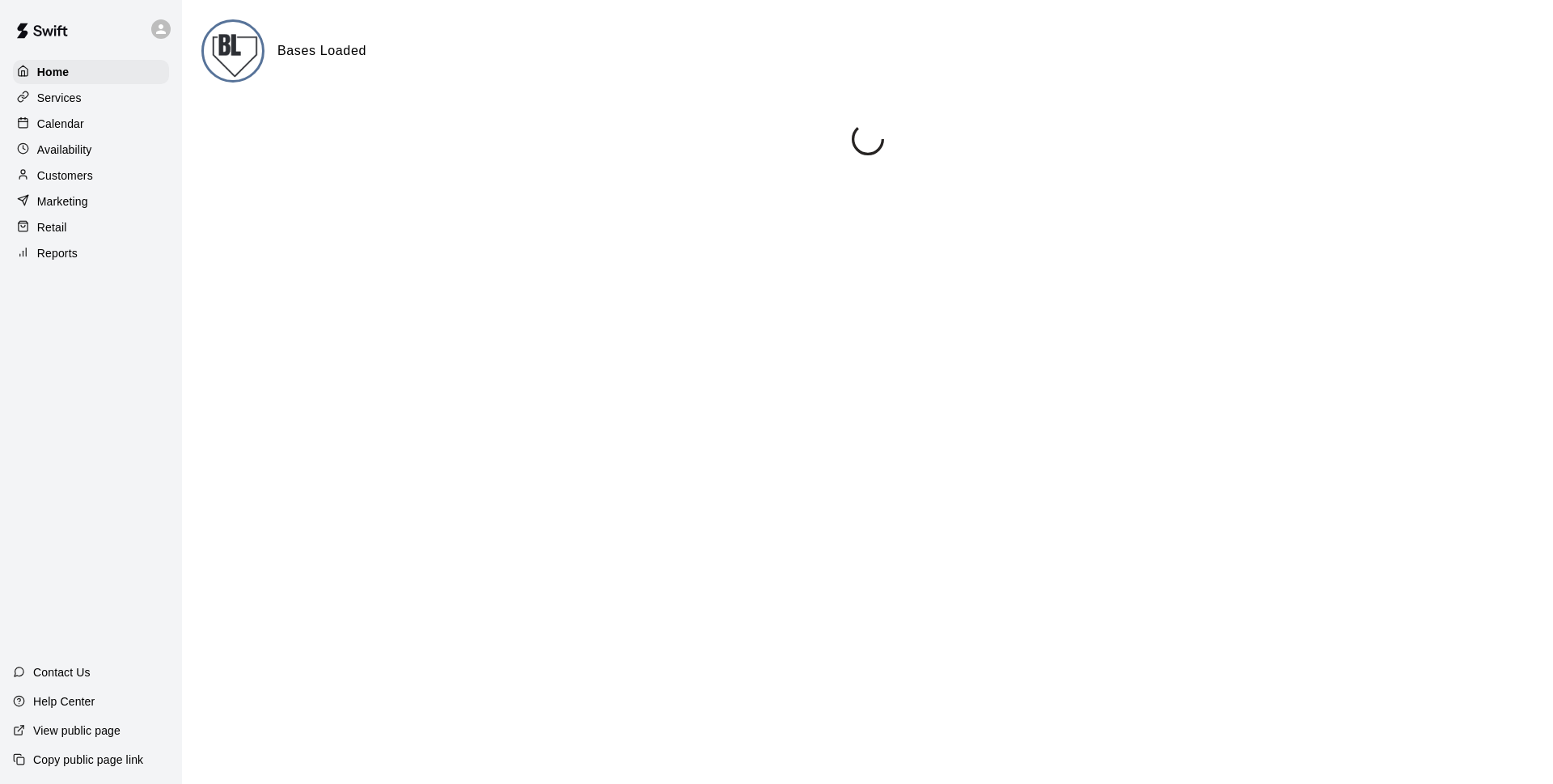
click at [73, 130] on p "Calendar" at bounding box center [61, 123] width 47 height 16
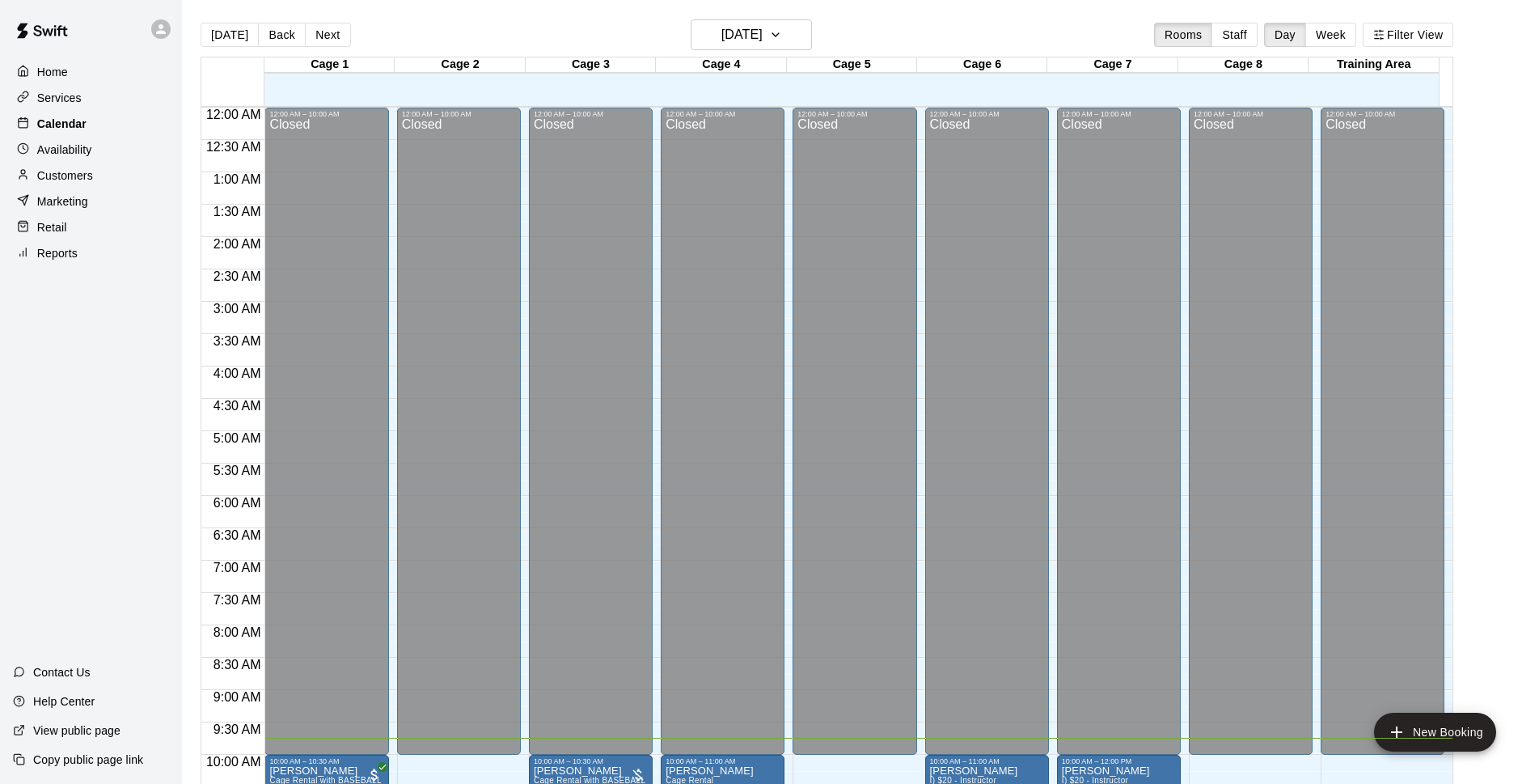
scroll to position [630, 0]
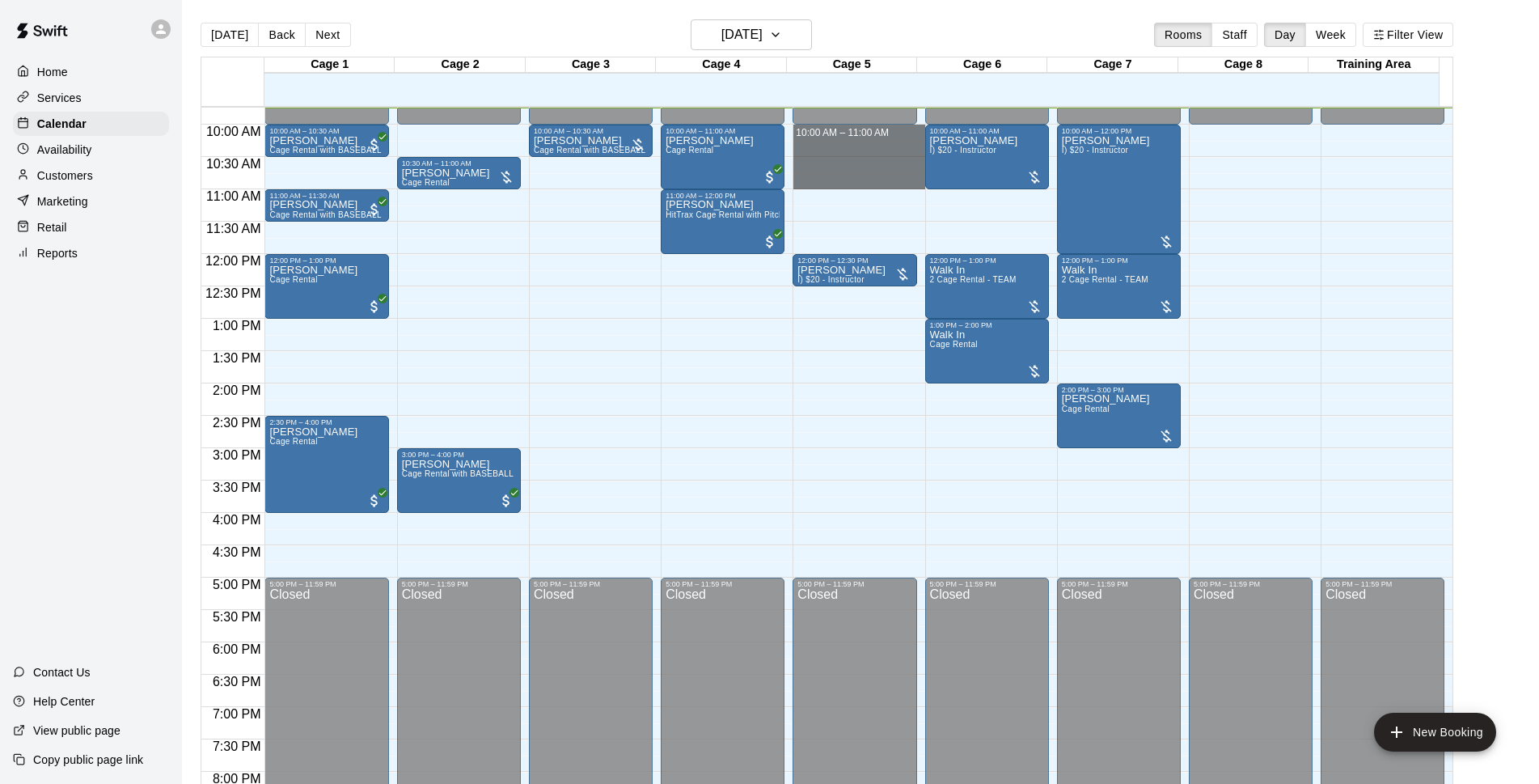
drag, startPoint x: 814, startPoint y: 132, endPoint x: 816, endPoint y: 176, distance: 44.0
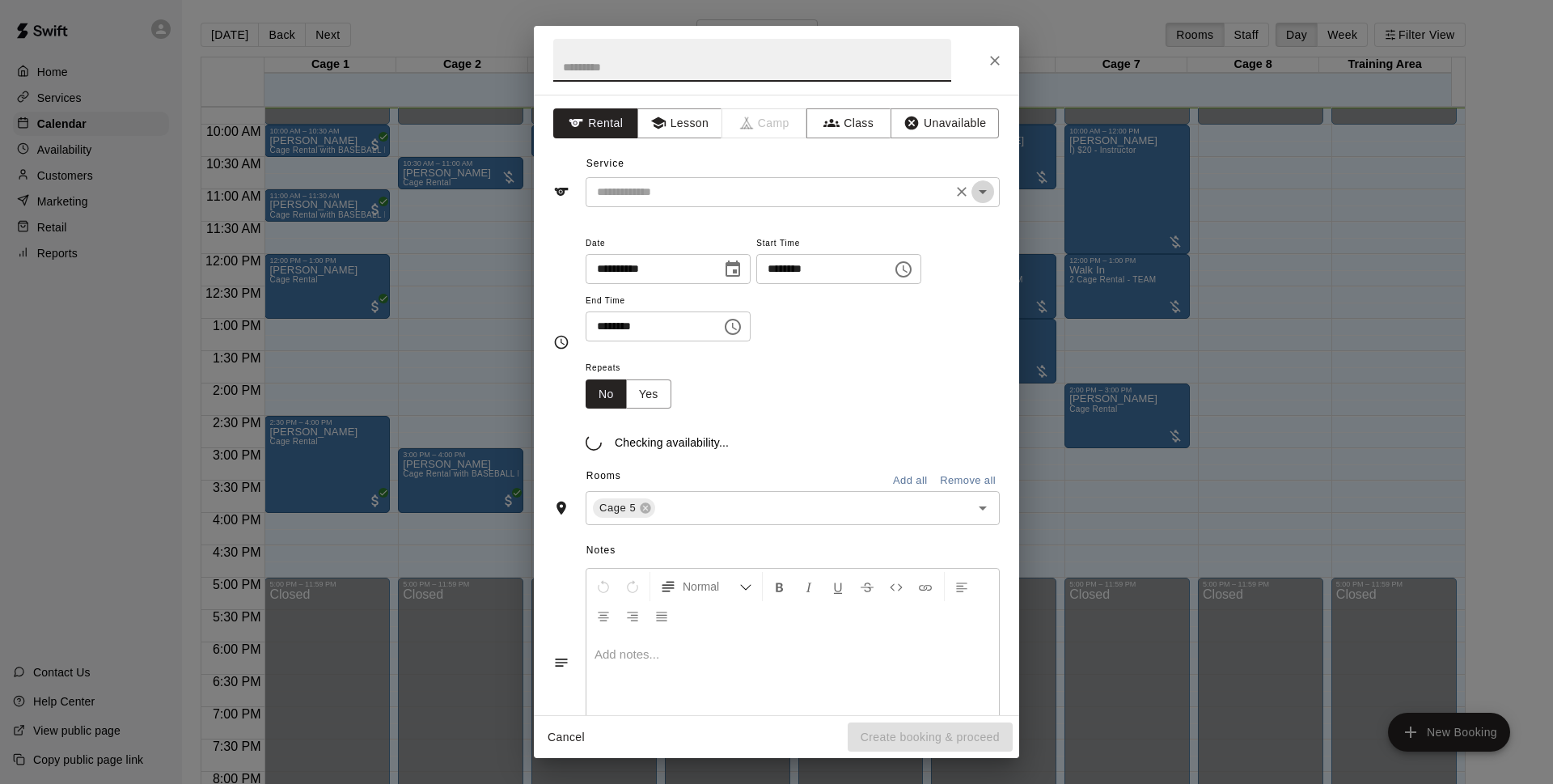
click at [973, 199] on icon "Open" at bounding box center [982, 191] width 20 height 20
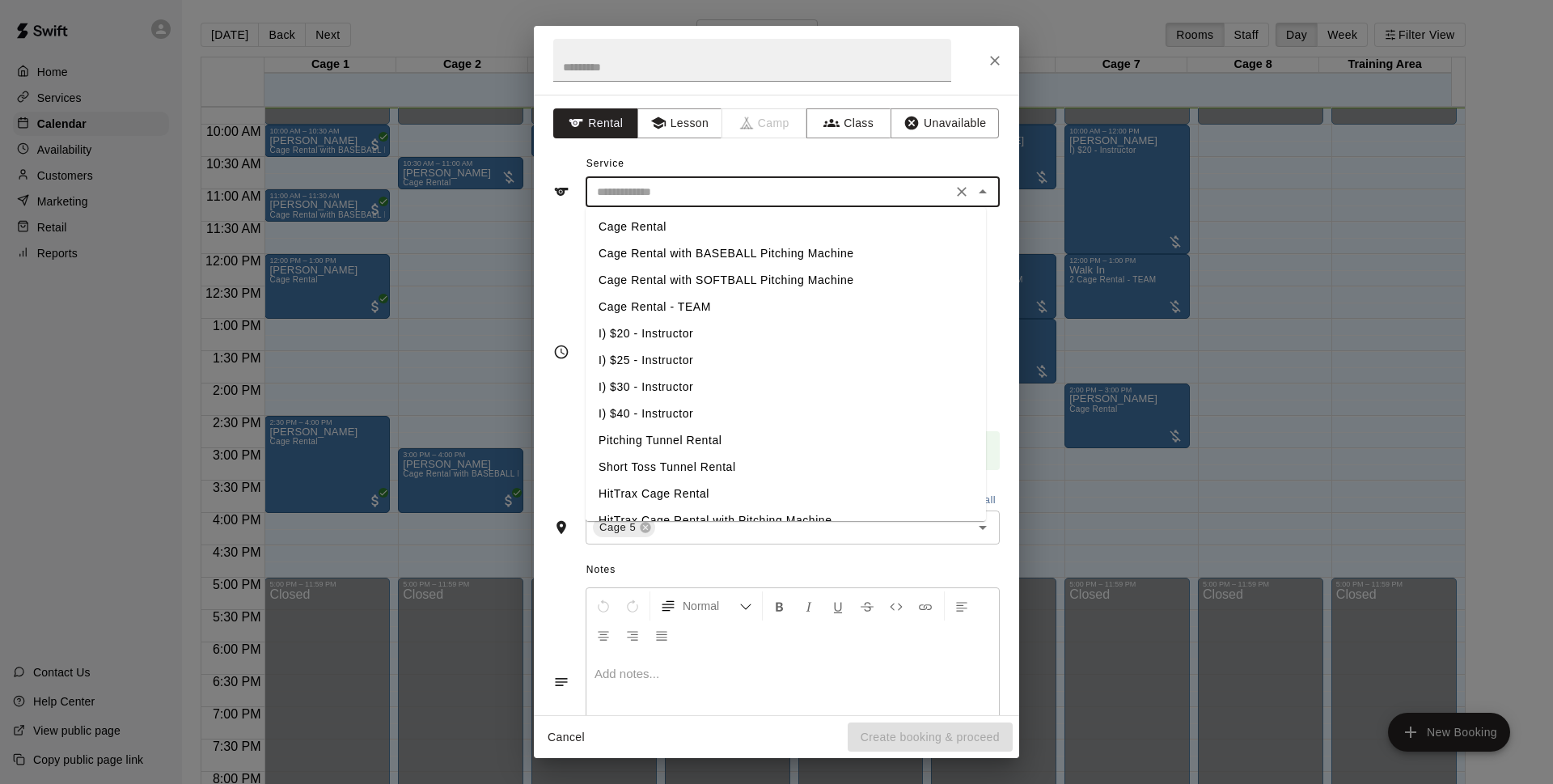
click at [666, 332] on li "I) $20 - Instructor" at bounding box center [786, 333] width 401 height 26
type input "**********"
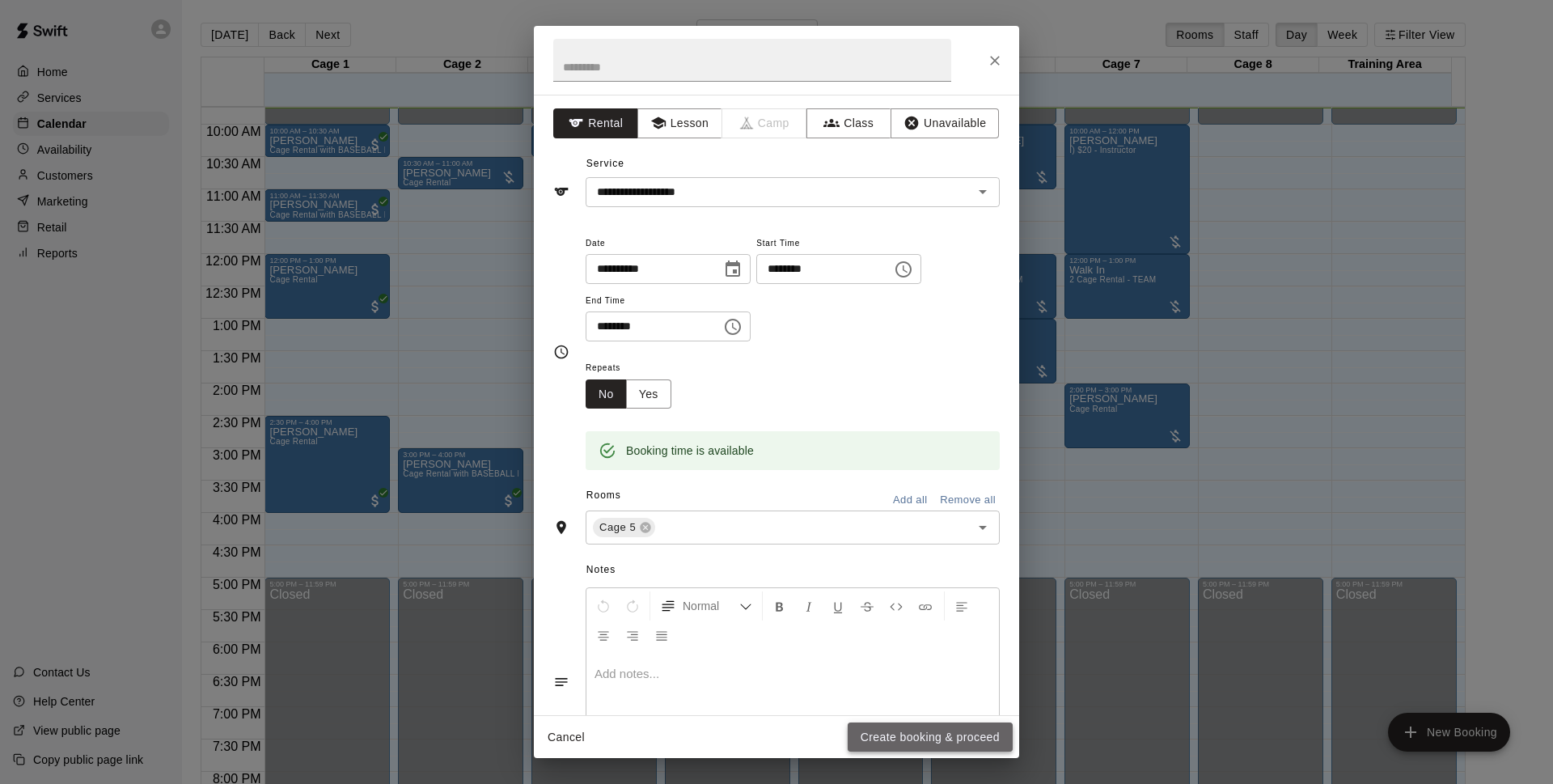
click at [941, 740] on button "Create booking & proceed" at bounding box center [930, 737] width 165 height 30
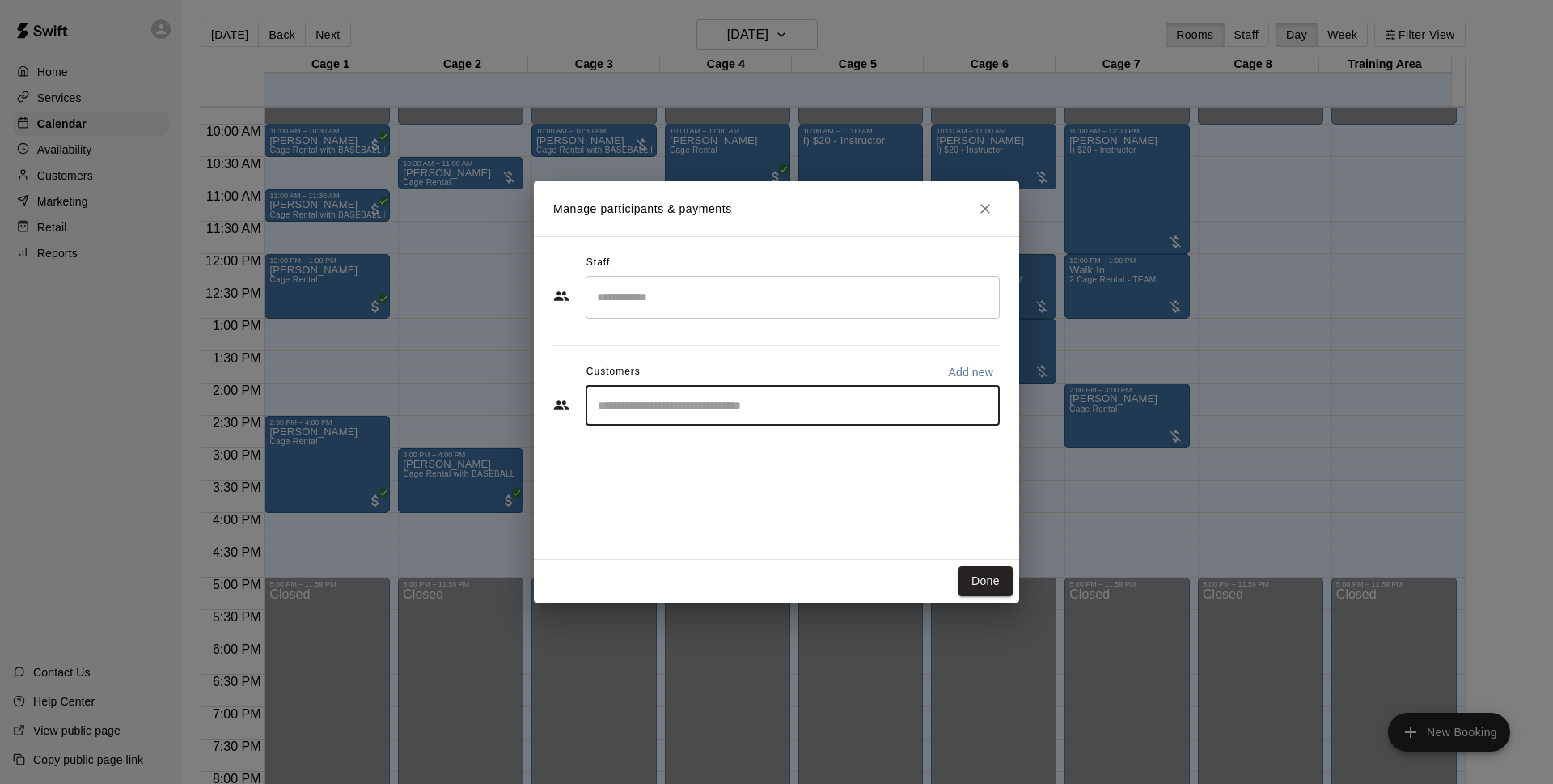
click at [631, 403] on input "Start typing to search customers..." at bounding box center [793, 405] width 400 height 16
type input "*******"
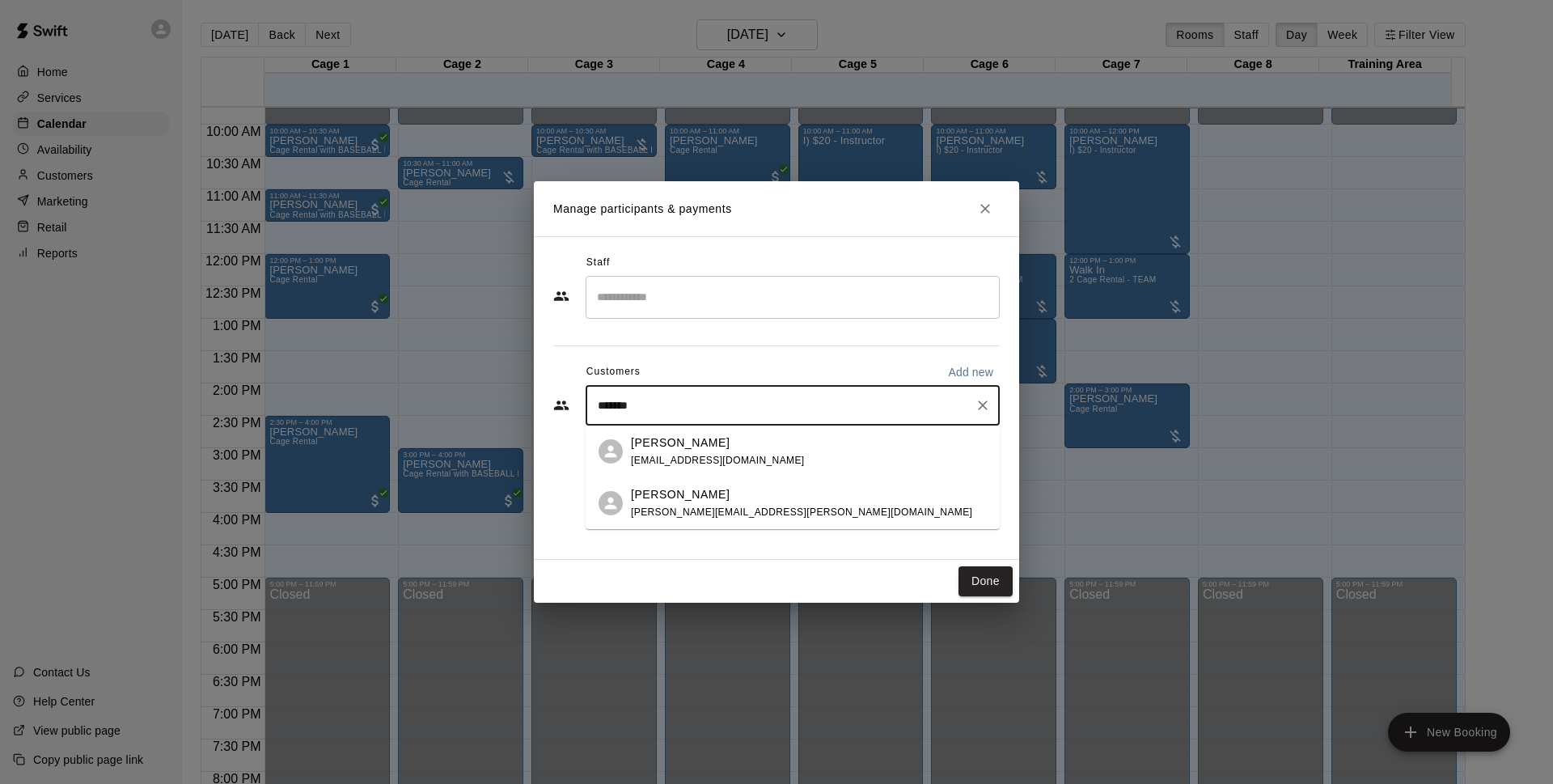
click at [689, 498] on p "[PERSON_NAME]" at bounding box center [681, 494] width 99 height 17
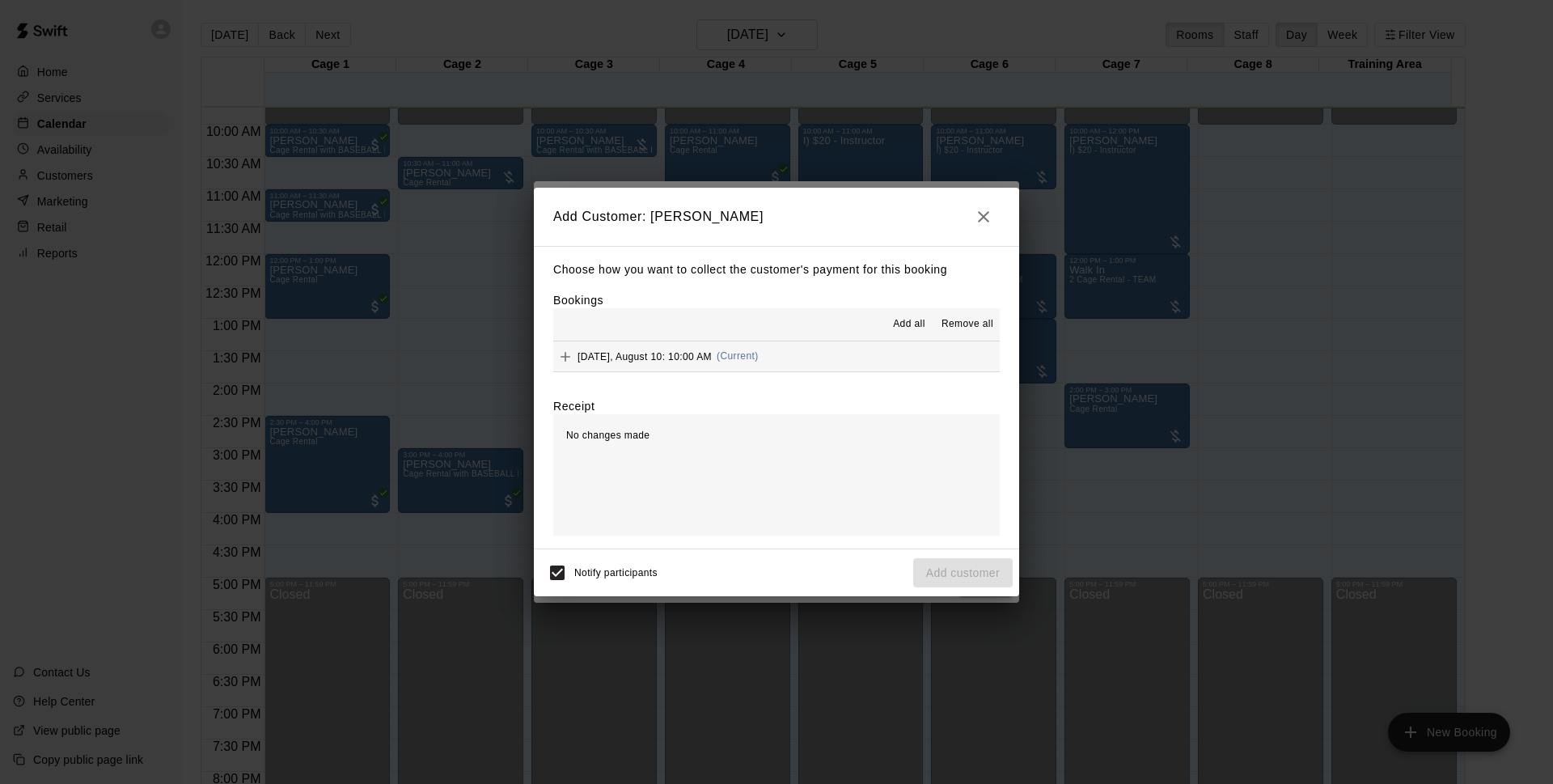
click at [916, 324] on span "Add all" at bounding box center [910, 324] width 32 height 16
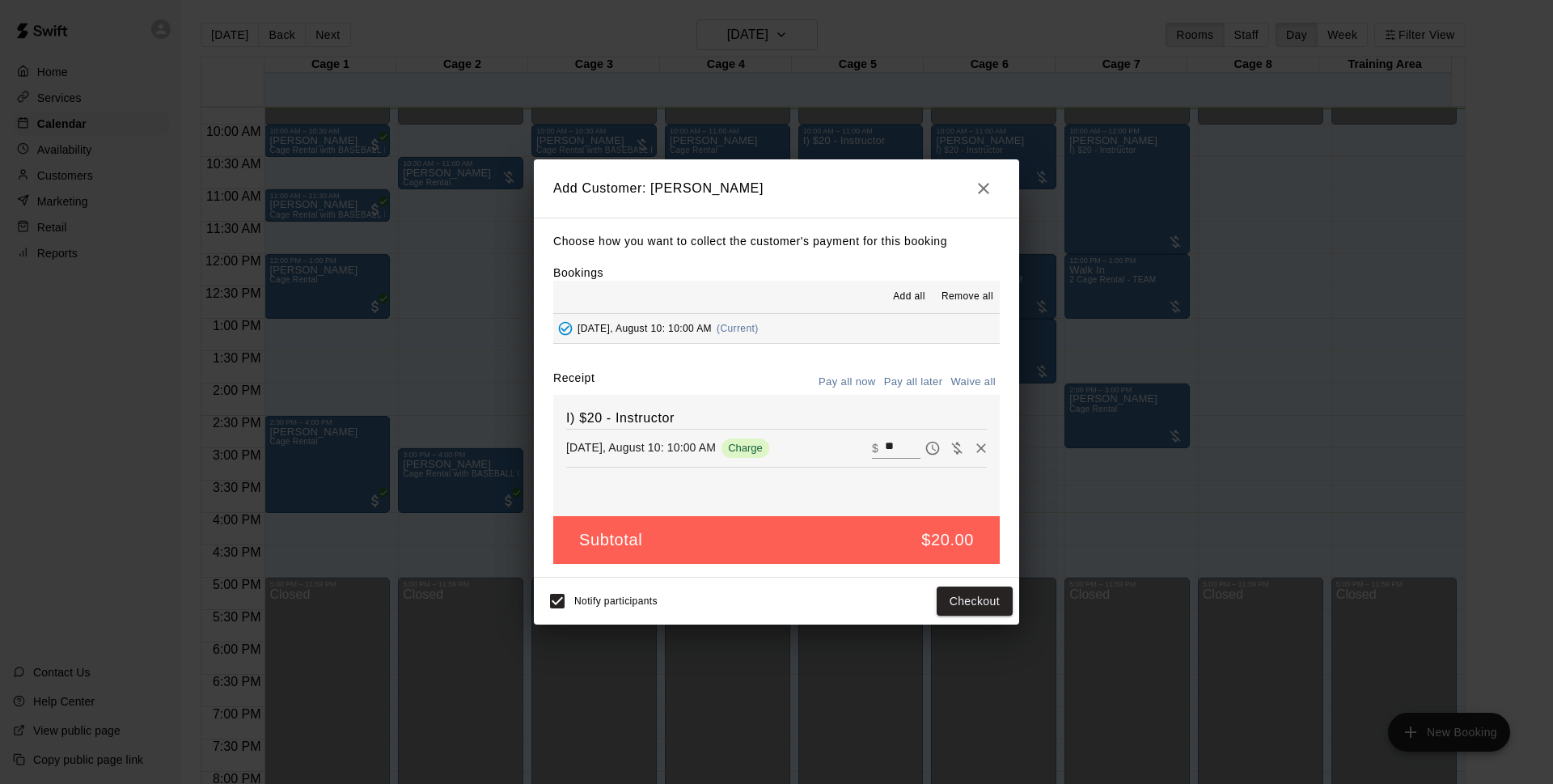
click at [904, 380] on button "Pay all later" at bounding box center [913, 382] width 67 height 25
click at [960, 604] on button "Add customer" at bounding box center [963, 601] width 99 height 30
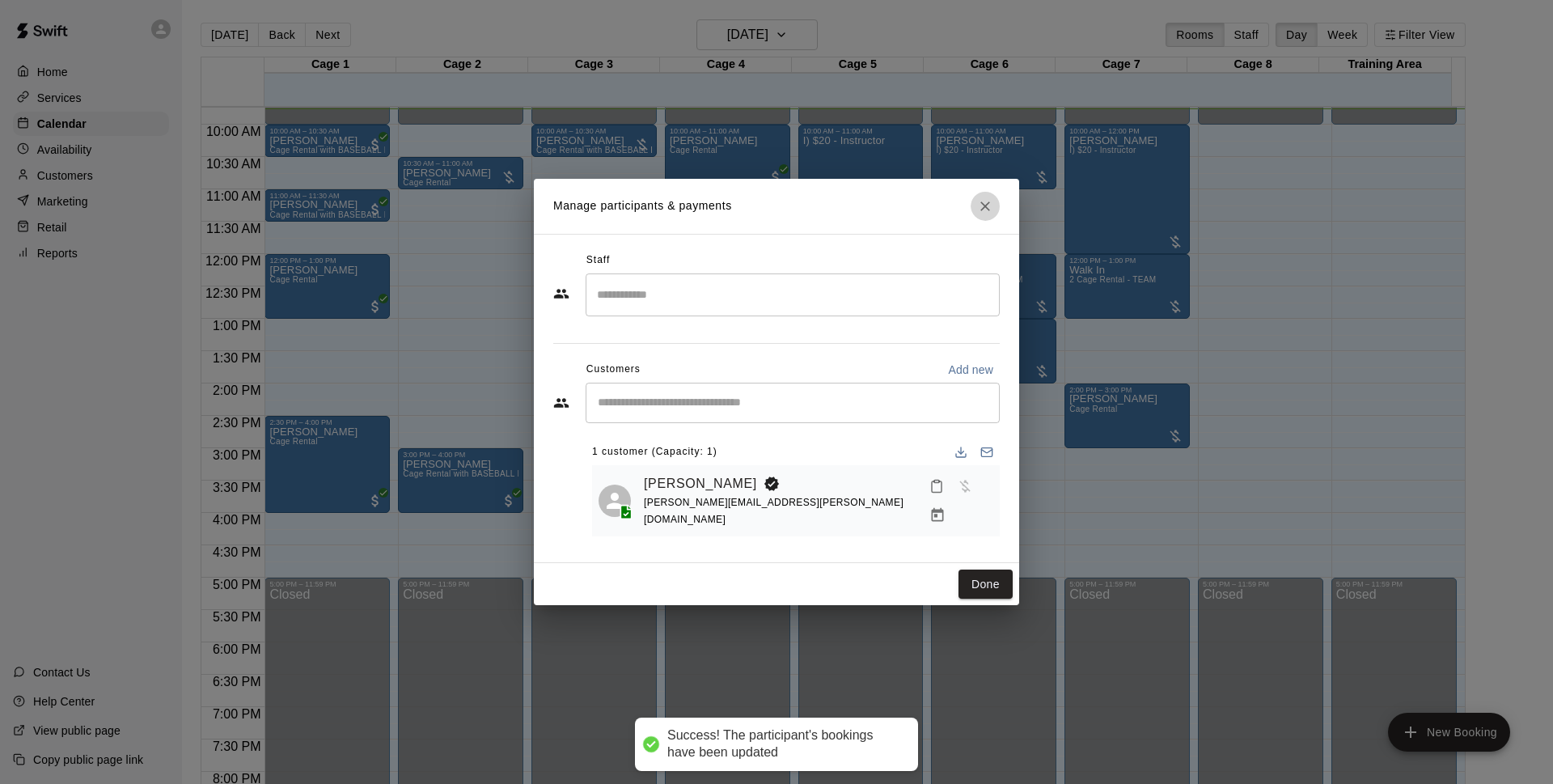
click at [983, 207] on icon "Close" at bounding box center [985, 206] width 9 height 9
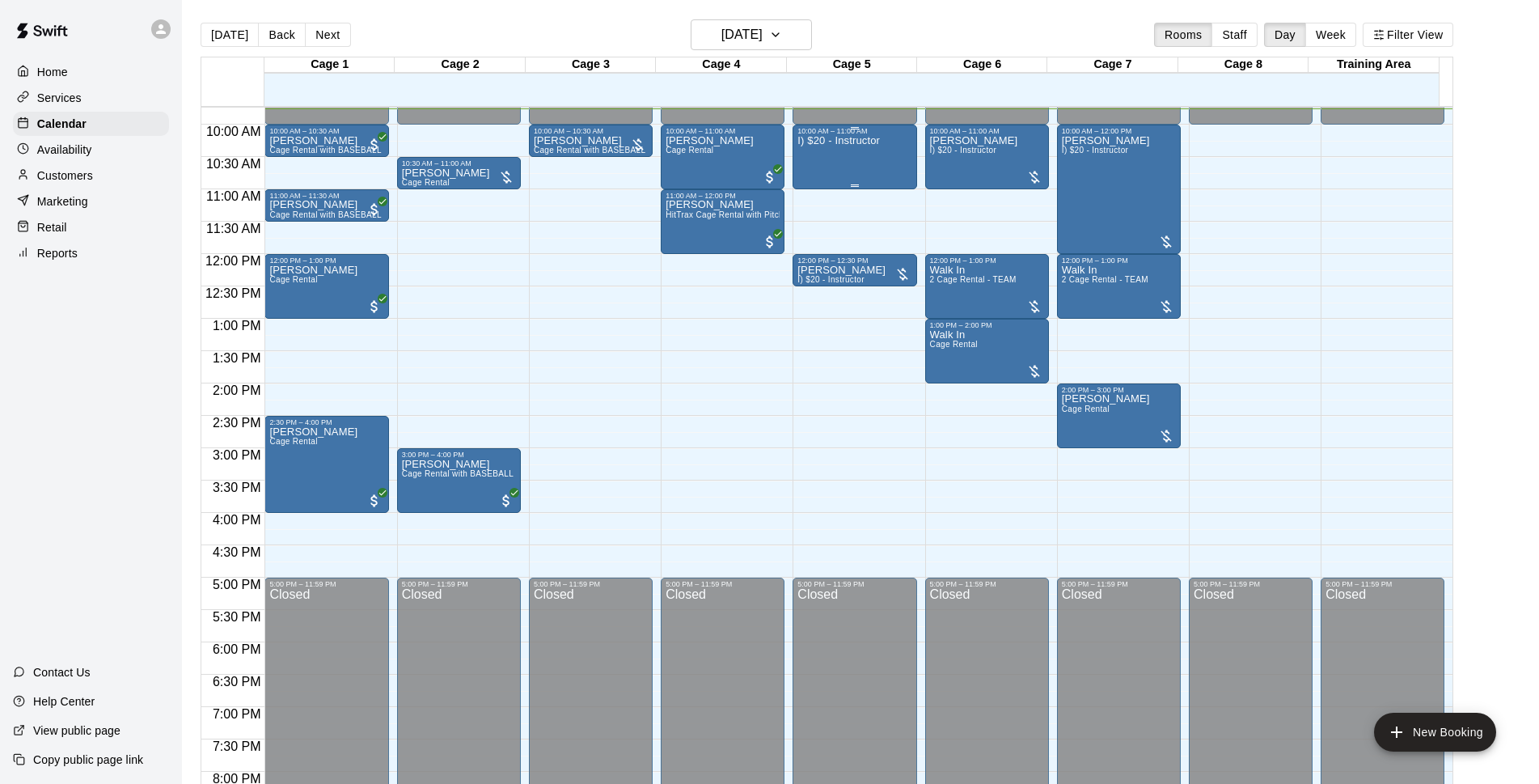
click at [851, 141] on p "I) $20 - Instructor" at bounding box center [839, 141] width 83 height 0
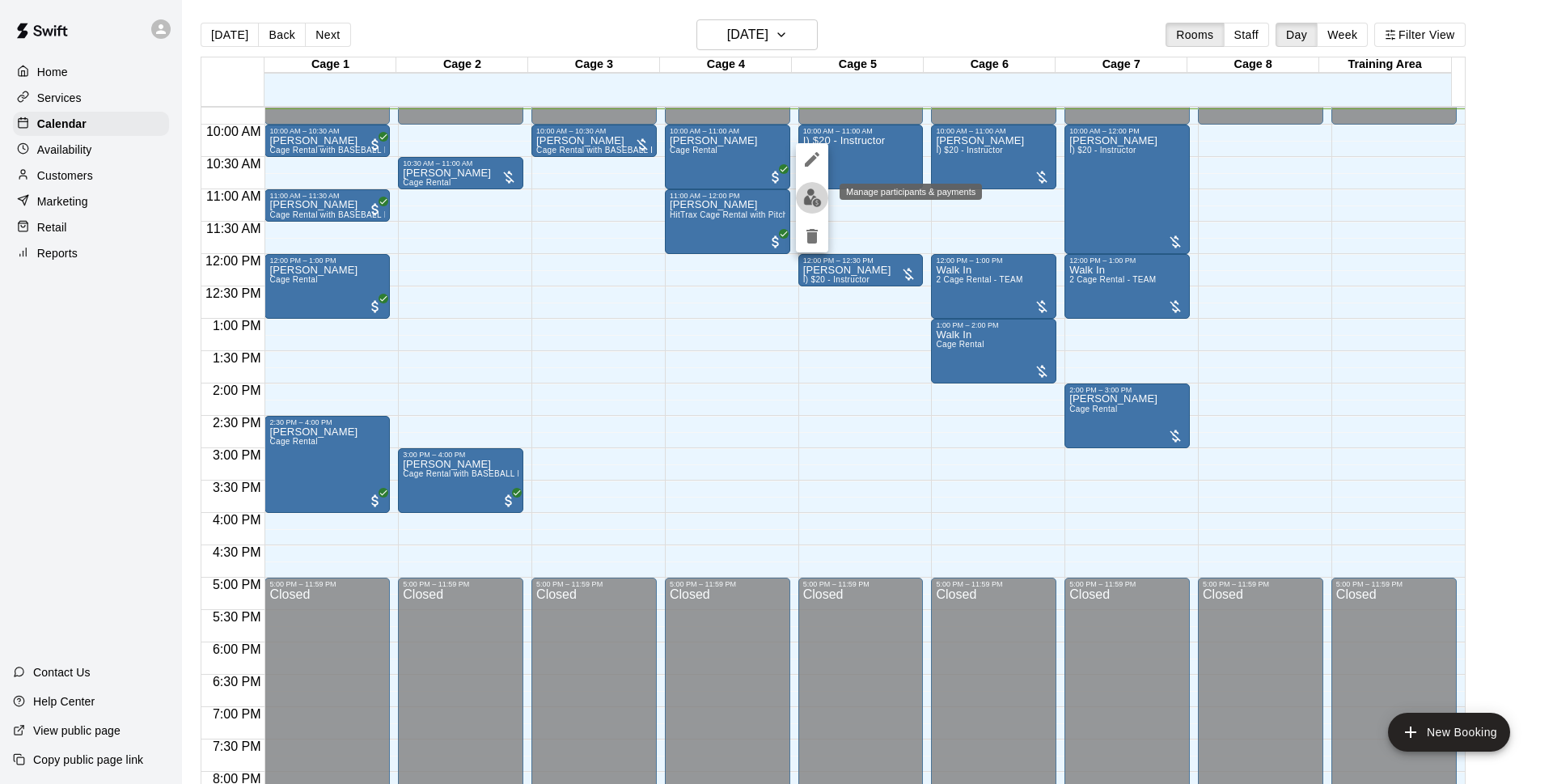
click at [812, 196] on img "edit" at bounding box center [812, 198] width 19 height 19
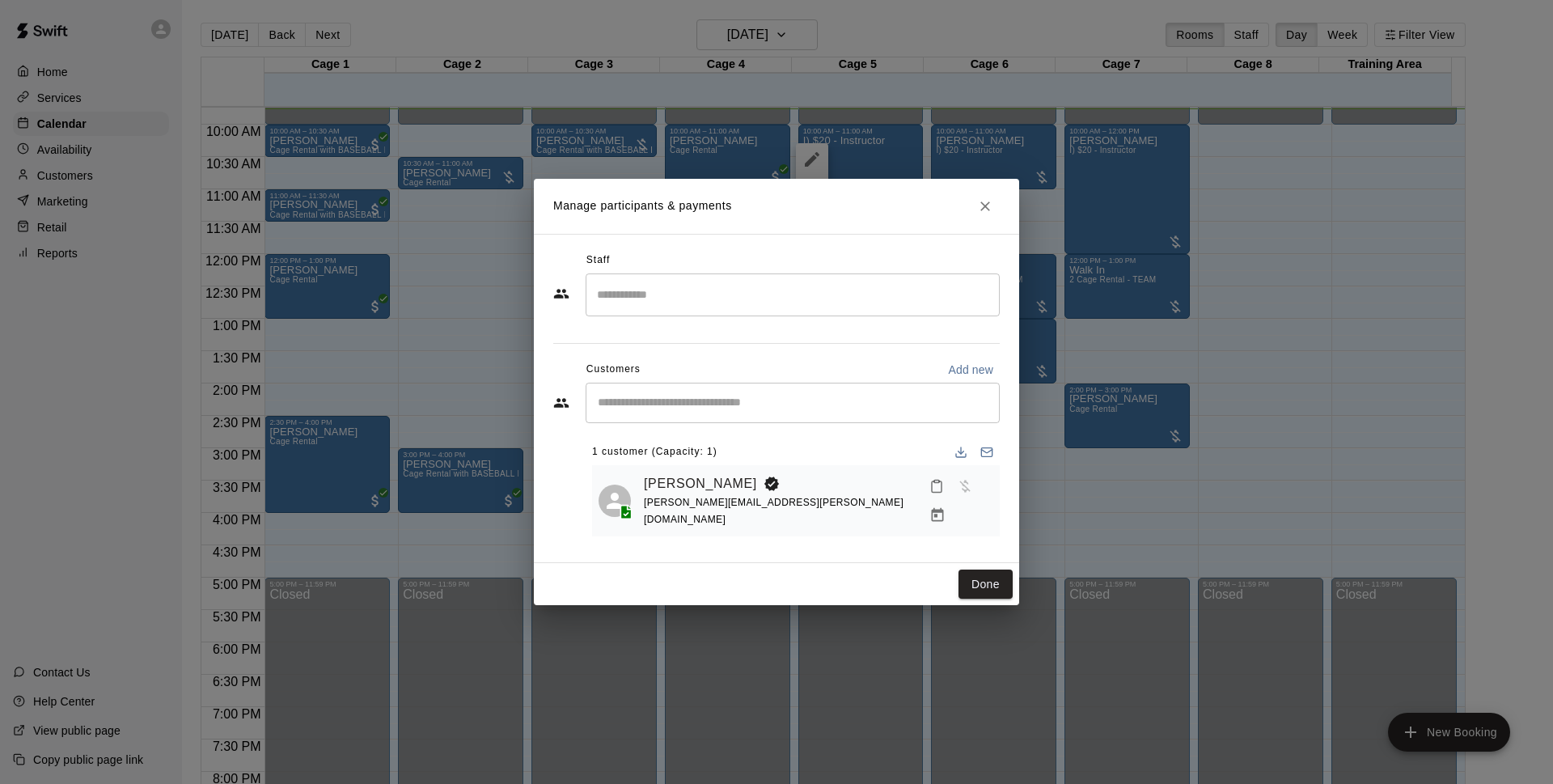
click at [777, 494] on div "[PERSON_NAME] [PERSON_NAME][EMAIL_ADDRESS][PERSON_NAME][DOMAIN_NAME]" at bounding box center [818, 500] width 349 height 58
click at [622, 489] on icon at bounding box center [615, 500] width 24 height 24
click at [963, 575] on button "Done" at bounding box center [985, 584] width 54 height 30
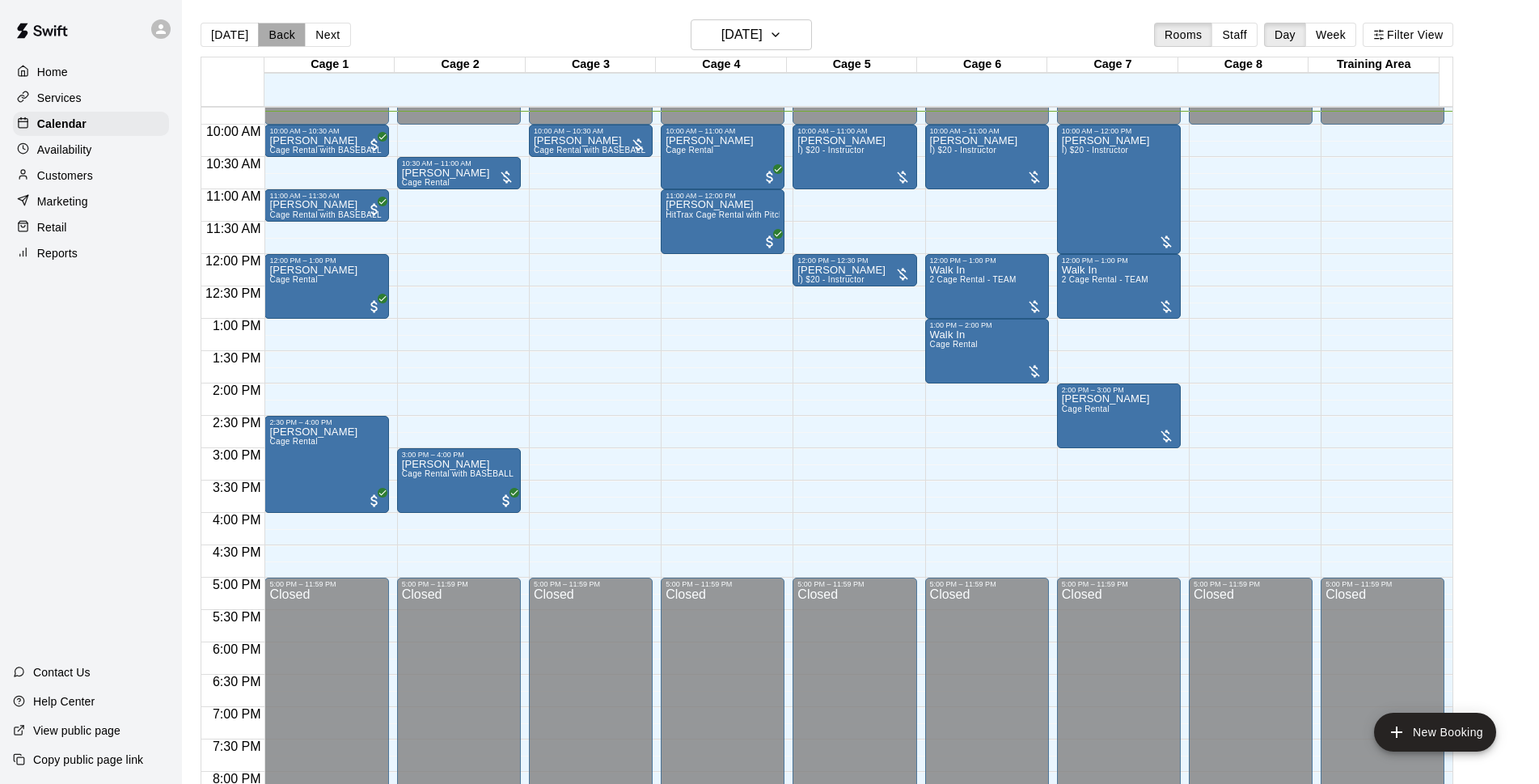
click at [283, 39] on button "Back" at bounding box center [282, 35] width 48 height 24
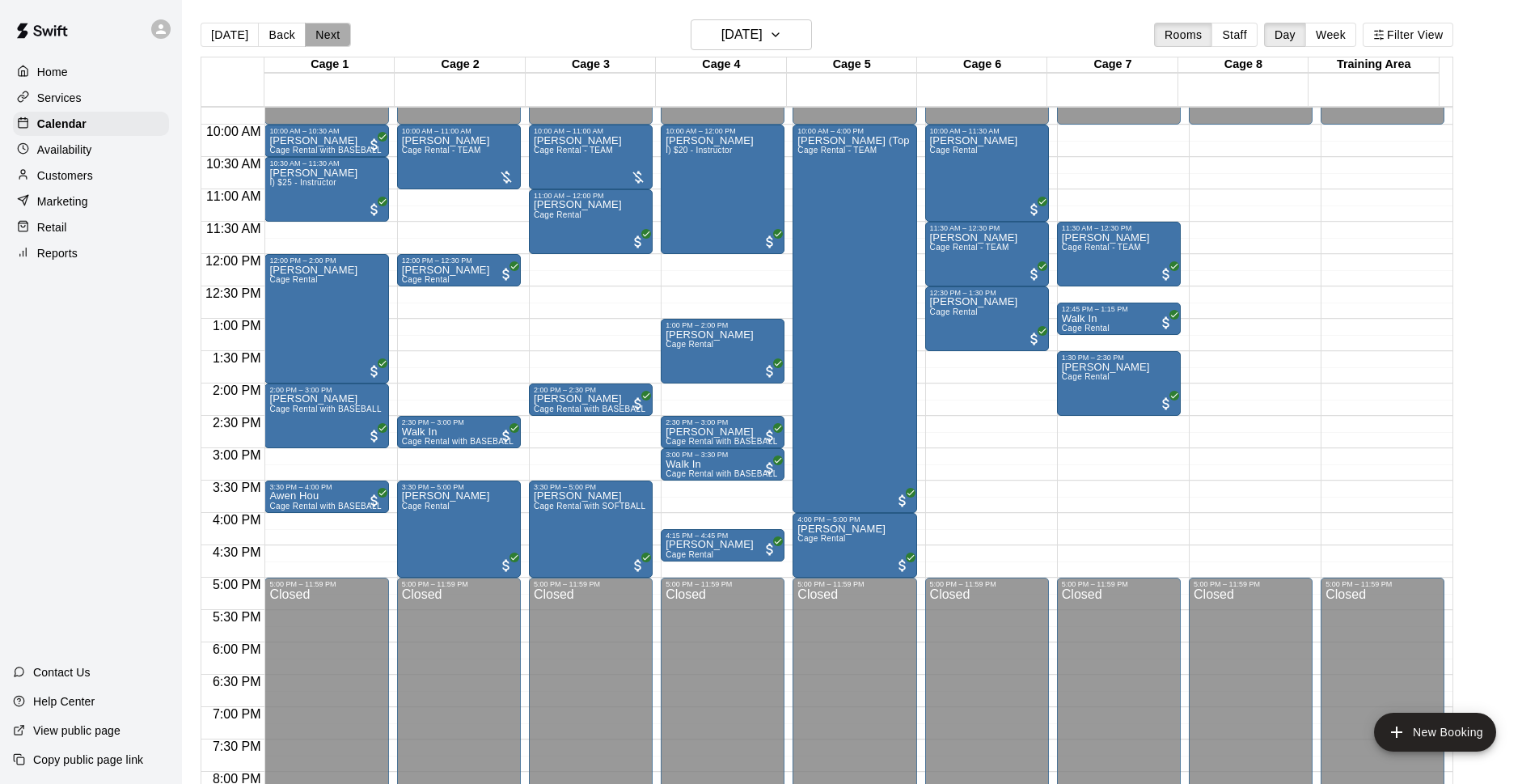
click at [329, 37] on button "Next" at bounding box center [327, 35] width 45 height 24
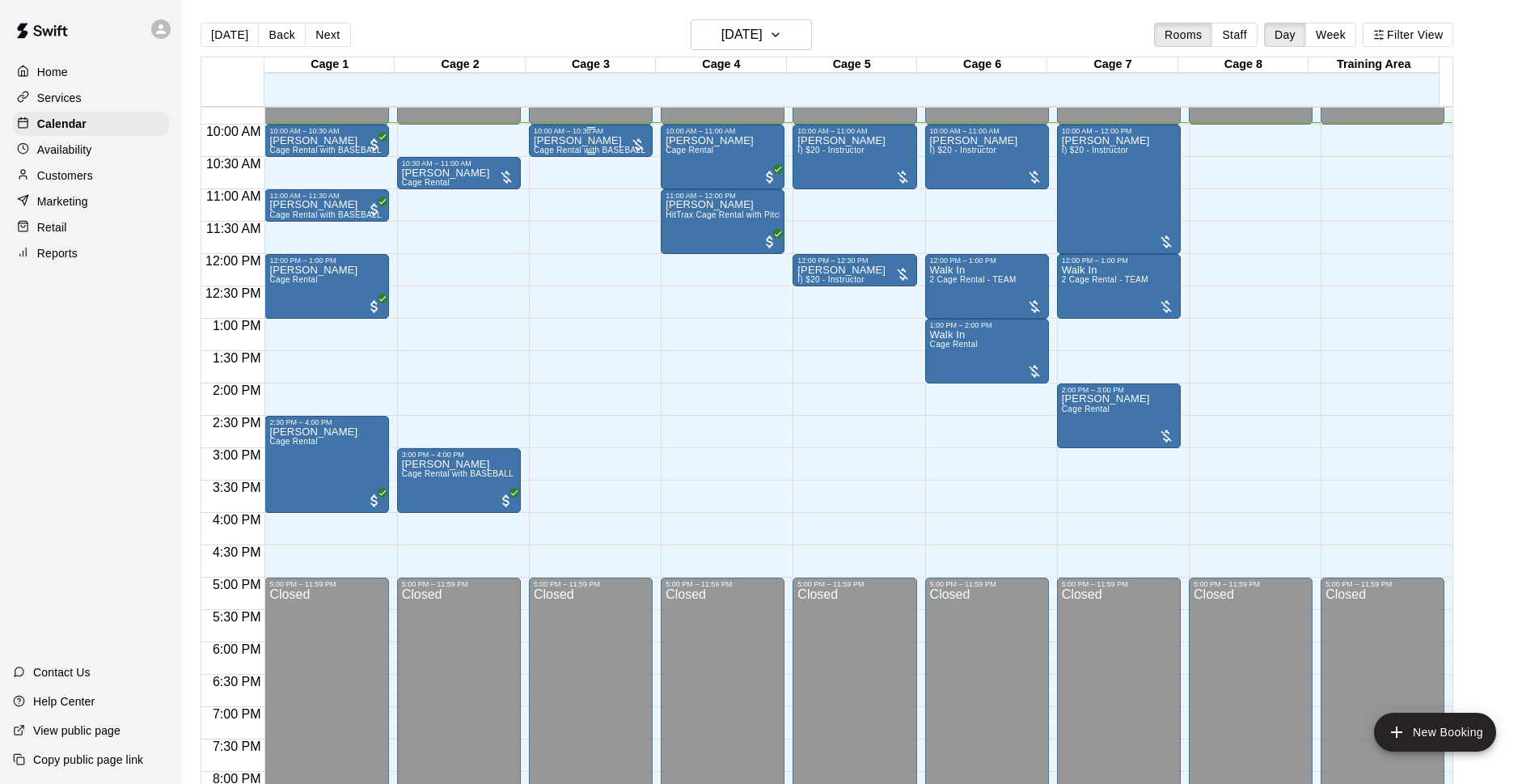
click at [571, 154] on div at bounding box center [591, 153] width 114 height 3
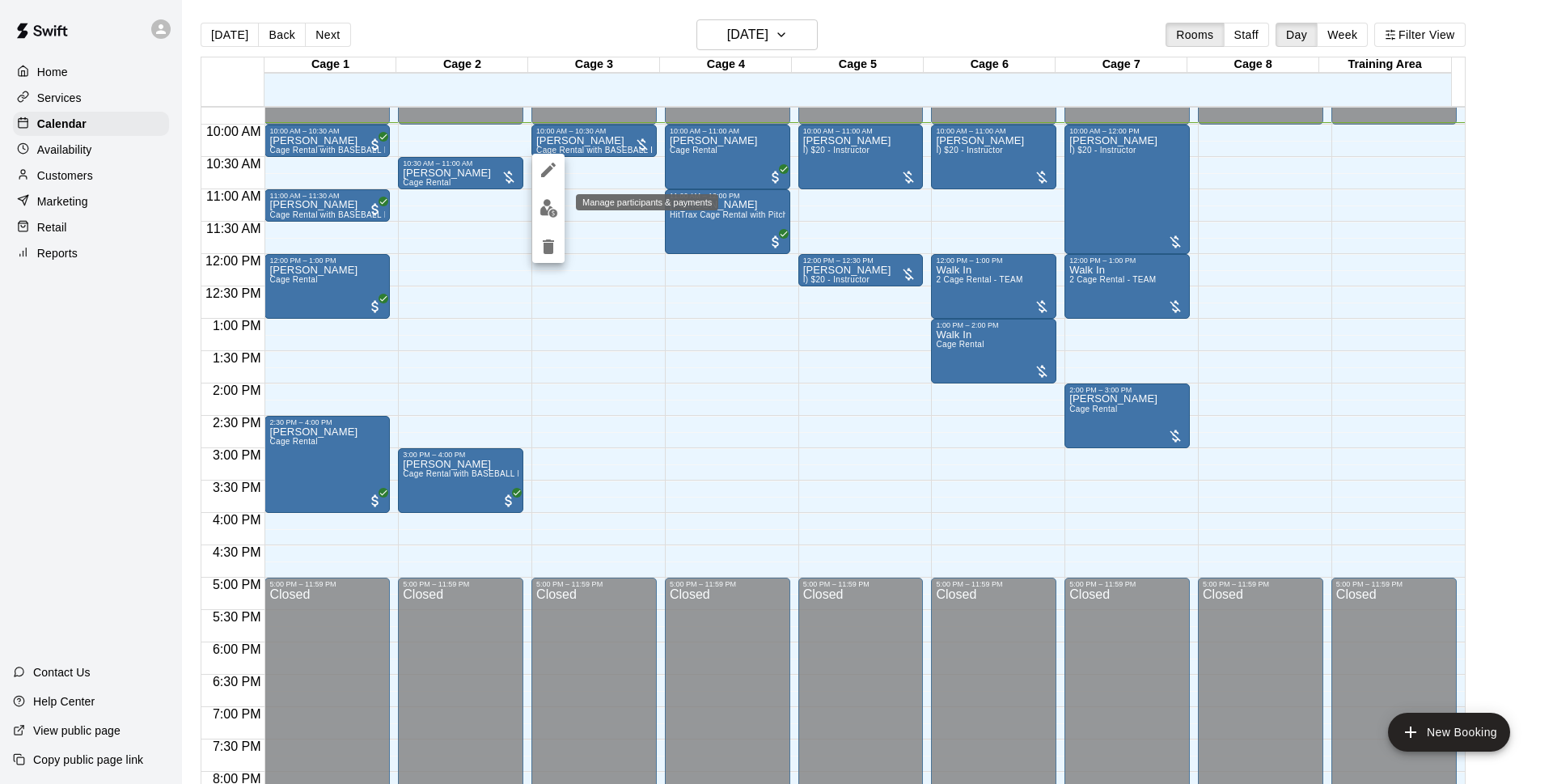
click at [558, 196] on button "edit" at bounding box center [548, 208] width 32 height 32
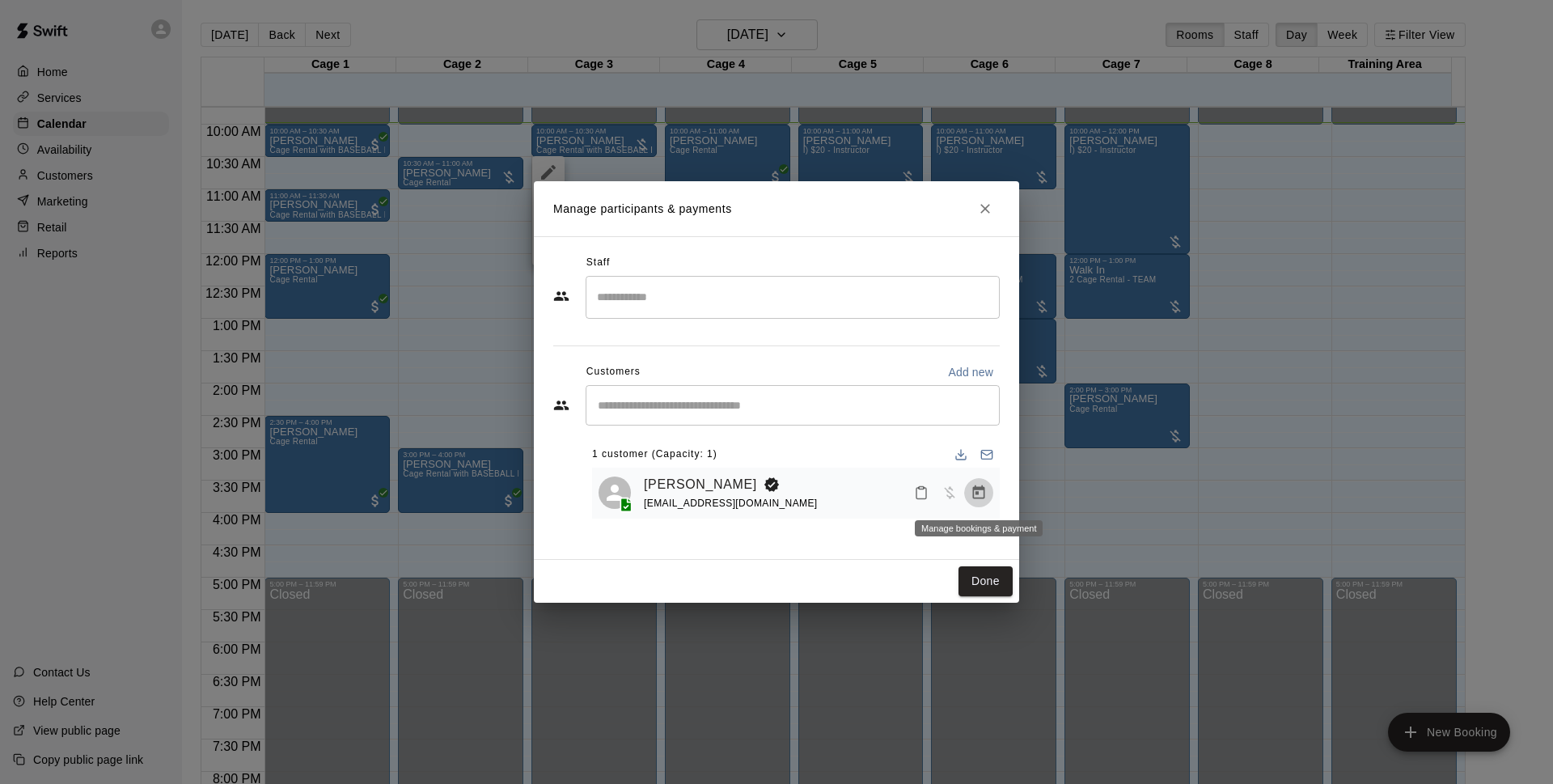
click at [984, 497] on icon "Manage bookings & payment" at bounding box center [979, 492] width 12 height 14
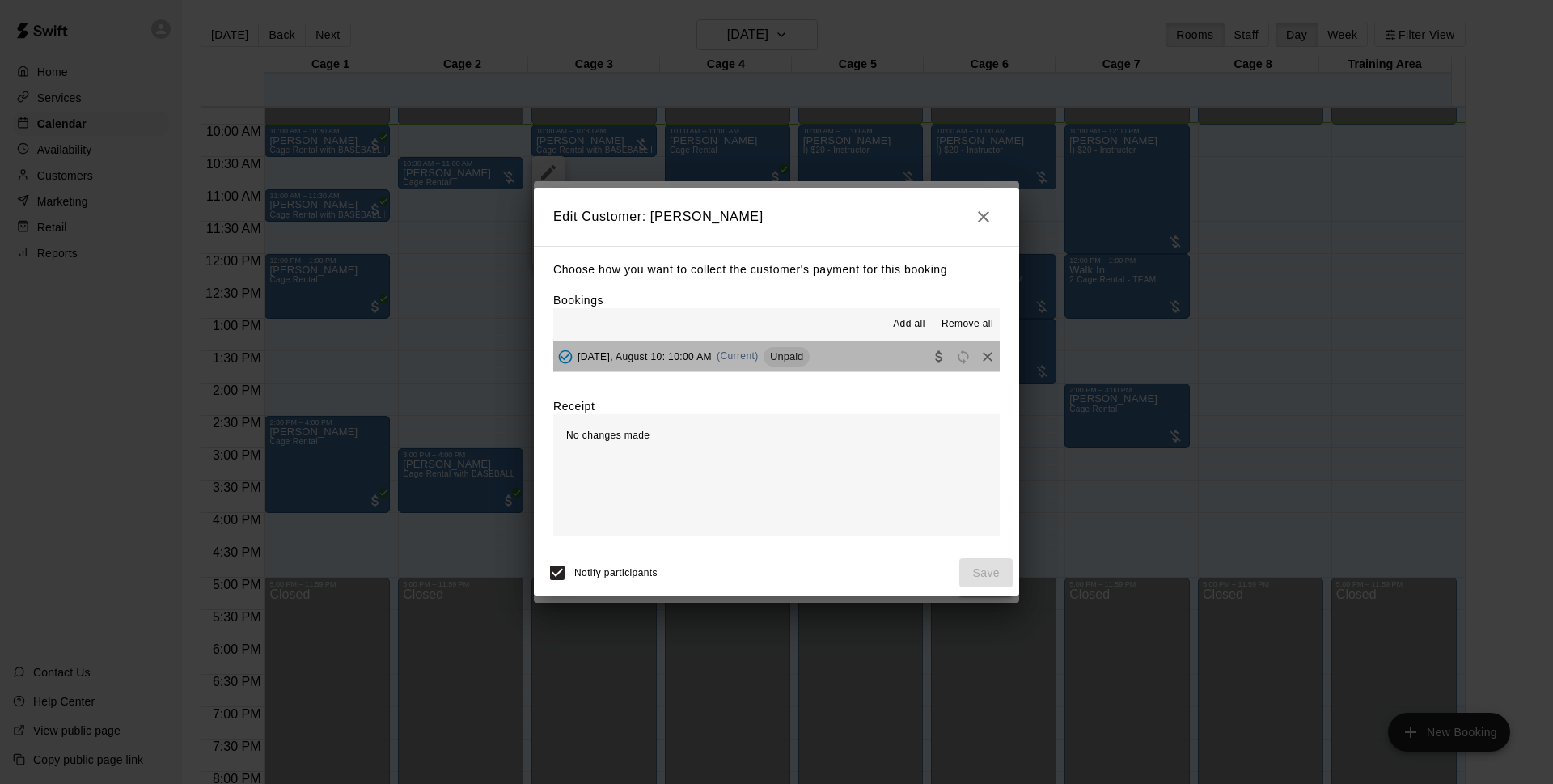
click at [831, 357] on button "[DATE], August 10: 10:00 AM (Current) Unpaid" at bounding box center [776, 356] width 447 height 30
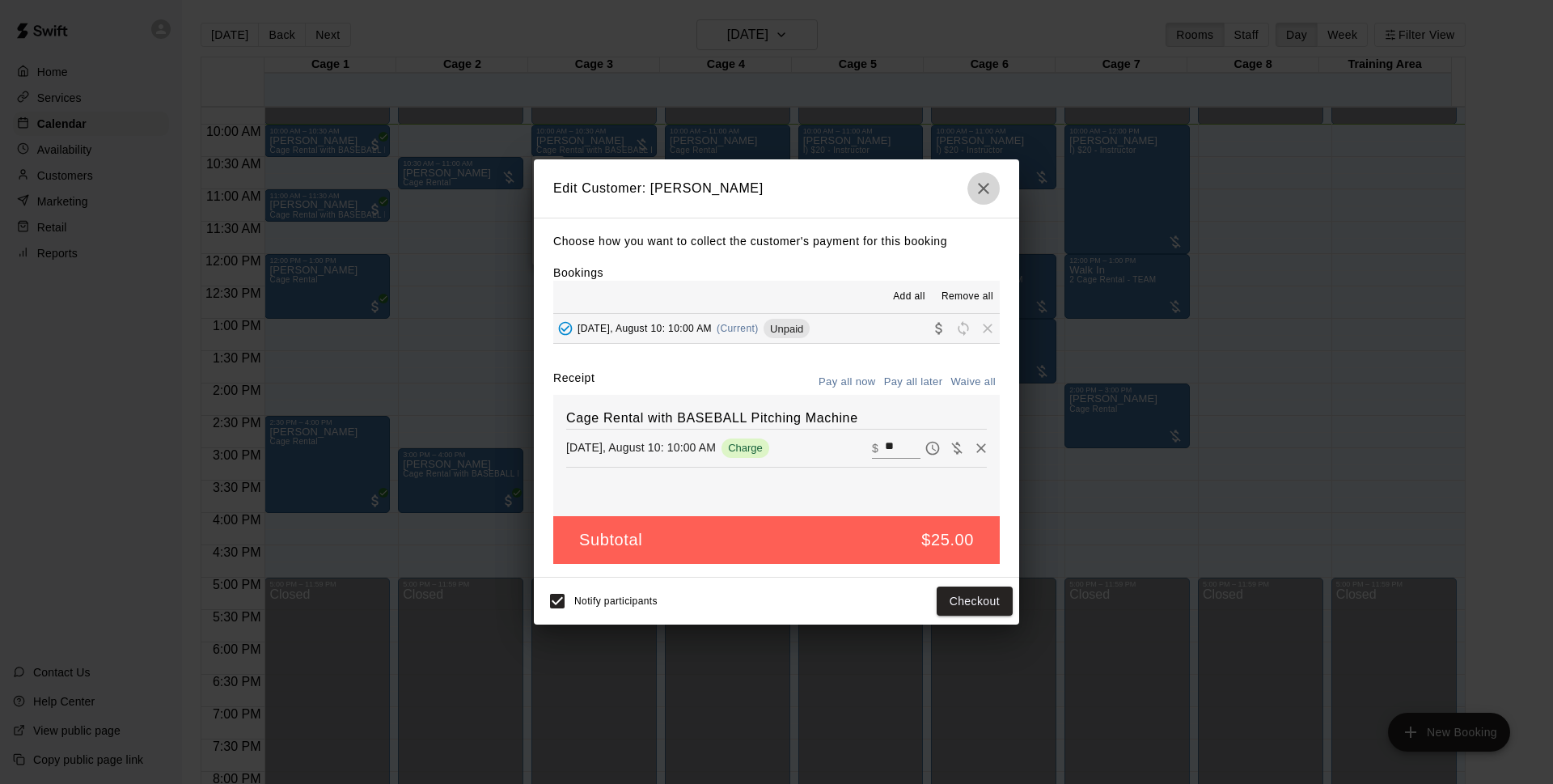
click at [981, 190] on icon "button" at bounding box center [983, 188] width 20 height 20
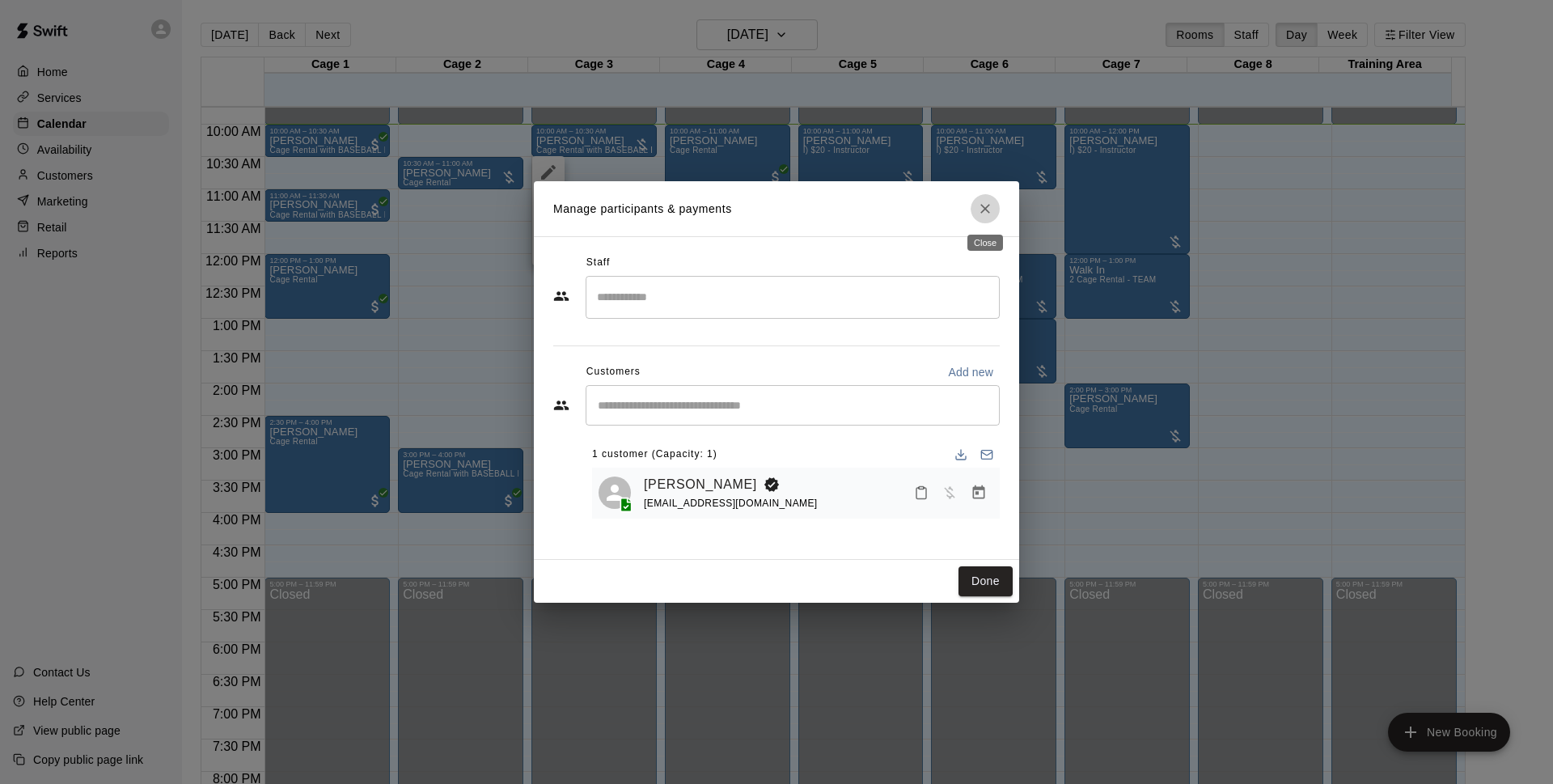
click at [993, 218] on button "Close" at bounding box center [985, 208] width 29 height 29
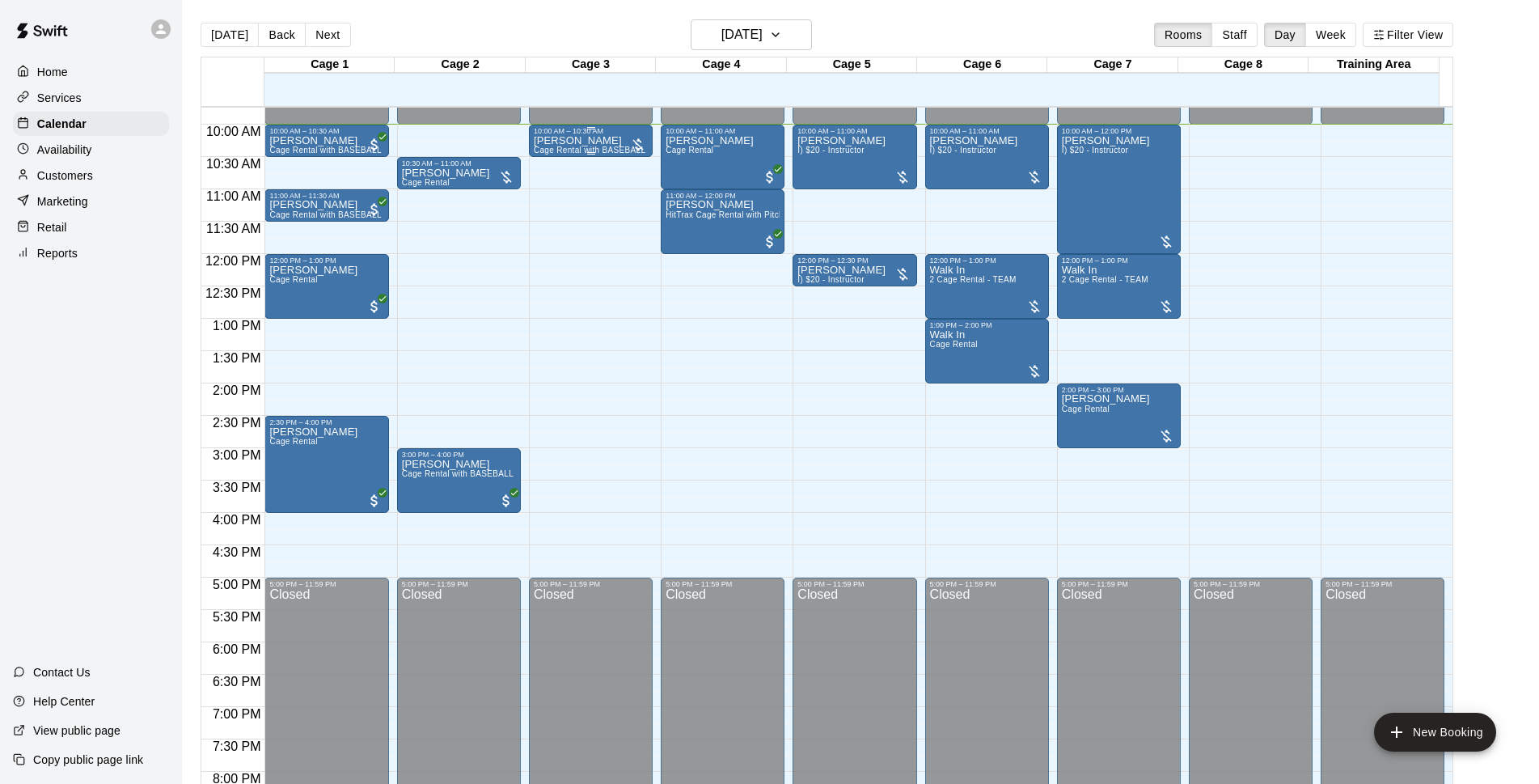
click at [565, 152] on span "Cage Rental with BASEBALL Pitching Machine" at bounding box center [623, 149] width 180 height 9
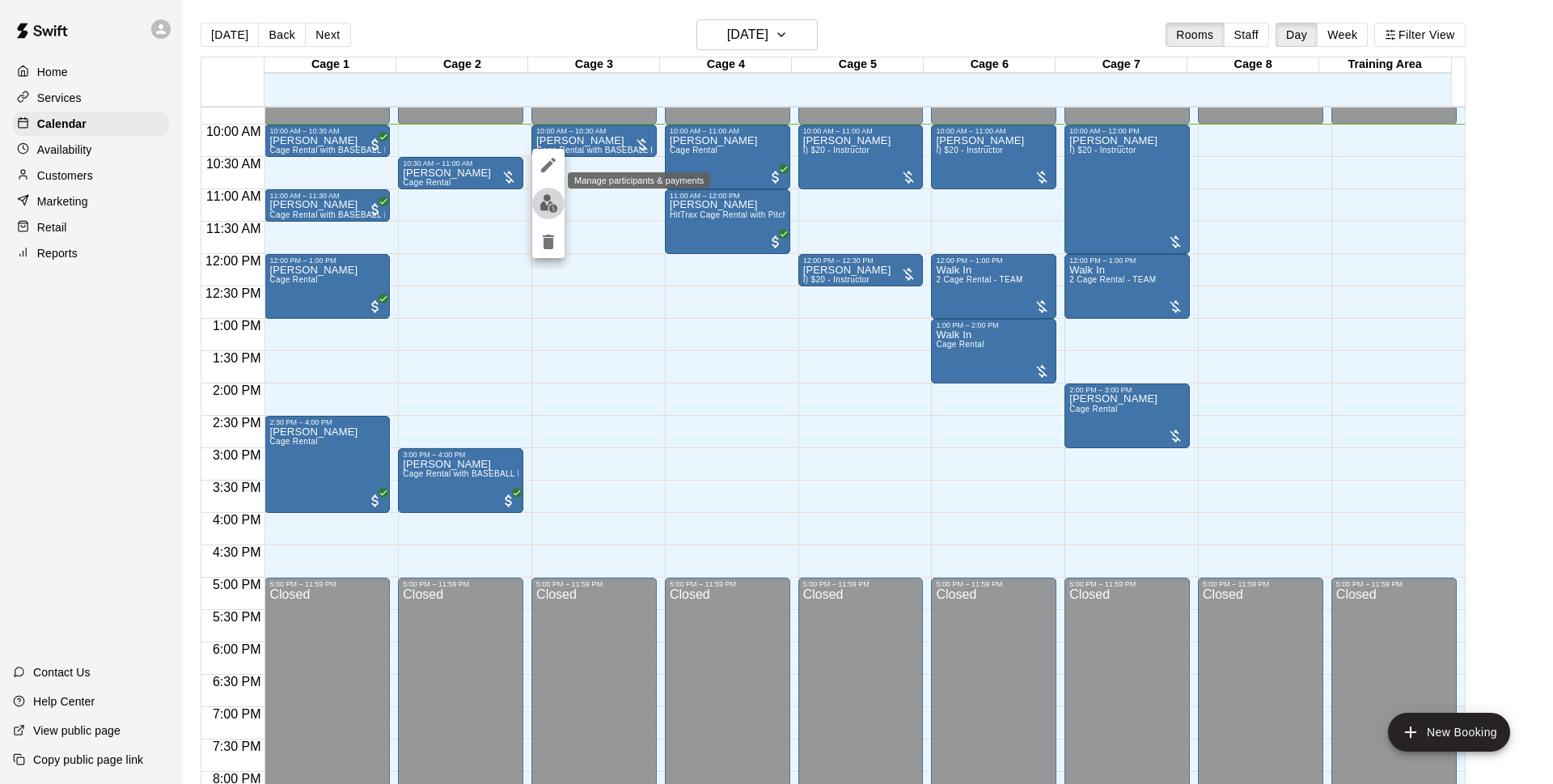
click at [540, 204] on img "edit" at bounding box center [549, 203] width 19 height 19
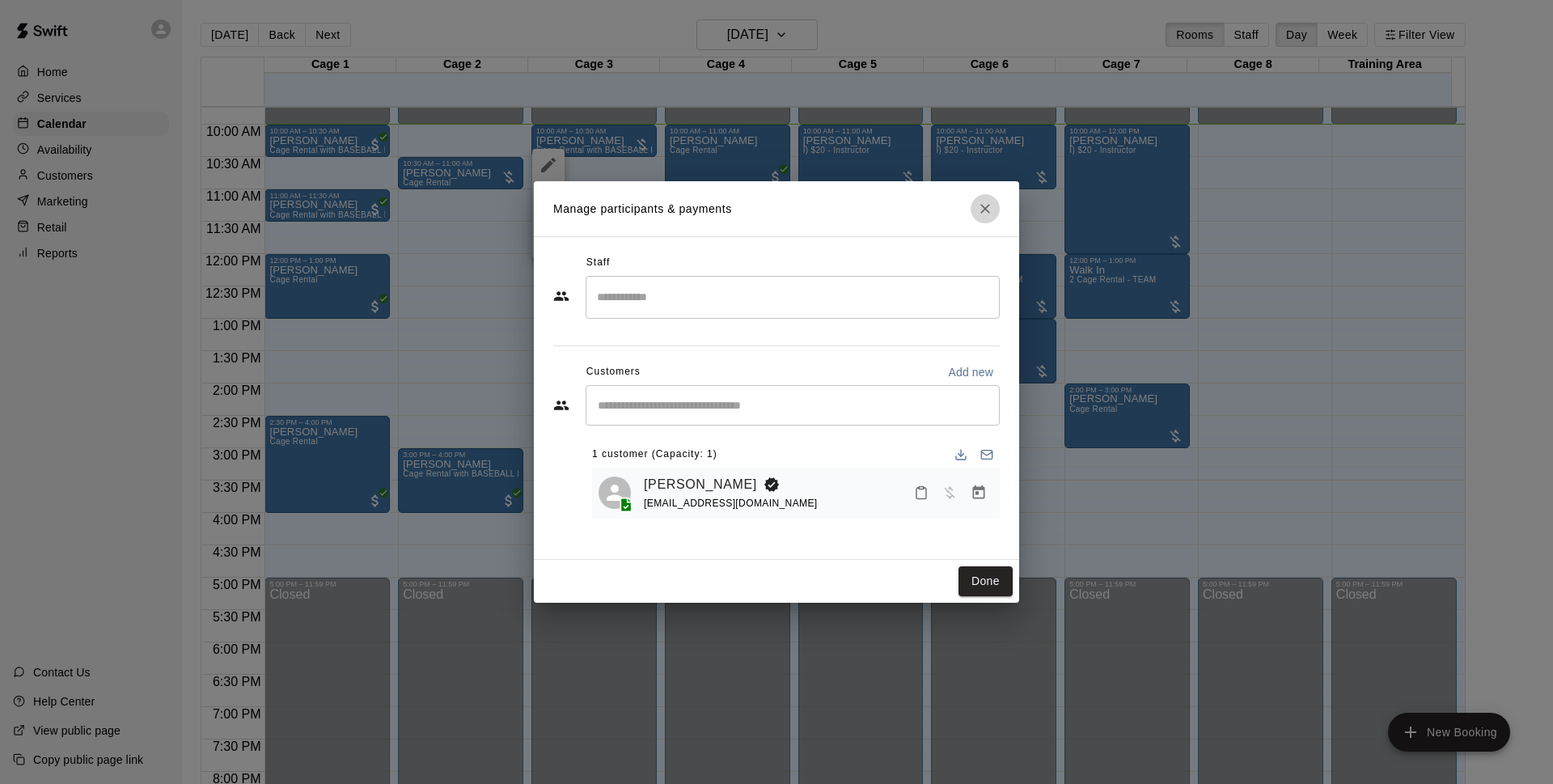
click at [976, 201] on button "Close" at bounding box center [985, 208] width 29 height 29
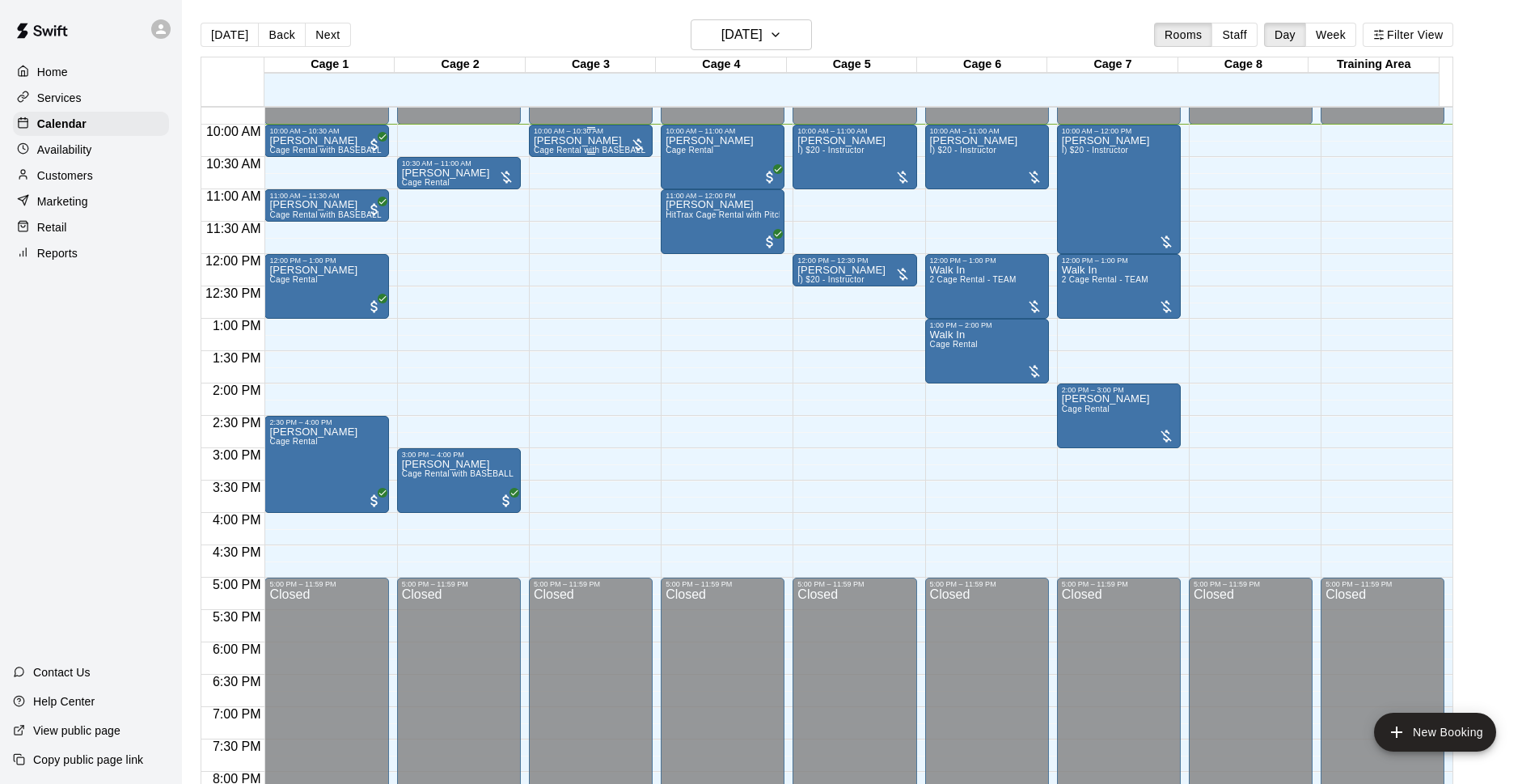
click at [565, 141] on p "[PERSON_NAME]" at bounding box center [591, 141] width 114 height 0
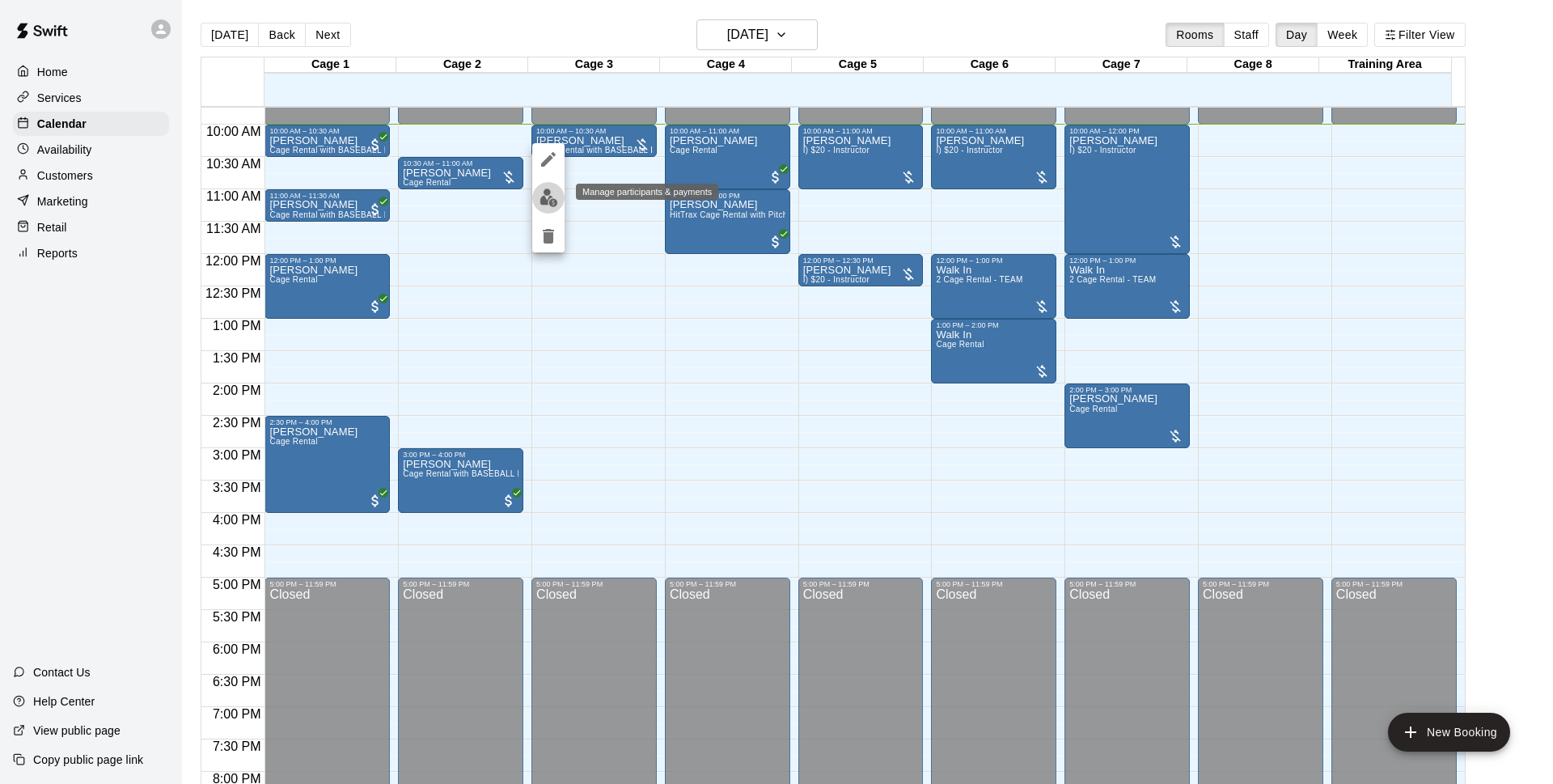
click at [542, 202] on img "edit" at bounding box center [549, 198] width 19 height 19
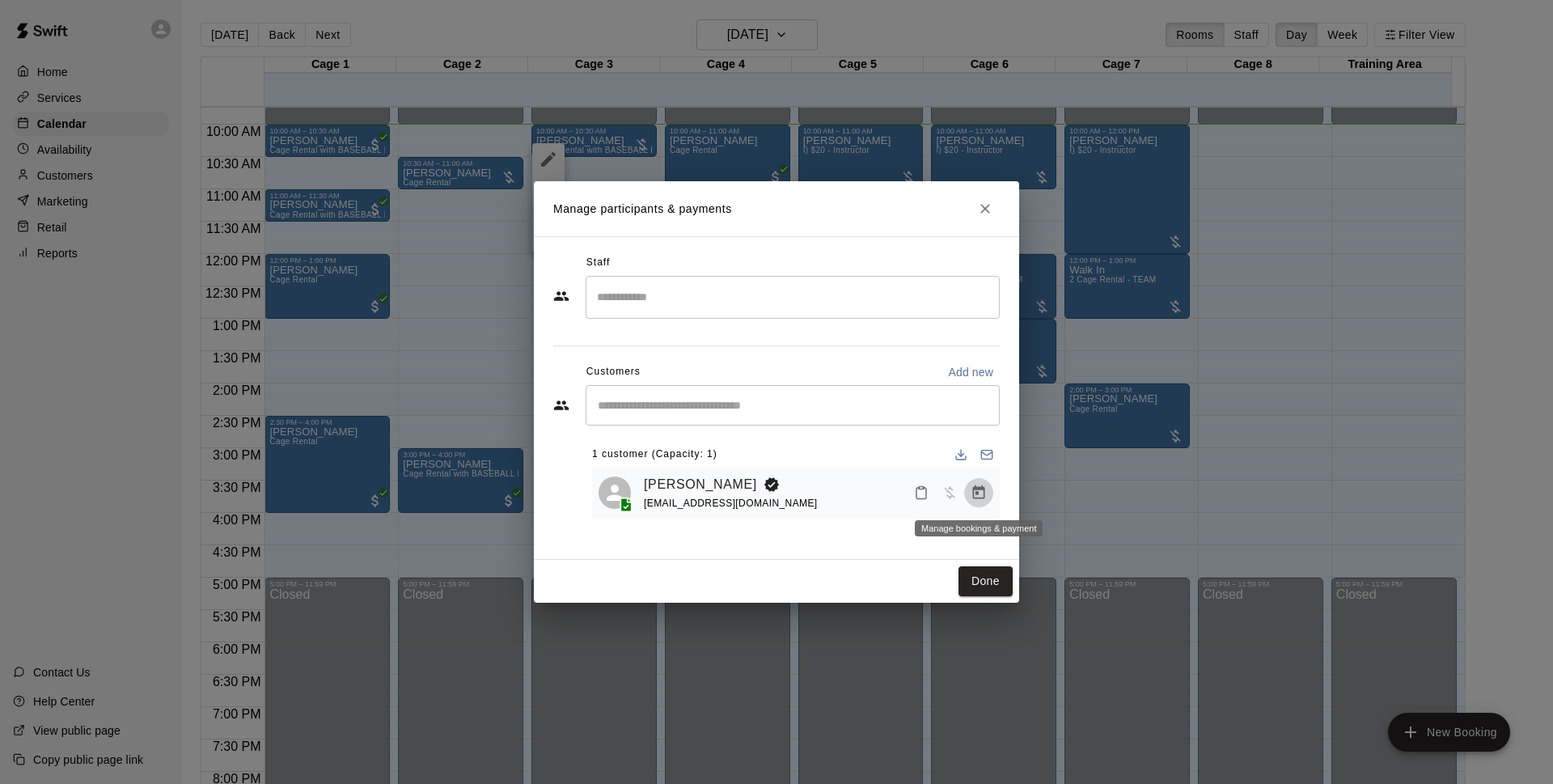
click at [981, 494] on icon "Manage bookings & payment" at bounding box center [978, 492] width 16 height 16
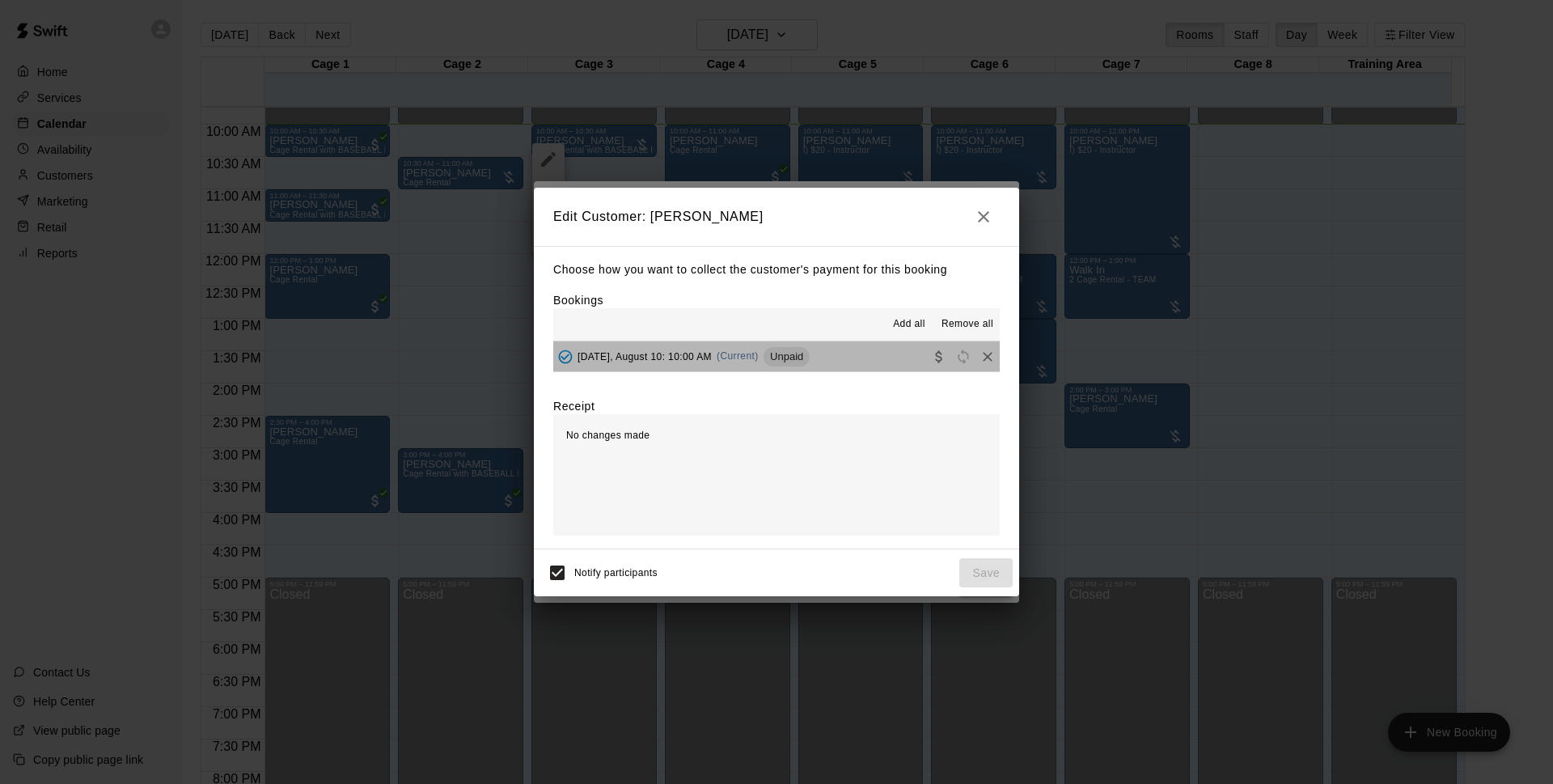
click at [835, 362] on button "[DATE], August 10: 10:00 AM (Current) Unpaid" at bounding box center [776, 356] width 447 height 30
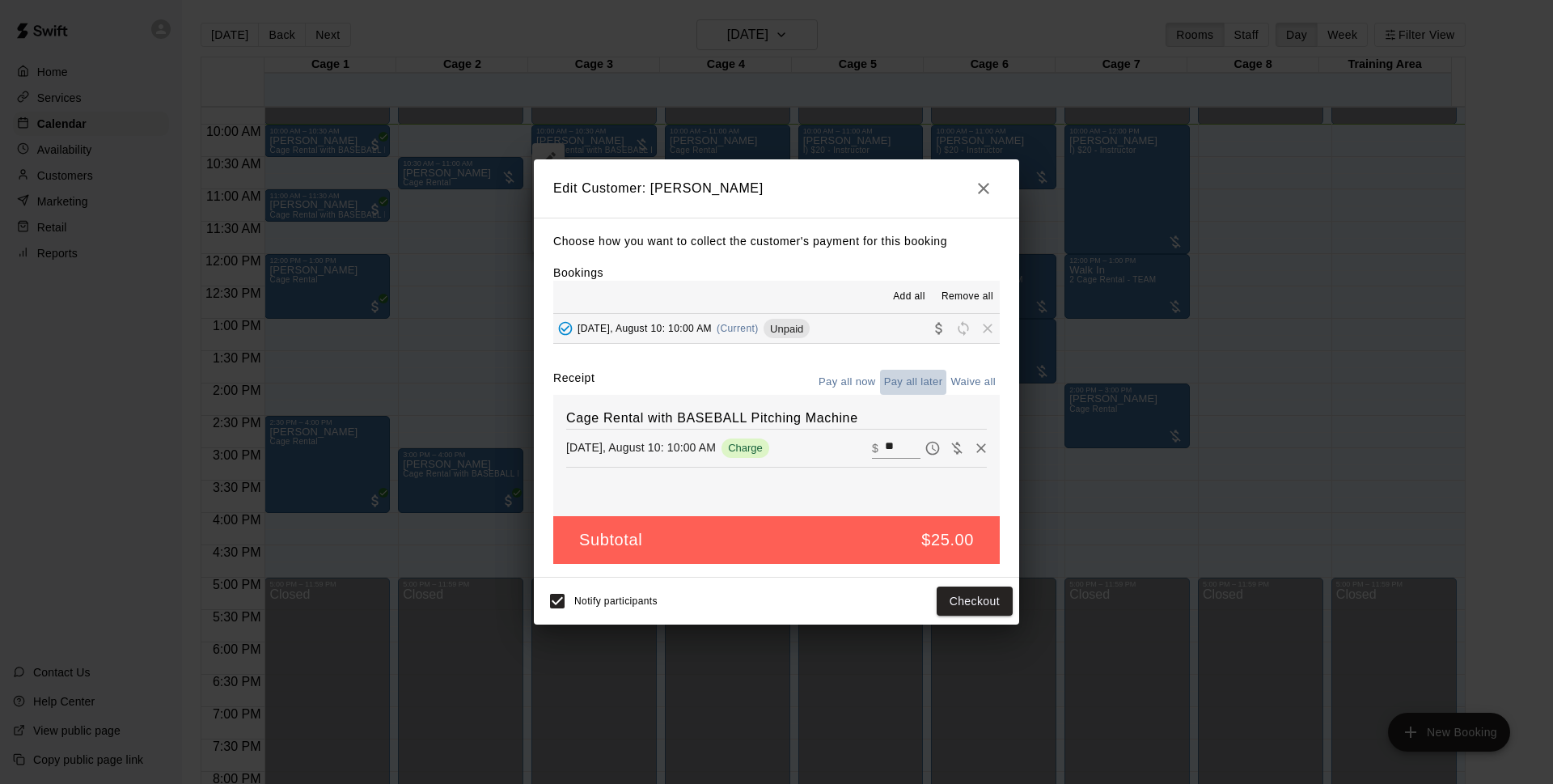
click at [890, 379] on button "Pay all later" at bounding box center [913, 382] width 67 height 25
click at [874, 379] on button "Pay all now" at bounding box center [847, 382] width 66 height 25
click at [955, 597] on button "Checkout" at bounding box center [975, 601] width 76 height 30
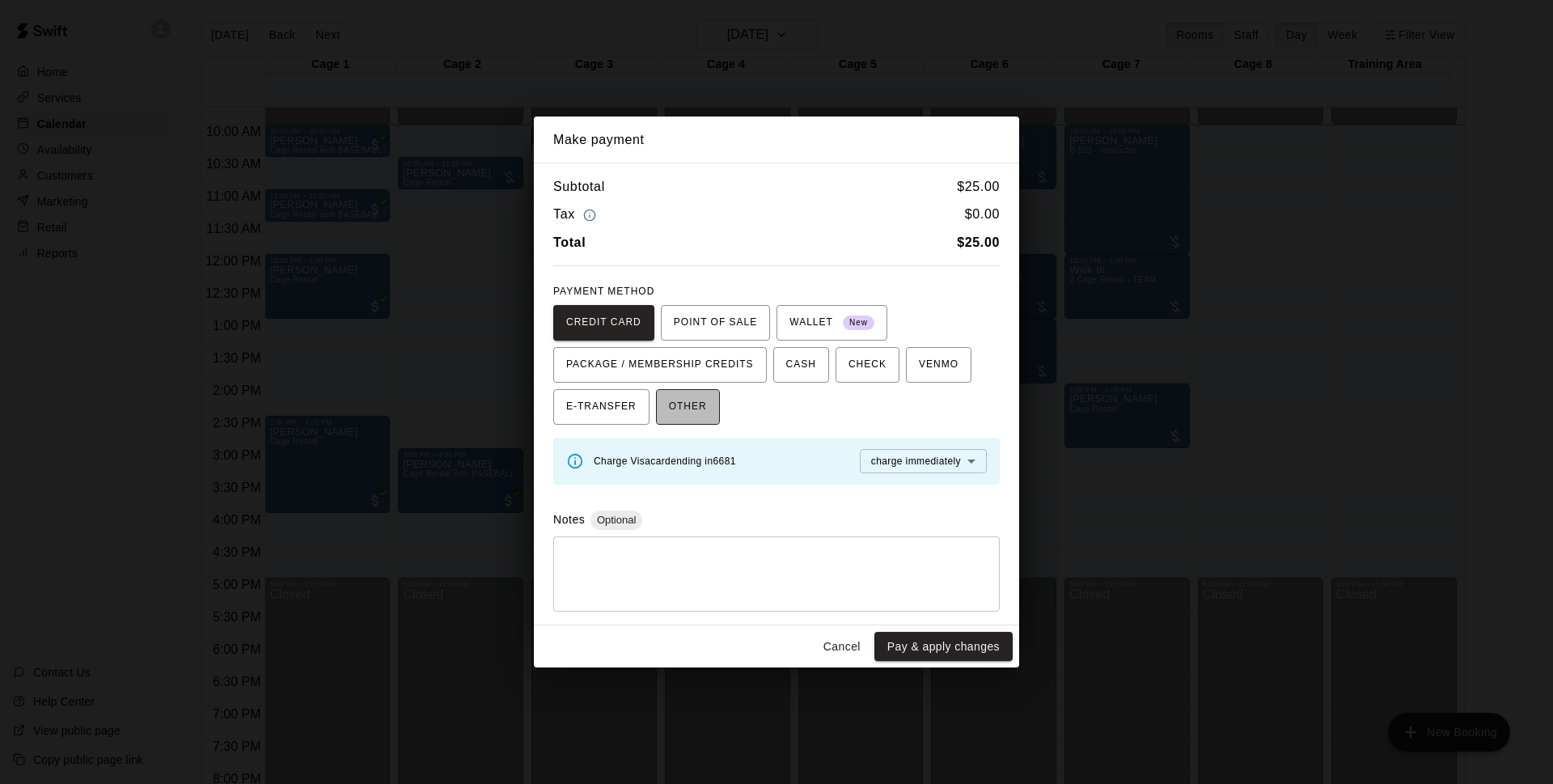
click at [709, 399] on button "OTHER" at bounding box center [688, 407] width 64 height 36
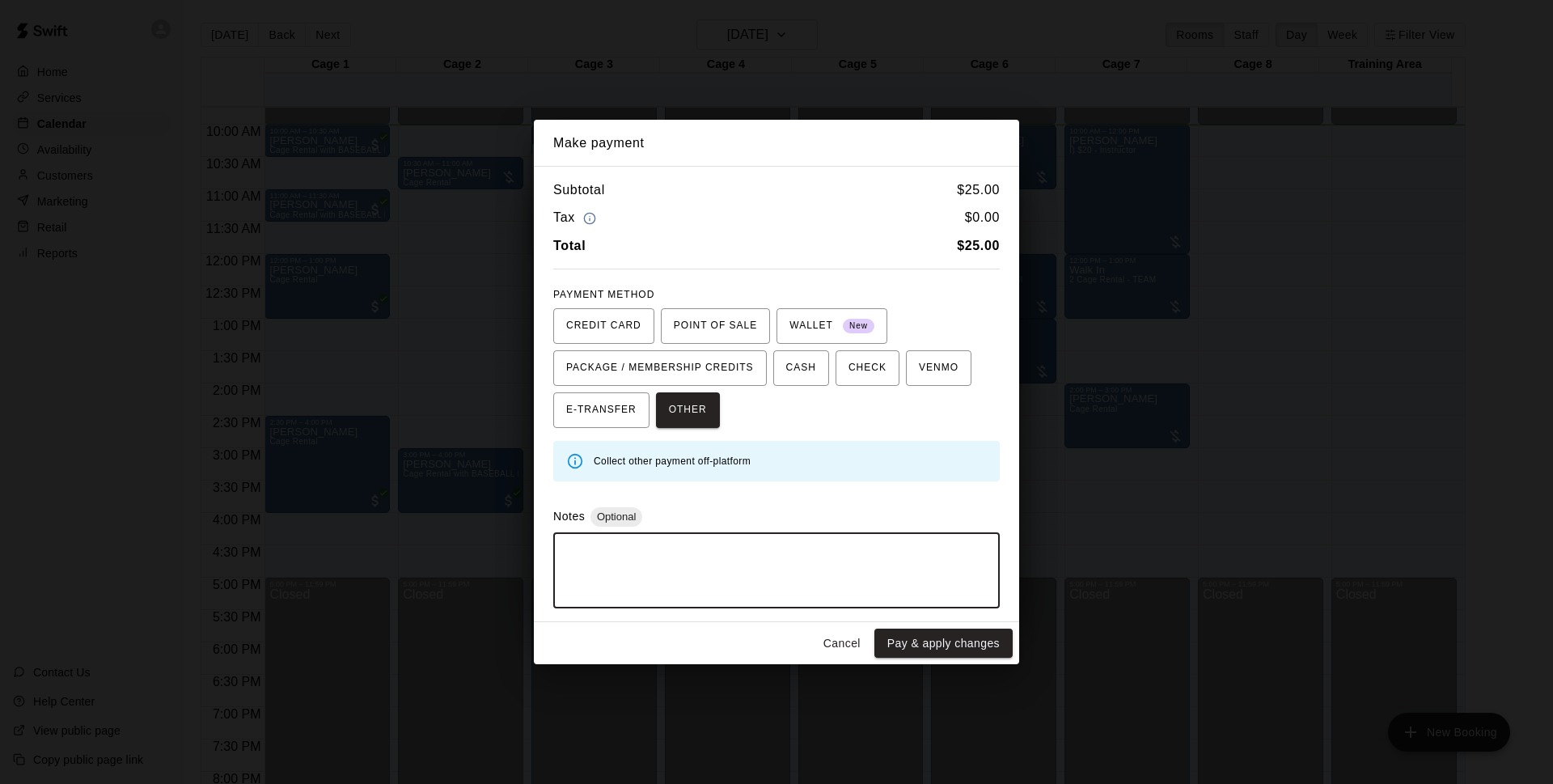
click at [639, 551] on textarea at bounding box center [776, 570] width 424 height 49
type textarea "*********"
click at [956, 649] on button "Pay & apply changes" at bounding box center [944, 643] width 138 height 30
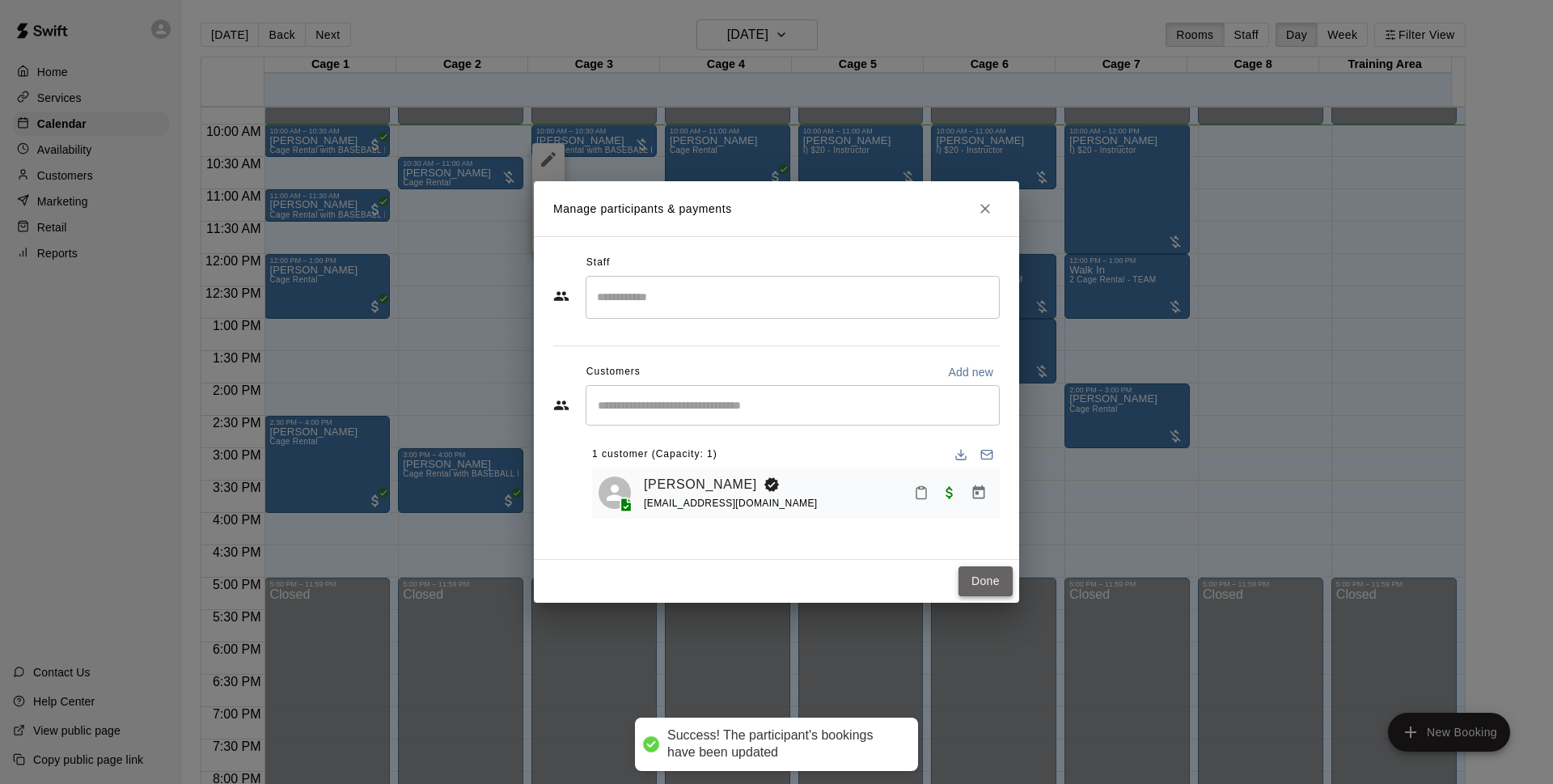
click at [970, 574] on button "Done" at bounding box center [985, 581] width 54 height 30
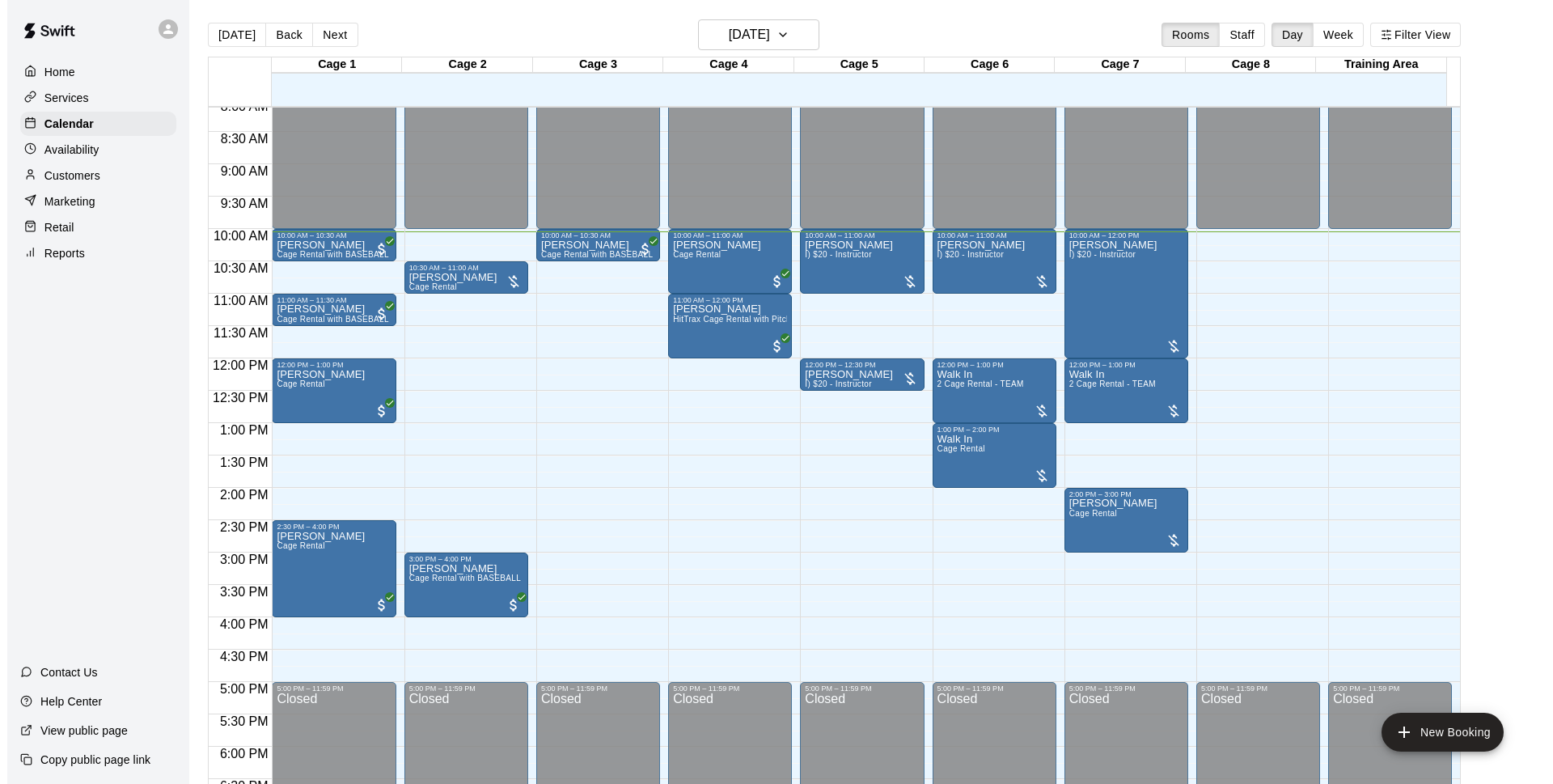
scroll to position [26, 0]
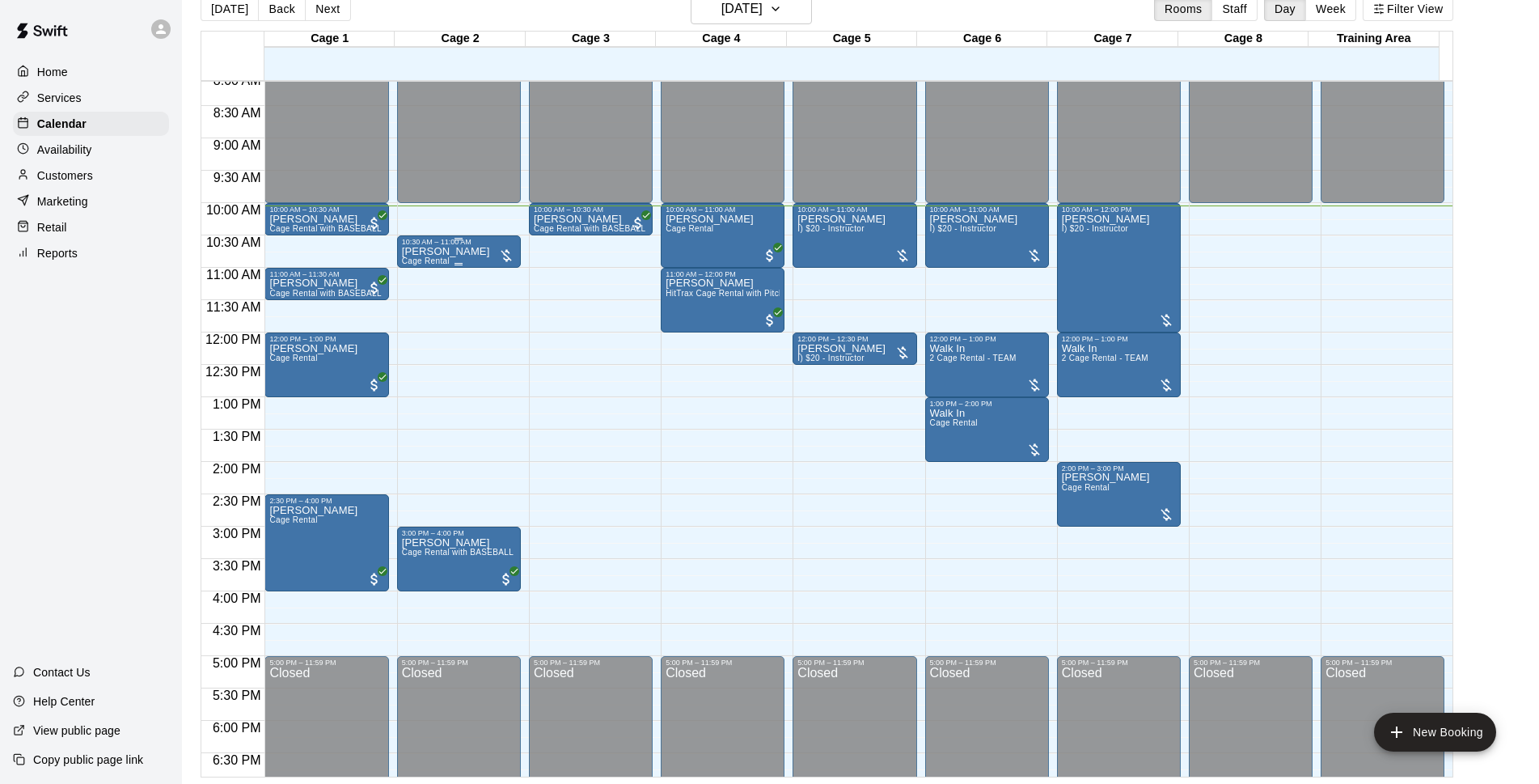
click at [459, 246] on div "10:30 AM – 11:00 AM" at bounding box center [459, 241] width 114 height 8
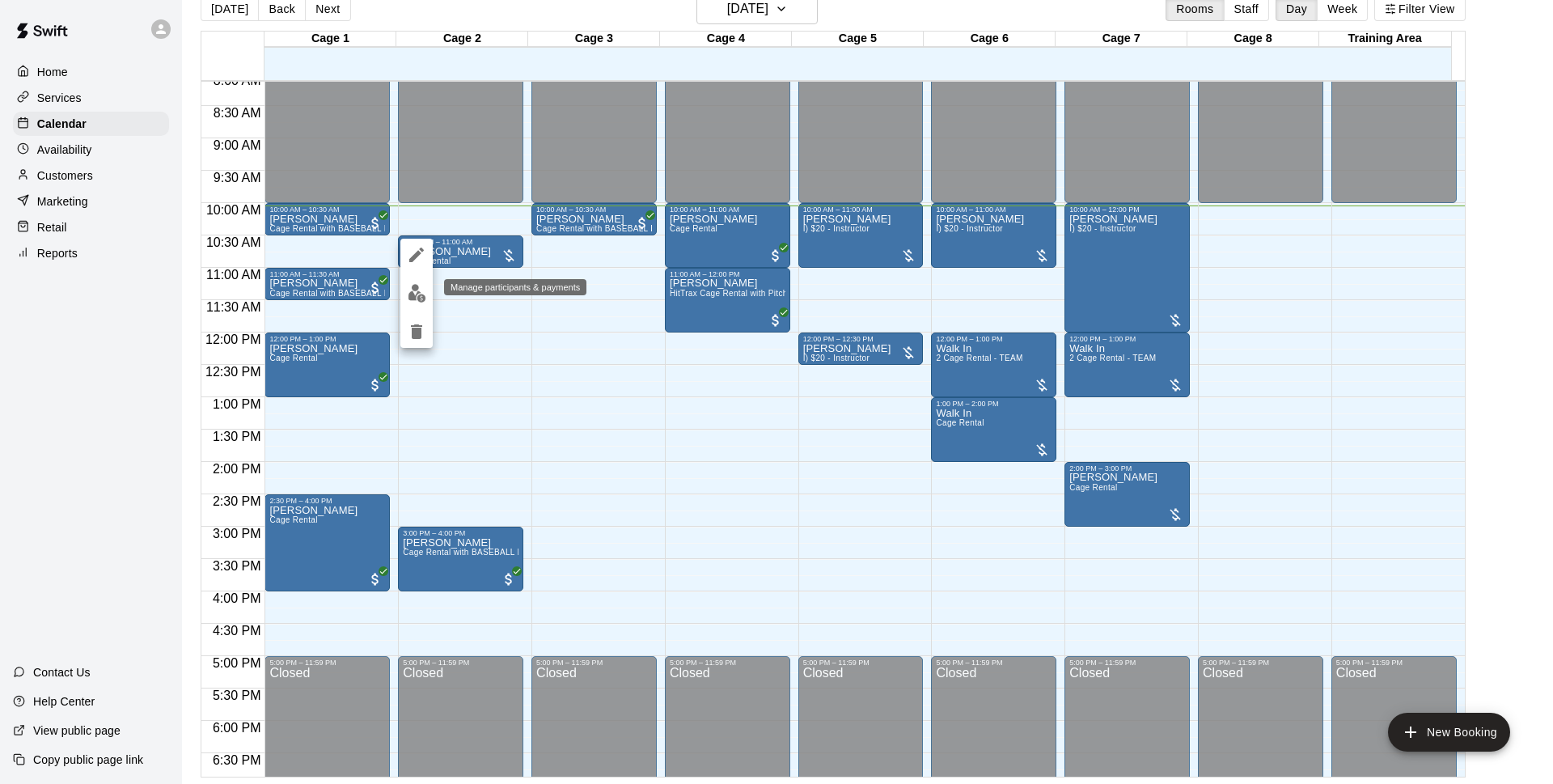
click at [412, 288] on img "edit" at bounding box center [417, 293] width 19 height 19
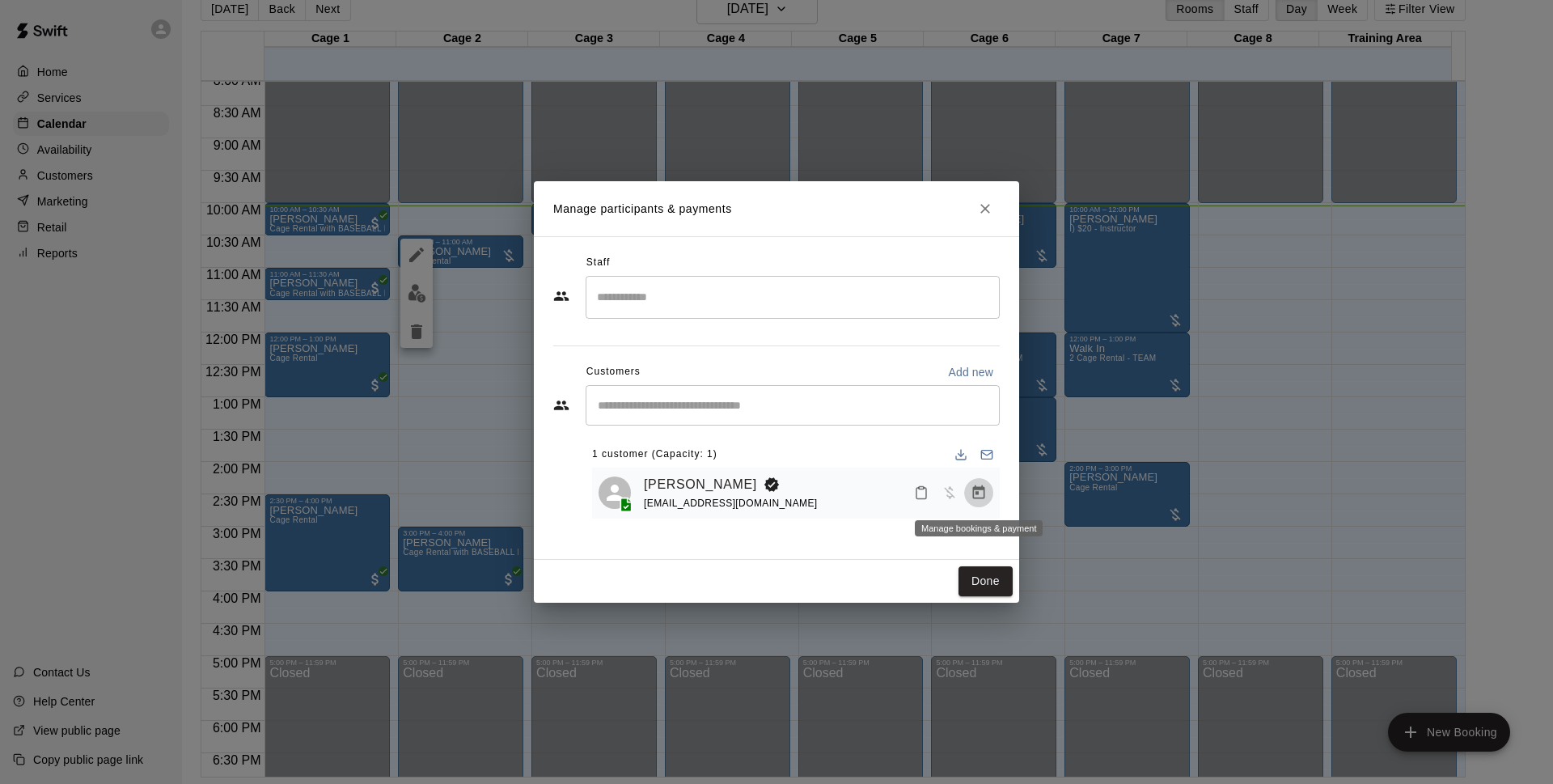
click at [986, 494] on icon "Manage bookings & payment" at bounding box center [978, 492] width 16 height 16
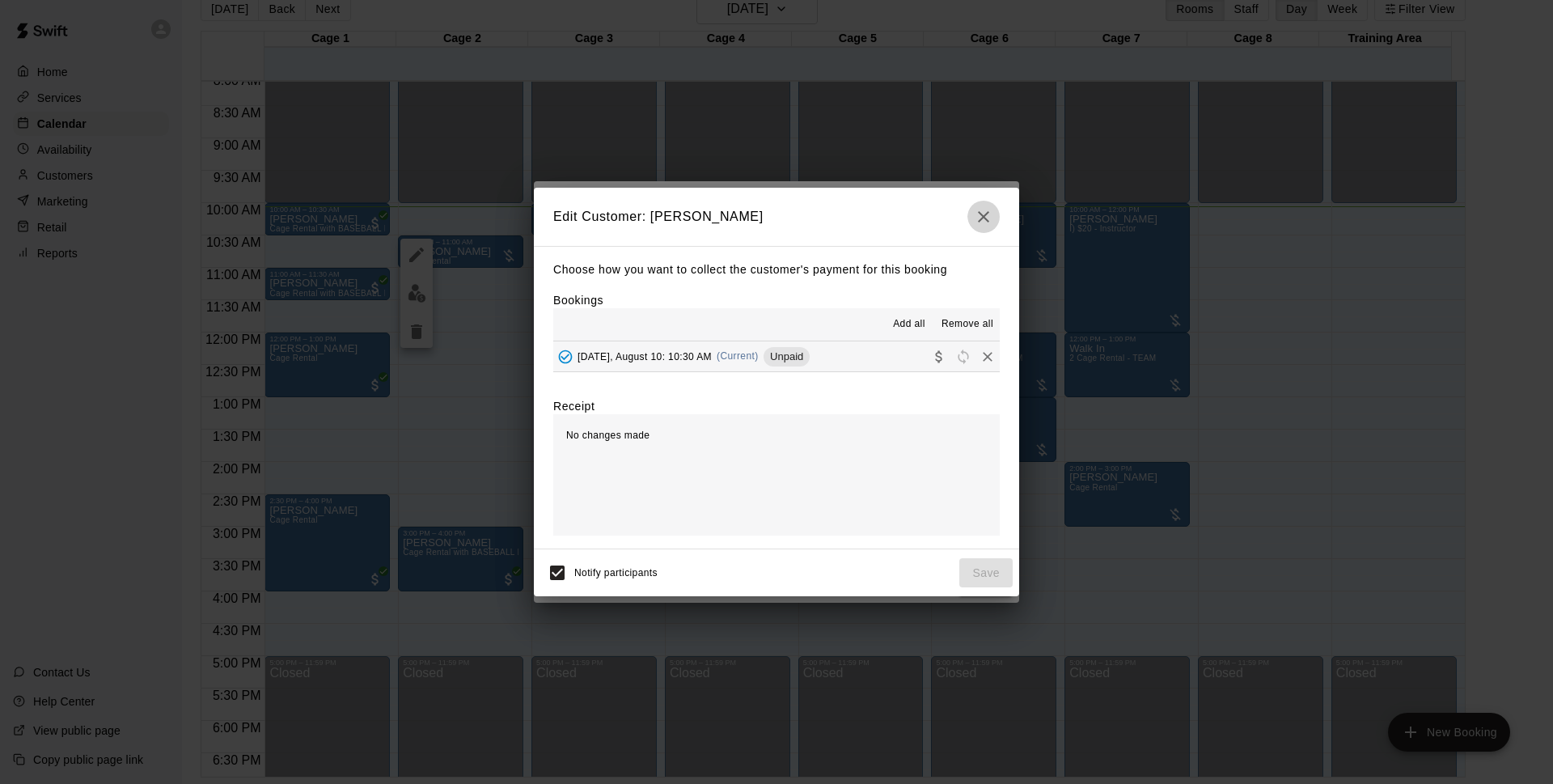
click at [981, 228] on button "button" at bounding box center [984, 217] width 32 height 32
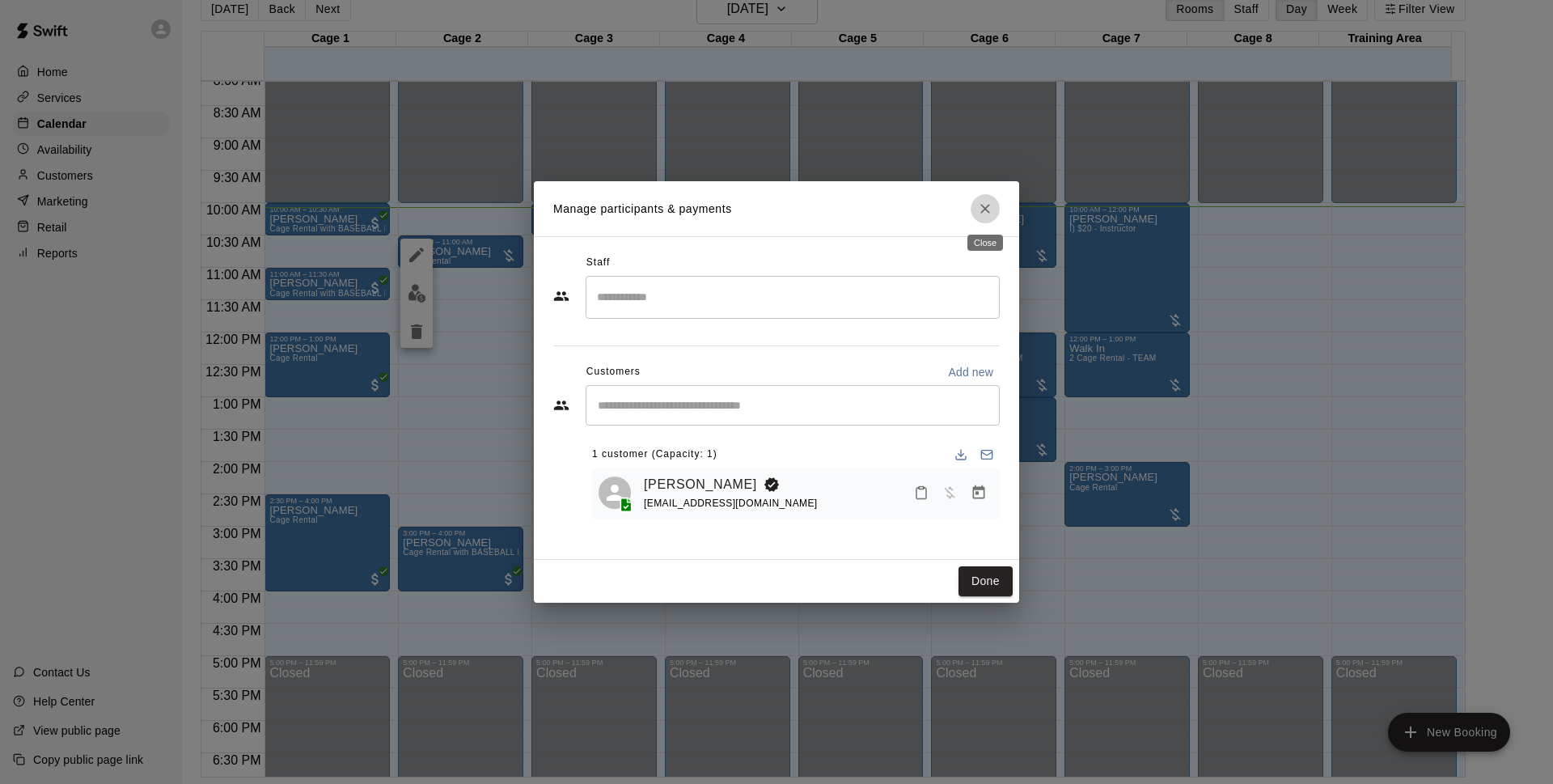
click at [983, 210] on icon "Close" at bounding box center [985, 208] width 16 height 16
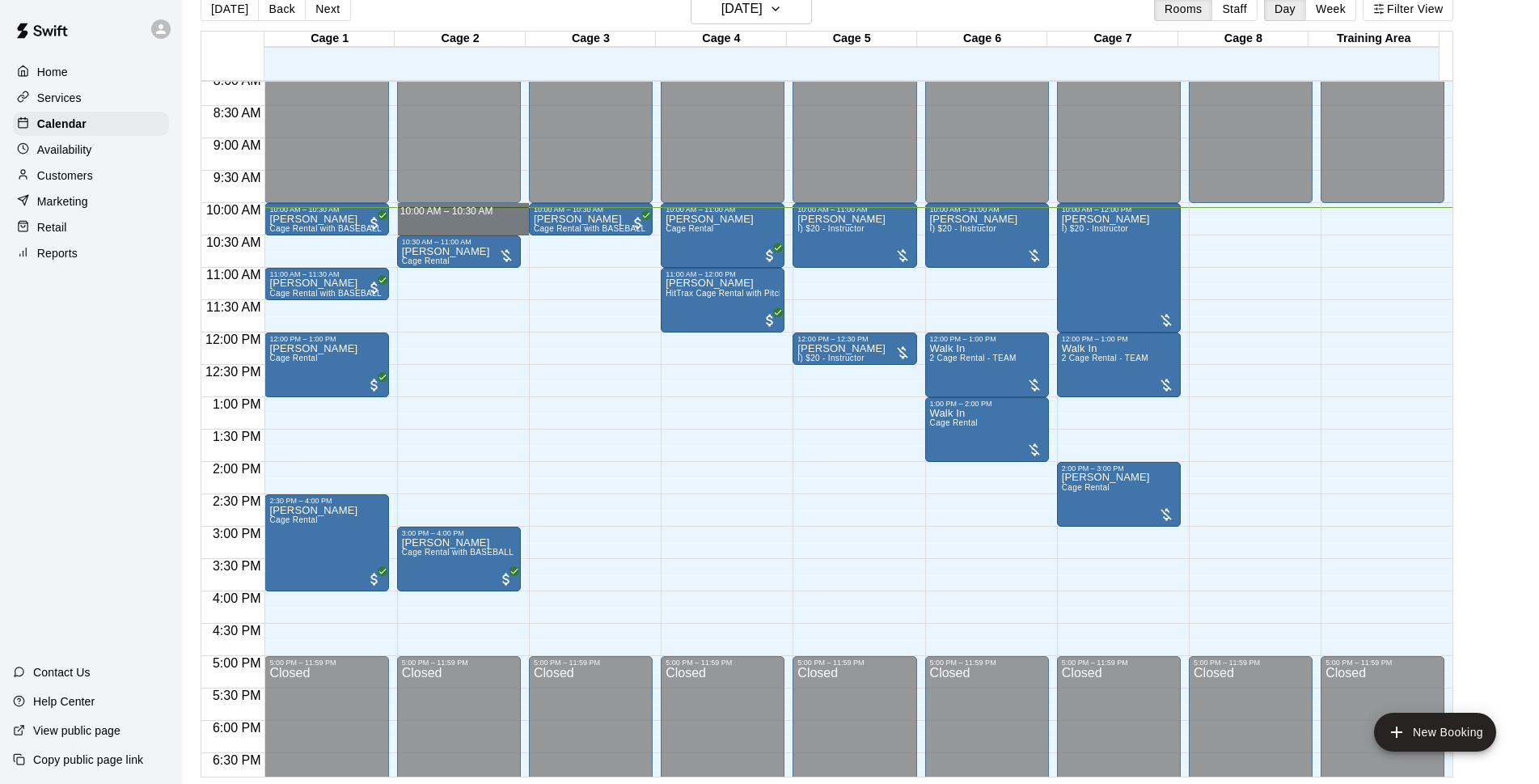
drag, startPoint x: 444, startPoint y: 208, endPoint x: 448, endPoint y: 231, distance: 23.3
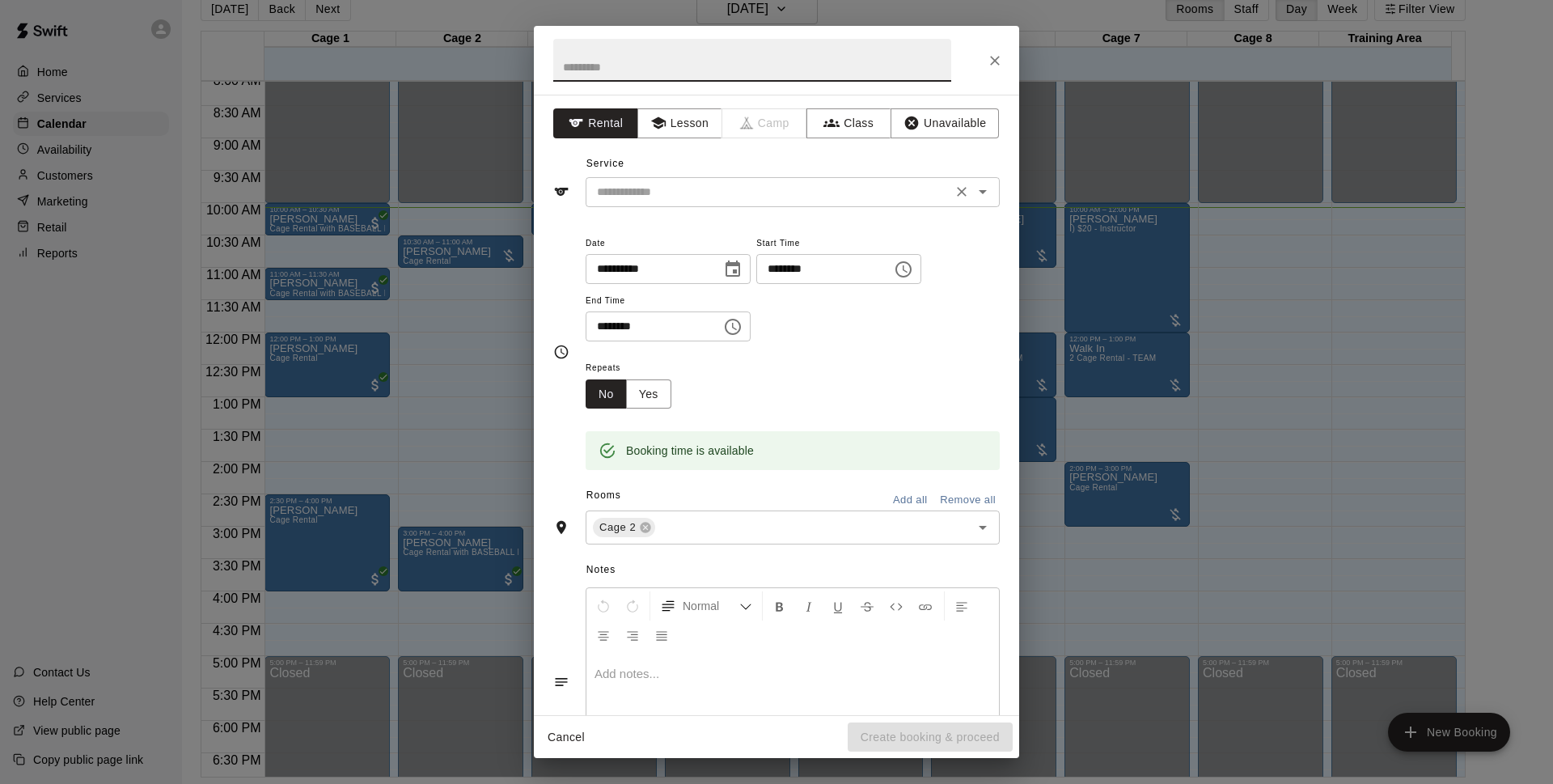
click at [745, 196] on input "text" at bounding box center [769, 192] width 357 height 20
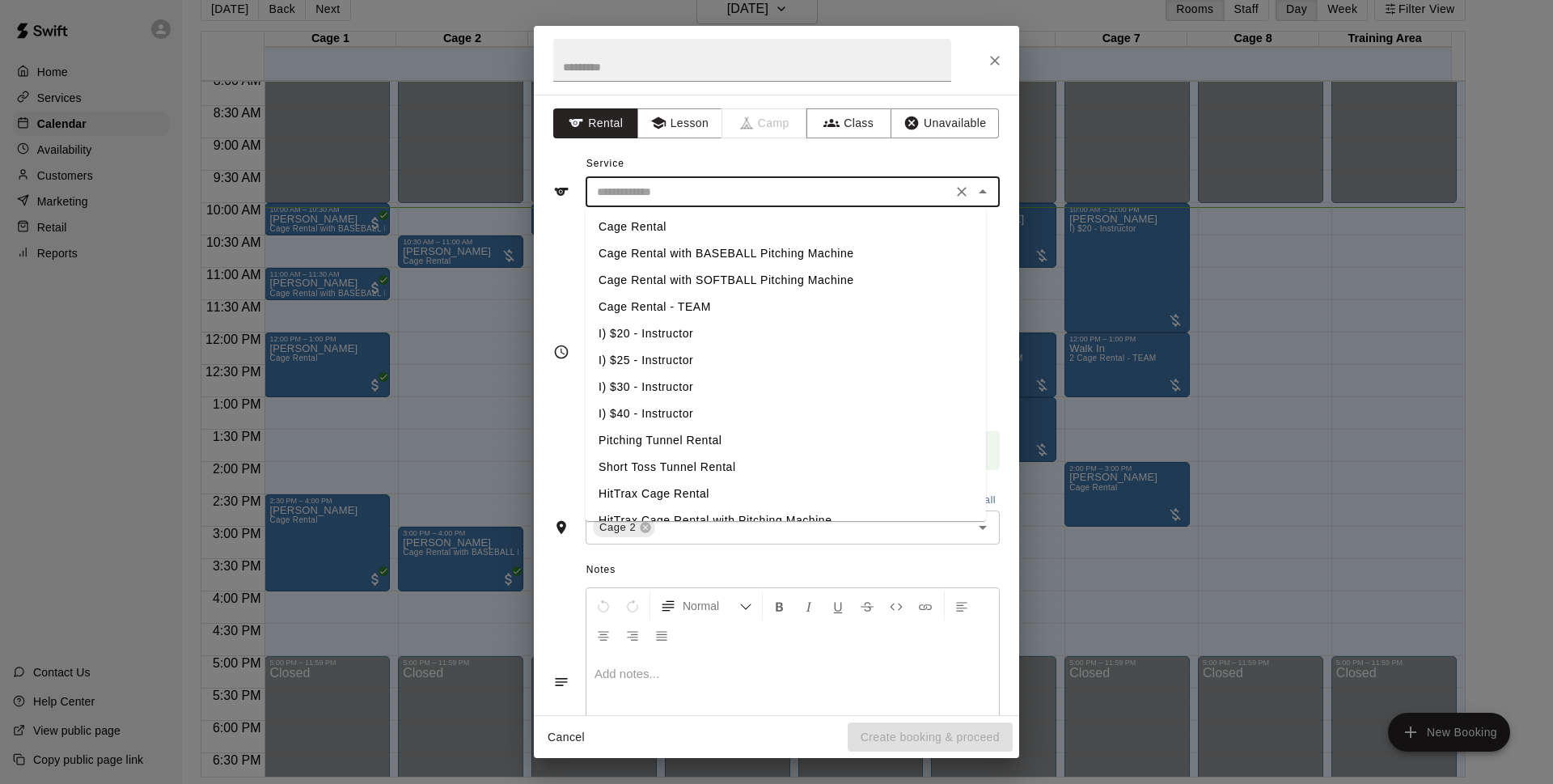
click at [643, 230] on li "Cage Rental" at bounding box center [786, 226] width 401 height 26
type input "**********"
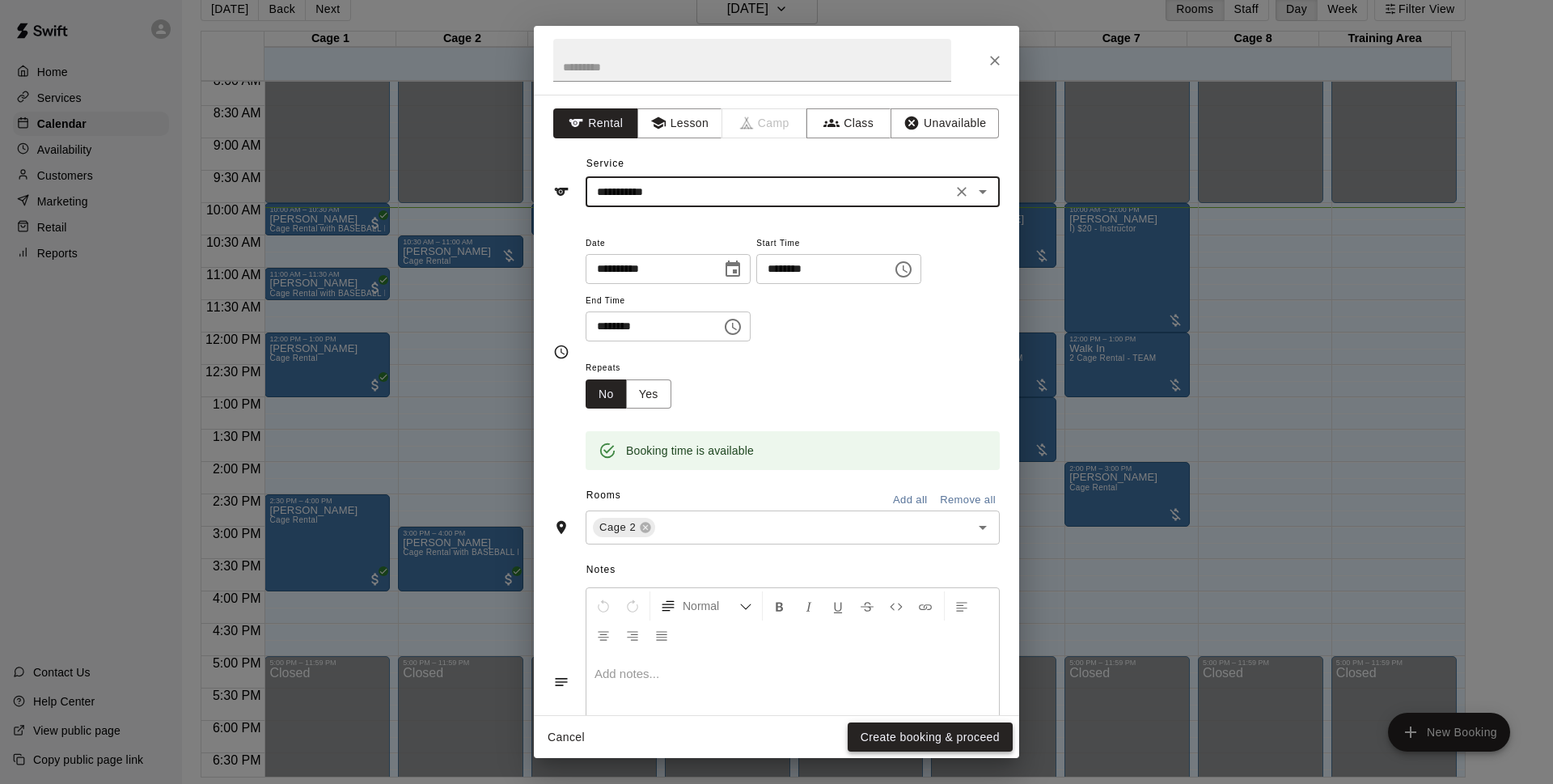
click at [955, 734] on button "Create booking & proceed" at bounding box center [930, 737] width 165 height 30
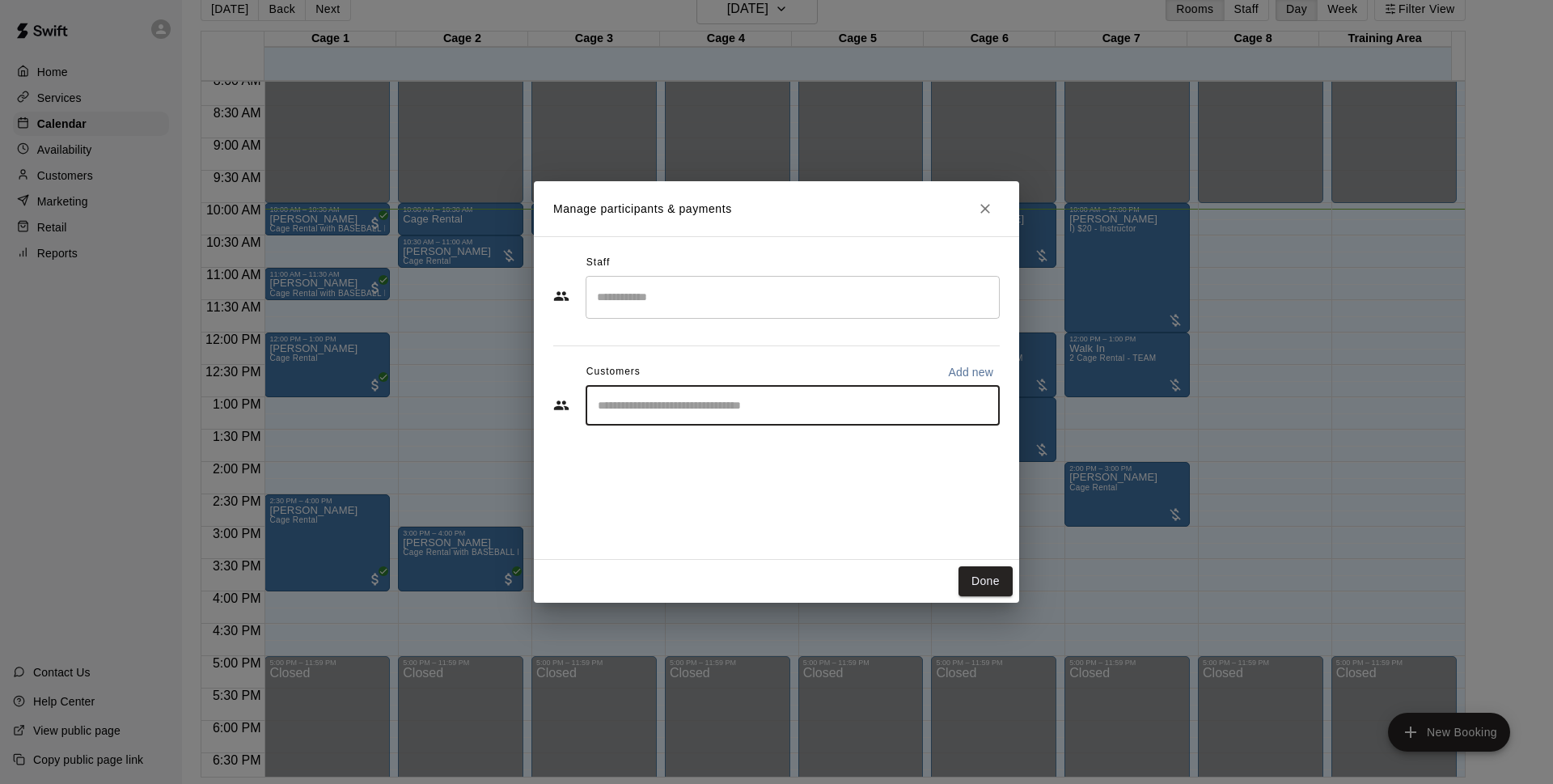
click at [774, 407] on input "Start typing to search customers..." at bounding box center [793, 405] width 400 height 16
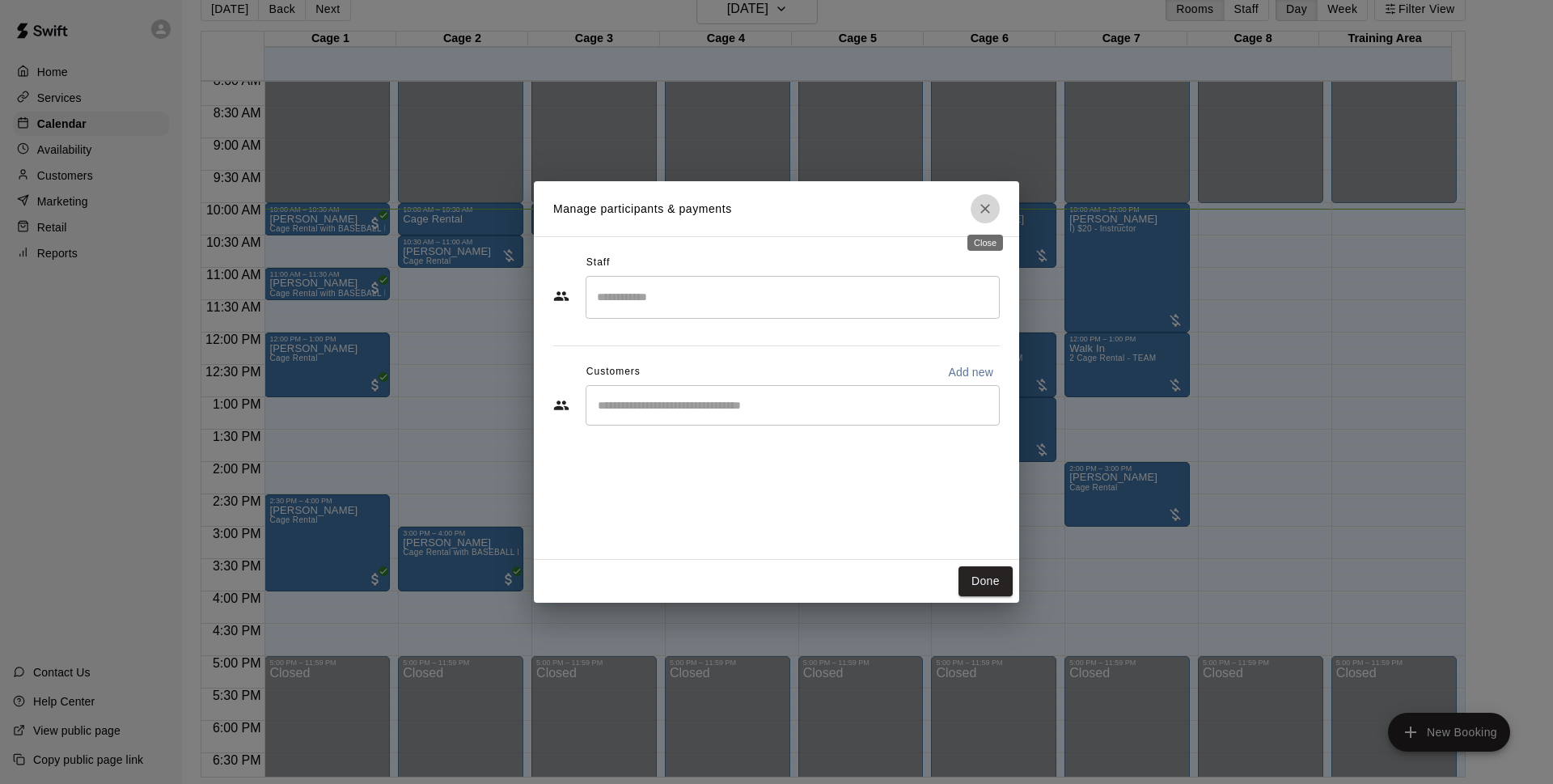
click at [985, 214] on icon "Close" at bounding box center [985, 208] width 16 height 16
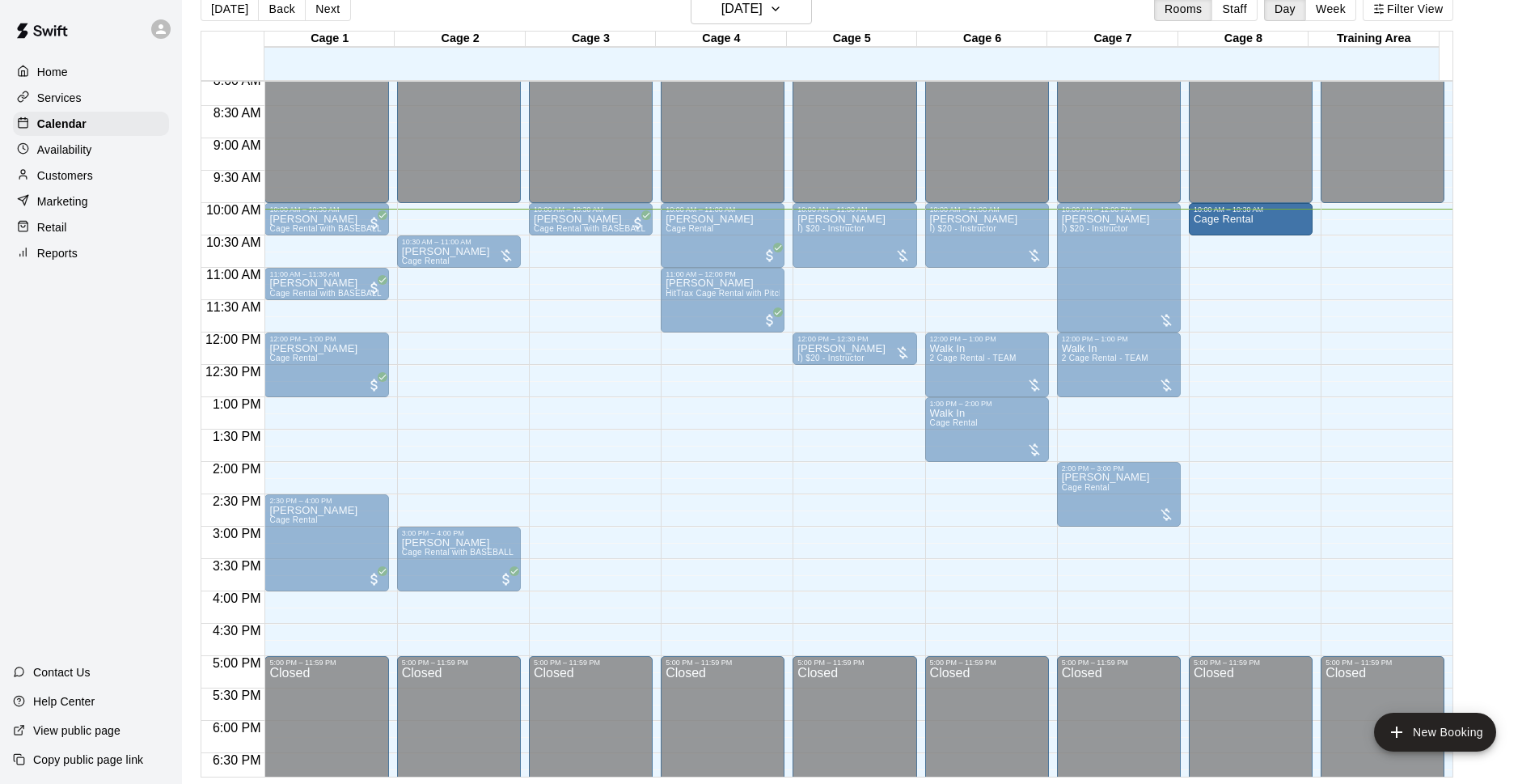
drag, startPoint x: 481, startPoint y: 218, endPoint x: 1235, endPoint y: 222, distance: 754.0
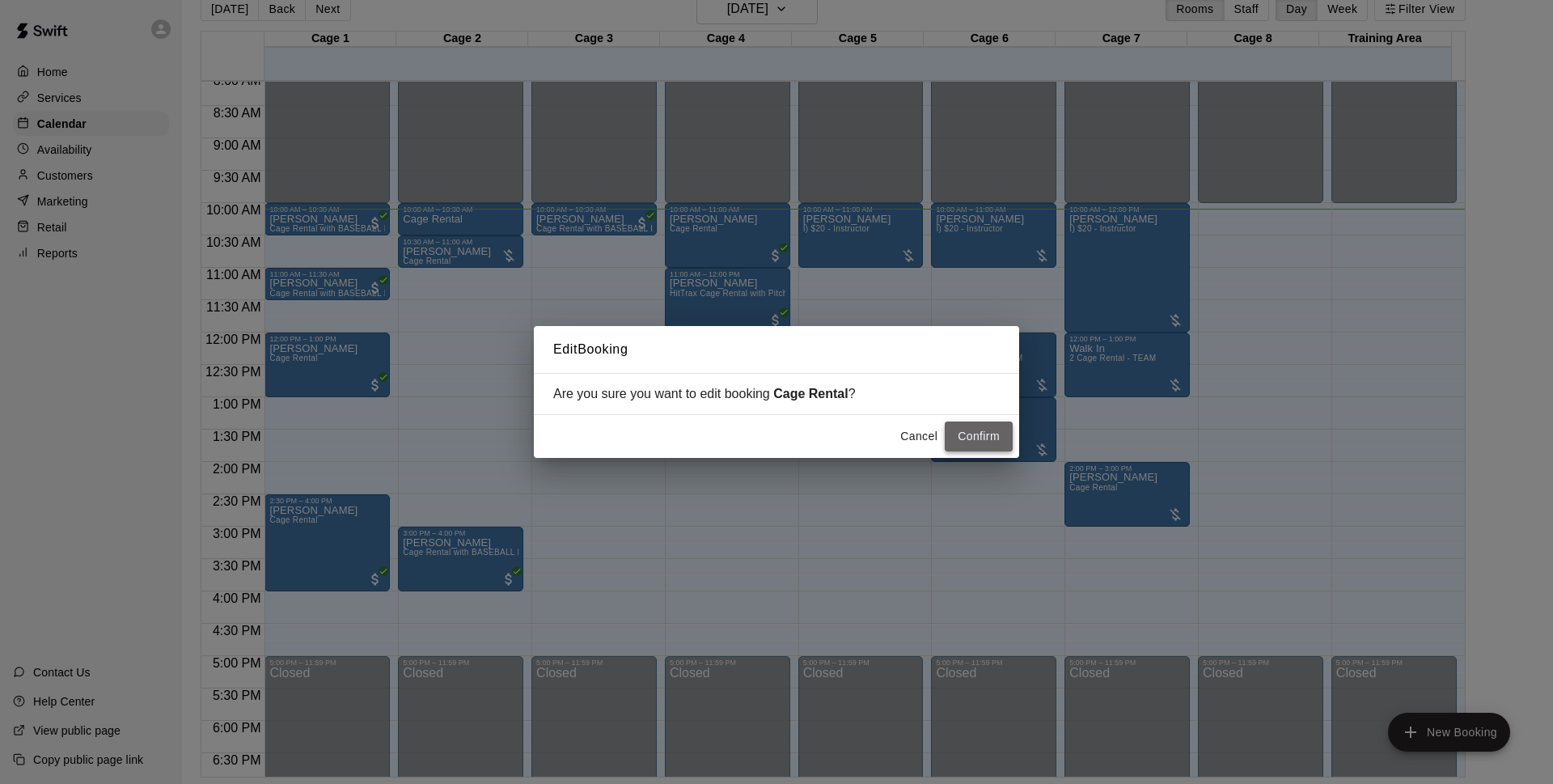
click at [974, 440] on button "Confirm" at bounding box center [979, 436] width 68 height 30
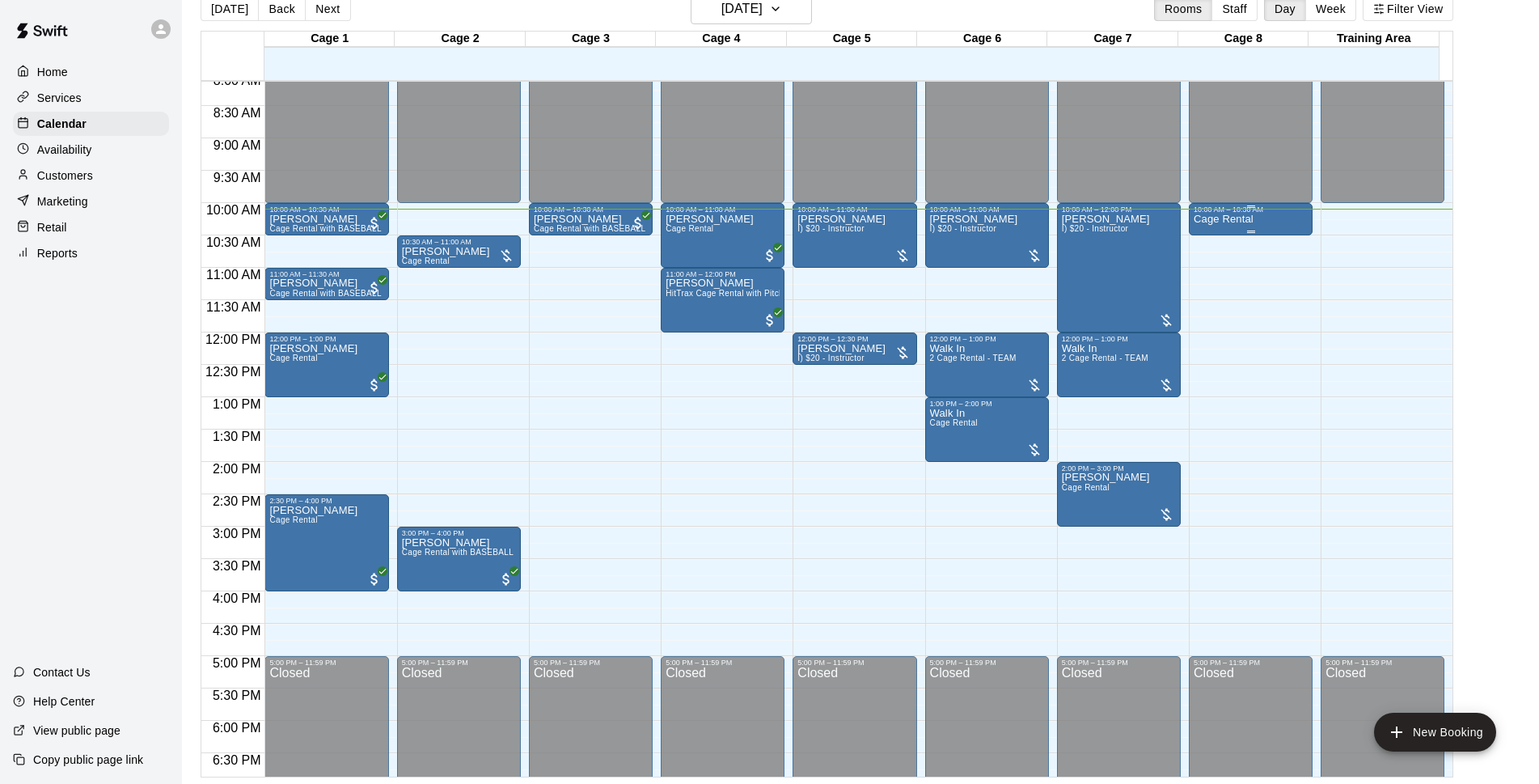
click at [1258, 221] on div "Cage Rental" at bounding box center [1251, 606] width 114 height 784
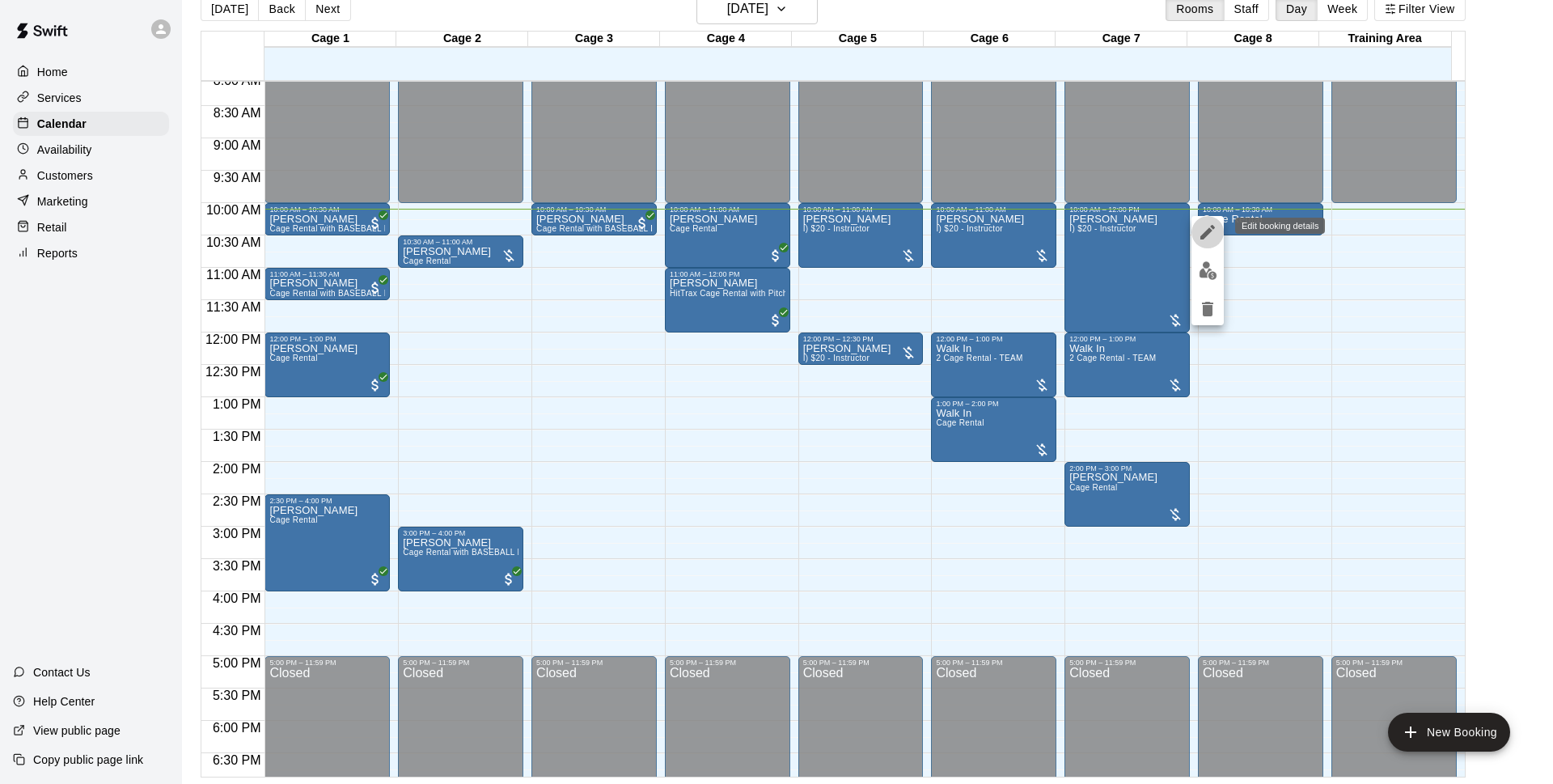
click at [1205, 241] on icon "edit" at bounding box center [1208, 231] width 20 height 20
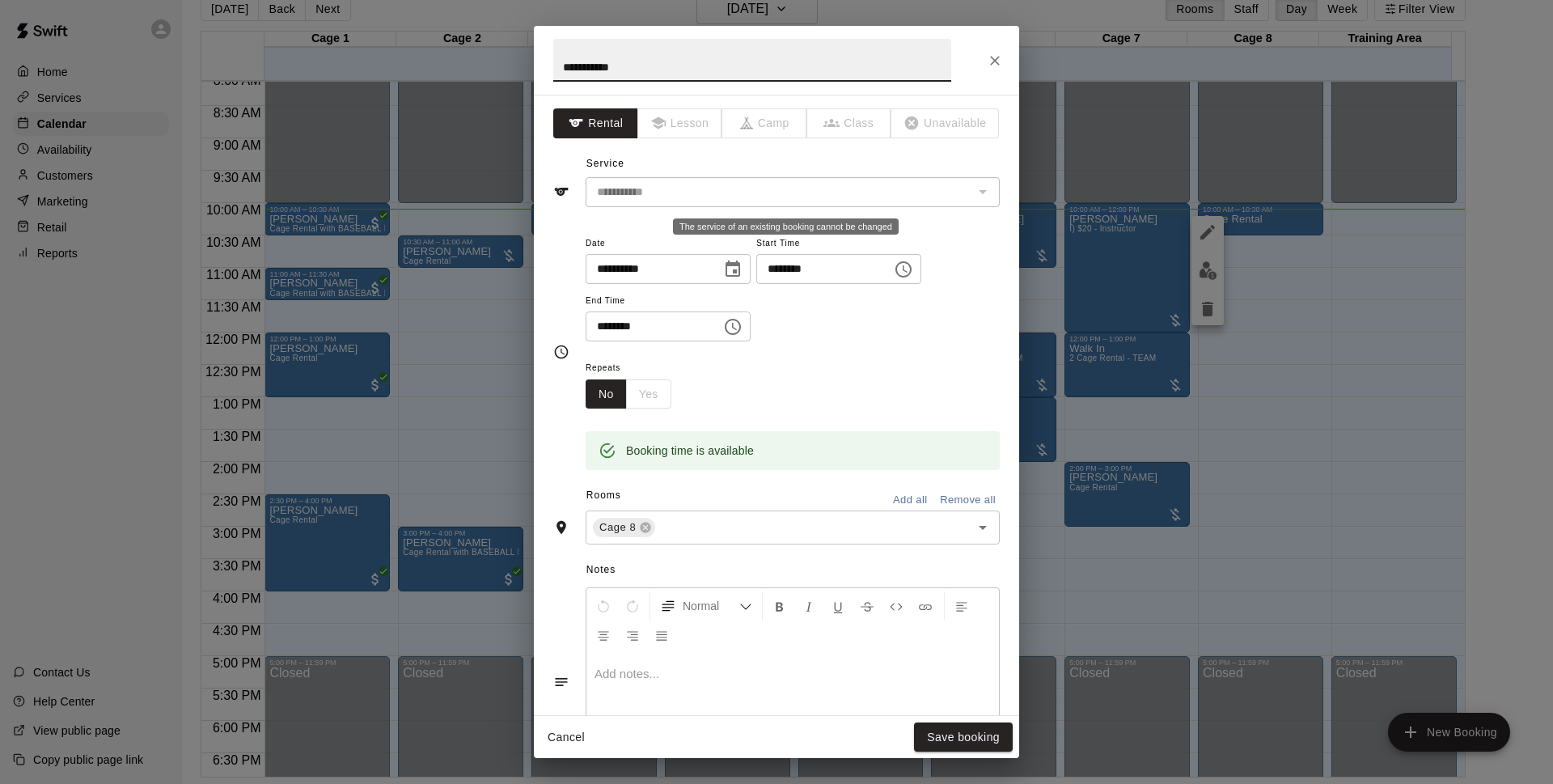
click at [827, 195] on input "**********" at bounding box center [779, 192] width 378 height 20
click at [635, 198] on input "**********" at bounding box center [779, 192] width 378 height 20
drag, startPoint x: 985, startPoint y: 190, endPoint x: 956, endPoint y: 187, distance: 29.2
click at [976, 189] on div "**********" at bounding box center [793, 191] width 414 height 30
click at [956, 187] on div "**********" at bounding box center [793, 191] width 414 height 30
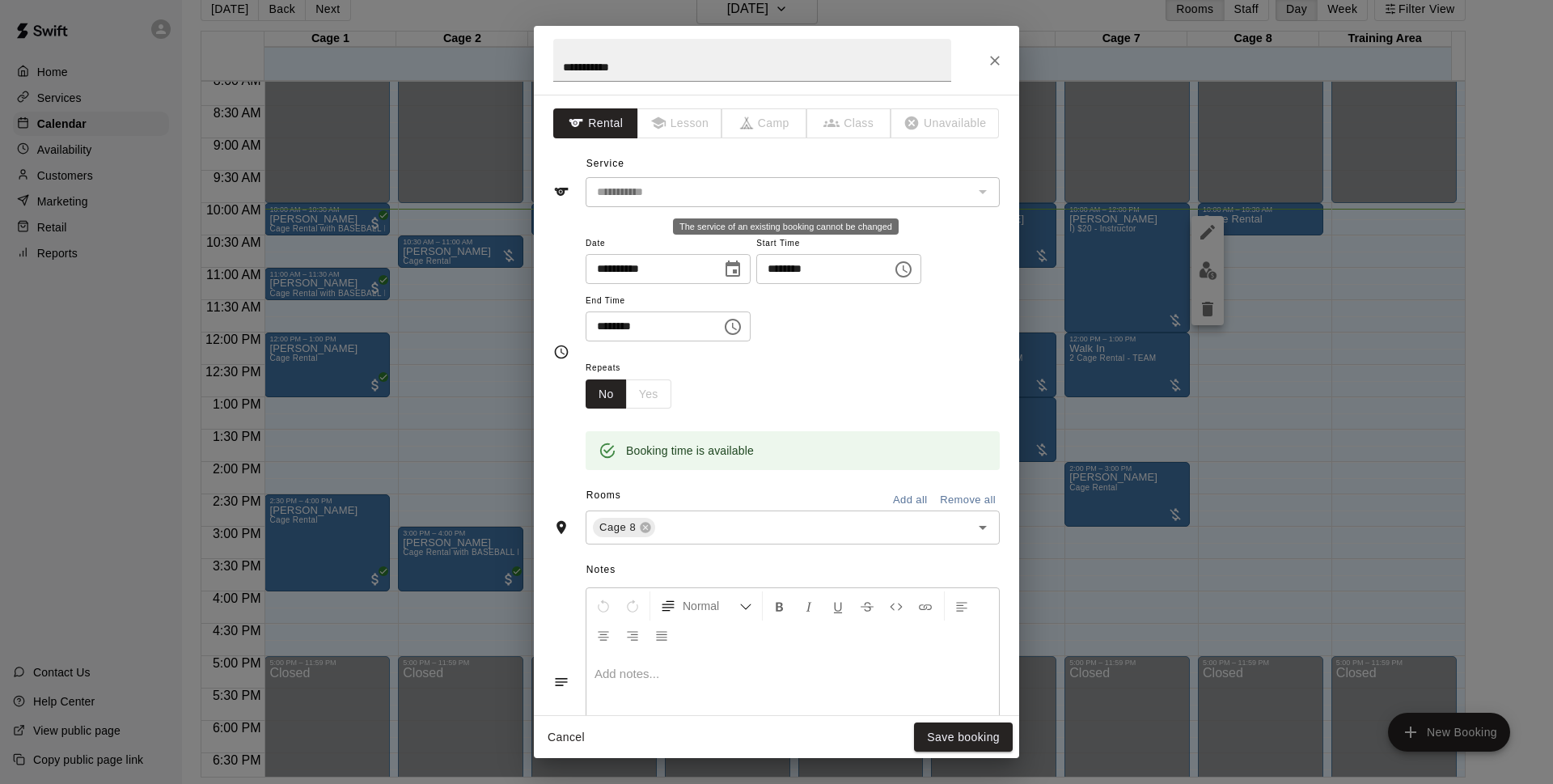
click at [971, 189] on div "The service of an existing booking cannot be changed" at bounding box center [982, 191] width 21 height 23
click at [995, 61] on icon "Close" at bounding box center [994, 61] width 16 height 16
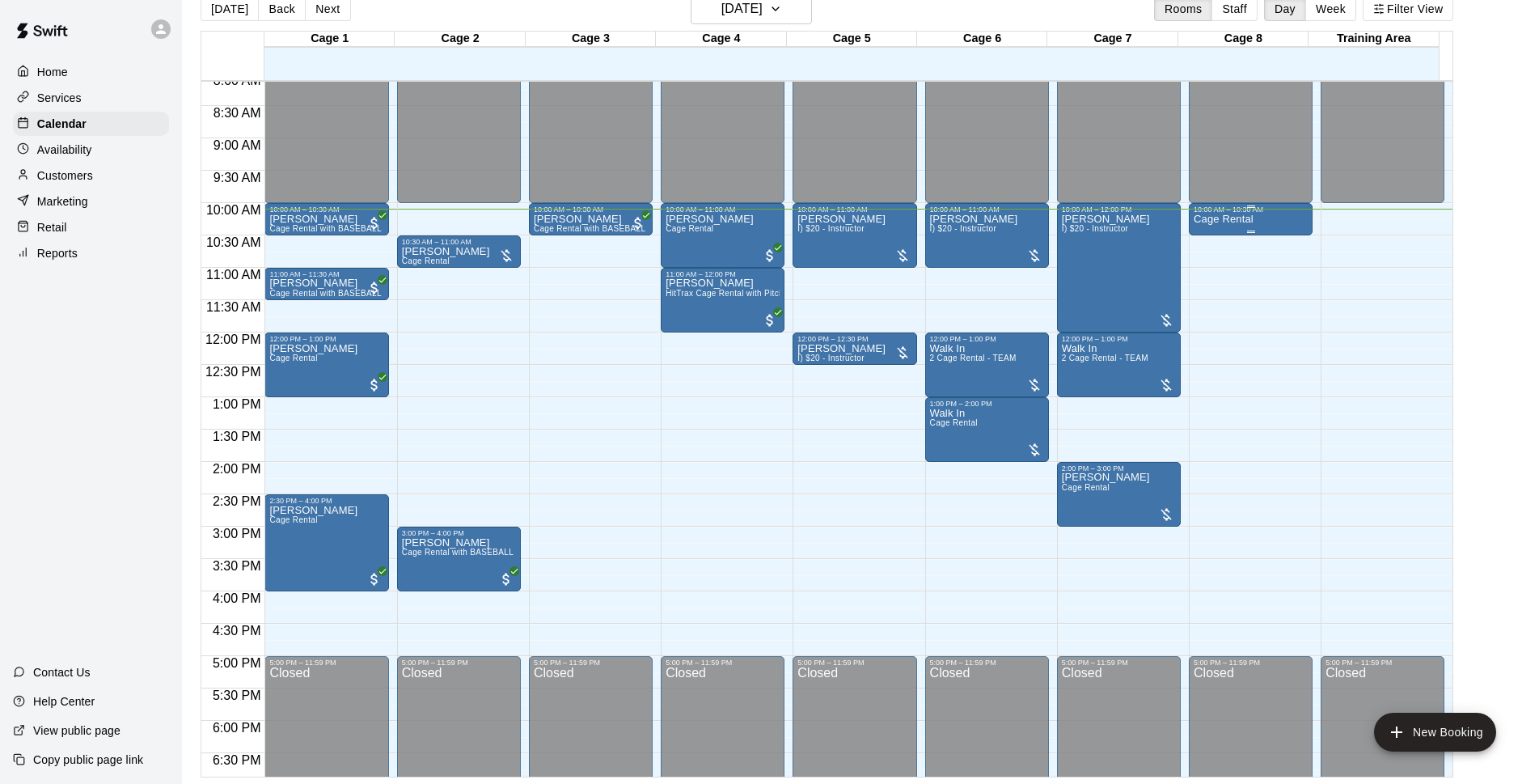
click at [1226, 219] on p "Cage Rental" at bounding box center [1224, 219] width 60 height 0
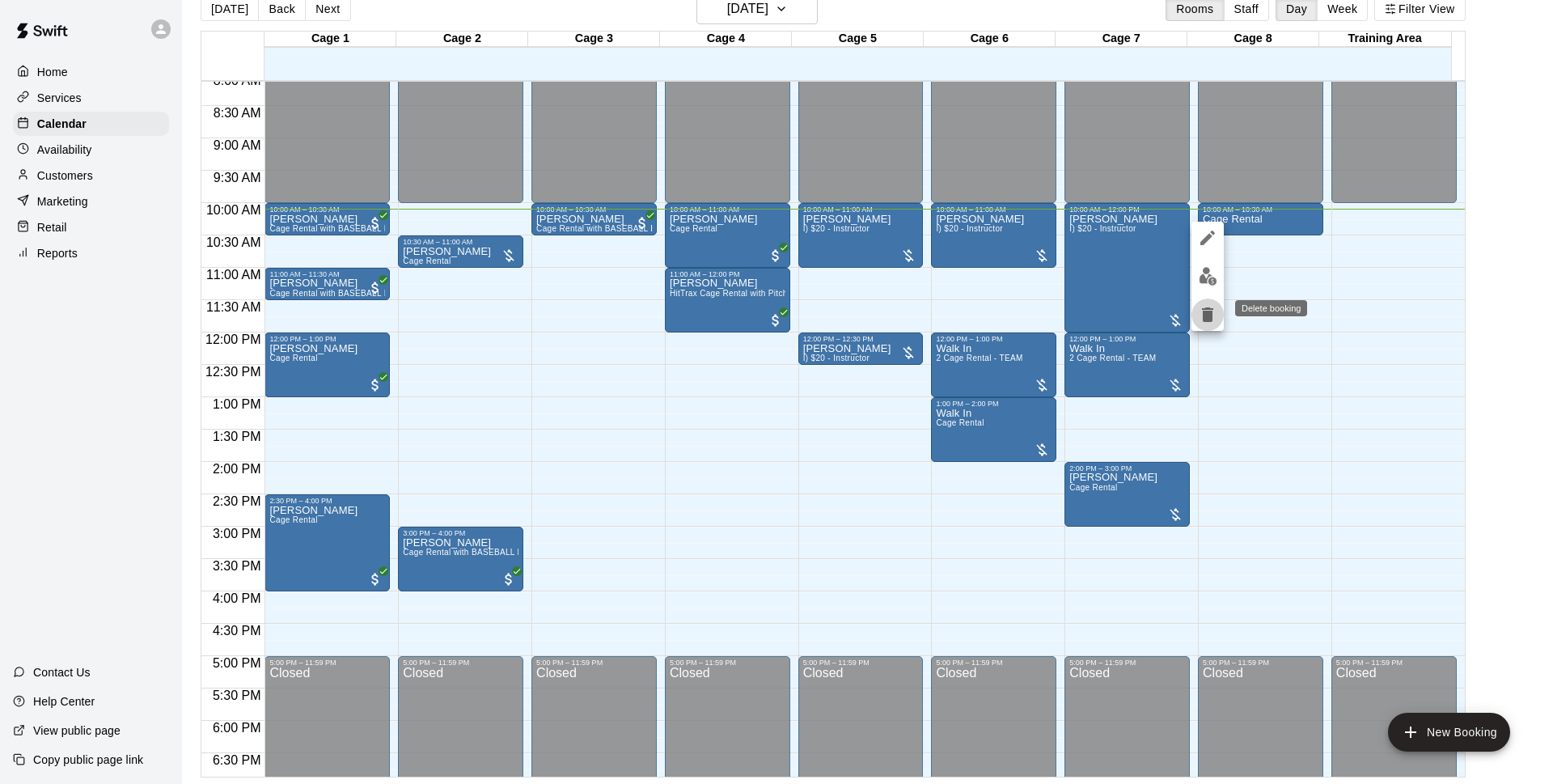
click at [1207, 313] on icon "delete" at bounding box center [1207, 314] width 11 height 15
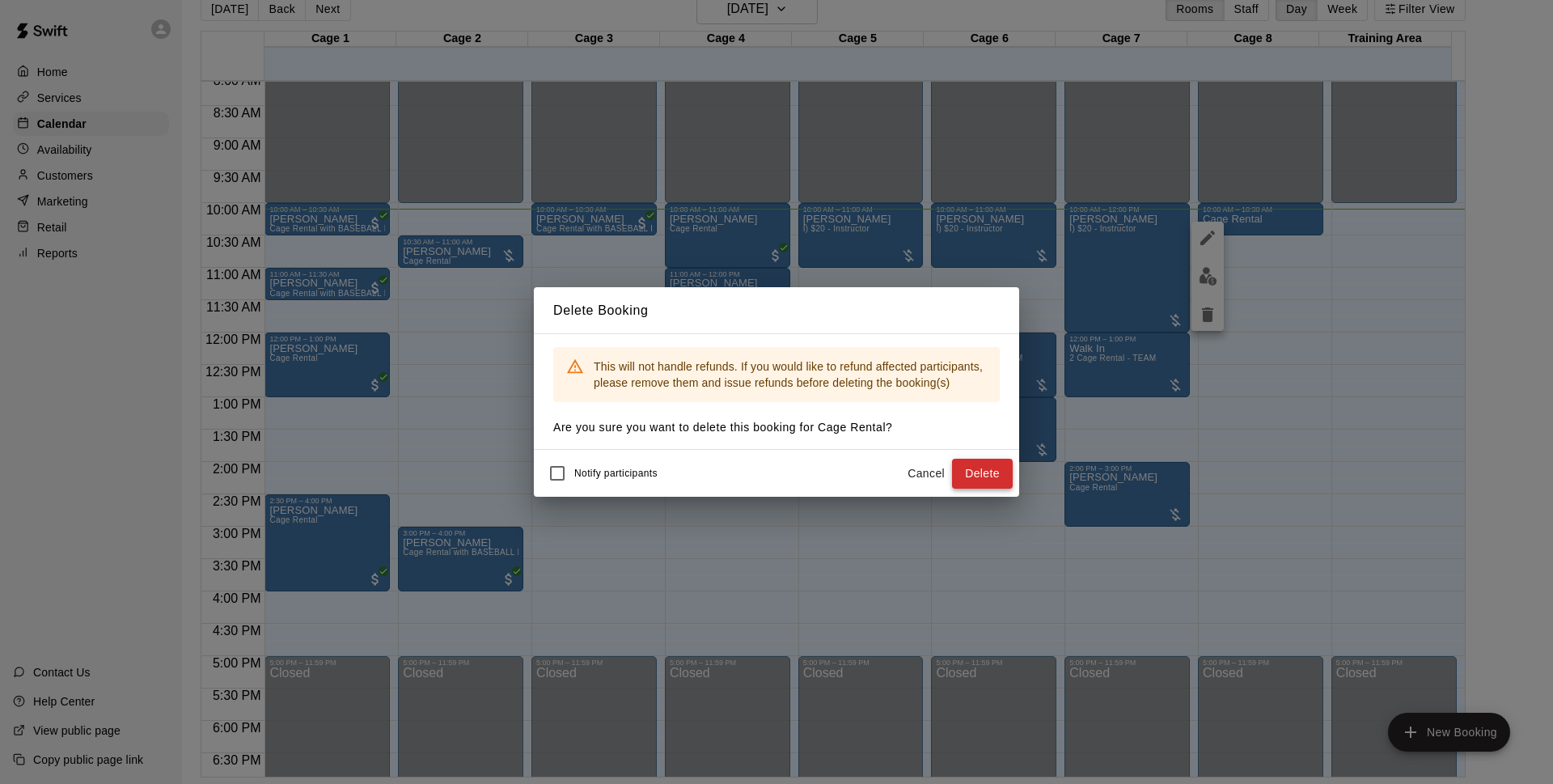
click at [992, 466] on button "Delete" at bounding box center [982, 473] width 61 height 30
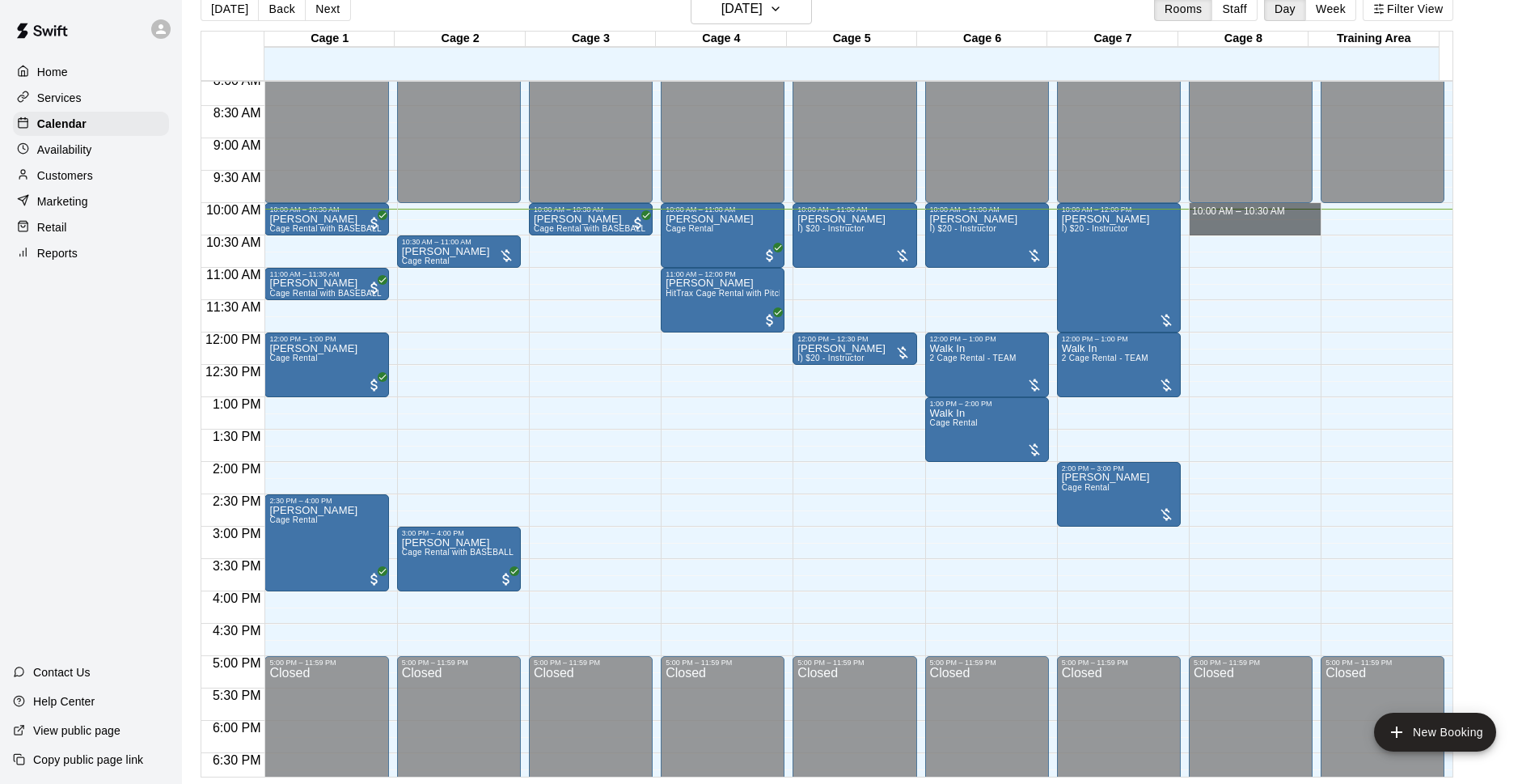
drag, startPoint x: 1243, startPoint y: 211, endPoint x: 1250, endPoint y: 227, distance: 17.5
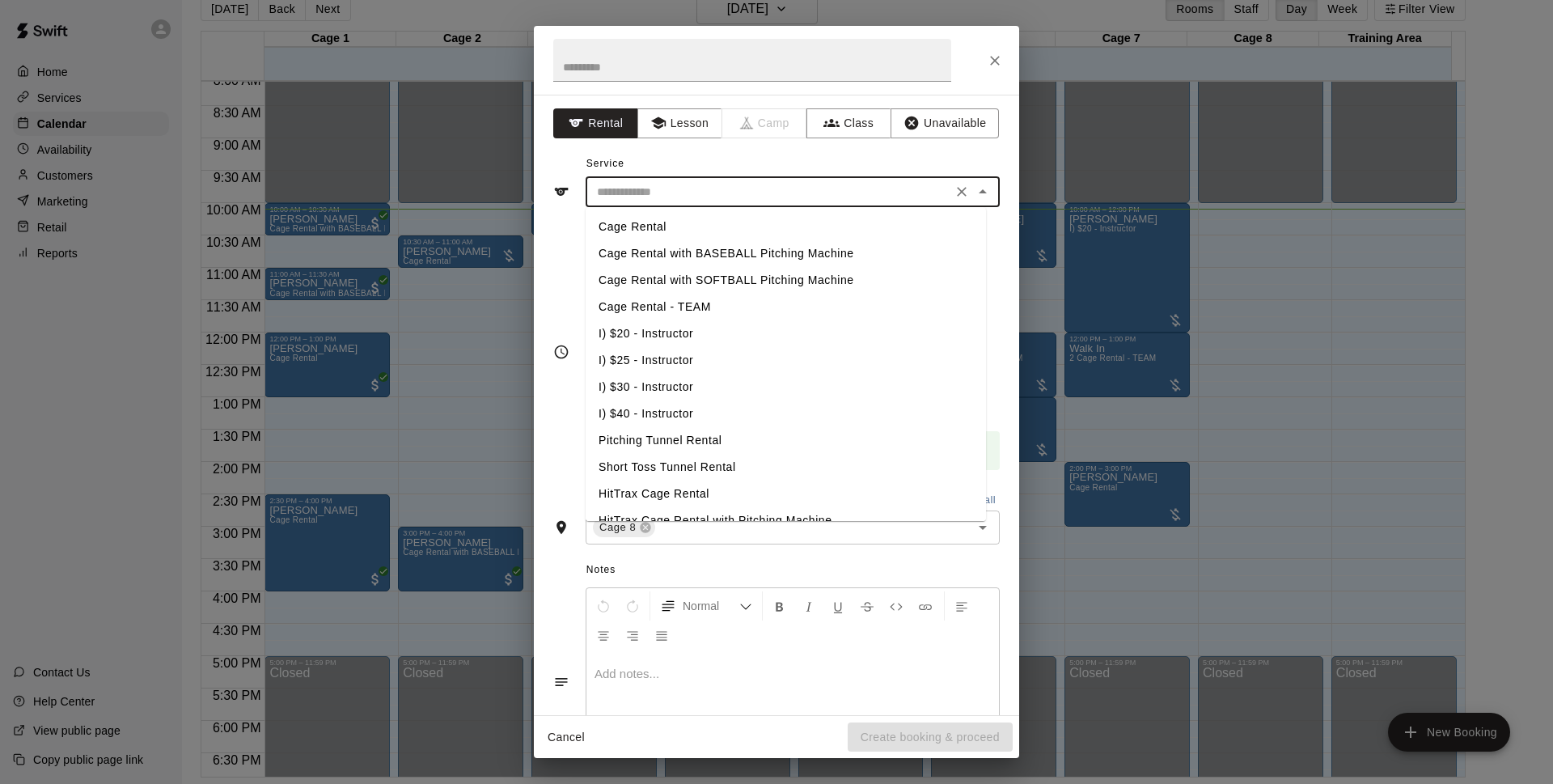
click at [879, 199] on input "text" at bounding box center [769, 192] width 357 height 20
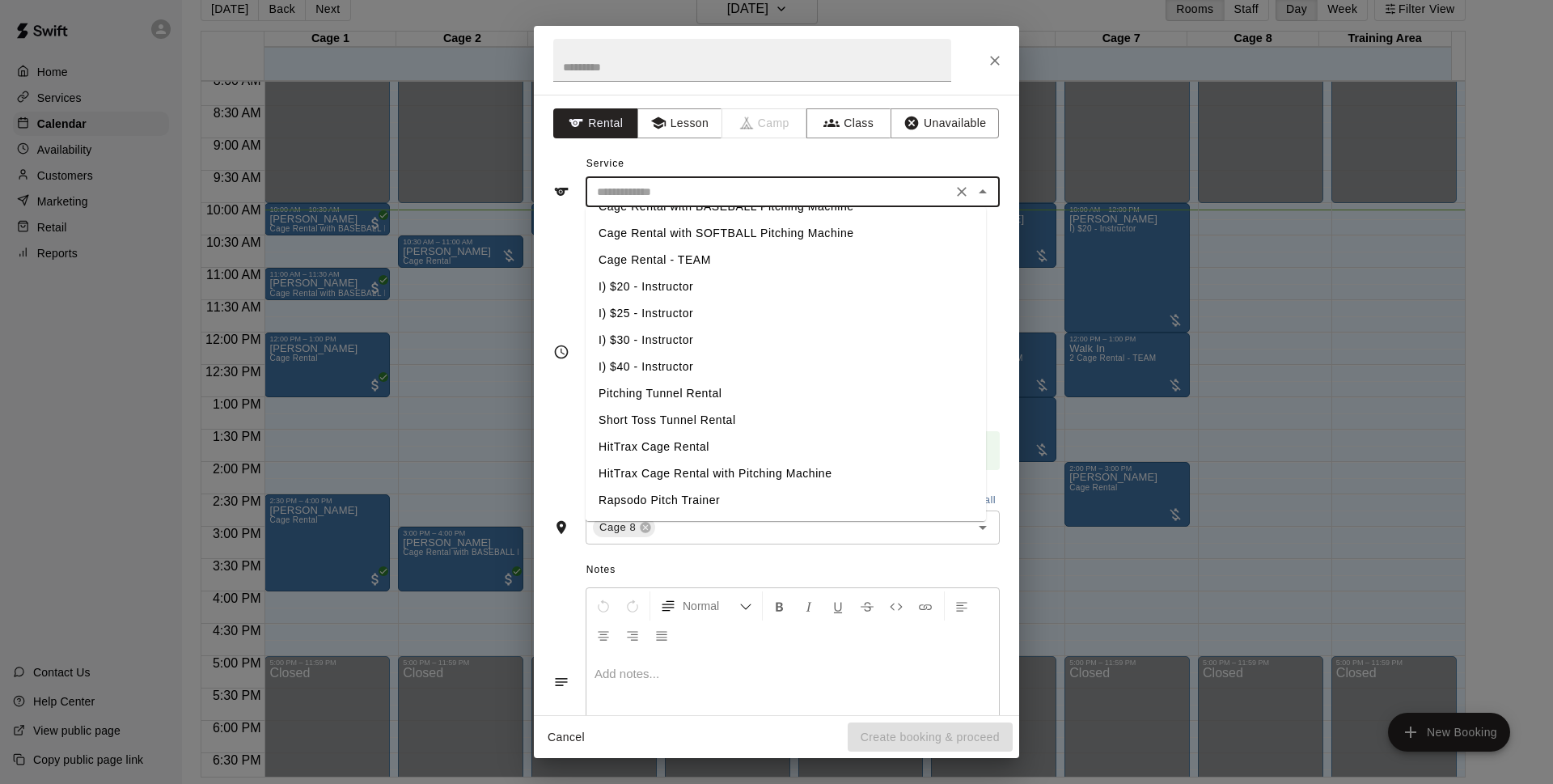
scroll to position [0, 0]
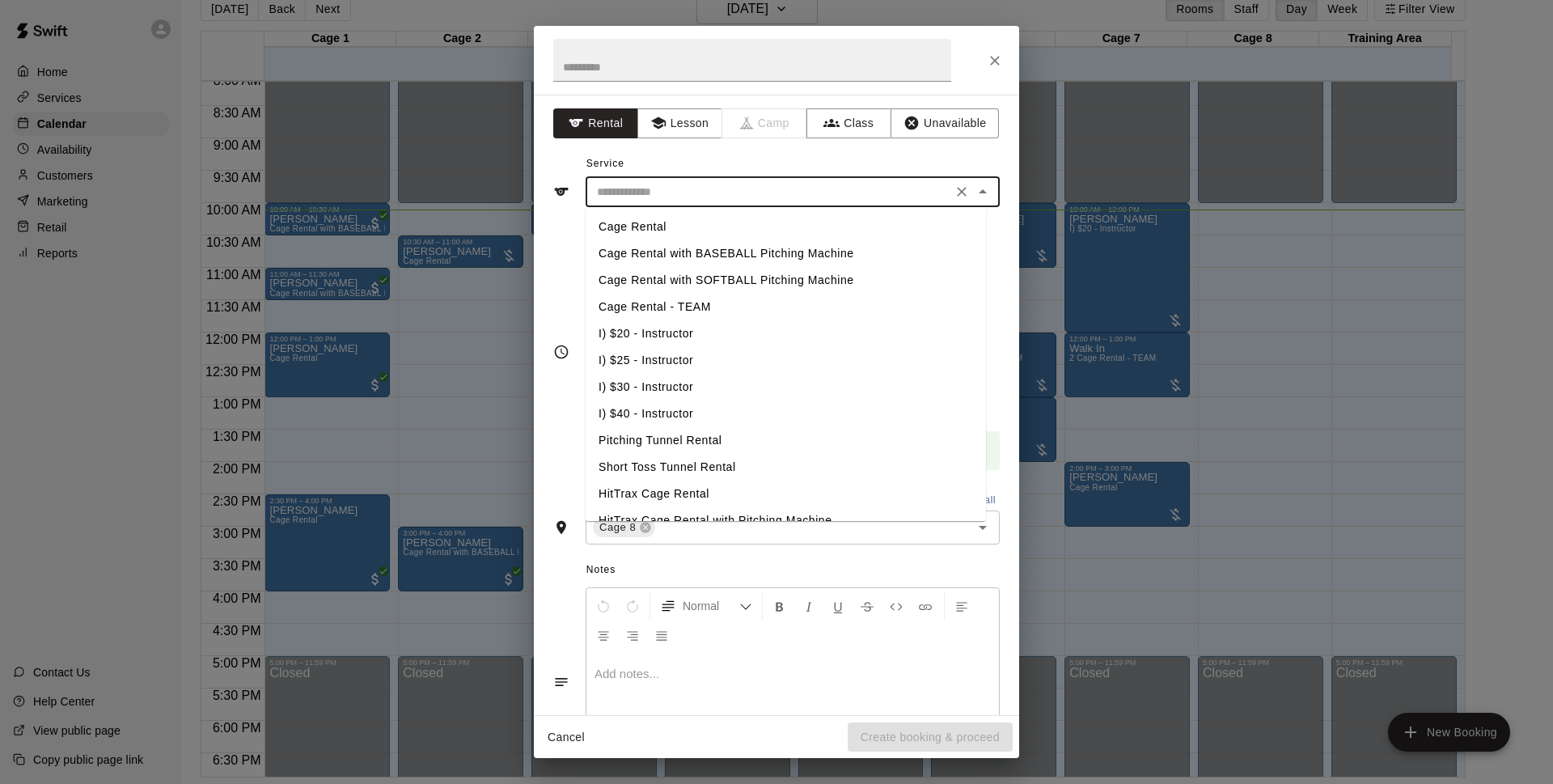
click at [652, 220] on li "Cage Rental" at bounding box center [786, 226] width 401 height 26
type input "**********"
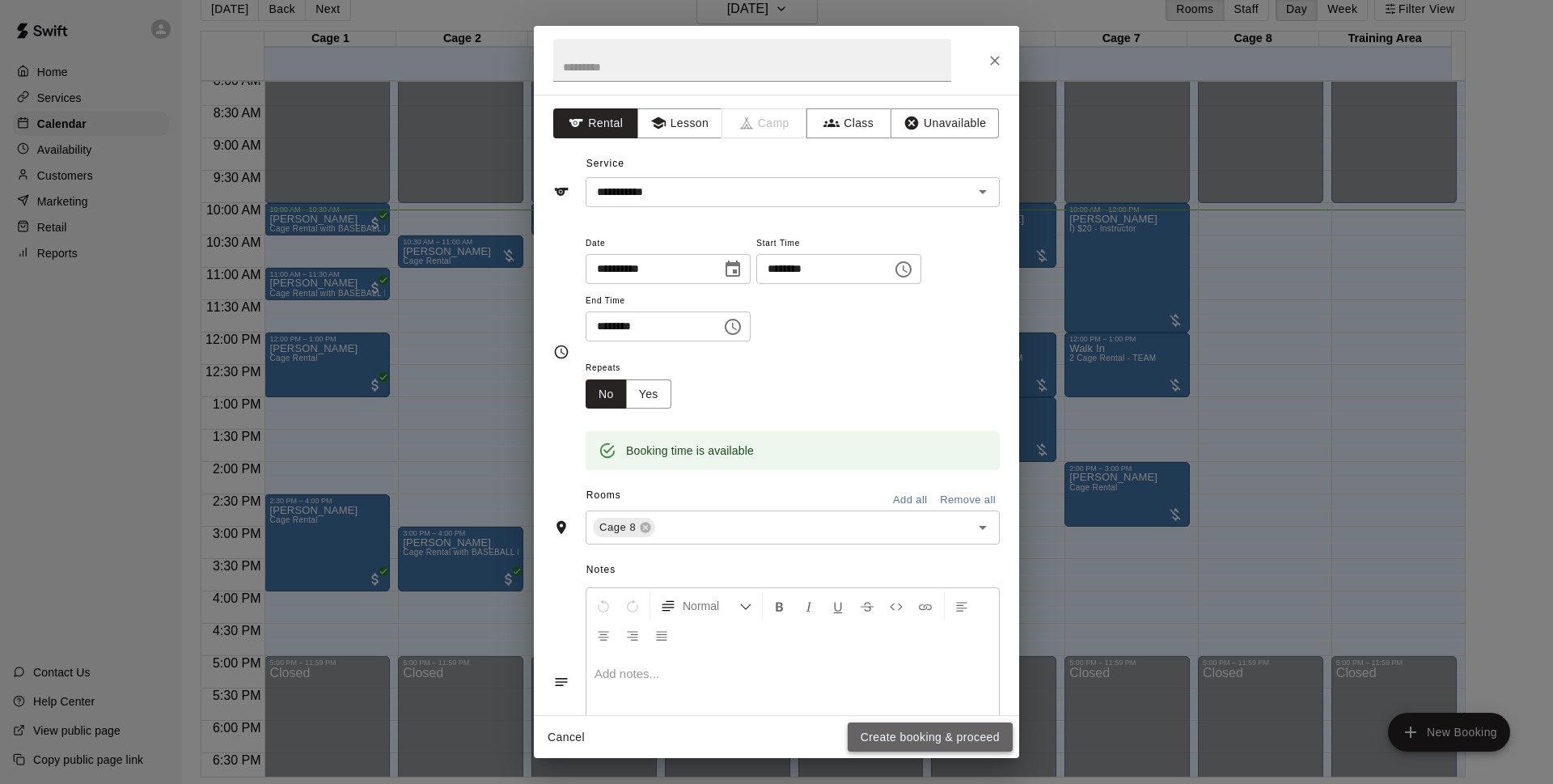
click at [970, 738] on button "Create booking & proceed" at bounding box center [930, 737] width 165 height 30
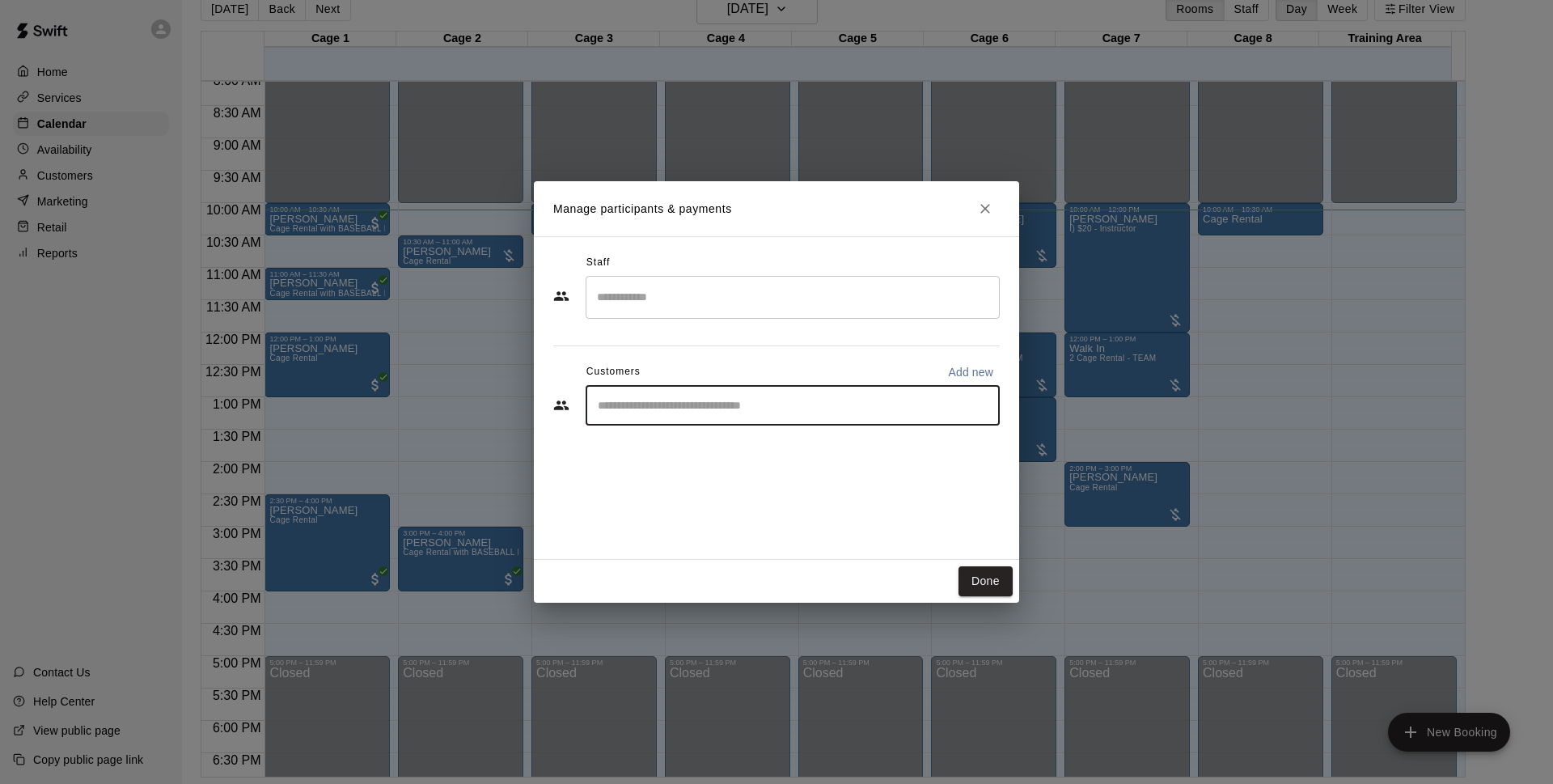
click at [910, 412] on input "Start typing to search customers..." at bounding box center [793, 405] width 400 height 16
type input "*******"
click at [664, 464] on span "[EMAIL_ADDRESS][DOMAIN_NAME]" at bounding box center [718, 459] width 174 height 11
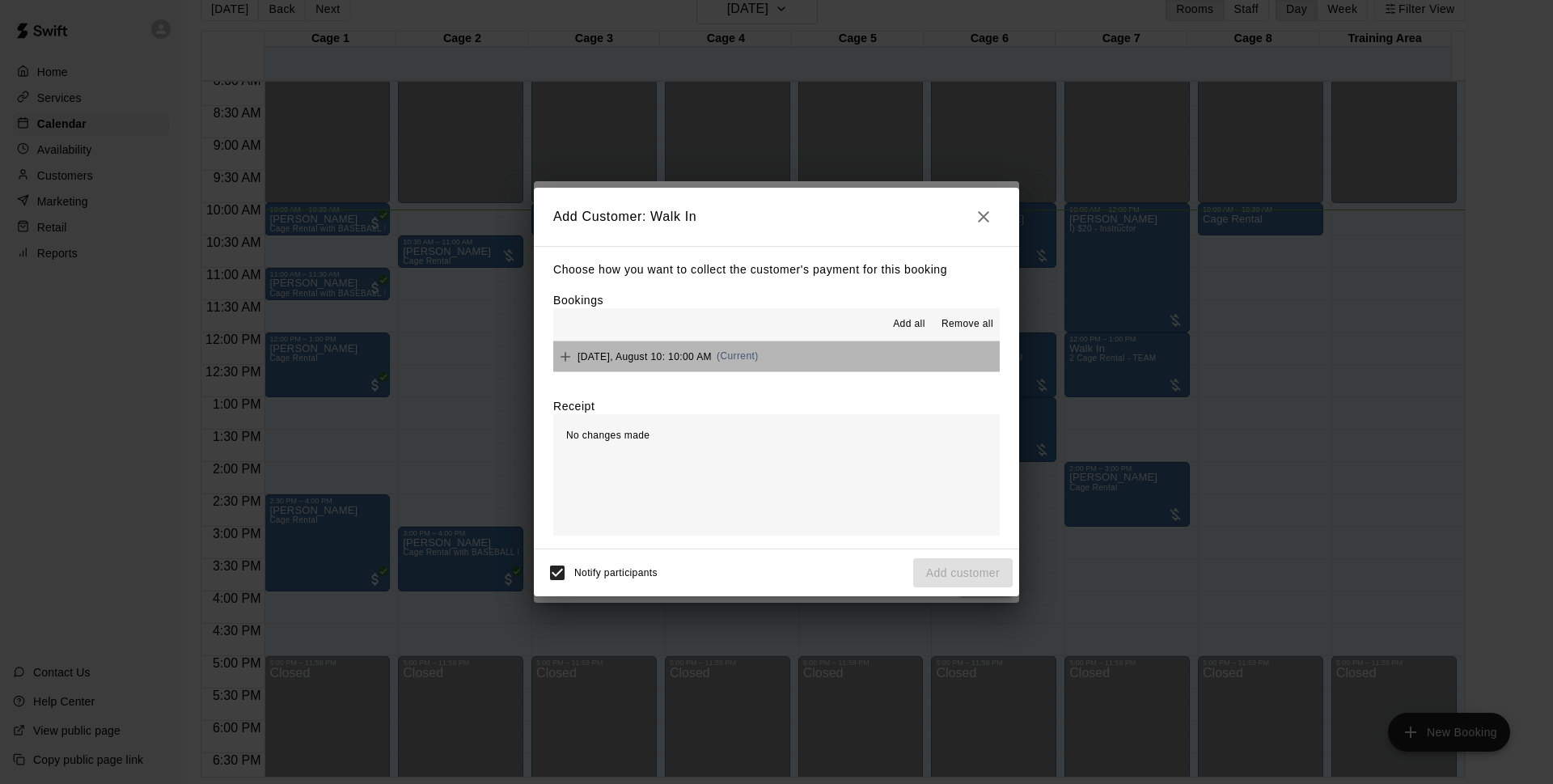
click at [818, 366] on button "[DATE], August 10: 10:00 AM (Current)" at bounding box center [776, 356] width 447 height 30
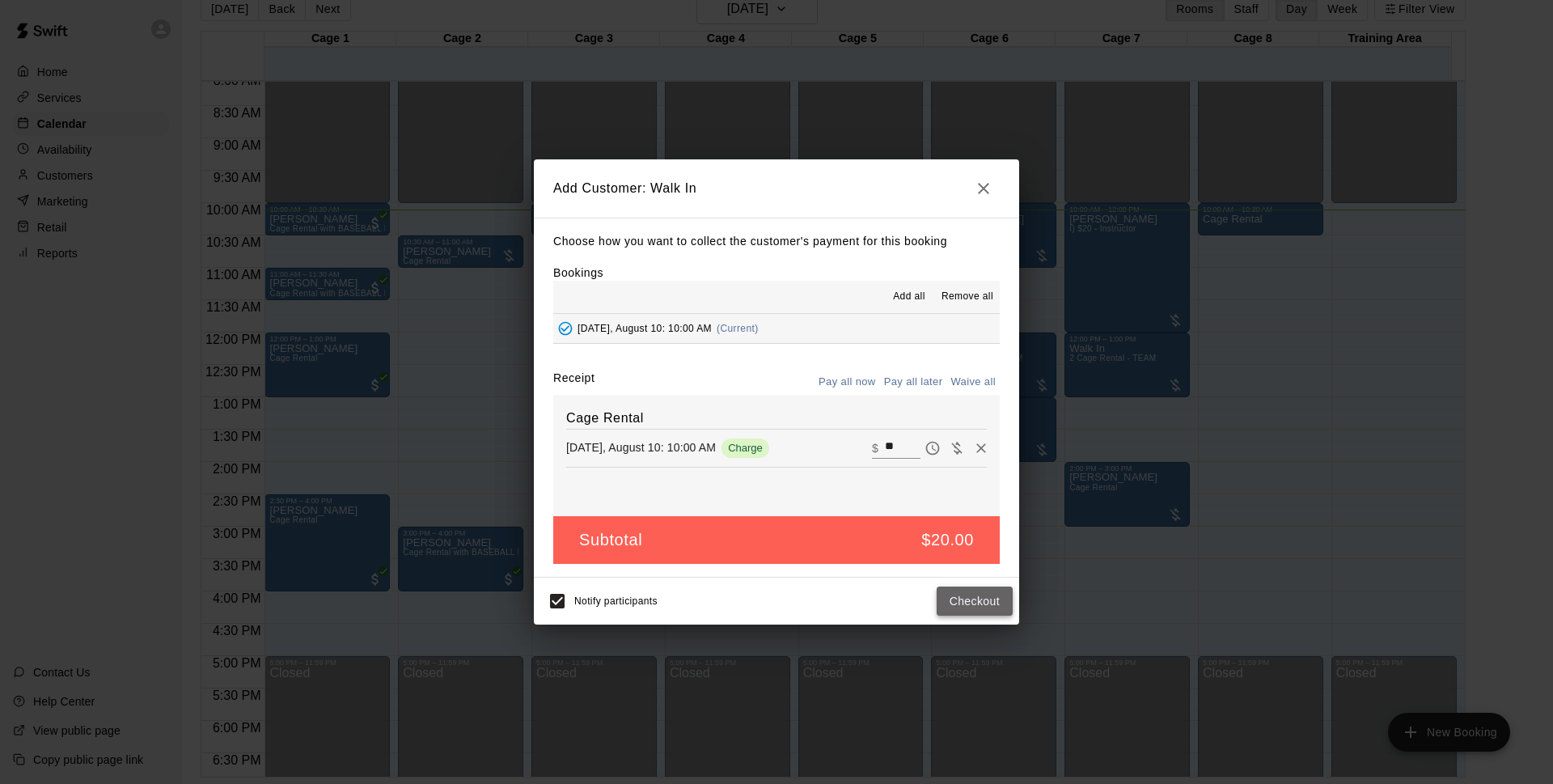
click at [980, 609] on button "Checkout" at bounding box center [975, 601] width 76 height 30
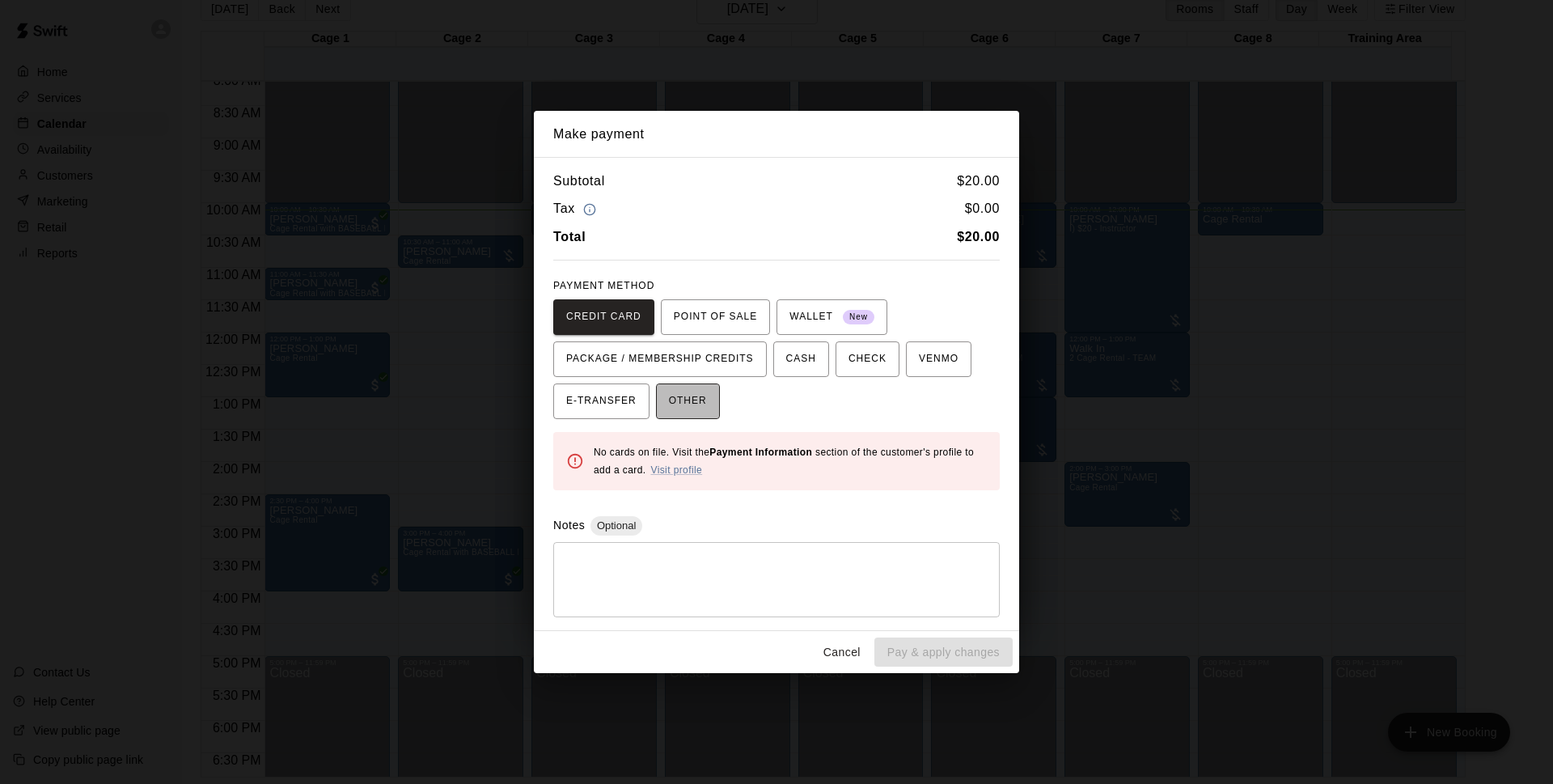
click at [672, 395] on span "OTHER" at bounding box center [688, 401] width 38 height 26
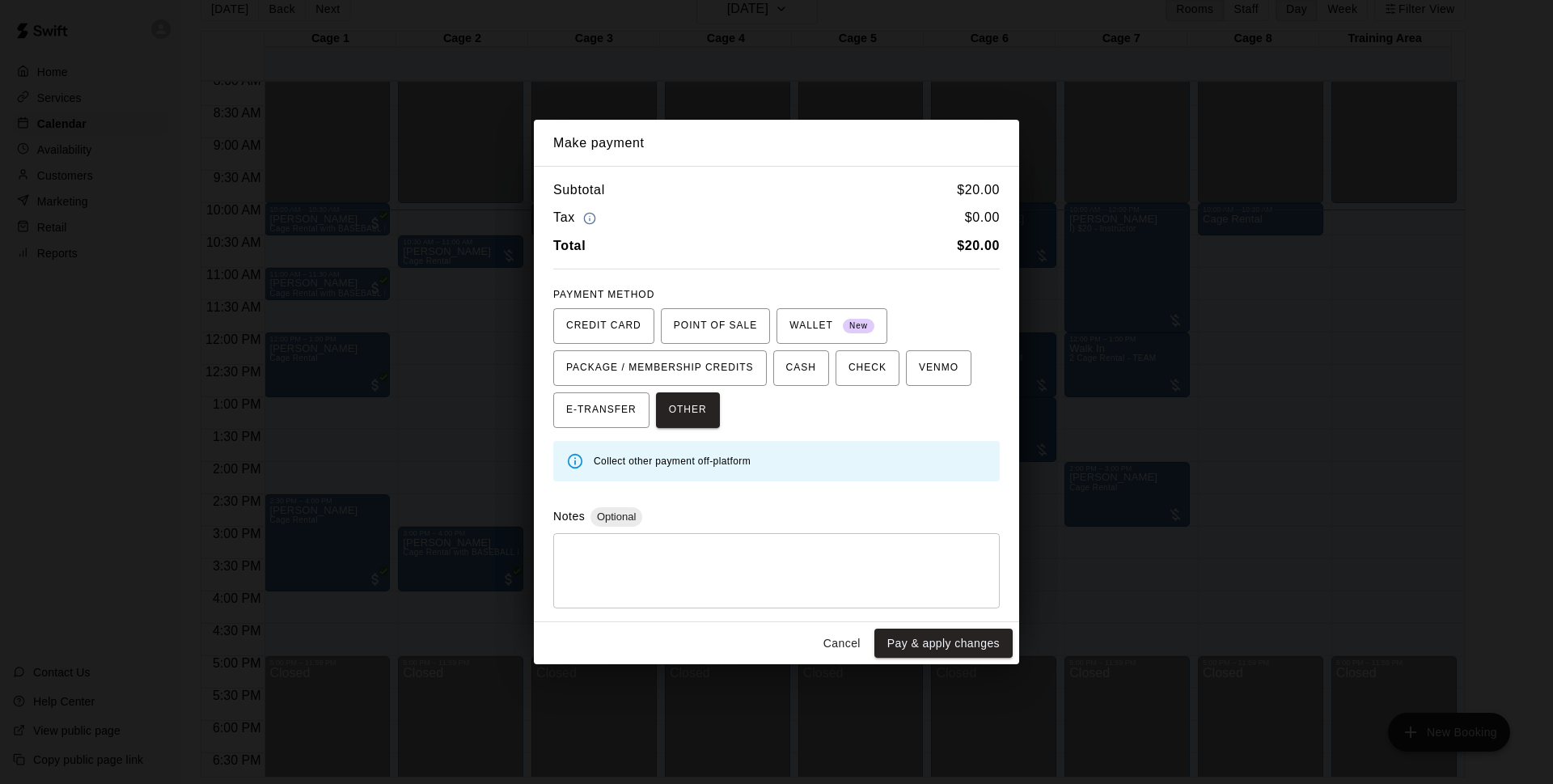
click at [941, 649] on button "Pay & apply changes" at bounding box center [944, 643] width 138 height 30
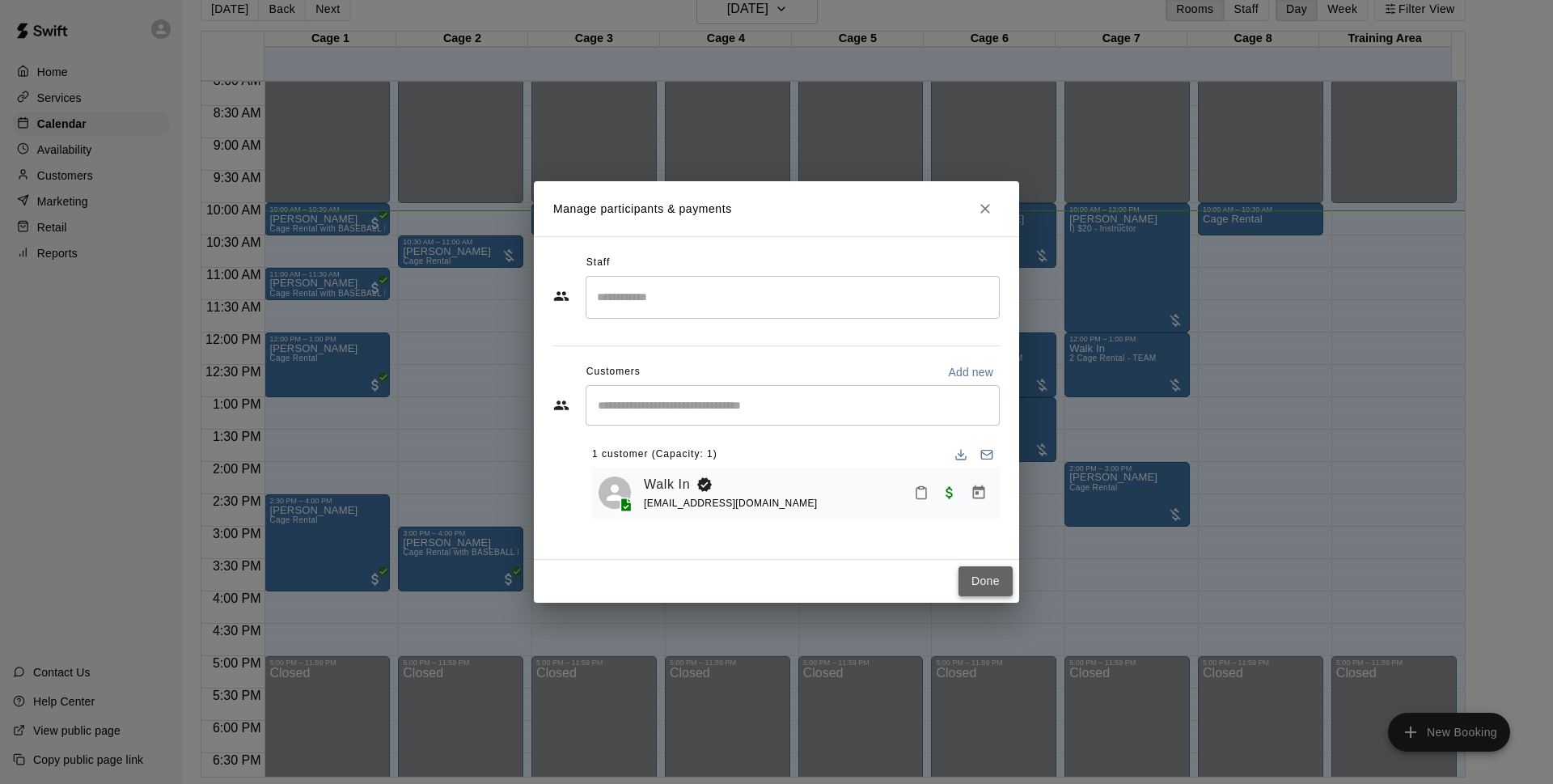
click at [999, 588] on button "Done" at bounding box center [985, 581] width 54 height 30
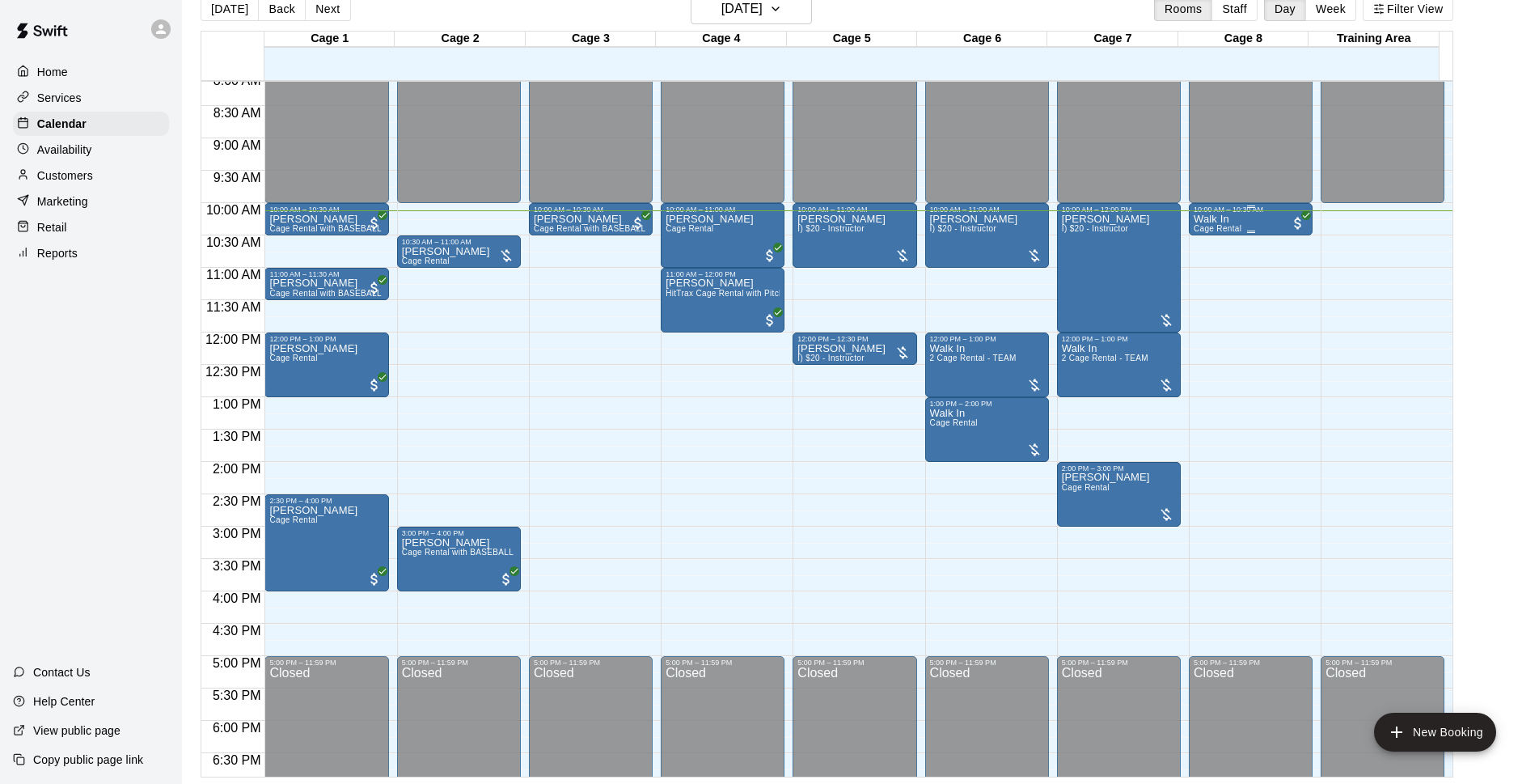
click at [1277, 220] on div "Walk In Cage Rental" at bounding box center [1251, 606] width 114 height 784
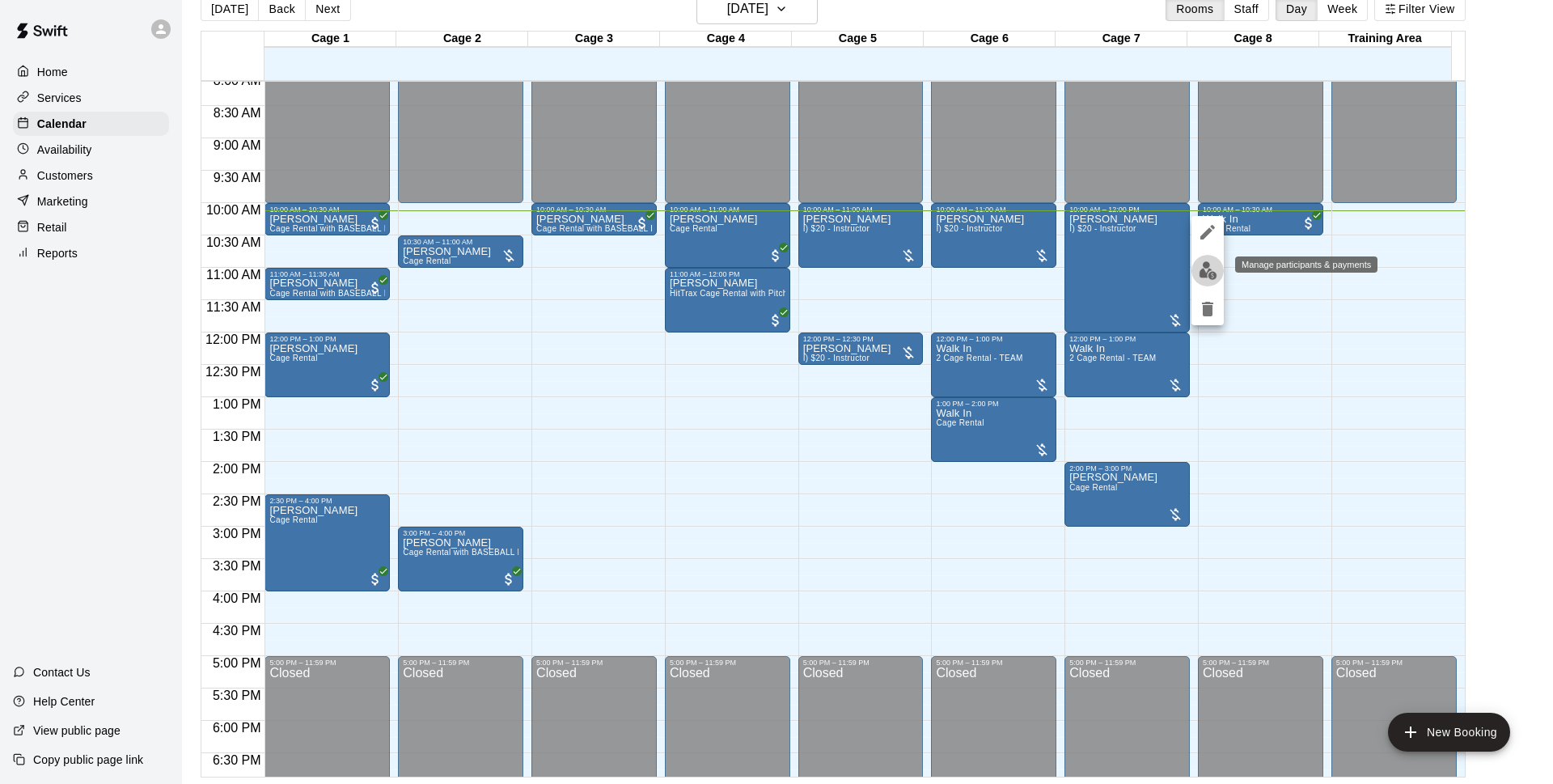
click at [1207, 273] on img "edit" at bounding box center [1209, 271] width 19 height 19
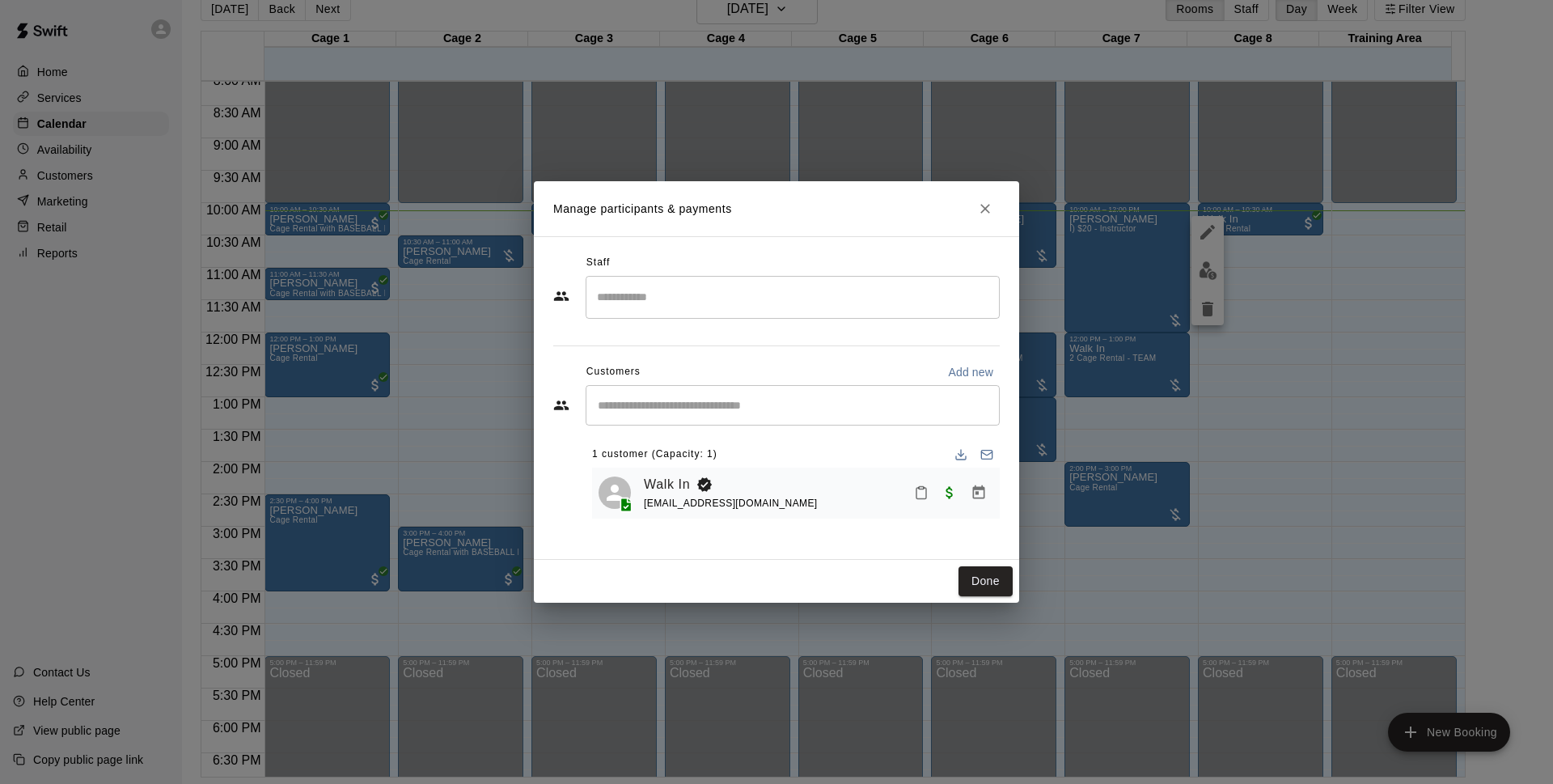
click at [978, 377] on p "Add new" at bounding box center [970, 372] width 45 height 16
select select "**"
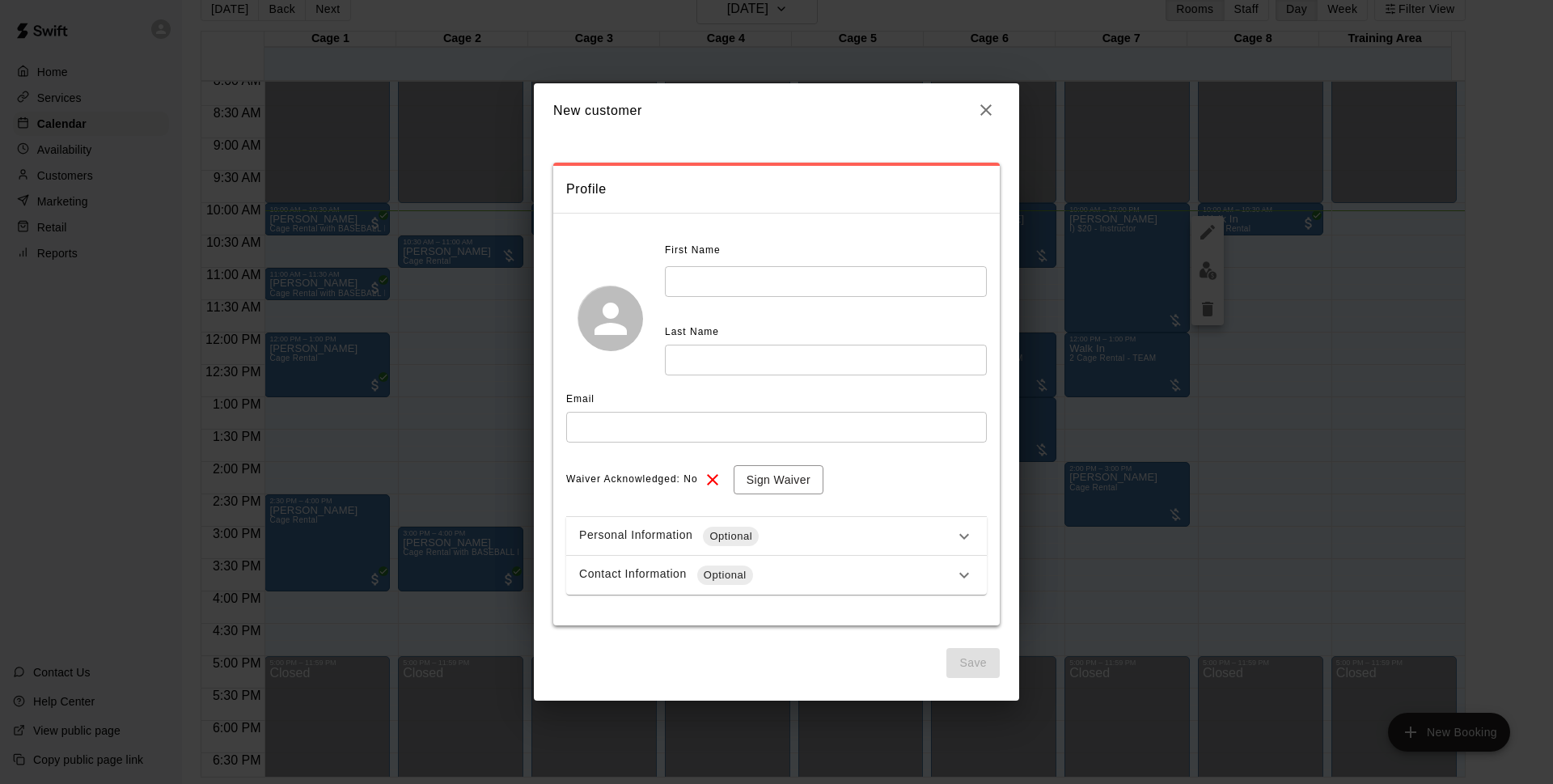
click at [721, 272] on input "text" at bounding box center [825, 281] width 322 height 30
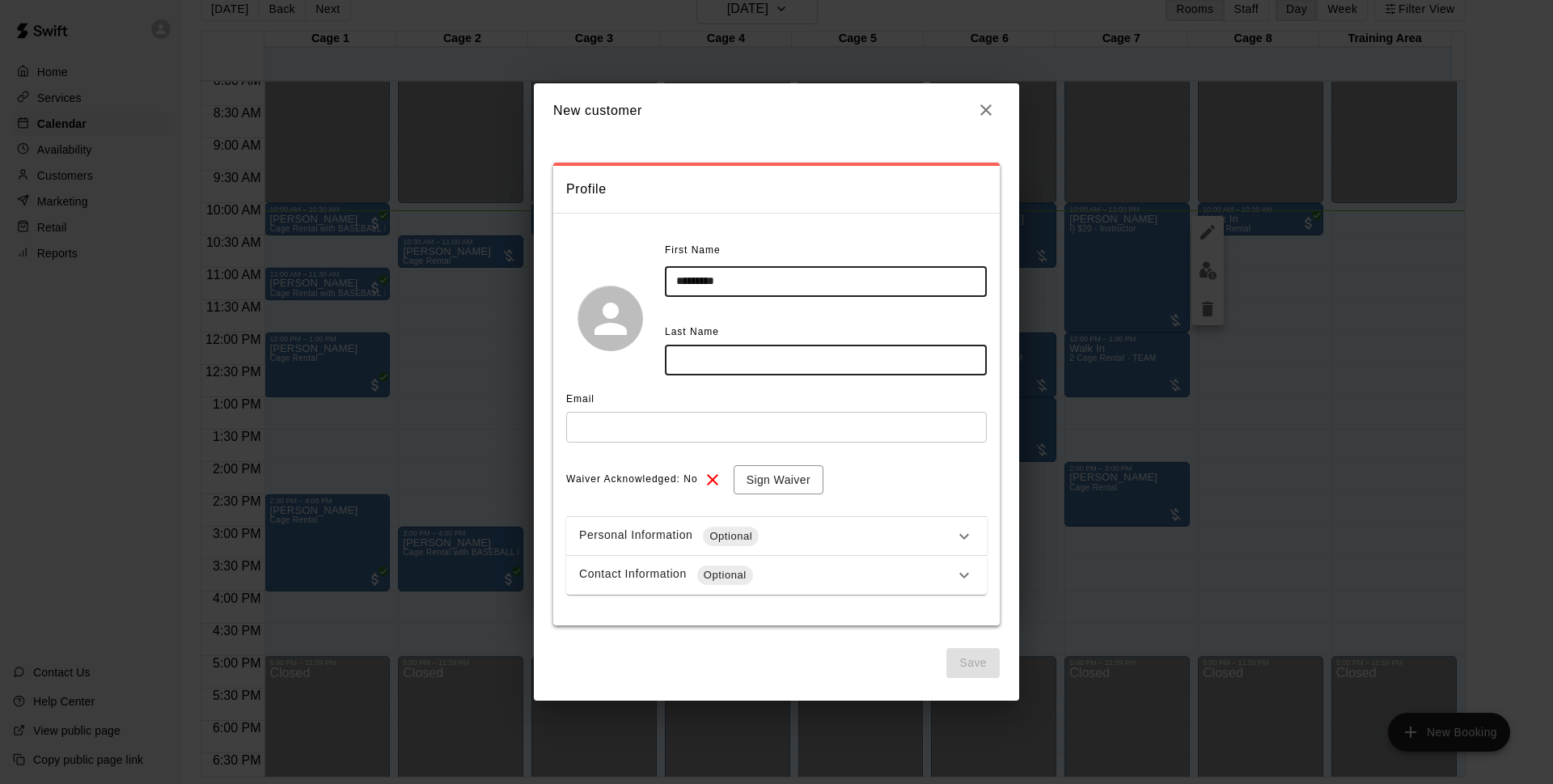
type input "*********"
type input "*****"
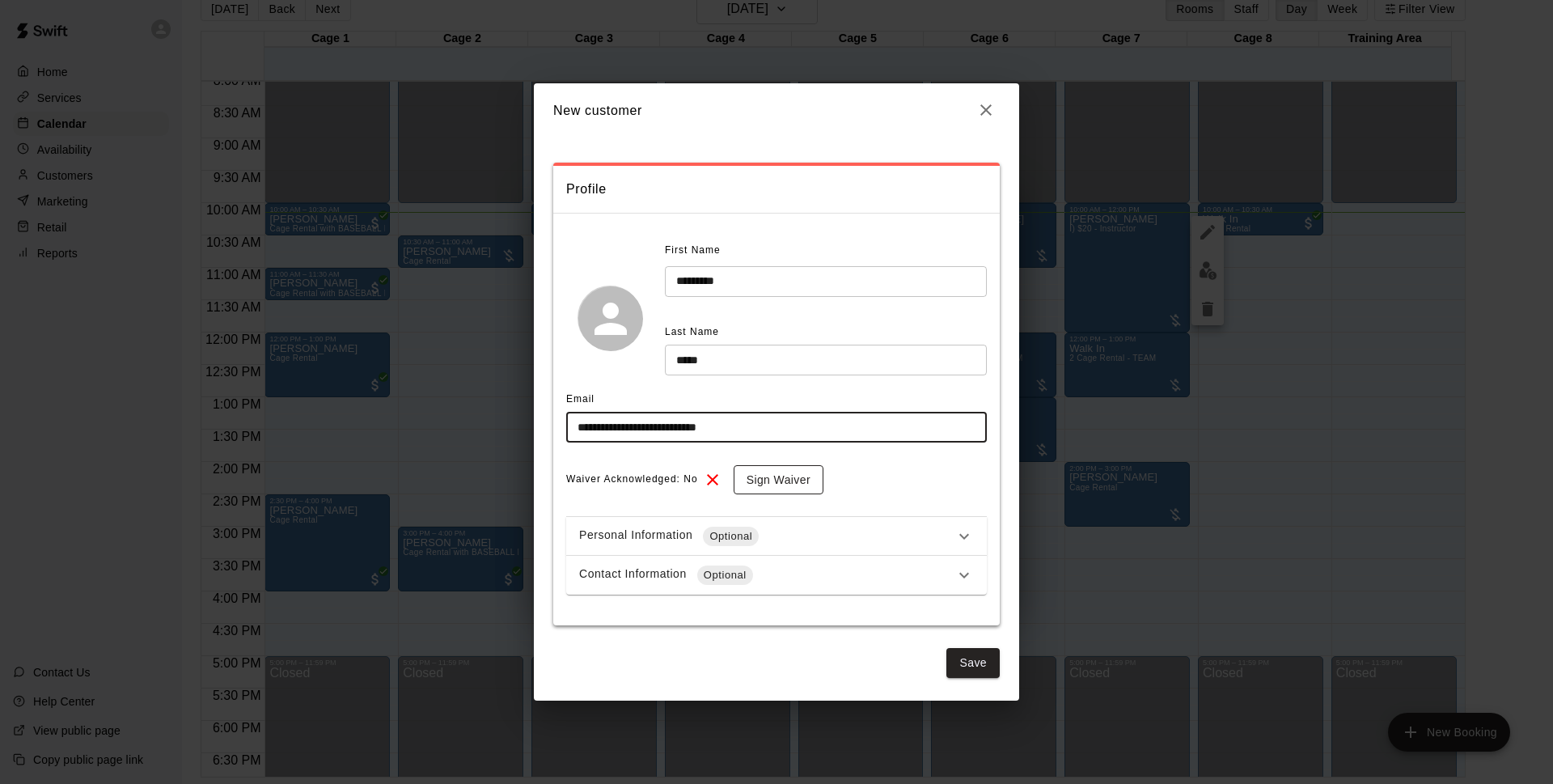
type input "**********"
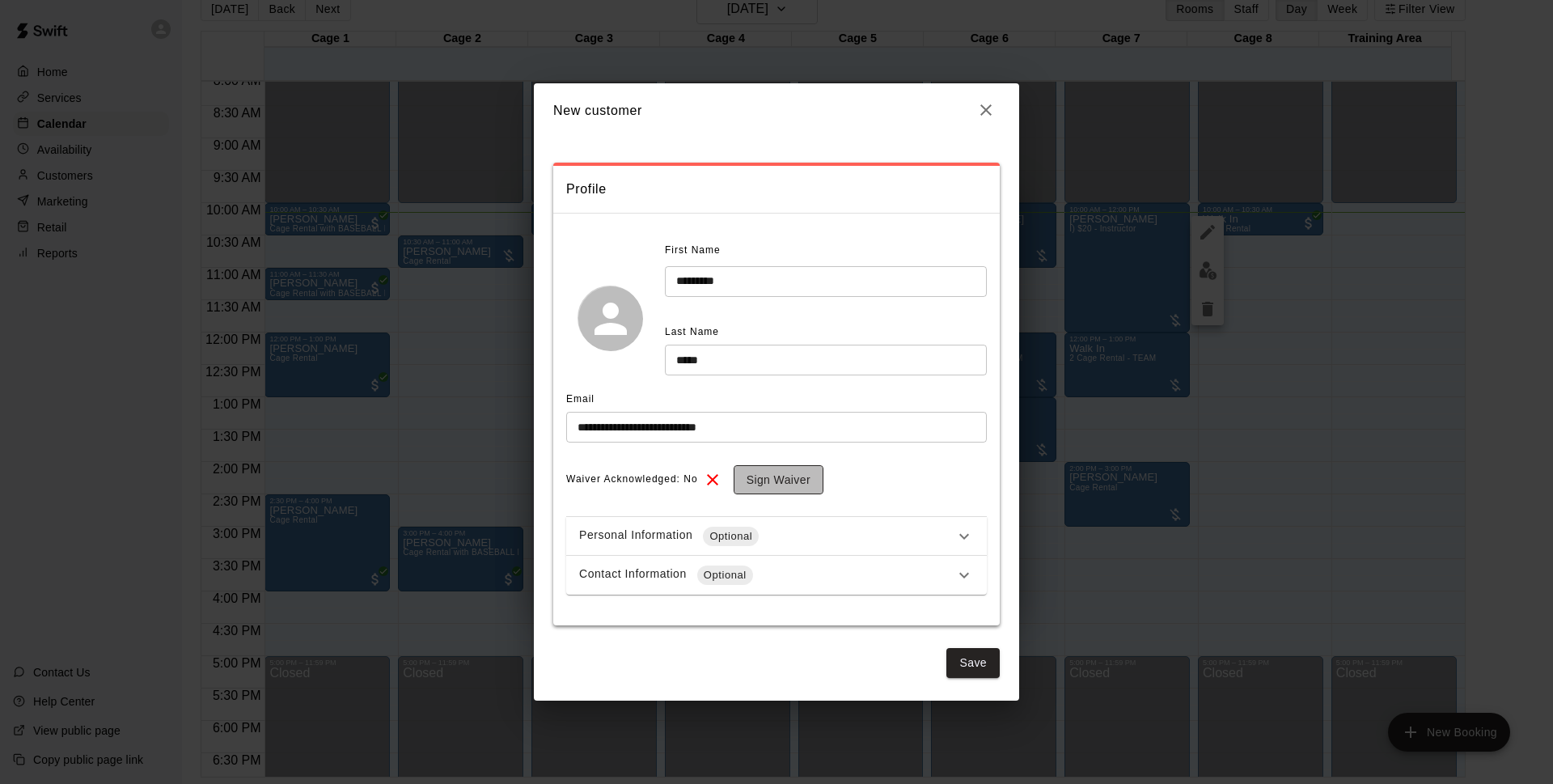
click at [781, 475] on button "Sign Waiver" at bounding box center [778, 480] width 90 height 30
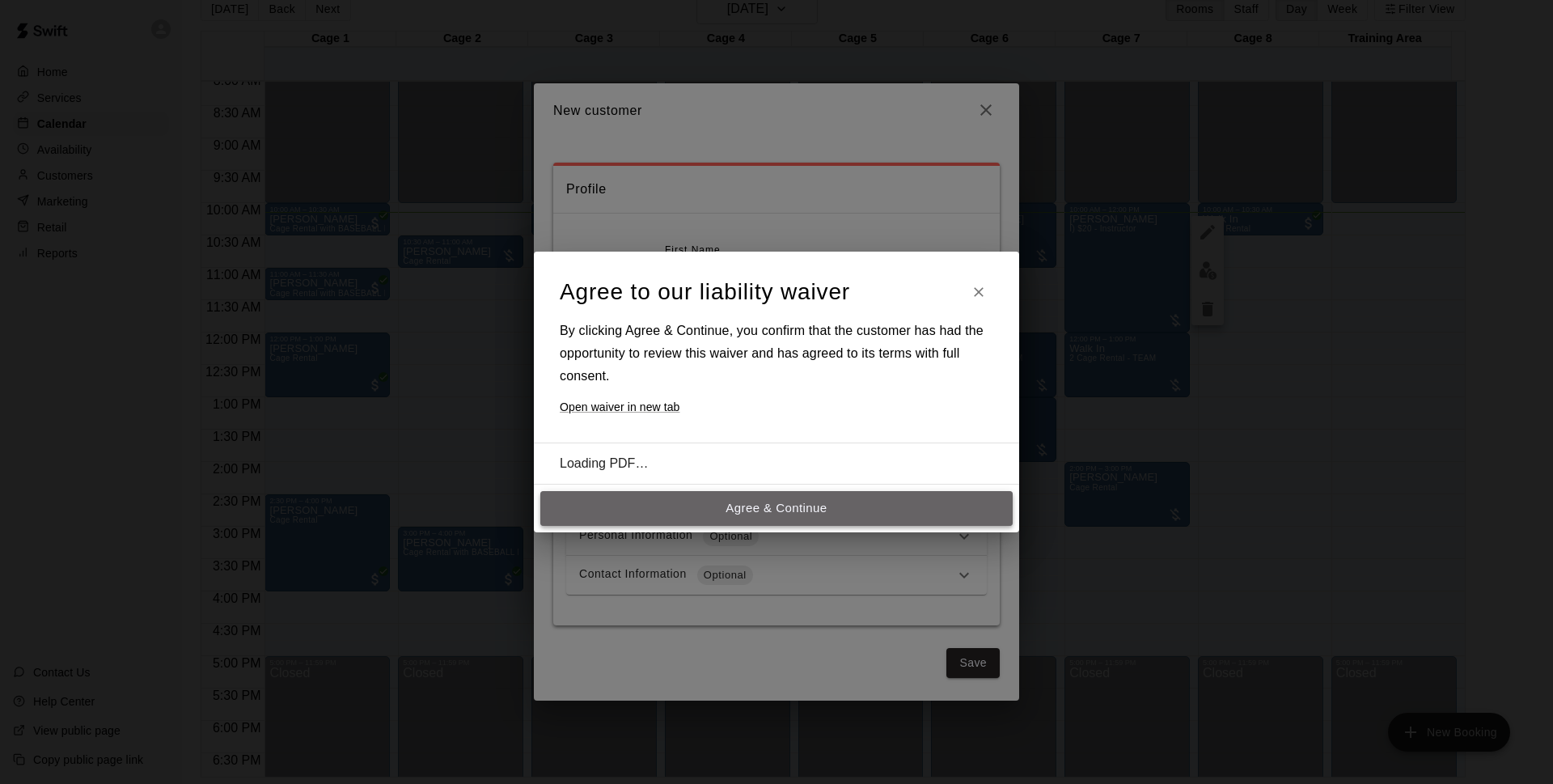
click at [788, 512] on button "Agree & Continue" at bounding box center [776, 508] width 472 height 34
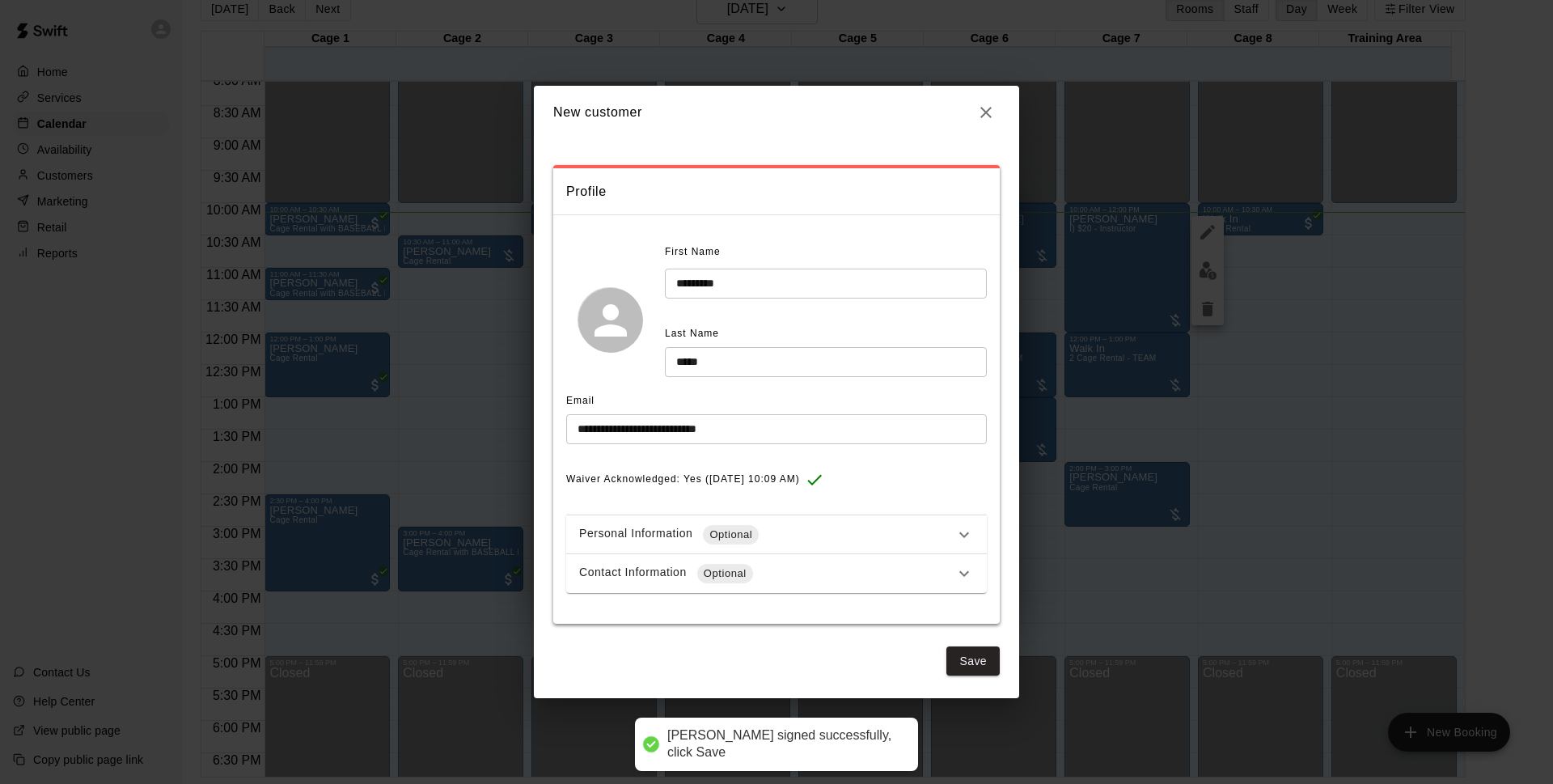
click at [776, 571] on div "Contact Information Optional" at bounding box center [766, 573] width 375 height 20
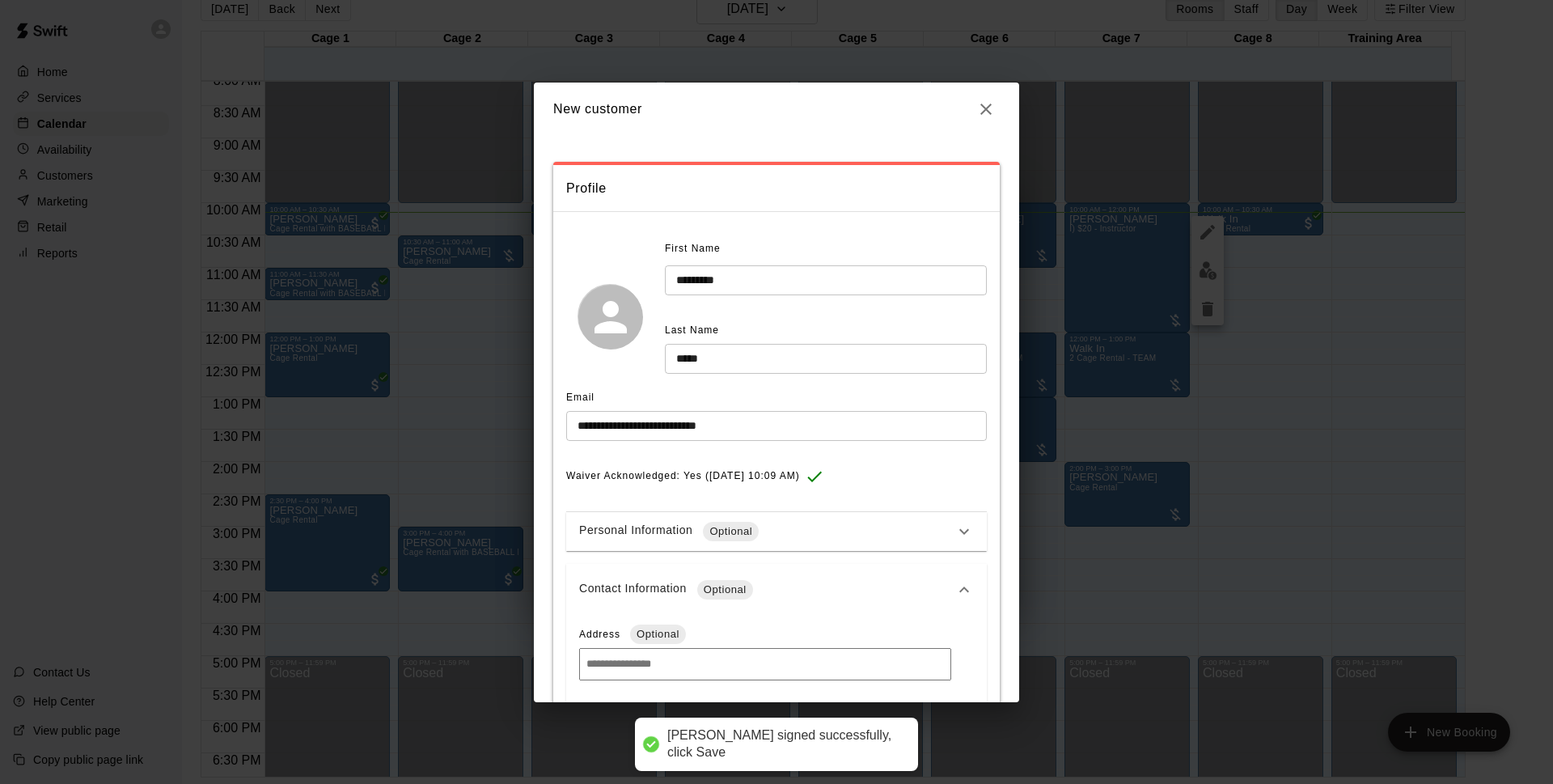
scroll to position [340, 0]
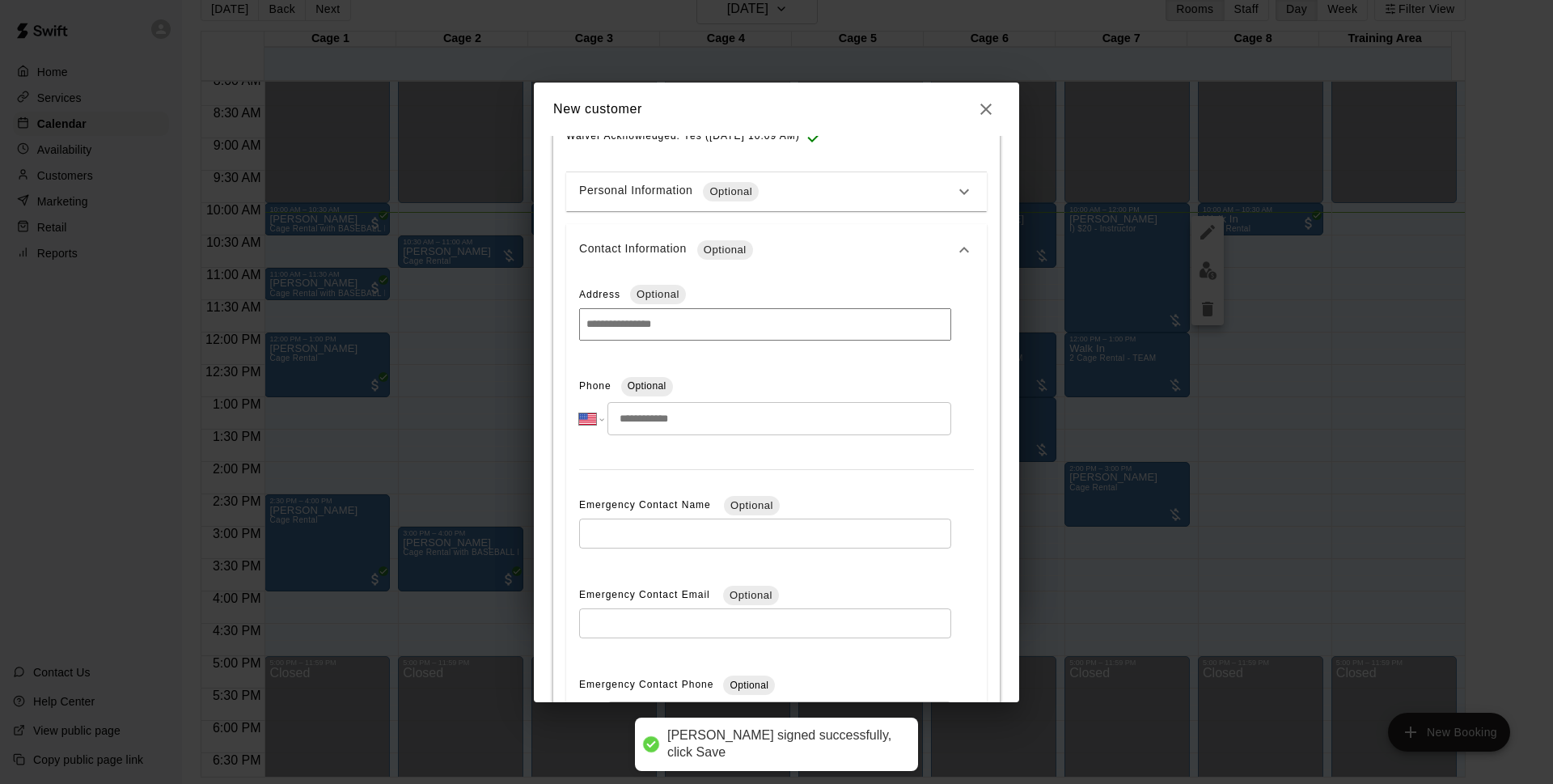
click at [691, 430] on input "tel" at bounding box center [779, 418] width 344 height 33
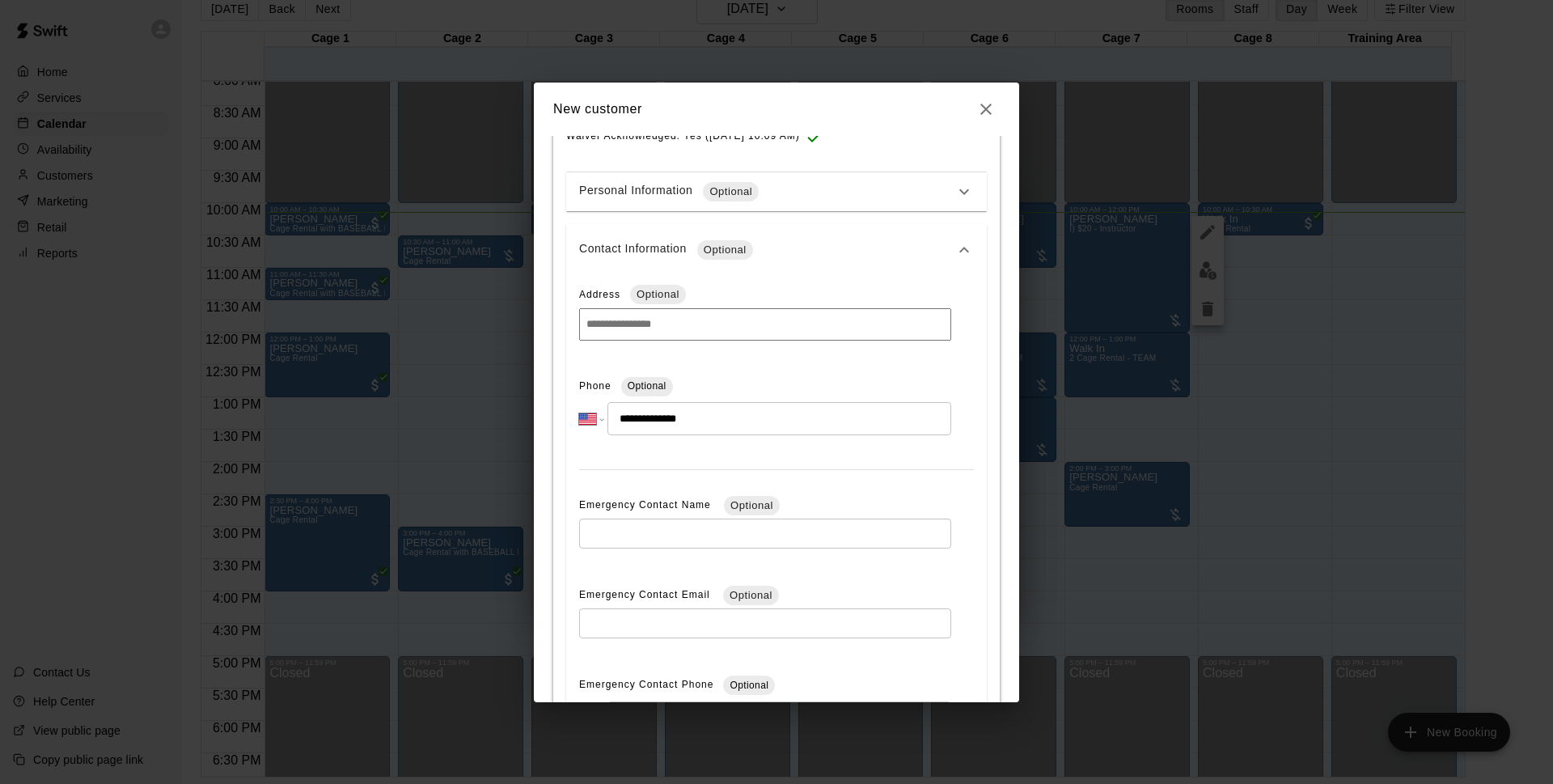
type input "**********"
click at [820, 474] on div "**********" at bounding box center [776, 529] width 420 height 506
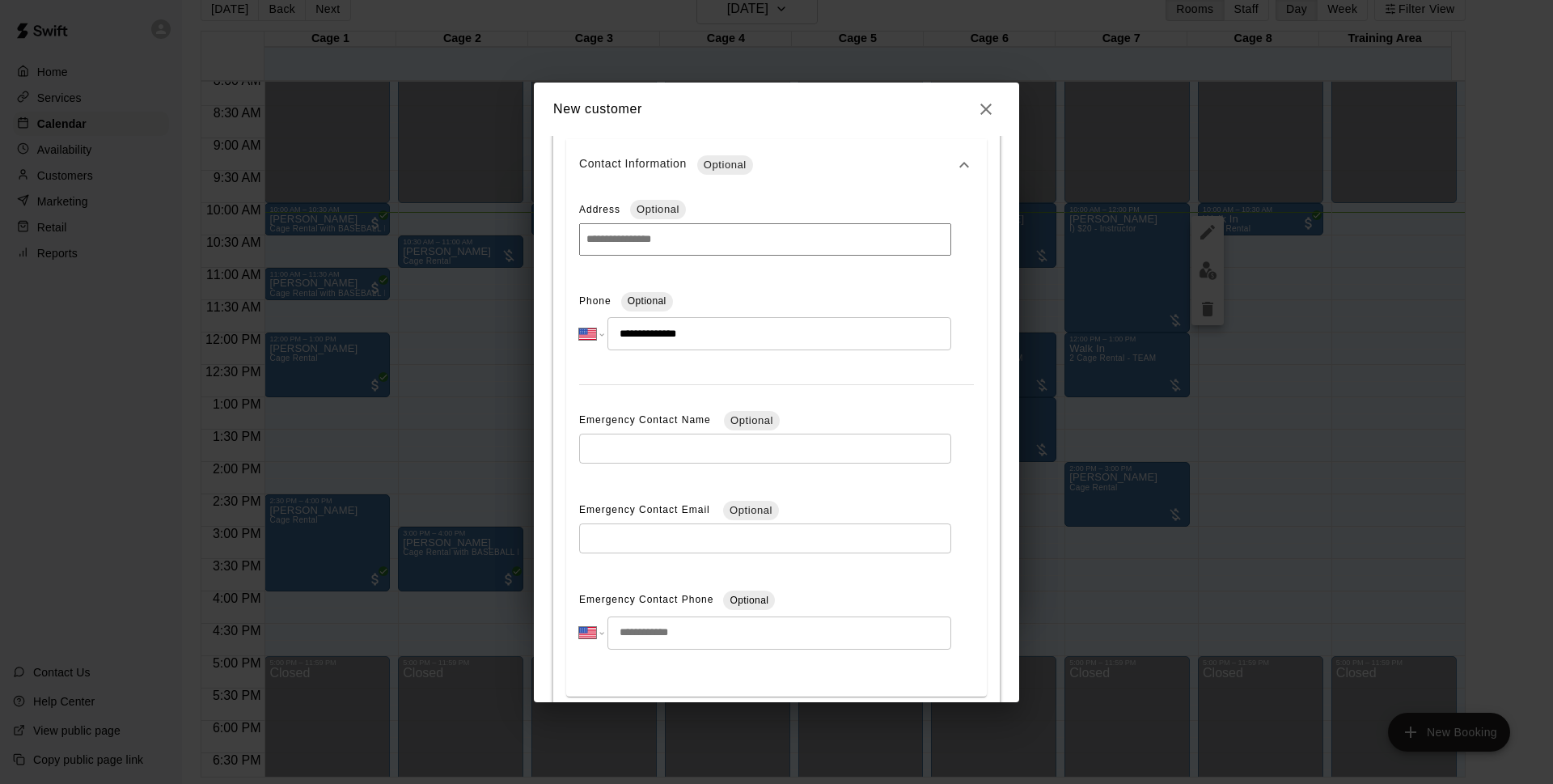
scroll to position [515, 0]
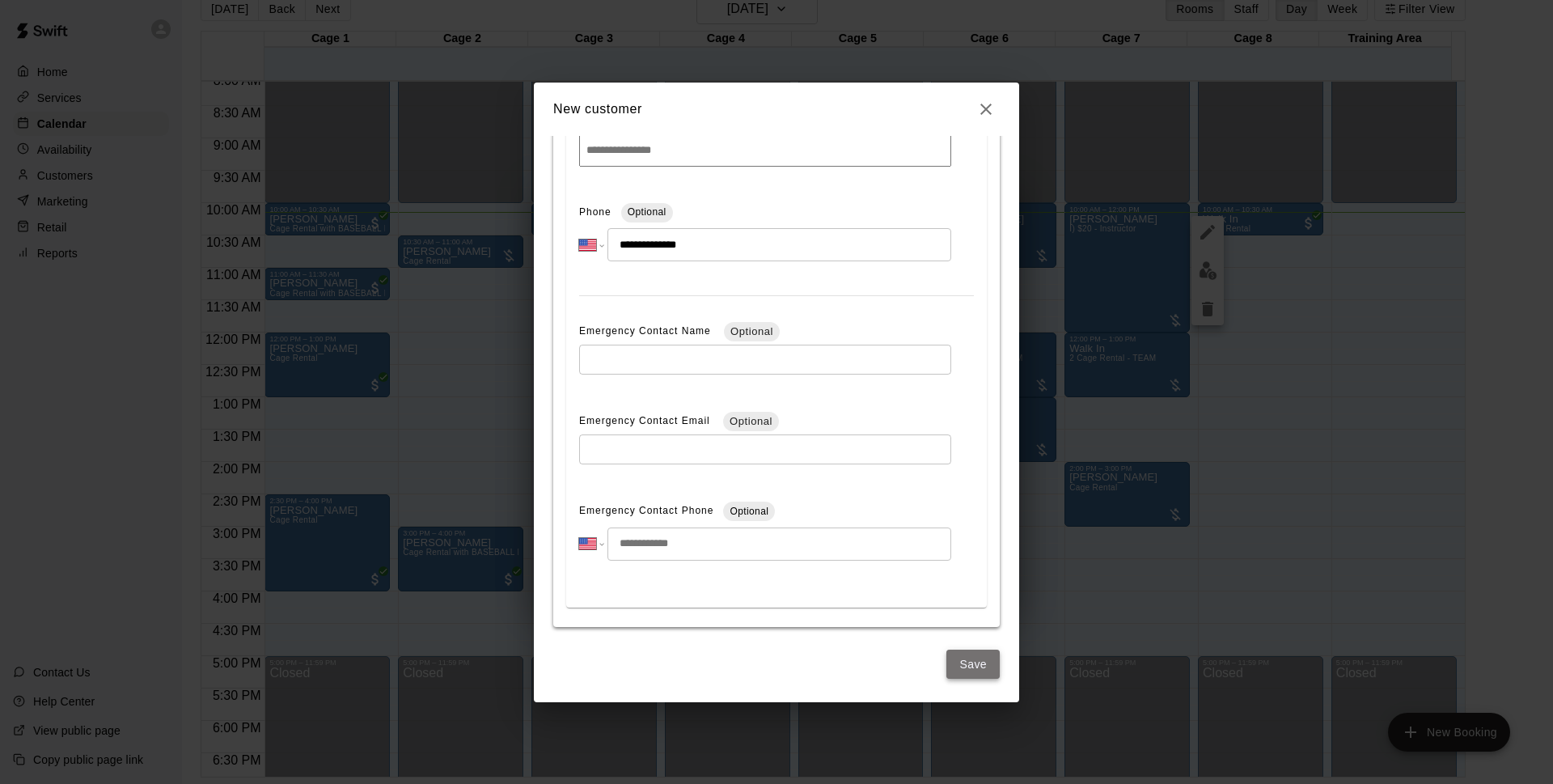
click at [952, 667] on button "Save" at bounding box center [973, 664] width 54 height 30
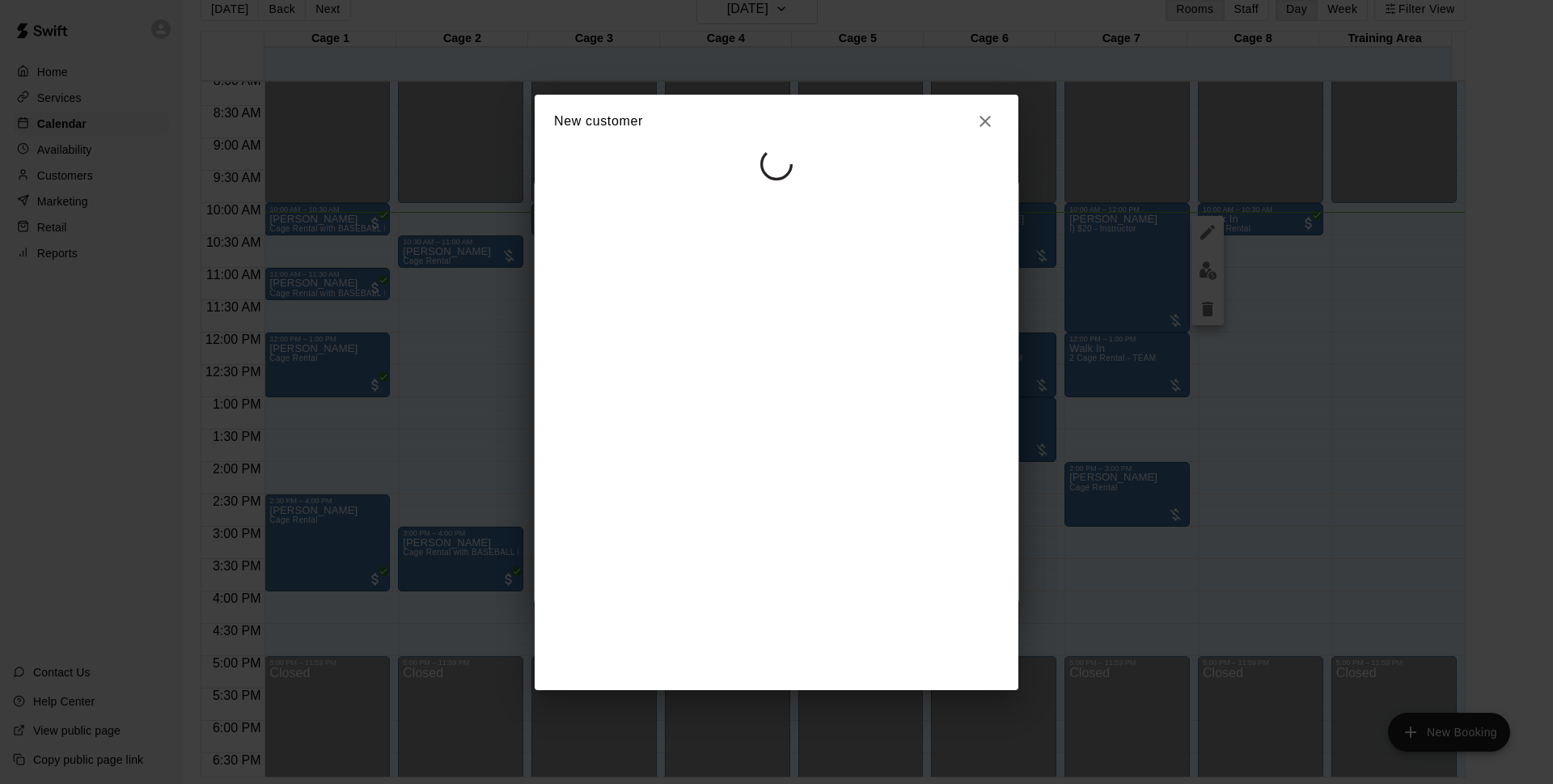
scroll to position [0, 0]
select select "**"
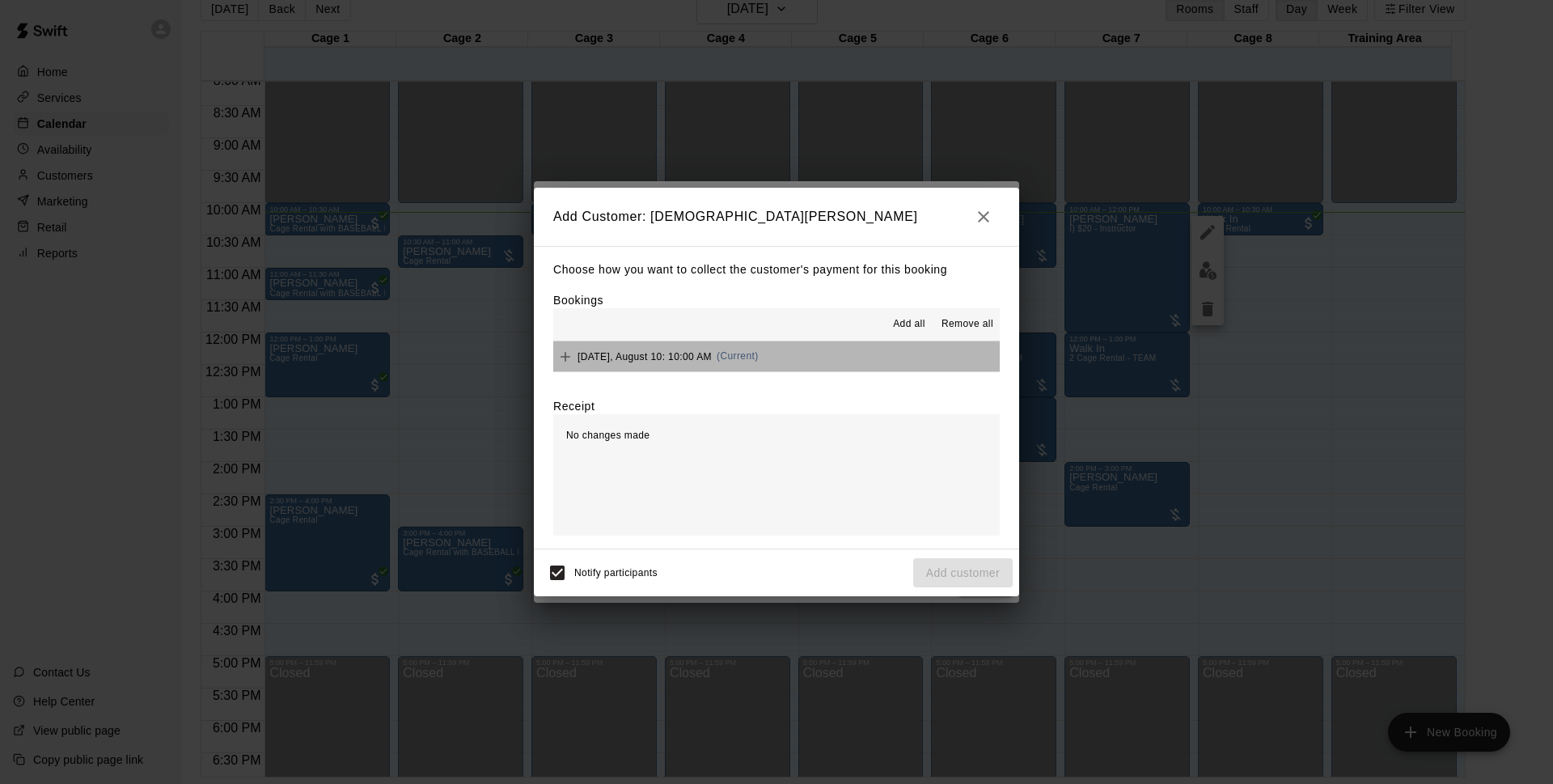
drag, startPoint x: 840, startPoint y: 350, endPoint x: 854, endPoint y: 354, distance: 14.6
click at [845, 354] on button "[DATE], August 10: 10:00 AM (Current)" at bounding box center [776, 356] width 447 height 30
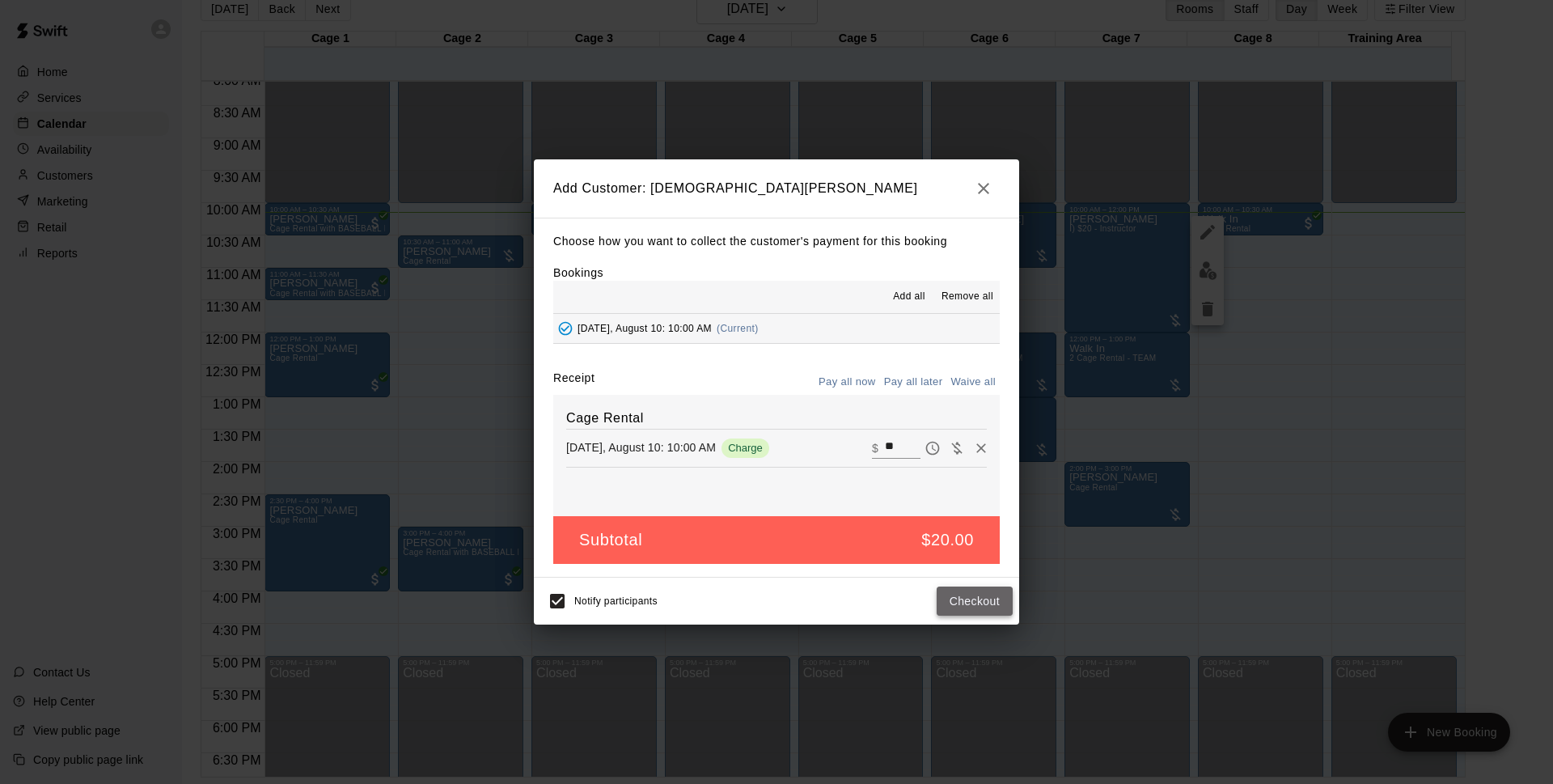
click at [973, 600] on button "Checkout" at bounding box center [975, 601] width 76 height 30
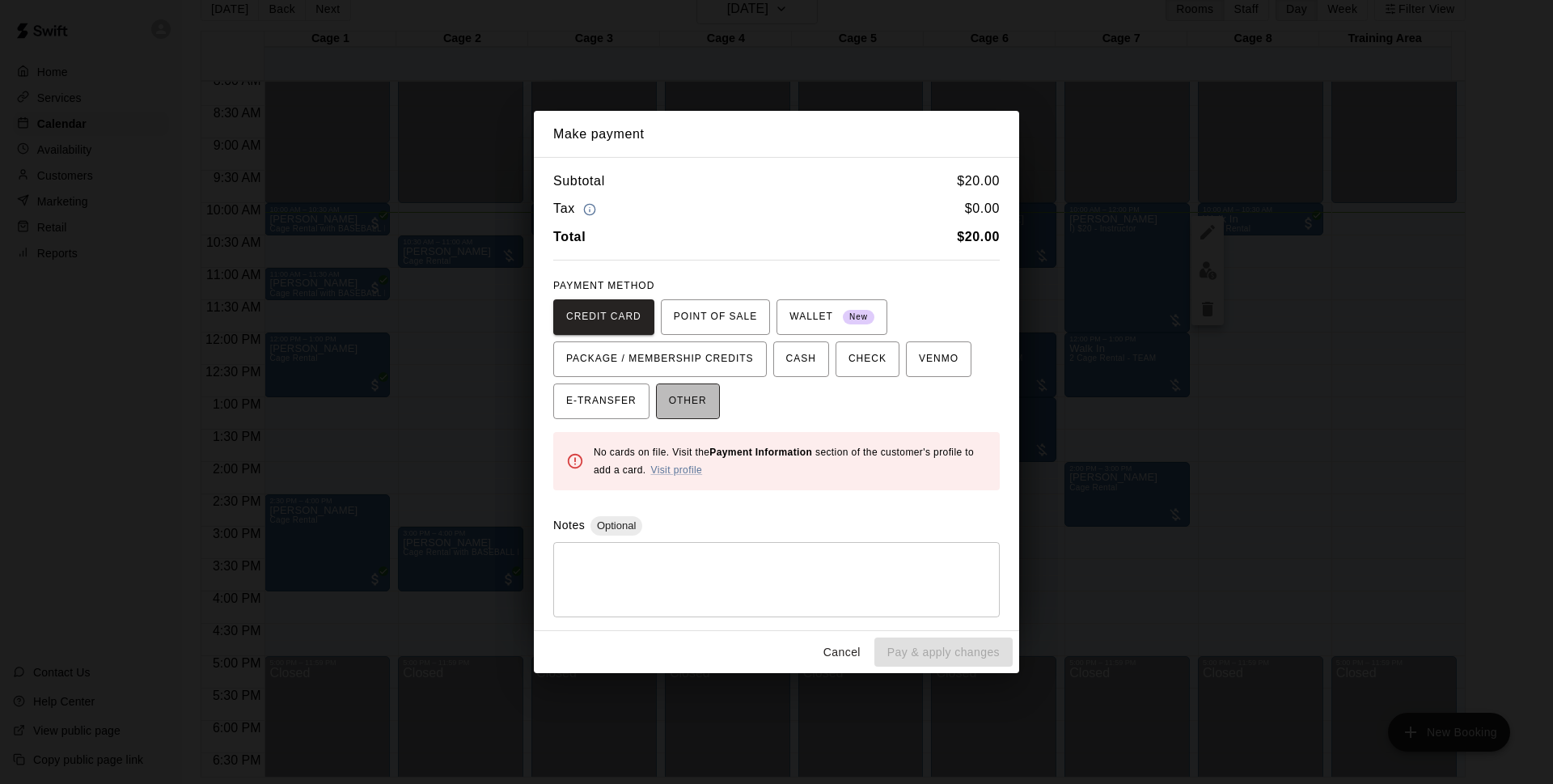
click at [686, 404] on span "OTHER" at bounding box center [688, 401] width 38 height 26
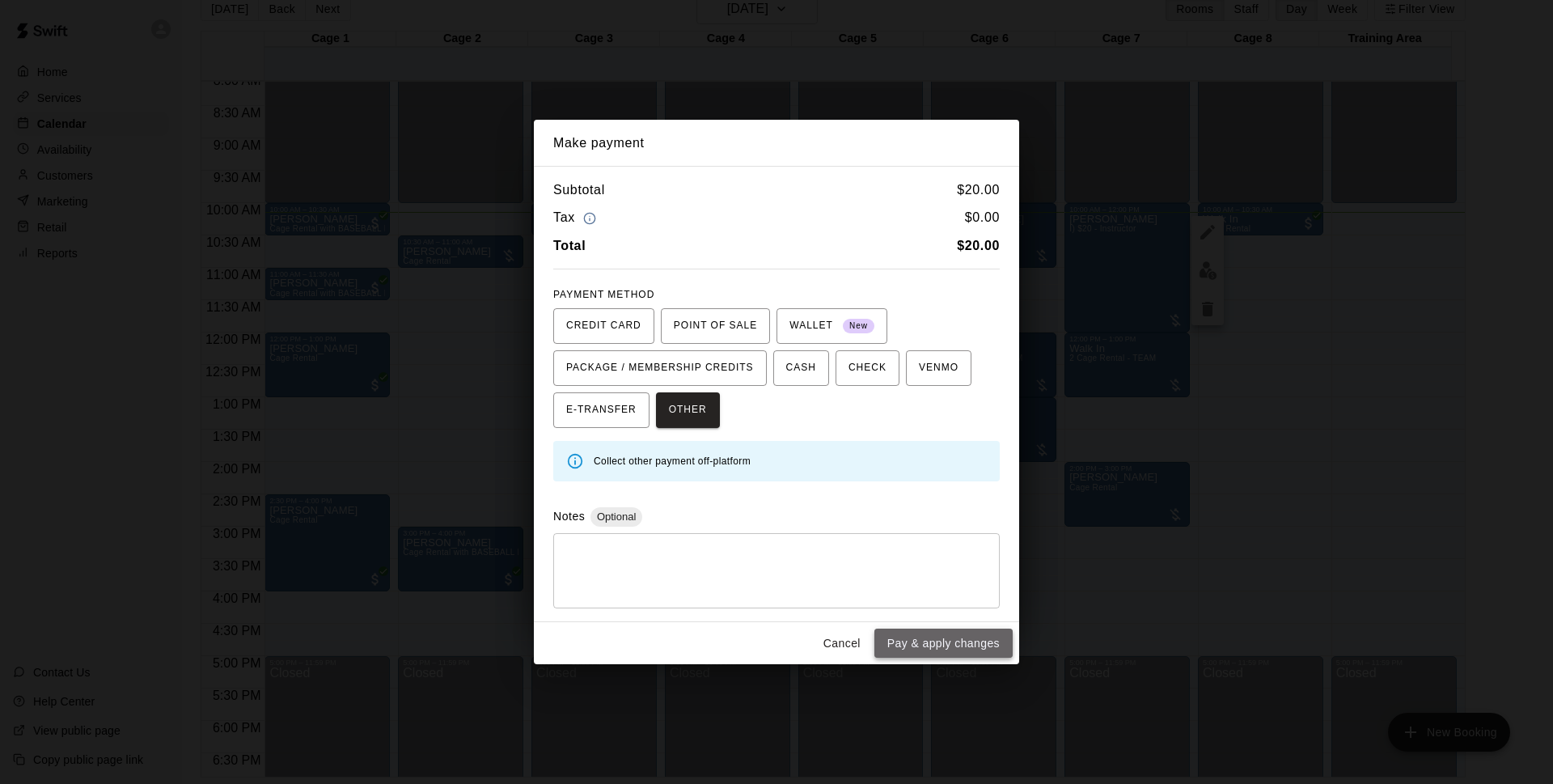
click at [968, 641] on button "Pay & apply changes" at bounding box center [944, 643] width 138 height 30
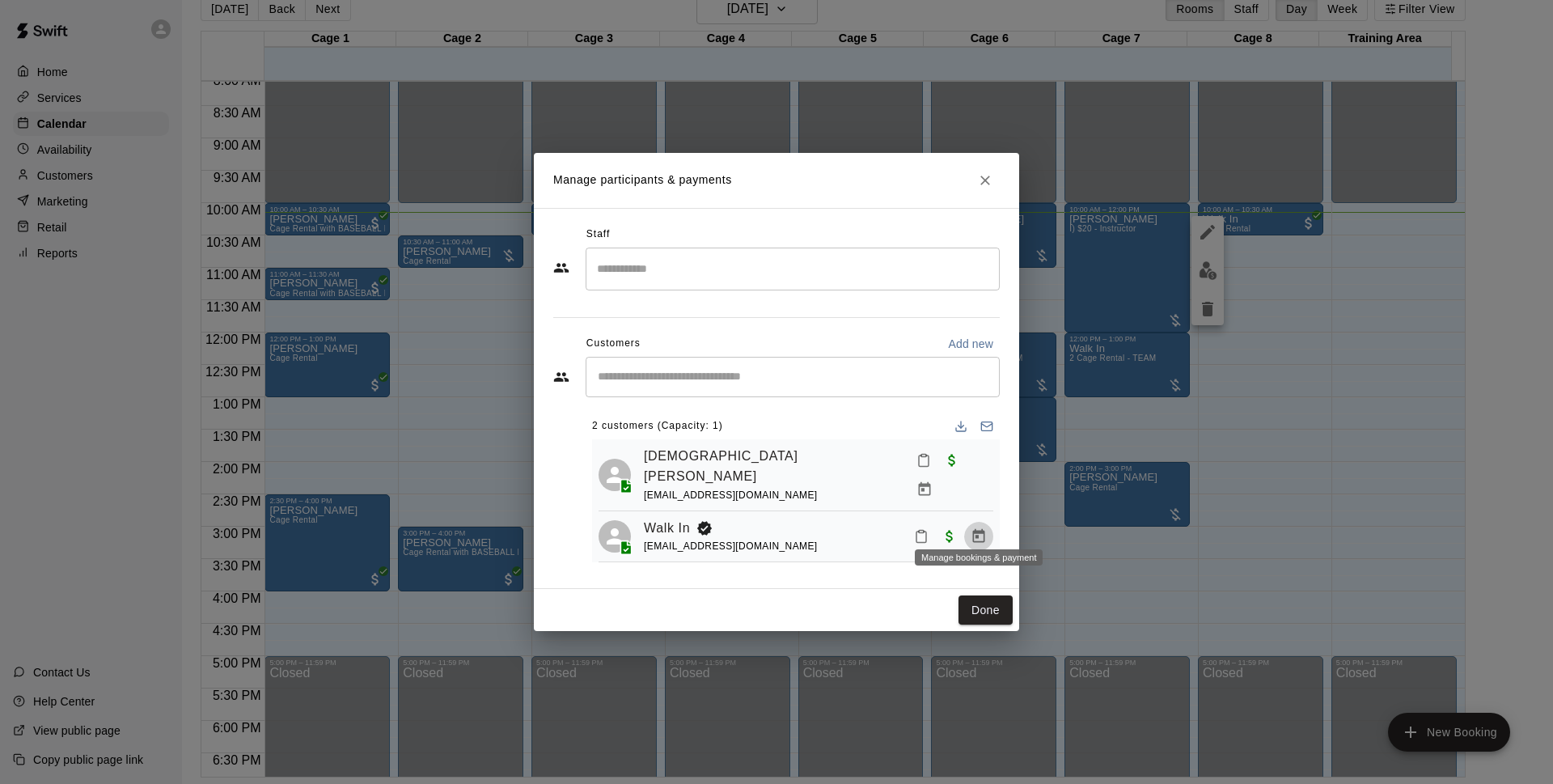
click at [973, 528] on icon "Manage bookings & payment" at bounding box center [978, 535] width 16 height 16
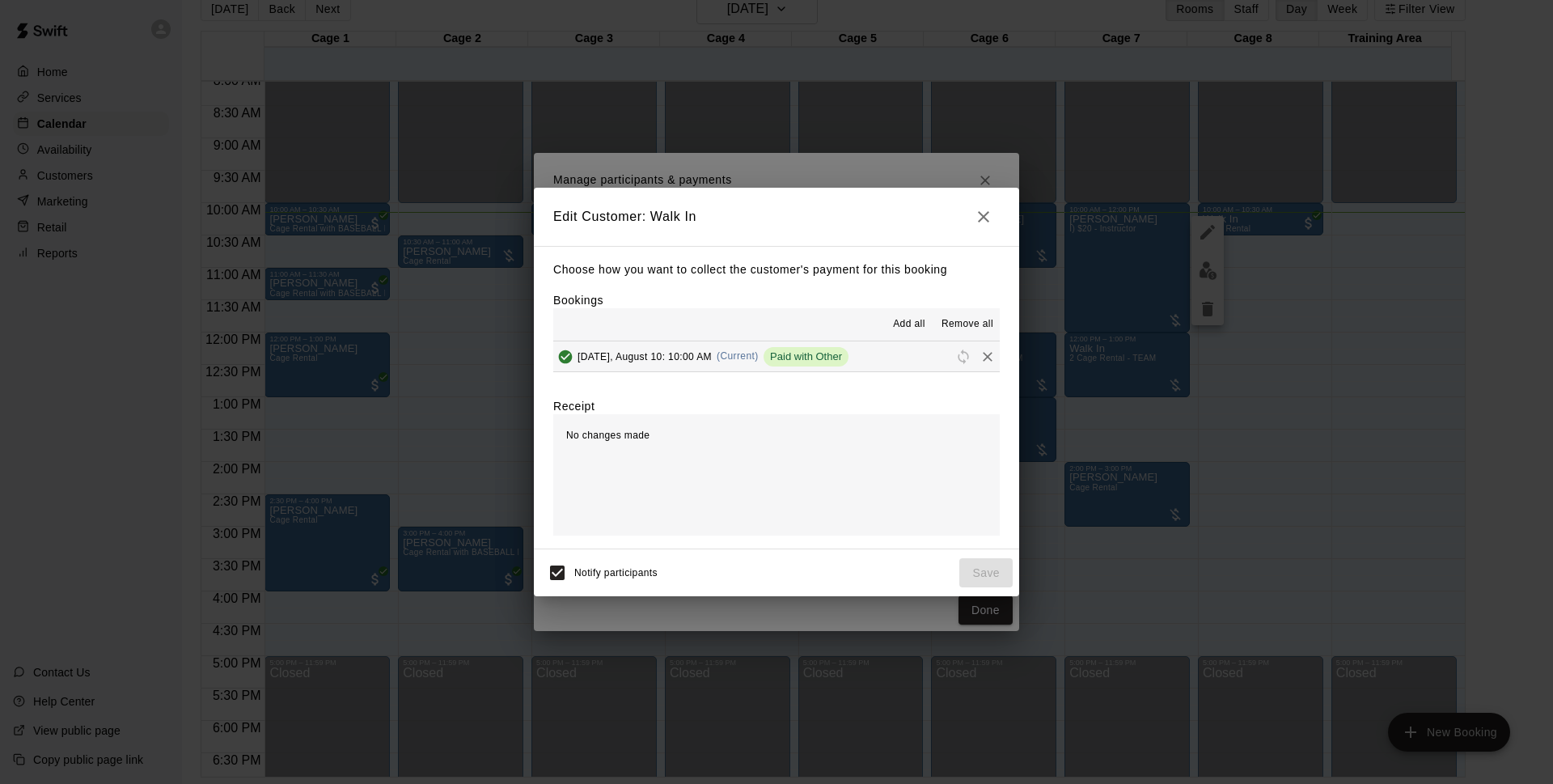
click at [907, 352] on button "[DATE], August 10: 10:00 AM (Current) Paid with Other" at bounding box center [776, 356] width 447 height 30
click at [852, 357] on button "[DATE], August 10: 10:00 AM (Current) Paid with Other" at bounding box center [776, 356] width 447 height 30
click at [980, 360] on icon "Remove" at bounding box center [987, 356] width 16 height 16
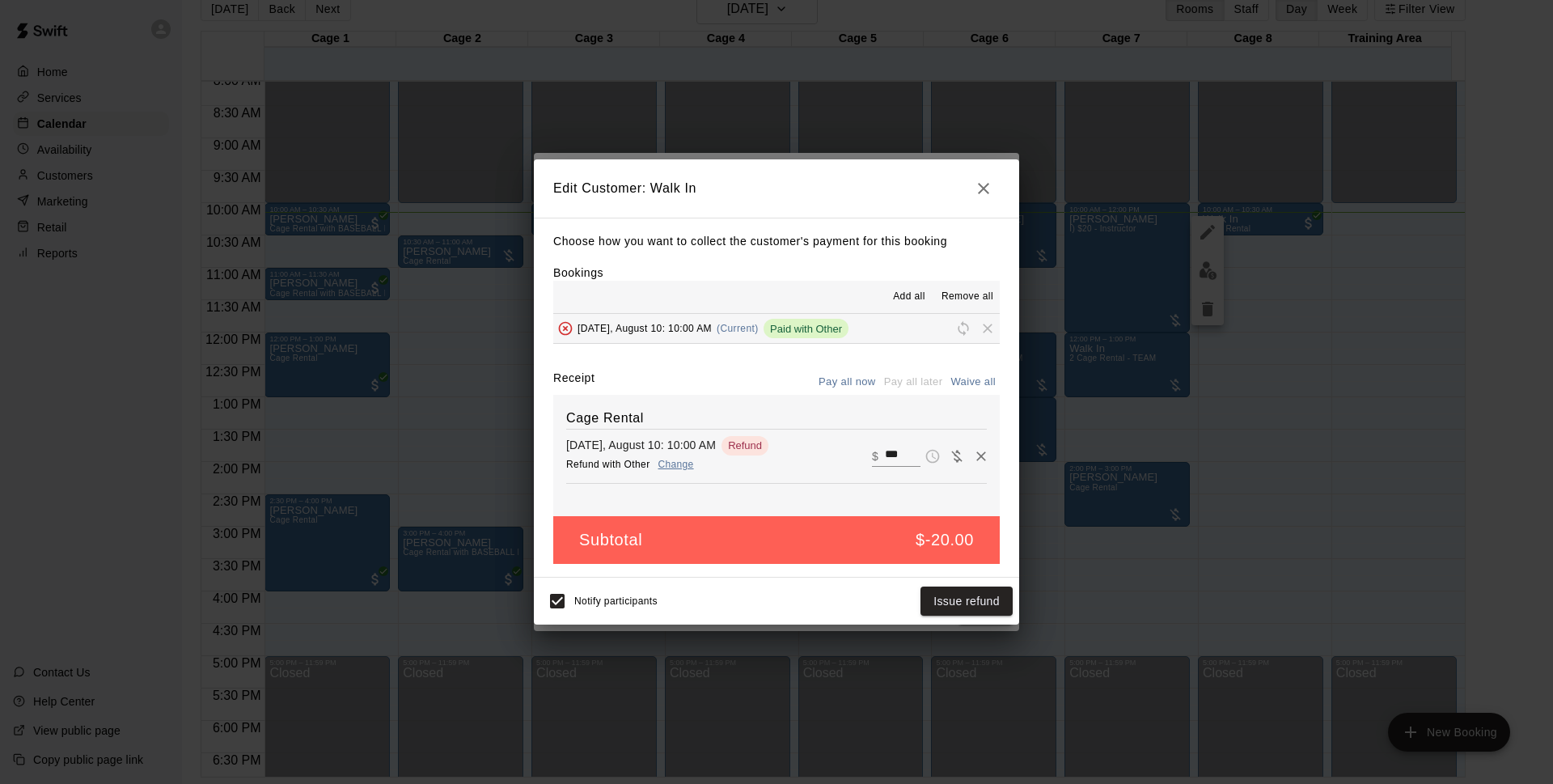
click at [982, 386] on button "Waive all" at bounding box center [973, 382] width 54 height 25
type input "*"
click at [978, 612] on button "Save" at bounding box center [986, 601] width 54 height 30
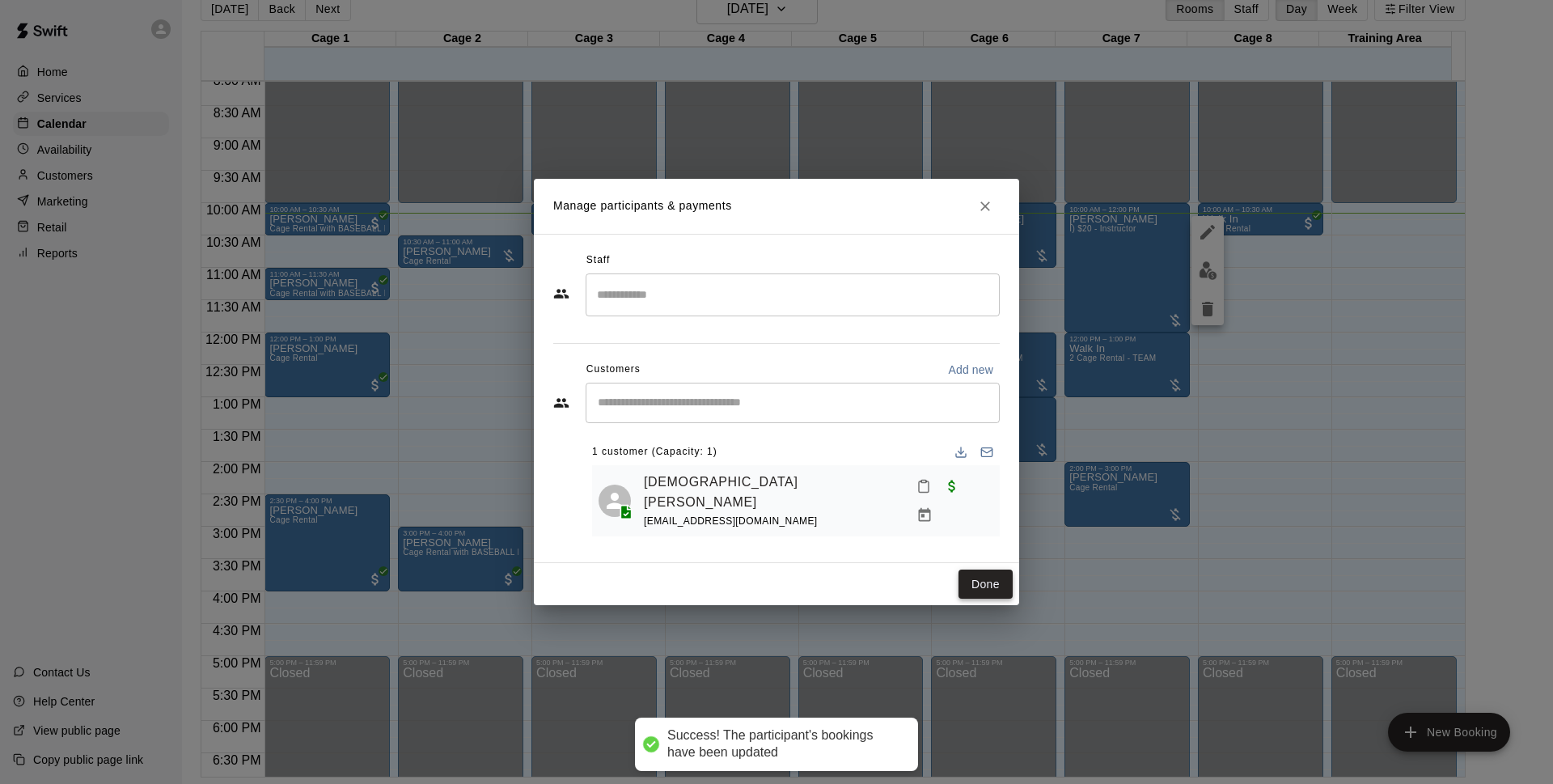
click at [986, 586] on button "Done" at bounding box center [985, 584] width 54 height 30
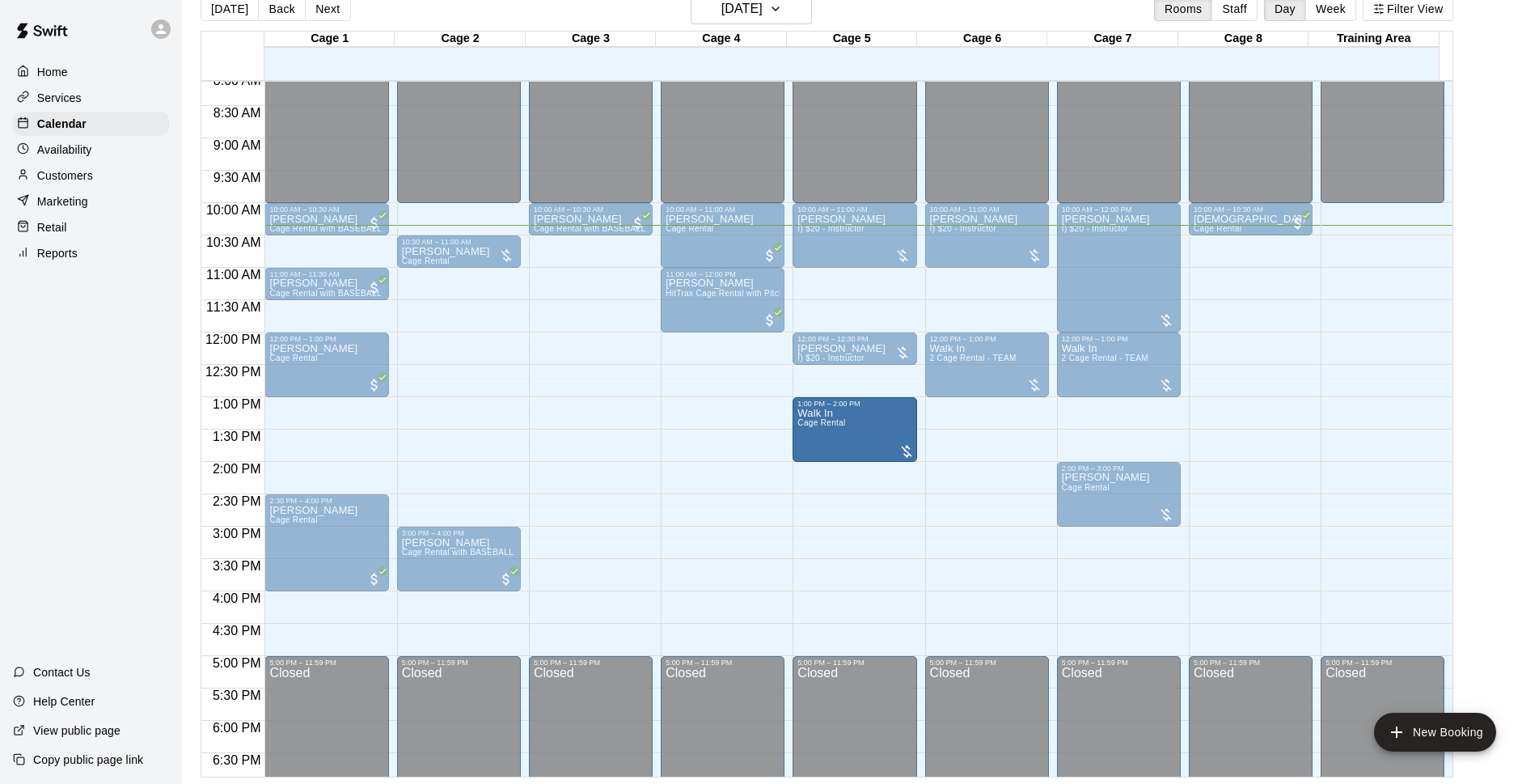
drag, startPoint x: 976, startPoint y: 424, endPoint x: 881, endPoint y: 428, distance: 95.1
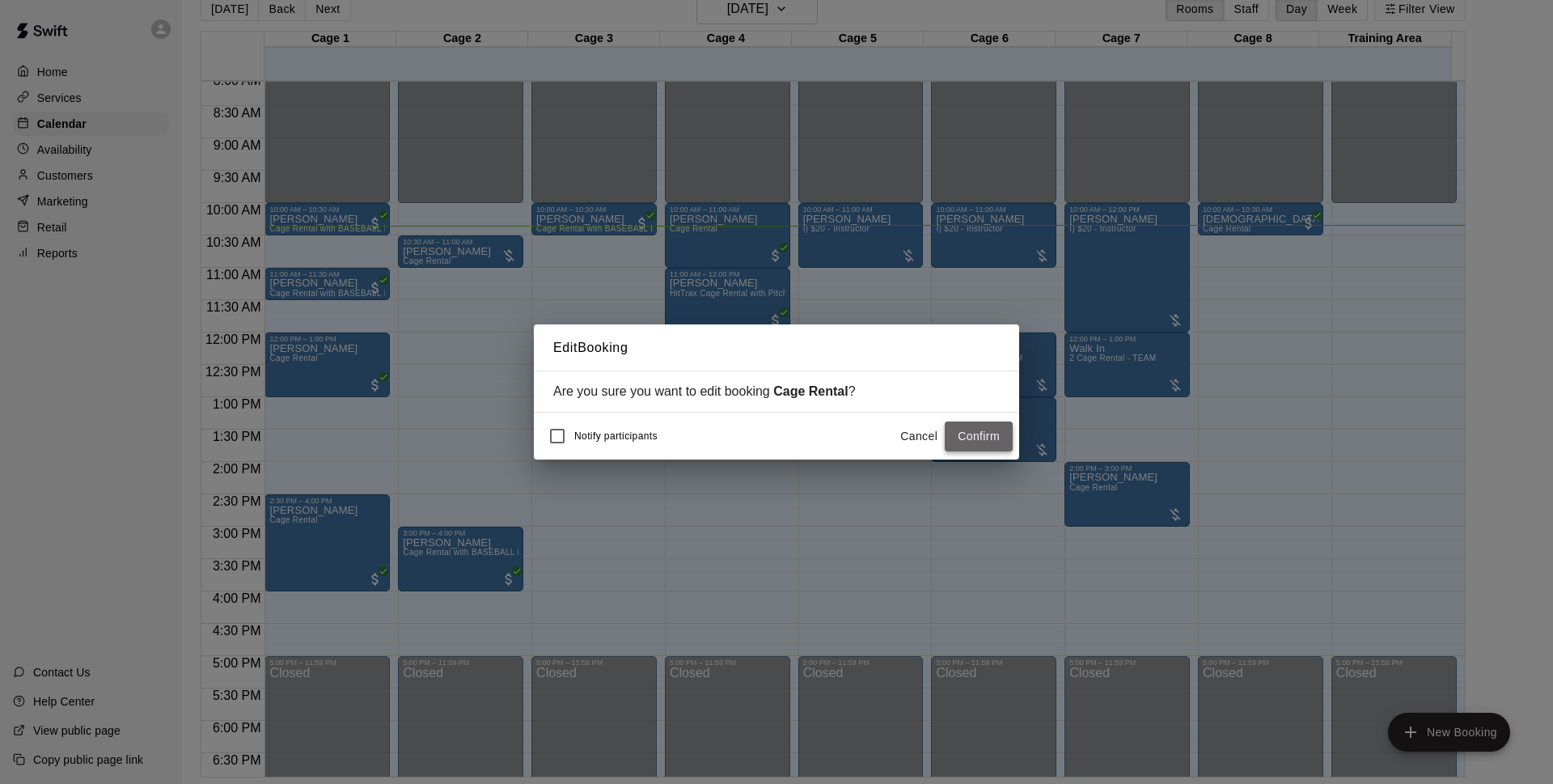
click at [969, 440] on button "Confirm" at bounding box center [979, 436] width 68 height 30
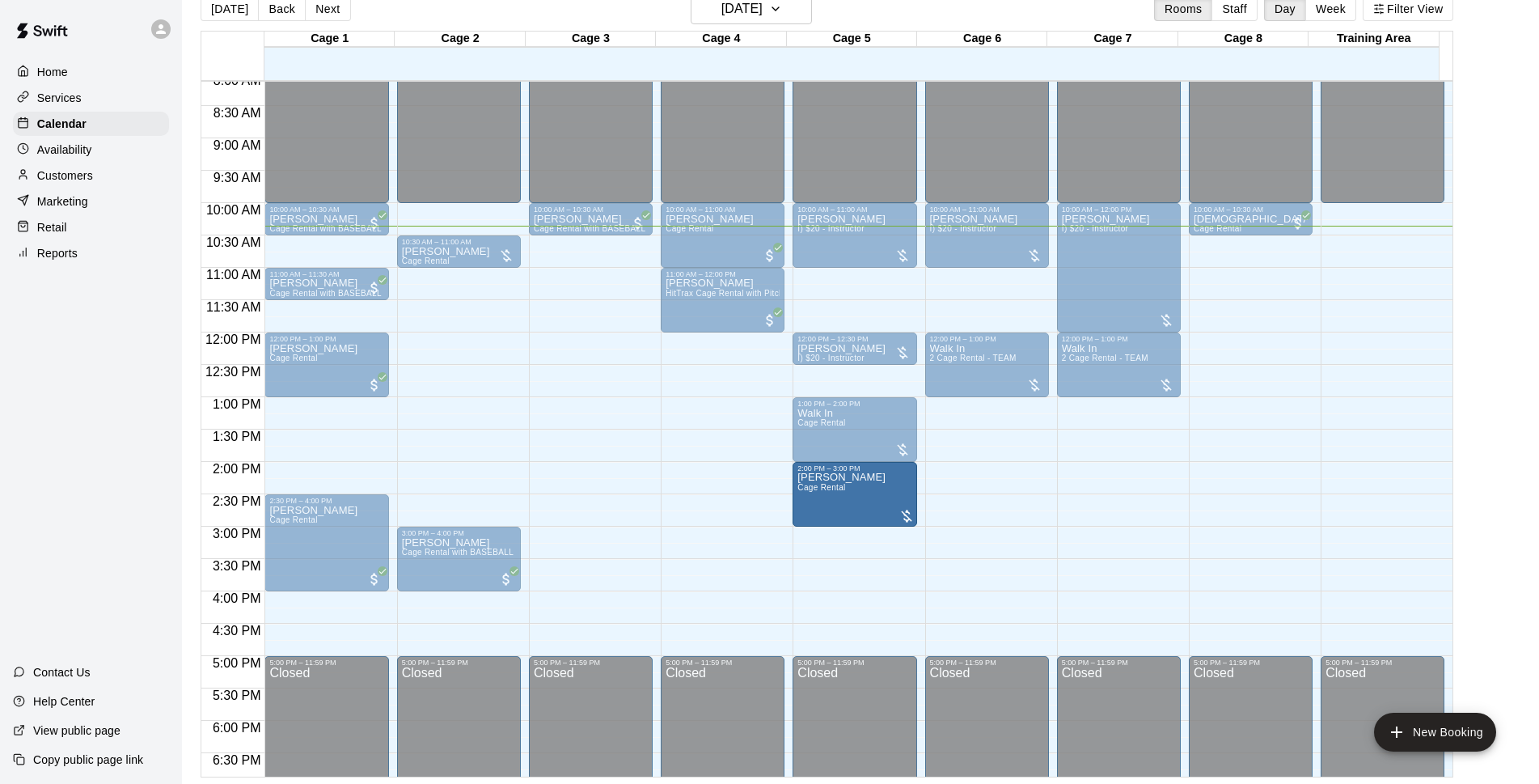
drag, startPoint x: 1086, startPoint y: 500, endPoint x: 847, endPoint y: 506, distance: 239.1
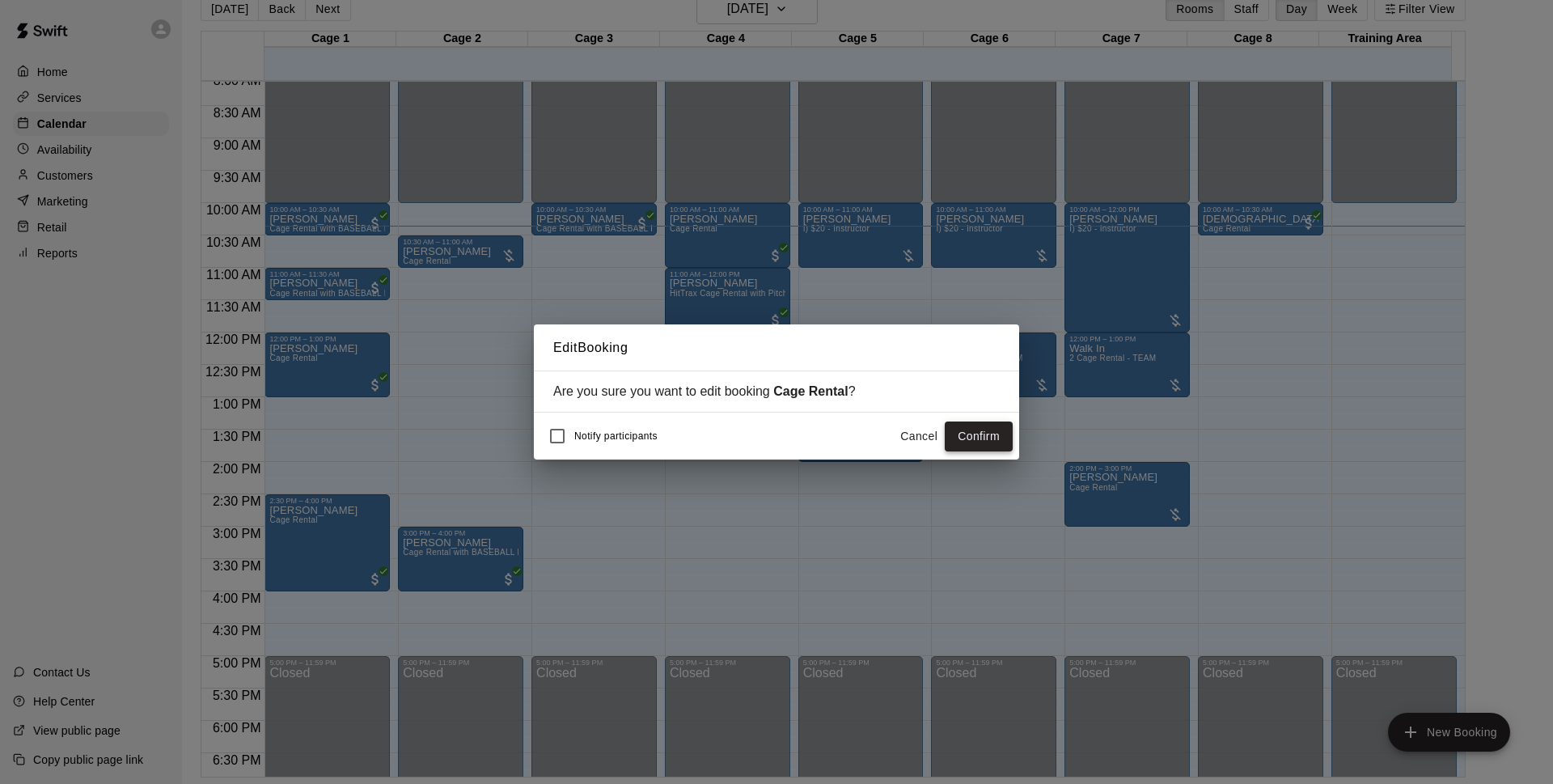
click at [977, 431] on button "Confirm" at bounding box center [979, 436] width 68 height 30
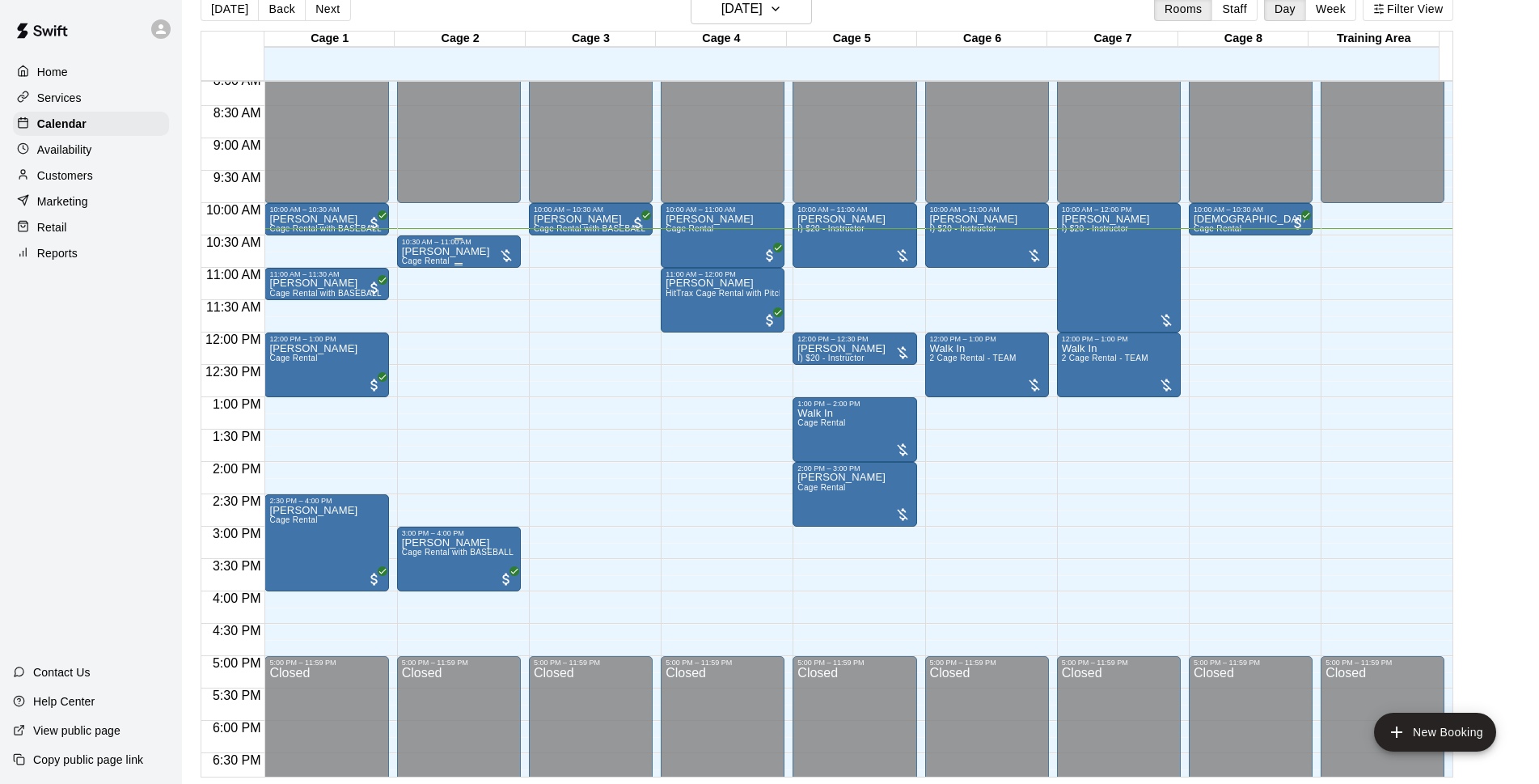
click at [512, 247] on div at bounding box center [506, 254] width 16 height 20
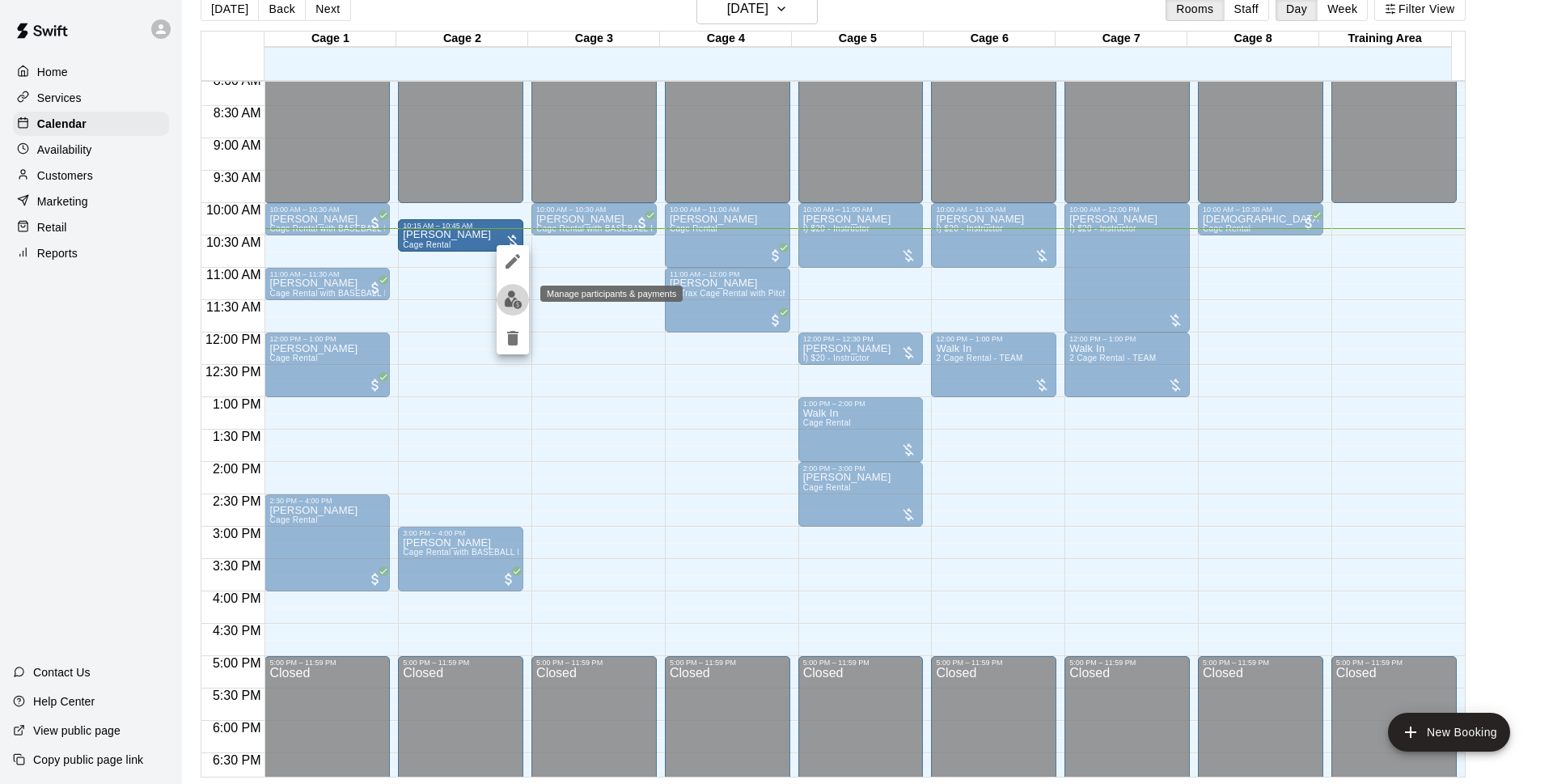
click at [507, 298] on img "edit" at bounding box center [513, 300] width 19 height 19
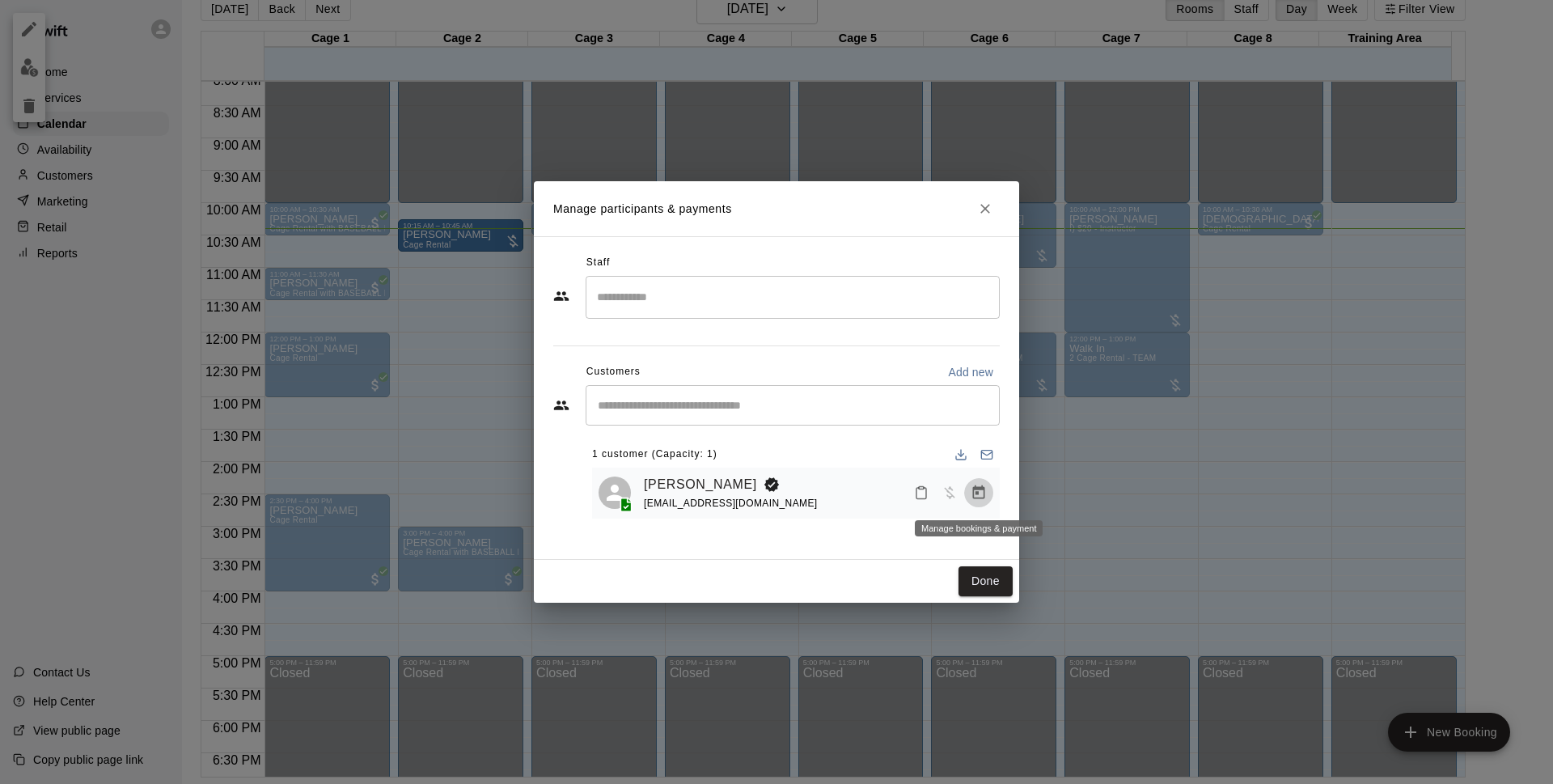
click at [979, 499] on icon "Manage bookings & payment" at bounding box center [979, 492] width 12 height 14
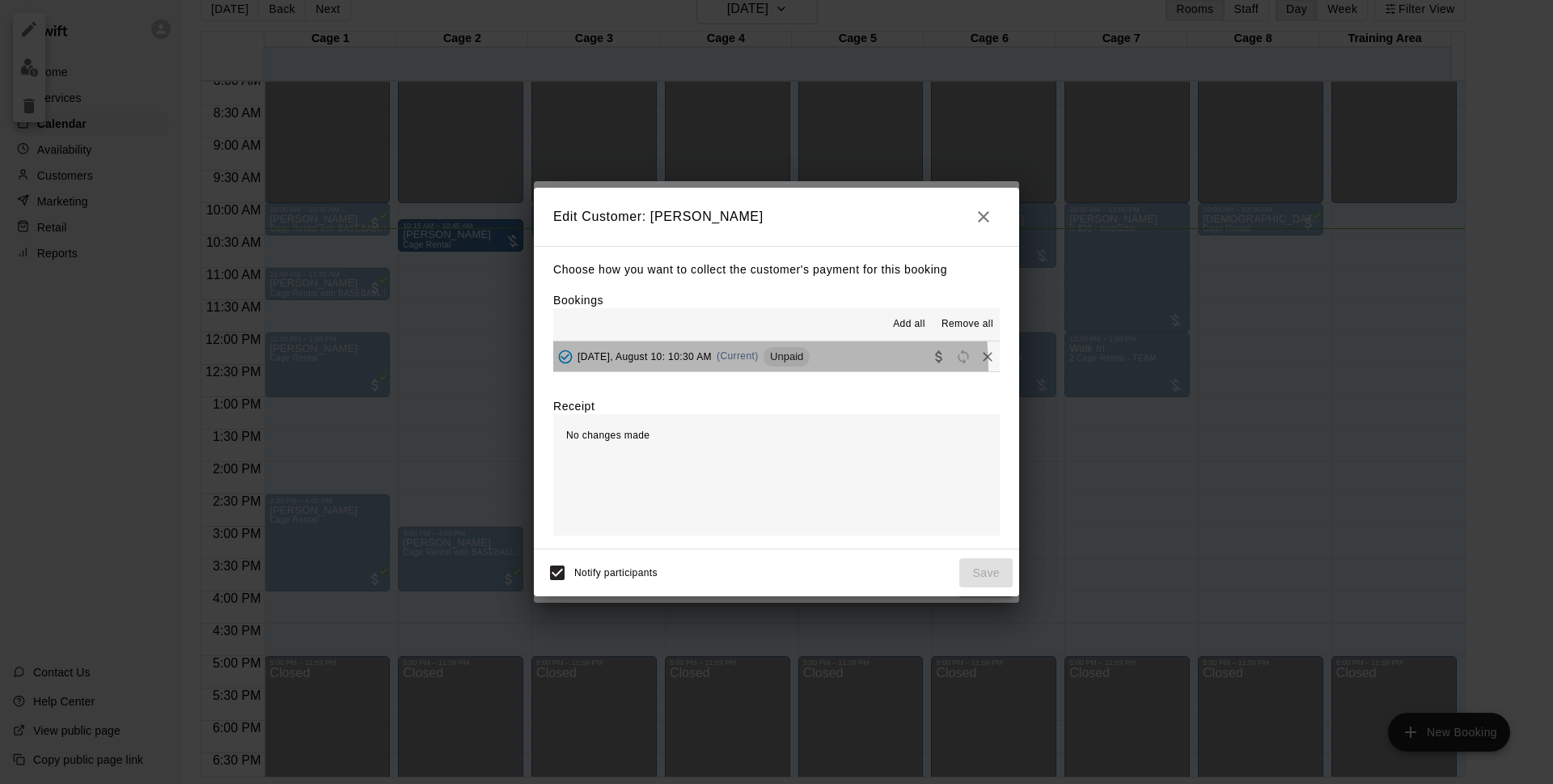
click at [716, 368] on div "[DATE], August 10: 10:30 AM (Current) Unpaid" at bounding box center [682, 356] width 256 height 24
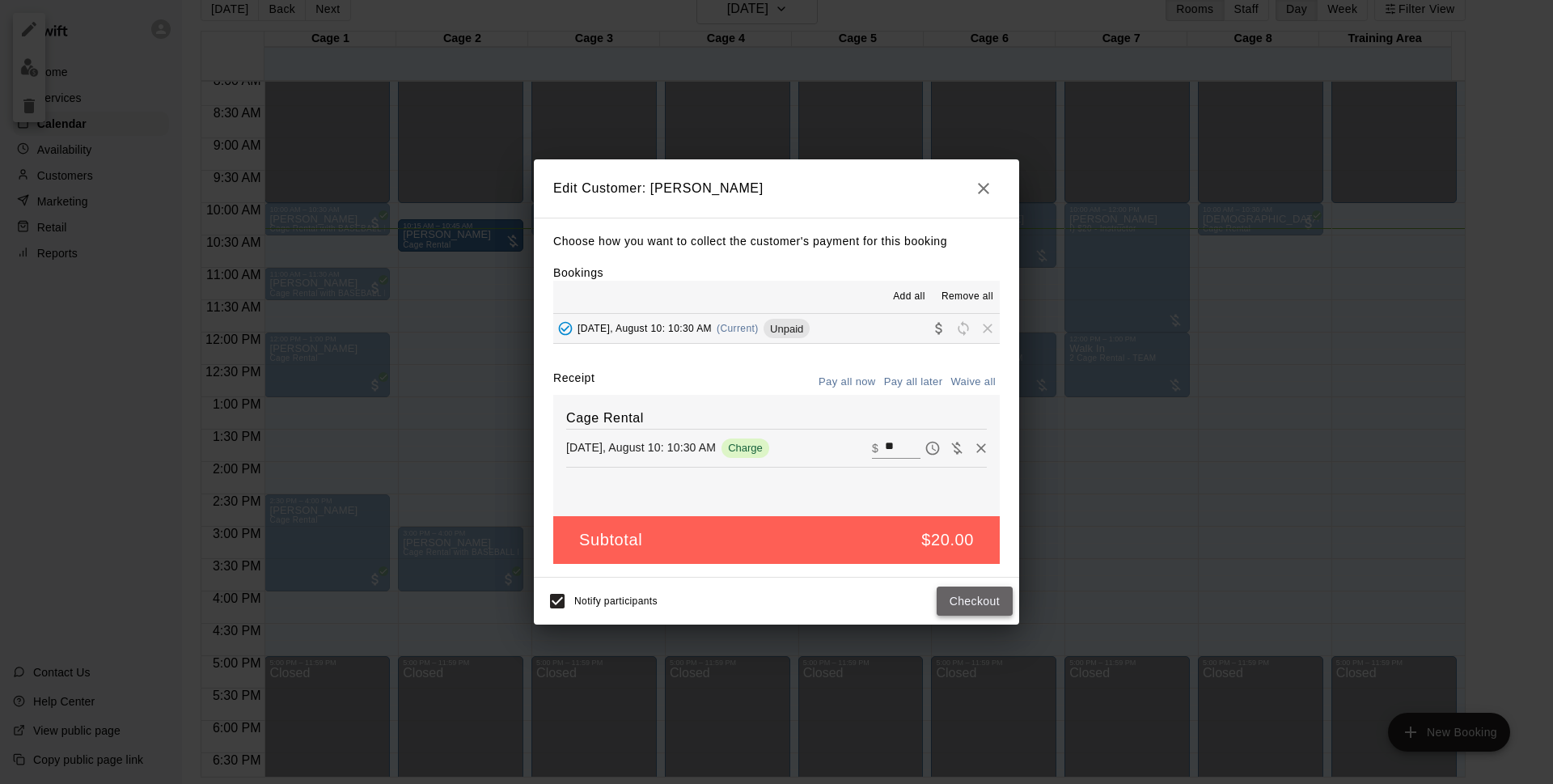
click at [999, 602] on button "Checkout" at bounding box center [975, 601] width 76 height 30
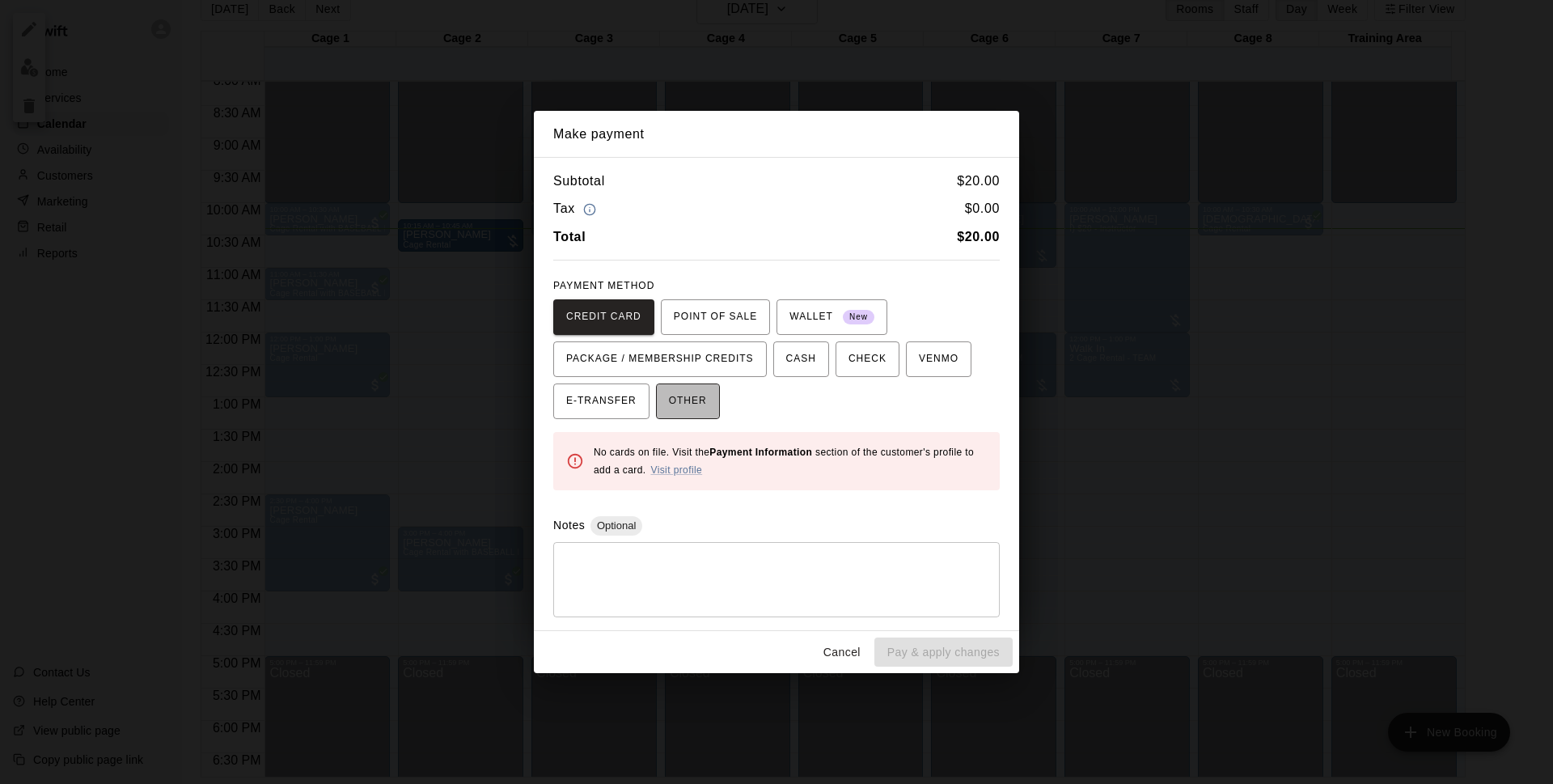
click at [677, 408] on span "OTHER" at bounding box center [688, 401] width 38 height 26
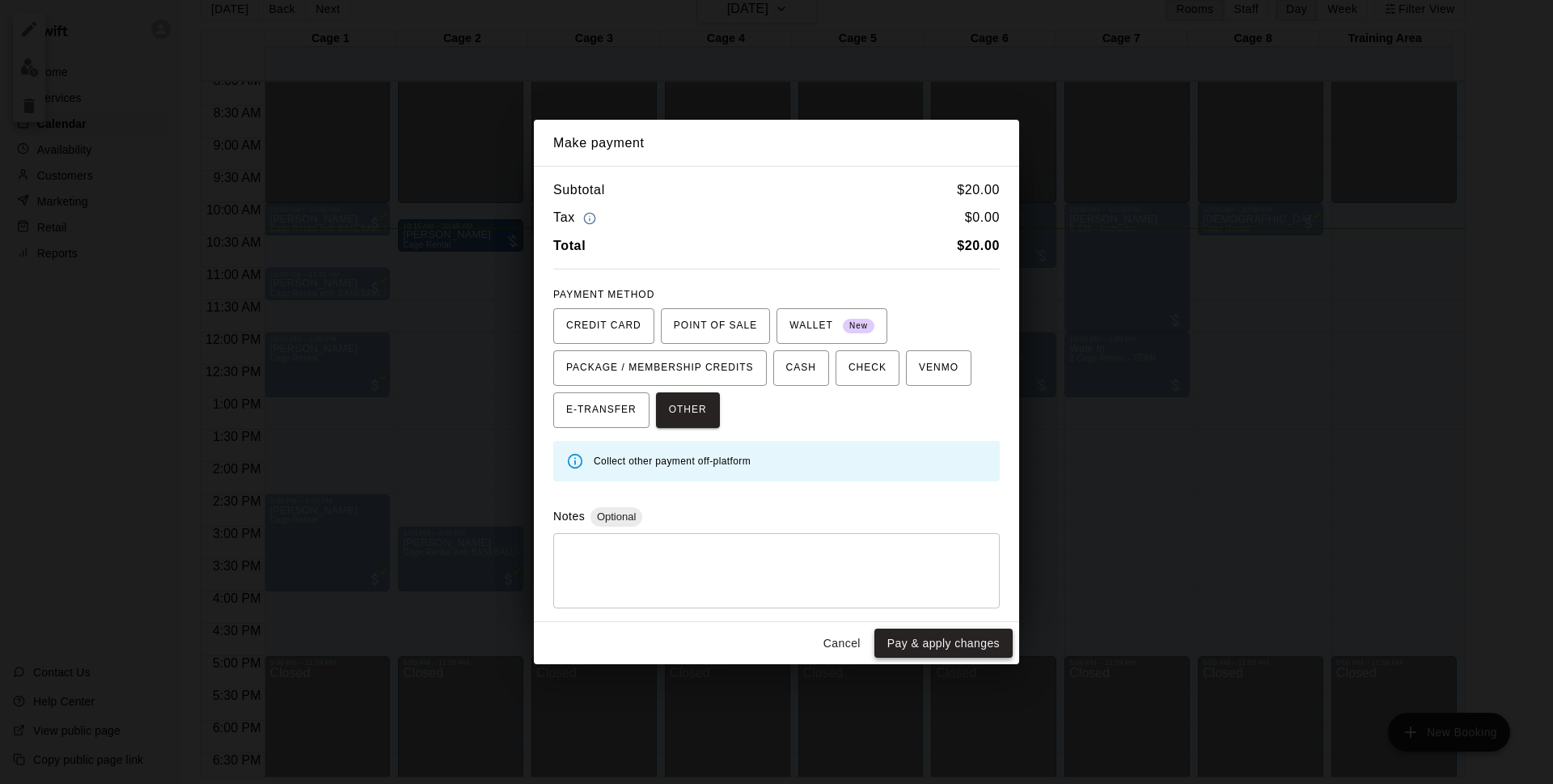
click at [965, 650] on button "Pay & apply changes" at bounding box center [944, 643] width 138 height 30
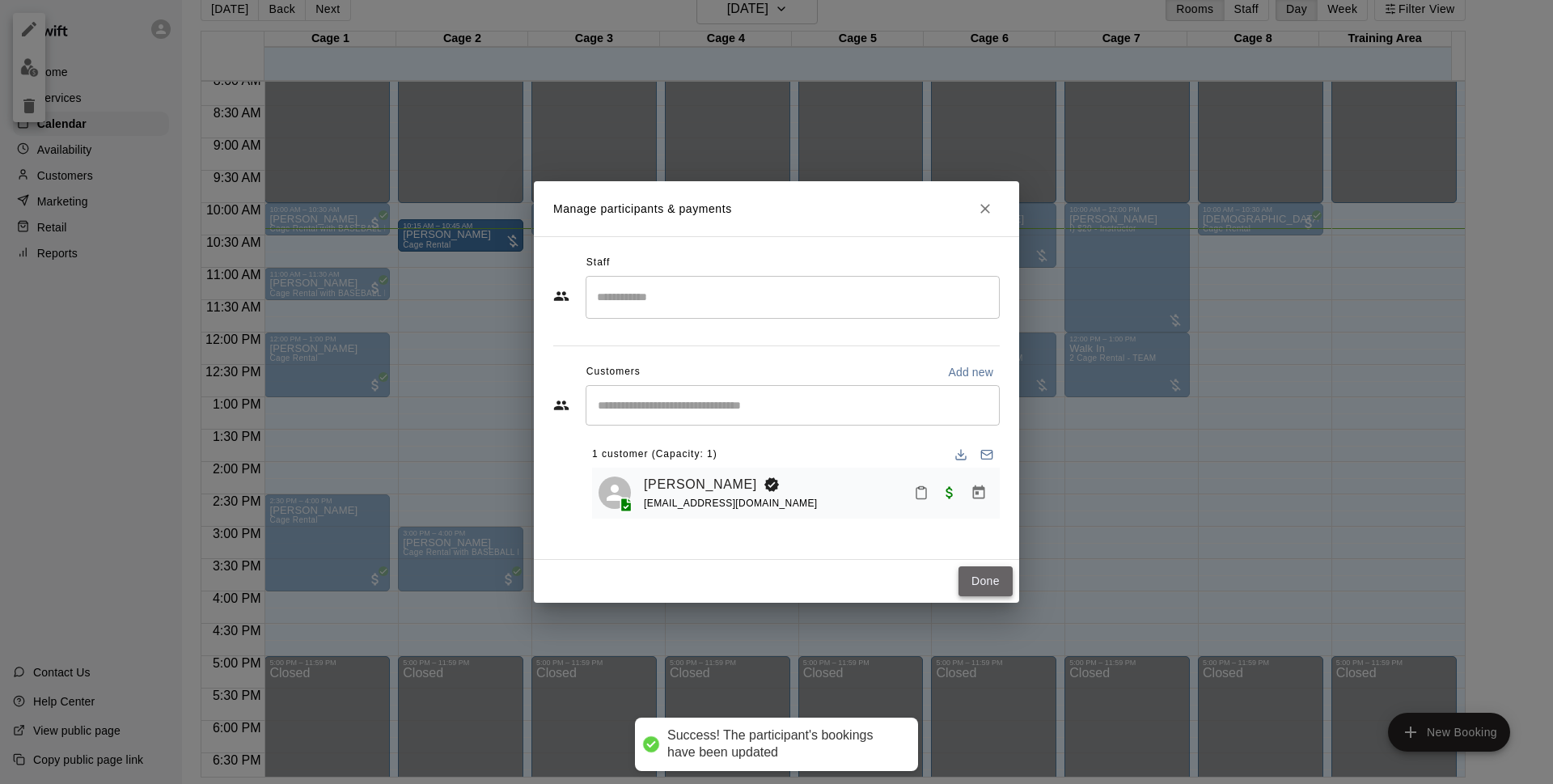
click at [996, 587] on button "Done" at bounding box center [985, 581] width 54 height 30
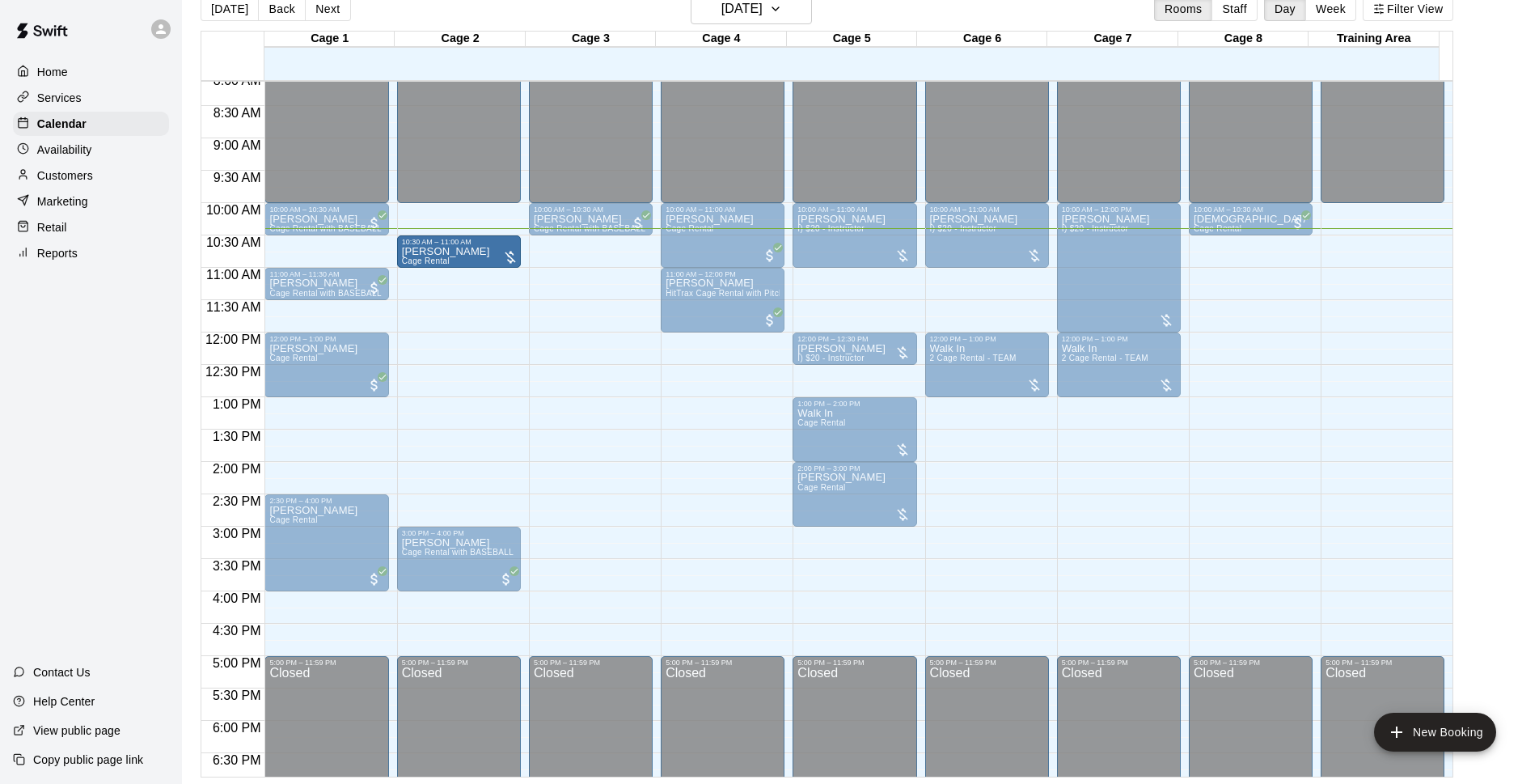
drag, startPoint x: 448, startPoint y: 259, endPoint x: 451, endPoint y: 278, distance: 19.2
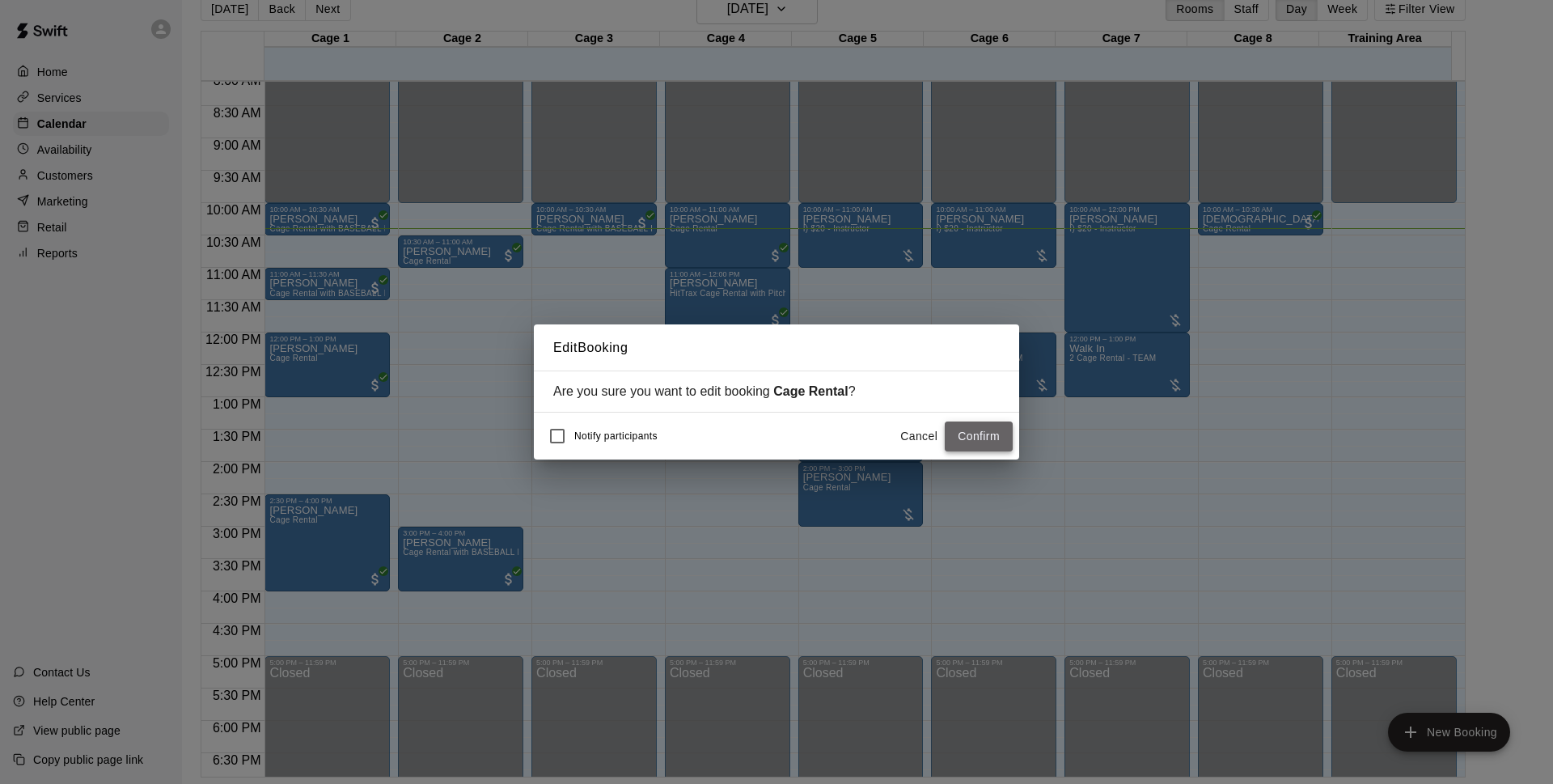
click at [964, 430] on button "Confirm" at bounding box center [979, 436] width 68 height 30
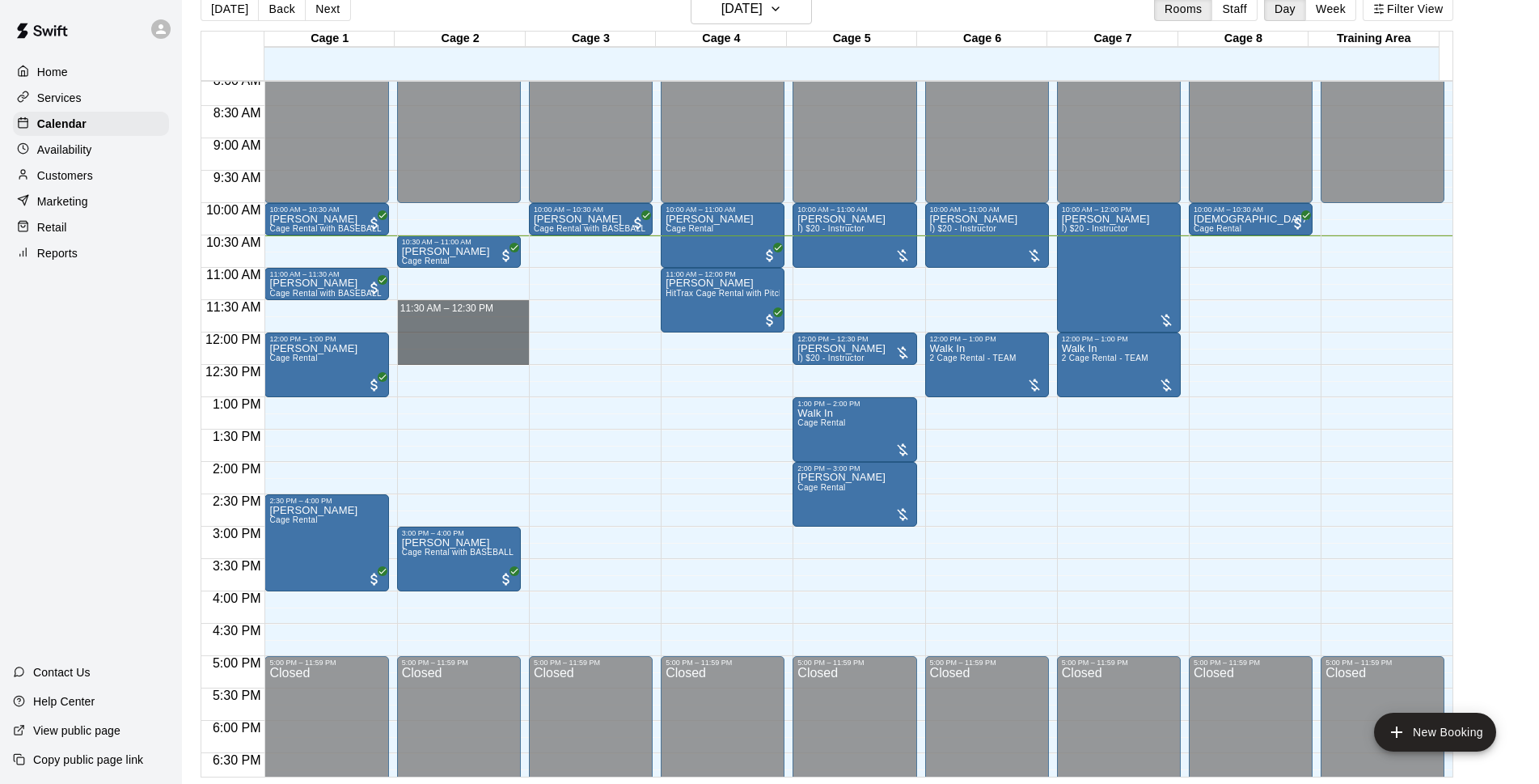
drag, startPoint x: 434, startPoint y: 304, endPoint x: 439, endPoint y: 360, distance: 56.2
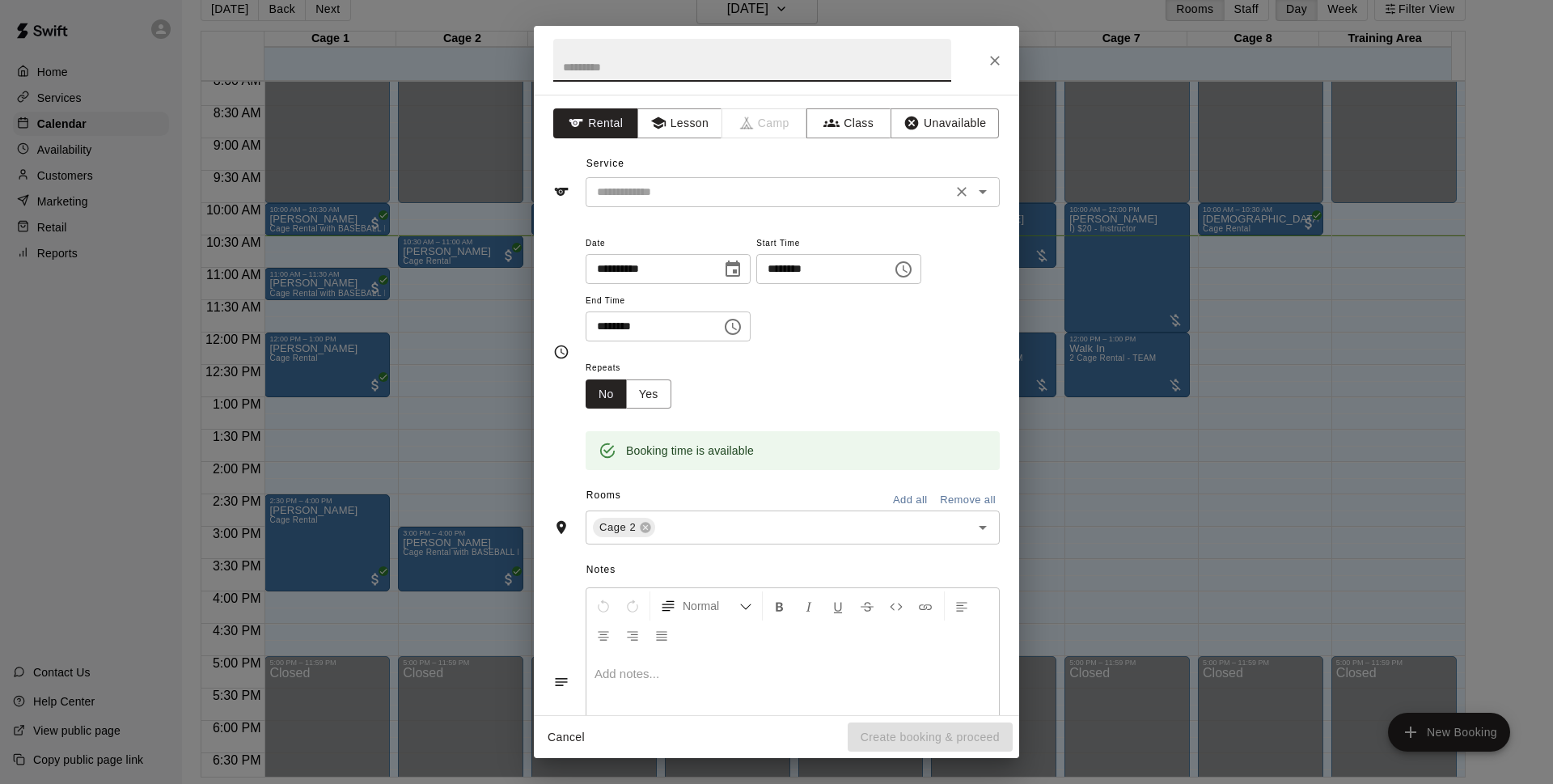
click at [858, 200] on input "text" at bounding box center [769, 192] width 357 height 20
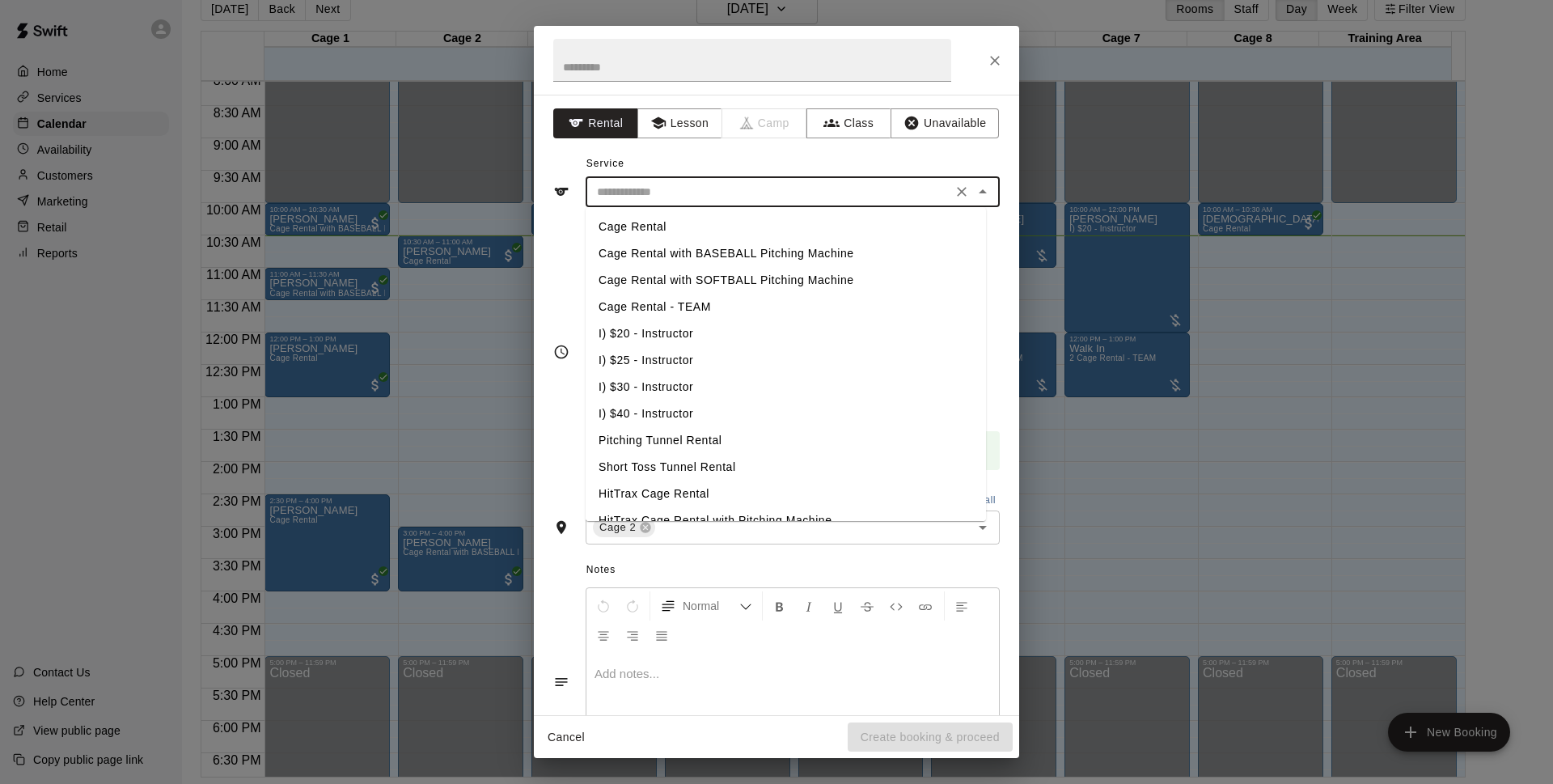
click at [756, 307] on li "Cage Rental - TEAM" at bounding box center [786, 307] width 401 height 26
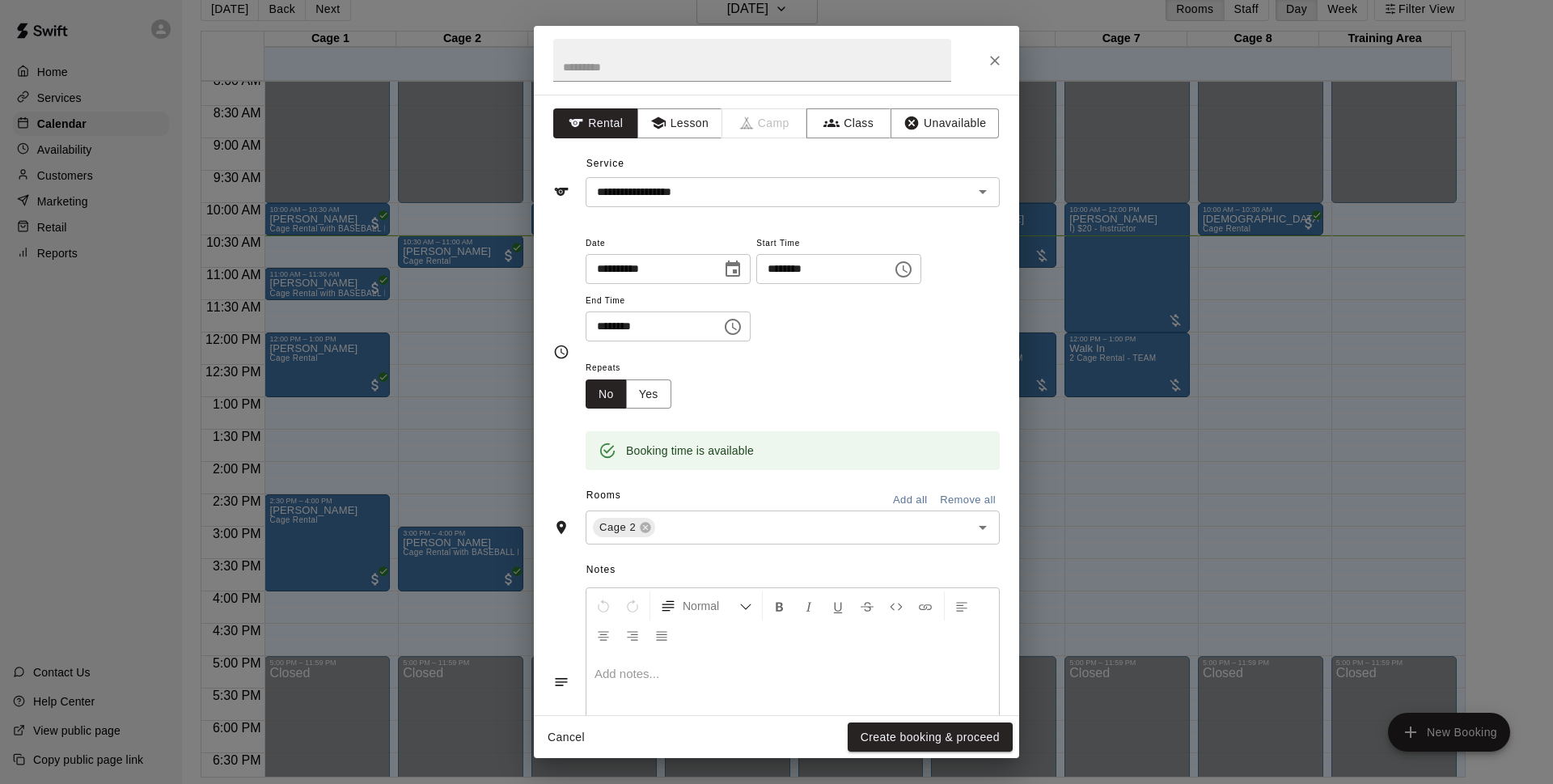
click at [841, 332] on div "**********" at bounding box center [793, 288] width 414 height 109
click at [828, 195] on input "**********" at bounding box center [769, 192] width 357 height 20
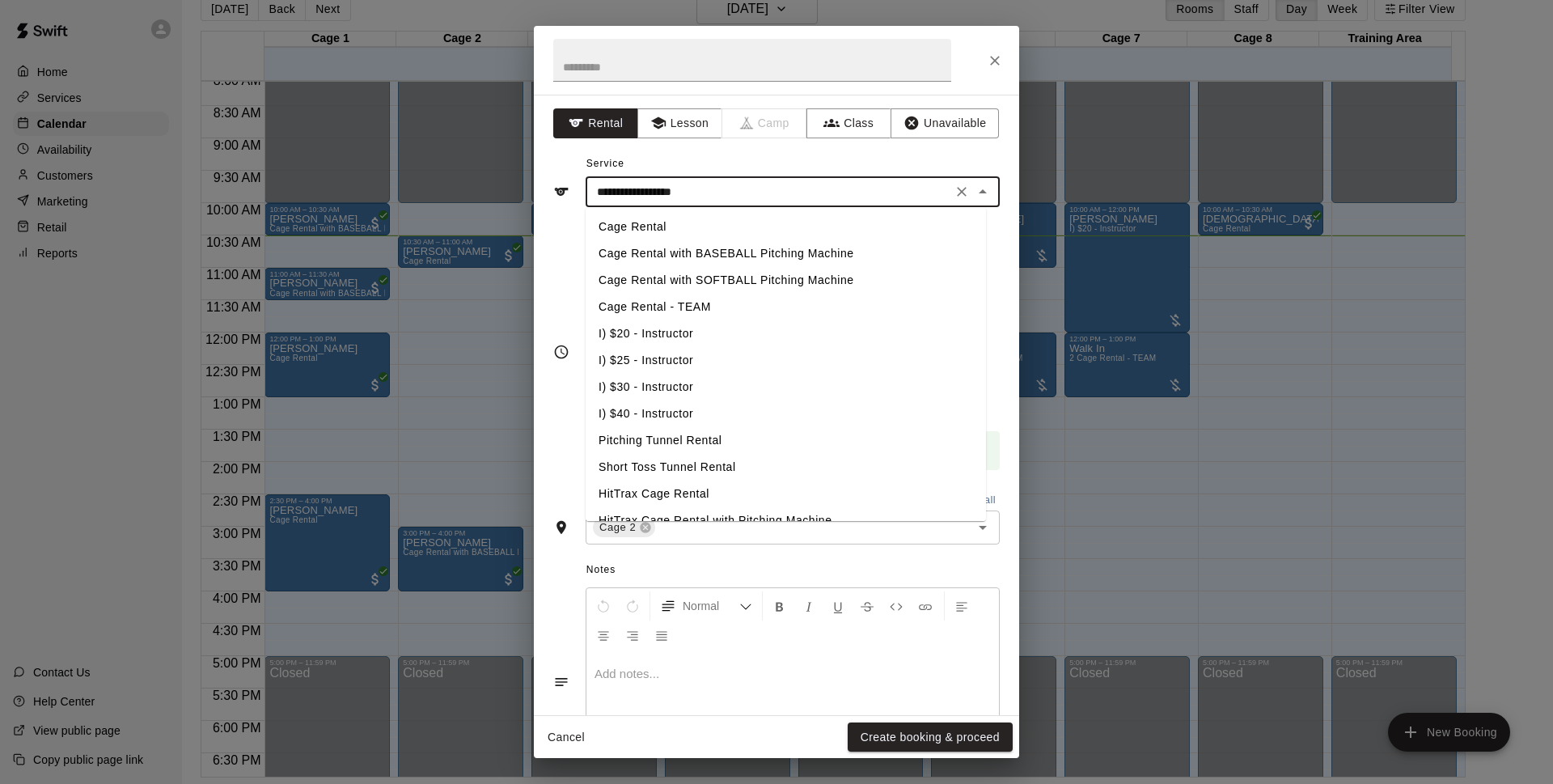
click at [695, 243] on li "Cage Rental with BASEBALL Pitching Machine" at bounding box center [786, 253] width 401 height 26
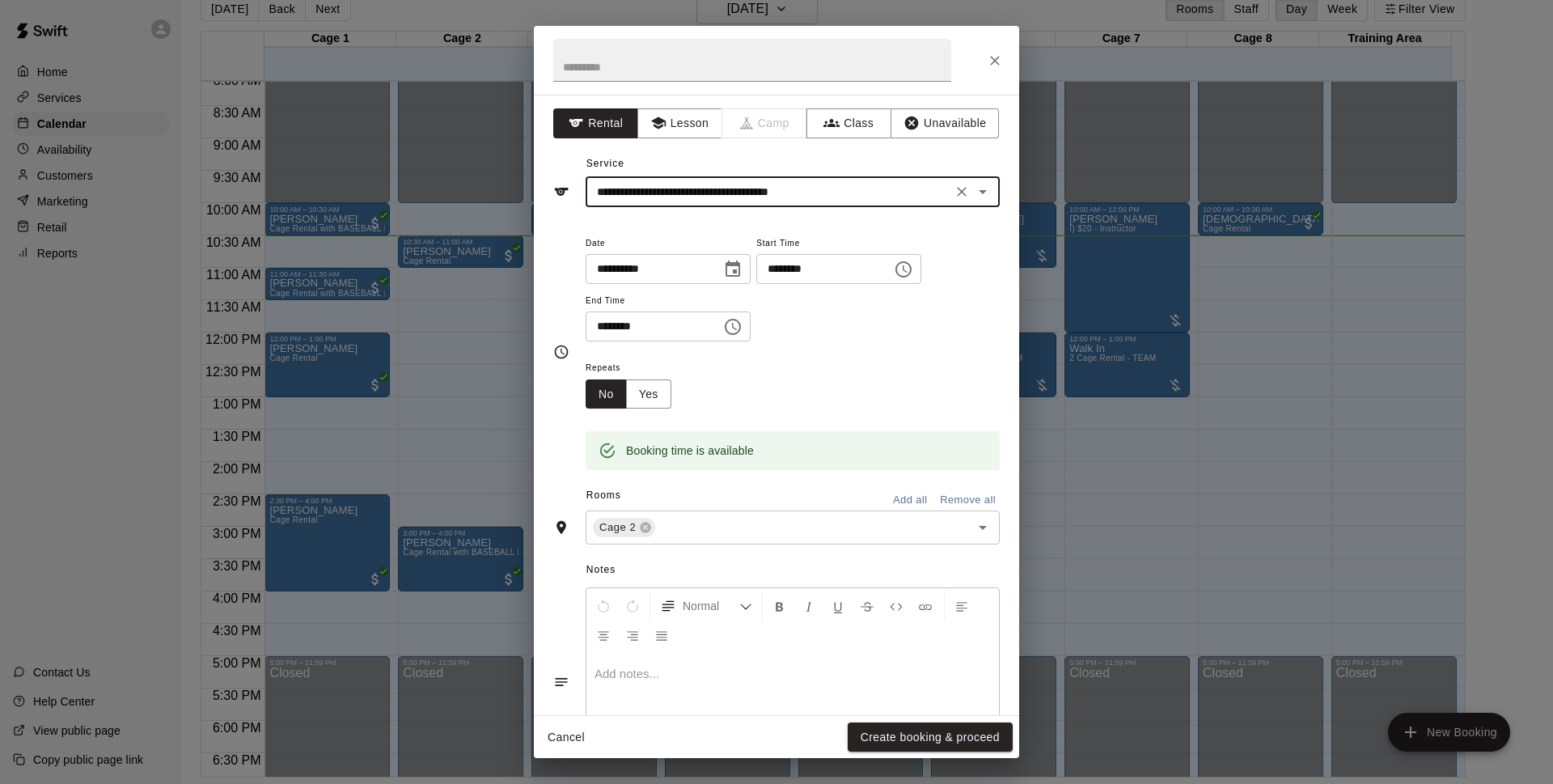
click at [747, 206] on div "**********" at bounding box center [793, 191] width 414 height 30
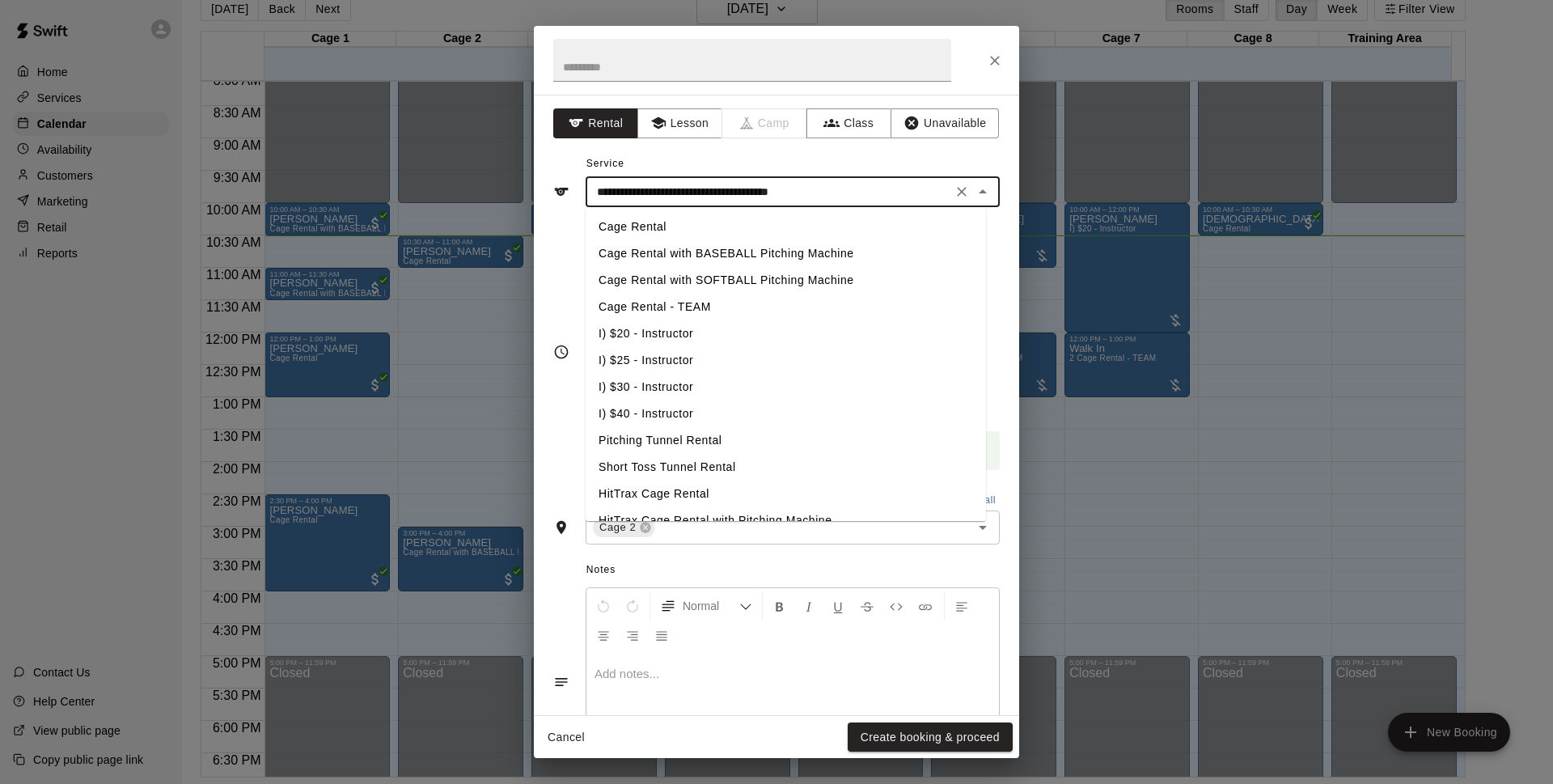
click at [717, 214] on li "Cage Rental" at bounding box center [786, 226] width 401 height 26
type input "**********"
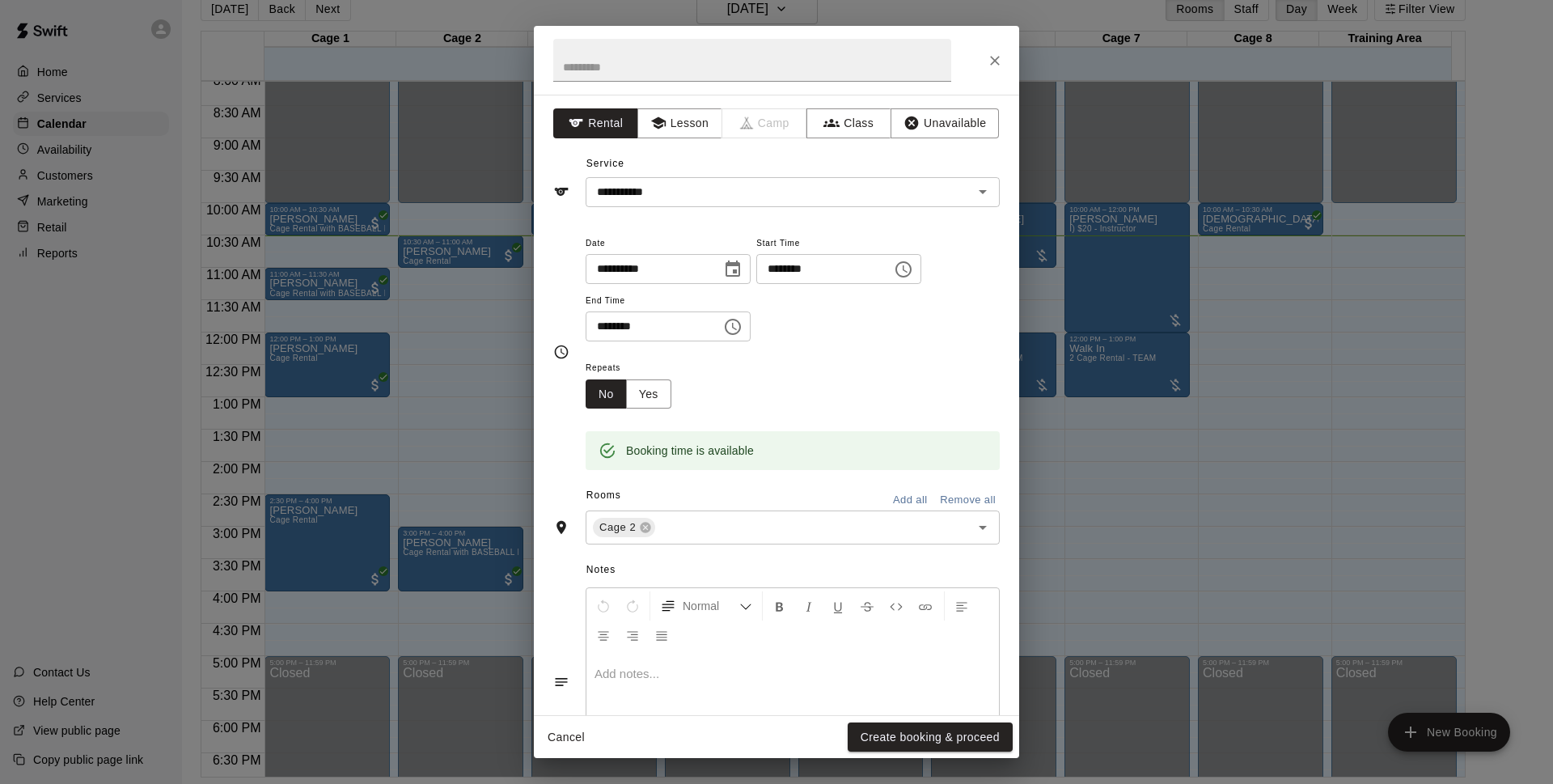
click at [712, 235] on span "Date" at bounding box center [668, 244] width 165 height 22
click at [922, 741] on button "Create booking & proceed" at bounding box center [930, 737] width 165 height 30
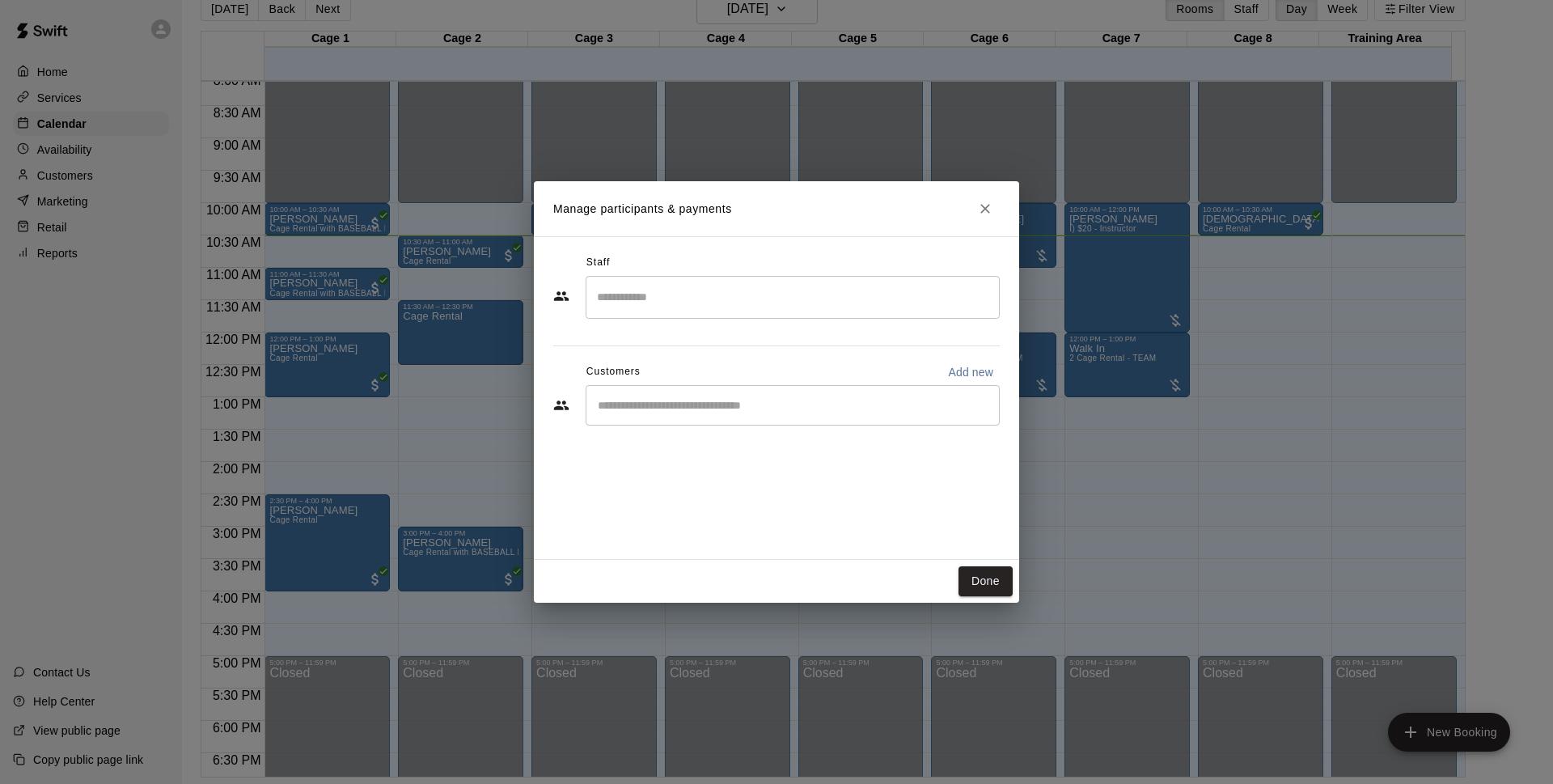
click at [759, 416] on div "​" at bounding box center [793, 405] width 414 height 40
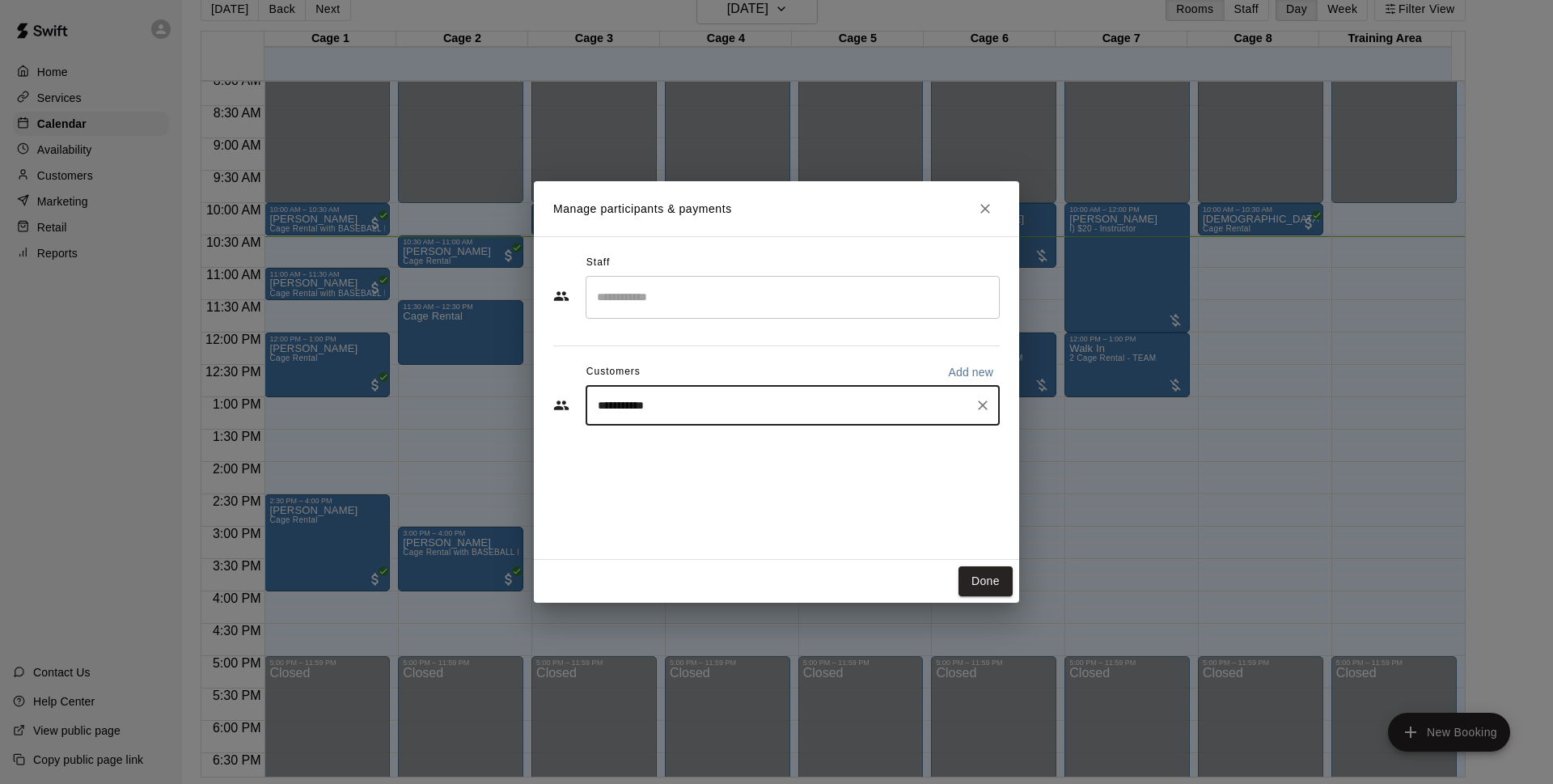
type input "**********"
click at [788, 473] on div "**********" at bounding box center [776, 398] width 485 height 324
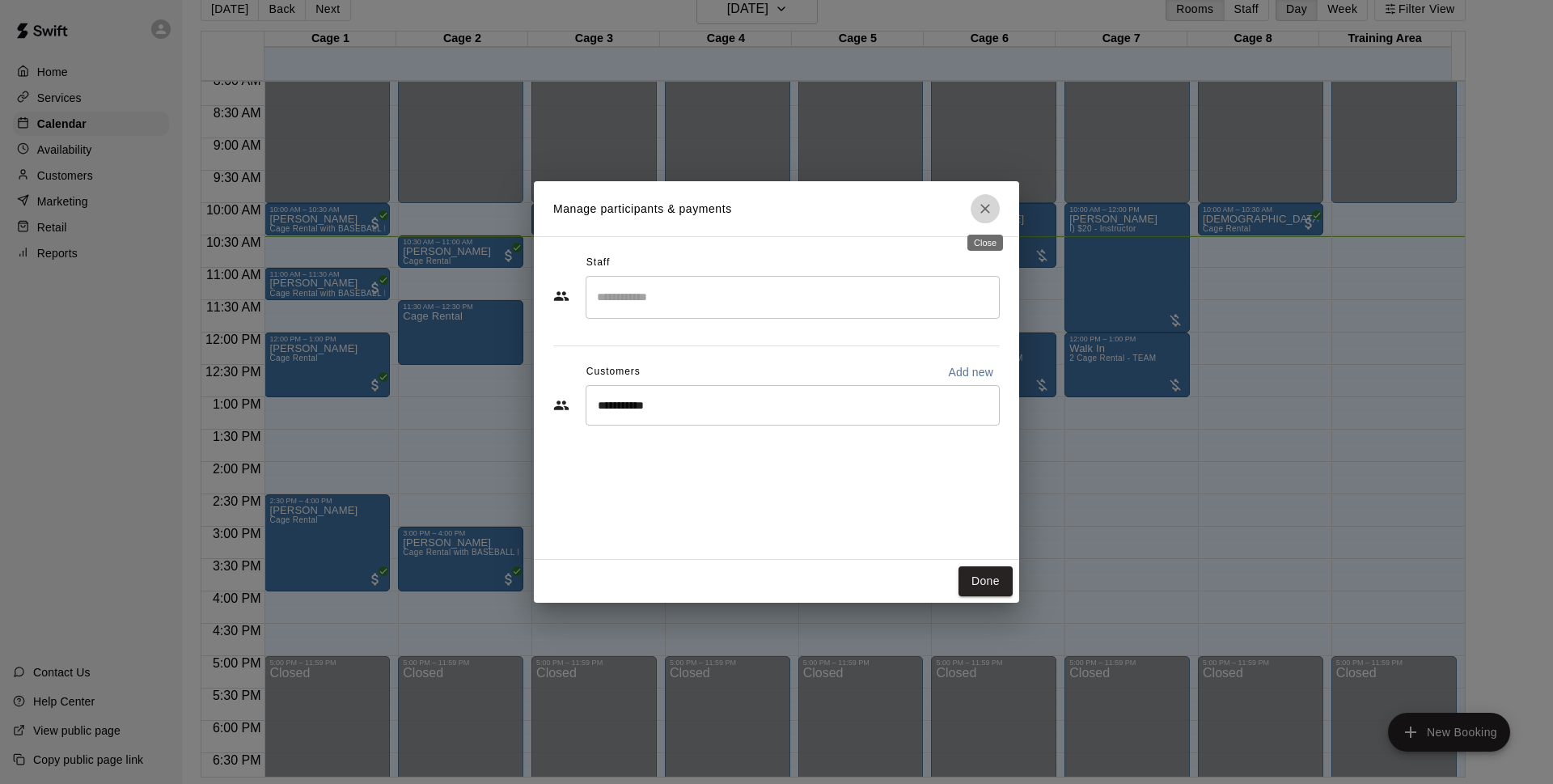
click at [982, 206] on icon "Close" at bounding box center [985, 208] width 9 height 9
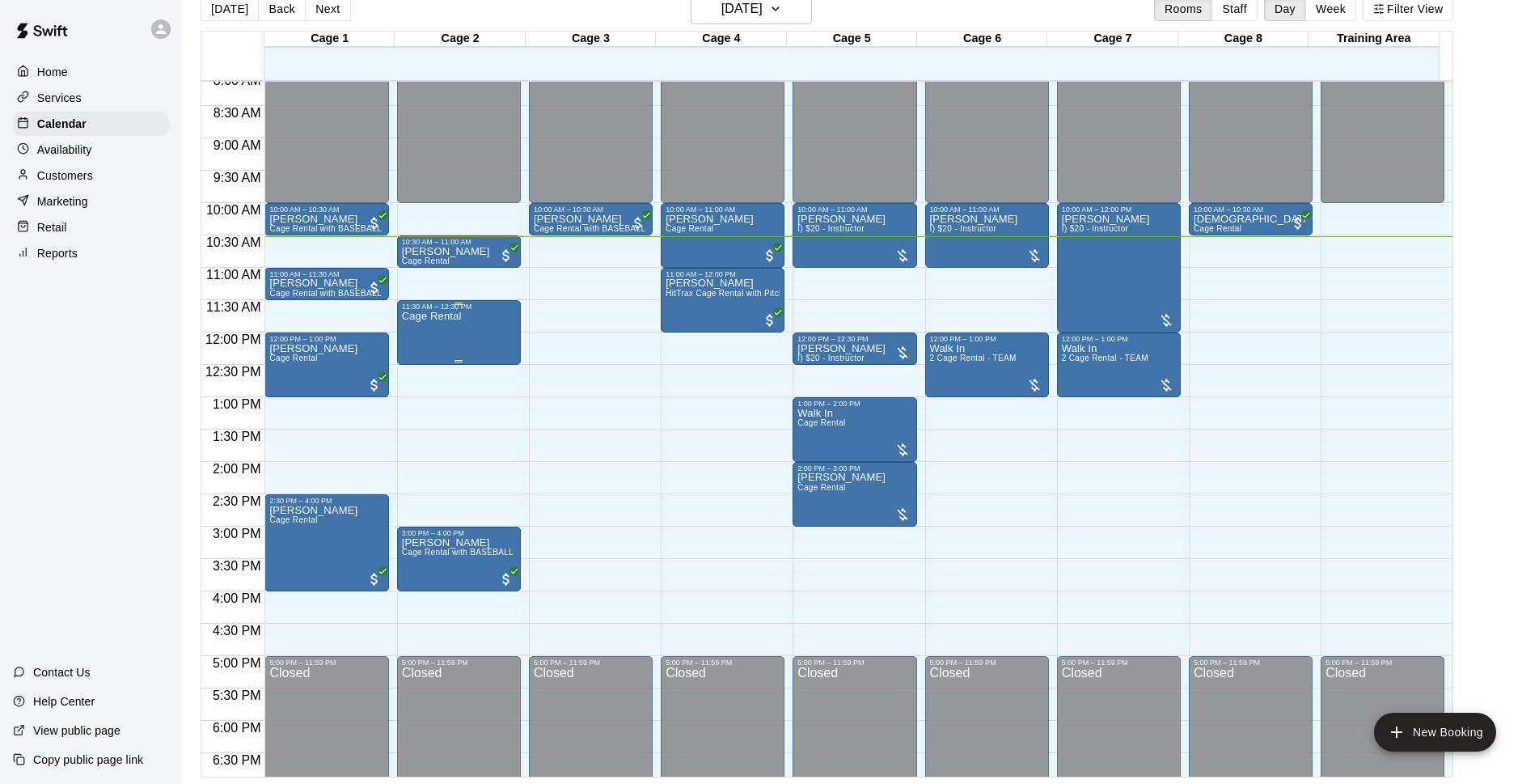
click at [456, 337] on div "Cage Rental" at bounding box center [432, 703] width 60 height 784
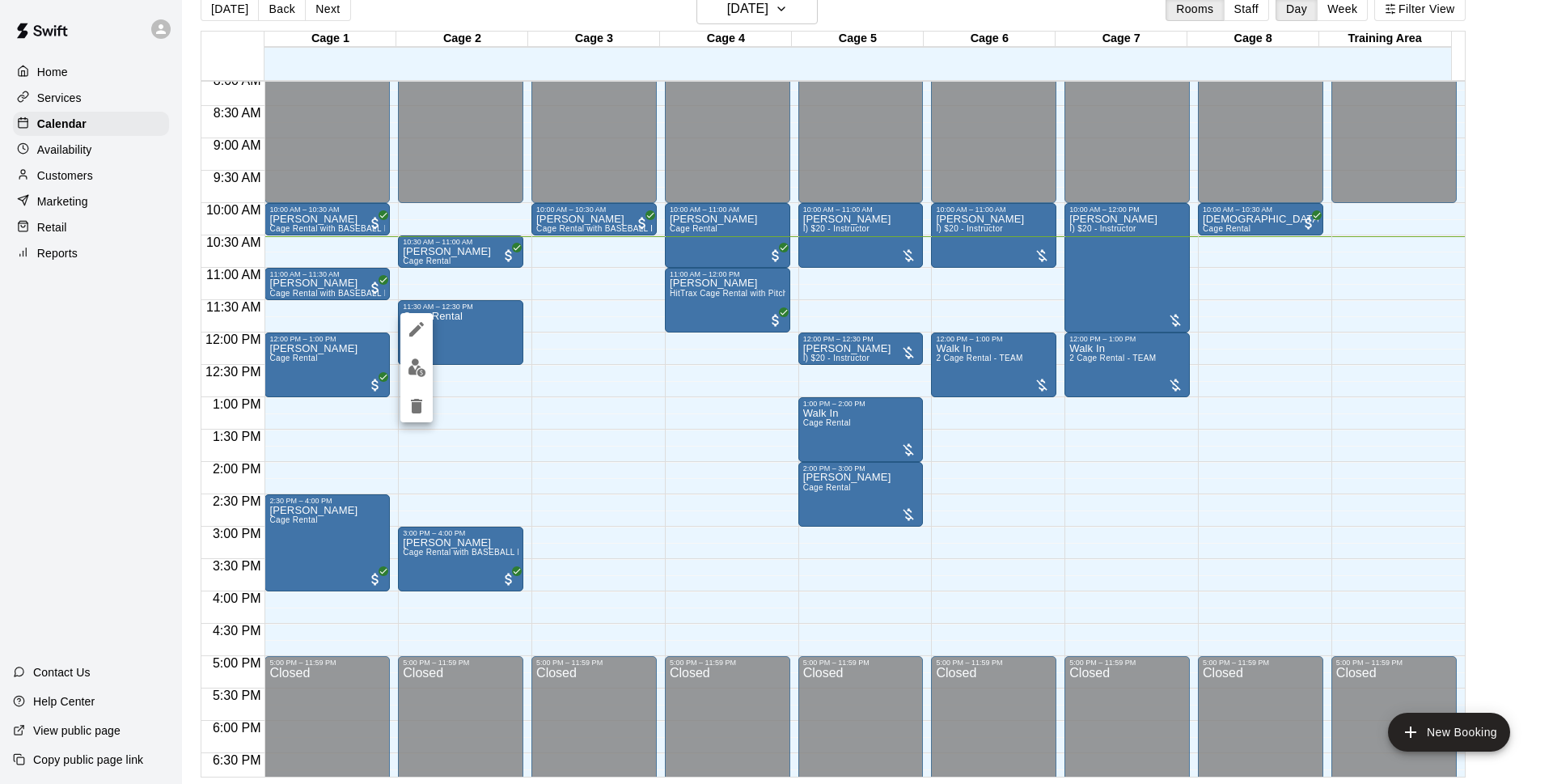
click at [462, 354] on div at bounding box center [776, 392] width 1553 height 784
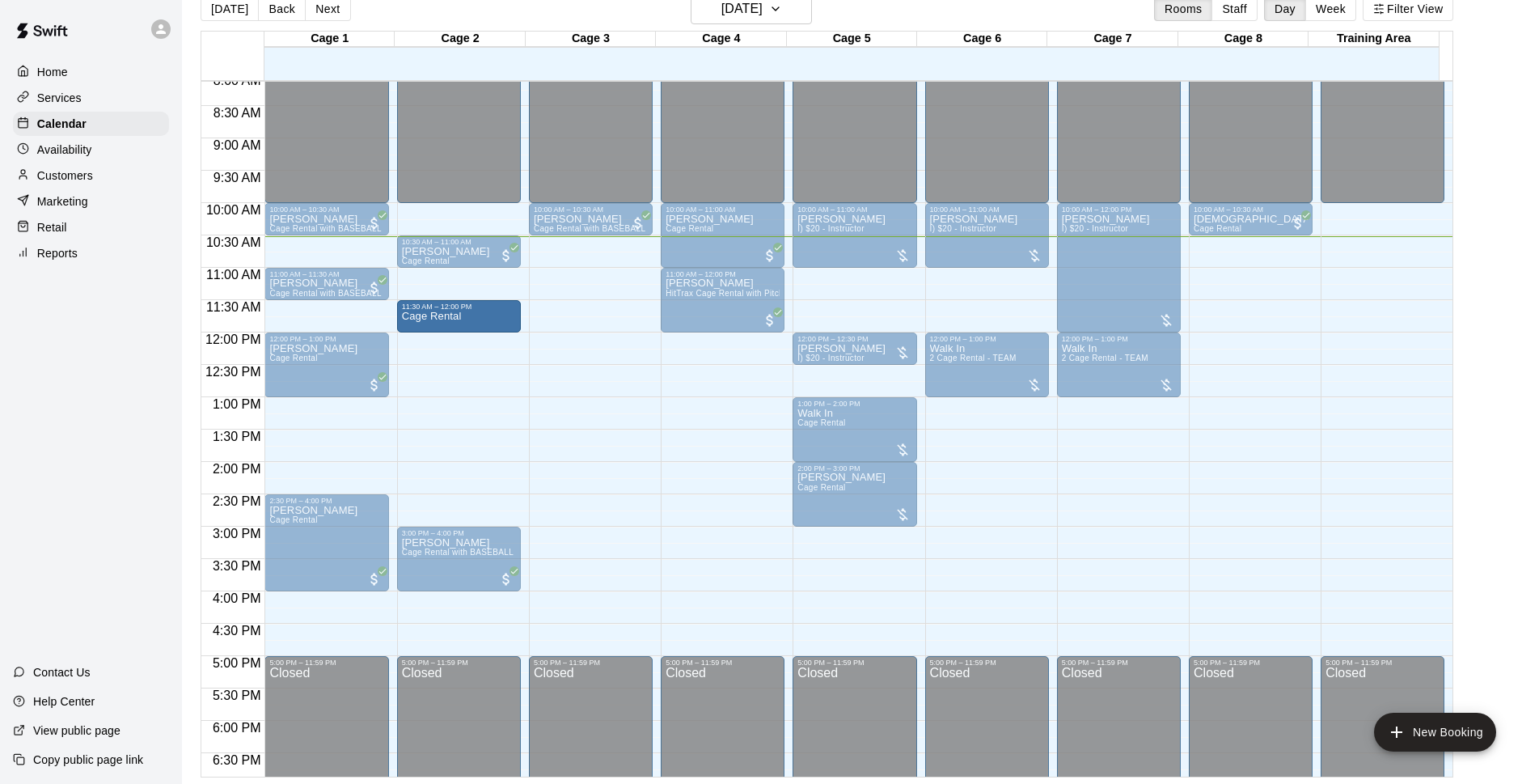
drag, startPoint x: 459, startPoint y: 363, endPoint x: 459, endPoint y: 354, distance: 9.0
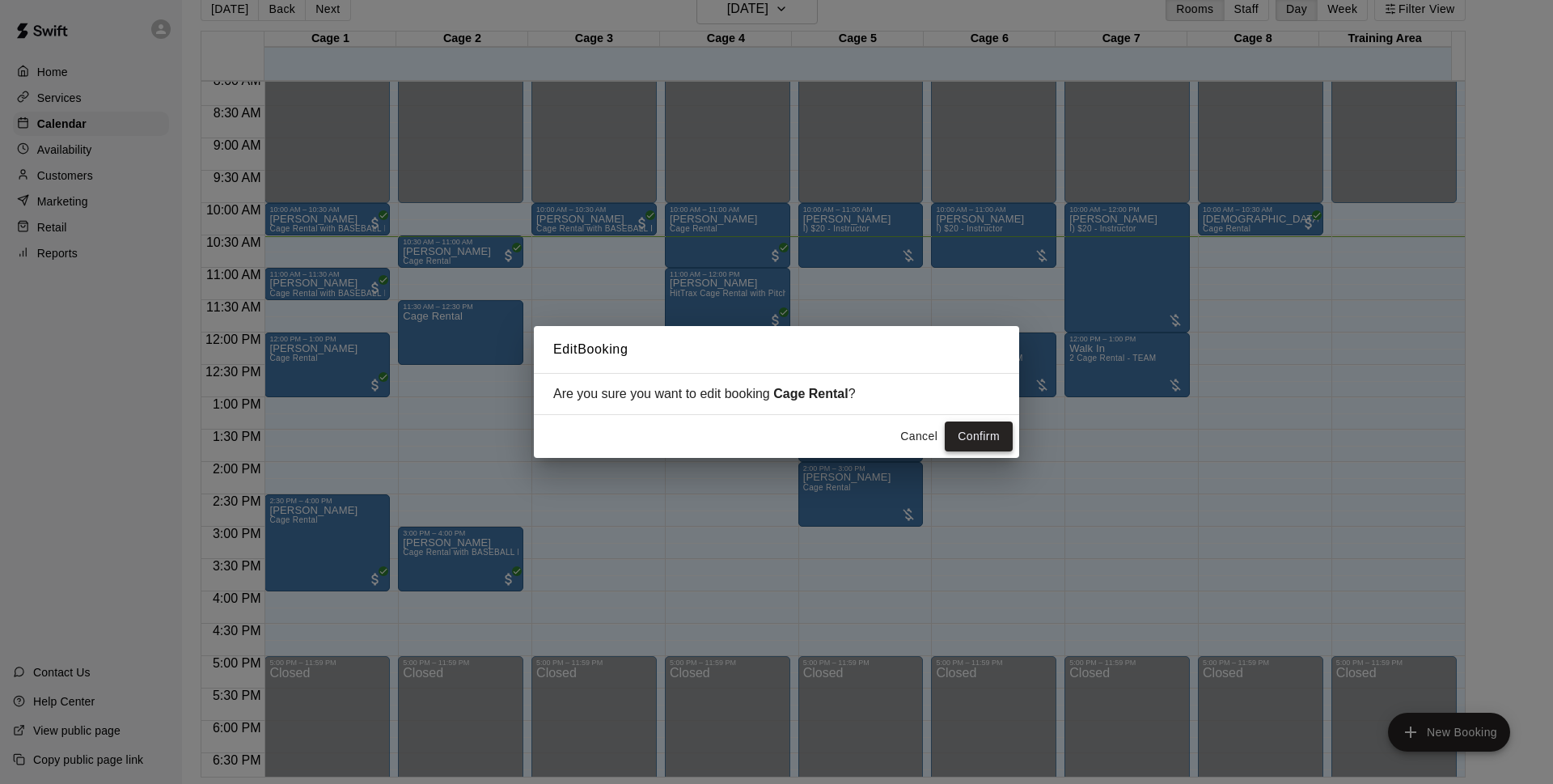
click at [968, 436] on button "Confirm" at bounding box center [979, 436] width 68 height 30
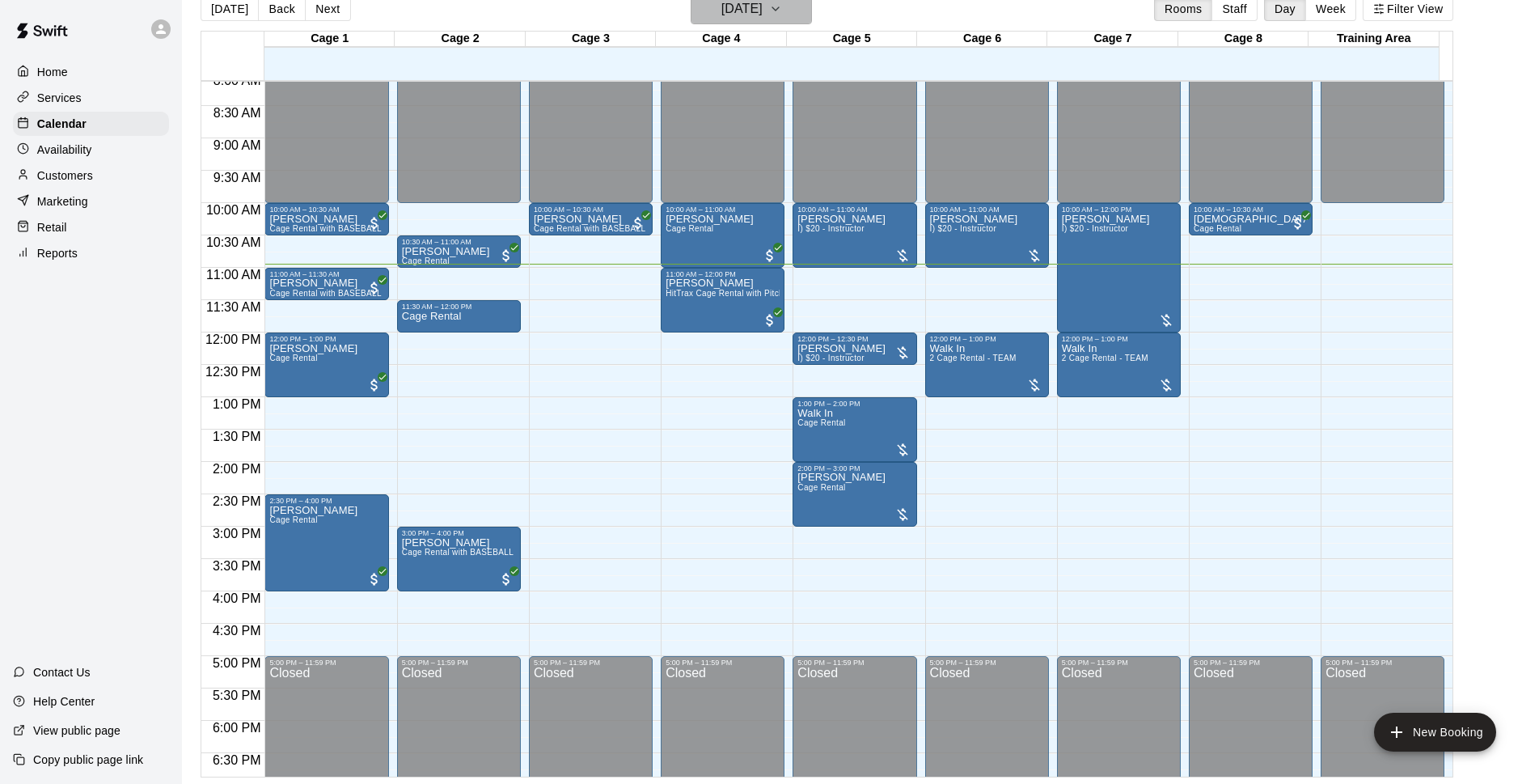
click at [763, 8] on h6 "[DATE]" at bounding box center [742, 9] width 41 height 23
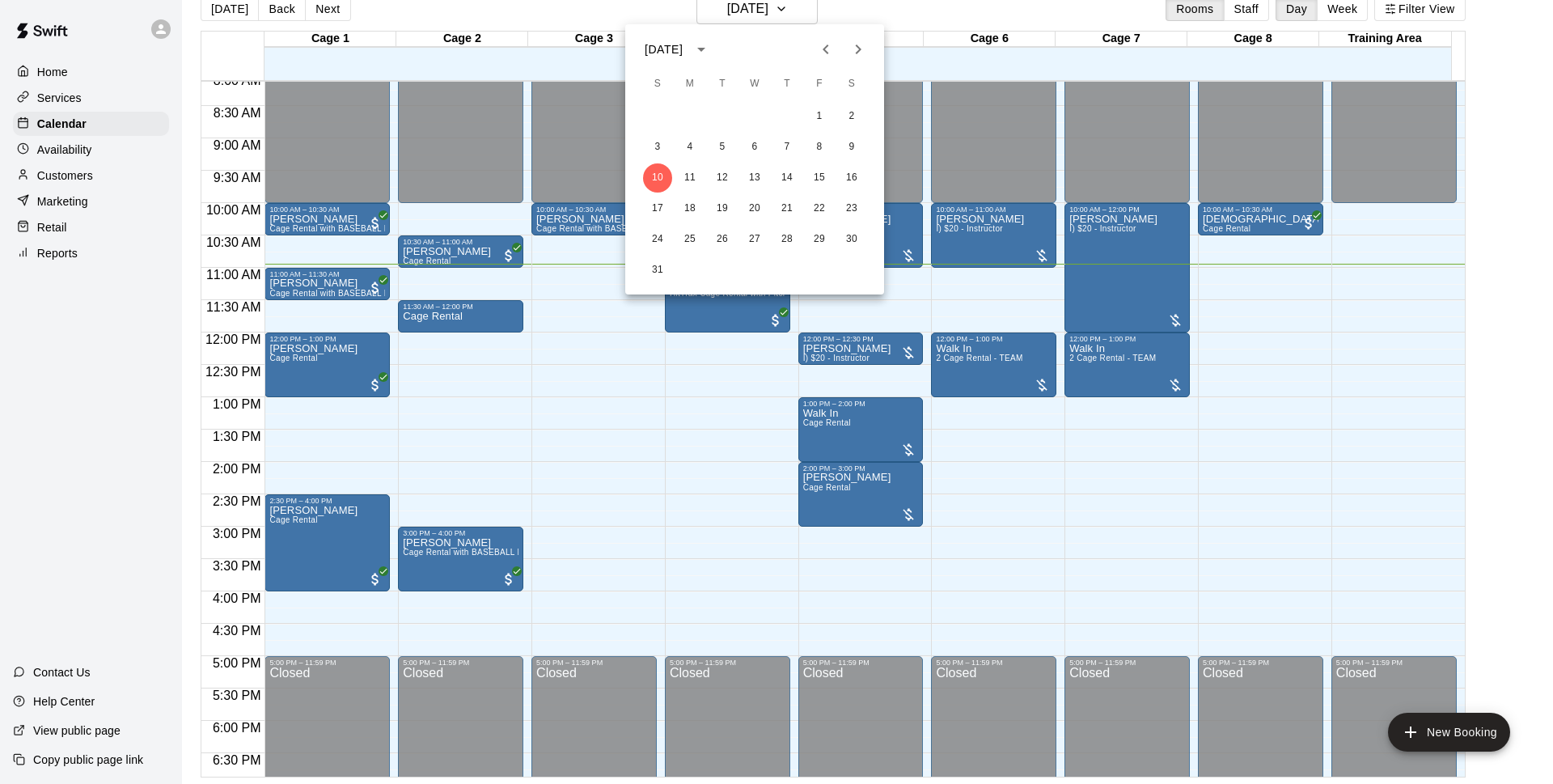
click at [865, 11] on div at bounding box center [776, 392] width 1553 height 784
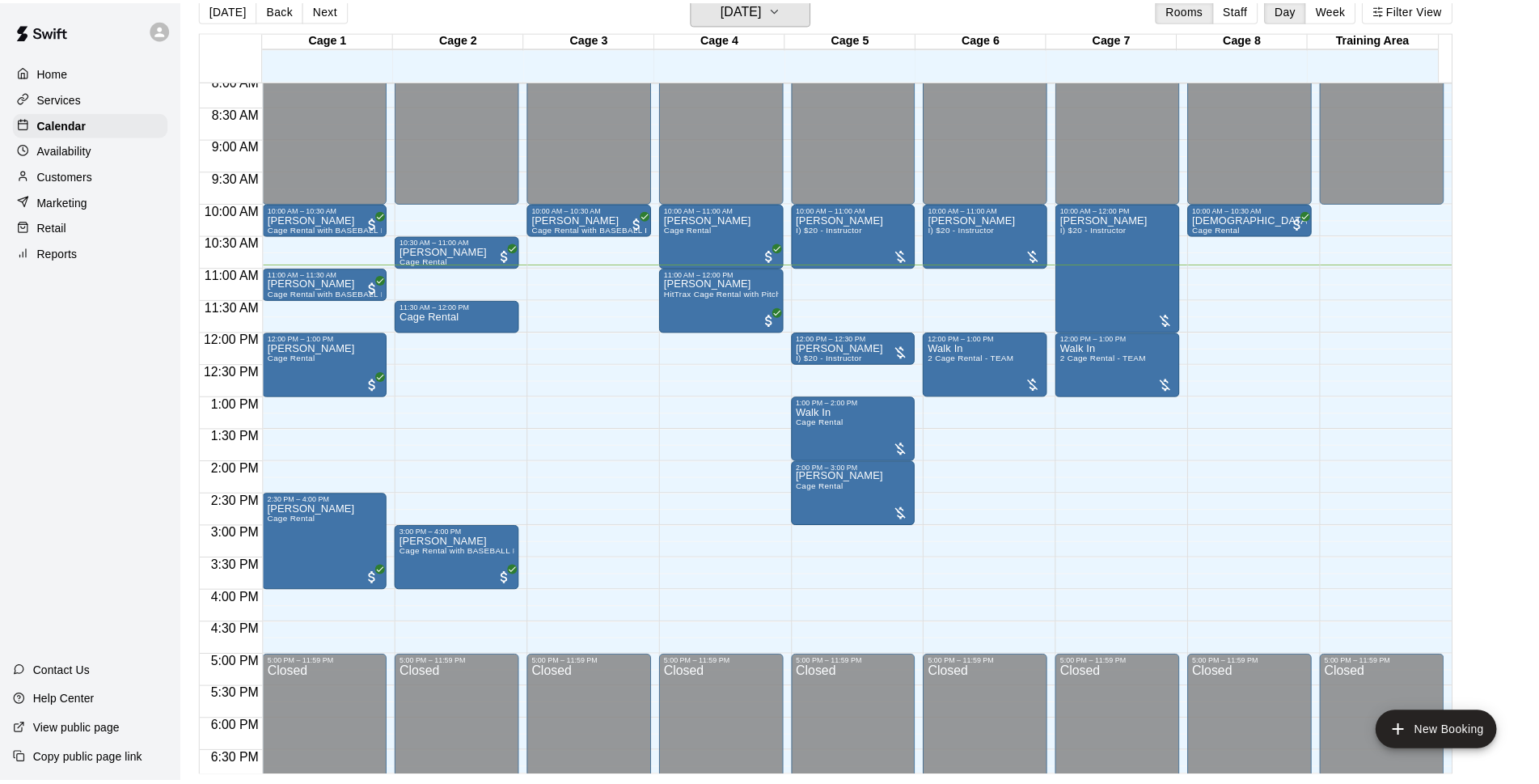
scroll to position [20, 0]
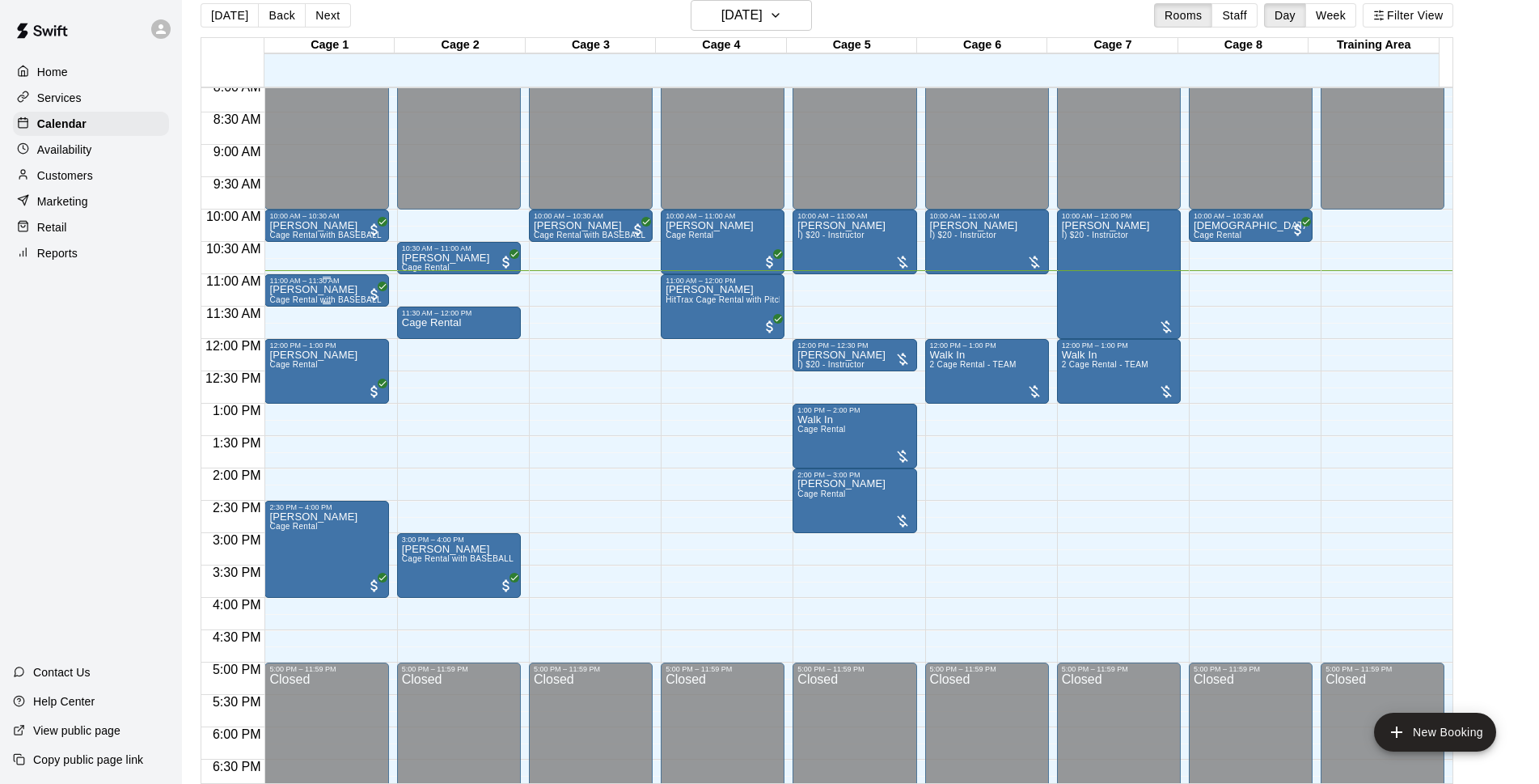
click at [340, 297] on div "[PERSON_NAME] Rental with BASEBALL Pitching Machine" at bounding box center [326, 676] width 114 height 784
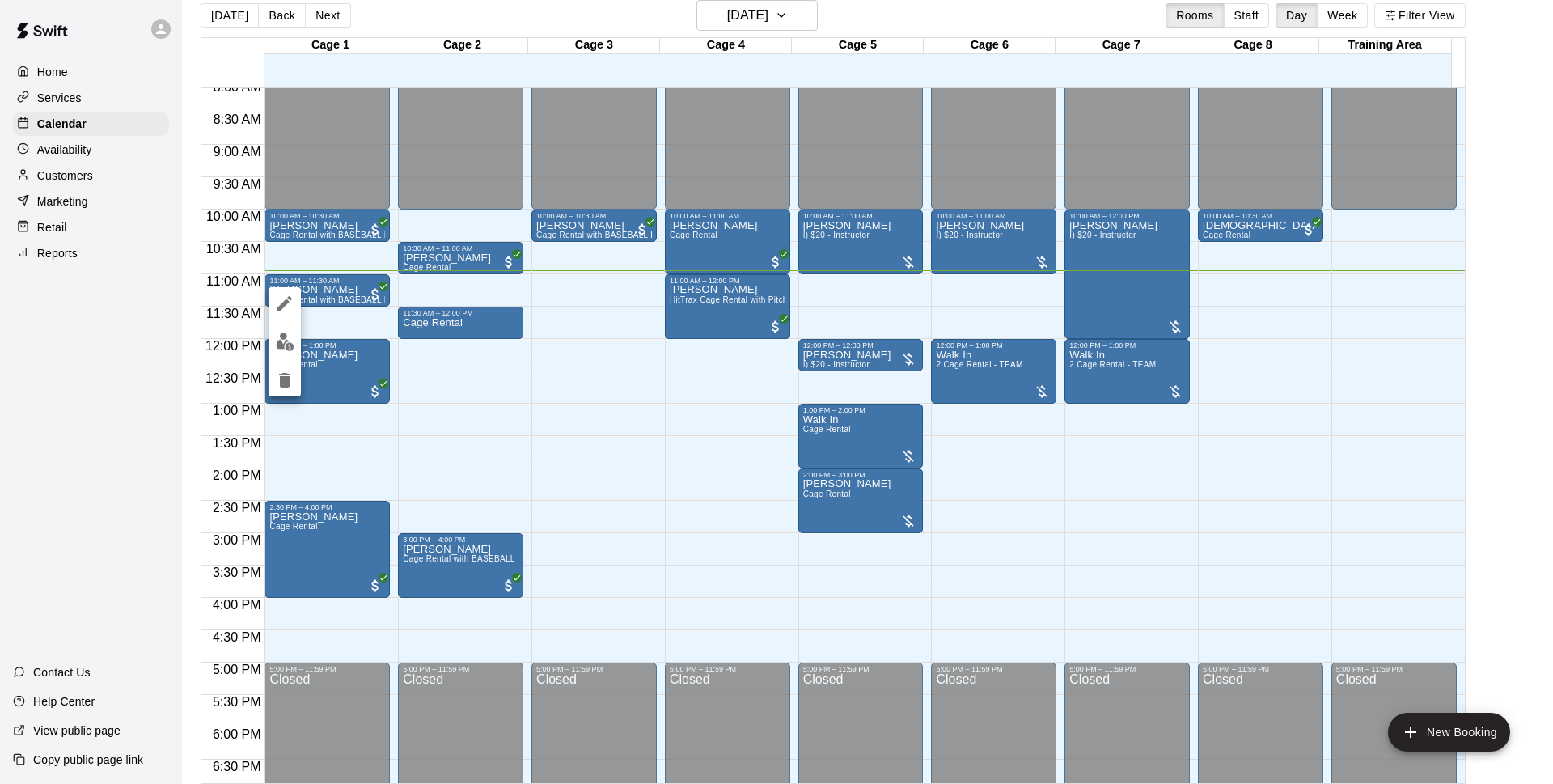
click at [403, 16] on div at bounding box center [776, 392] width 1553 height 784
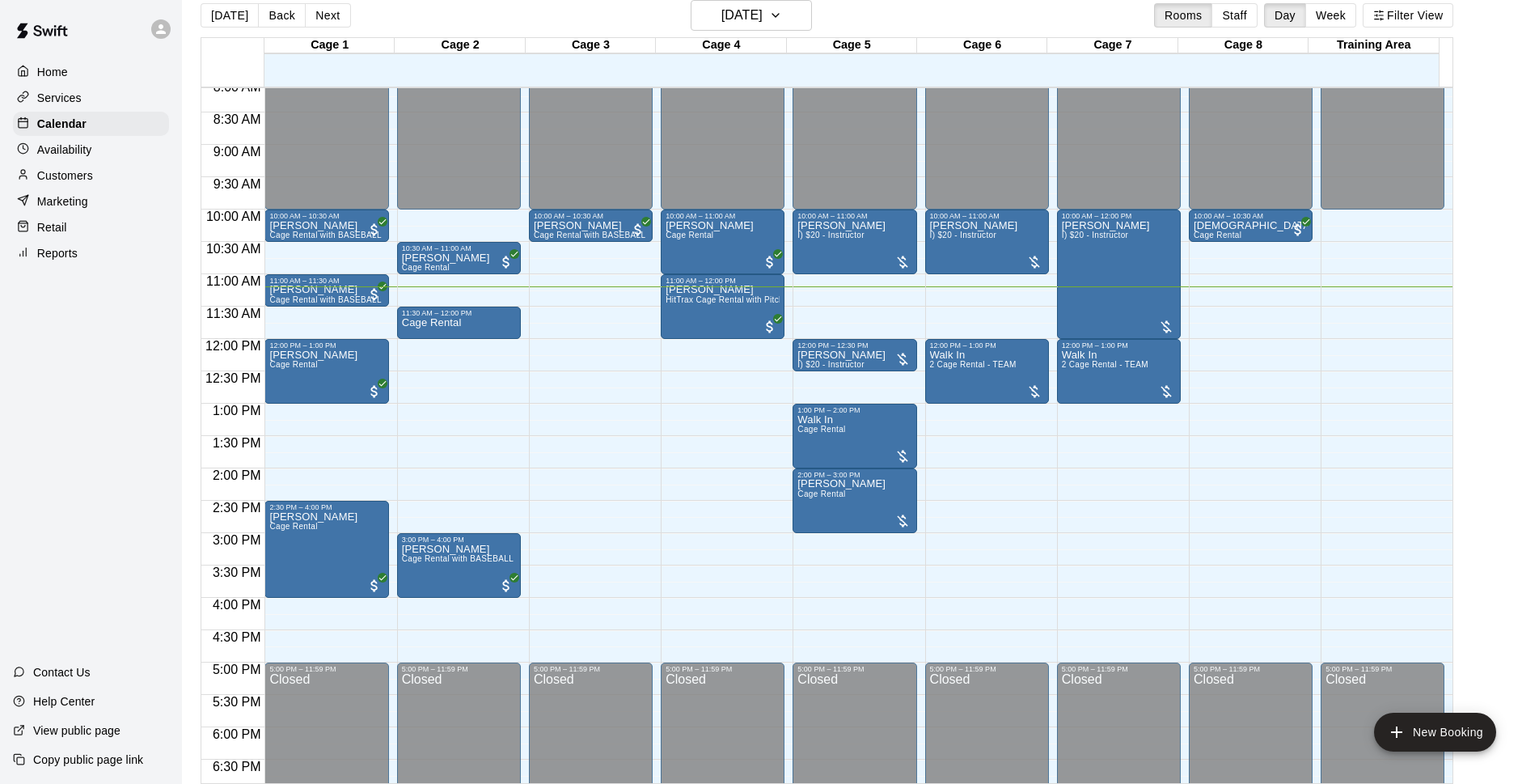
click at [738, 11] on div "[DATE] Back [DATE][DATE] Rooms Staff Day Week Filter View Cage 1 10 Sun Cage 2 …" at bounding box center [827, 392] width 1253 height 784
click at [749, 24] on h6 "[DATE]" at bounding box center [742, 15] width 41 height 23
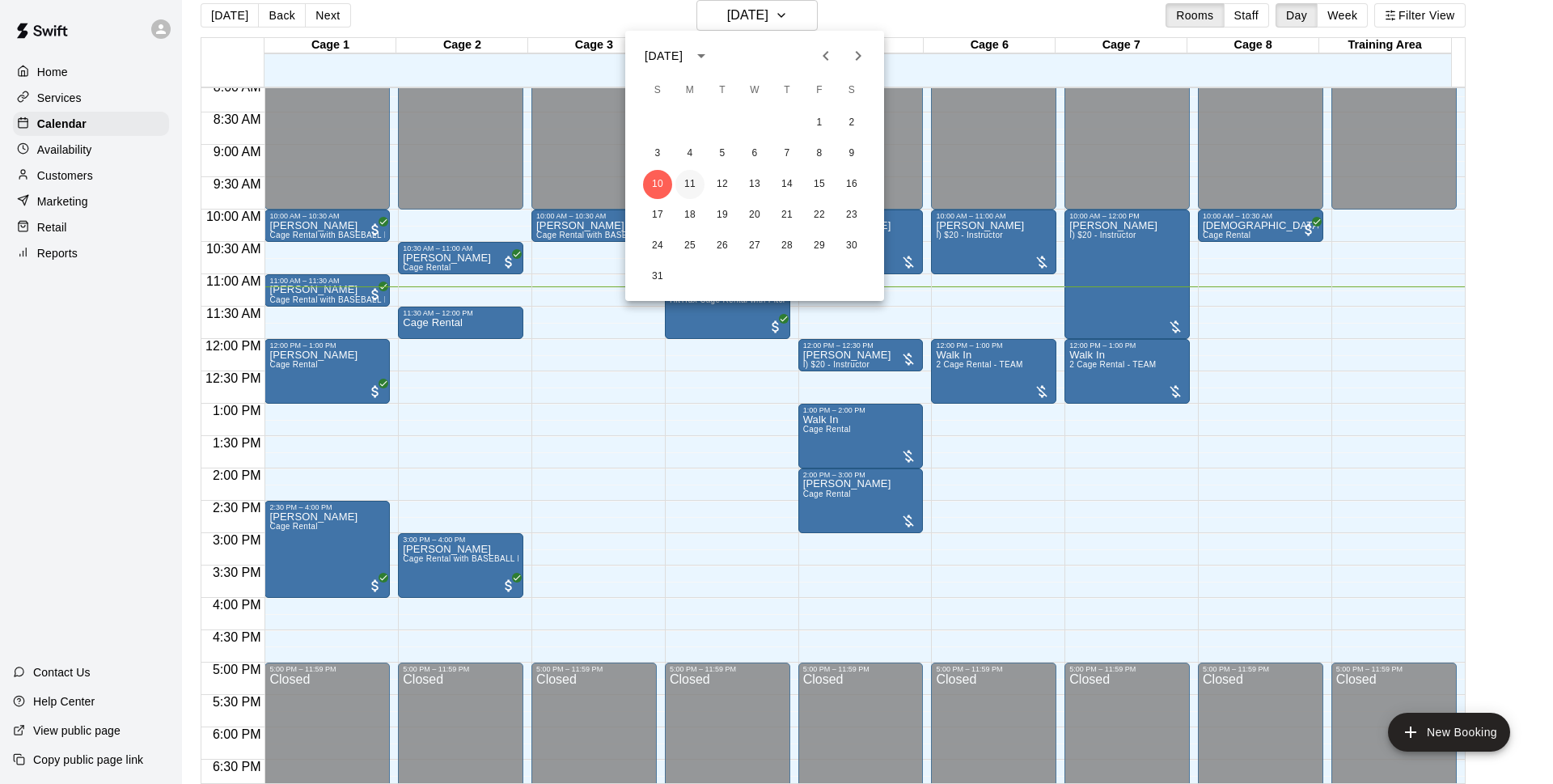
click at [693, 184] on button "11" at bounding box center [690, 184] width 29 height 29
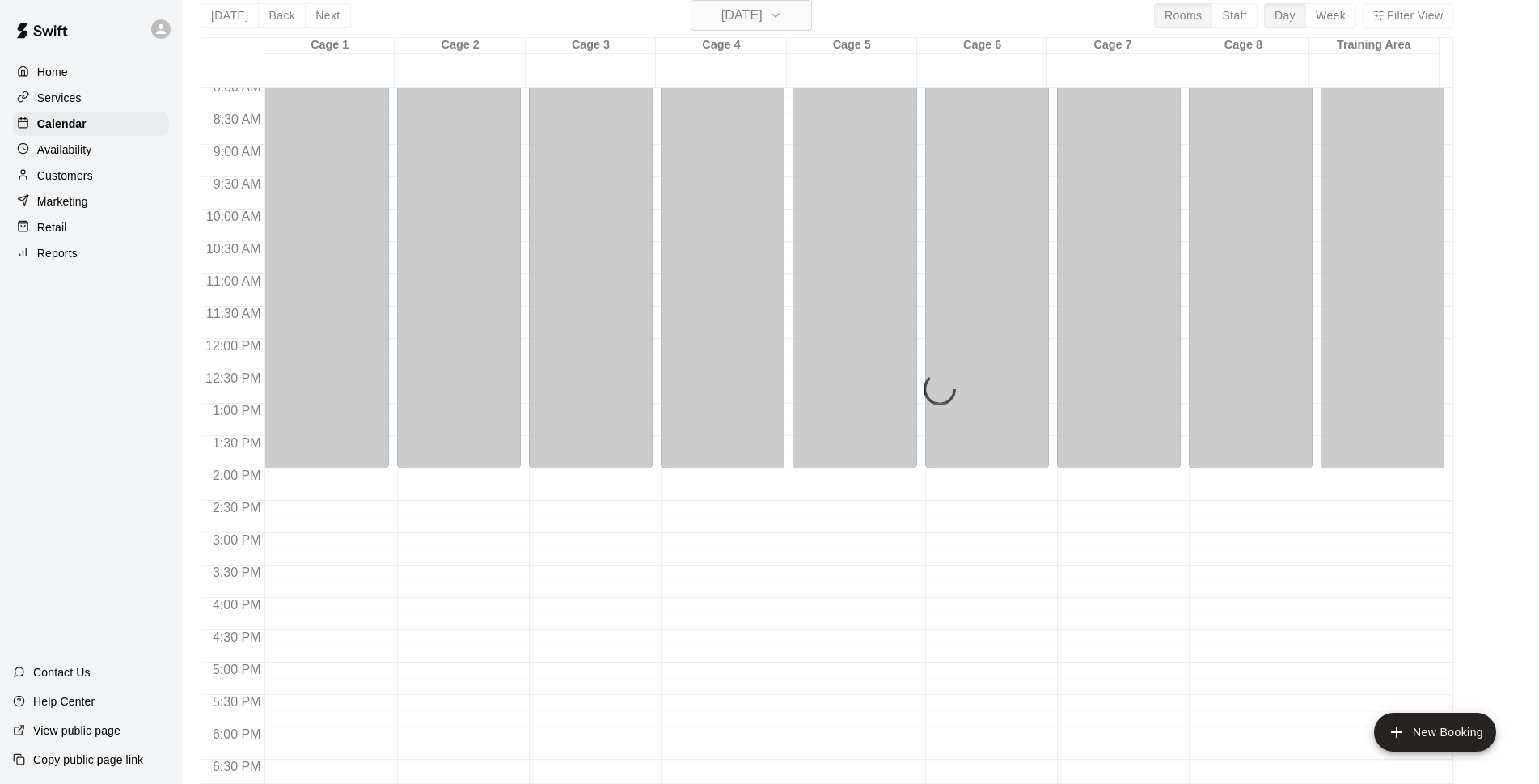
click at [763, 9] on h6 "[DATE]" at bounding box center [742, 15] width 41 height 23
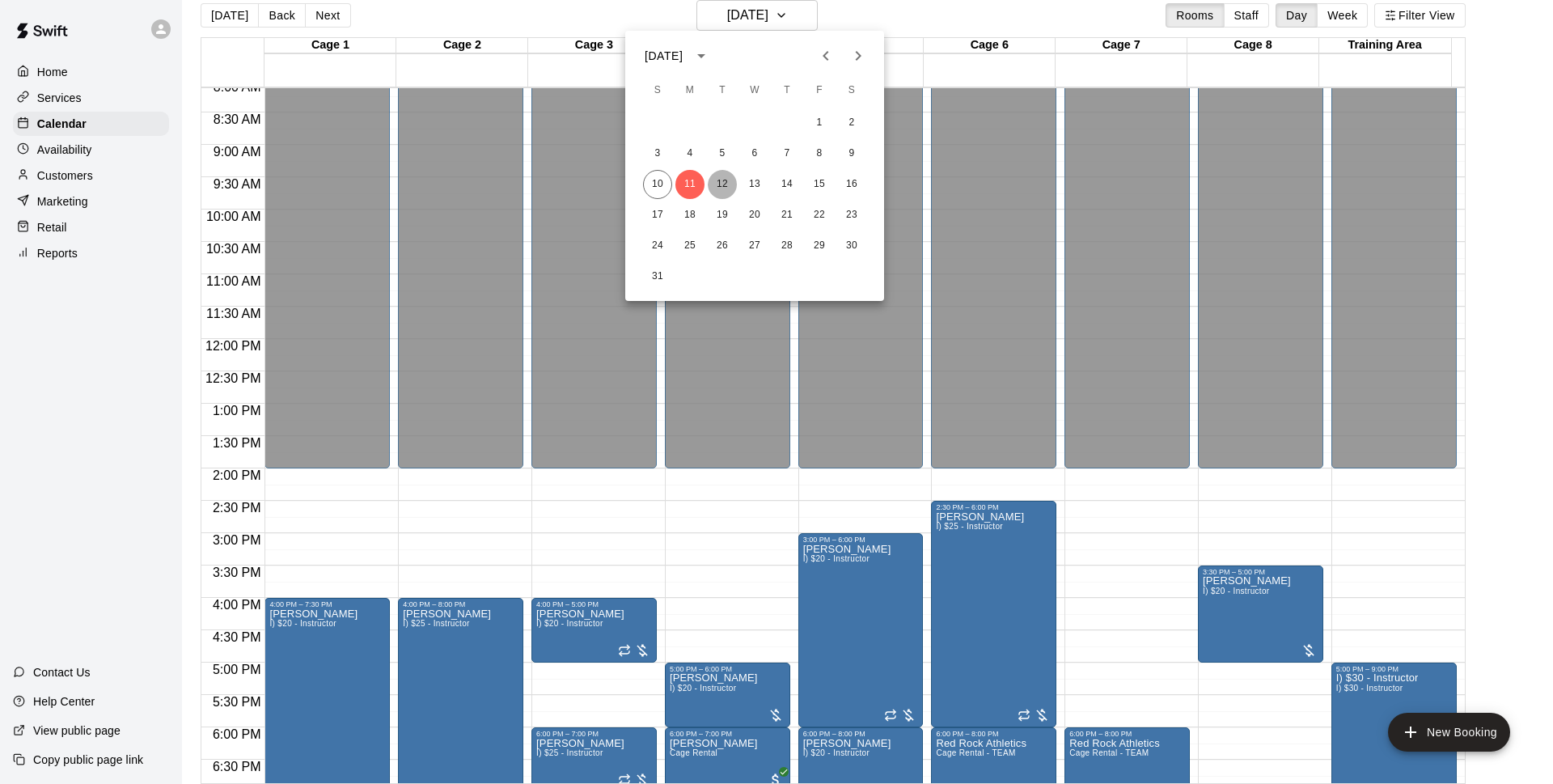
click at [724, 182] on button "12" at bounding box center [723, 184] width 29 height 29
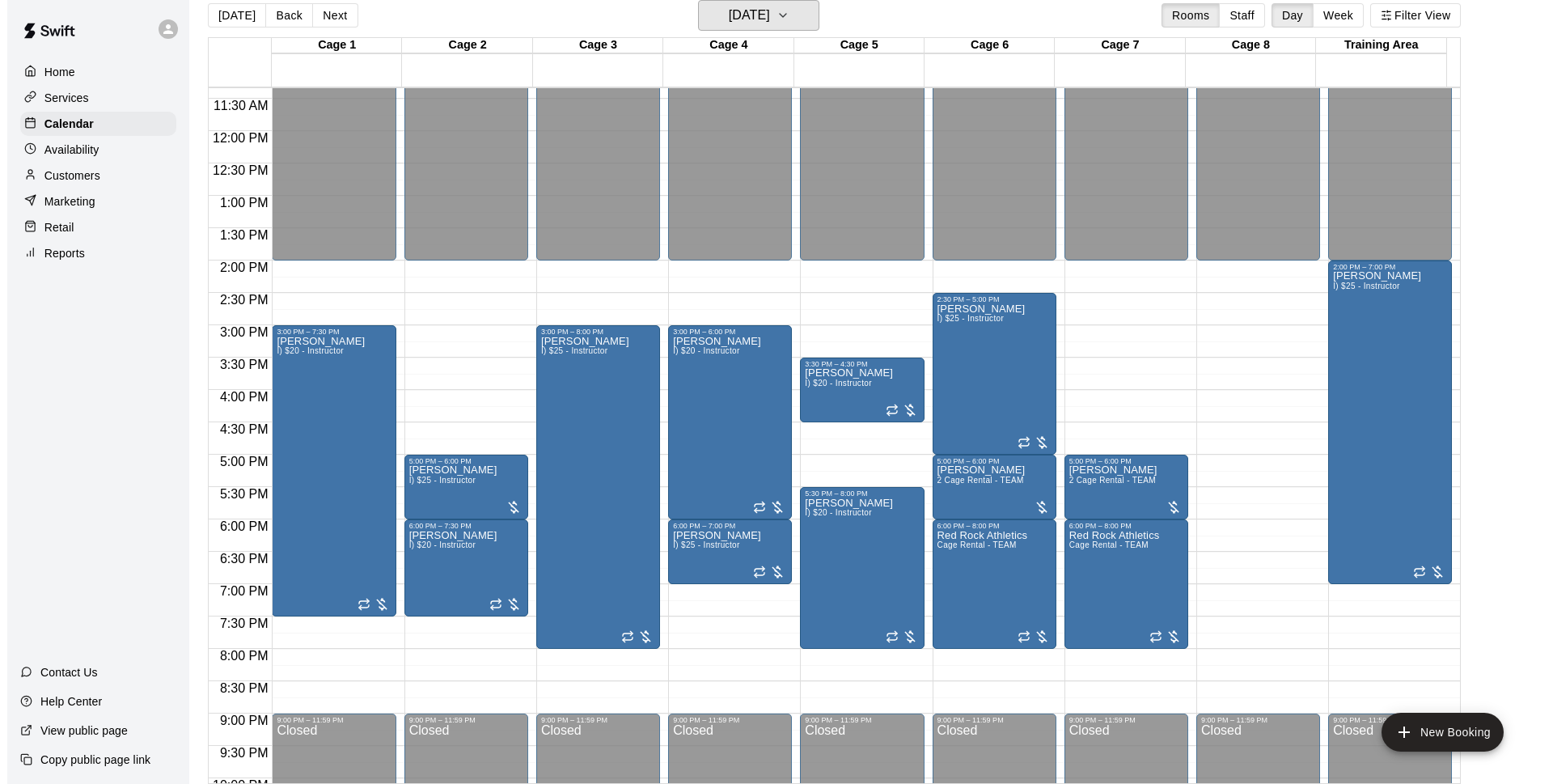
scroll to position [838, 0]
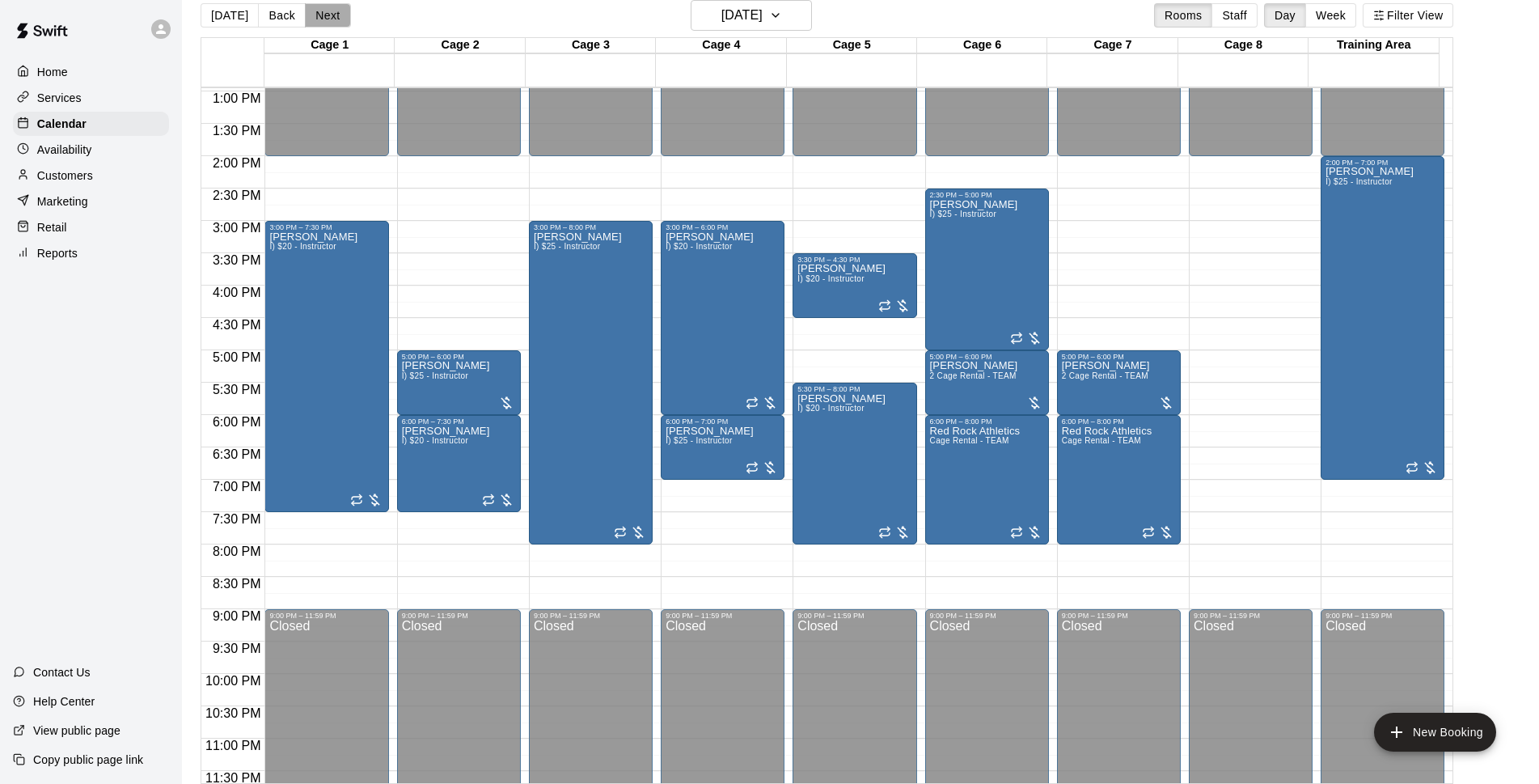
click at [336, 12] on button "Next" at bounding box center [327, 15] width 45 height 24
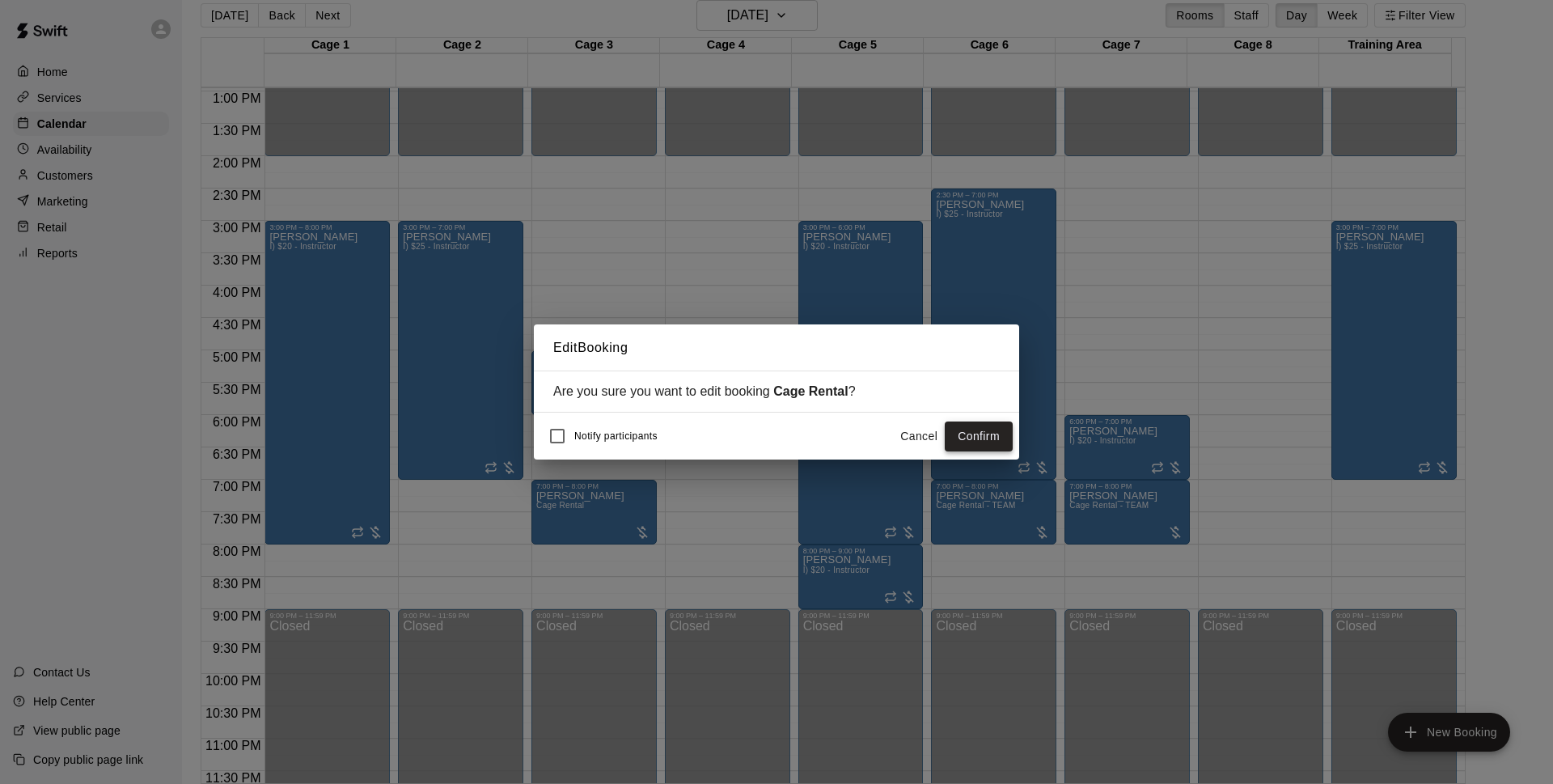
click at [958, 442] on button "Confirm" at bounding box center [979, 436] width 68 height 30
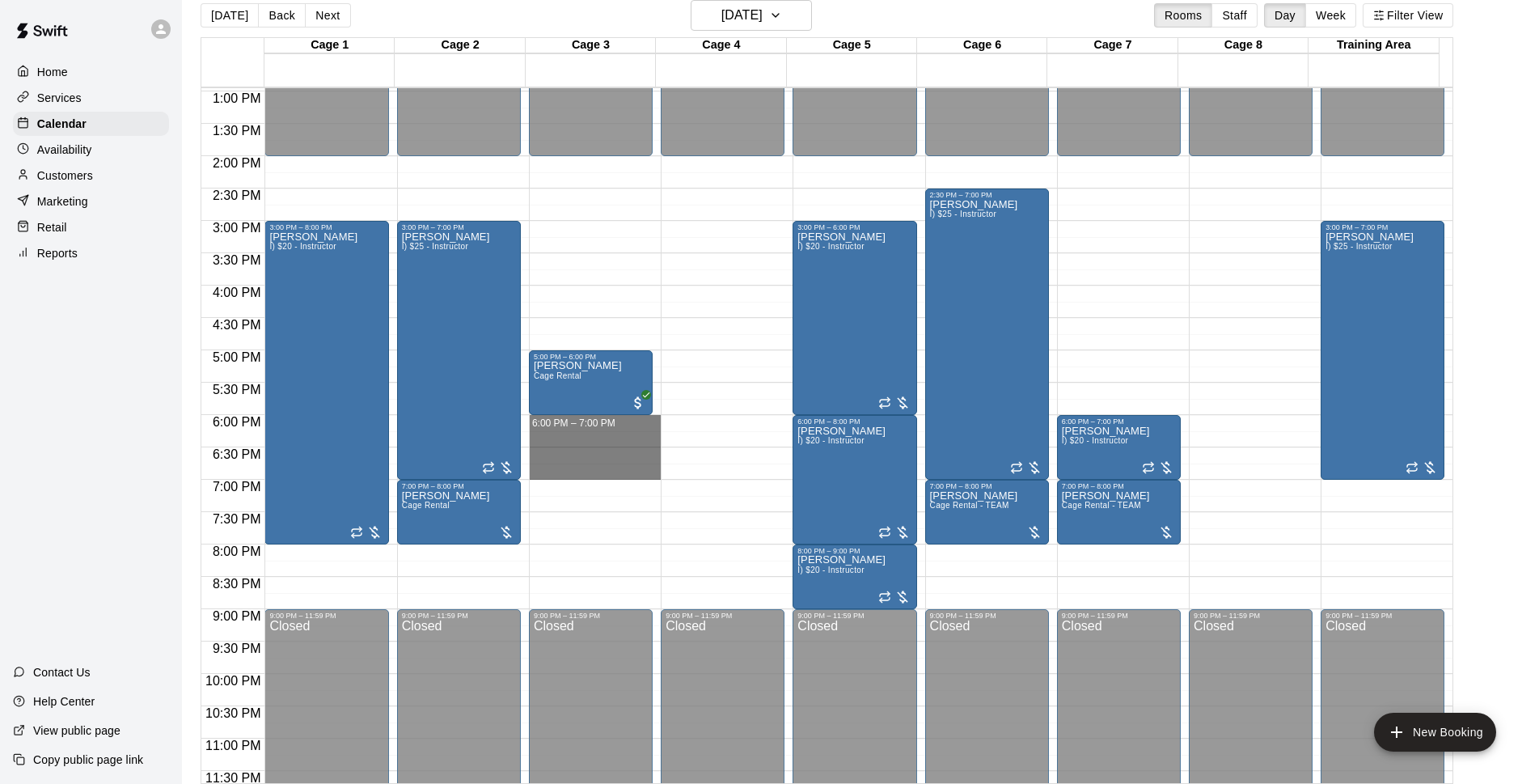
drag, startPoint x: 595, startPoint y: 422, endPoint x: 588, endPoint y: 480, distance: 58.4
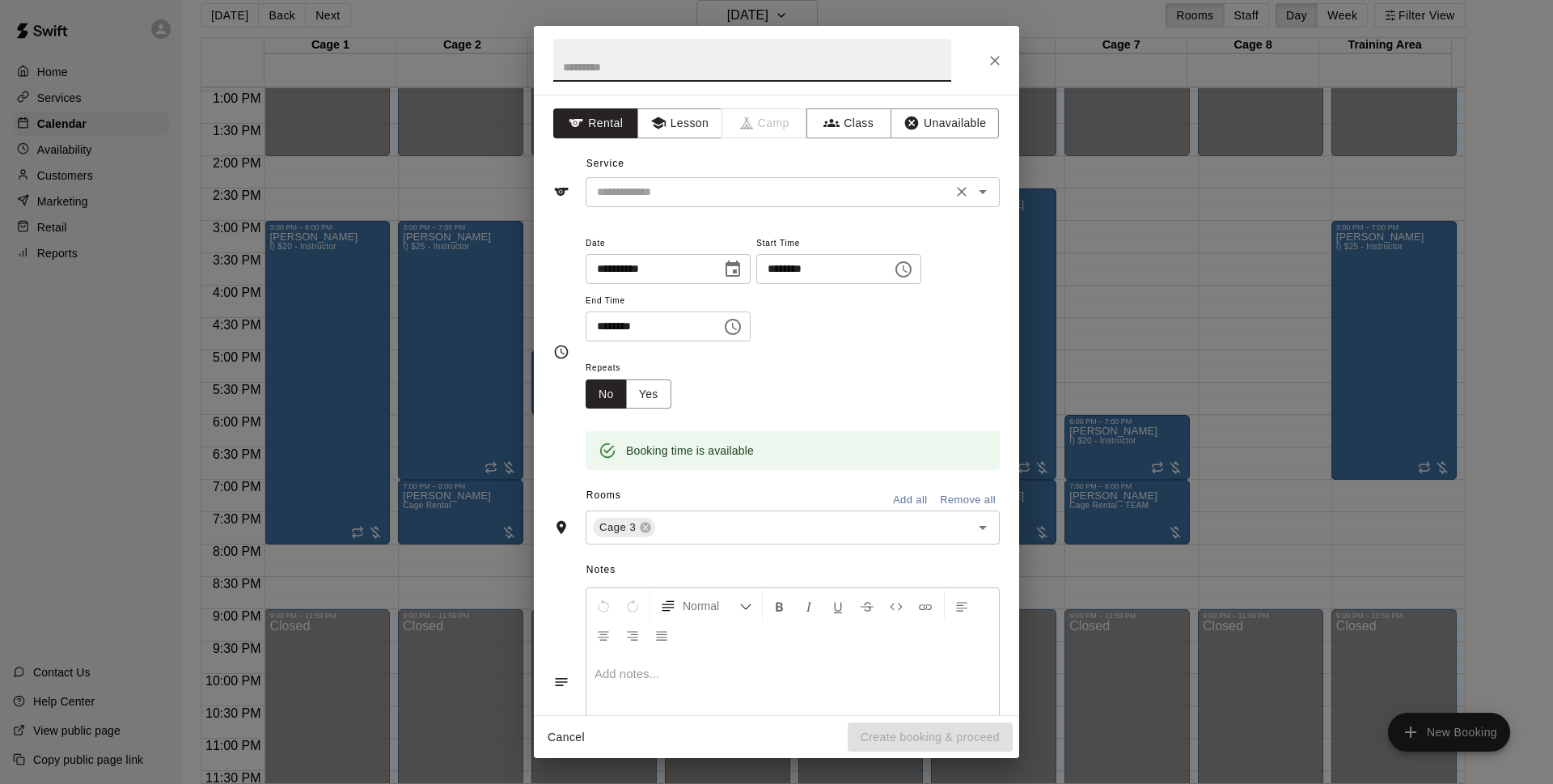
click at [771, 194] on input "text" at bounding box center [769, 192] width 357 height 20
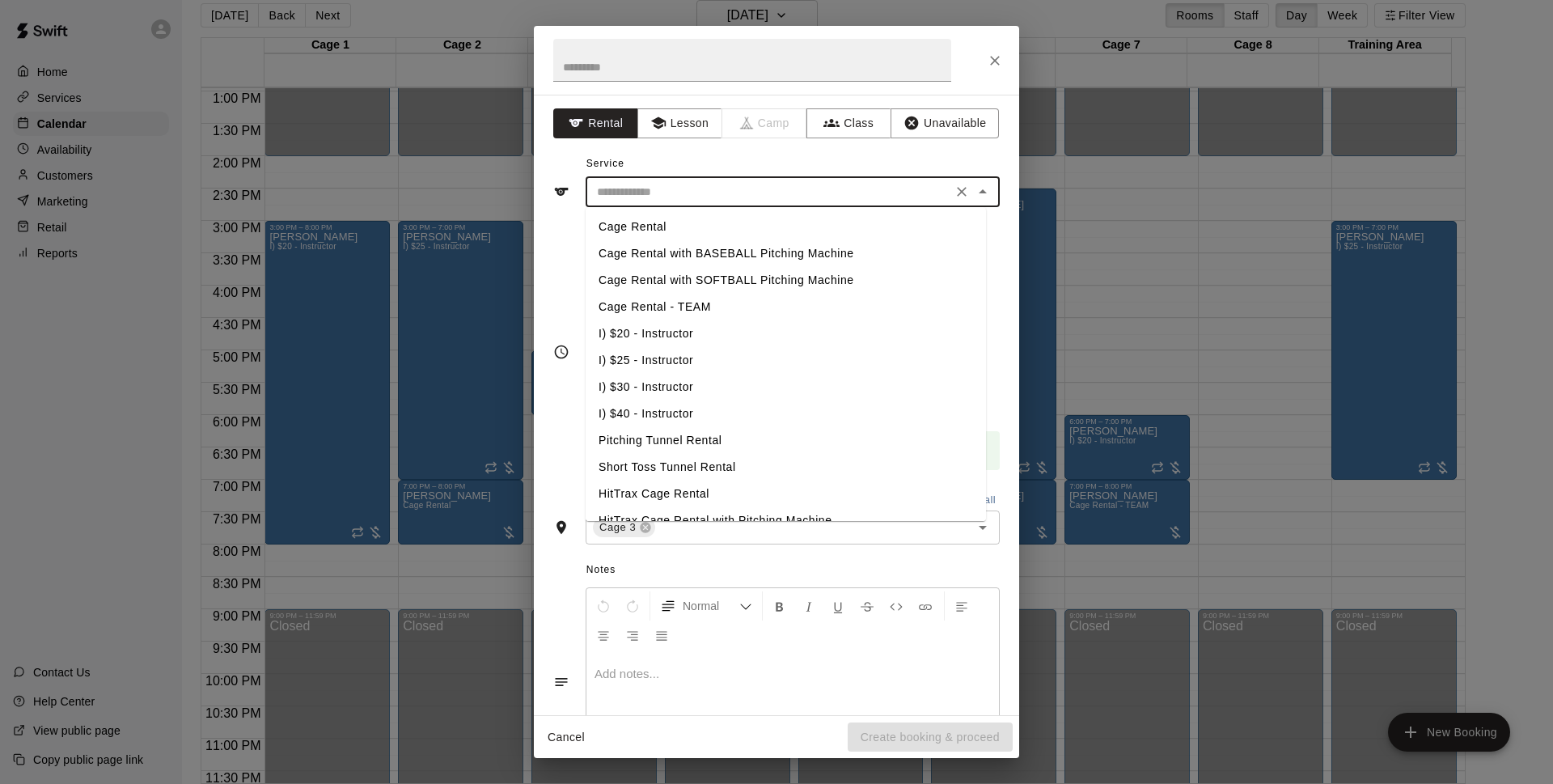
click at [680, 224] on li "Cage Rental" at bounding box center [786, 226] width 401 height 26
type input "**********"
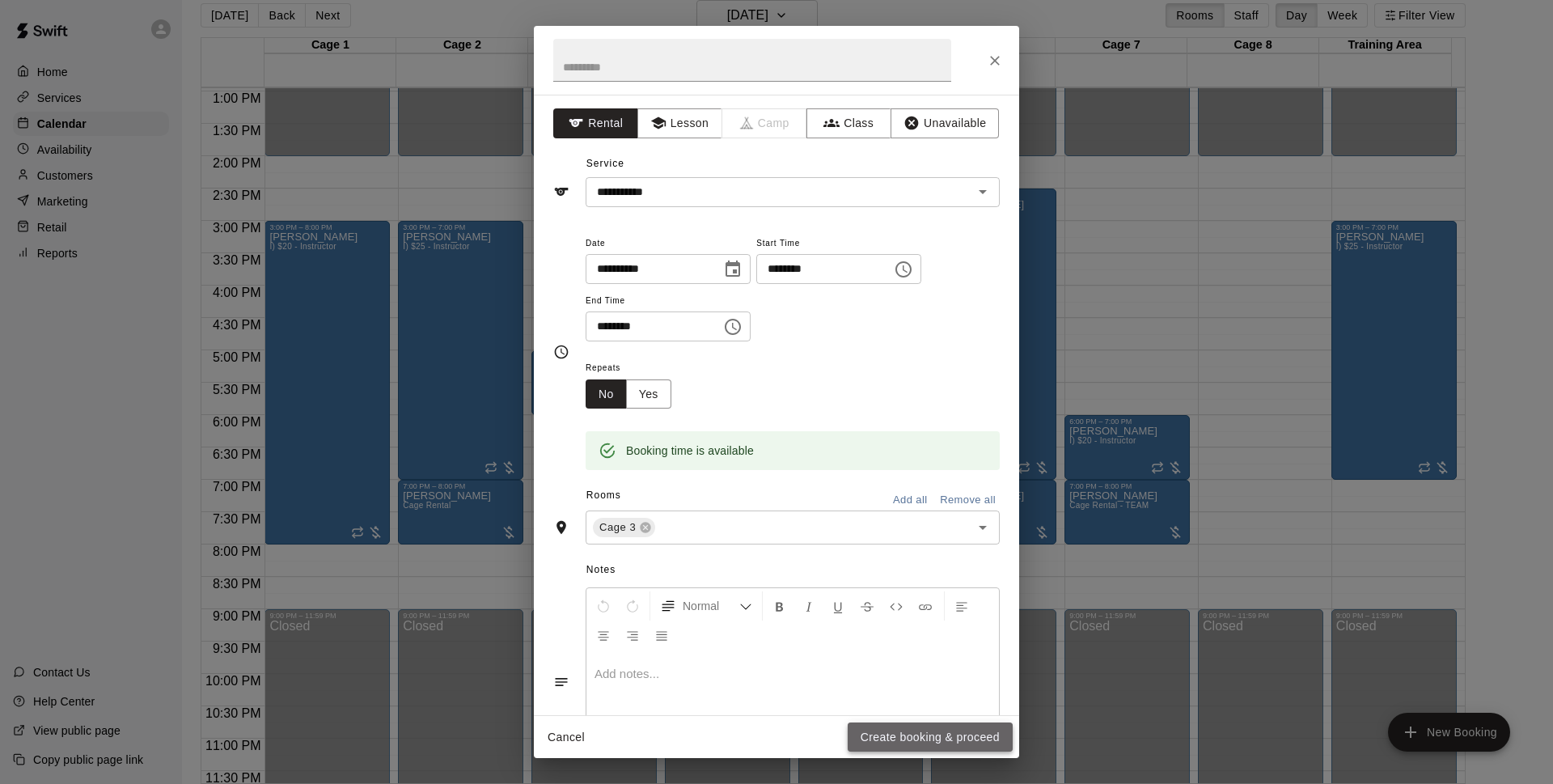
click at [921, 740] on button "Create booking & proceed" at bounding box center [930, 737] width 165 height 30
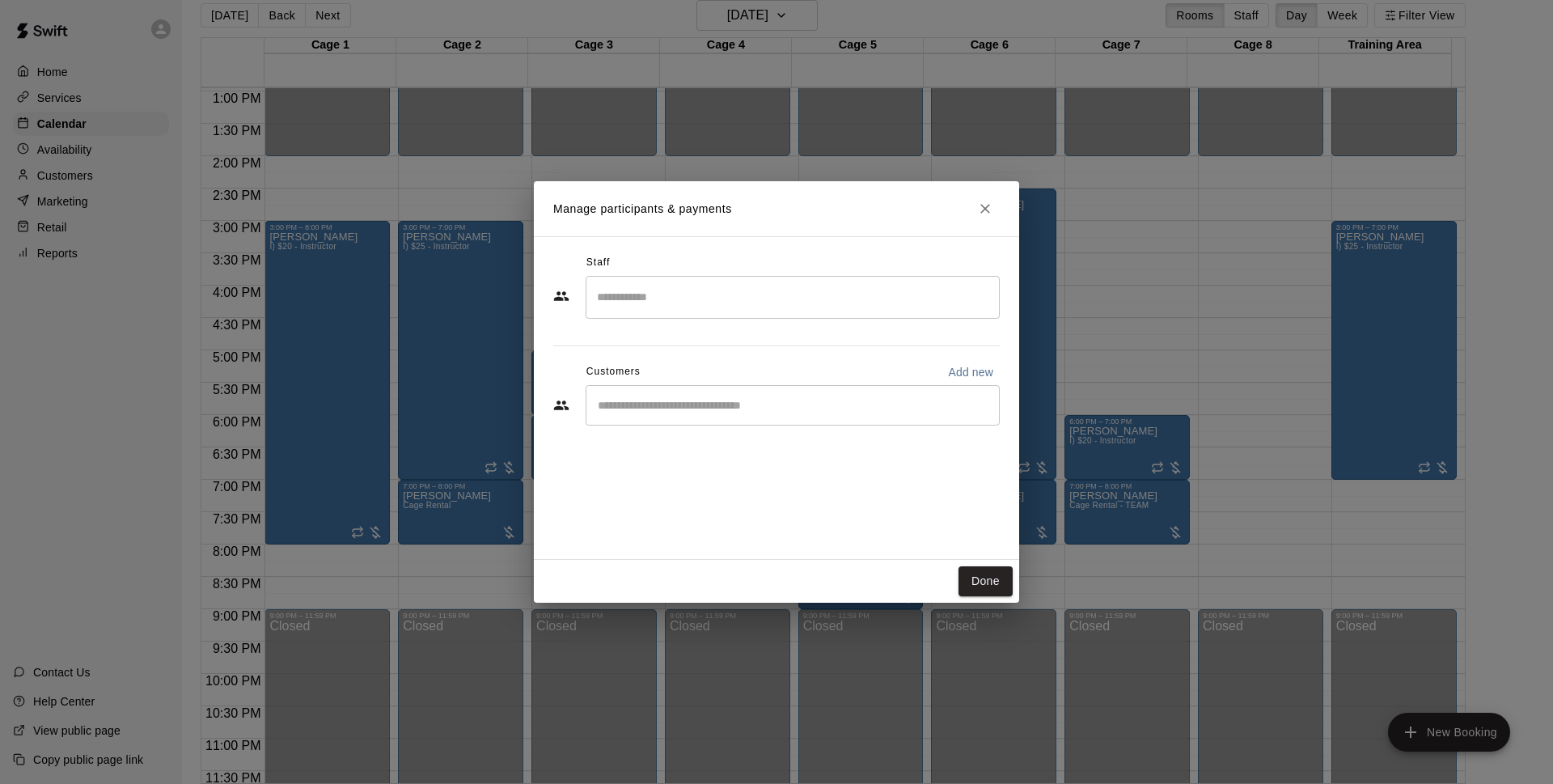
click at [732, 395] on div "​" at bounding box center [793, 405] width 414 height 40
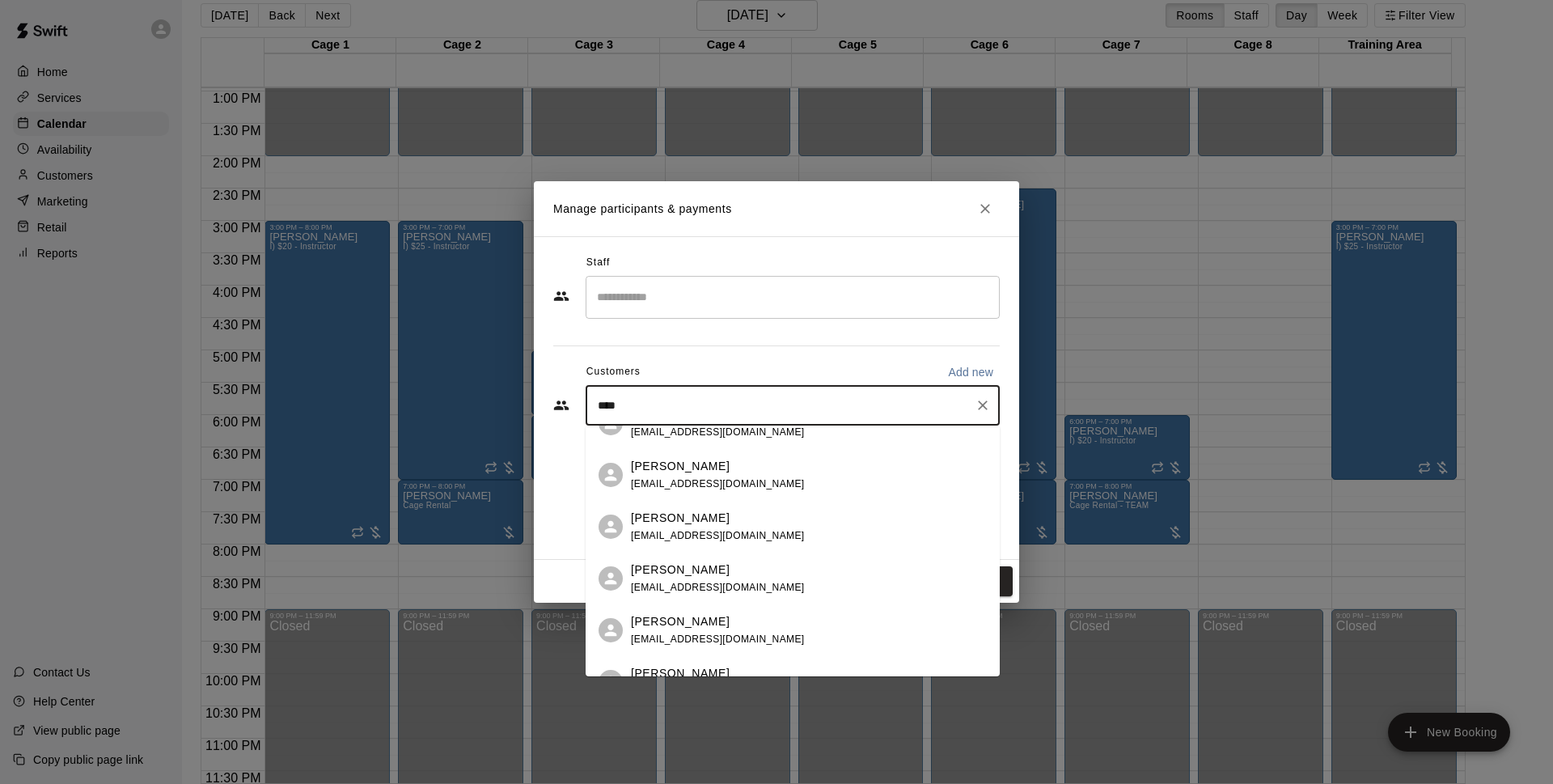
scroll to position [0, 0]
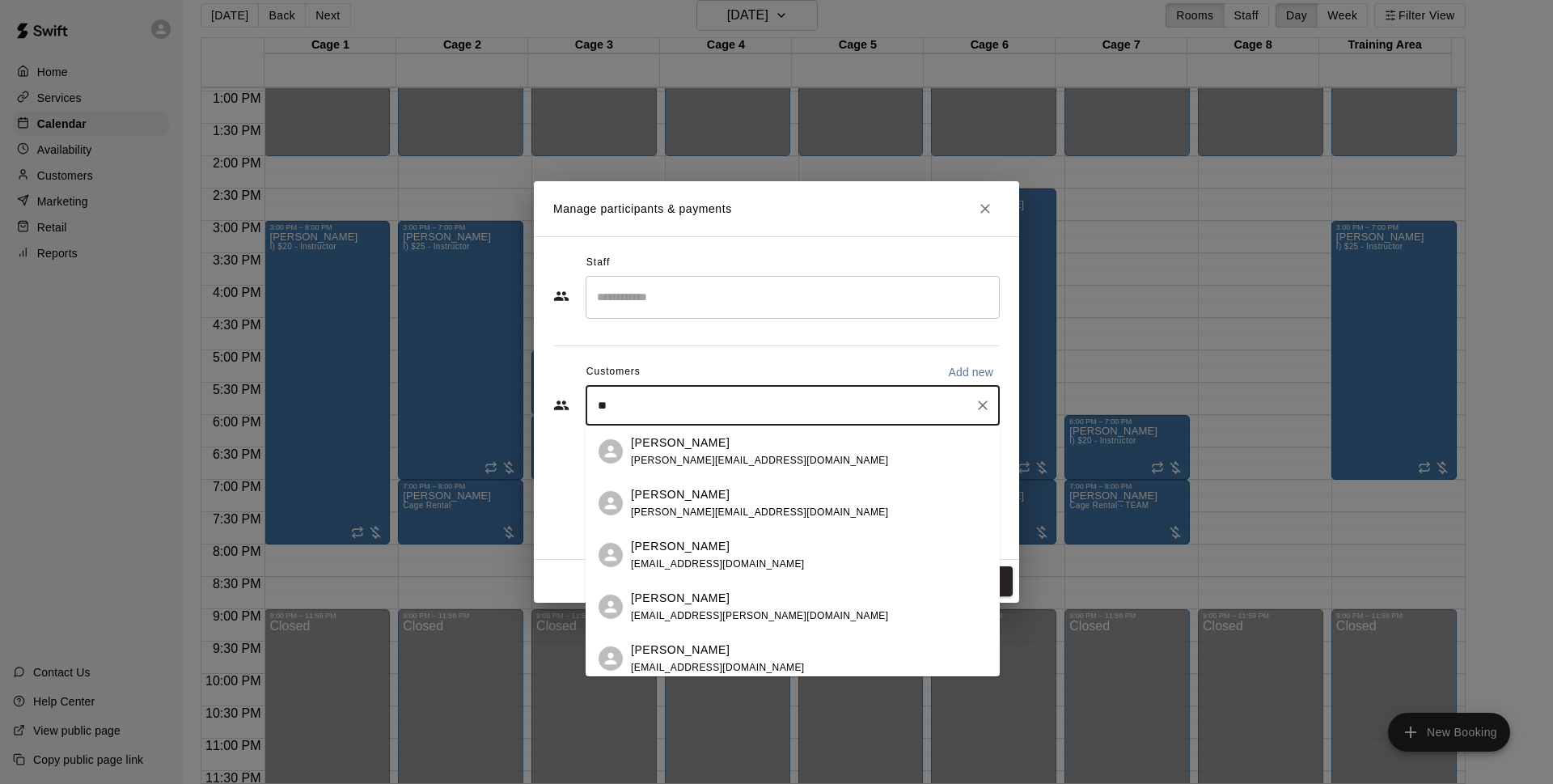
type input "*"
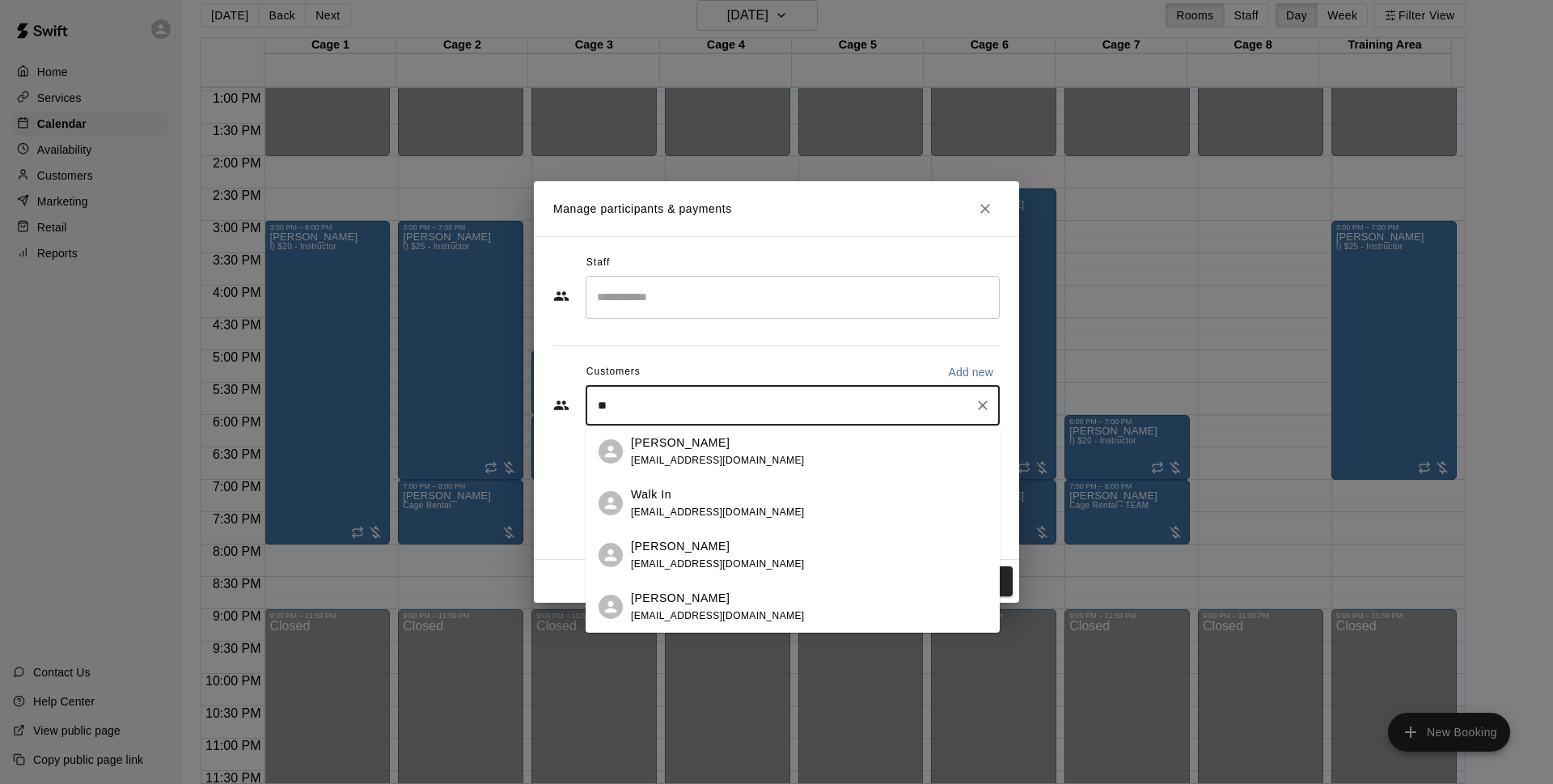
type input "*"
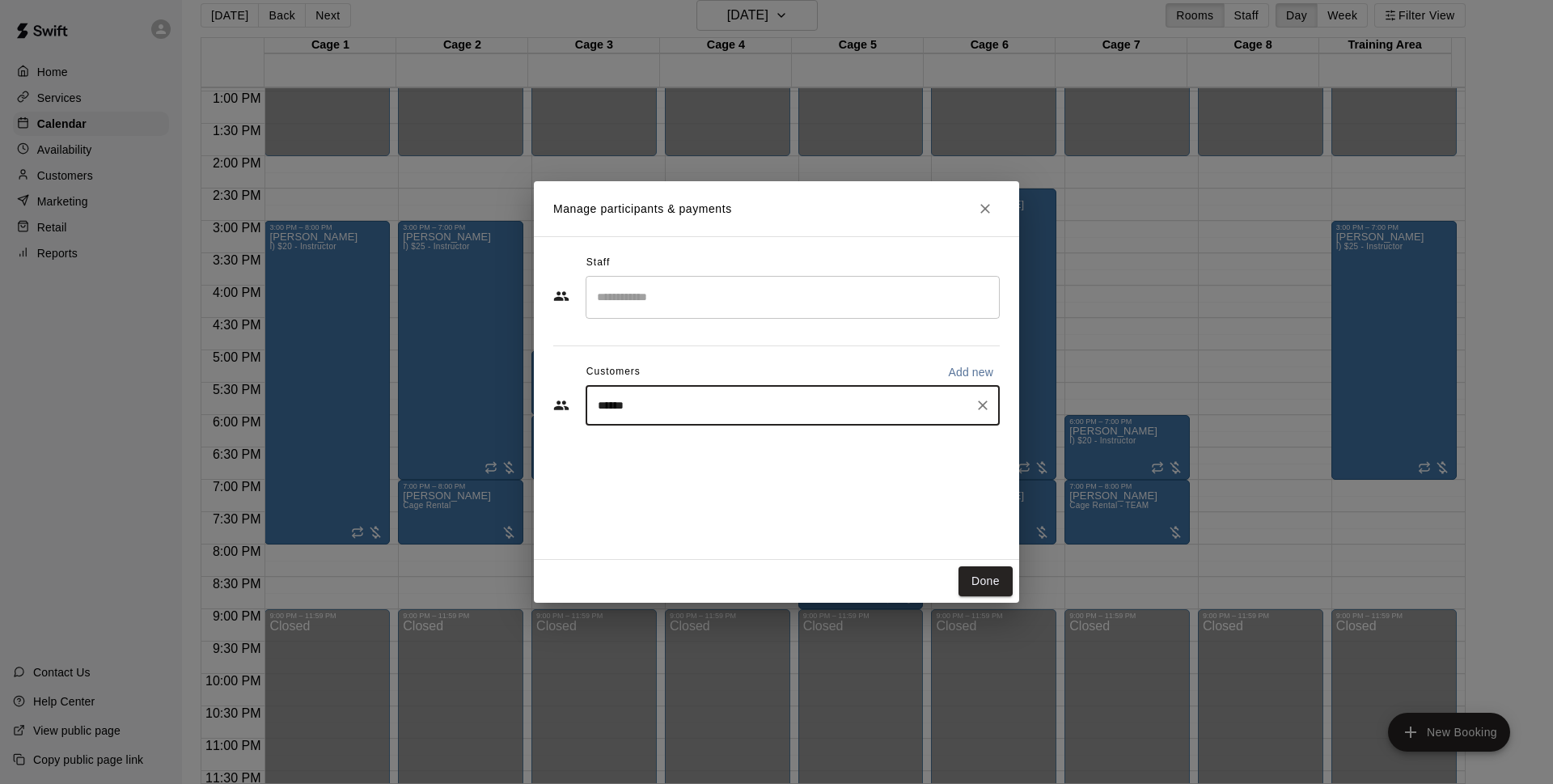
type input "*****"
click at [797, 452] on div "[PERSON_NAME] [EMAIL_ADDRESS][DOMAIN_NAME]" at bounding box center [809, 452] width 356 height 35
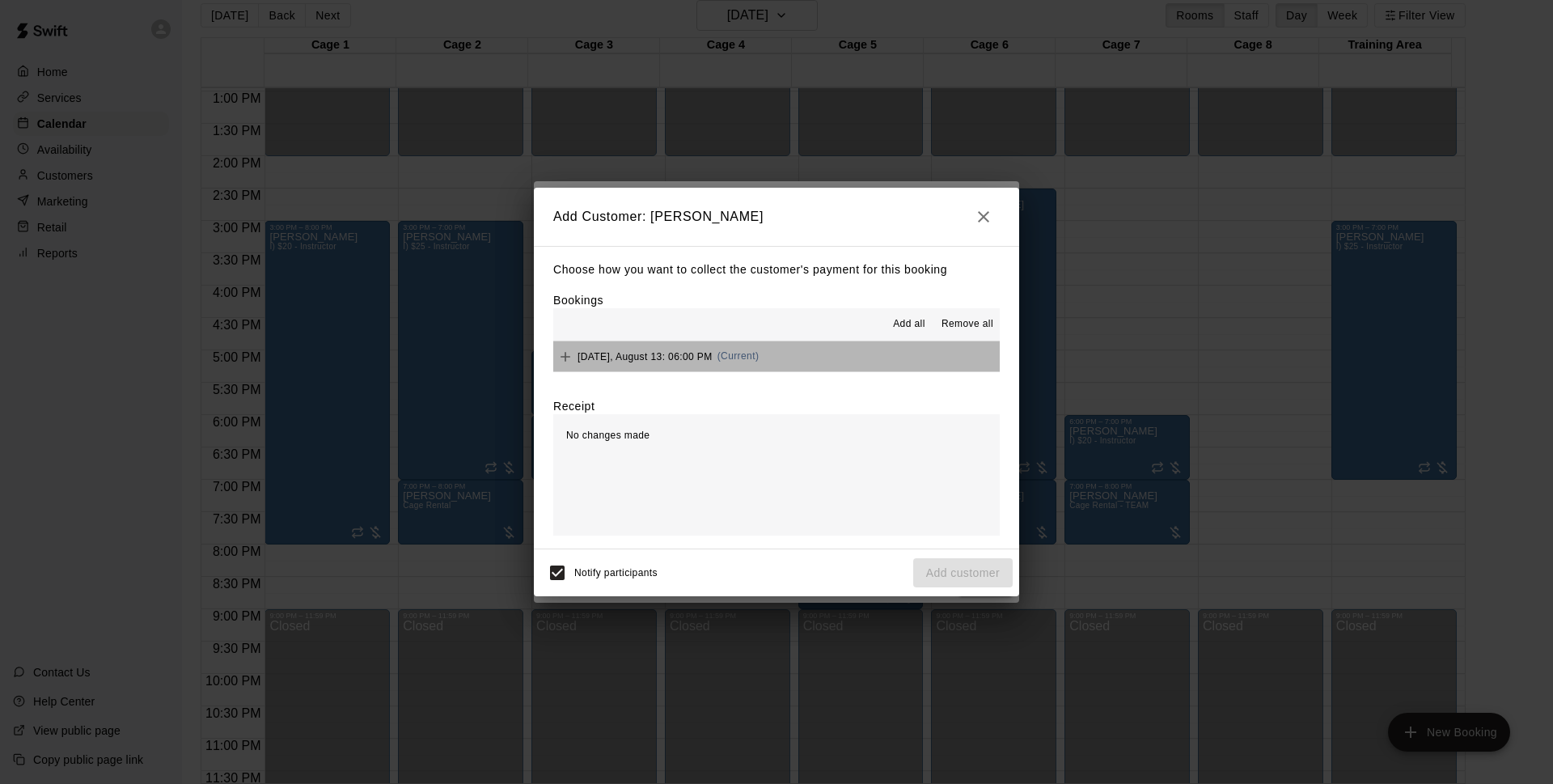
click at [812, 354] on button "[DATE], August 13: 06:00 PM (Current)" at bounding box center [776, 356] width 447 height 30
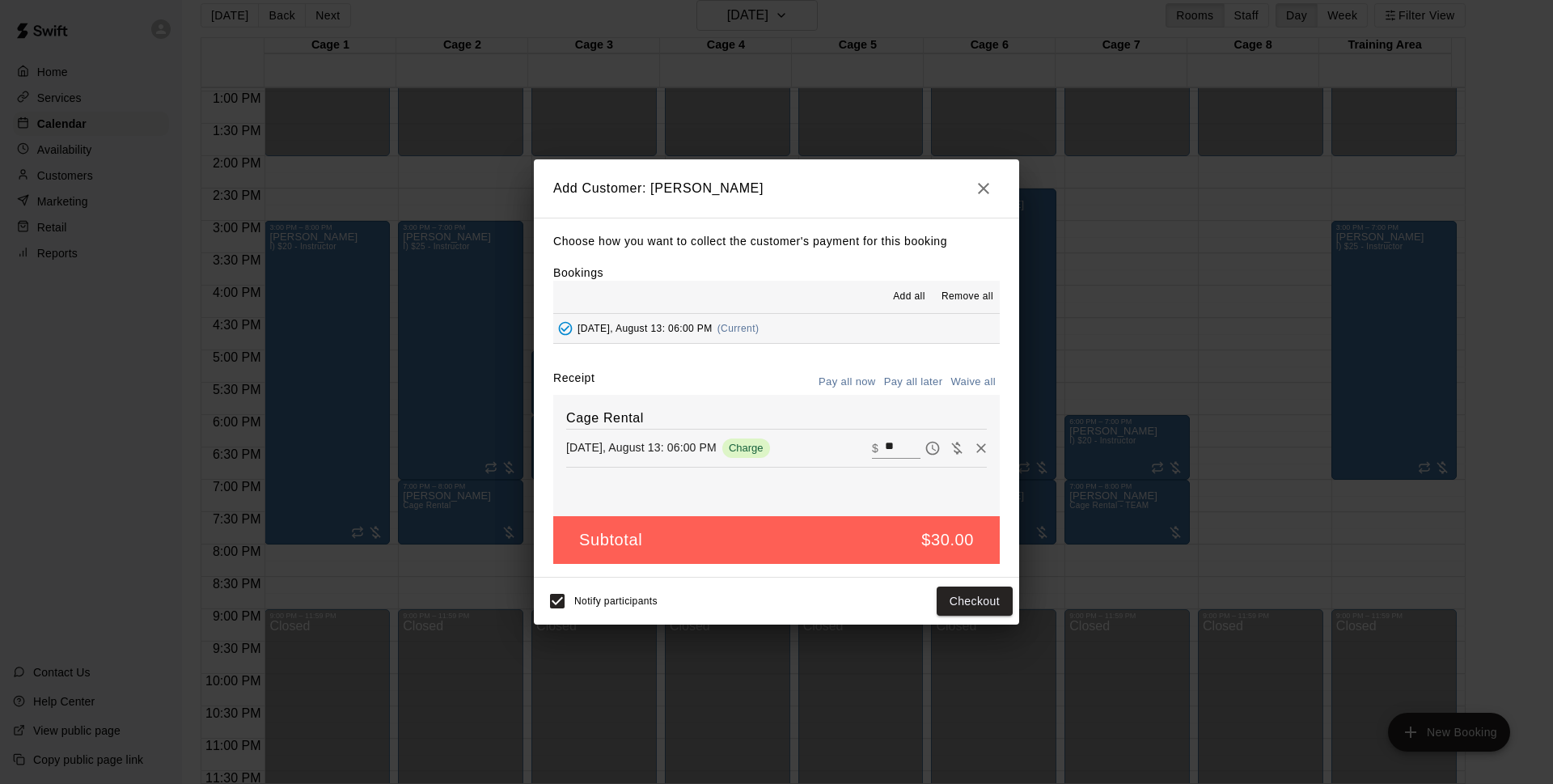
click at [905, 382] on button "Pay all later" at bounding box center [913, 382] width 67 height 25
click at [864, 381] on button "Pay all now" at bounding box center [847, 382] width 66 height 25
click at [896, 382] on button "Pay all later" at bounding box center [913, 382] width 67 height 25
click at [985, 184] on icon "button" at bounding box center [983, 188] width 20 height 20
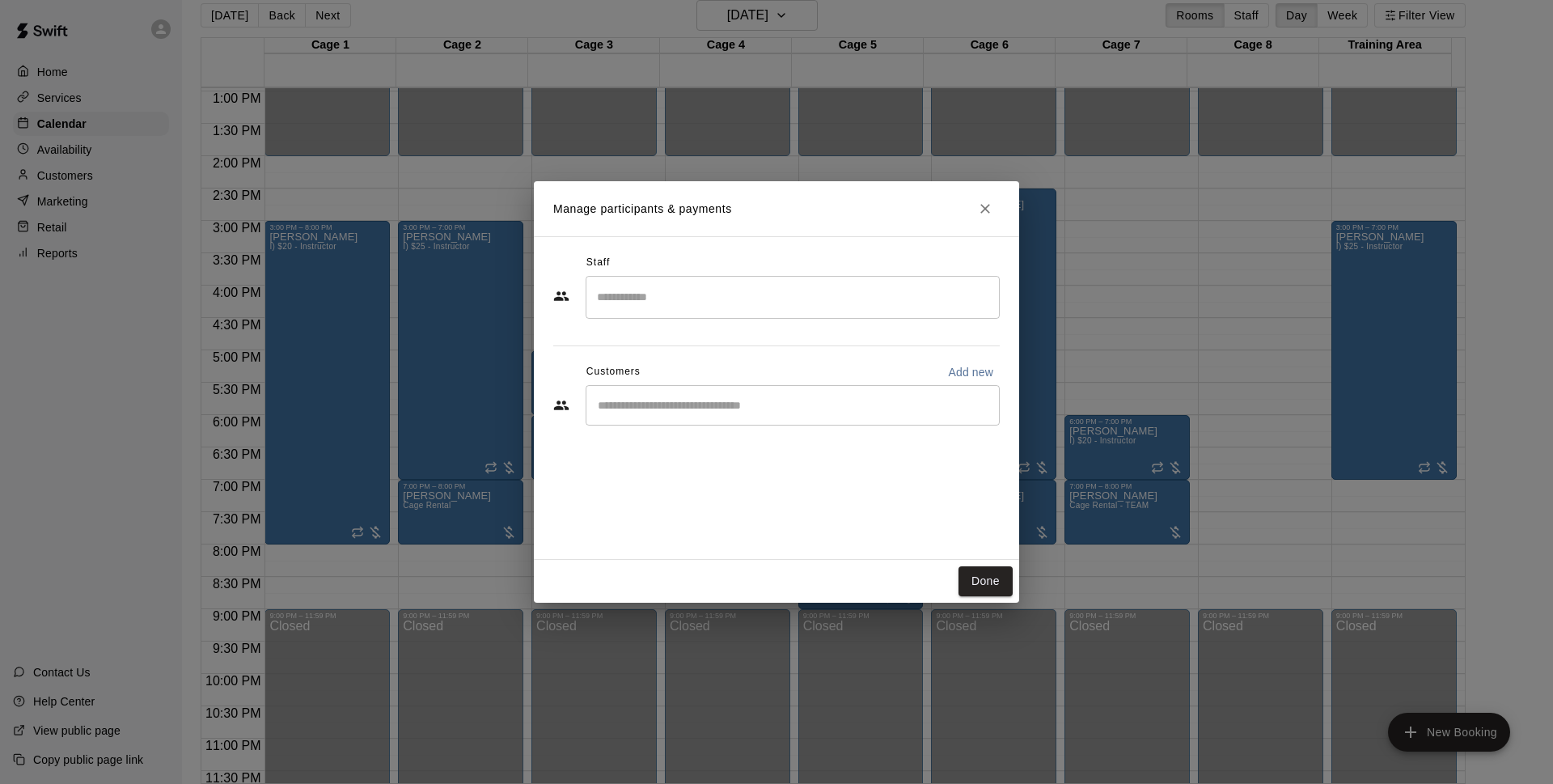
click at [993, 201] on icon "Close" at bounding box center [985, 208] width 16 height 16
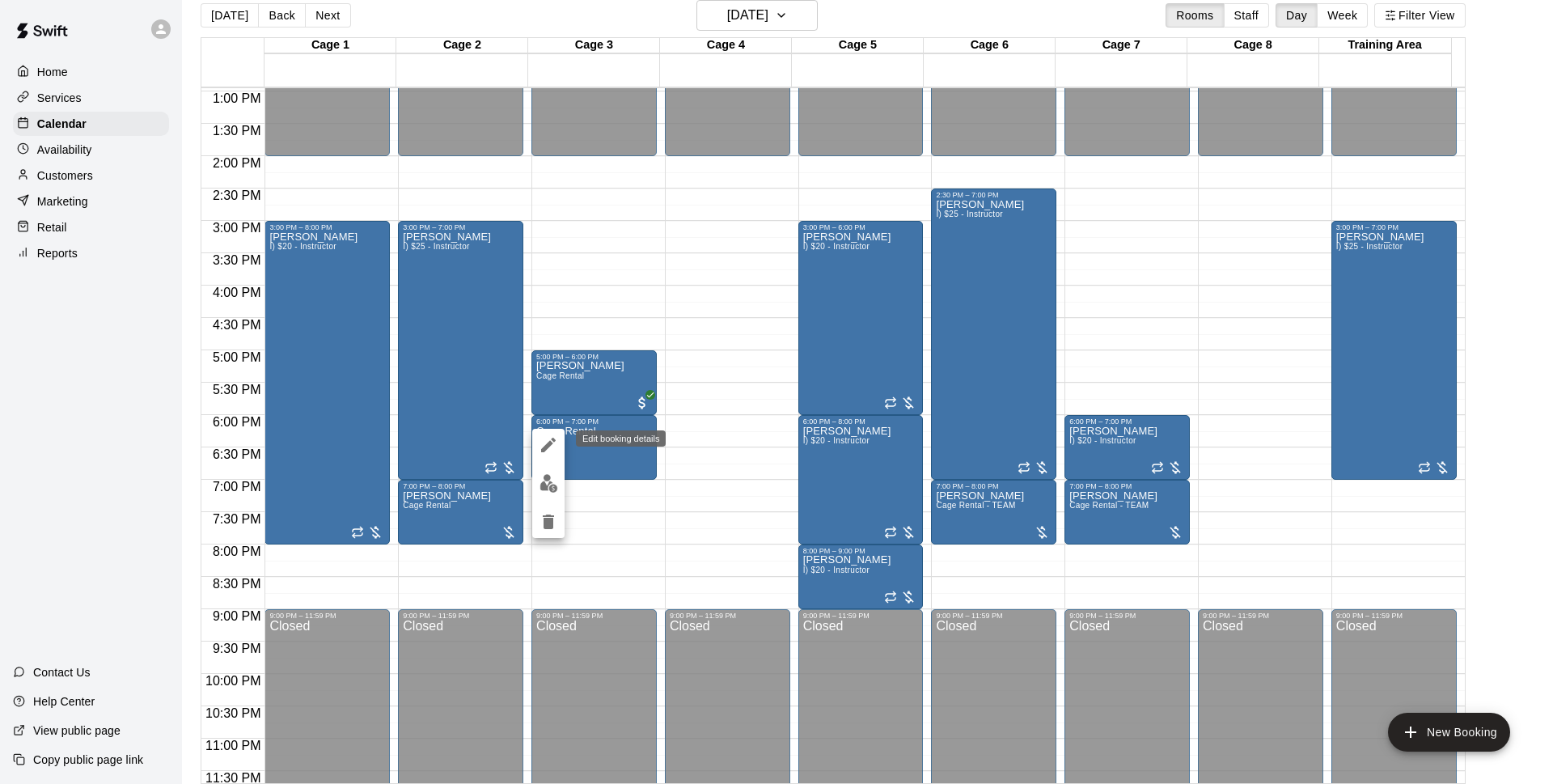
click at [543, 442] on icon "edit" at bounding box center [548, 445] width 20 height 20
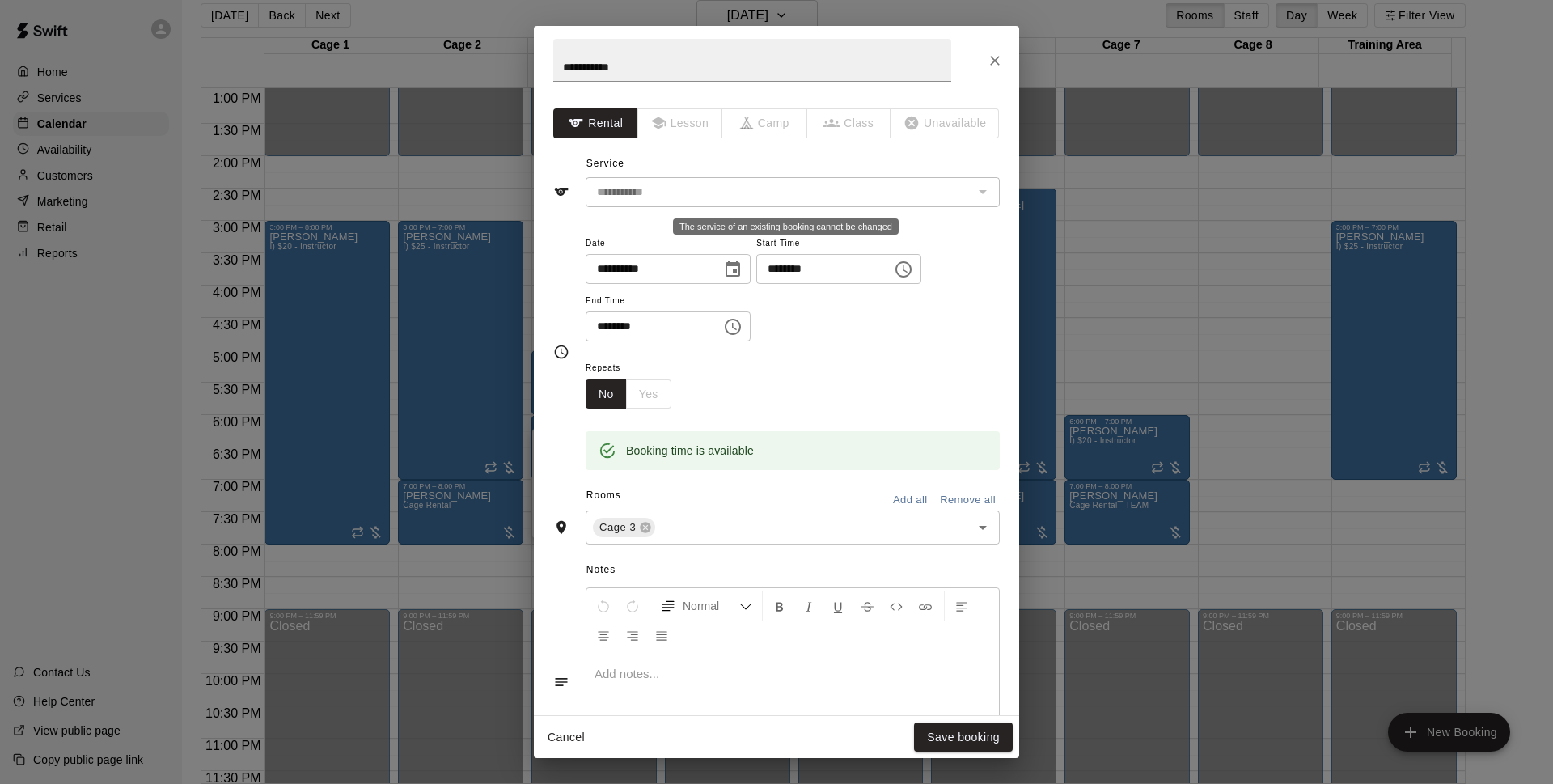
click at [747, 196] on input "**********" at bounding box center [779, 192] width 378 height 20
click at [991, 55] on icon "Close" at bounding box center [994, 61] width 16 height 16
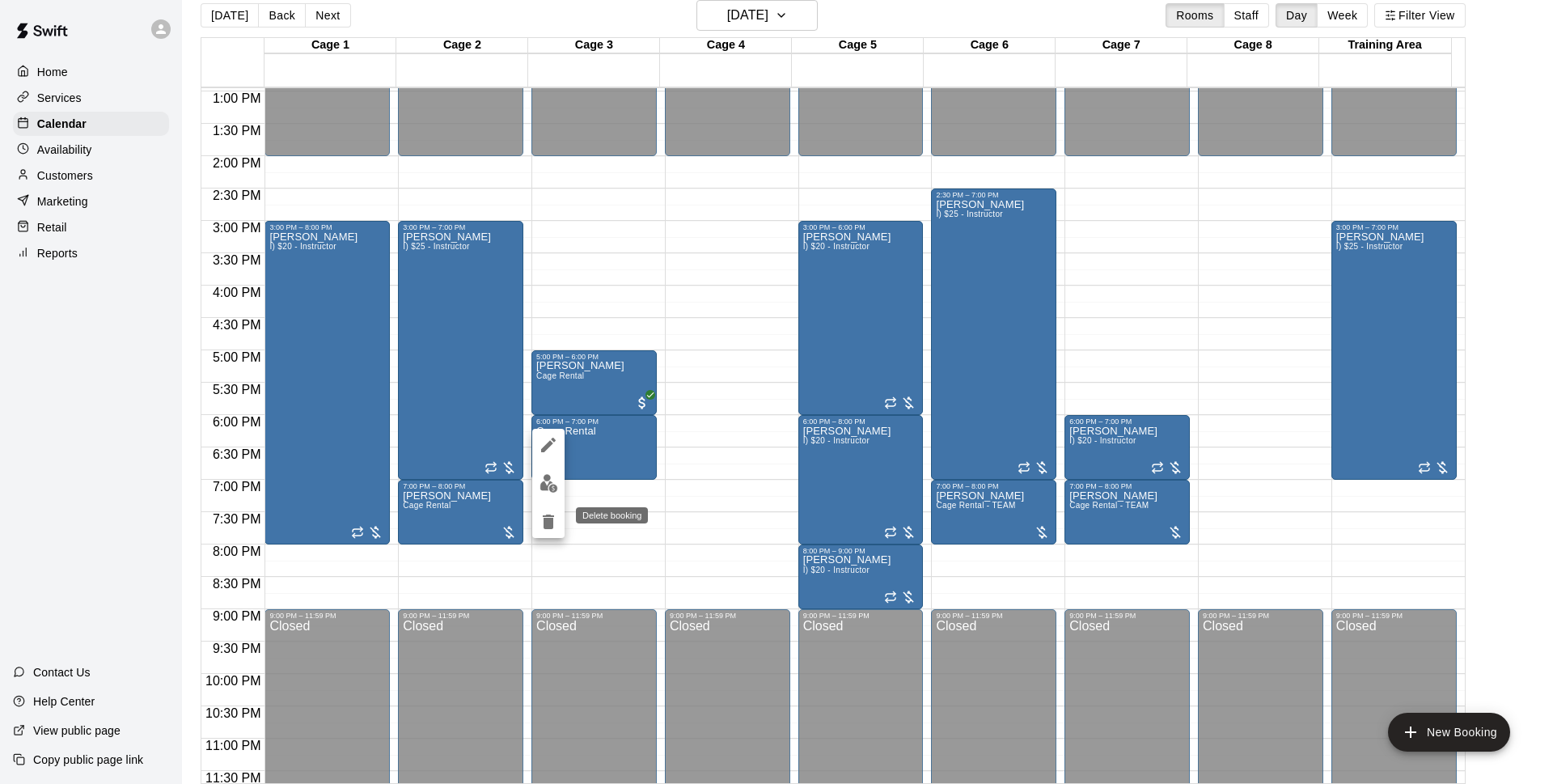
click at [542, 512] on icon "delete" at bounding box center [548, 521] width 20 height 20
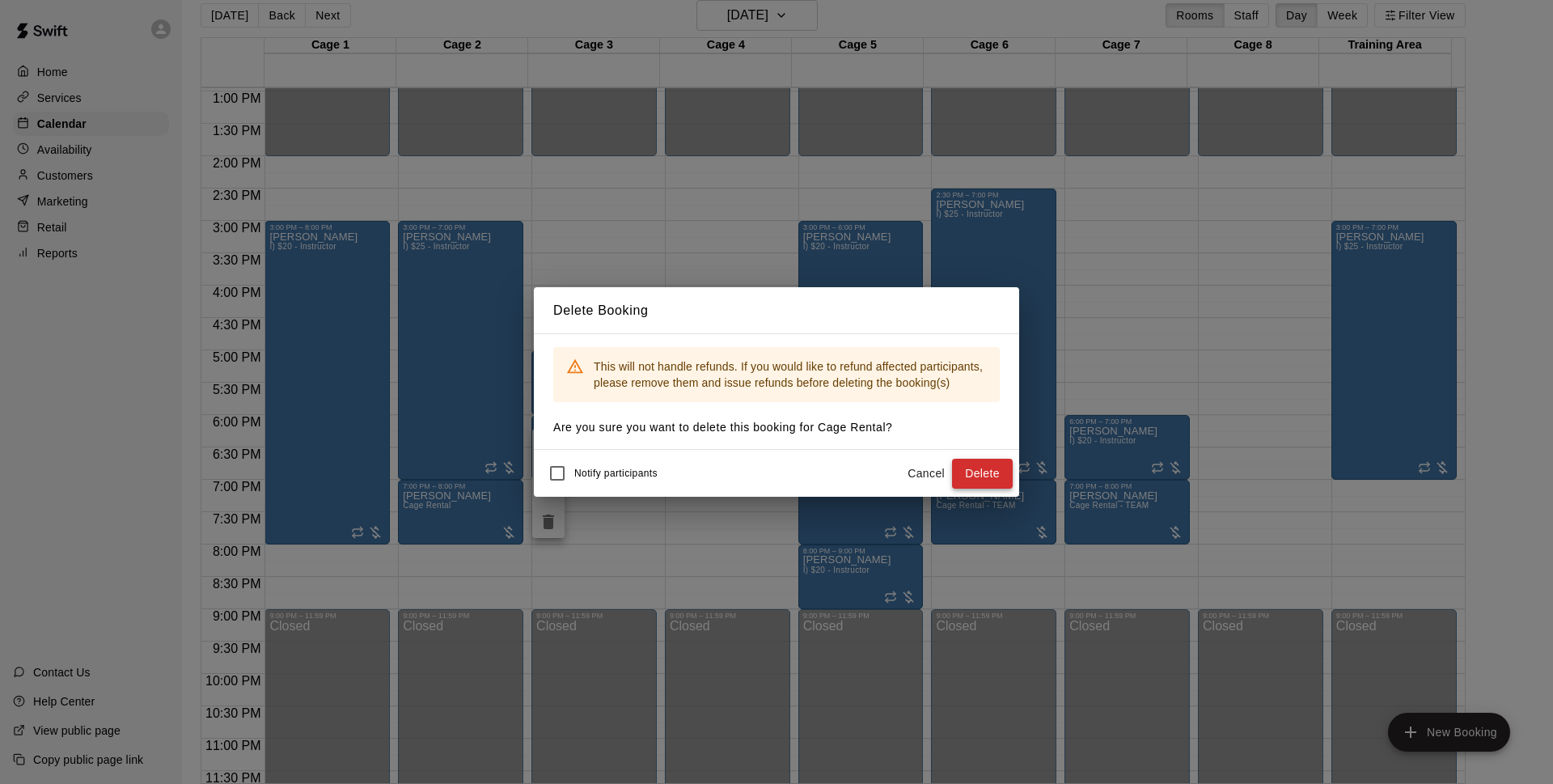
click at [983, 471] on button "Delete" at bounding box center [982, 473] width 61 height 30
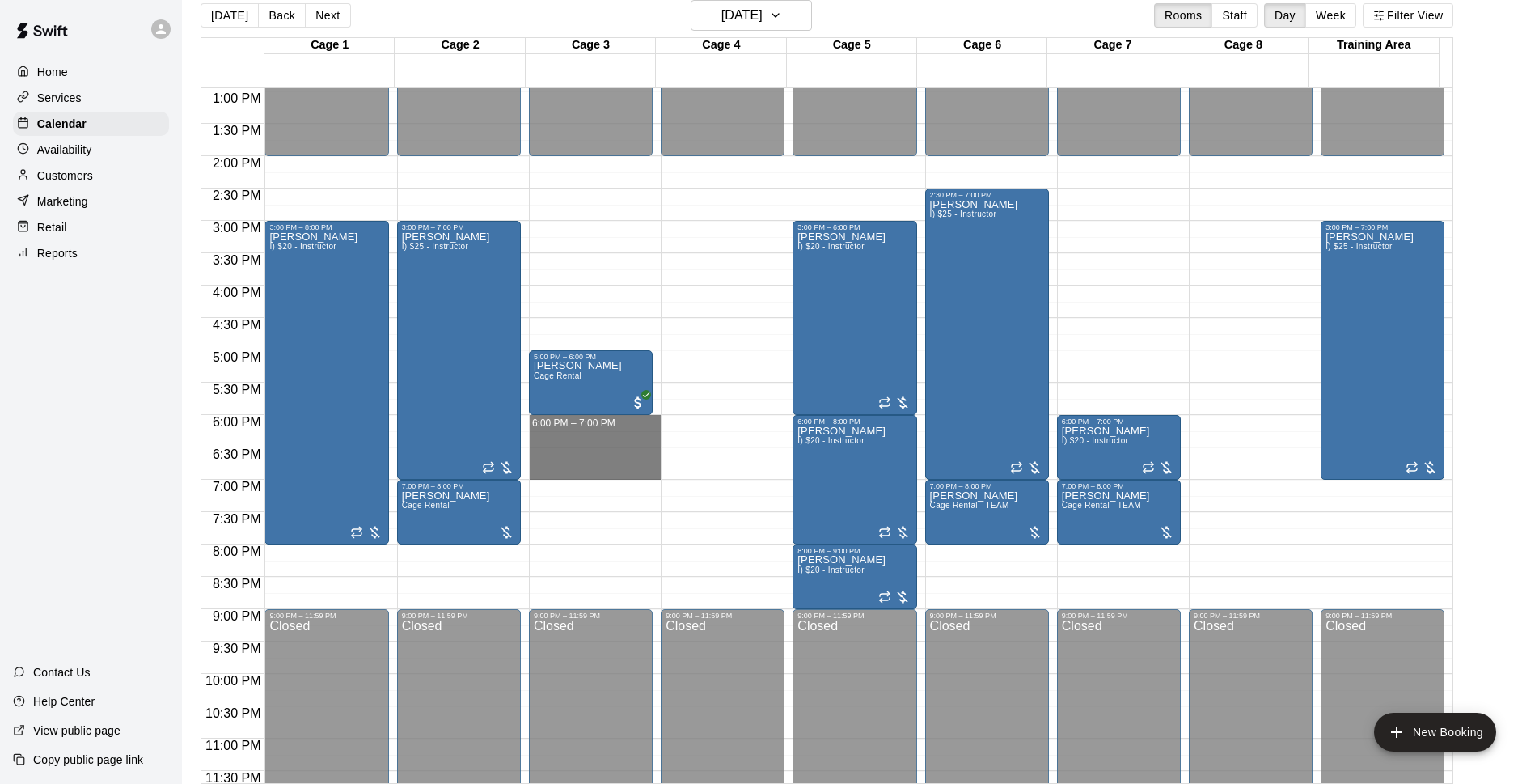
drag, startPoint x: 588, startPoint y: 418, endPoint x: 574, endPoint y: 466, distance: 50.0
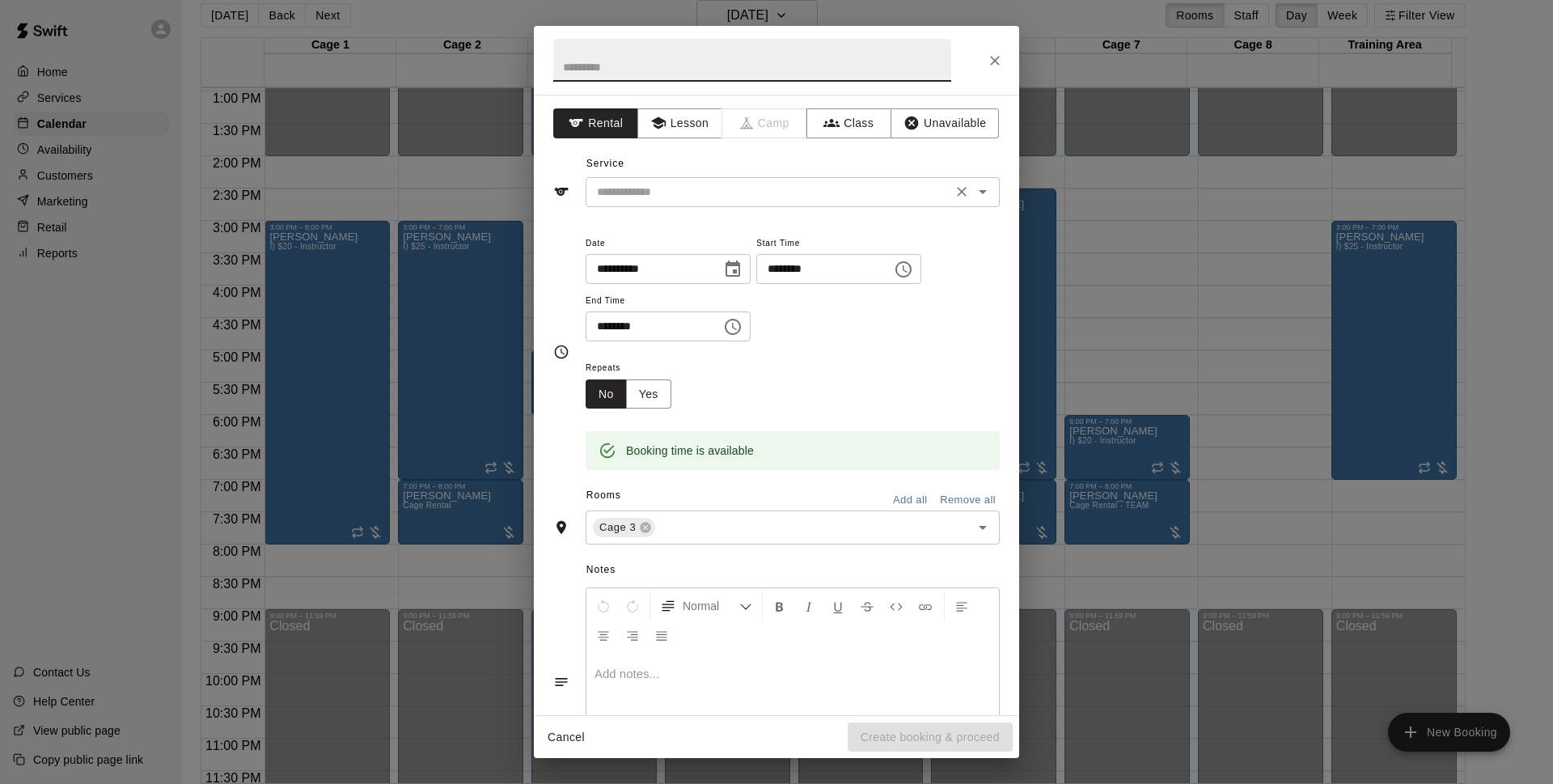
click at [765, 199] on input "text" at bounding box center [769, 192] width 357 height 20
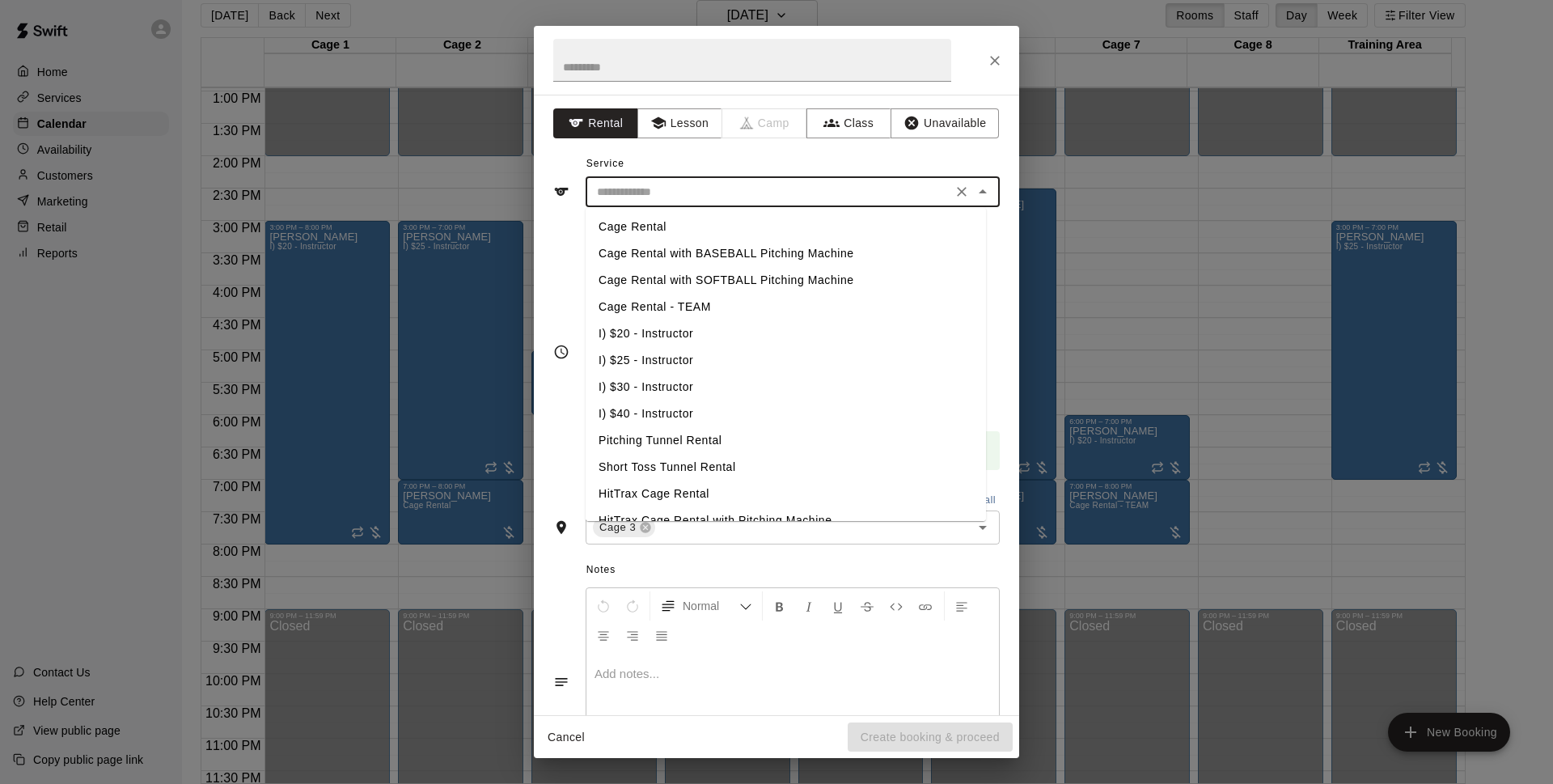
click at [688, 303] on li "Cage Rental - TEAM" at bounding box center [786, 307] width 401 height 26
type input "**********"
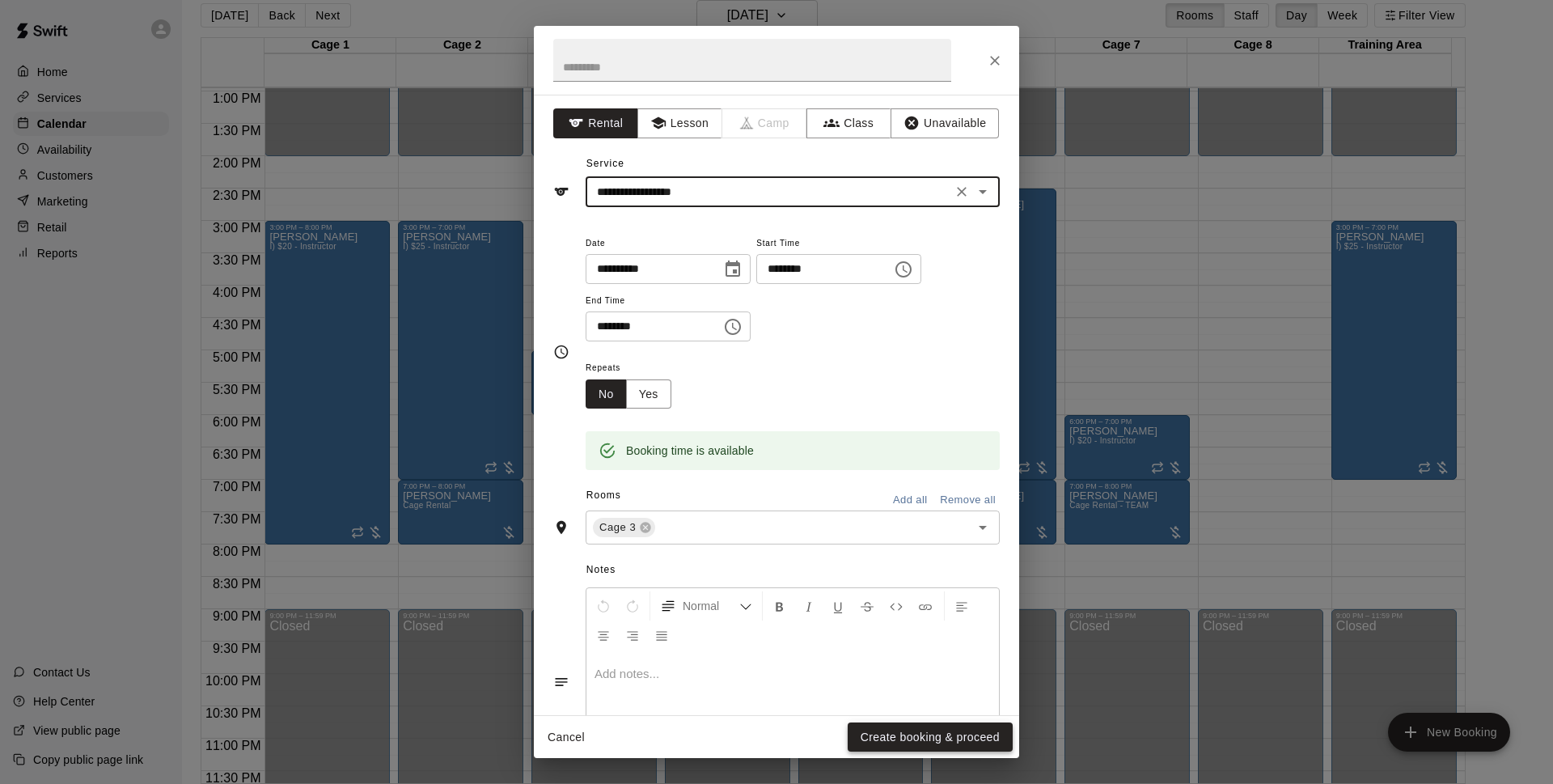
click at [903, 736] on button "Create booking & proceed" at bounding box center [930, 737] width 165 height 30
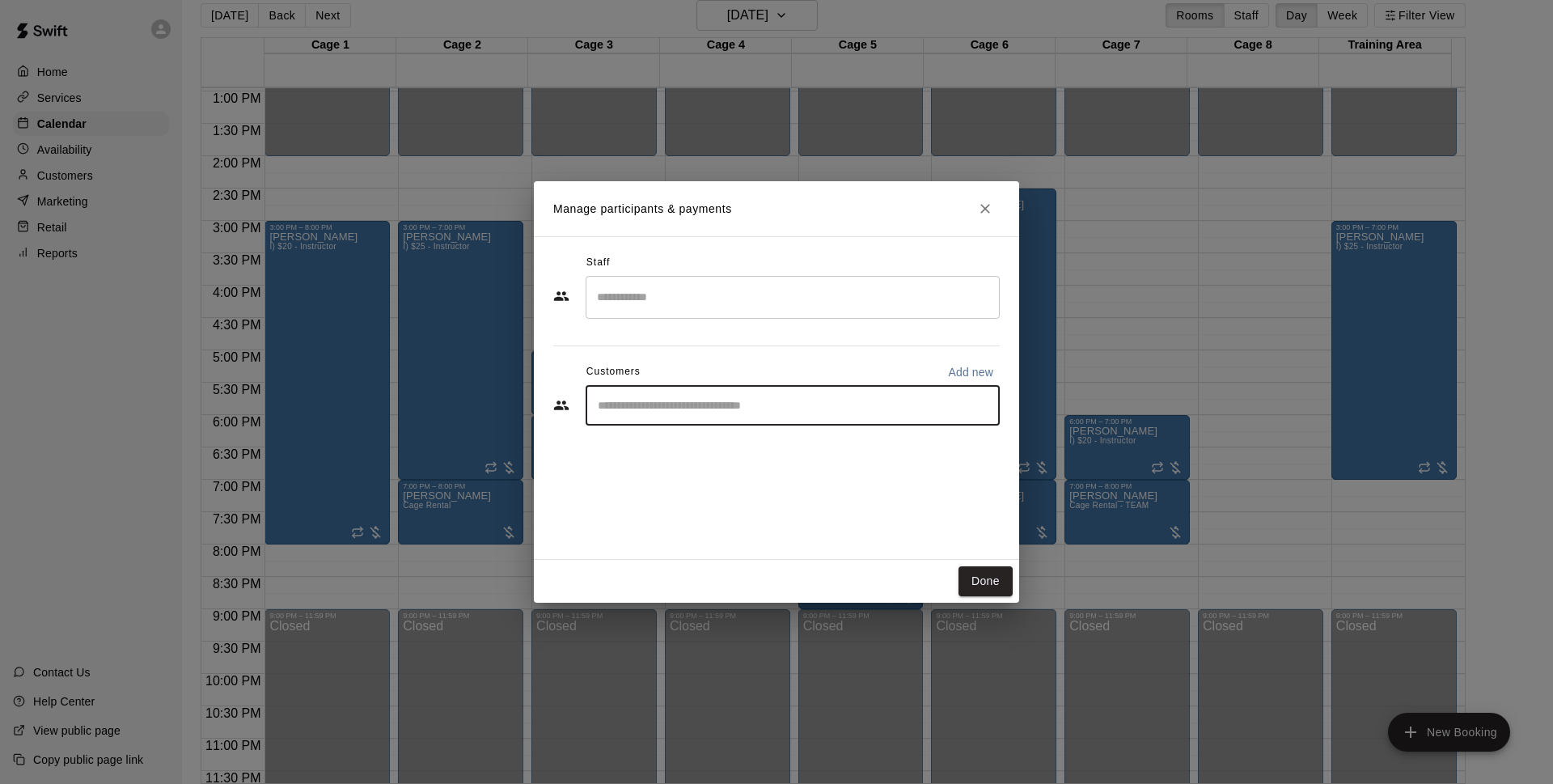
click at [737, 411] on input "Start typing to search customers..." at bounding box center [793, 405] width 400 height 16
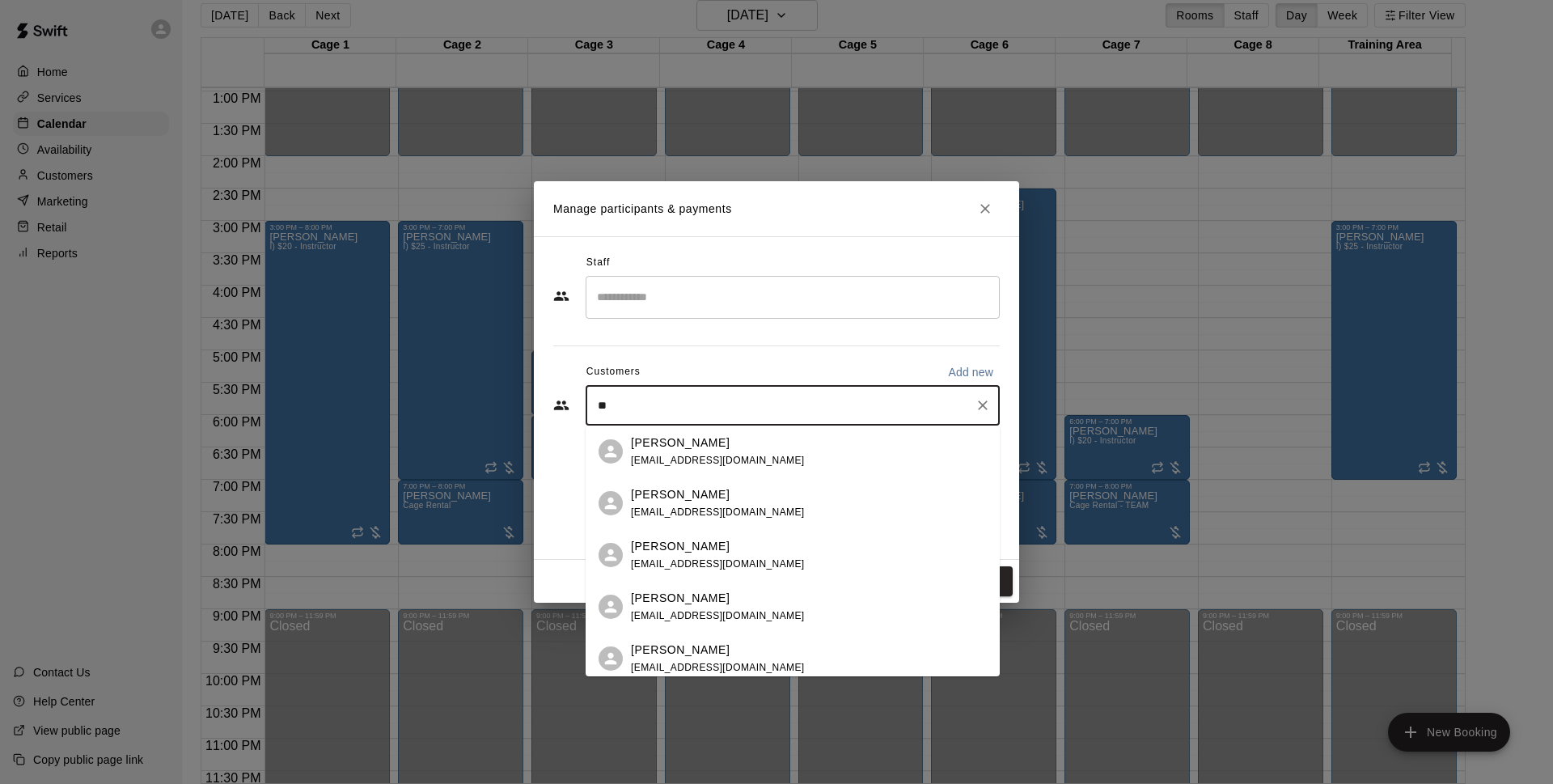
type input "*"
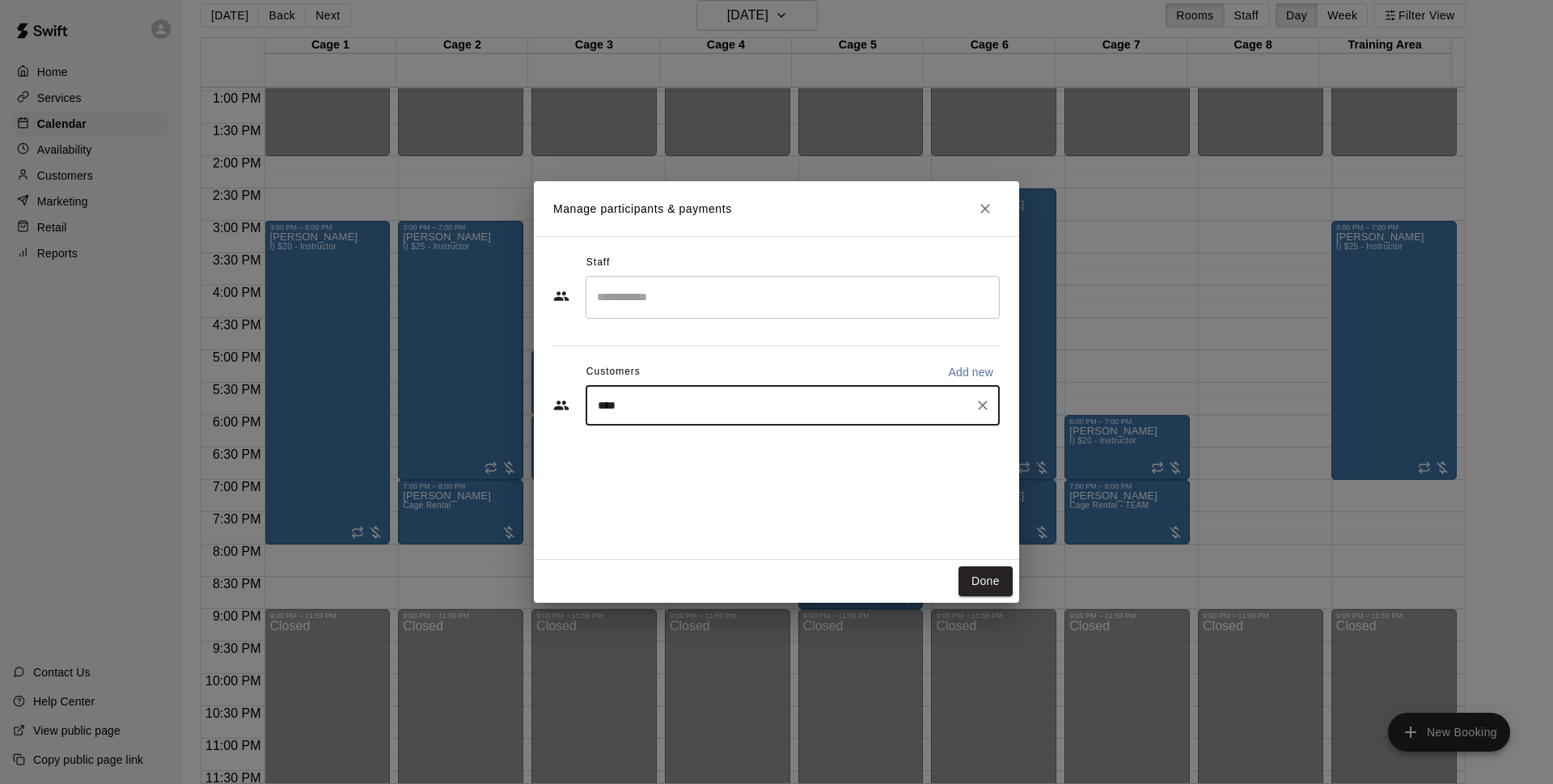
type input "*****"
click at [798, 453] on div "[PERSON_NAME] [EMAIL_ADDRESS][DOMAIN_NAME]" at bounding box center [809, 452] width 356 height 35
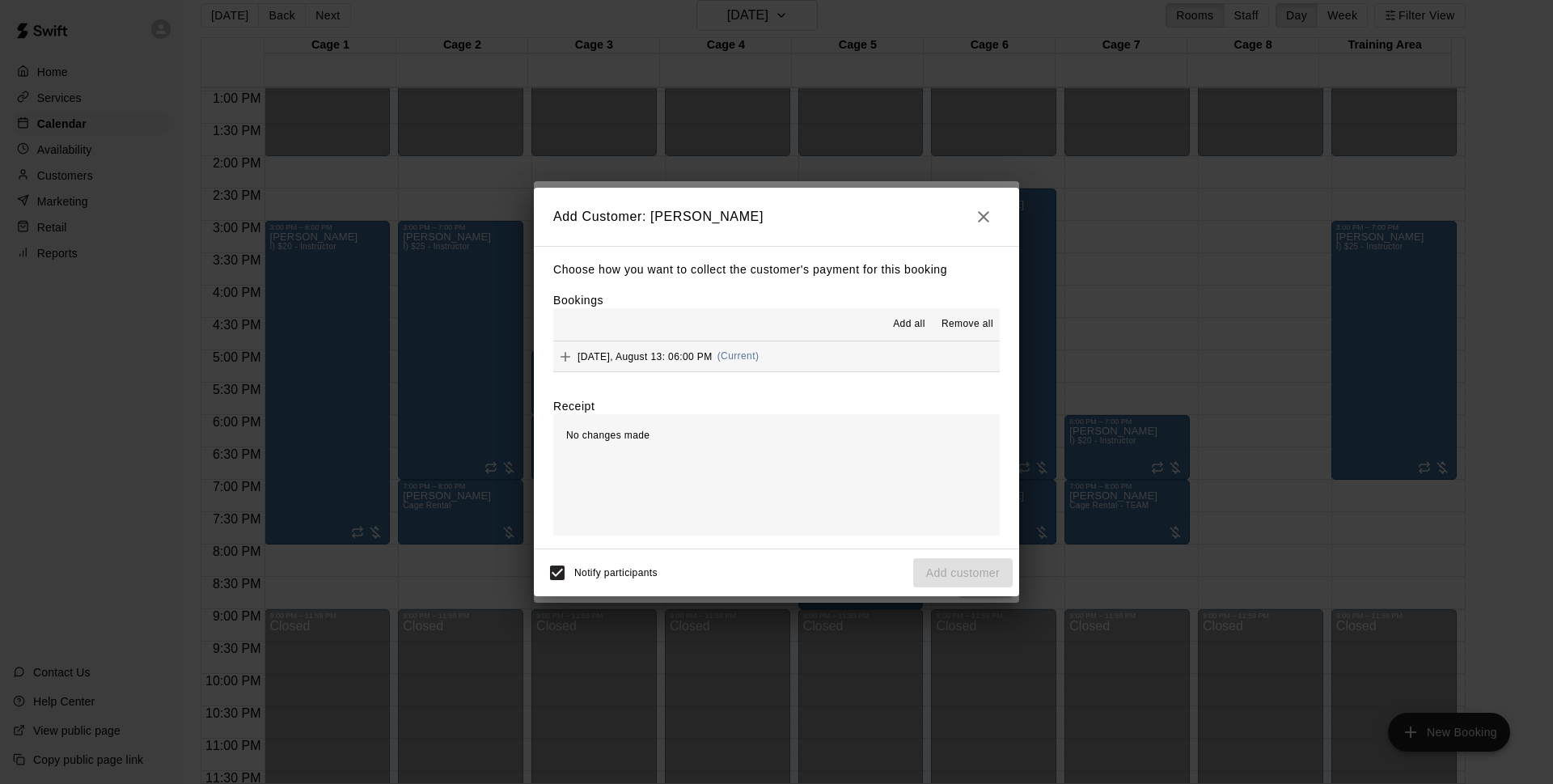
click at [795, 350] on button "[DATE], August 13: 06:00 PM (Current)" at bounding box center [776, 356] width 447 height 30
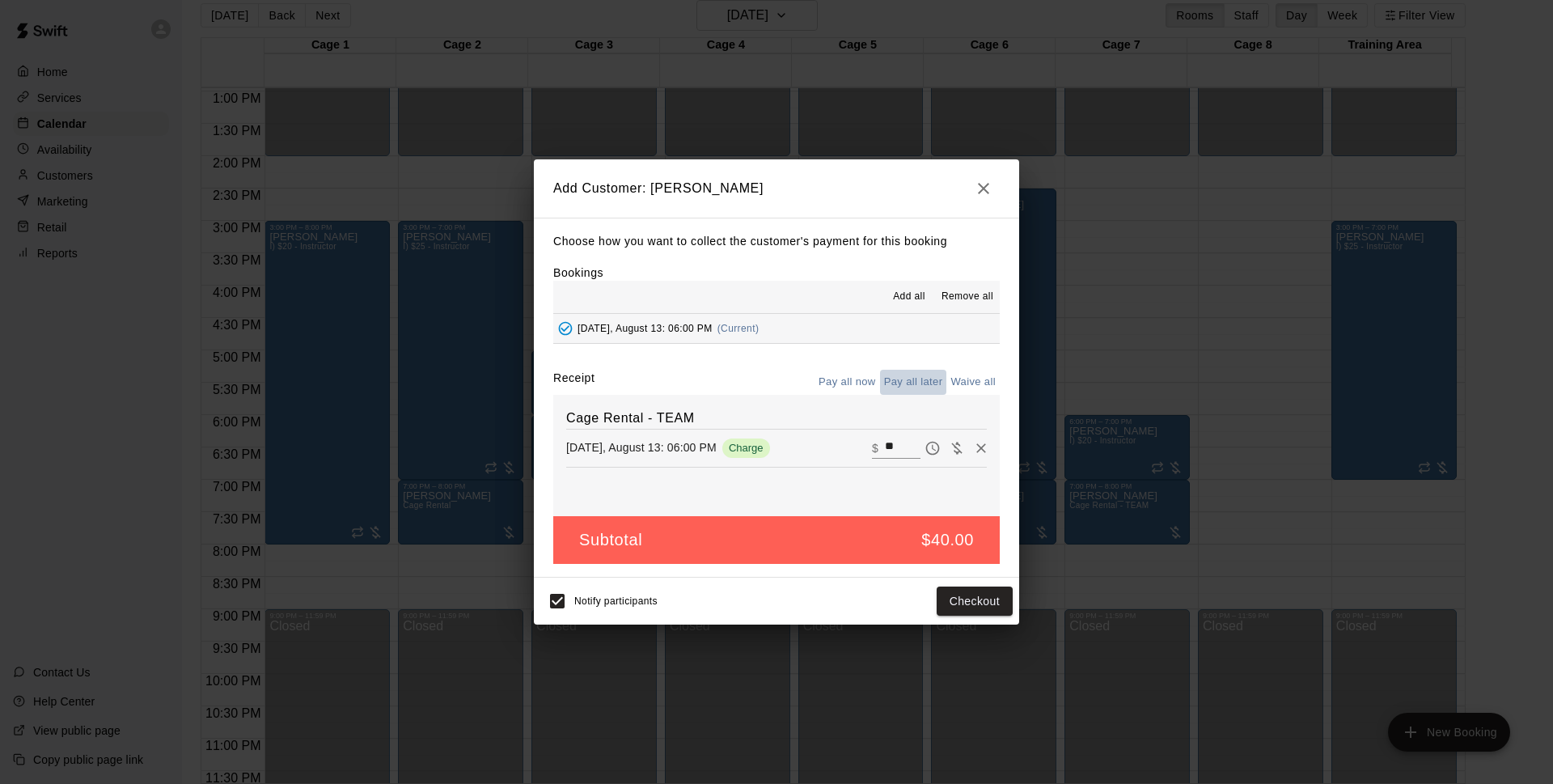
click at [923, 386] on button "Pay all later" at bounding box center [913, 382] width 67 height 25
click at [966, 598] on button "Add customer" at bounding box center [963, 601] width 99 height 30
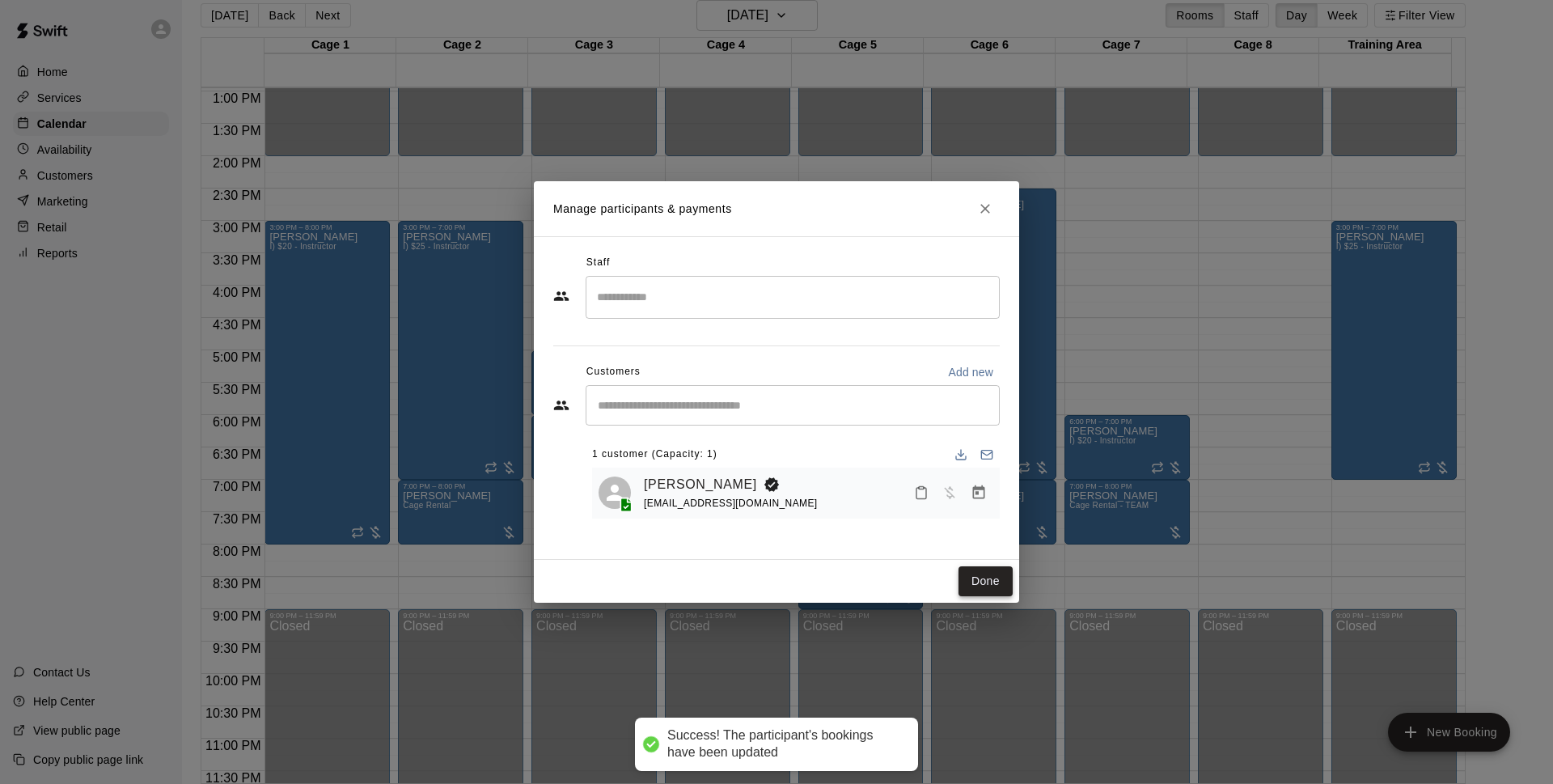
click at [1005, 585] on button "Done" at bounding box center [985, 581] width 54 height 30
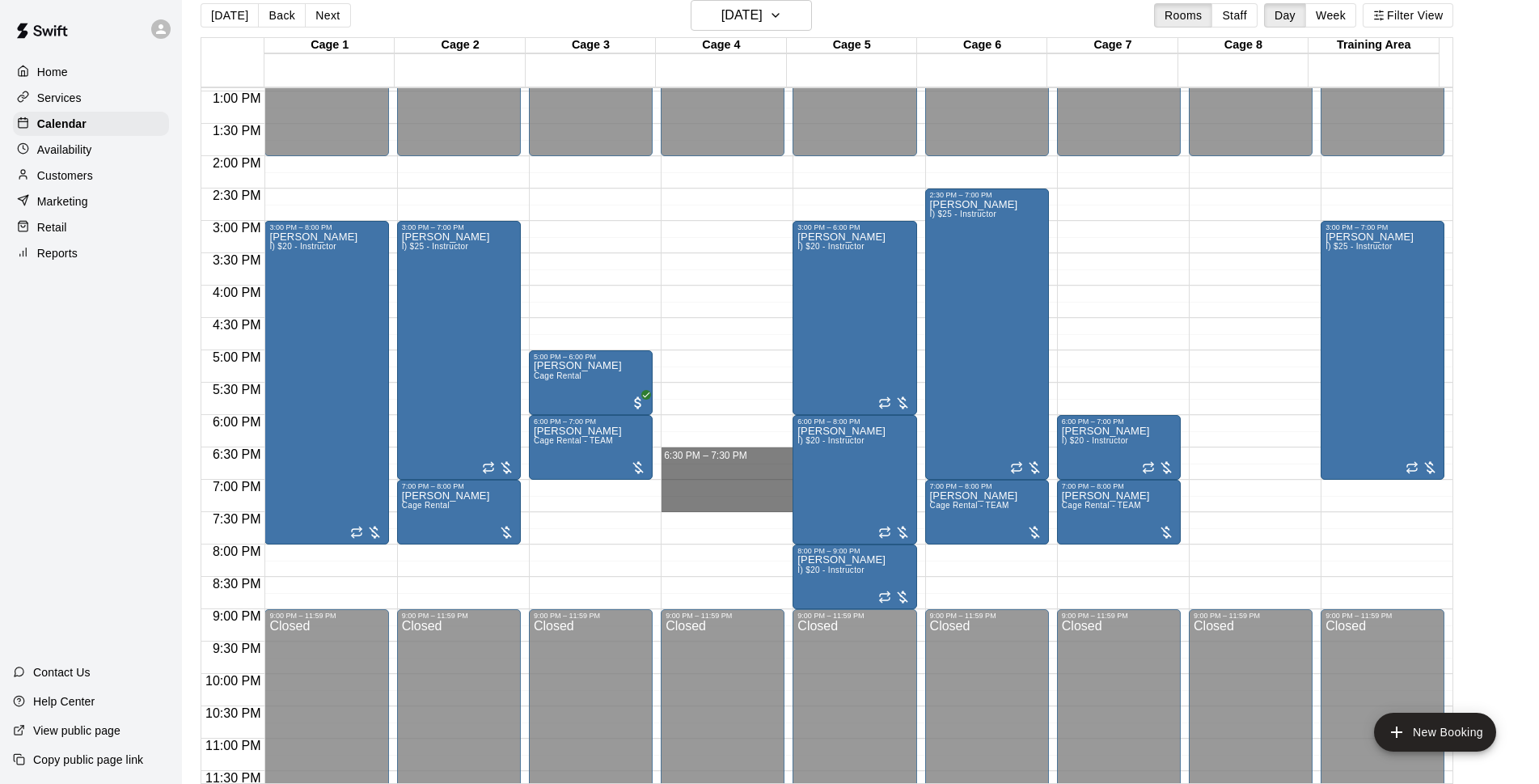
drag, startPoint x: 700, startPoint y: 449, endPoint x: 698, endPoint y: 502, distance: 53.0
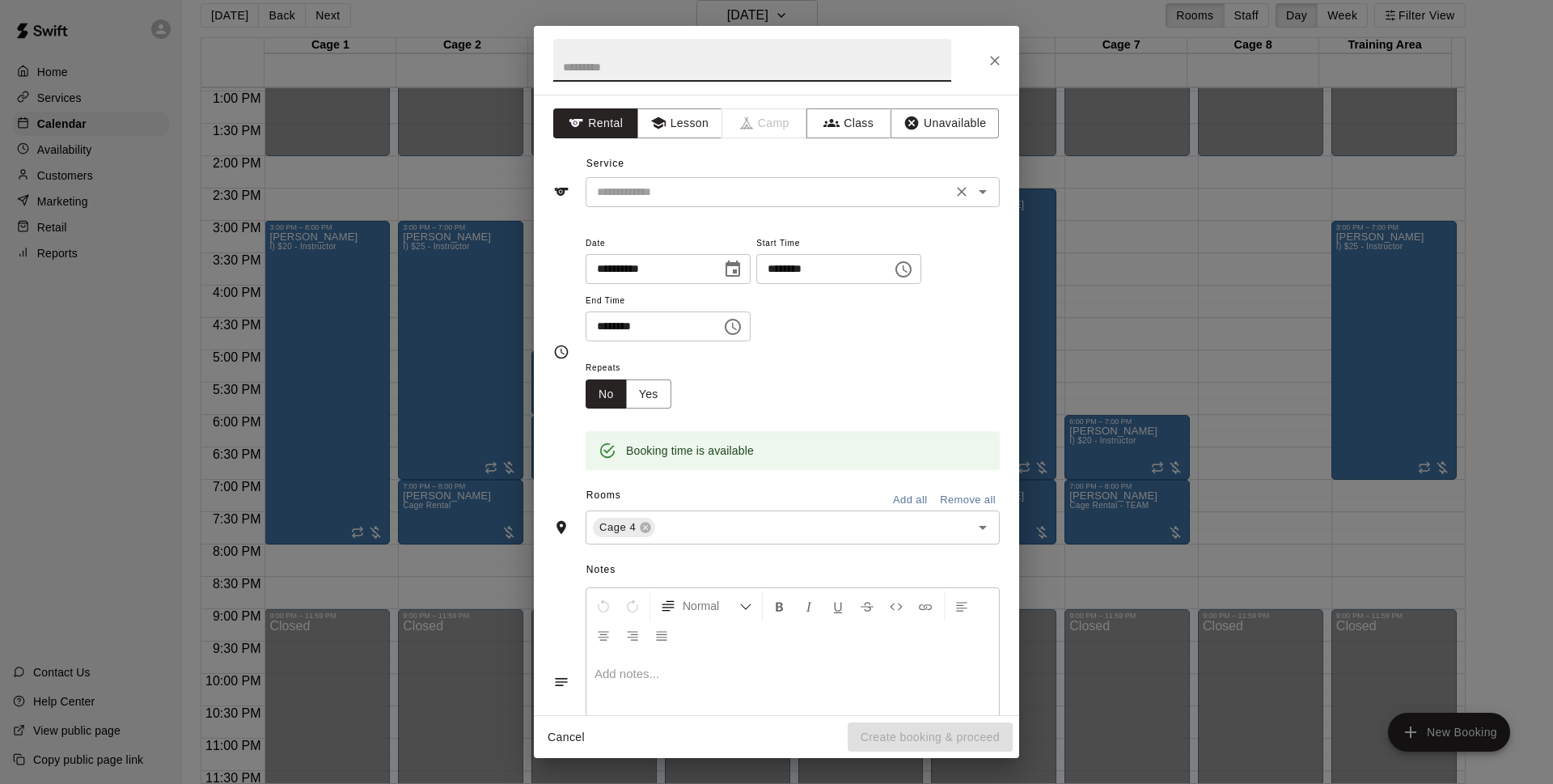
click at [780, 191] on input "text" at bounding box center [769, 192] width 357 height 20
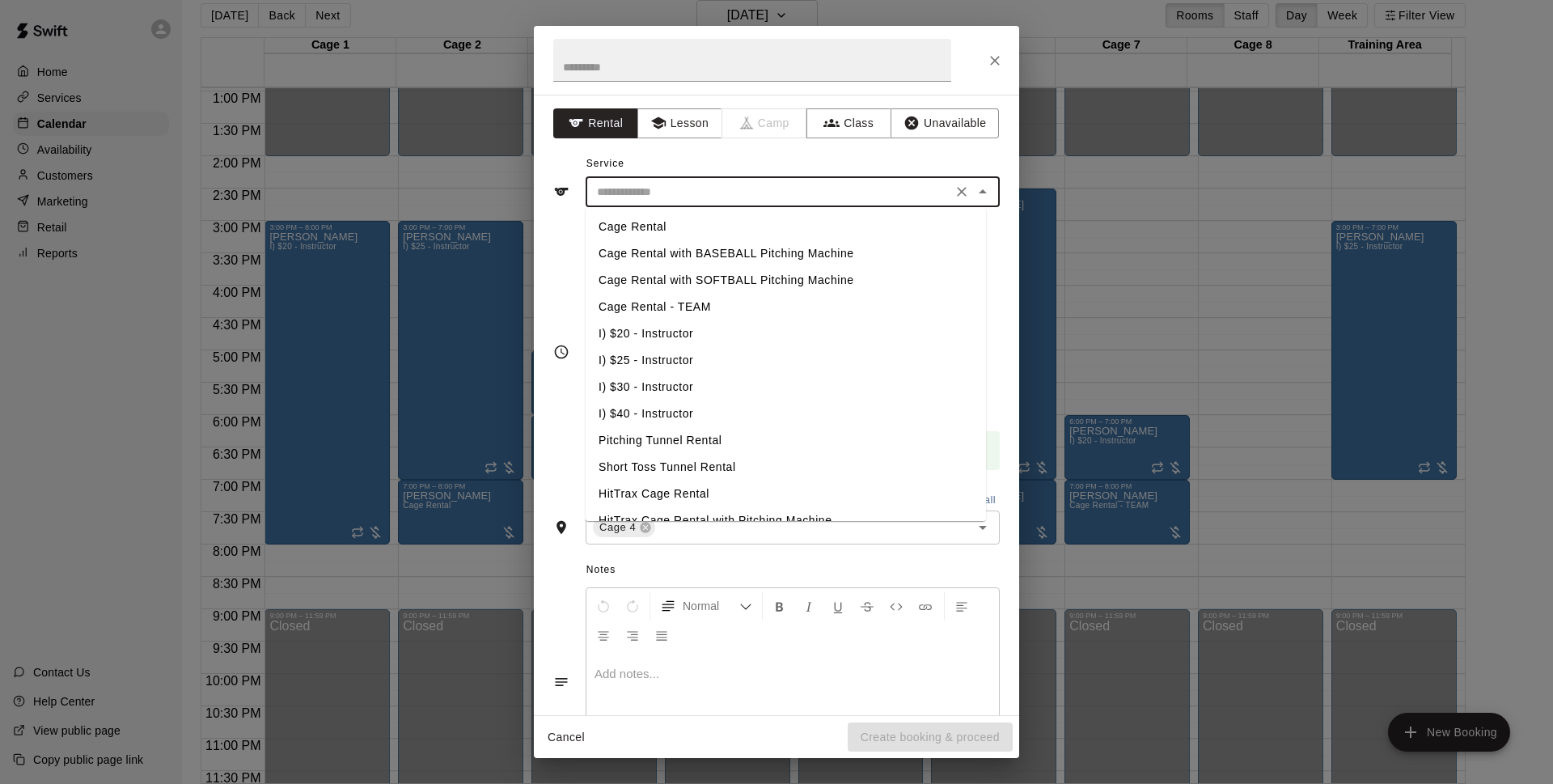
click at [727, 298] on li "Cage Rental - TEAM" at bounding box center [786, 307] width 401 height 26
type input "**********"
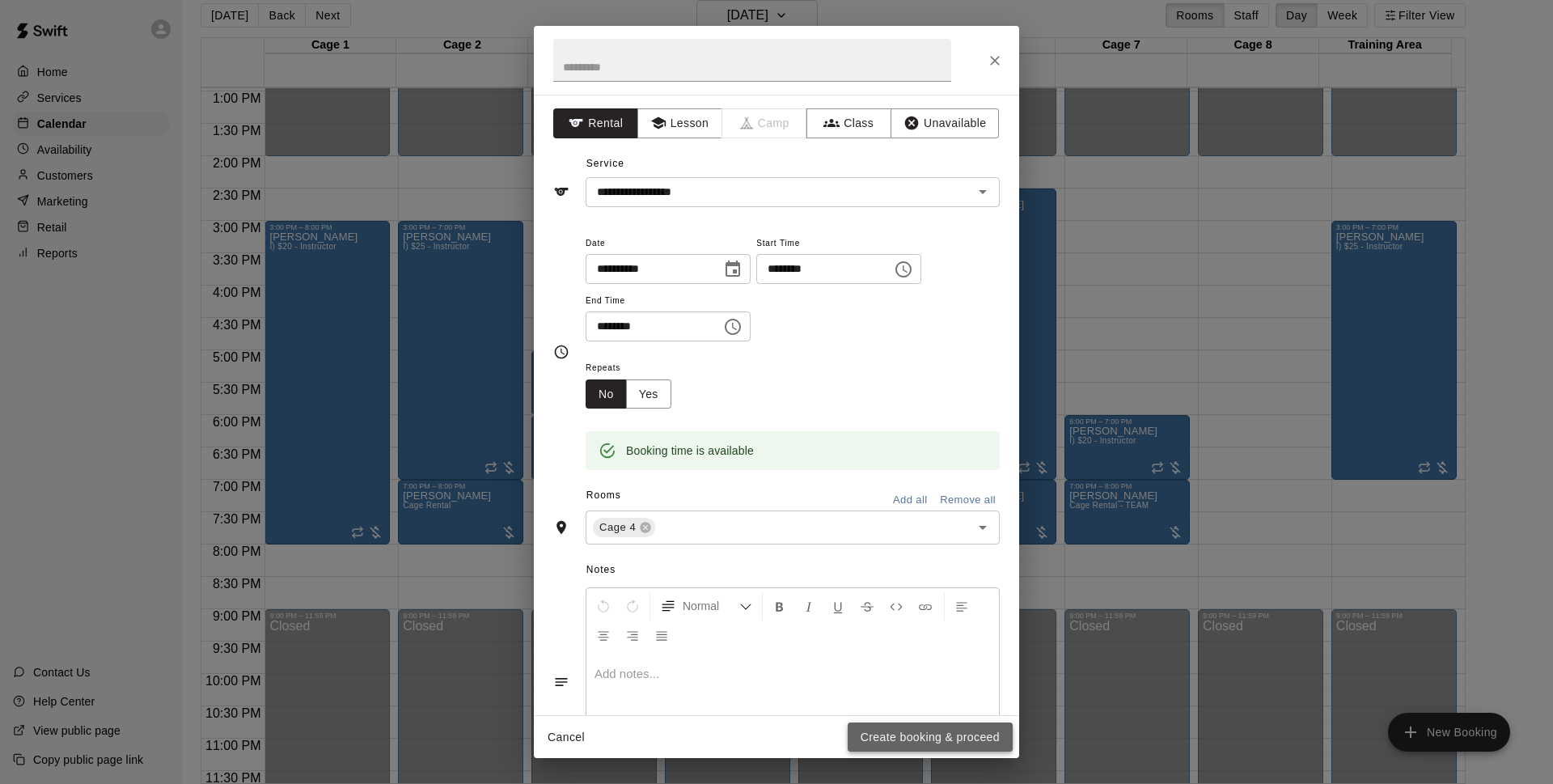
click at [909, 725] on button "Create booking & proceed" at bounding box center [930, 737] width 165 height 30
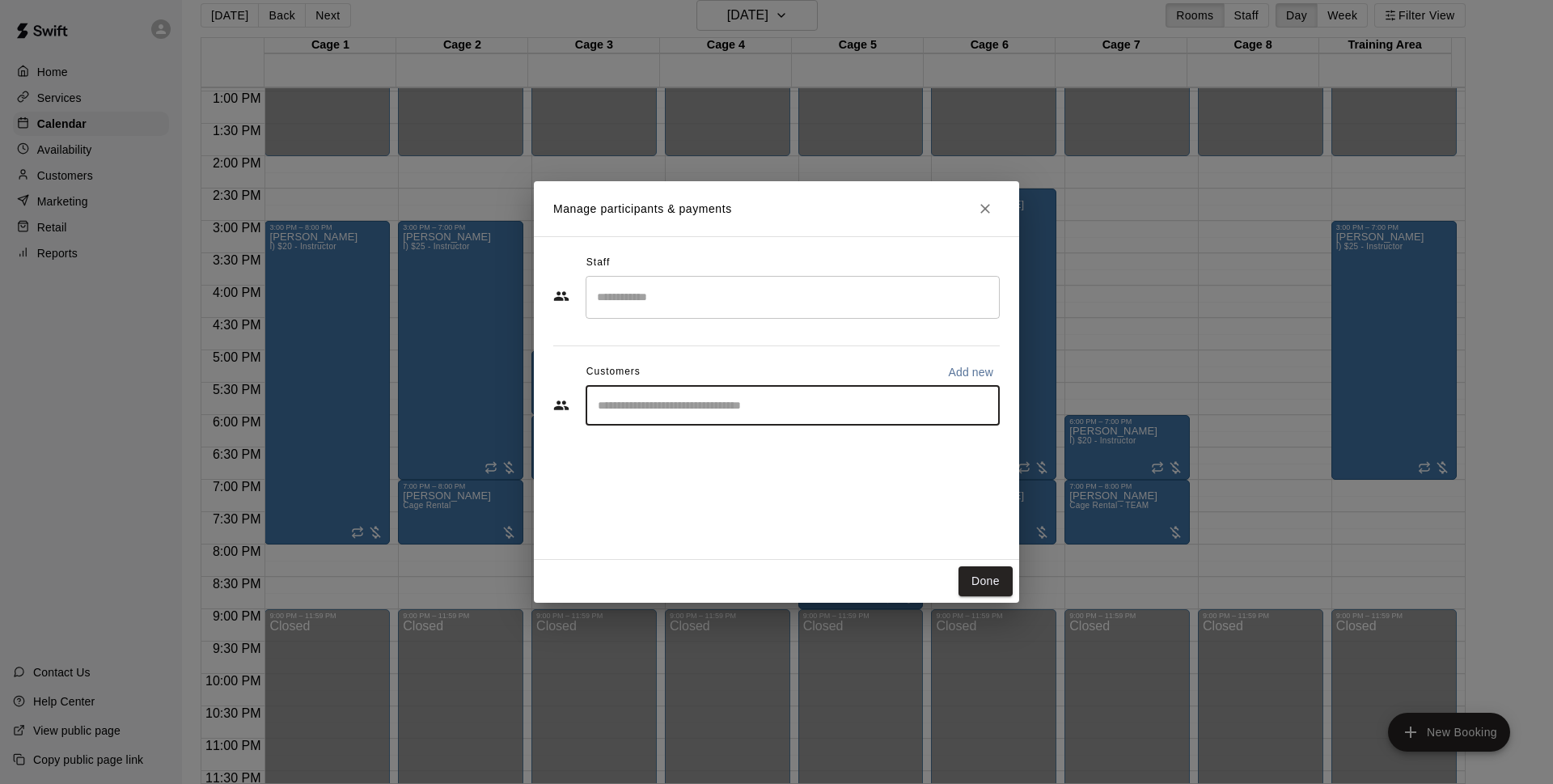
click at [790, 397] on input "Start typing to search customers..." at bounding box center [793, 405] width 400 height 16
type input "*****"
drag, startPoint x: 781, startPoint y: 435, endPoint x: 786, endPoint y: 442, distance: 8.6
click at [786, 442] on div "[PERSON_NAME] [EMAIL_ADDRESS][DOMAIN_NAME]" at bounding box center [809, 452] width 356 height 35
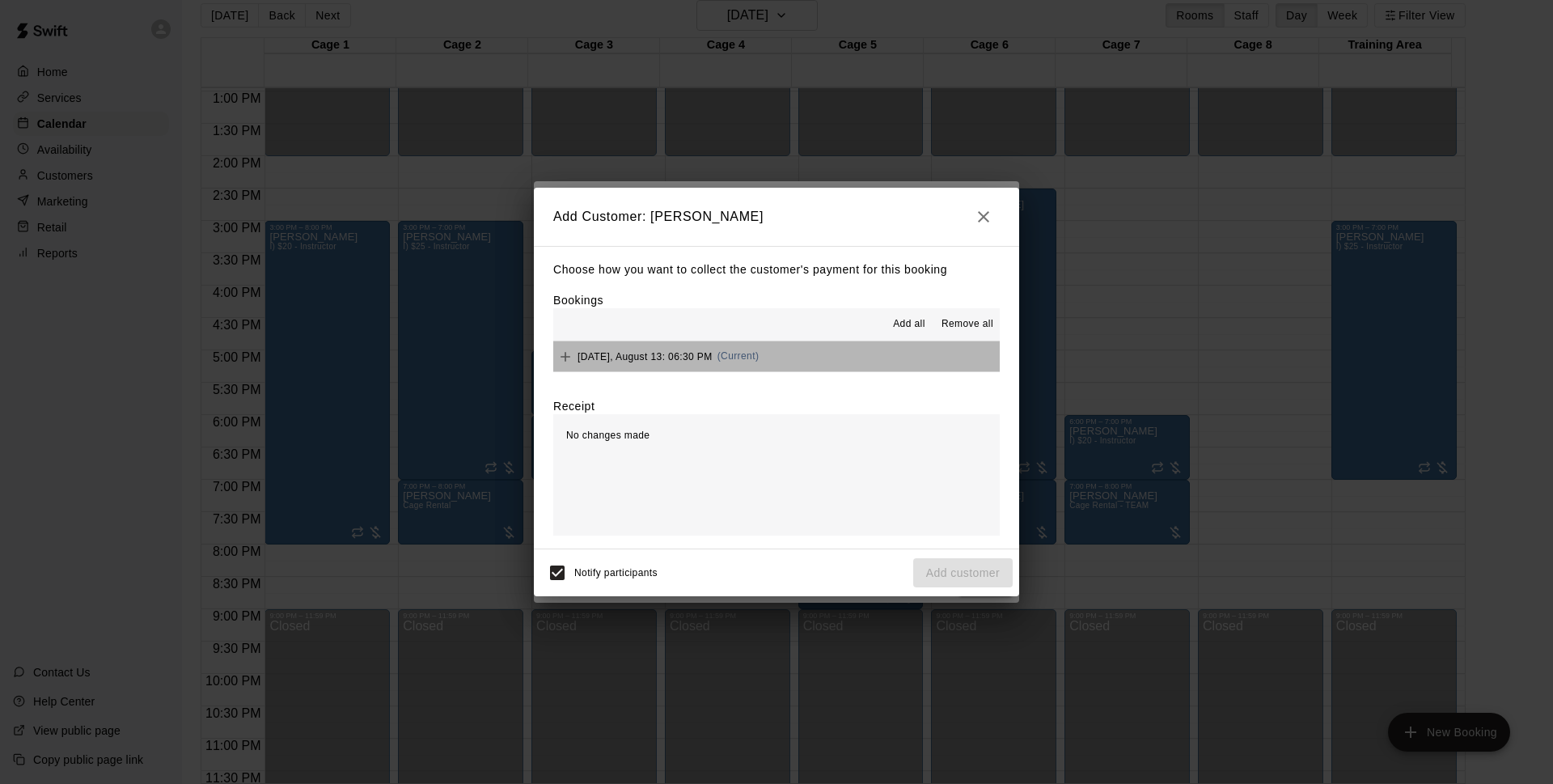
click at [822, 366] on button "[DATE], August 13: 06:30 PM (Current)" at bounding box center [776, 356] width 447 height 30
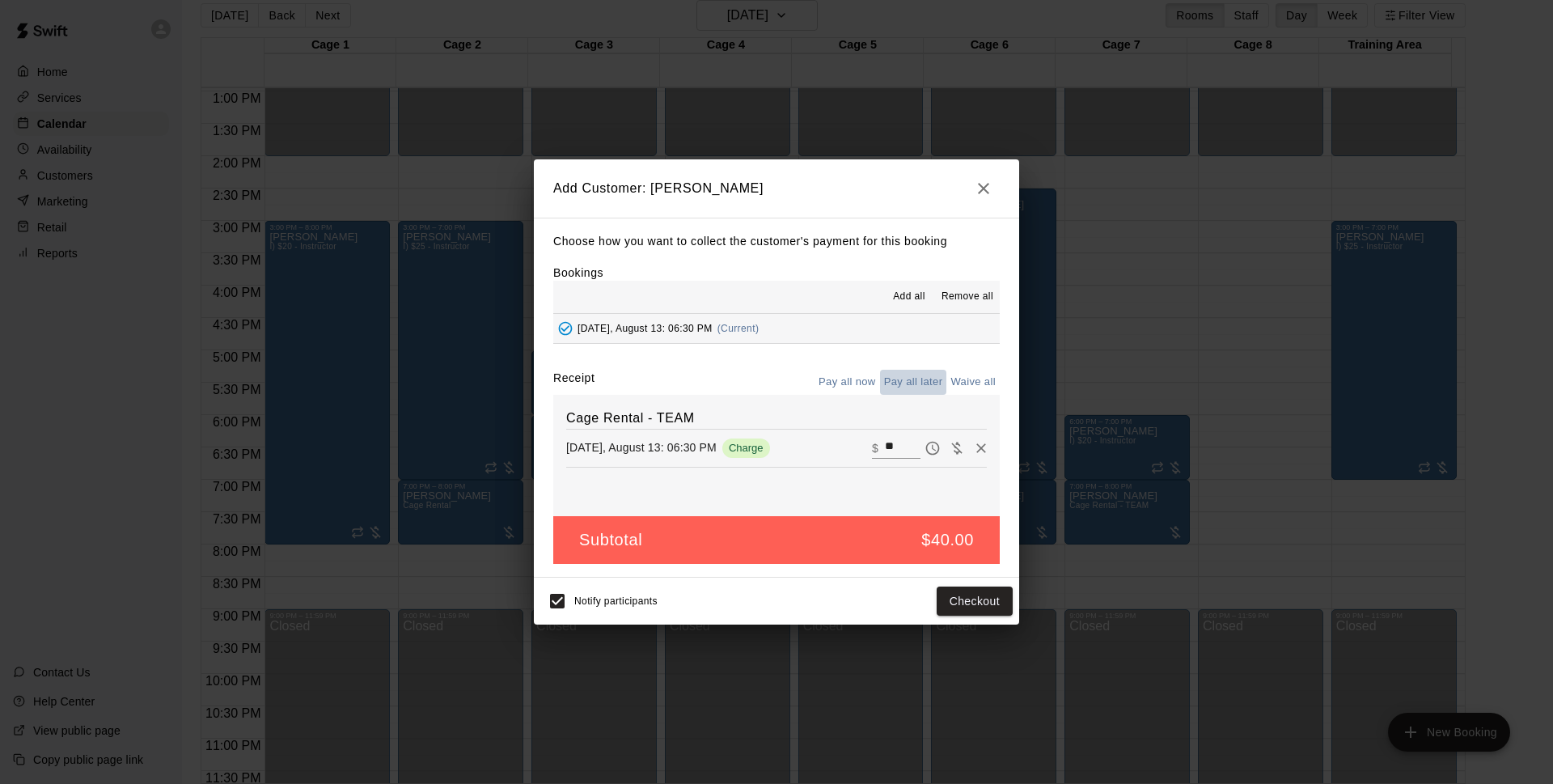
click at [926, 377] on button "Pay all later" at bounding box center [913, 382] width 67 height 25
click at [930, 600] on button "Add customer" at bounding box center [963, 601] width 99 height 30
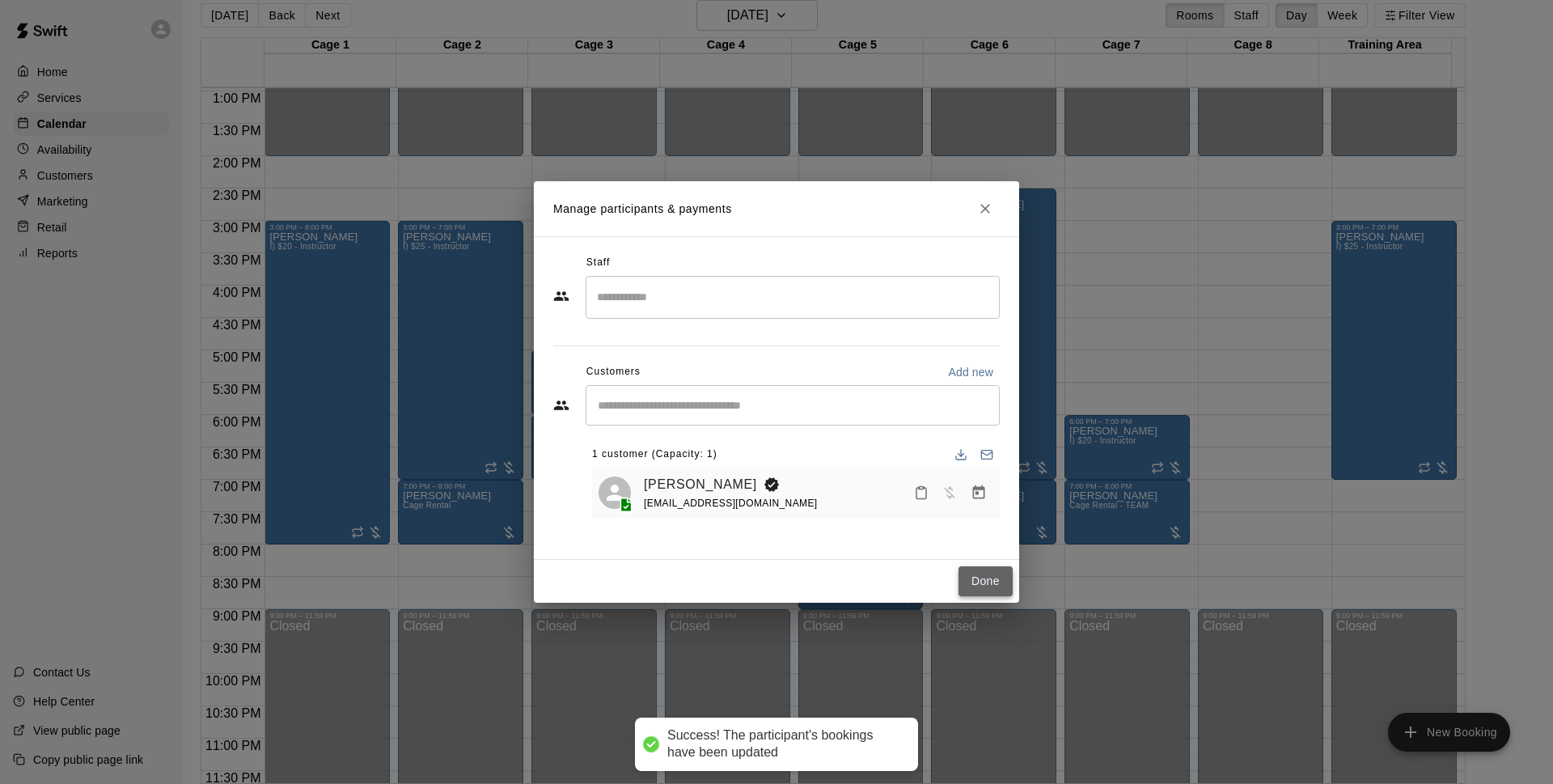
click at [984, 577] on button "Done" at bounding box center [985, 581] width 54 height 30
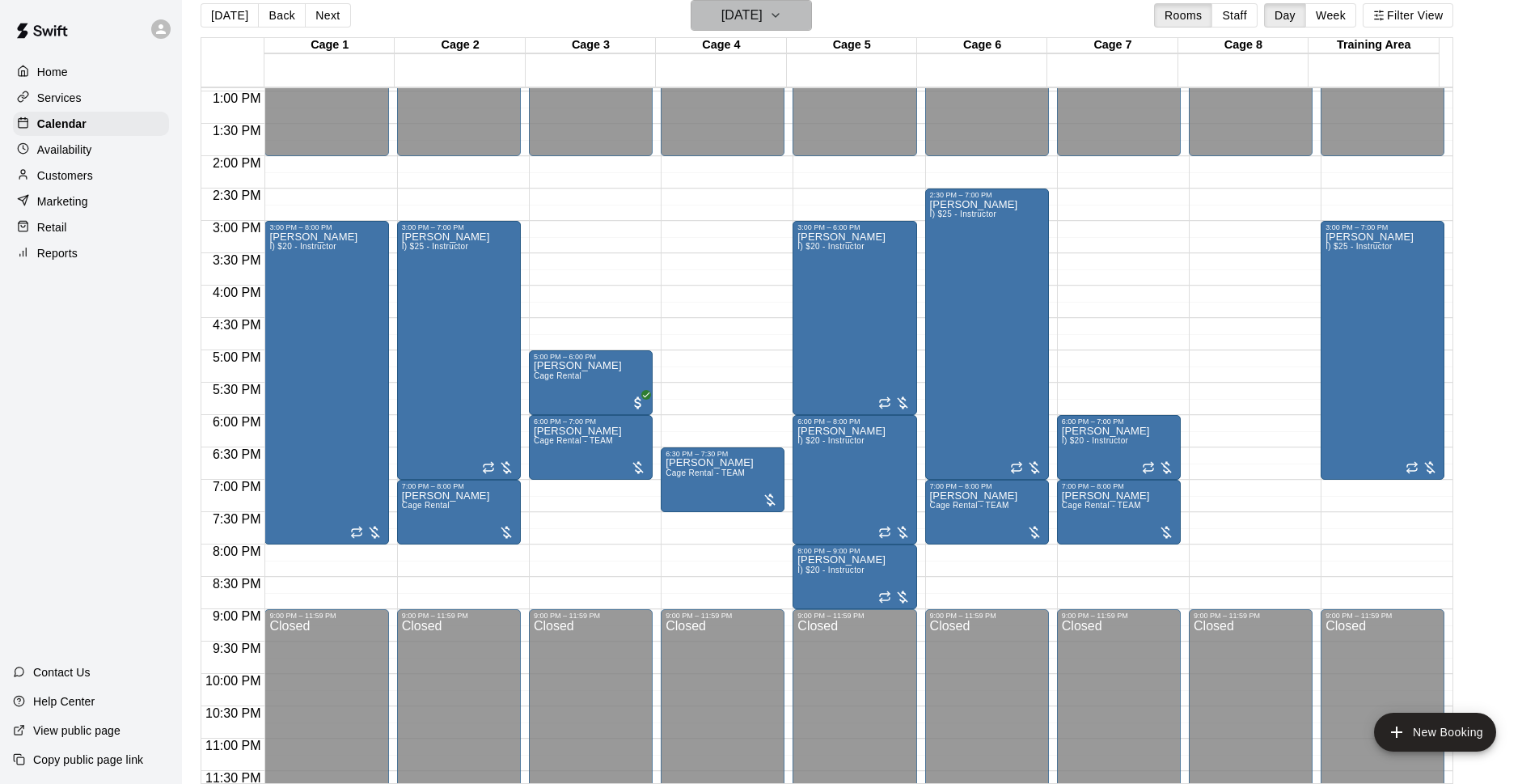
click at [722, 16] on h6 "[DATE]" at bounding box center [742, 15] width 41 height 23
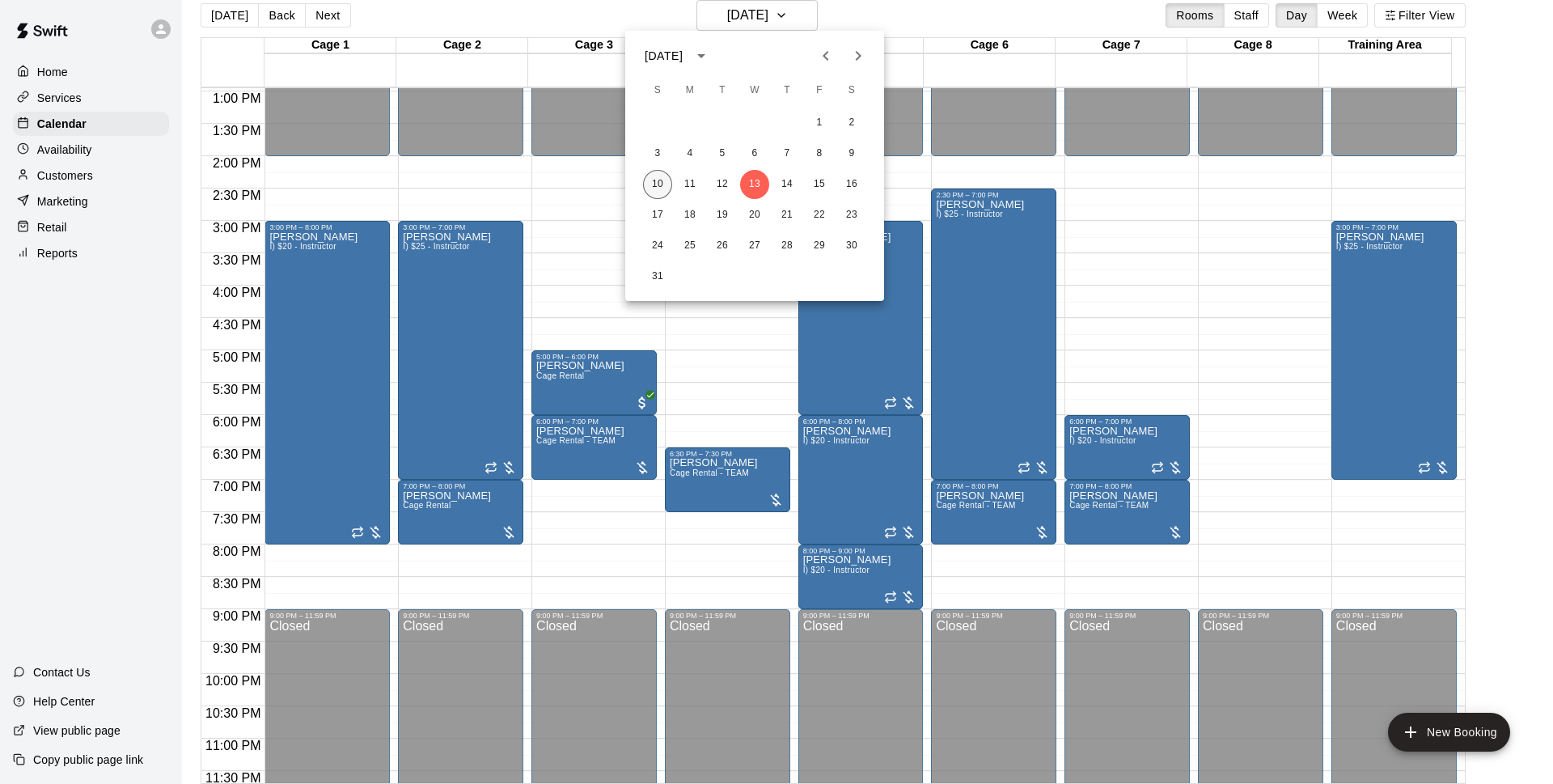
click at [664, 182] on button "10" at bounding box center [658, 184] width 29 height 29
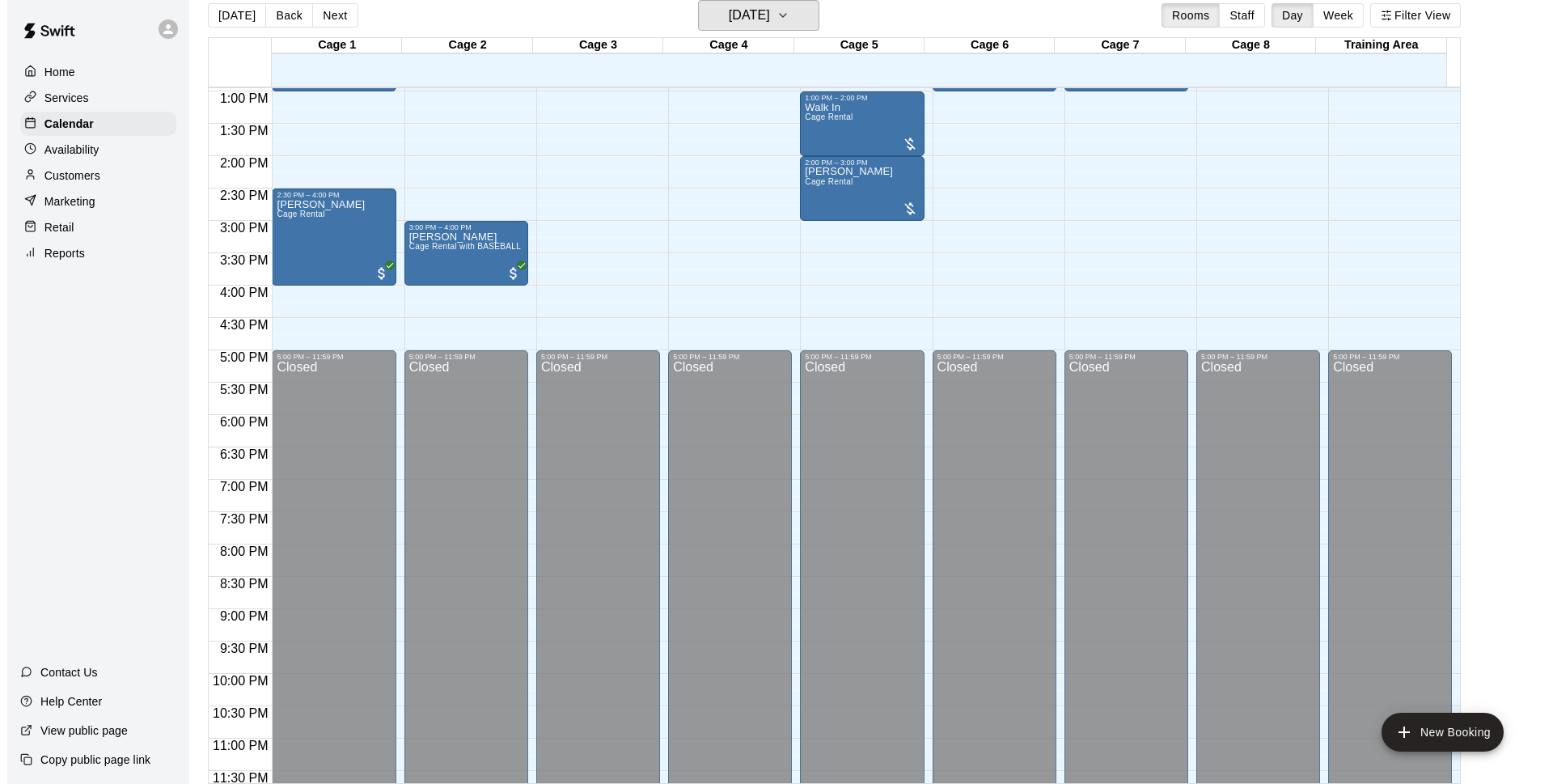
scroll to position [630, 0]
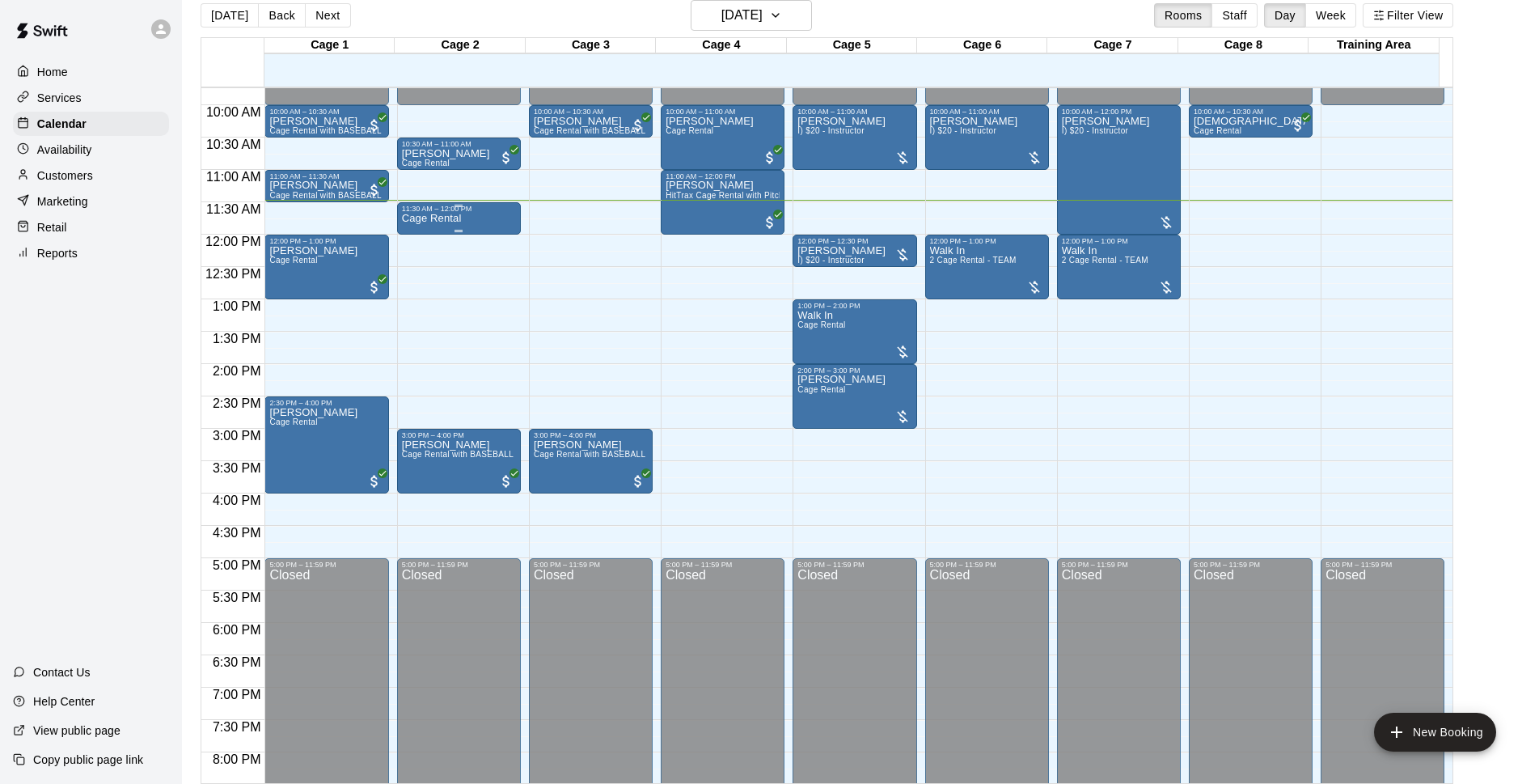
click at [455, 210] on div "11:30 AM – 12:00 PM" at bounding box center [459, 208] width 114 height 8
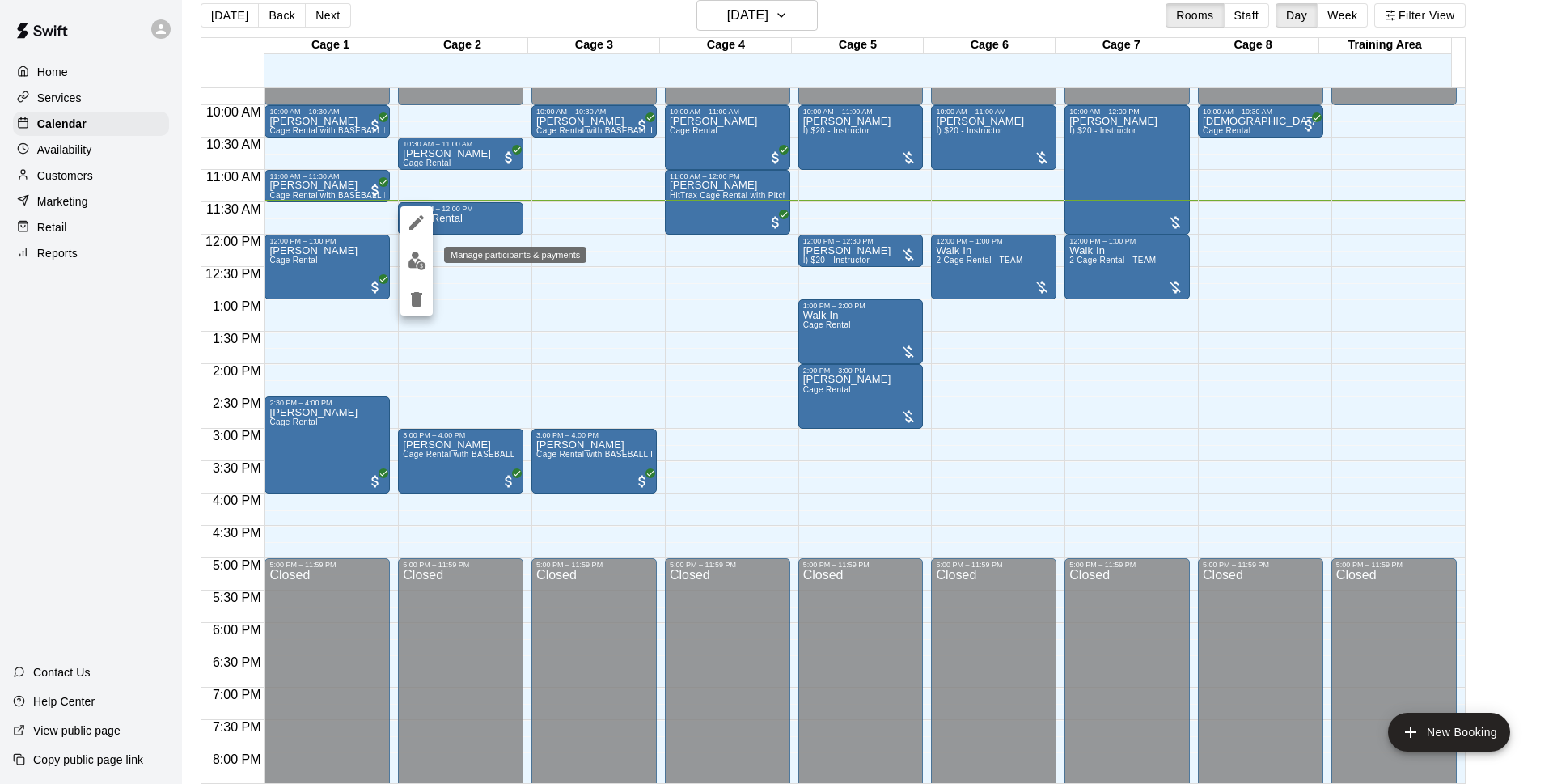
click at [422, 267] on img "edit" at bounding box center [417, 261] width 19 height 19
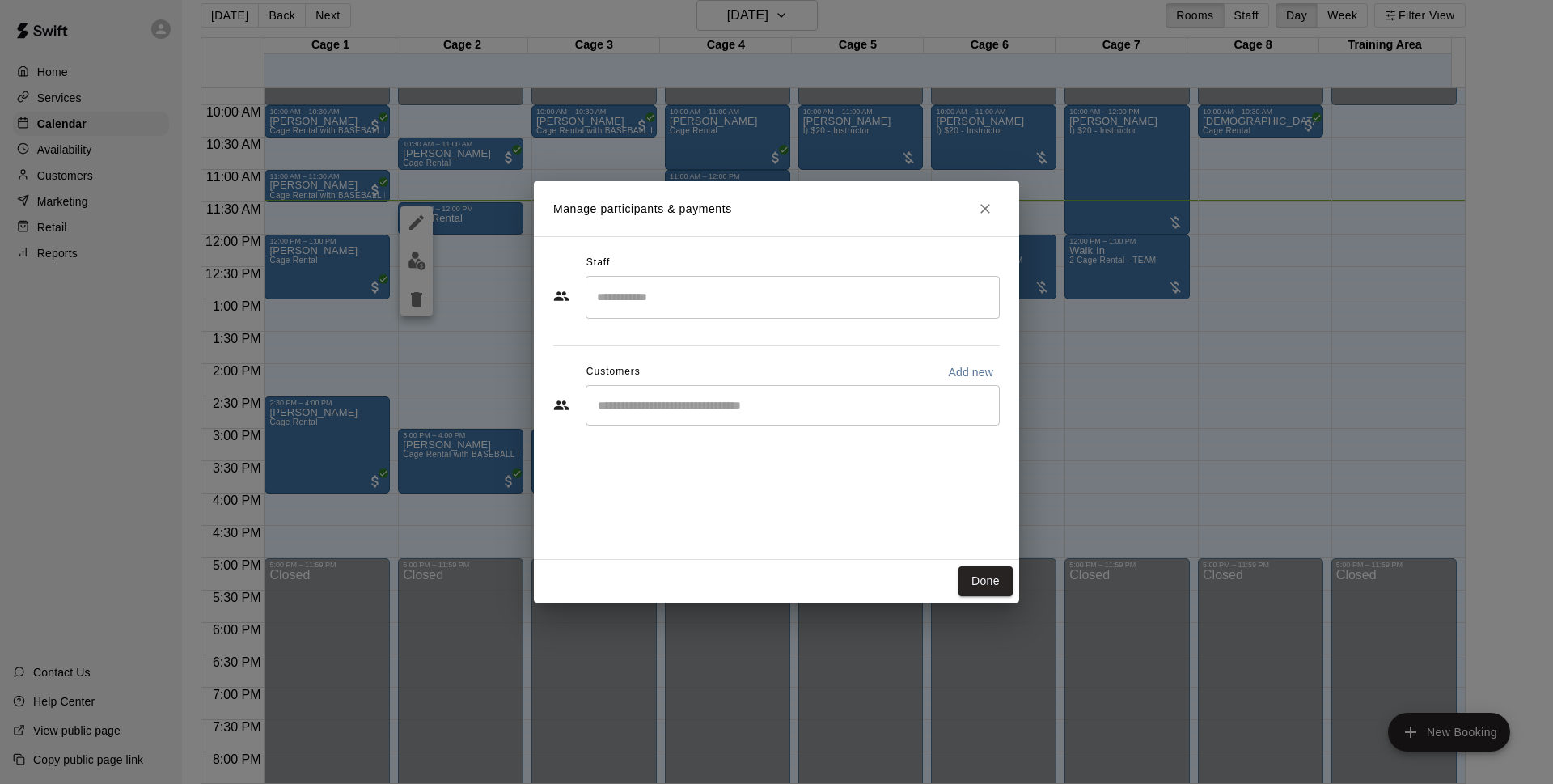
click at [737, 394] on div "​" at bounding box center [793, 405] width 414 height 40
click at [970, 374] on p "Add new" at bounding box center [970, 372] width 45 height 16
select select "**"
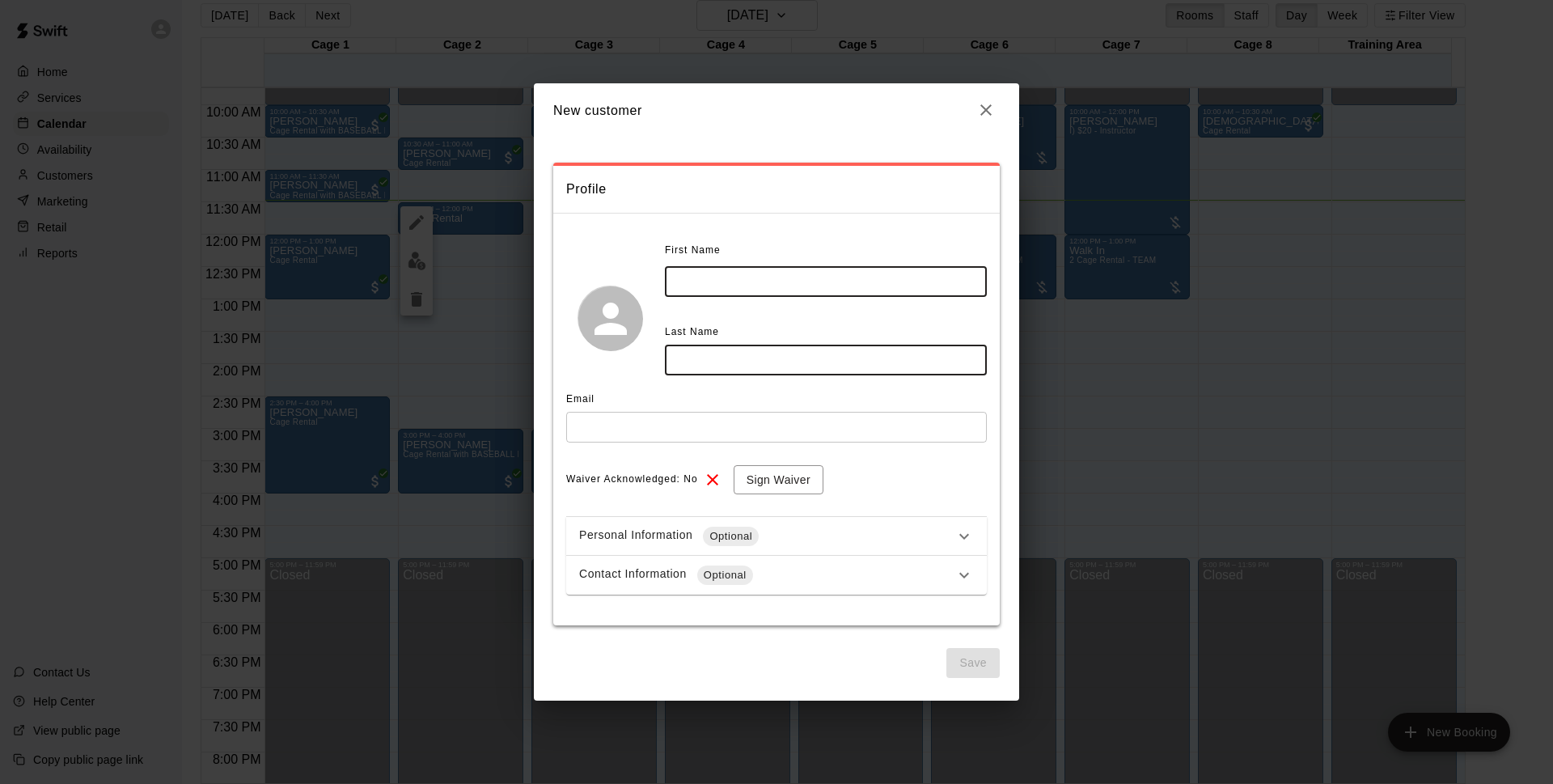
click at [757, 270] on input "text" at bounding box center [825, 281] width 322 height 30
type input "*****"
click at [712, 364] on input "text" at bounding box center [825, 359] width 322 height 30
type input "*****"
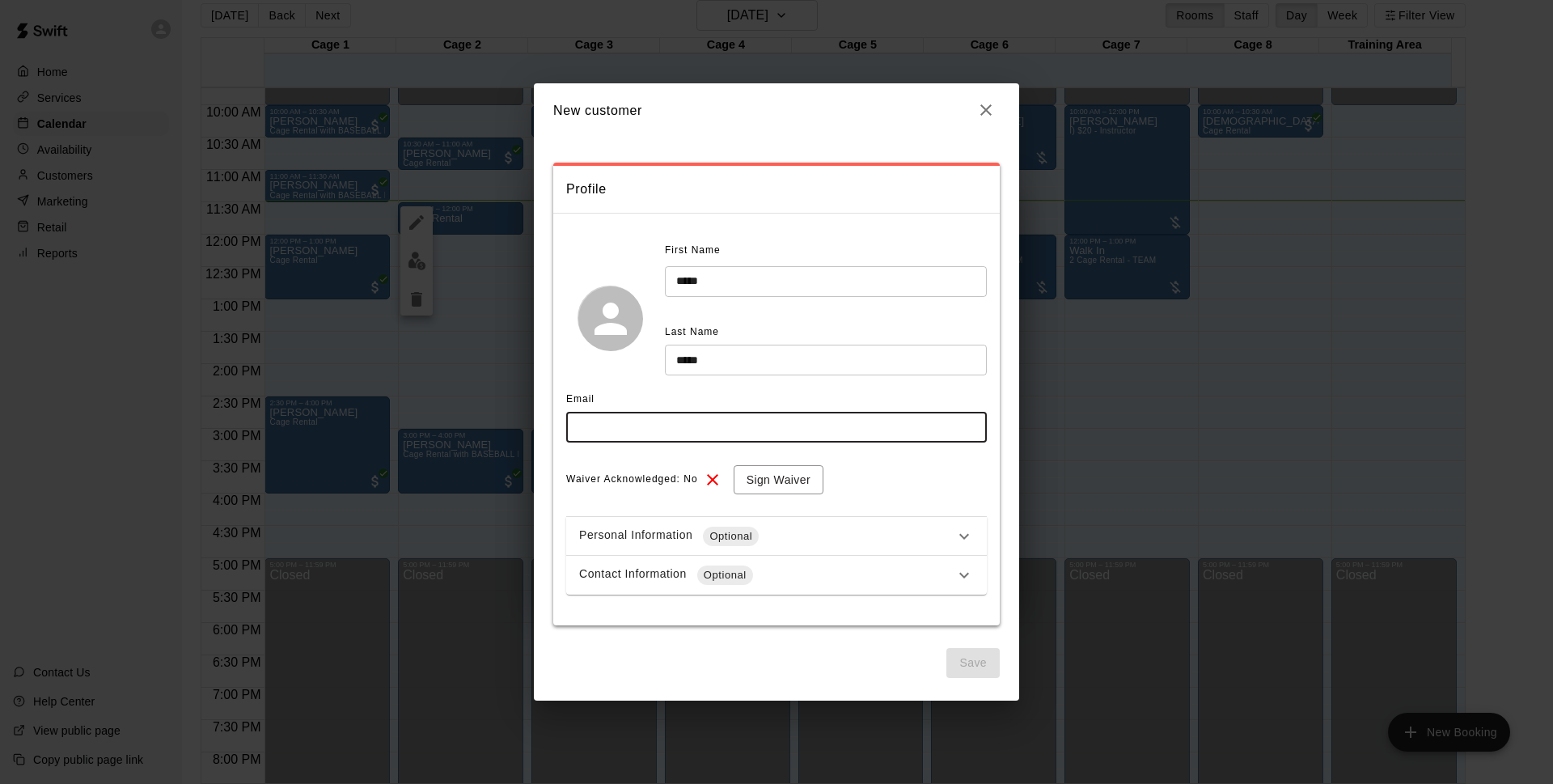
click at [653, 433] on input "text" at bounding box center [776, 426] width 420 height 30
type input "**********"
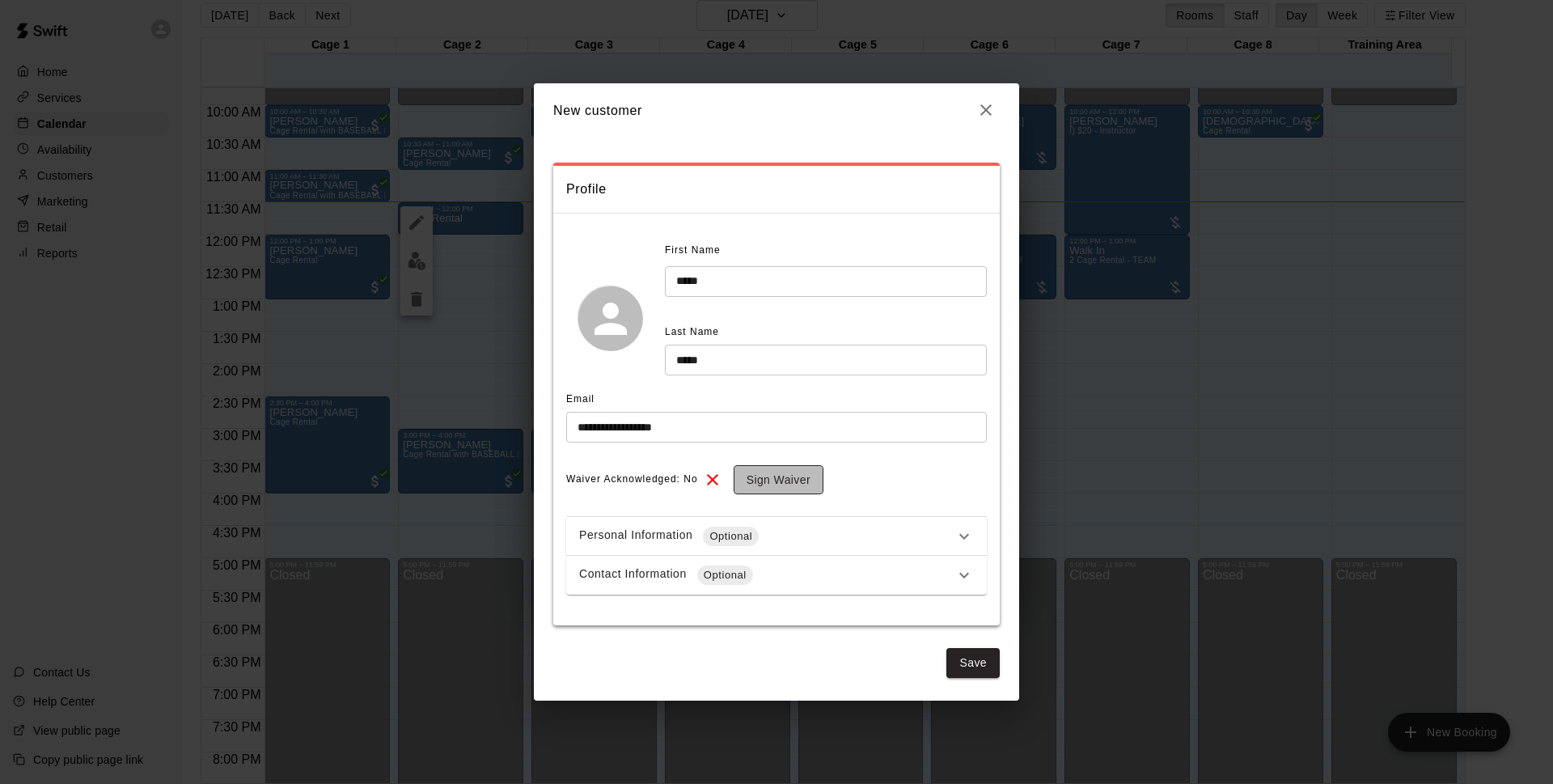
click at [794, 483] on button "Sign Waiver" at bounding box center [778, 480] width 90 height 30
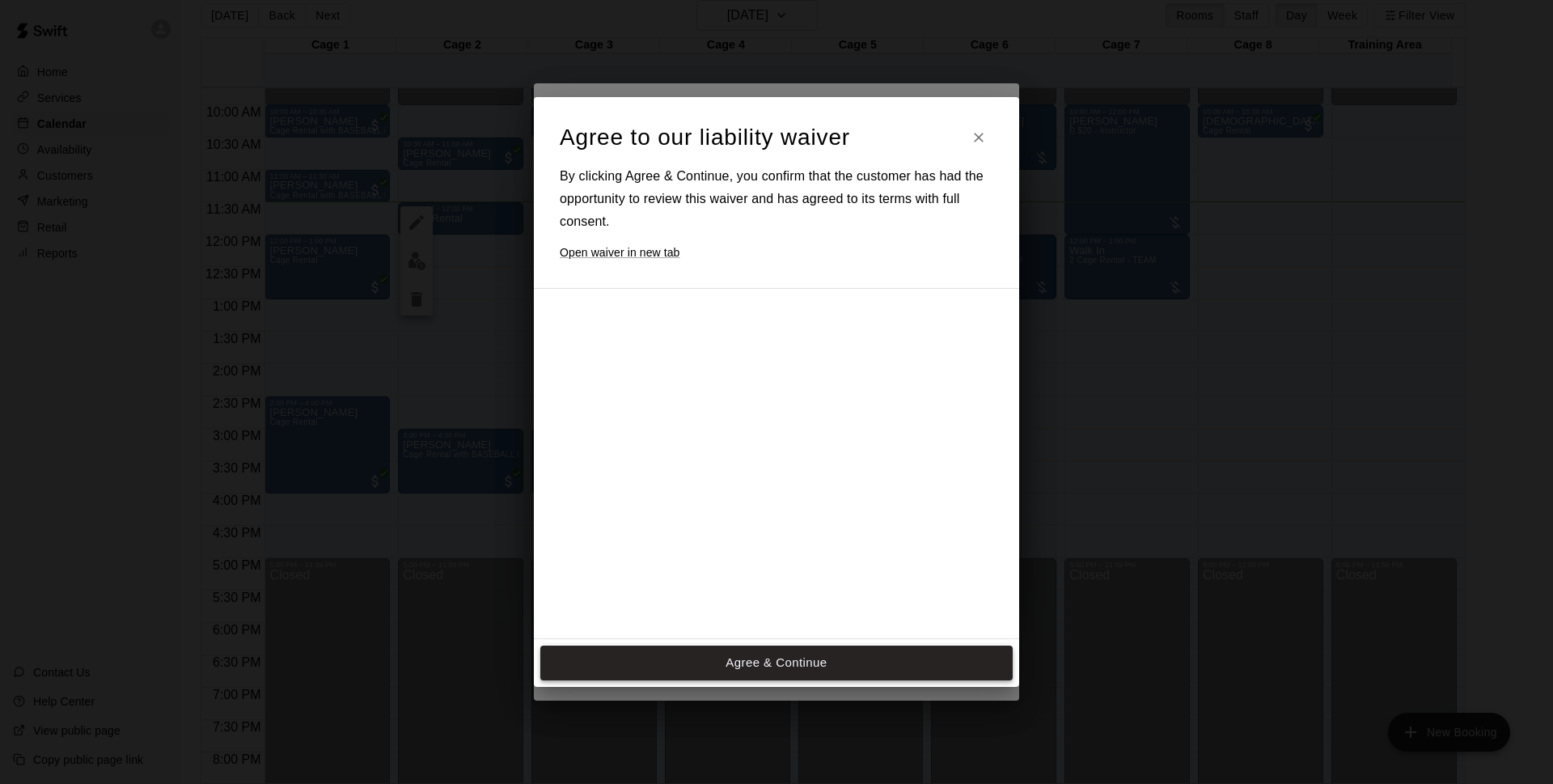
click at [743, 654] on button "Agree & Continue" at bounding box center [776, 663] width 472 height 34
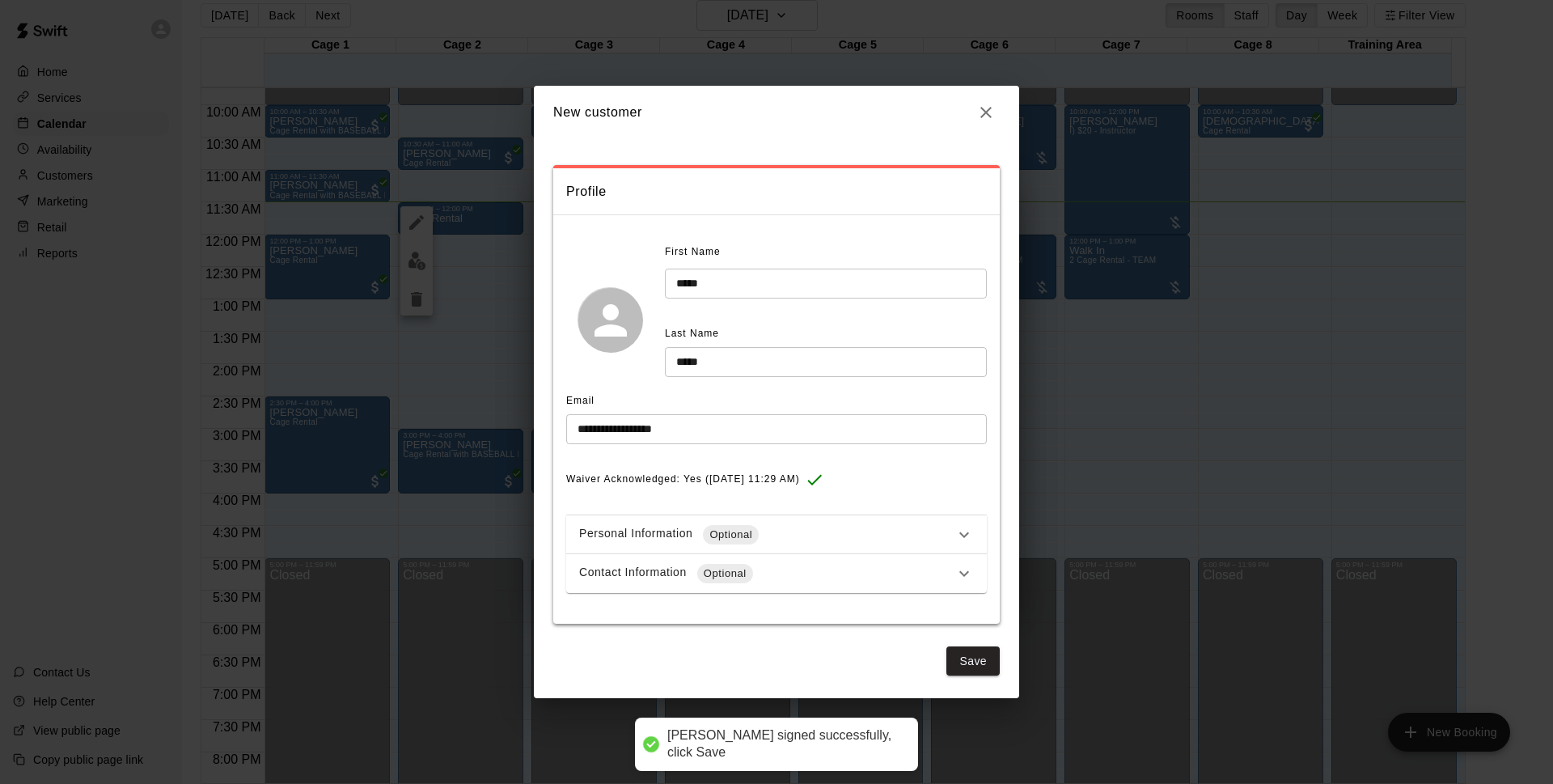
click at [803, 561] on div "Contact Information Optional" at bounding box center [776, 573] width 420 height 38
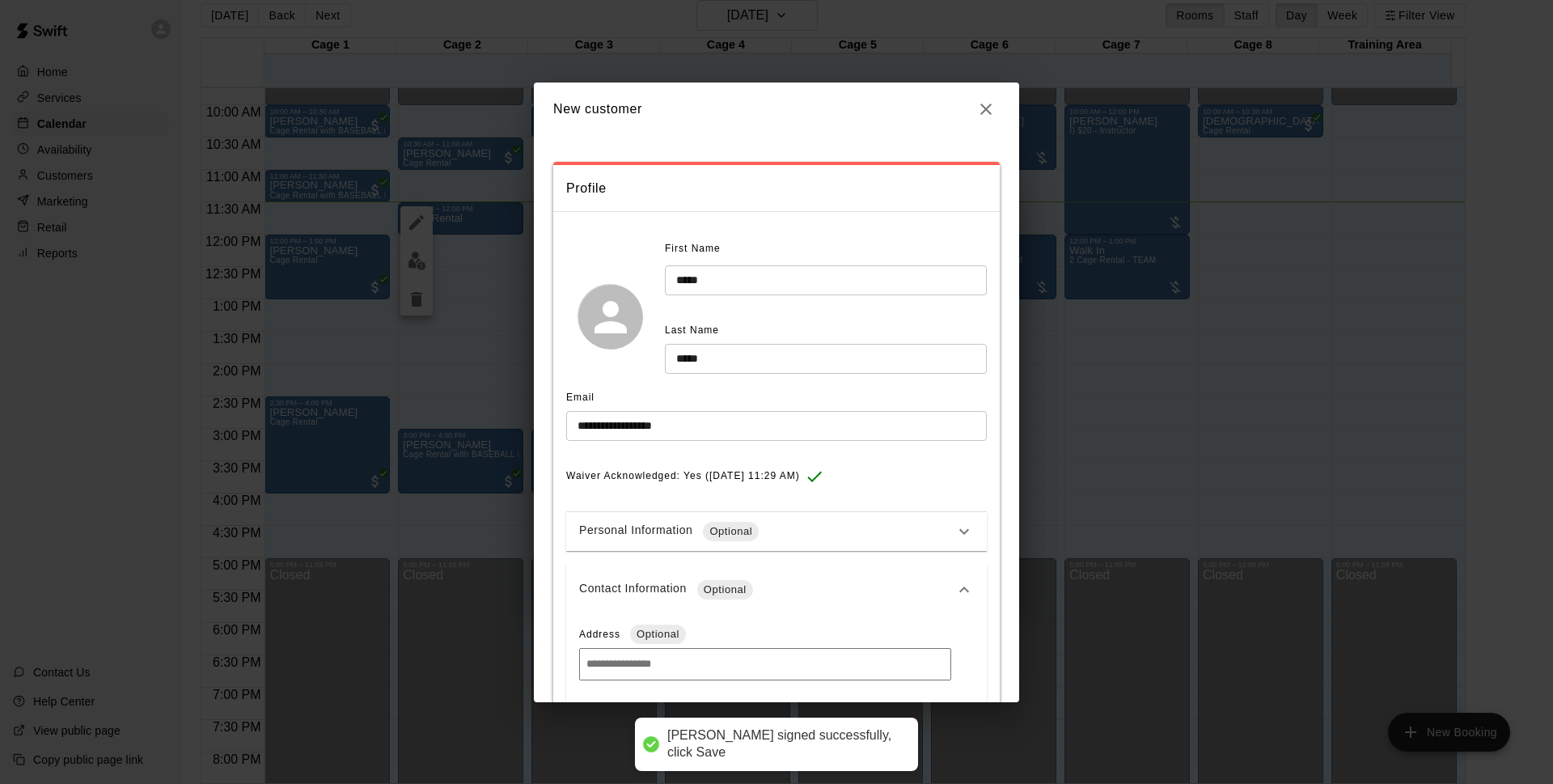
scroll to position [255, 0]
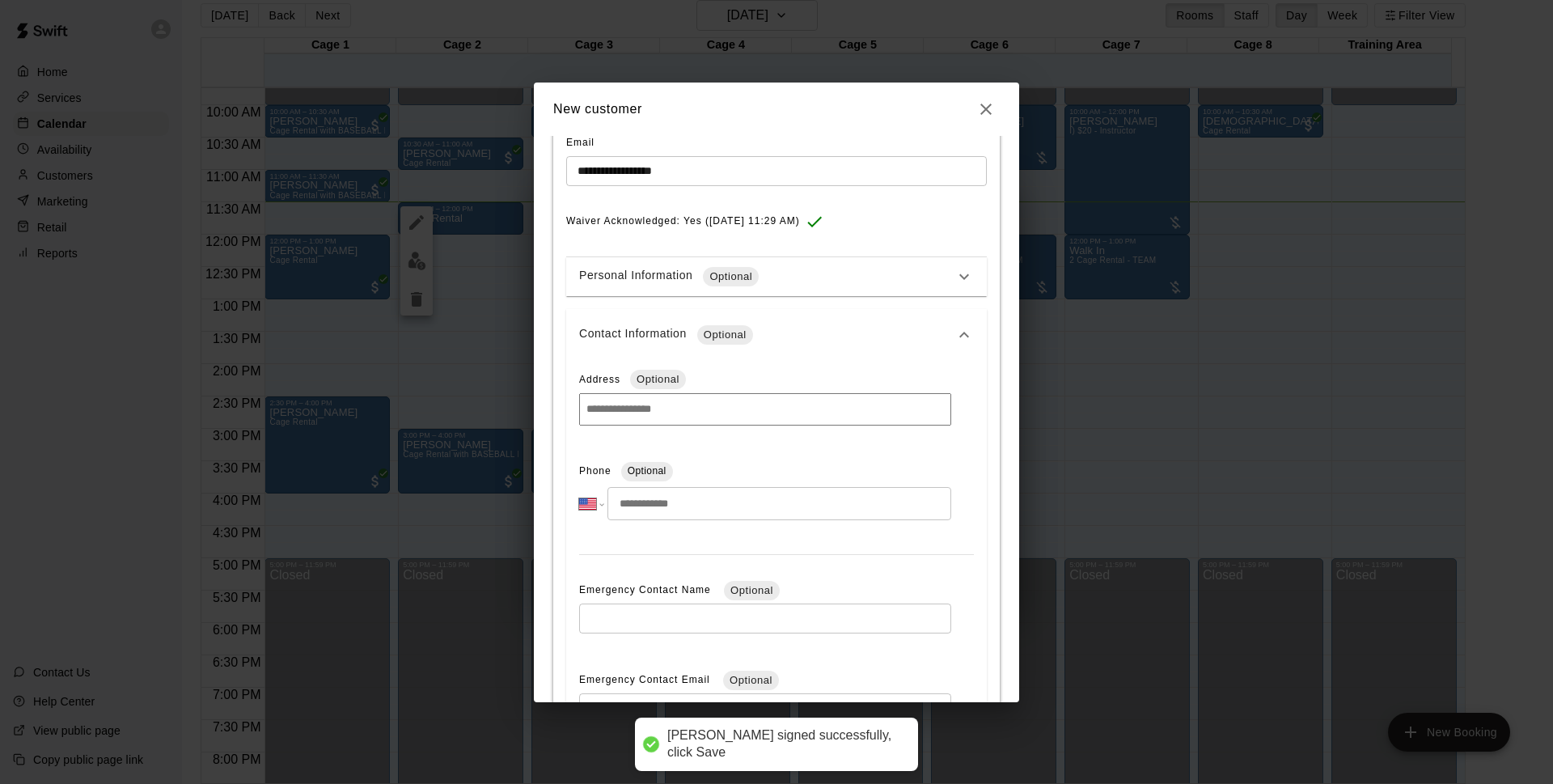
click at [699, 509] on input "tel" at bounding box center [779, 503] width 344 height 33
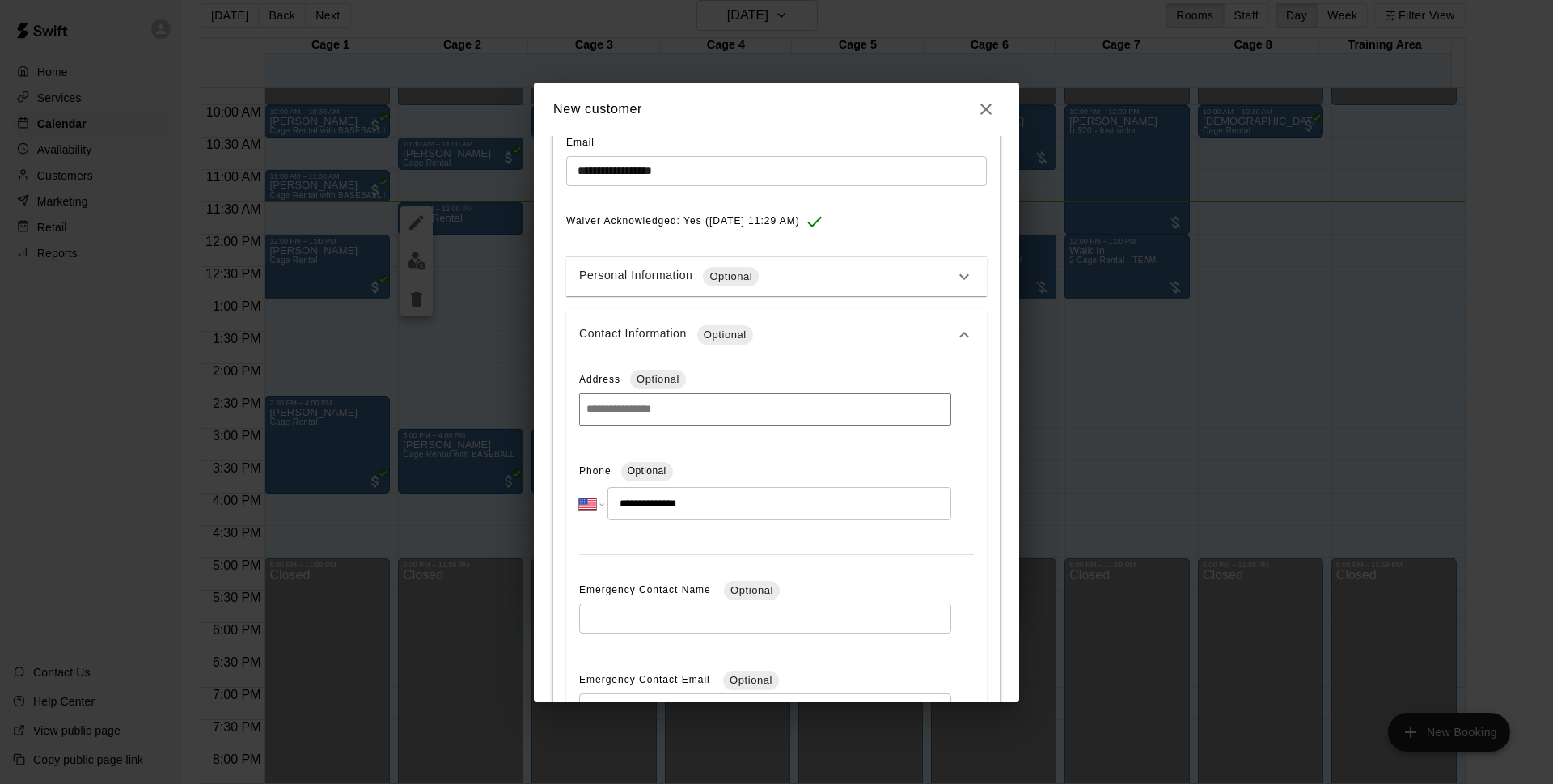
scroll to position [510, 0]
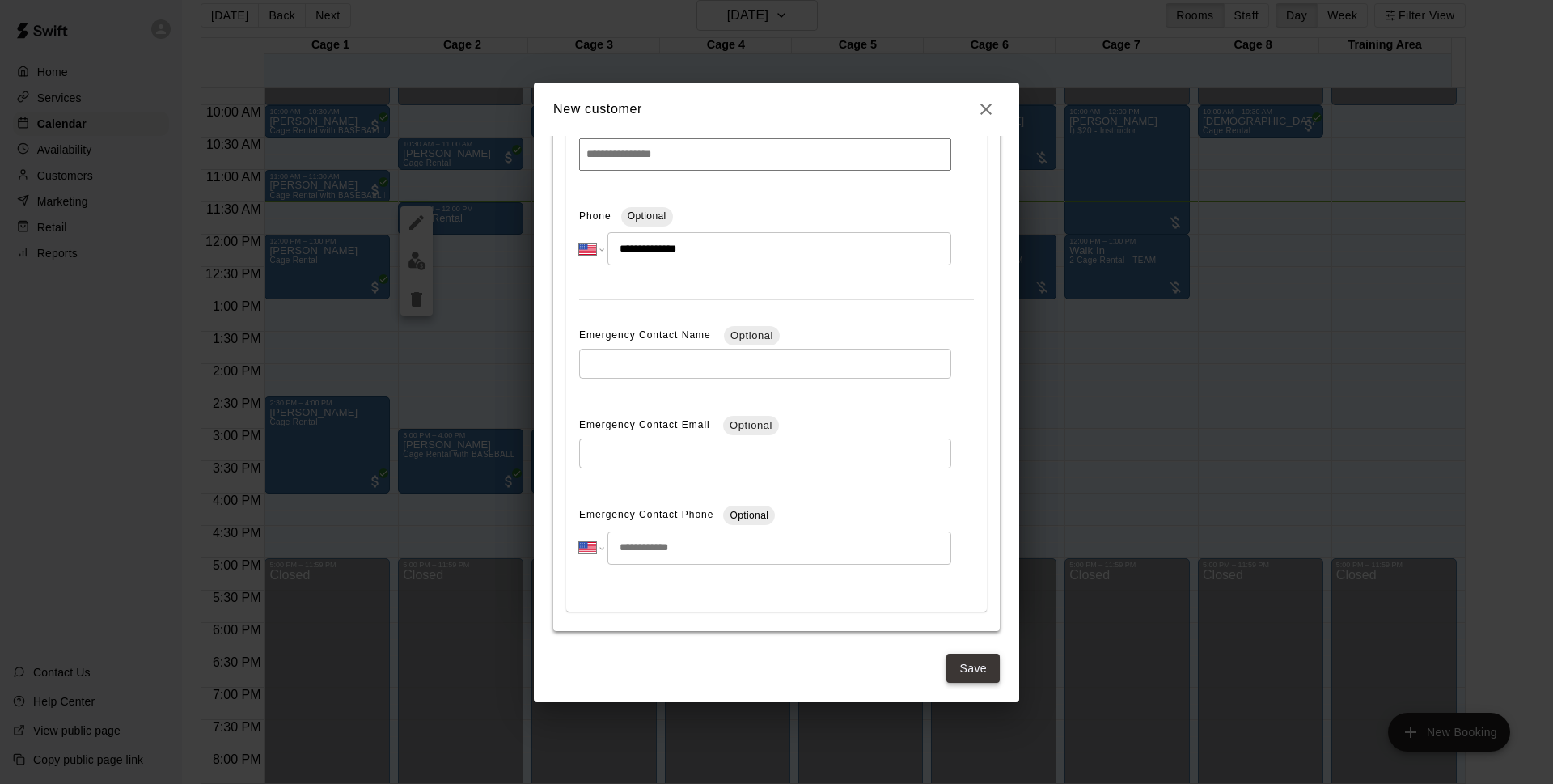
type input "**********"
click at [983, 670] on button "Save" at bounding box center [973, 668] width 54 height 30
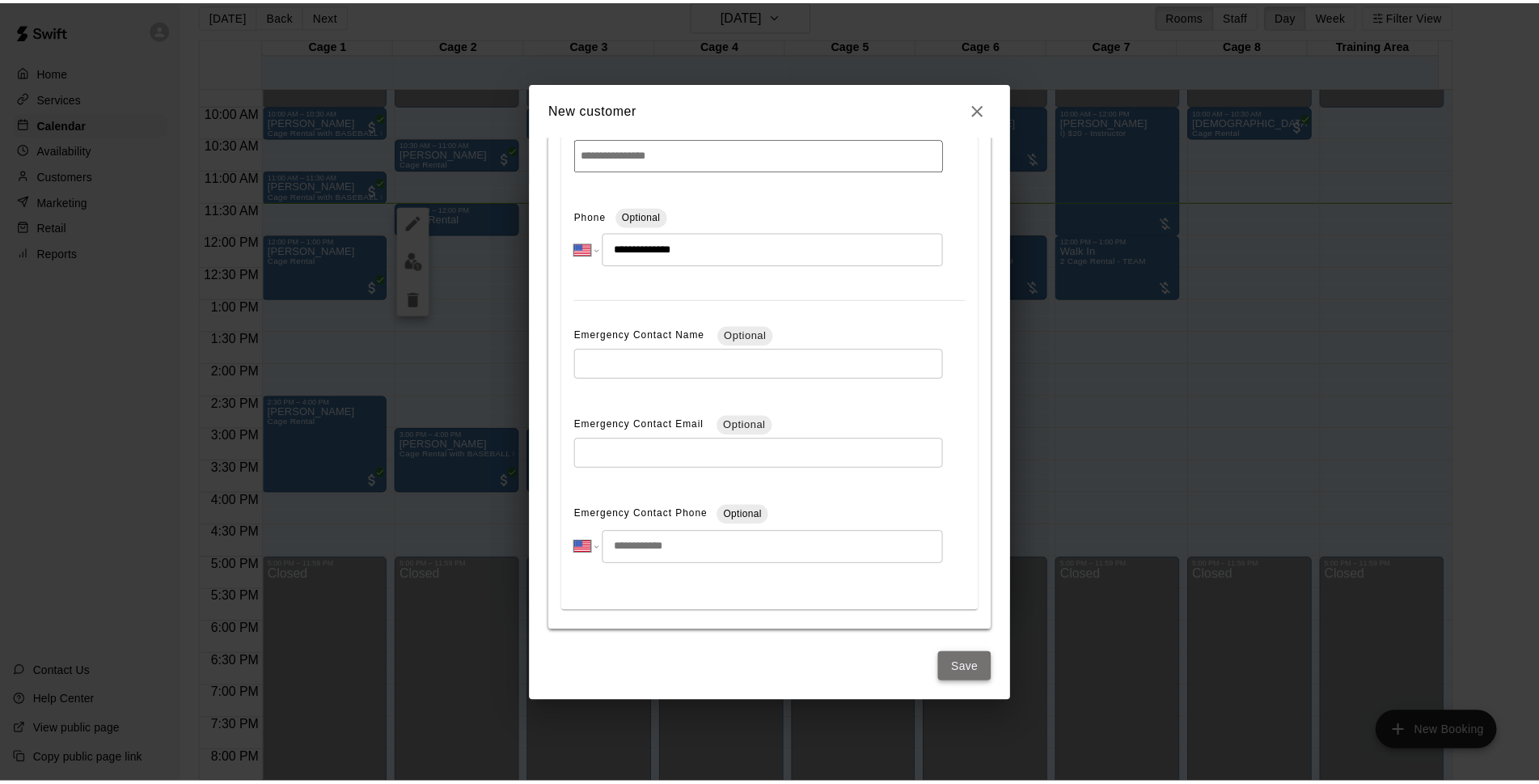
scroll to position [0, 0]
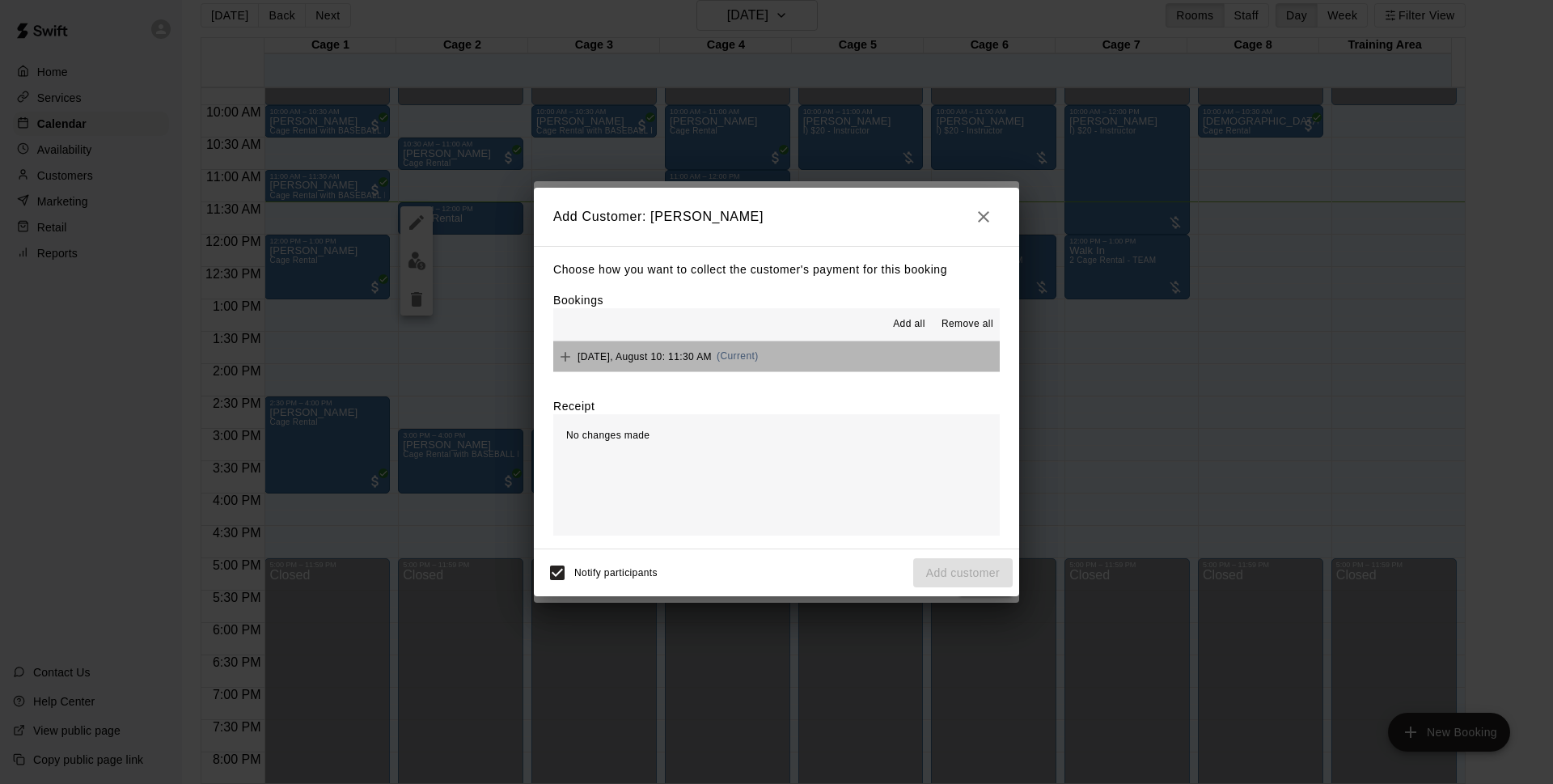
click at [803, 363] on button "[DATE], August 10: 11:30 AM (Current)" at bounding box center [776, 356] width 447 height 30
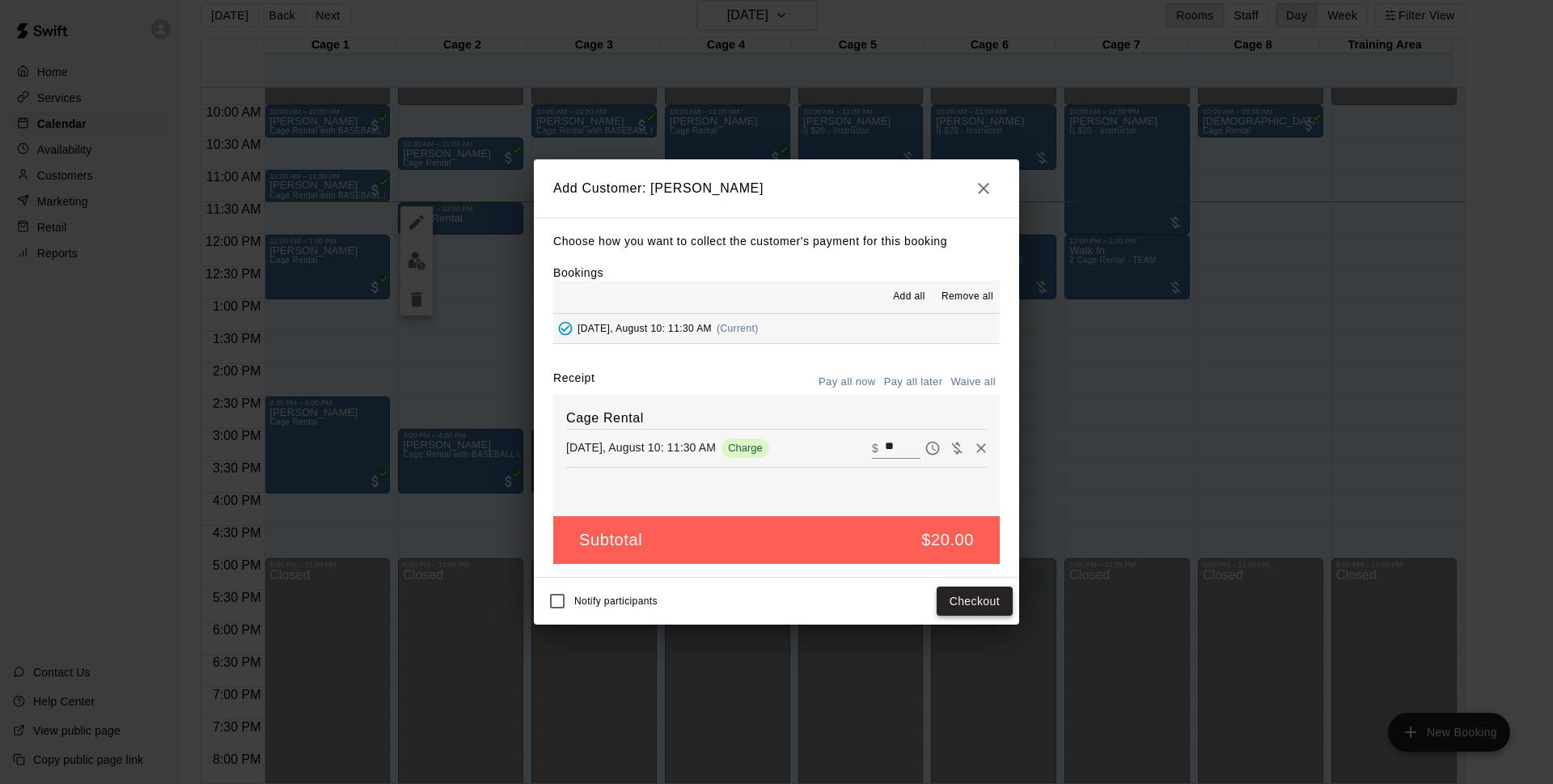
click at [983, 603] on button "Checkout" at bounding box center [975, 601] width 76 height 30
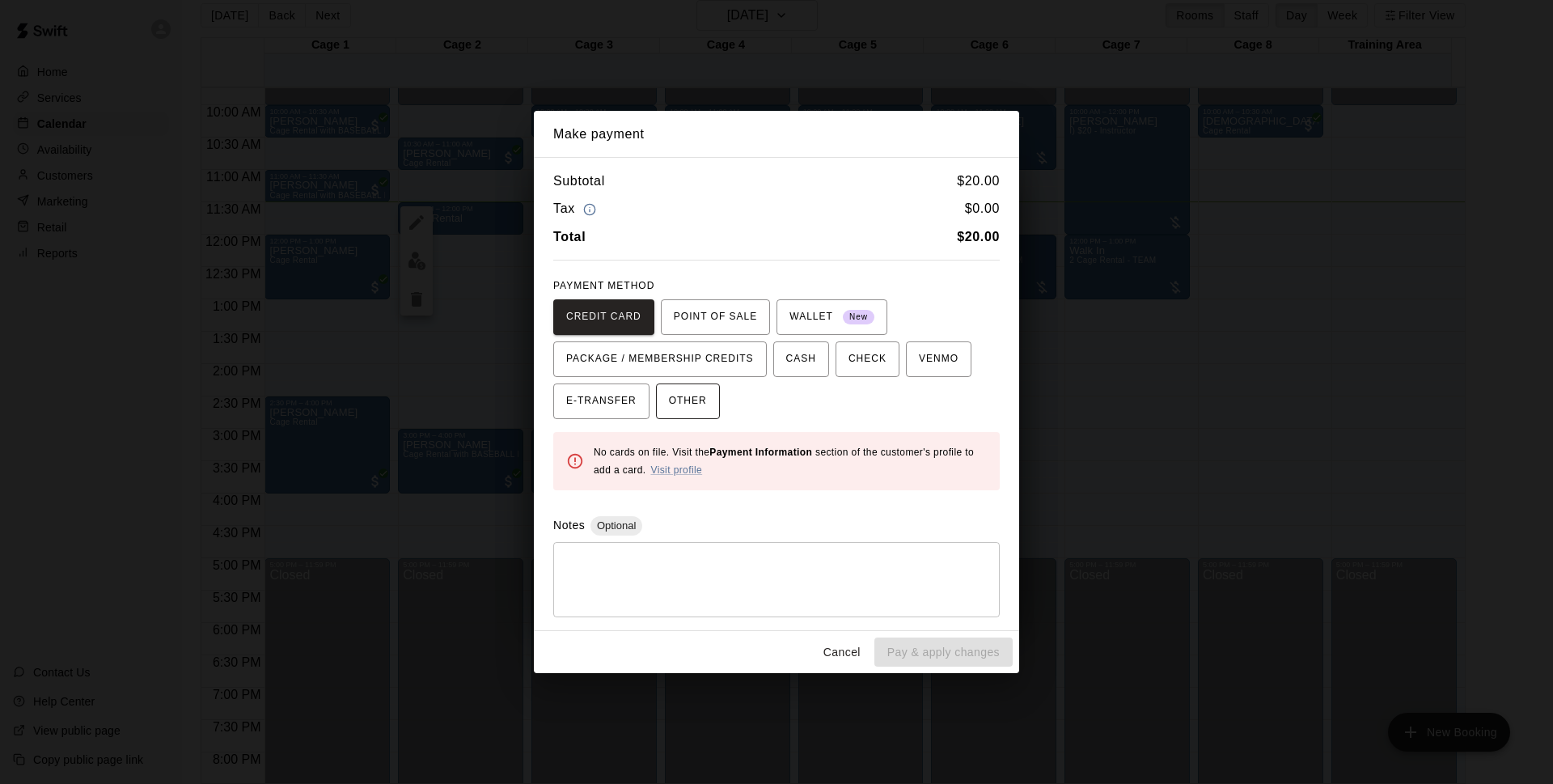
click at [703, 397] on span "OTHER" at bounding box center [688, 401] width 38 height 26
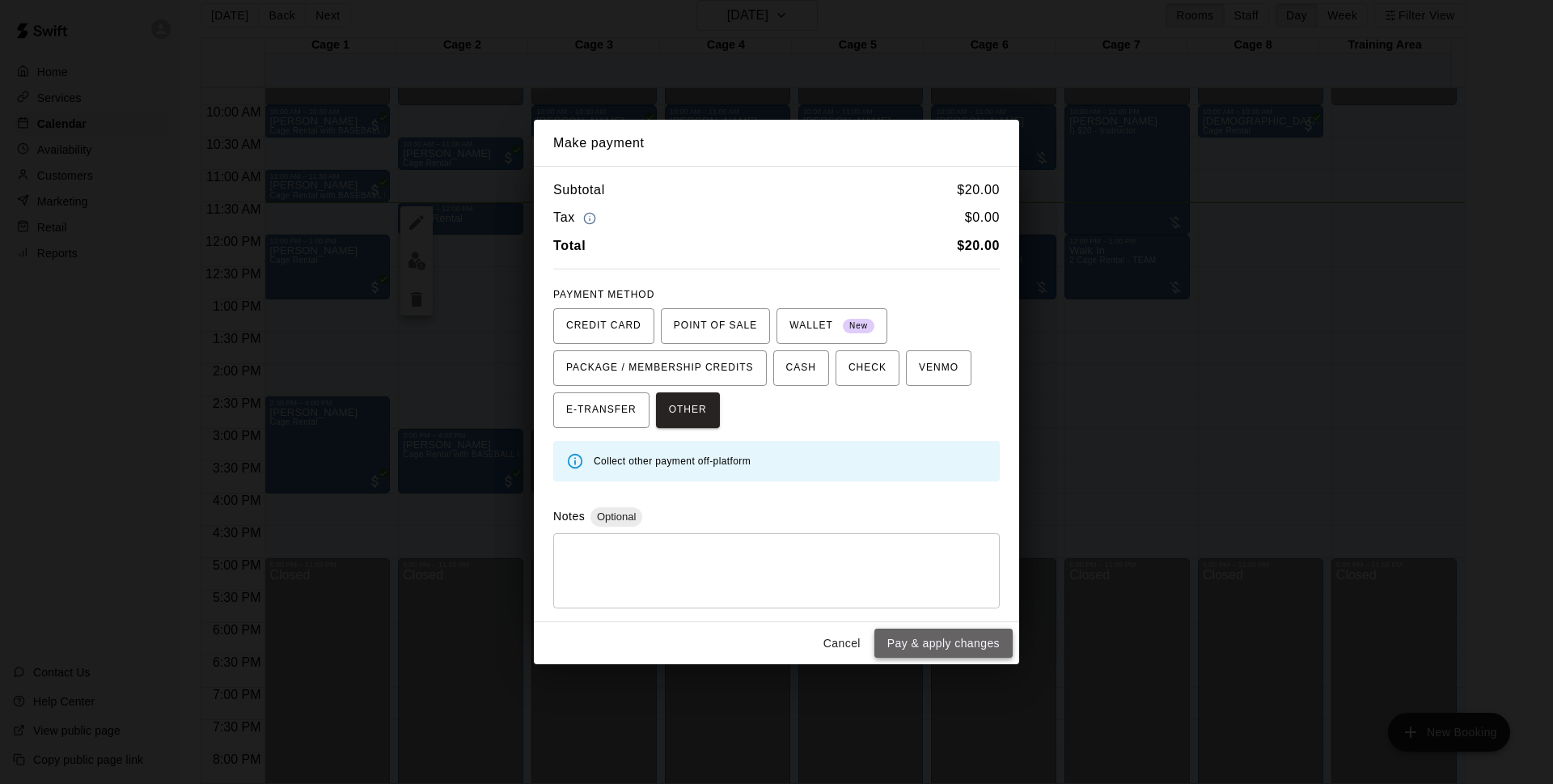
click at [918, 639] on button "Pay & apply changes" at bounding box center [944, 643] width 138 height 30
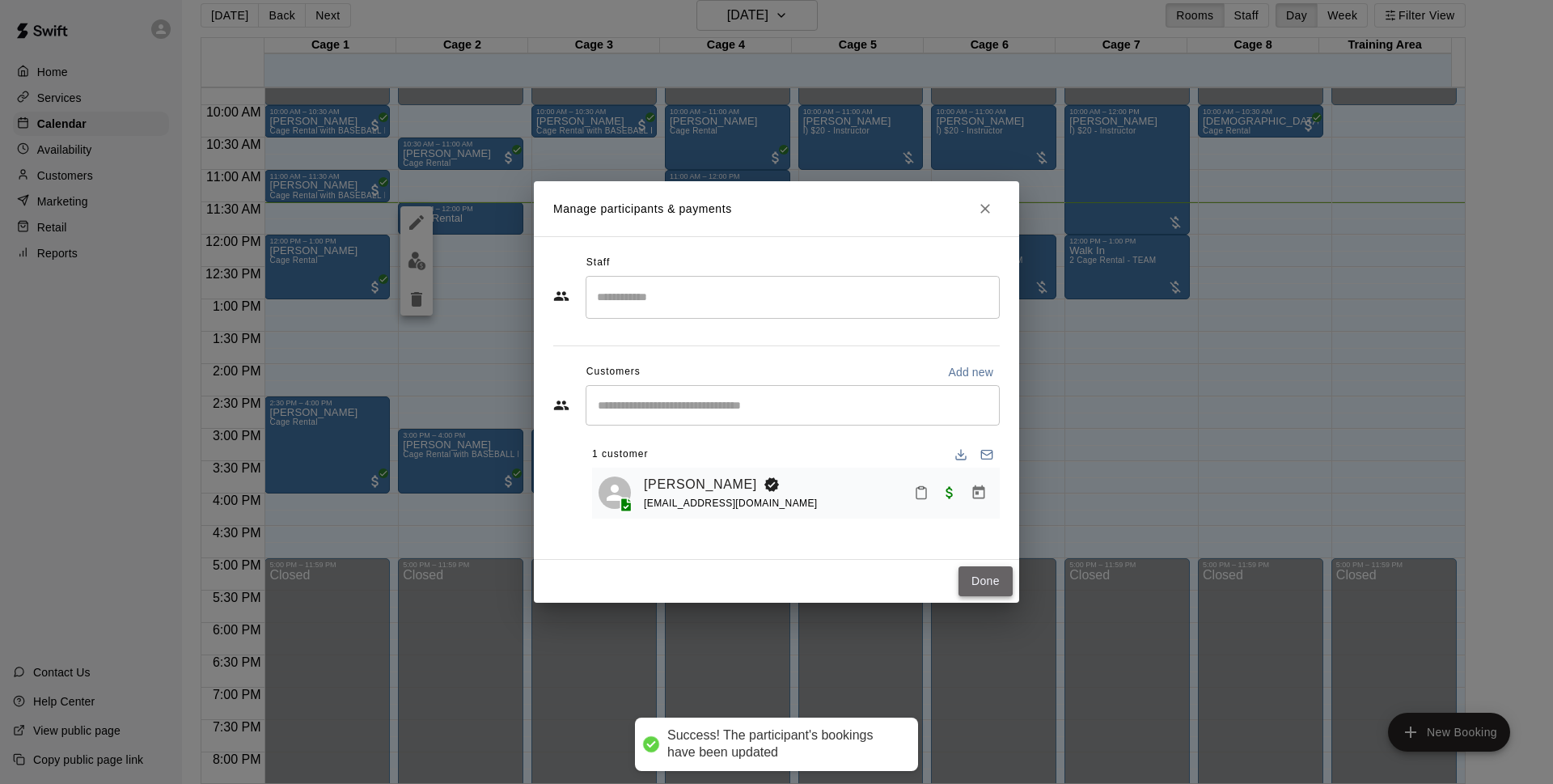
click at [988, 588] on button "Done" at bounding box center [985, 581] width 54 height 30
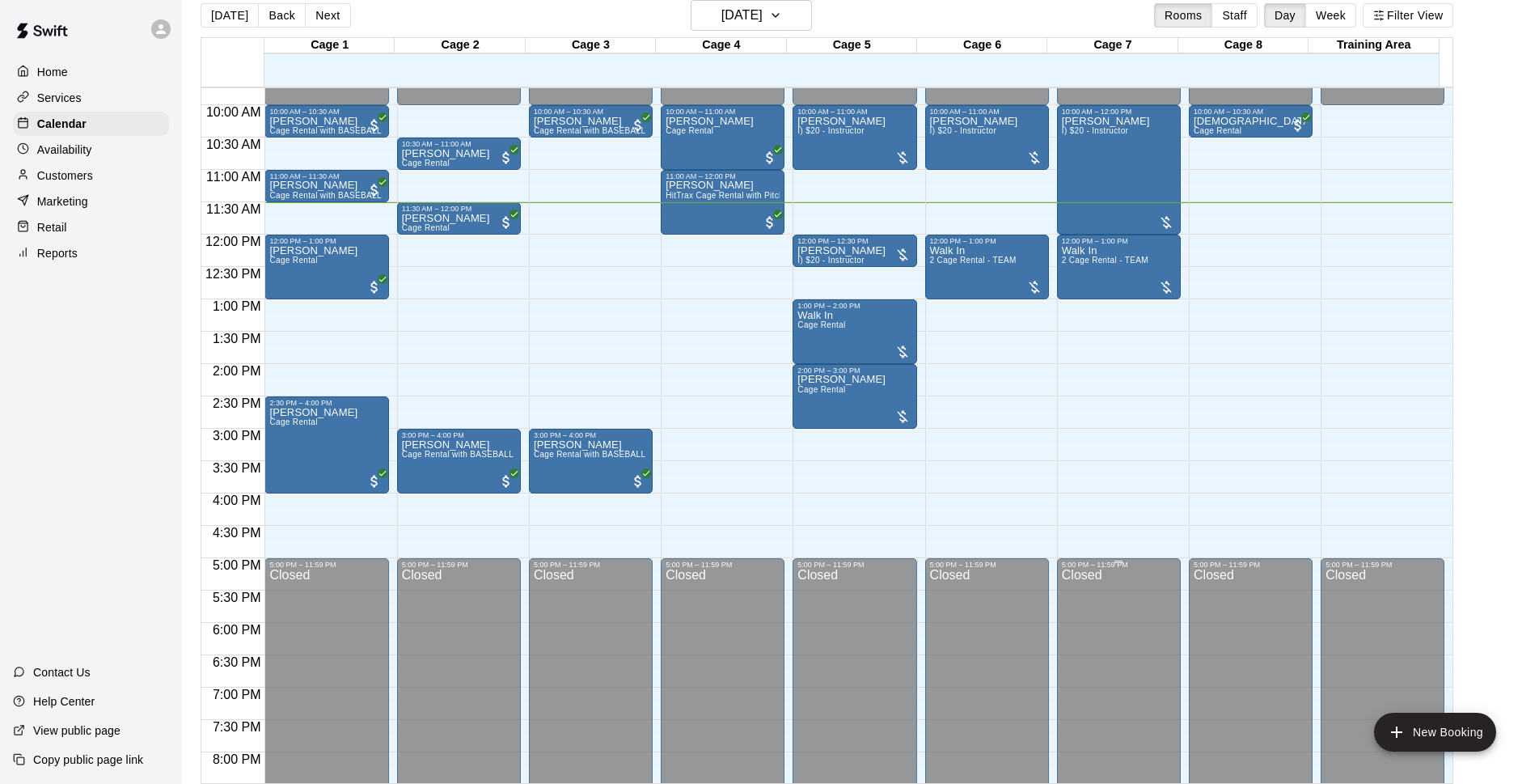
scroll to position [526, 0]
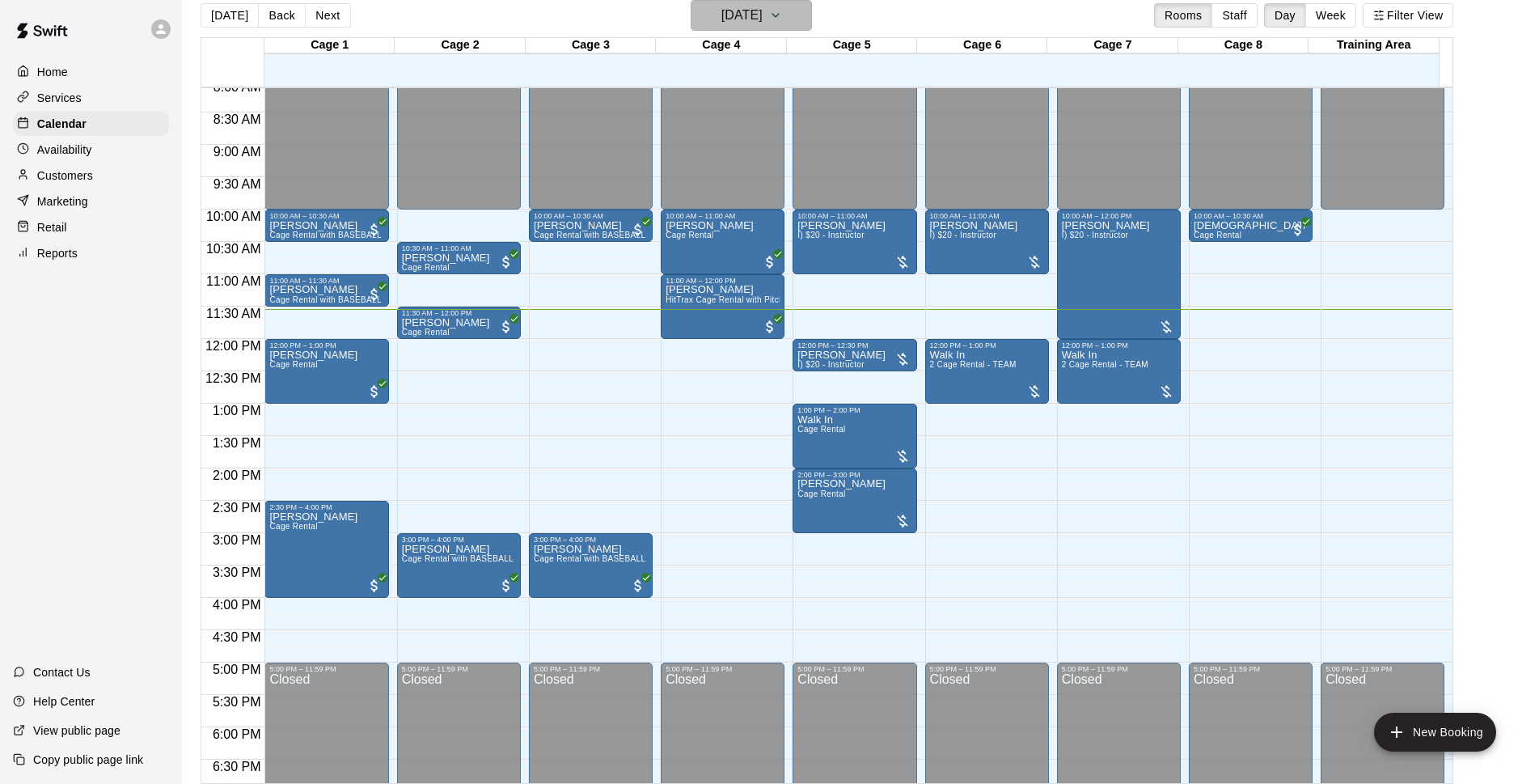
click at [764, 26] on button "[DATE]" at bounding box center [752, 15] width 121 height 31
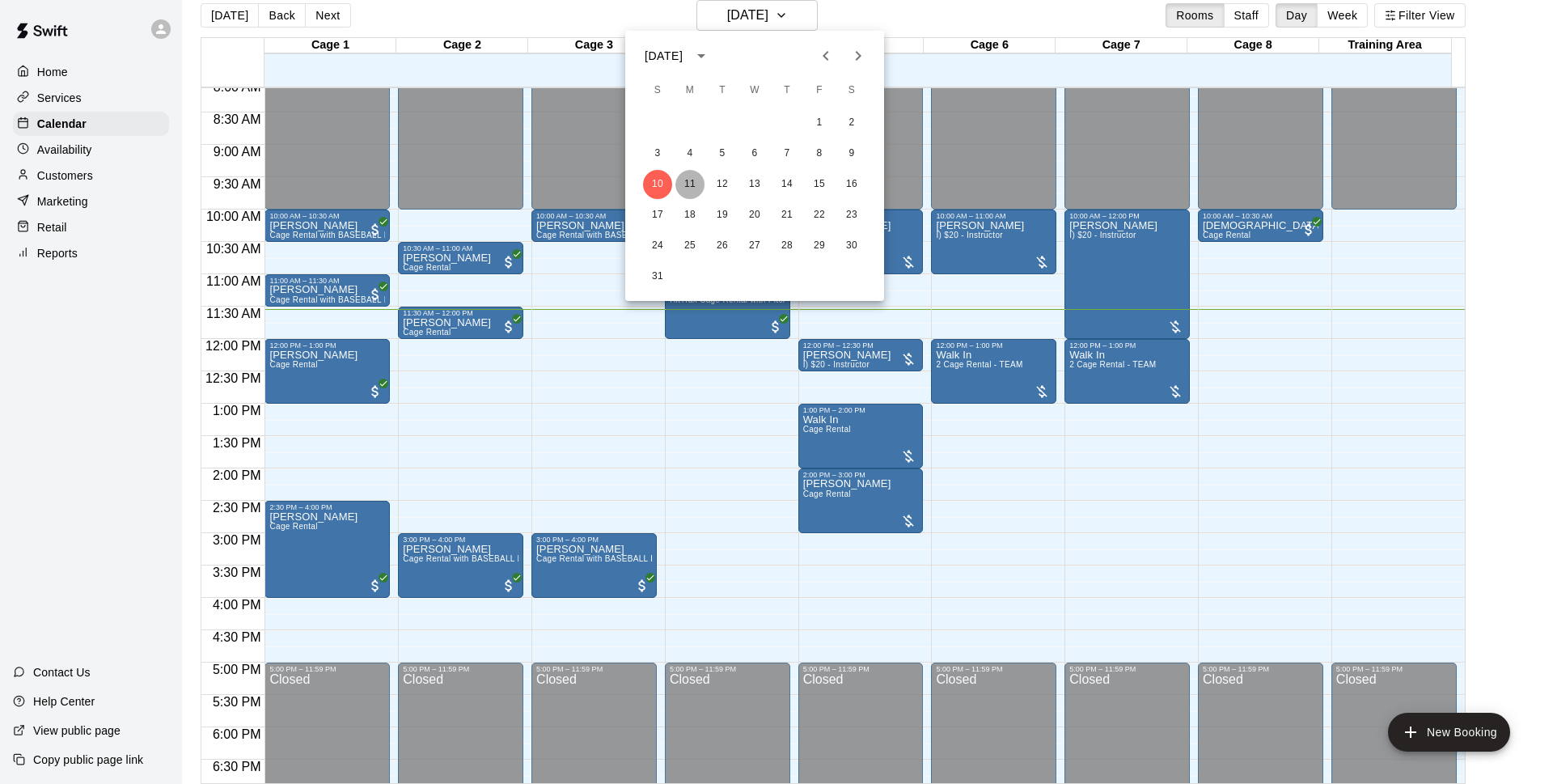
click at [700, 180] on button "11" at bounding box center [690, 184] width 29 height 29
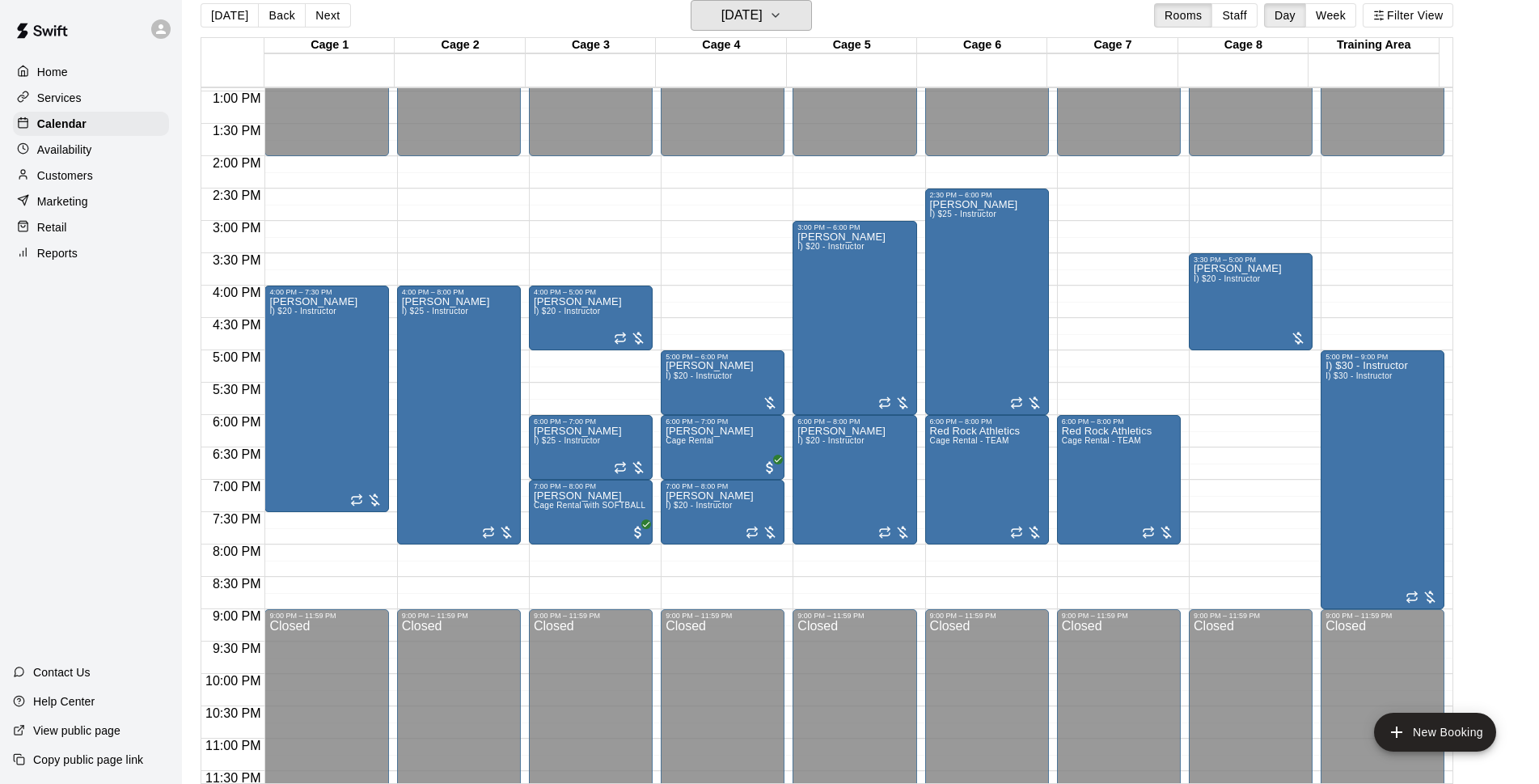
scroll to position [860, 0]
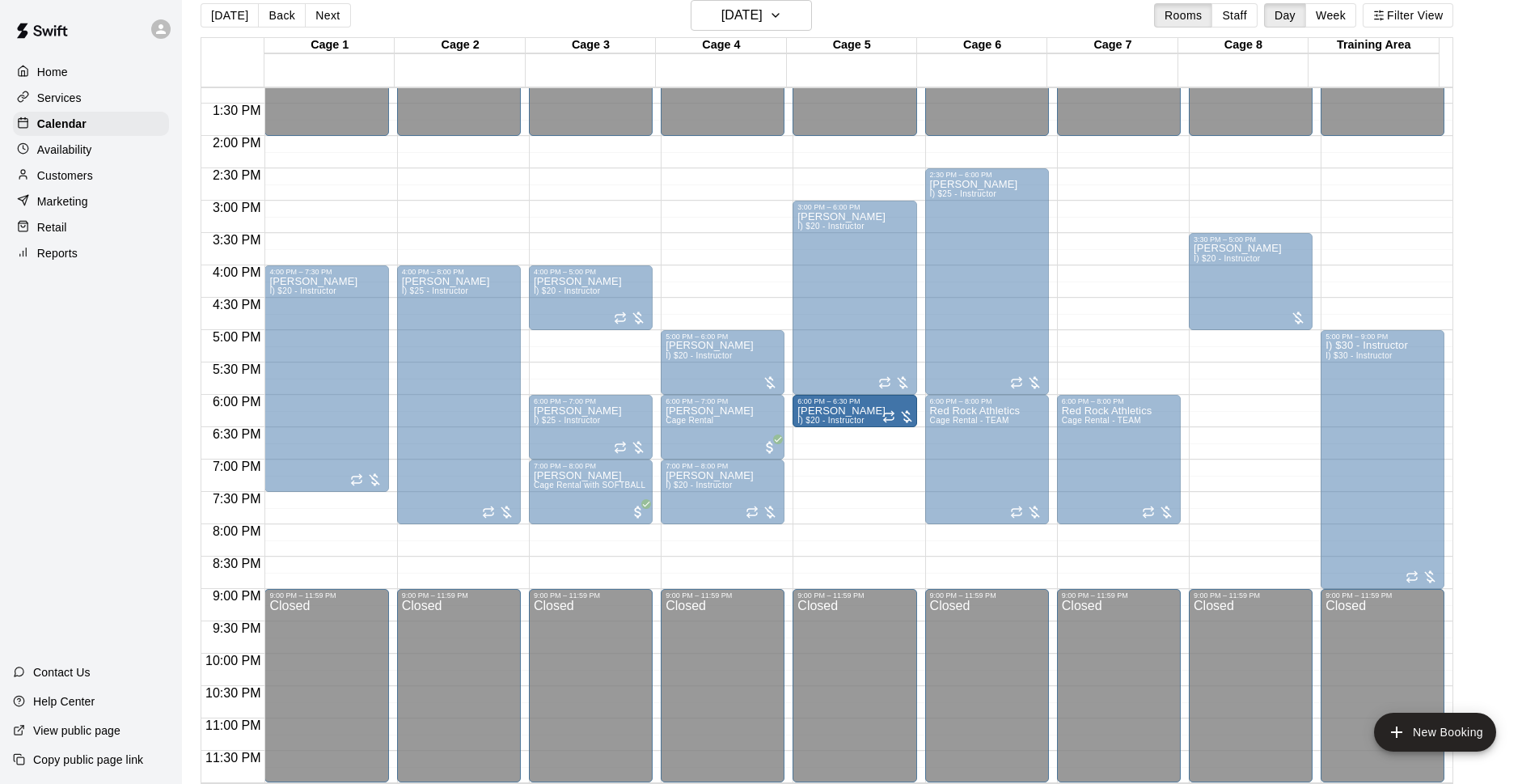
drag, startPoint x: 851, startPoint y: 520, endPoint x: 847, endPoint y: 430, distance: 90.1
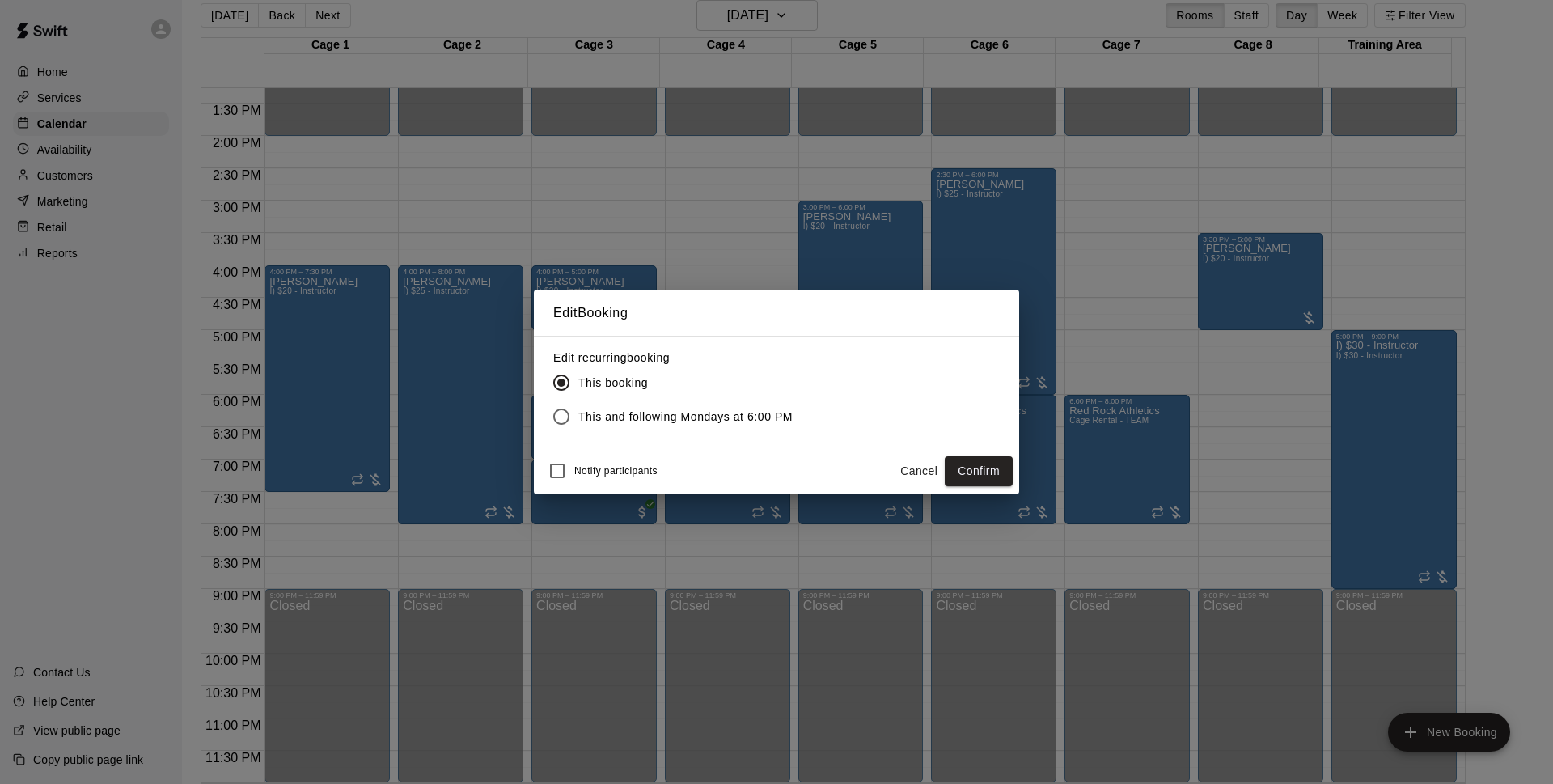
click at [969, 471] on button "Confirm" at bounding box center [979, 471] width 68 height 30
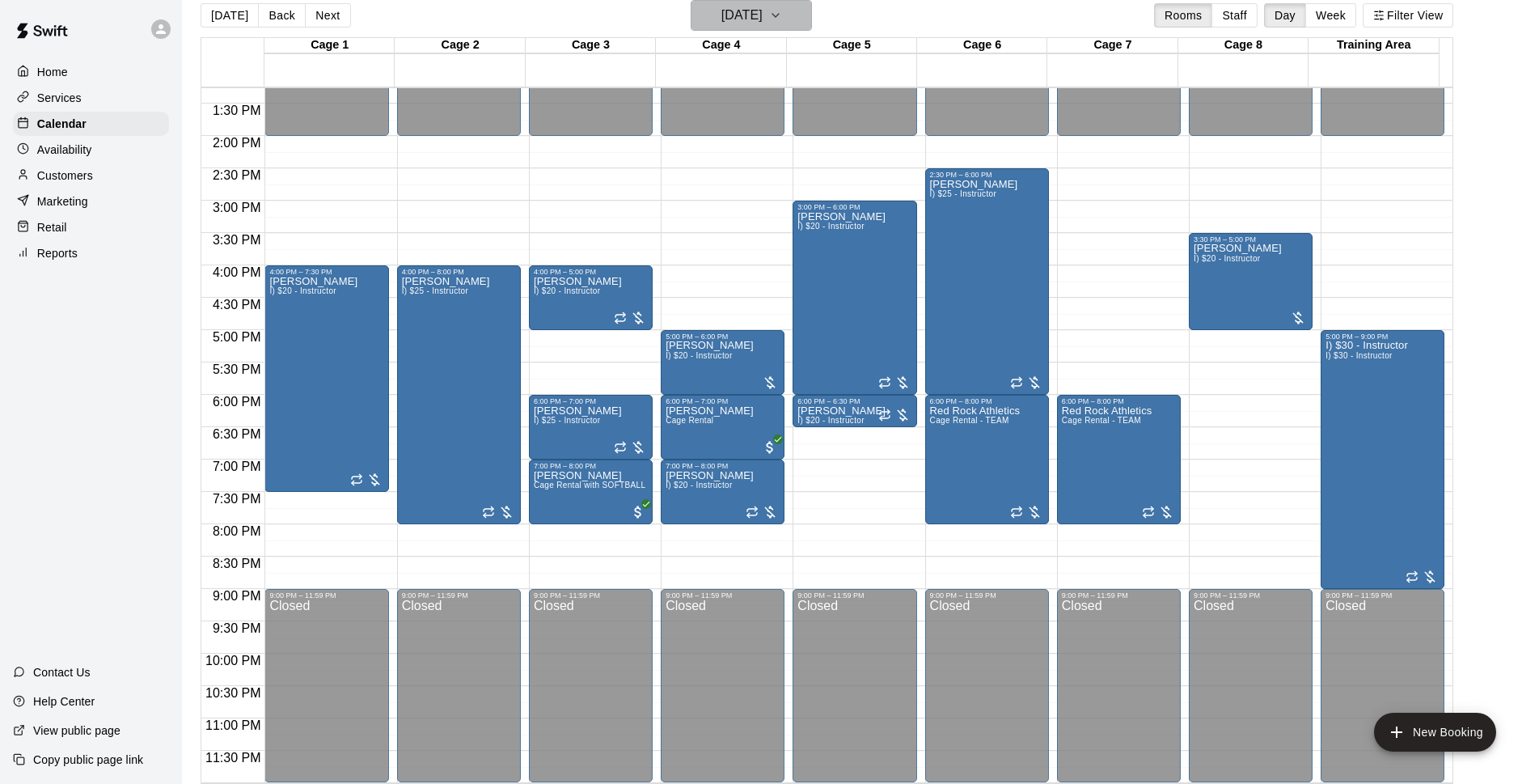
click at [763, 26] on h6 "[DATE]" at bounding box center [742, 15] width 41 height 23
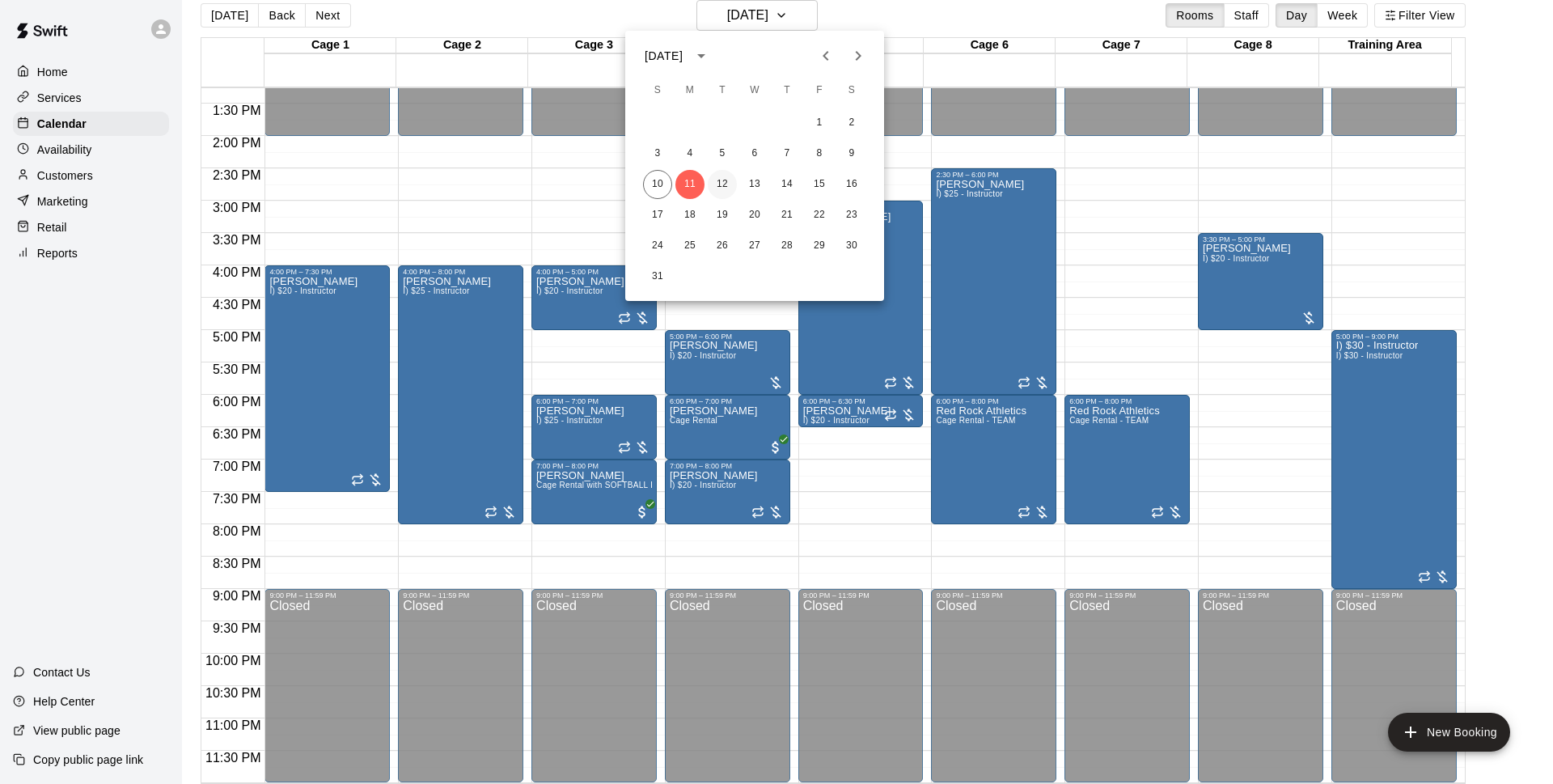
click at [725, 190] on button "12" at bounding box center [723, 184] width 29 height 29
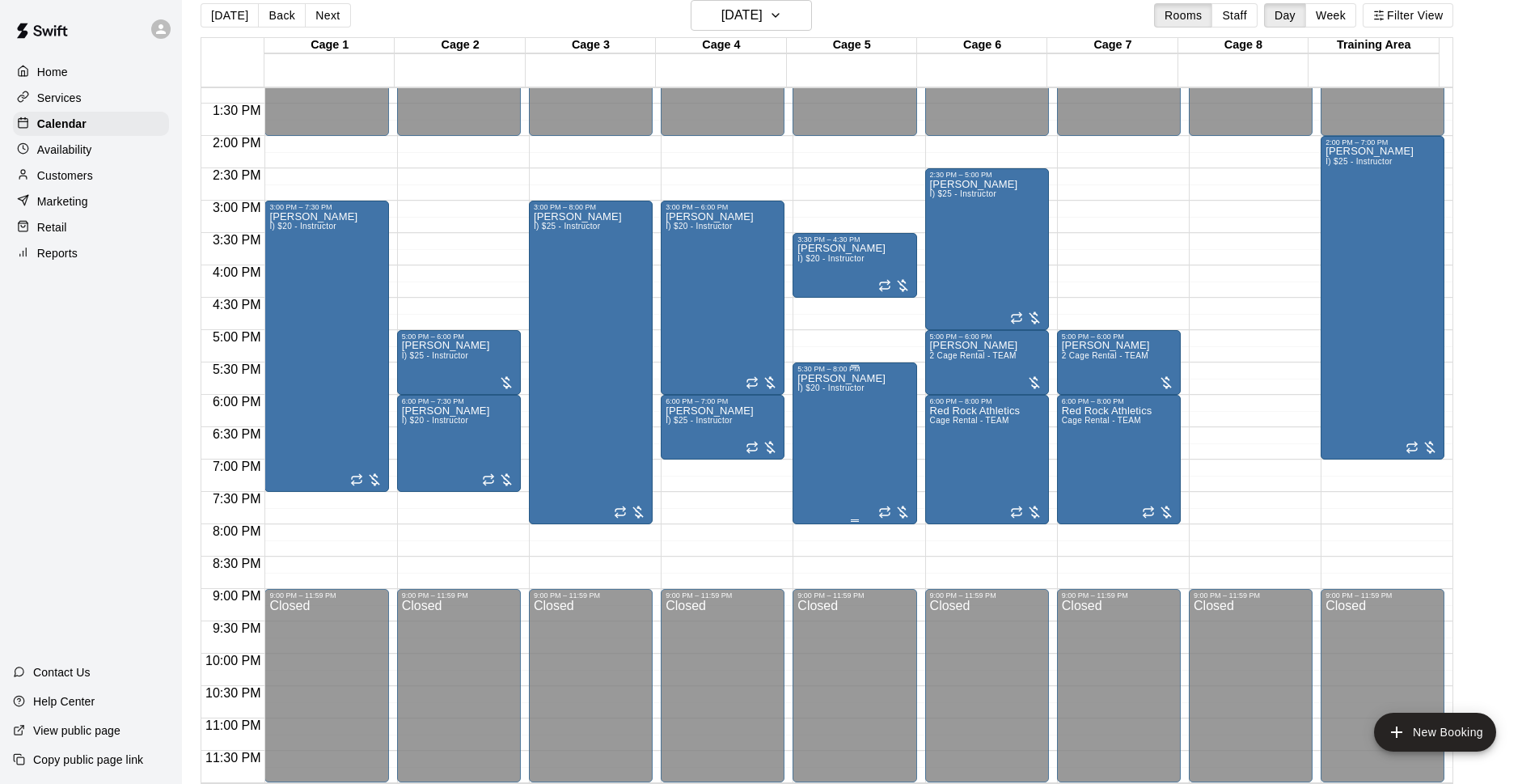
click at [840, 436] on div "[PERSON_NAME] I) $20 - Instructor" at bounding box center [841, 765] width 88 height 784
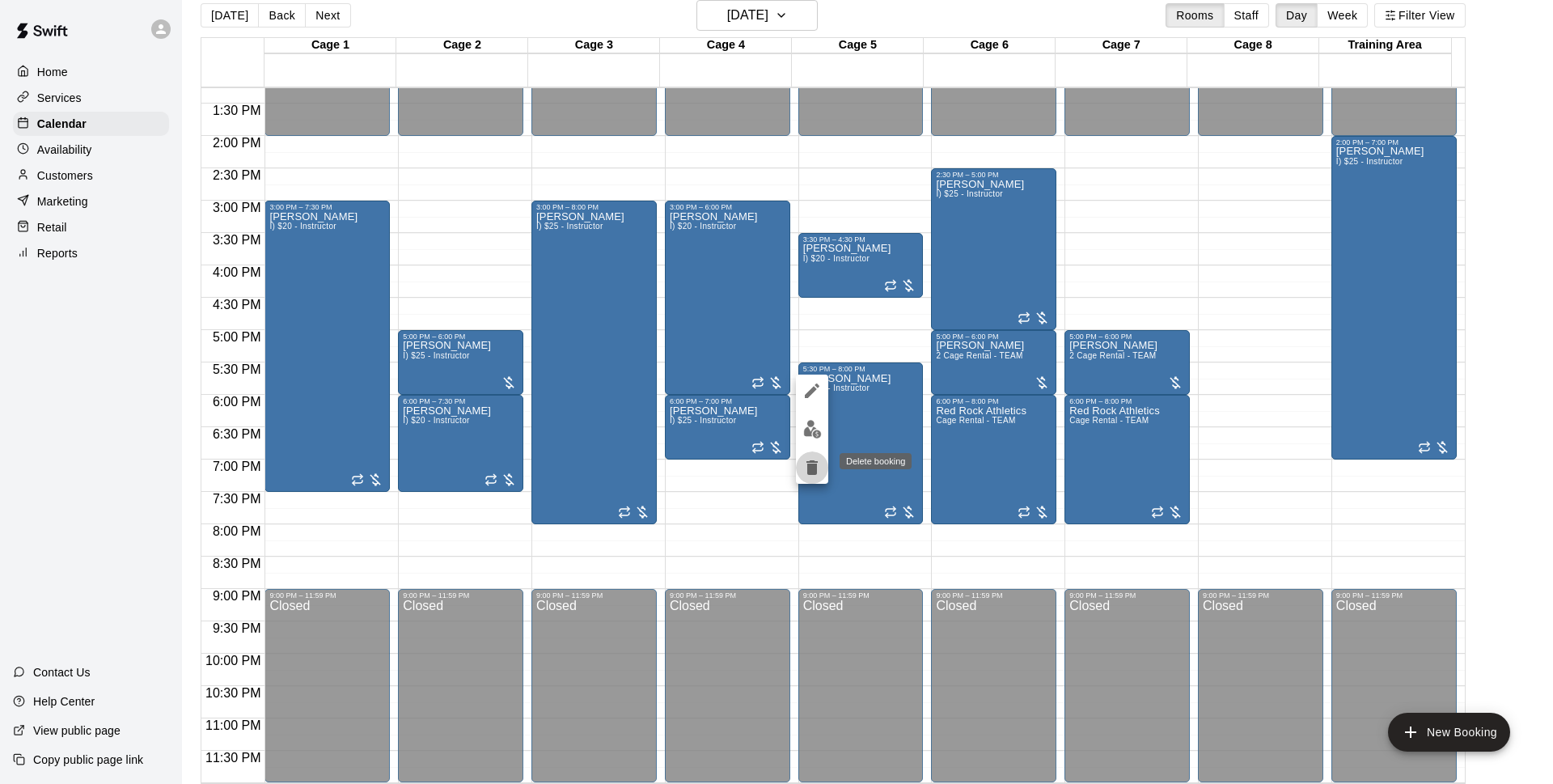
click at [807, 471] on icon "delete" at bounding box center [812, 467] width 11 height 15
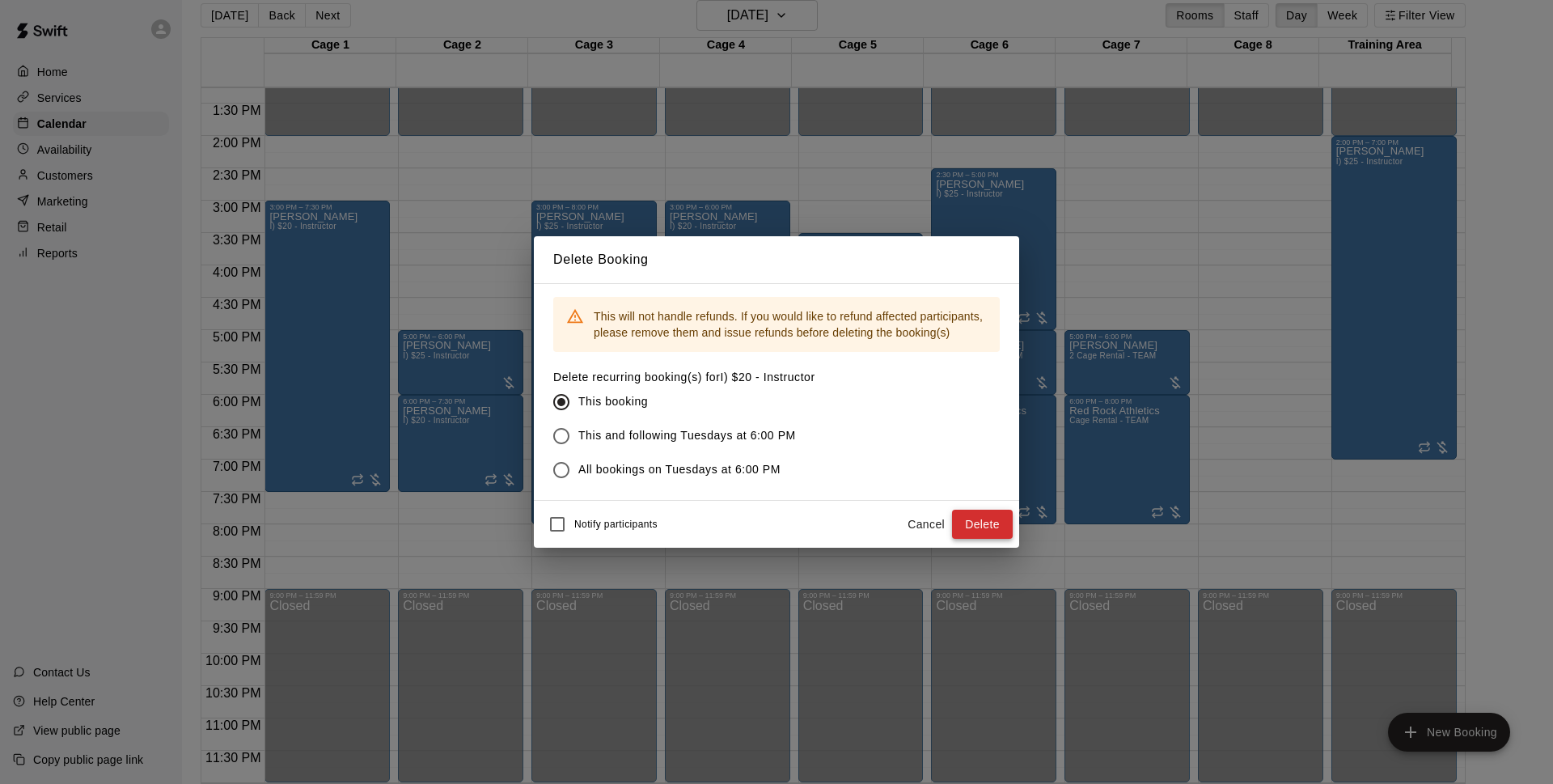
click at [999, 519] on button "Delete" at bounding box center [982, 524] width 61 height 30
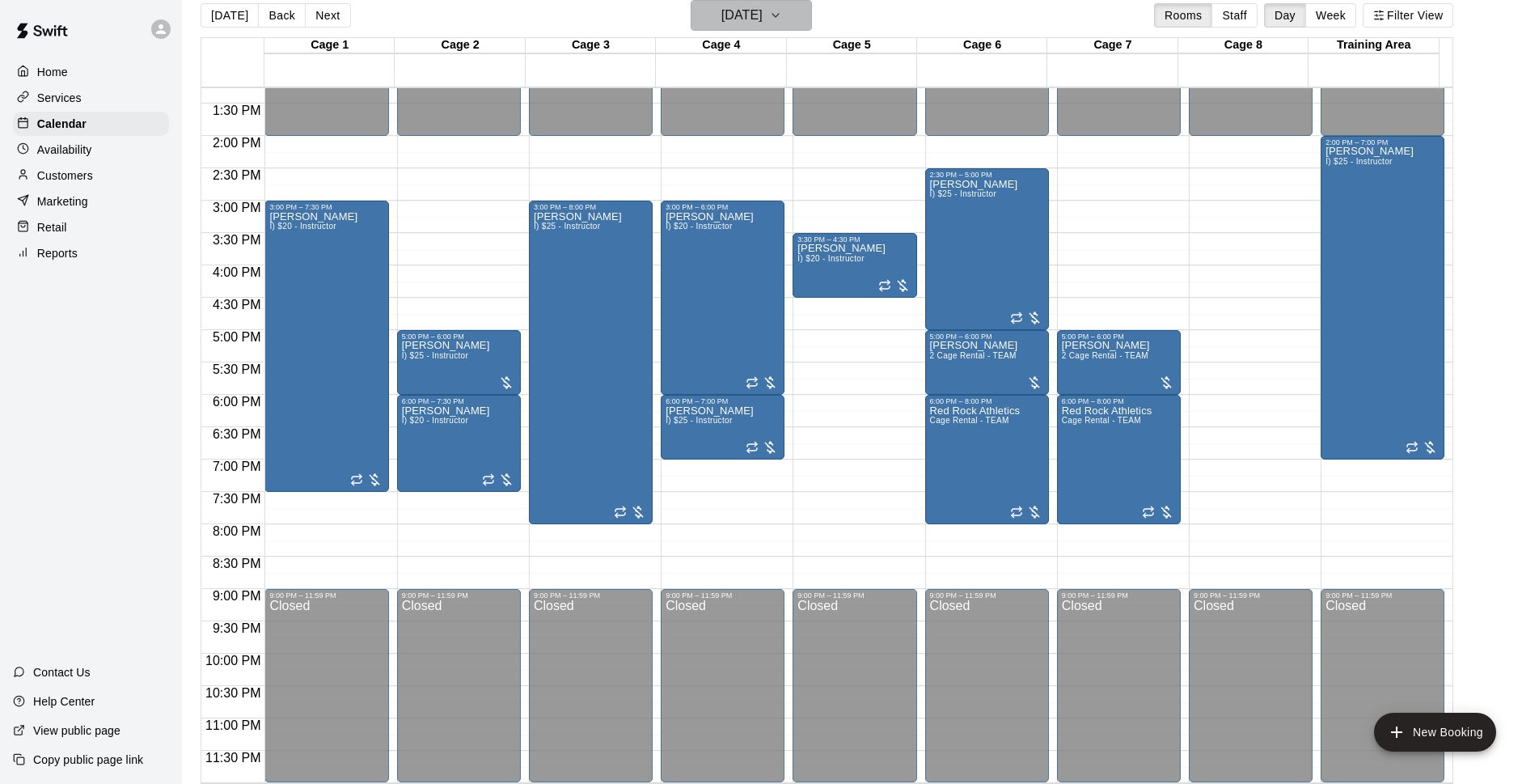
click at [793, 14] on button "[DATE]" at bounding box center [752, 15] width 121 height 31
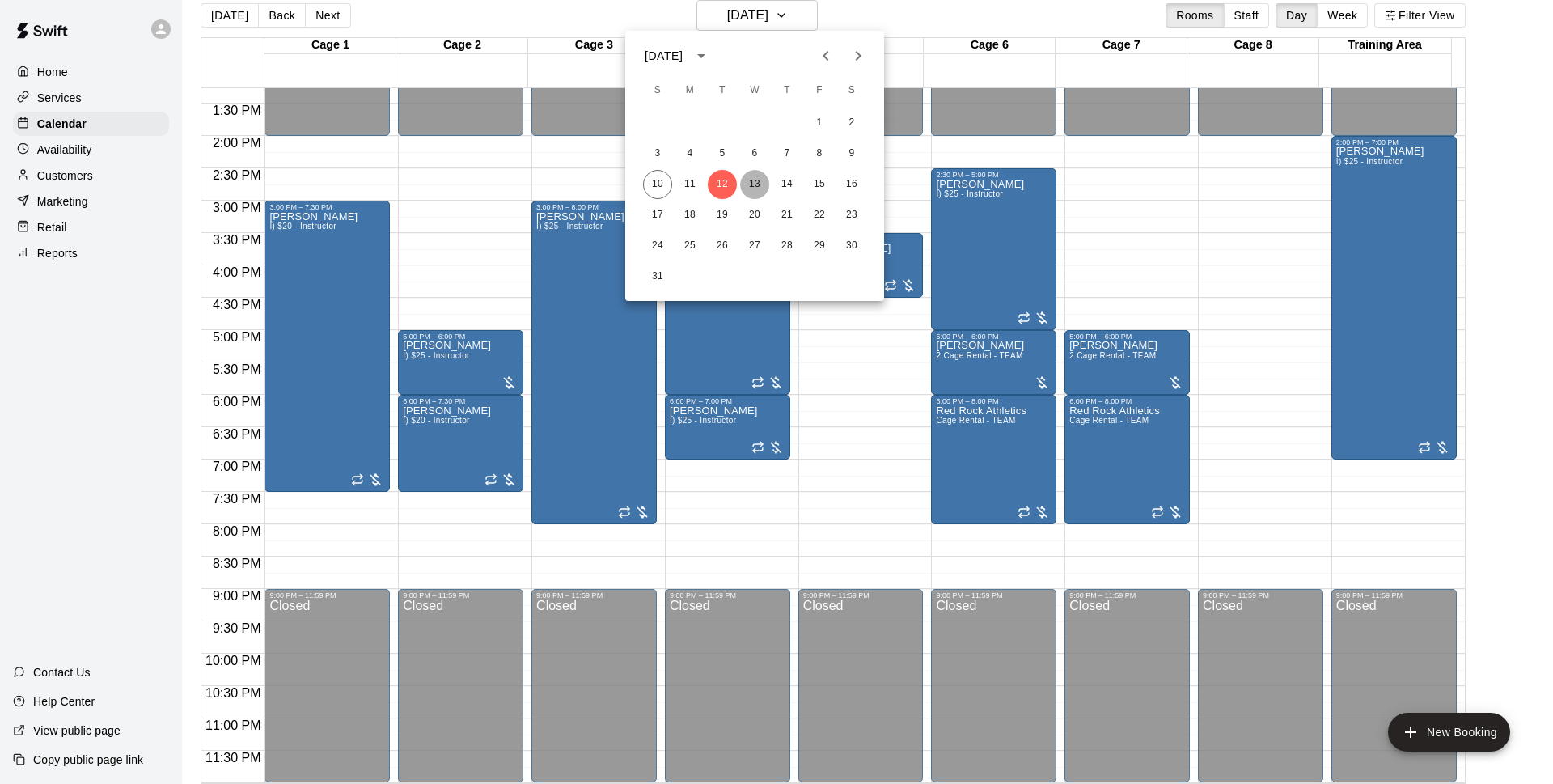
click at [752, 189] on button "13" at bounding box center [755, 184] width 29 height 29
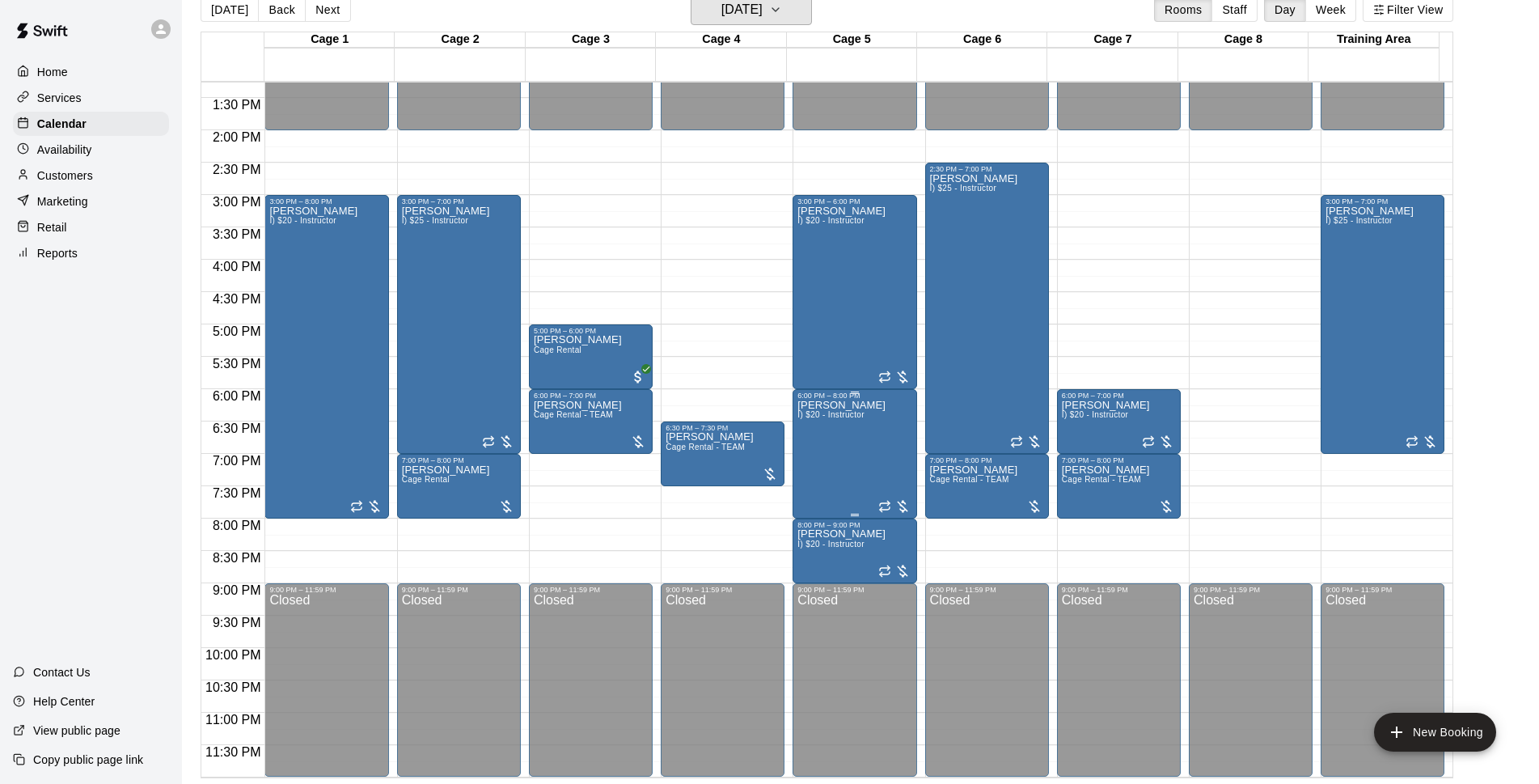
scroll to position [26, 0]
click at [848, 455] on div "[PERSON_NAME] I) $20 - Instructor" at bounding box center [841, 791] width 88 height 784
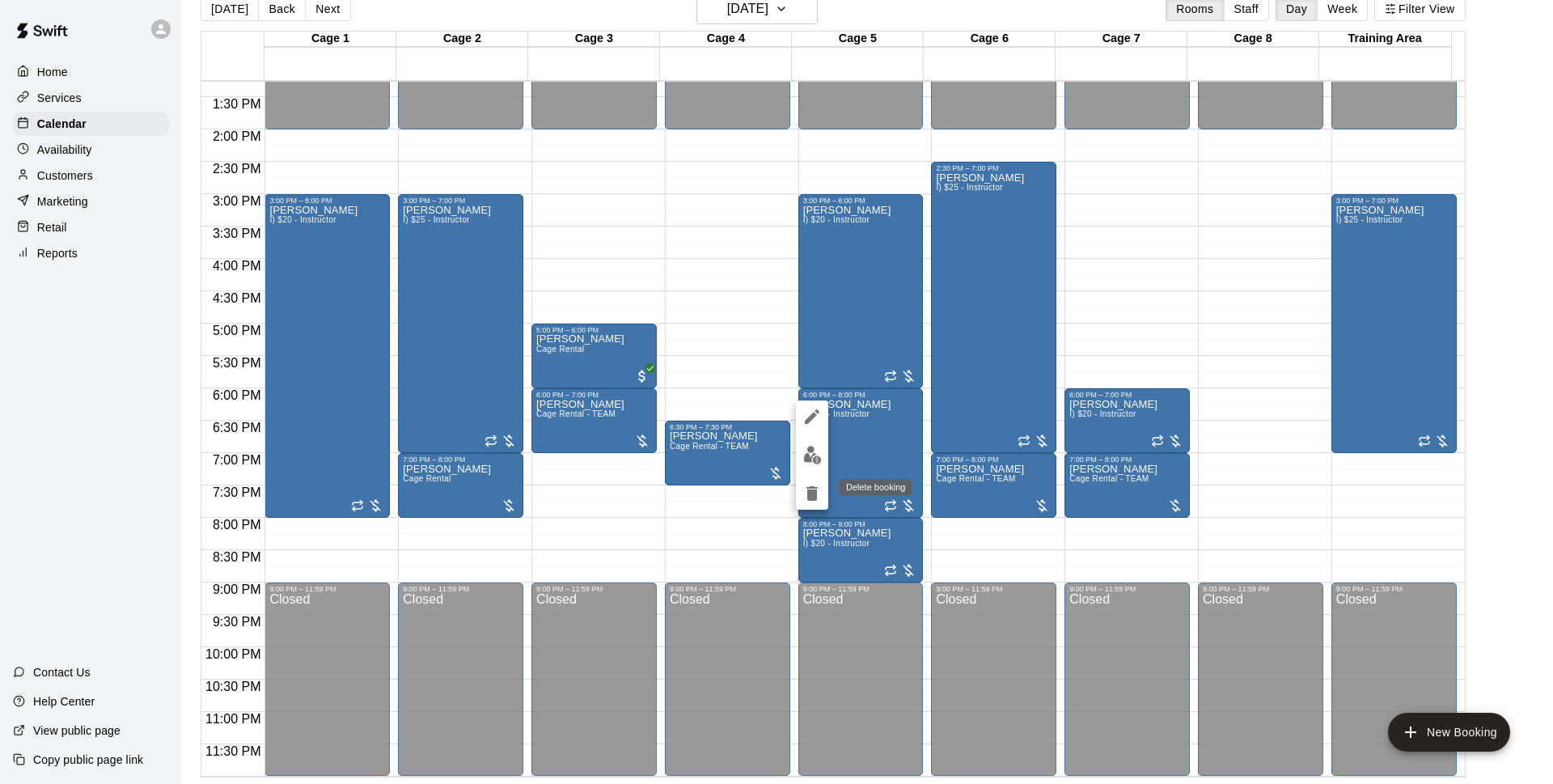
click at [823, 496] on button "delete" at bounding box center [812, 494] width 32 height 32
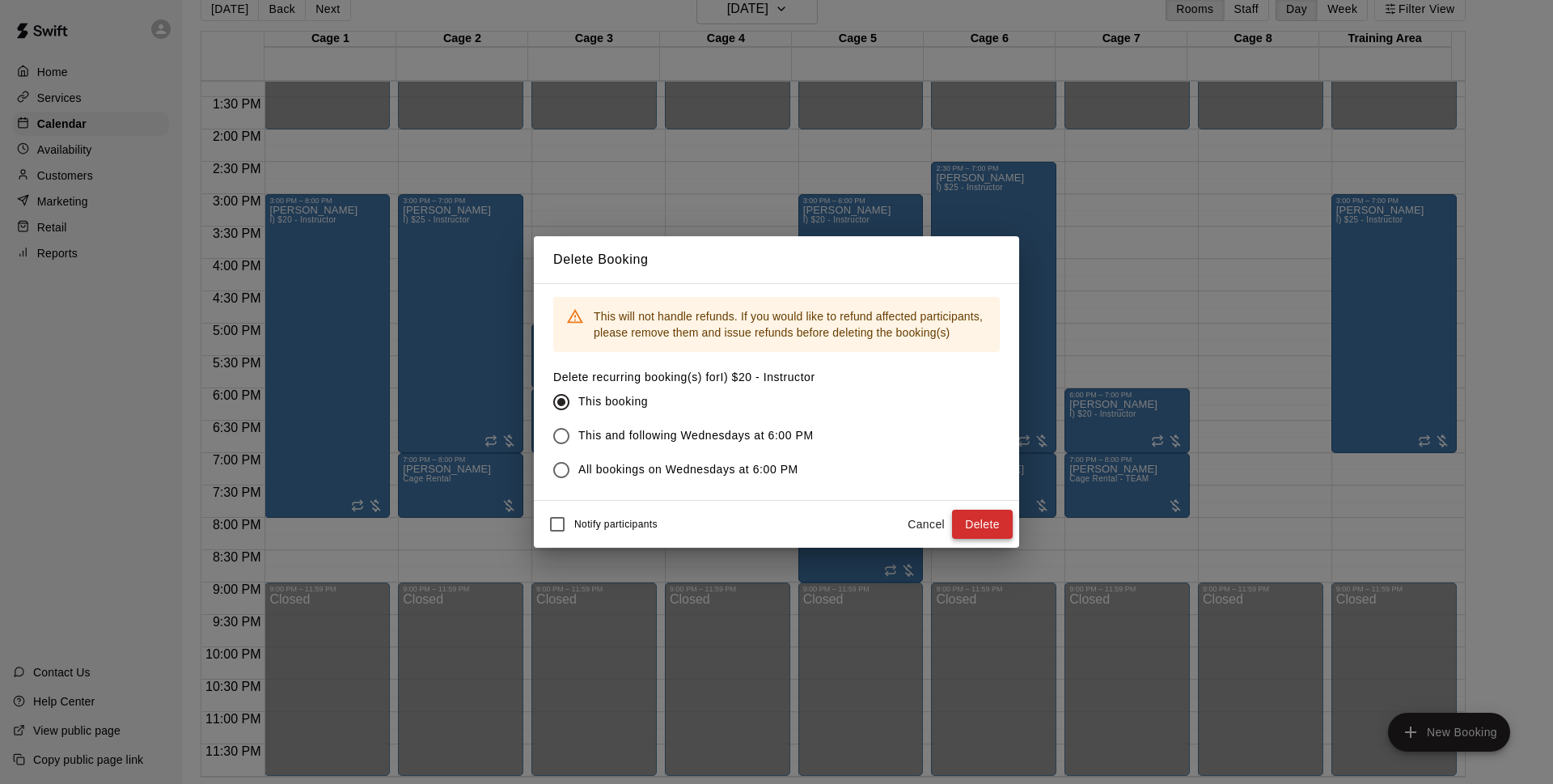
click at [977, 520] on button "Delete" at bounding box center [982, 524] width 61 height 30
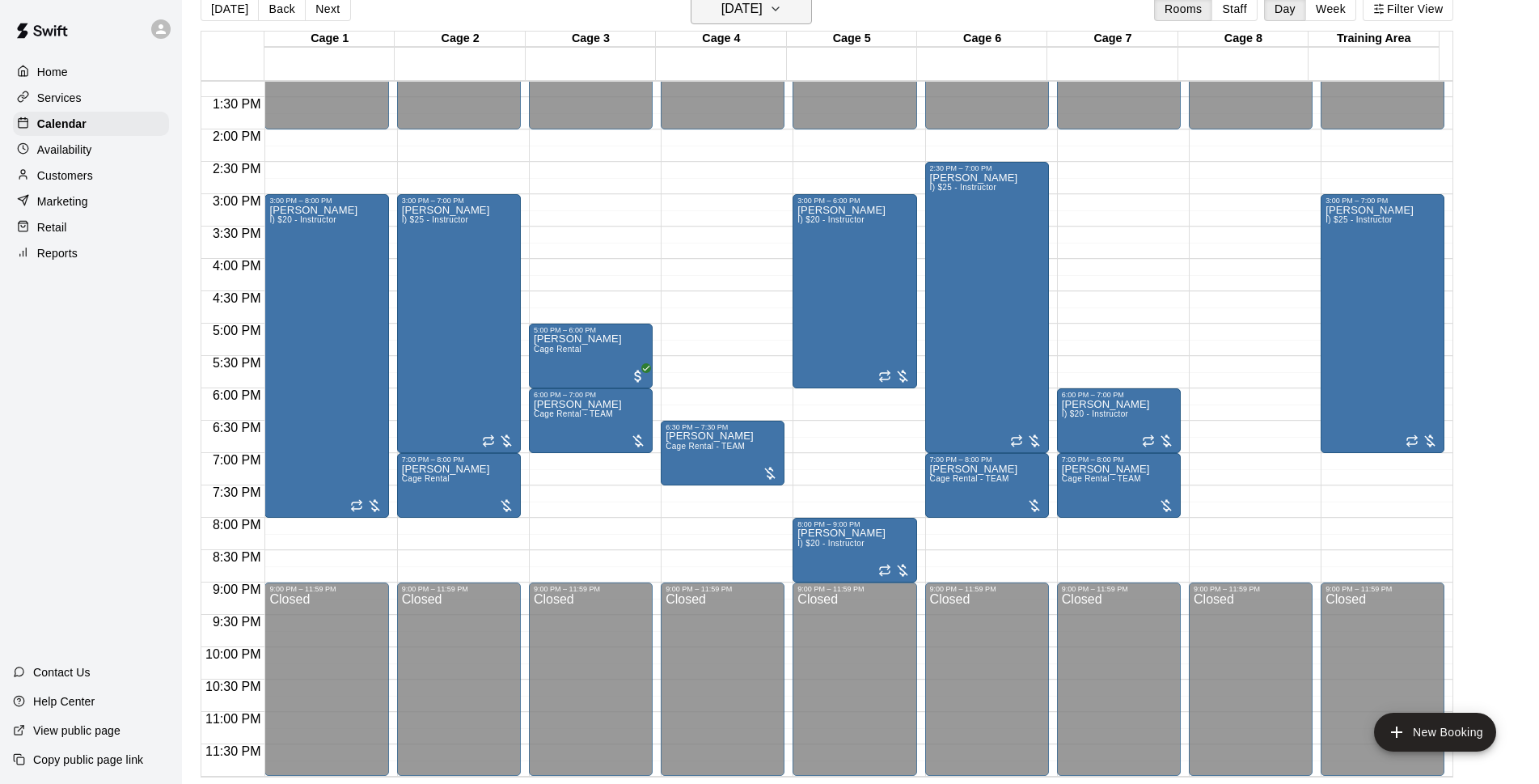
scroll to position [0, 0]
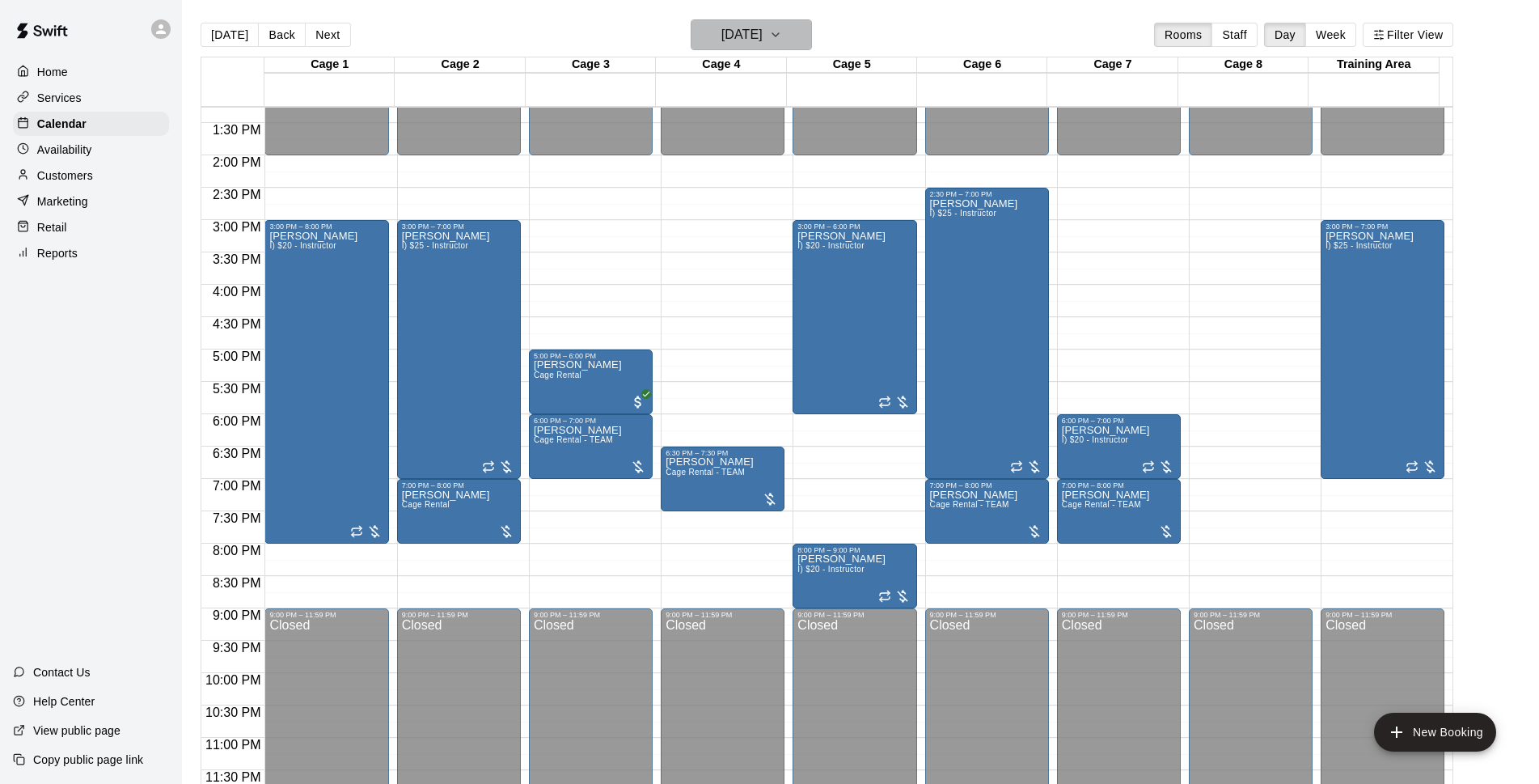
click at [763, 35] on h6 "[DATE]" at bounding box center [742, 34] width 41 height 23
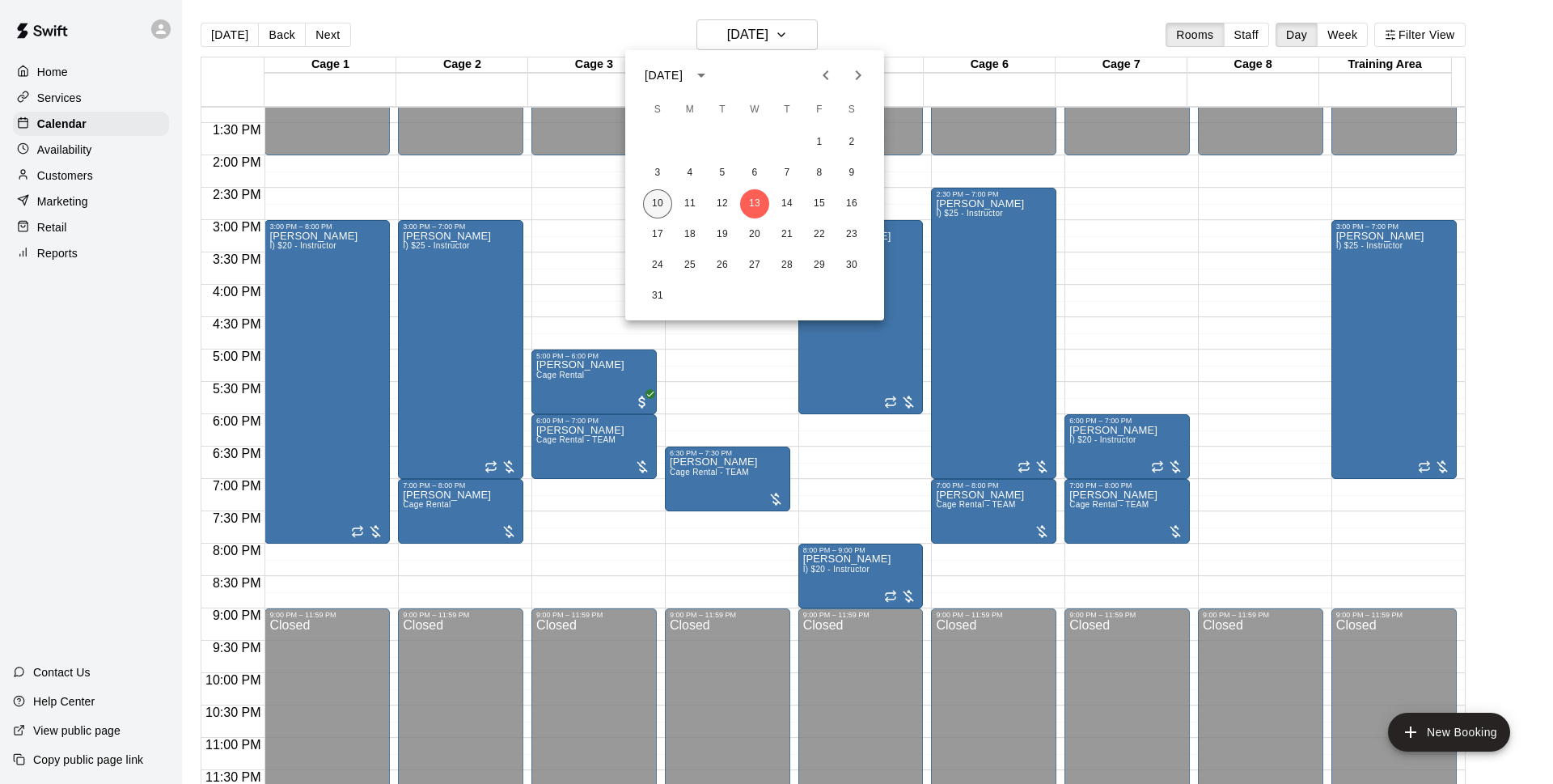
click at [655, 197] on button "10" at bounding box center [658, 204] width 29 height 29
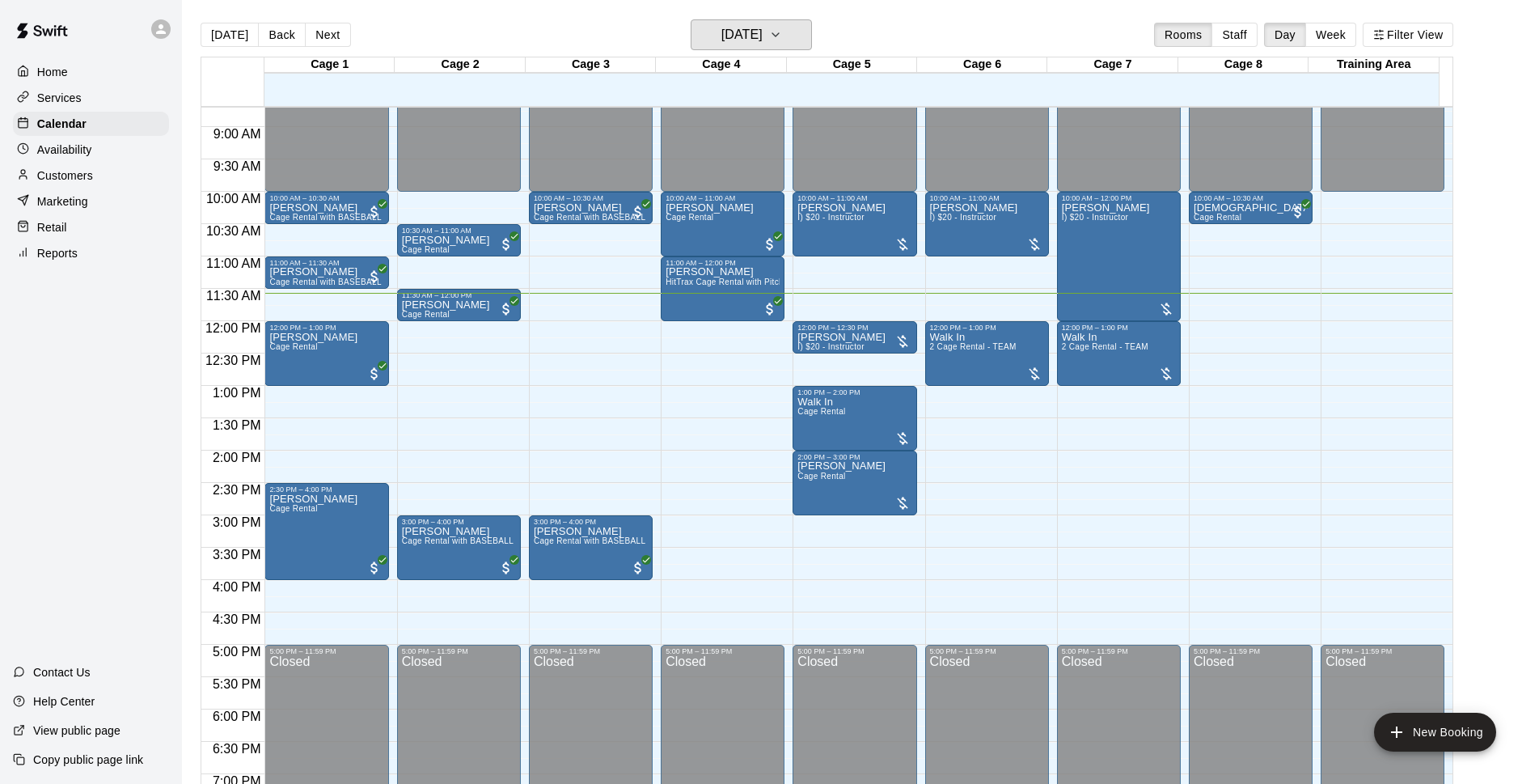
scroll to position [549, 0]
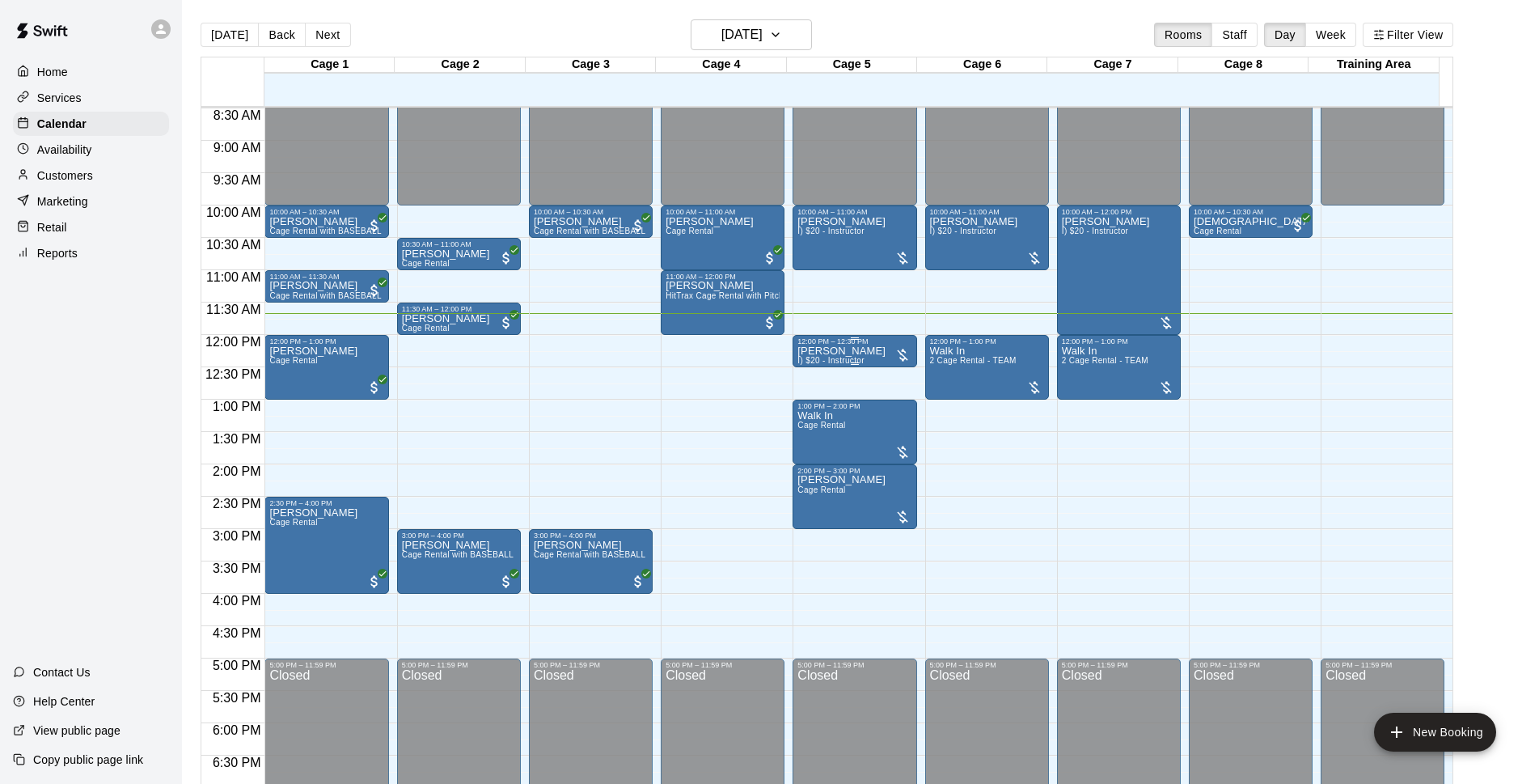
click at [861, 363] on div at bounding box center [855, 363] width 114 height 3
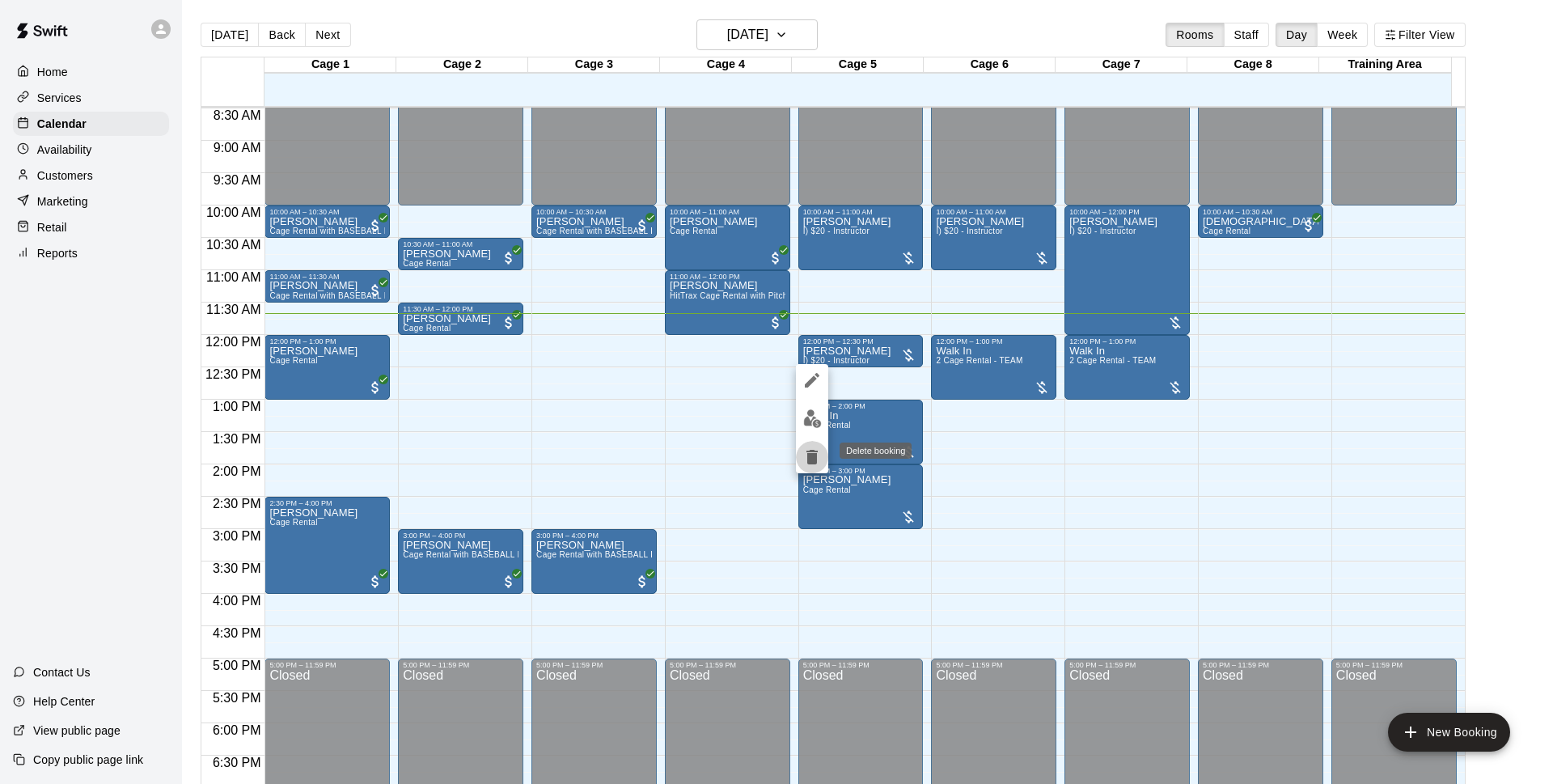
click at [806, 456] on icon "delete" at bounding box center [812, 457] width 20 height 20
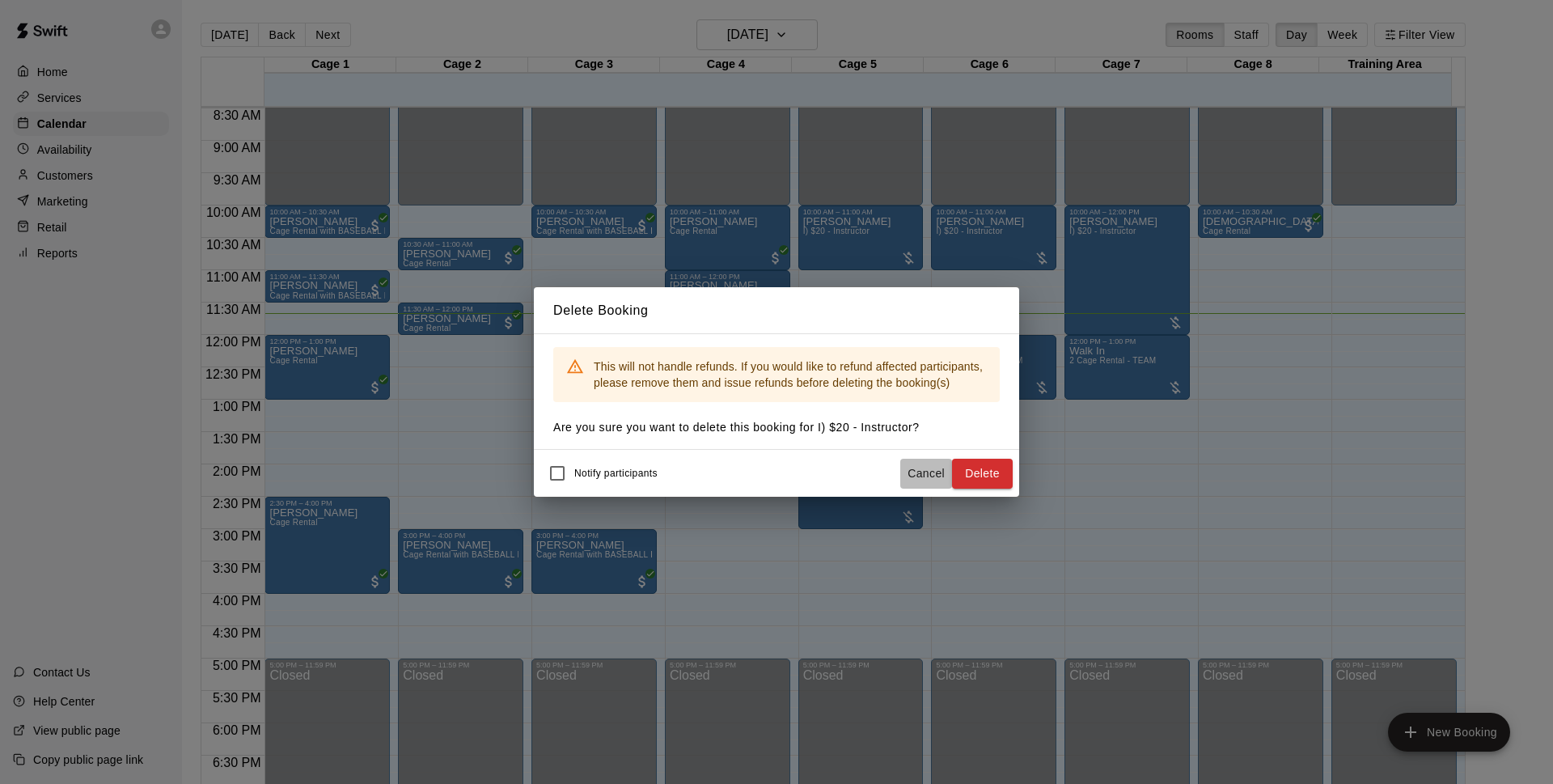
click at [927, 477] on button "Cancel" at bounding box center [926, 473] width 52 height 30
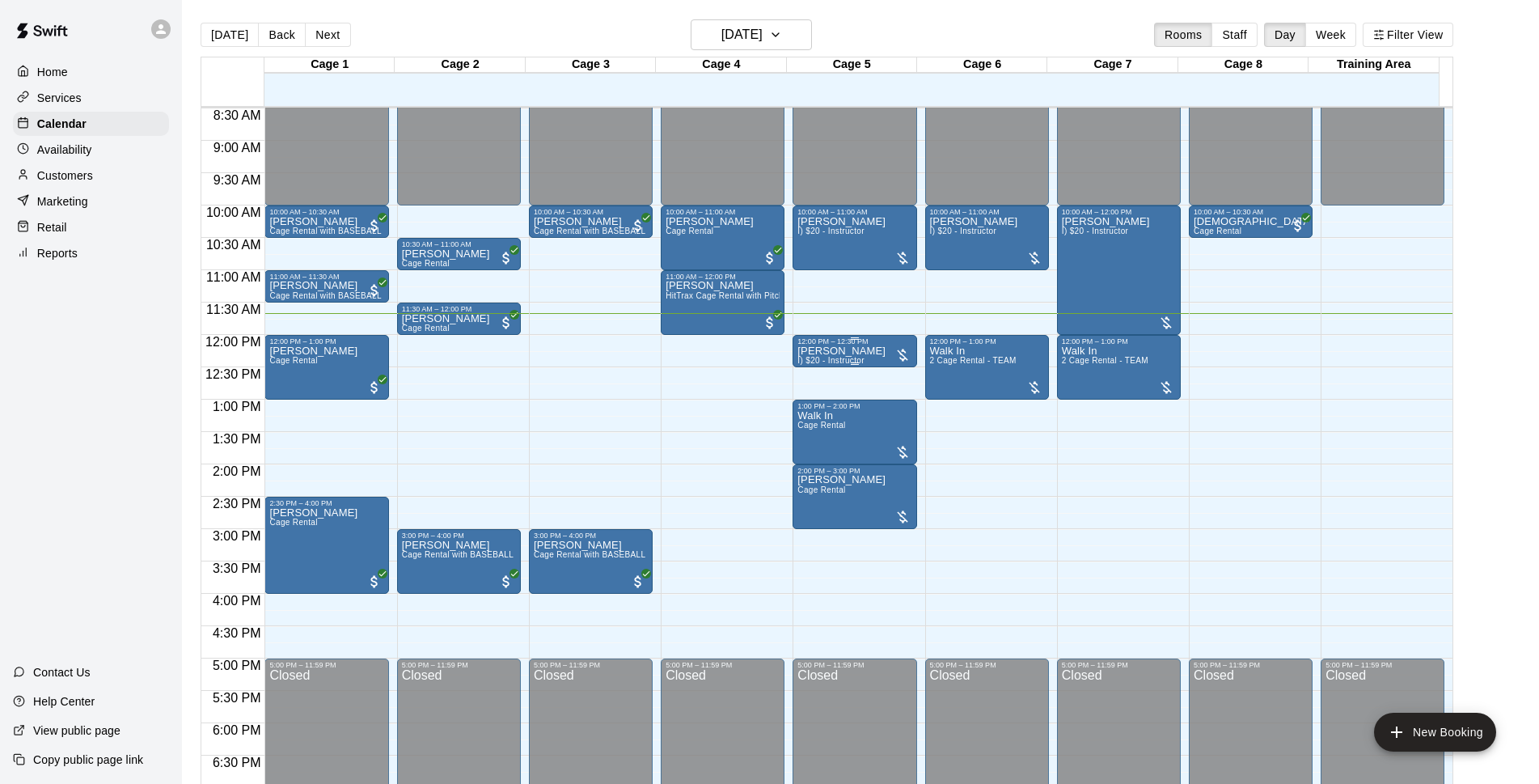
click at [848, 351] on p "[PERSON_NAME]" at bounding box center [841, 351] width 88 height 0
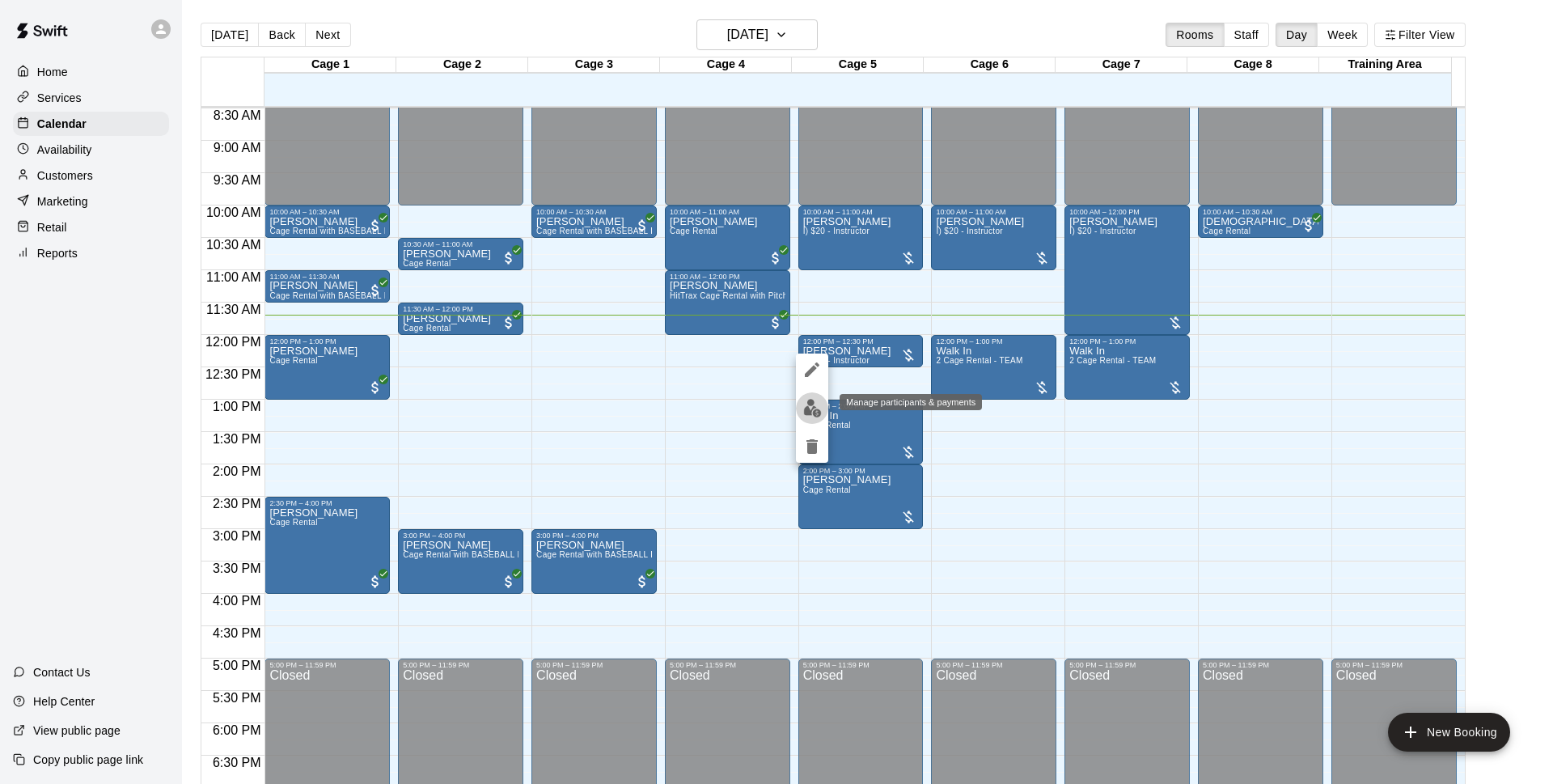
click at [822, 409] on button "edit" at bounding box center [812, 407] width 32 height 32
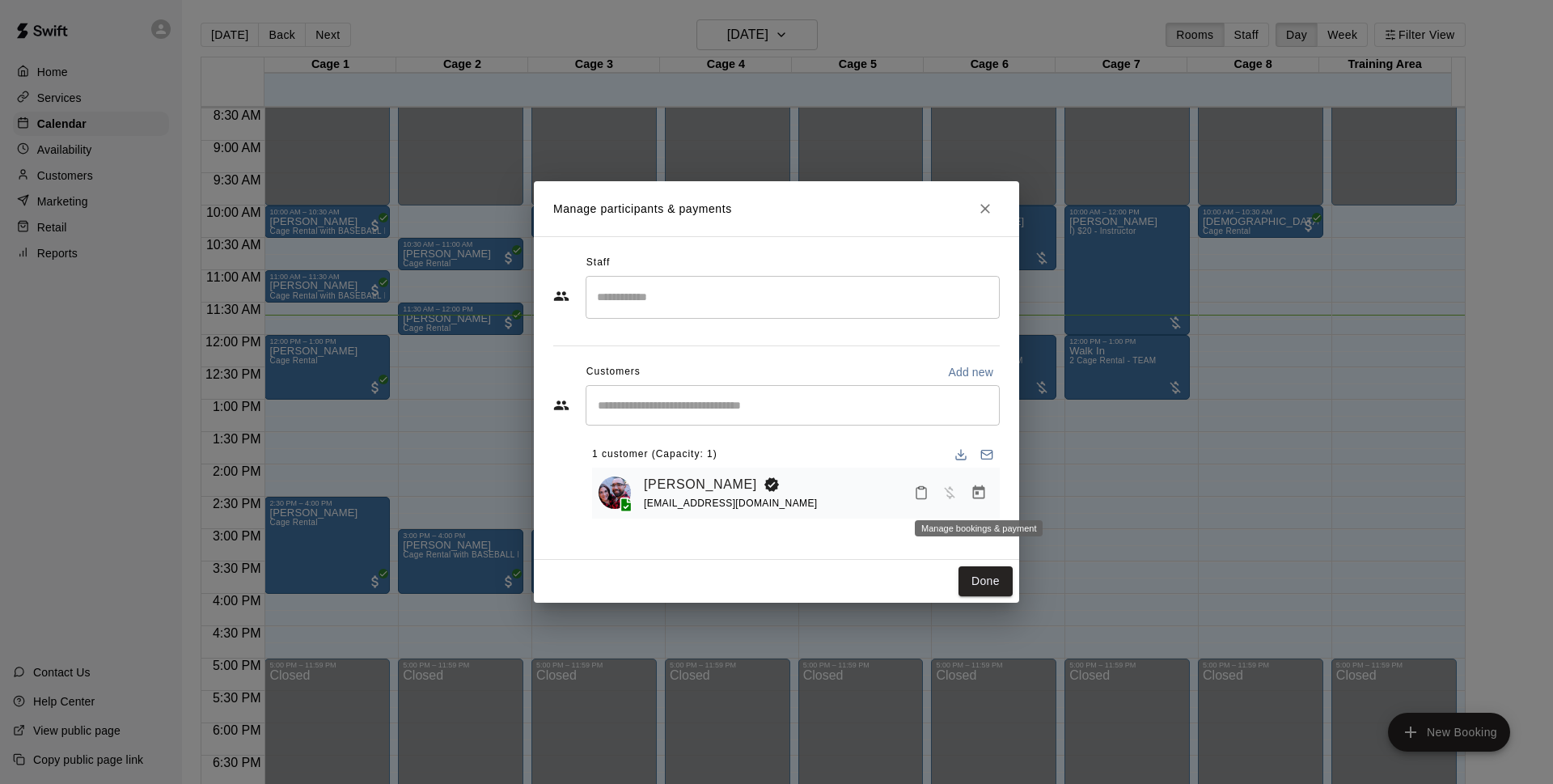
click at [978, 490] on icon "Manage bookings & payment" at bounding box center [979, 492] width 12 height 14
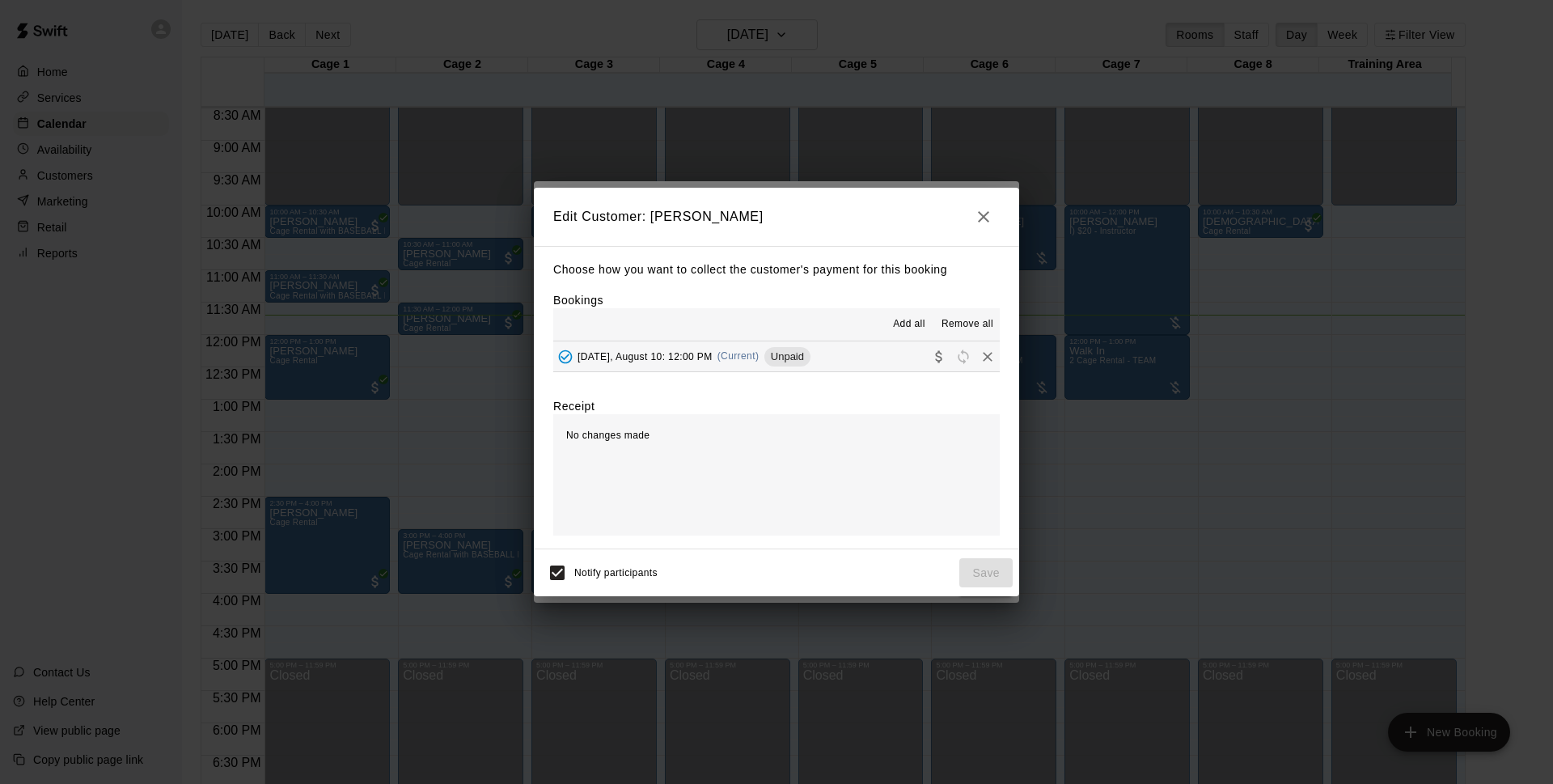
click at [863, 363] on button "[DATE], August 10: 12:00 PM (Current) Unpaid" at bounding box center [776, 356] width 447 height 30
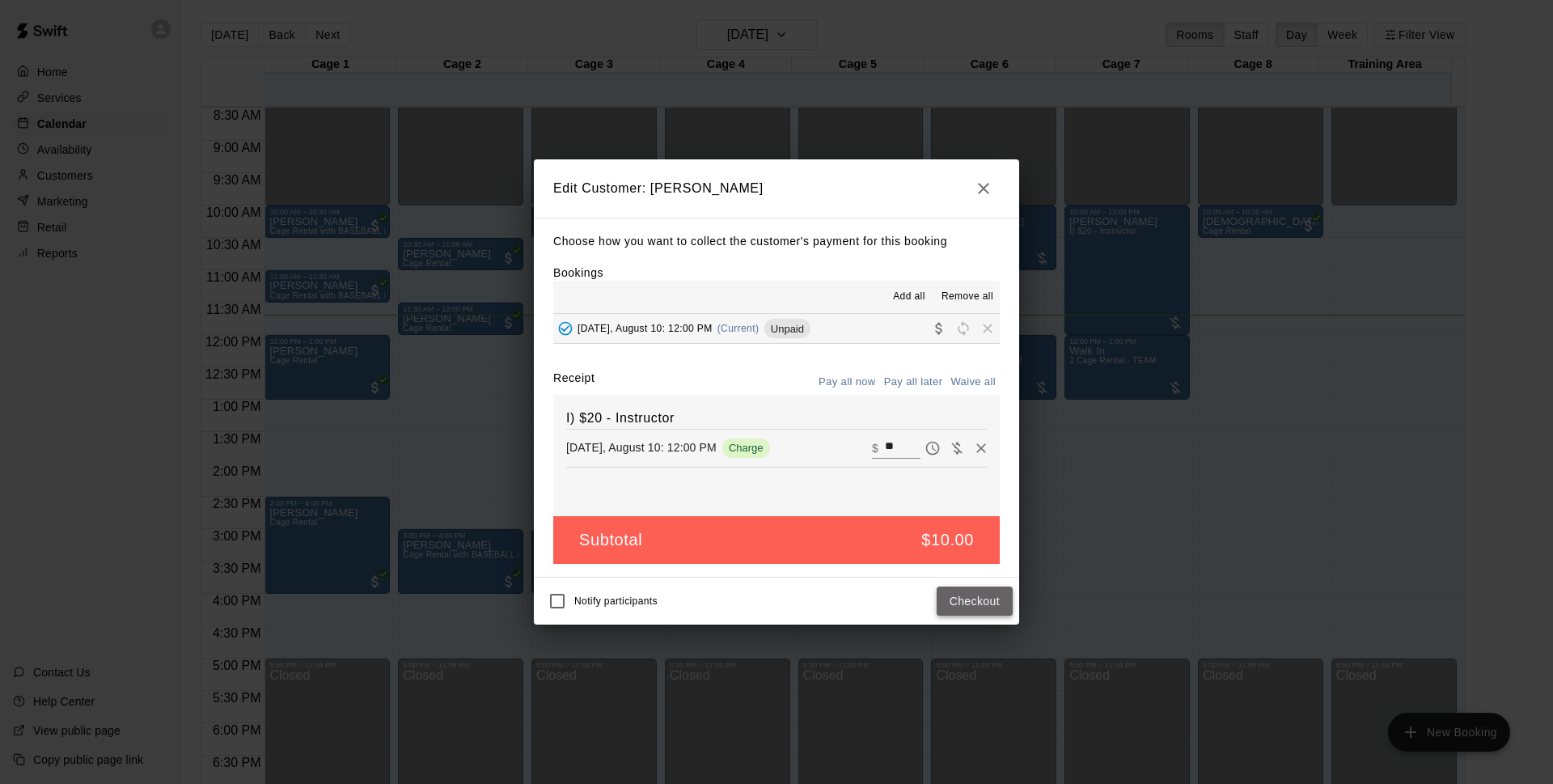
click at [966, 596] on button "Checkout" at bounding box center [975, 601] width 76 height 30
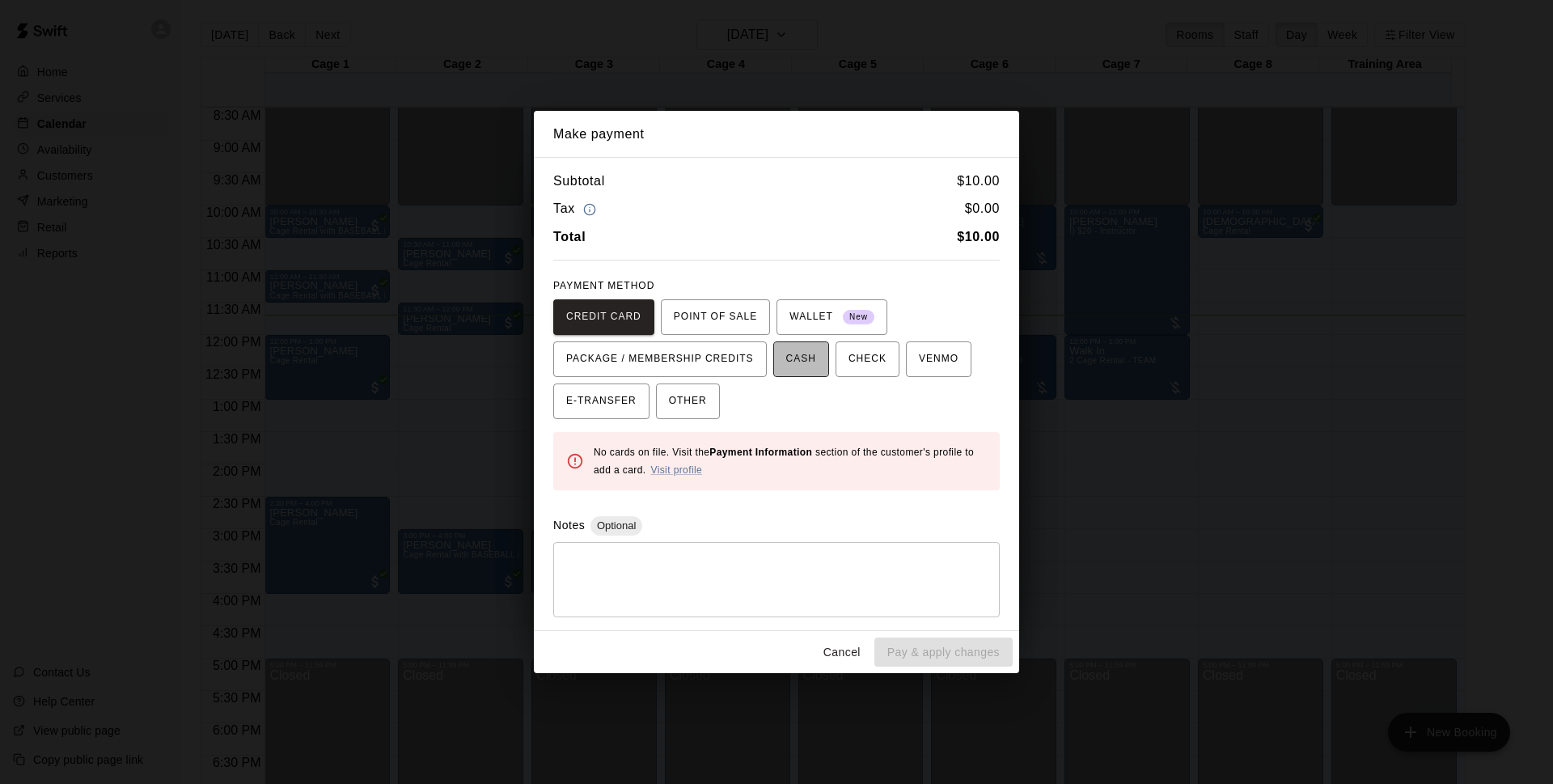
click at [787, 376] on button "CASH" at bounding box center [800, 360] width 56 height 36
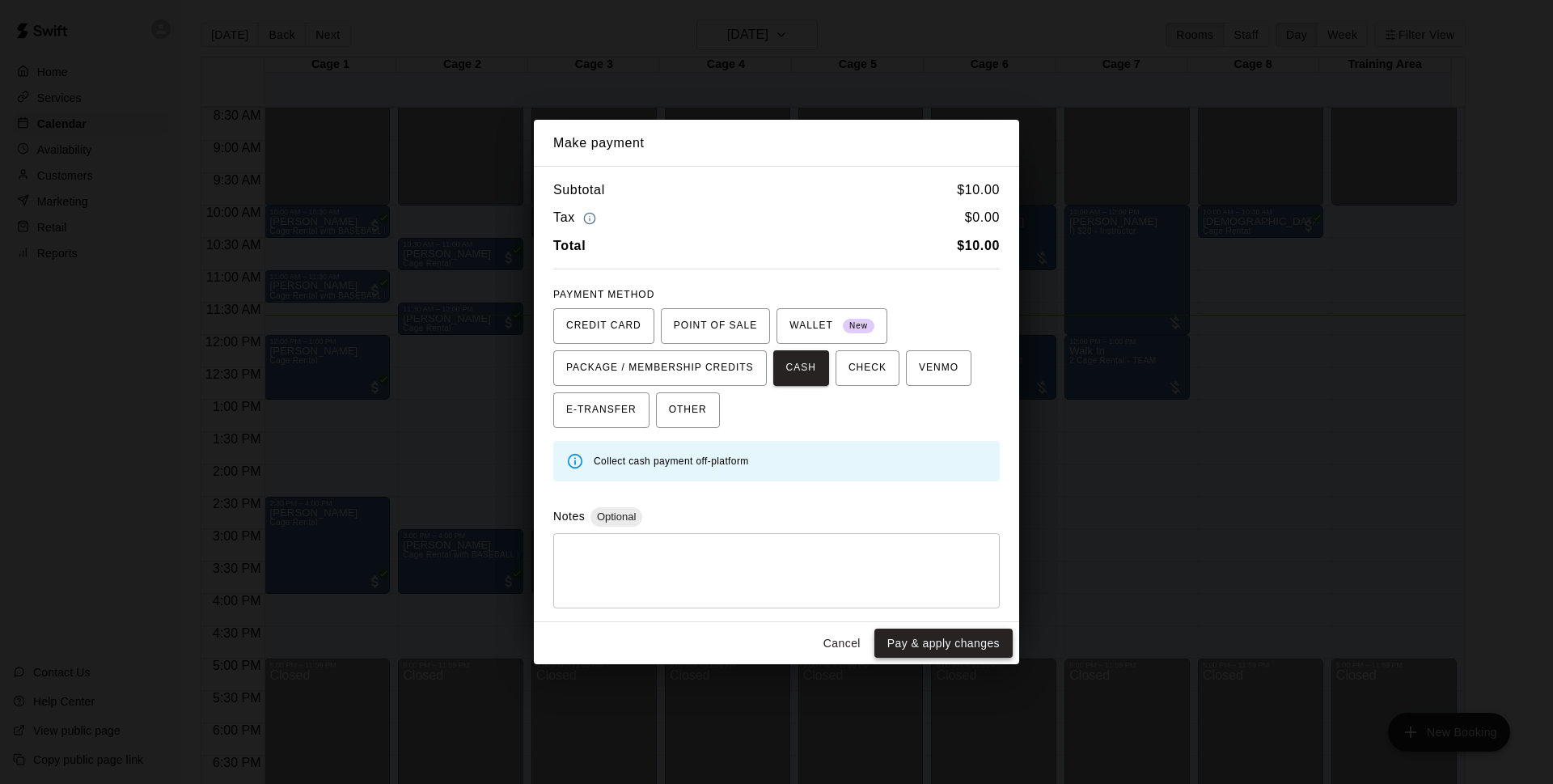
click at [905, 642] on button "Pay & apply changes" at bounding box center [944, 643] width 138 height 30
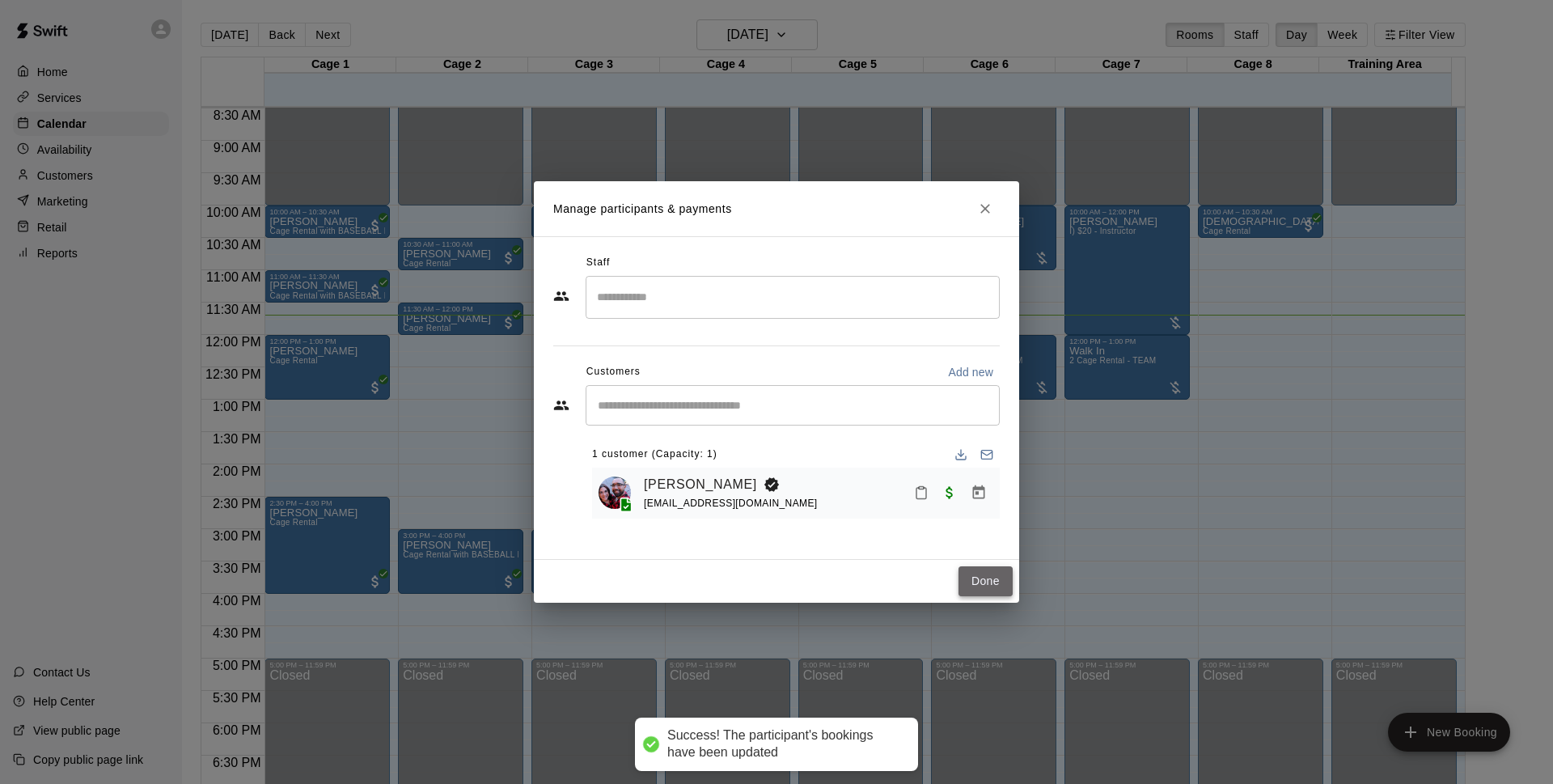
click at [976, 579] on button "Done" at bounding box center [985, 581] width 54 height 30
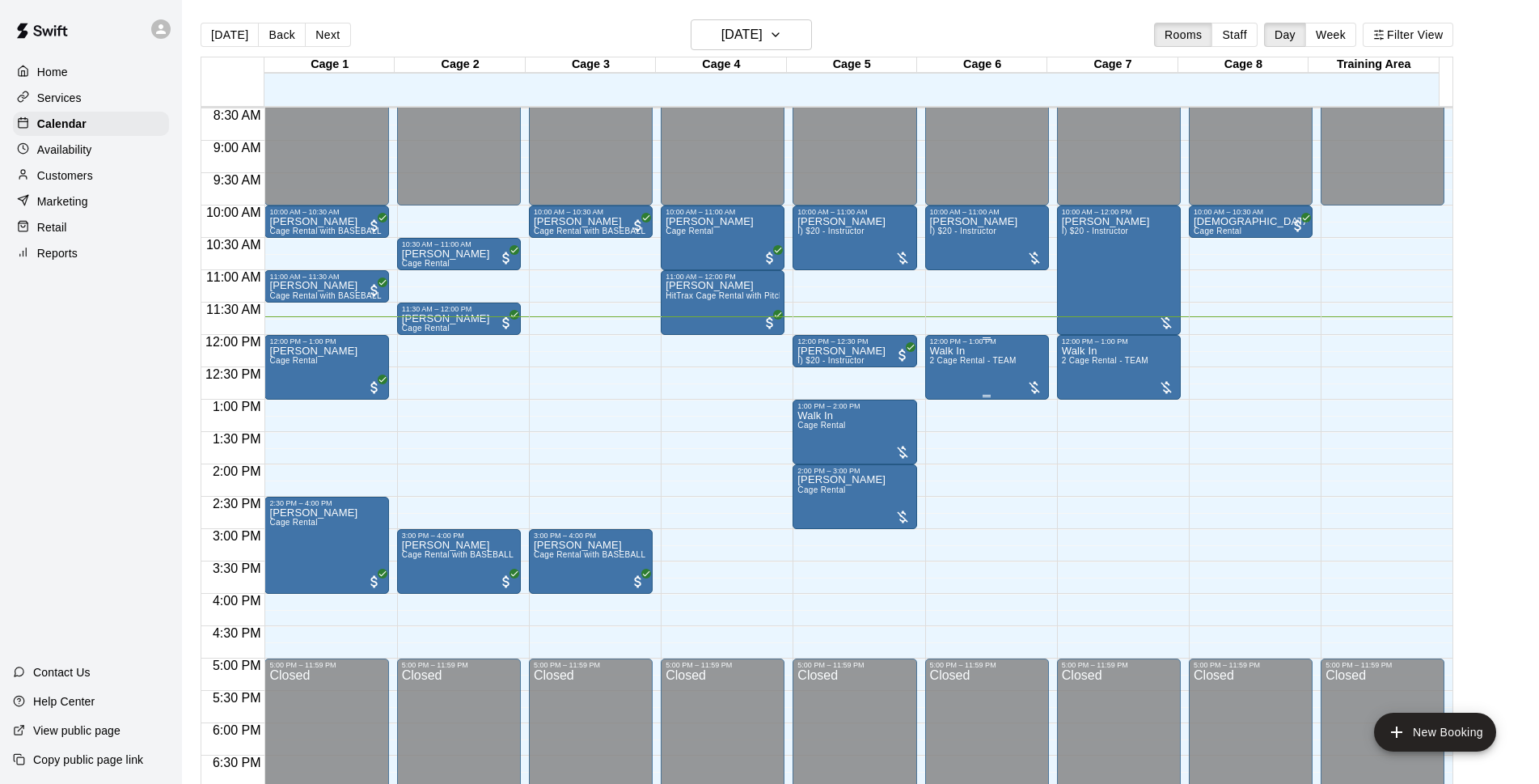
click at [939, 360] on span "2 Cage Rental - TEAM" at bounding box center [973, 360] width 86 height 9
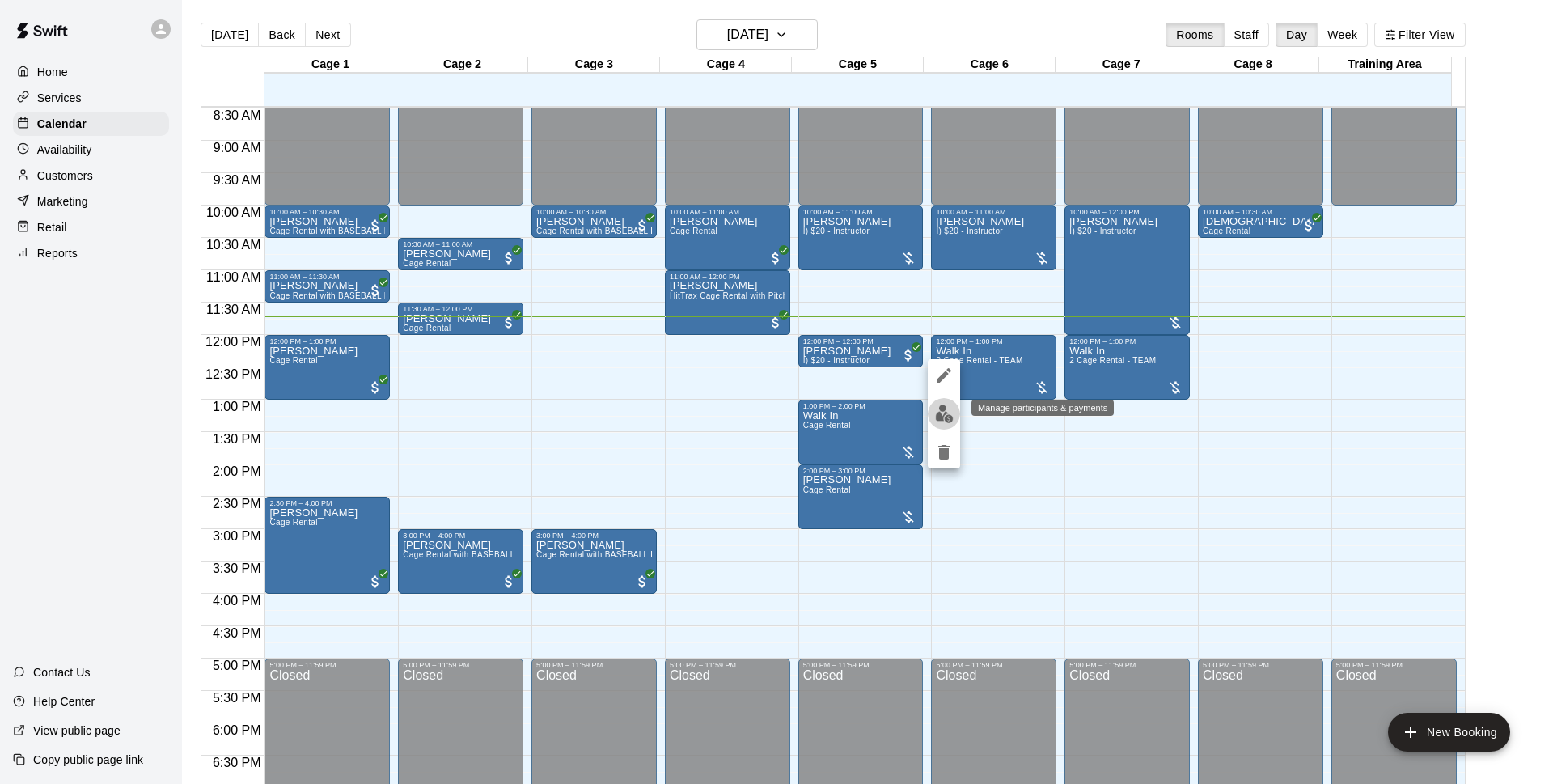
click at [953, 413] on img "edit" at bounding box center [945, 414] width 19 height 19
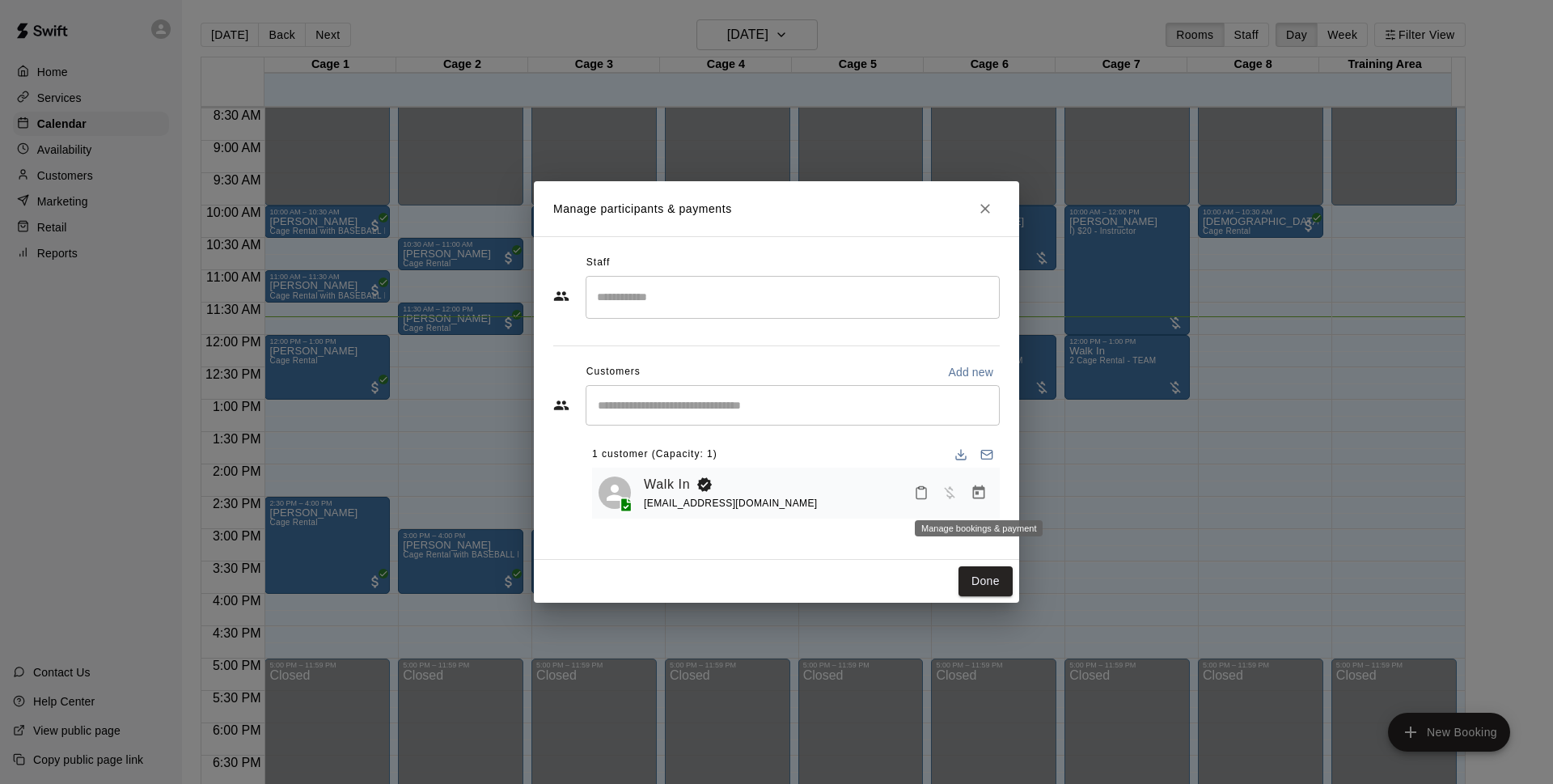
click at [983, 488] on icon "Manage bookings & payment" at bounding box center [979, 492] width 12 height 14
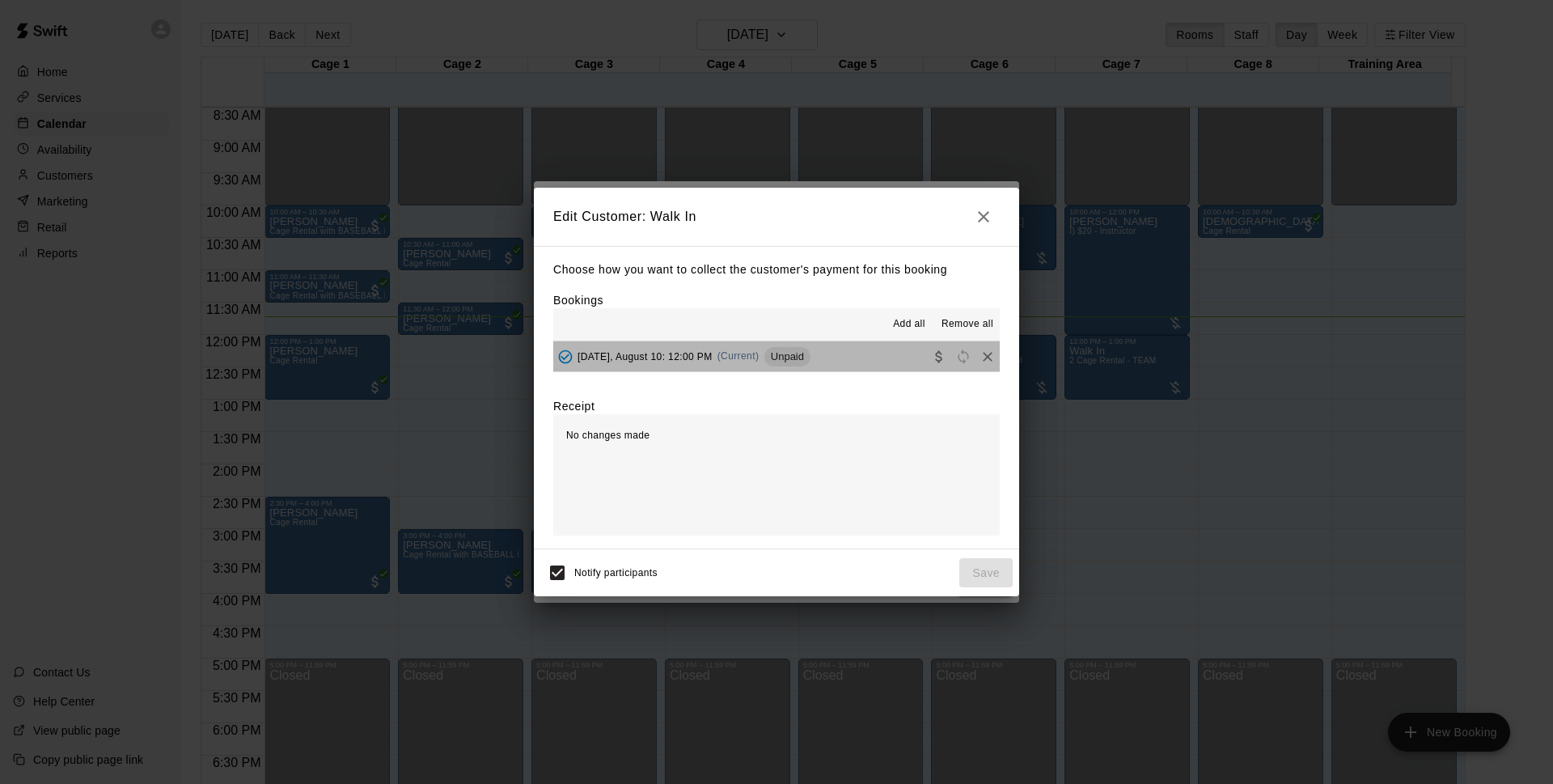
click at [835, 349] on button "[DATE], August 10: 12:00 PM (Current) Unpaid" at bounding box center [776, 356] width 447 height 30
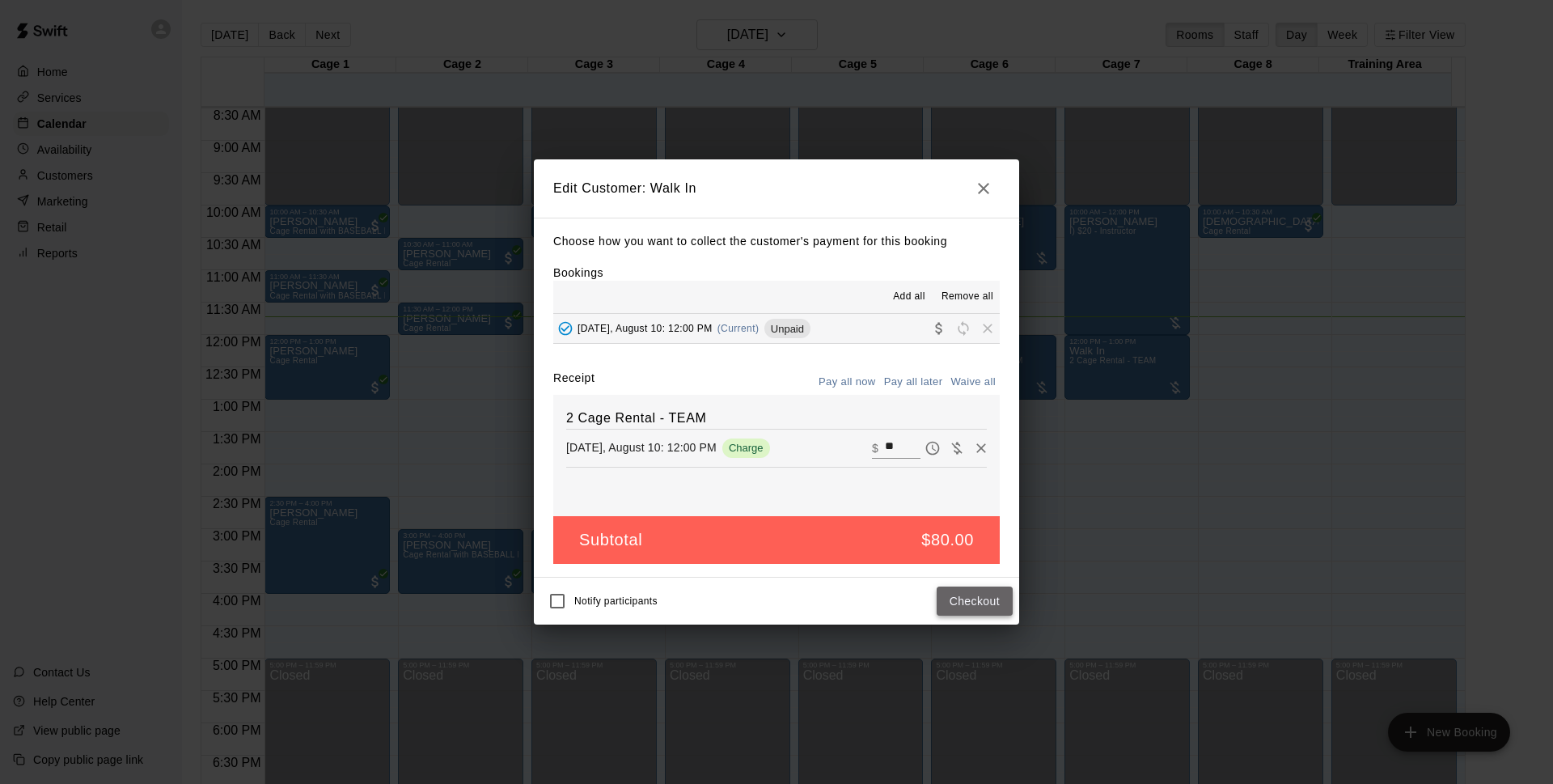
click at [965, 600] on button "Checkout" at bounding box center [975, 601] width 76 height 30
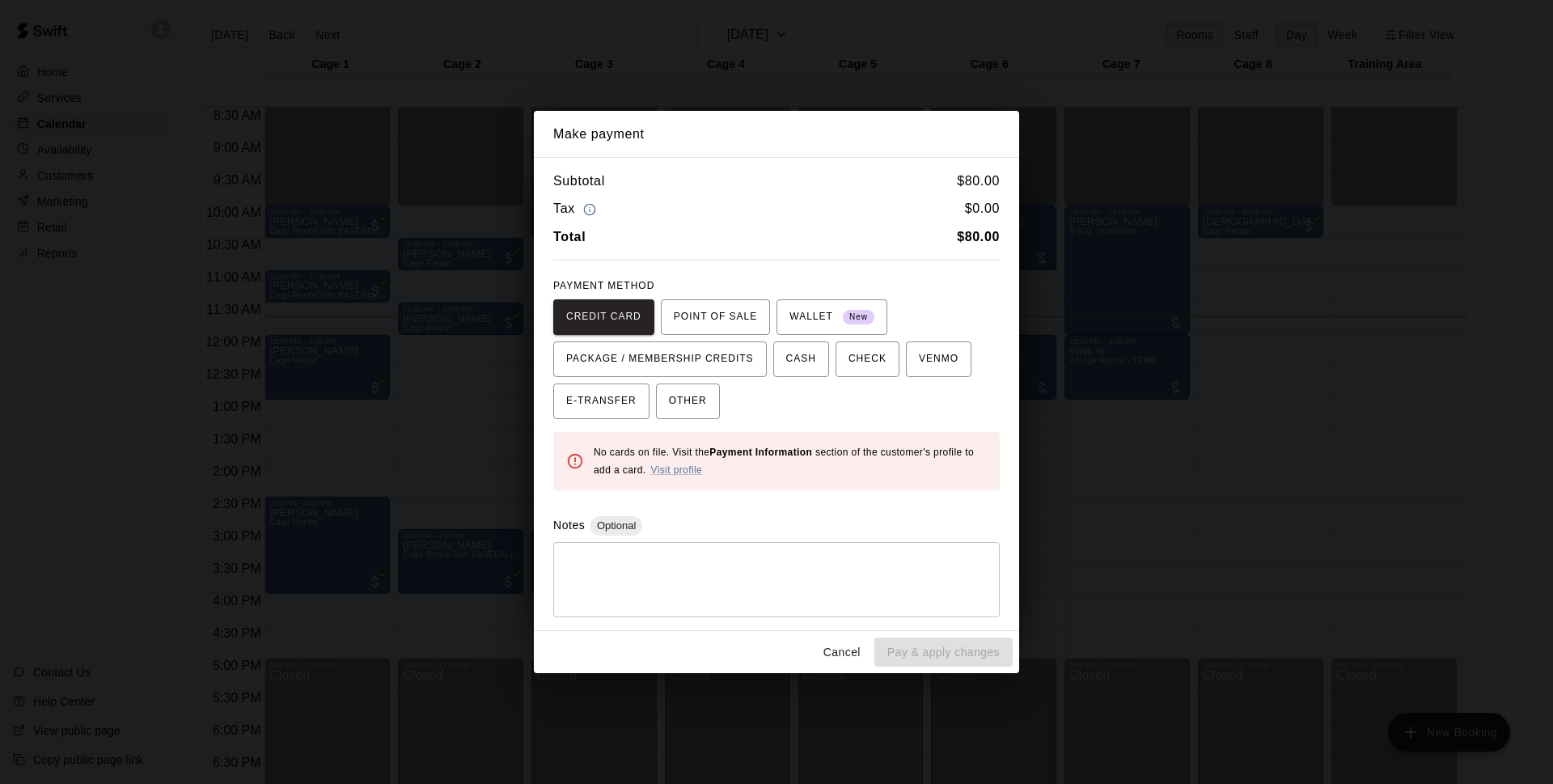
click at [840, 655] on button "Cancel" at bounding box center [842, 652] width 52 height 30
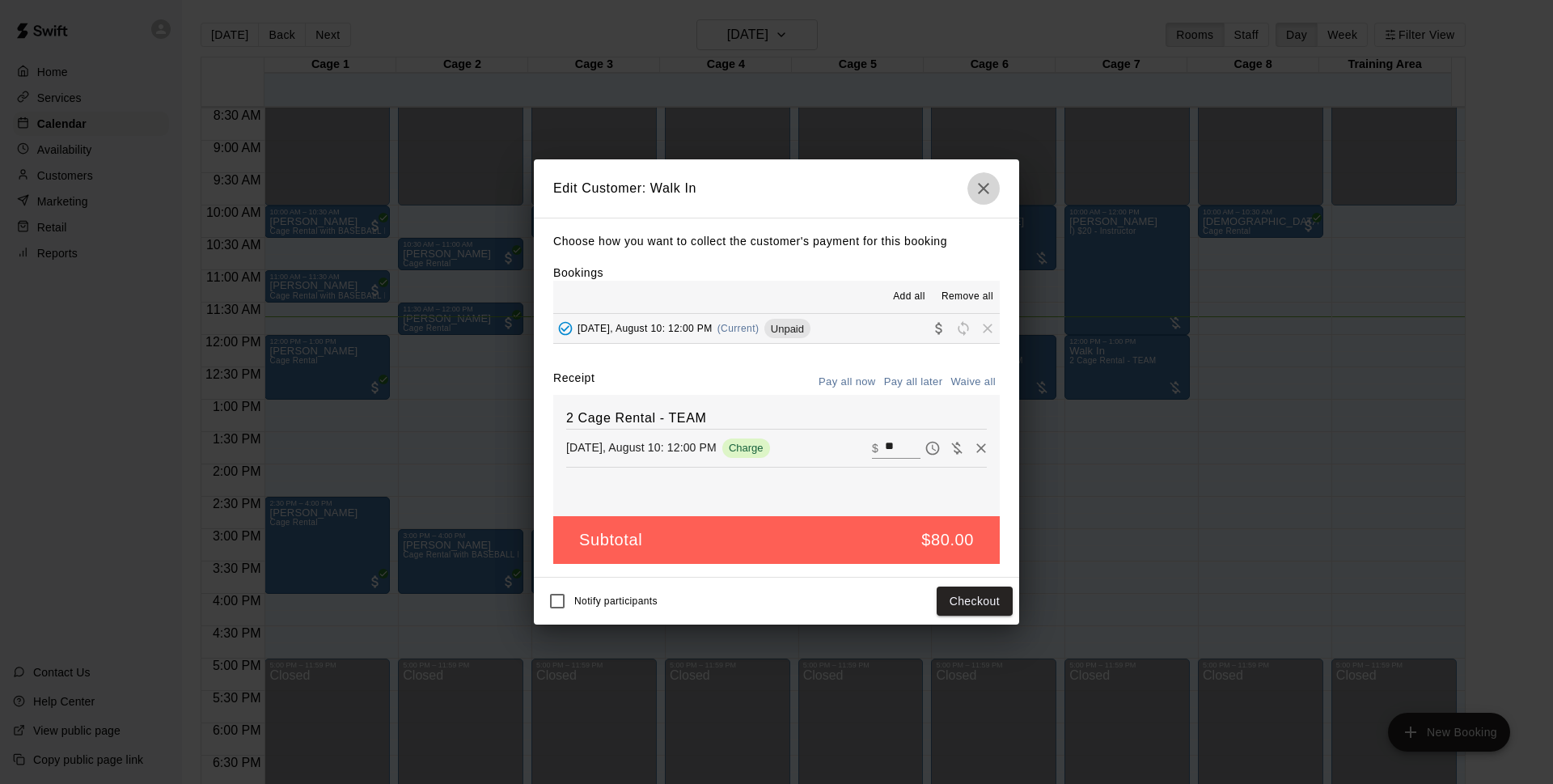
click at [988, 193] on icon "button" at bounding box center [983, 188] width 20 height 20
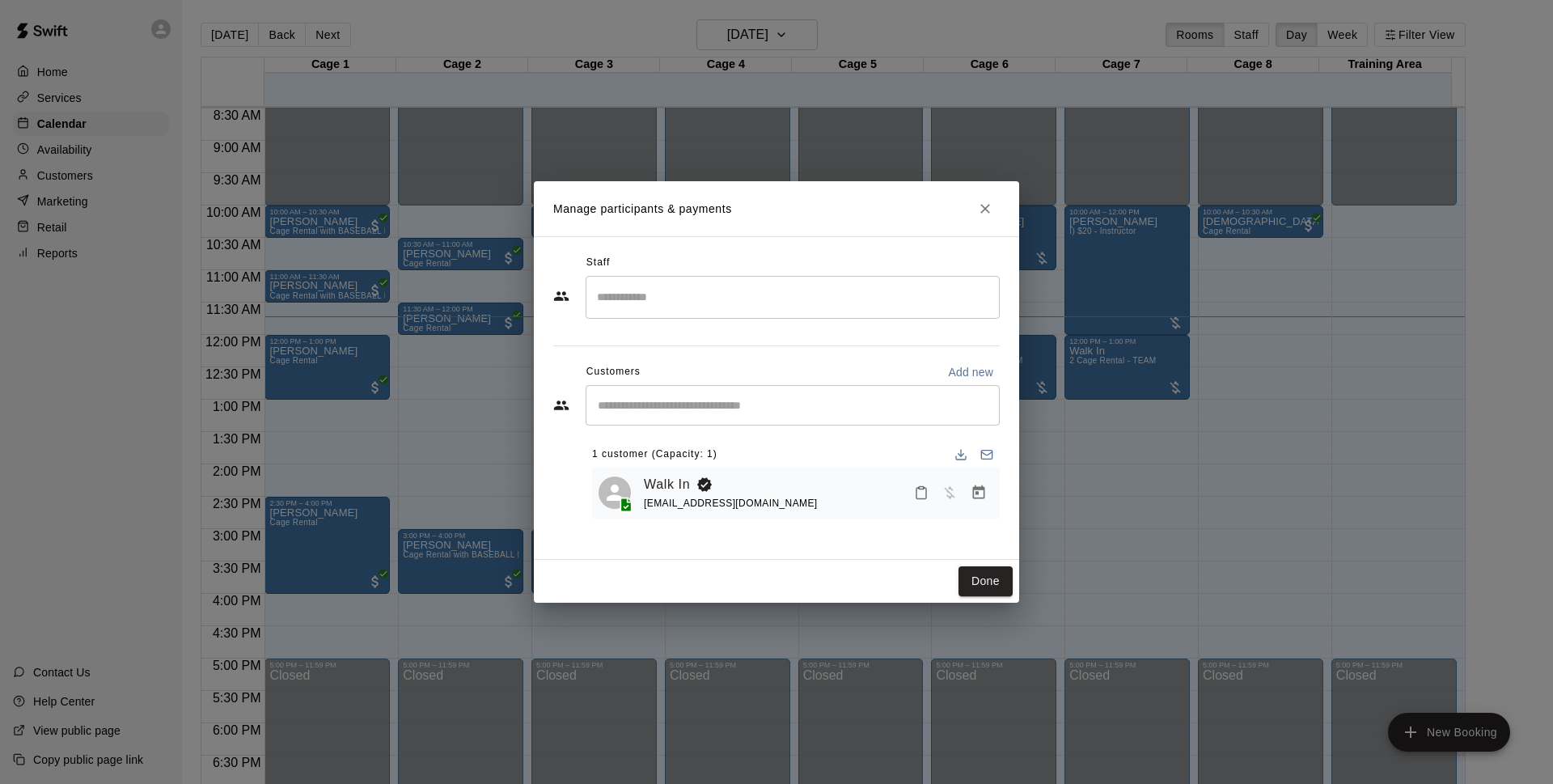
click at [974, 207] on button "Close" at bounding box center [985, 208] width 29 height 29
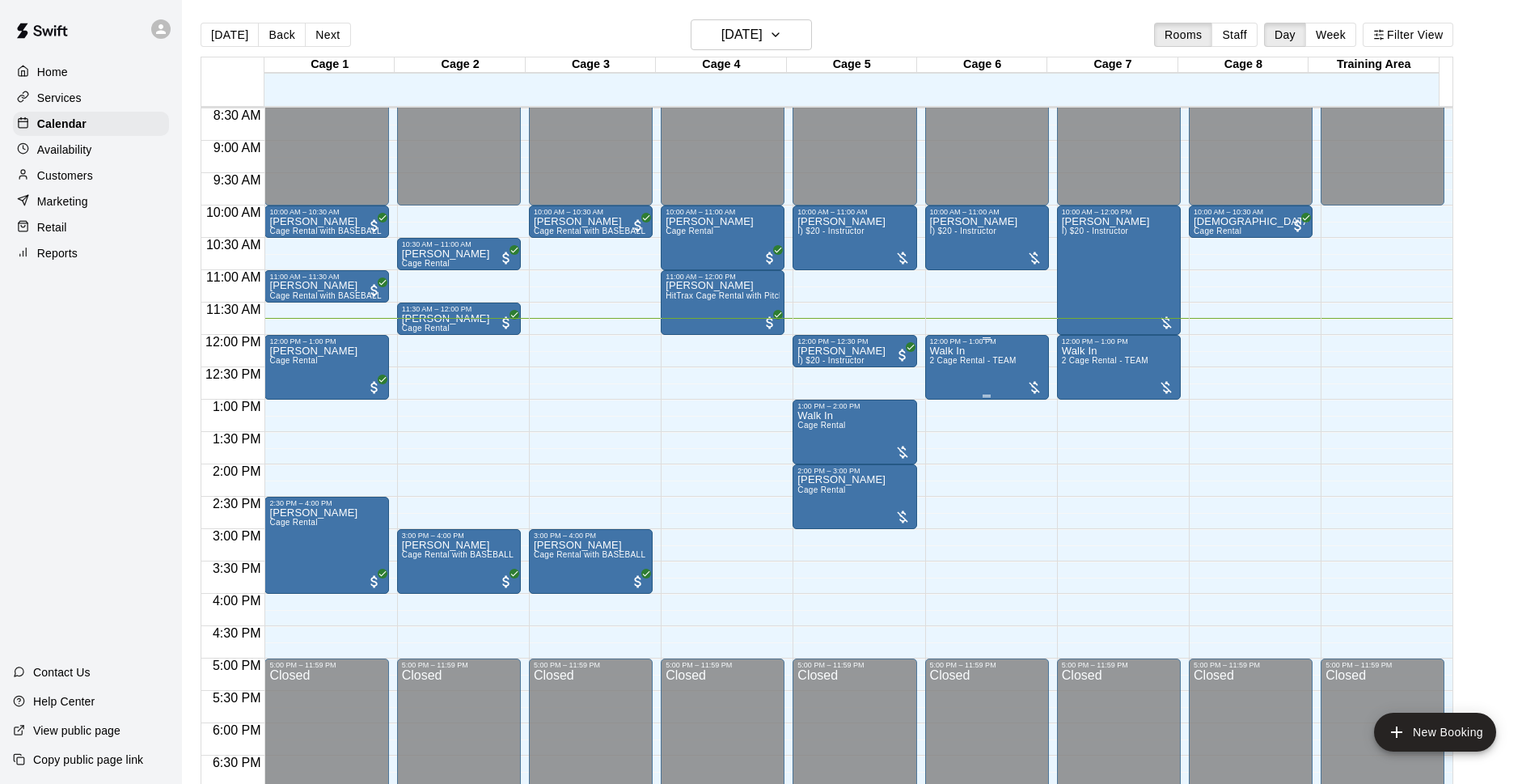
click at [946, 365] on span "2 Cage Rental - TEAM" at bounding box center [973, 360] width 86 height 9
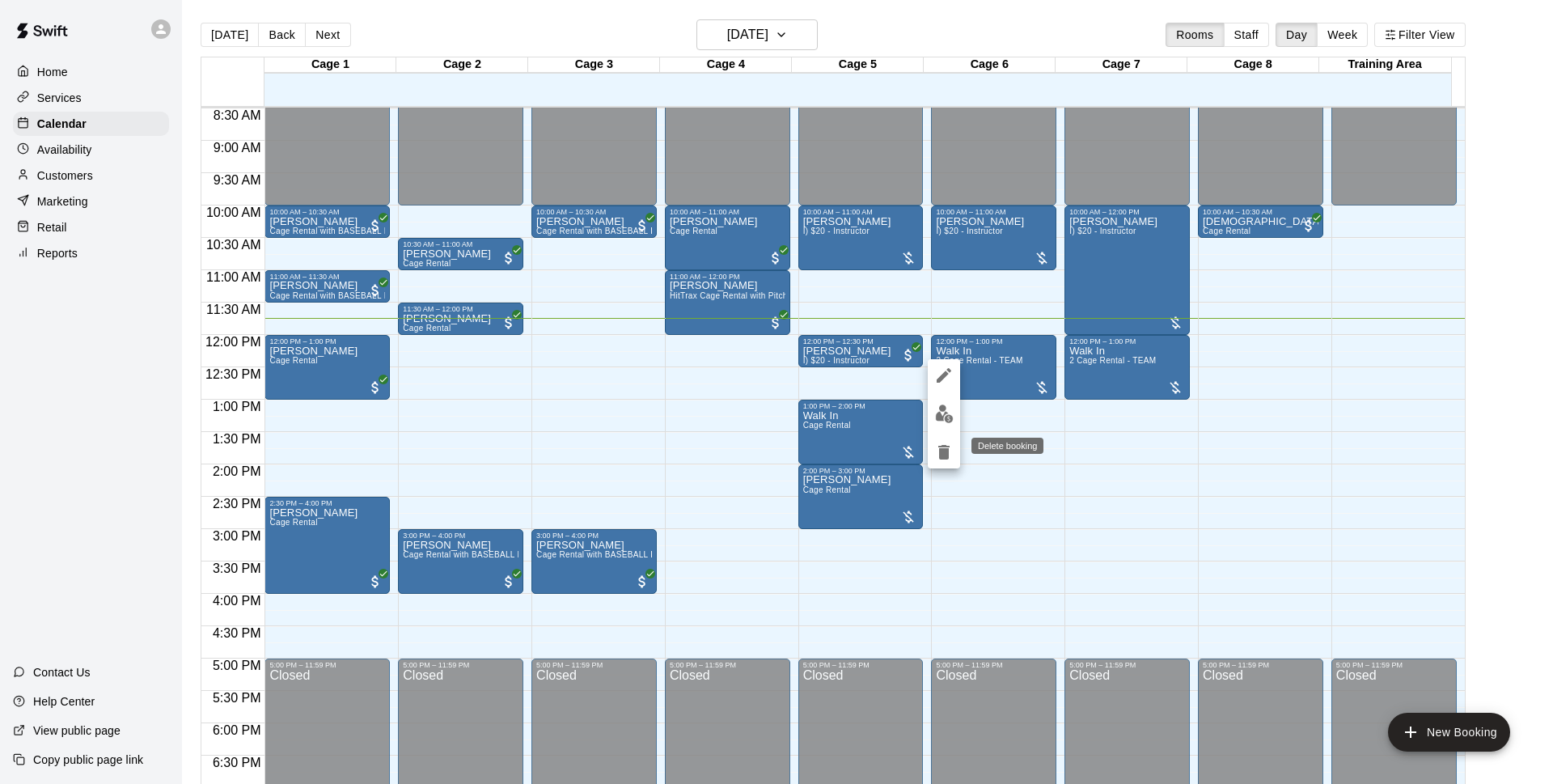
click at [1005, 448] on div "Delete booking" at bounding box center [1007, 445] width 72 height 16
click at [1121, 451] on div at bounding box center [776, 392] width 1553 height 784
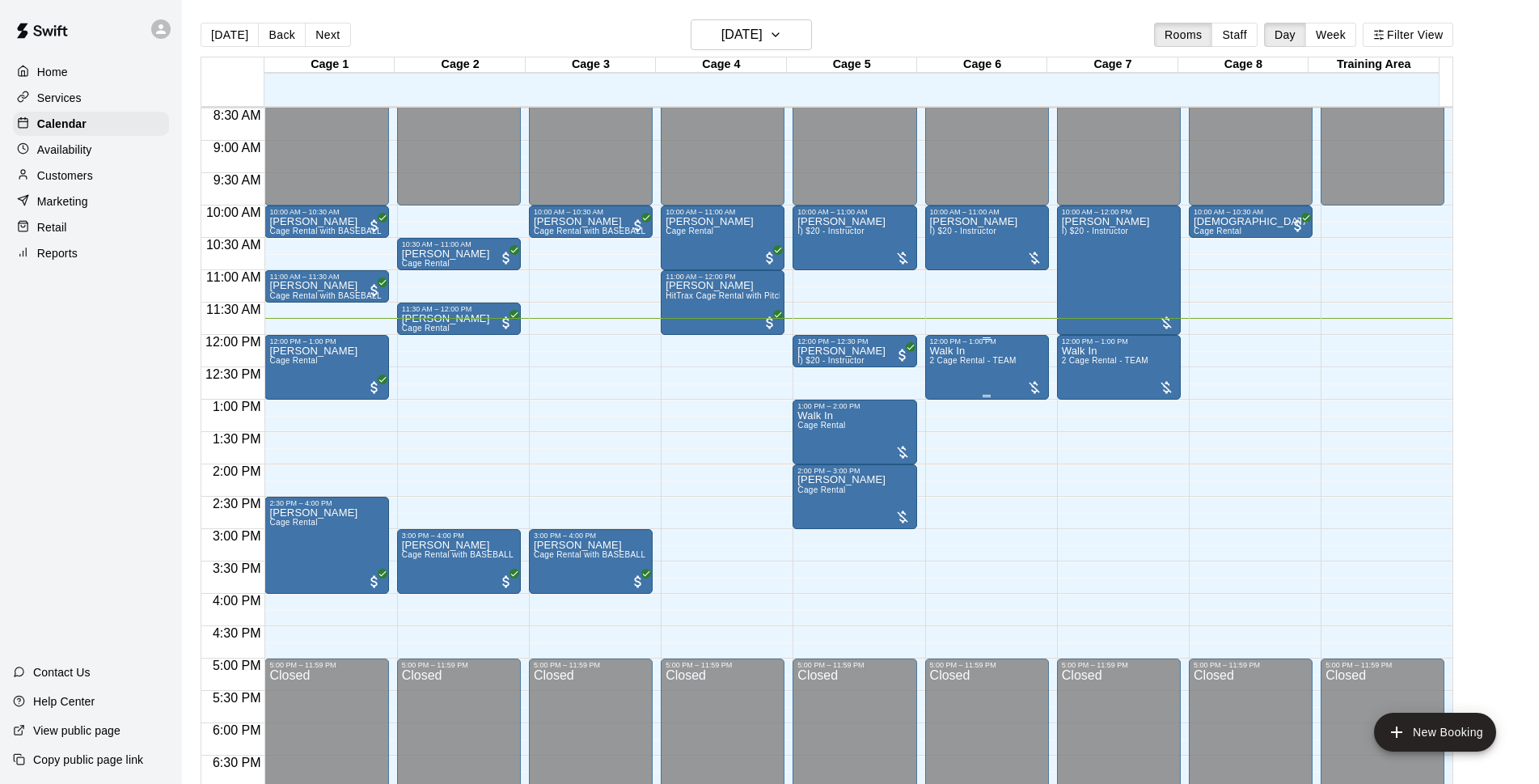
click at [939, 369] on div "Walk In 2 Cage Rental - TEAM" at bounding box center [973, 737] width 86 height 784
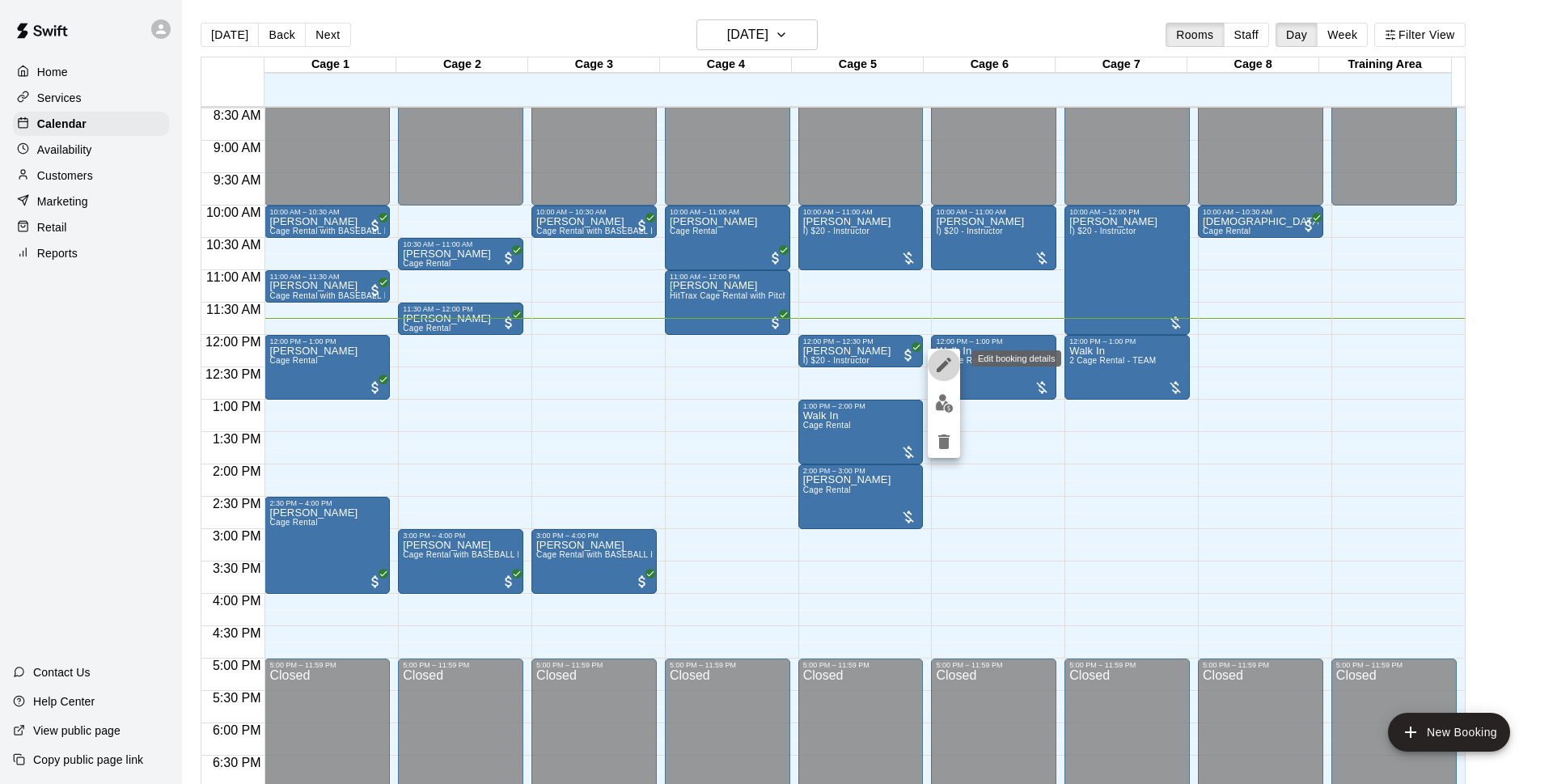
click at [941, 369] on icon "edit" at bounding box center [944, 365] width 15 height 15
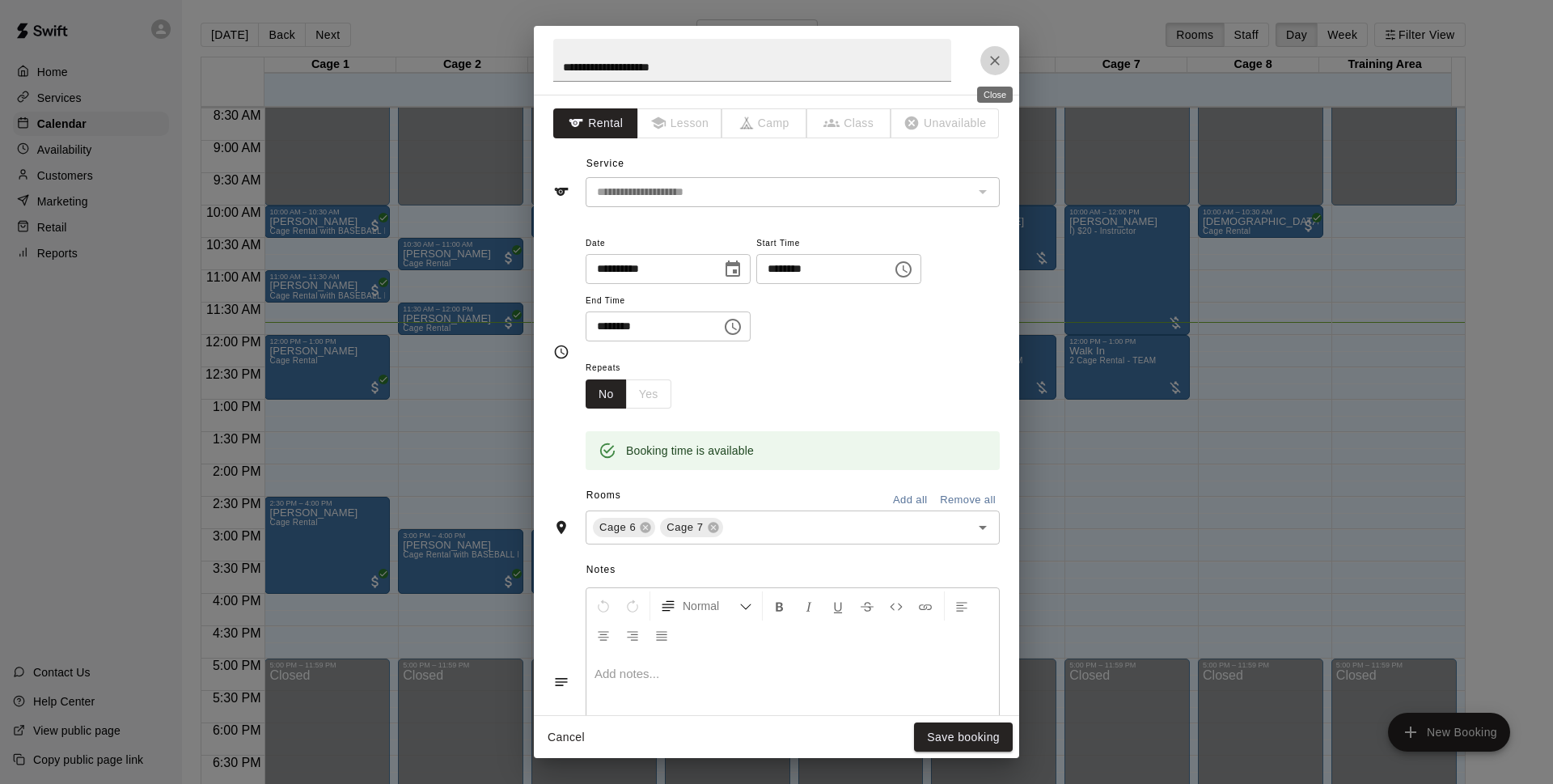
click at [999, 65] on icon "Close" at bounding box center [994, 60] width 9 height 9
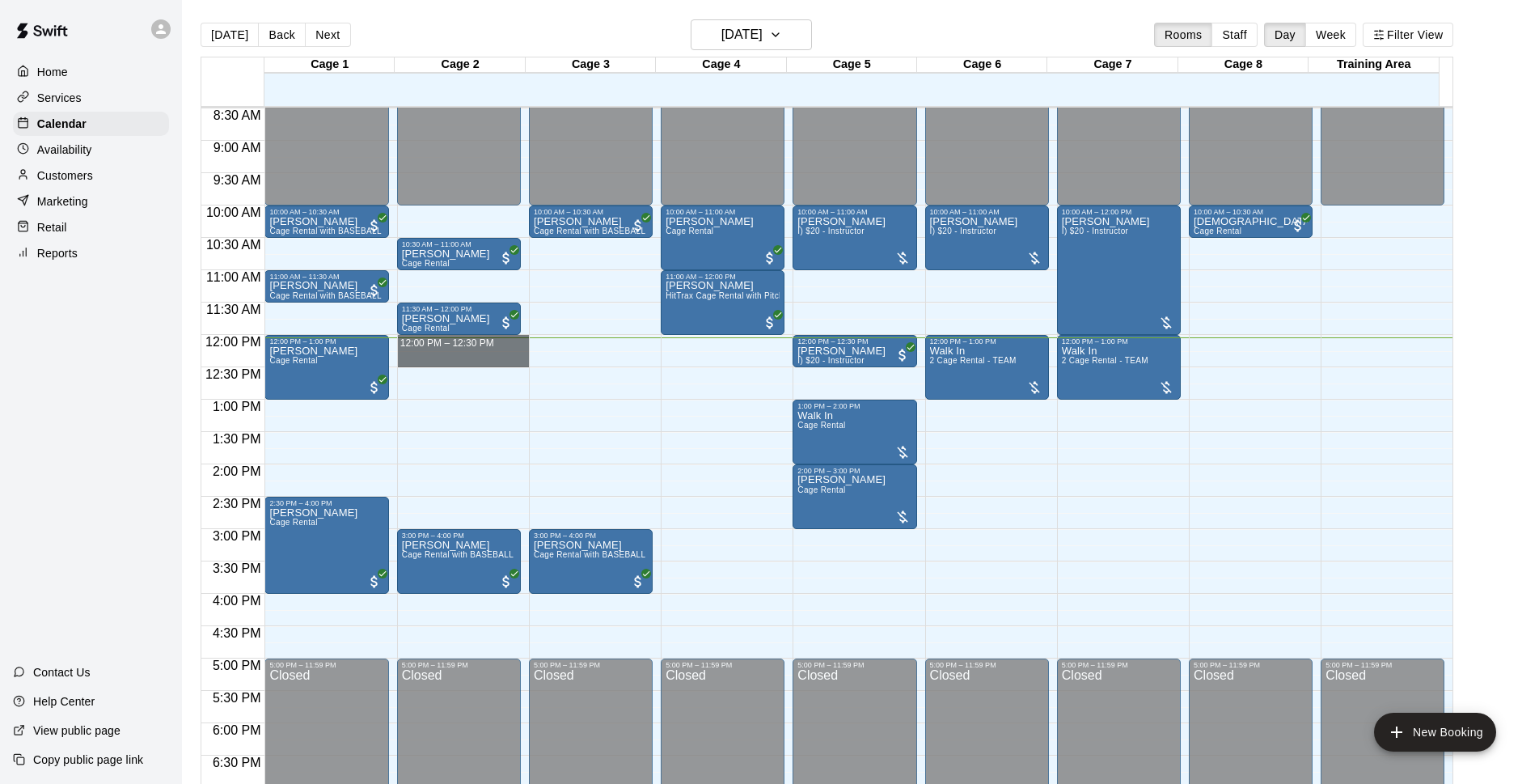
drag, startPoint x: 454, startPoint y: 342, endPoint x: 463, endPoint y: 354, distance: 15.0
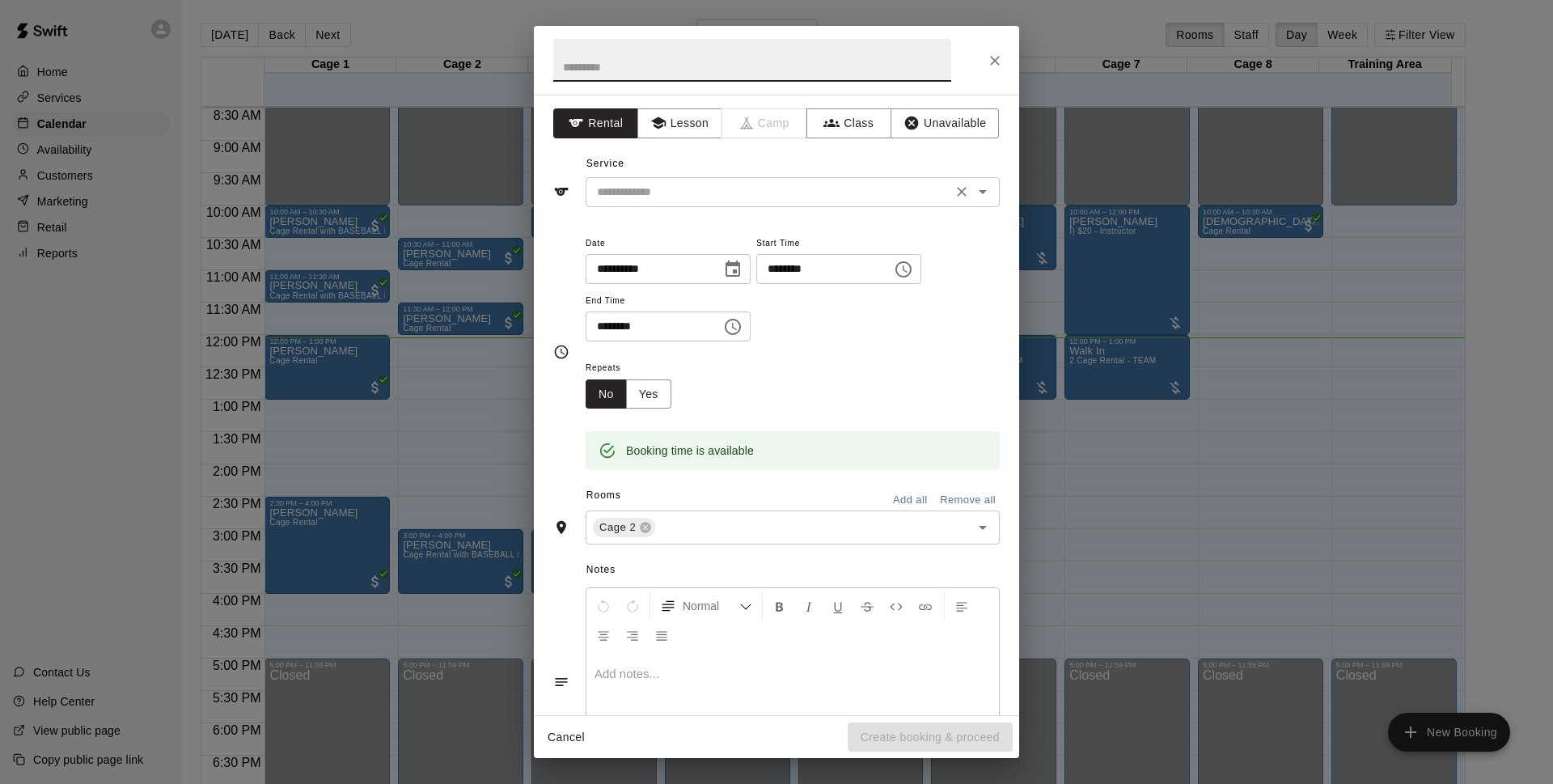
click at [743, 199] on input "text" at bounding box center [769, 192] width 357 height 20
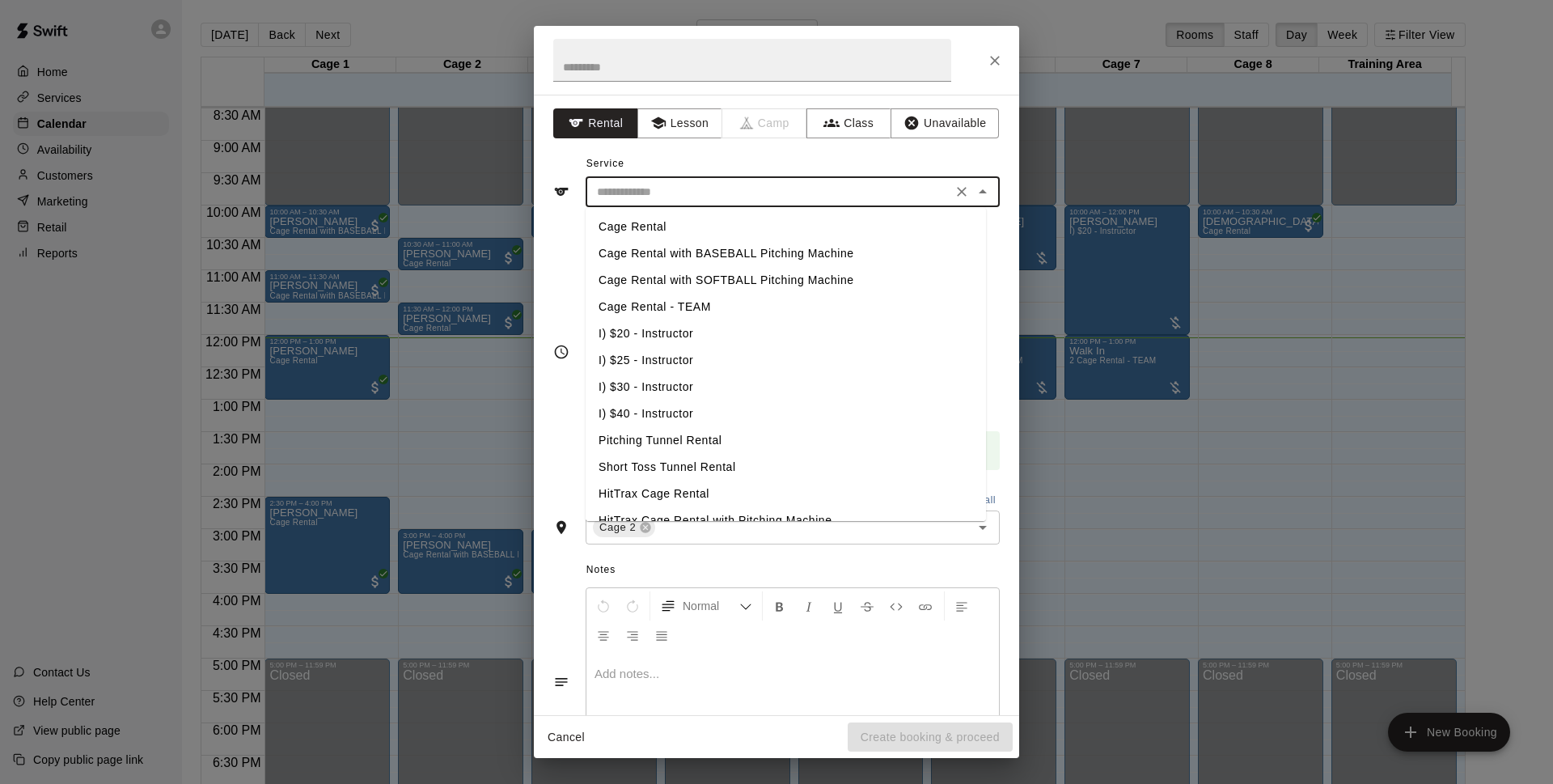
click at [716, 219] on li "Cage Rental" at bounding box center [786, 226] width 401 height 26
type input "**********"
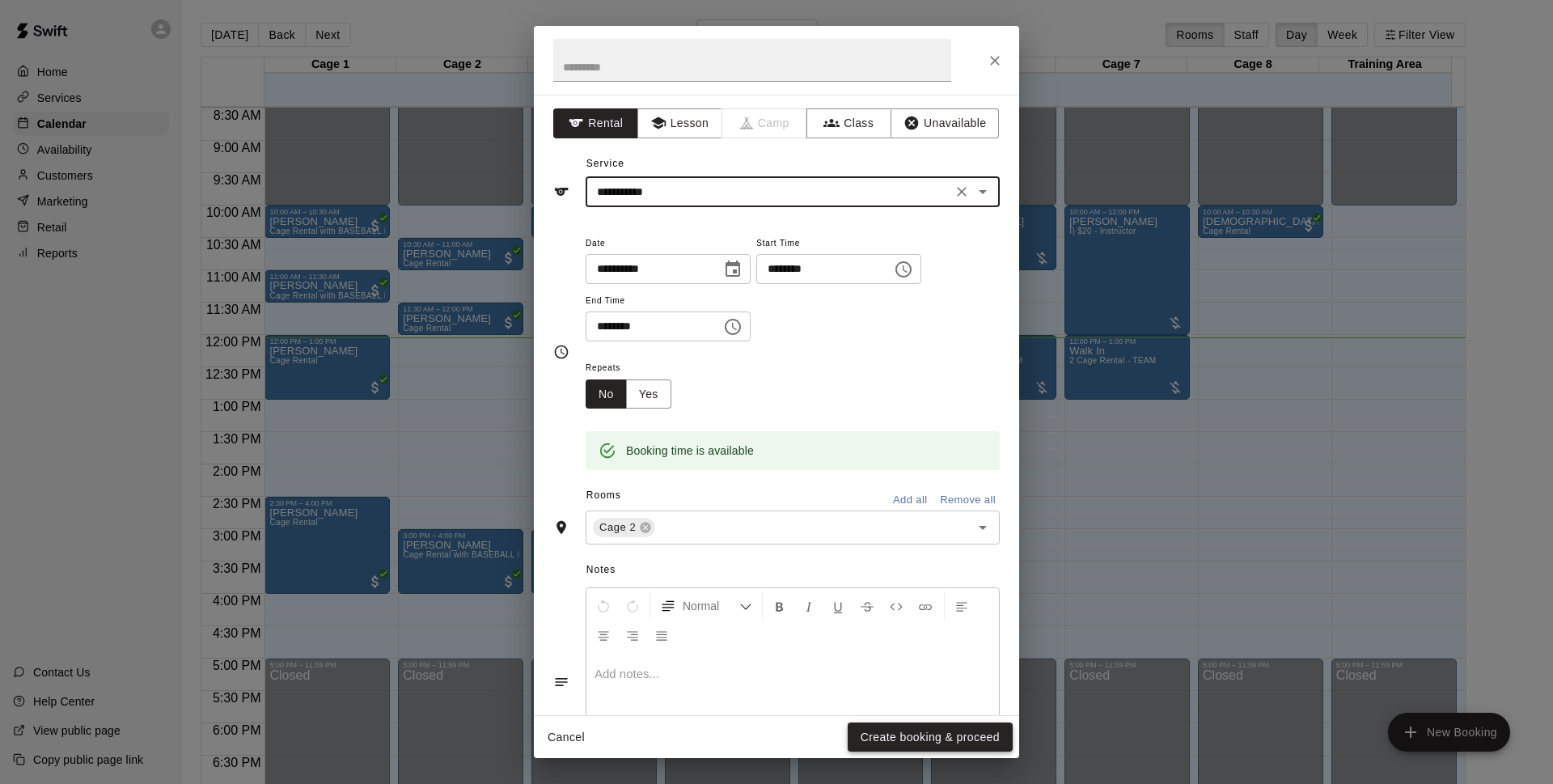
click at [960, 735] on button "Create booking & proceed" at bounding box center [930, 737] width 165 height 30
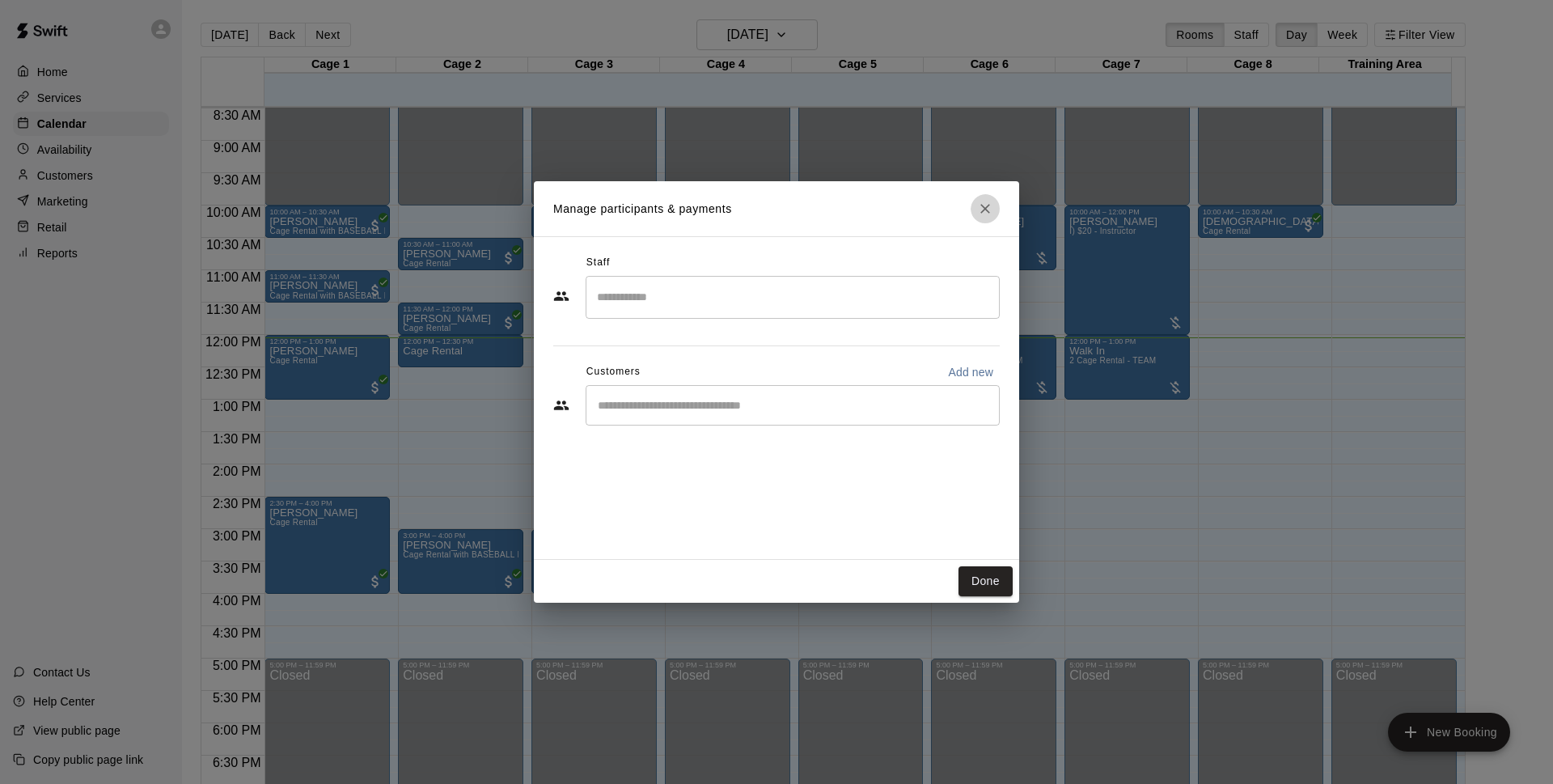
click at [985, 207] on icon "Close" at bounding box center [985, 208] width 16 height 16
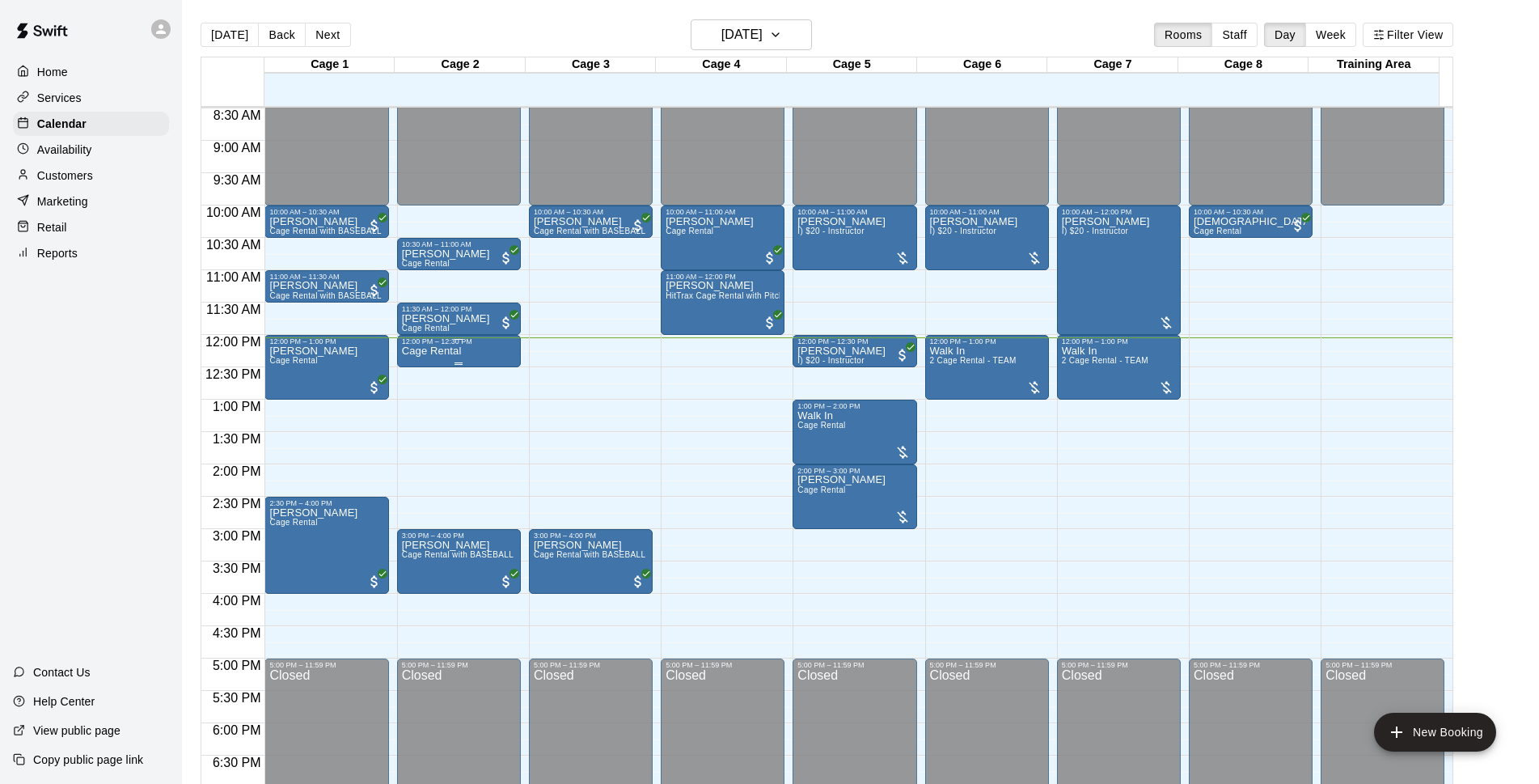
click at [469, 359] on div "Cage Rental" at bounding box center [459, 737] width 114 height 784
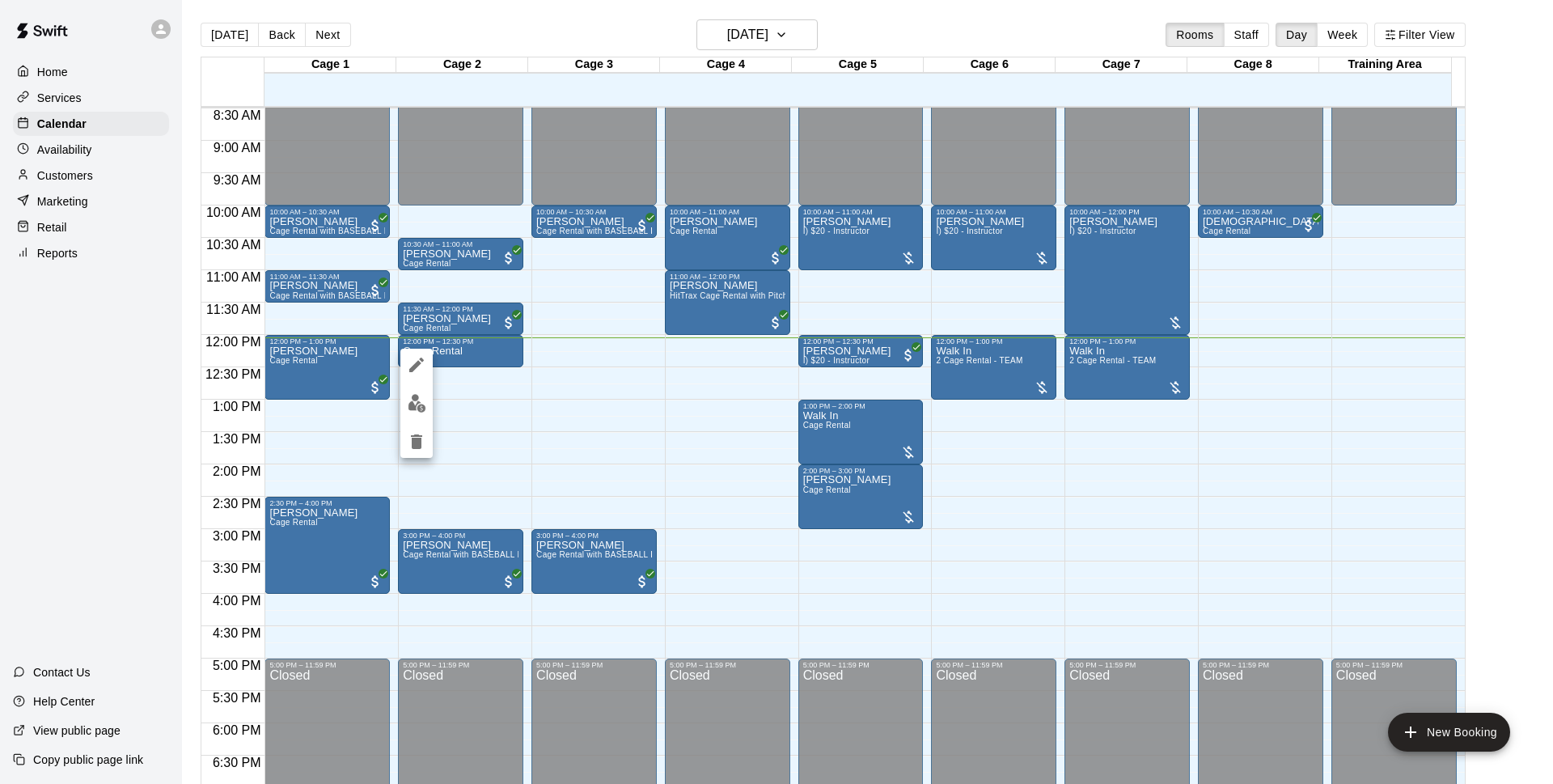
click at [415, 395] on img "edit" at bounding box center [417, 403] width 19 height 19
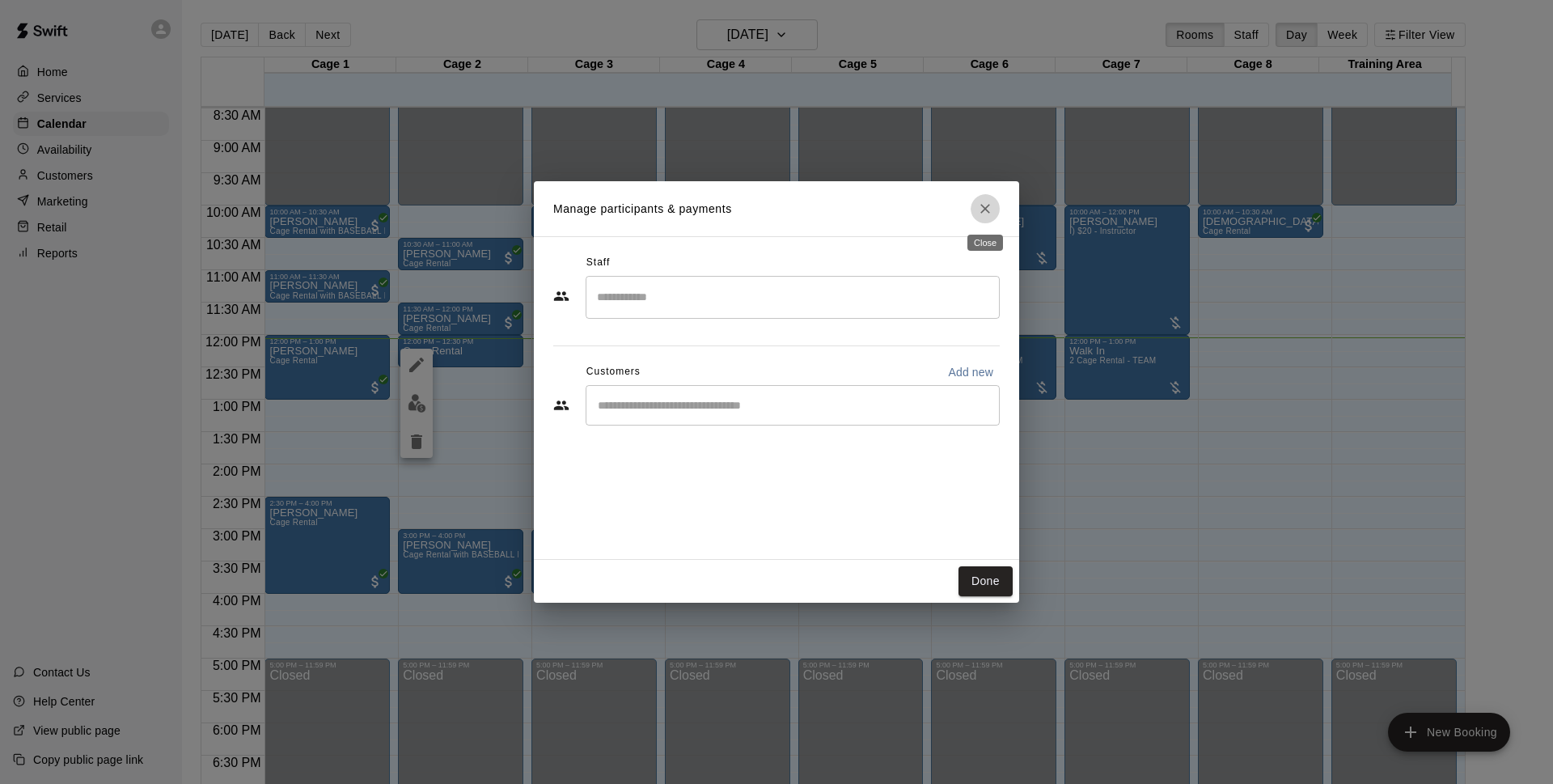
click at [984, 214] on icon "Close" at bounding box center [985, 208] width 16 height 16
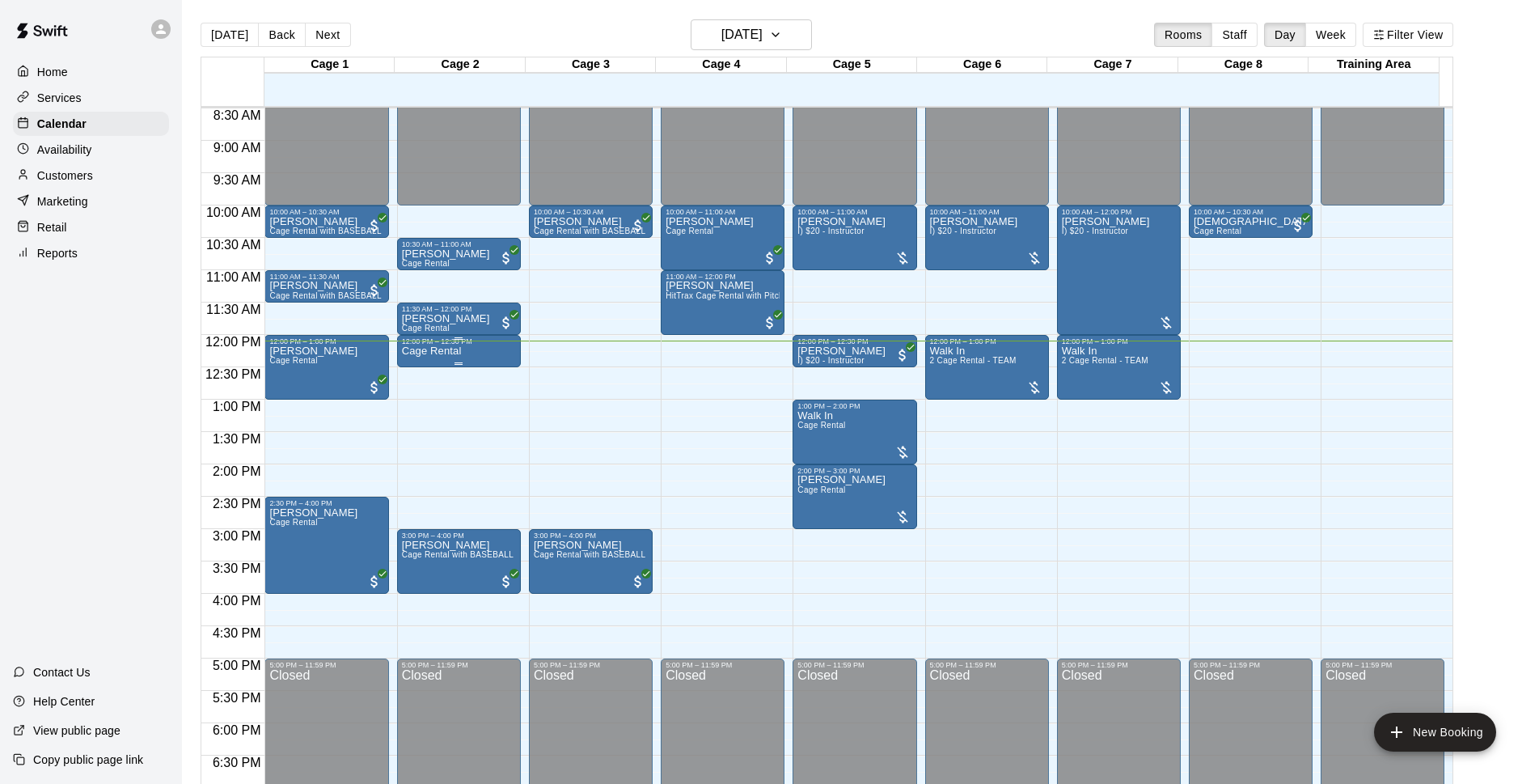
click at [468, 364] on div at bounding box center [459, 363] width 114 height 3
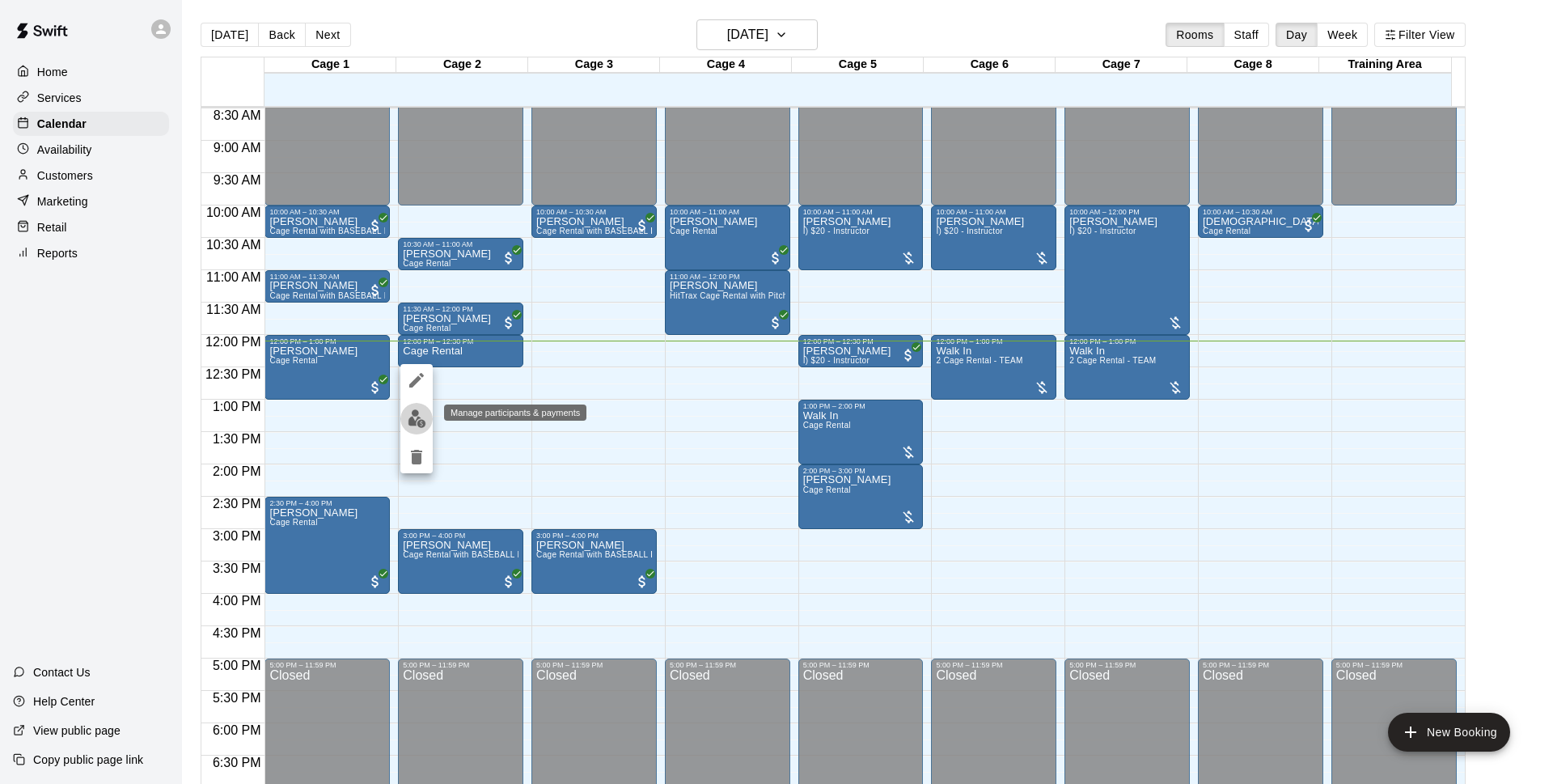
click at [416, 424] on img "edit" at bounding box center [417, 418] width 19 height 19
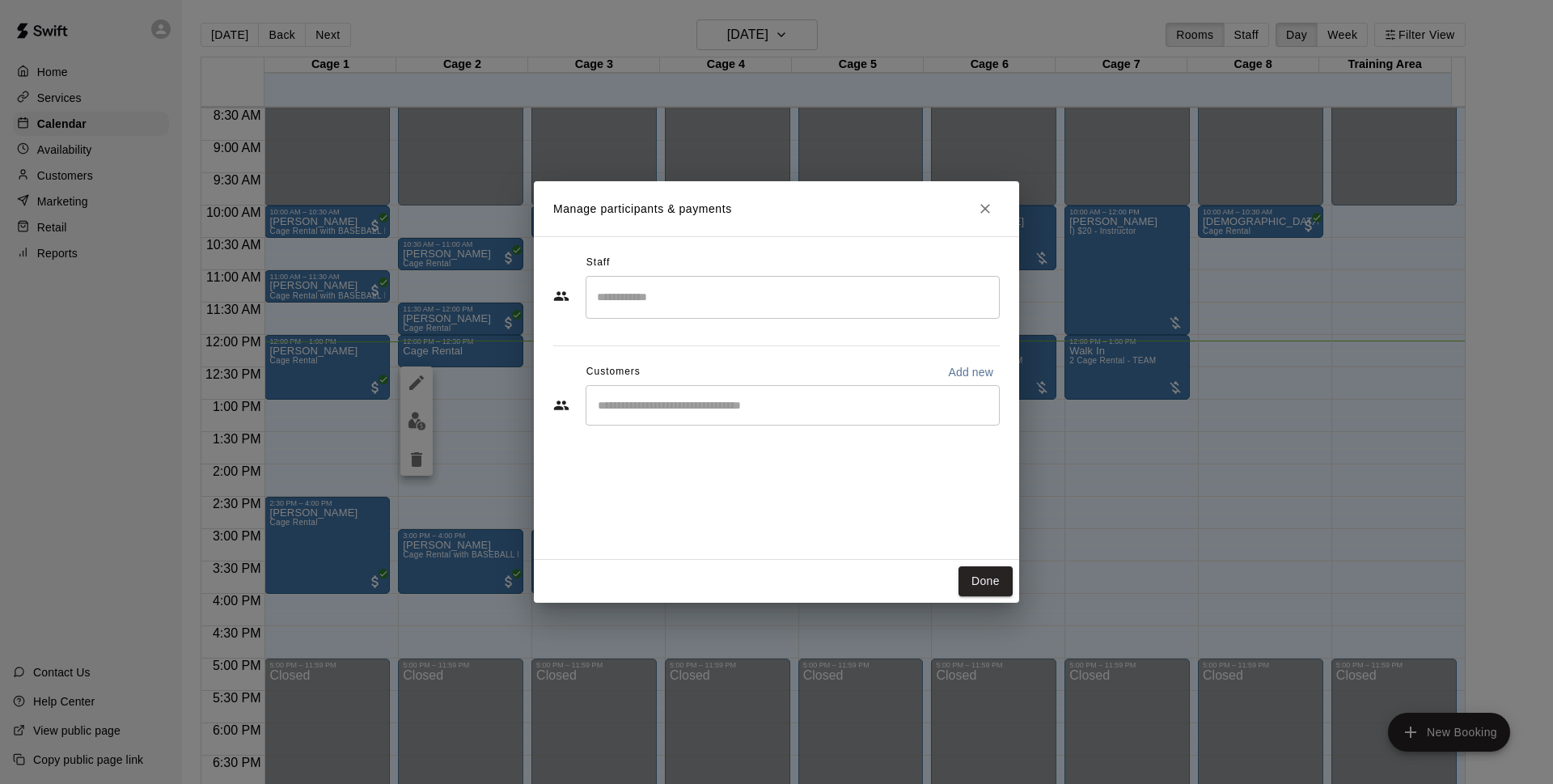
click at [741, 393] on div "​" at bounding box center [793, 405] width 414 height 40
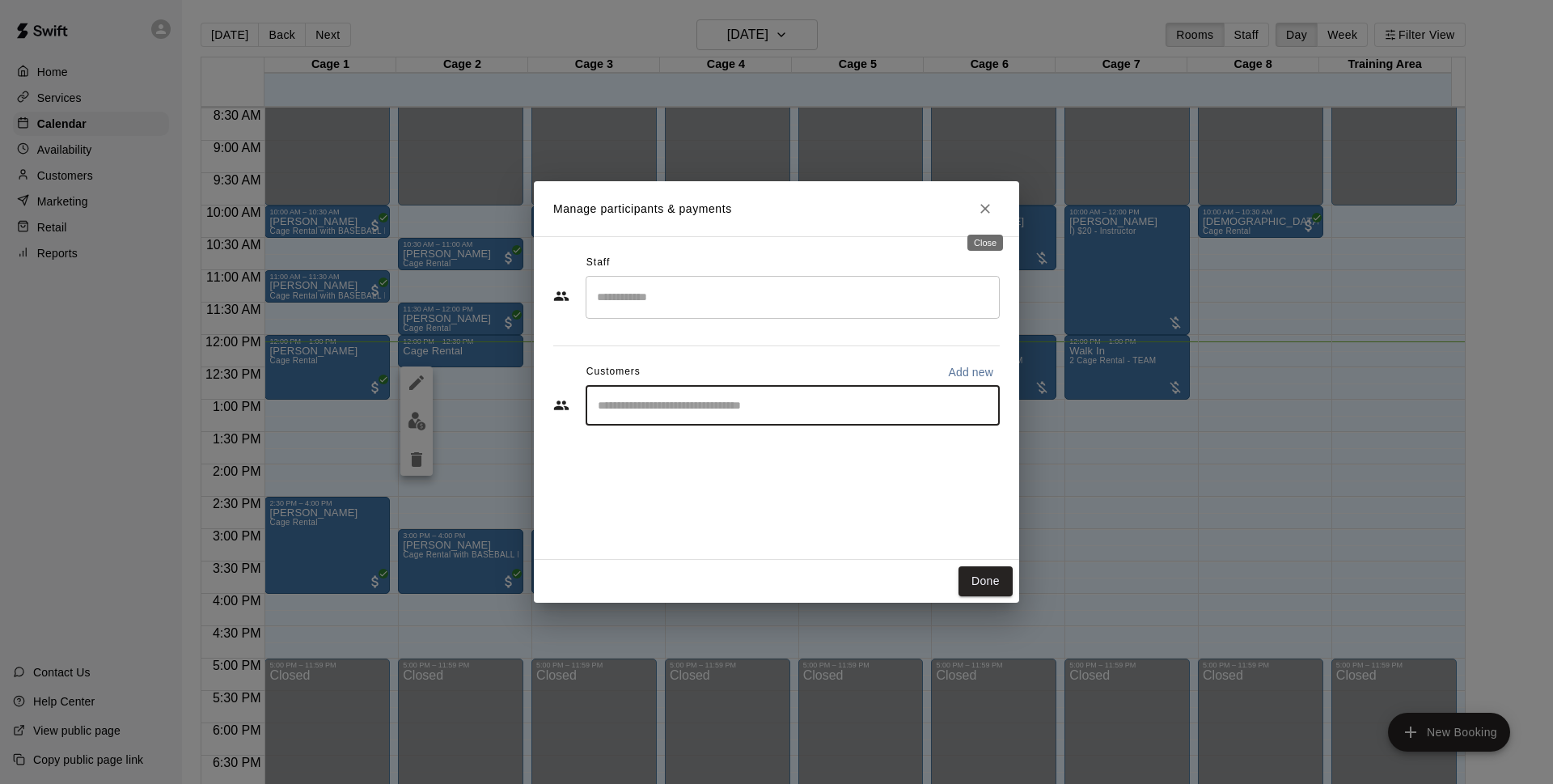
click at [977, 214] on icon "Close" at bounding box center [985, 208] width 16 height 16
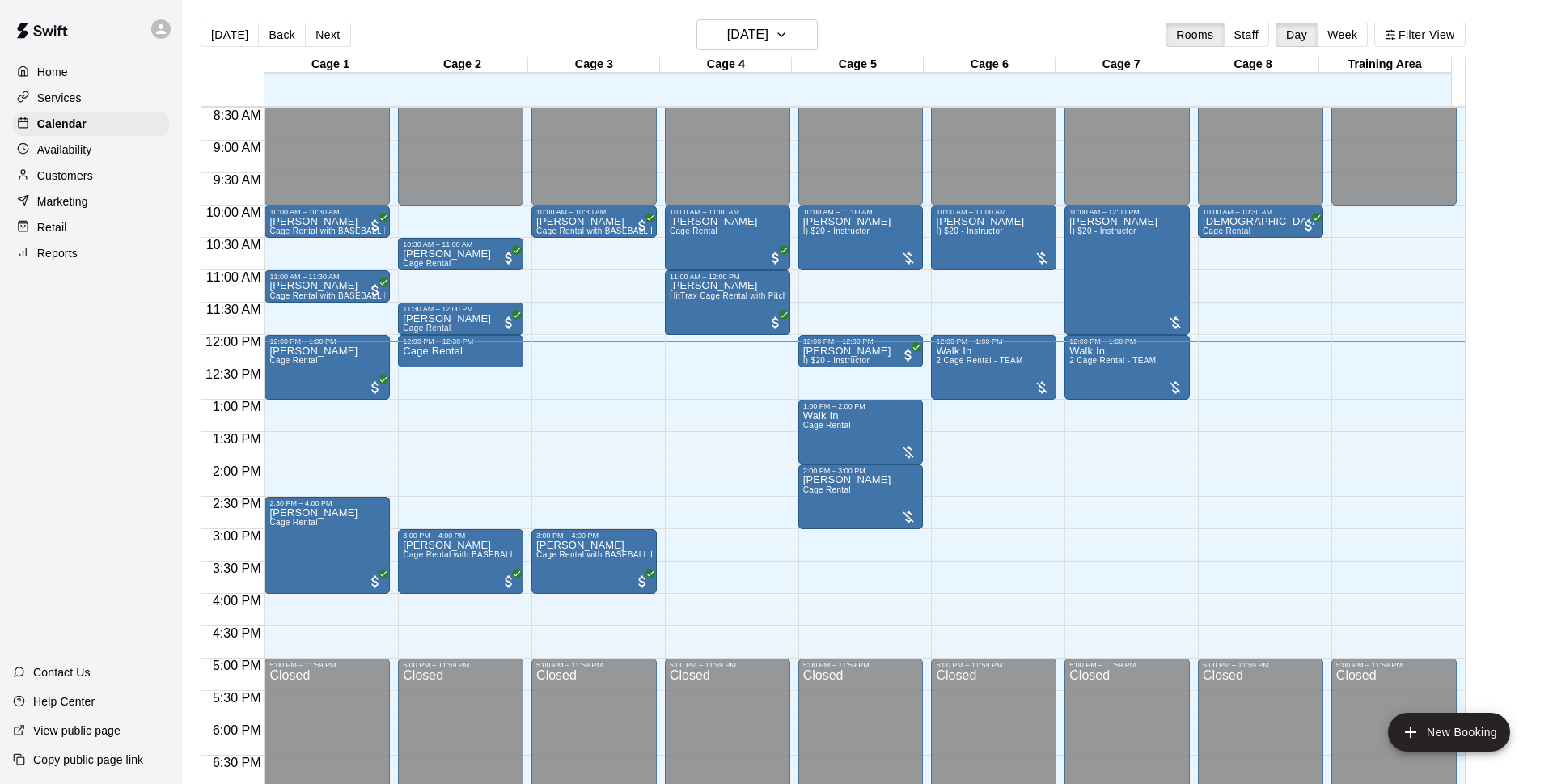
click at [449, 360] on div "**********" at bounding box center [776, 392] width 1553 height 784
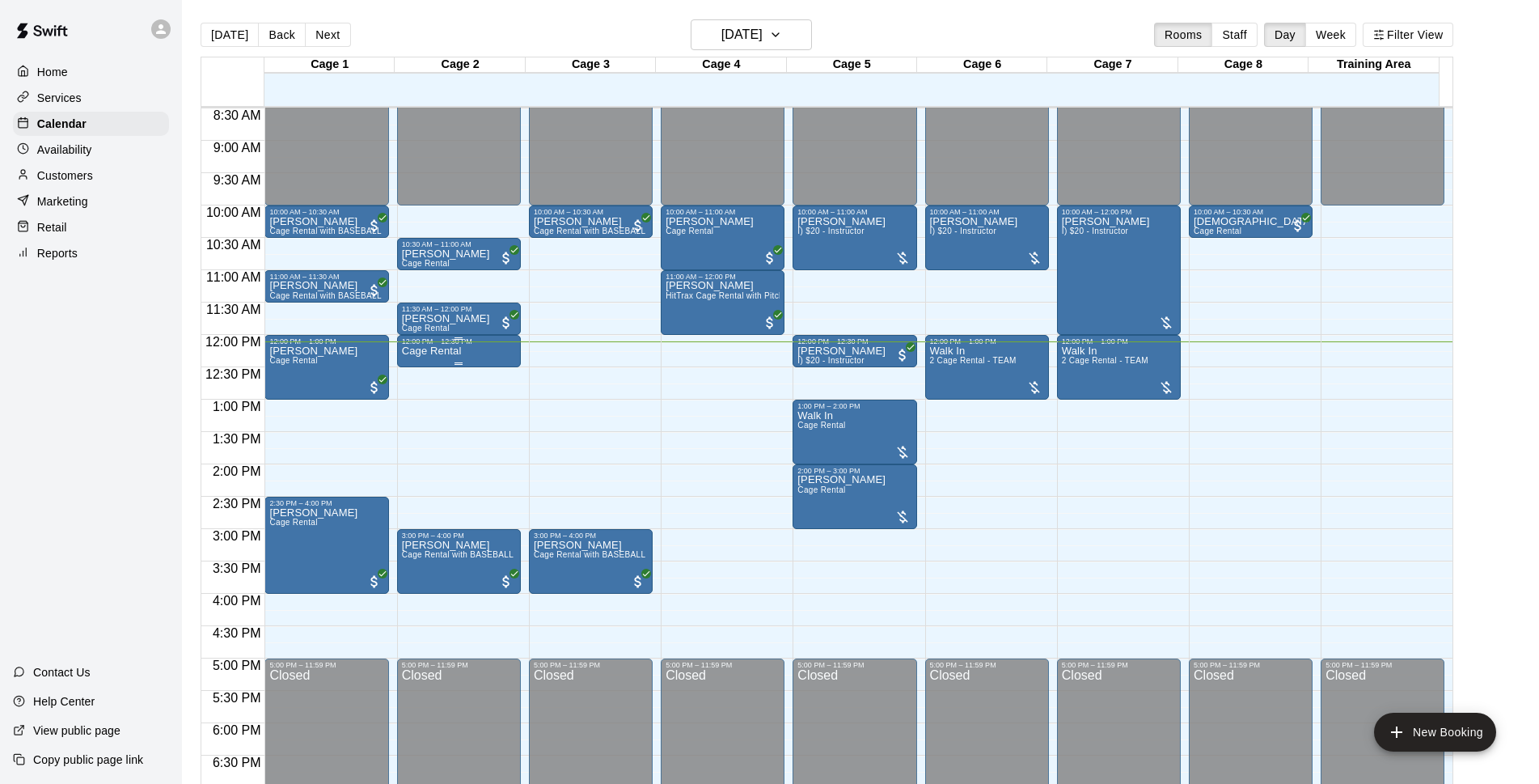
click at [449, 351] on p "Cage Rental" at bounding box center [432, 351] width 60 height 0
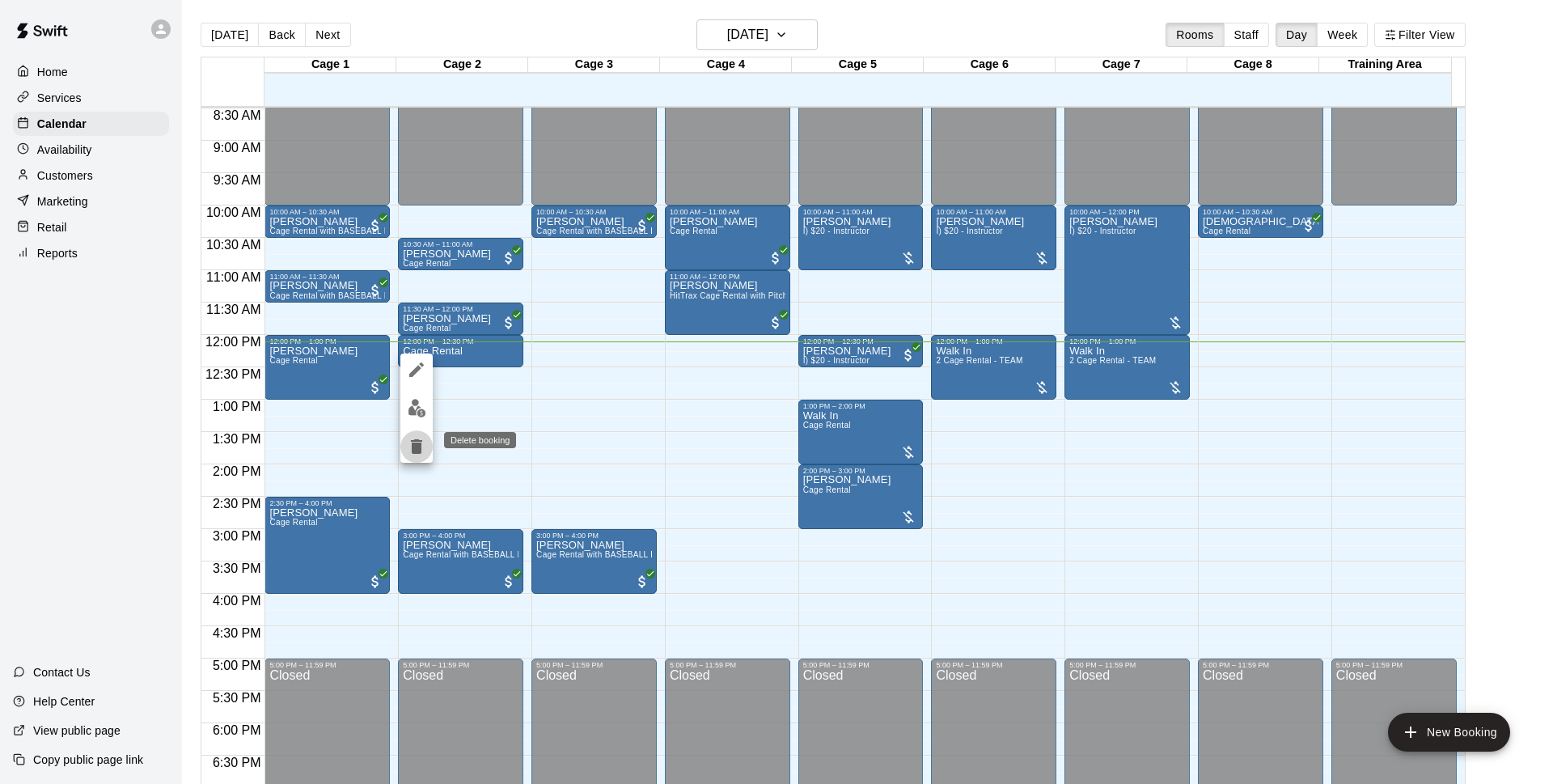
click at [425, 447] on icon "delete" at bounding box center [416, 446] width 20 height 20
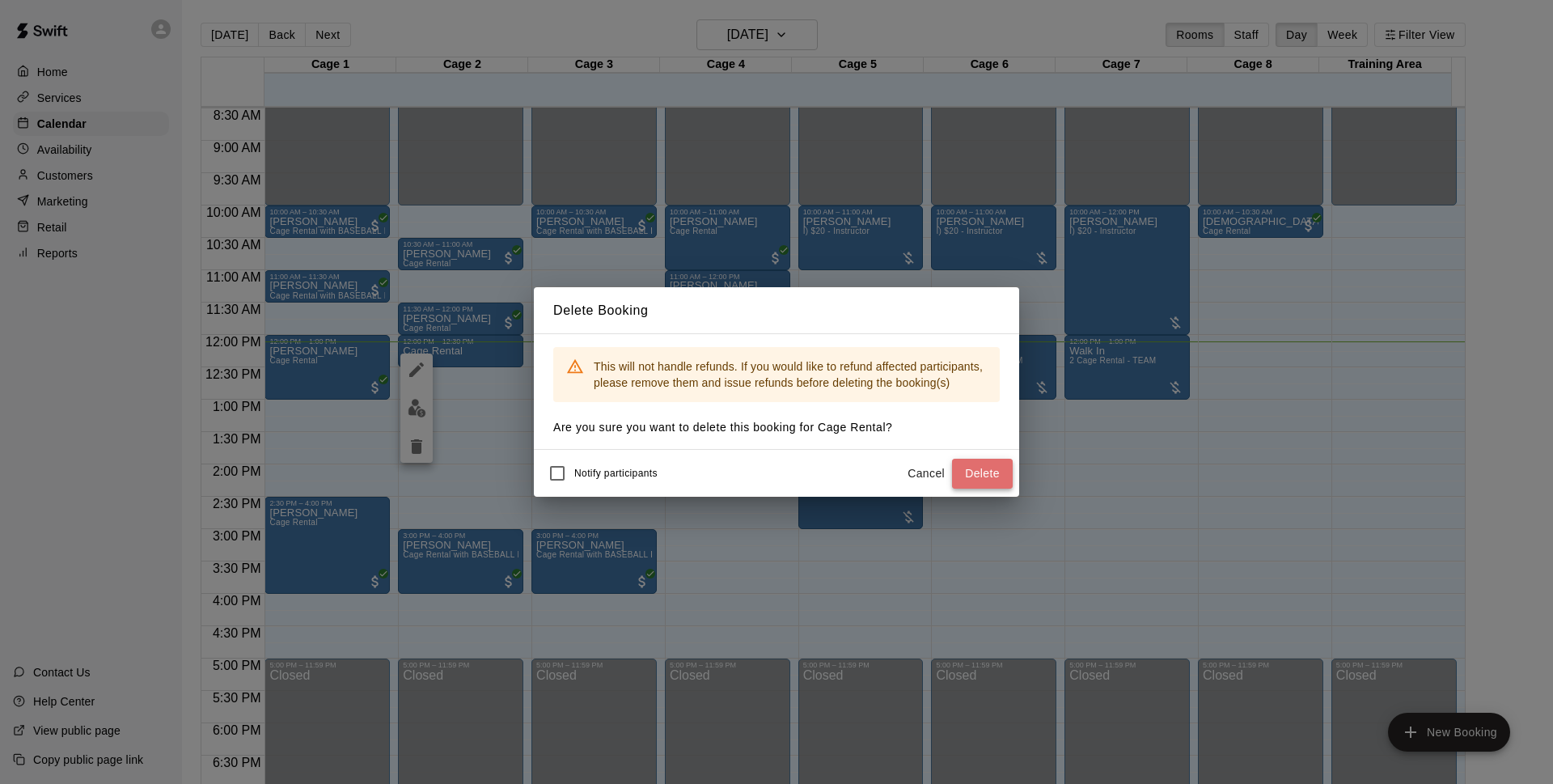
click at [987, 484] on button "Delete" at bounding box center [982, 473] width 61 height 30
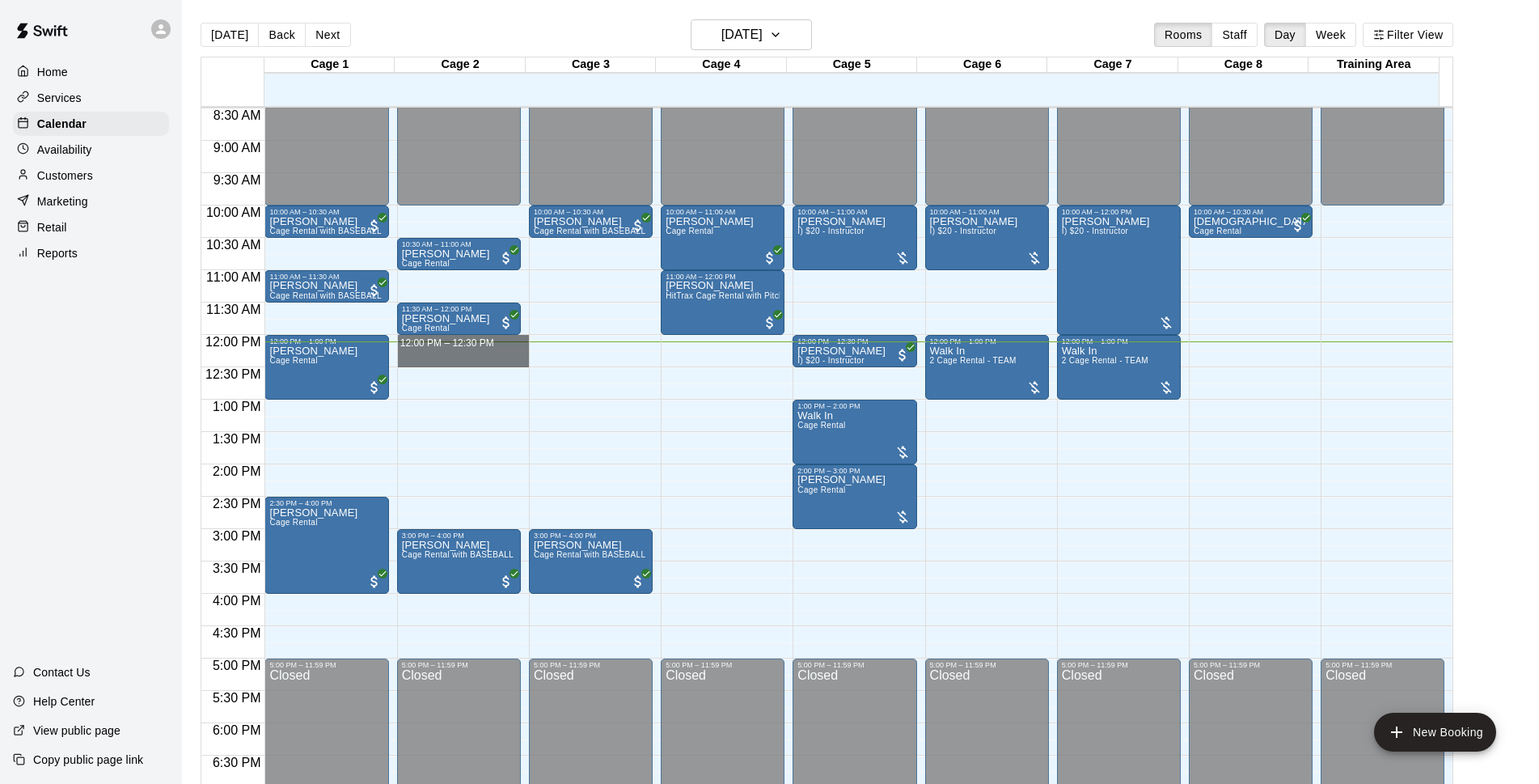
drag, startPoint x: 440, startPoint y: 340, endPoint x: 445, endPoint y: 359, distance: 19.6
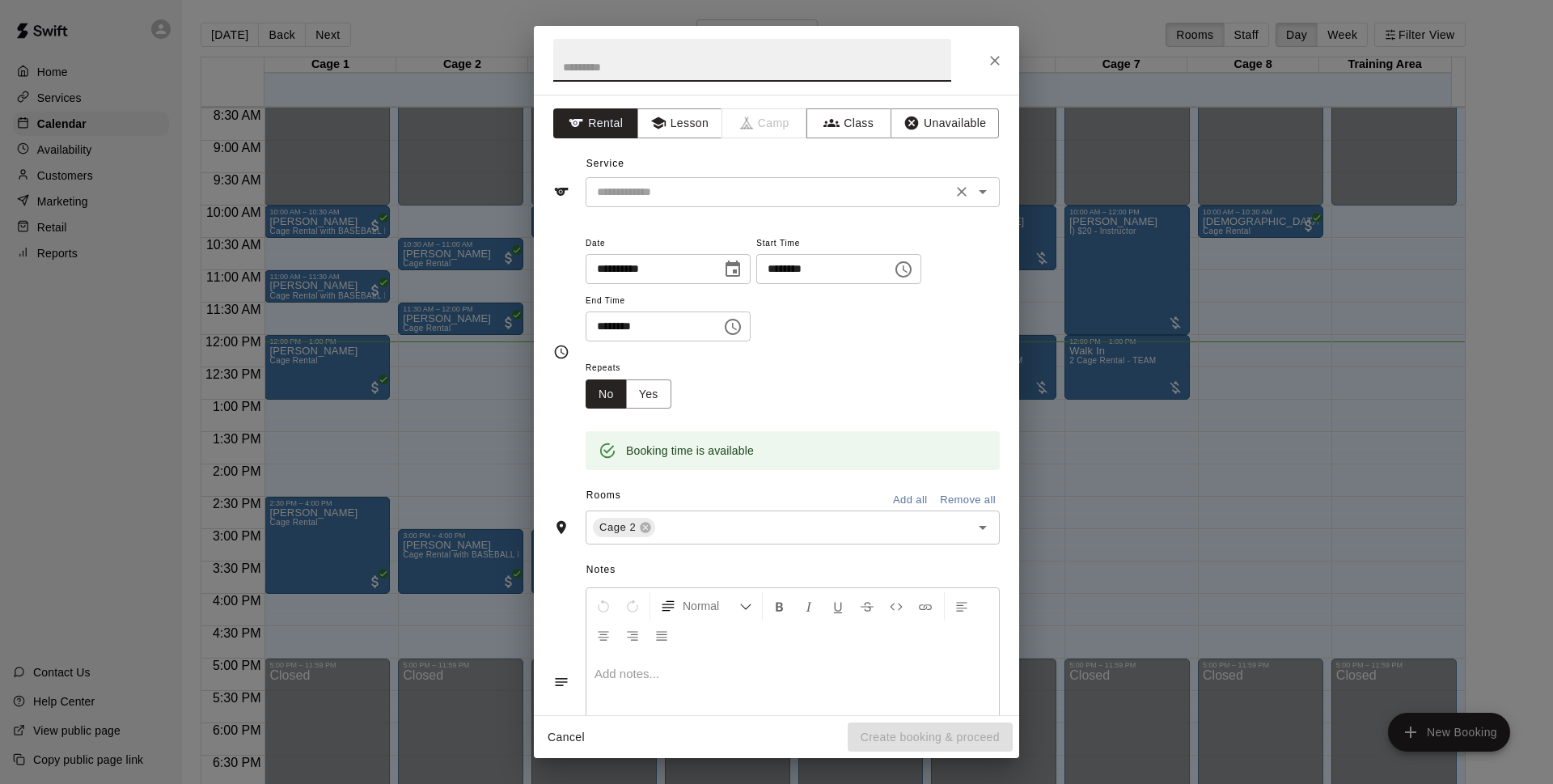
click at [782, 195] on input "text" at bounding box center [769, 192] width 357 height 20
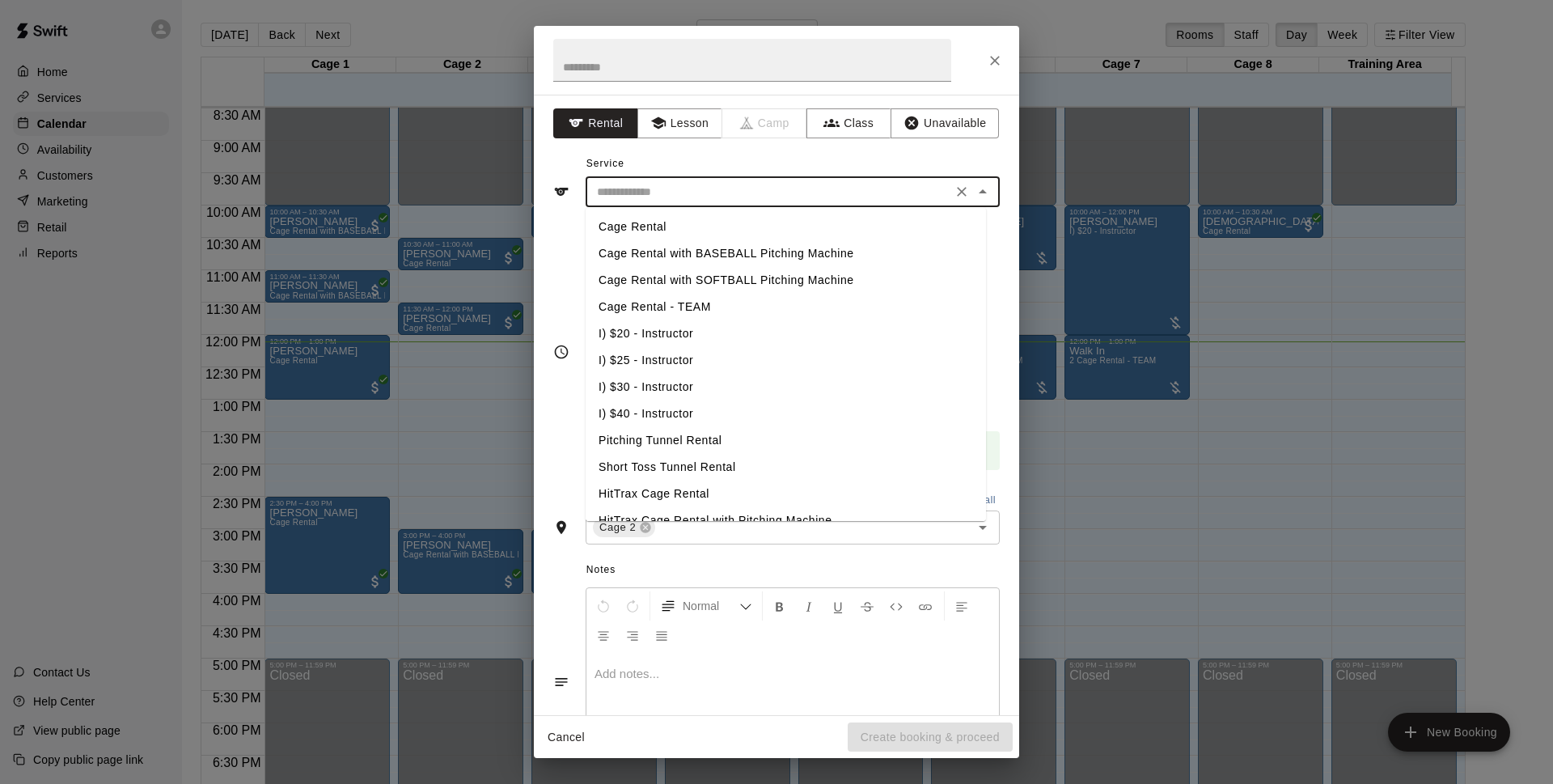
click at [700, 260] on li "Cage Rental with BASEBALL Pitching Machine" at bounding box center [786, 253] width 401 height 26
type input "**********"
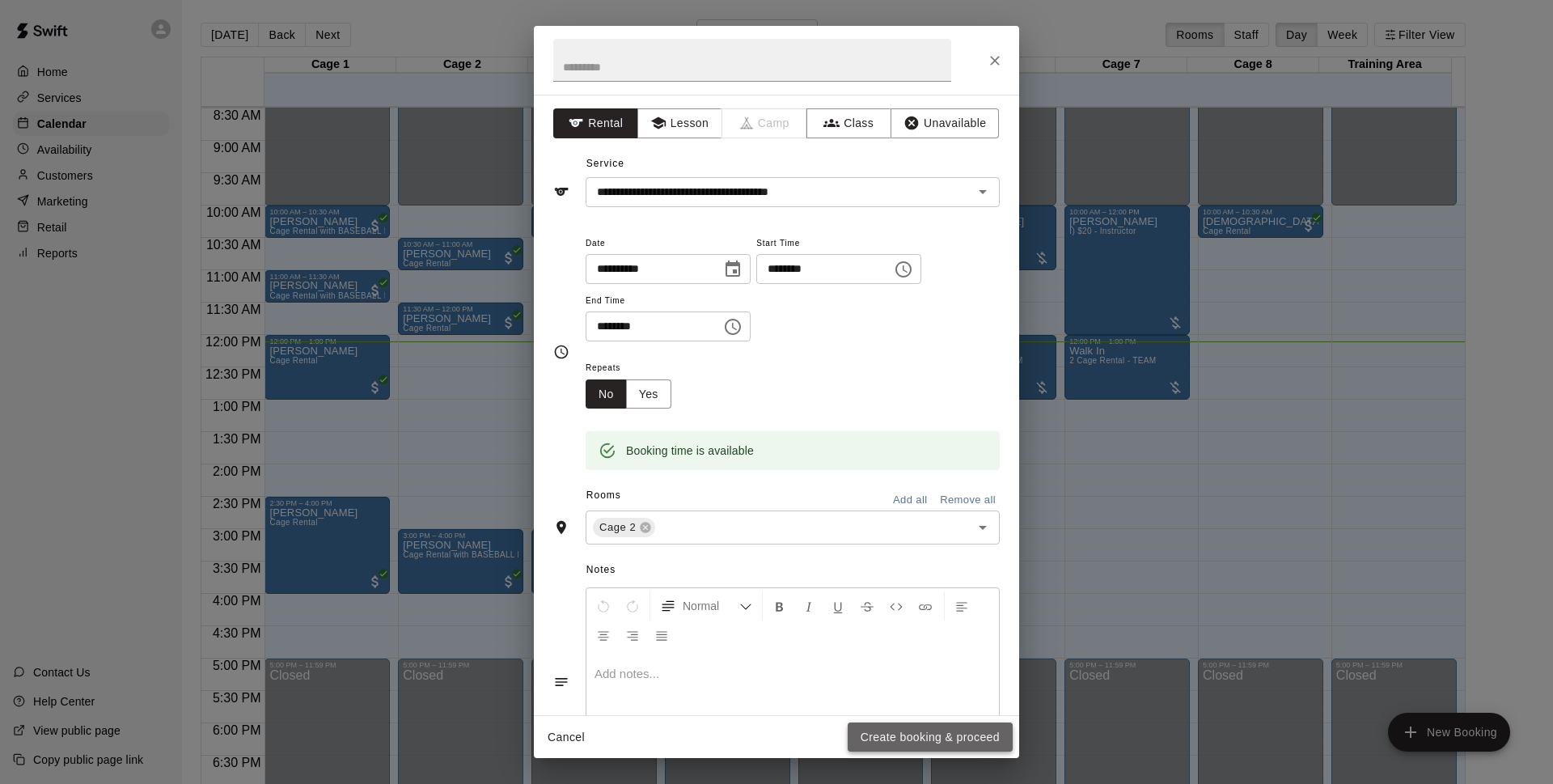
click at [962, 745] on button "Create booking & proceed" at bounding box center [930, 737] width 165 height 30
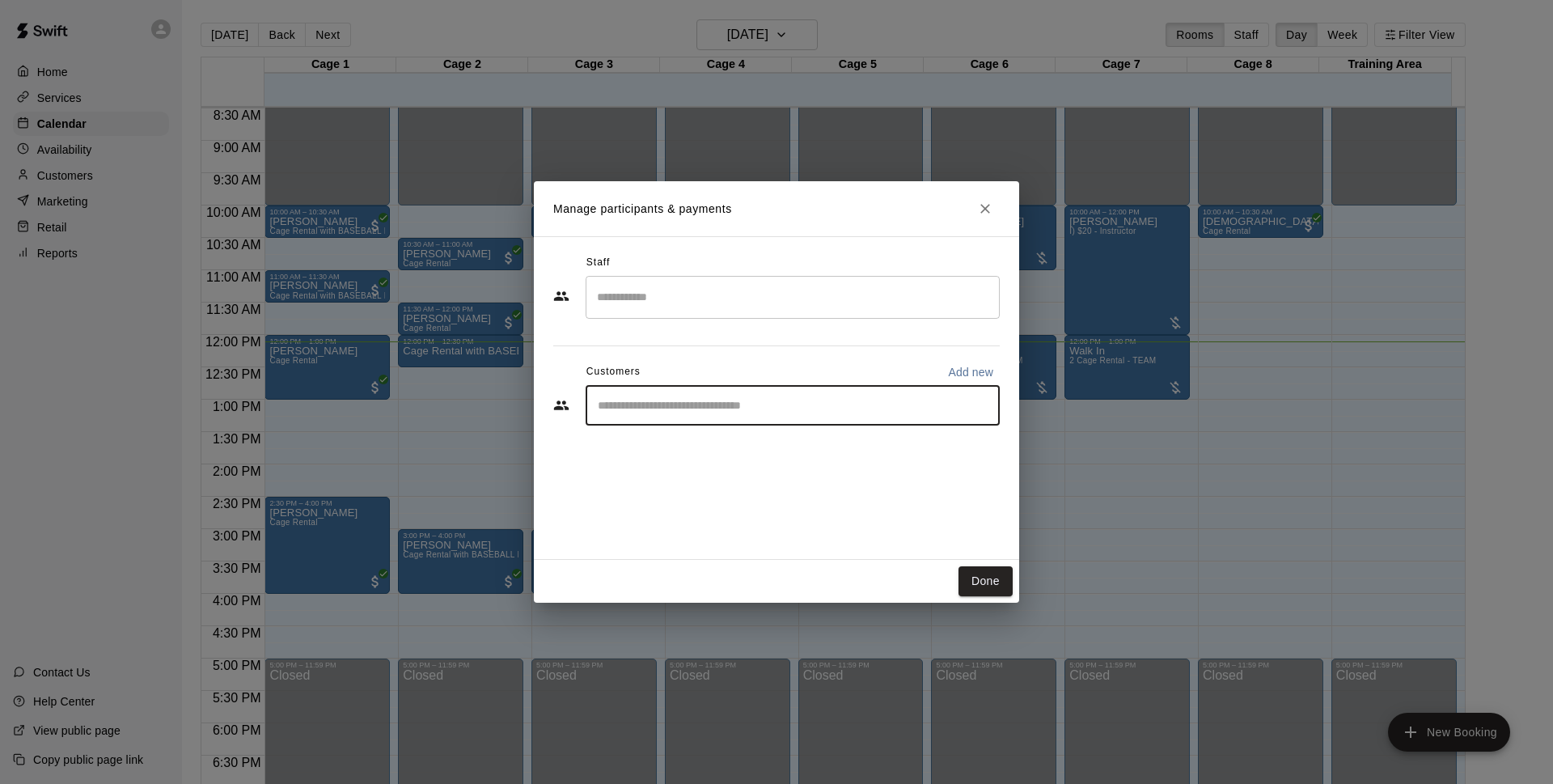
click at [747, 411] on input "Start typing to search customers..." at bounding box center [793, 405] width 400 height 16
type input "*****"
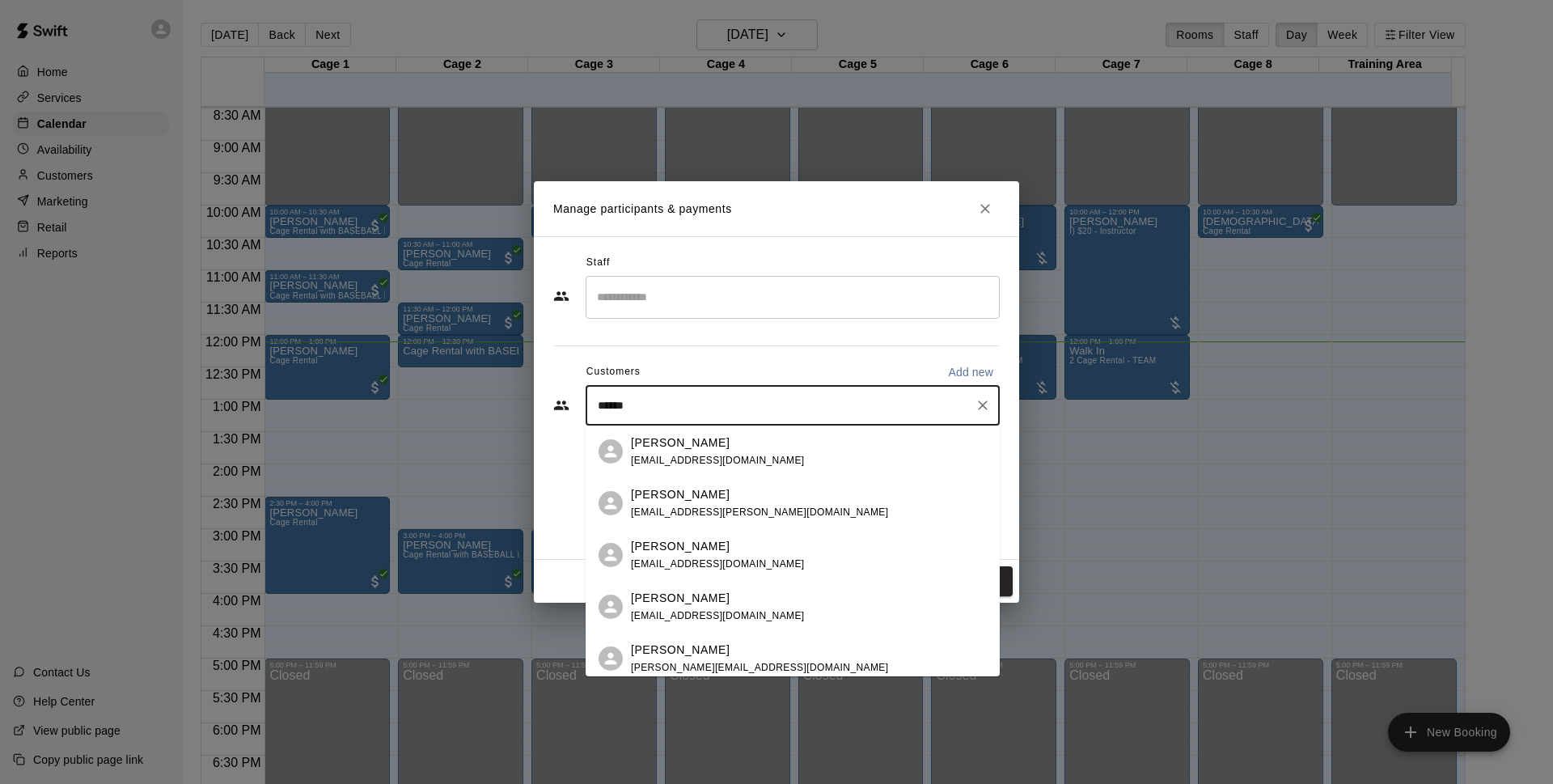
click at [715, 444] on div "[PERSON_NAME]" at bounding box center [718, 443] width 174 height 17
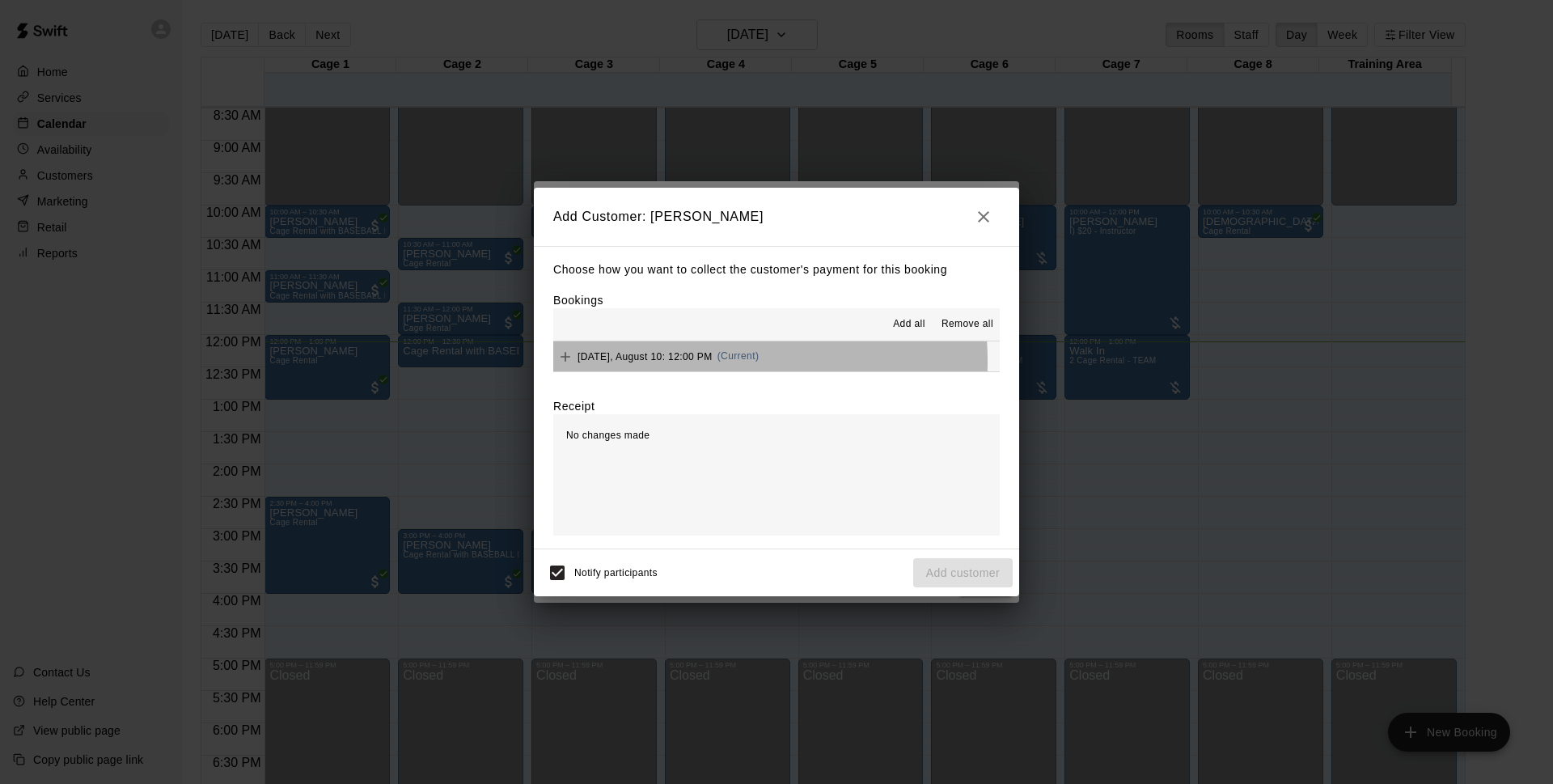
click at [671, 361] on span "[DATE], August 10: 12:00 PM" at bounding box center [645, 355] width 135 height 11
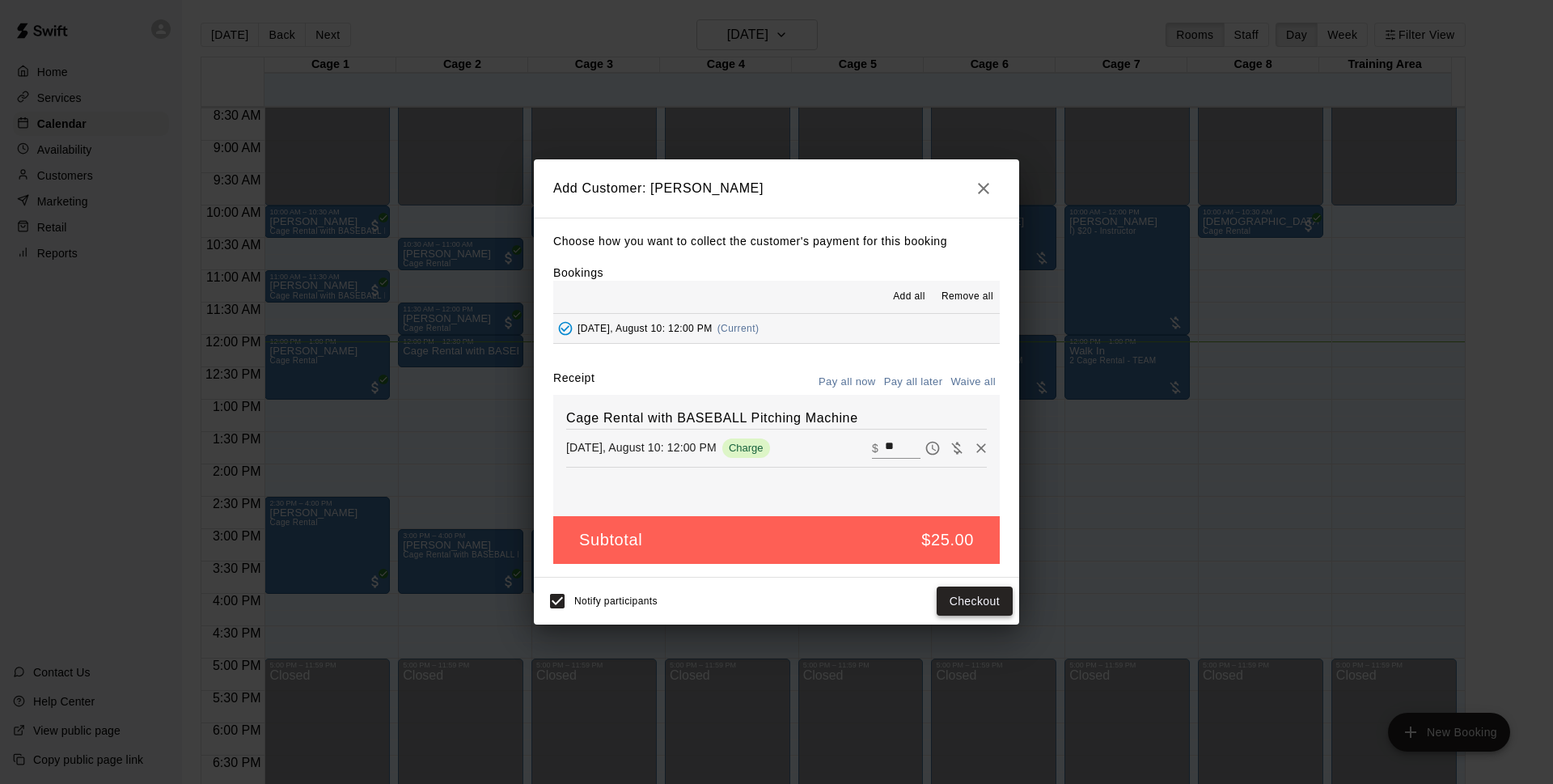
click at [985, 613] on button "Checkout" at bounding box center [975, 601] width 76 height 30
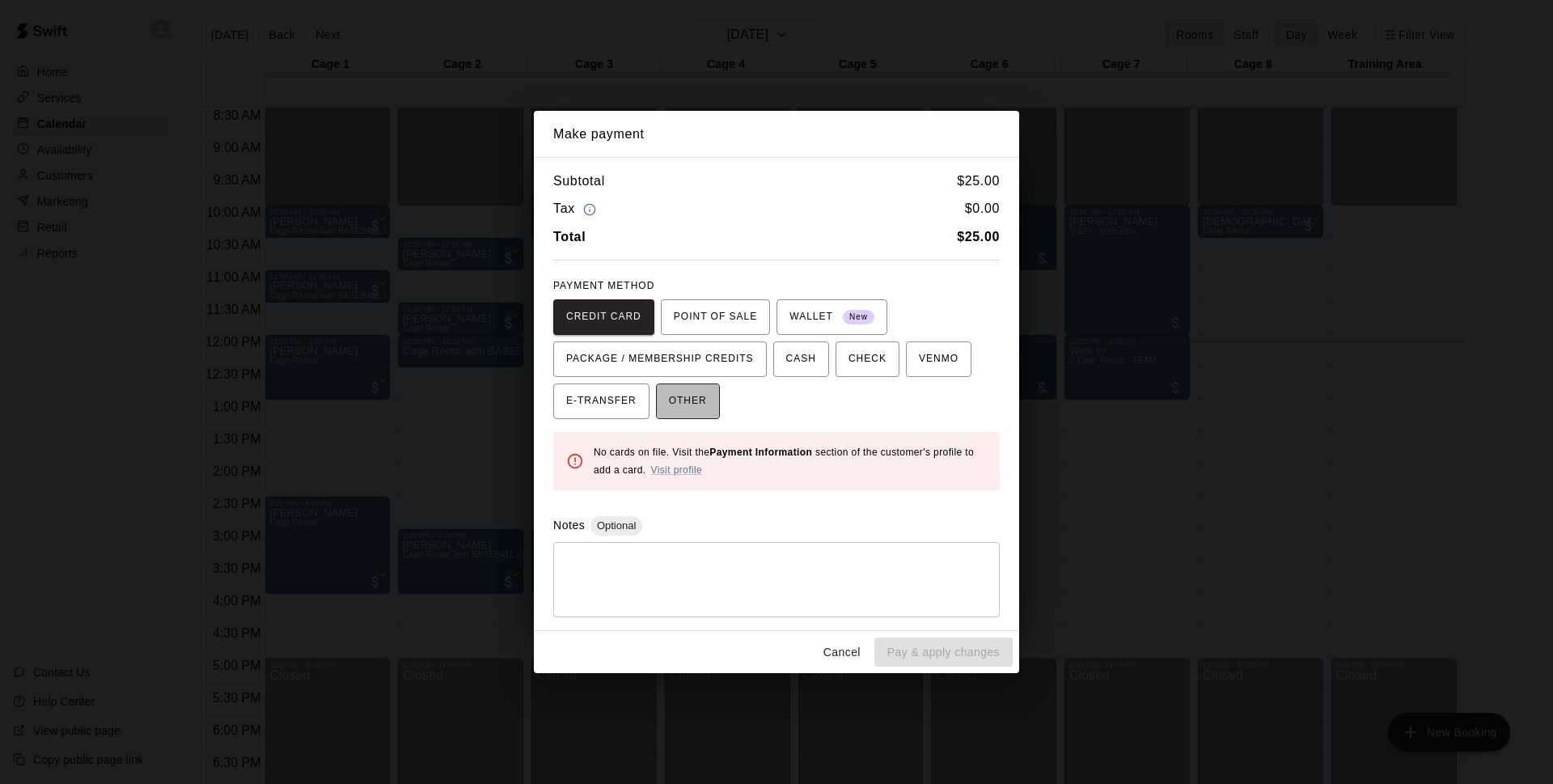
click at [709, 406] on button "OTHER" at bounding box center [688, 401] width 64 height 36
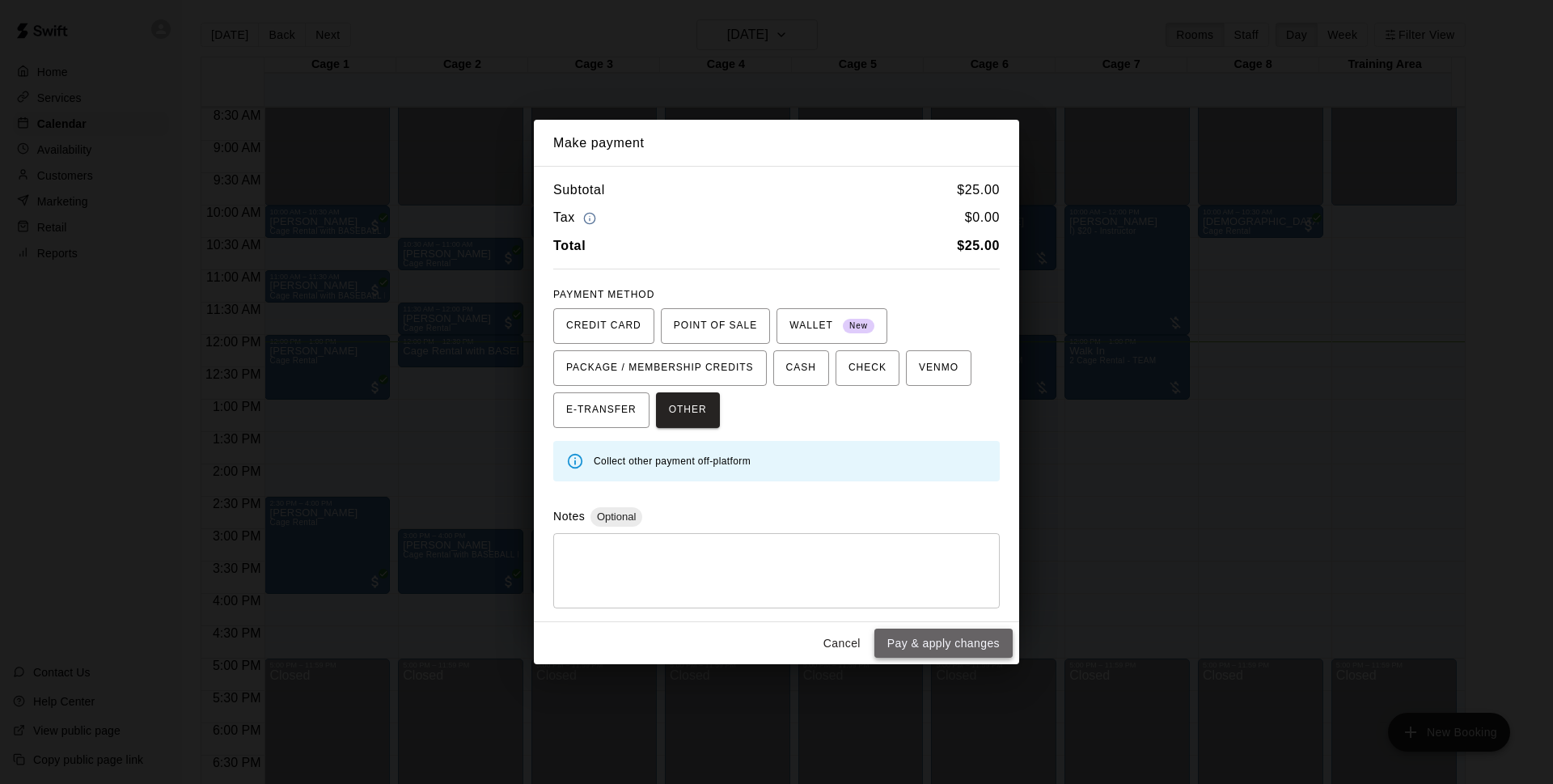
click at [956, 649] on button "Pay & apply changes" at bounding box center [944, 643] width 138 height 30
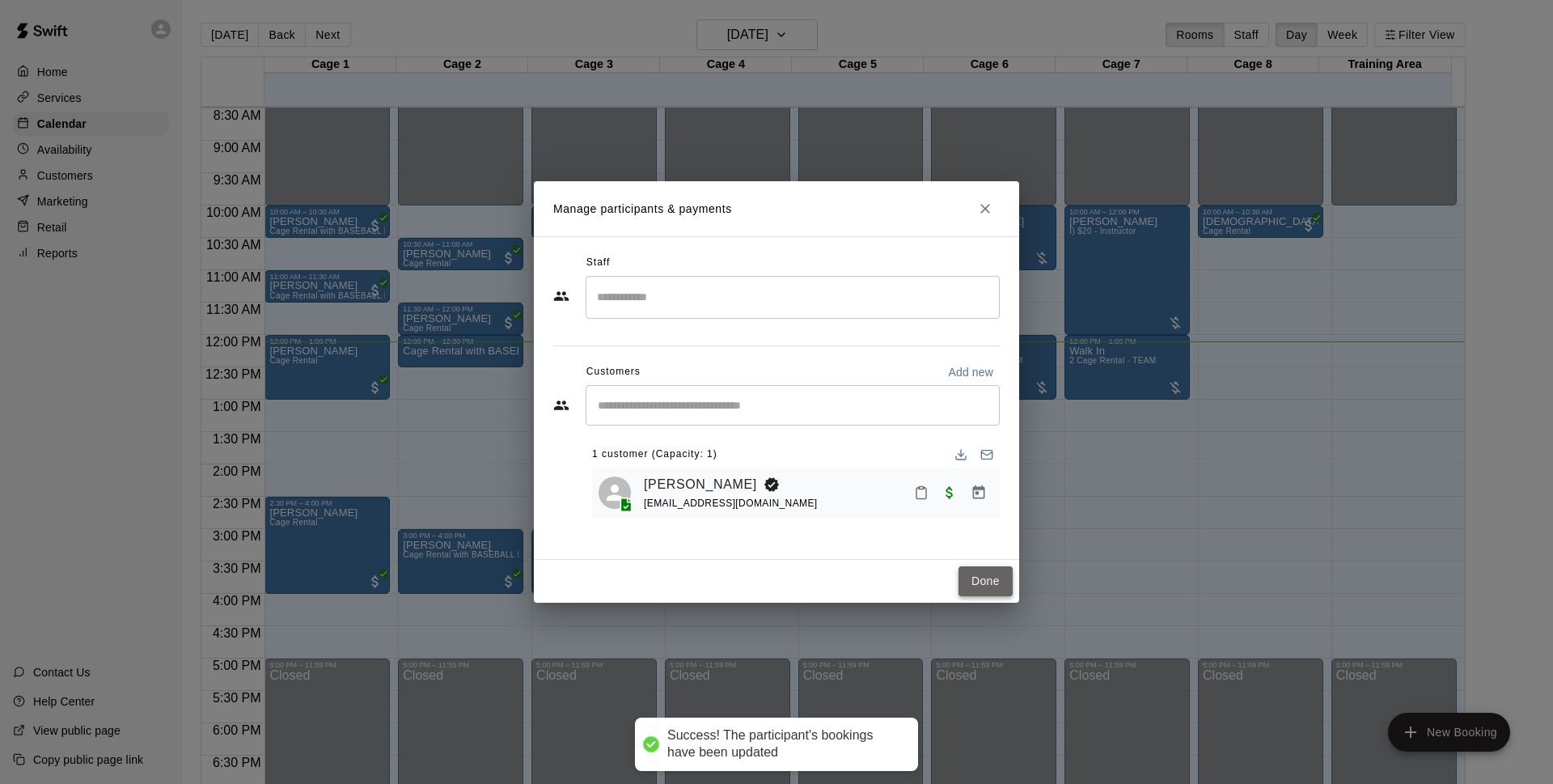
drag, startPoint x: 982, startPoint y: 580, endPoint x: 964, endPoint y: 580, distance: 18.0
click at [982, 580] on button "Done" at bounding box center [985, 581] width 54 height 30
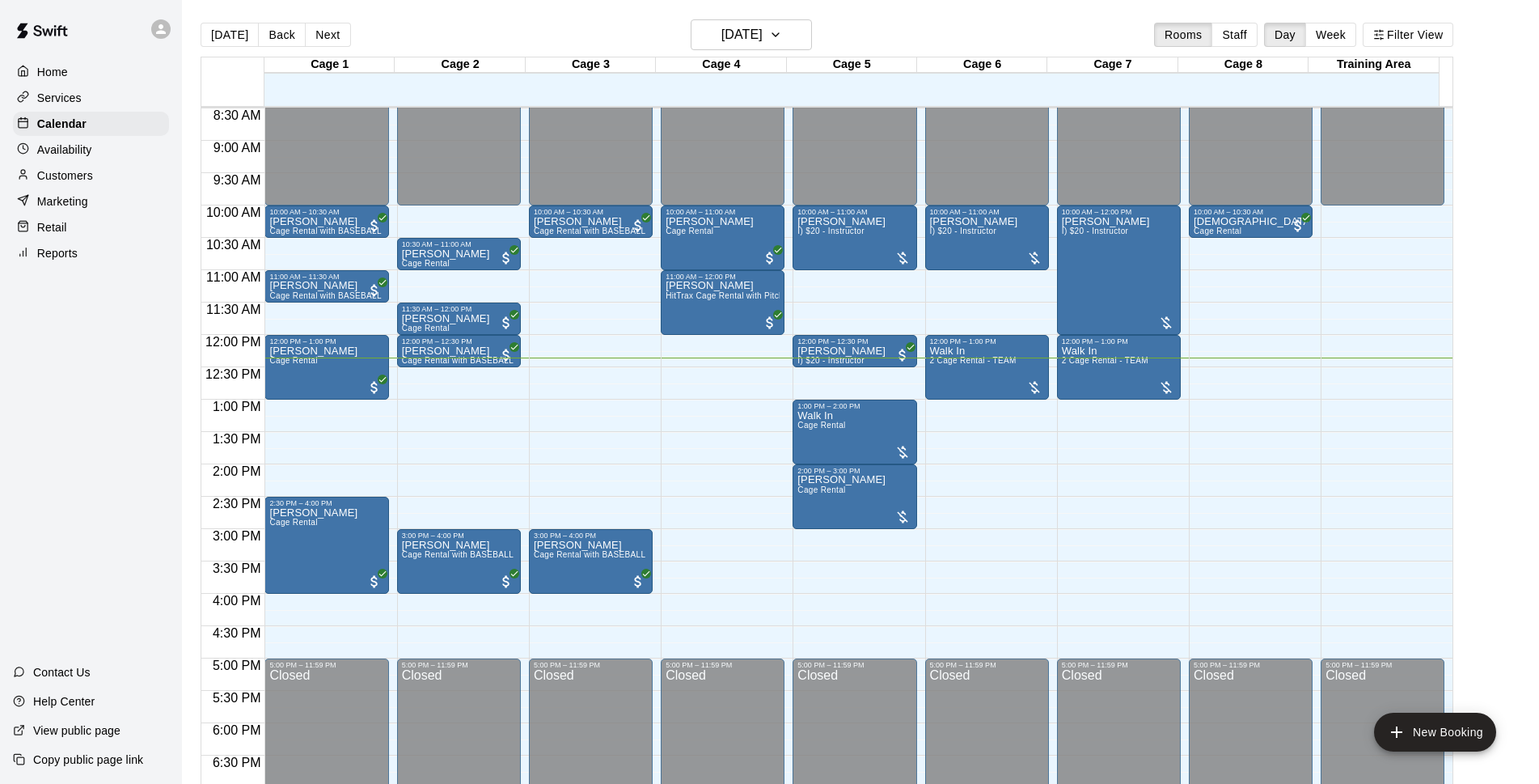
scroll to position [26, 0]
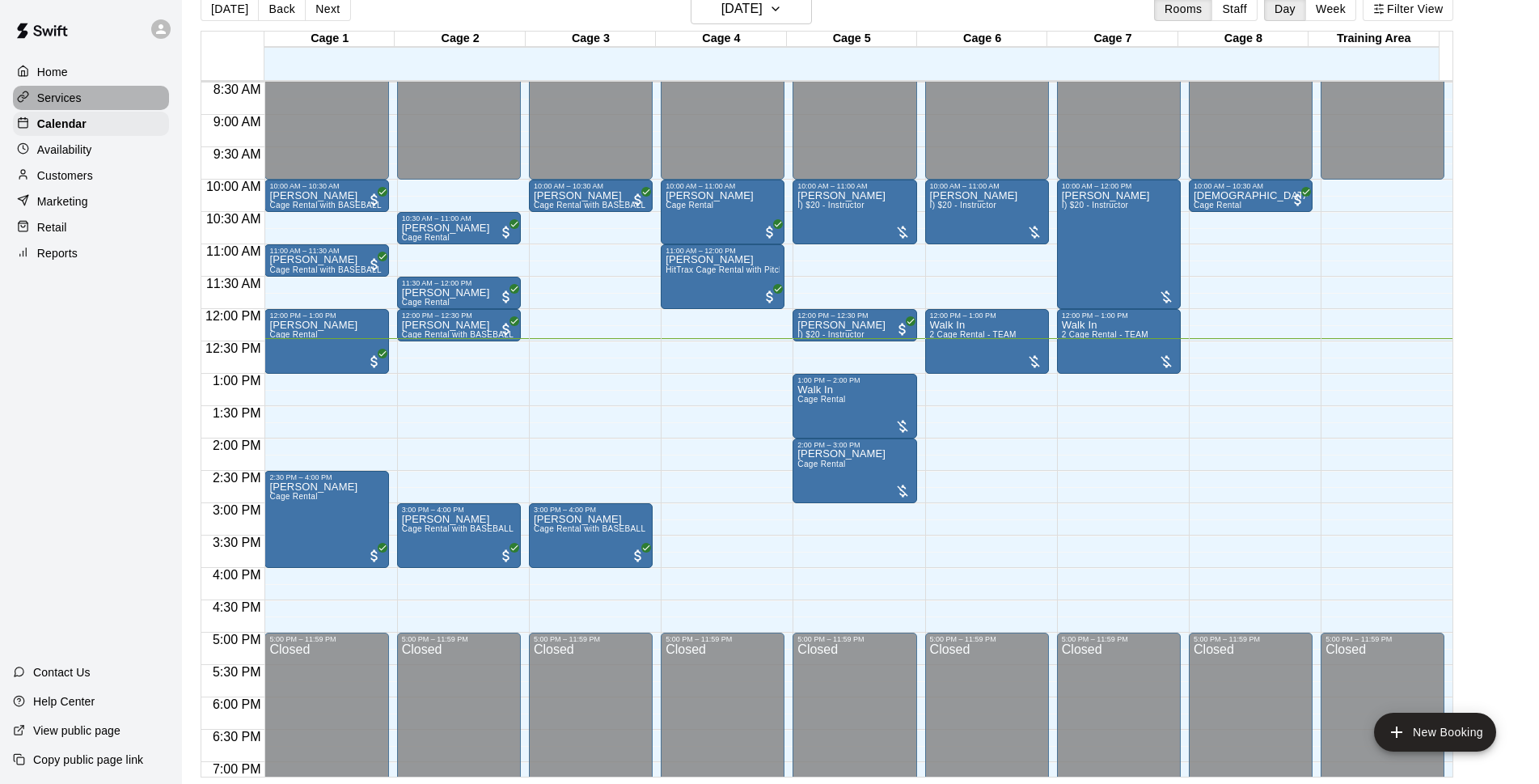
click at [64, 105] on p "Services" at bounding box center [60, 97] width 44 height 16
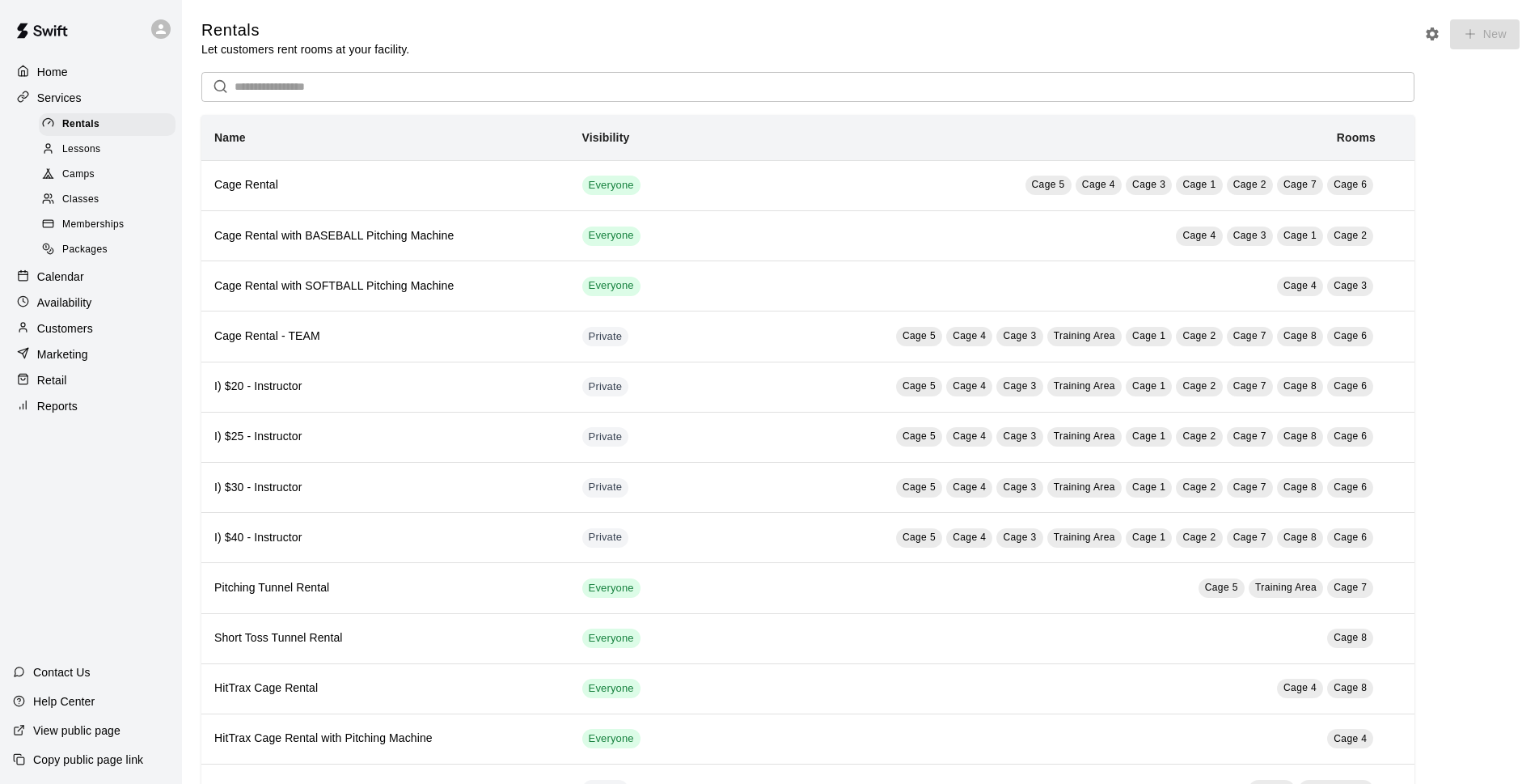
click at [110, 228] on span "Memberships" at bounding box center [93, 225] width 61 height 16
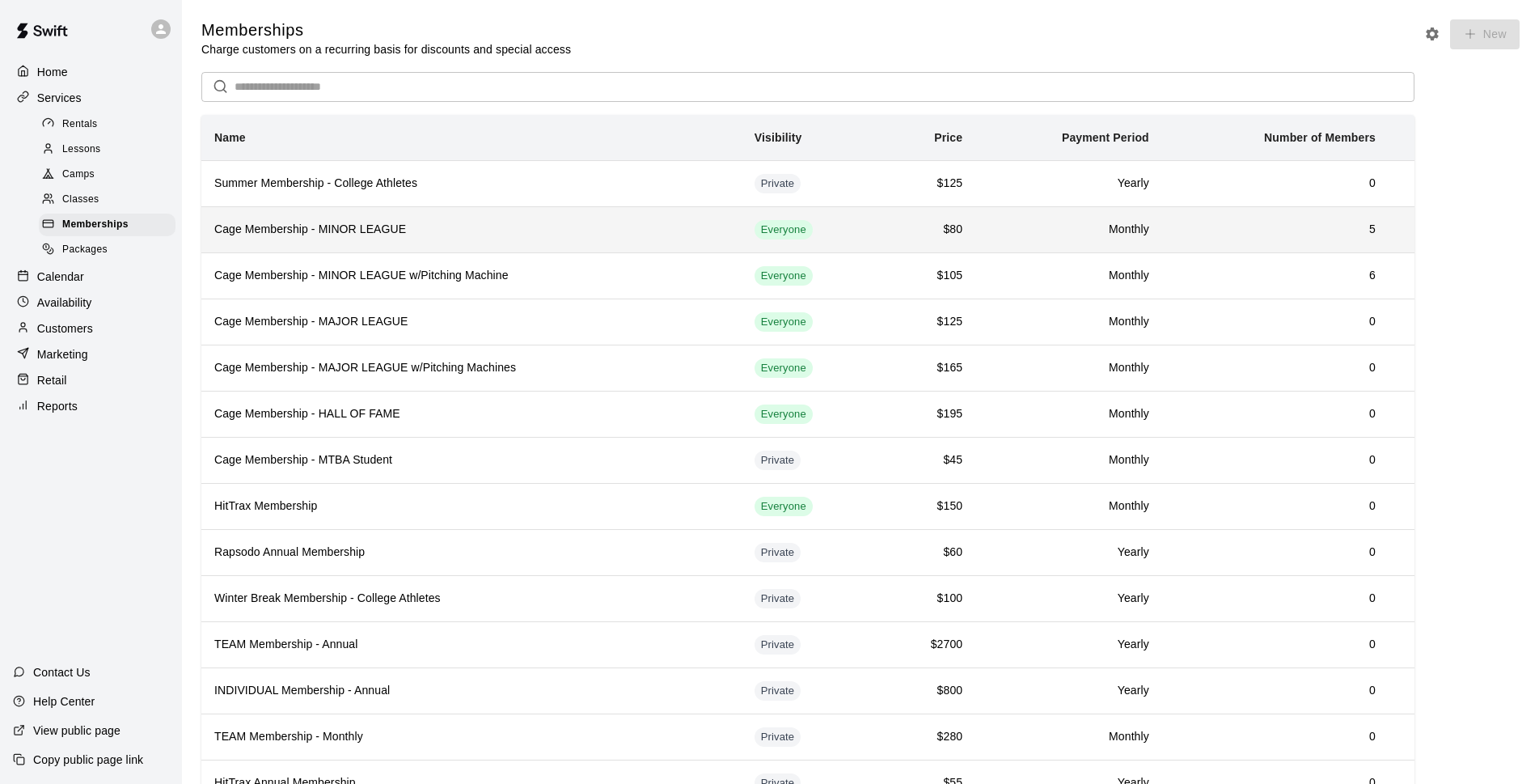
click at [373, 233] on h6 "Cage Membership - MINOR LEAGUE" at bounding box center [471, 230] width 514 height 18
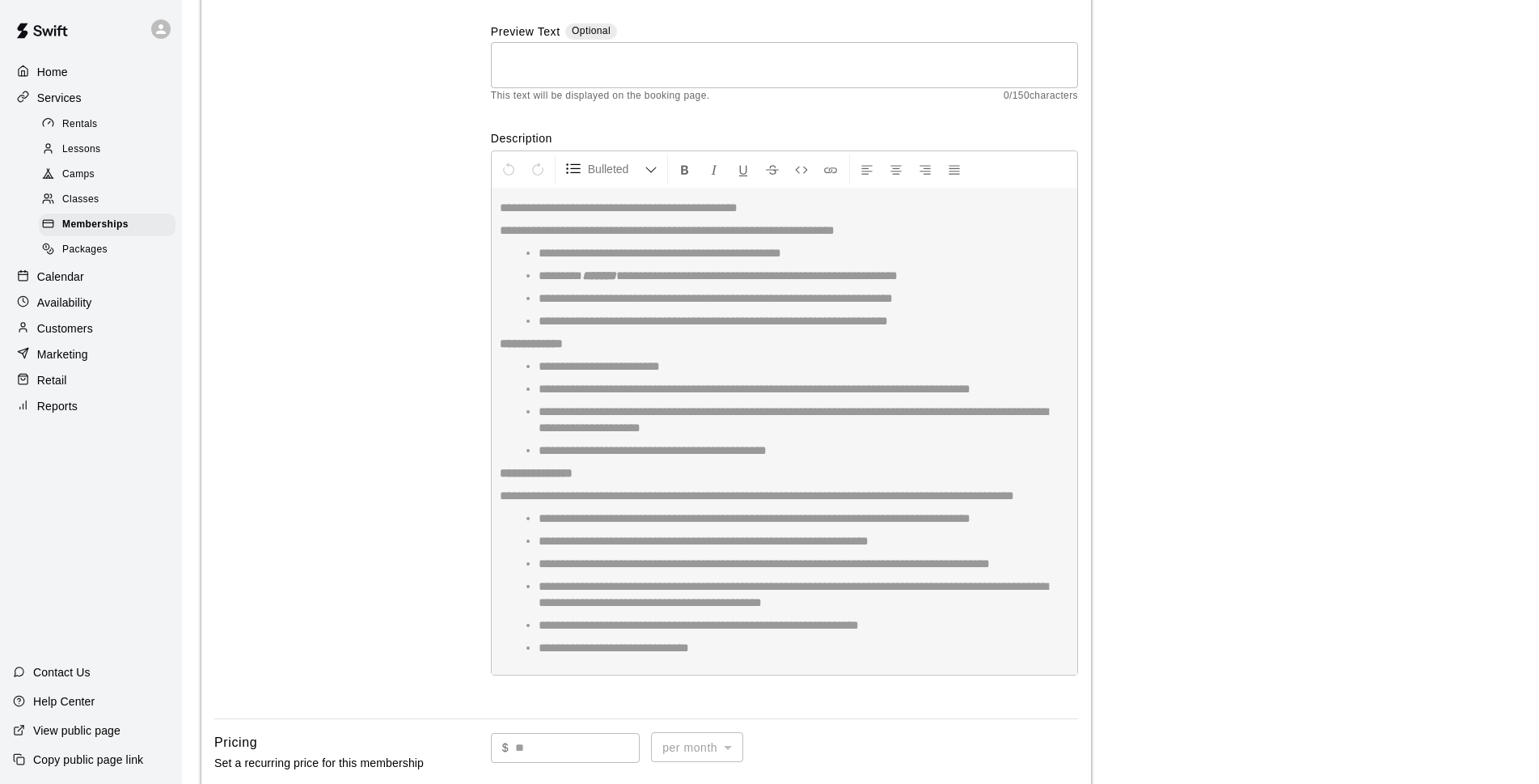
scroll to position [117, 0]
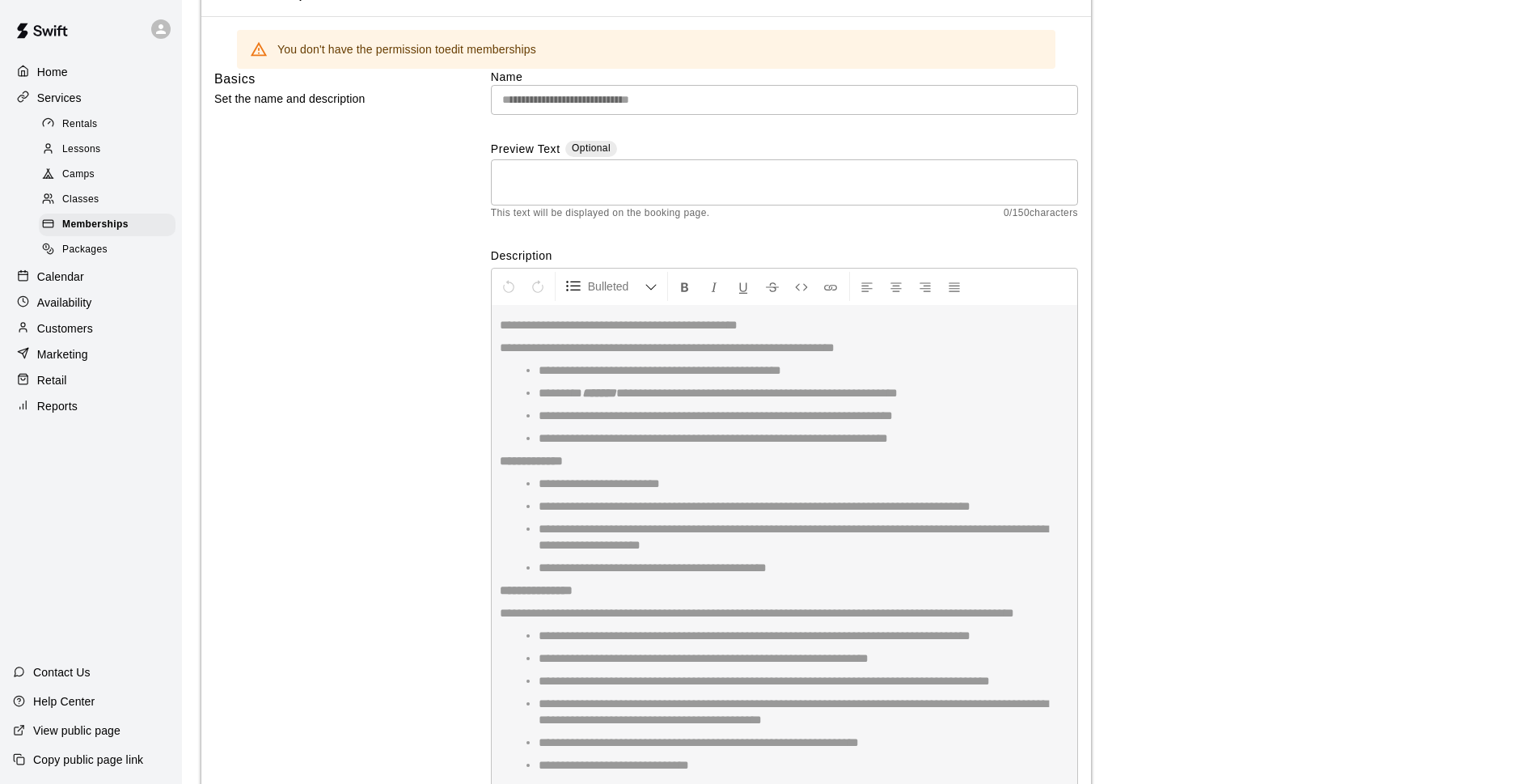
click at [61, 57] on link at bounding box center [42, 32] width 84 height 52
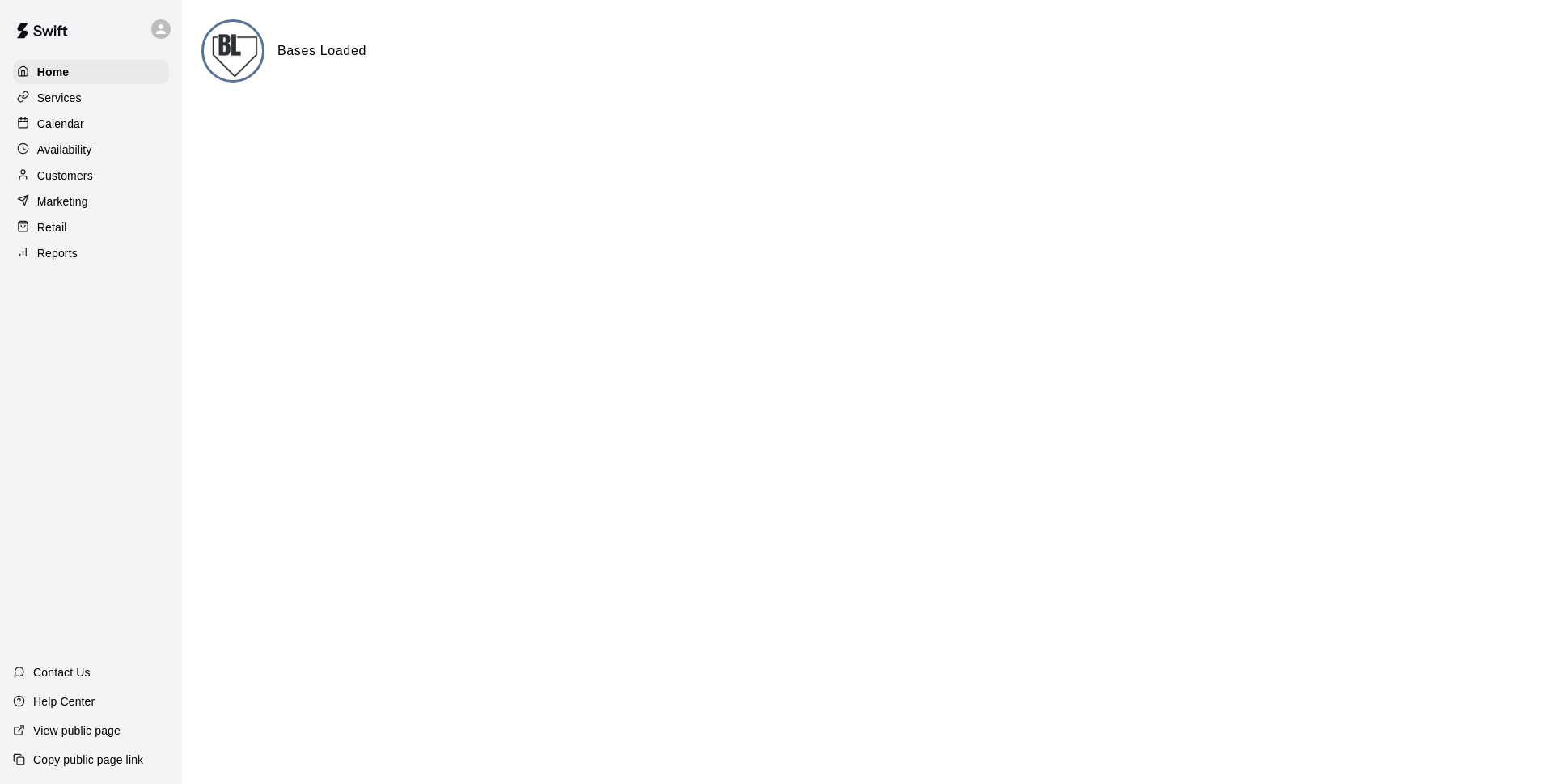
click at [86, 174] on p "Customers" at bounding box center [65, 175] width 56 height 16
click at [79, 134] on div "Calendar" at bounding box center [91, 124] width 156 height 24
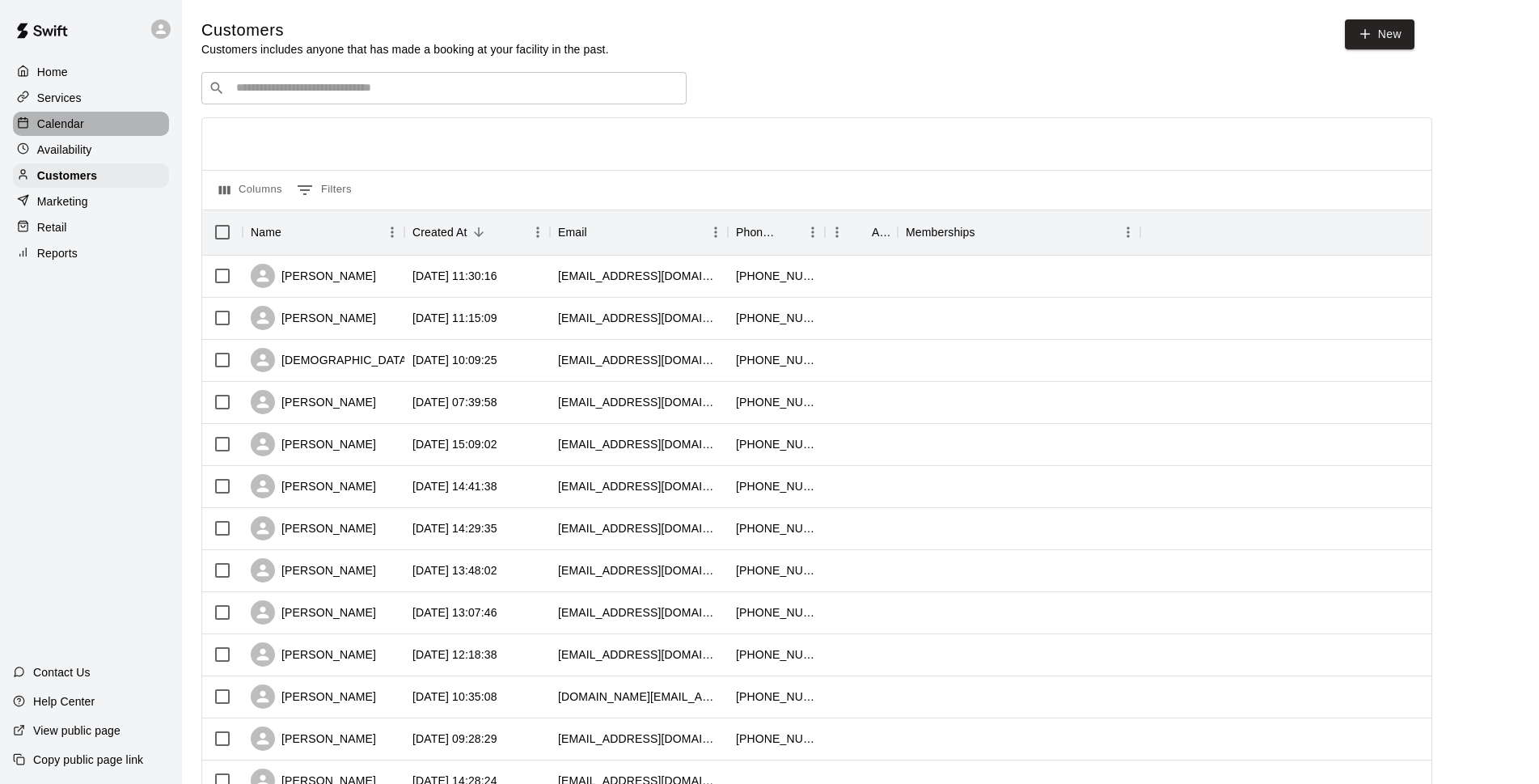
click at [79, 134] on div "Calendar" at bounding box center [91, 124] width 156 height 24
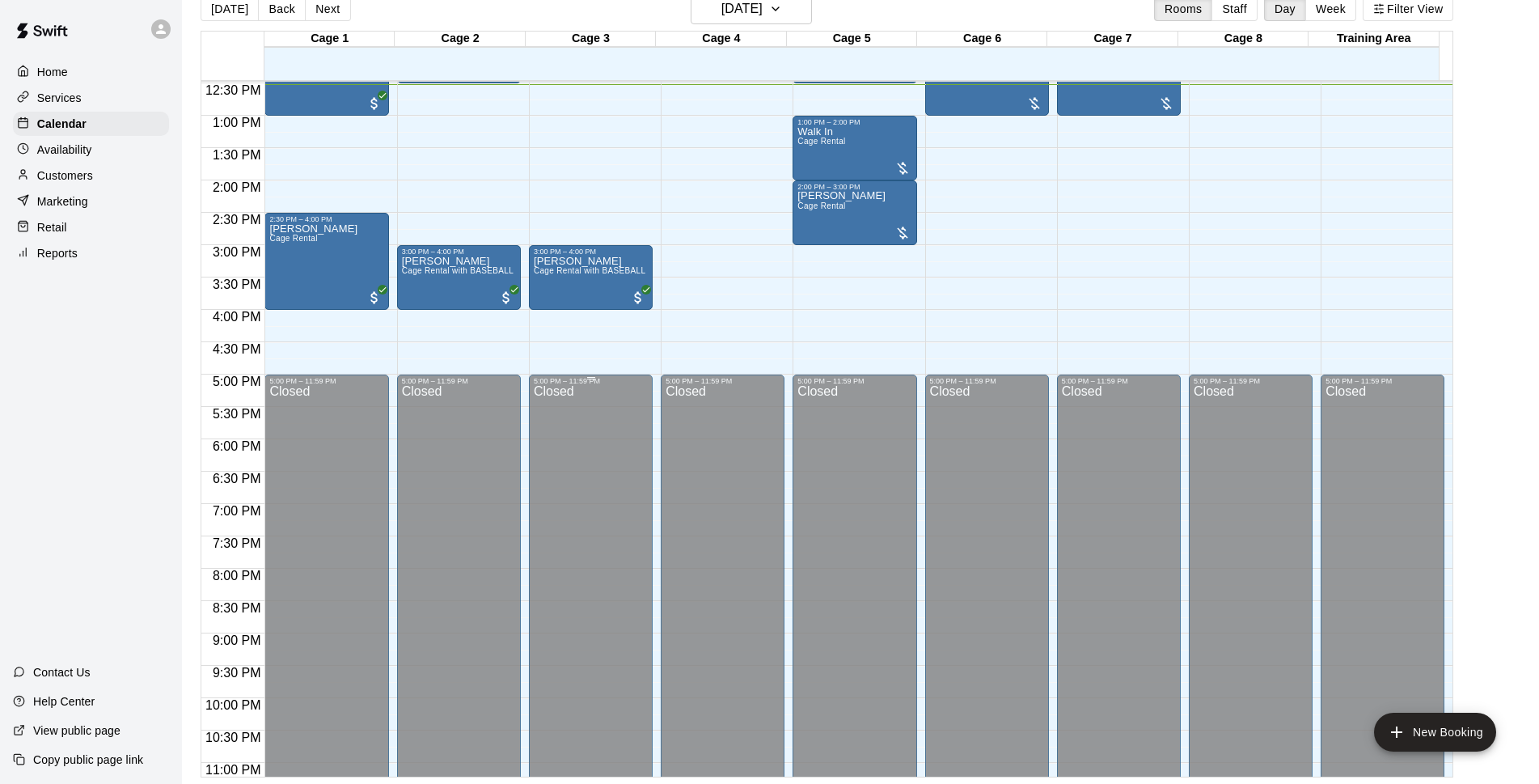
scroll to position [496, 0]
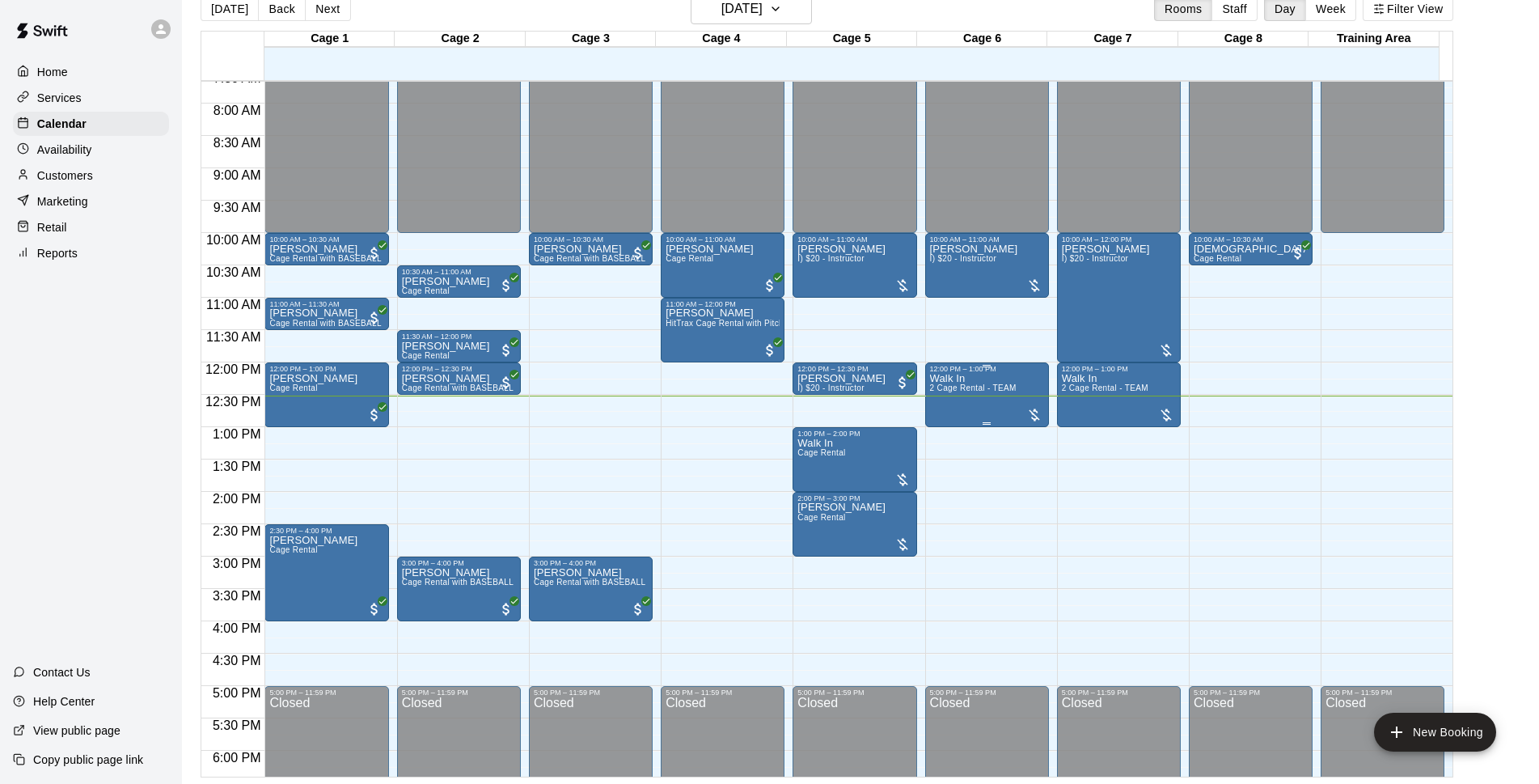
click at [977, 371] on div "12:00 PM – 1:00 PM" at bounding box center [987, 368] width 114 height 8
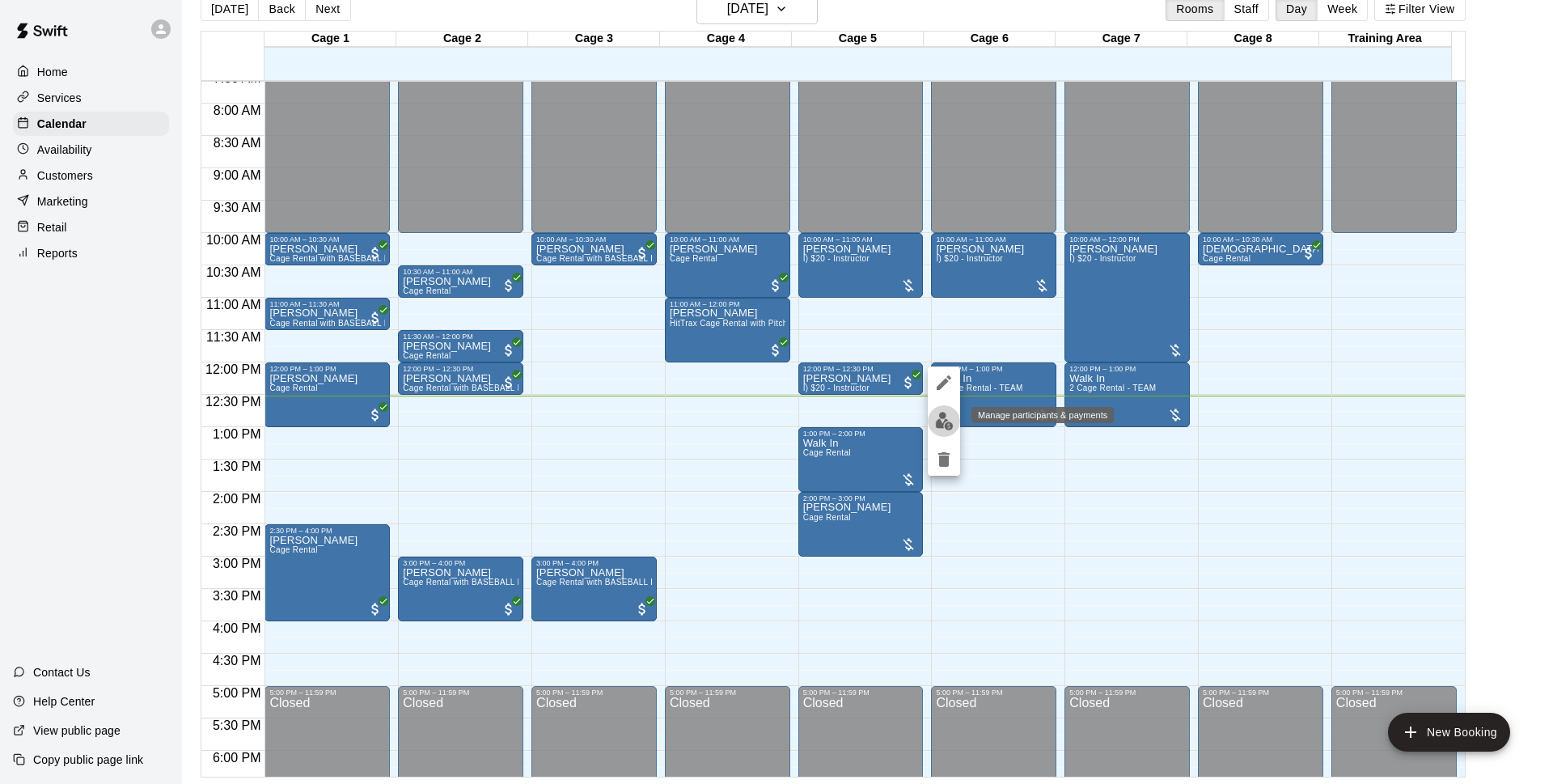
click at [939, 420] on img "edit" at bounding box center [945, 421] width 19 height 19
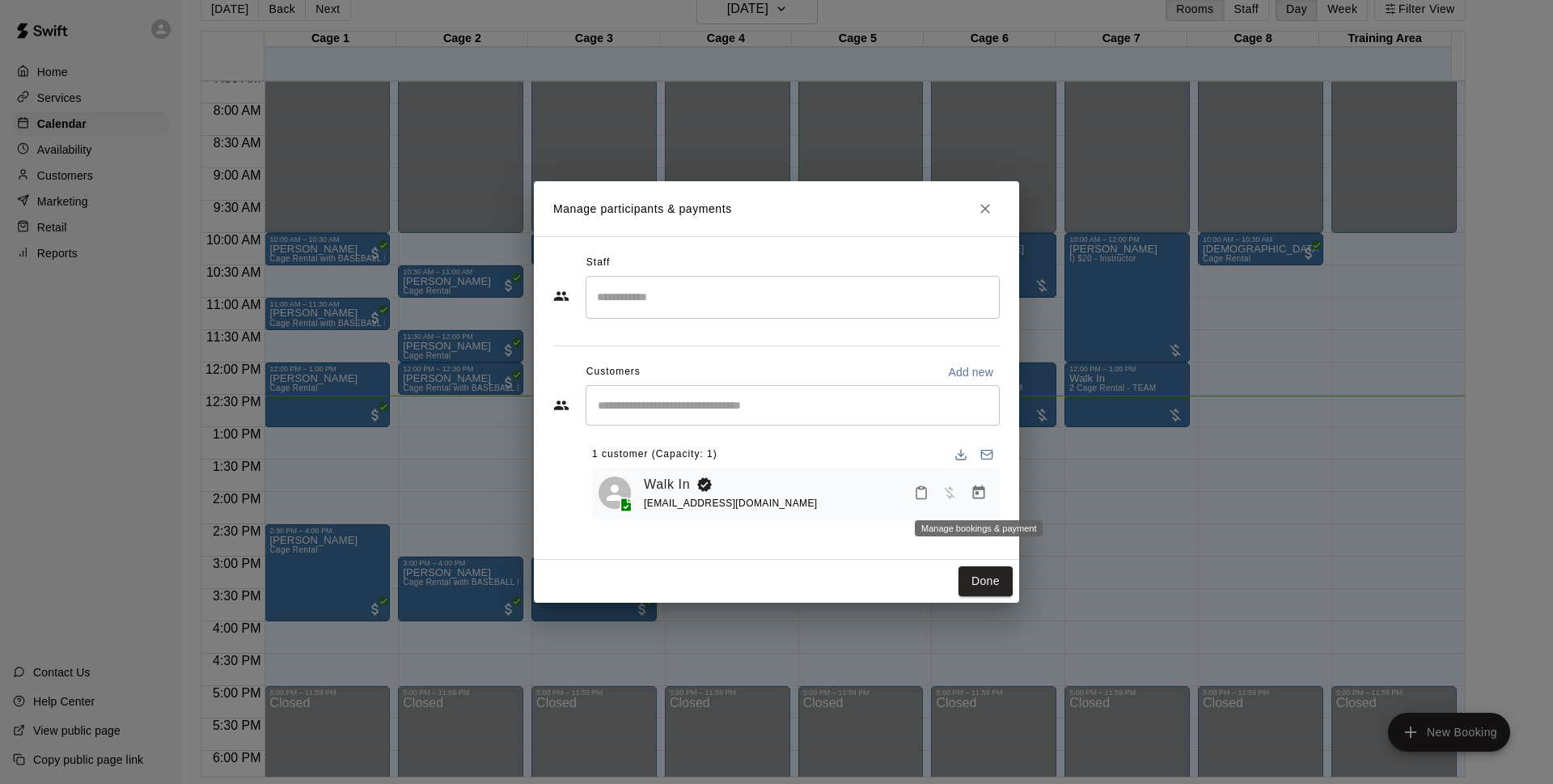
click at [975, 499] on icon "Manage bookings & payment" at bounding box center [979, 492] width 12 height 14
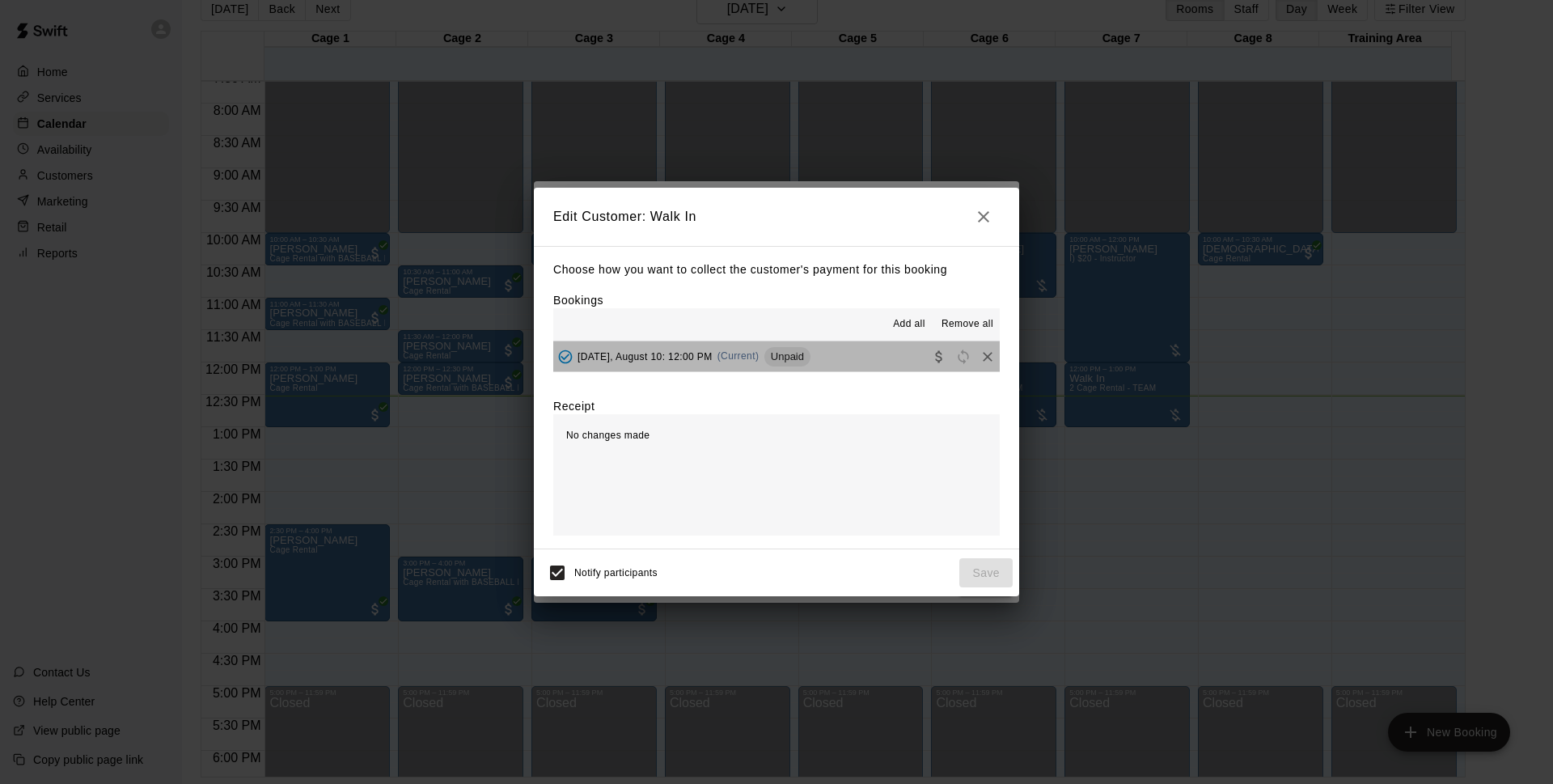
click at [860, 358] on button "[DATE], August 10: 12:00 PM (Current) Unpaid" at bounding box center [776, 356] width 447 height 30
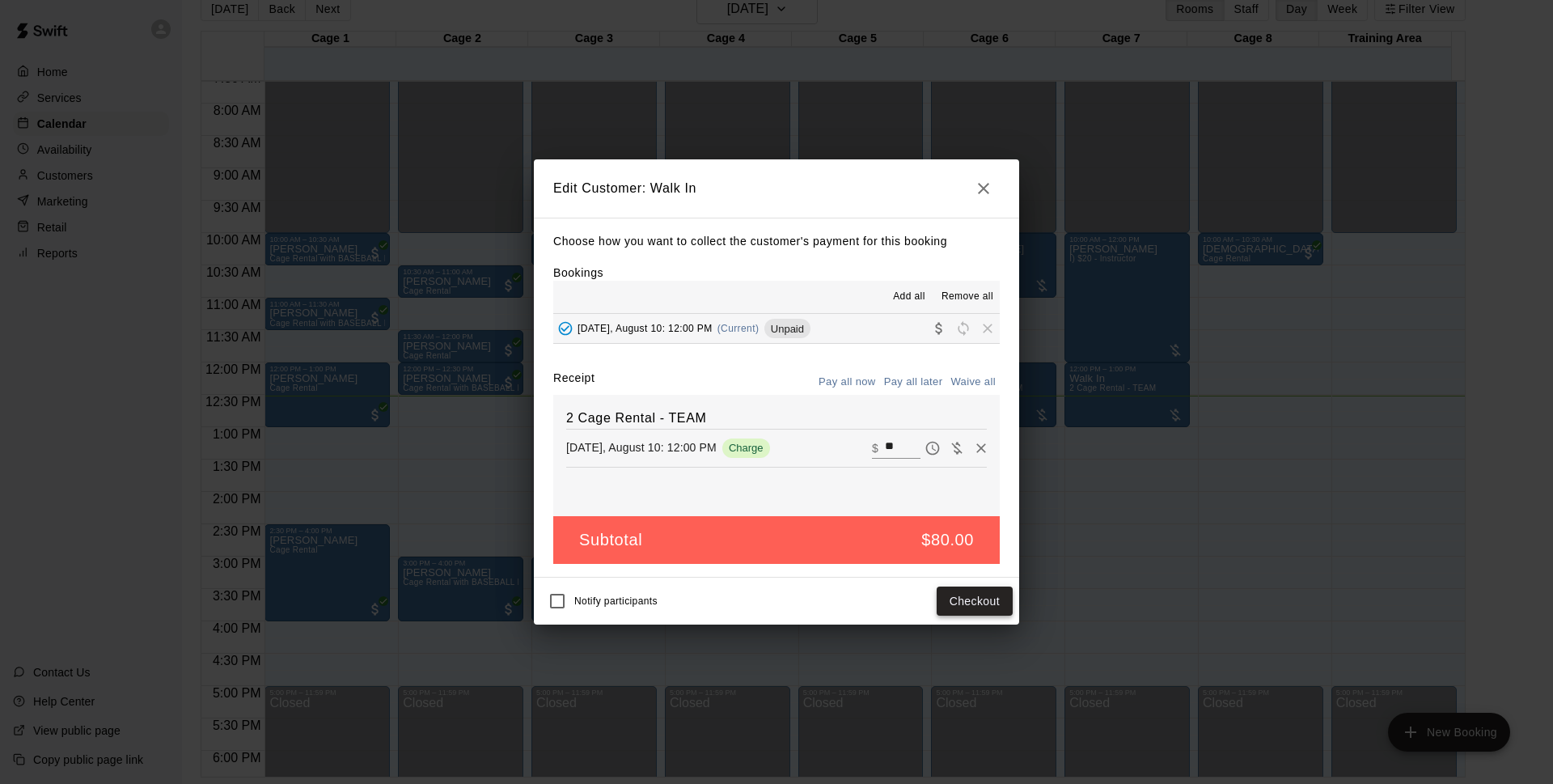
click at [960, 594] on button "Checkout" at bounding box center [975, 601] width 76 height 30
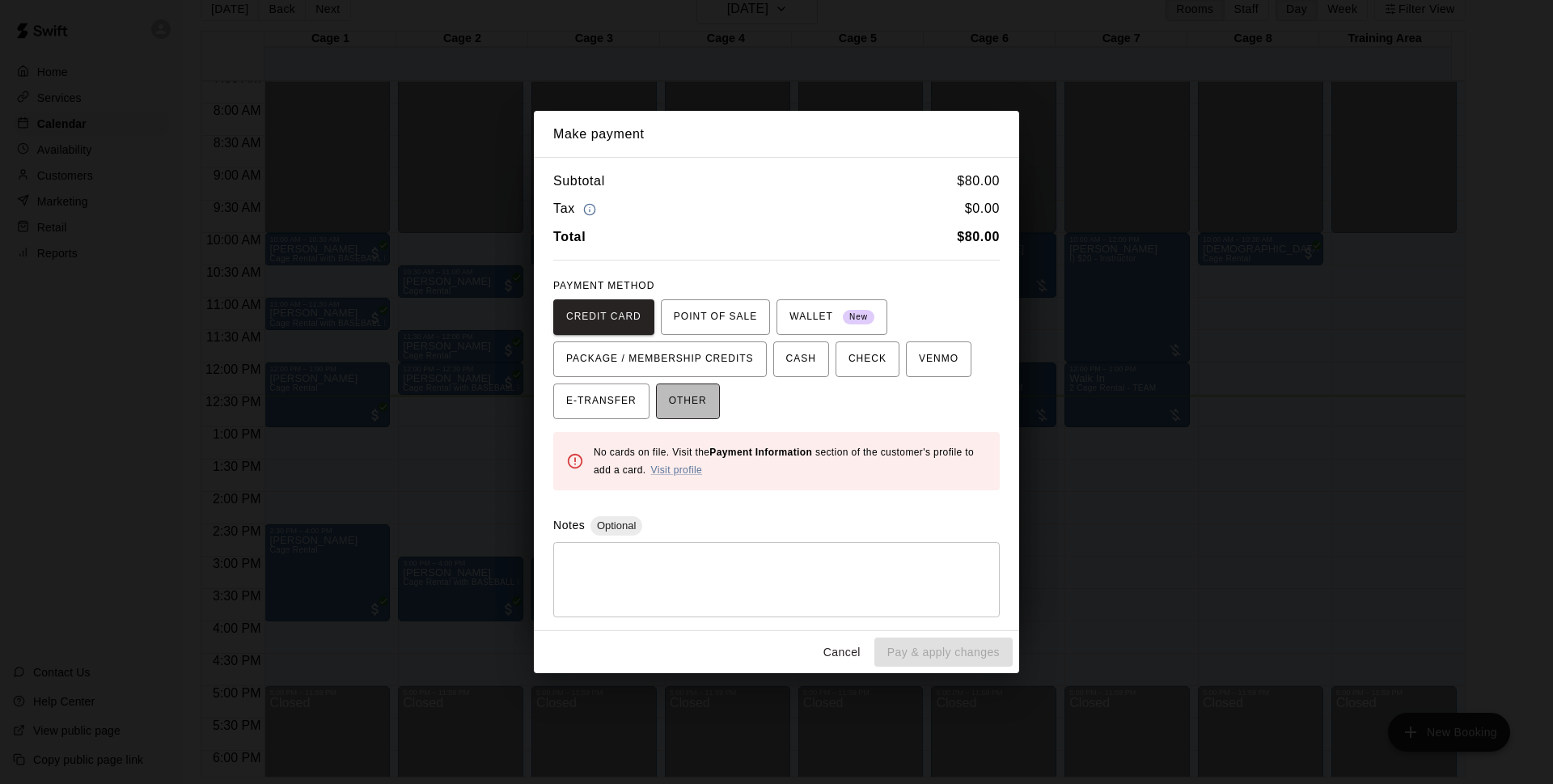
click at [715, 397] on button "OTHER" at bounding box center [688, 401] width 64 height 36
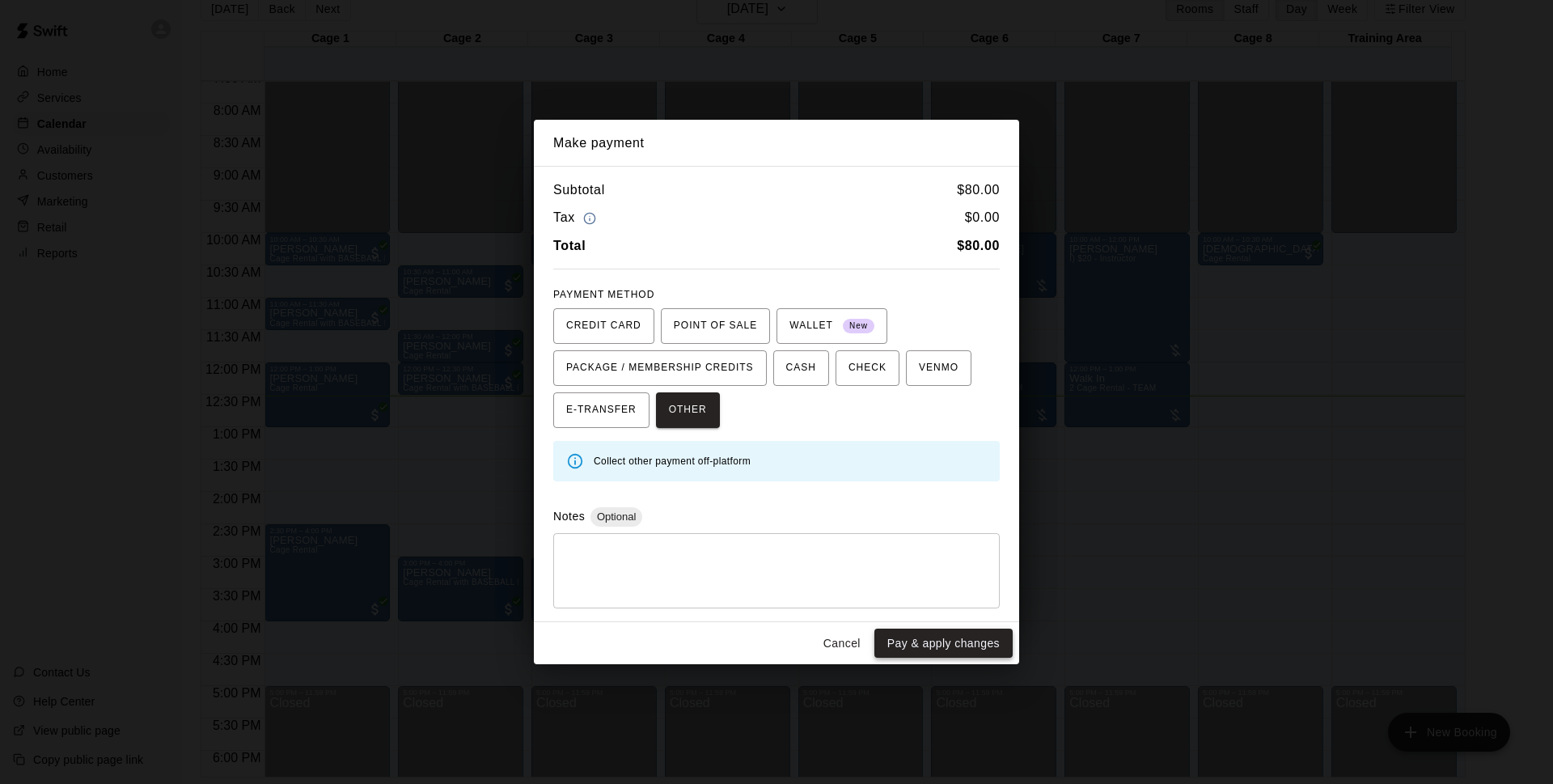
click at [921, 649] on button "Pay & apply changes" at bounding box center [944, 643] width 138 height 30
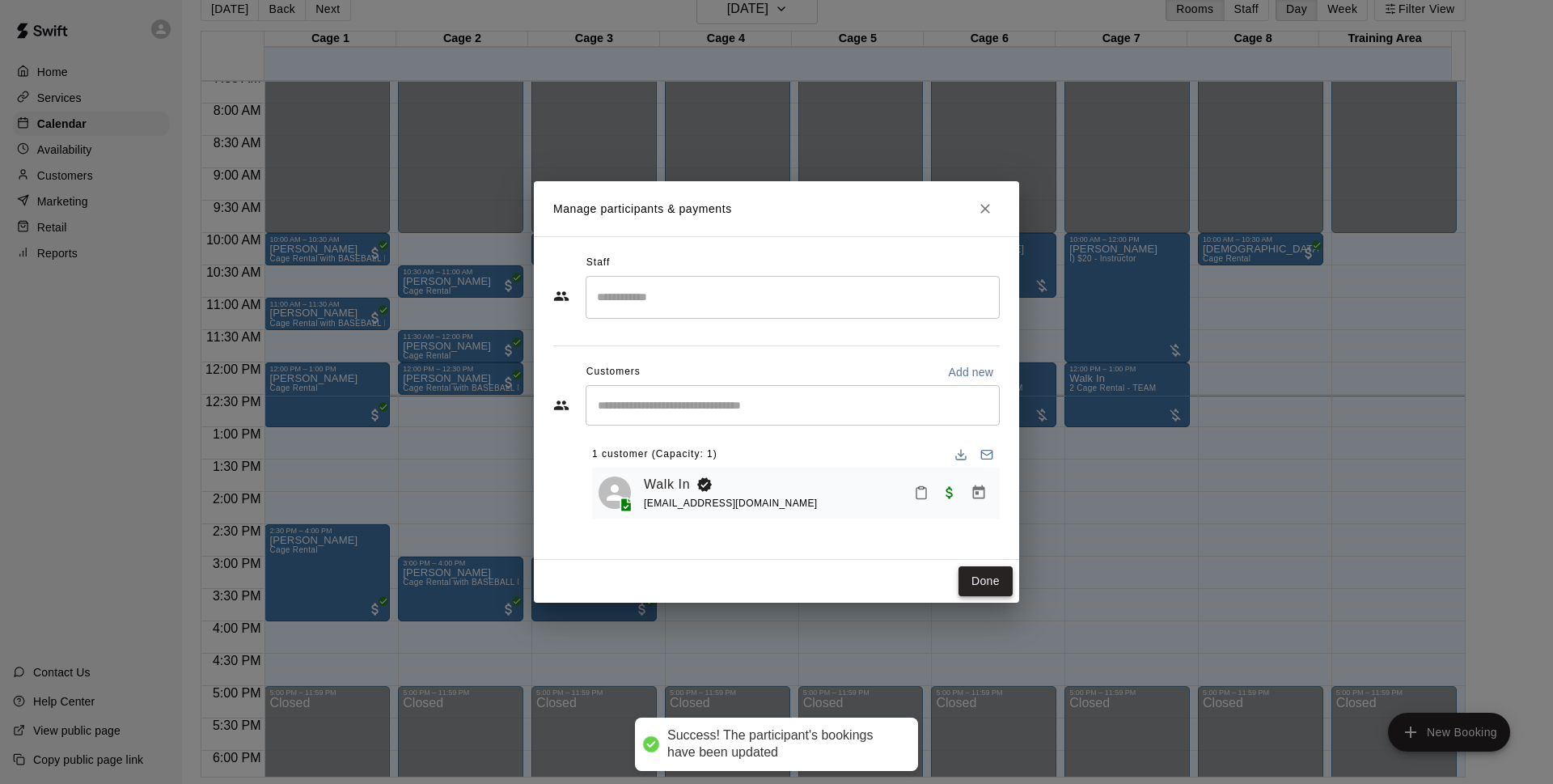
click at [1008, 576] on button "Done" at bounding box center [985, 581] width 54 height 30
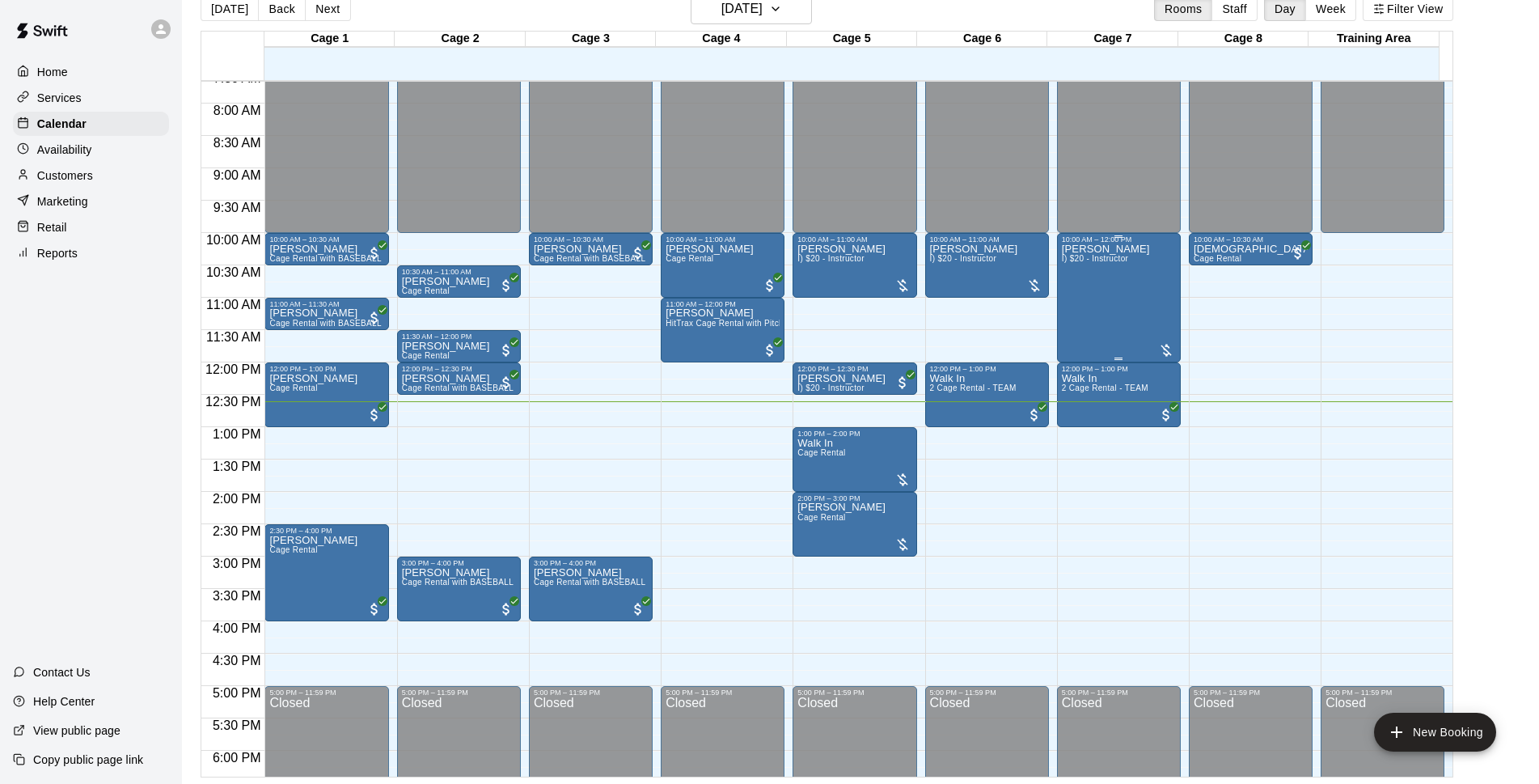
click at [1107, 288] on div "[PERSON_NAME] I) $20 - Instructor" at bounding box center [1106, 635] width 88 height 784
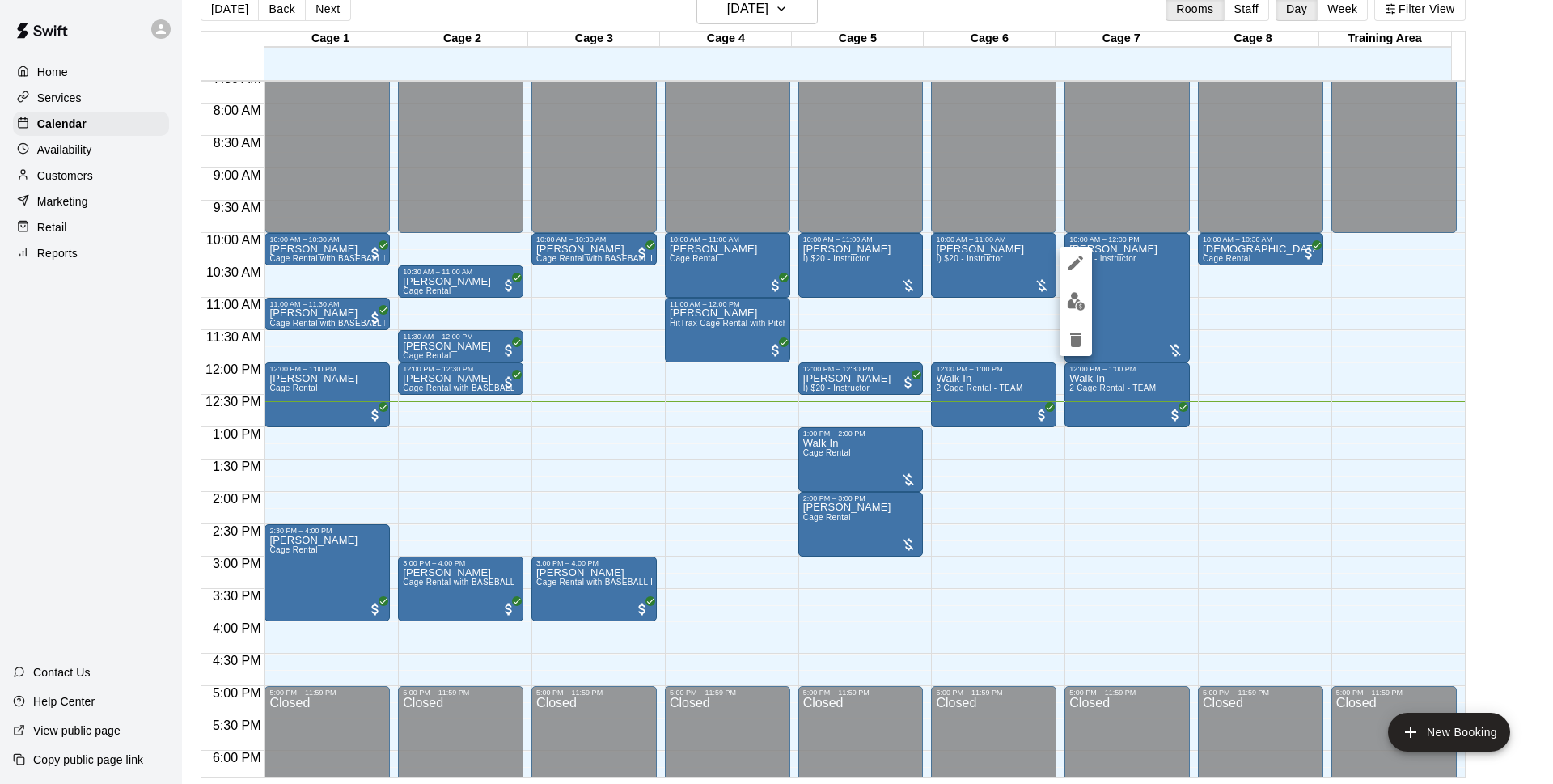
click at [1269, 299] on div at bounding box center [776, 392] width 1553 height 784
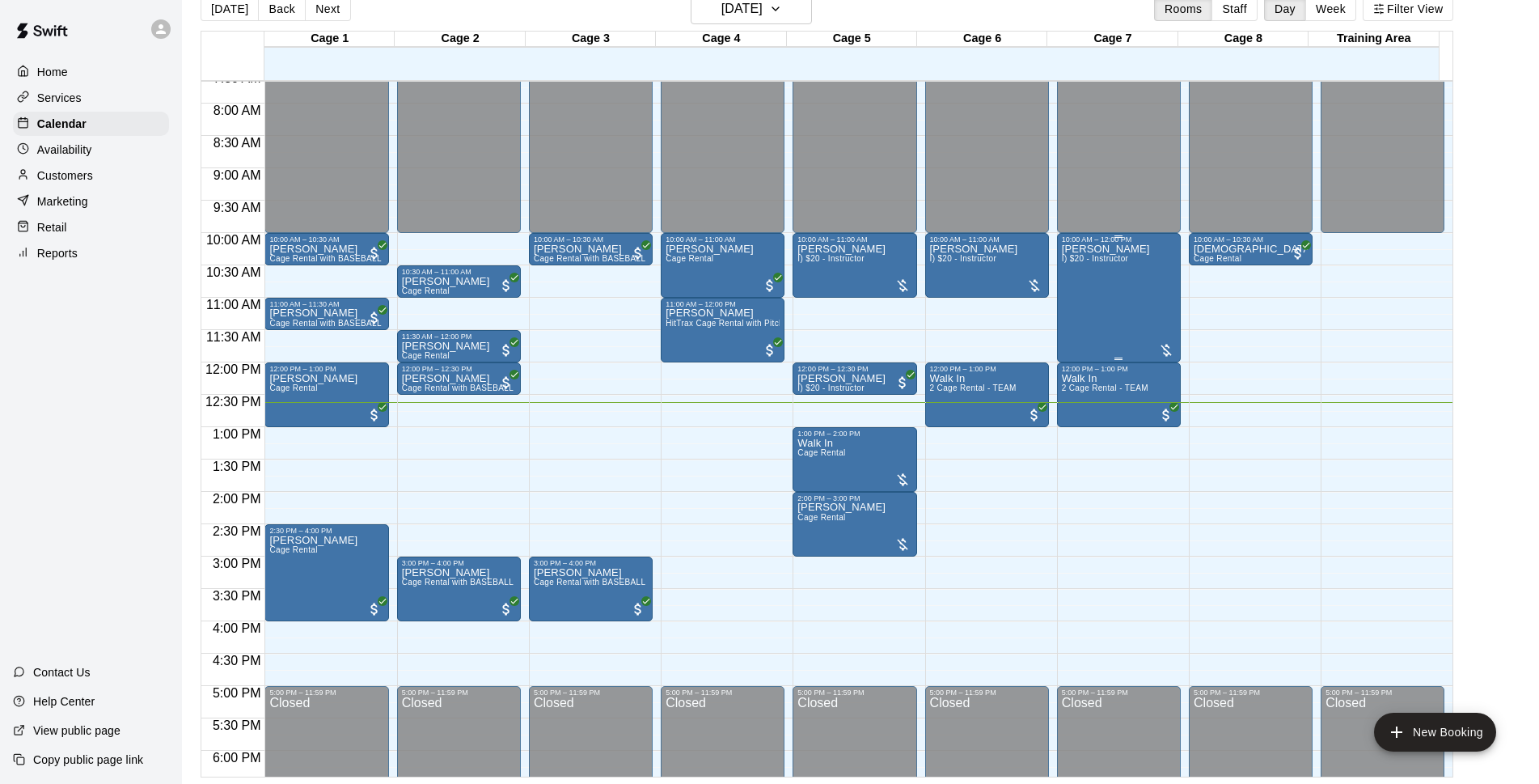
click at [1092, 299] on div "[PERSON_NAME] I) $20 - Instructor" at bounding box center [1106, 635] width 88 height 784
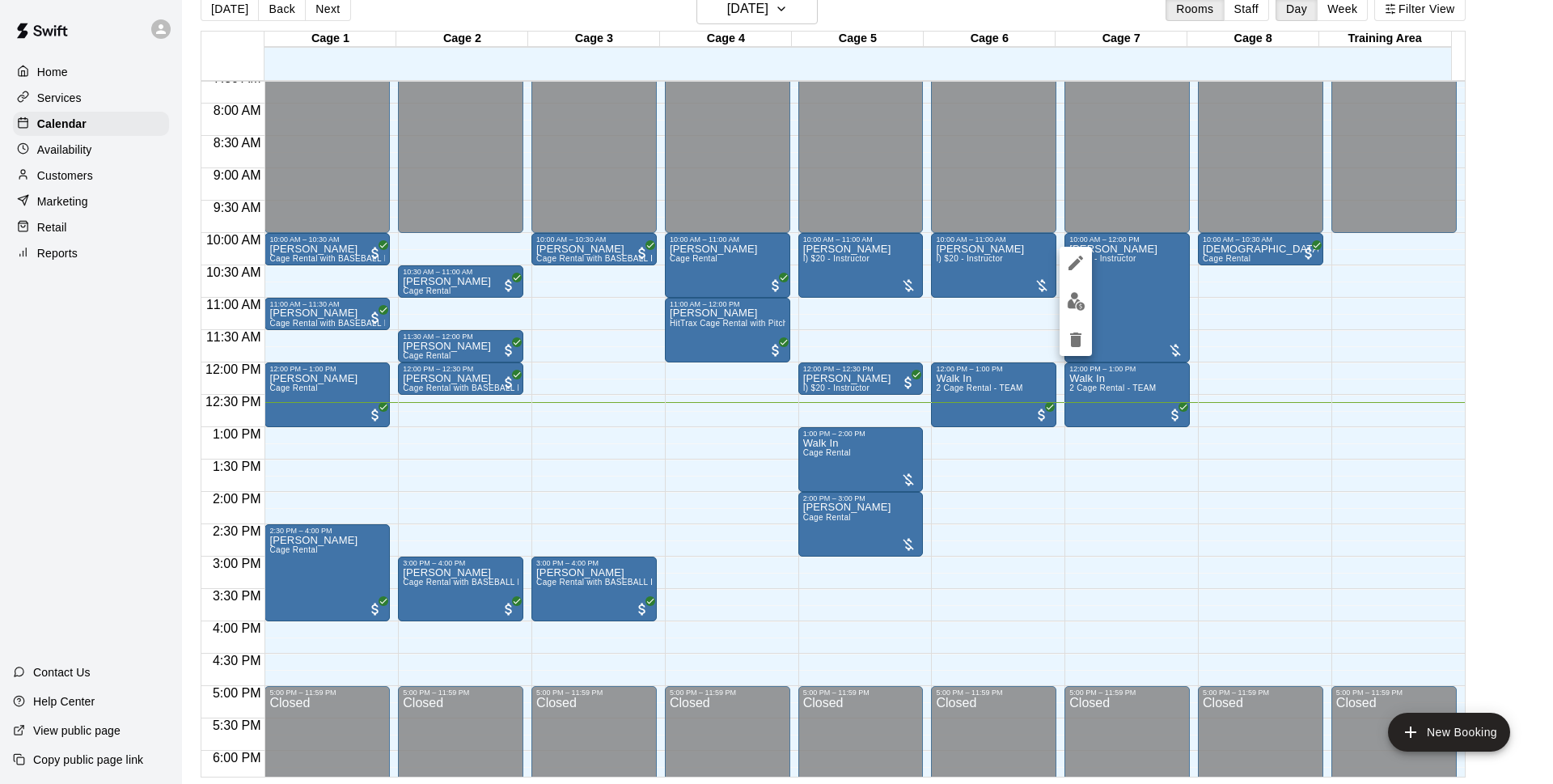
click at [1076, 304] on img "edit" at bounding box center [1076, 301] width 19 height 19
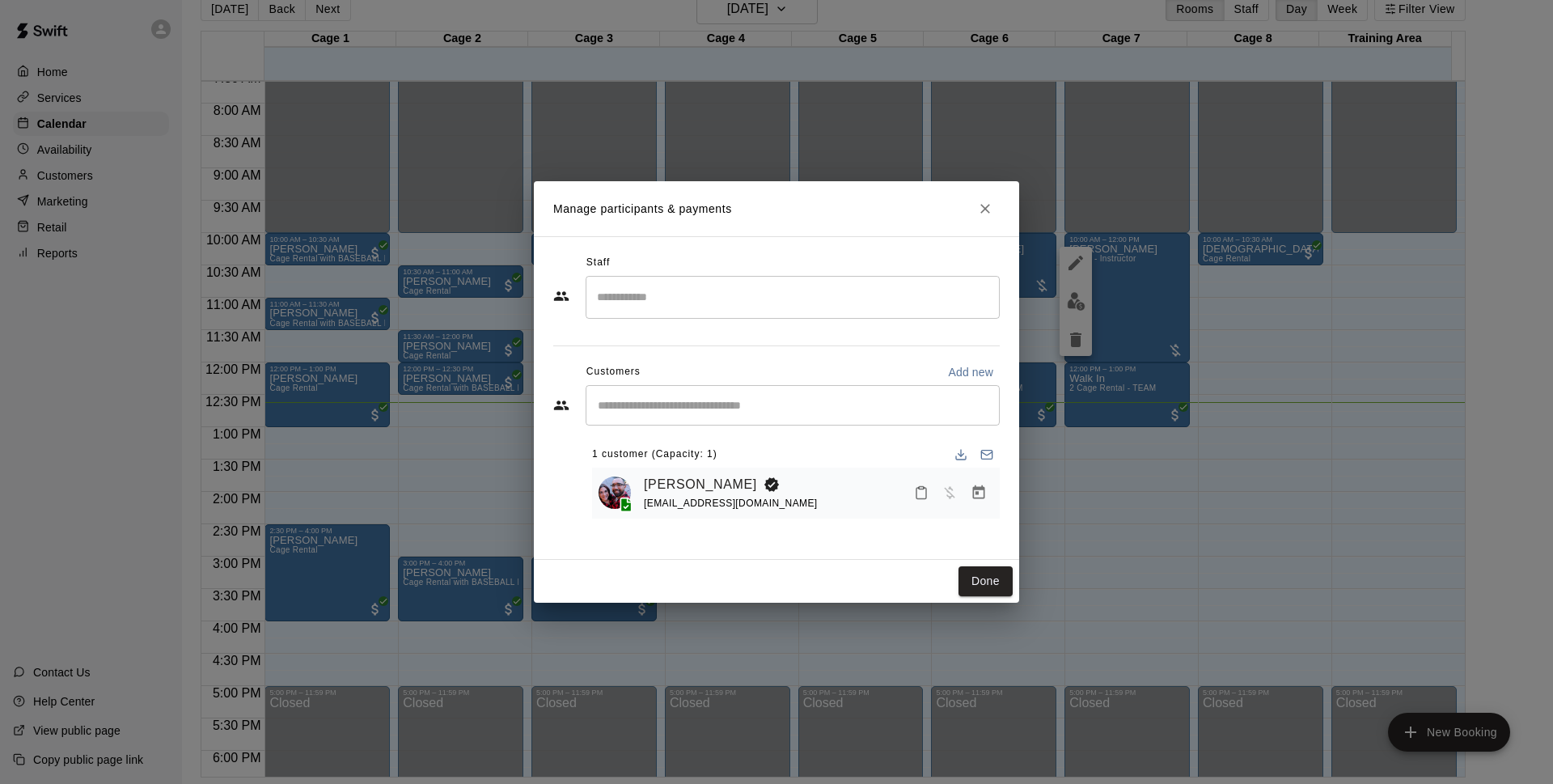
click at [986, 496] on icon "Manage bookings & payment" at bounding box center [978, 492] width 16 height 16
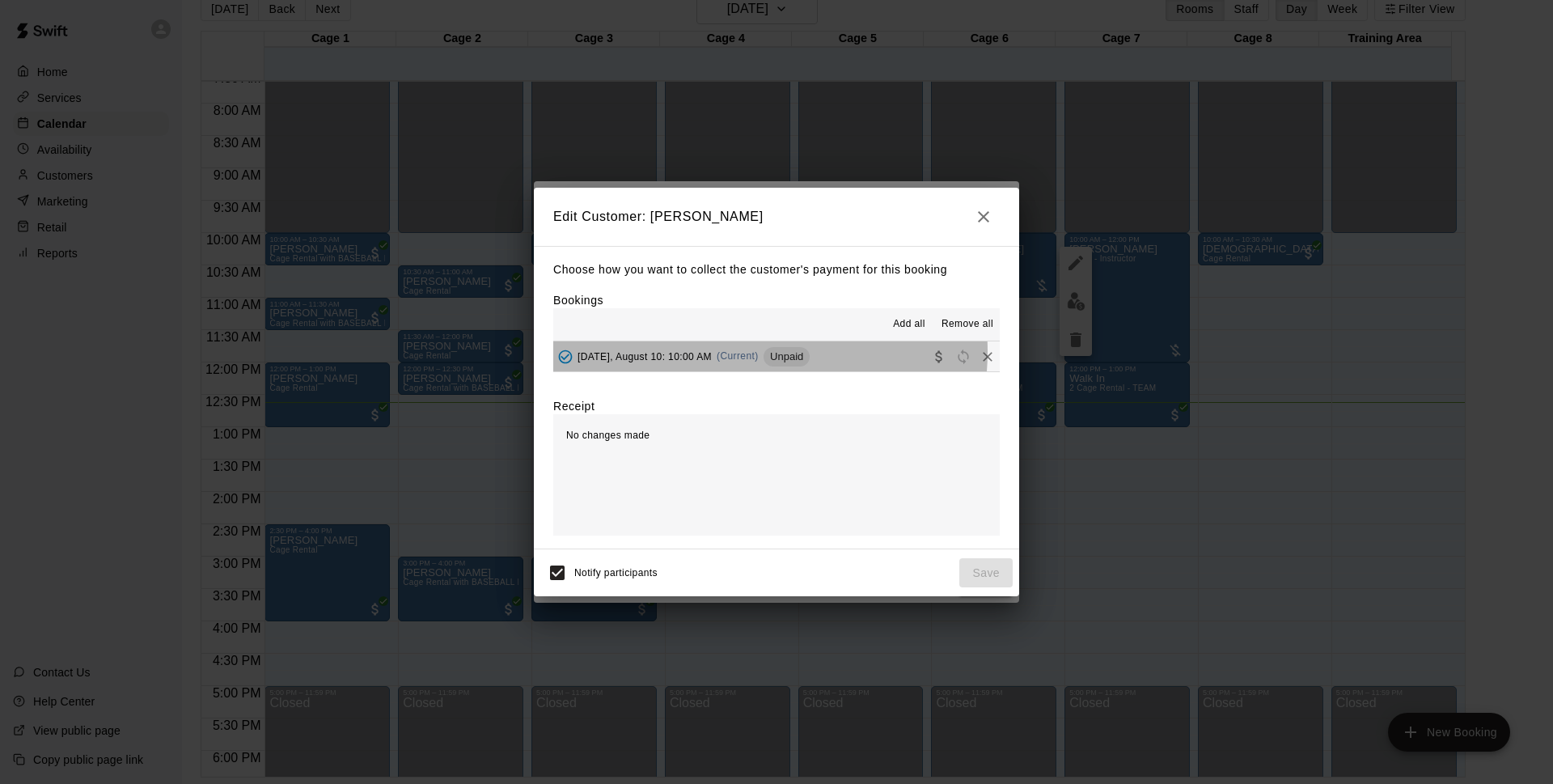
click at [723, 352] on span "(Current)" at bounding box center [737, 355] width 42 height 11
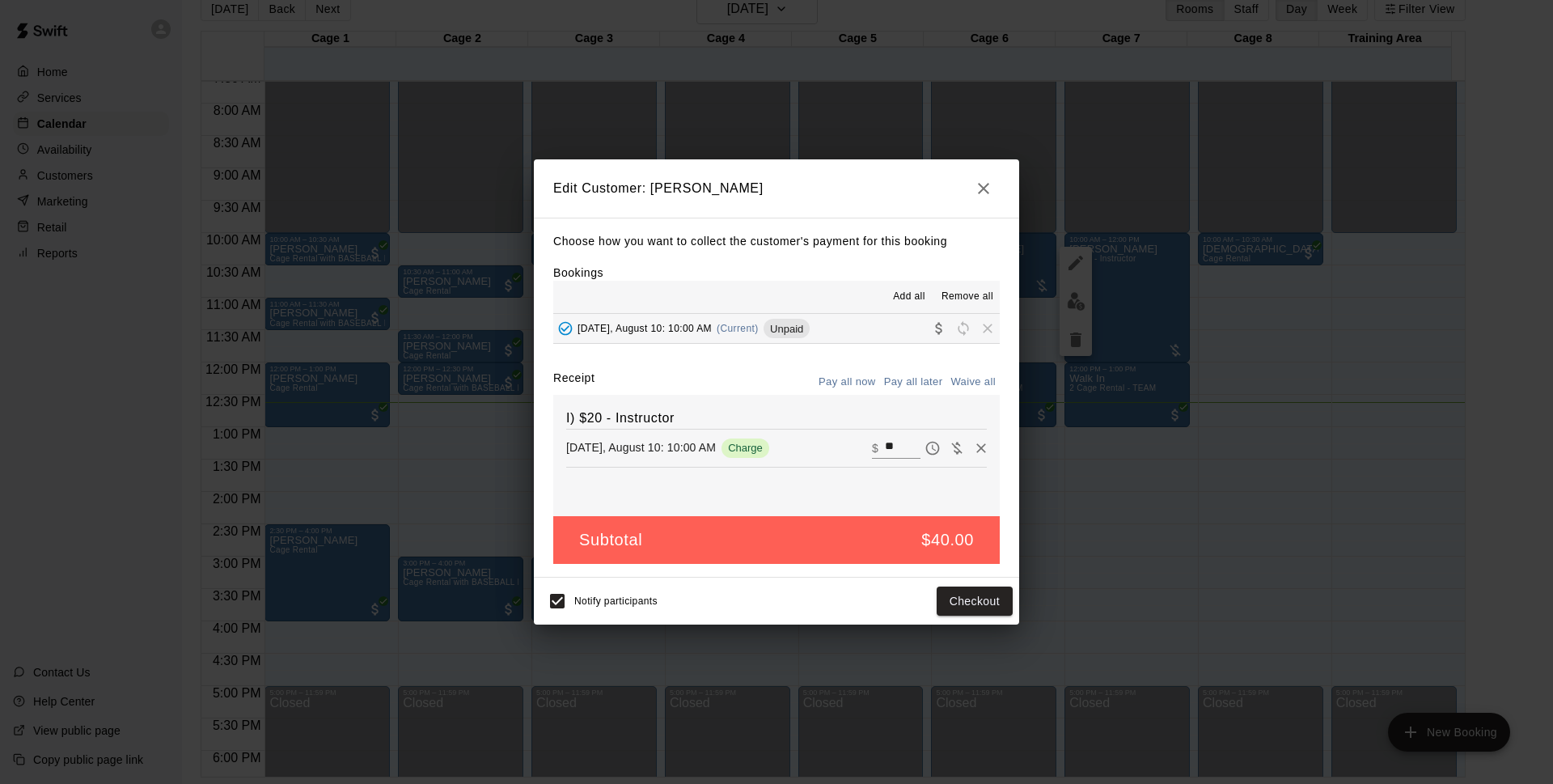
click at [987, 200] on button "button" at bounding box center [984, 189] width 32 height 32
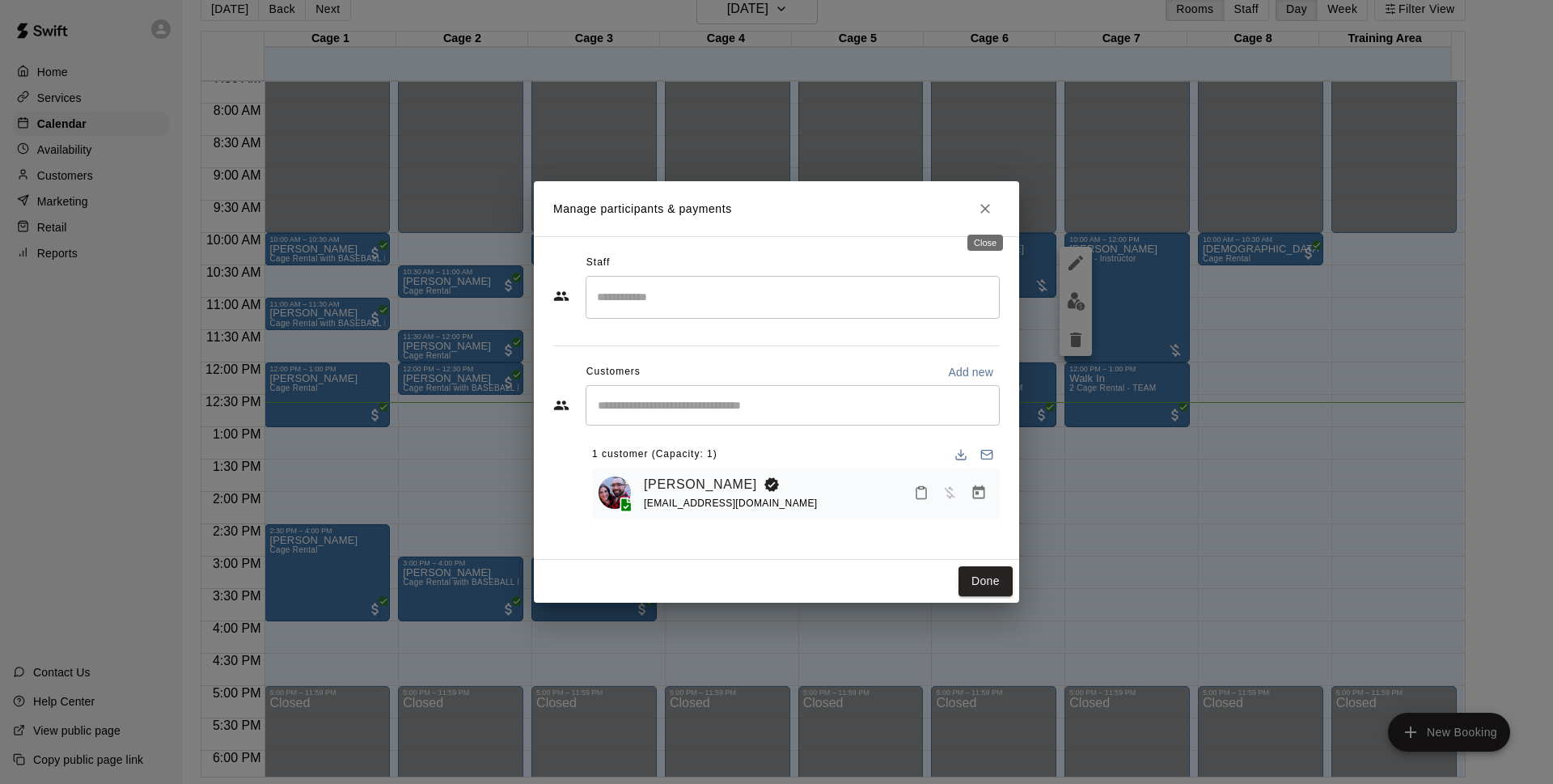
click at [992, 220] on button "Close" at bounding box center [985, 208] width 29 height 29
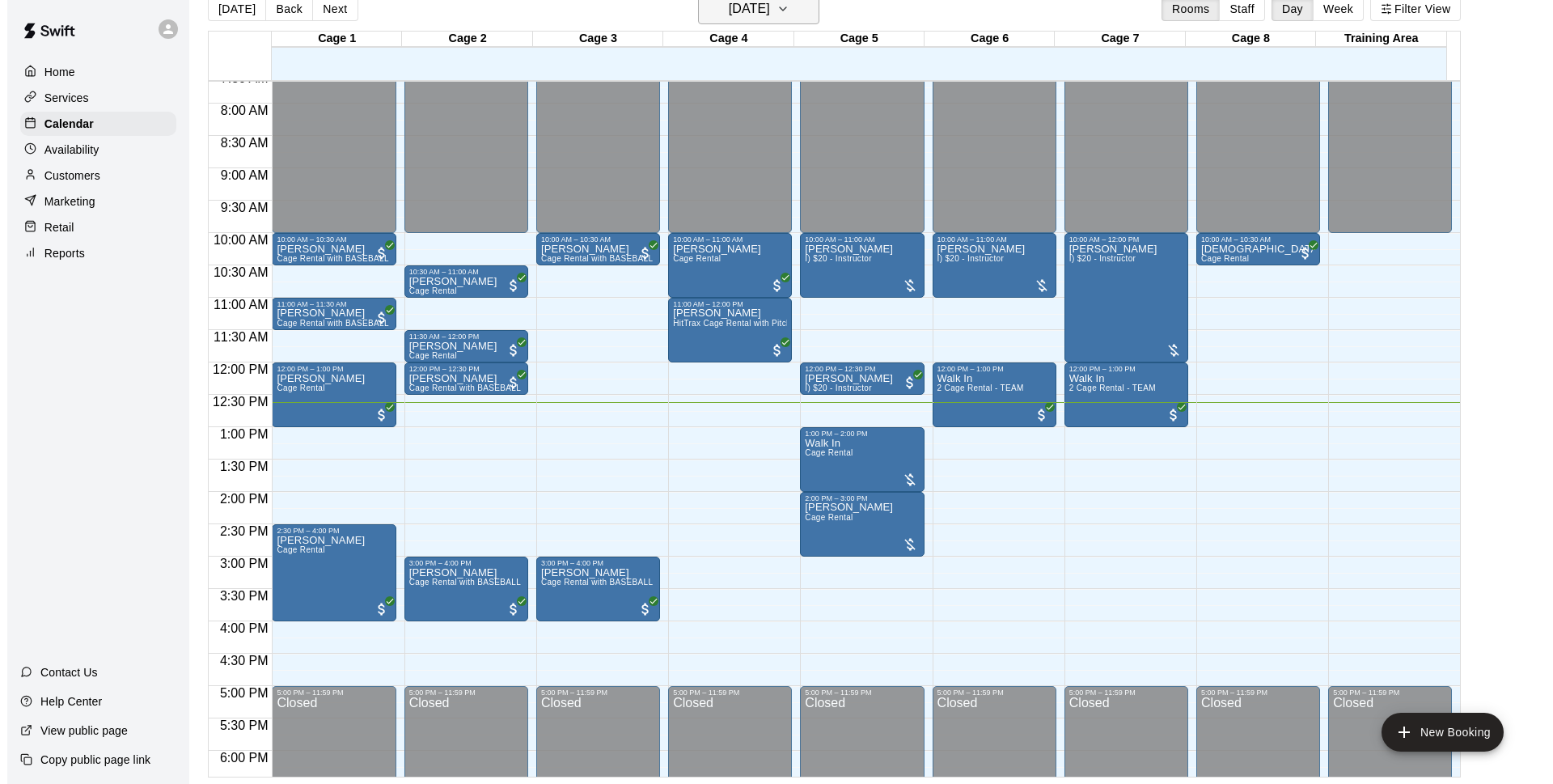
scroll to position [288, 0]
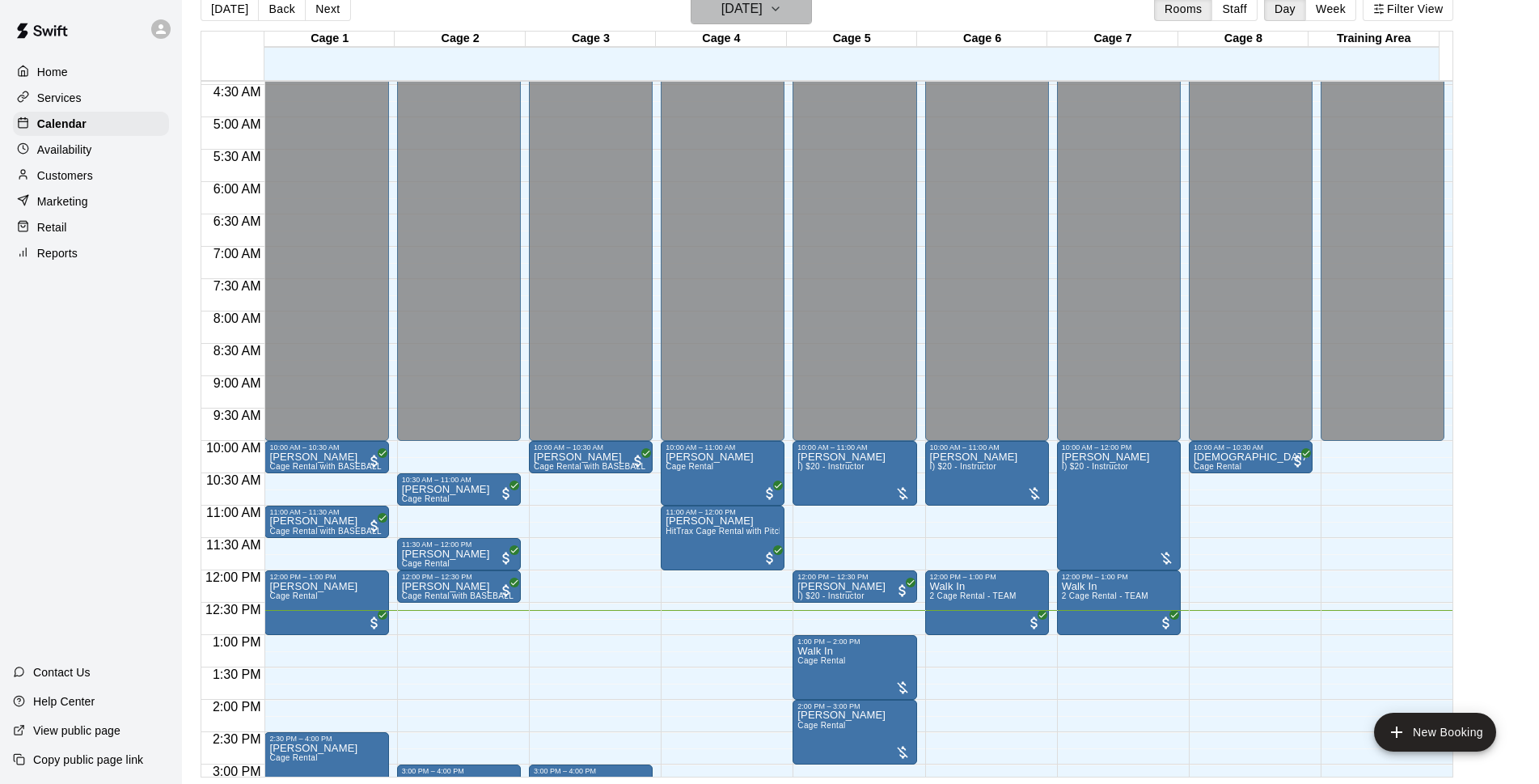
click at [729, 12] on h6 "[DATE]" at bounding box center [742, 9] width 41 height 23
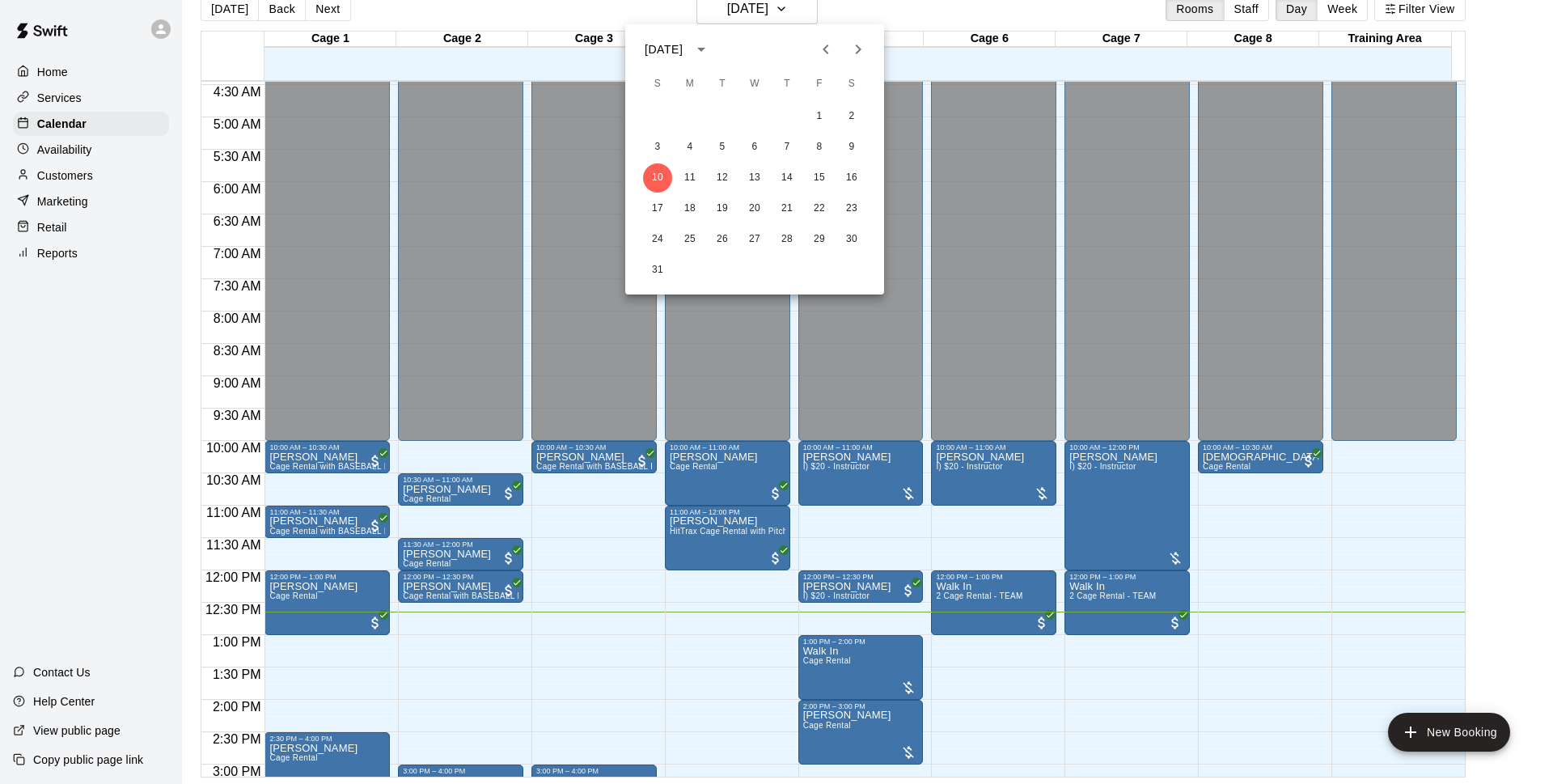
click at [705, 205] on div "17 18 19 20 21 22 23" at bounding box center [754, 208] width 259 height 29
click at [697, 205] on button "18" at bounding box center [690, 208] width 29 height 29
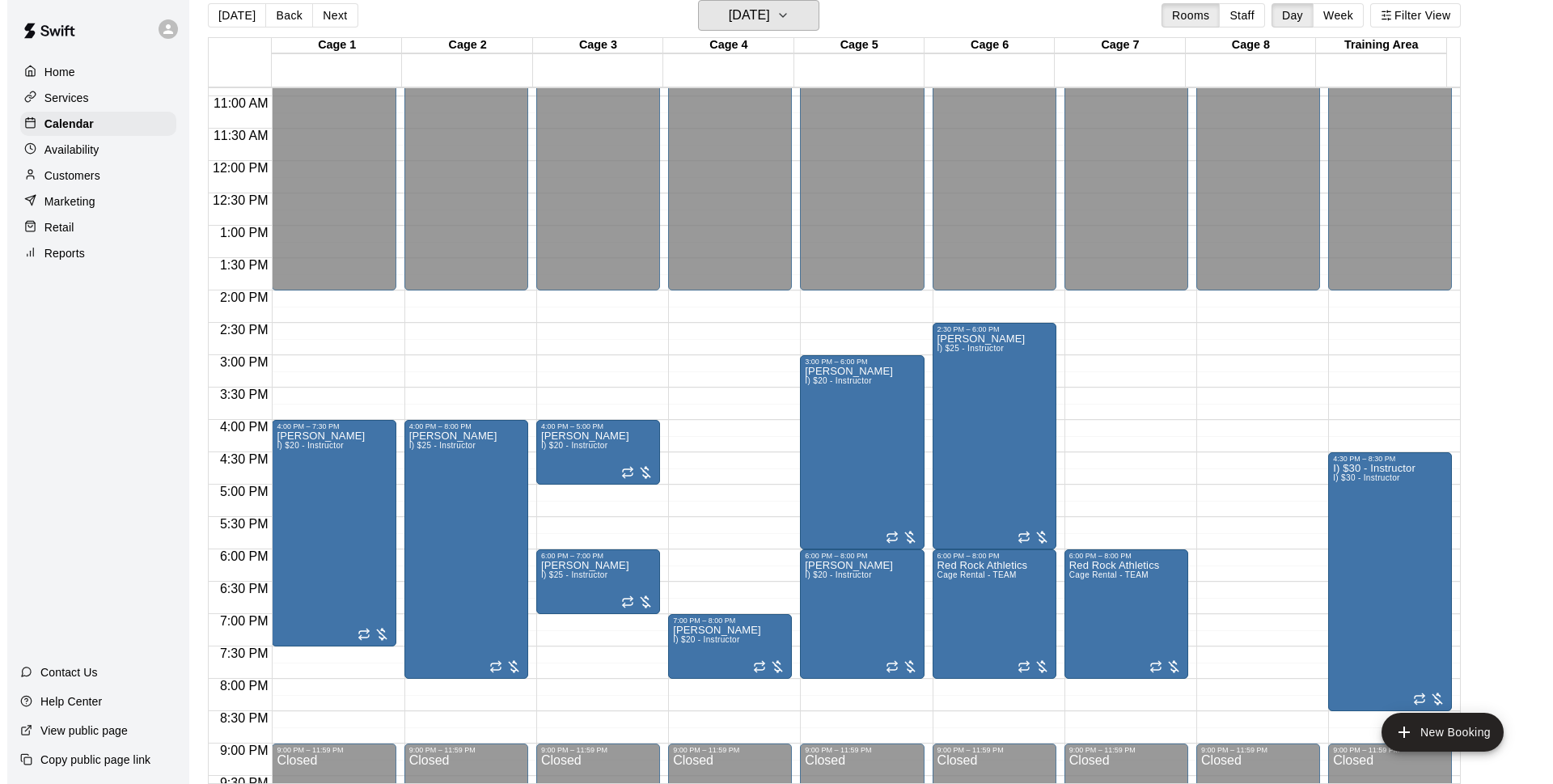
scroll to position [807, 0]
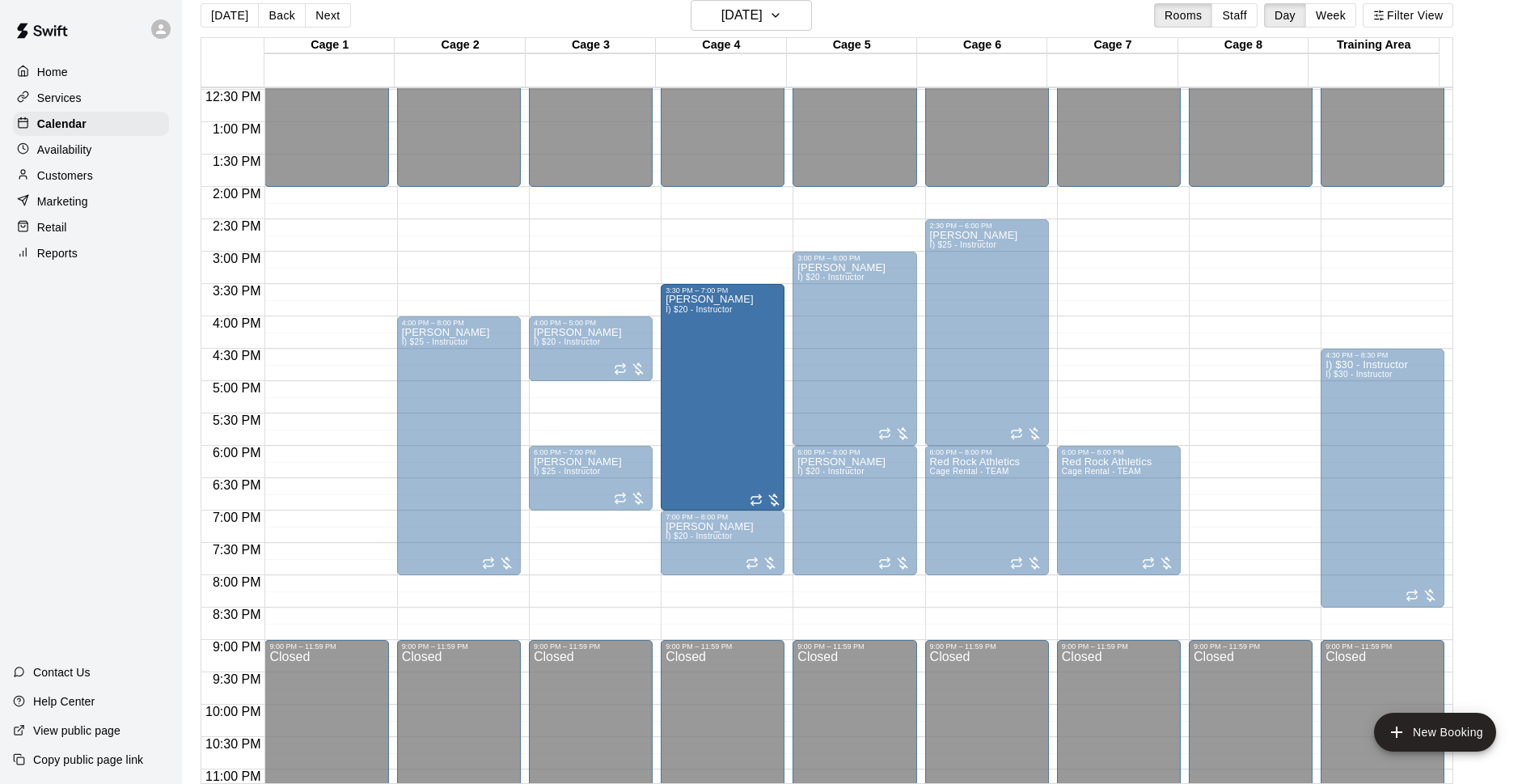
drag, startPoint x: 296, startPoint y: 422, endPoint x: 730, endPoint y: 395, distance: 434.8
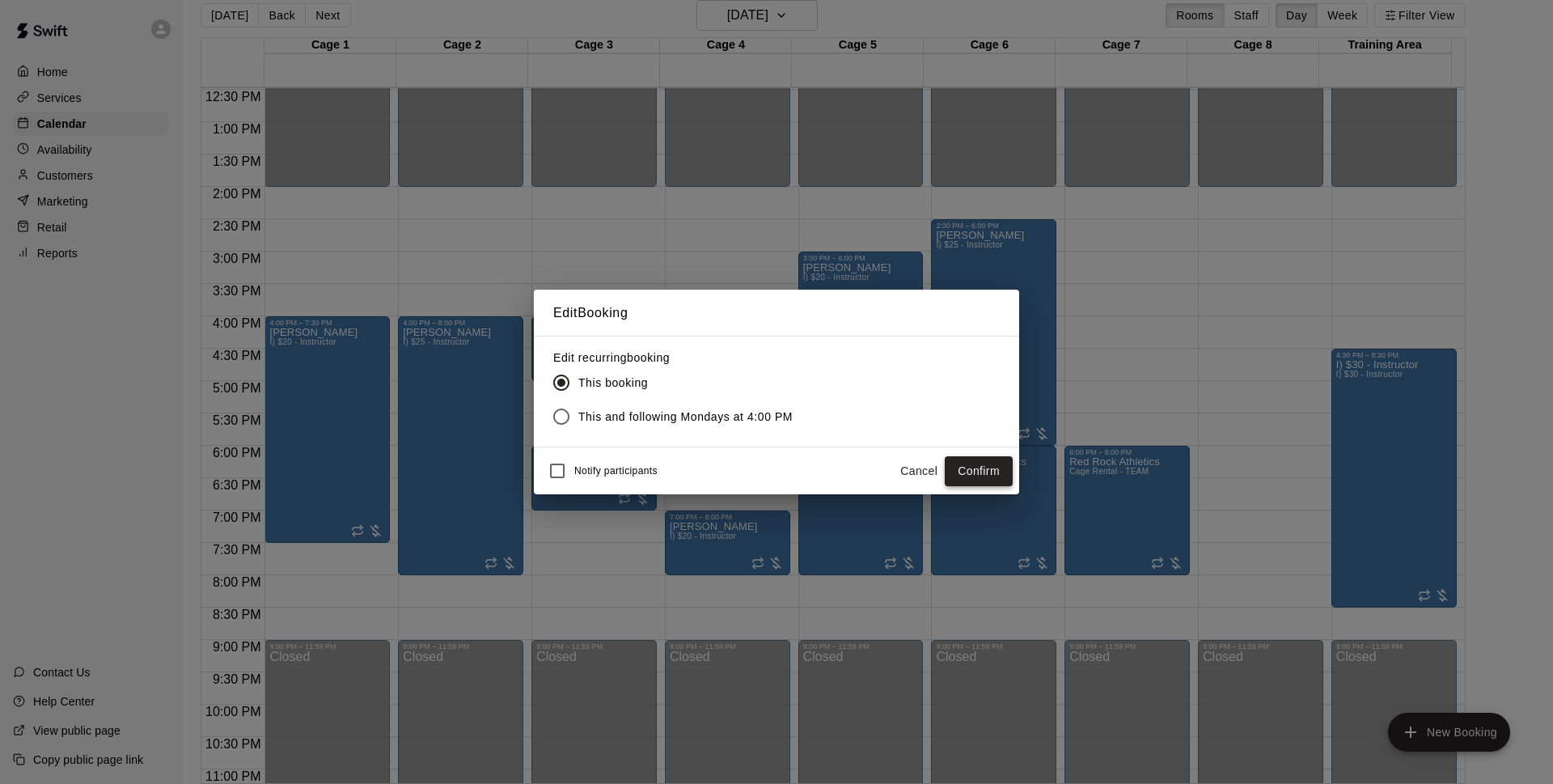
click at [970, 473] on button "Confirm" at bounding box center [979, 471] width 68 height 30
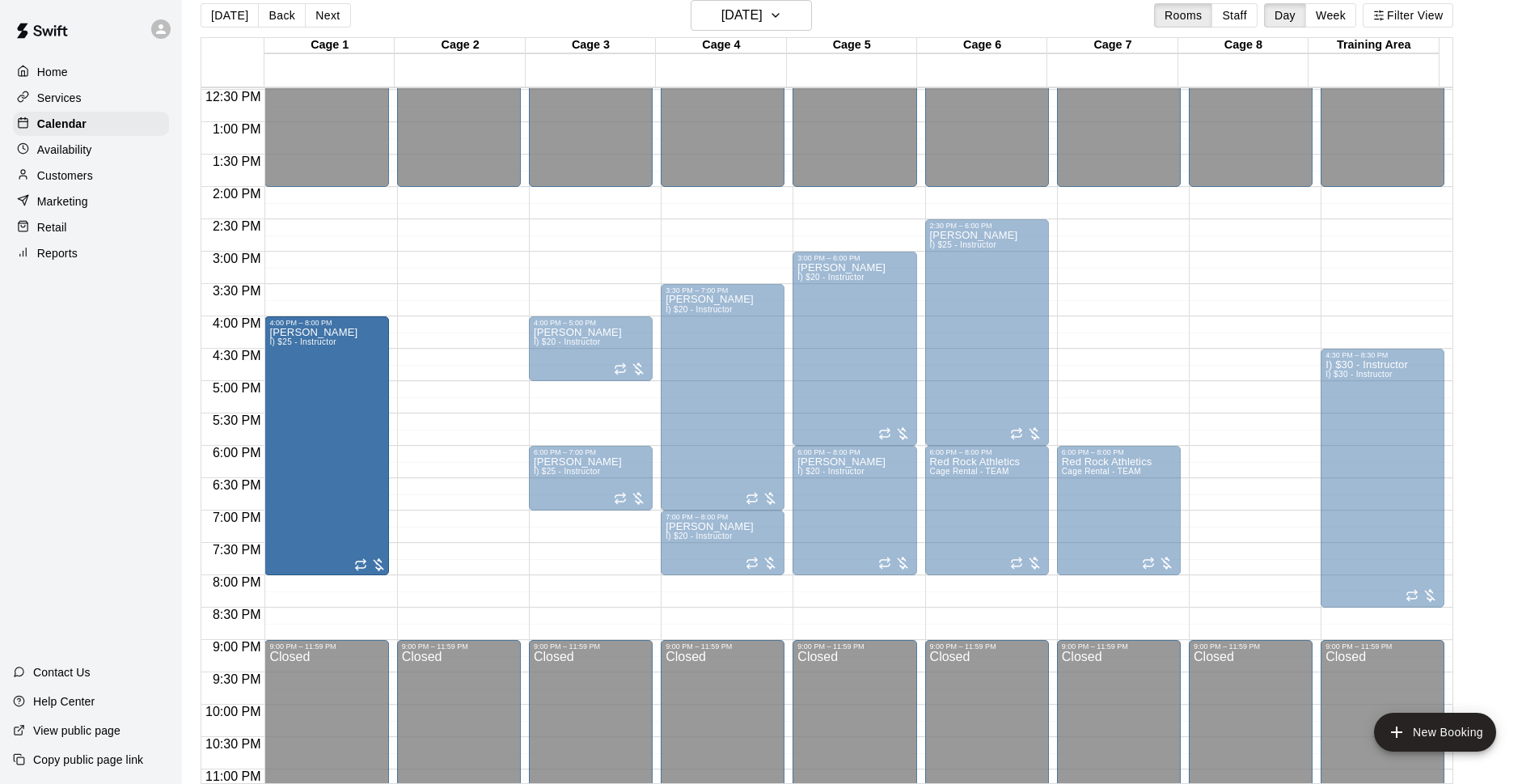
drag, startPoint x: 461, startPoint y: 414, endPoint x: 356, endPoint y: 417, distance: 105.0
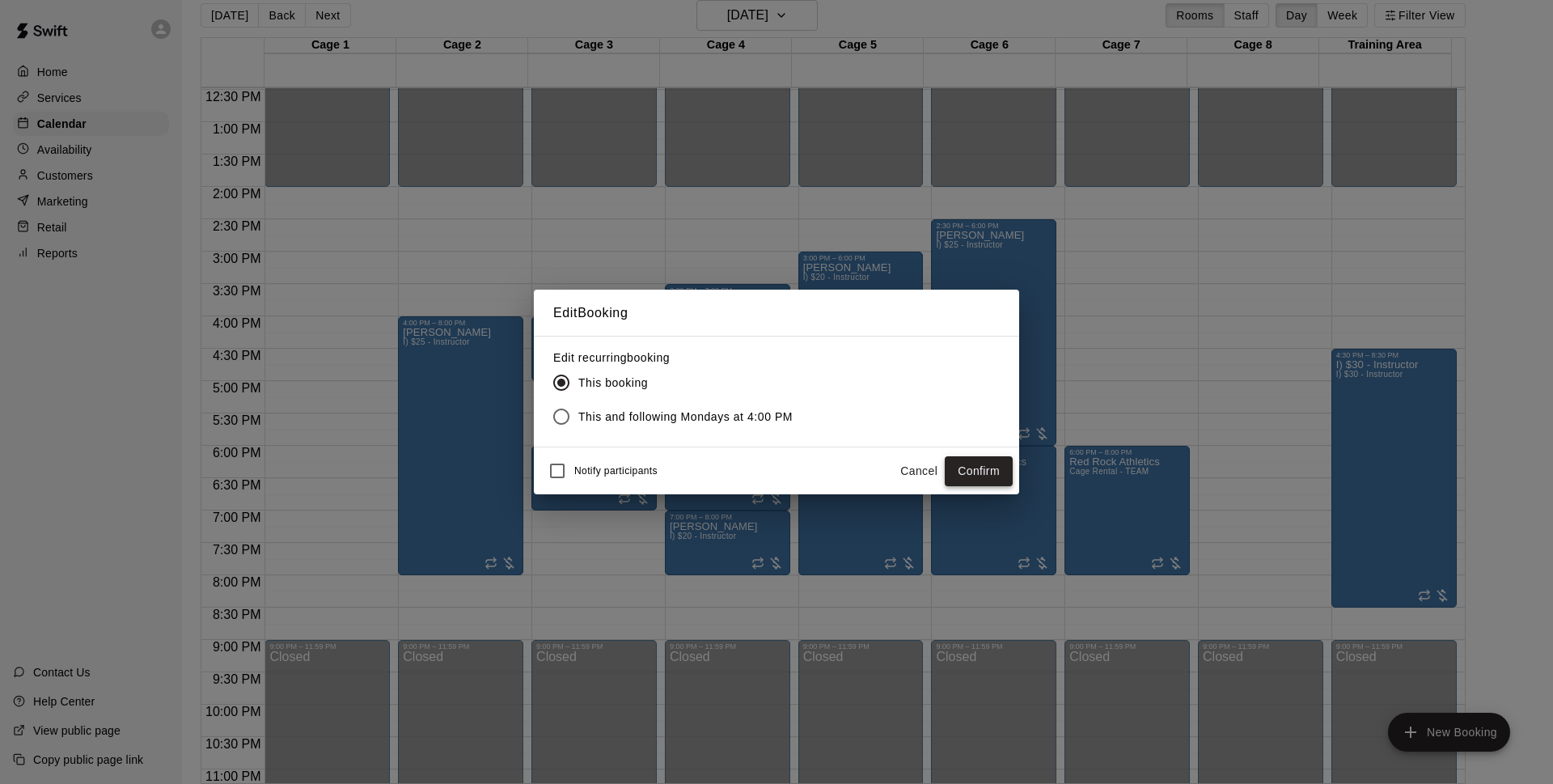
click at [970, 466] on button "Confirm" at bounding box center [979, 471] width 68 height 30
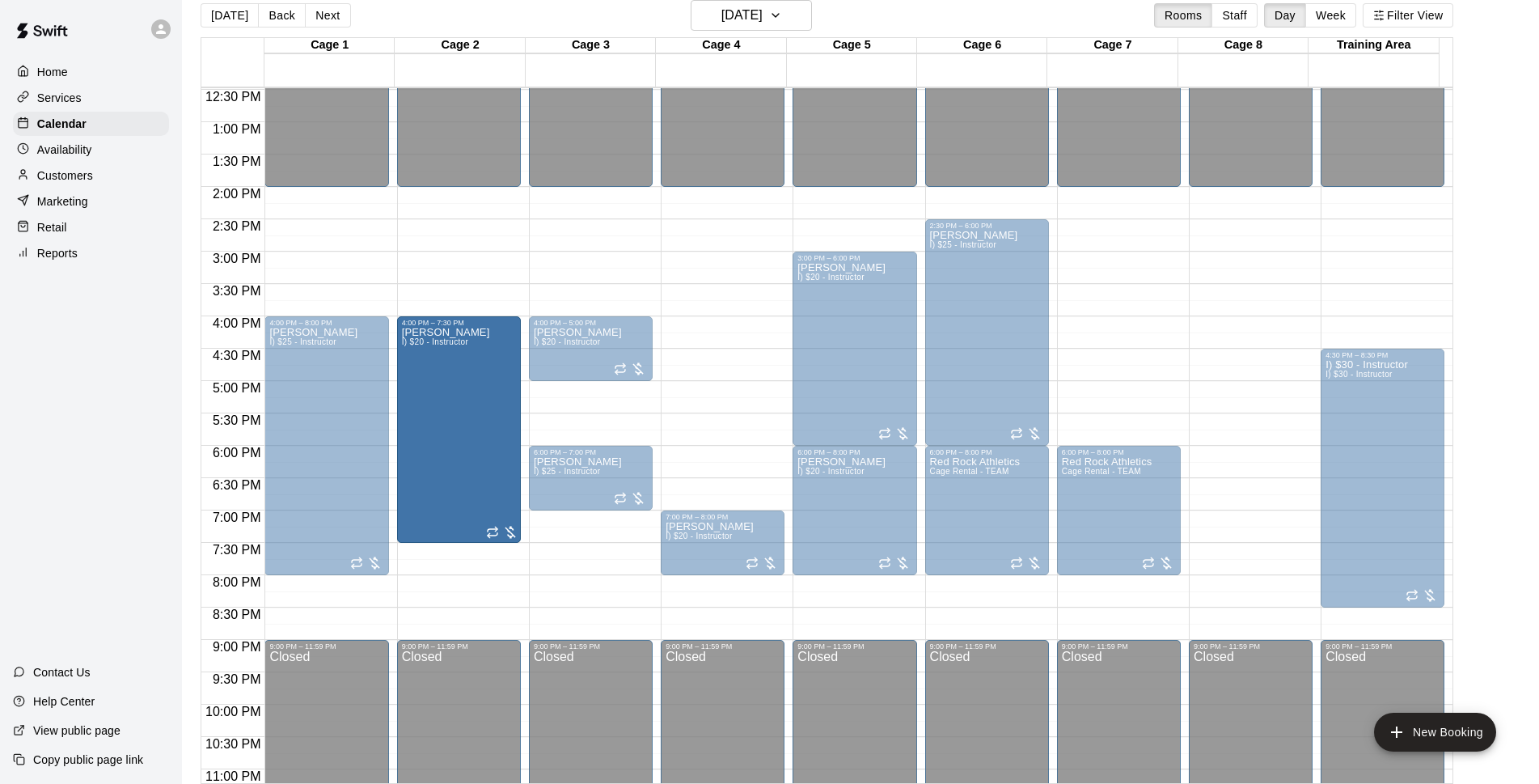
drag, startPoint x: 738, startPoint y: 415, endPoint x: 493, endPoint y: 453, distance: 247.9
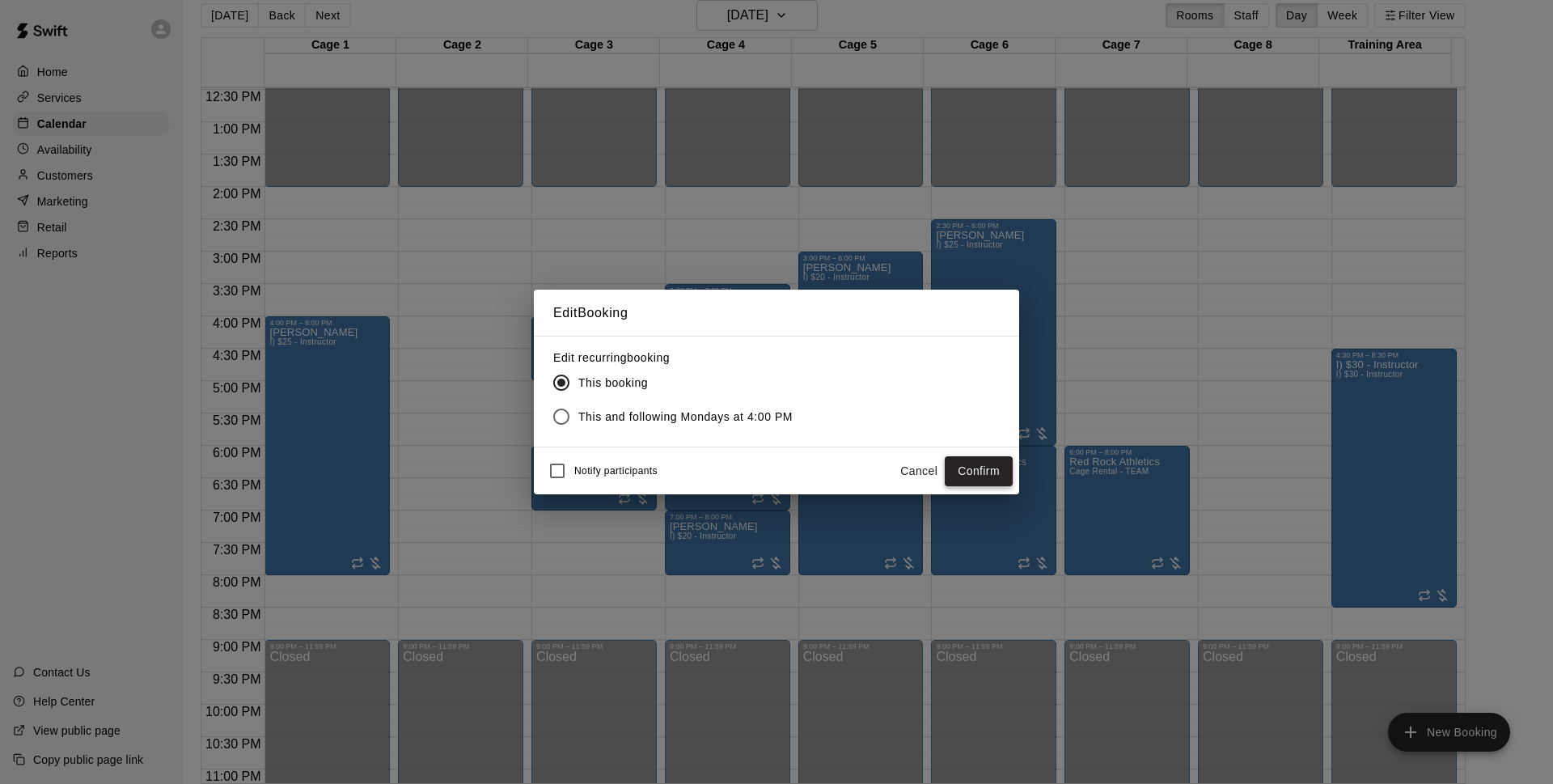
click at [966, 477] on button "Confirm" at bounding box center [979, 471] width 68 height 30
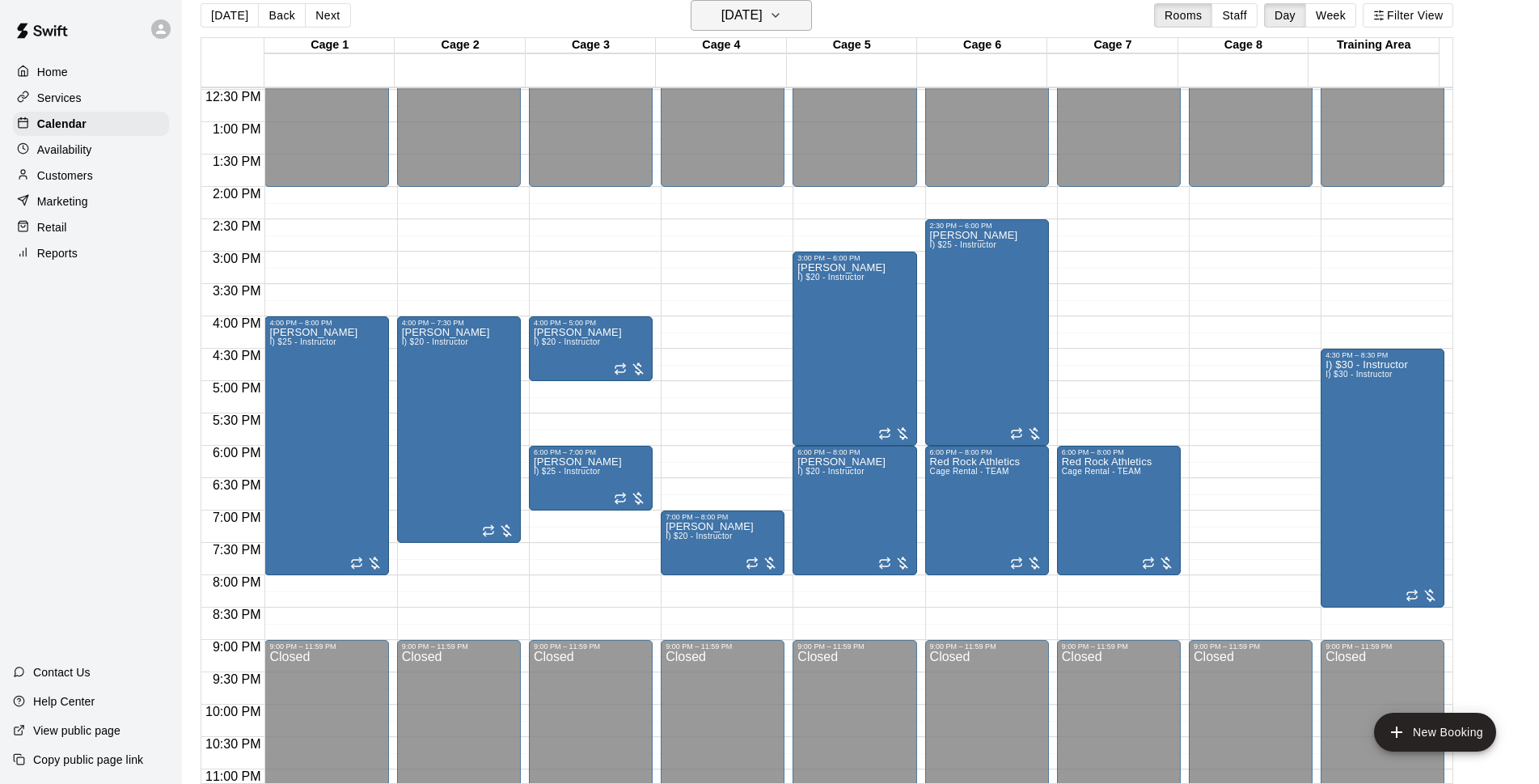
click at [743, 18] on h6 "[DATE]" at bounding box center [742, 15] width 41 height 23
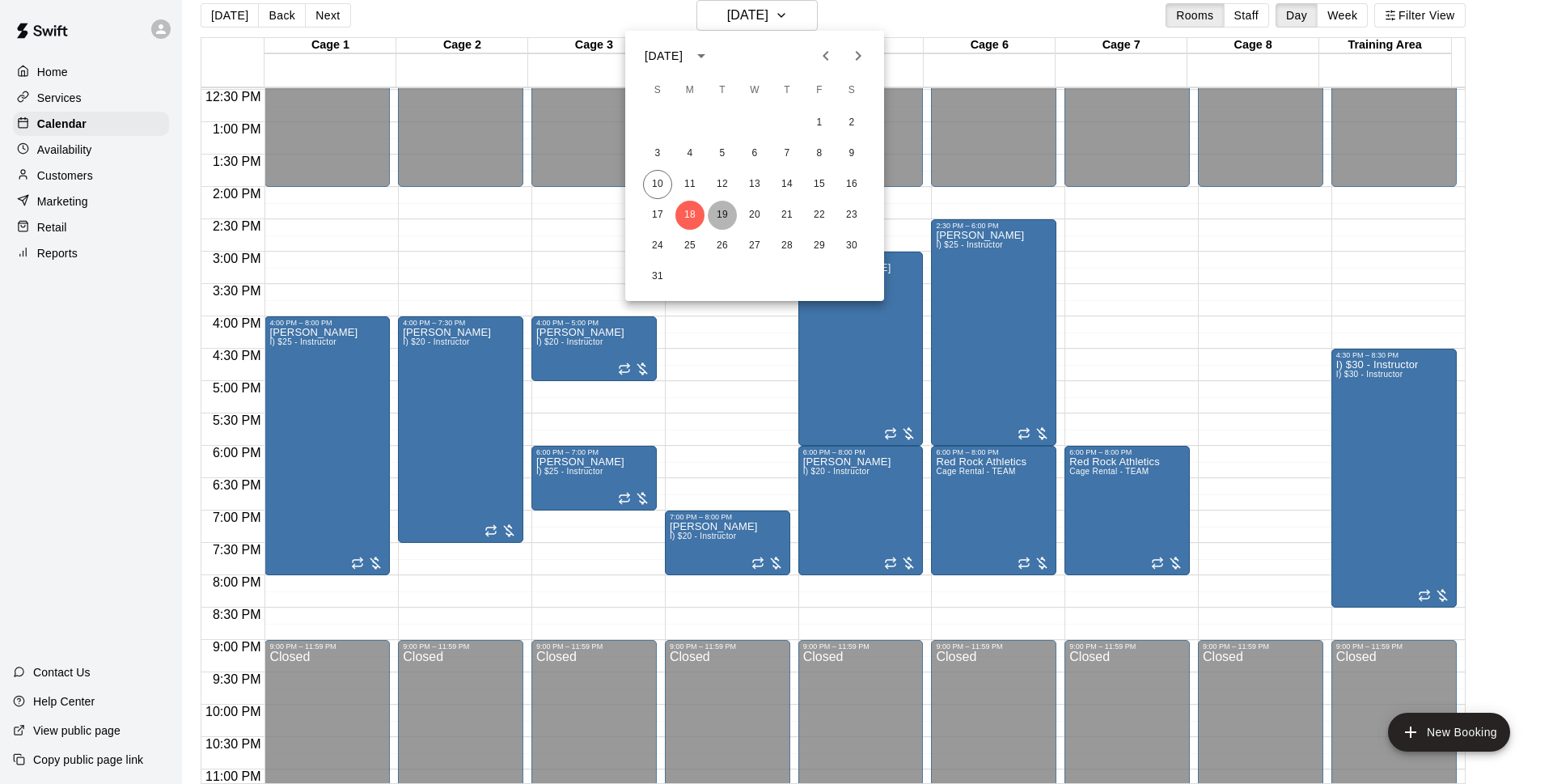
click at [731, 216] on button "19" at bounding box center [723, 215] width 29 height 29
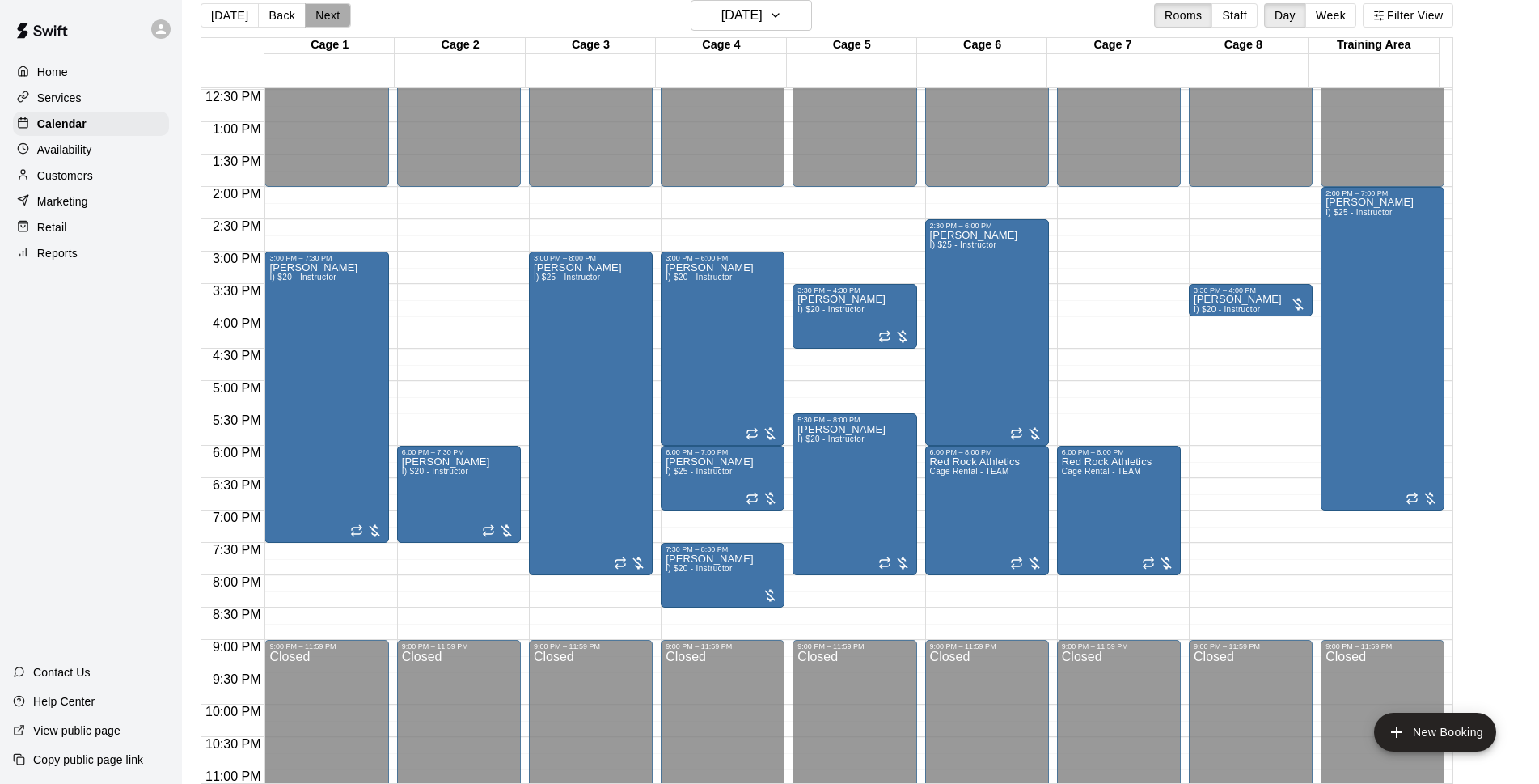
click at [339, 20] on button "Next" at bounding box center [327, 15] width 45 height 24
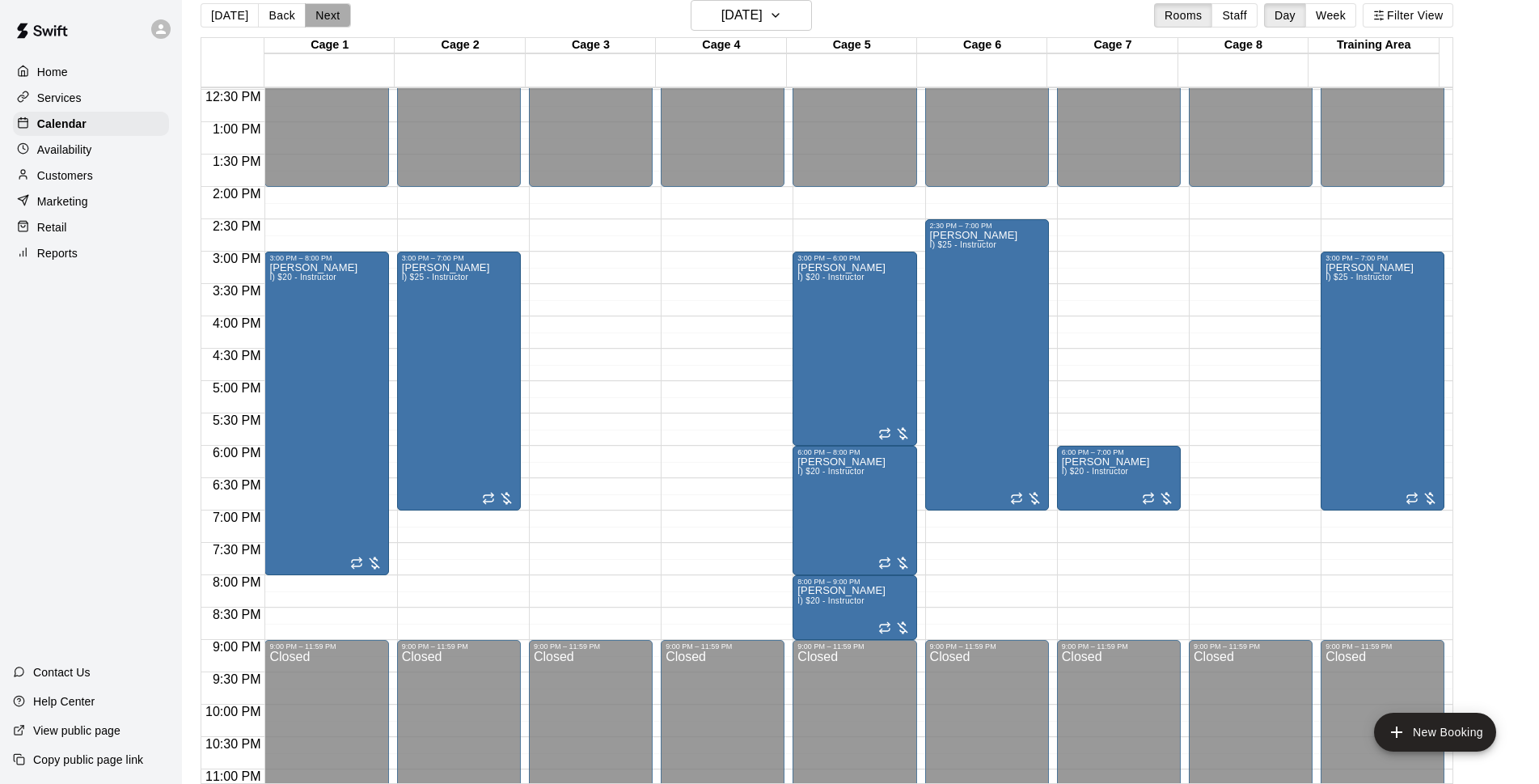
click at [334, 17] on button "Next" at bounding box center [327, 15] width 45 height 24
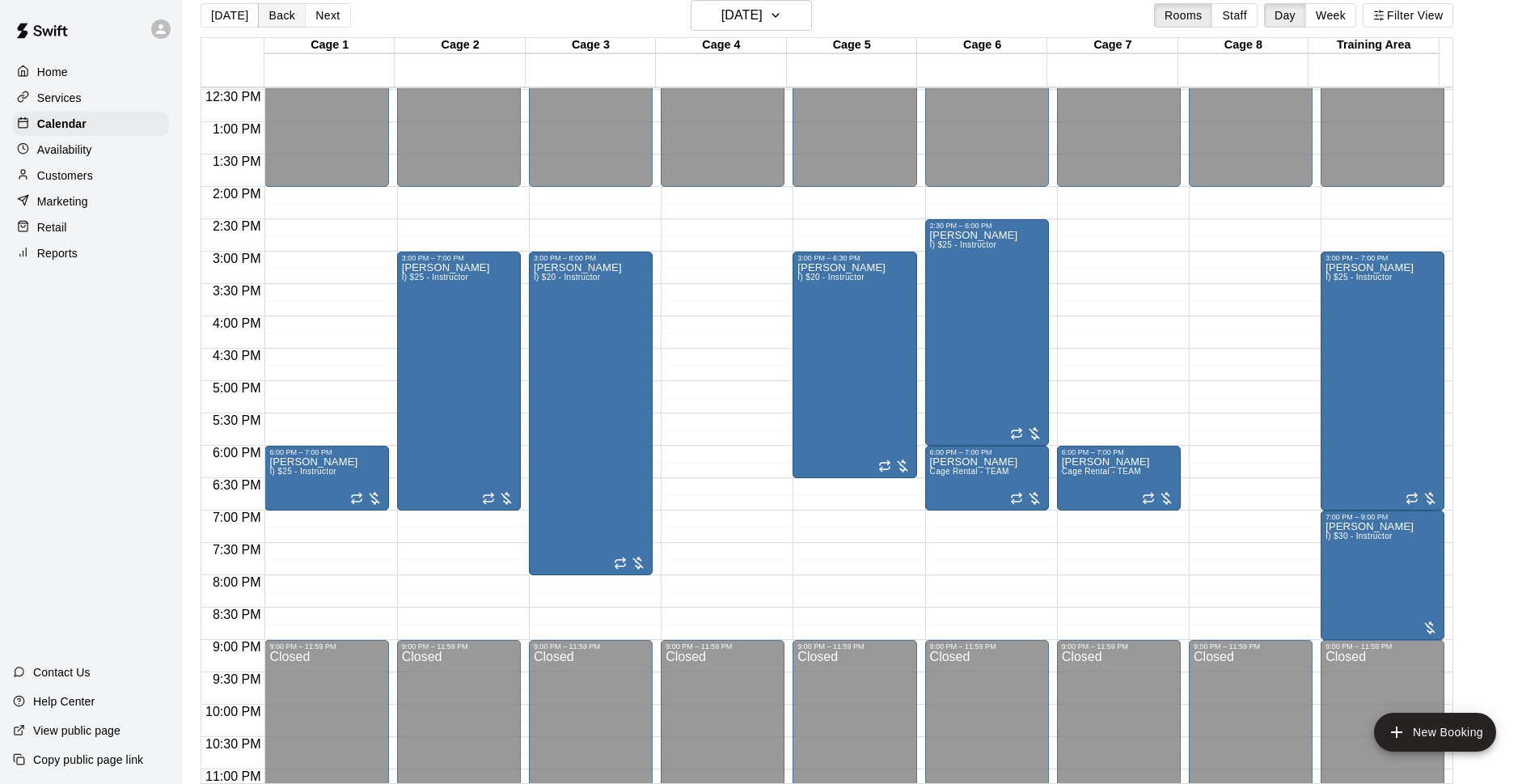
click at [258, 18] on button "Back" at bounding box center [282, 15] width 48 height 24
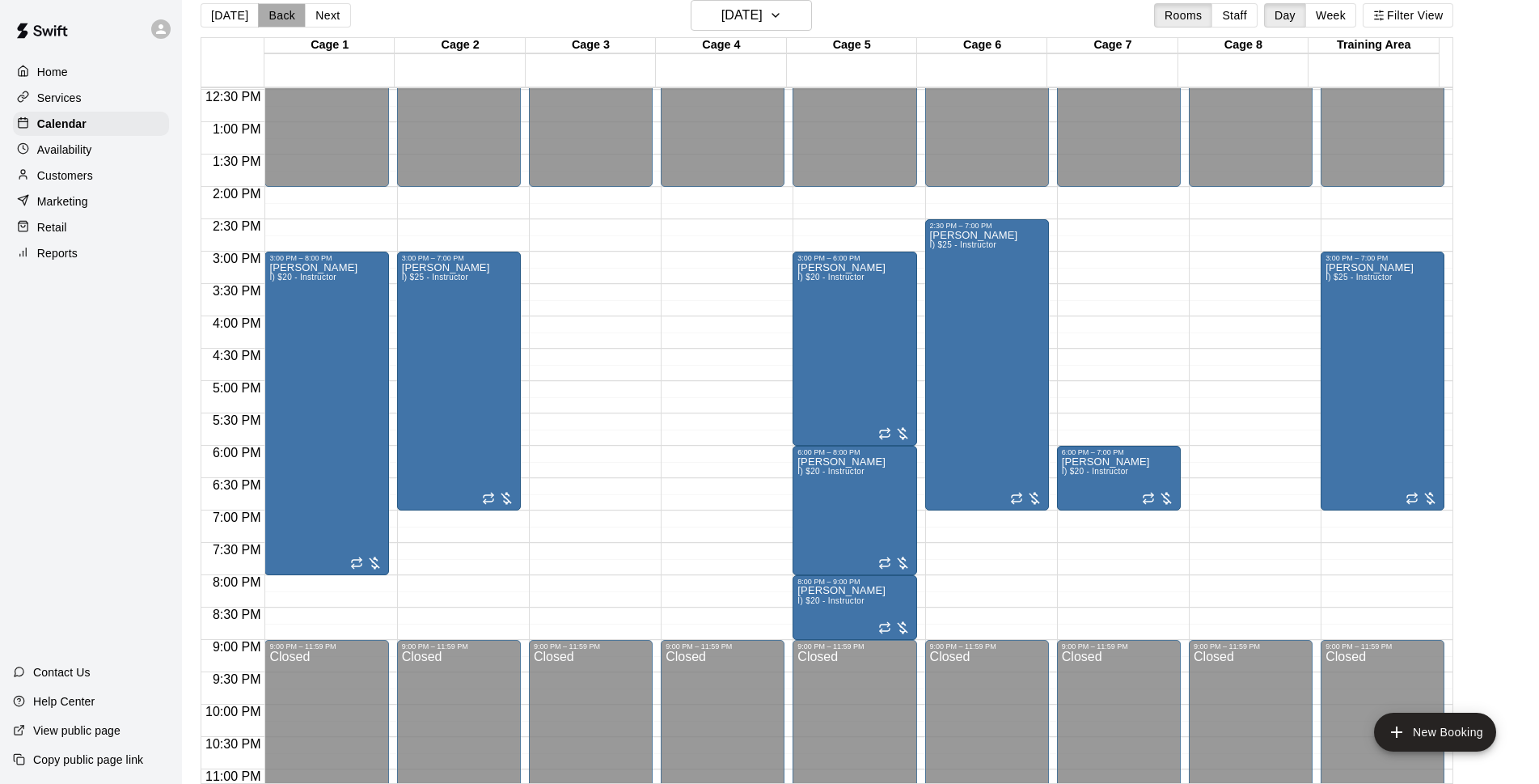
click at [275, 23] on button "Back" at bounding box center [282, 15] width 48 height 24
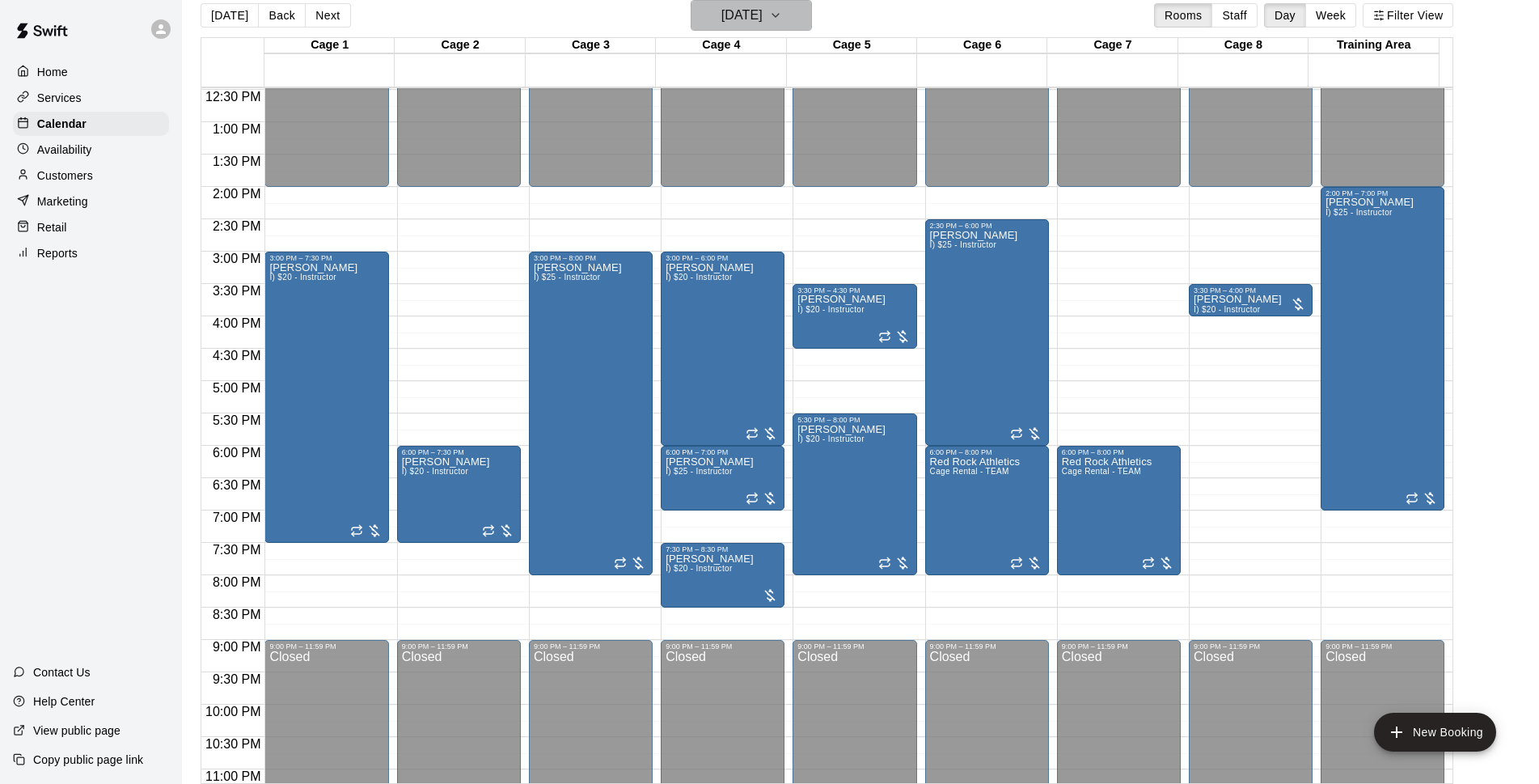
click at [763, 26] on h6 "[DATE]" at bounding box center [742, 15] width 41 height 23
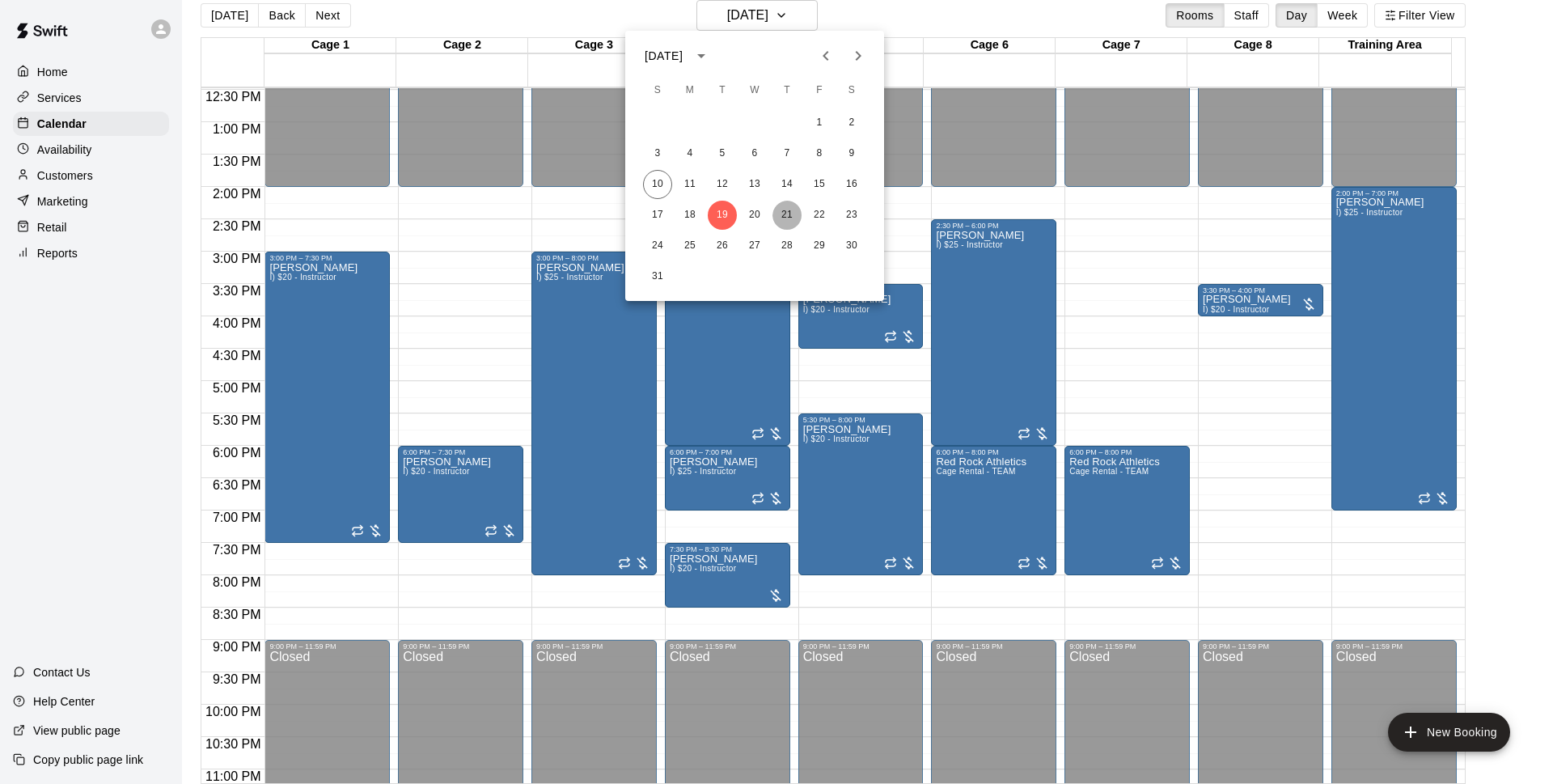
click at [783, 216] on button "21" at bounding box center [787, 215] width 29 height 29
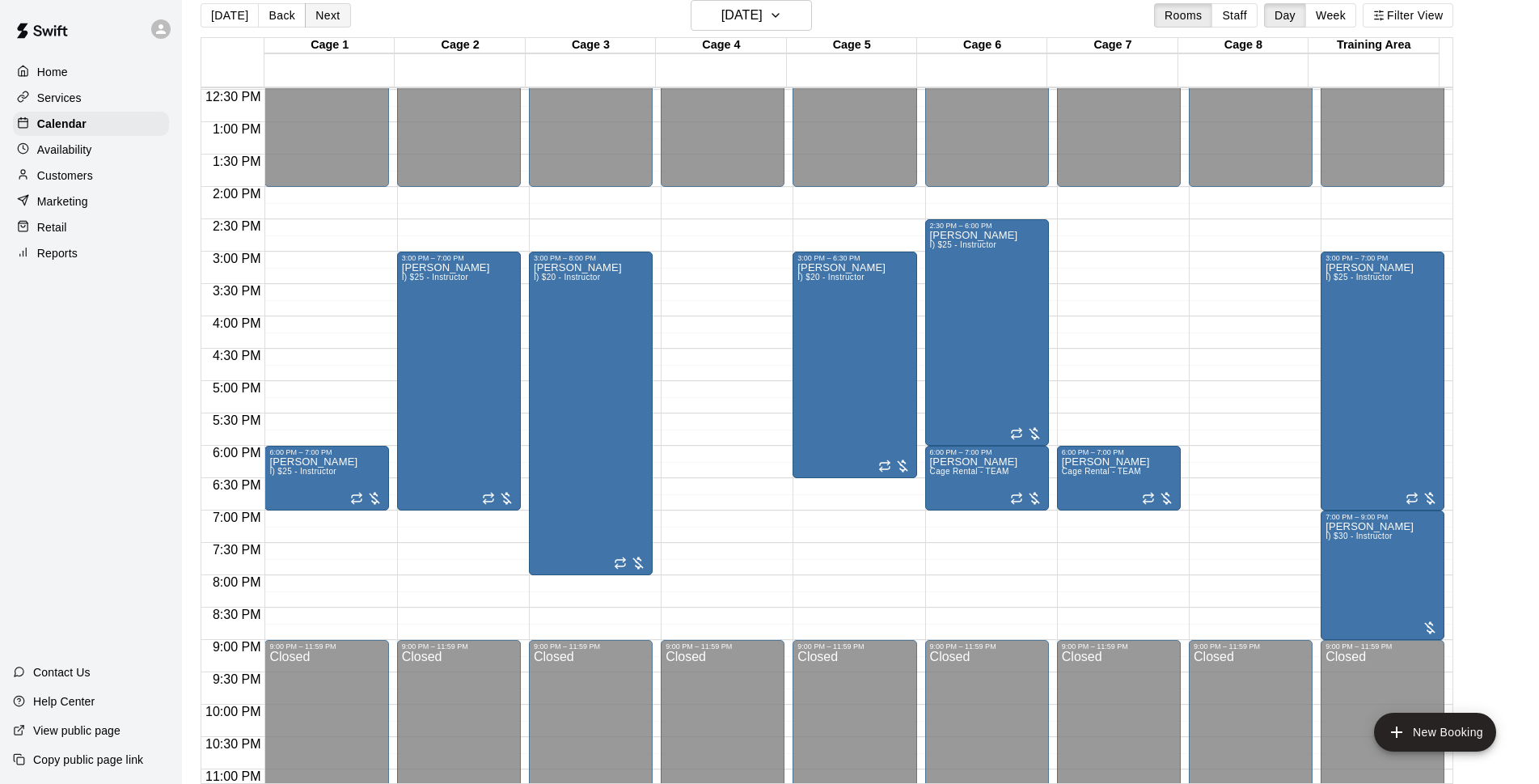
click at [310, 3] on button "Next" at bounding box center [327, 15] width 45 height 24
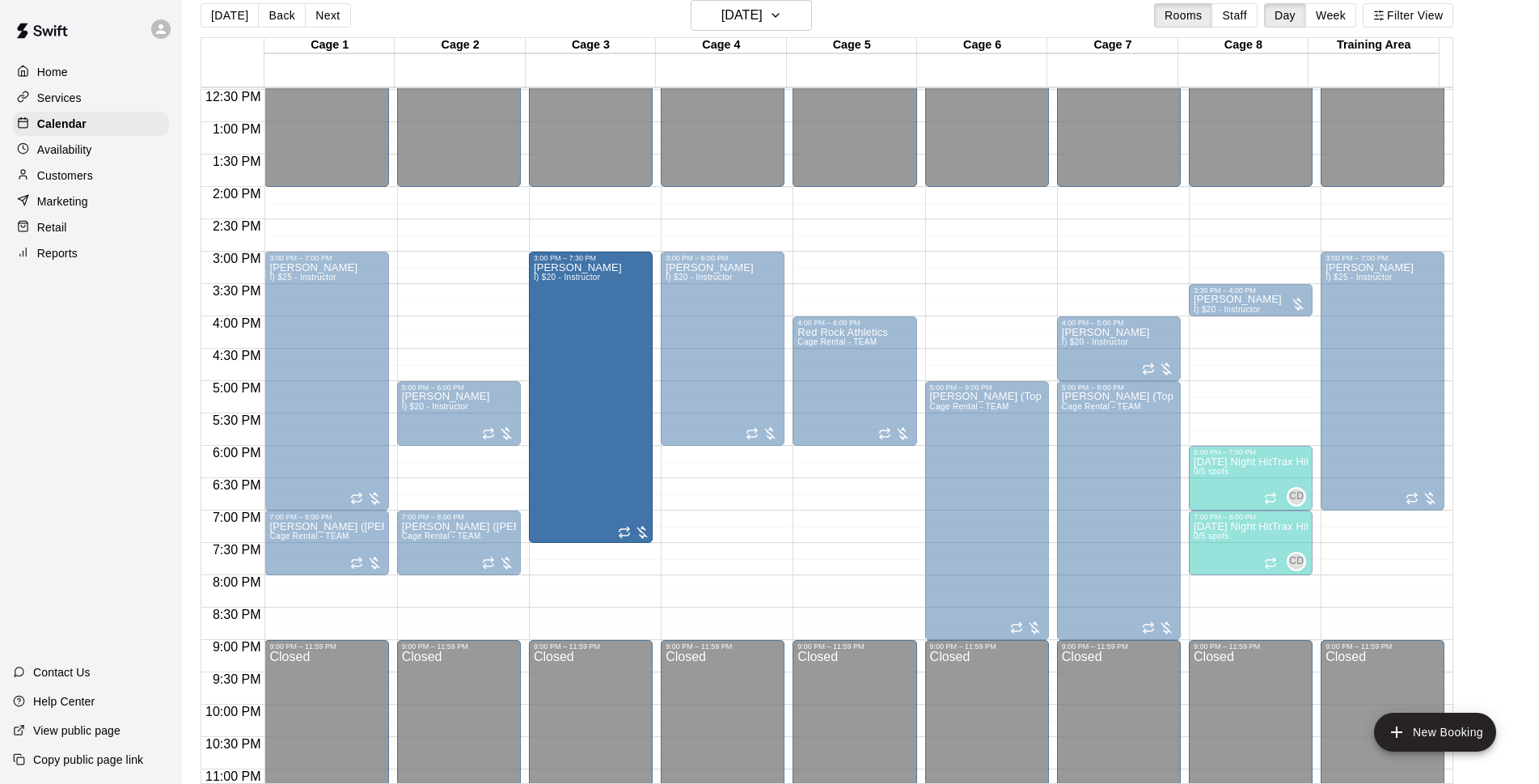
drag, startPoint x: 588, startPoint y: 506, endPoint x: 584, endPoint y: 549, distance: 43.2
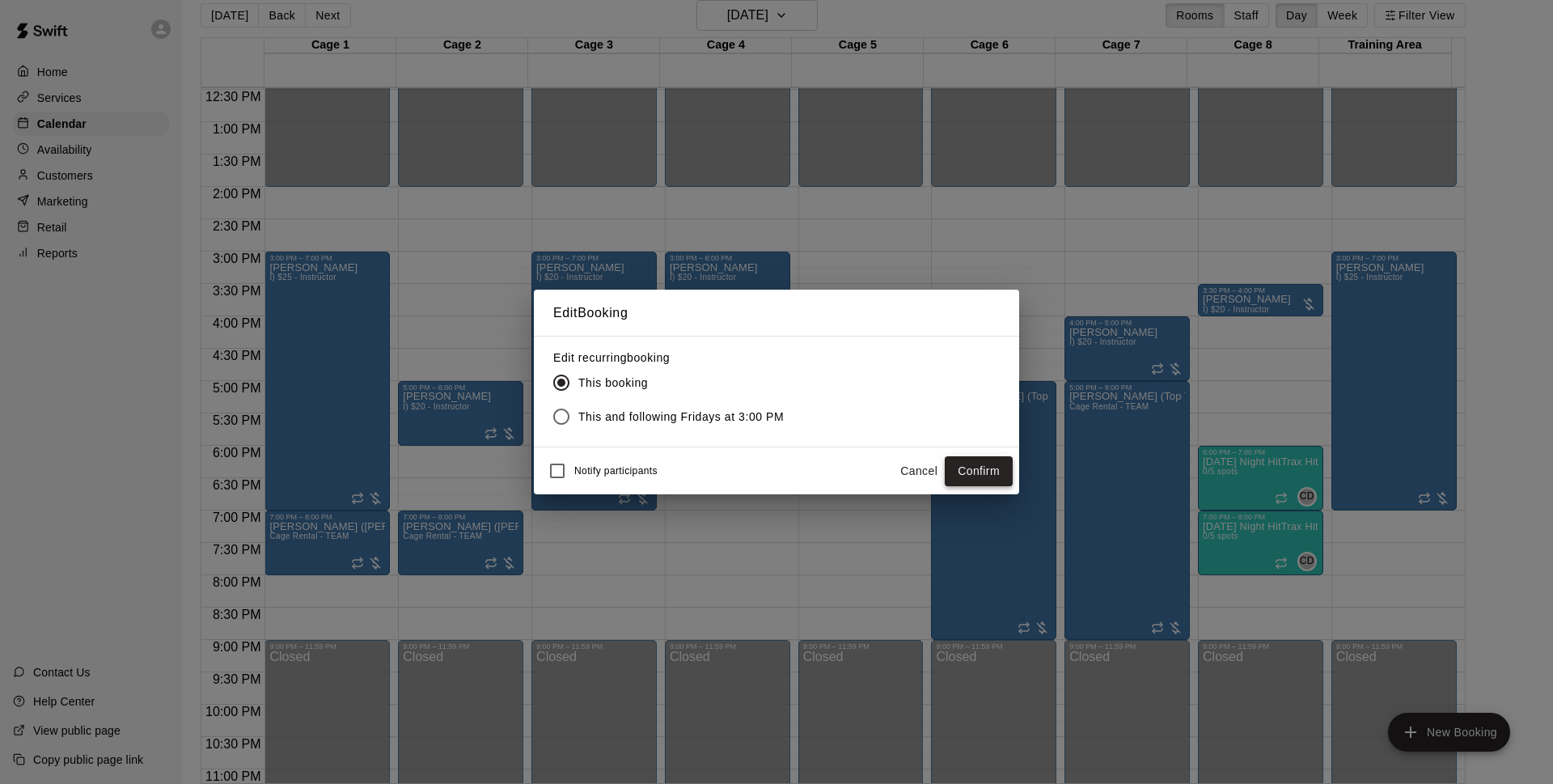
click at [978, 470] on button "Confirm" at bounding box center [979, 471] width 68 height 30
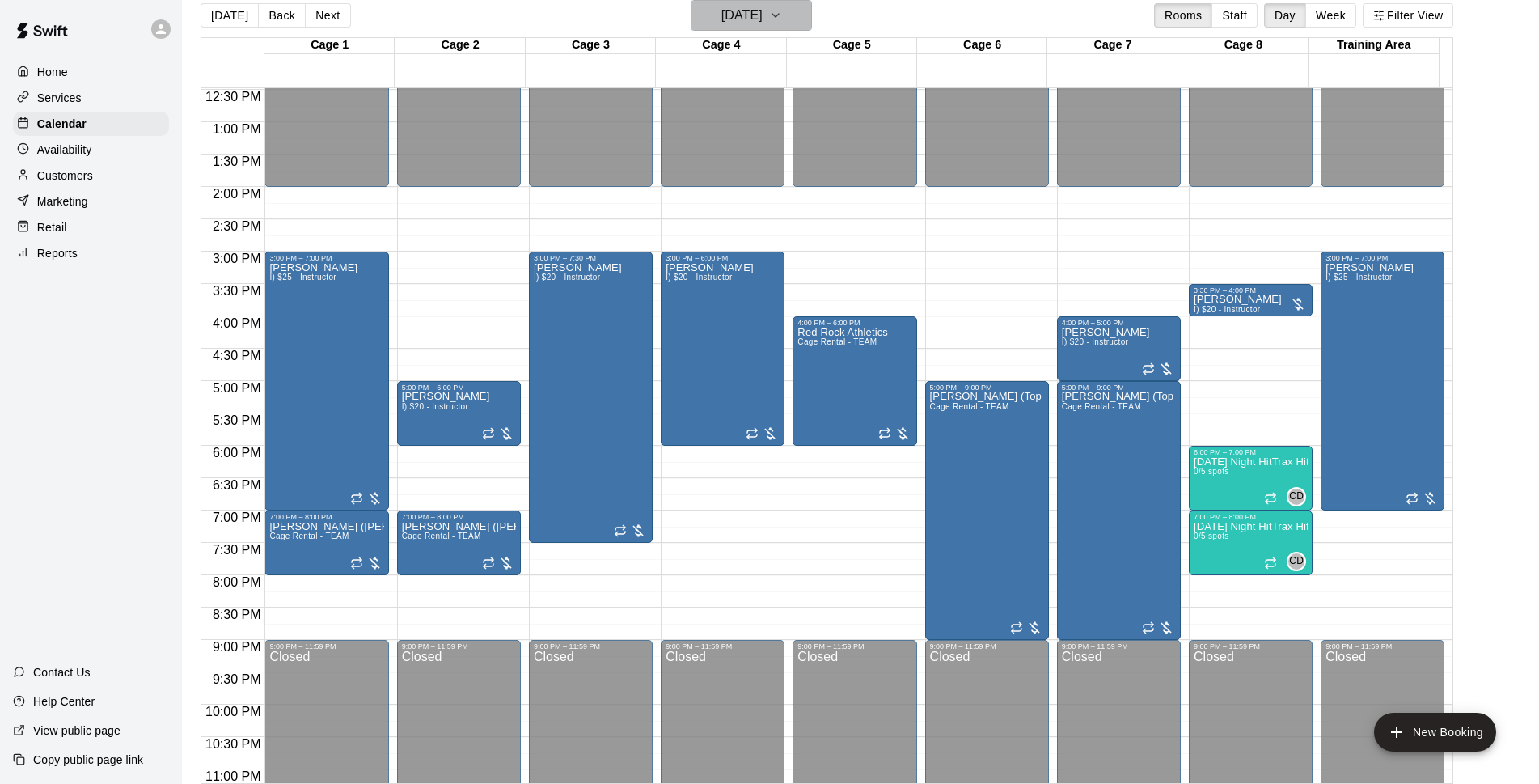
click at [753, 22] on h6 "[DATE]" at bounding box center [742, 15] width 41 height 23
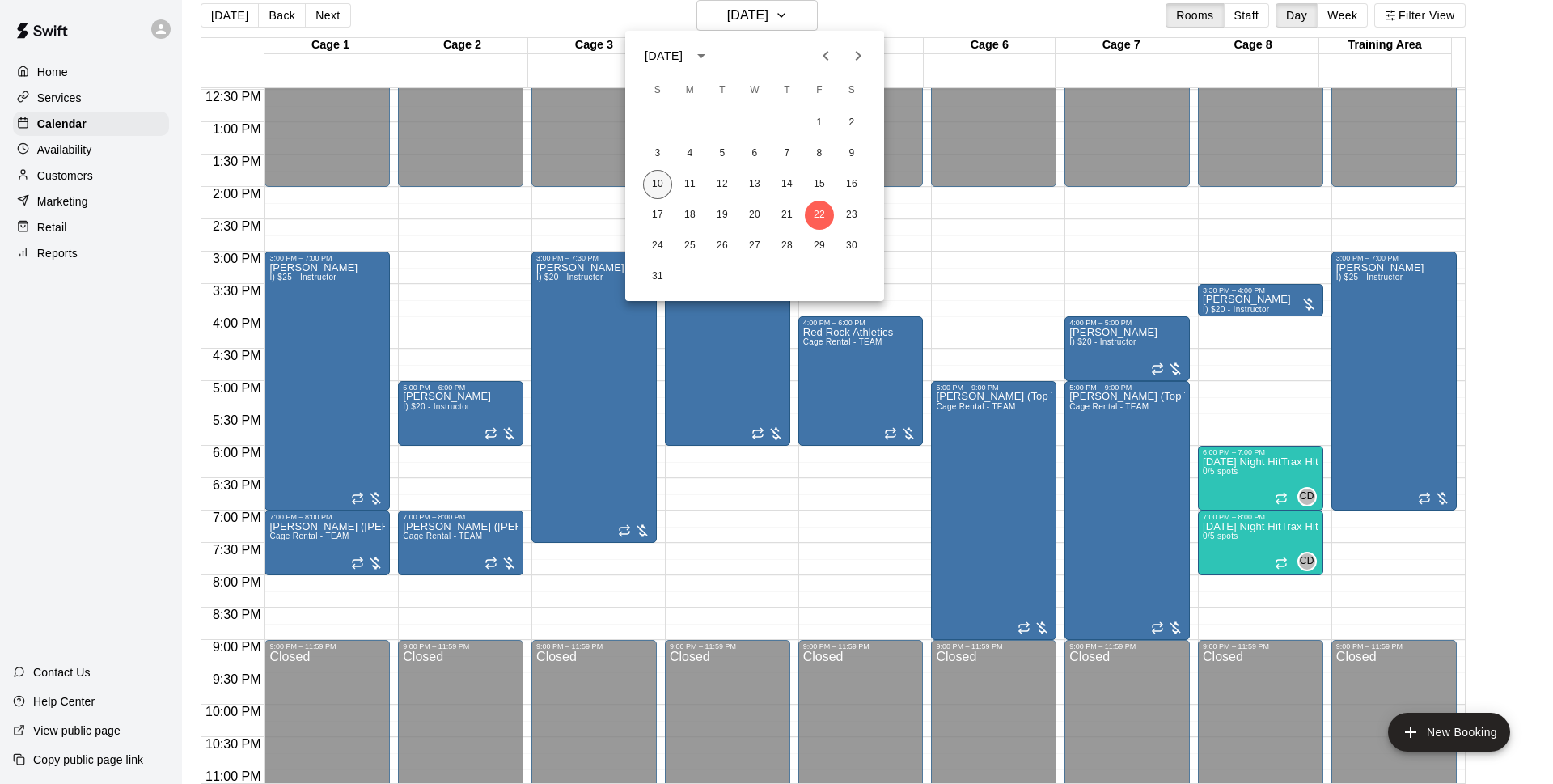
click at [658, 185] on button "10" at bounding box center [658, 184] width 29 height 29
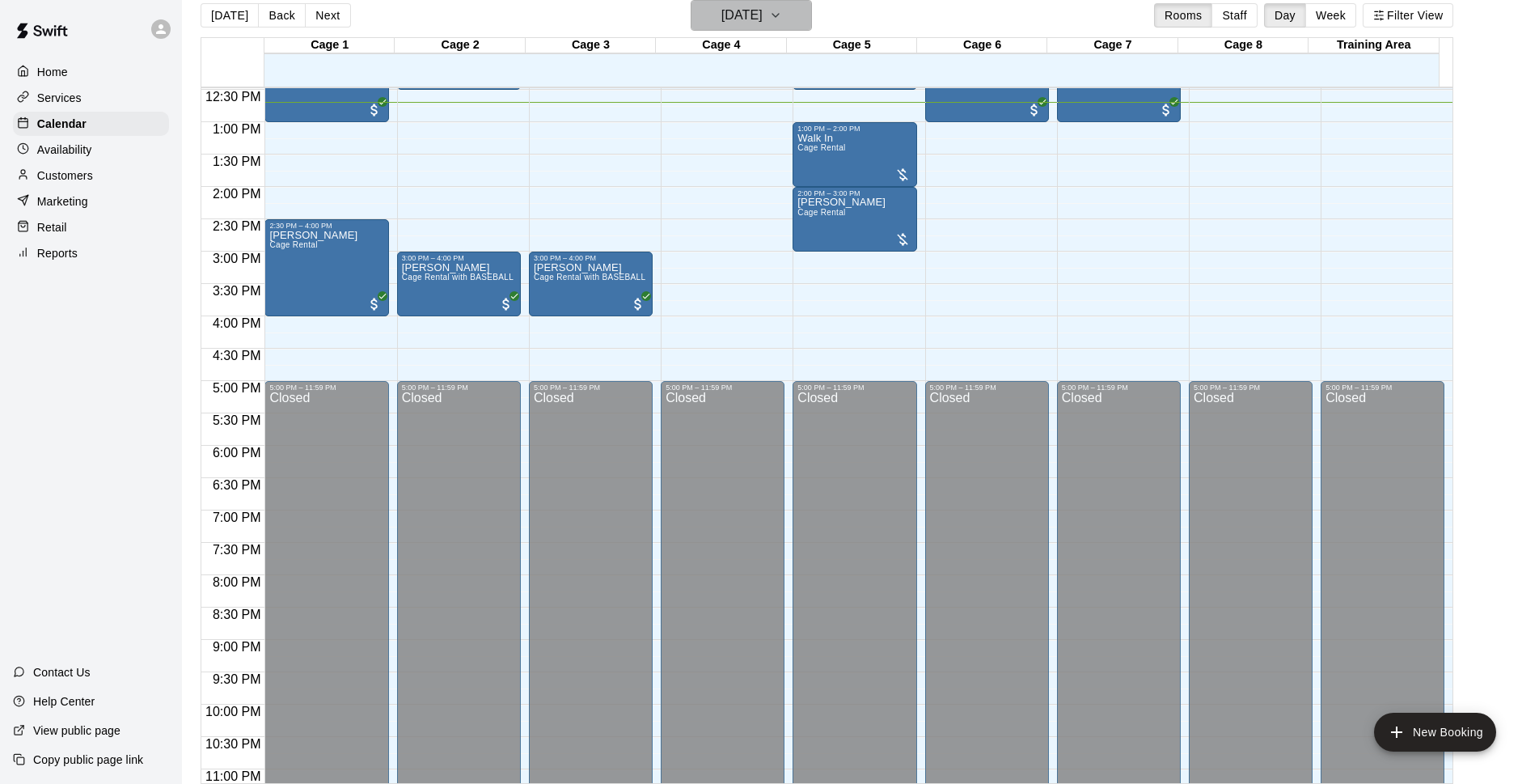
click at [749, 17] on h6 "[DATE]" at bounding box center [742, 15] width 41 height 23
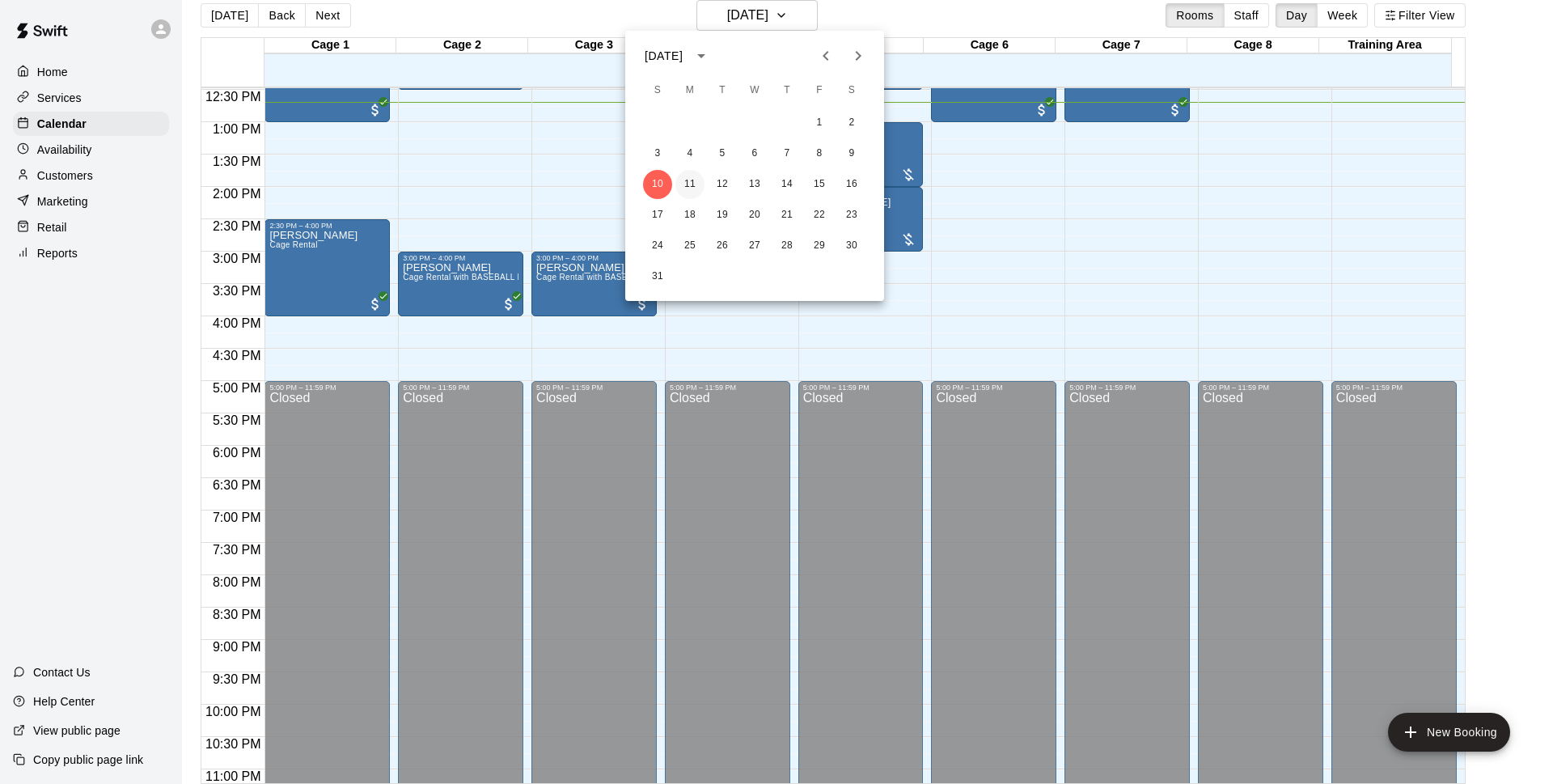
click at [694, 187] on button "11" at bounding box center [690, 184] width 29 height 29
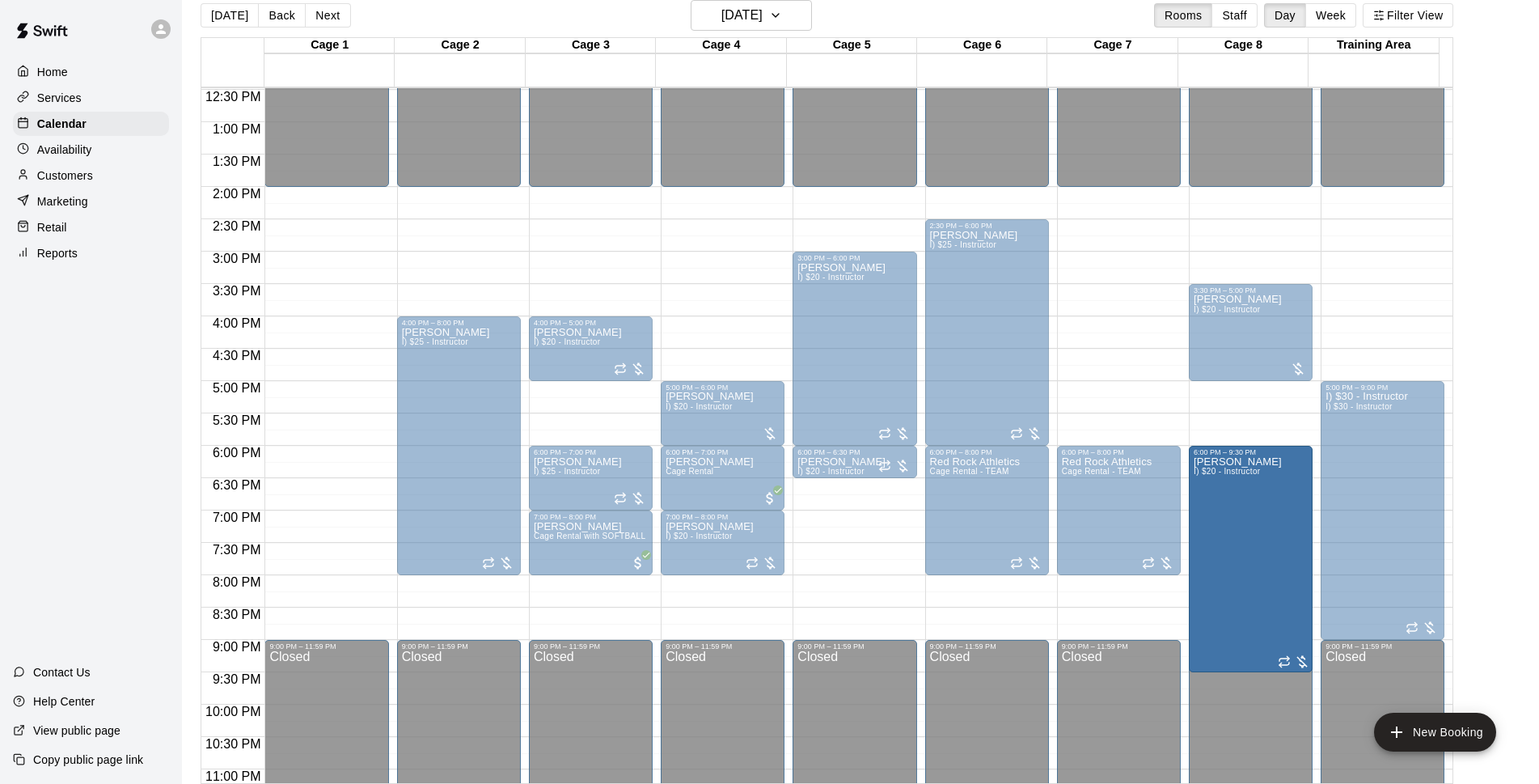
drag, startPoint x: 334, startPoint y: 359, endPoint x: 1289, endPoint y: 512, distance: 967.2
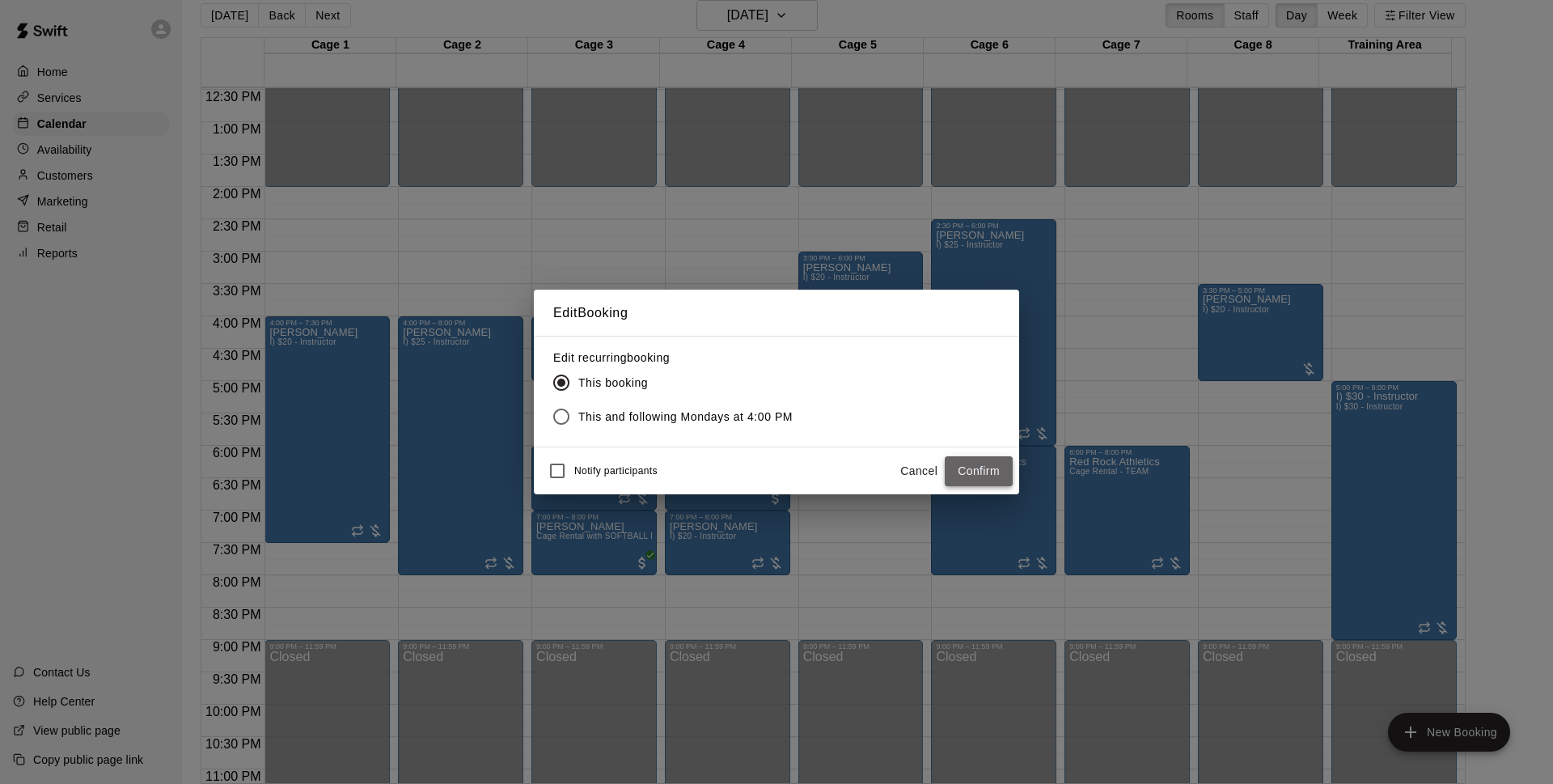
click at [999, 474] on button "Confirm" at bounding box center [979, 471] width 68 height 30
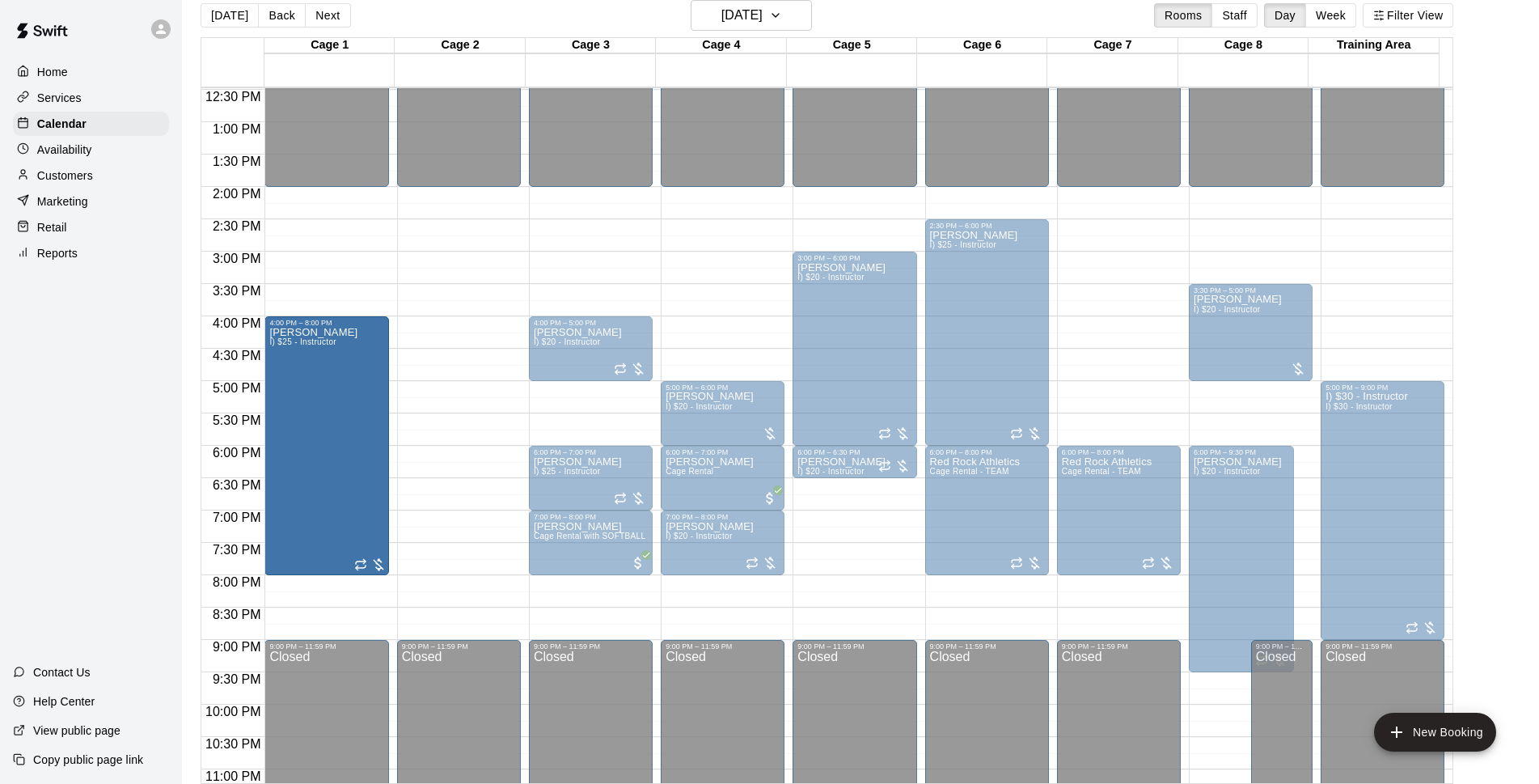
drag, startPoint x: 361, startPoint y: 424, endPoint x: 354, endPoint y: 430, distance: 9.2
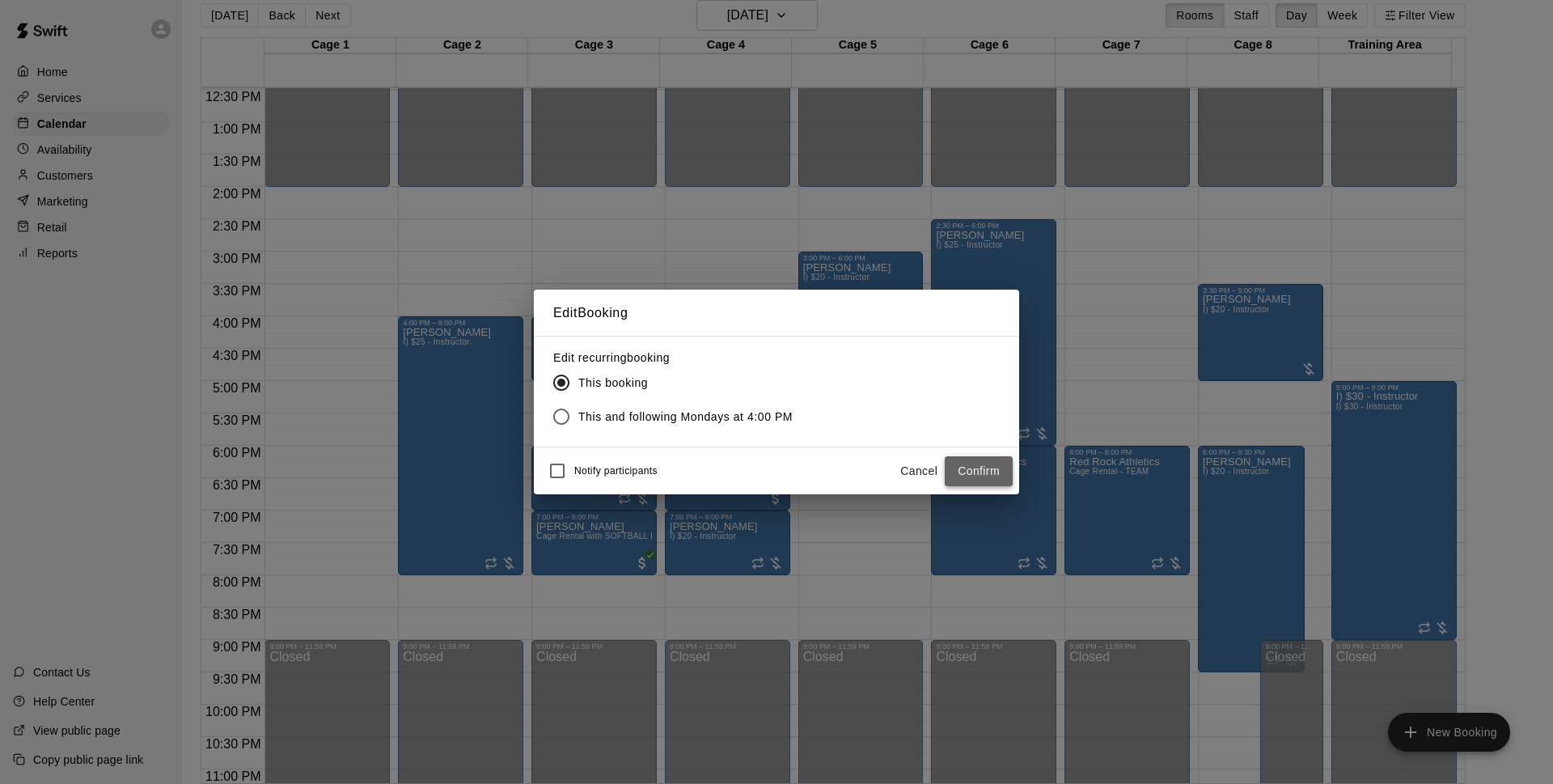
click at [958, 475] on button "Confirm" at bounding box center [979, 471] width 68 height 30
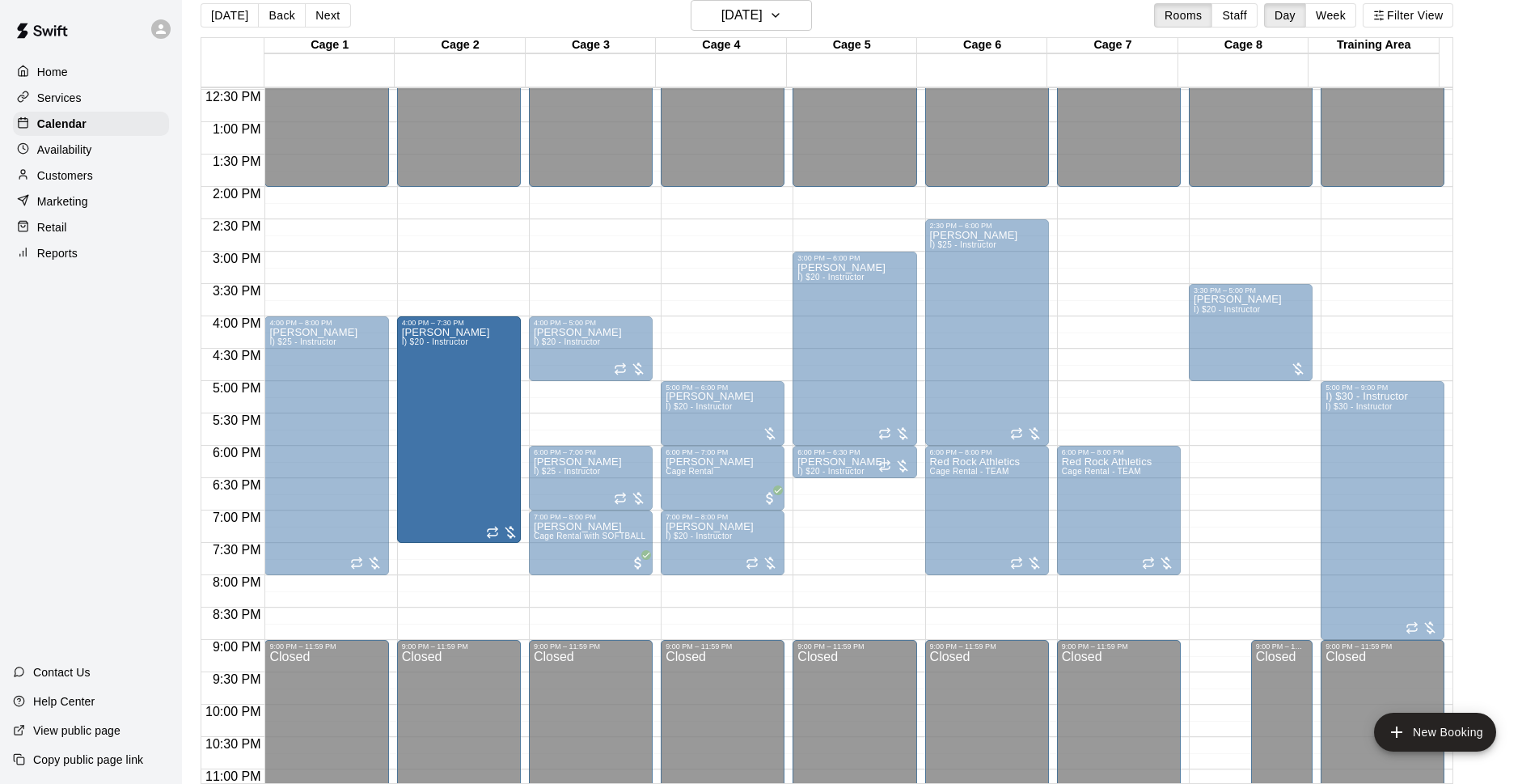
drag, startPoint x: 1255, startPoint y: 508, endPoint x: 484, endPoint y: 391, distance: 779.8
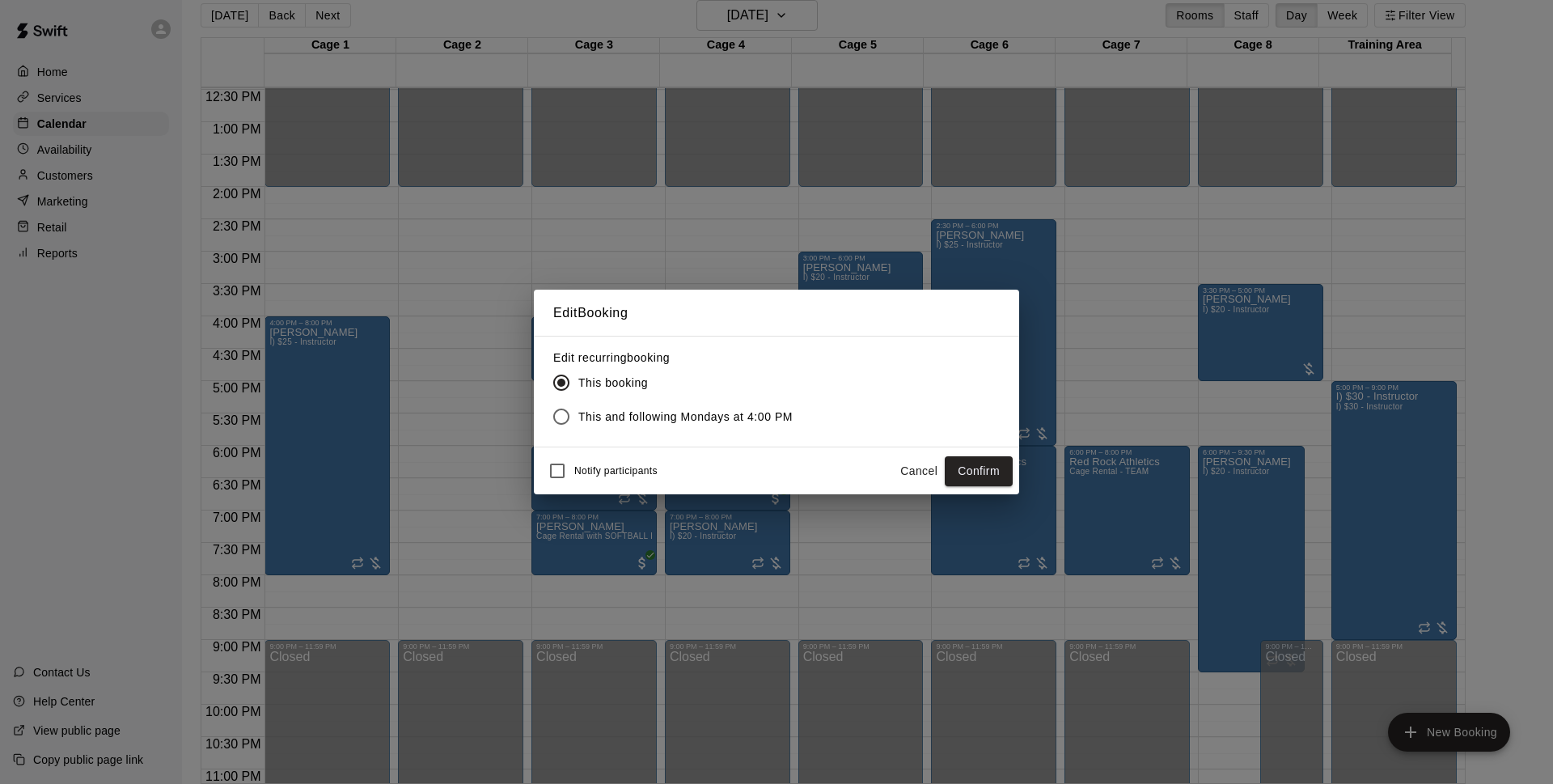
click at [974, 477] on button "Confirm" at bounding box center [979, 471] width 68 height 30
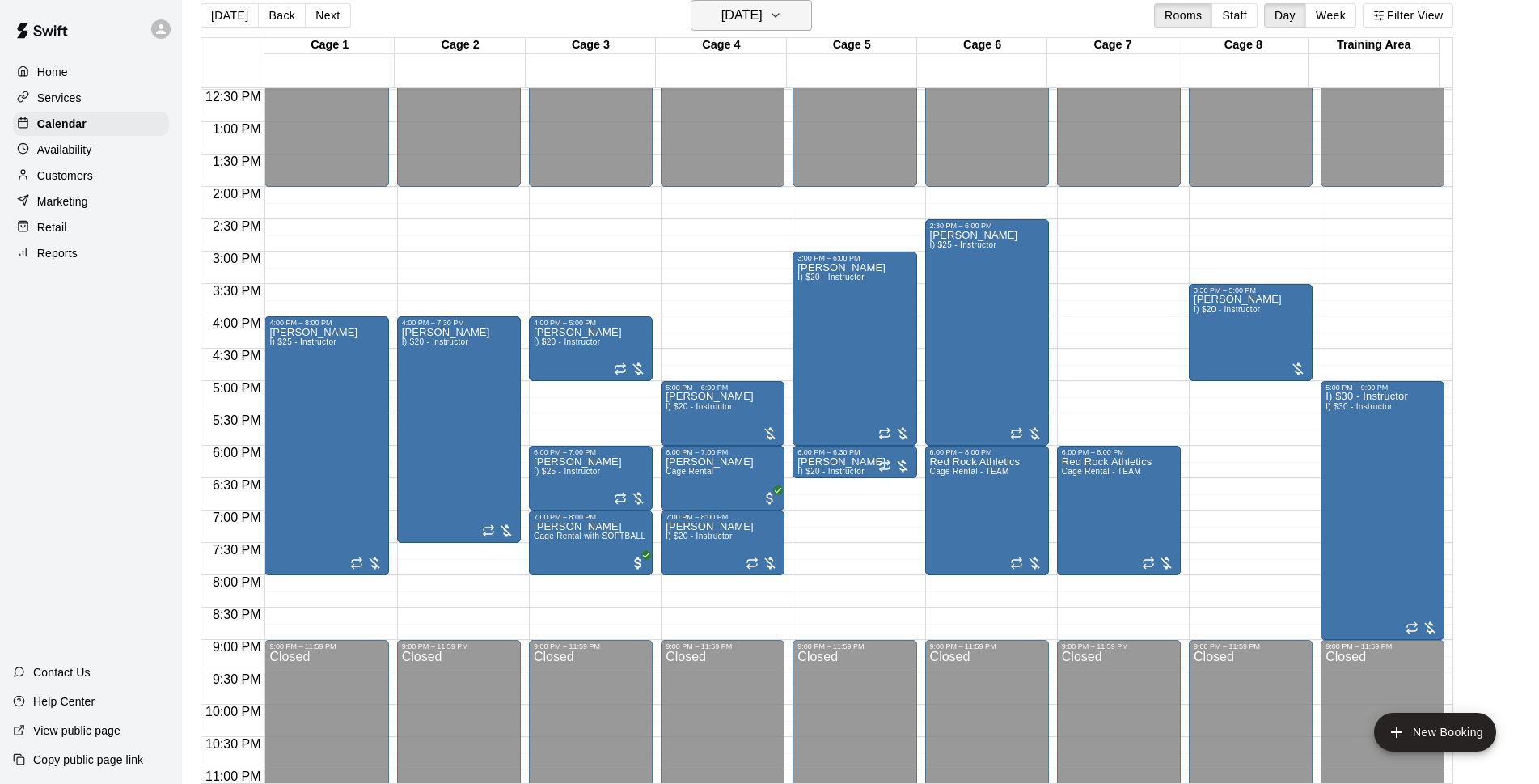
click at [749, 18] on h6 "[DATE]" at bounding box center [742, 15] width 41 height 23
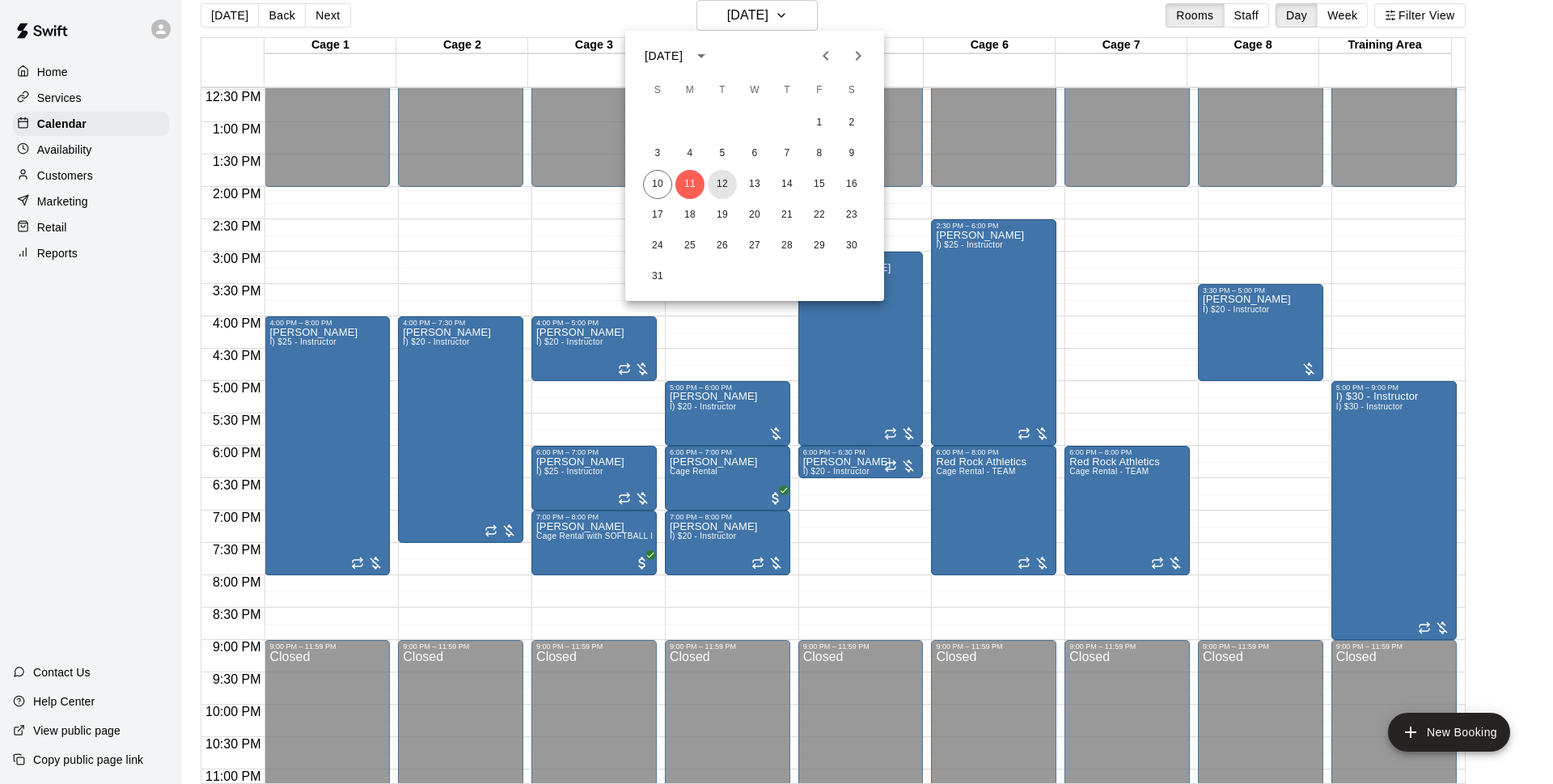
click at [729, 182] on button "12" at bounding box center [723, 184] width 29 height 29
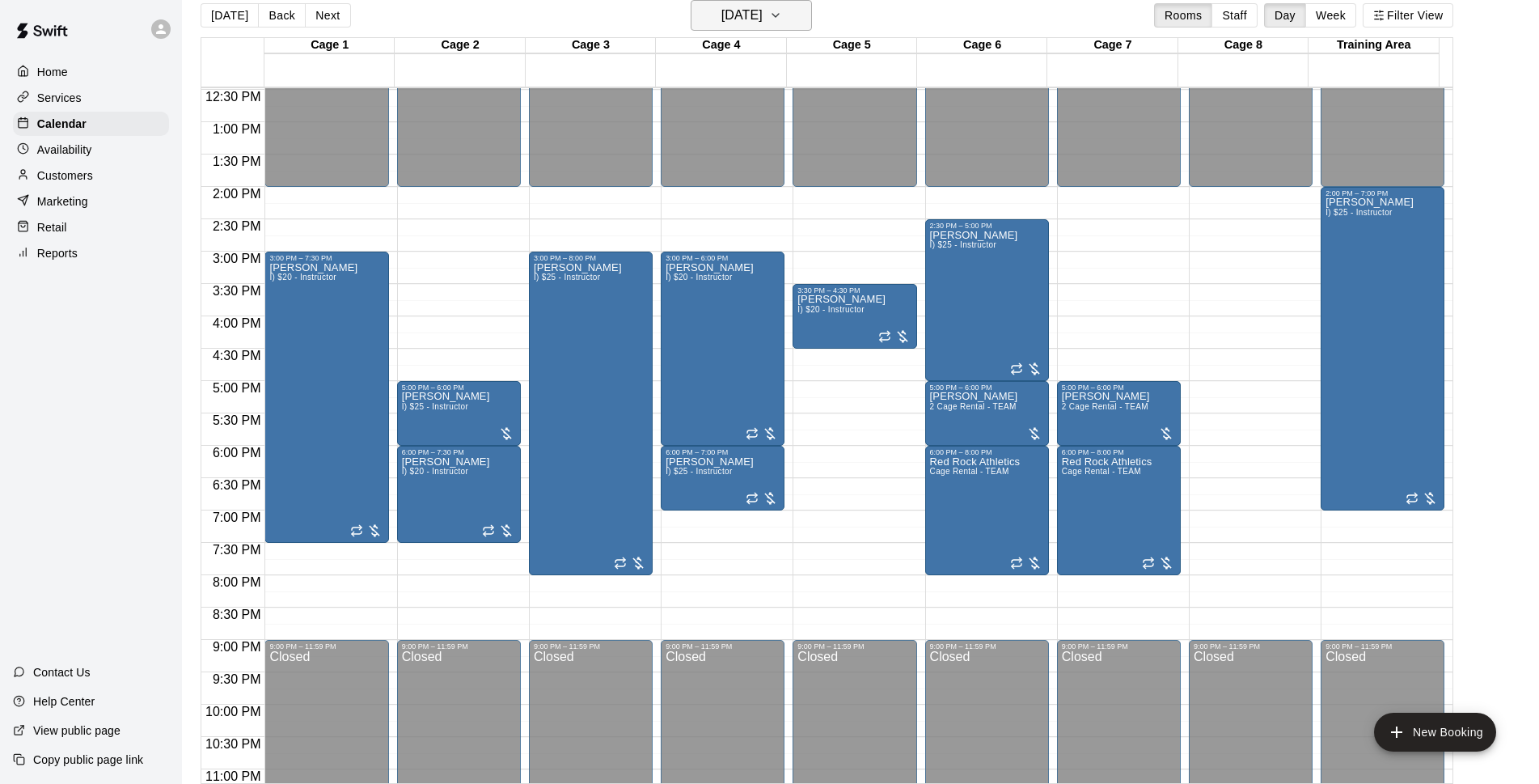
click at [734, 27] on button "[DATE]" at bounding box center [752, 15] width 121 height 31
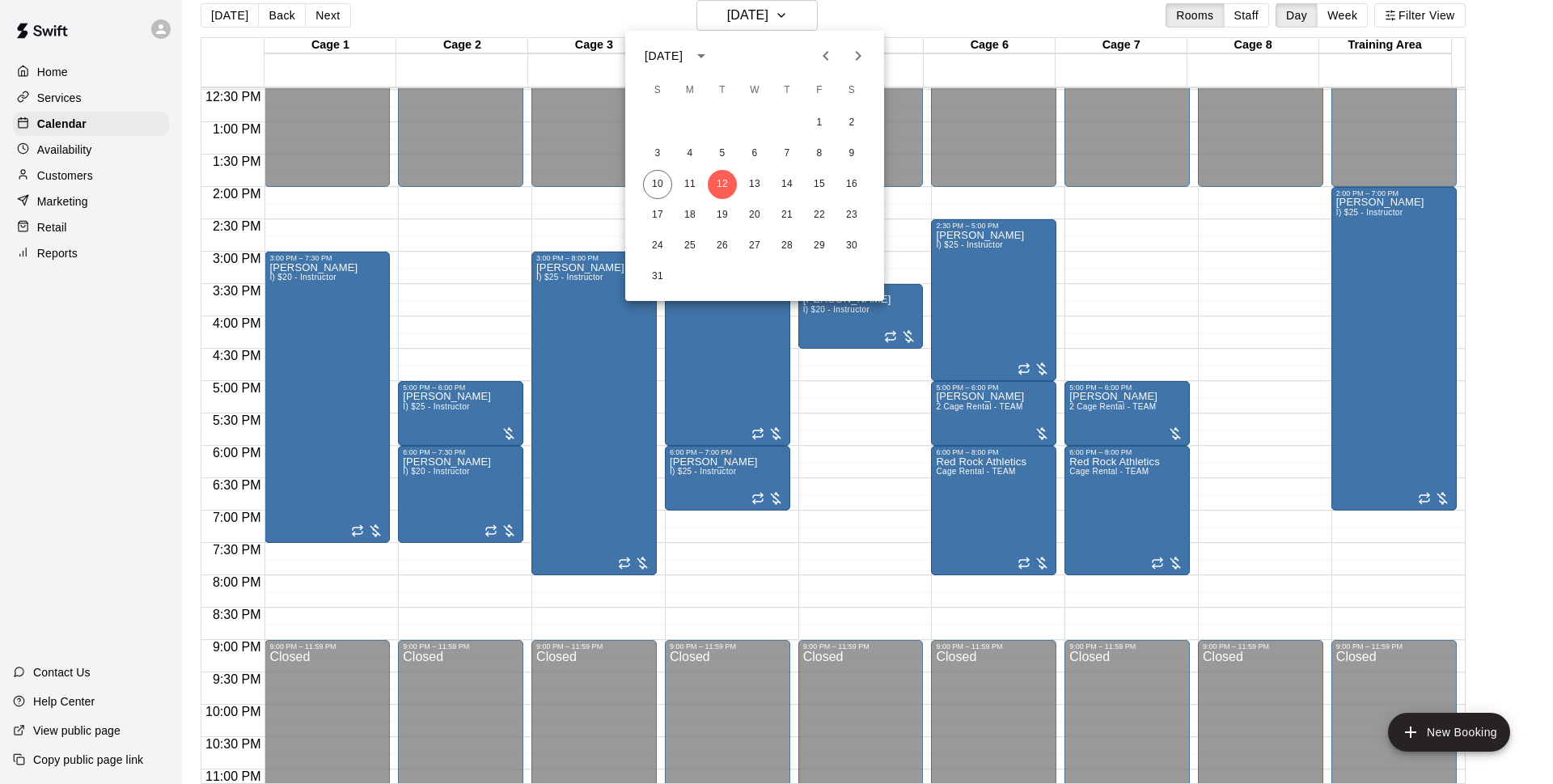
click at [537, 110] on div at bounding box center [776, 392] width 1553 height 784
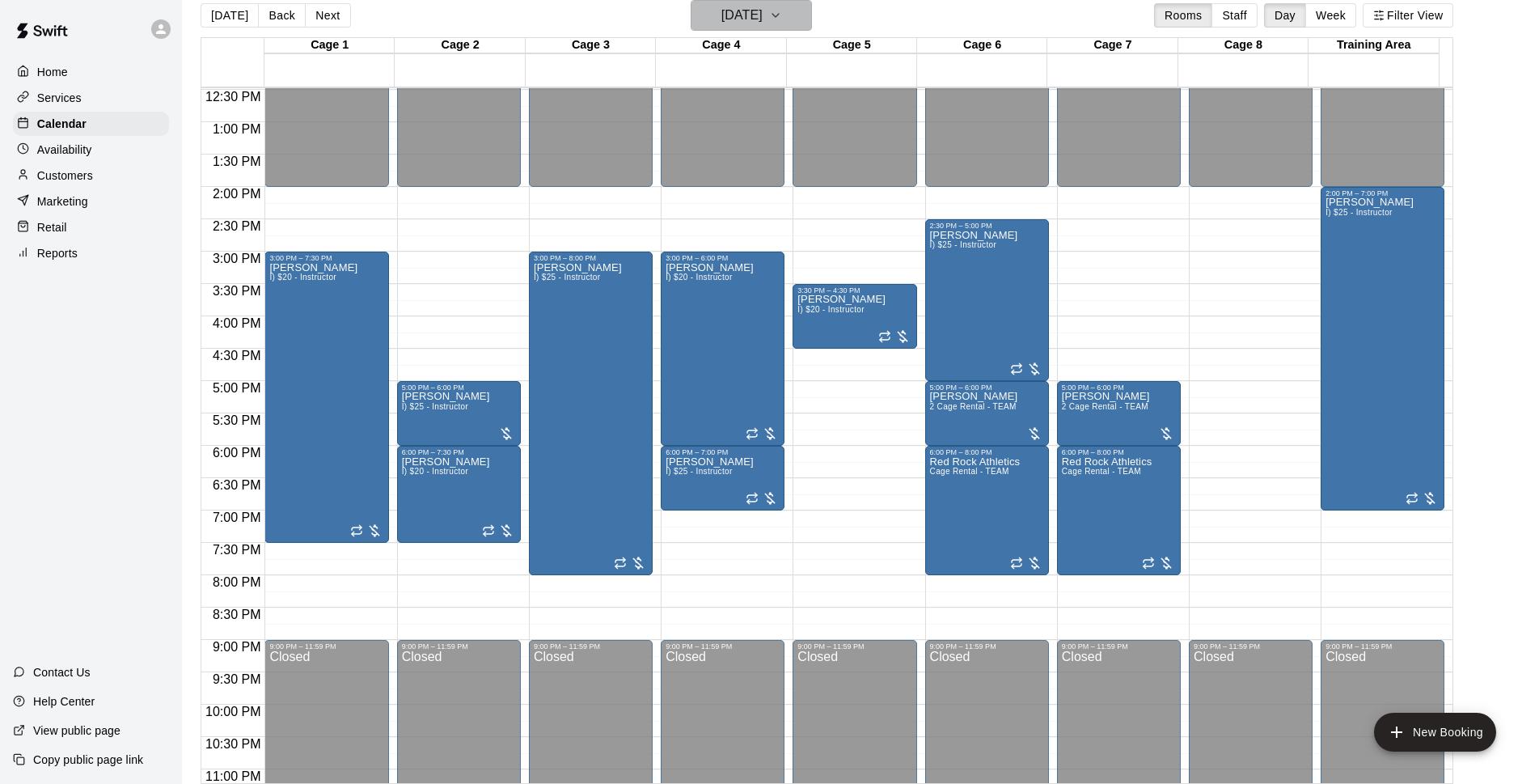
click at [732, 16] on h6 "[DATE]" at bounding box center [742, 15] width 41 height 23
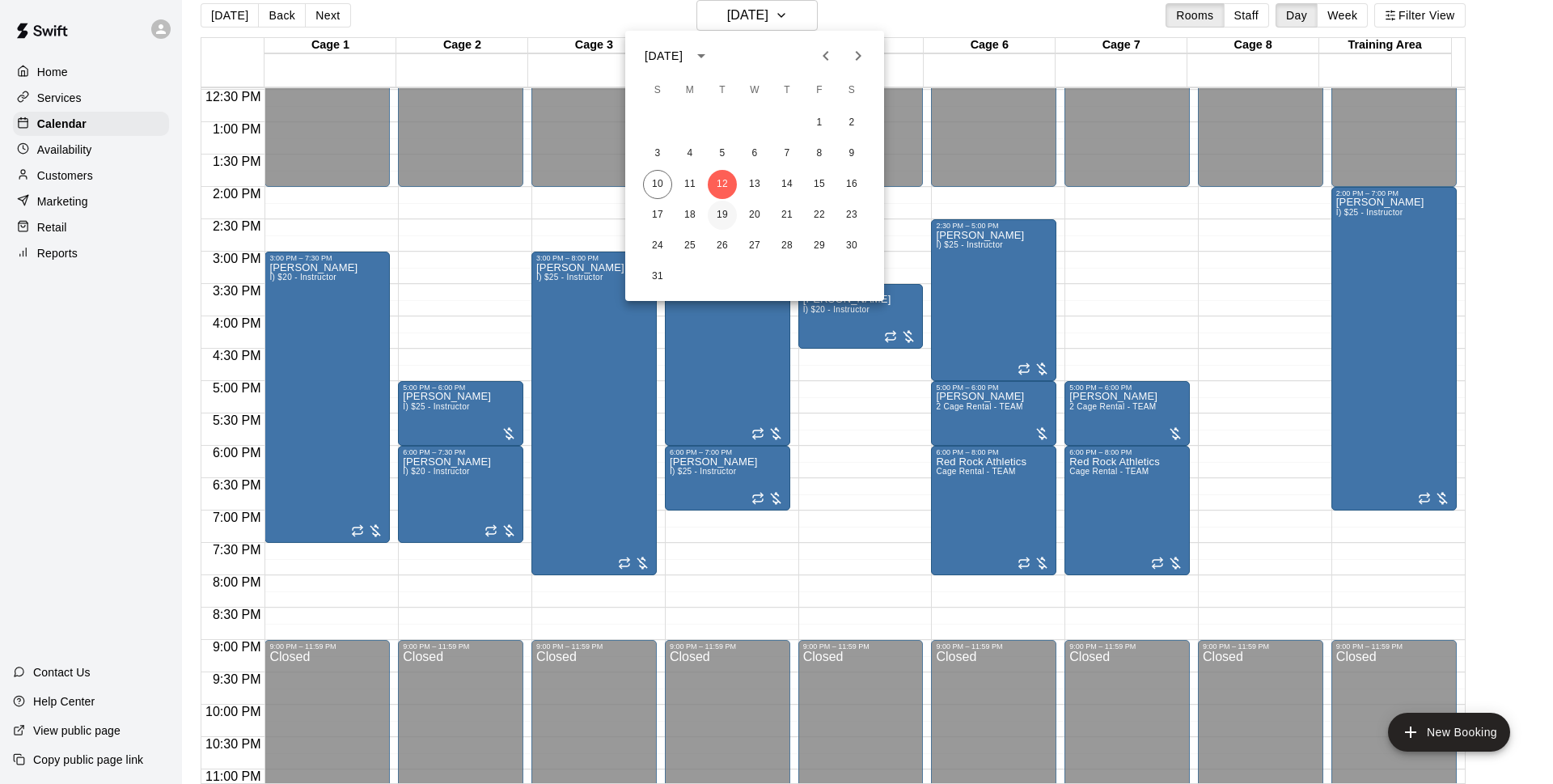
click at [715, 221] on button "19" at bounding box center [723, 215] width 29 height 29
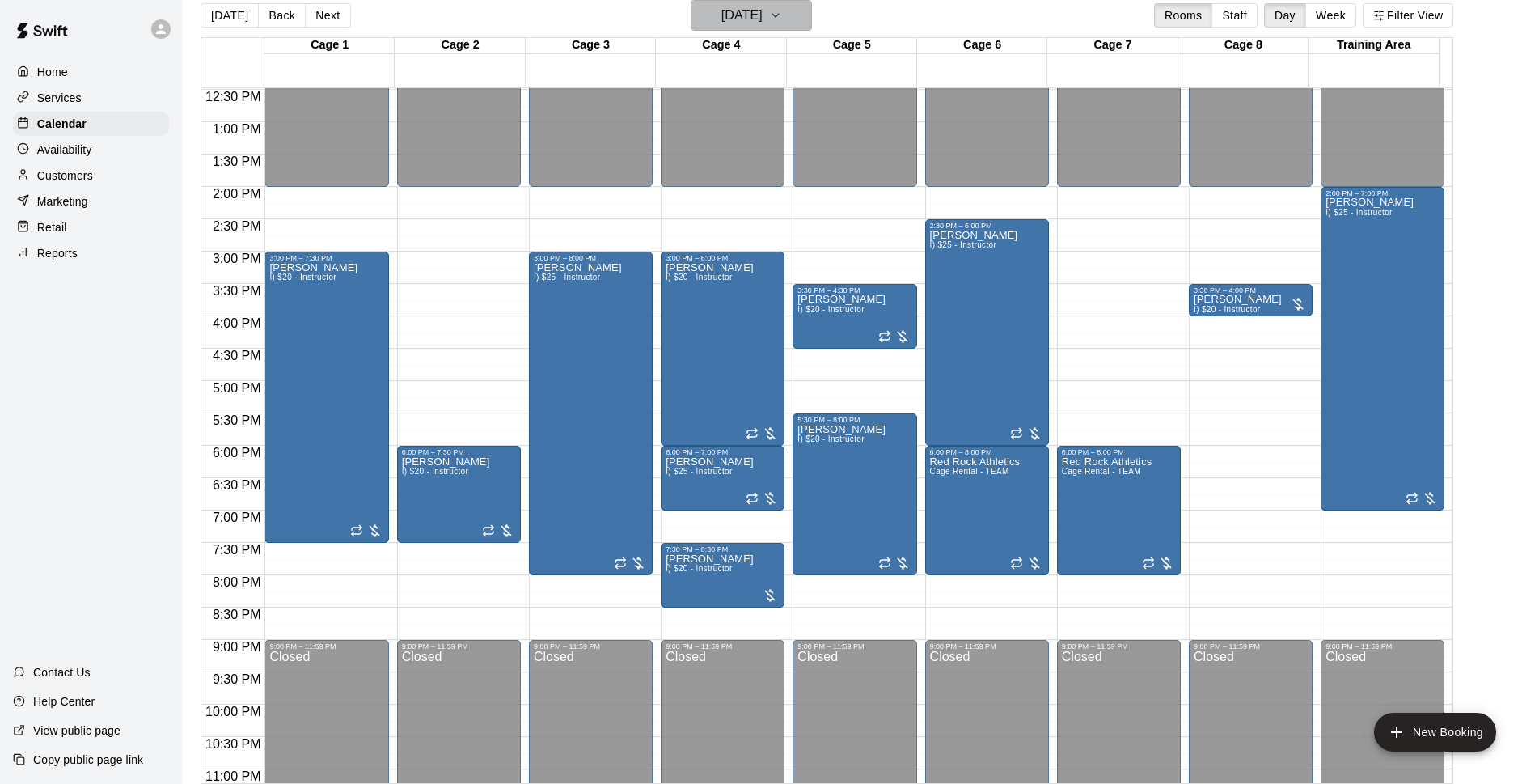
click at [722, 19] on h6 "[DATE]" at bounding box center [742, 15] width 41 height 23
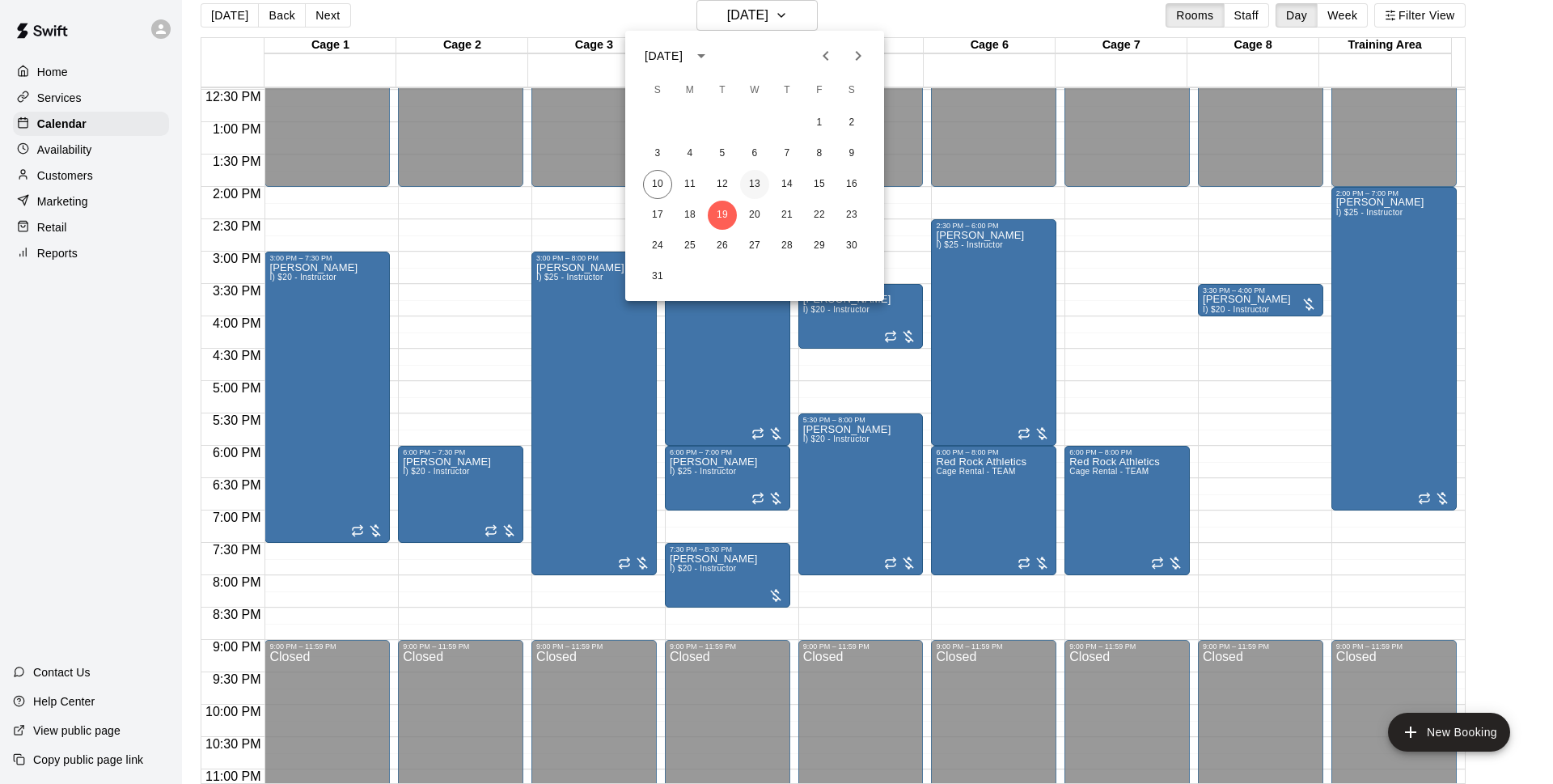
click at [753, 180] on button "13" at bounding box center [755, 184] width 29 height 29
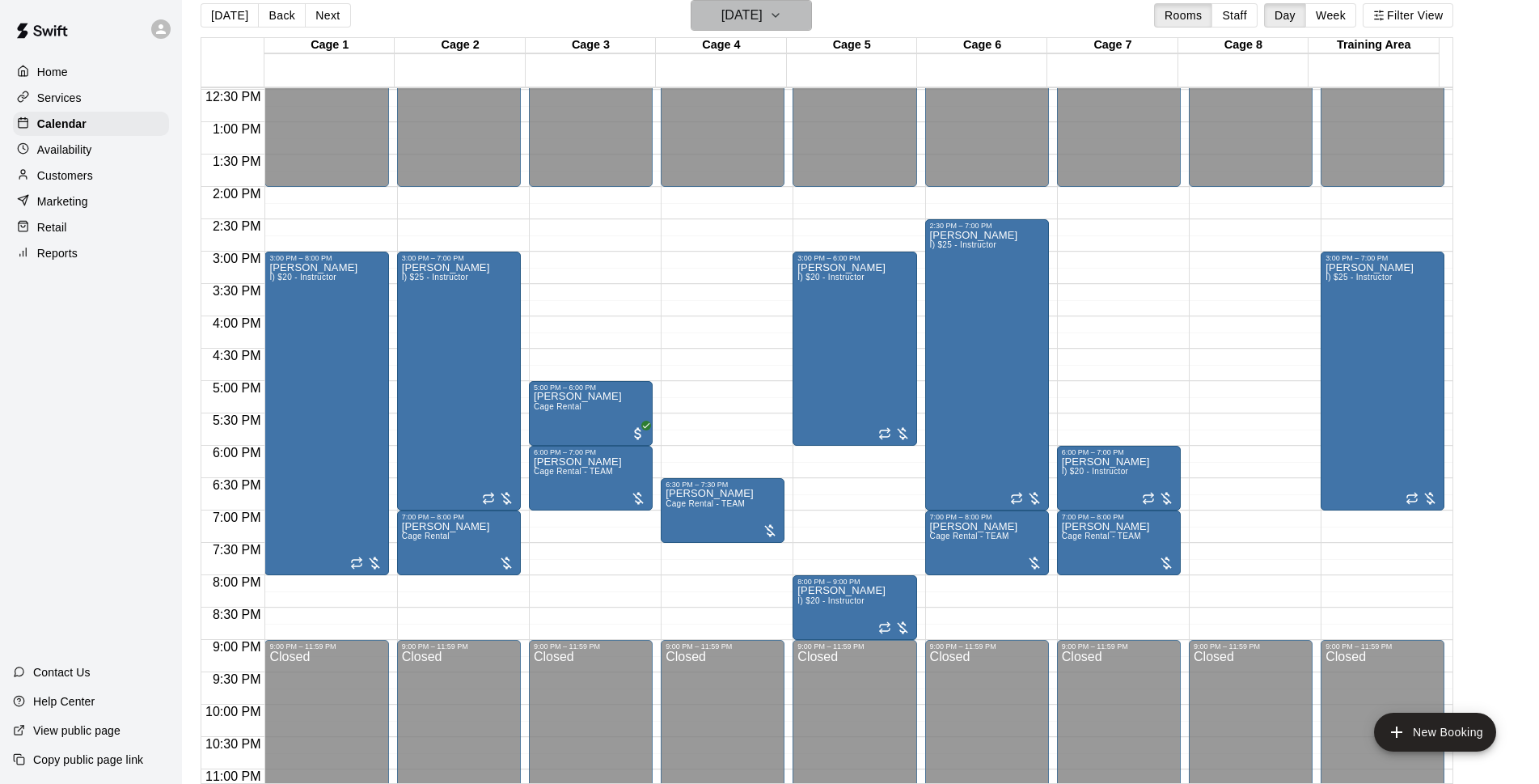
click at [763, 9] on h6 "[DATE]" at bounding box center [742, 15] width 41 height 23
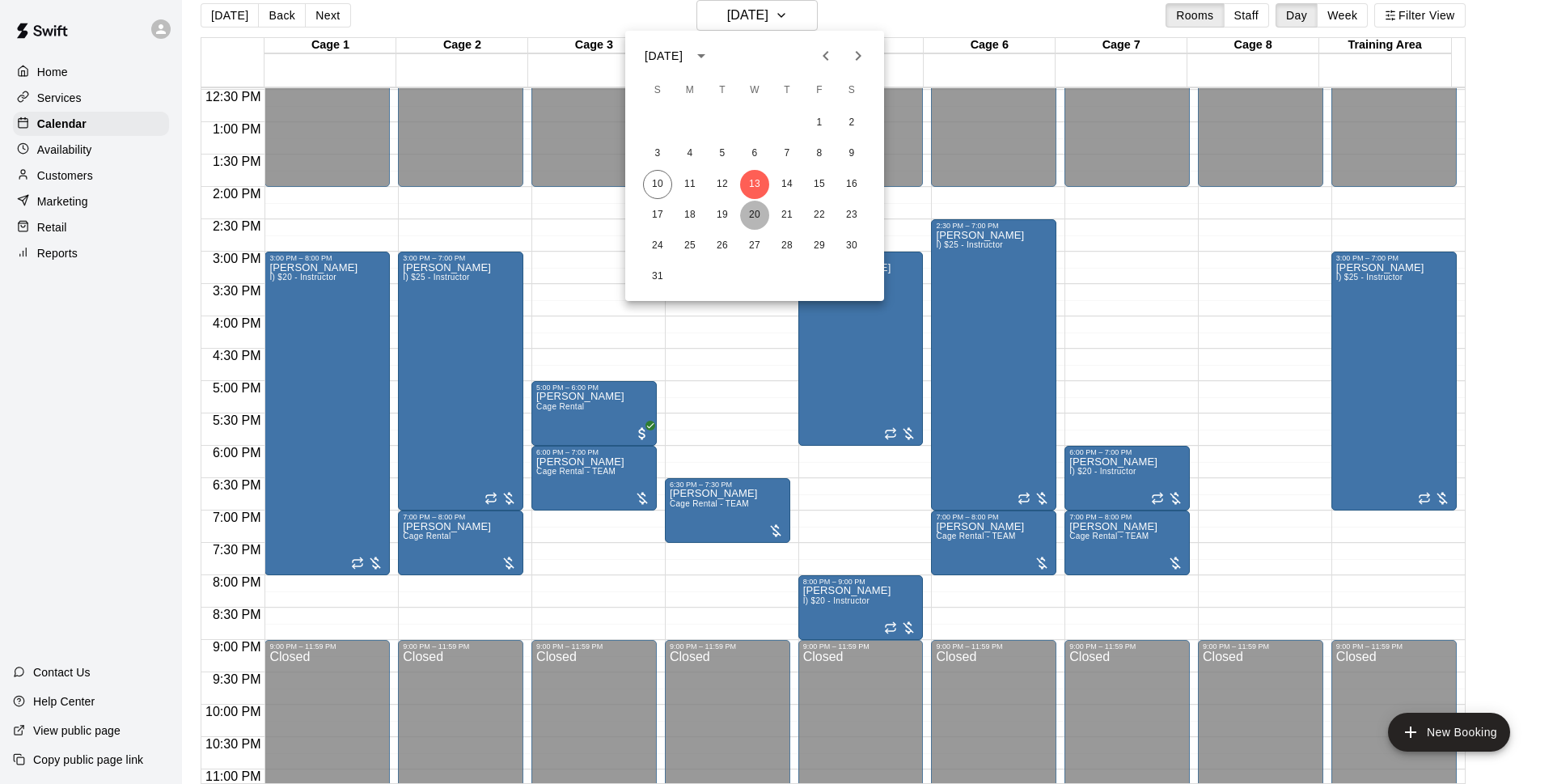
click at [753, 216] on button "20" at bounding box center [755, 215] width 29 height 29
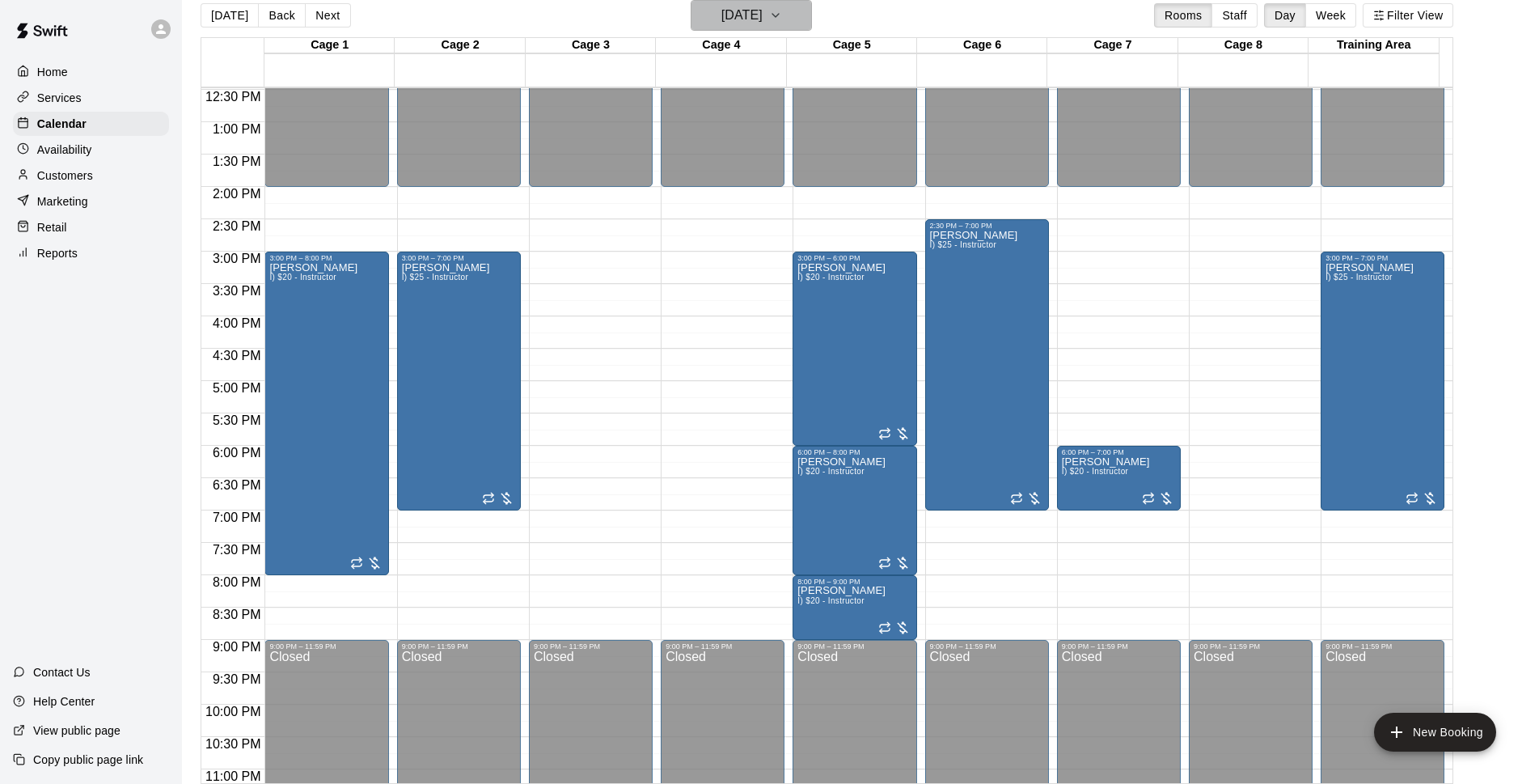
click at [722, 15] on h6 "[DATE]" at bounding box center [742, 15] width 41 height 23
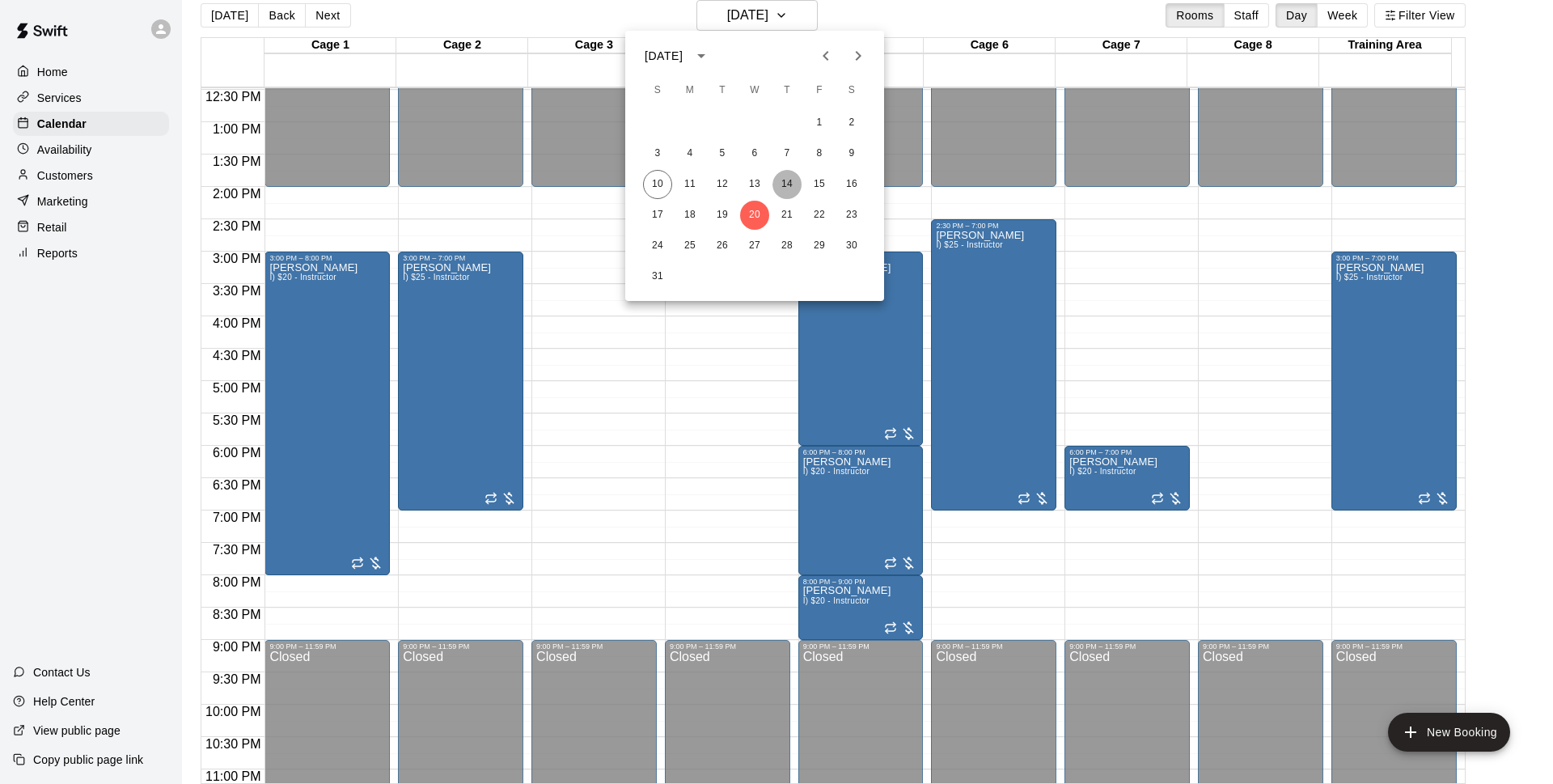
click at [790, 186] on button "14" at bounding box center [787, 184] width 29 height 29
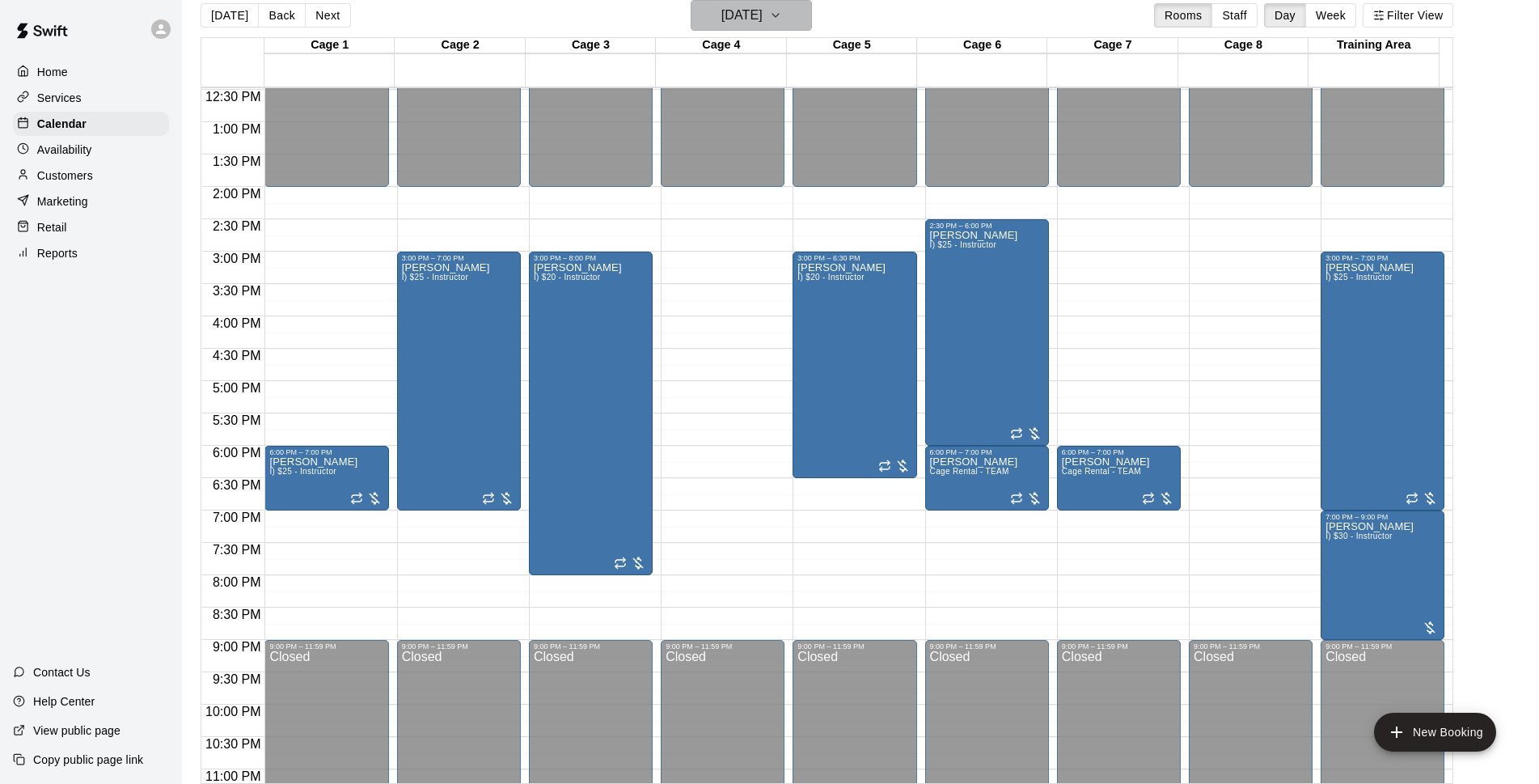
click at [763, 9] on h6 "[DATE]" at bounding box center [742, 15] width 41 height 23
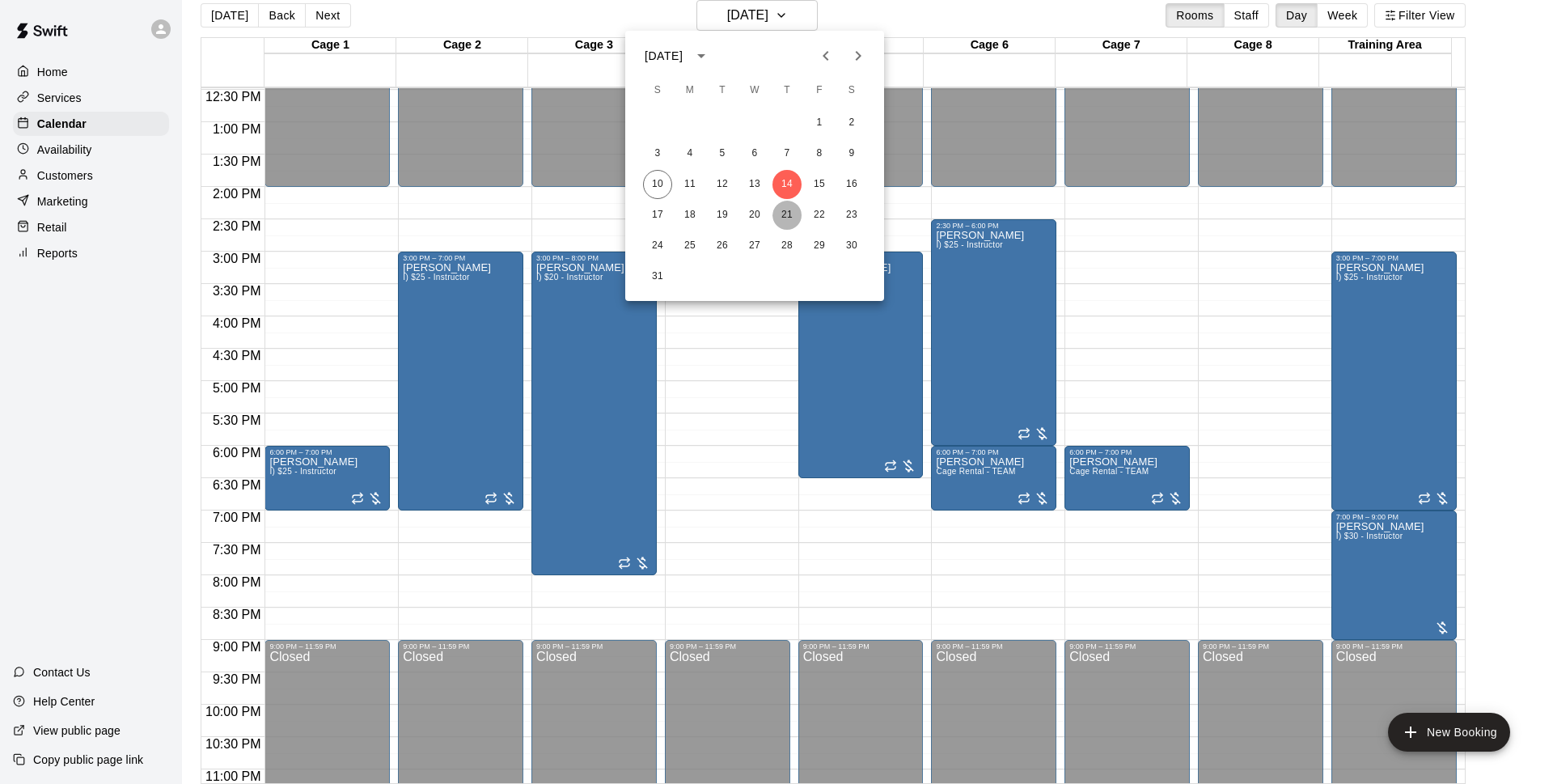
click at [788, 212] on button "21" at bounding box center [787, 215] width 29 height 29
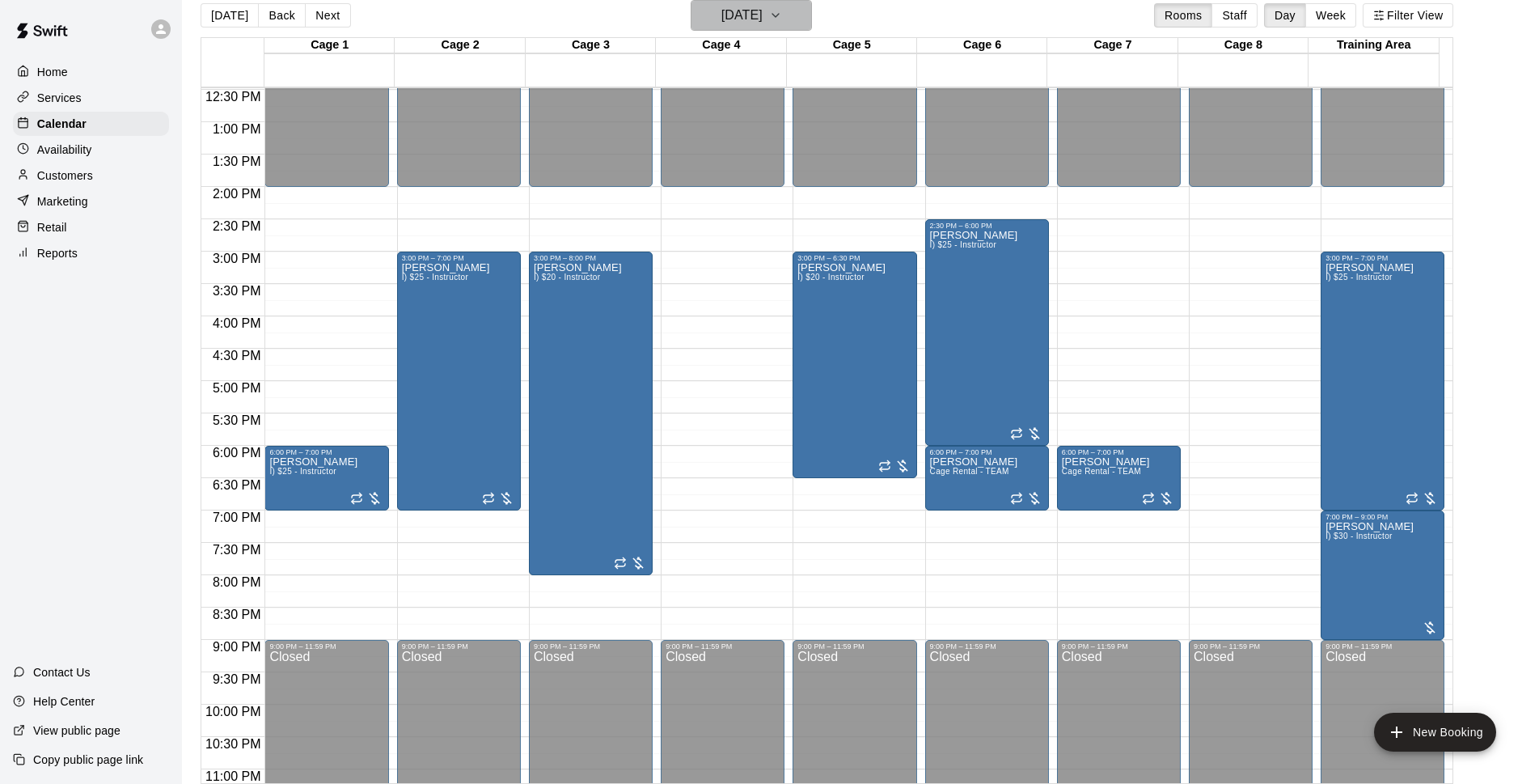
click at [743, 21] on h6 "[DATE]" at bounding box center [742, 15] width 41 height 23
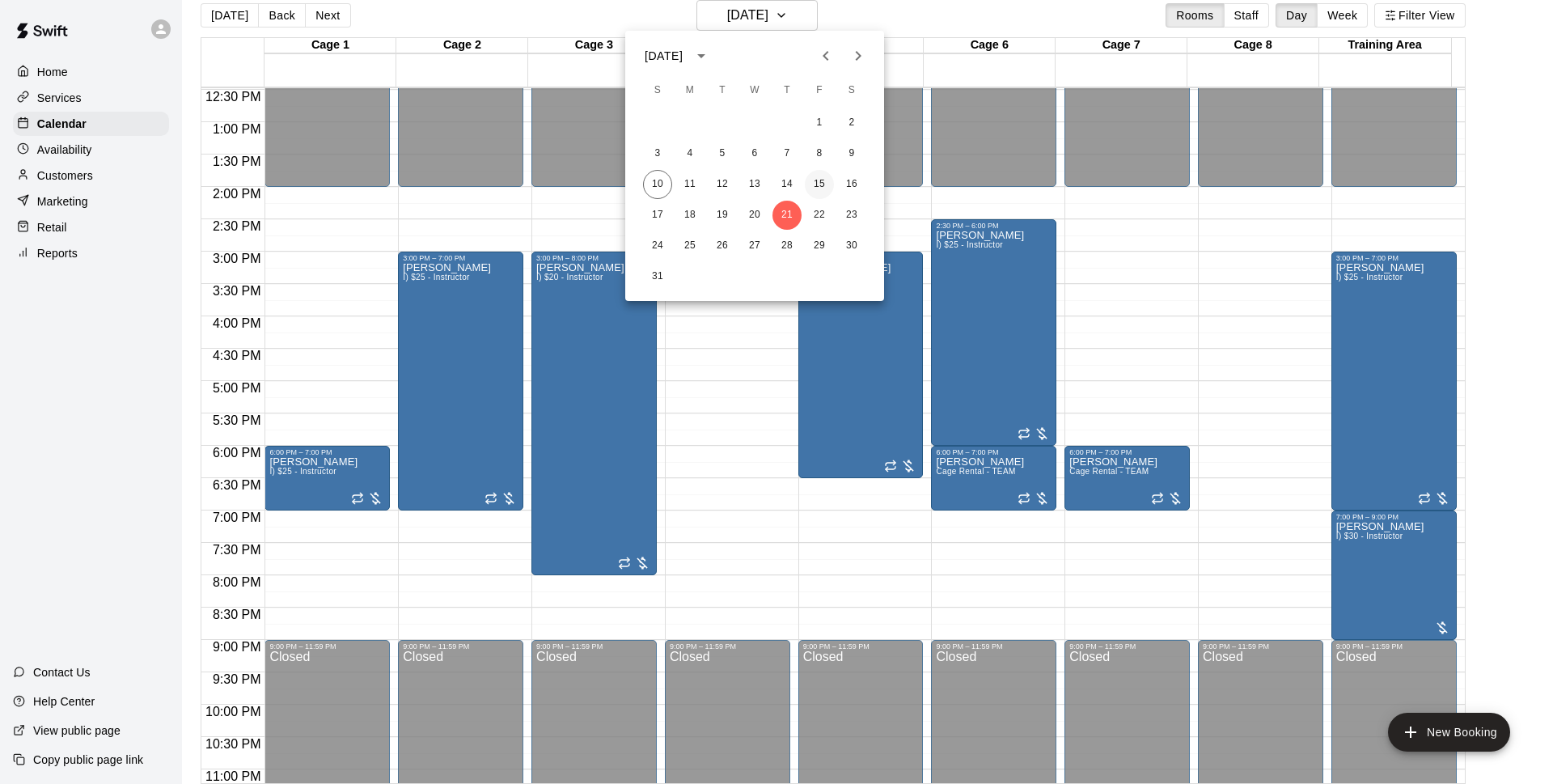
click at [818, 190] on button "15" at bounding box center [819, 184] width 29 height 29
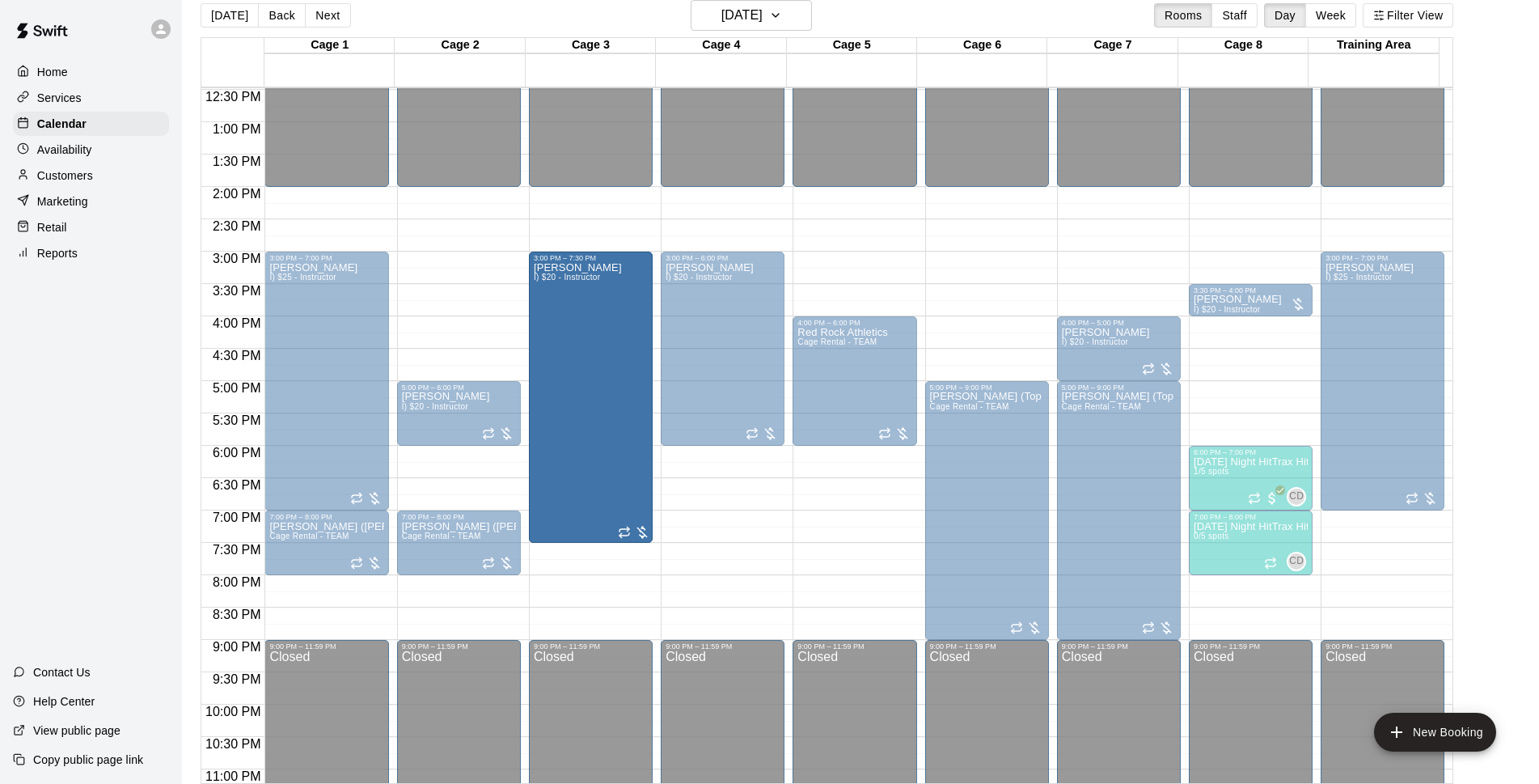
drag, startPoint x: 588, startPoint y: 539, endPoint x: 588, endPoint y: 548, distance: 9.0
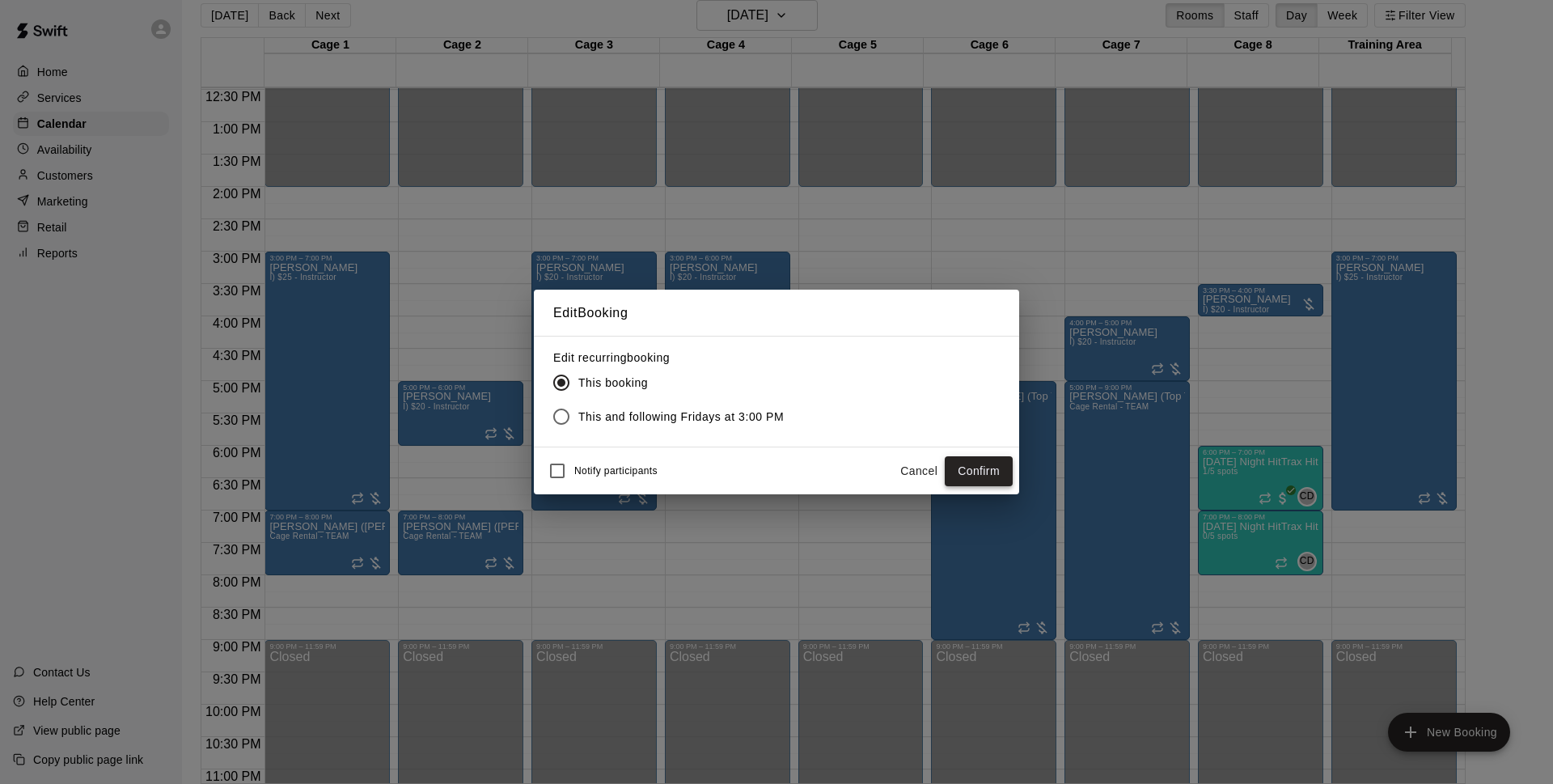
click at [1003, 471] on button "Confirm" at bounding box center [979, 471] width 68 height 30
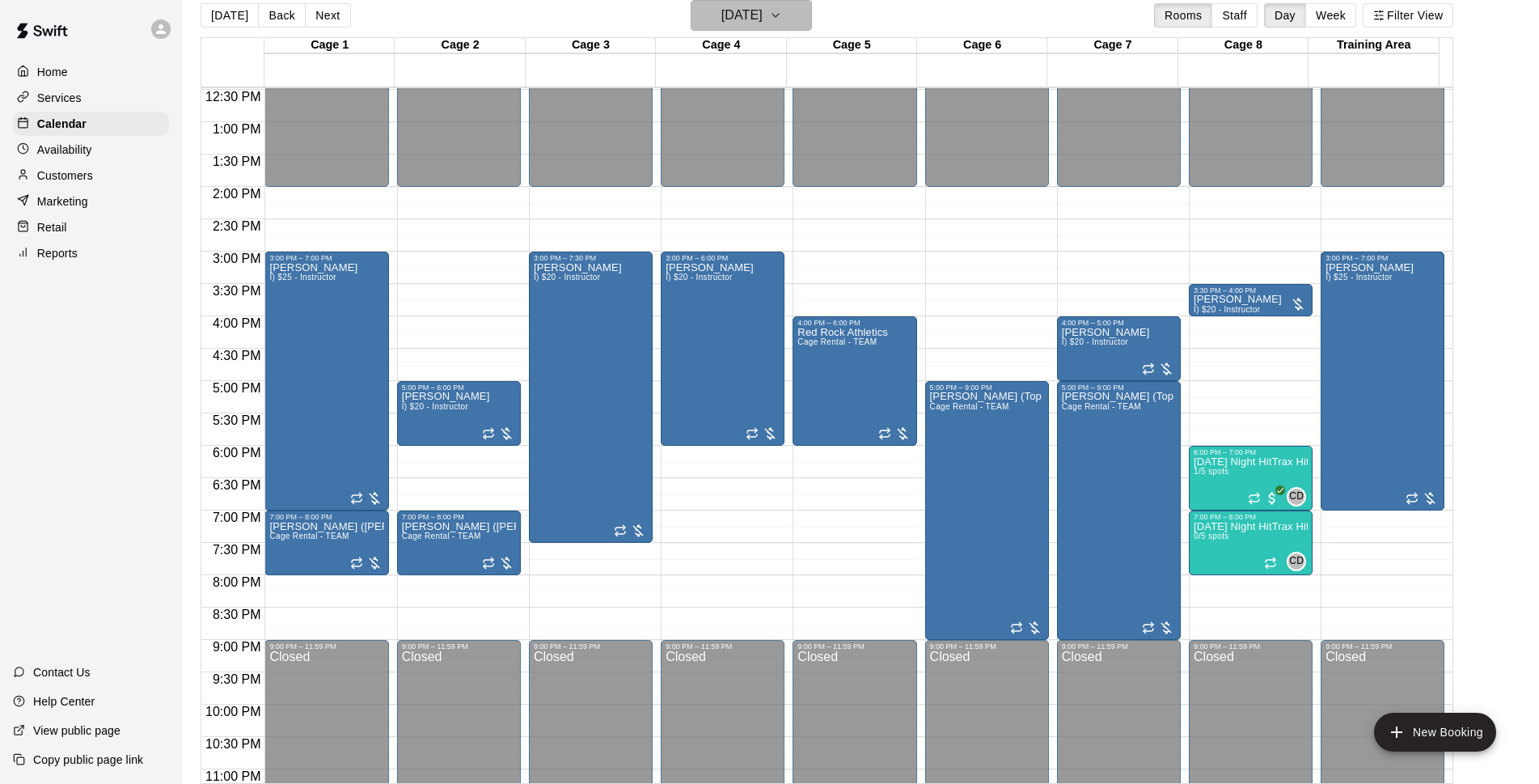
click at [763, 12] on h6 "[DATE]" at bounding box center [742, 15] width 41 height 23
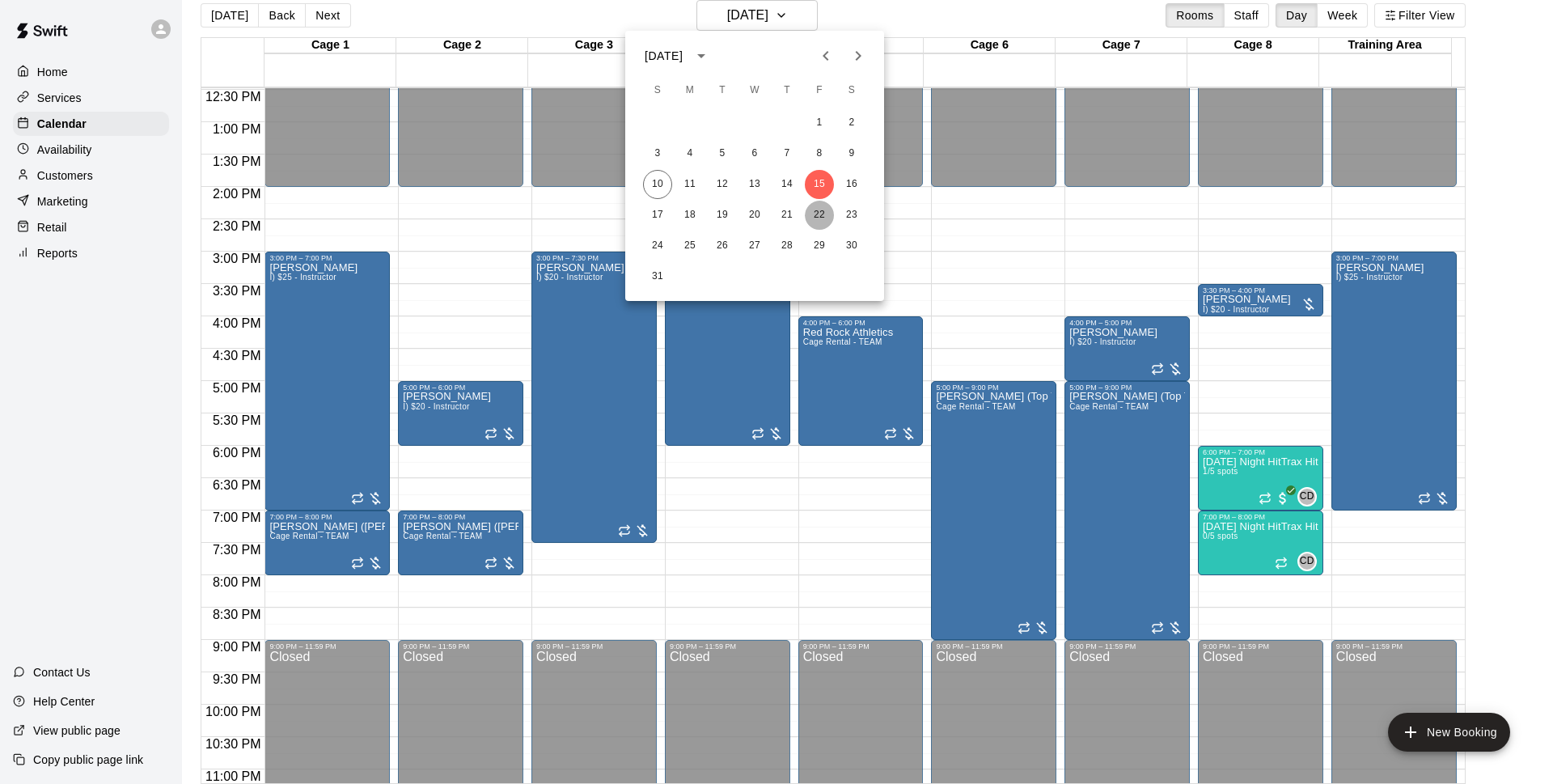
click at [817, 219] on button "22" at bounding box center [819, 215] width 29 height 29
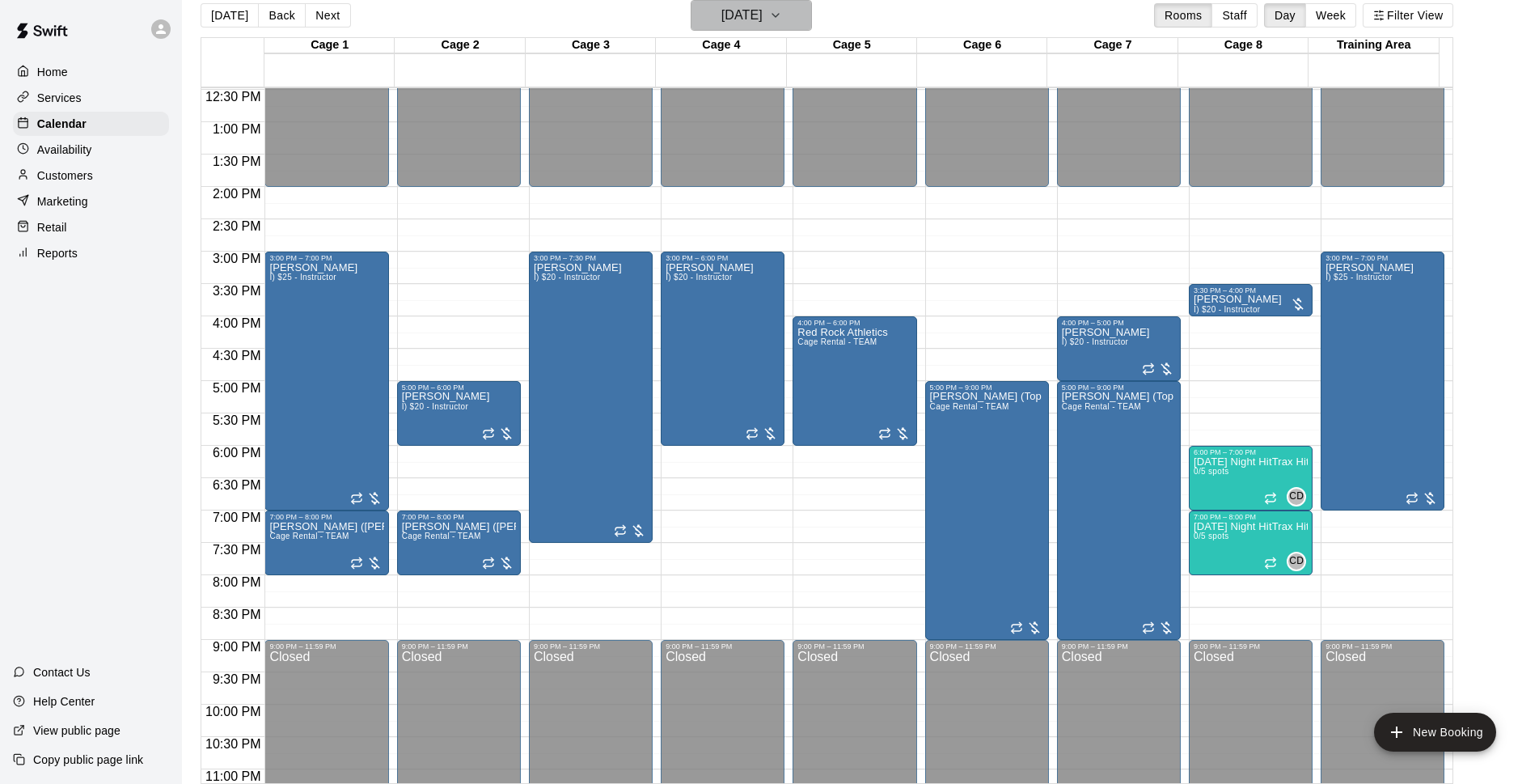
click at [730, 25] on h6 "[DATE]" at bounding box center [742, 15] width 41 height 23
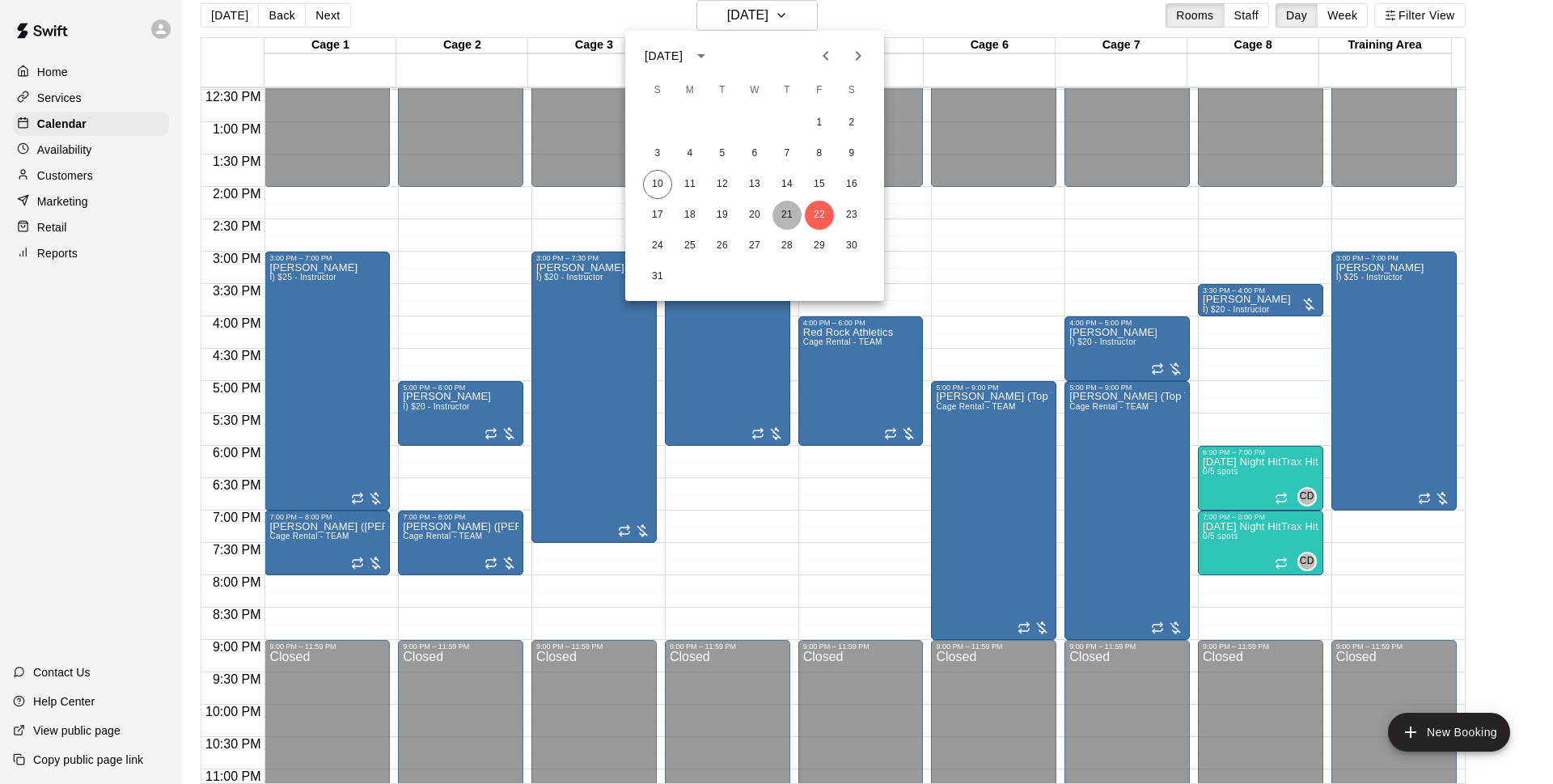
click at [782, 221] on button "21" at bounding box center [787, 215] width 29 height 29
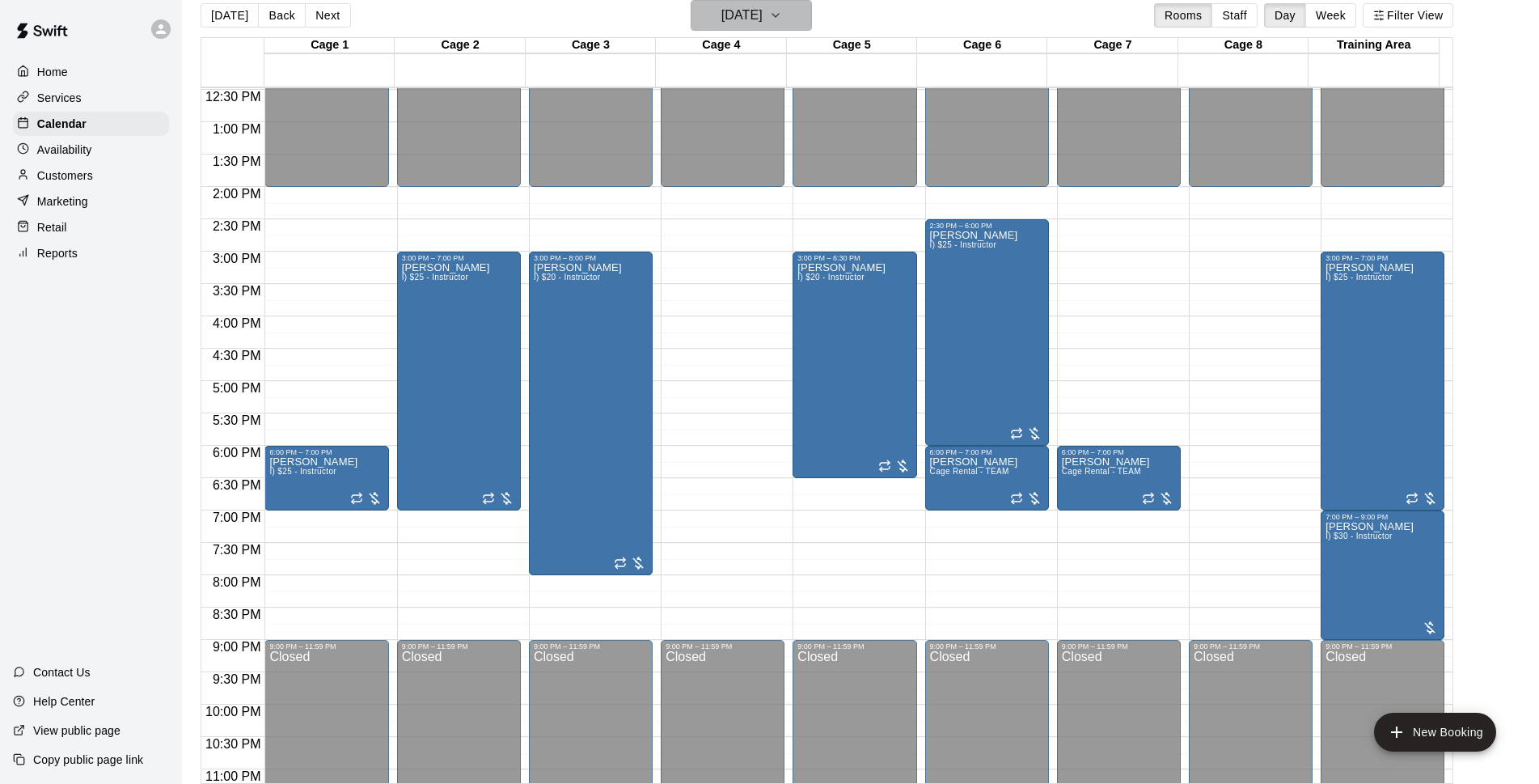
click at [760, 17] on h6 "[DATE]" at bounding box center [742, 15] width 41 height 23
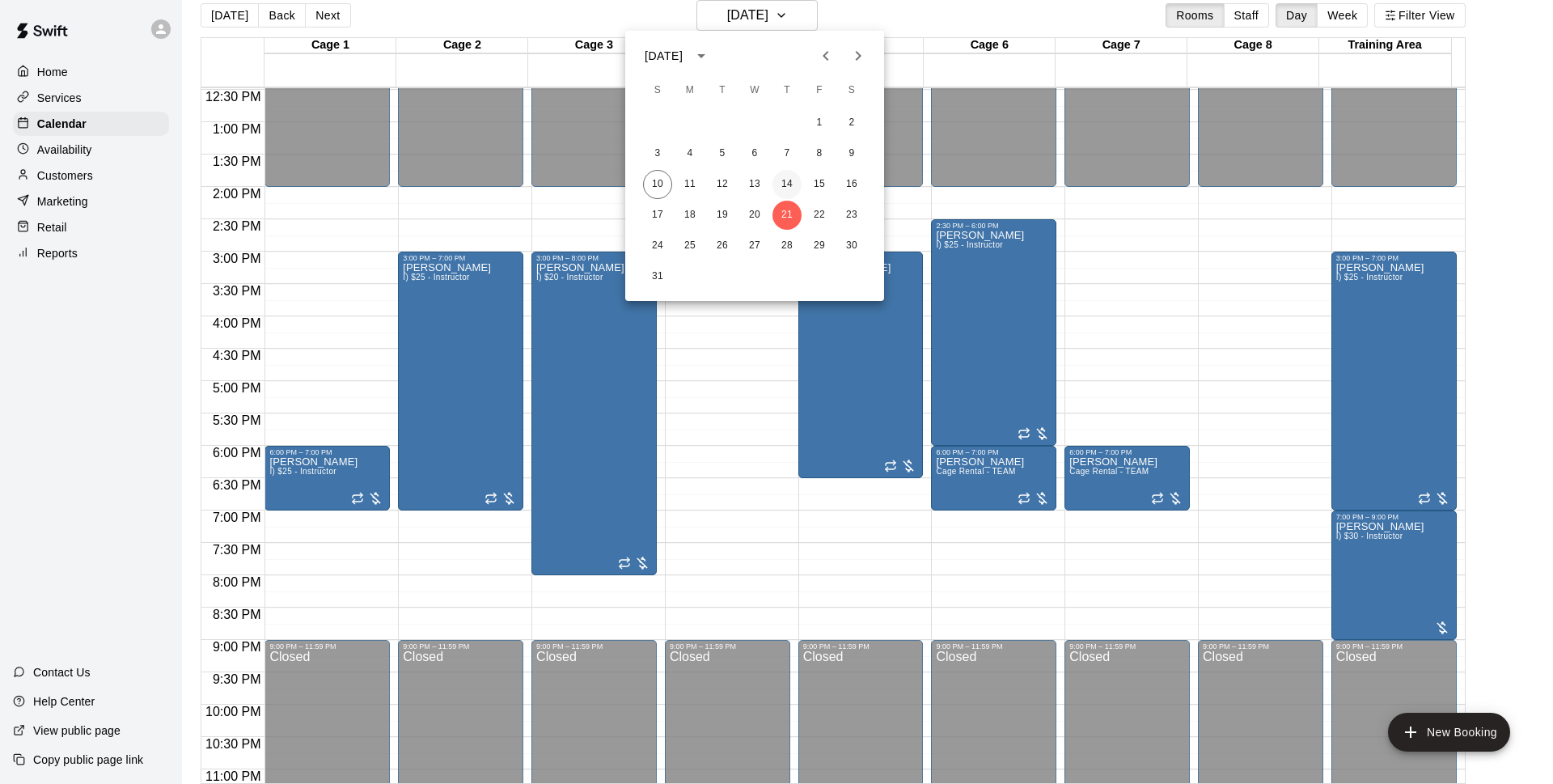
click at [788, 181] on button "14" at bounding box center [787, 184] width 29 height 29
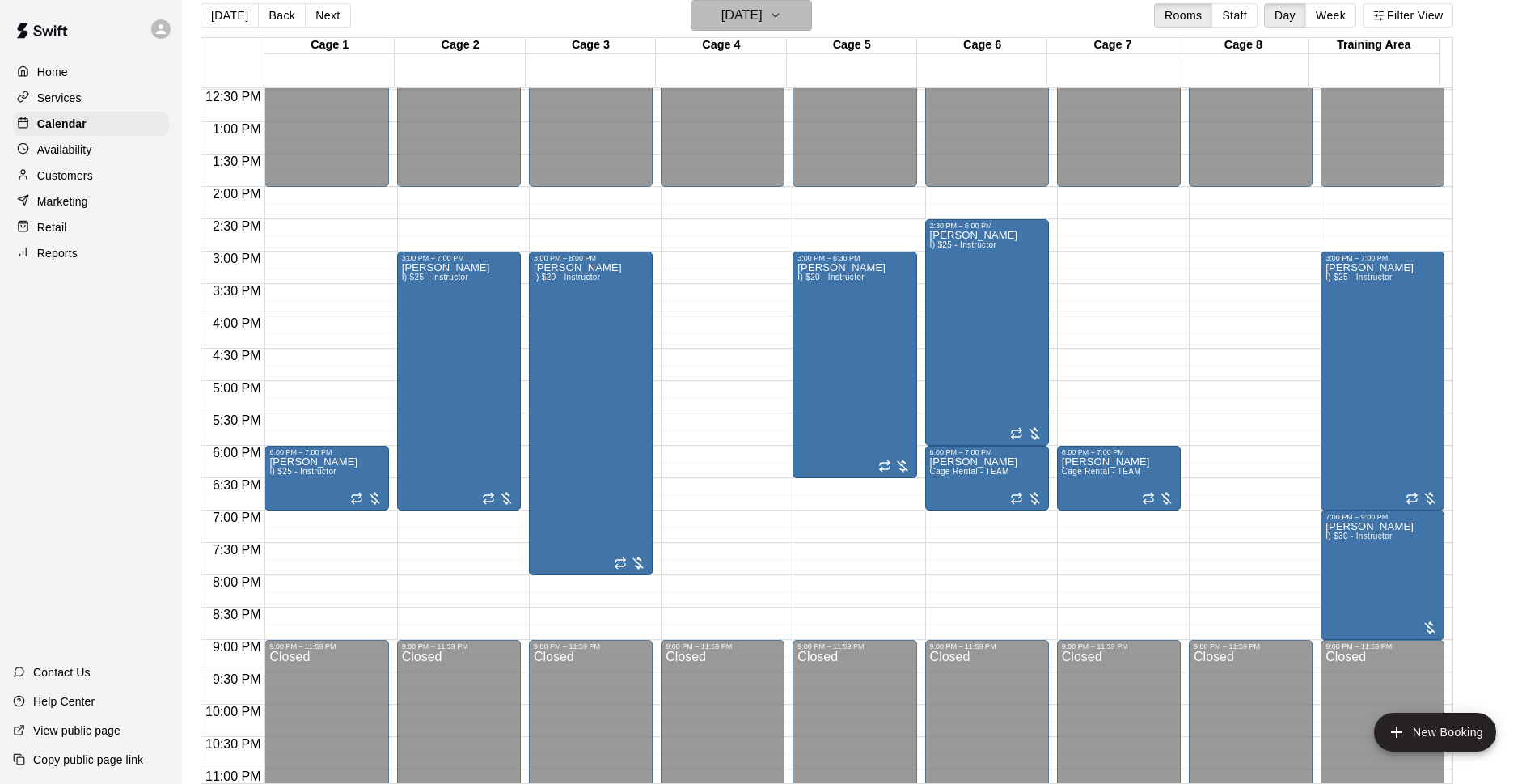
click at [754, 8] on h6 "[DATE]" at bounding box center [742, 15] width 41 height 23
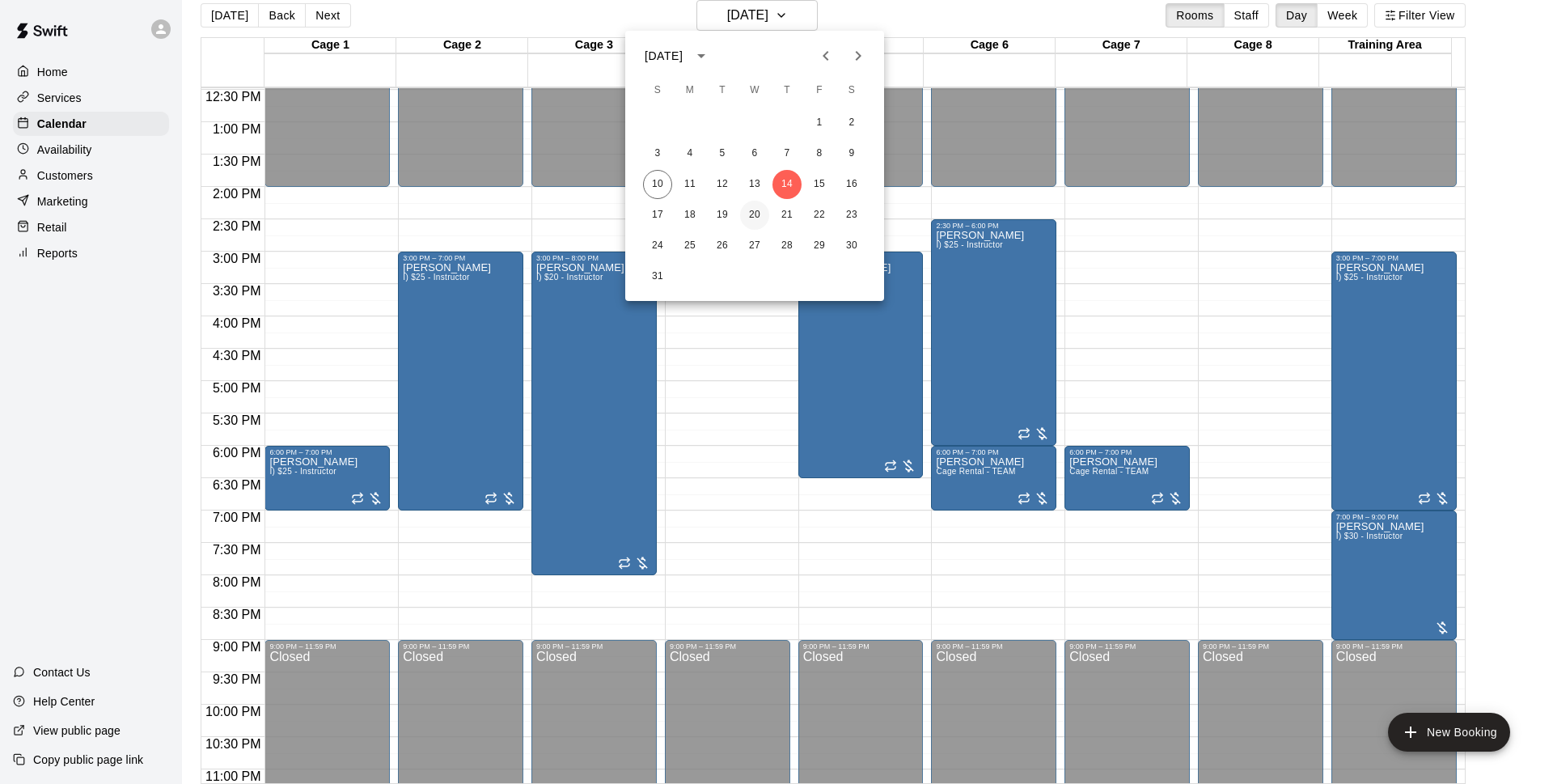
click at [751, 219] on button "20" at bounding box center [755, 215] width 29 height 29
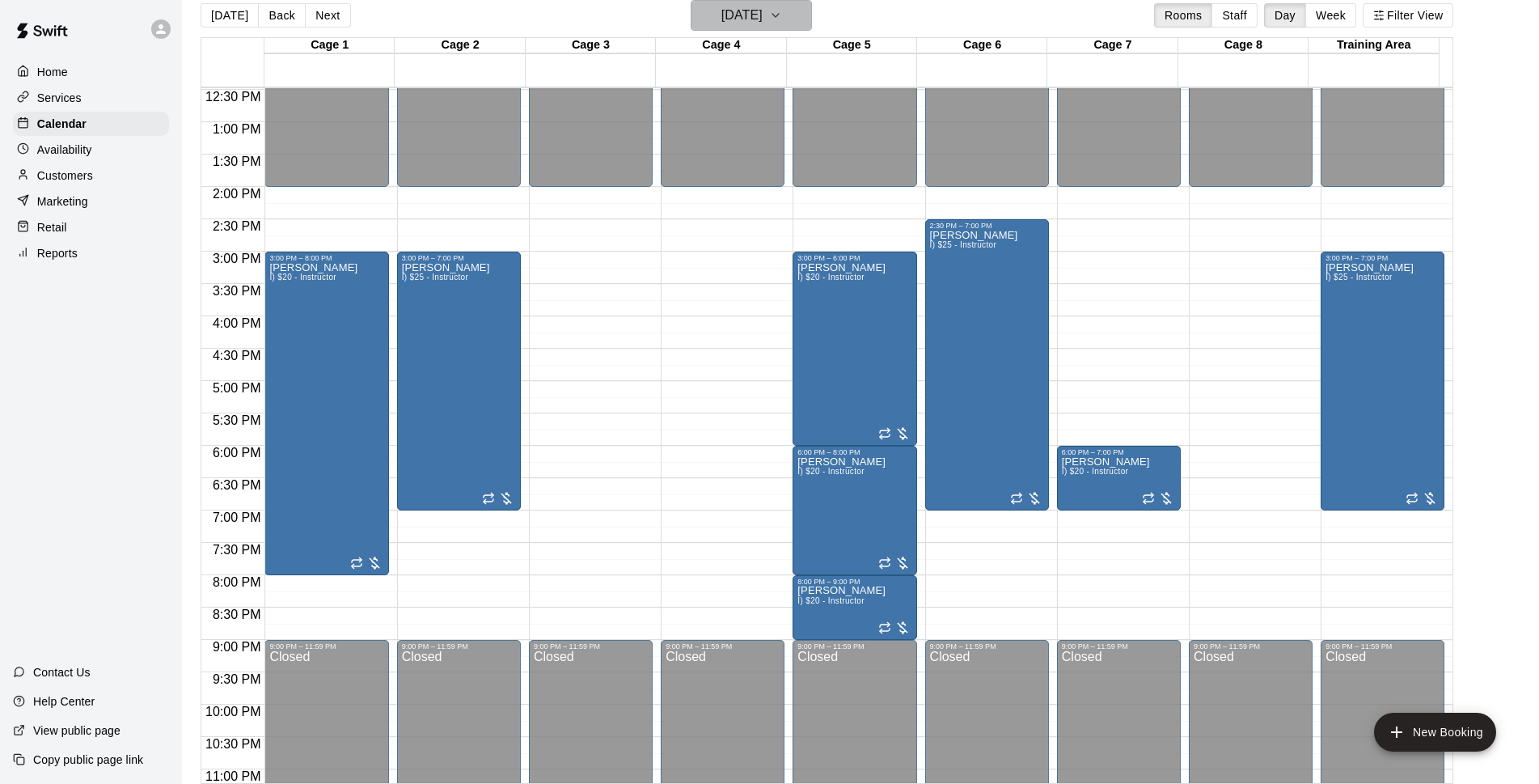
click at [763, 9] on h6 "[DATE]" at bounding box center [742, 15] width 41 height 23
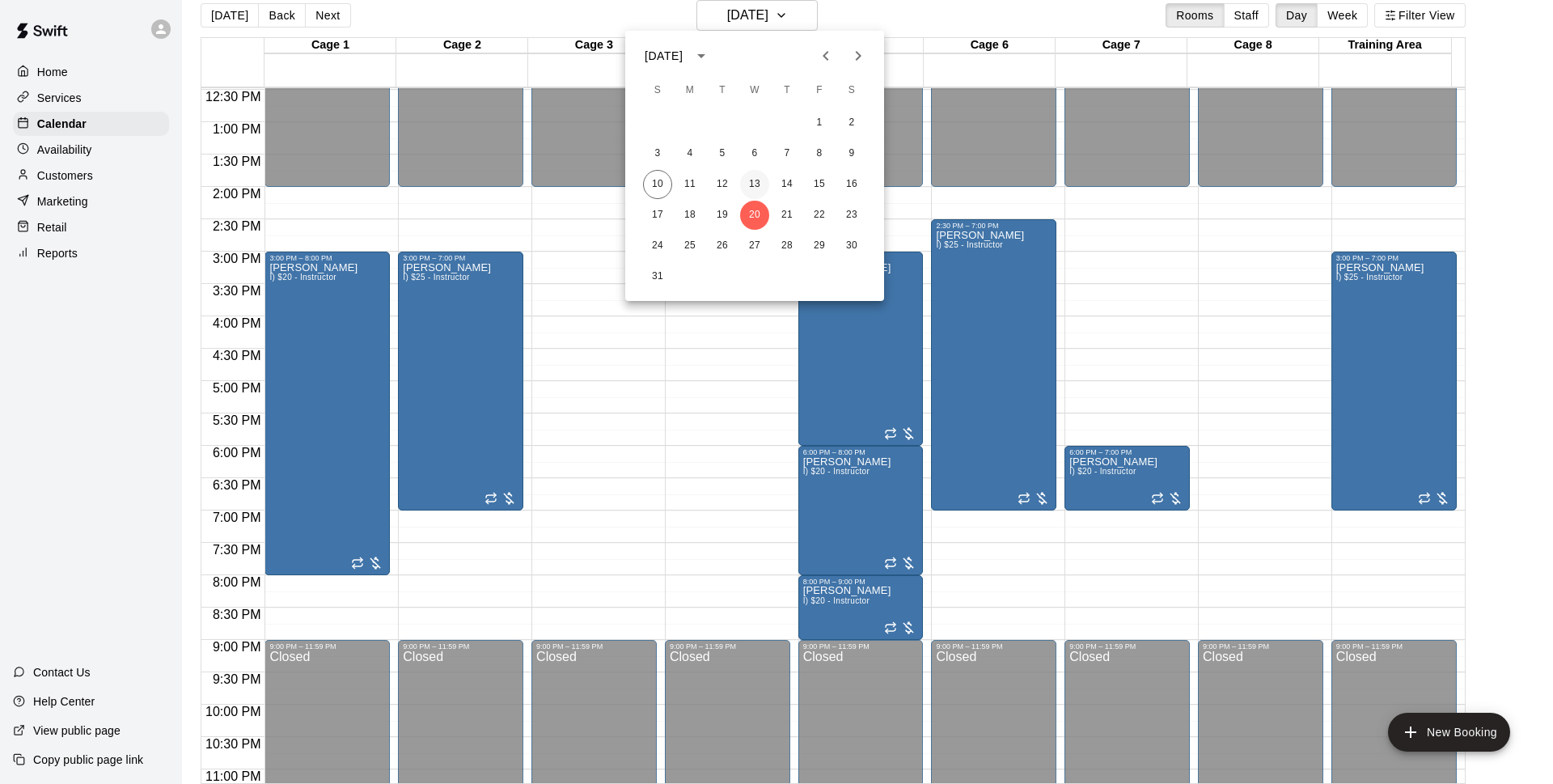
click at [755, 176] on button "13" at bounding box center [755, 184] width 29 height 29
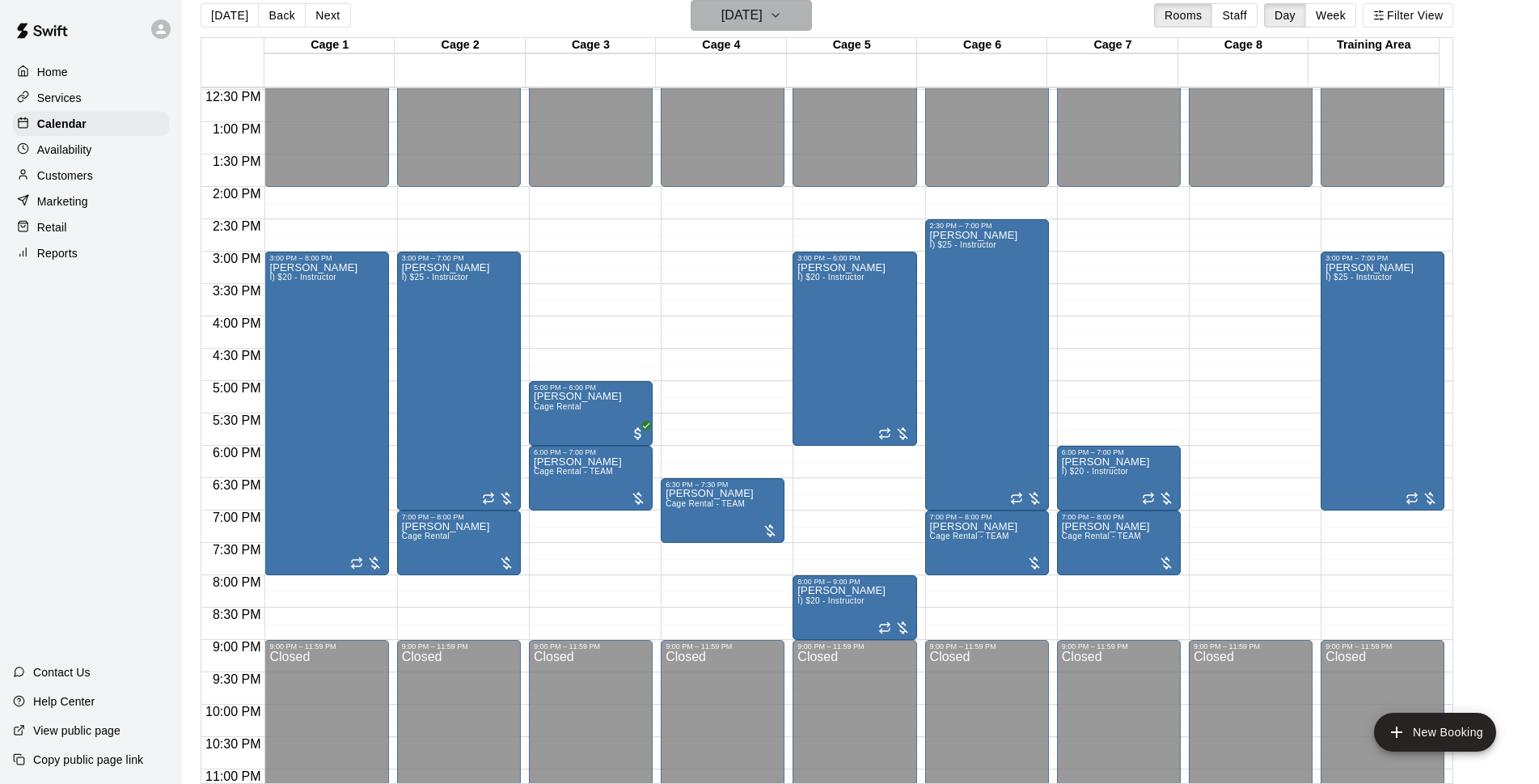
click at [763, 18] on h6 "[DATE]" at bounding box center [742, 15] width 41 height 23
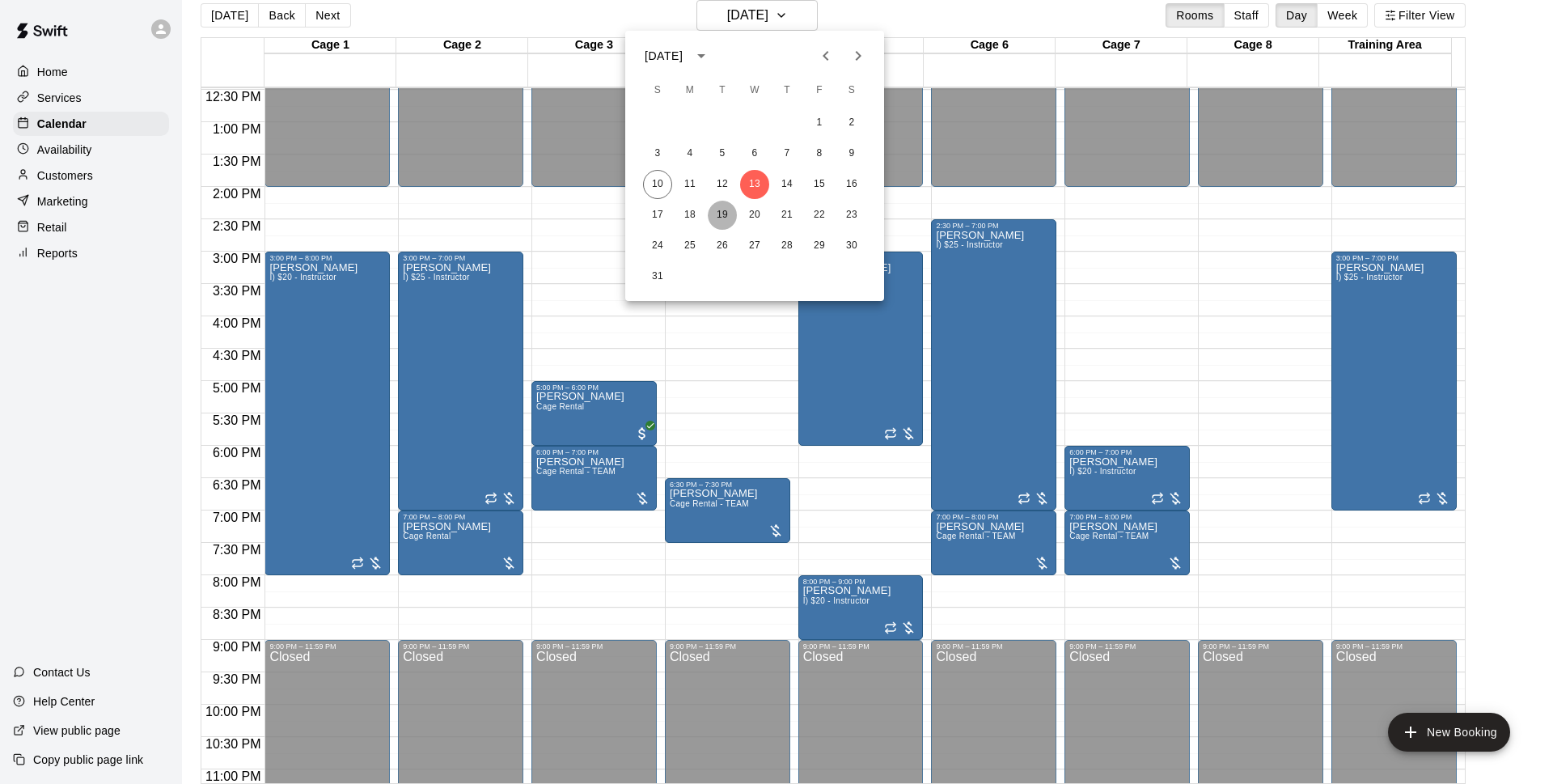
click at [726, 214] on button "19" at bounding box center [723, 215] width 29 height 29
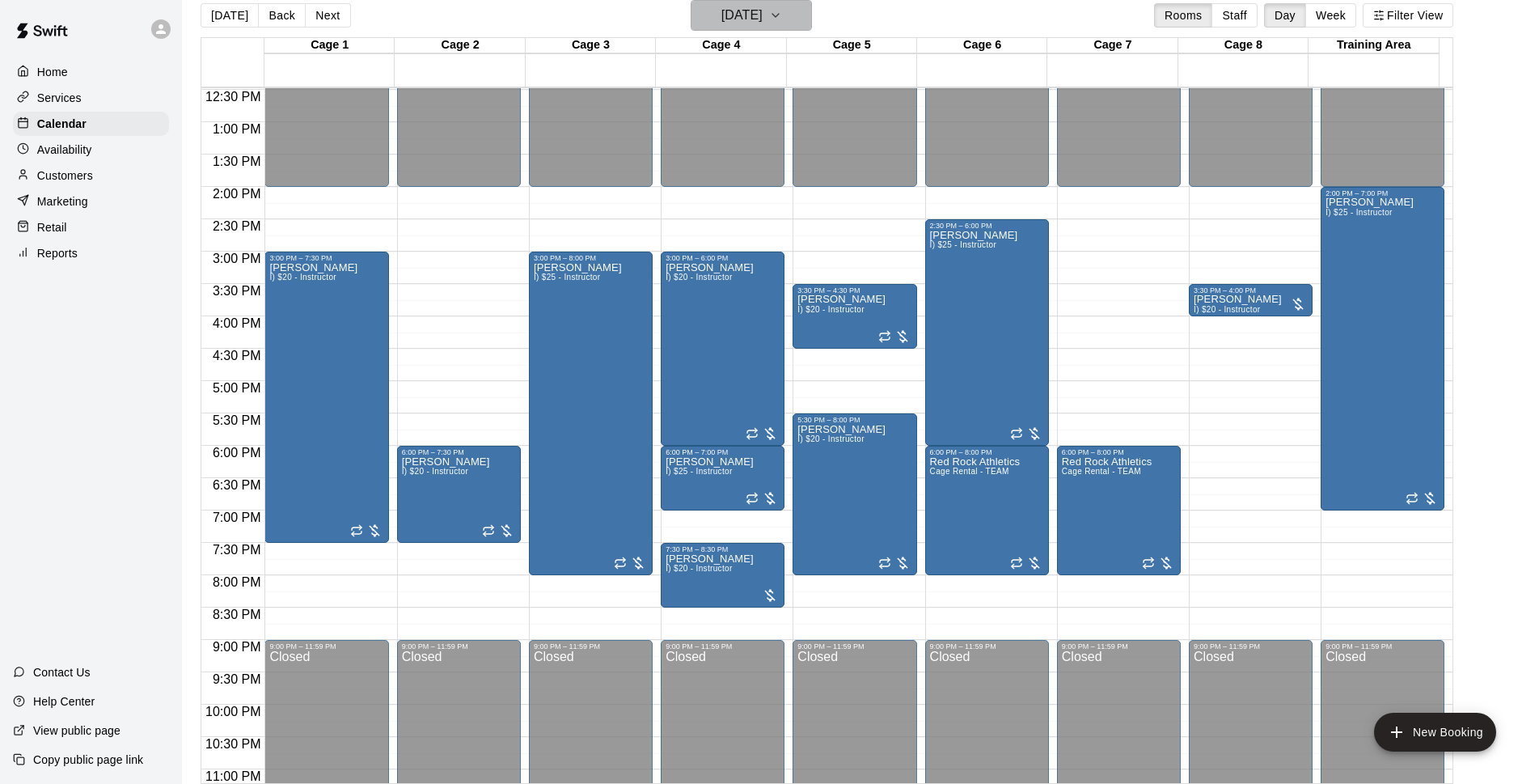
click at [759, 17] on h6 "[DATE]" at bounding box center [742, 15] width 41 height 23
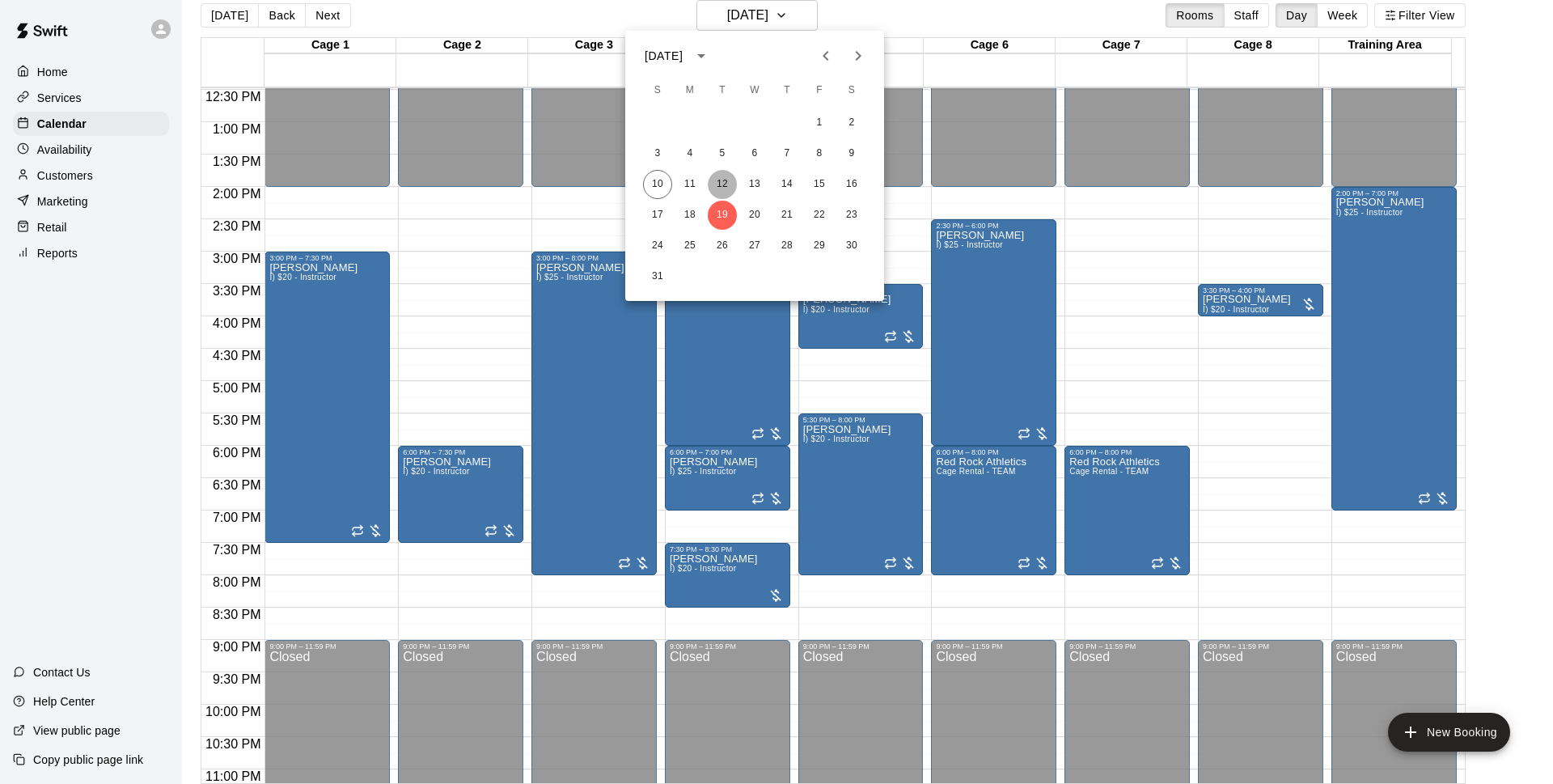
click at [727, 186] on button "12" at bounding box center [723, 184] width 29 height 29
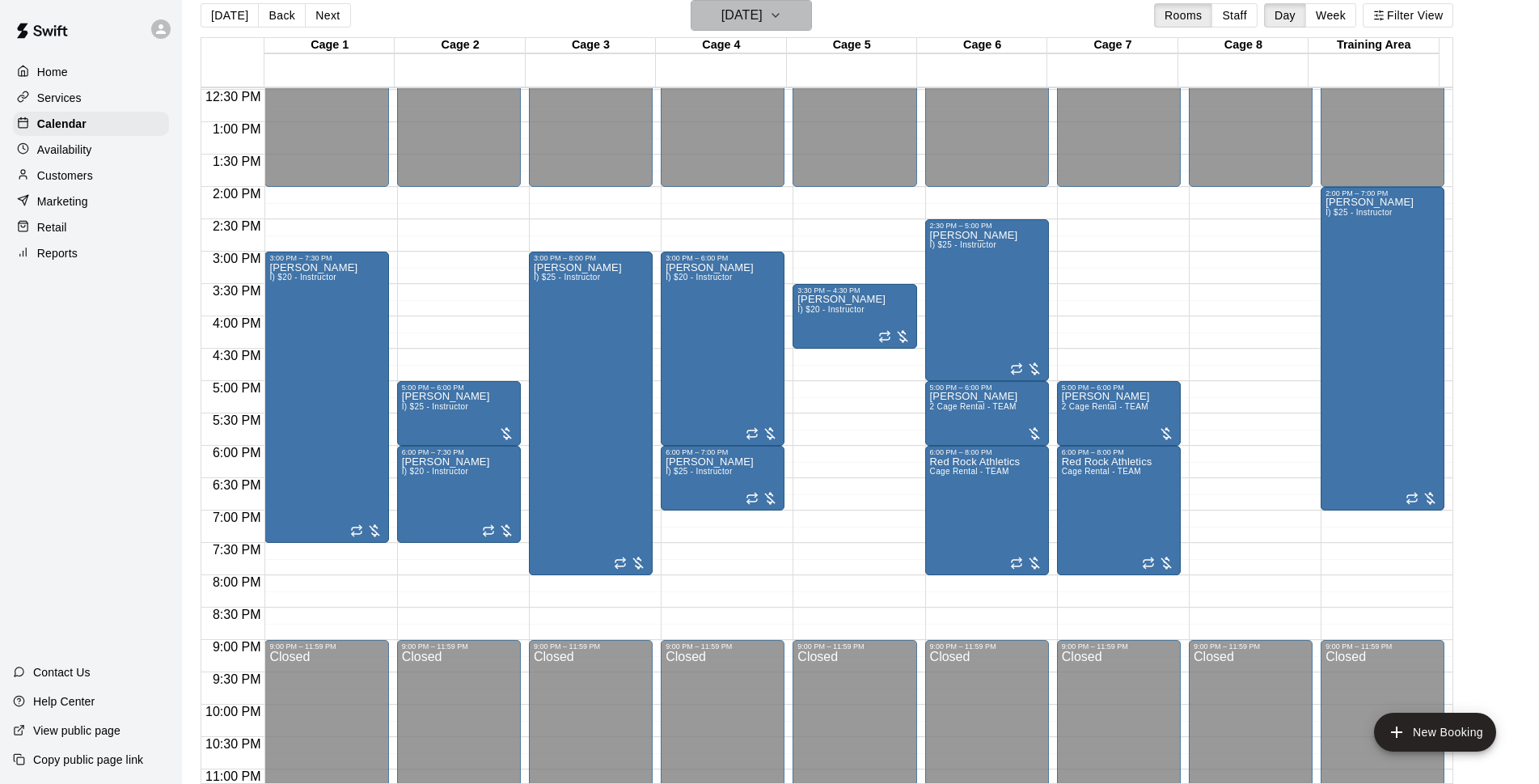
click at [750, 16] on h6 "[DATE]" at bounding box center [742, 15] width 41 height 23
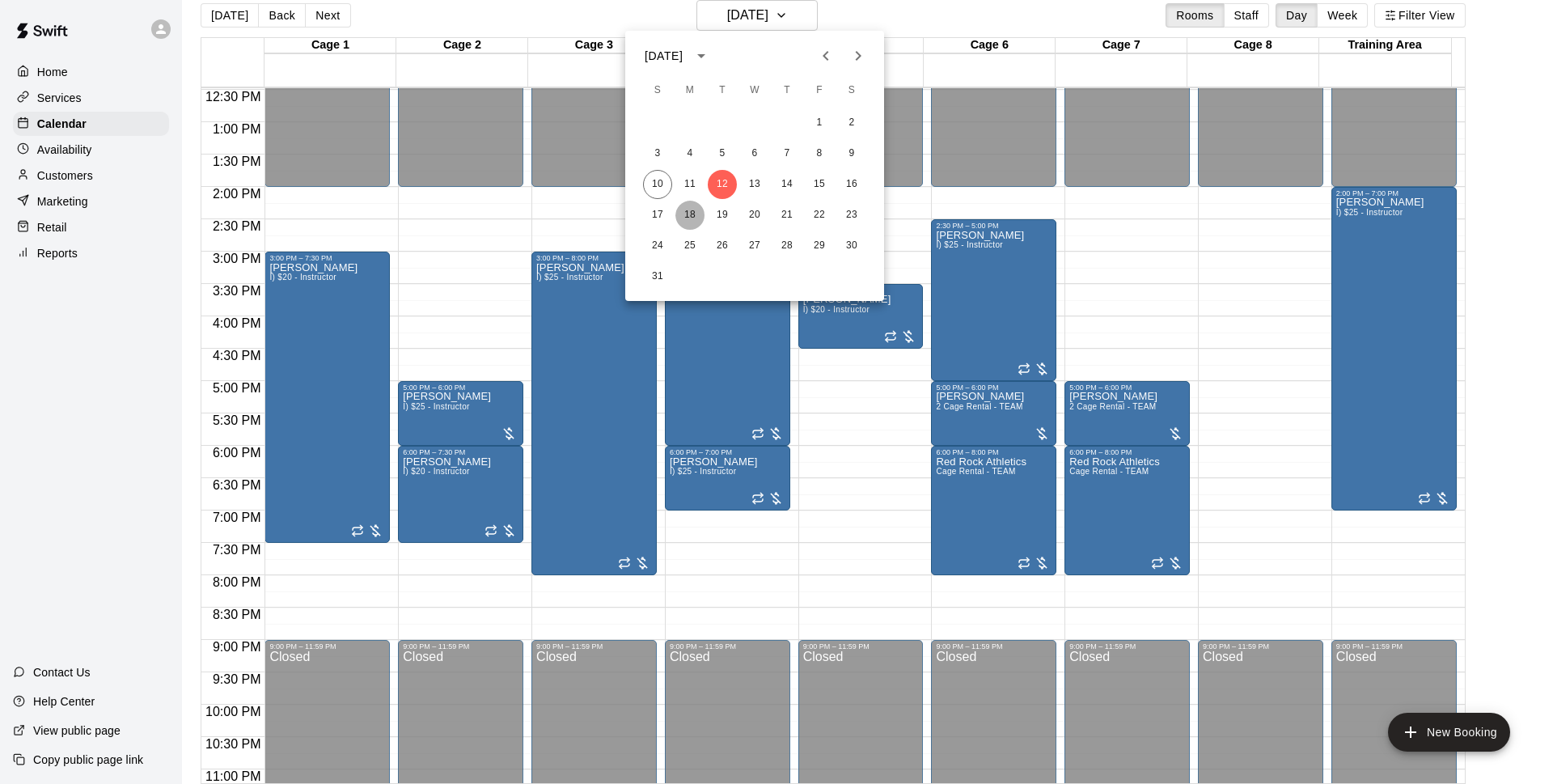
click at [690, 219] on button "18" at bounding box center [690, 215] width 29 height 29
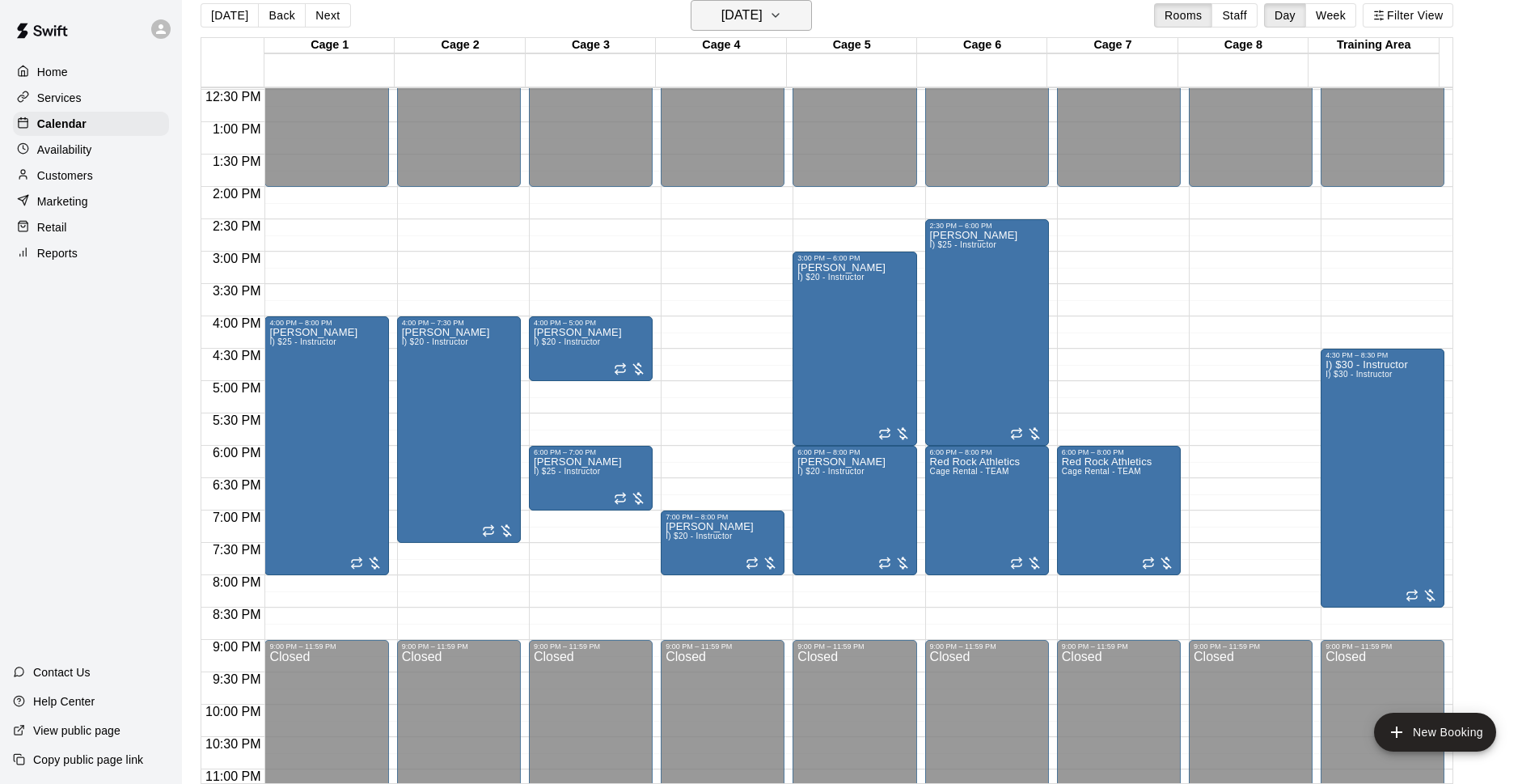
click at [763, 14] on h6 "[DATE]" at bounding box center [742, 15] width 41 height 23
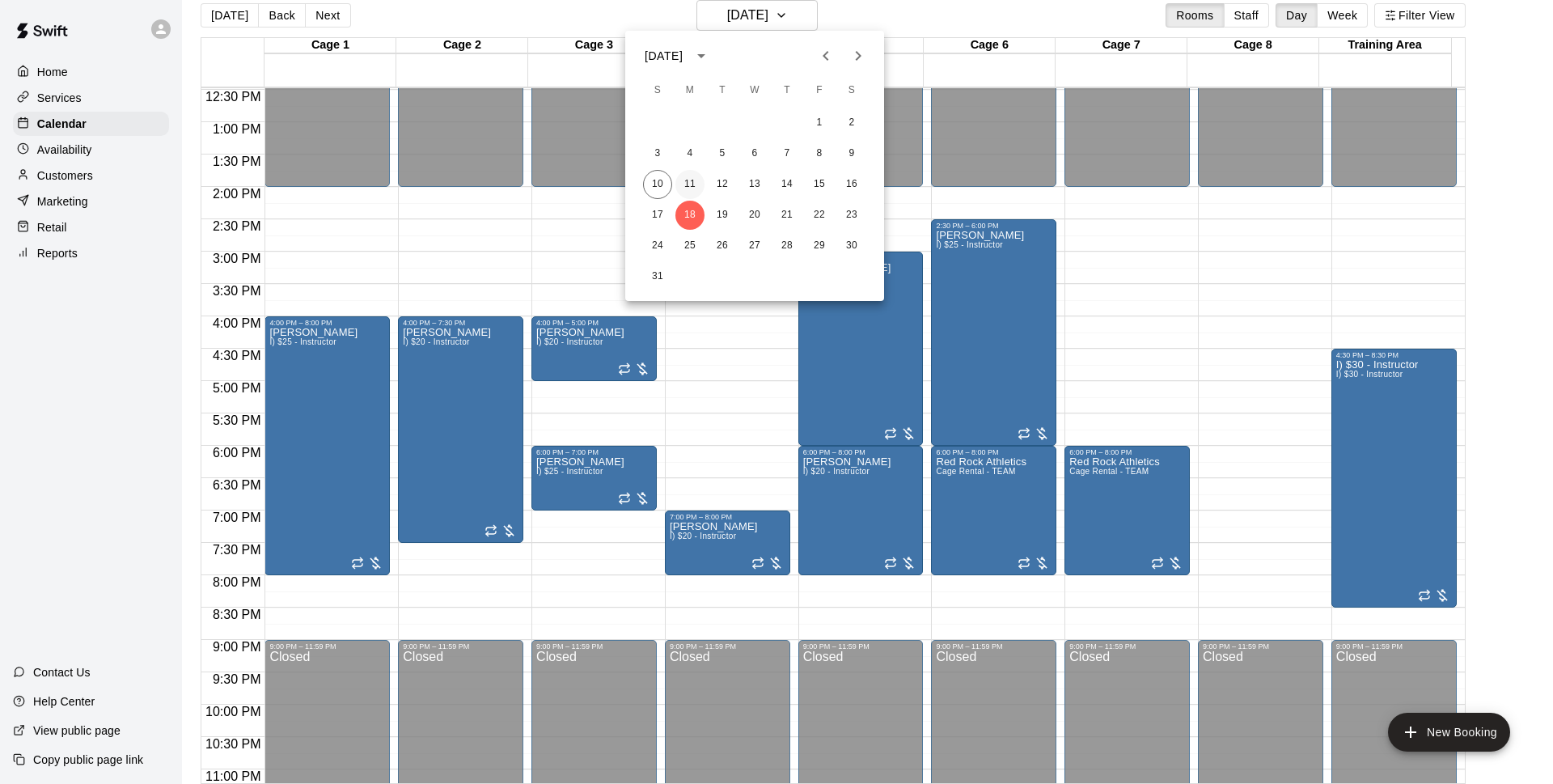
click at [699, 181] on button "11" at bounding box center [690, 184] width 29 height 29
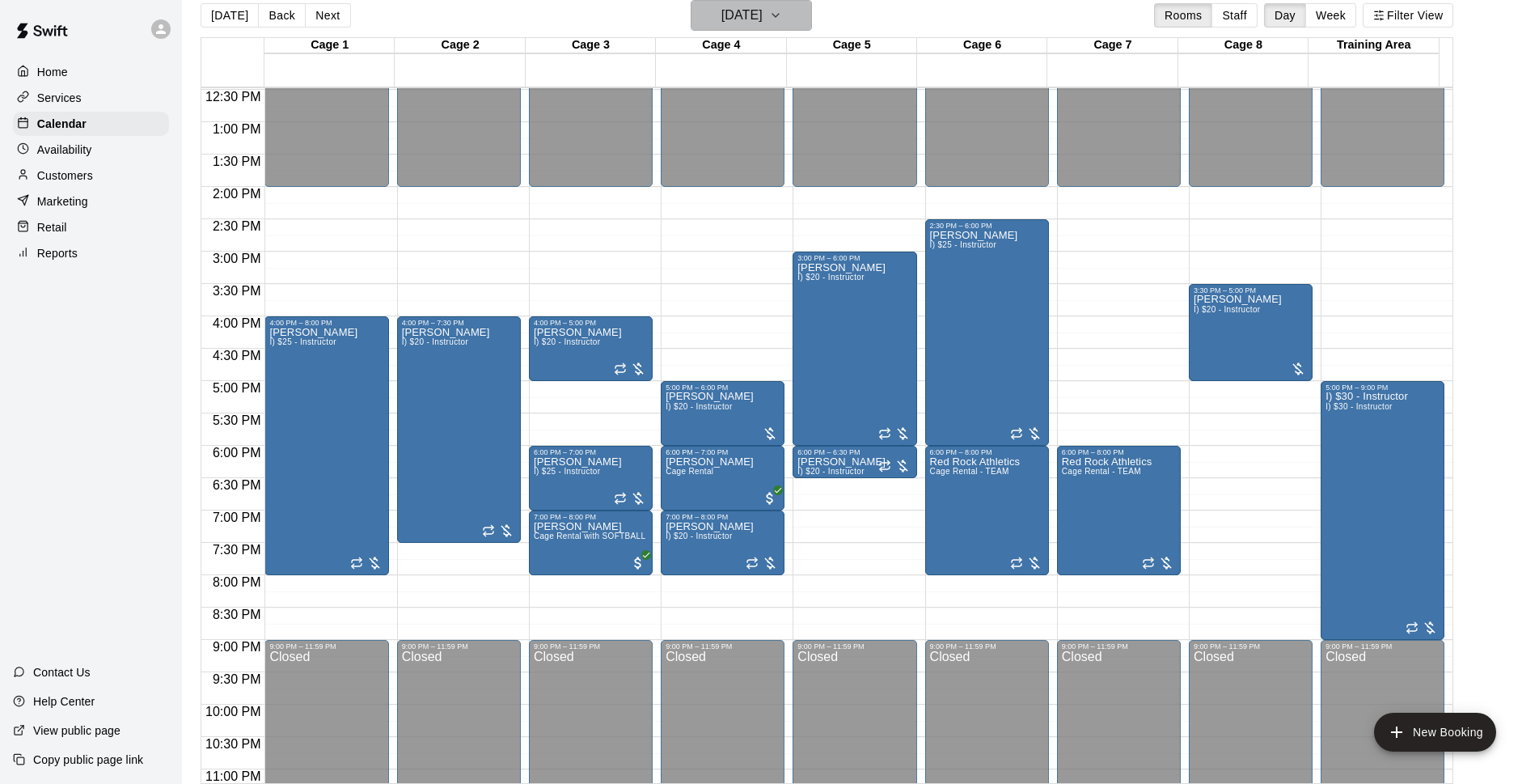
click at [758, 16] on h6 "[DATE]" at bounding box center [742, 15] width 41 height 23
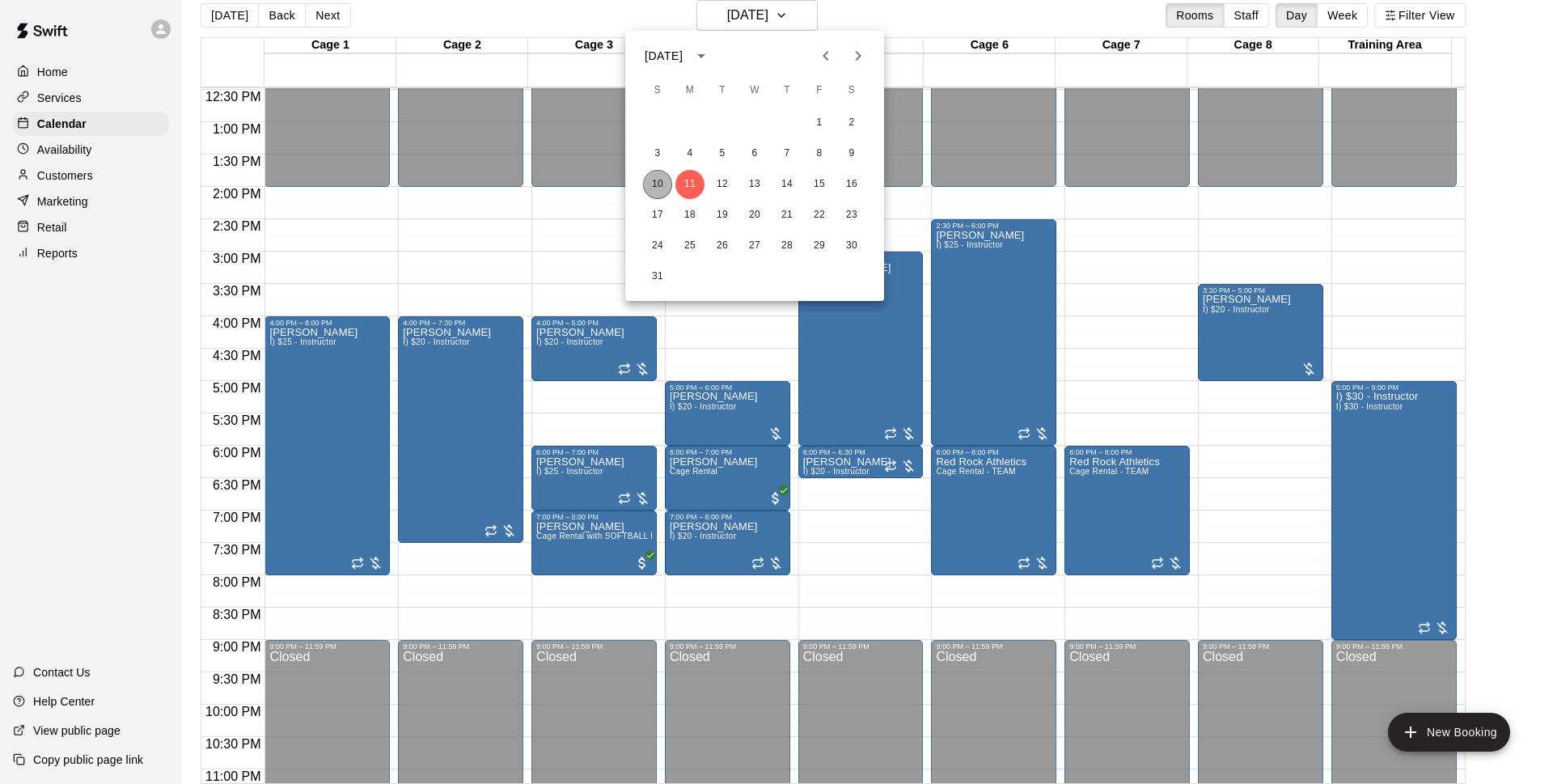
click at [665, 180] on button "10" at bounding box center [658, 184] width 29 height 29
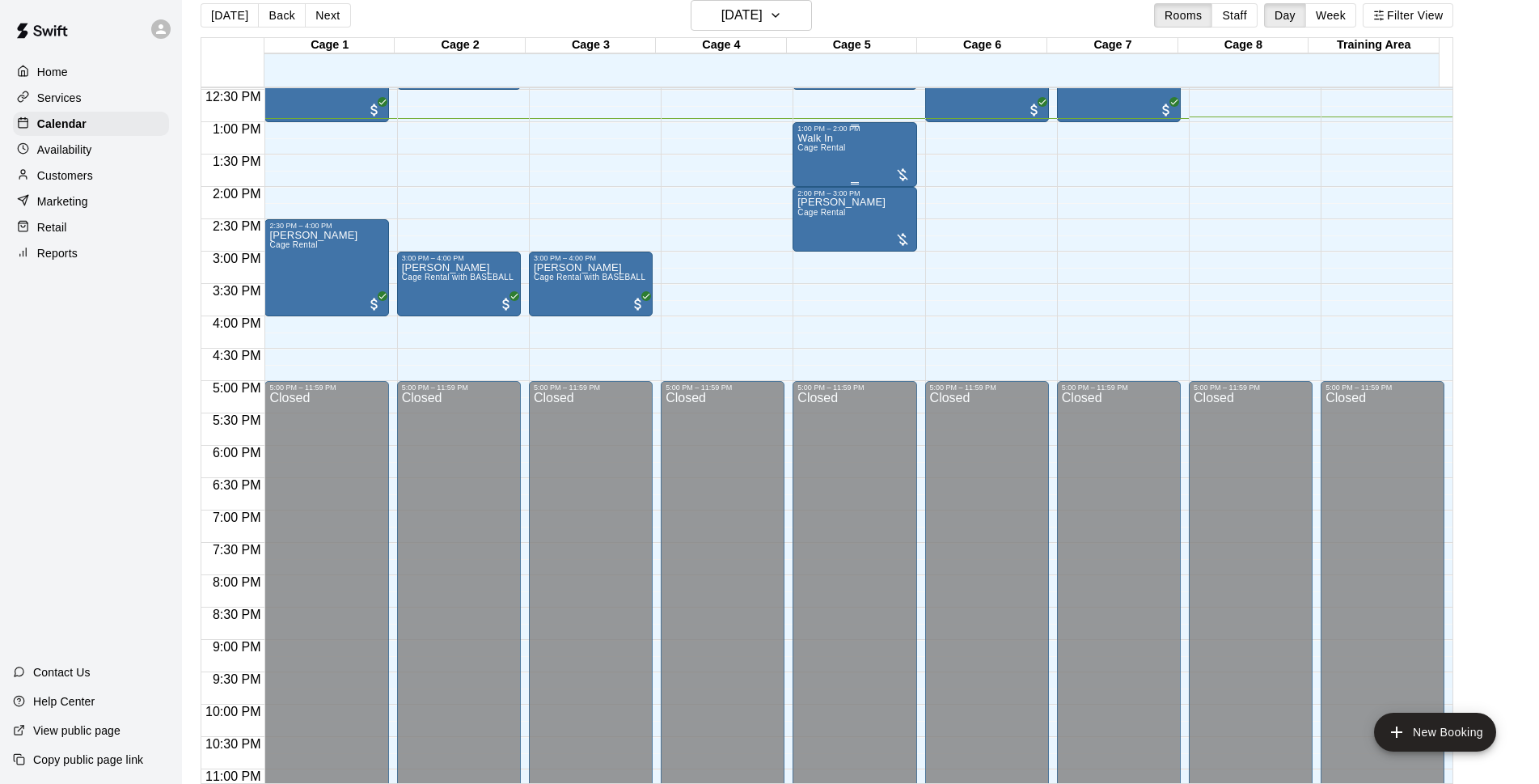
click at [846, 151] on div "Walk In Cage Rental" at bounding box center [855, 524] width 114 height 784
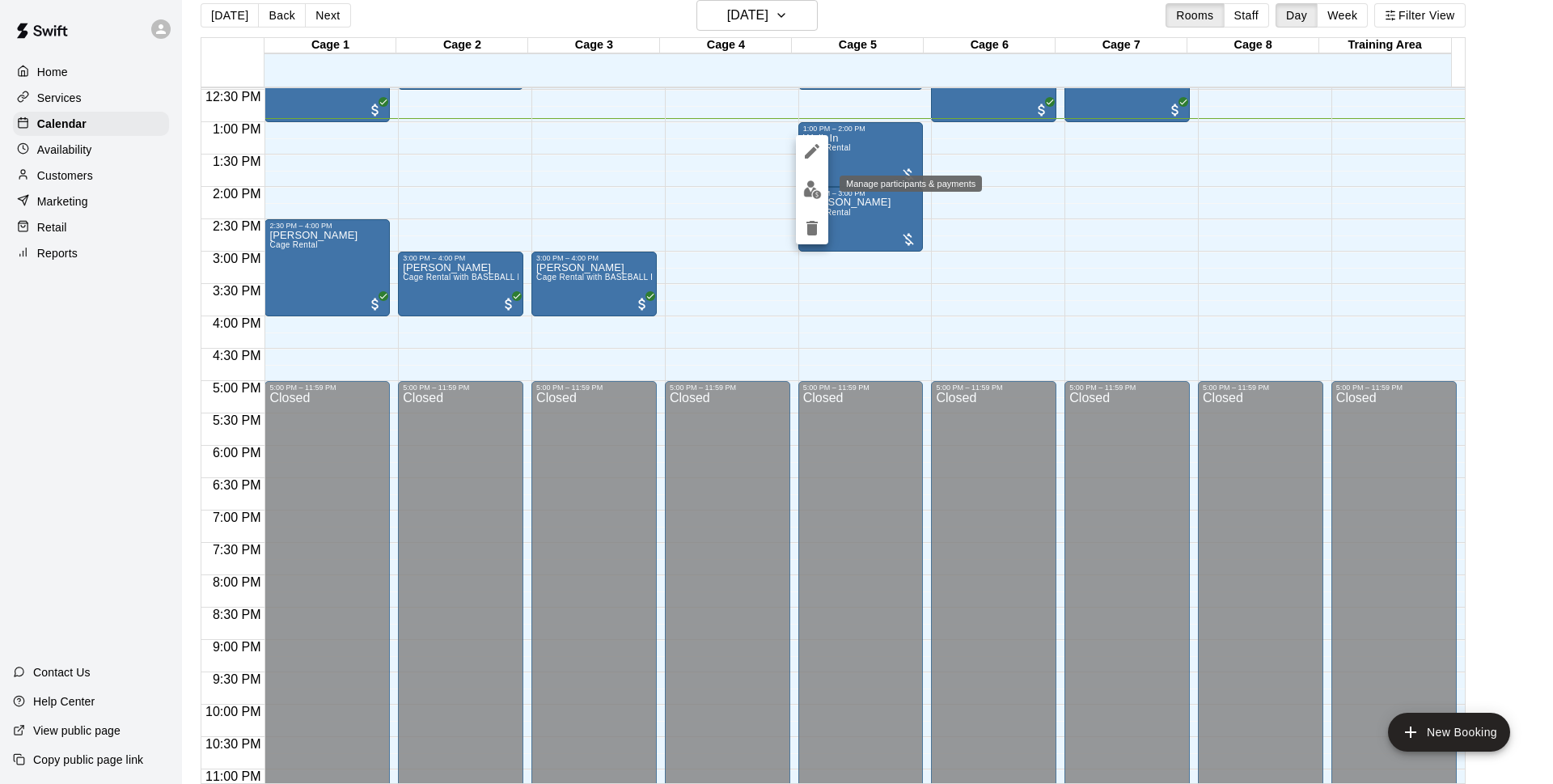
click at [815, 191] on img "edit" at bounding box center [812, 190] width 19 height 19
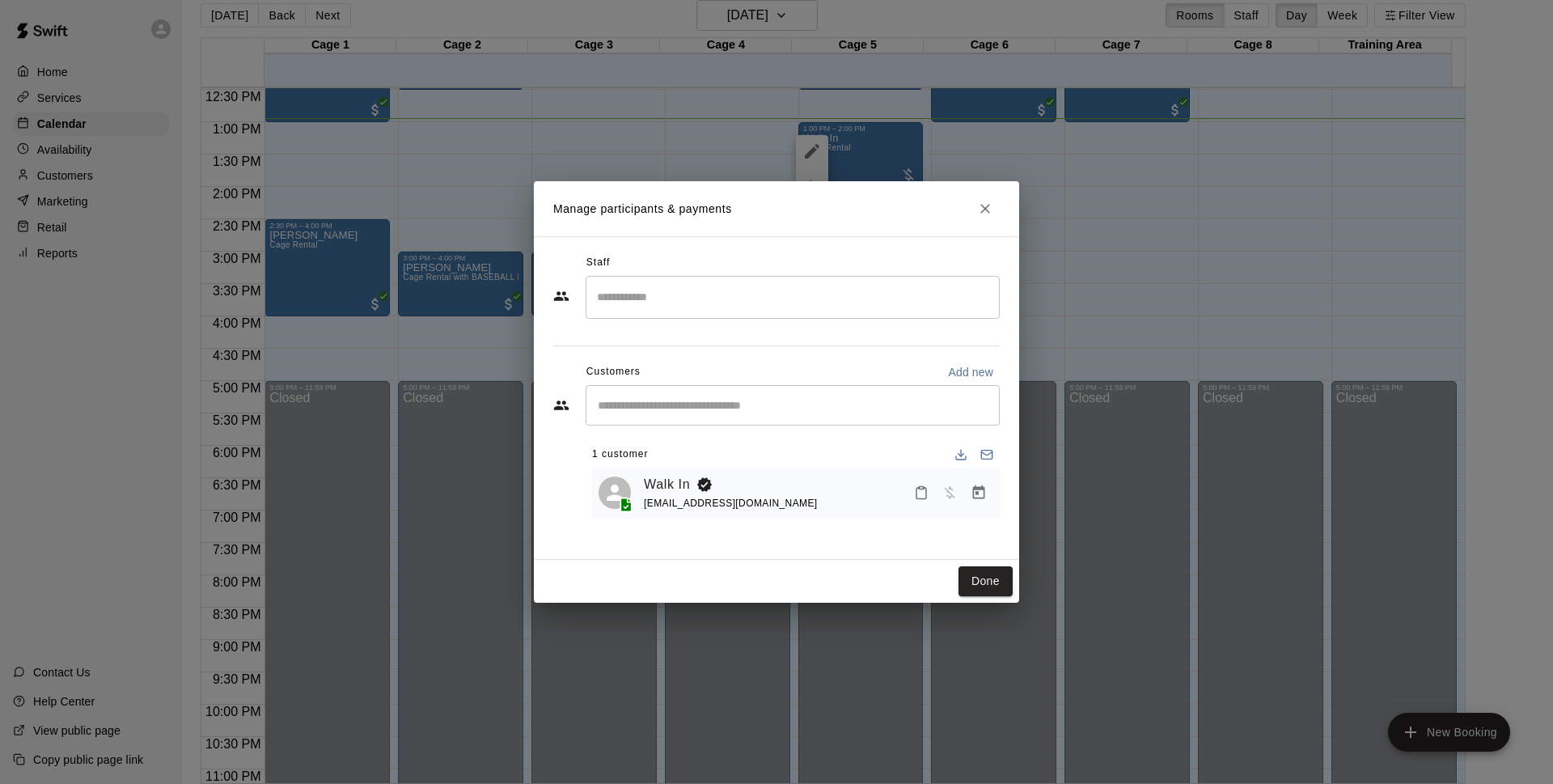
click at [712, 390] on div "​" at bounding box center [793, 405] width 414 height 40
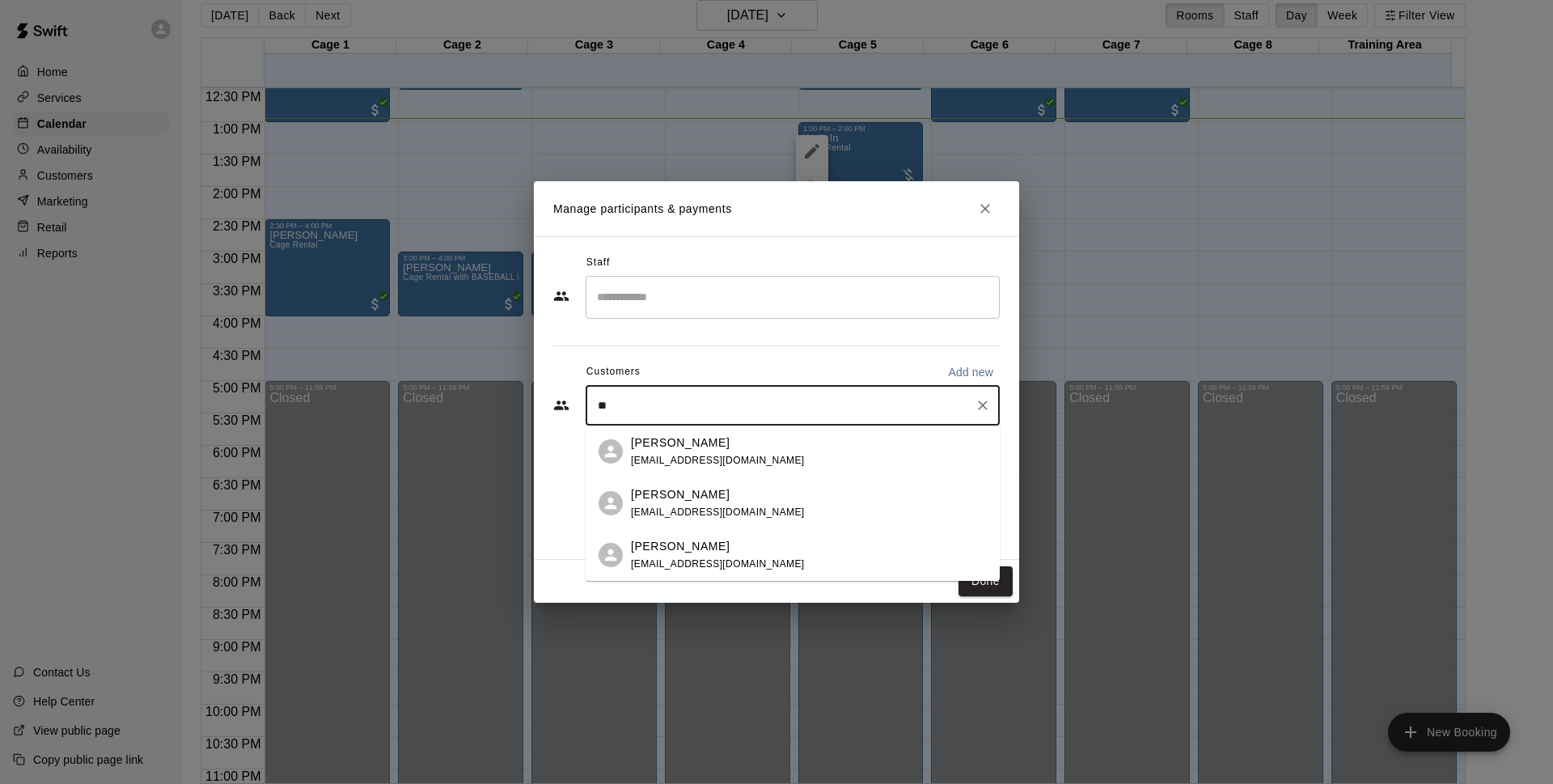
type input "*"
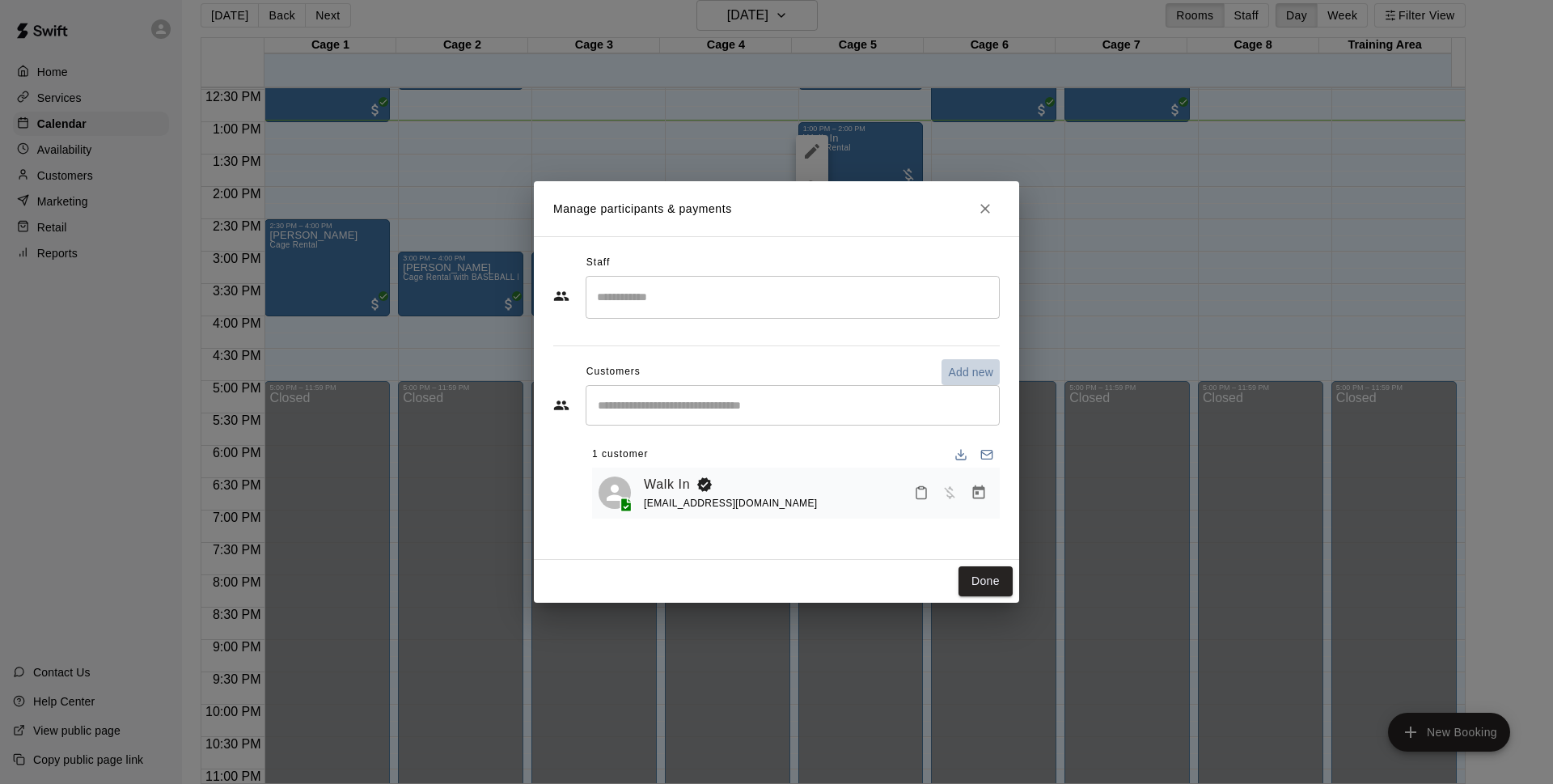
click at [963, 382] on button "Add new" at bounding box center [970, 372] width 58 height 26
select select "**"
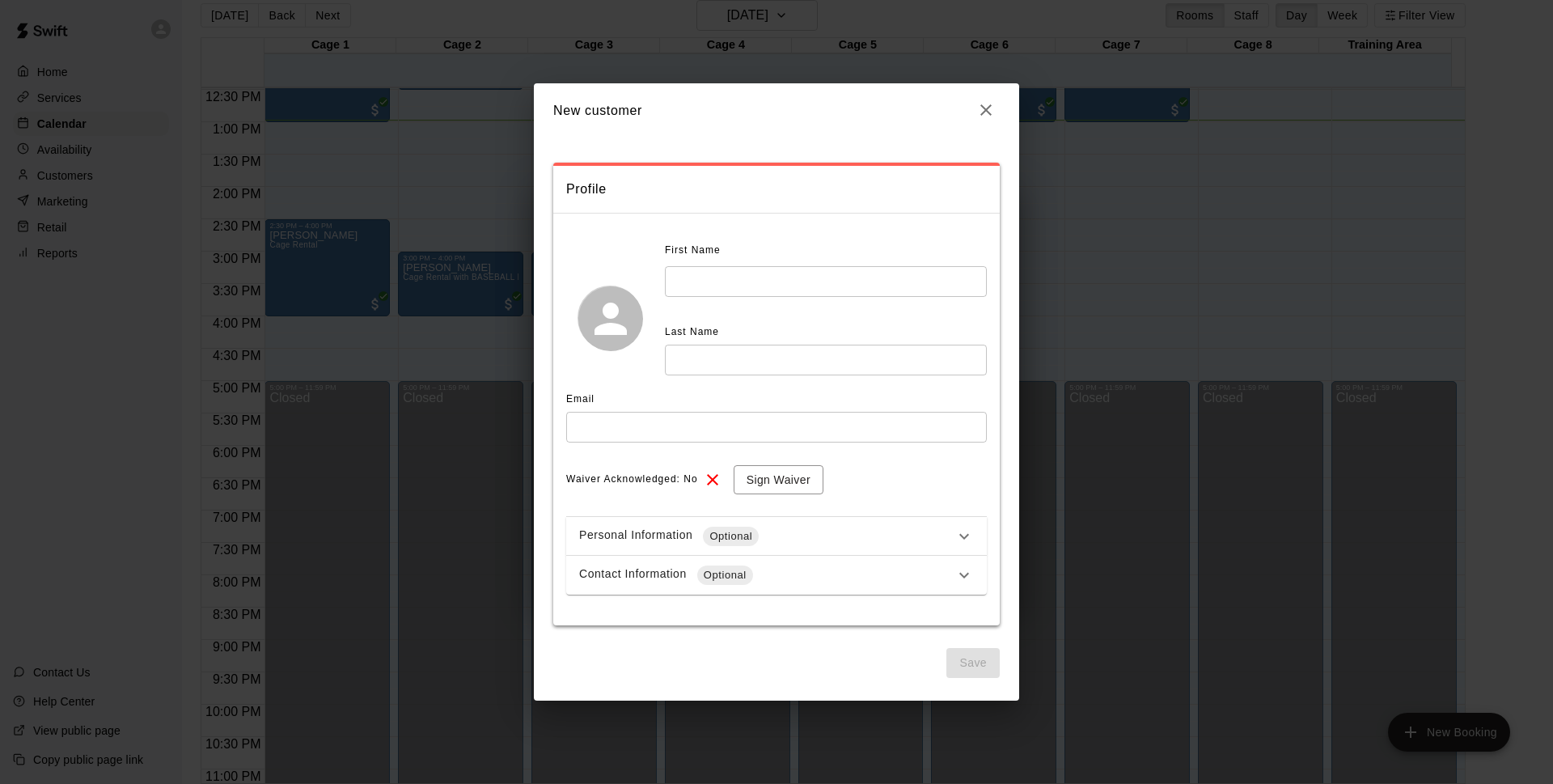
click at [753, 290] on input "text" at bounding box center [825, 281] width 322 height 30
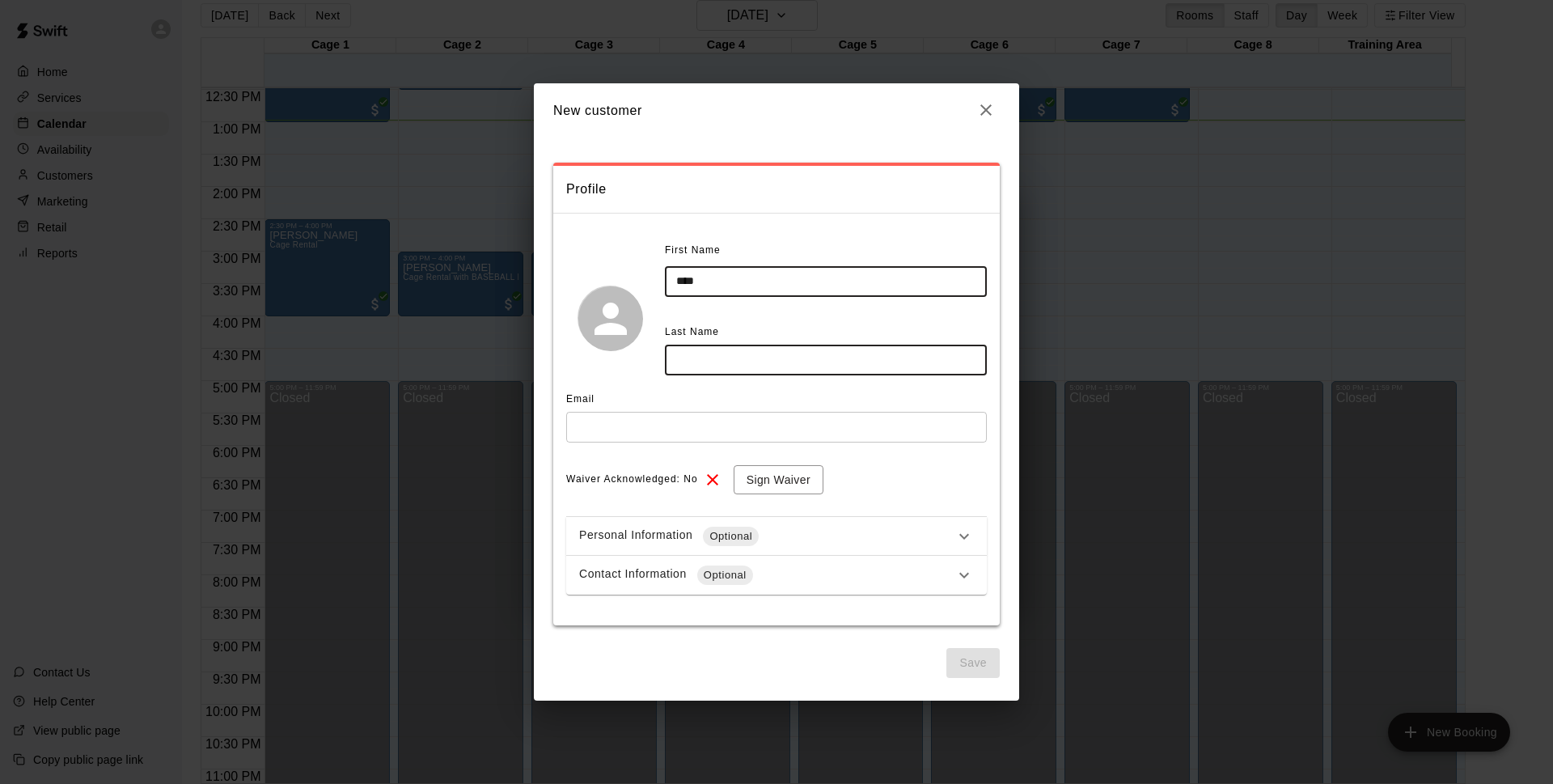
type input "****"
click at [788, 358] on input "text" at bounding box center [825, 359] width 322 height 30
type input "******"
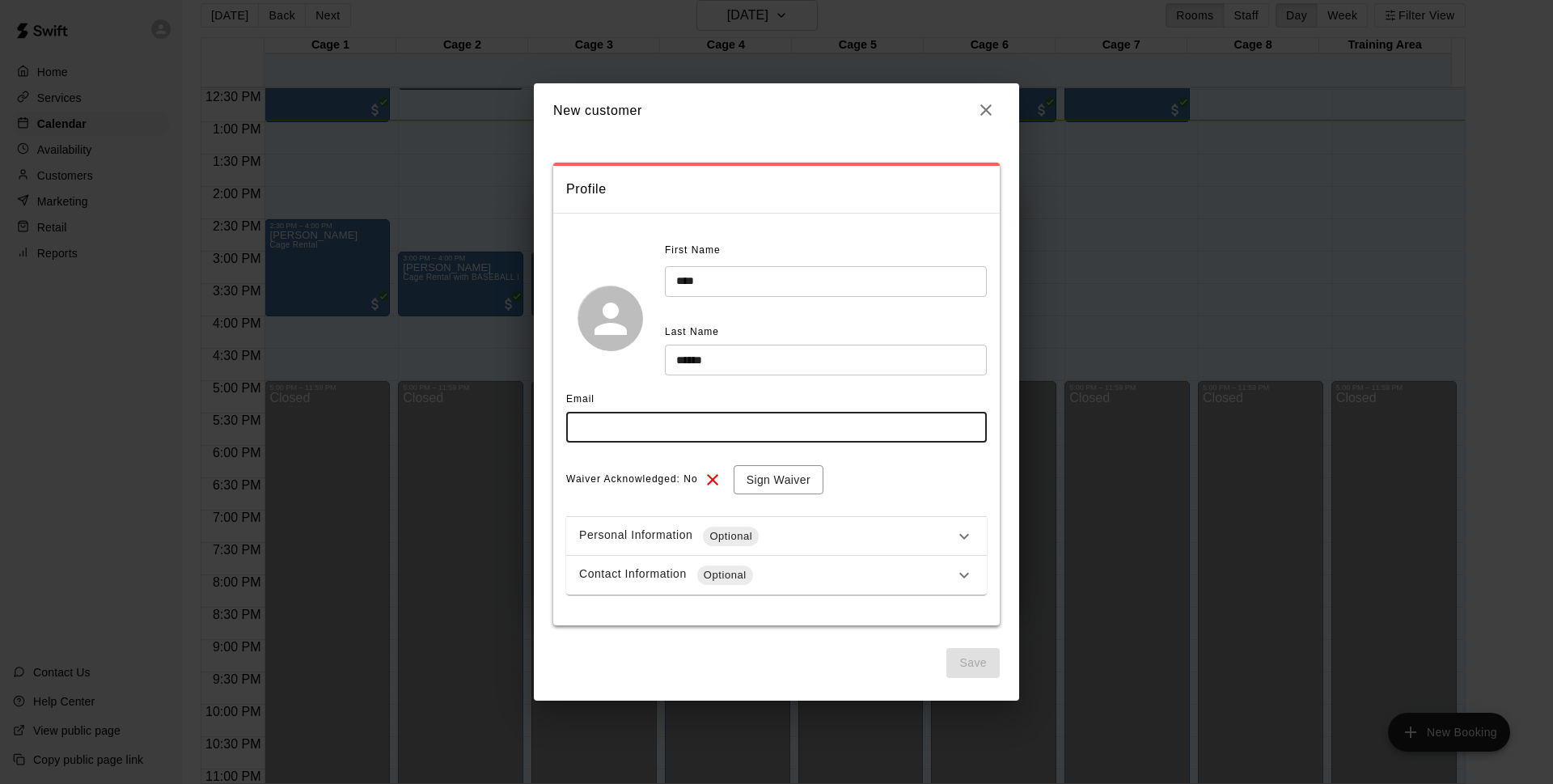
click at [718, 425] on input "text" at bounding box center [776, 426] width 420 height 30
type input "**********"
click at [818, 491] on button "Sign Waiver" at bounding box center [778, 480] width 90 height 30
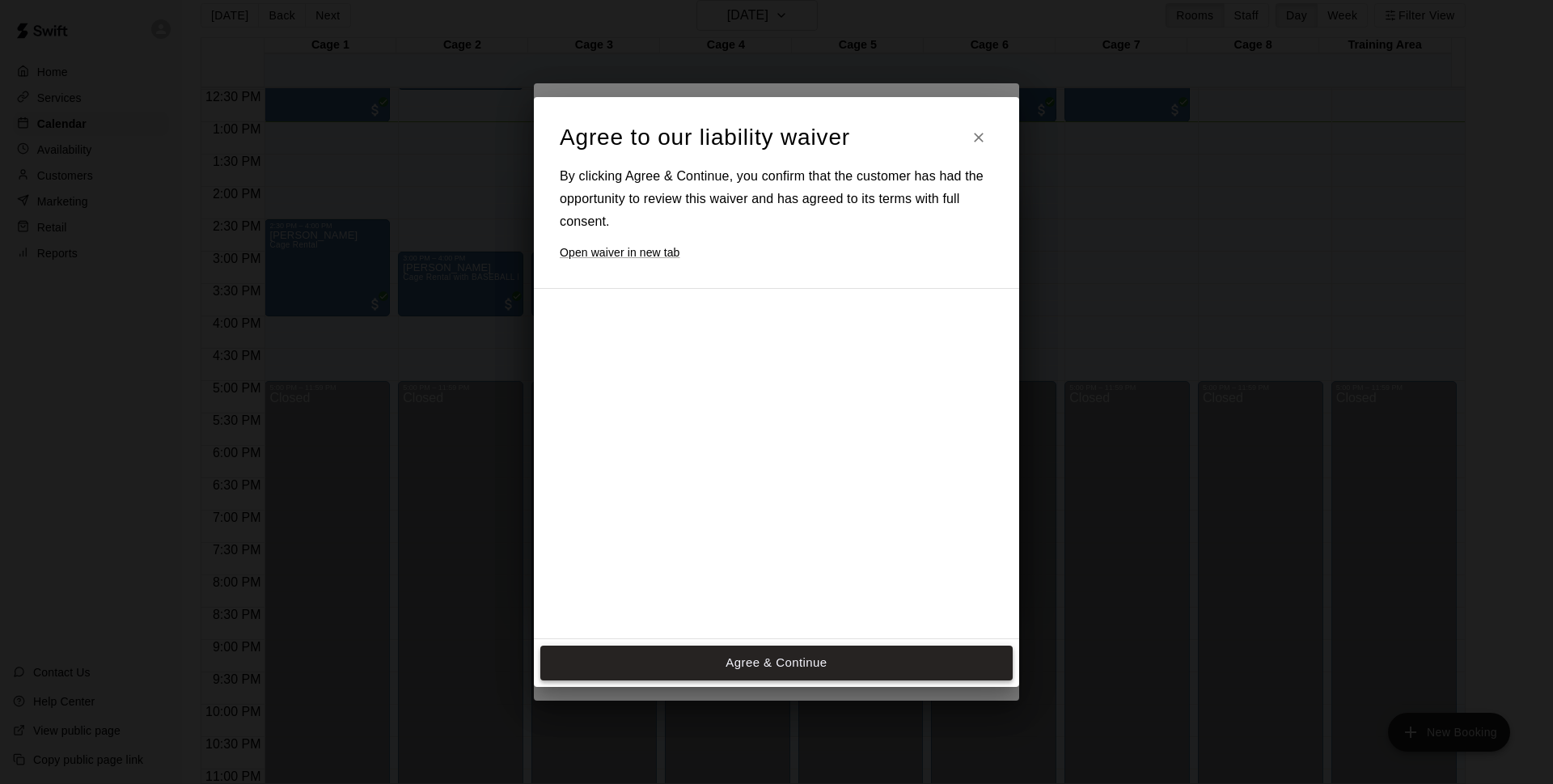
click at [802, 677] on button "Agree & Continue" at bounding box center [776, 663] width 472 height 34
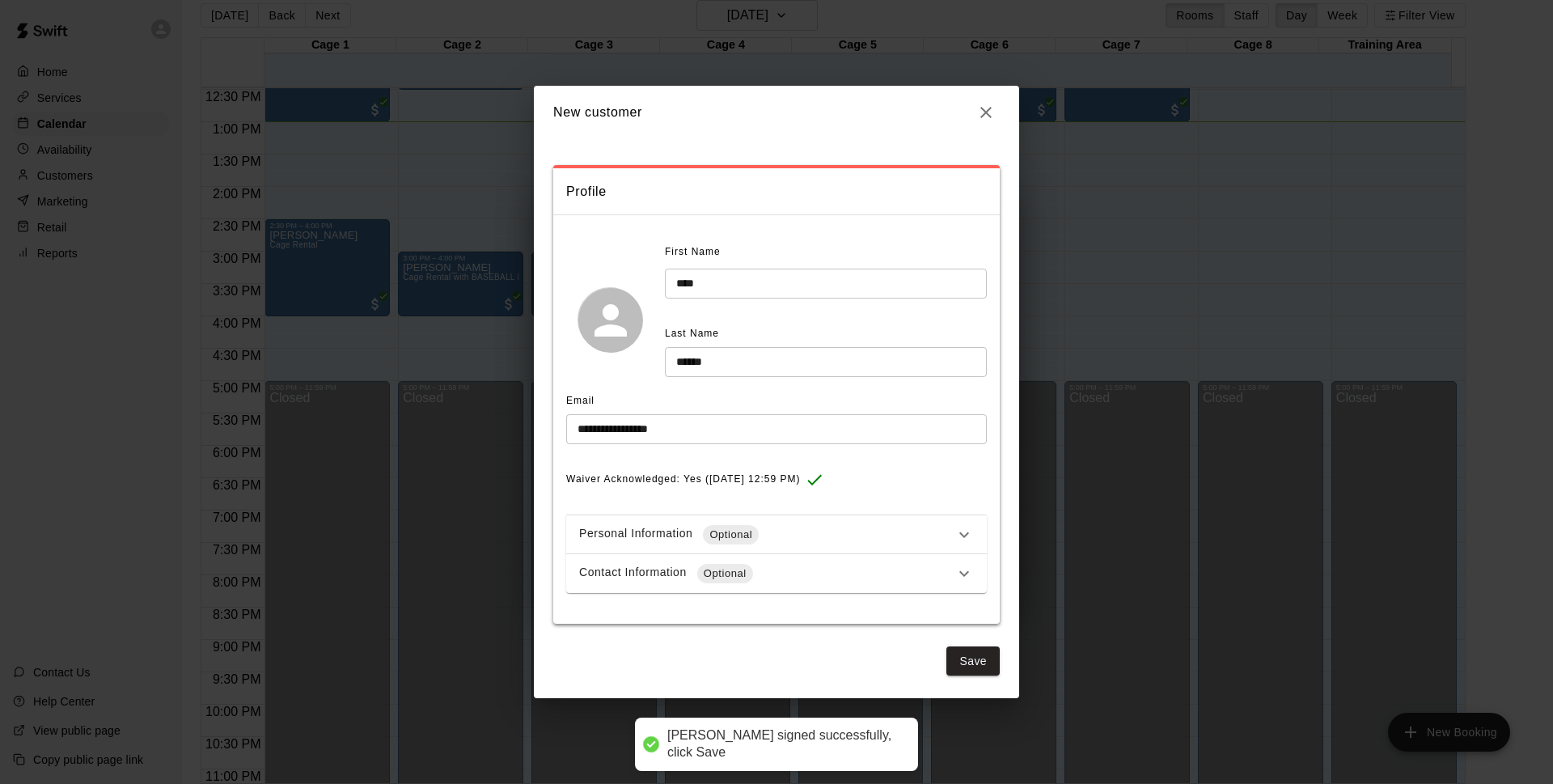
click at [762, 567] on div "Contact Information Optional" at bounding box center [766, 573] width 375 height 20
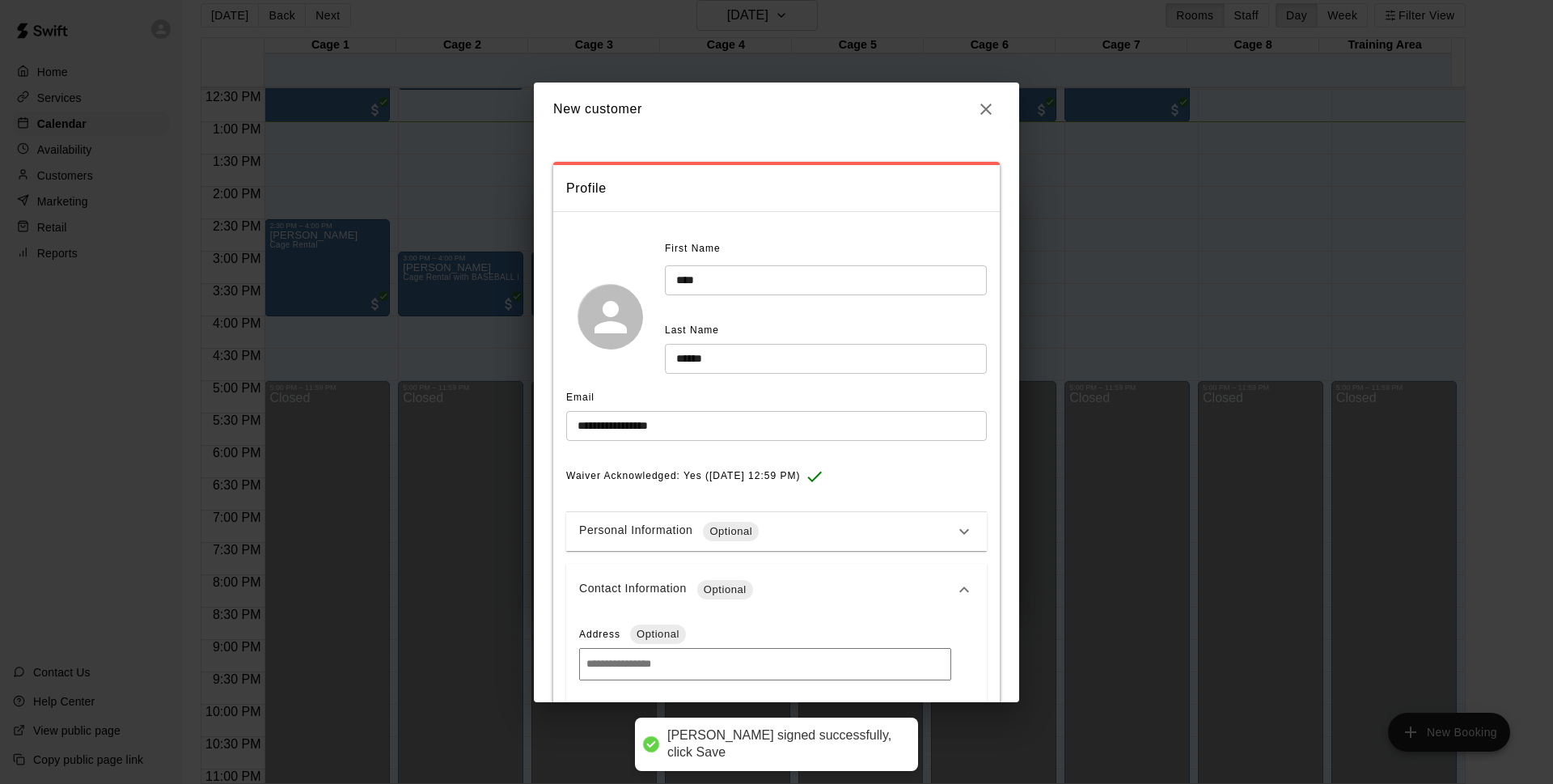
scroll to position [340, 0]
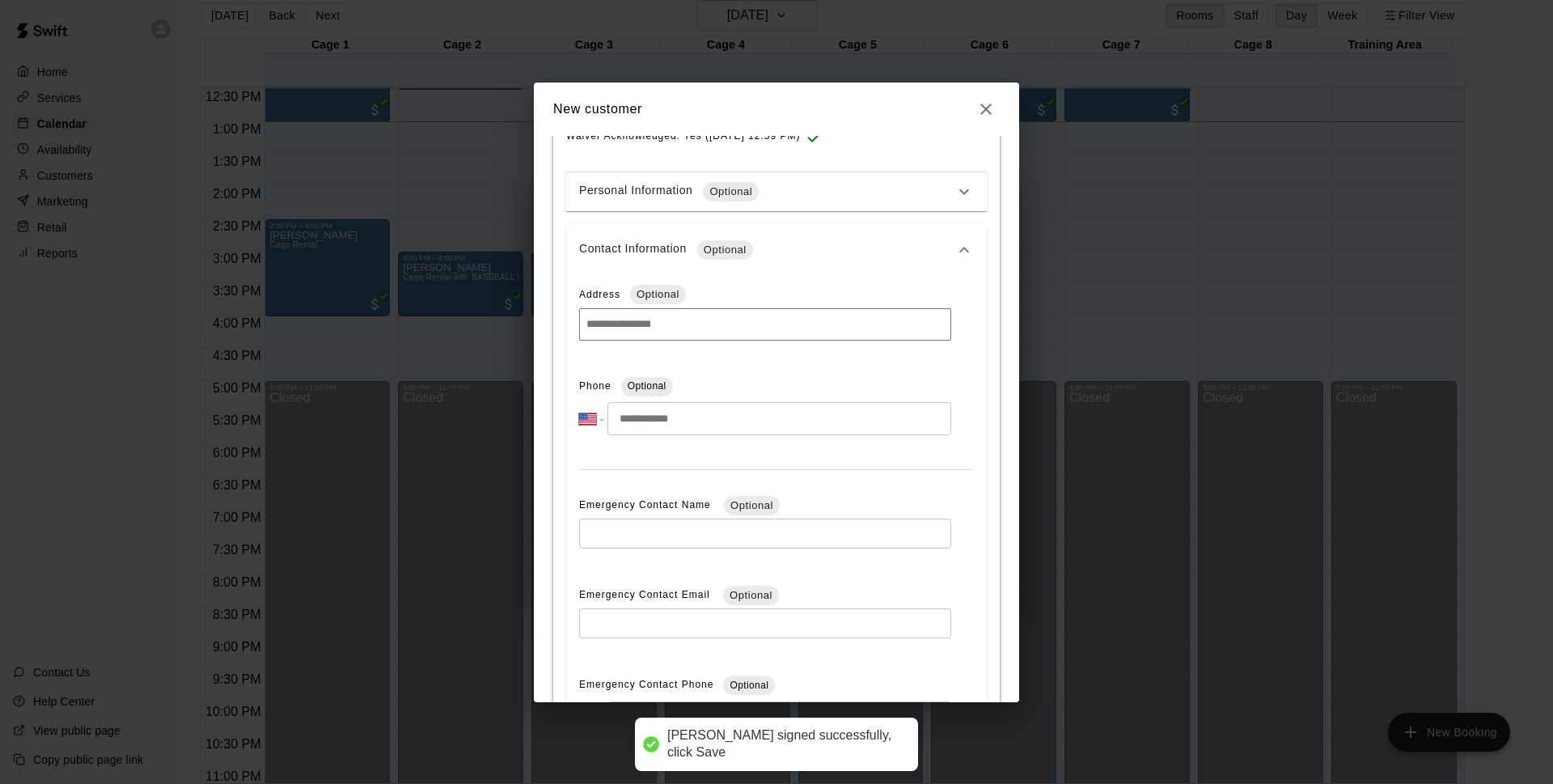
click at [683, 418] on input "tel" at bounding box center [779, 418] width 344 height 33
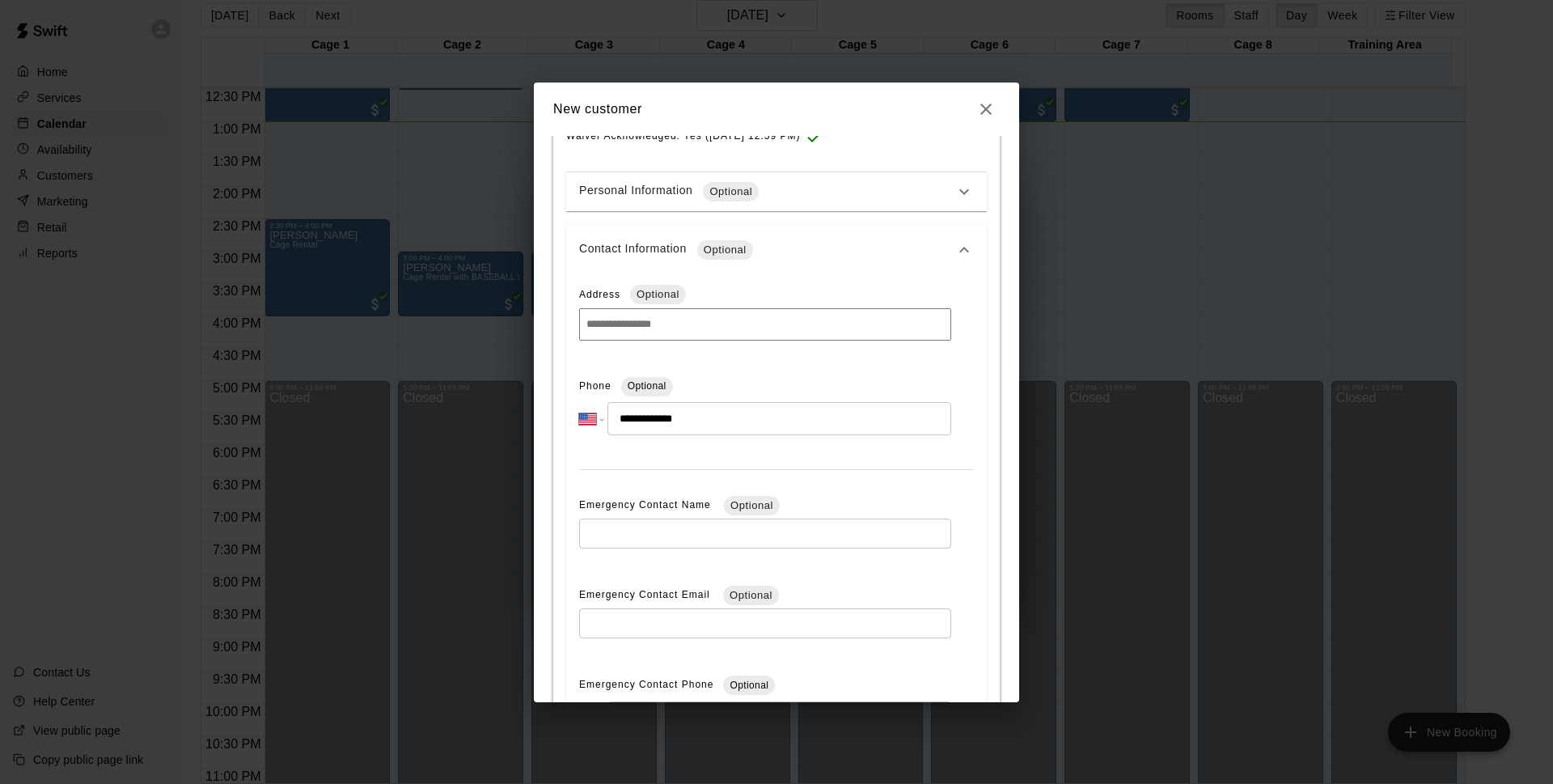
type input "**********"
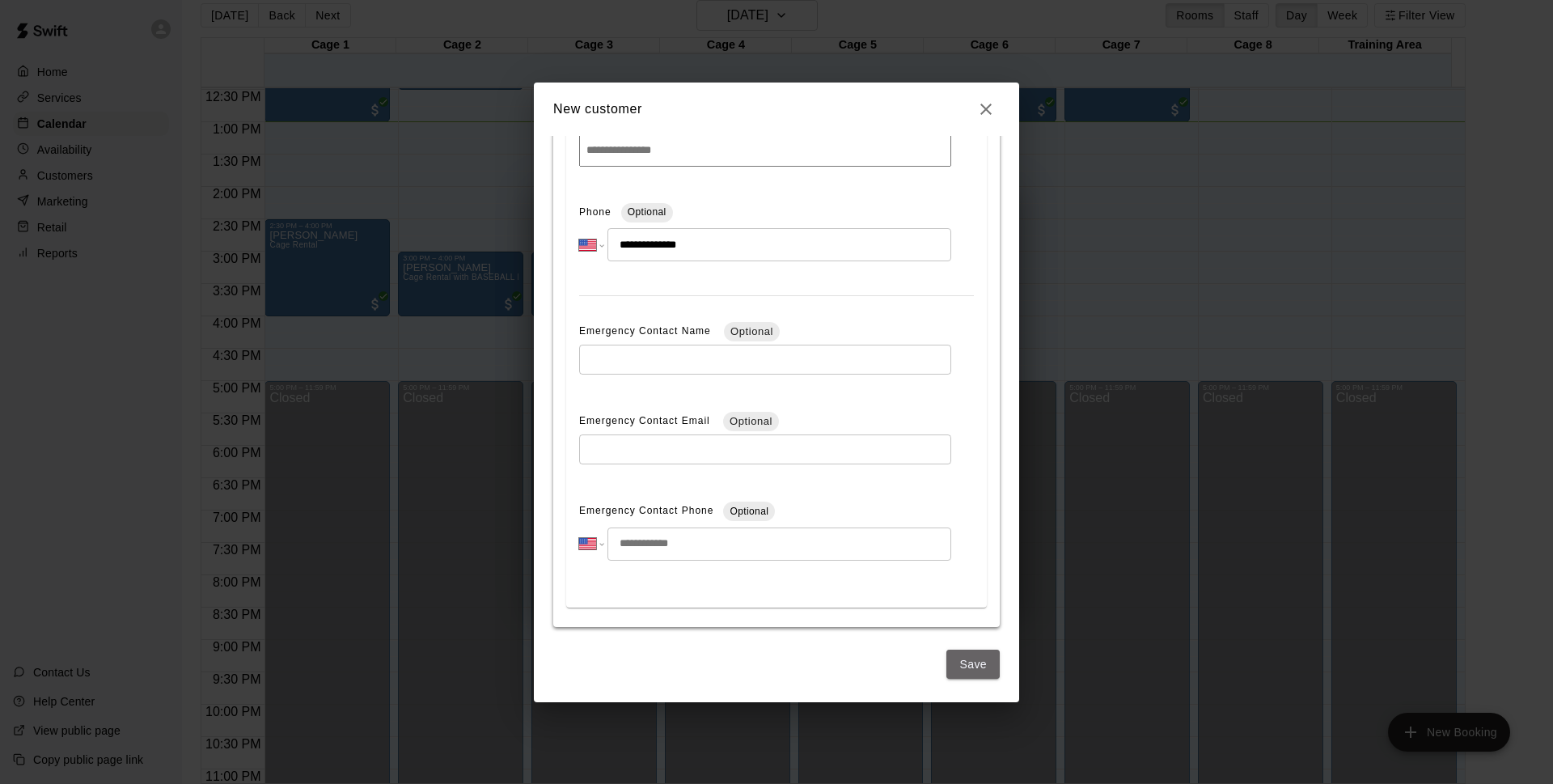
drag, startPoint x: 941, startPoint y: 655, endPoint x: 976, endPoint y: 666, distance: 36.7
click at [946, 656] on button "Save" at bounding box center [973, 664] width 54 height 30
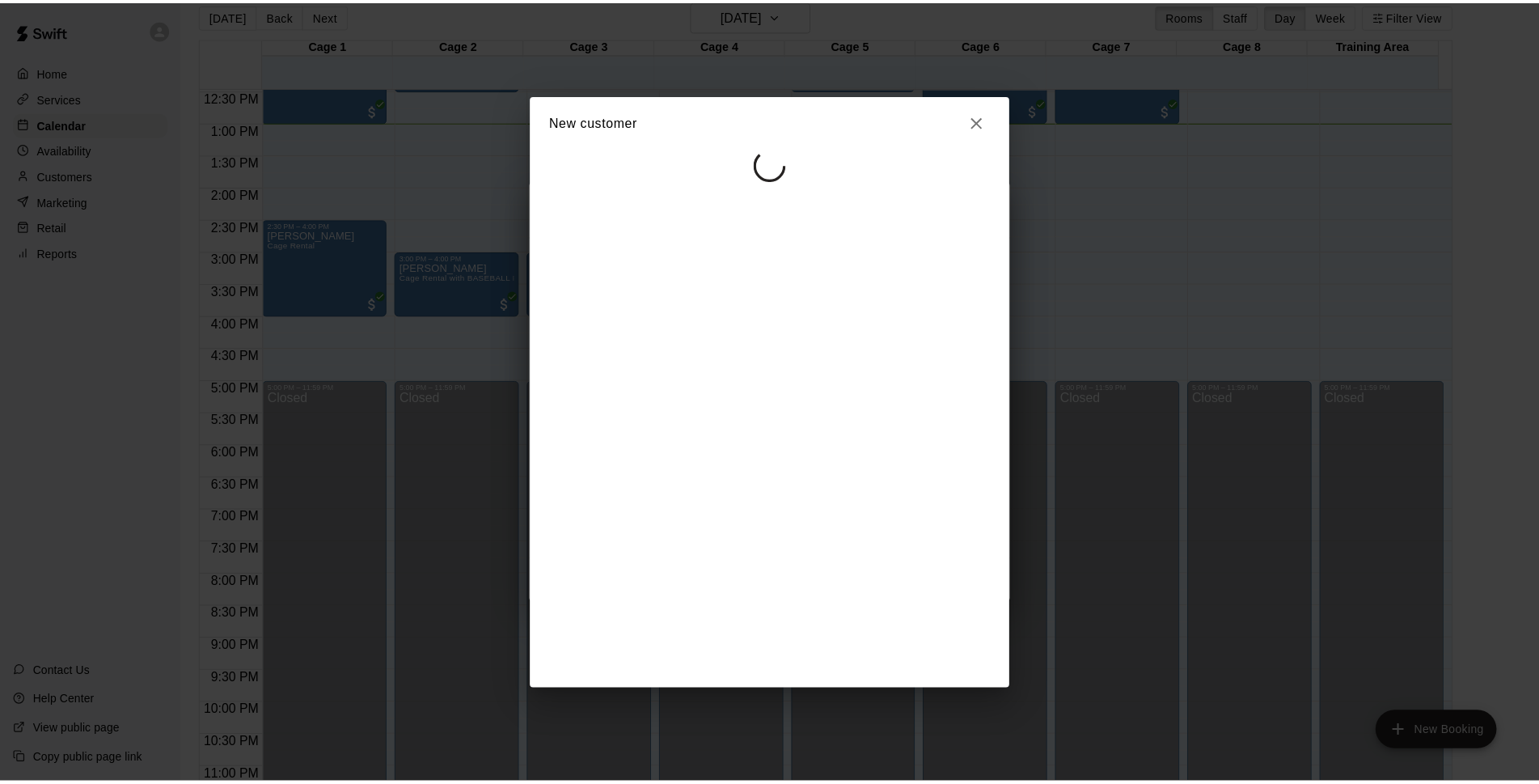
scroll to position [0, 0]
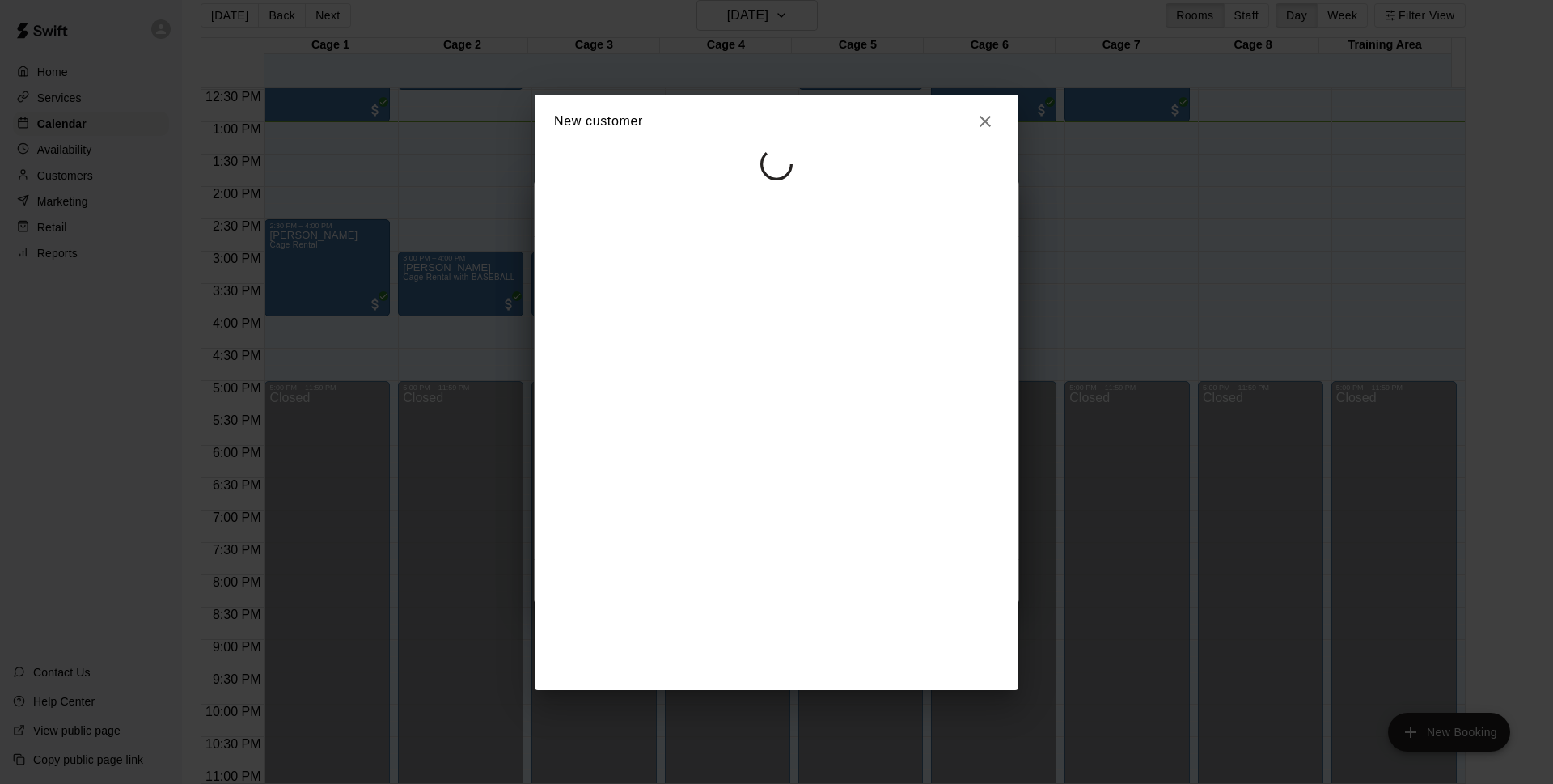
select select "**"
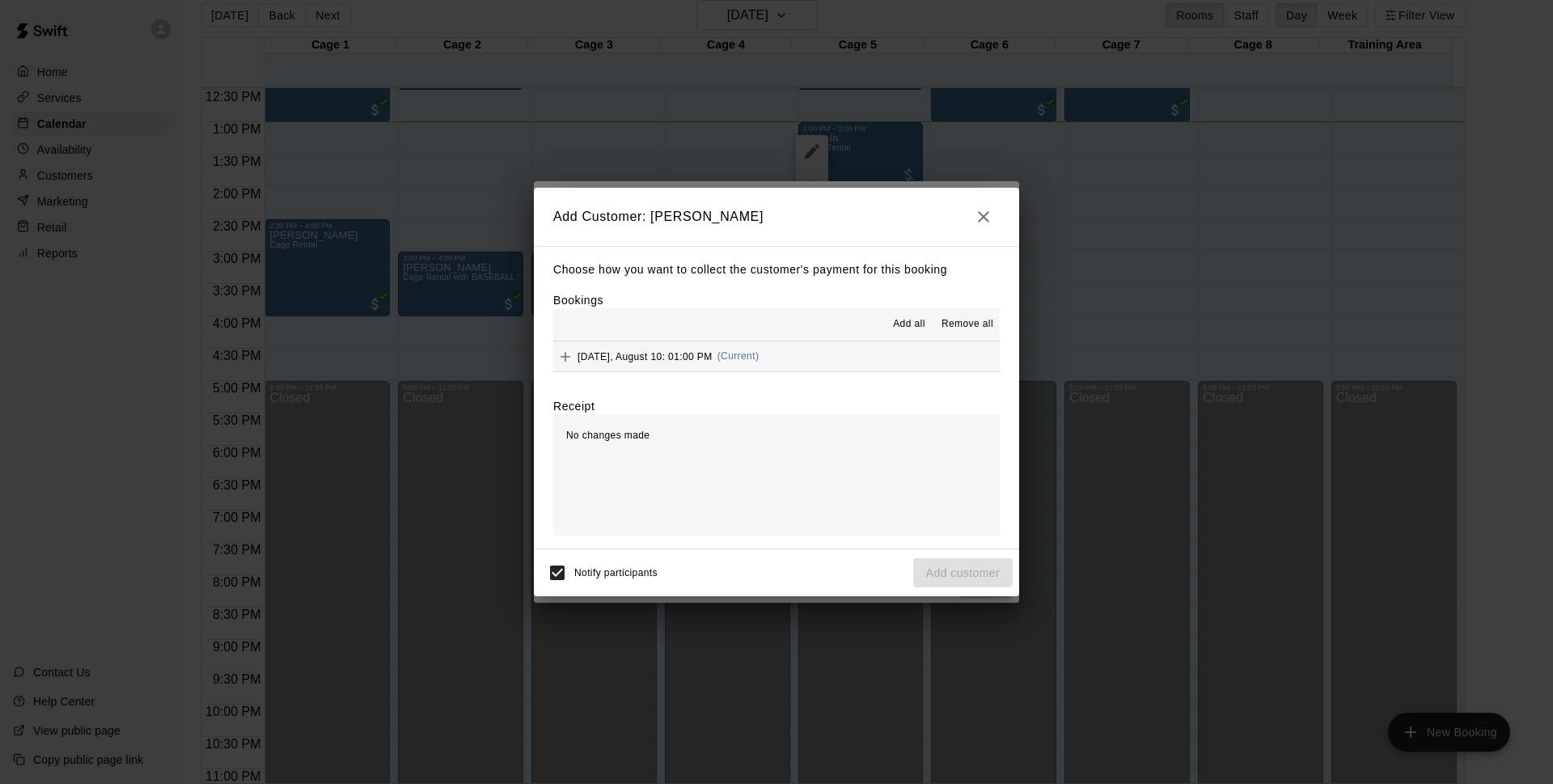
click at [808, 364] on button "[DATE], August 10: 01:00 PM (Current)" at bounding box center [776, 356] width 447 height 30
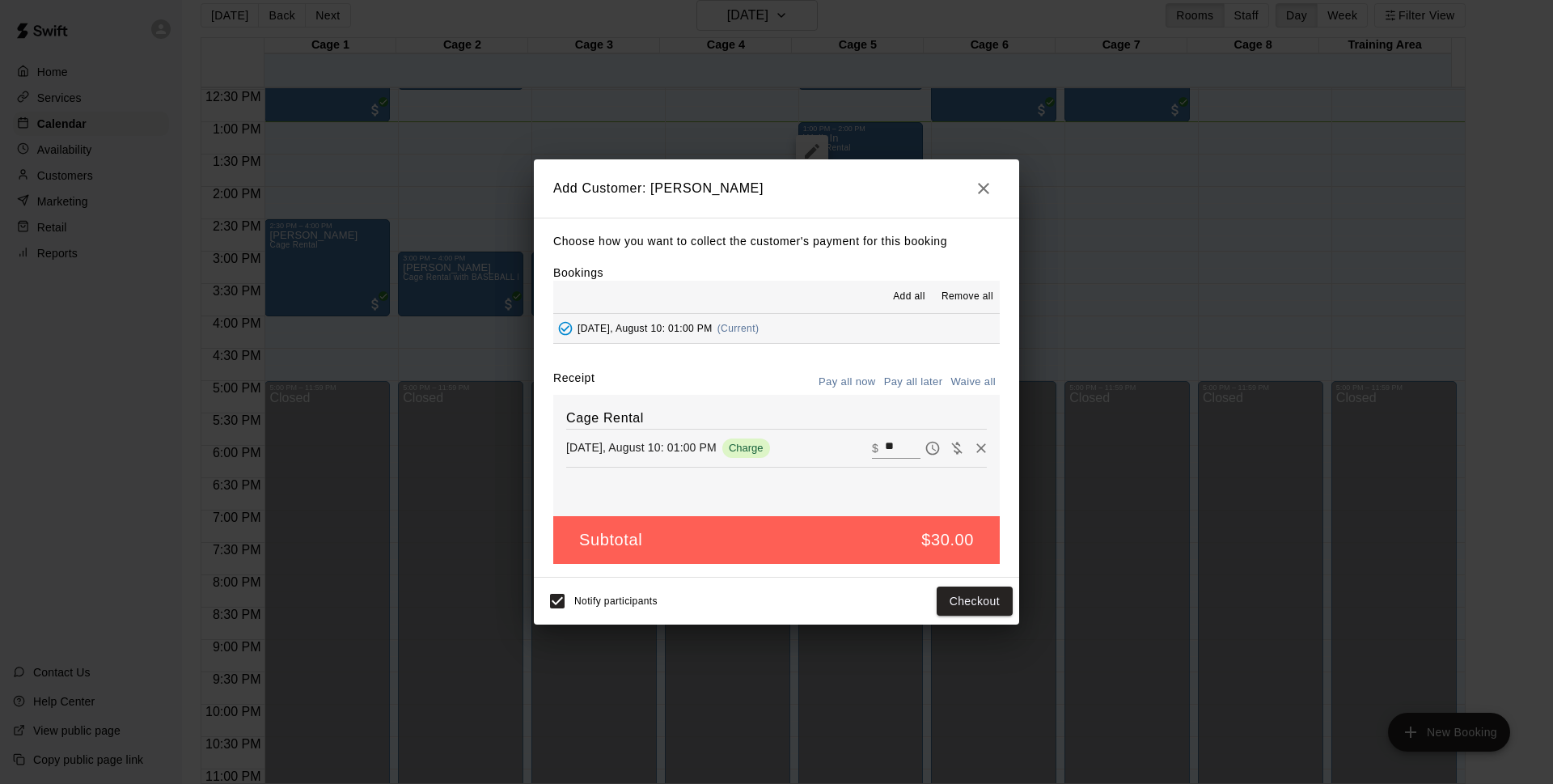
click at [898, 380] on button "Pay all later" at bounding box center [913, 382] width 67 height 25
click at [848, 370] on div "Choose how you want to collect the customer's payment for this booking Bookings…" at bounding box center [776, 397] width 485 height 360
click at [849, 378] on button "Pay all now" at bounding box center [847, 382] width 66 height 25
click at [952, 598] on button "Checkout" at bounding box center [975, 601] width 76 height 30
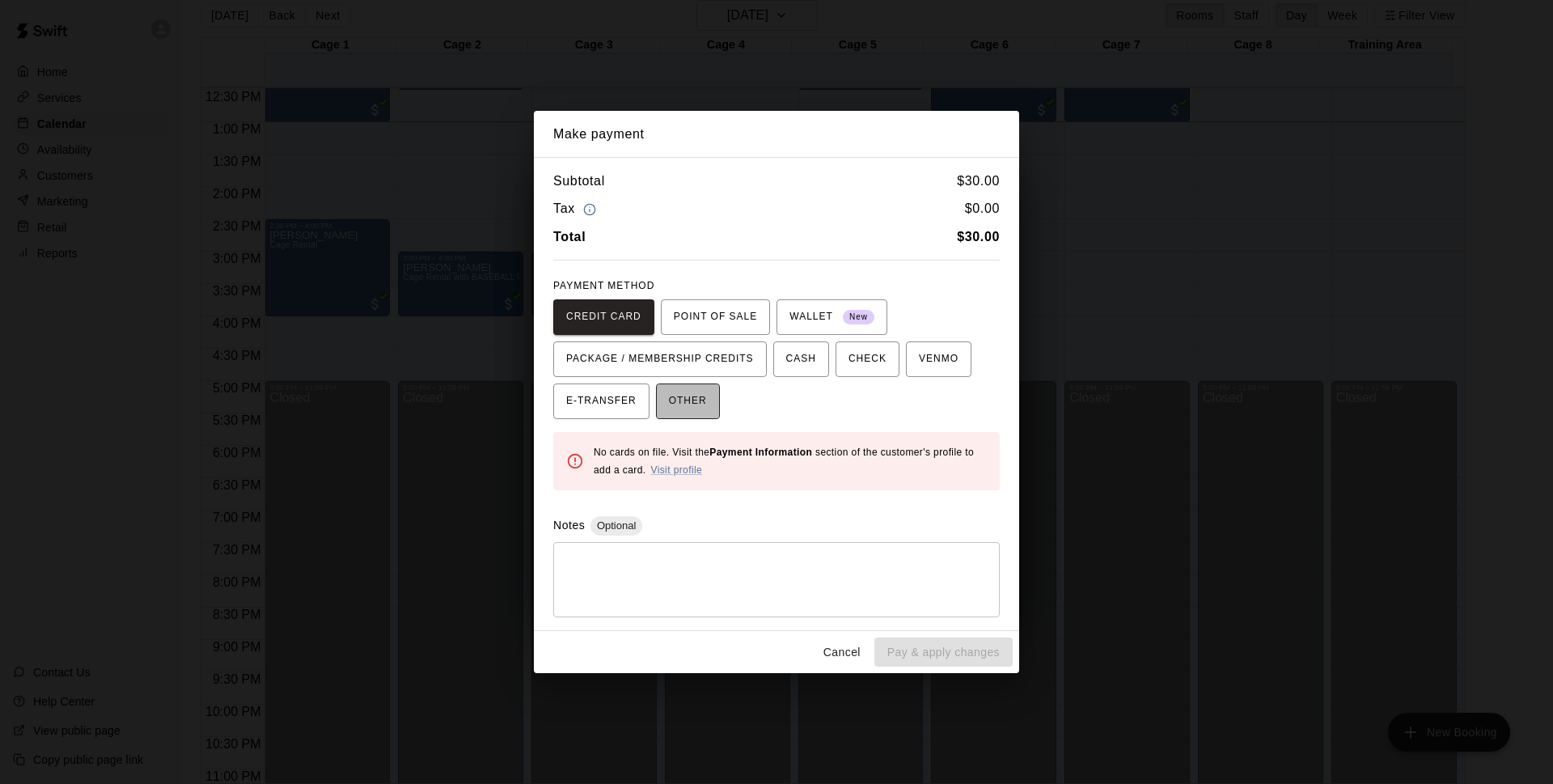
click at [712, 397] on button "OTHER" at bounding box center [688, 401] width 64 height 36
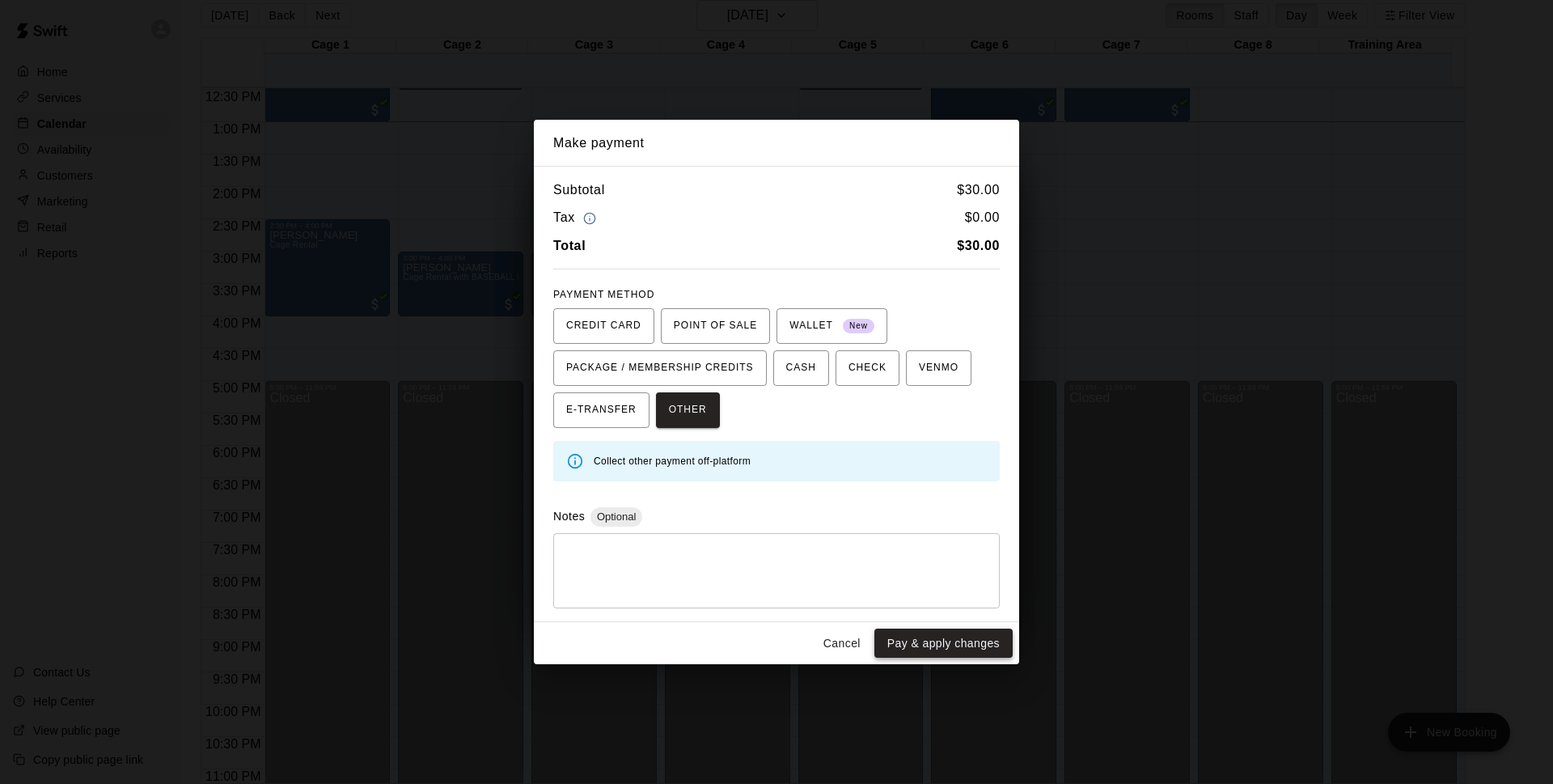
click at [947, 642] on button "Pay & apply changes" at bounding box center [944, 643] width 138 height 30
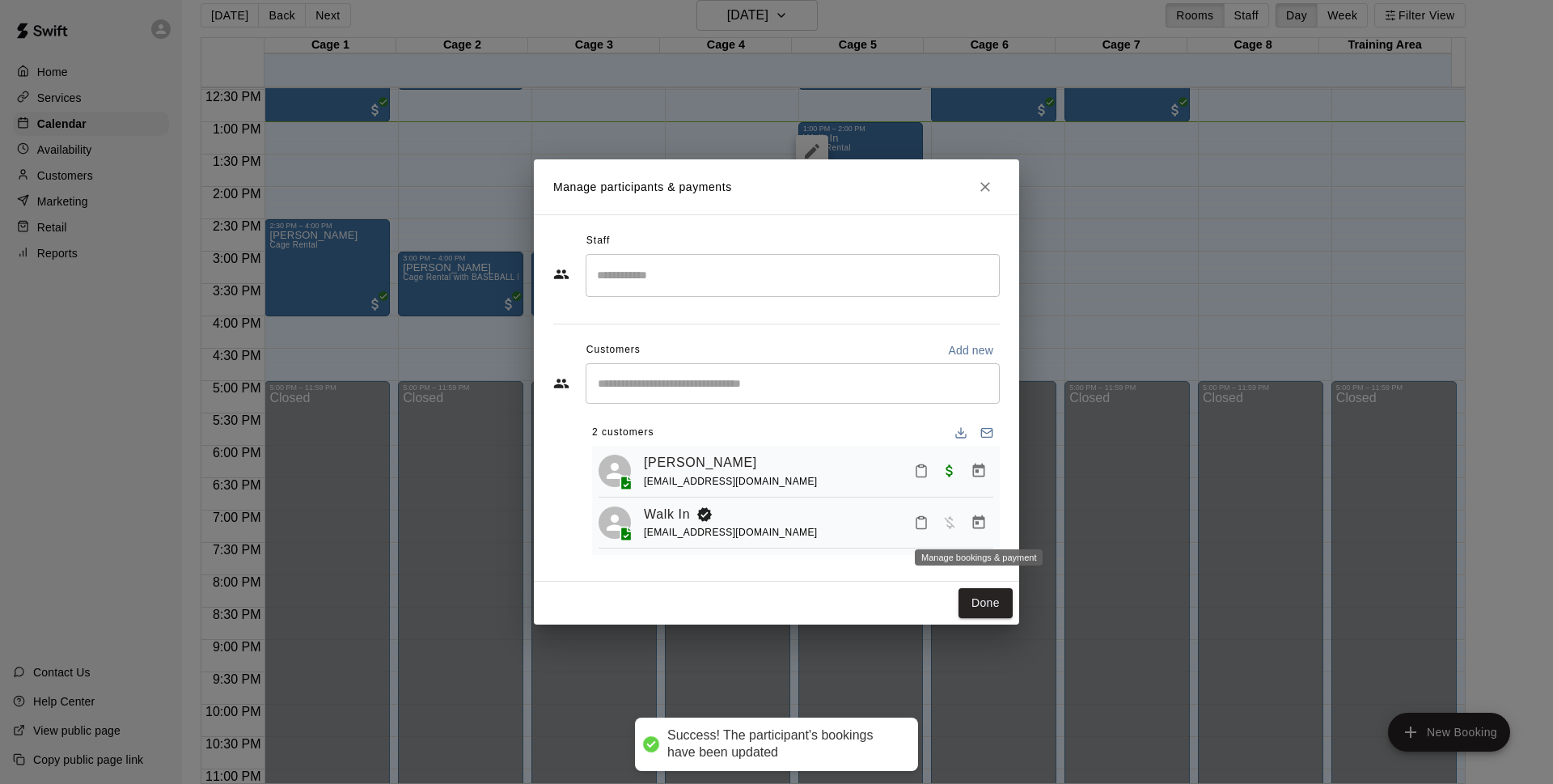
click at [986, 524] on icon "Manage bookings & payment" at bounding box center [978, 522] width 16 height 16
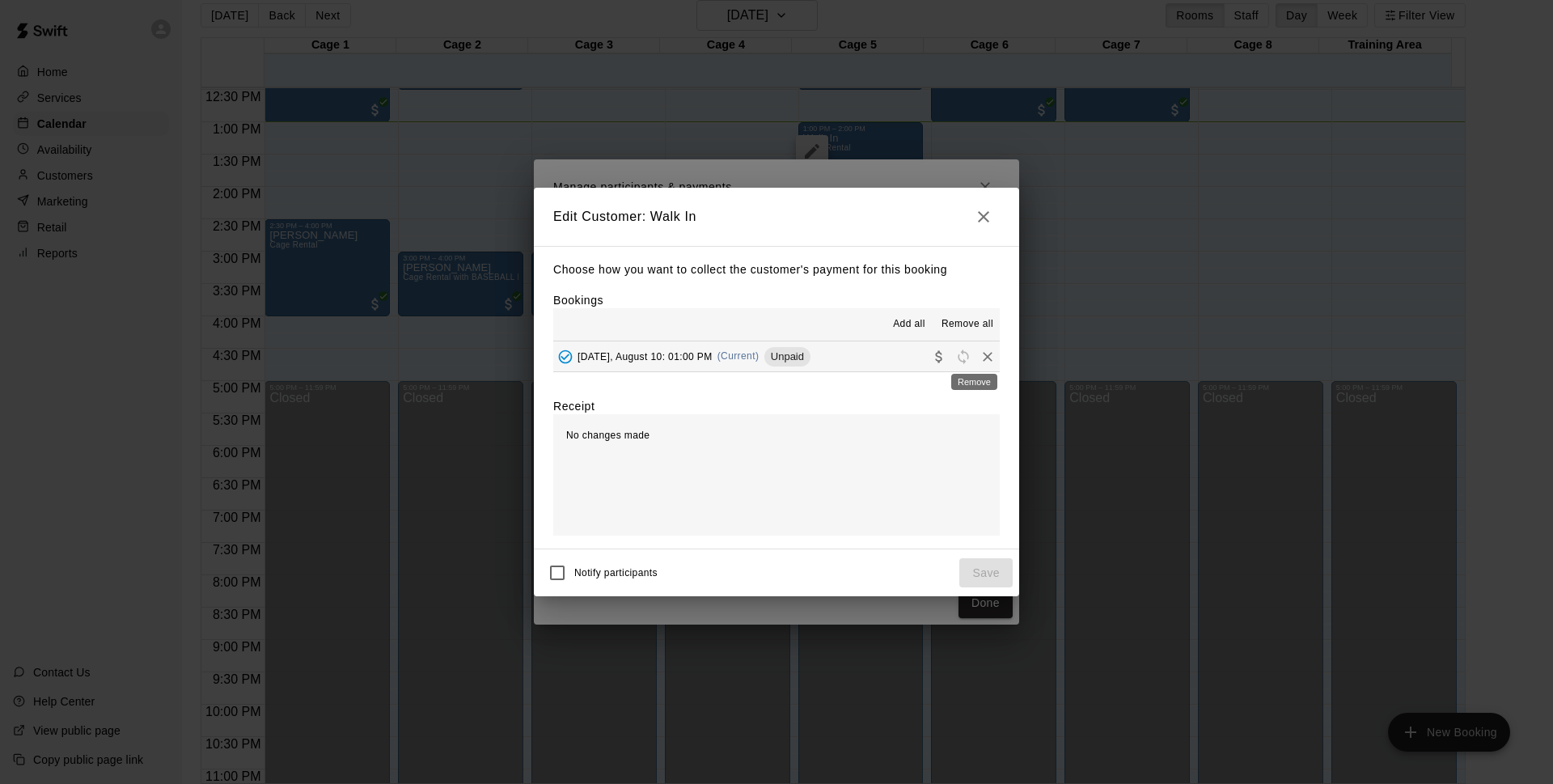
click at [980, 352] on icon "Remove" at bounding box center [987, 356] width 16 height 16
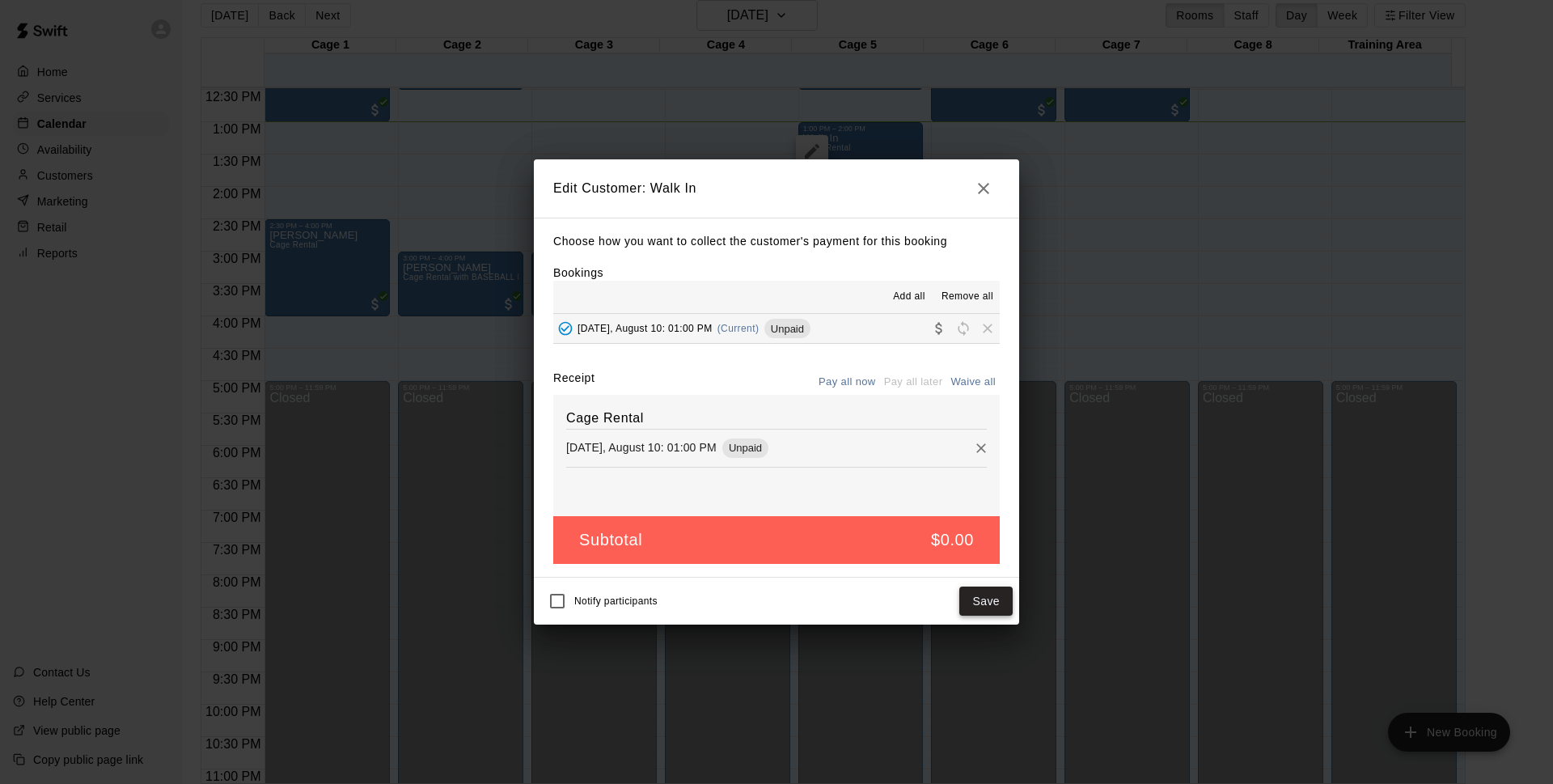
click at [1004, 599] on button "Save" at bounding box center [986, 601] width 54 height 30
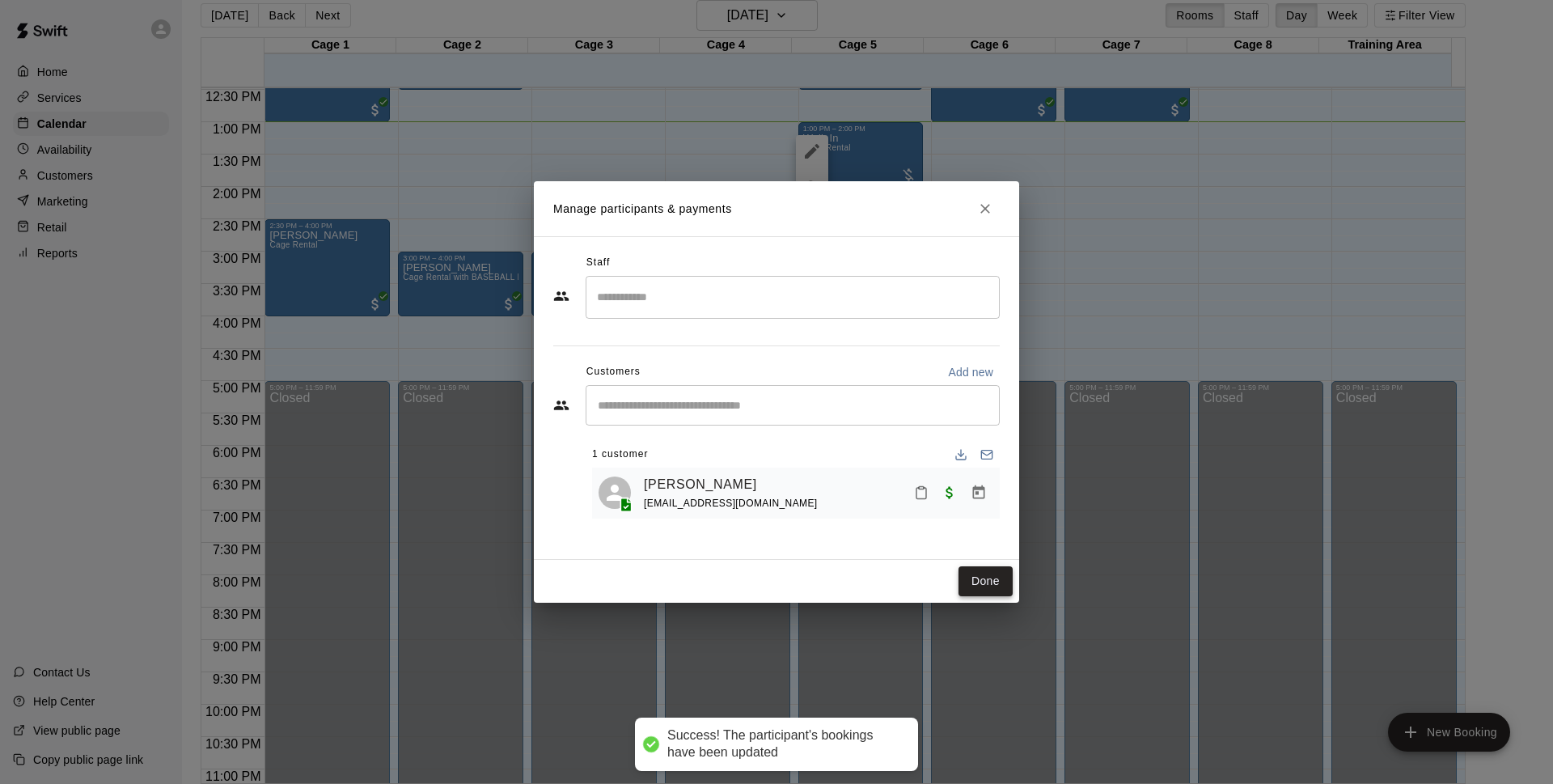
click at [986, 591] on button "Done" at bounding box center [985, 581] width 54 height 30
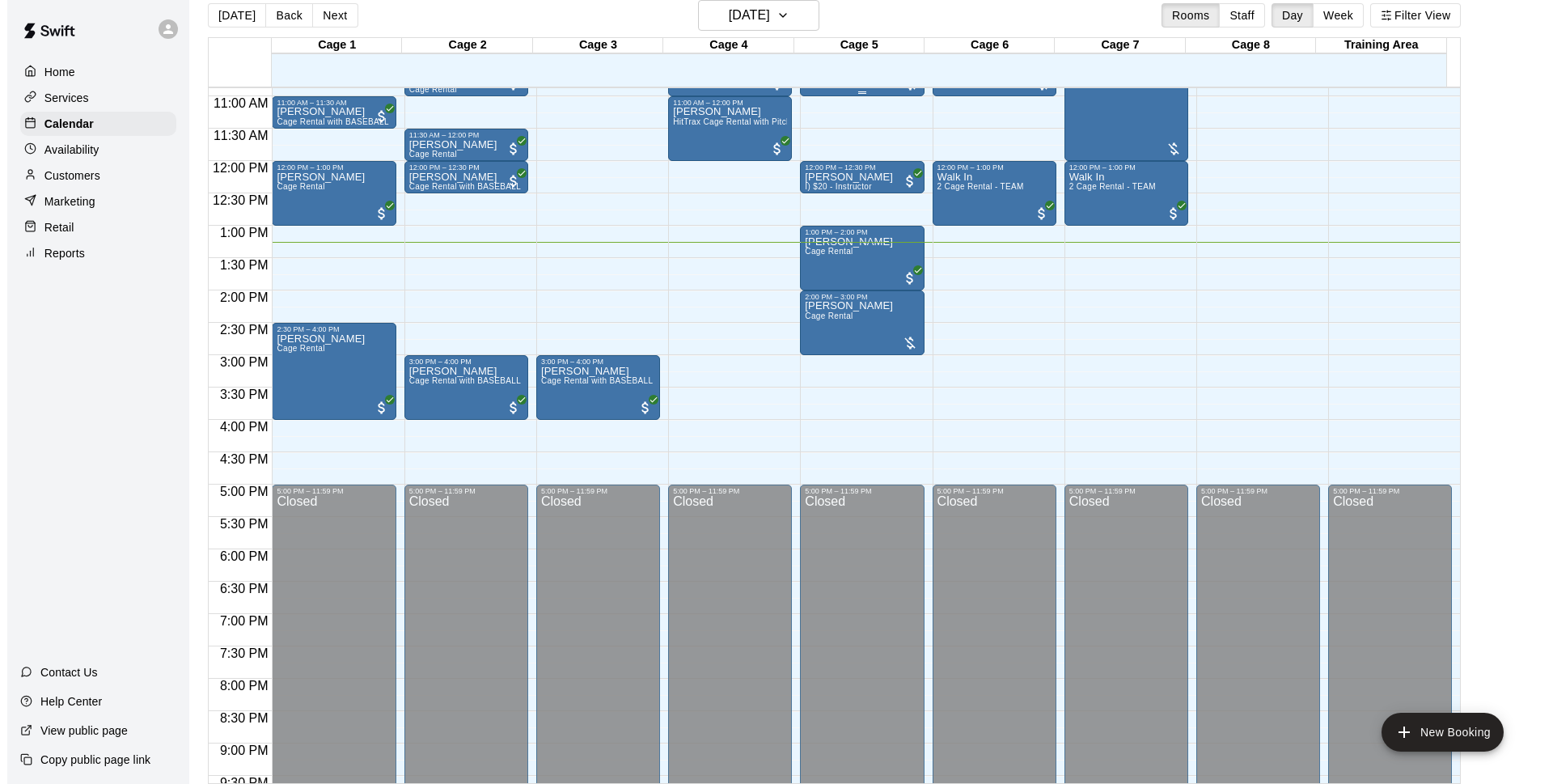
scroll to position [496, 0]
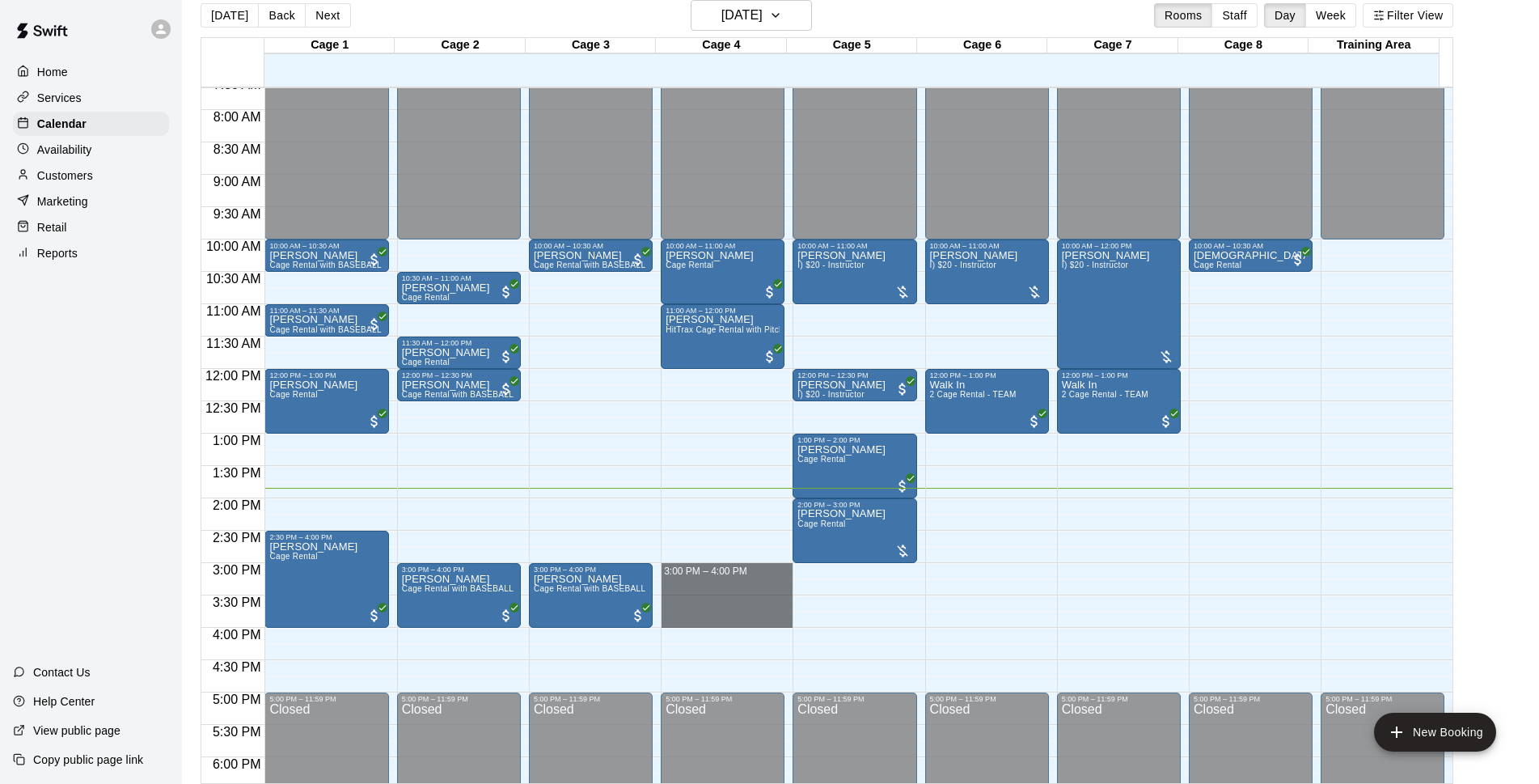
drag, startPoint x: 677, startPoint y: 565, endPoint x: 692, endPoint y: 622, distance: 58.9
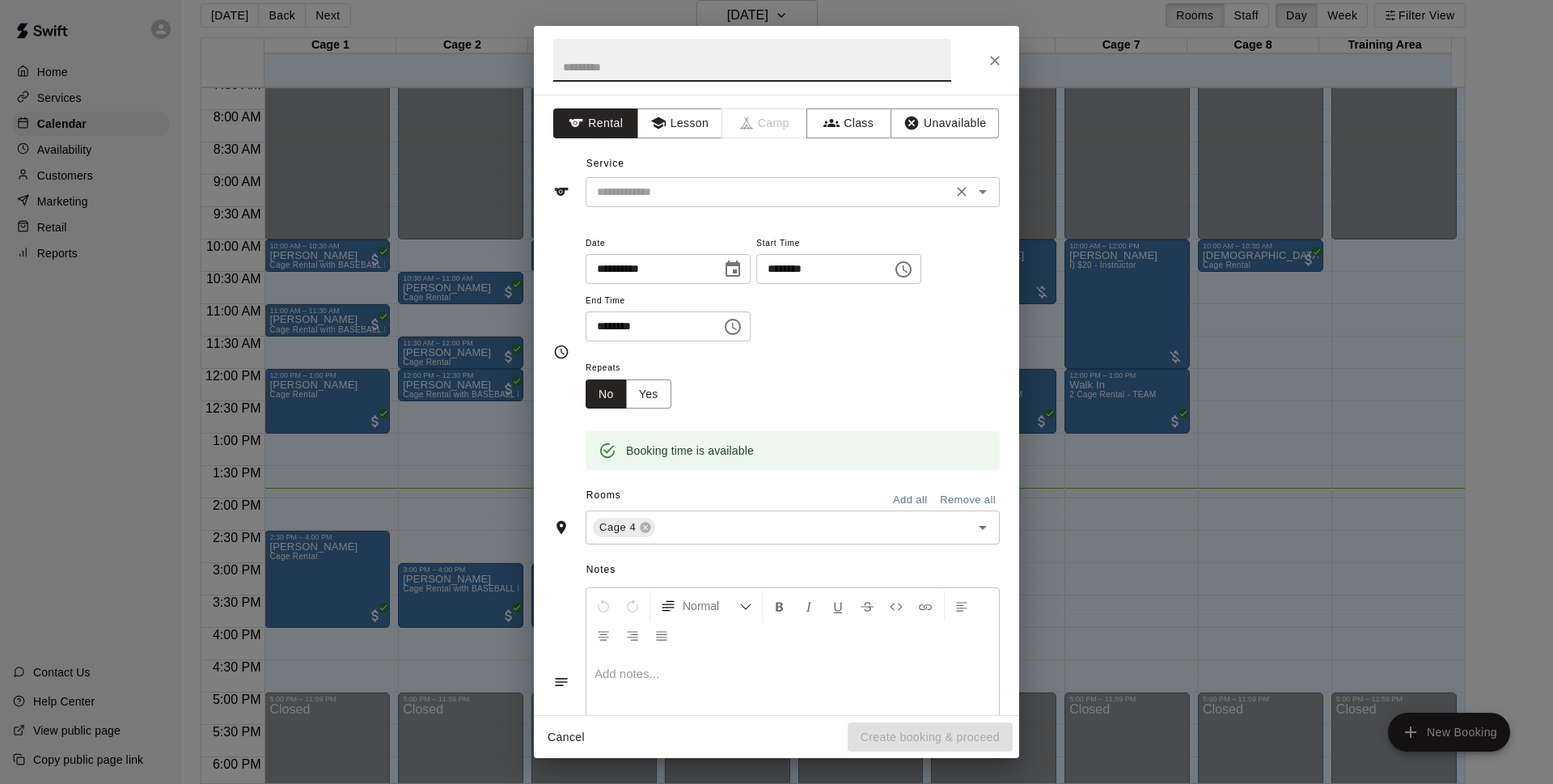
click at [747, 185] on input "text" at bounding box center [769, 192] width 357 height 20
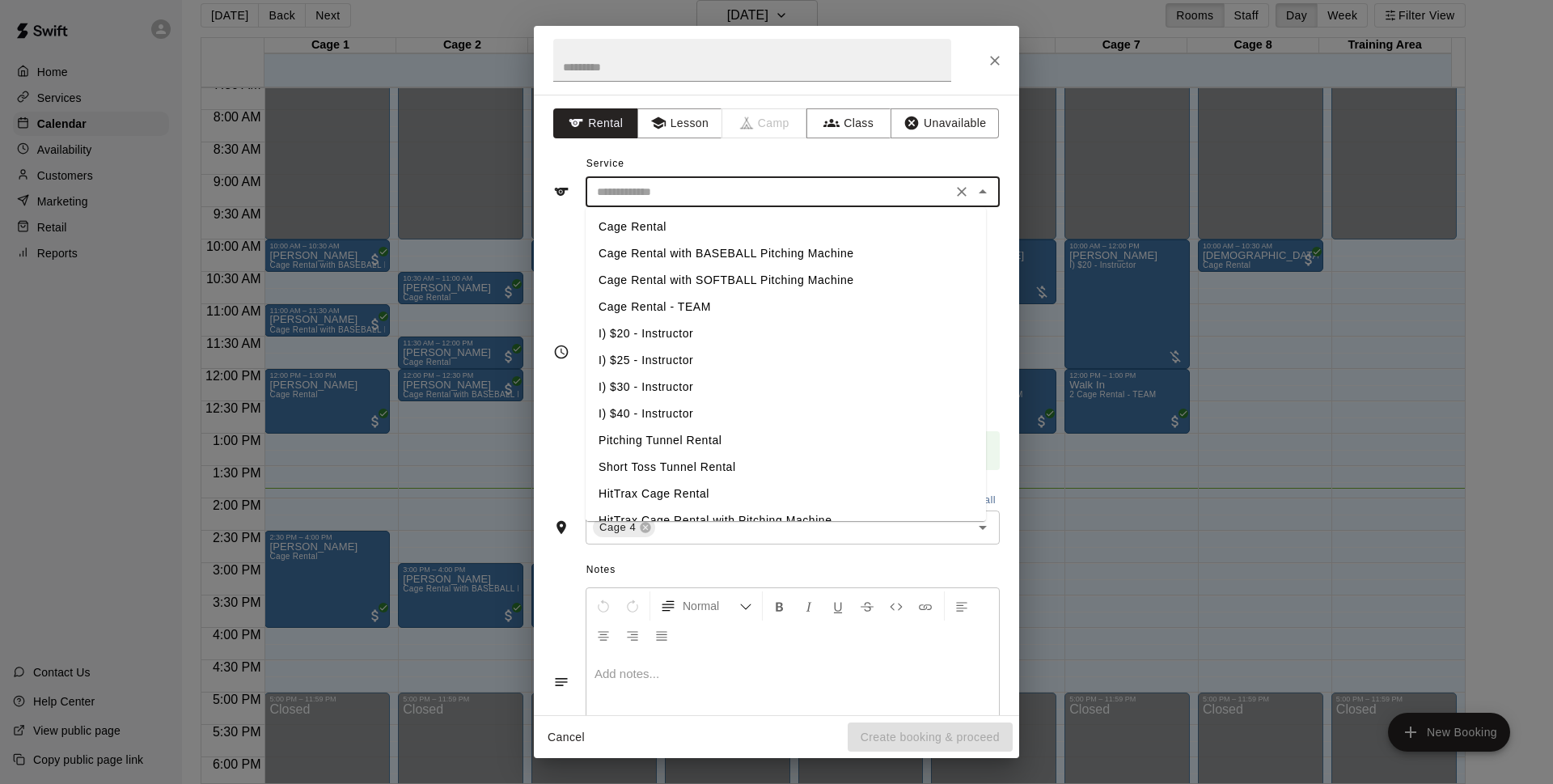
click at [772, 252] on li "Cage Rental with BASEBALL Pitching Machine" at bounding box center [786, 253] width 401 height 26
type input "**********"
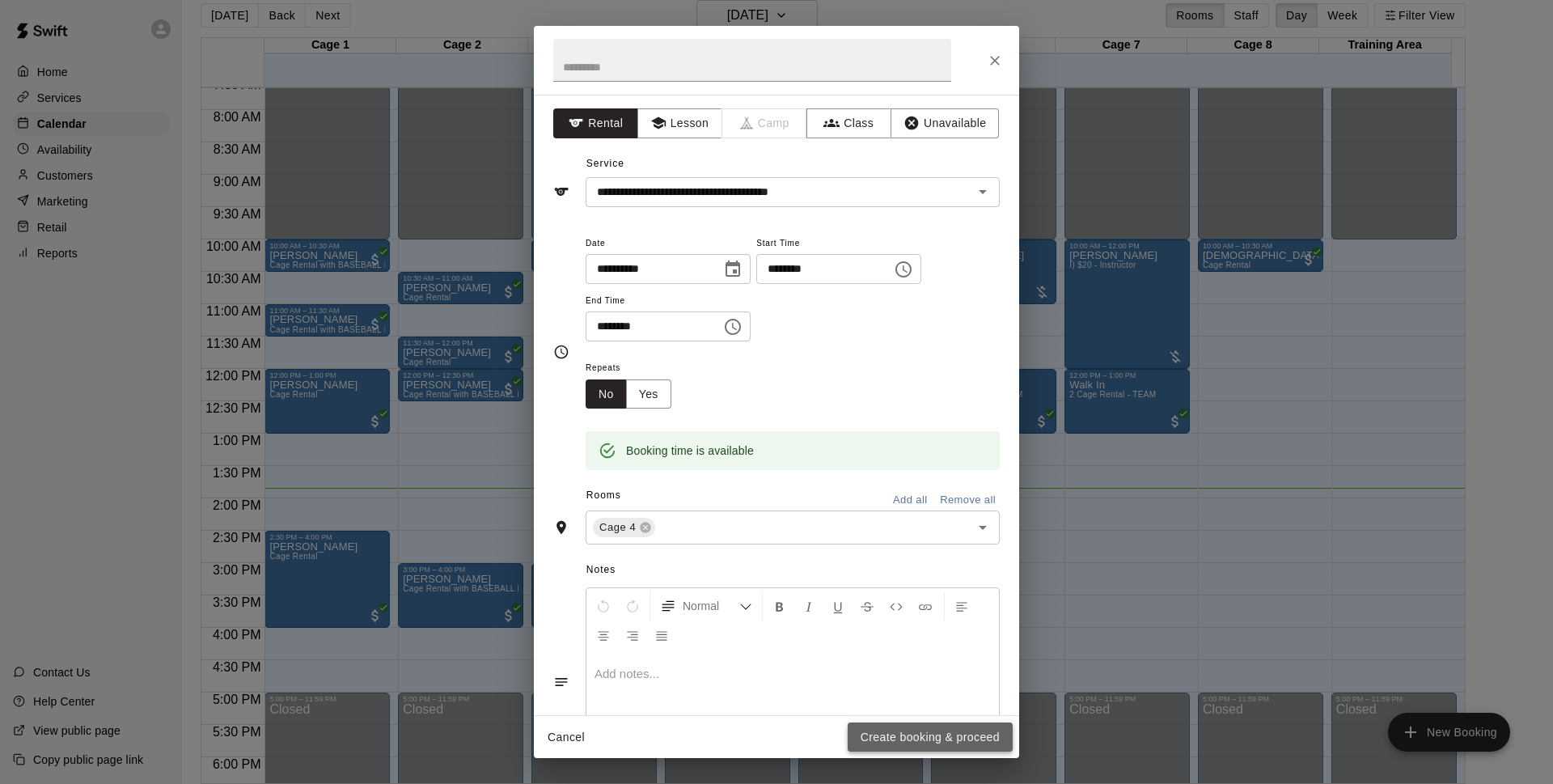
click at [897, 745] on button "Create booking & proceed" at bounding box center [930, 737] width 165 height 30
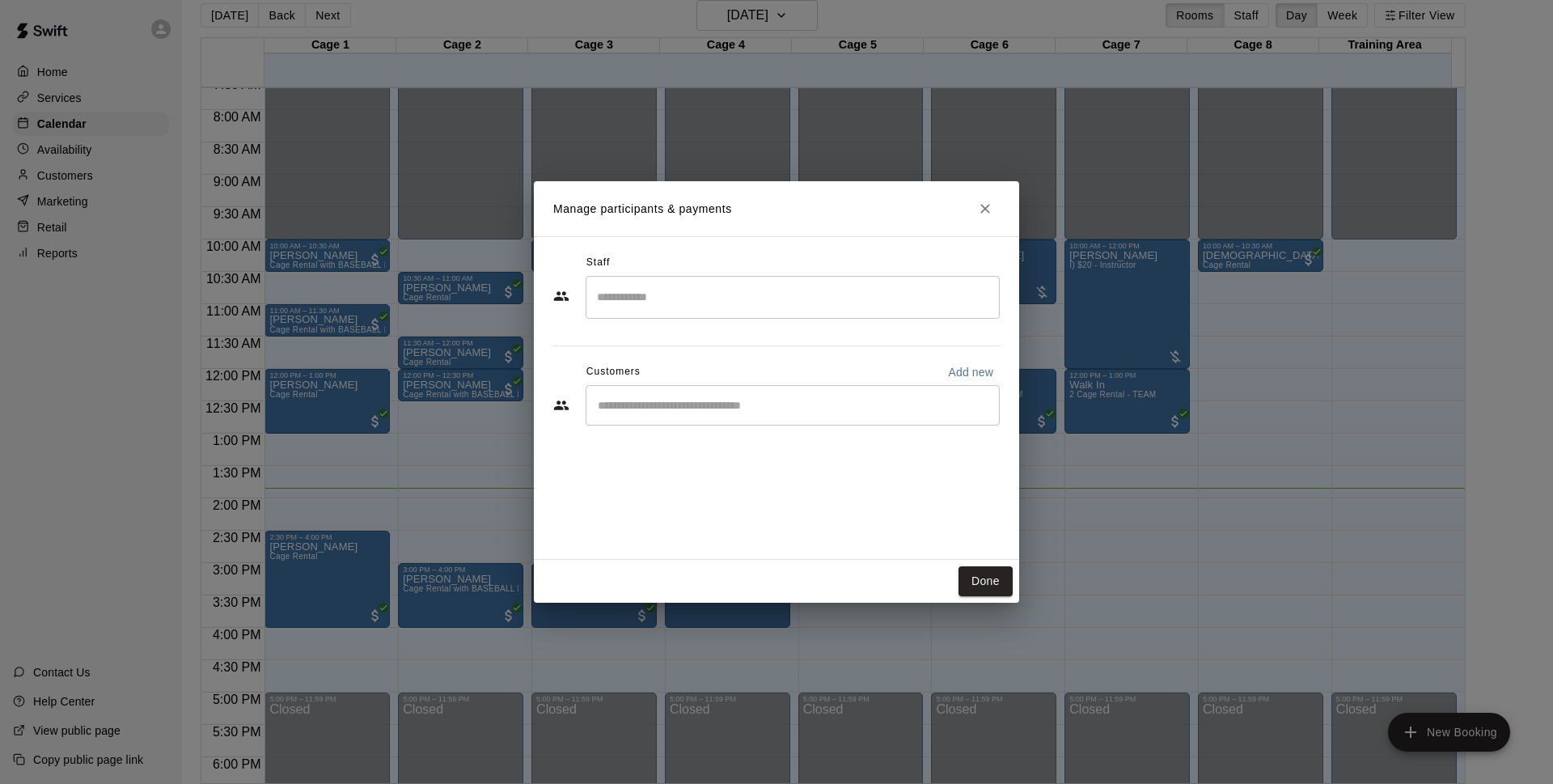
click at [755, 416] on div "​" at bounding box center [793, 405] width 414 height 40
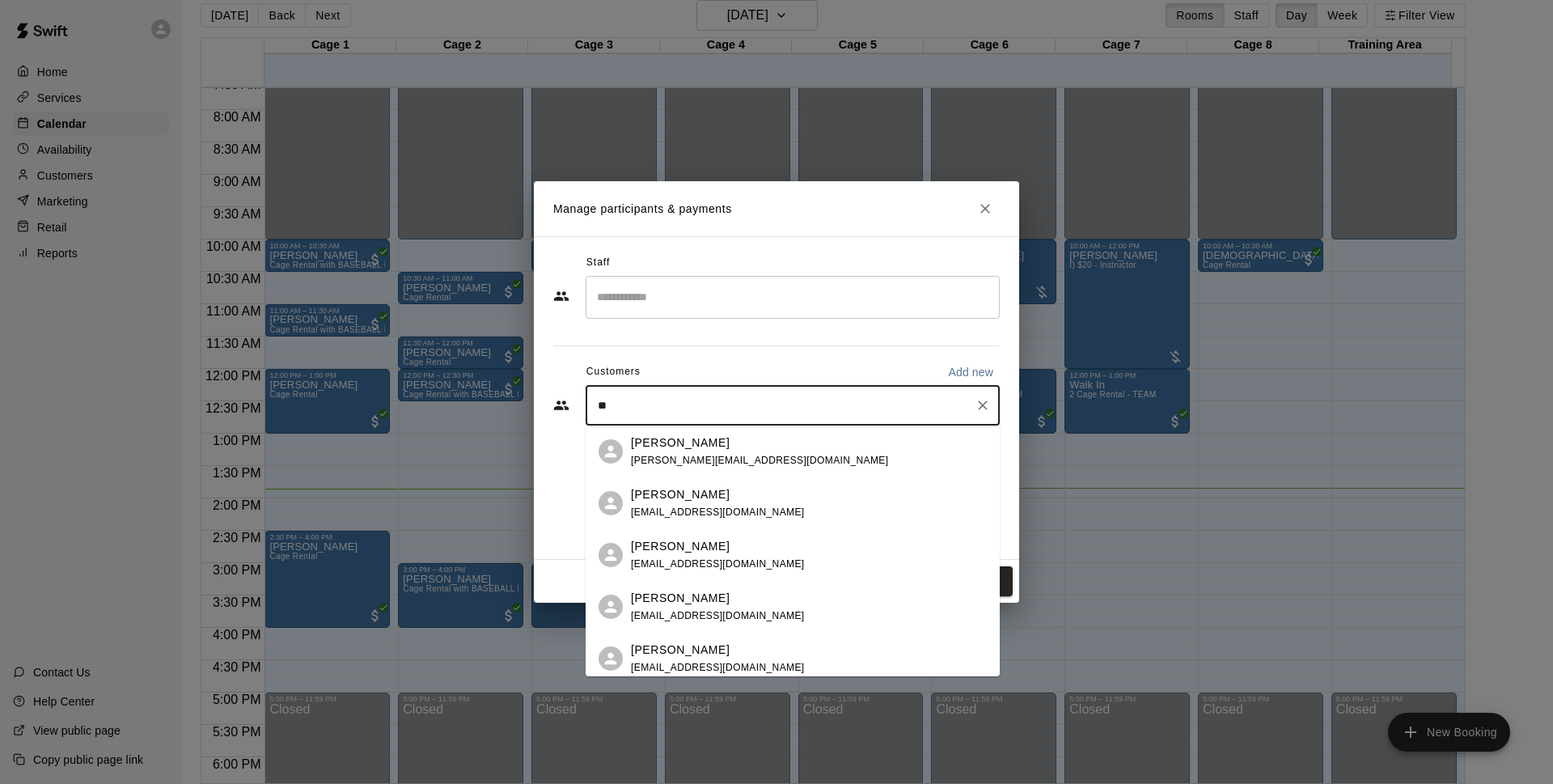
type input "*"
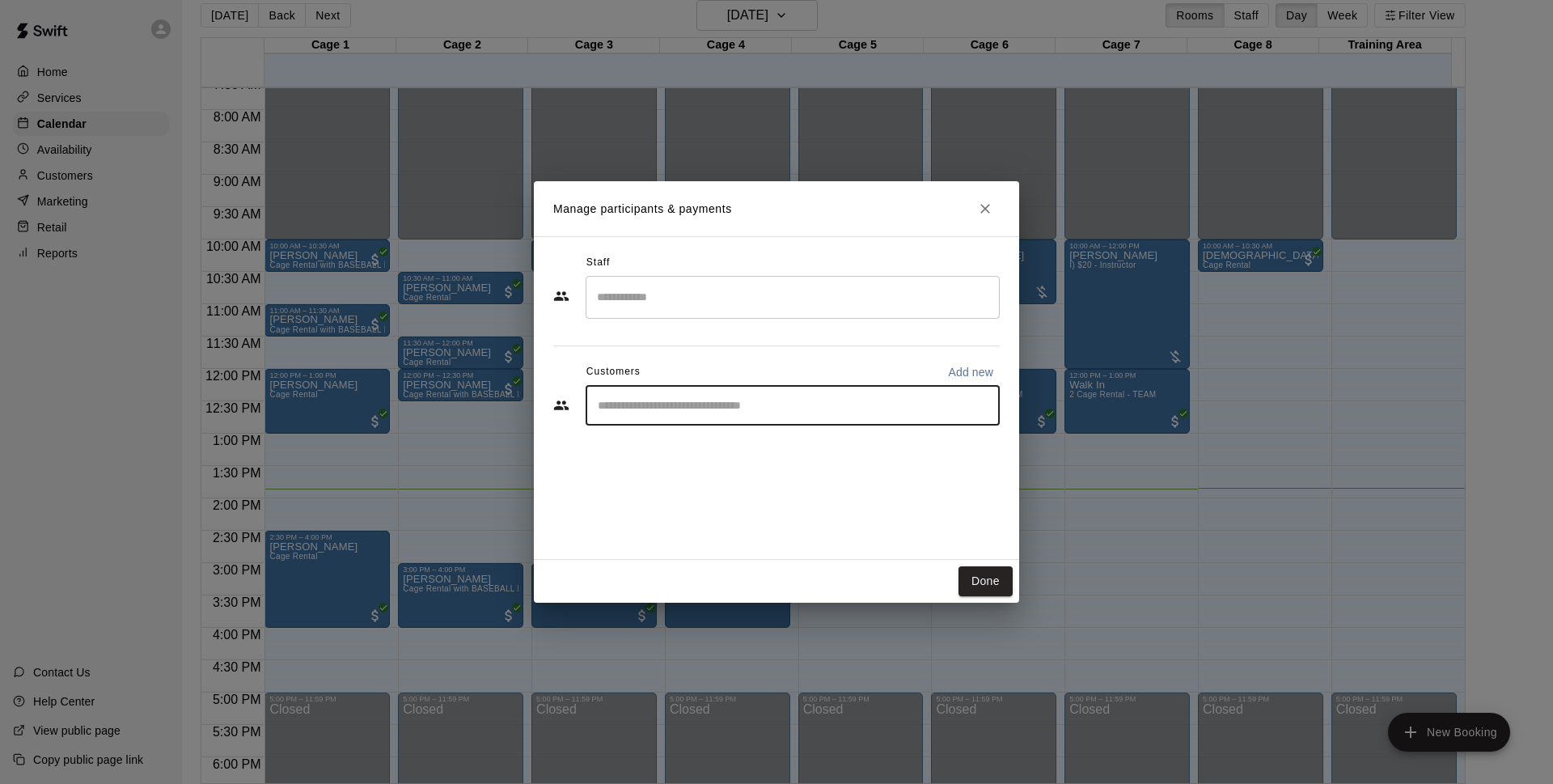
type input "*"
click at [809, 418] on div "****** ​" at bounding box center [793, 405] width 414 height 40
type input "*"
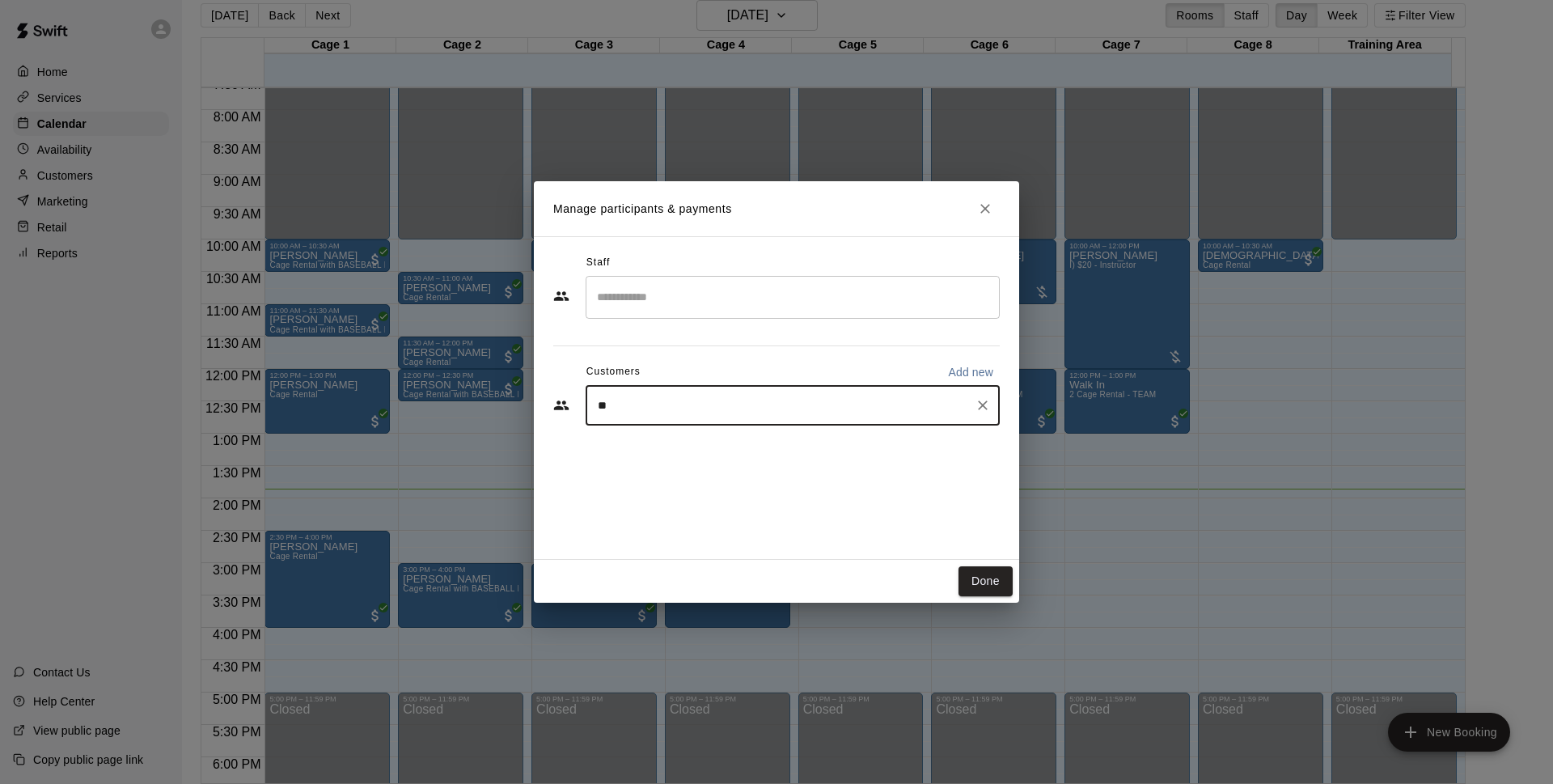
type input "***"
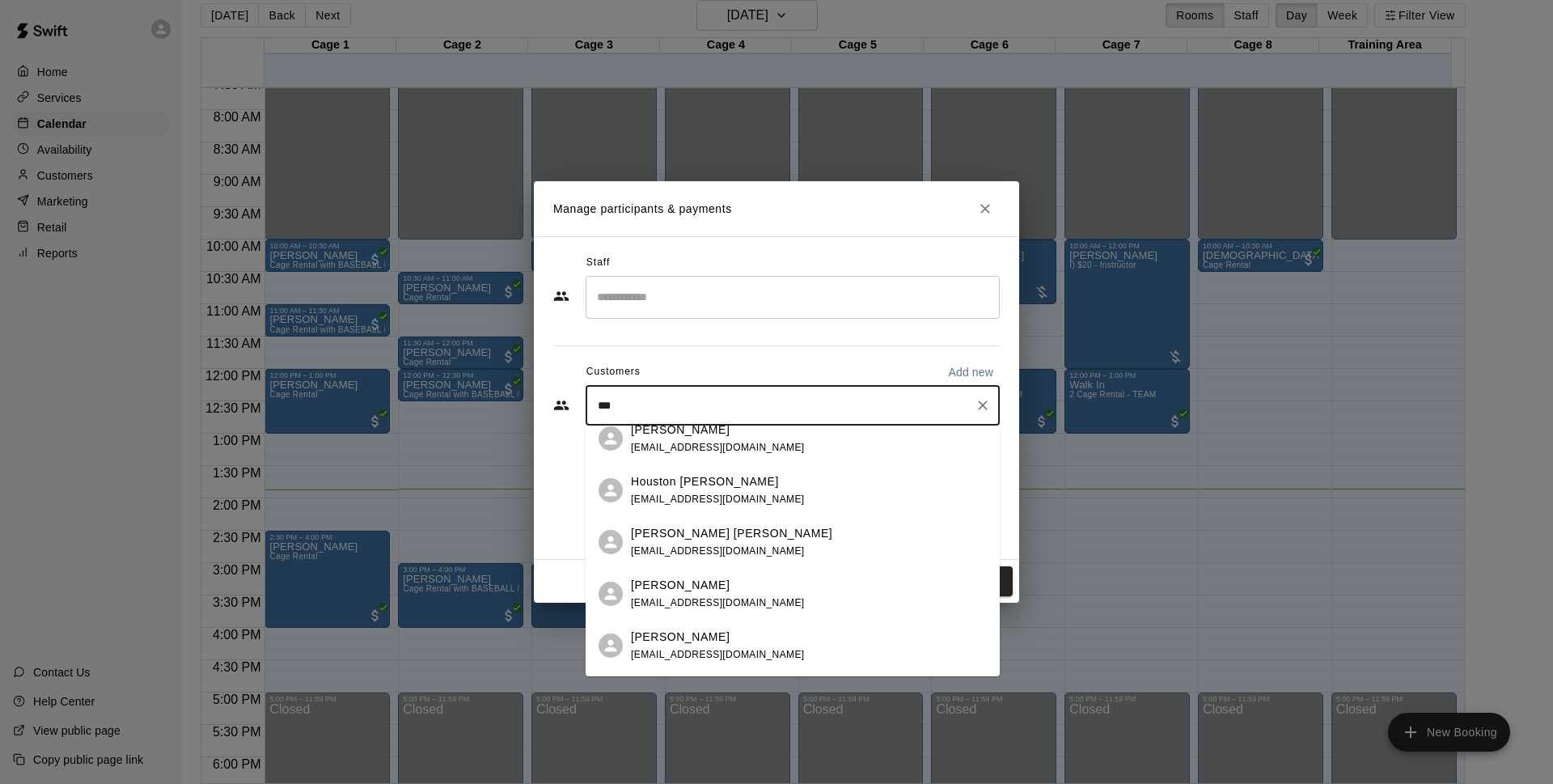
scroll to position [963, 0]
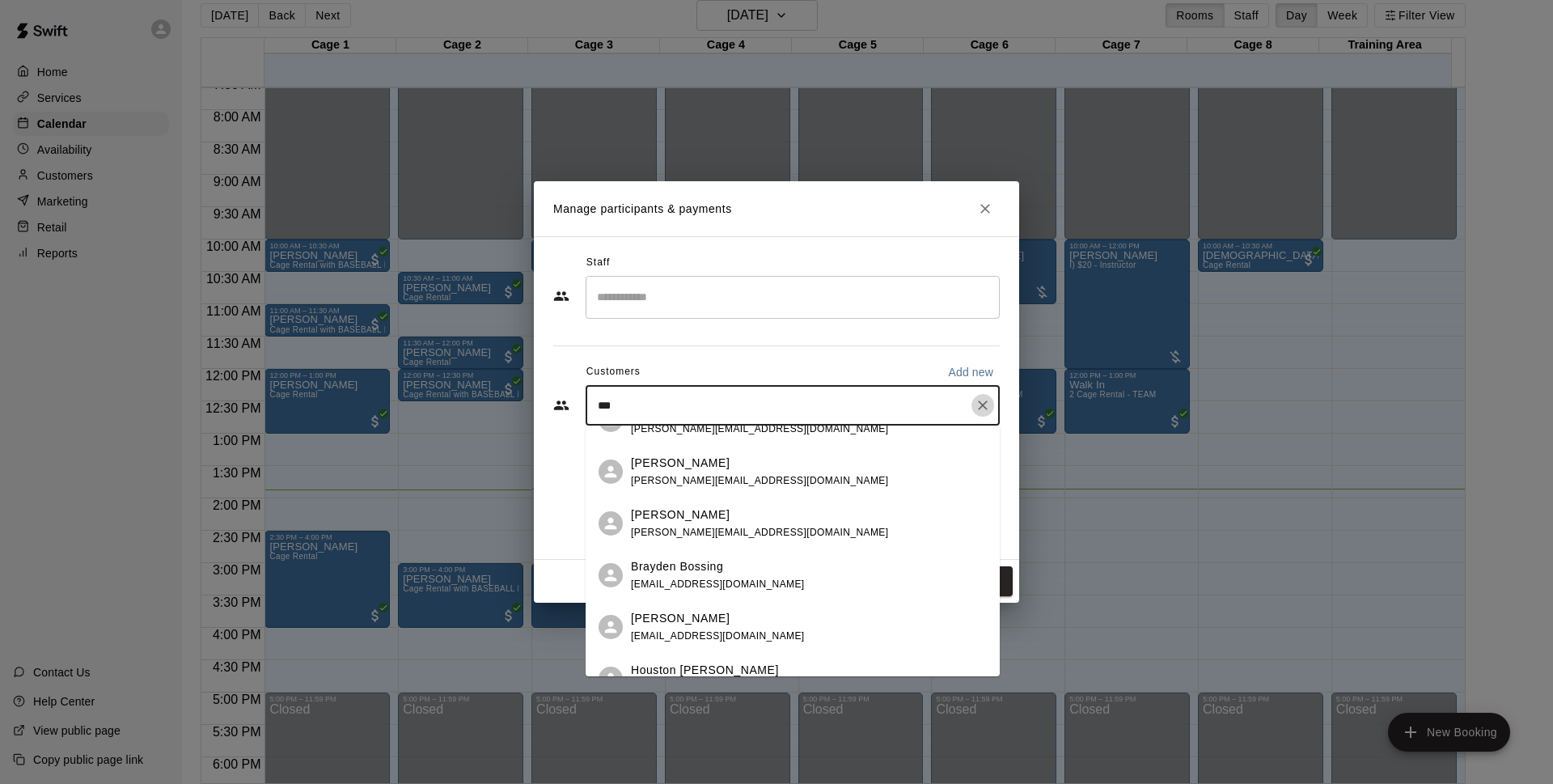
click at [976, 410] on icon "Clear" at bounding box center [982, 405] width 16 height 16
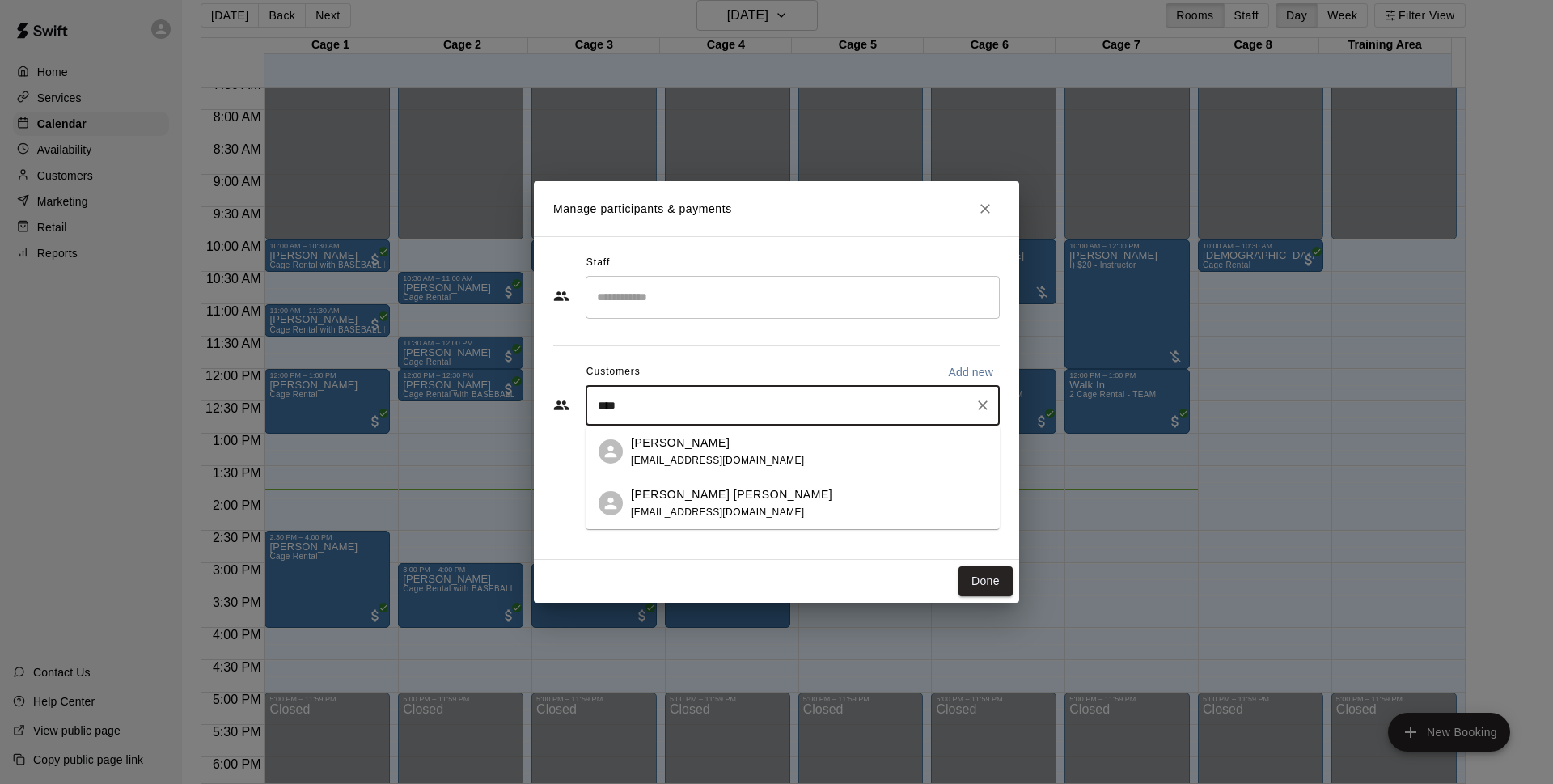
type input "****"
click at [747, 462] on div "Walk In [EMAIL_ADDRESS][DOMAIN_NAME]" at bounding box center [809, 452] width 356 height 35
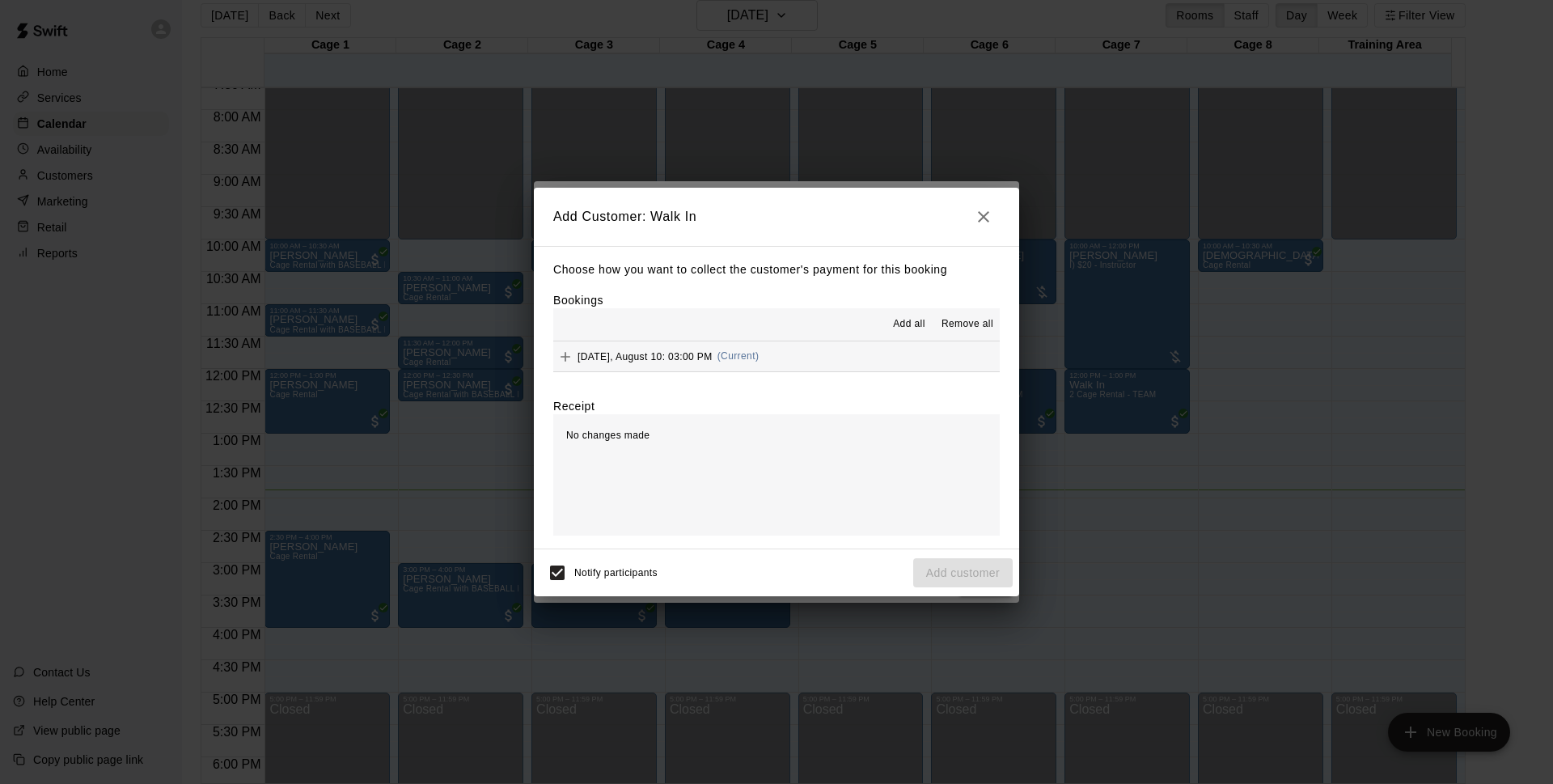
click at [802, 344] on button "[DATE], August 10: 03:00 PM (Current)" at bounding box center [776, 356] width 447 height 30
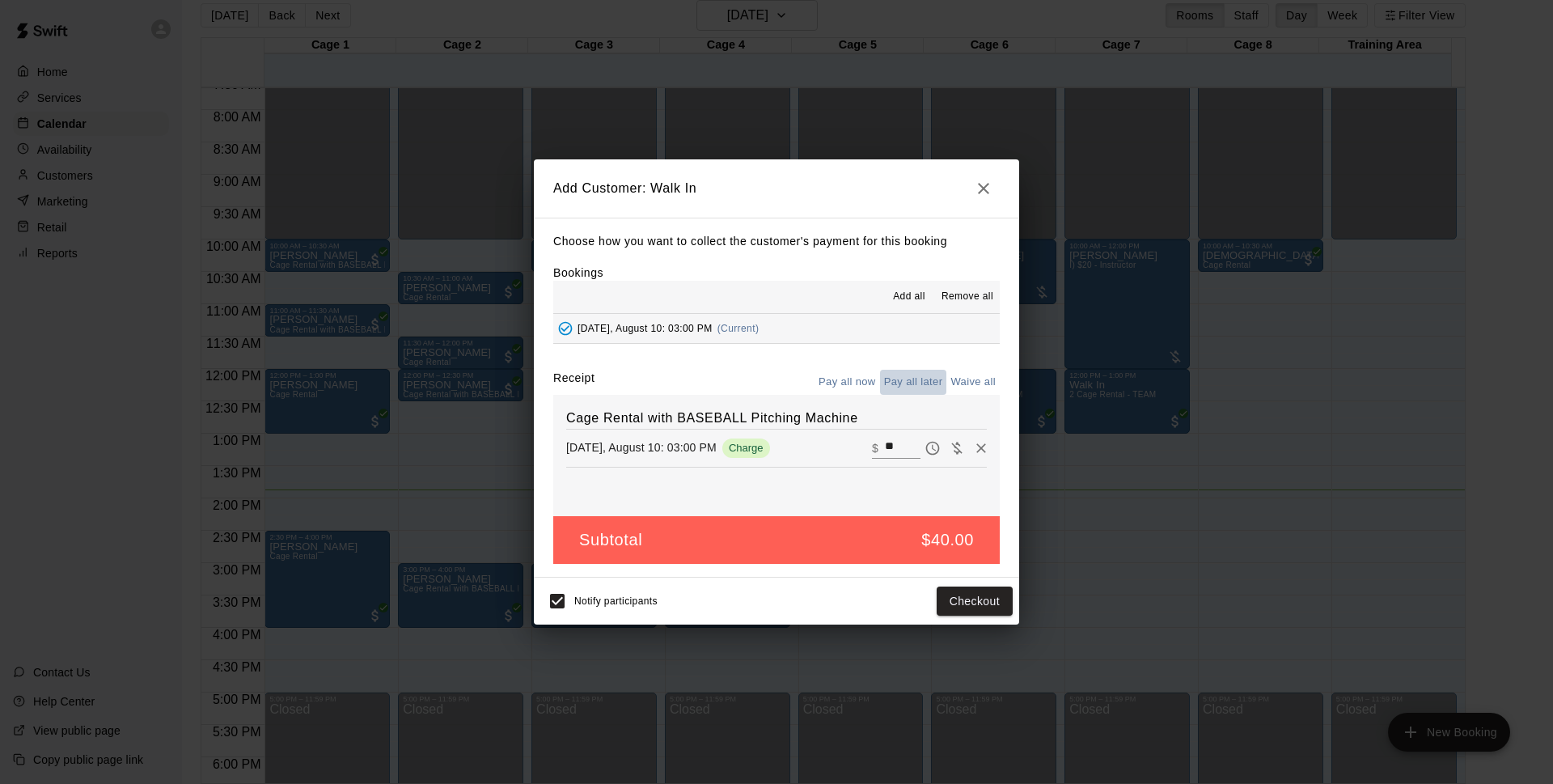
click at [917, 377] on button "Pay all later" at bounding box center [913, 382] width 67 height 25
click at [943, 599] on button "Add customer" at bounding box center [963, 601] width 99 height 30
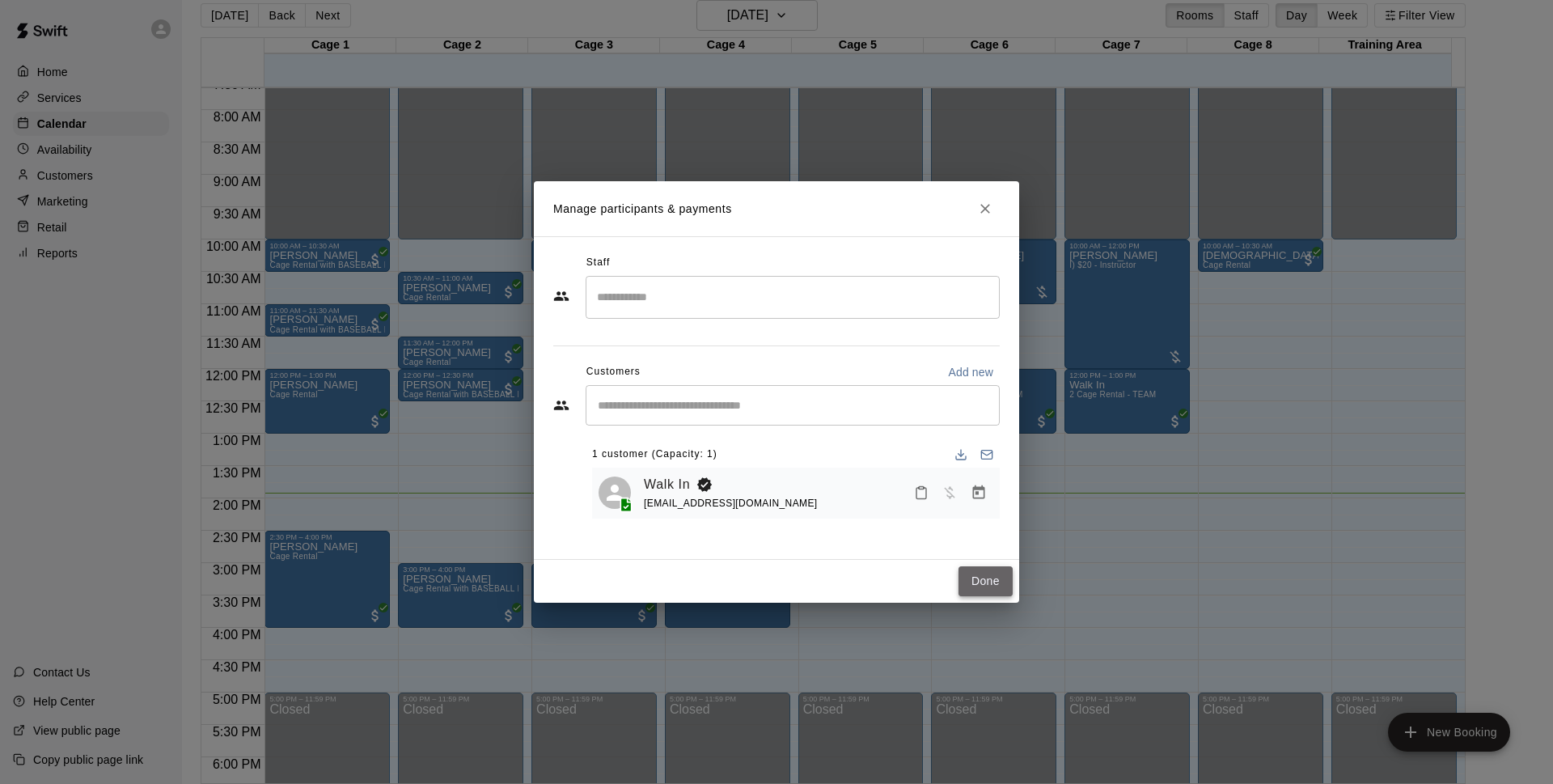
click at [977, 573] on button "Done" at bounding box center [985, 581] width 54 height 30
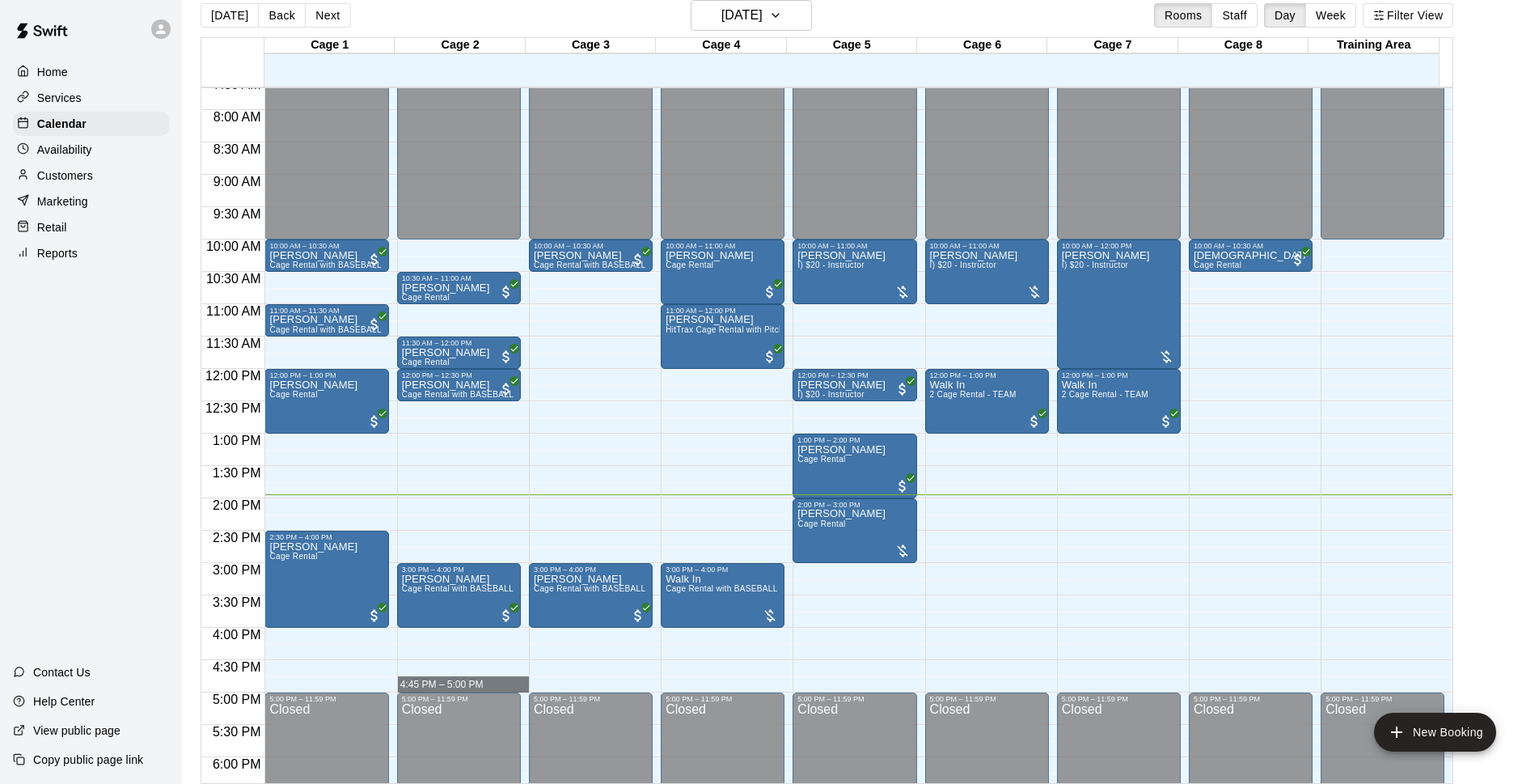
drag, startPoint x: 485, startPoint y: 632, endPoint x: 489, endPoint y: 679, distance: 47.2
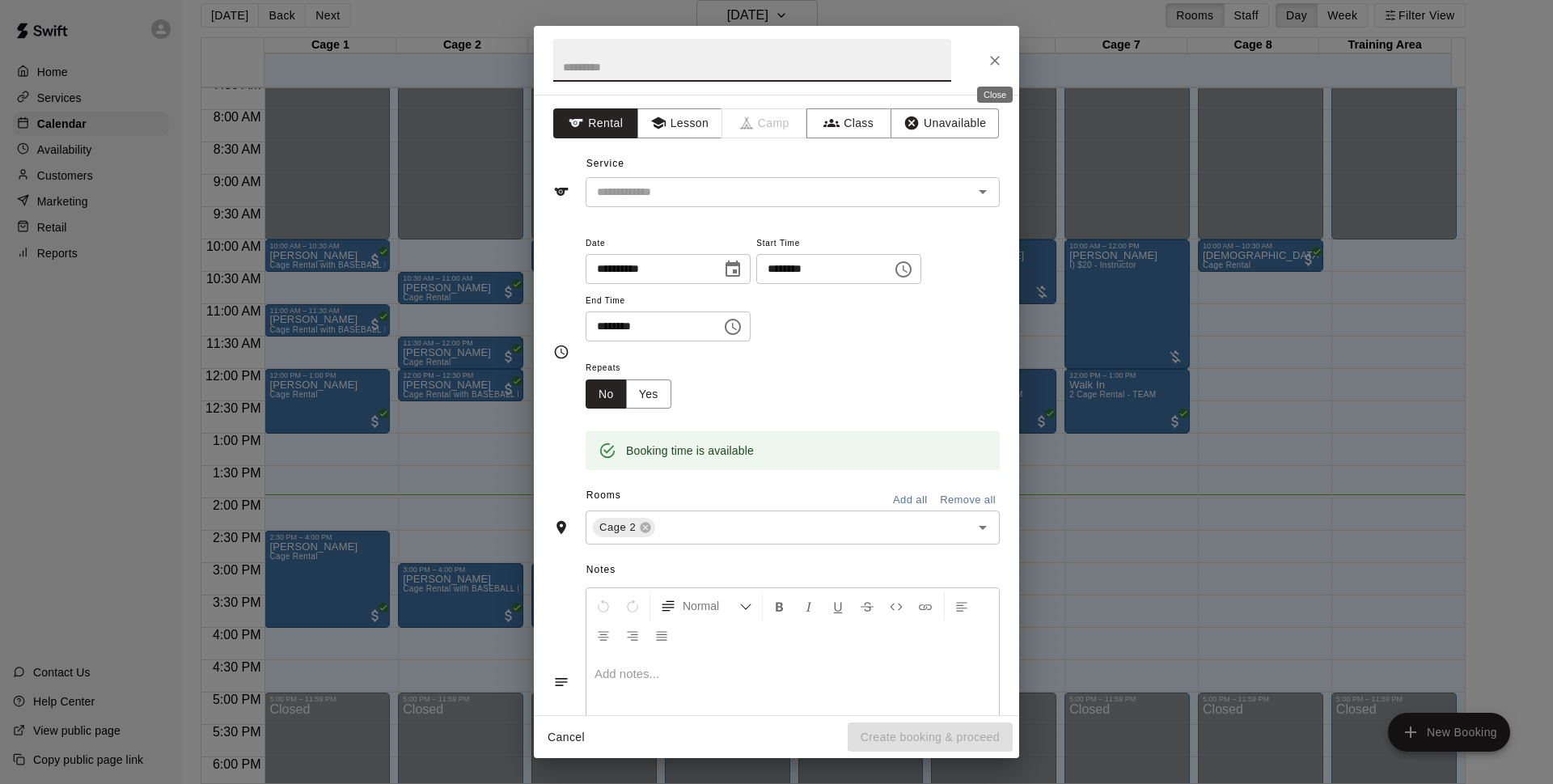
click at [1001, 54] on icon "Close" at bounding box center [994, 61] width 16 height 16
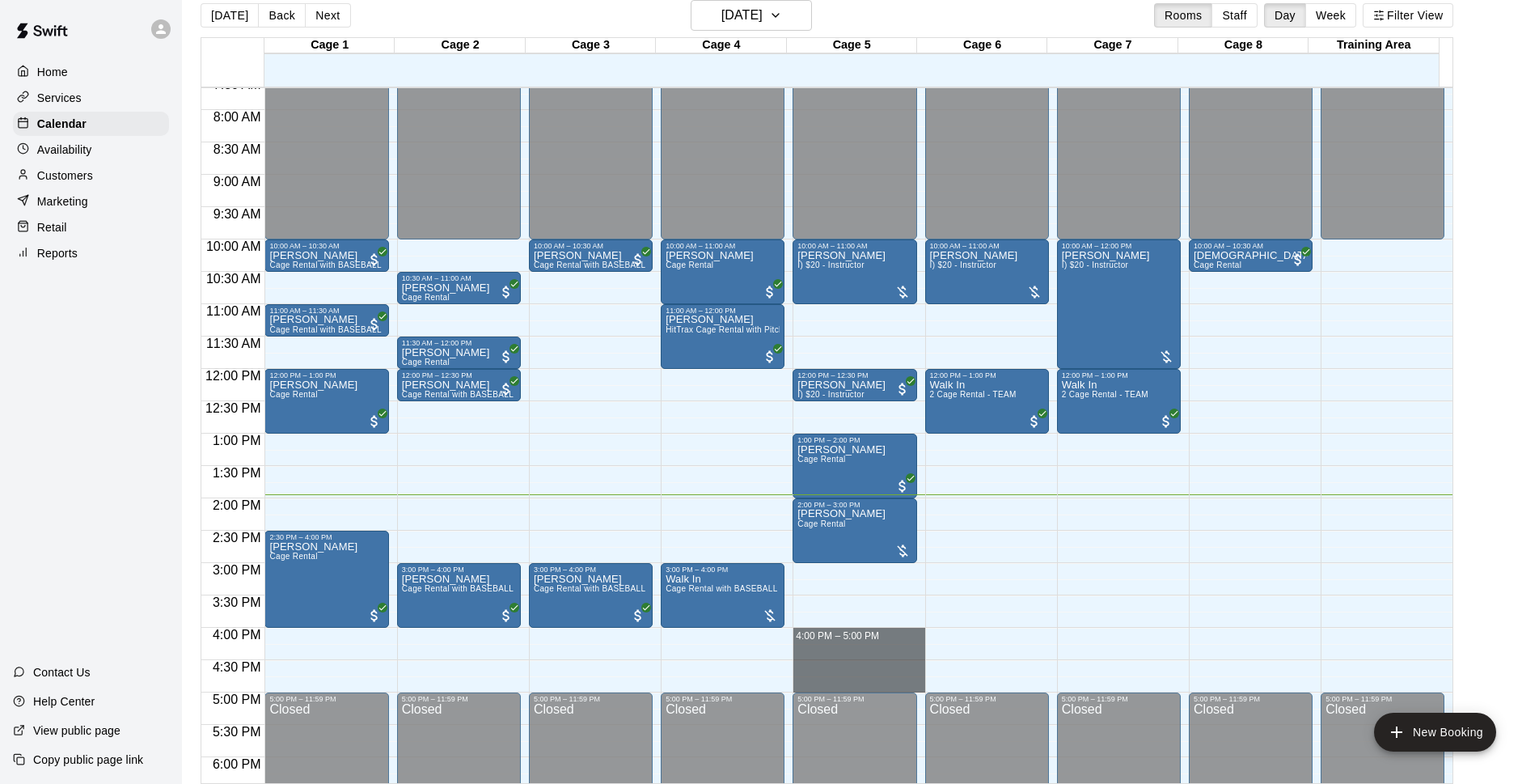
drag, startPoint x: 805, startPoint y: 630, endPoint x: 811, endPoint y: 682, distance: 52.3
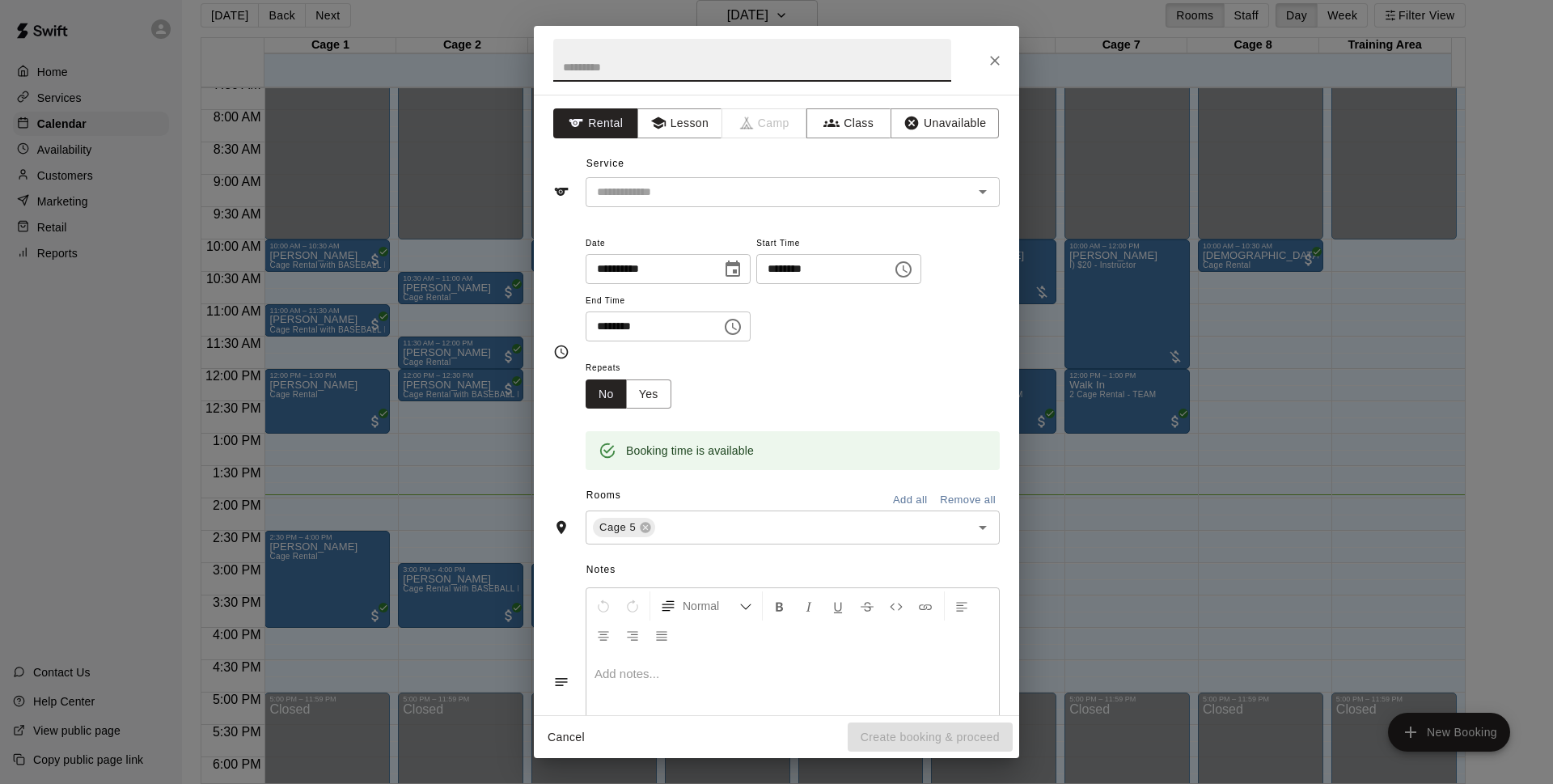
click at [754, 207] on div "**********" at bounding box center [776, 405] width 485 height 620
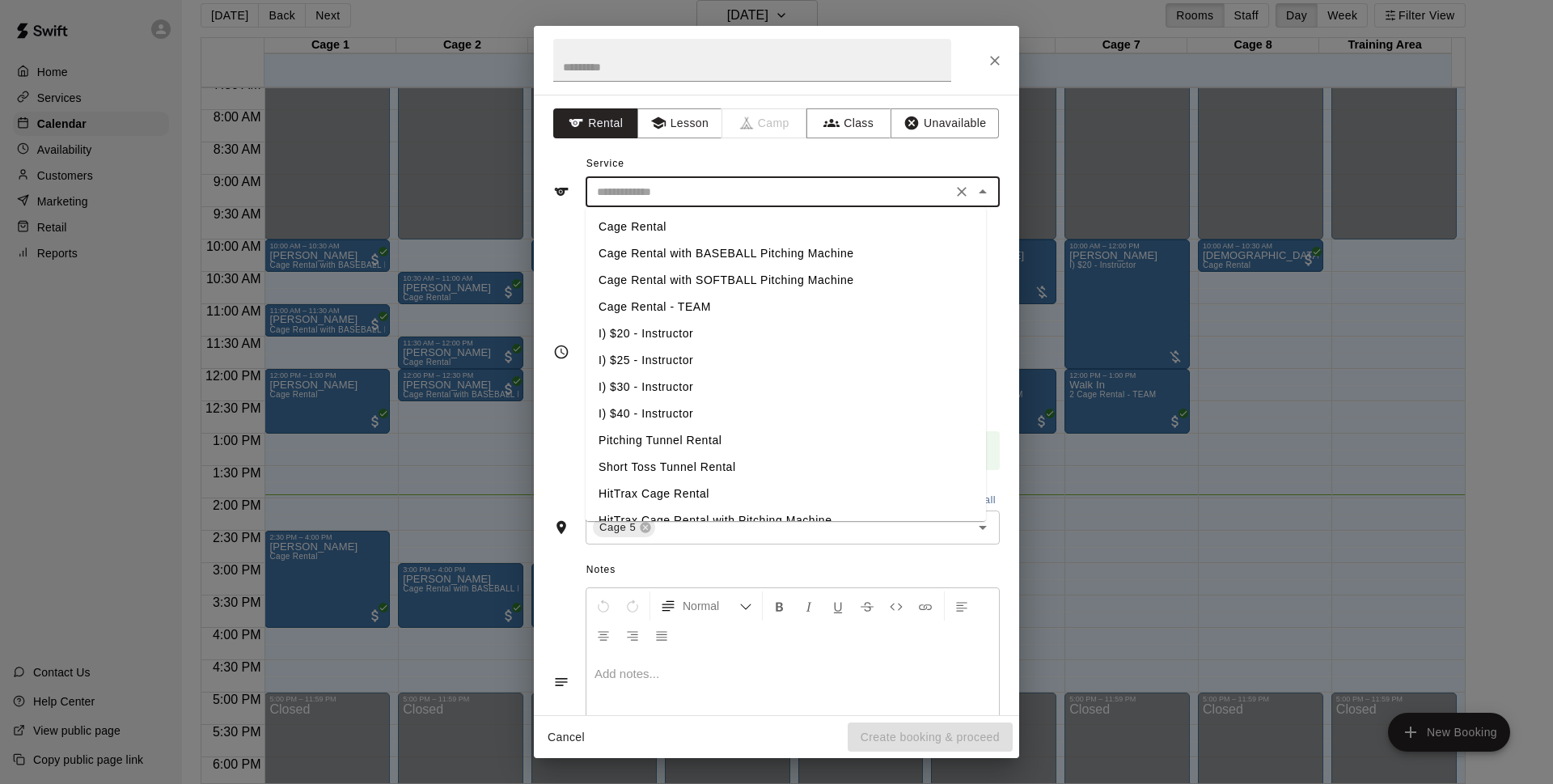
click at [735, 199] on input "text" at bounding box center [769, 192] width 357 height 20
click at [679, 226] on li "Cage Rental" at bounding box center [786, 226] width 401 height 26
type input "**********"
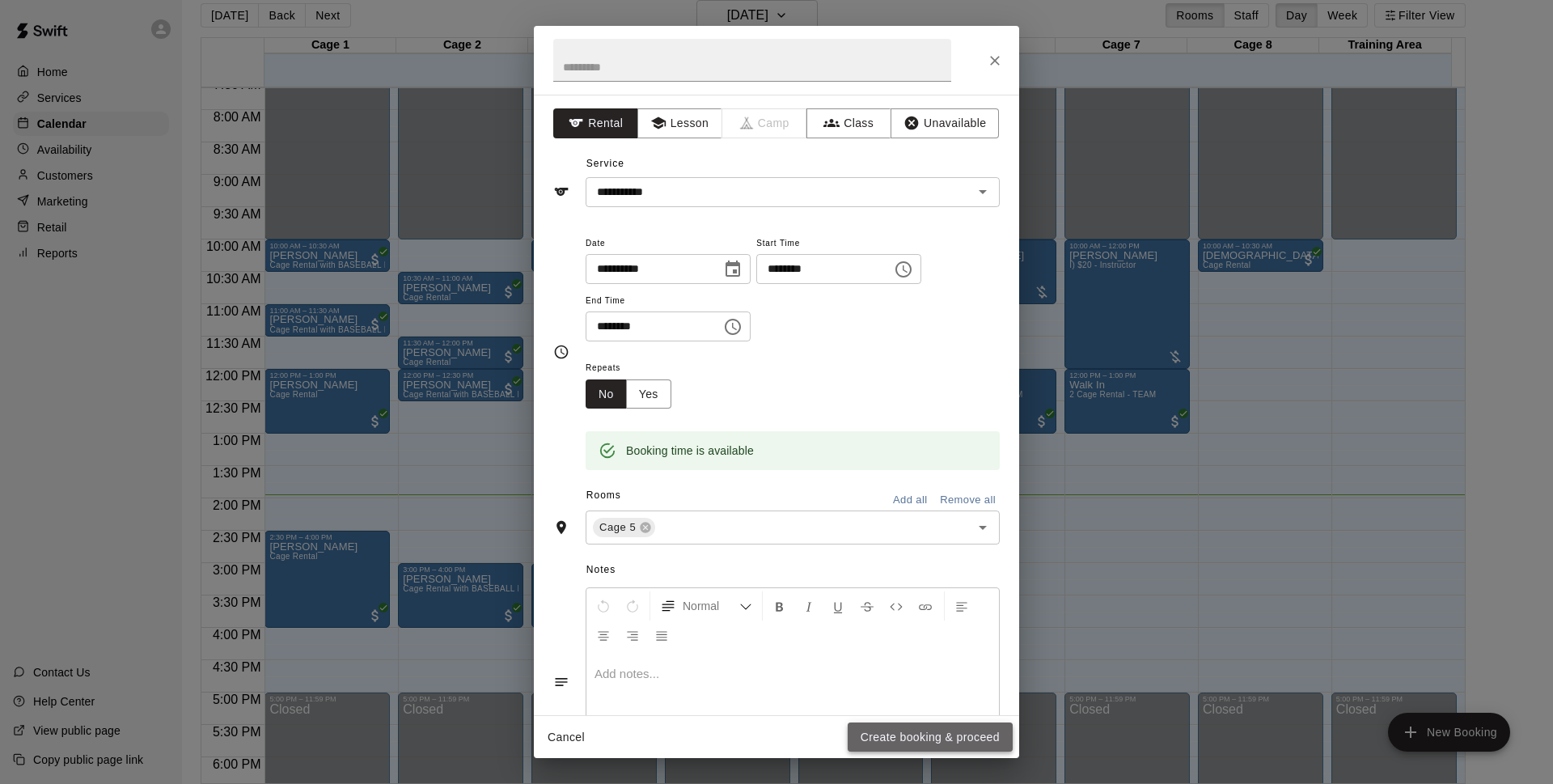
click at [864, 738] on button "Create booking & proceed" at bounding box center [930, 737] width 165 height 30
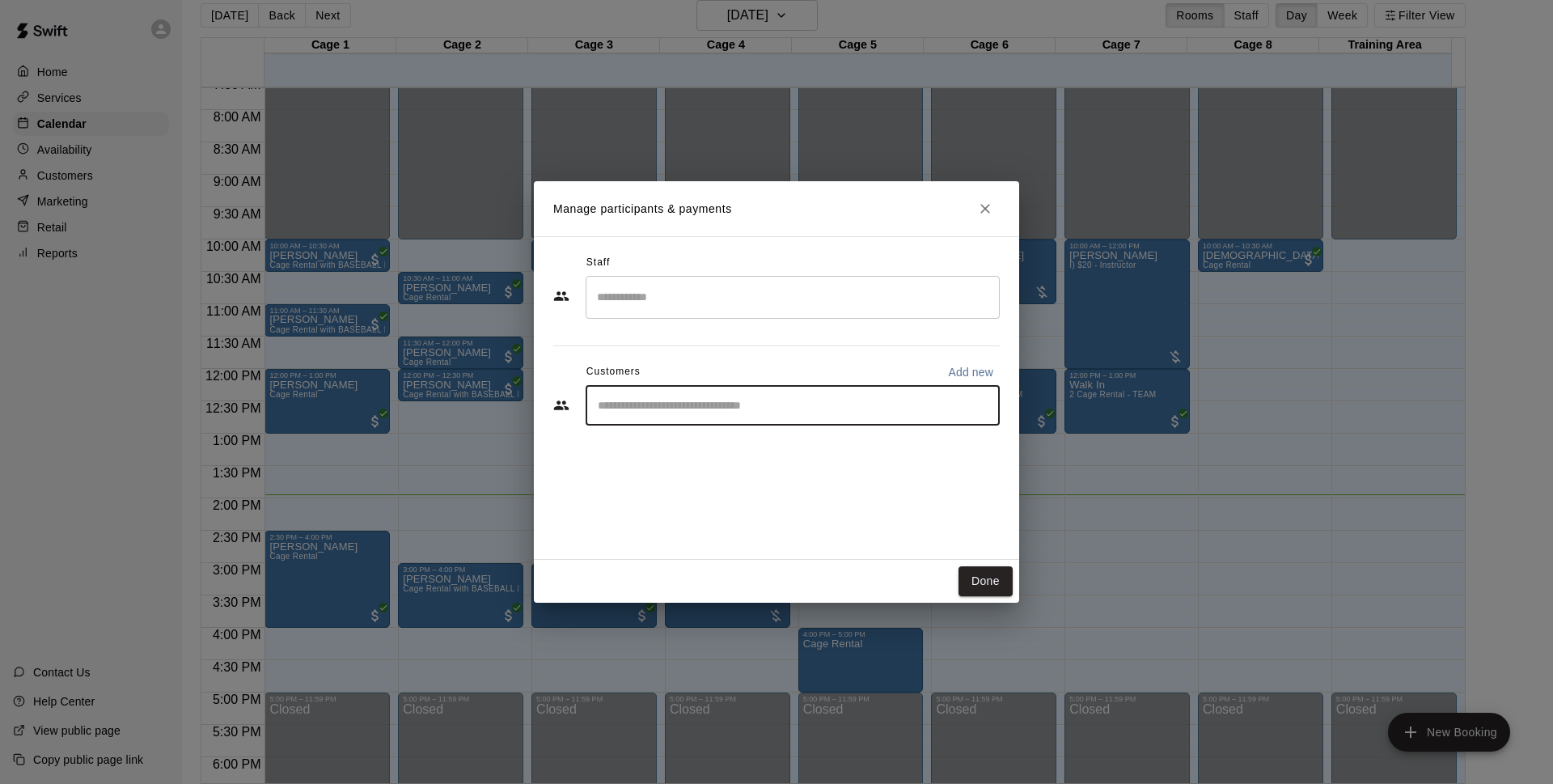
click at [749, 402] on input "Start typing to search customers..." at bounding box center [793, 405] width 400 height 16
type input "*******"
click at [681, 466] on div "Walk In [EMAIL_ADDRESS][DOMAIN_NAME]" at bounding box center [718, 452] width 174 height 35
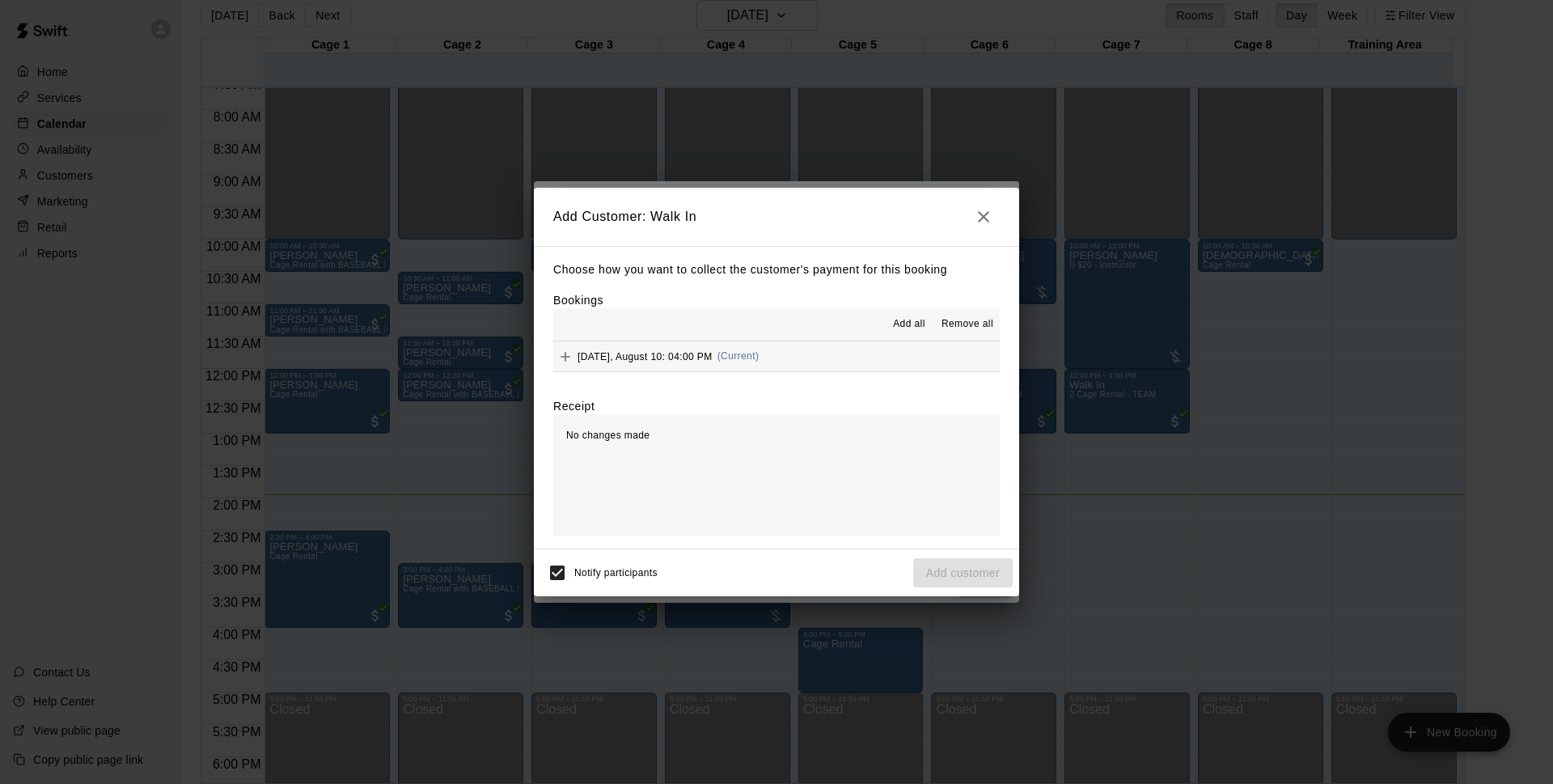
click at [749, 365] on div "[DATE], August 10: 04:00 PM (Current)" at bounding box center [656, 356] width 206 height 24
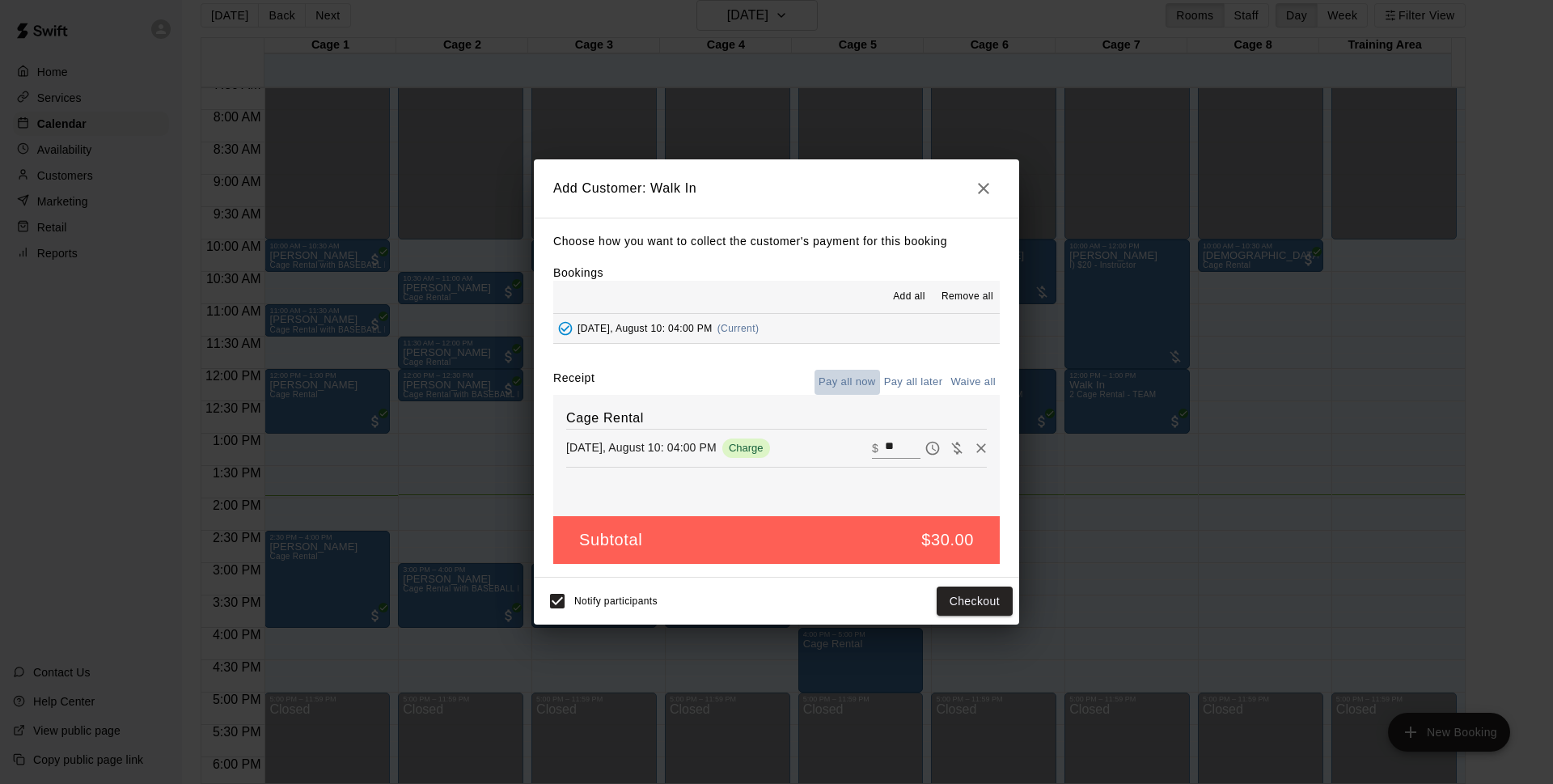
click at [848, 376] on button "Pay all now" at bounding box center [847, 382] width 66 height 25
click at [903, 378] on button "Pay all later" at bounding box center [913, 382] width 67 height 25
drag, startPoint x: 971, startPoint y: 608, endPoint x: 973, endPoint y: 618, distance: 10.2
click at [970, 608] on button "Add customer" at bounding box center [963, 601] width 99 height 30
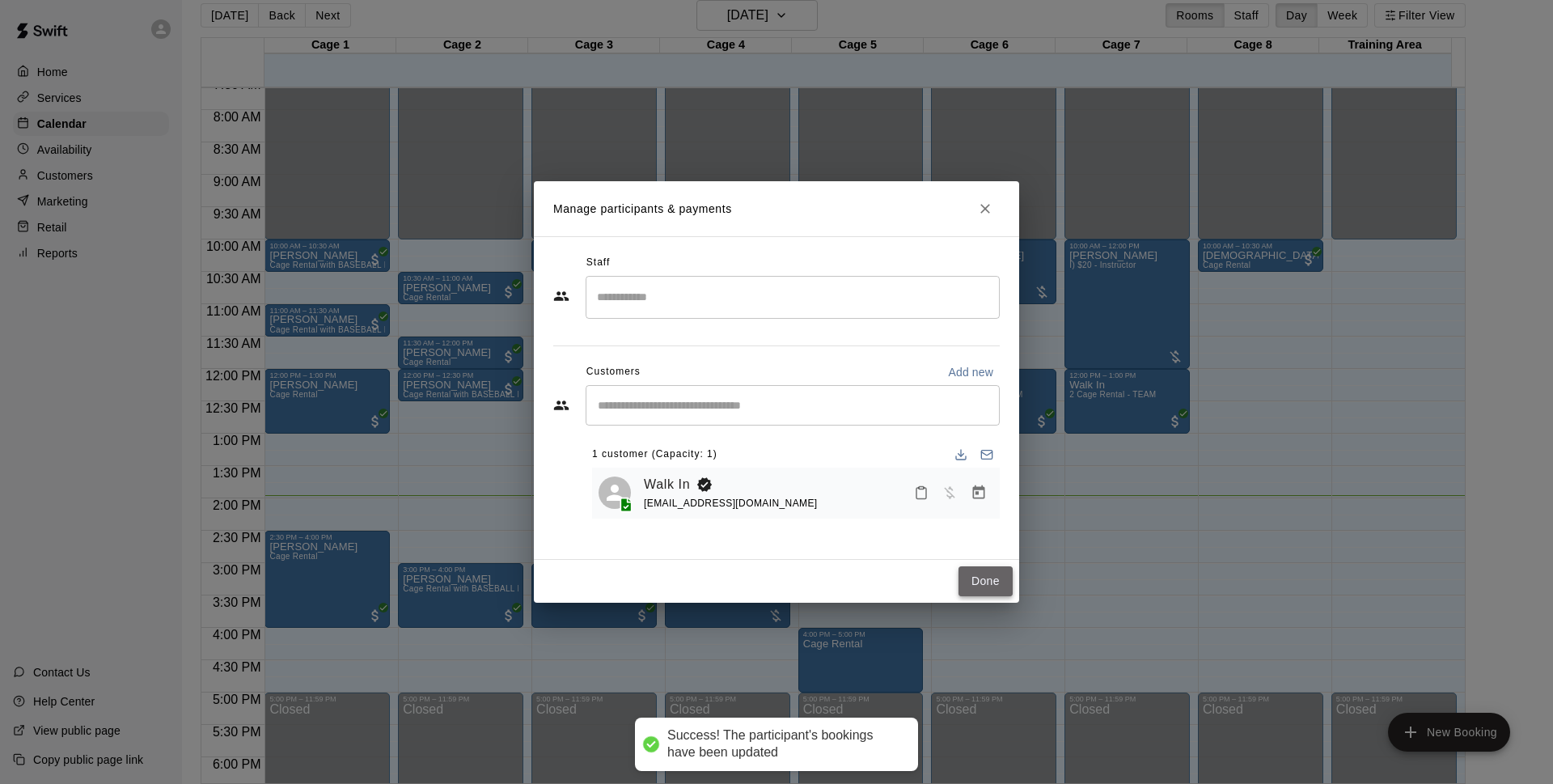
click at [980, 580] on button "Done" at bounding box center [985, 581] width 54 height 30
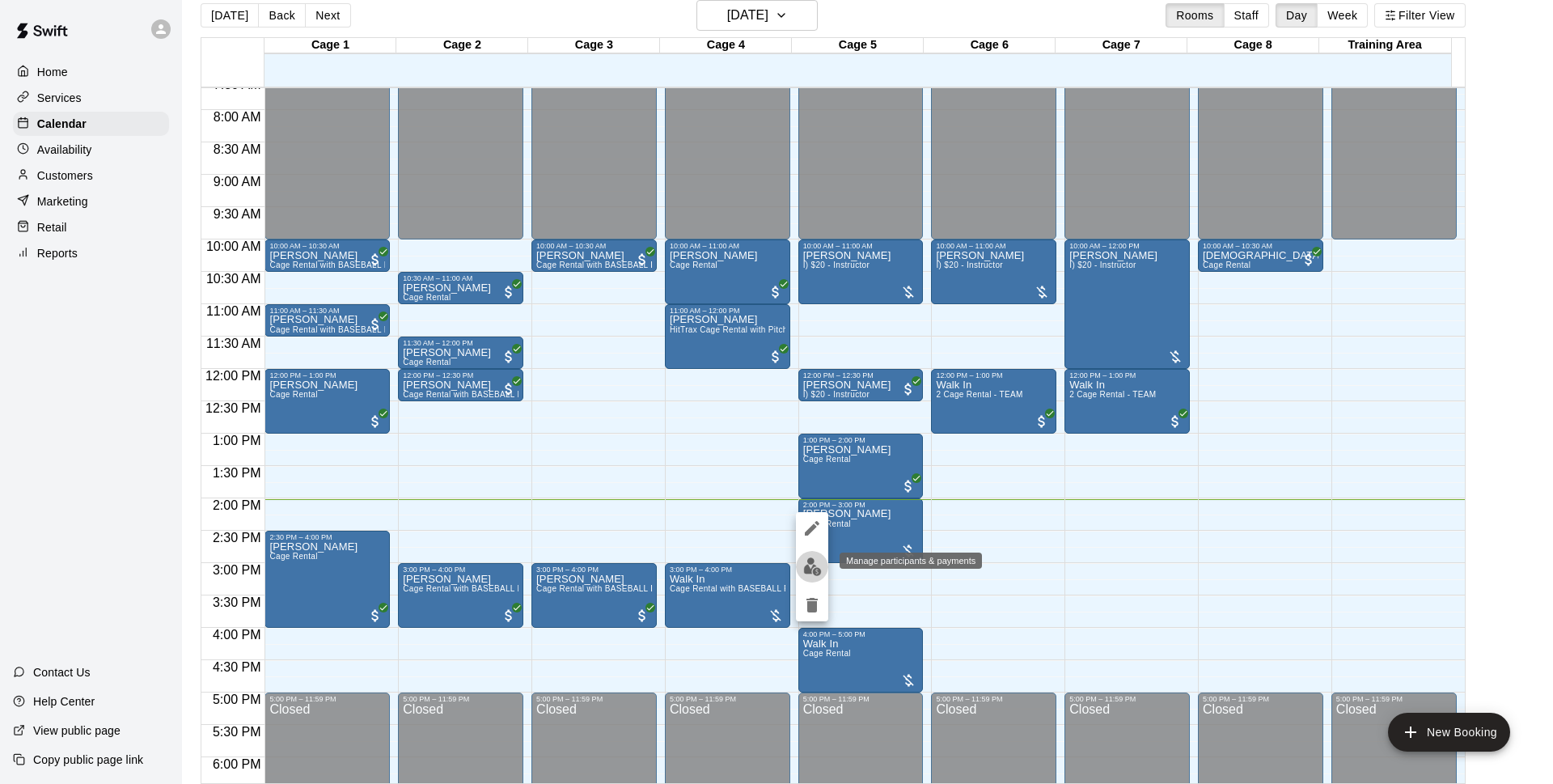
click at [807, 576] on button "edit" at bounding box center [812, 566] width 32 height 32
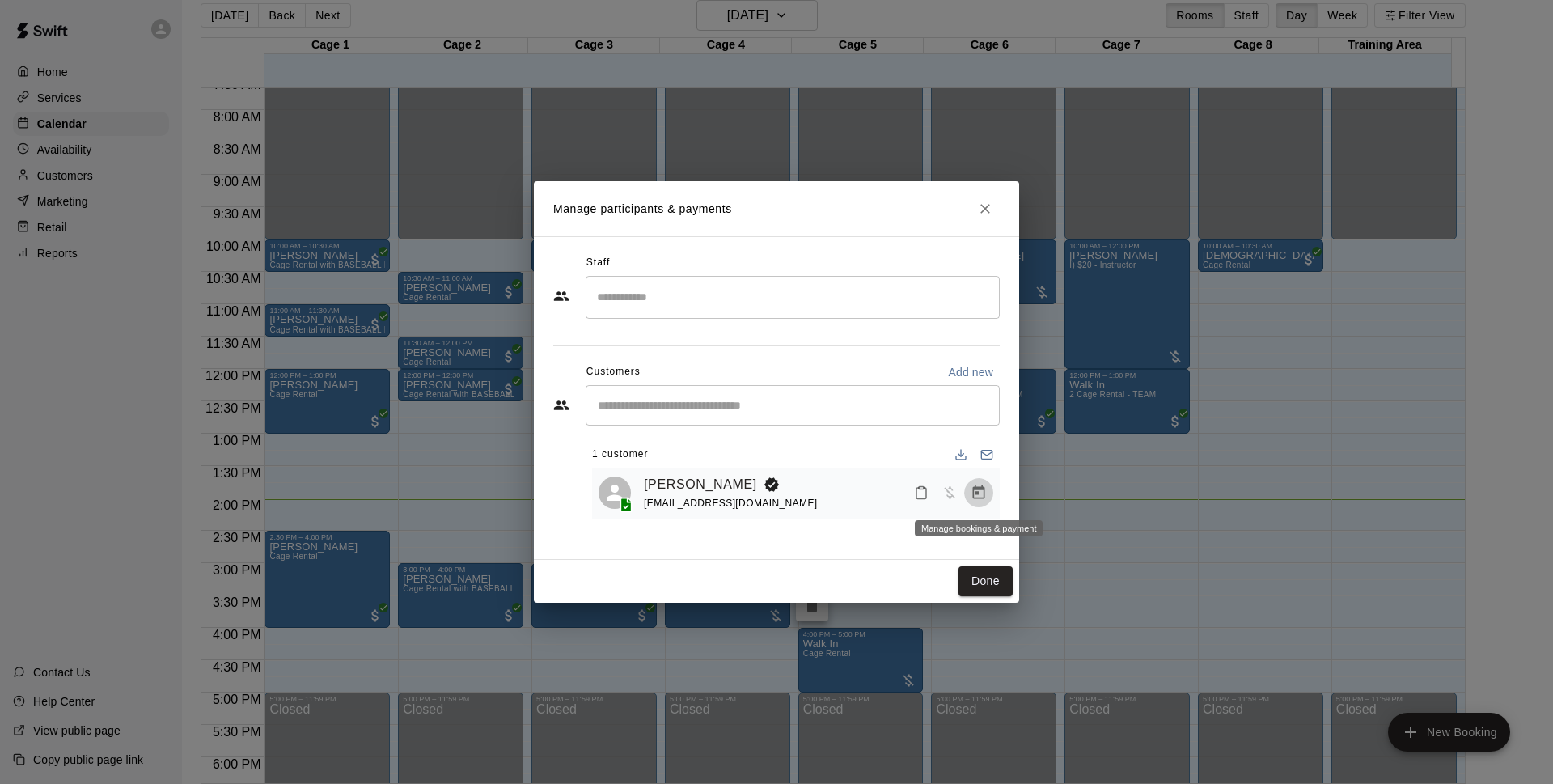
click at [980, 488] on icon "Manage bookings & payment" at bounding box center [978, 492] width 16 height 16
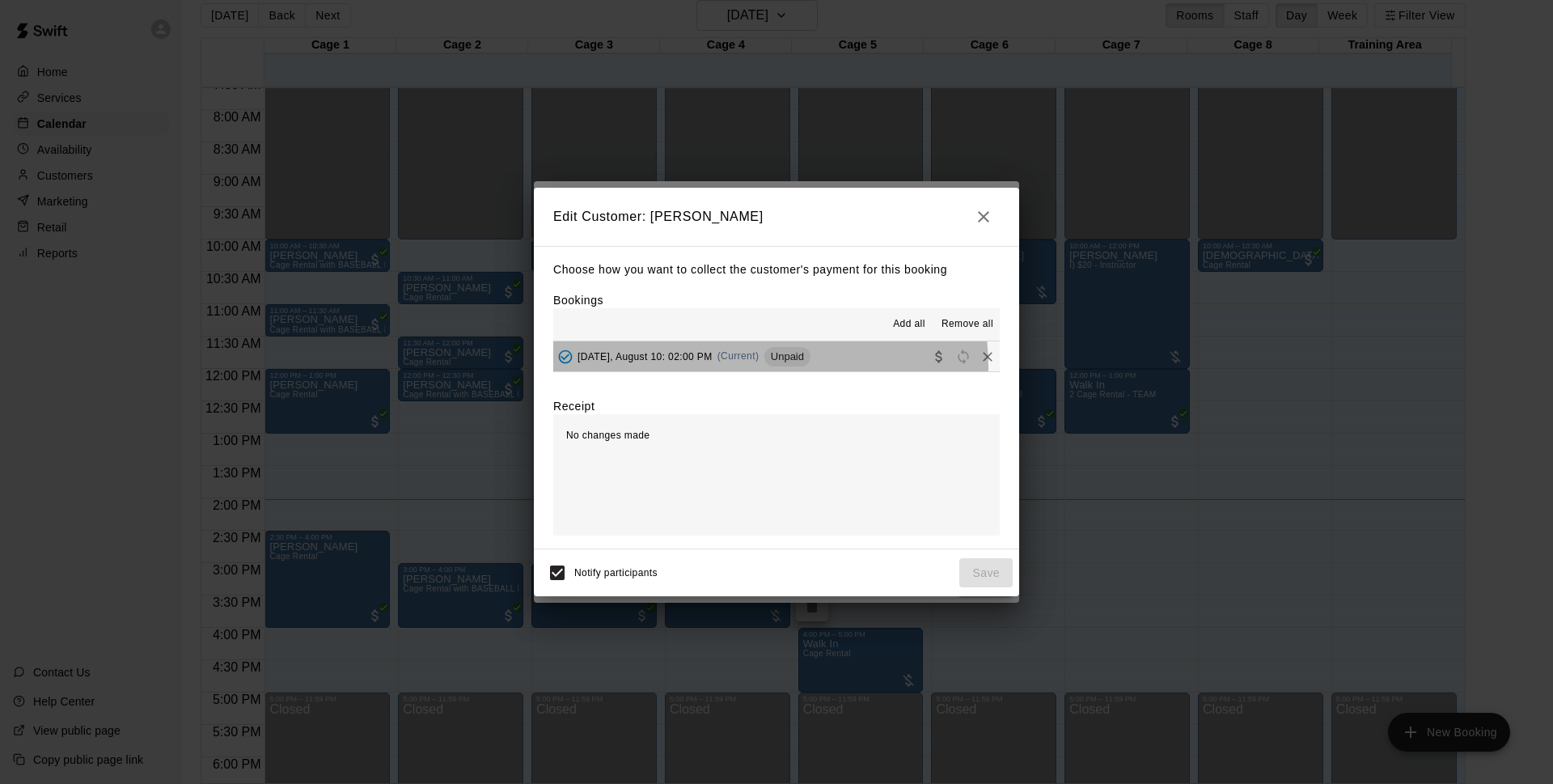
click at [709, 369] on div "[DATE], August 10: 02:00 PM (Current) Unpaid" at bounding box center [682, 356] width 257 height 24
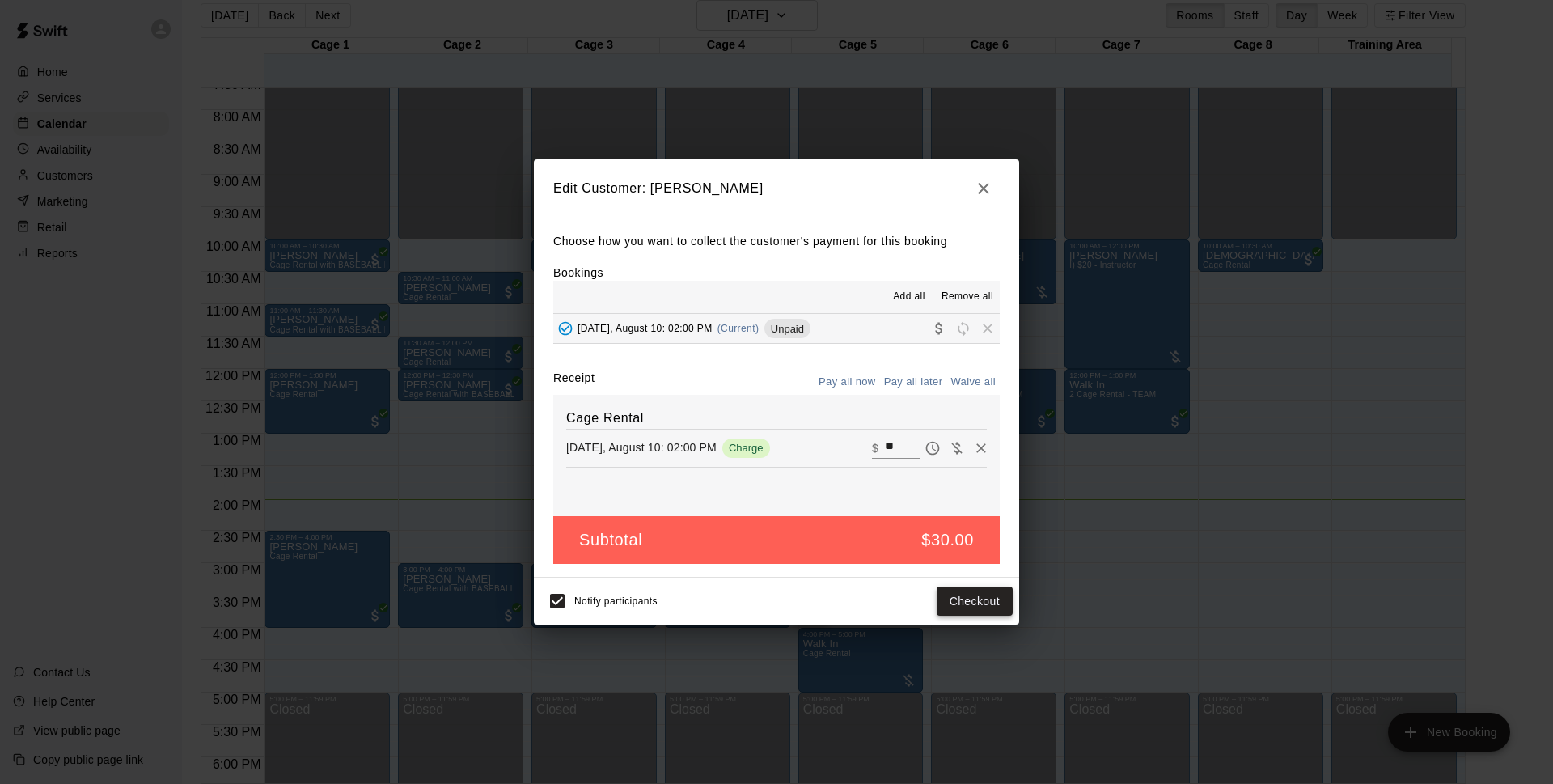
click at [982, 607] on button "Checkout" at bounding box center [975, 601] width 76 height 30
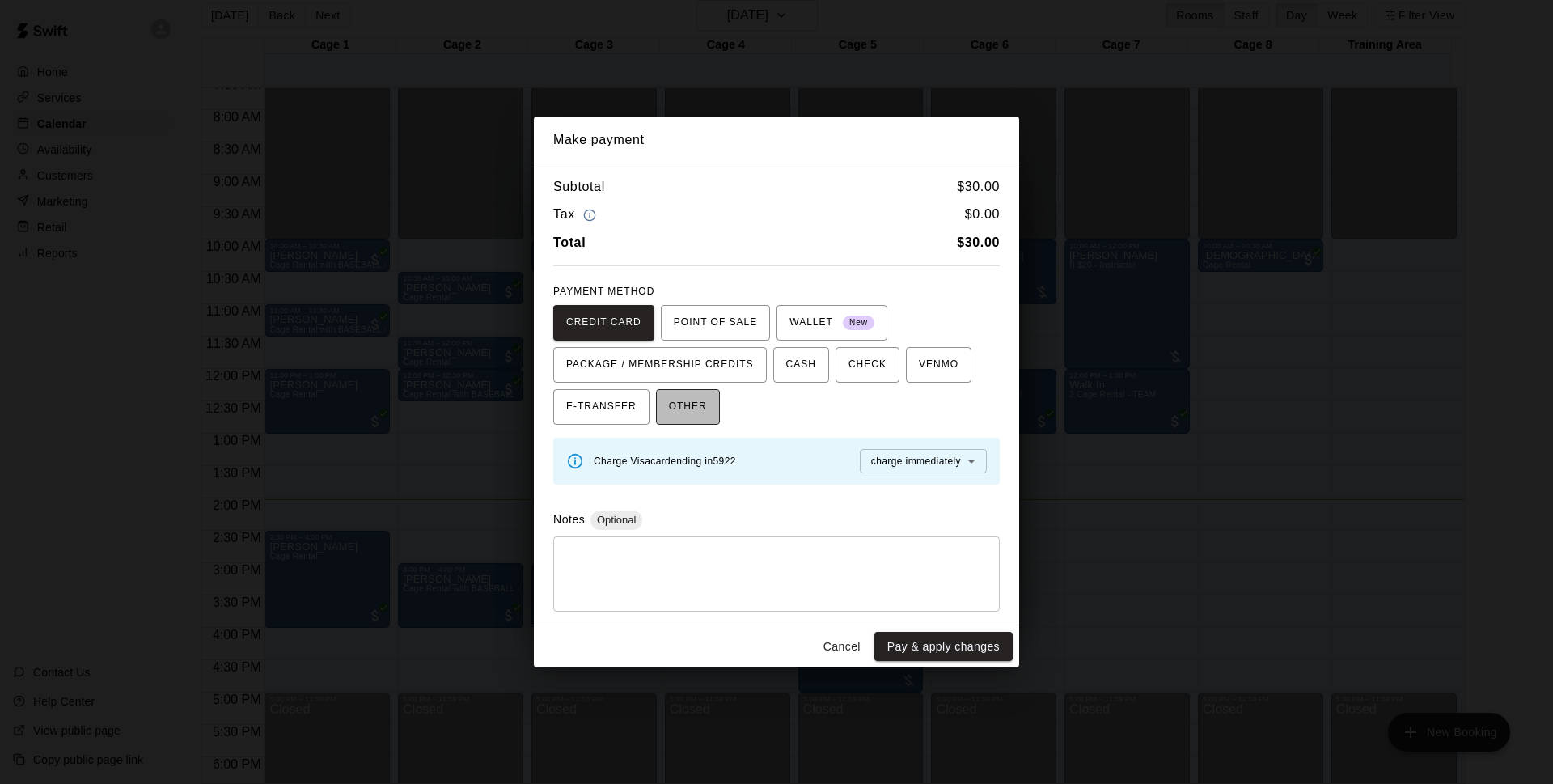
click at [711, 416] on button "OTHER" at bounding box center [688, 407] width 64 height 36
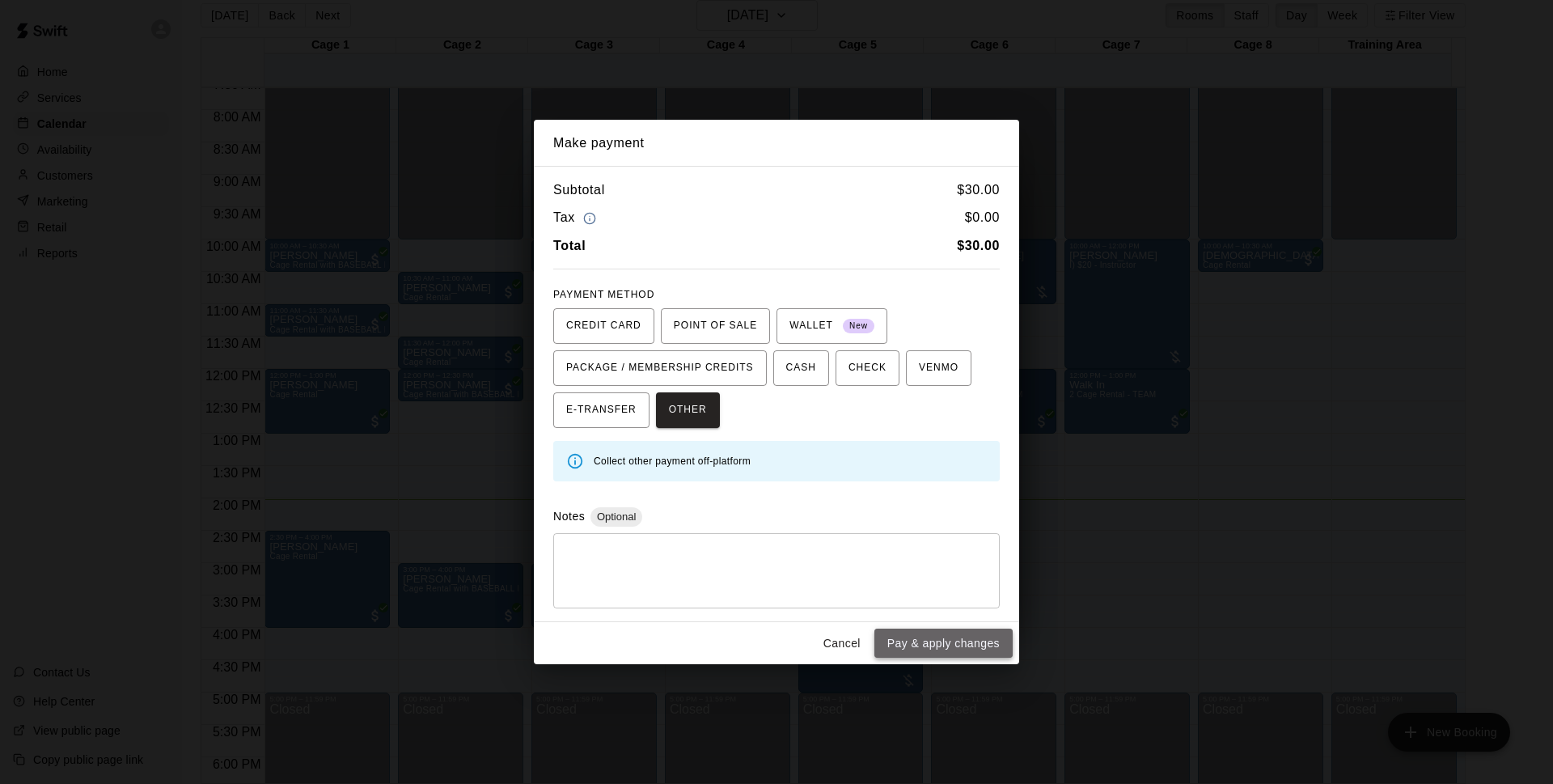
click at [907, 639] on button "Pay & apply changes" at bounding box center [944, 643] width 138 height 30
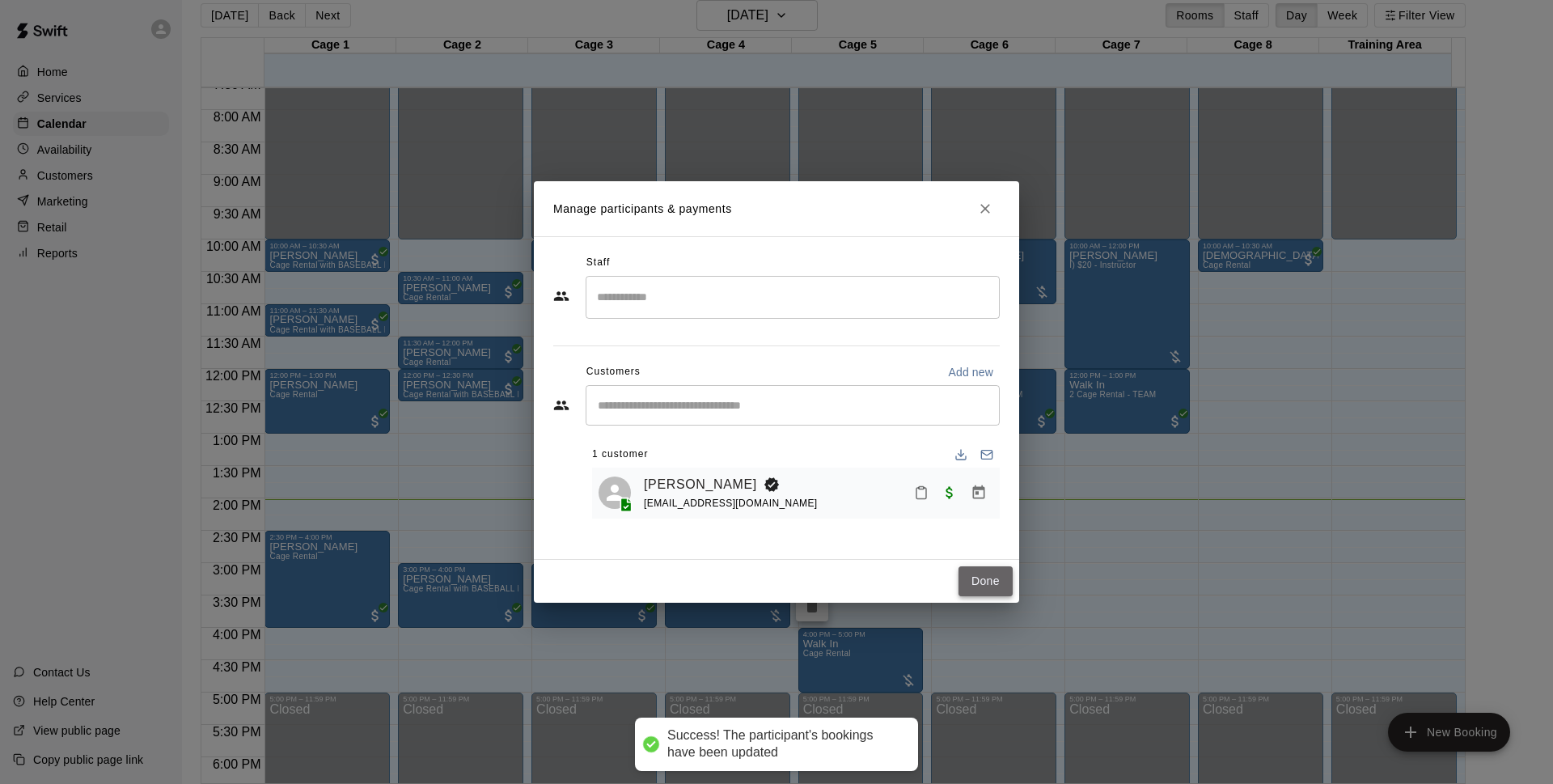
click at [980, 582] on button "Done" at bounding box center [985, 581] width 54 height 30
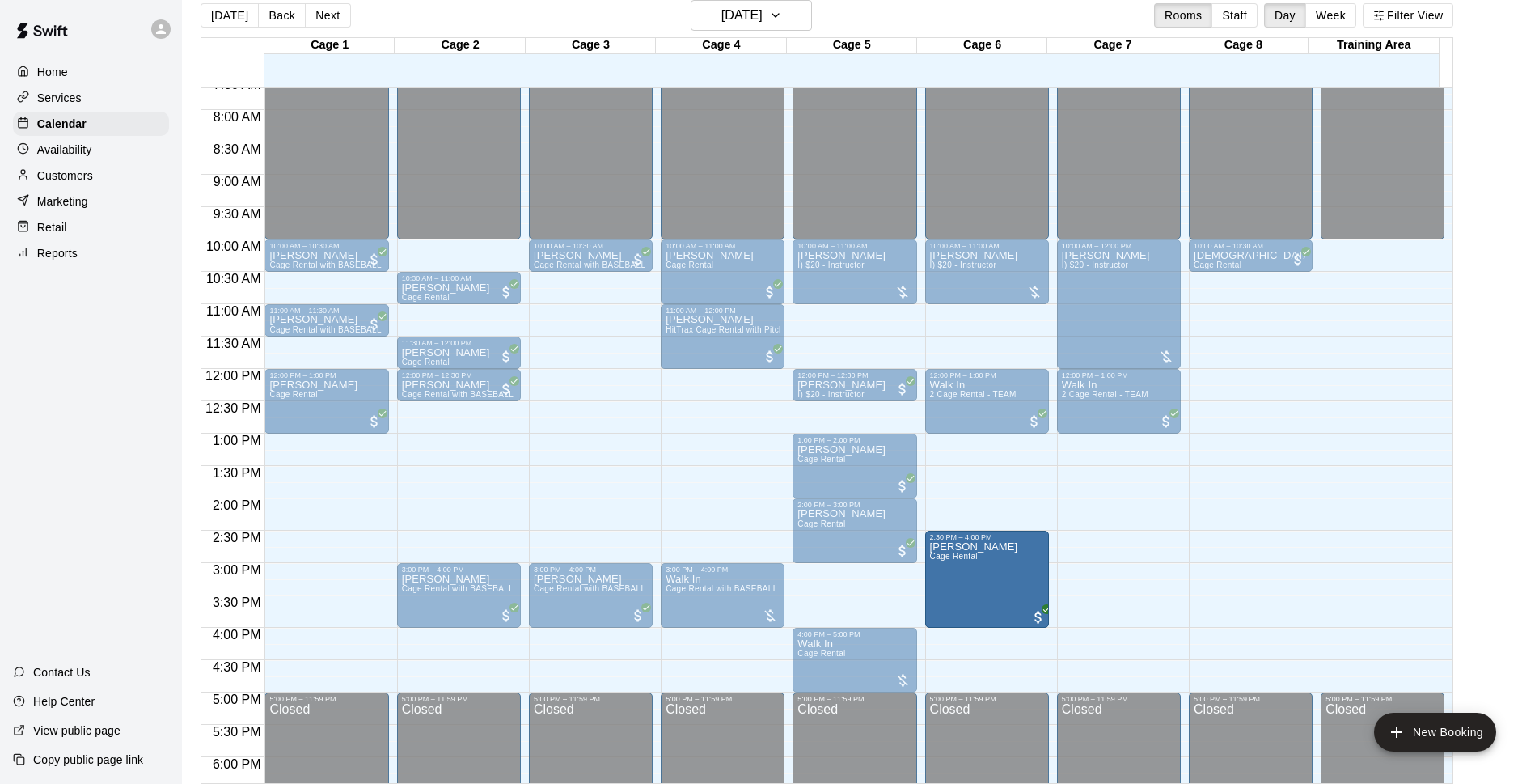
drag, startPoint x: 360, startPoint y: 575, endPoint x: 961, endPoint y: 582, distance: 601.0
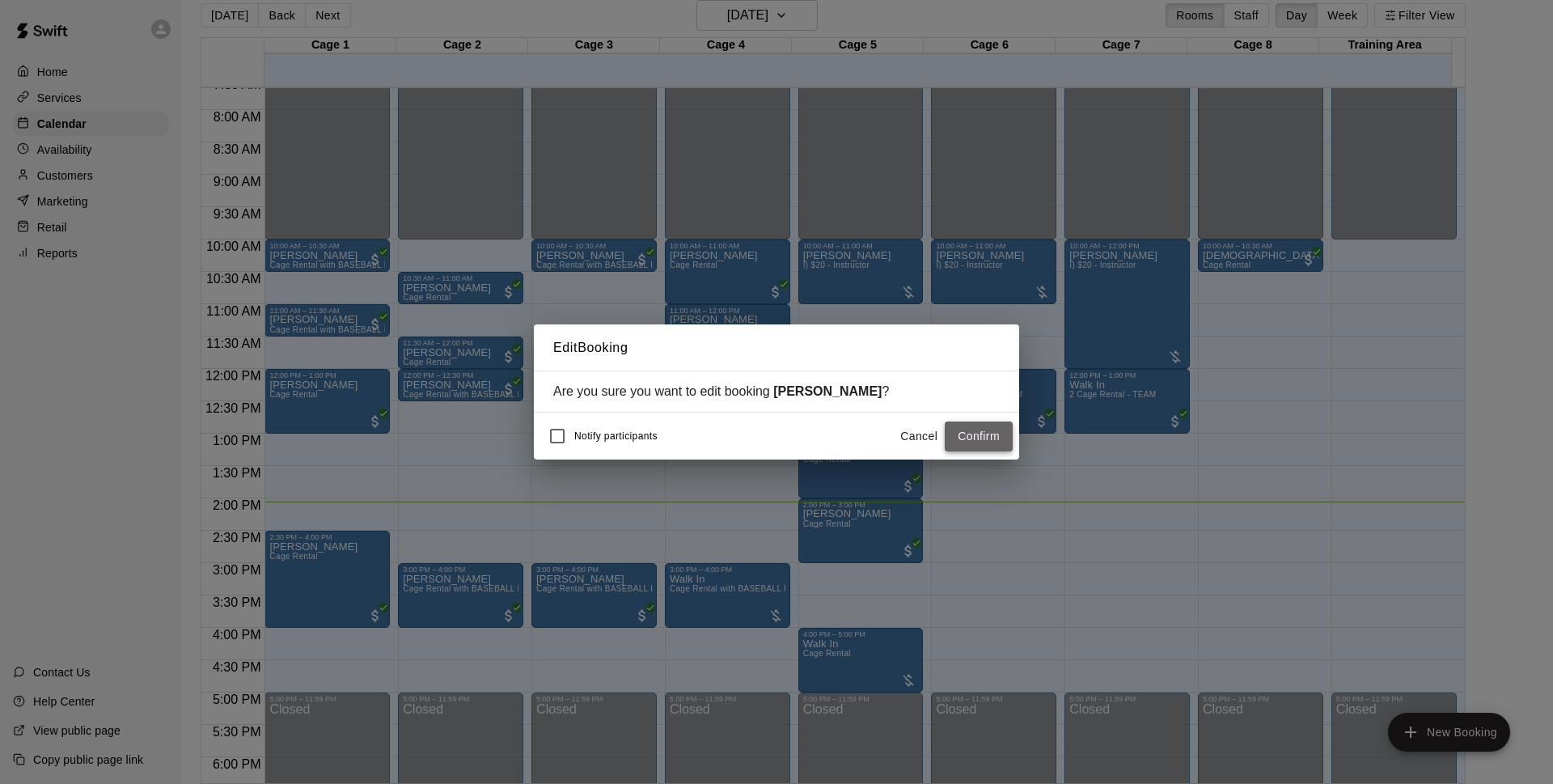
click at [989, 439] on button "Confirm" at bounding box center [979, 436] width 68 height 30
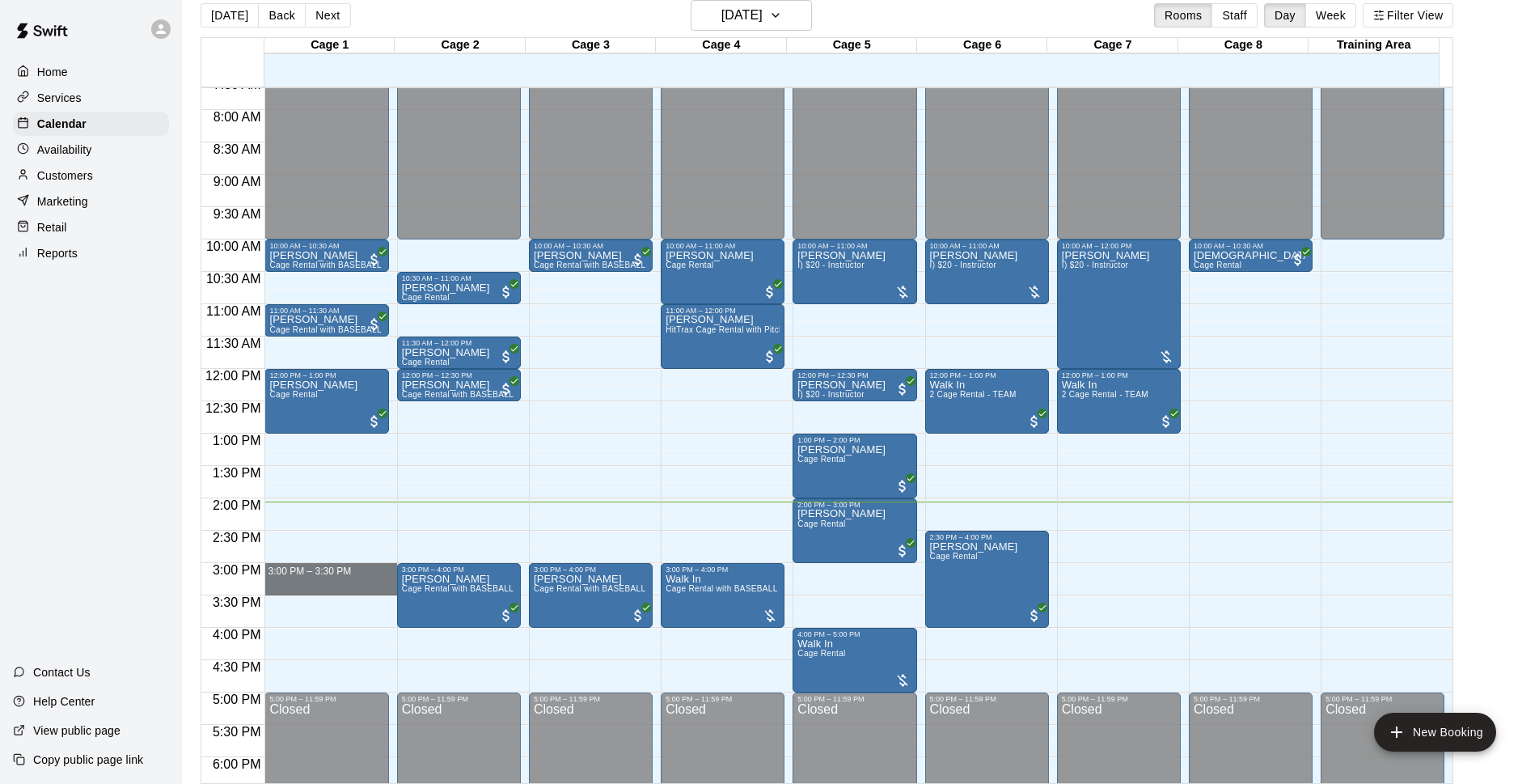
drag, startPoint x: 298, startPoint y: 566, endPoint x: 303, endPoint y: 592, distance: 26.5
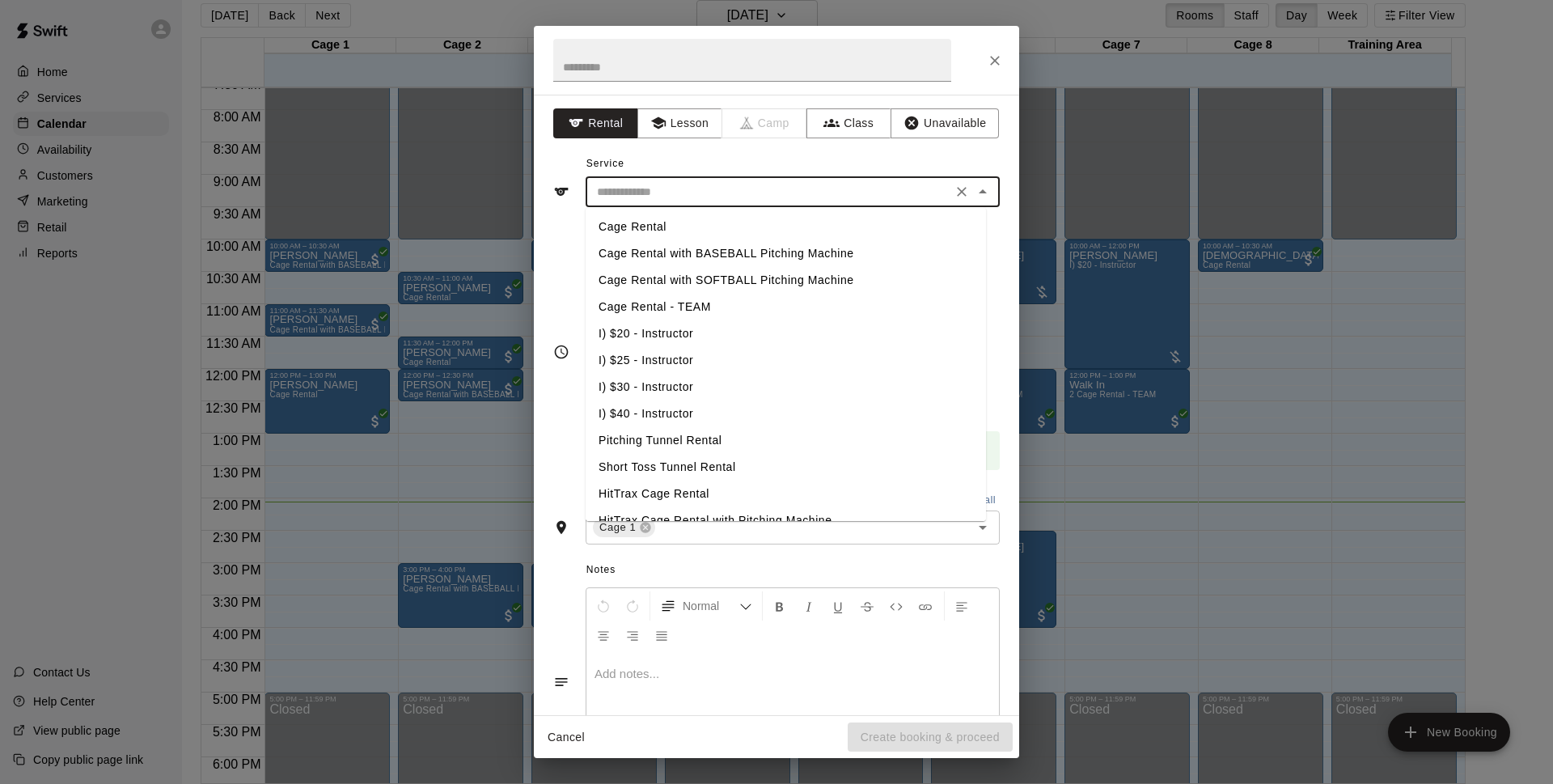
click at [727, 198] on input "text" at bounding box center [769, 192] width 357 height 20
click at [727, 246] on li "Cage Rental with BASEBALL Pitching Machine" at bounding box center [786, 253] width 401 height 26
type input "**********"
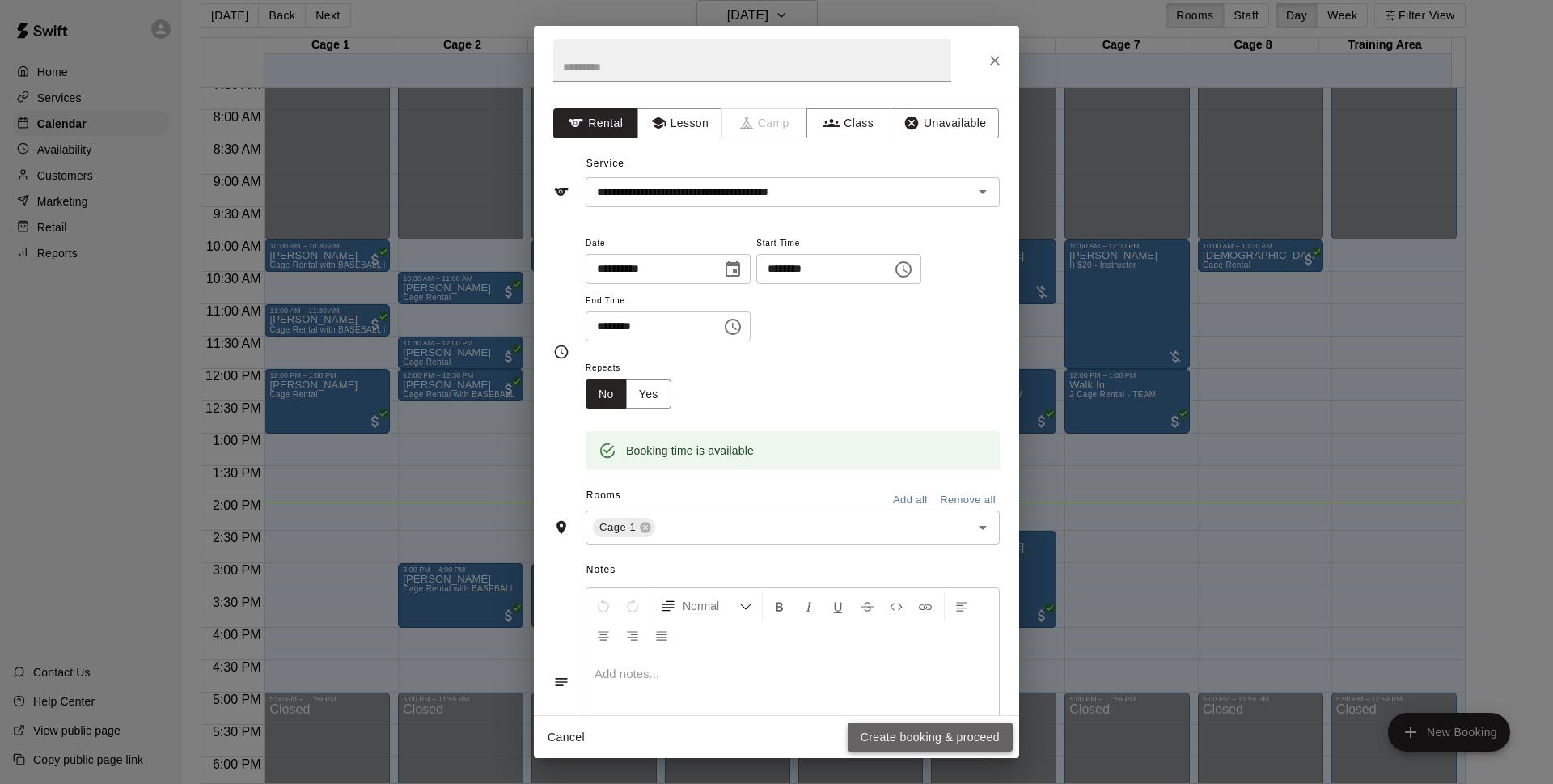
click at [910, 729] on button "Create booking & proceed" at bounding box center [930, 737] width 165 height 30
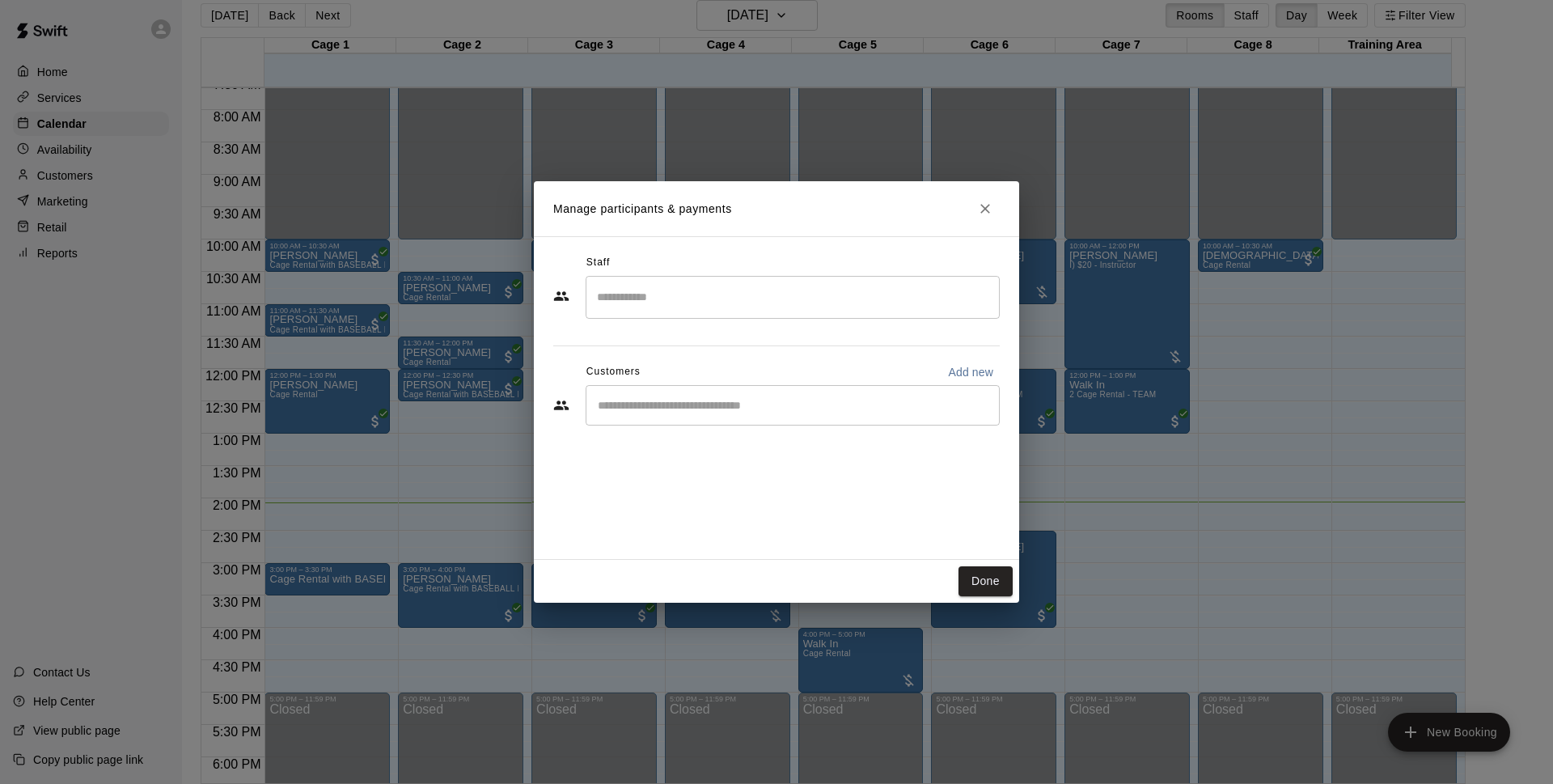
click at [735, 419] on div "Staff ​ Customers Add new ​" at bounding box center [776, 346] width 447 height 191
drag, startPoint x: 734, startPoint y: 418, endPoint x: 649, endPoint y: 433, distance: 86.3
click at [648, 434] on div "Staff ​ Customers Add new ​" at bounding box center [776, 346] width 447 height 191
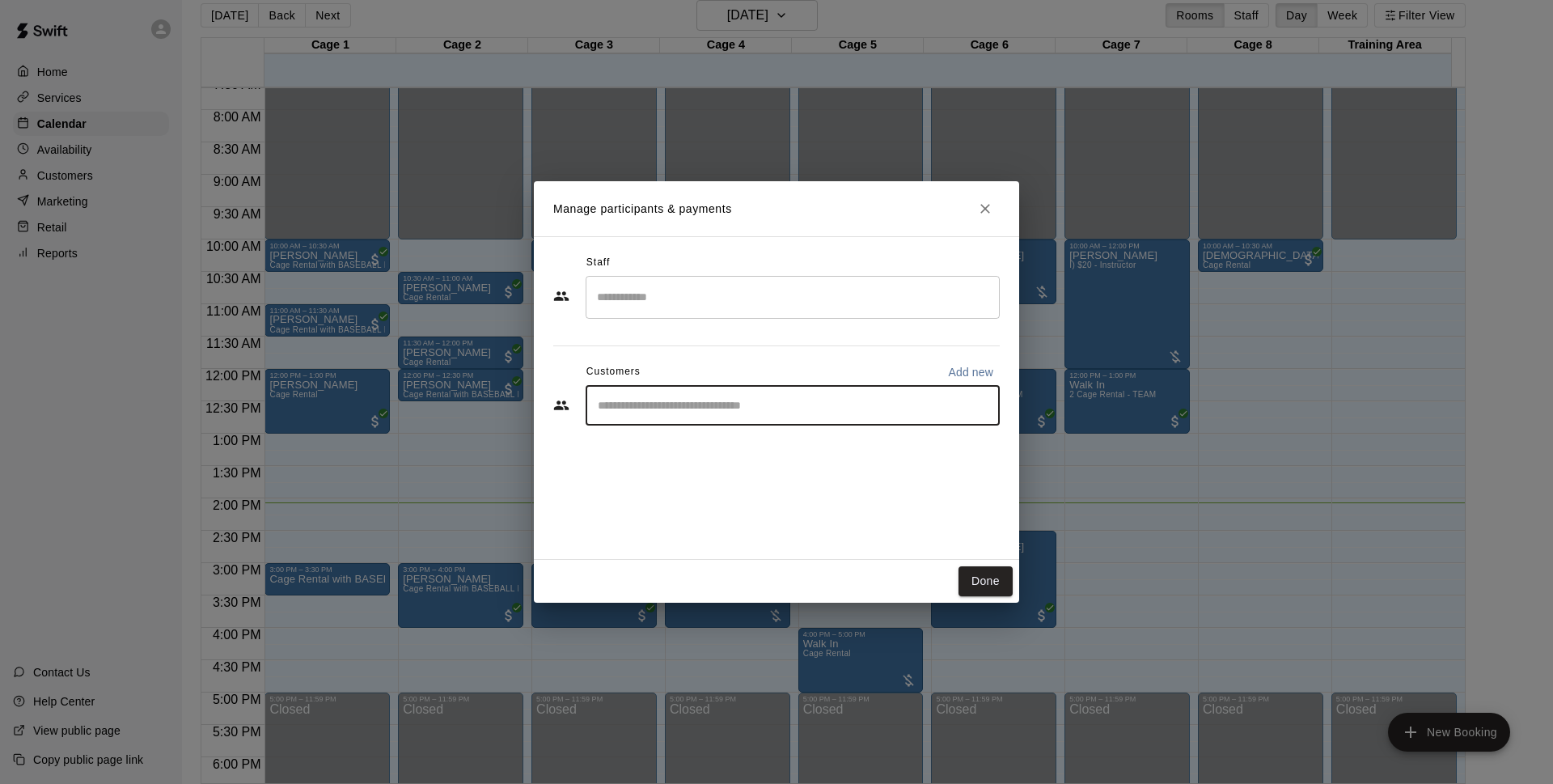
click at [658, 411] on input "Start typing to search customers..." at bounding box center [793, 405] width 400 height 16
type input "*******"
click at [653, 454] on span "[EMAIL_ADDRESS][DOMAIN_NAME]" at bounding box center [718, 459] width 174 height 11
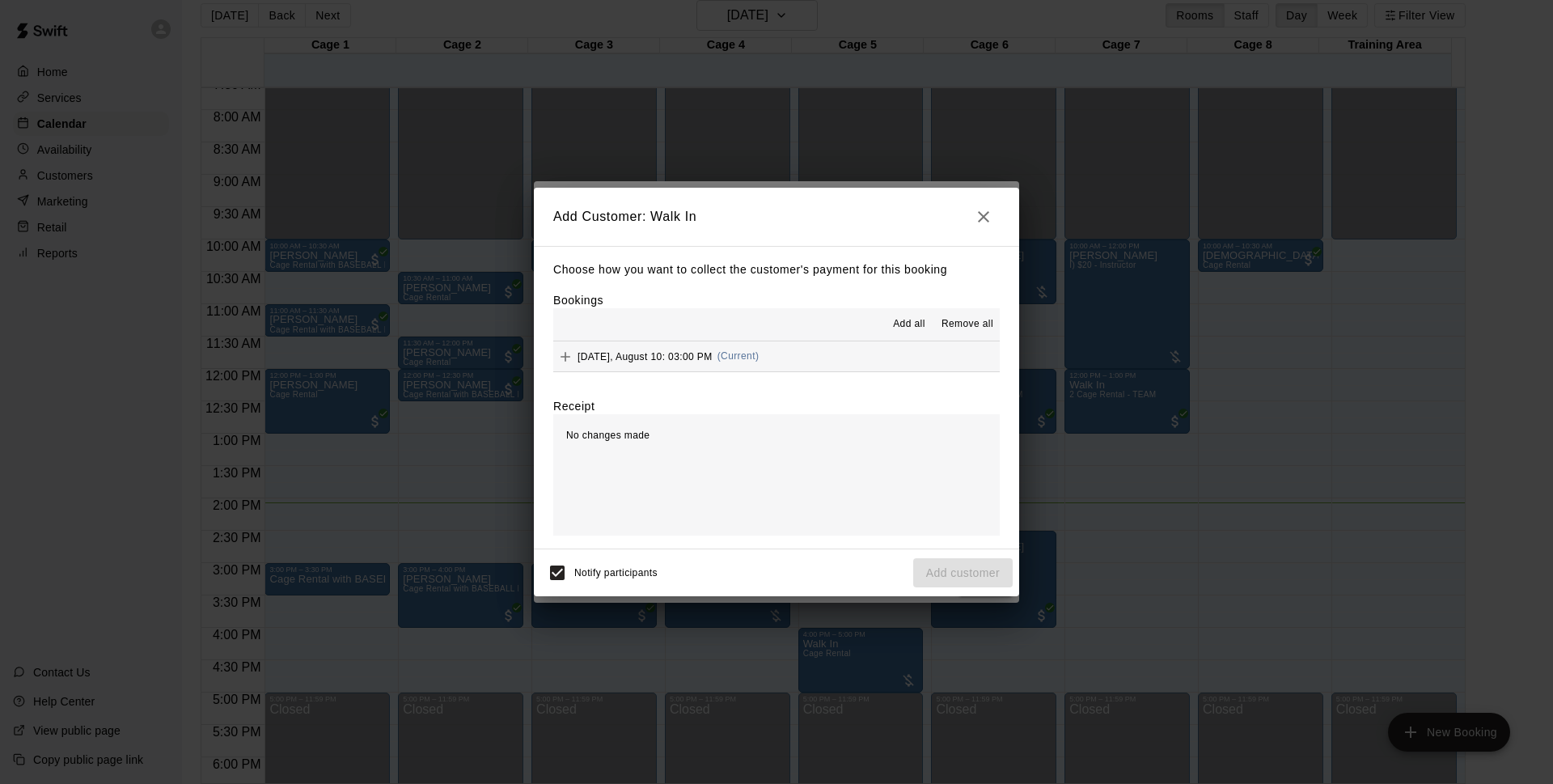
click at [787, 360] on button "[DATE], August 10: 03:00 PM (Current)" at bounding box center [776, 356] width 447 height 30
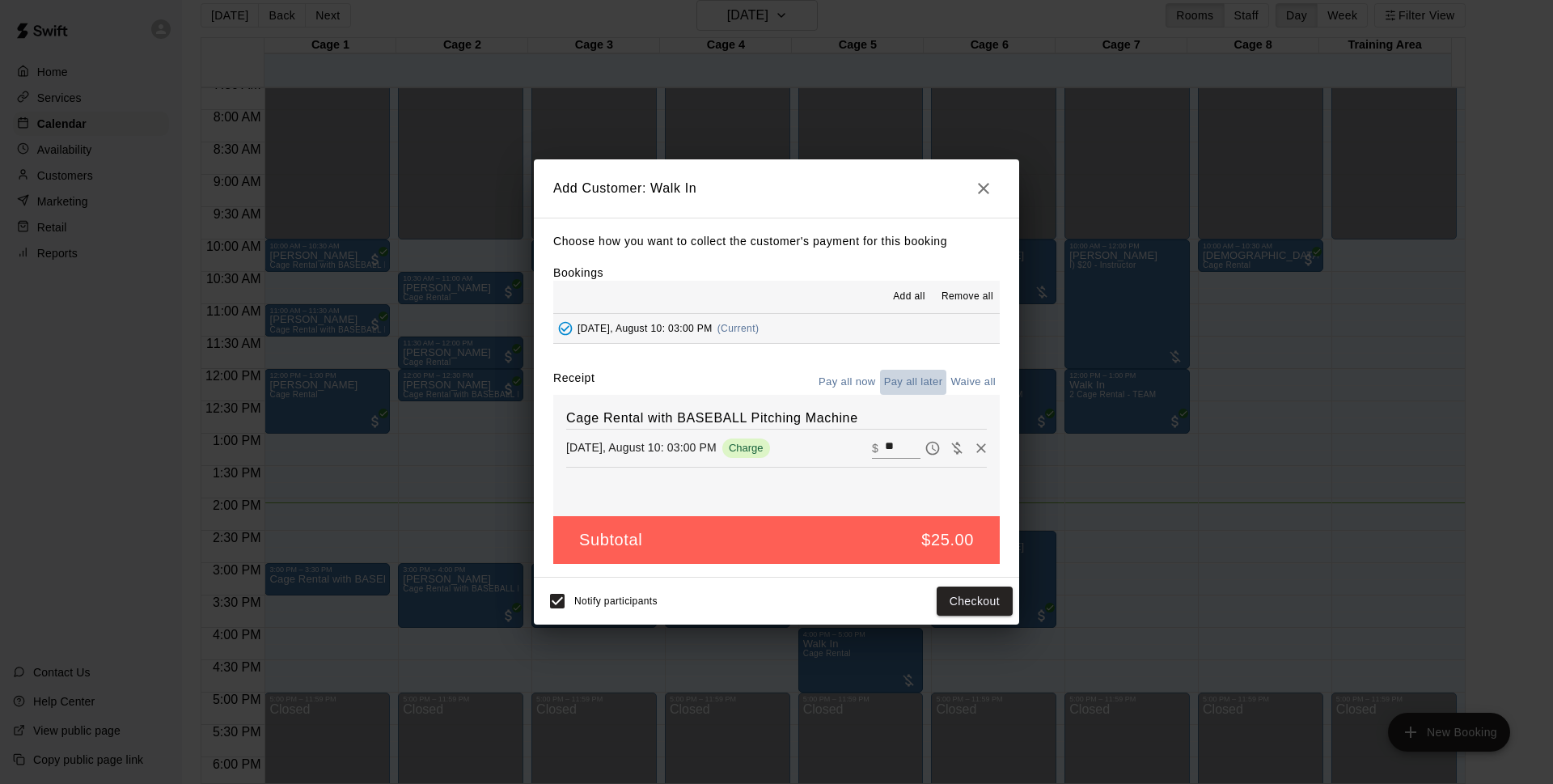
click at [929, 379] on button "Pay all later" at bounding box center [913, 382] width 67 height 25
click at [964, 604] on button "Add customer" at bounding box center [963, 601] width 99 height 30
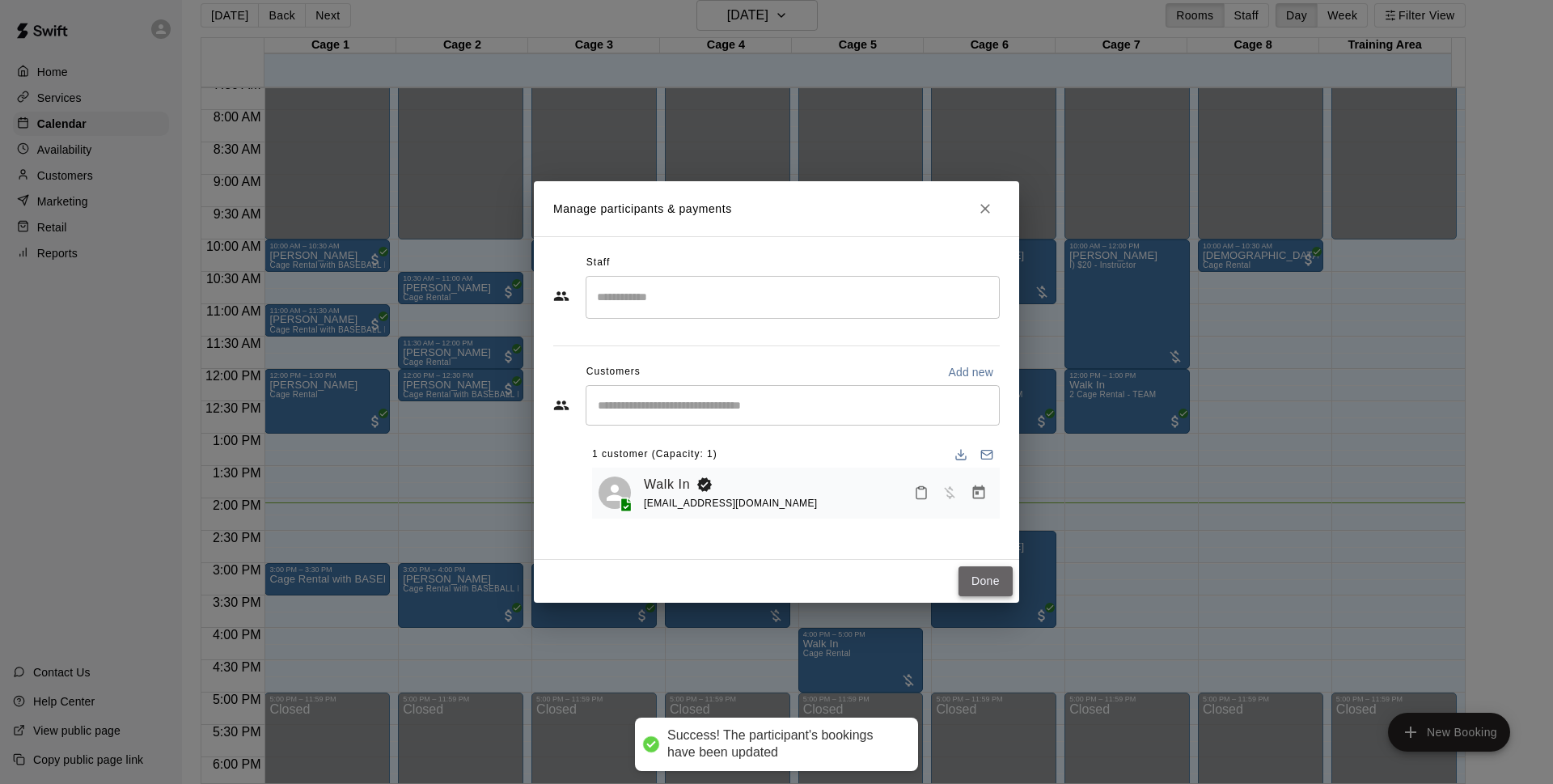
click at [996, 578] on button "Done" at bounding box center [985, 581] width 54 height 30
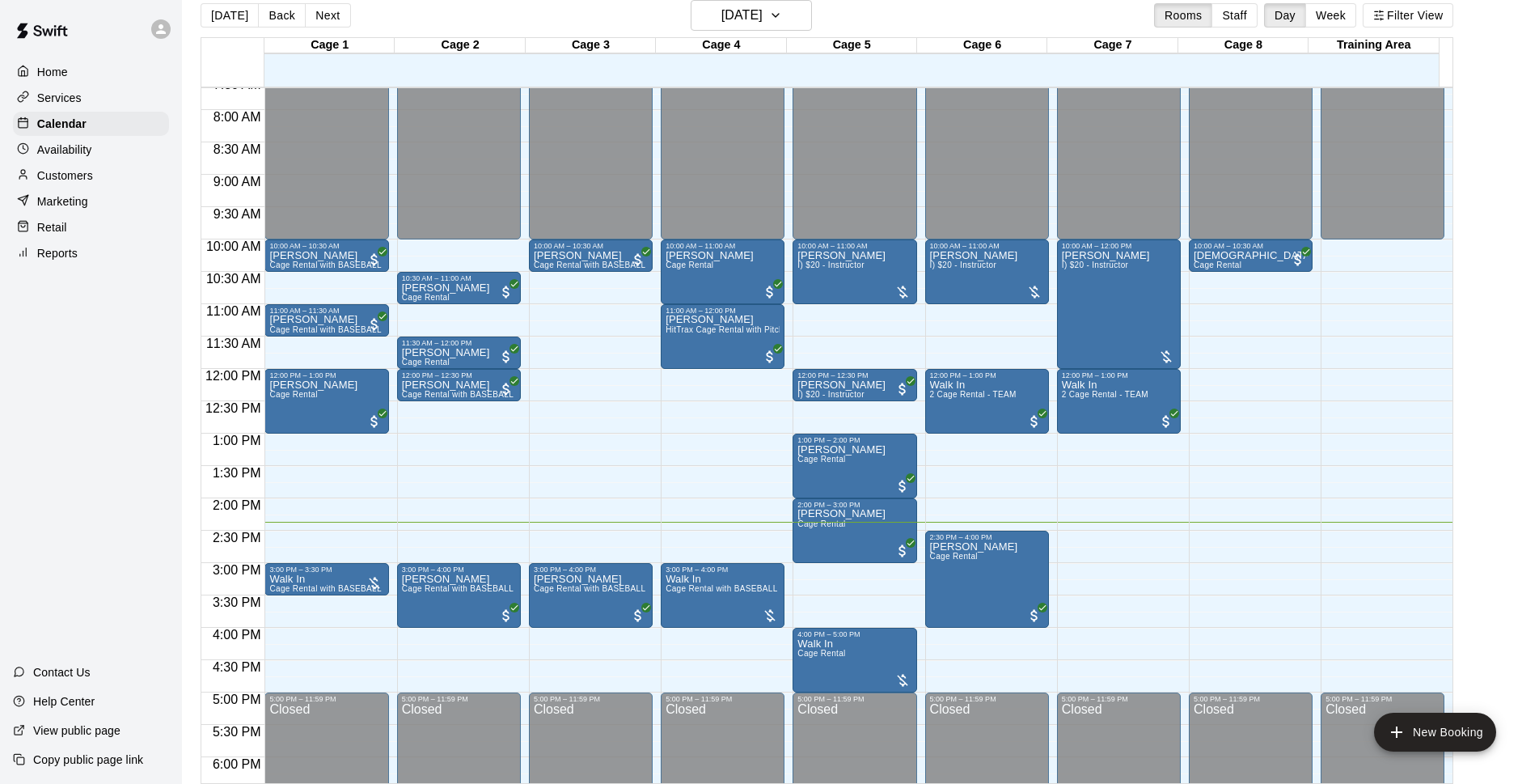
click at [922, 484] on div at bounding box center [858, 489] width 131 height 16
click at [851, 279] on div "[PERSON_NAME] I) $20 - Instructor" at bounding box center [841, 642] width 88 height 784
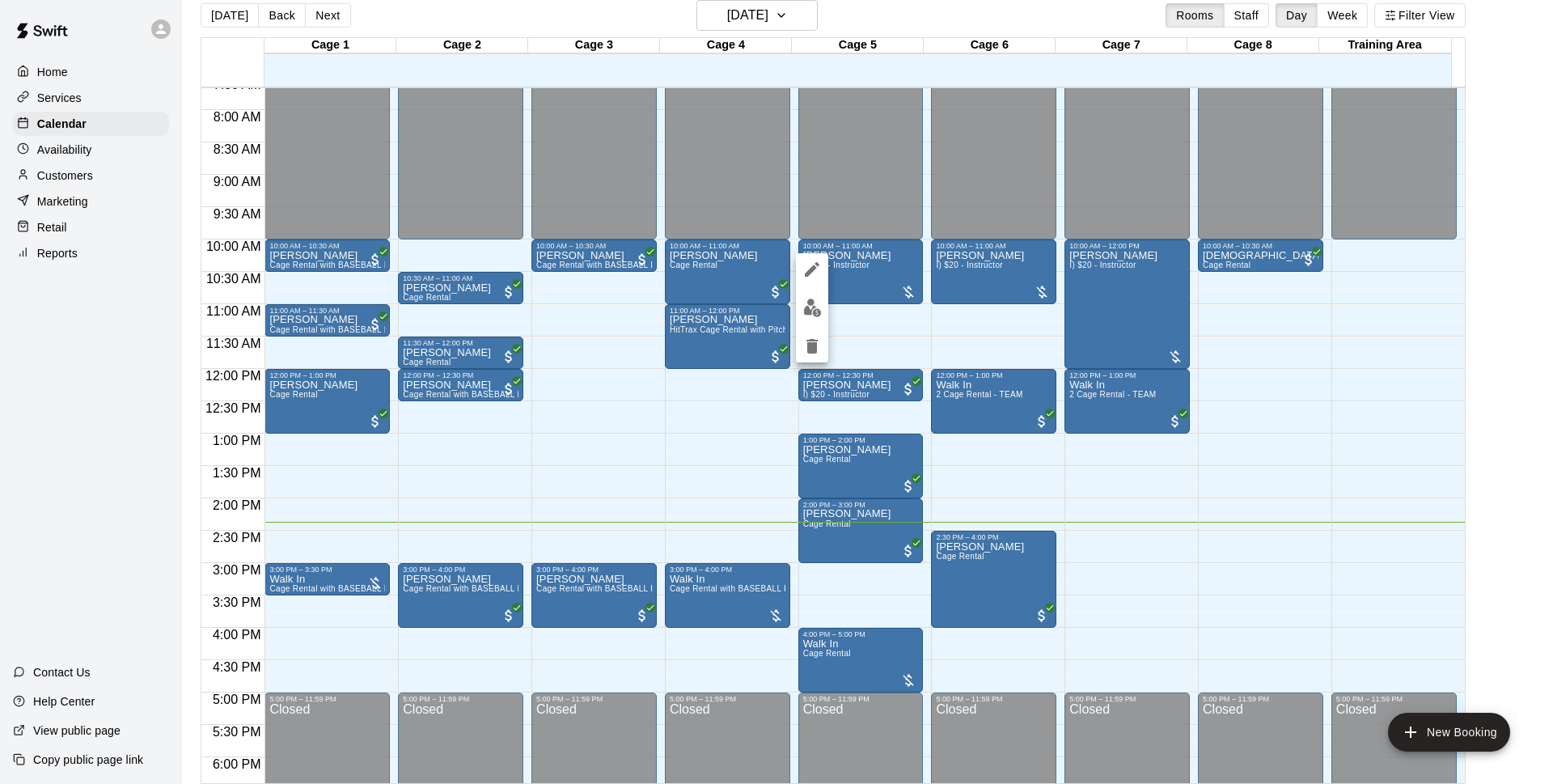
click at [806, 303] on img "edit" at bounding box center [812, 307] width 19 height 19
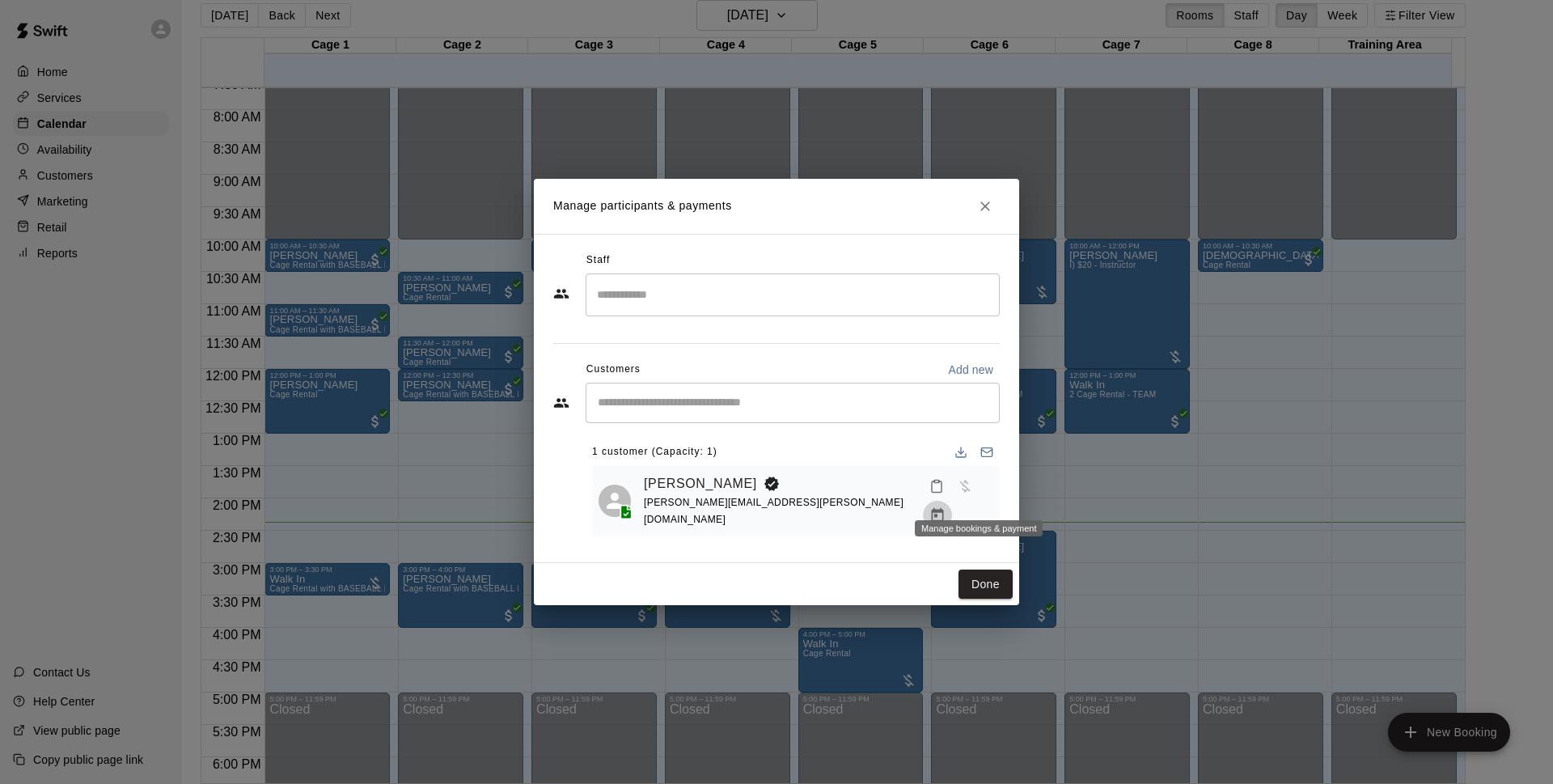
drag, startPoint x: 973, startPoint y: 493, endPoint x: 971, endPoint y: 503, distance: 10.2
click at [952, 506] on button "Manage bookings & payment" at bounding box center [938, 515] width 29 height 29
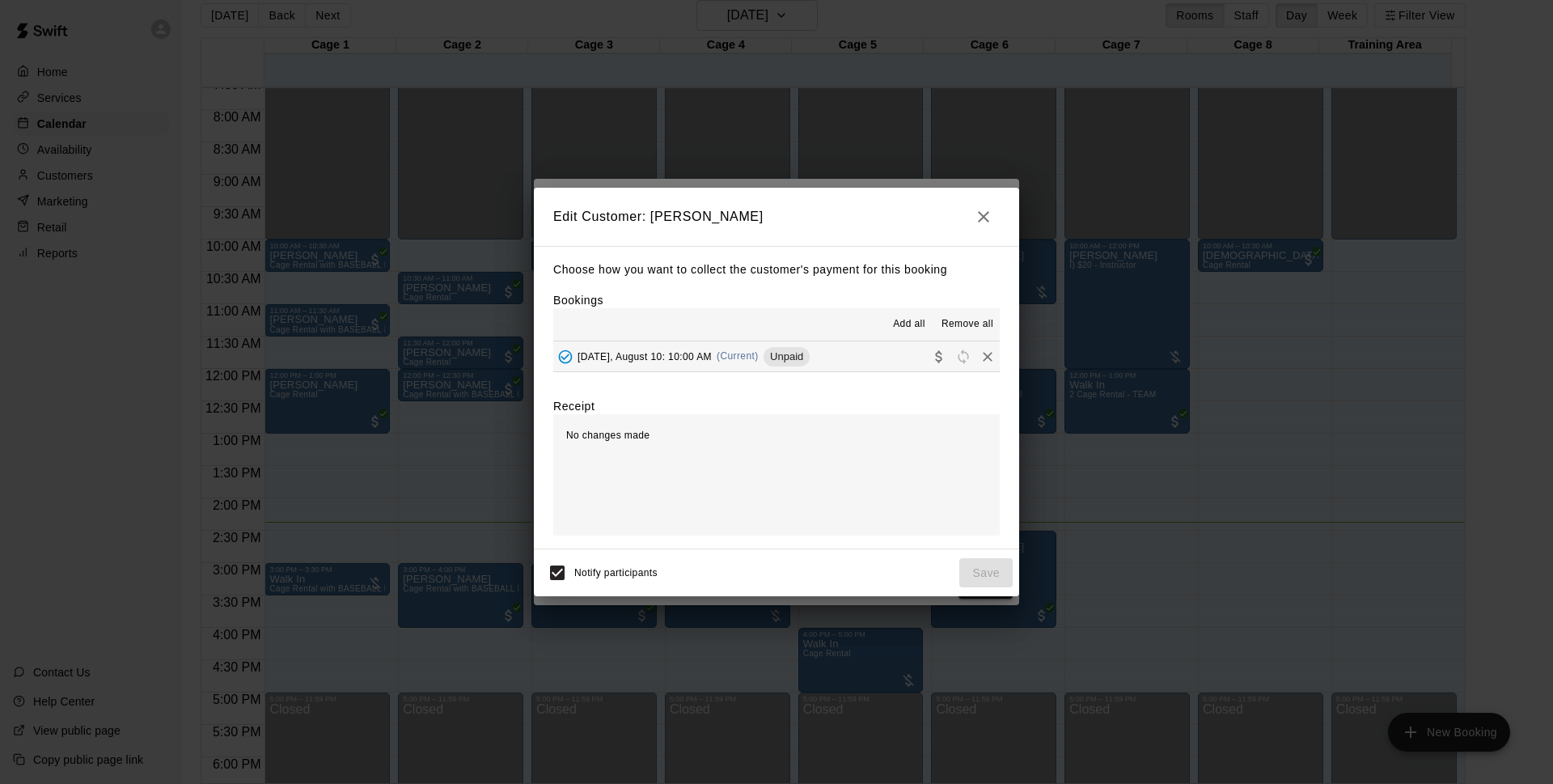
click at [823, 347] on button "[DATE], August 10: 10:00 AM (Current) Unpaid" at bounding box center [776, 356] width 447 height 30
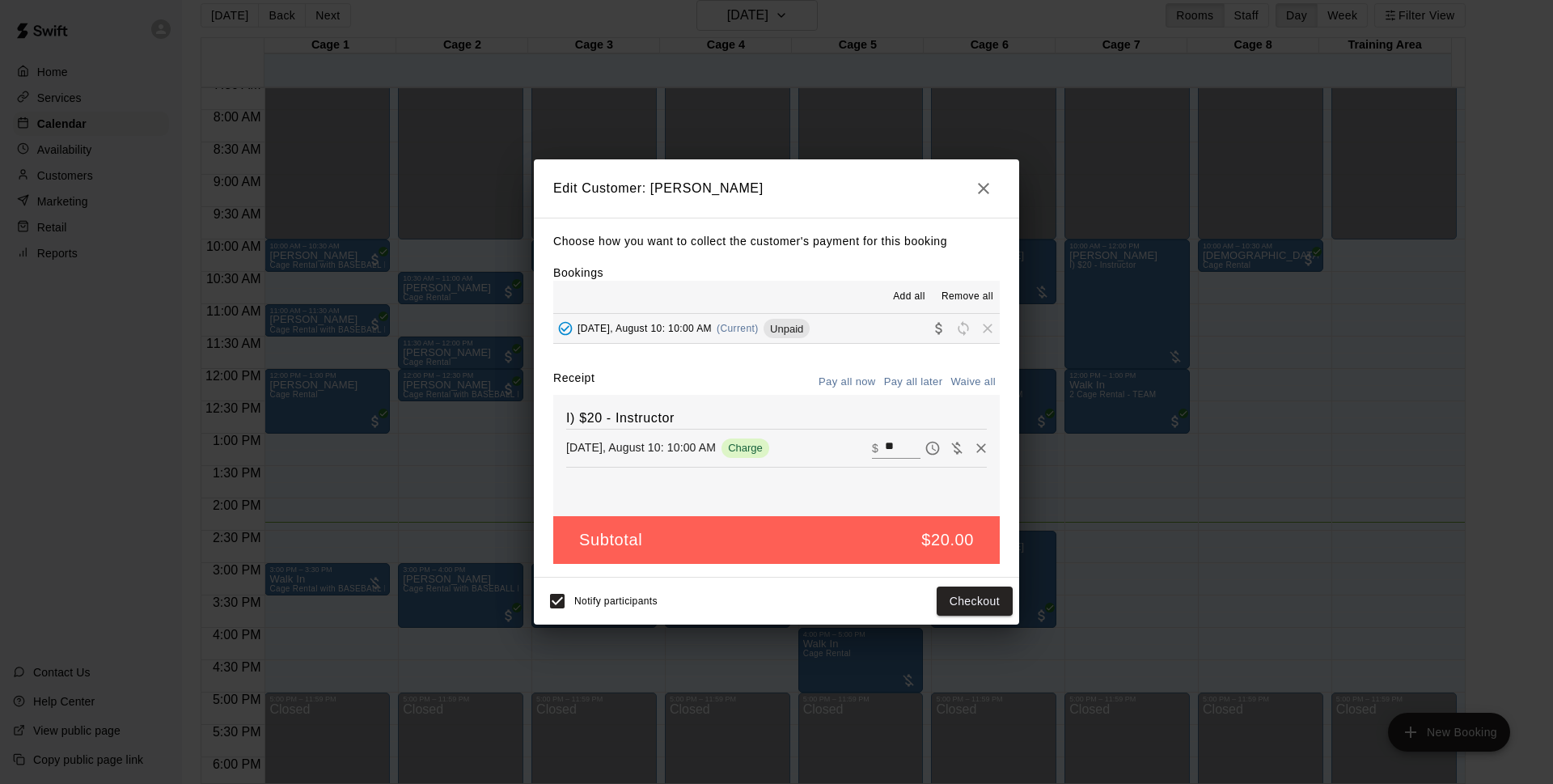
click at [905, 379] on button "Pay all later" at bounding box center [913, 382] width 67 height 25
click at [866, 377] on button "Pay all now" at bounding box center [847, 382] width 66 height 25
click at [972, 591] on button "Checkout" at bounding box center [975, 601] width 76 height 30
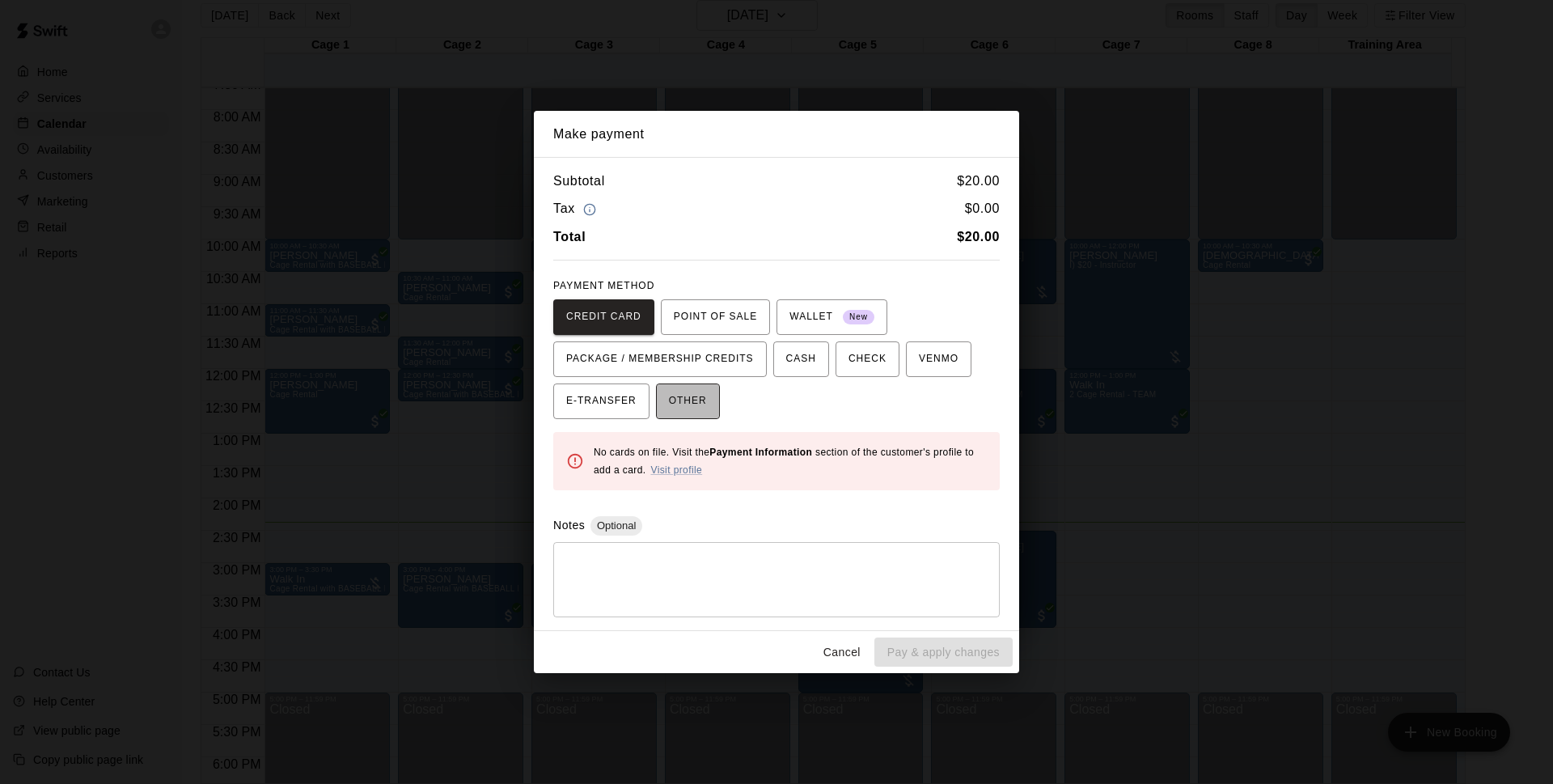
click at [712, 396] on button "OTHER" at bounding box center [688, 401] width 64 height 36
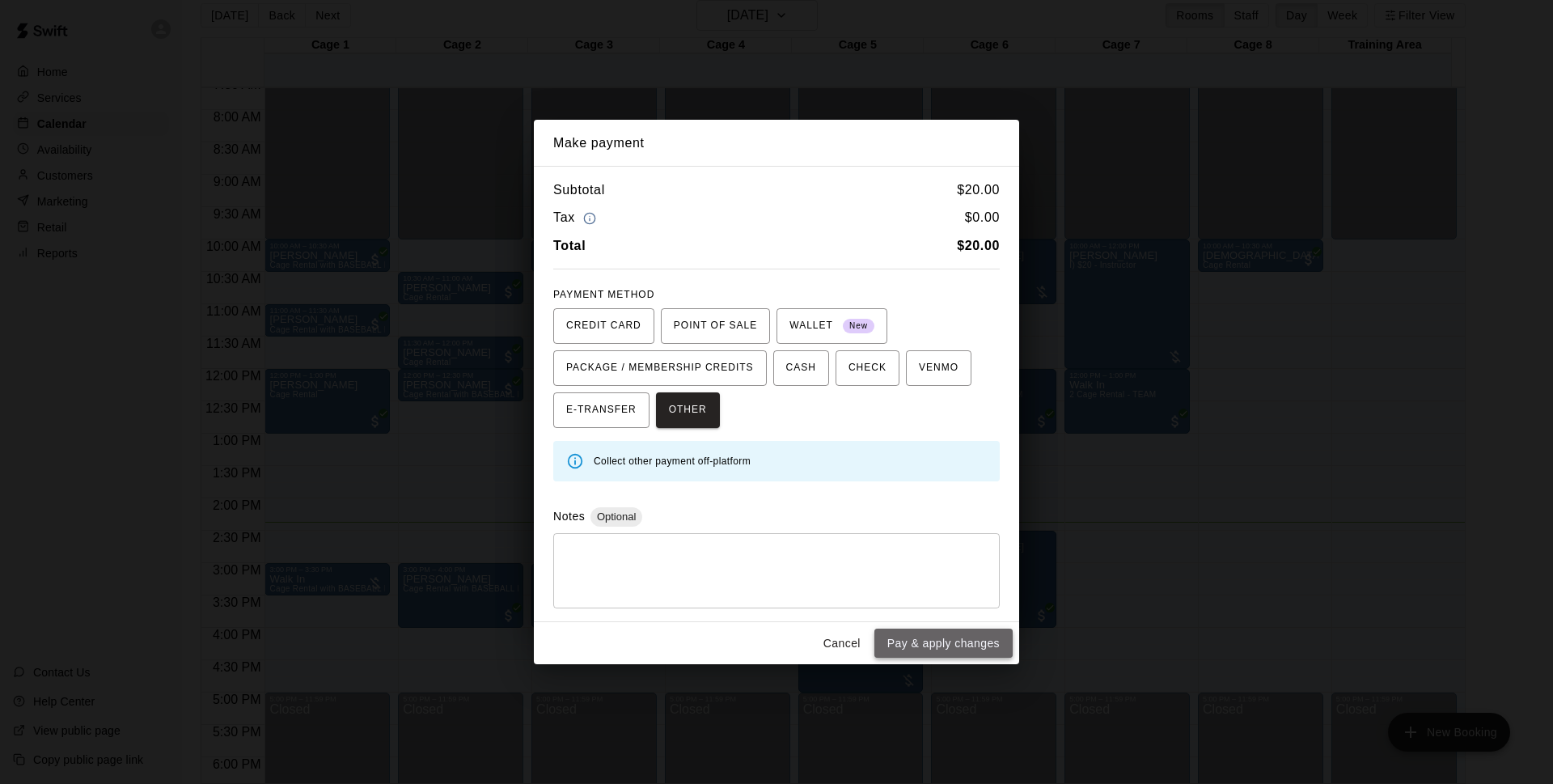
click at [935, 642] on button "Pay & apply changes" at bounding box center [944, 643] width 138 height 30
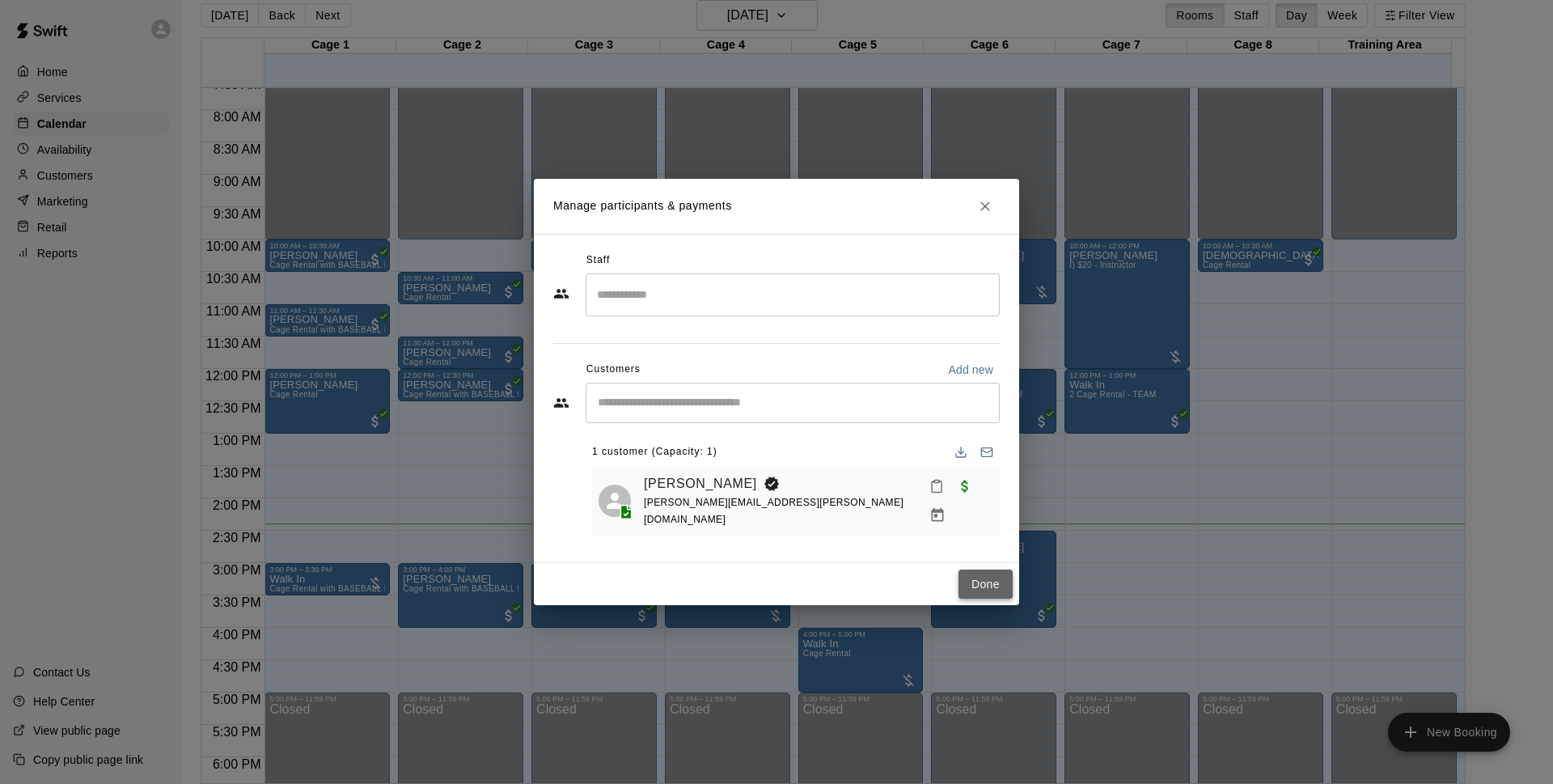
click at [1001, 585] on button "Done" at bounding box center [985, 584] width 54 height 30
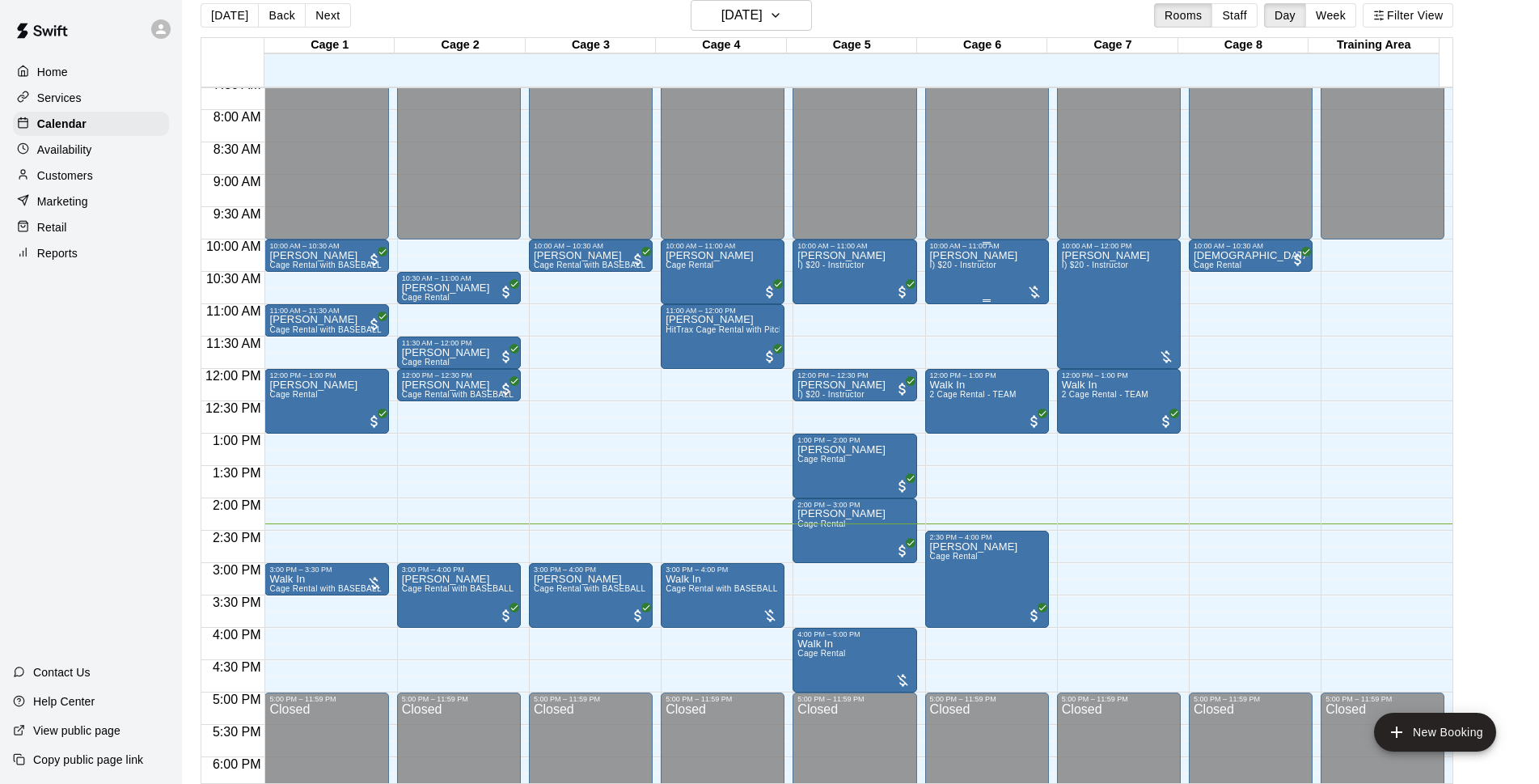
click at [1010, 276] on div "[PERSON_NAME] I) $20 - Instructor" at bounding box center [987, 642] width 114 height 784
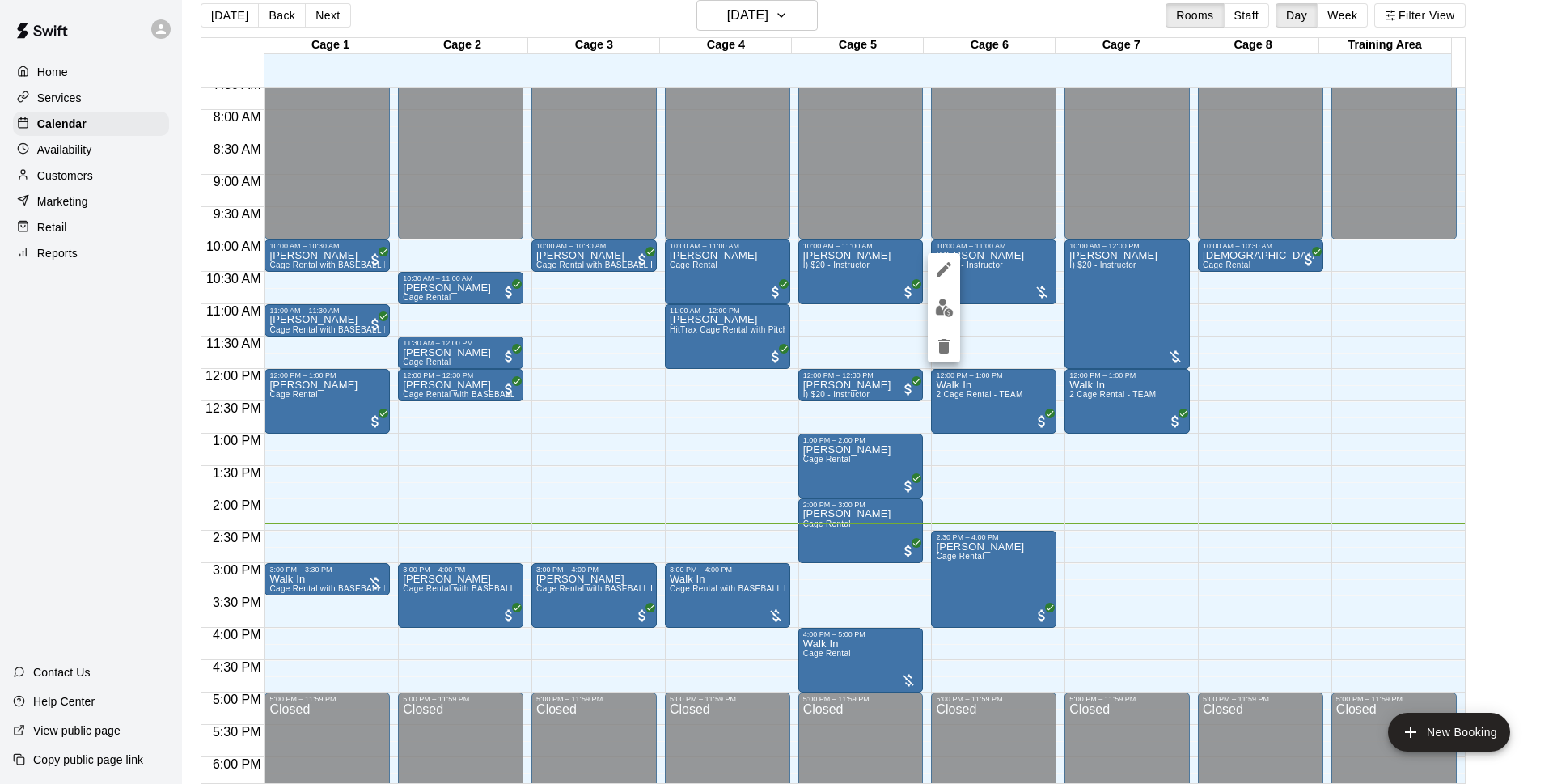
click at [958, 298] on div at bounding box center [944, 307] width 32 height 109
click at [947, 301] on img "edit" at bounding box center [945, 307] width 19 height 19
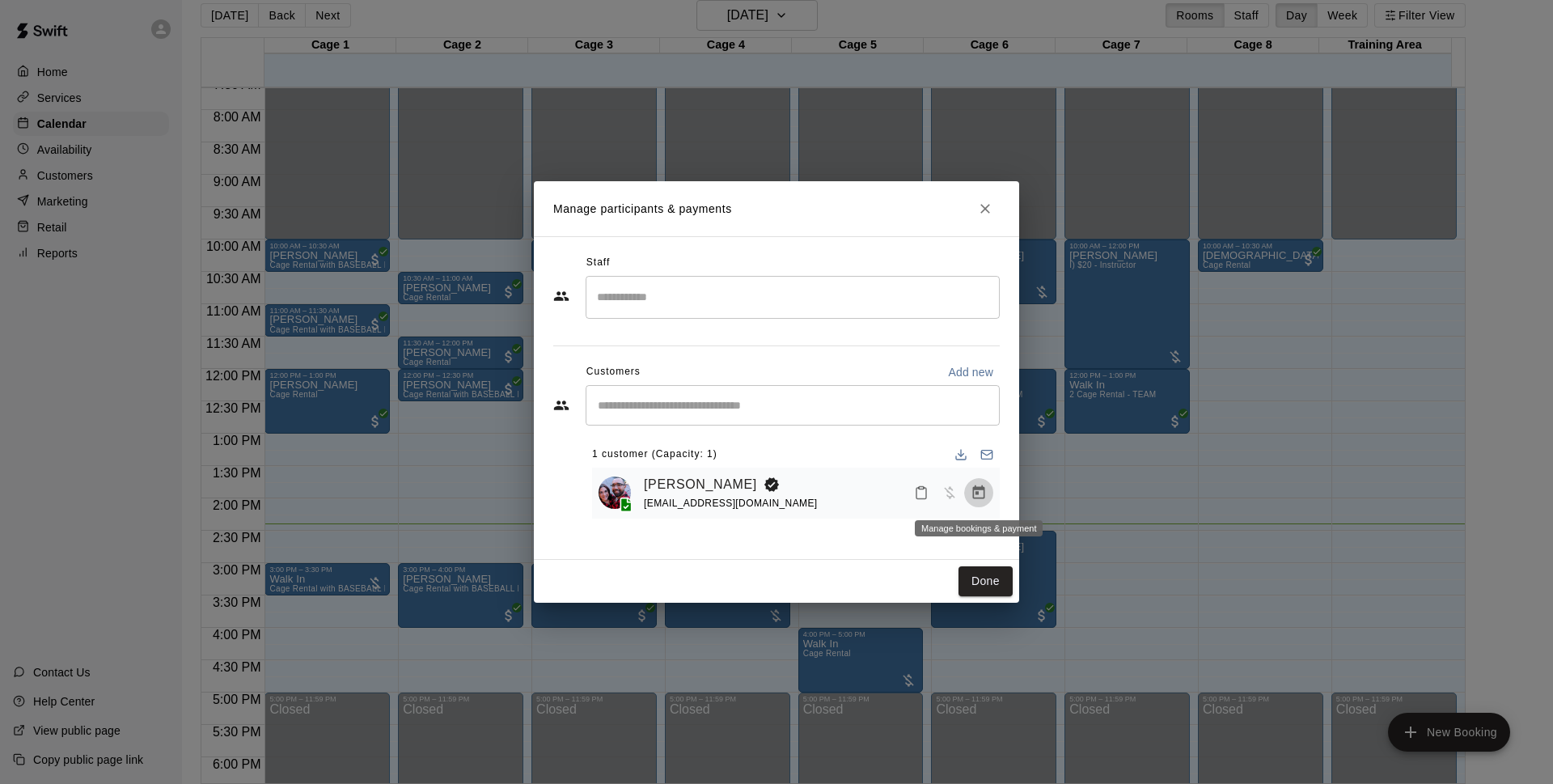
click at [986, 496] on icon "Manage bookings & payment" at bounding box center [978, 492] width 16 height 16
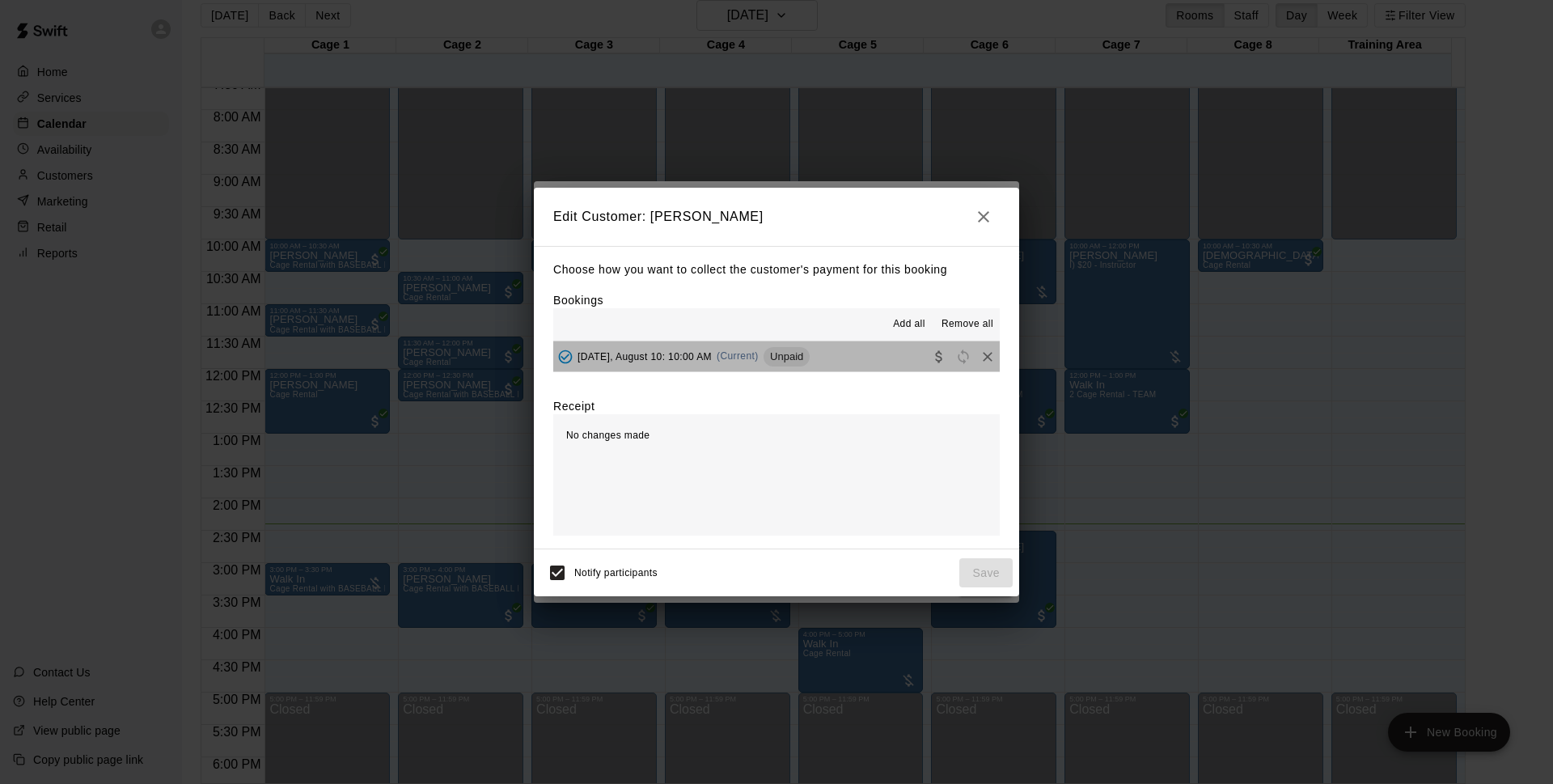
click at [810, 353] on span "Unpaid" at bounding box center [787, 356] width 46 height 12
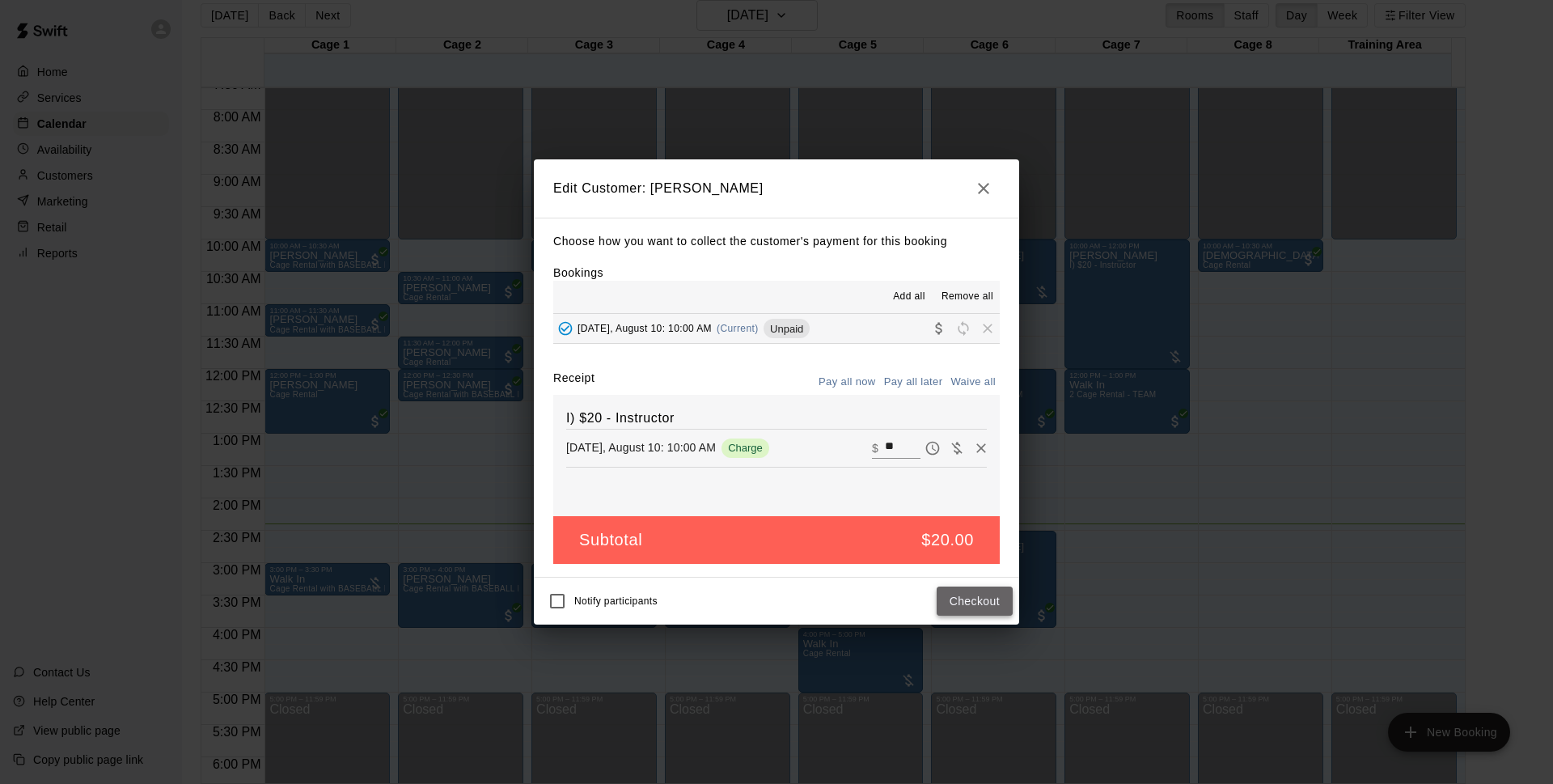
click at [970, 593] on button "Checkout" at bounding box center [975, 601] width 76 height 30
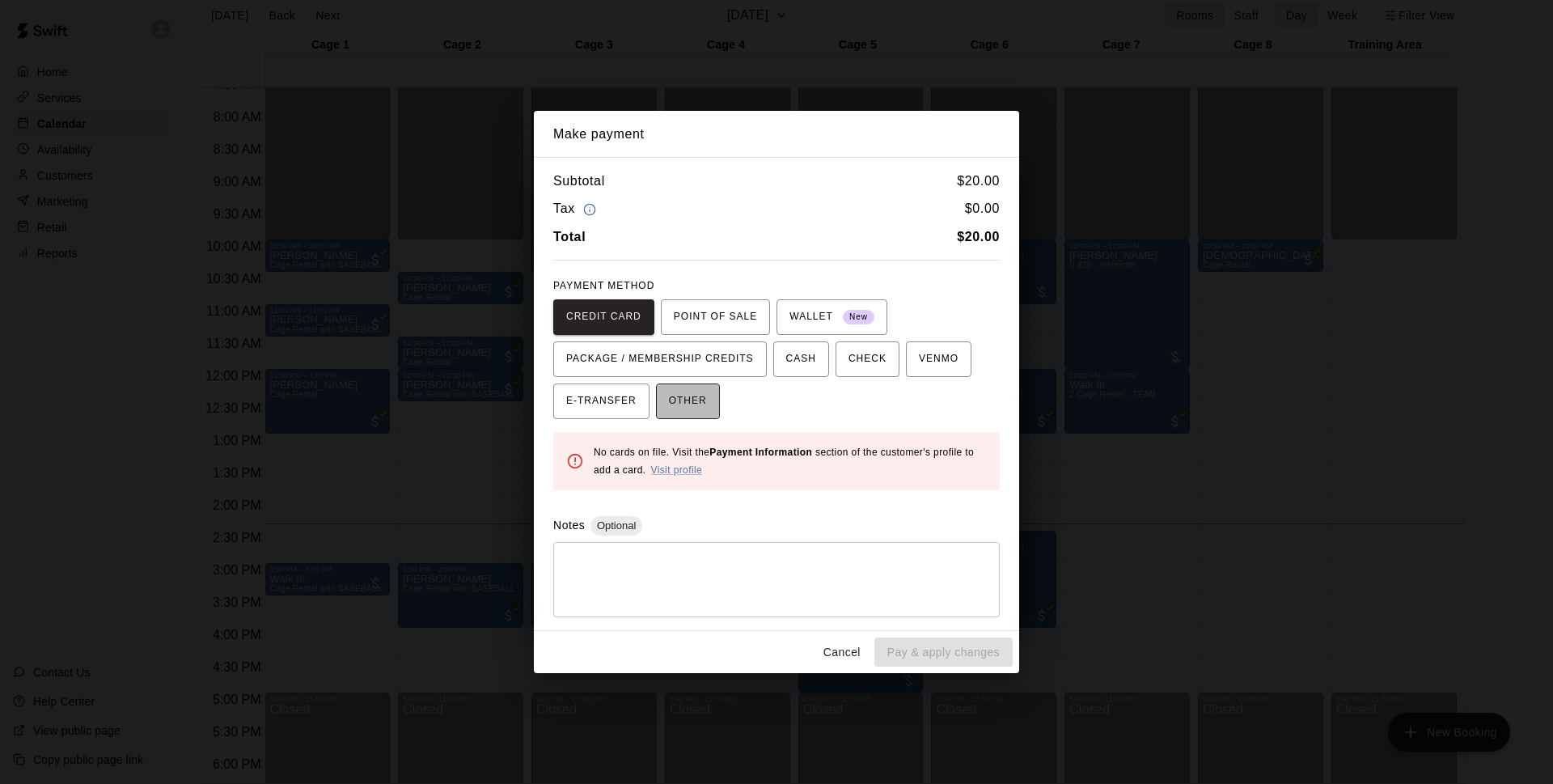
click at [695, 395] on span "OTHER" at bounding box center [688, 401] width 38 height 26
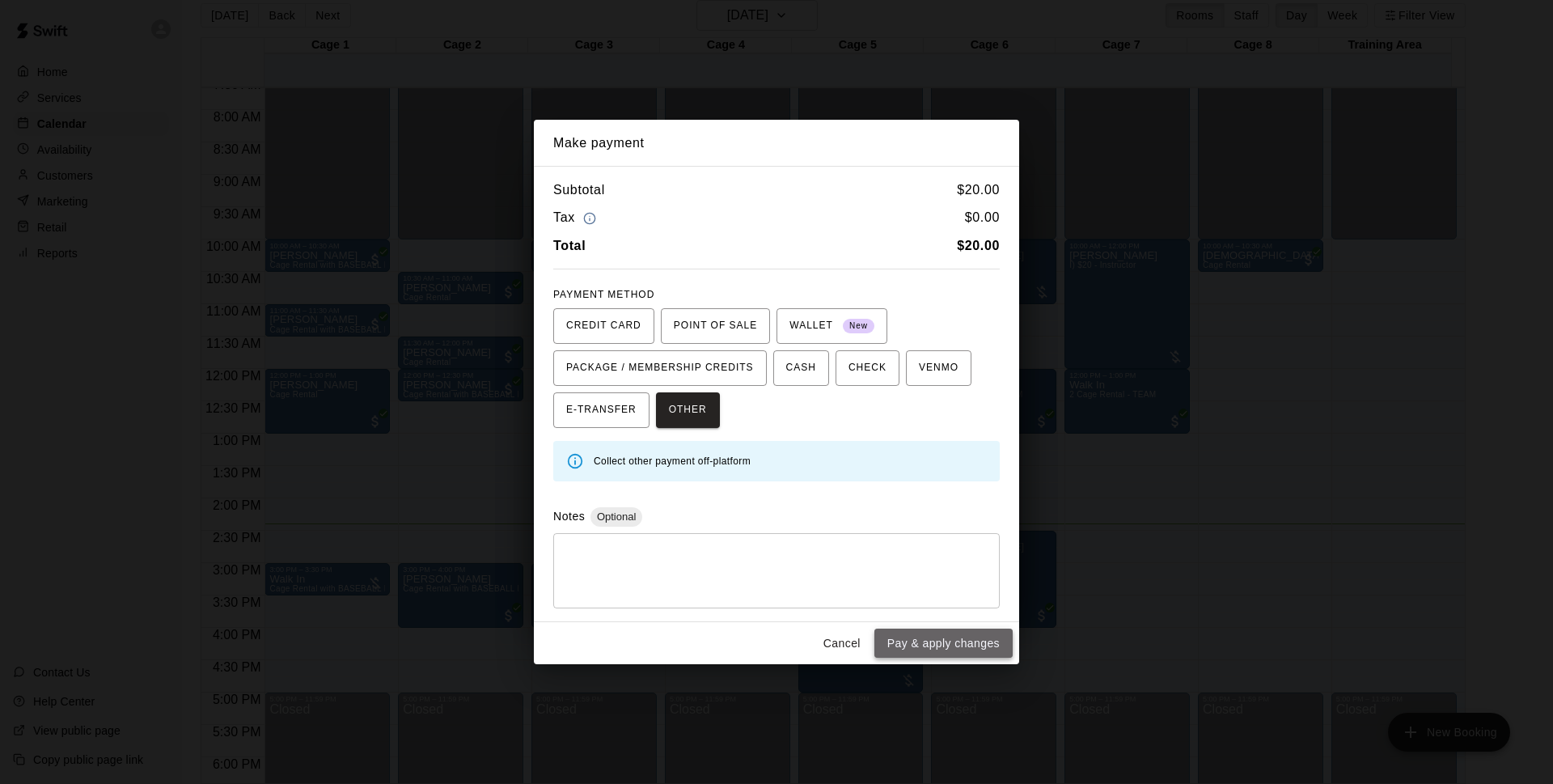
click at [975, 641] on button "Pay & apply changes" at bounding box center [944, 643] width 138 height 30
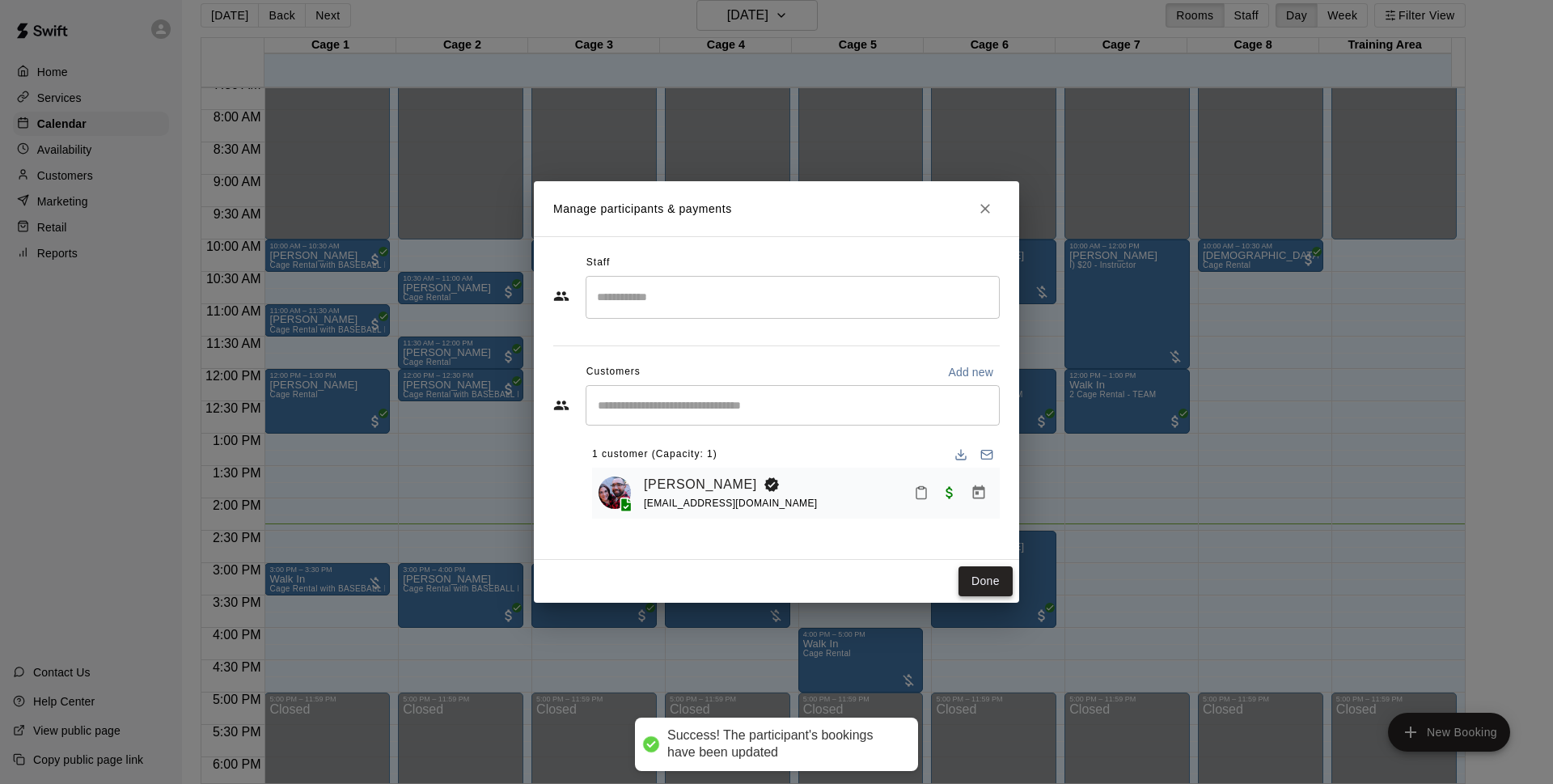
click at [967, 572] on button "Done" at bounding box center [985, 581] width 54 height 30
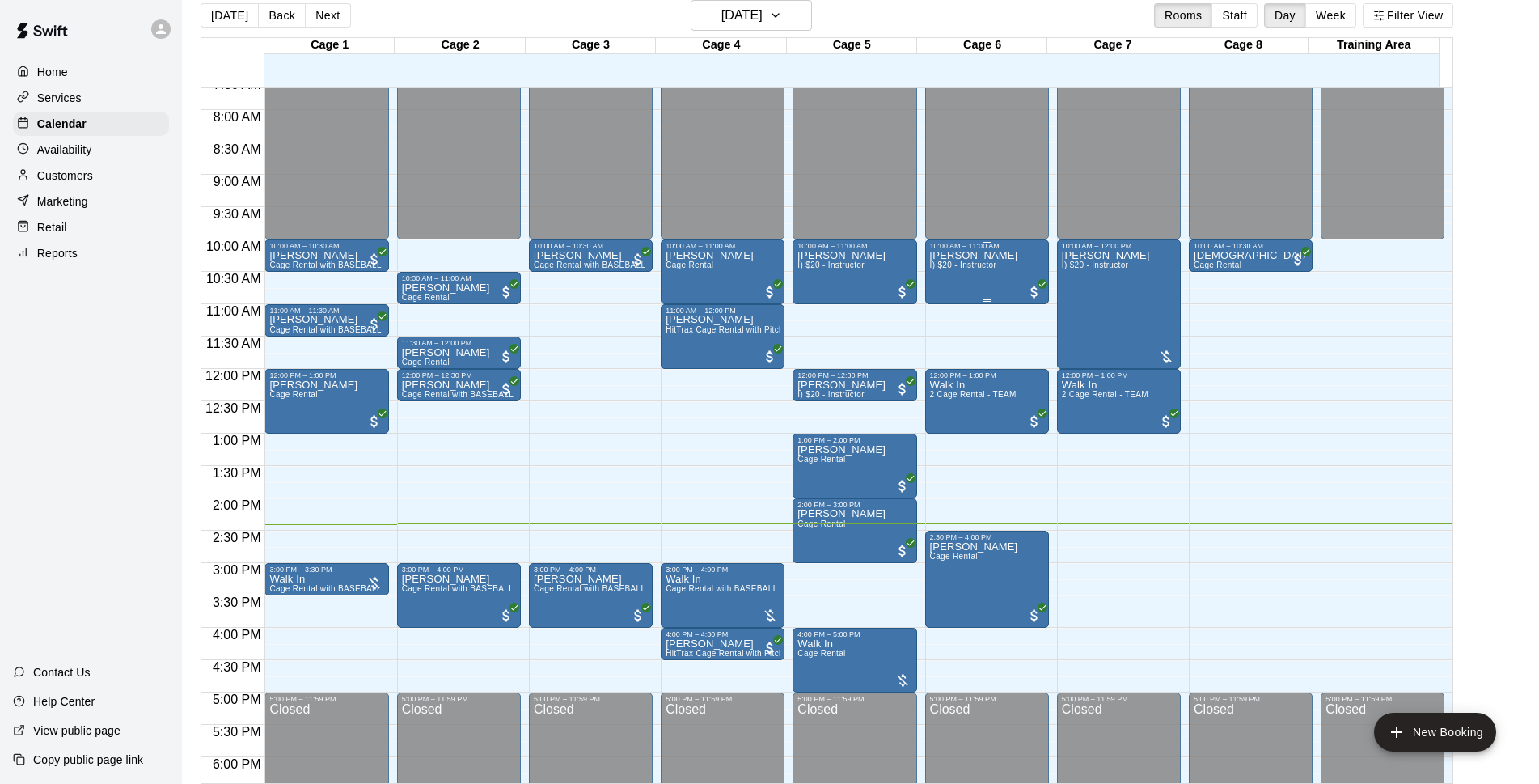
click at [986, 267] on span "I) $20 - Instructor" at bounding box center [963, 265] width 67 height 9
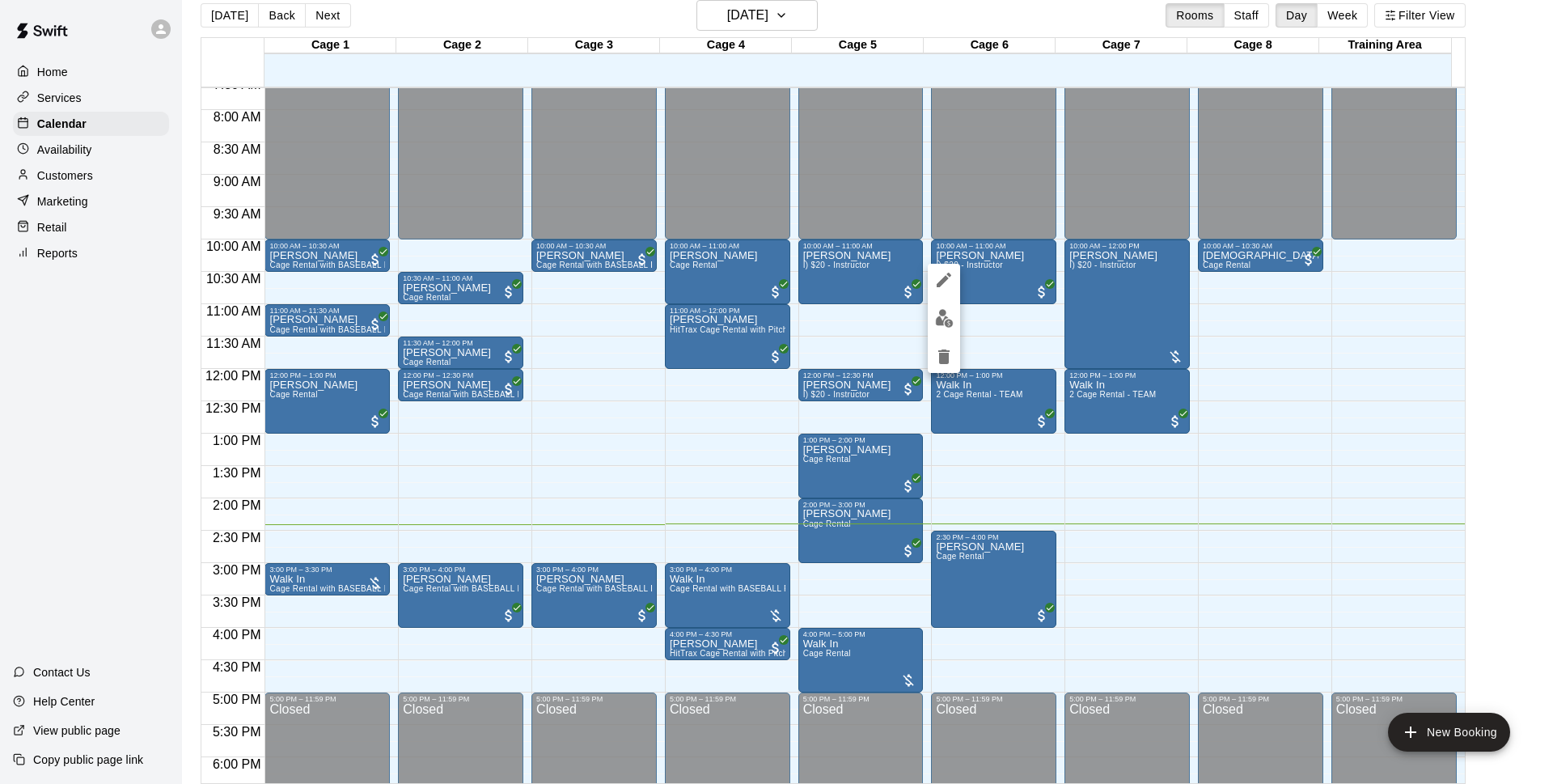
click at [1131, 290] on div at bounding box center [776, 392] width 1553 height 784
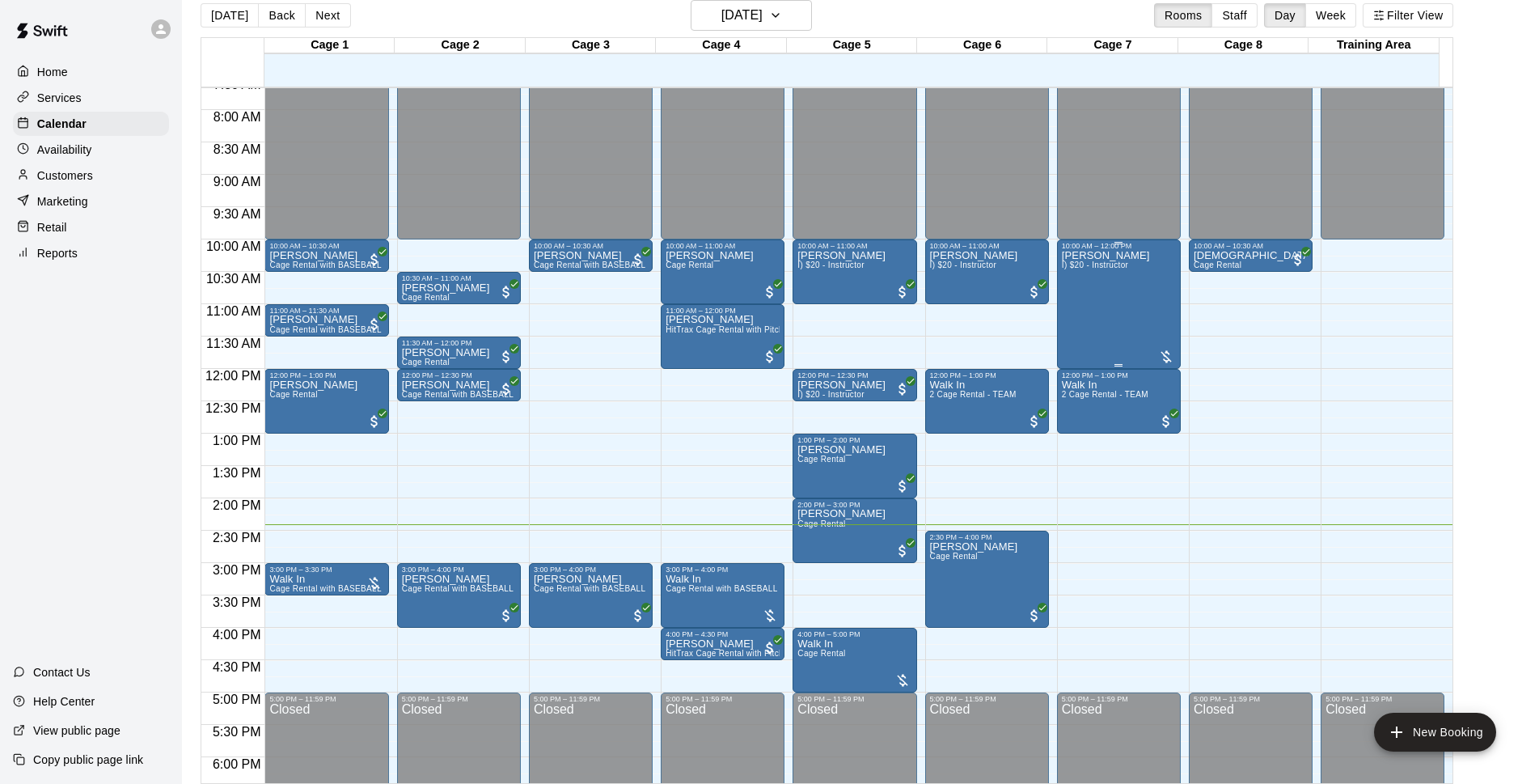
click at [1110, 283] on div "[PERSON_NAME] I) $20 - Instructor" at bounding box center [1106, 642] width 88 height 784
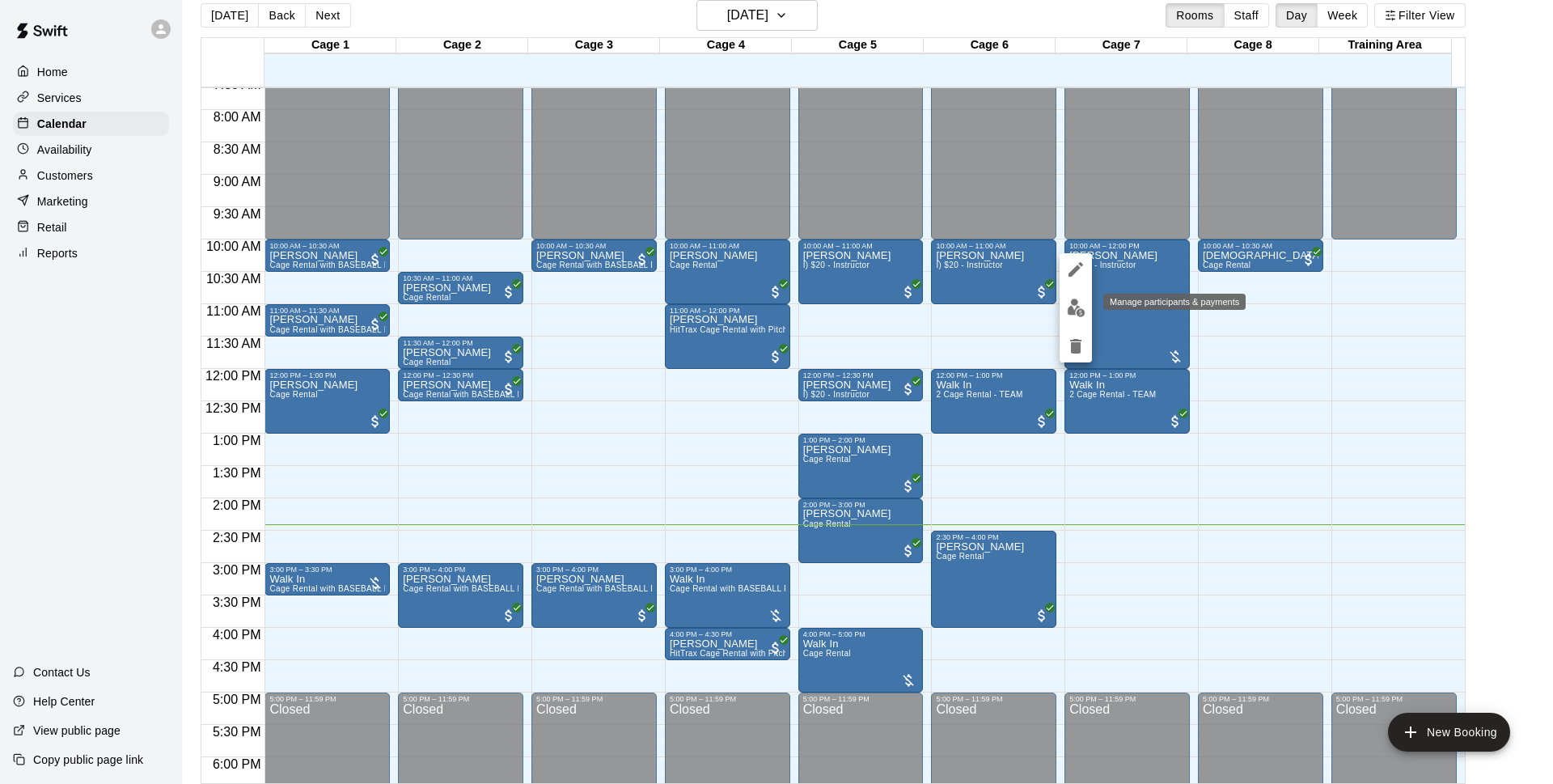
click at [1075, 304] on img "edit" at bounding box center [1076, 307] width 19 height 19
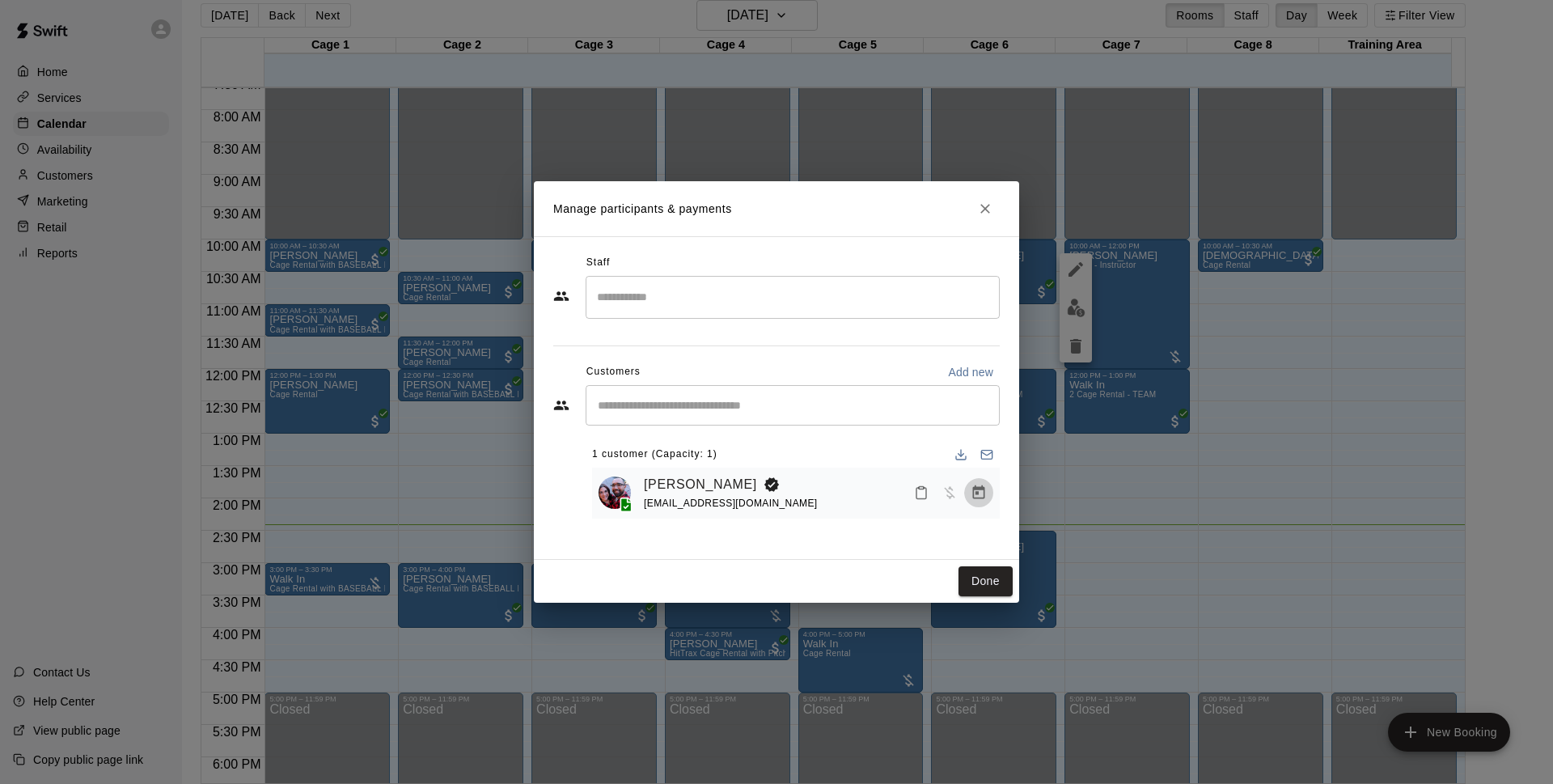
click at [982, 487] on icon "Manage bookings & payment" at bounding box center [978, 492] width 16 height 16
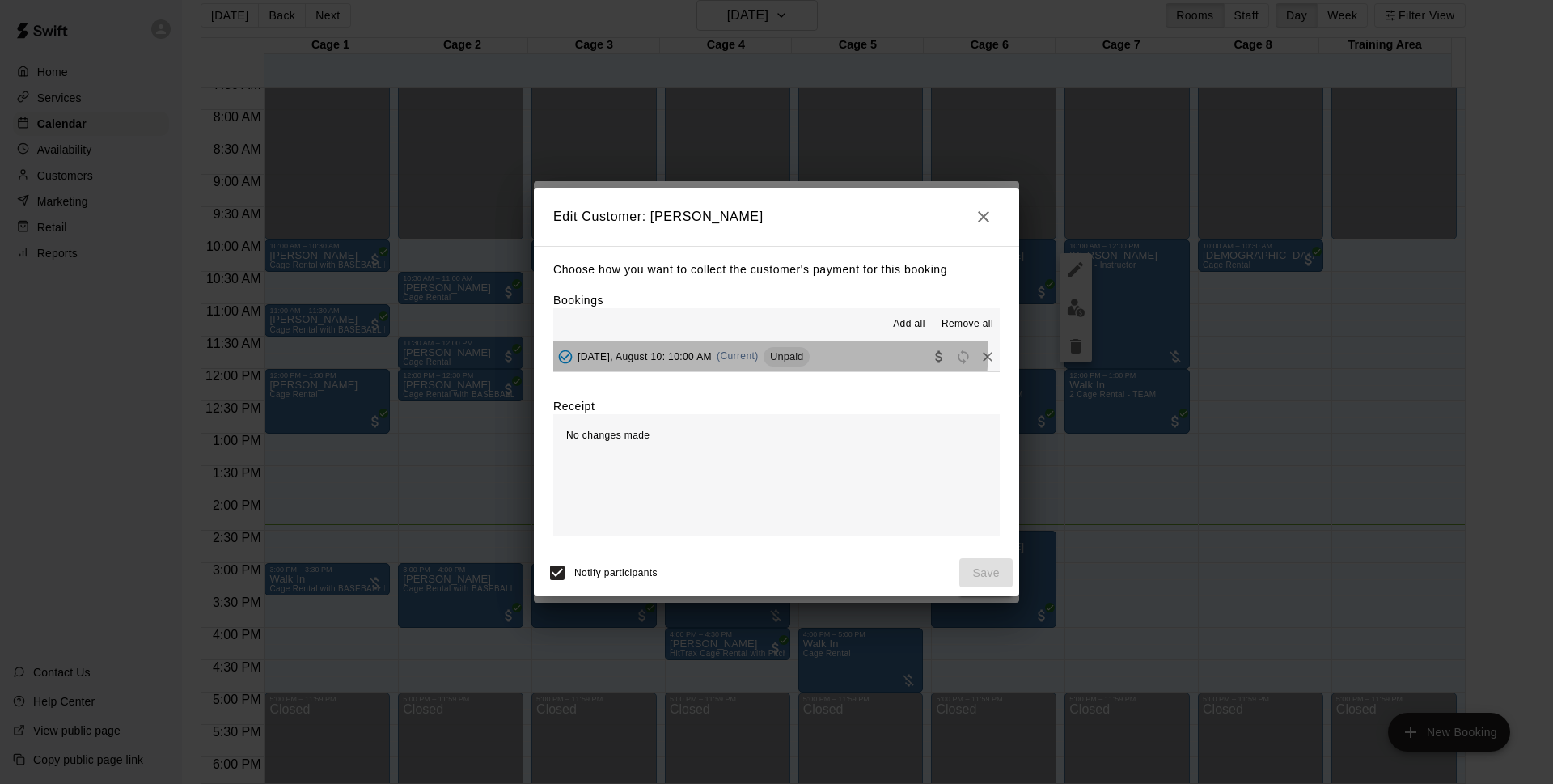
click at [741, 348] on div "[DATE], August 10: 10:00 AM (Current) Unpaid" at bounding box center [682, 356] width 256 height 24
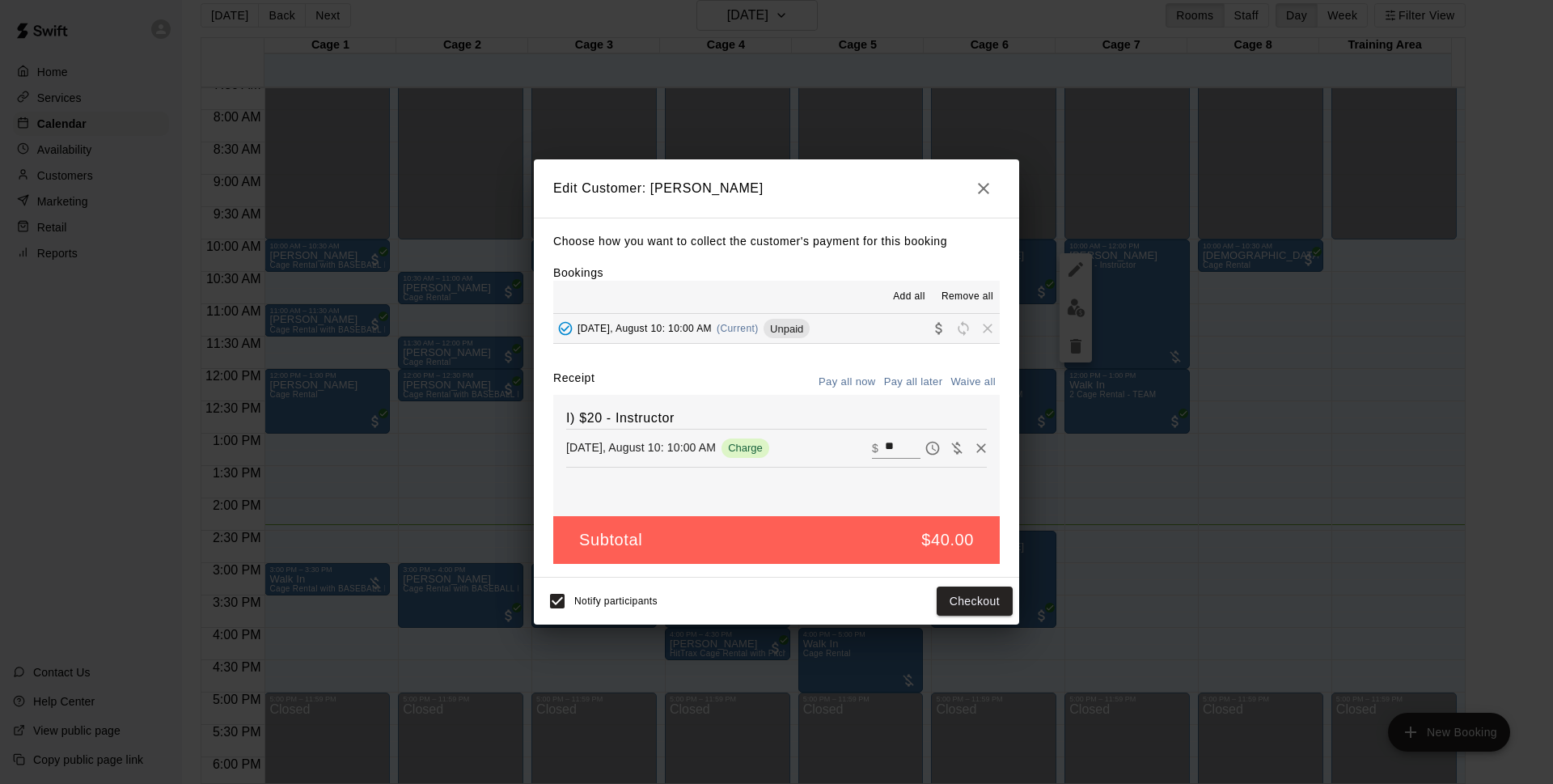
drag, startPoint x: 536, startPoint y: 602, endPoint x: 619, endPoint y: 596, distance: 83.2
click at [540, 600] on div "Notify participants Checkout" at bounding box center [776, 600] width 485 height 47
click at [986, 600] on button "Checkout" at bounding box center [975, 601] width 76 height 30
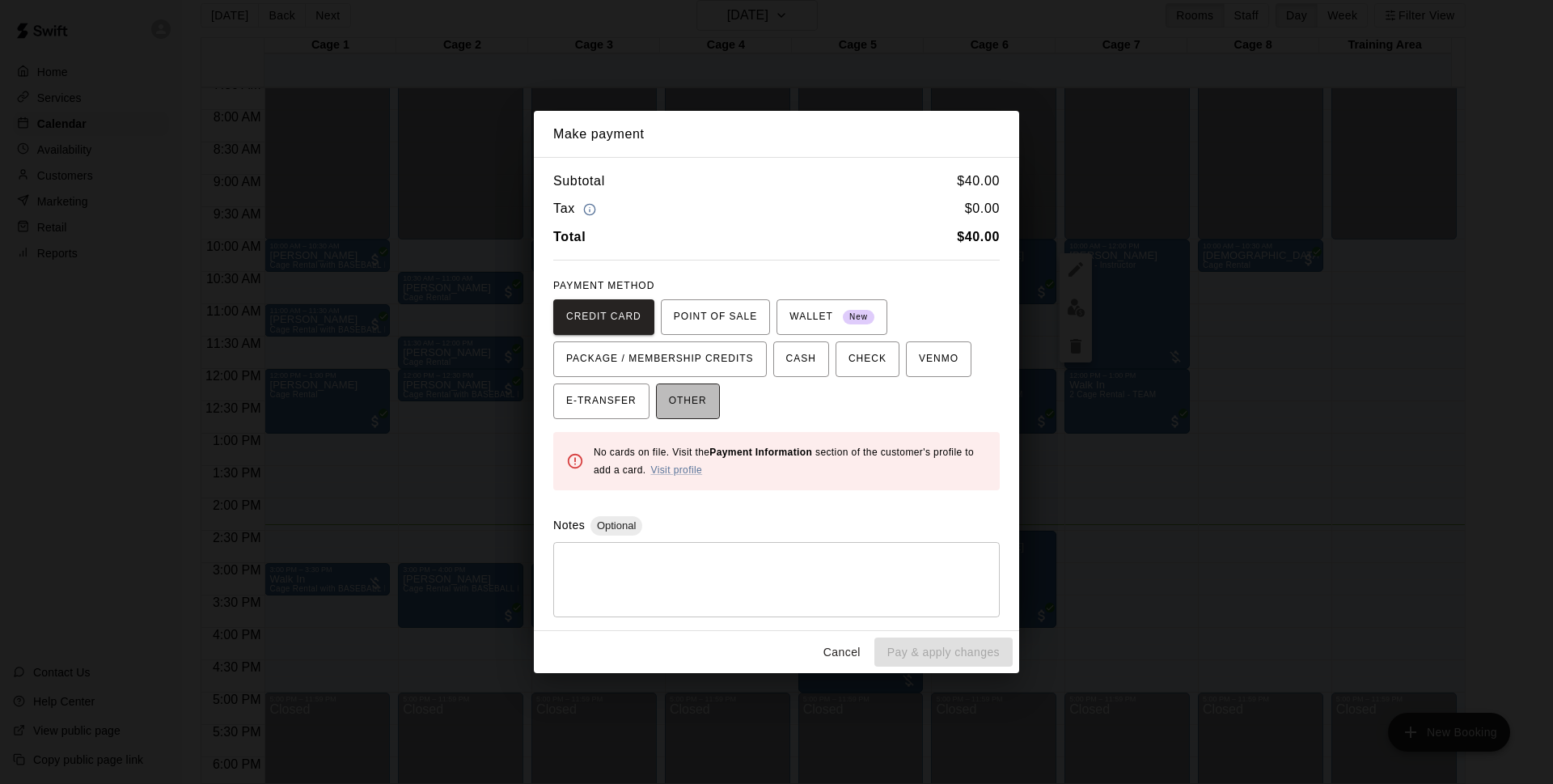
click at [686, 398] on span "OTHER" at bounding box center [688, 401] width 38 height 26
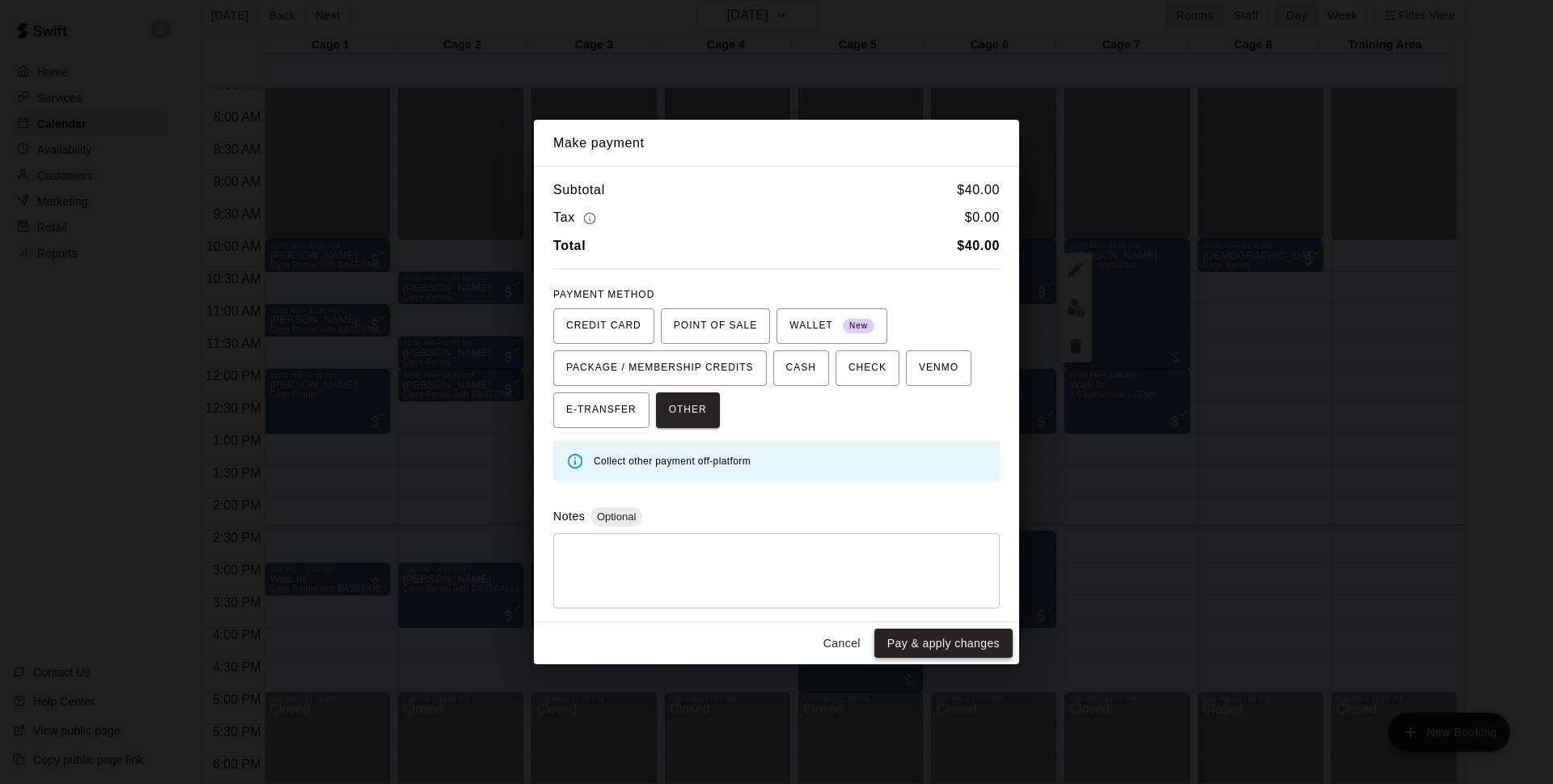
click at [921, 648] on button "Pay & apply changes" at bounding box center [944, 643] width 138 height 30
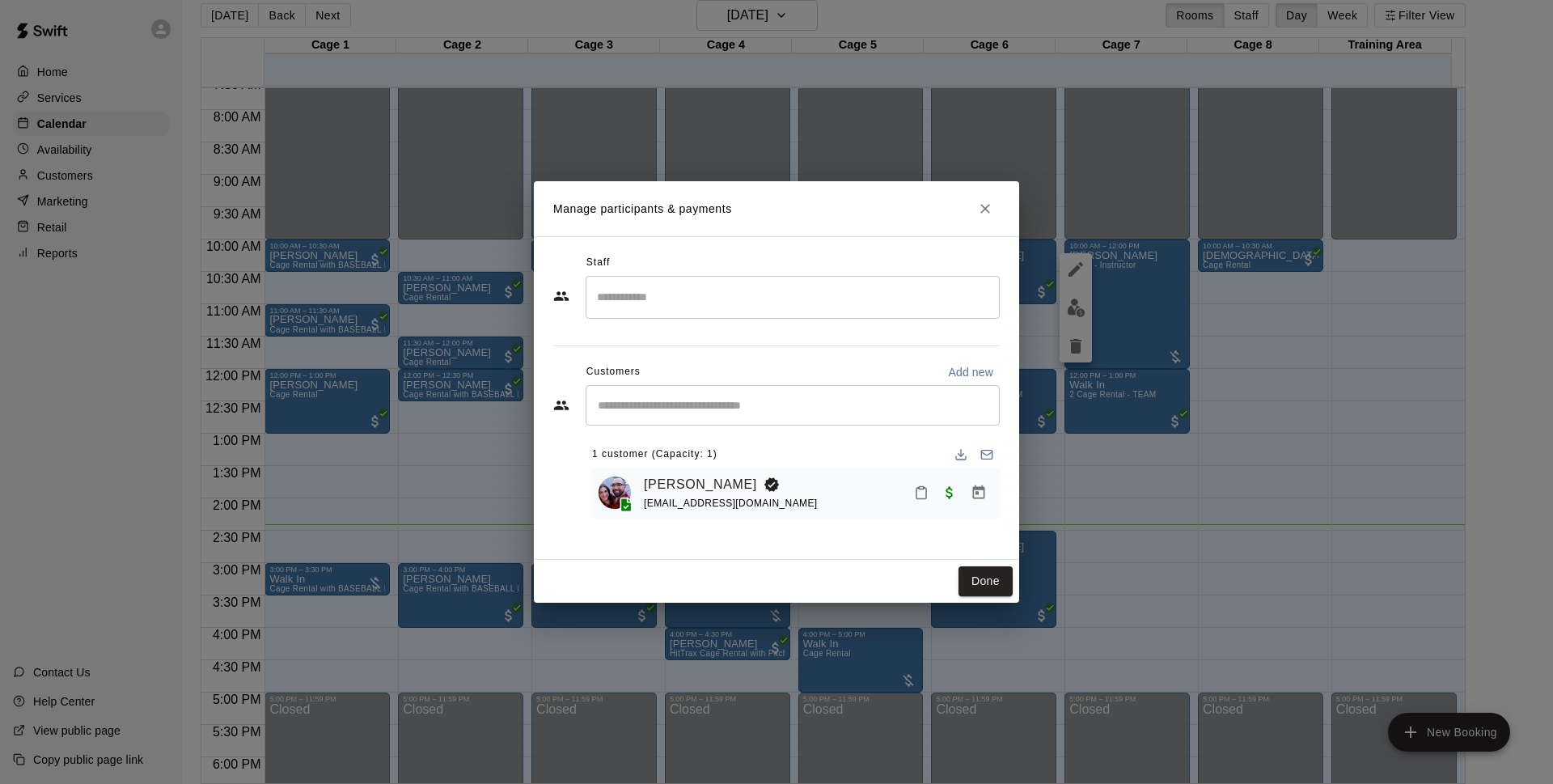
click at [991, 563] on div "Done" at bounding box center [776, 581] width 485 height 43
click at [993, 585] on button "Done" at bounding box center [985, 581] width 54 height 30
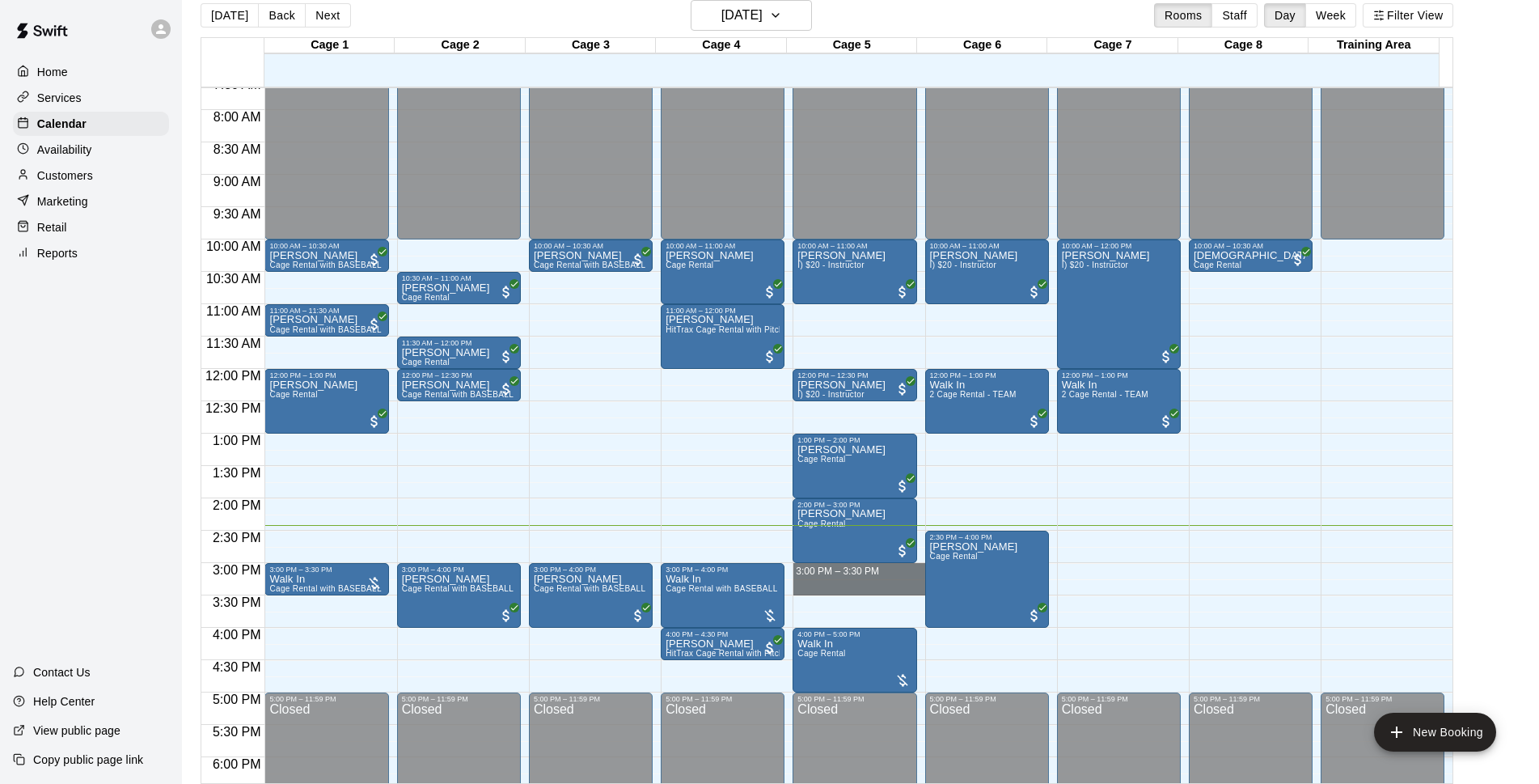
drag, startPoint x: 826, startPoint y: 566, endPoint x: 827, endPoint y: 590, distance: 24.0
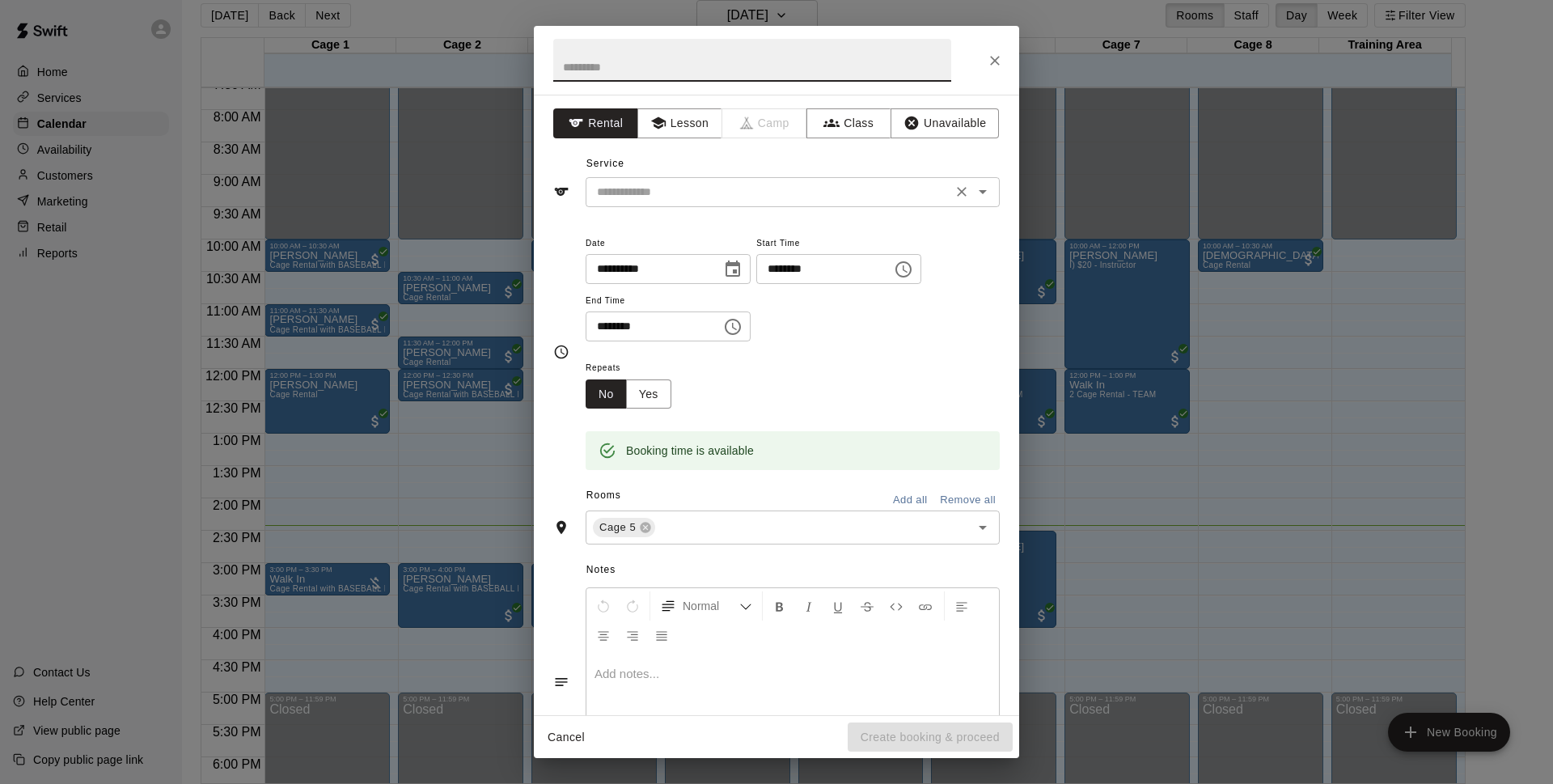
click at [696, 199] on input "text" at bounding box center [769, 192] width 357 height 20
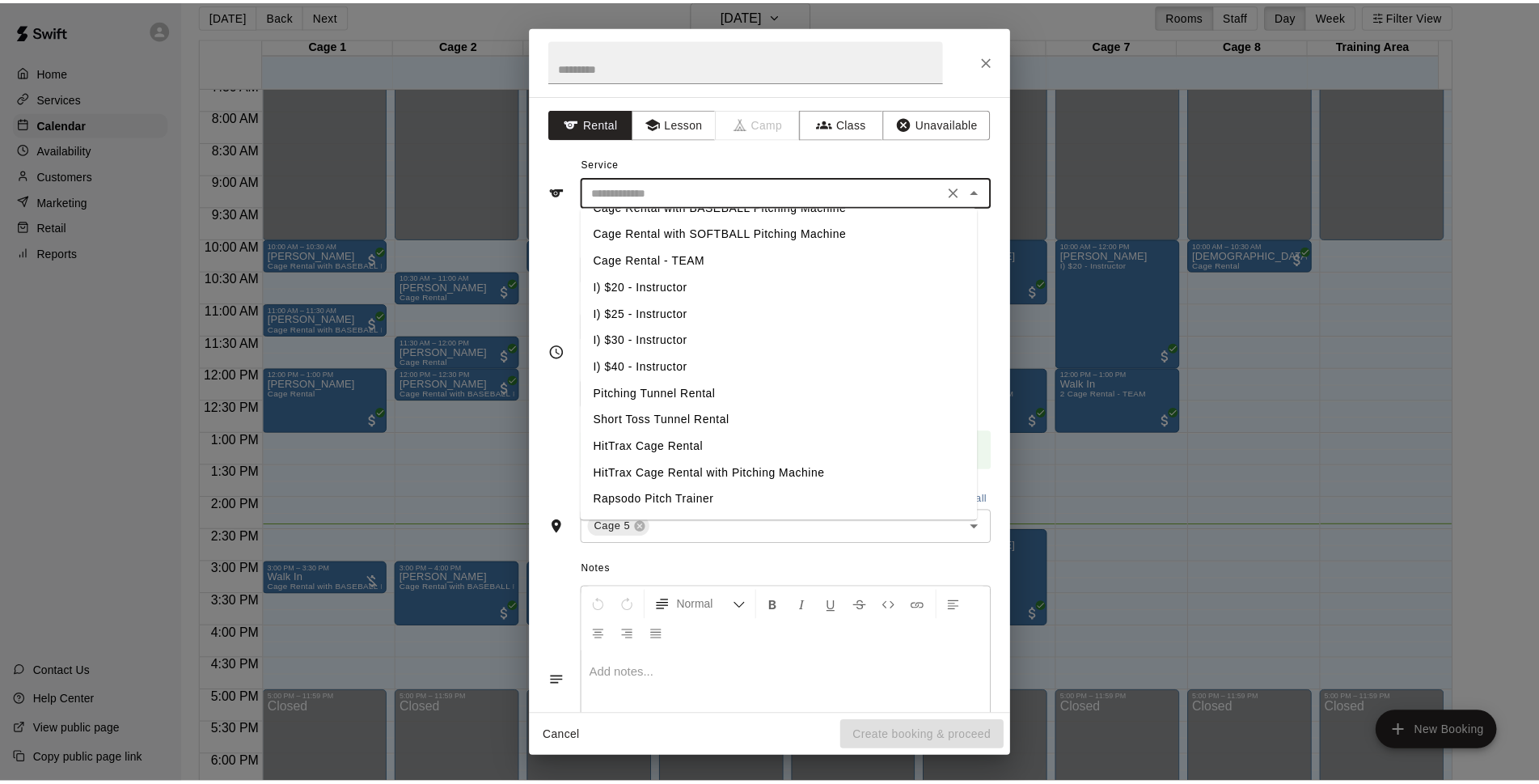
scroll to position [0, 0]
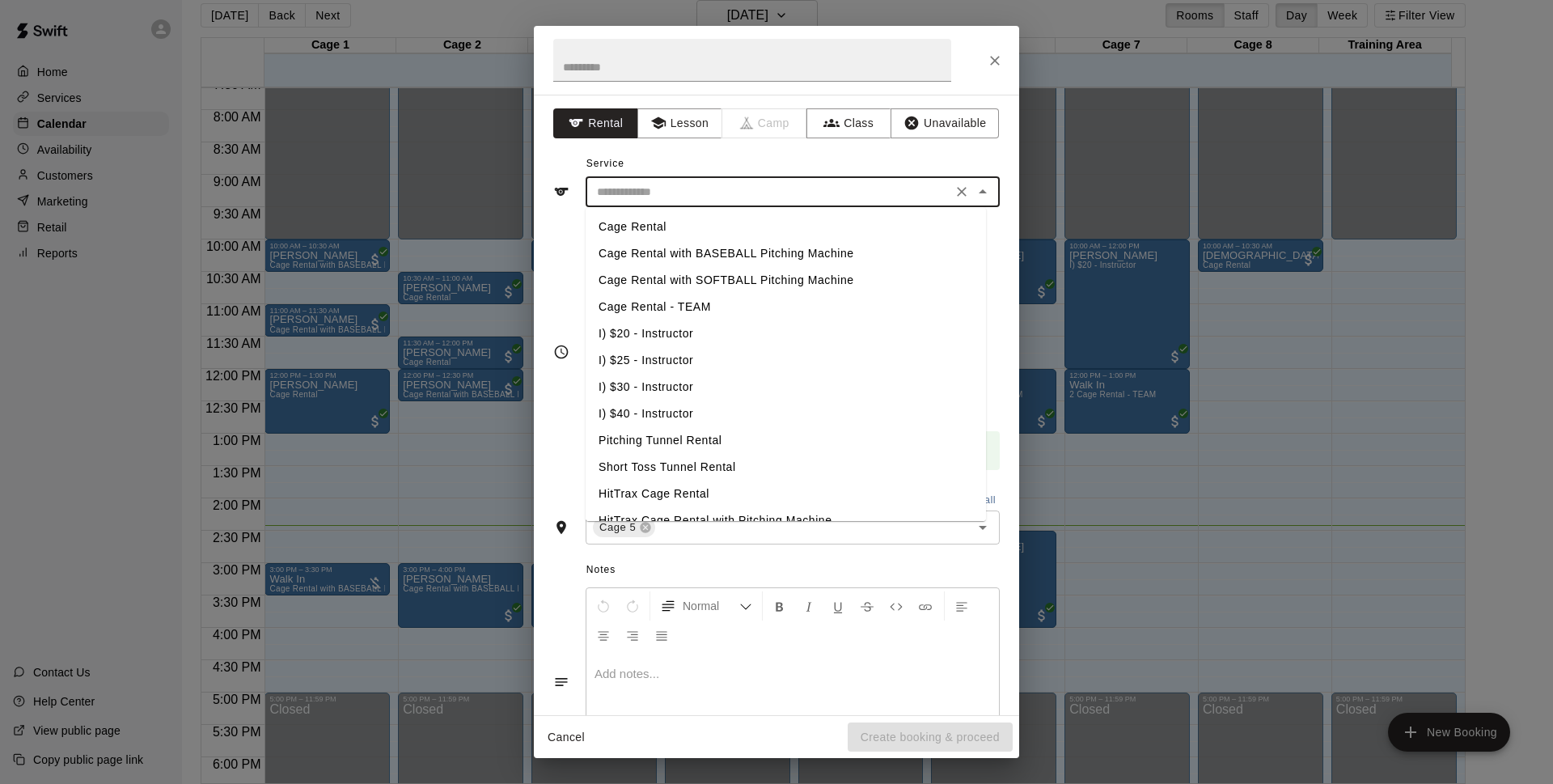
click at [682, 467] on li "Short Toss Tunnel Rental" at bounding box center [786, 466] width 401 height 26
type input "**********"
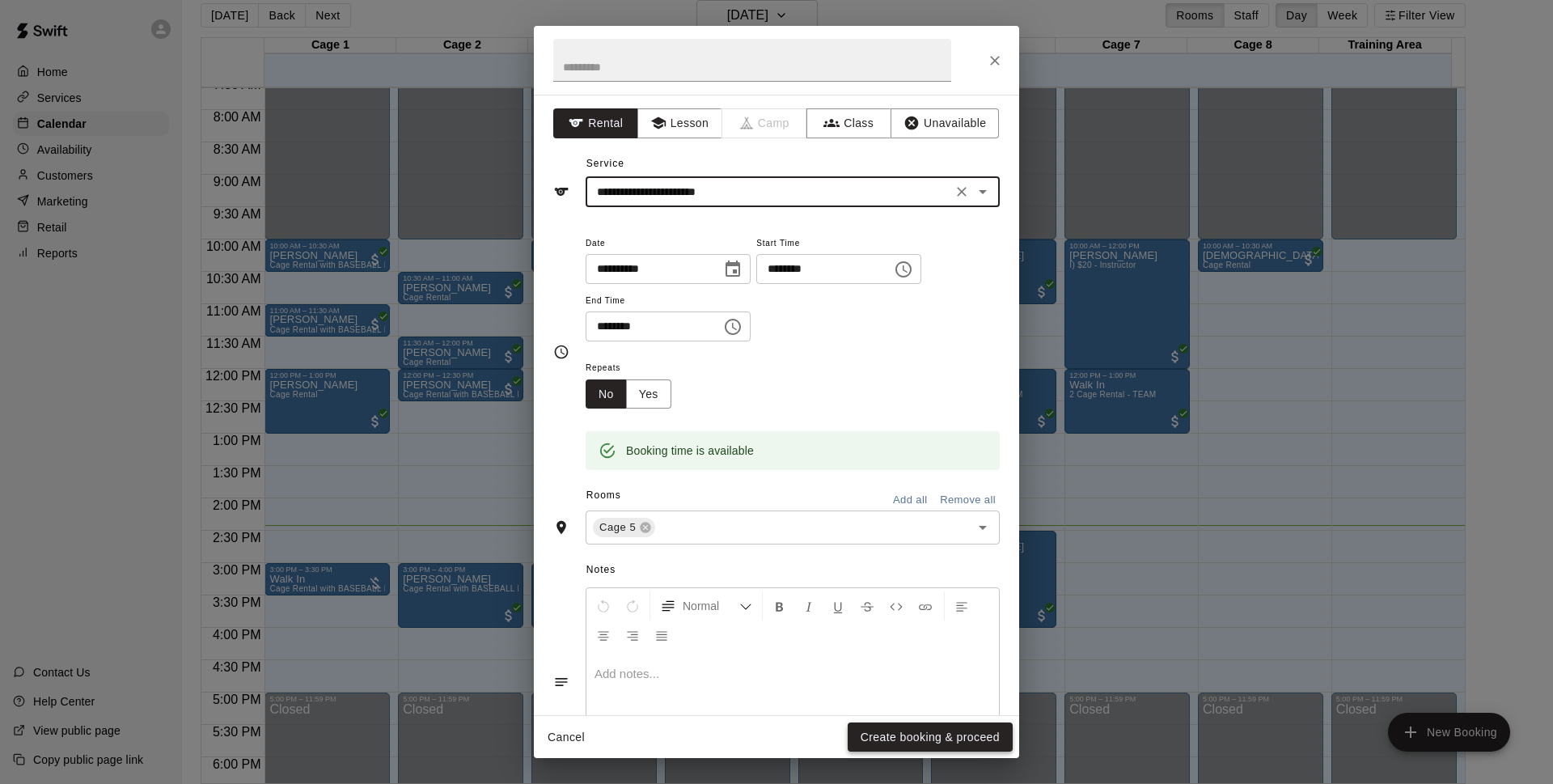
click at [940, 728] on button "Create booking & proceed" at bounding box center [930, 737] width 165 height 30
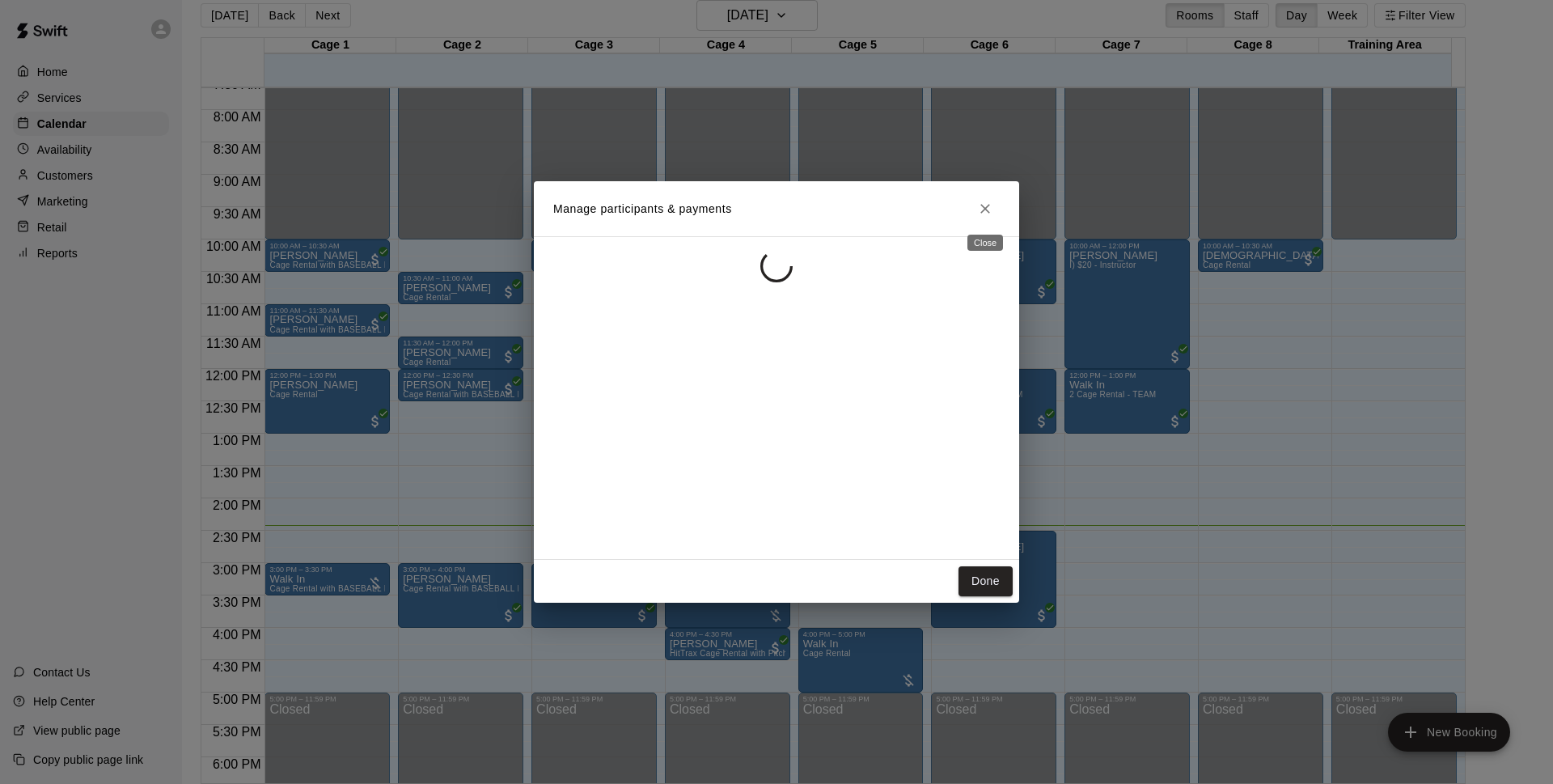
click at [990, 208] on icon "Close" at bounding box center [985, 208] width 16 height 16
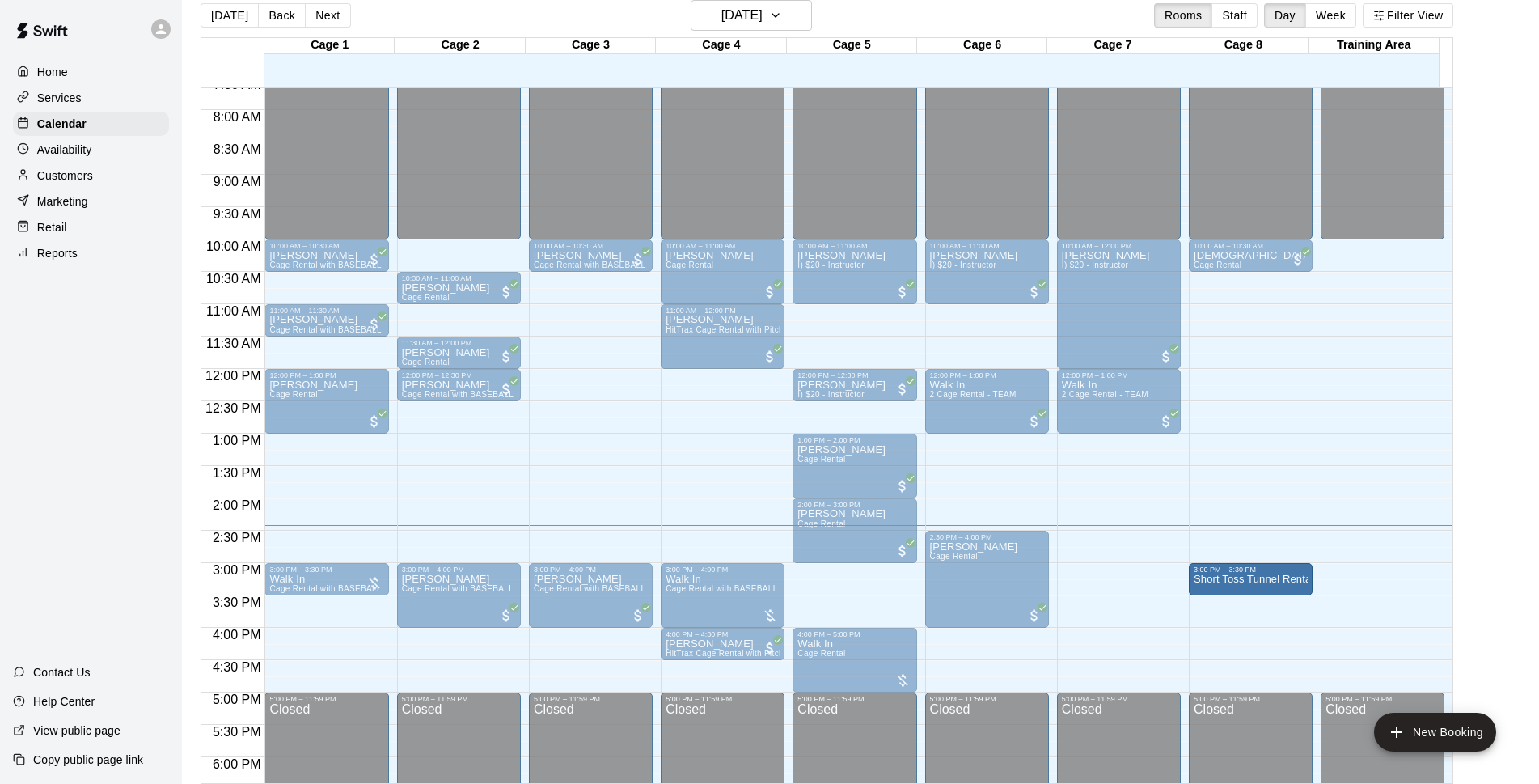
drag, startPoint x: 847, startPoint y: 584, endPoint x: 1241, endPoint y: 593, distance: 394.1
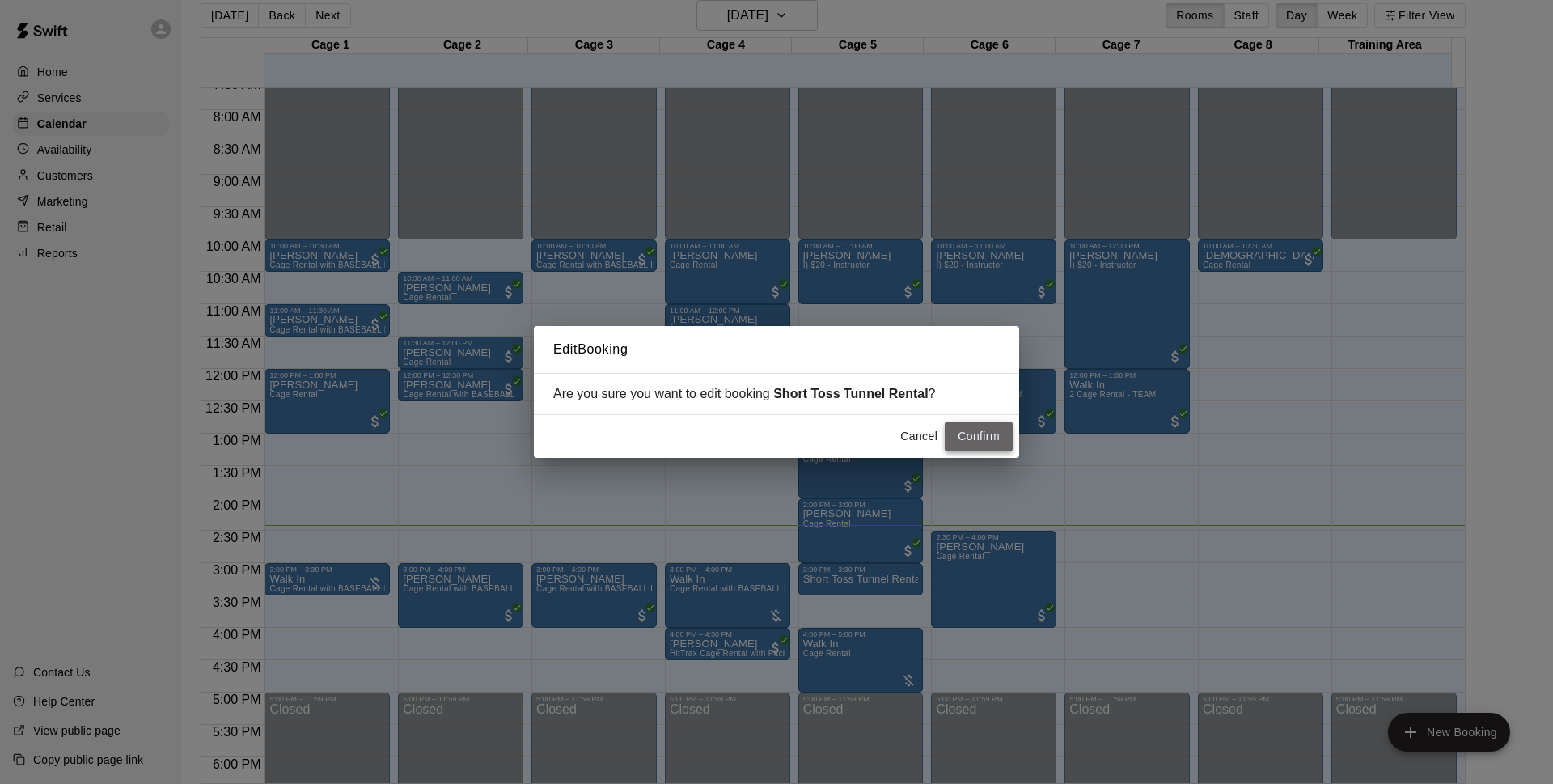
click at [958, 444] on button "Confirm" at bounding box center [979, 436] width 68 height 30
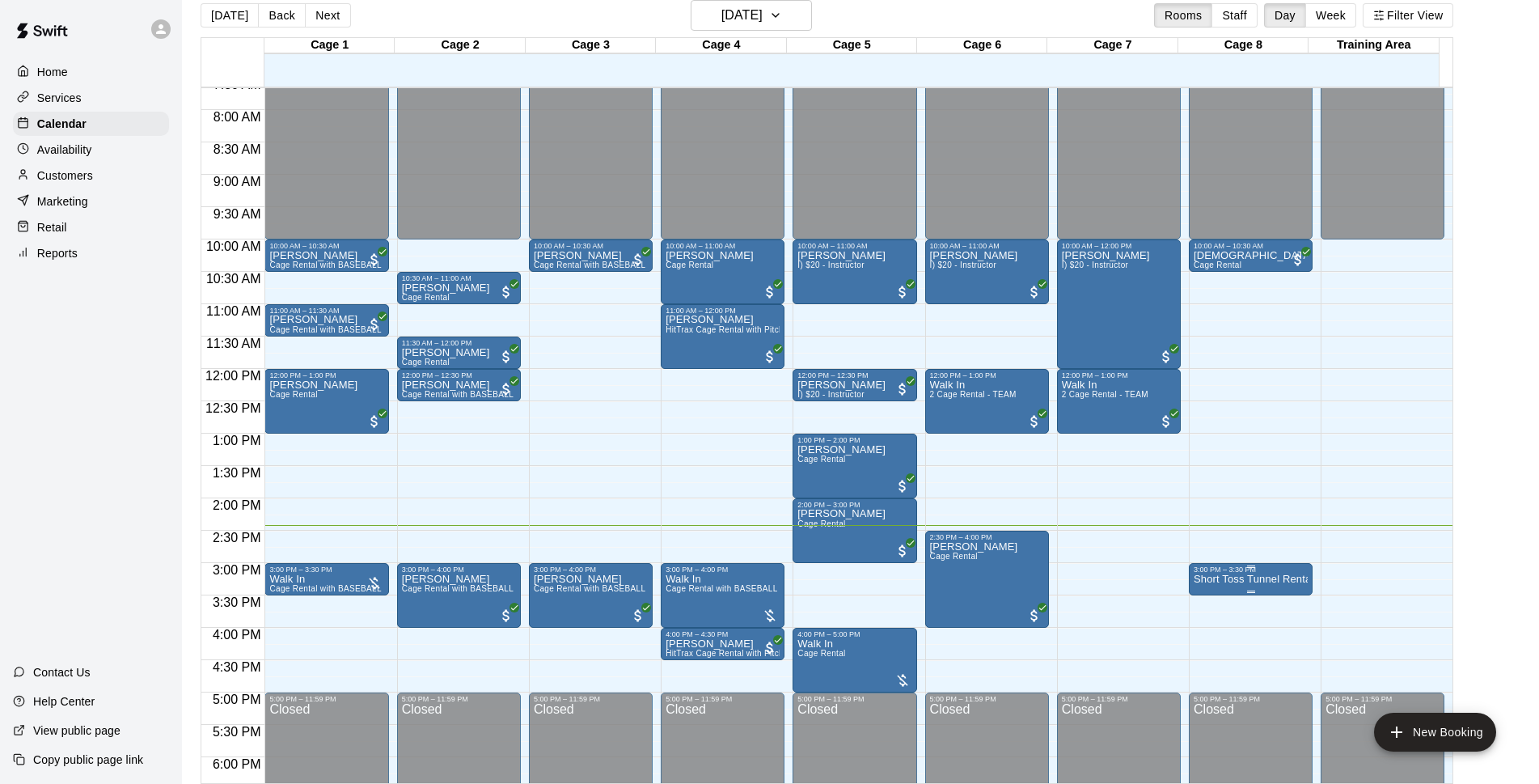
click at [1241, 591] on div at bounding box center [1251, 591] width 114 height 3
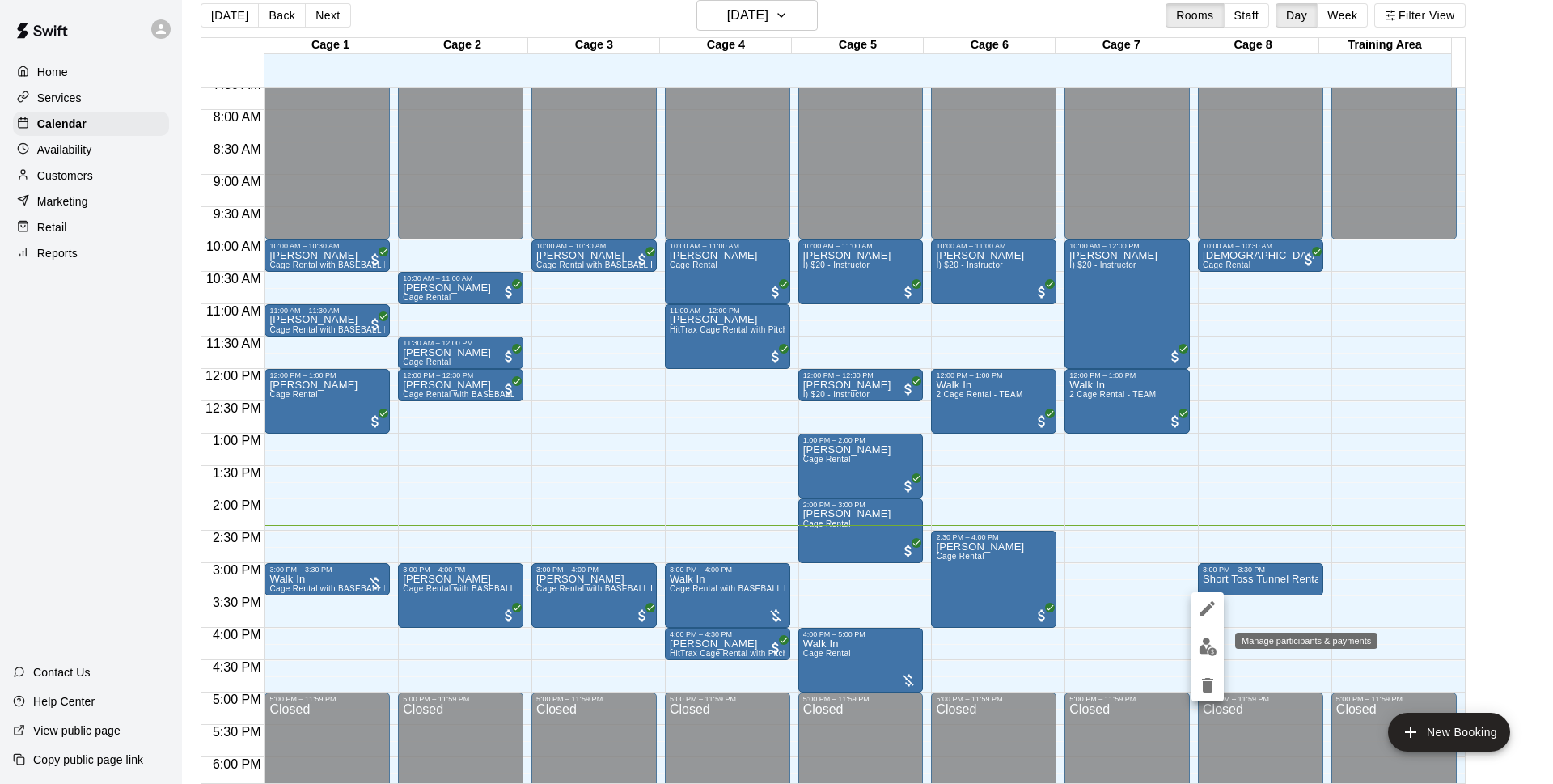
click at [1203, 642] on img "edit" at bounding box center [1209, 647] width 19 height 19
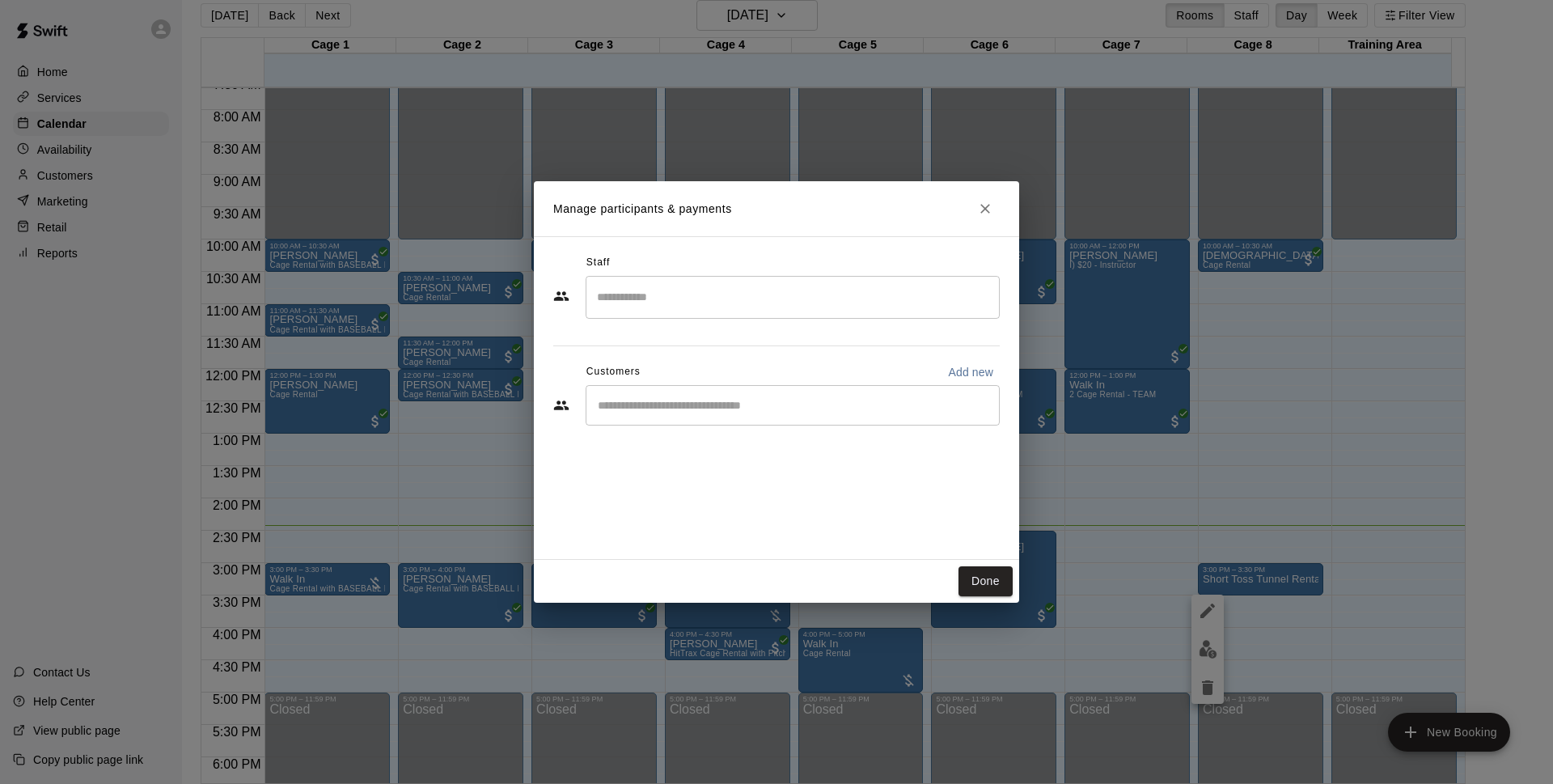
click at [742, 407] on input "Start typing to search customers..." at bounding box center [793, 405] width 400 height 16
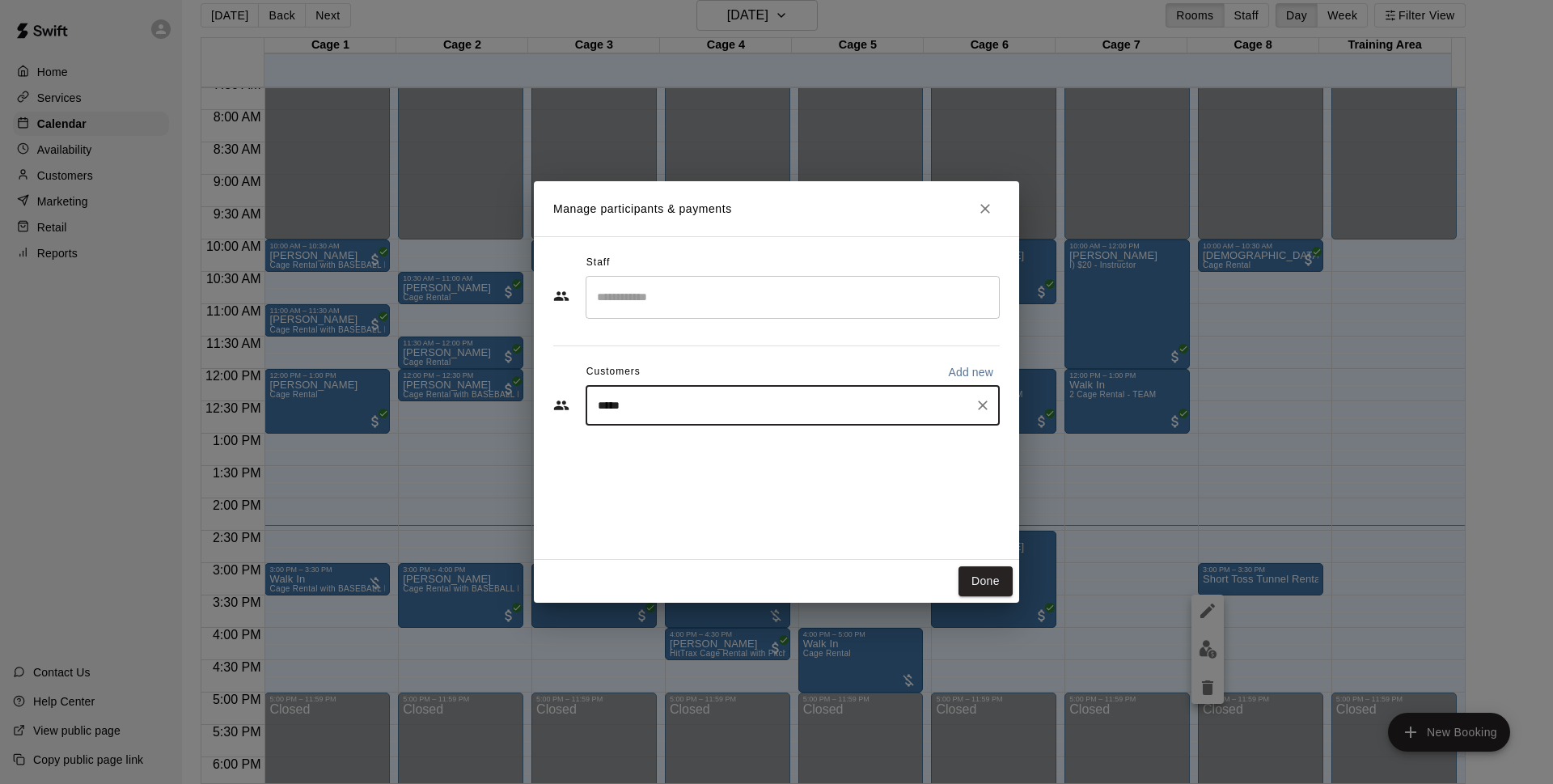
type input "*****"
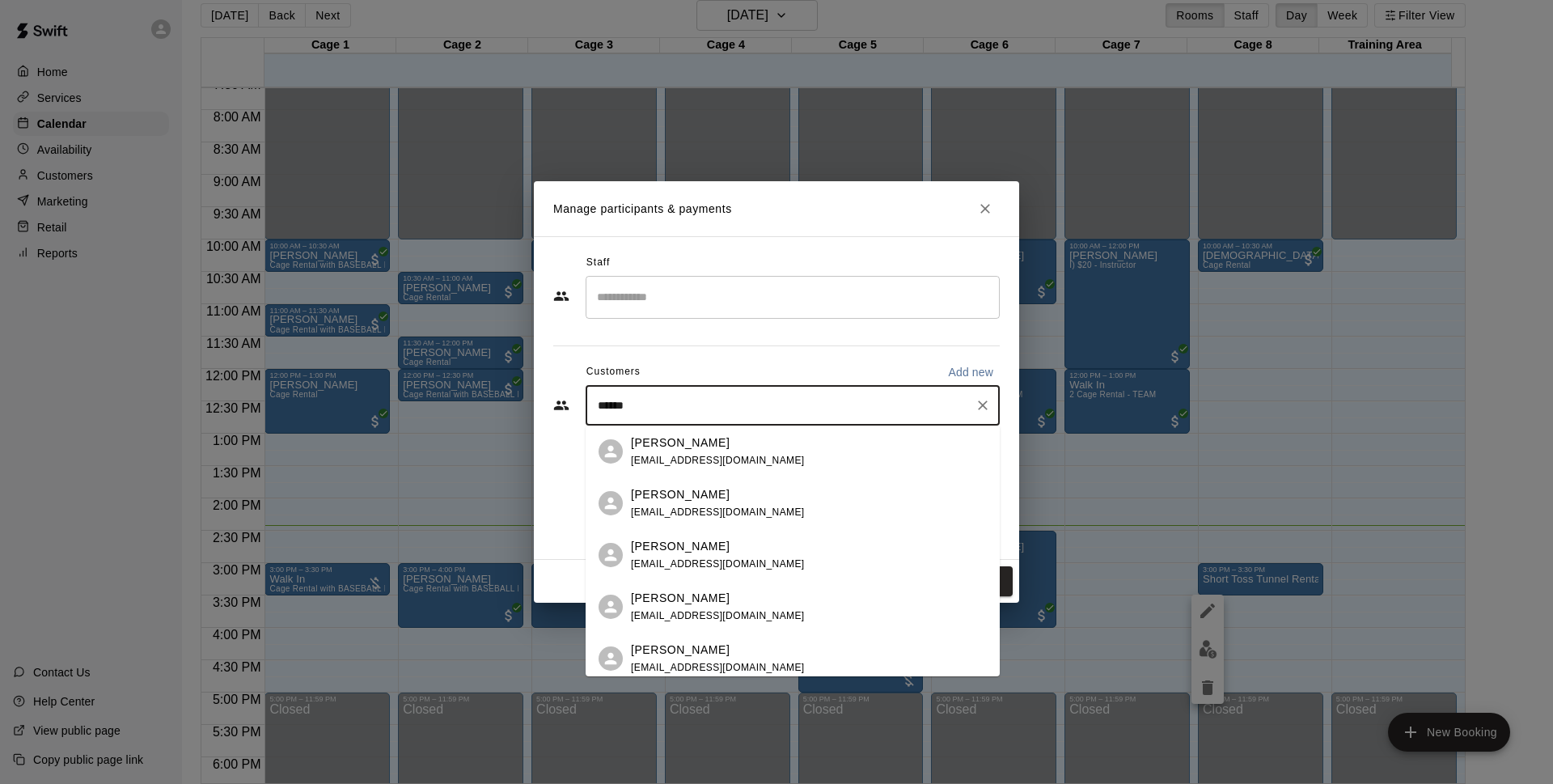
click at [737, 453] on div "[PERSON_NAME] [EMAIL_ADDRESS][DOMAIN_NAME]" at bounding box center [718, 452] width 174 height 35
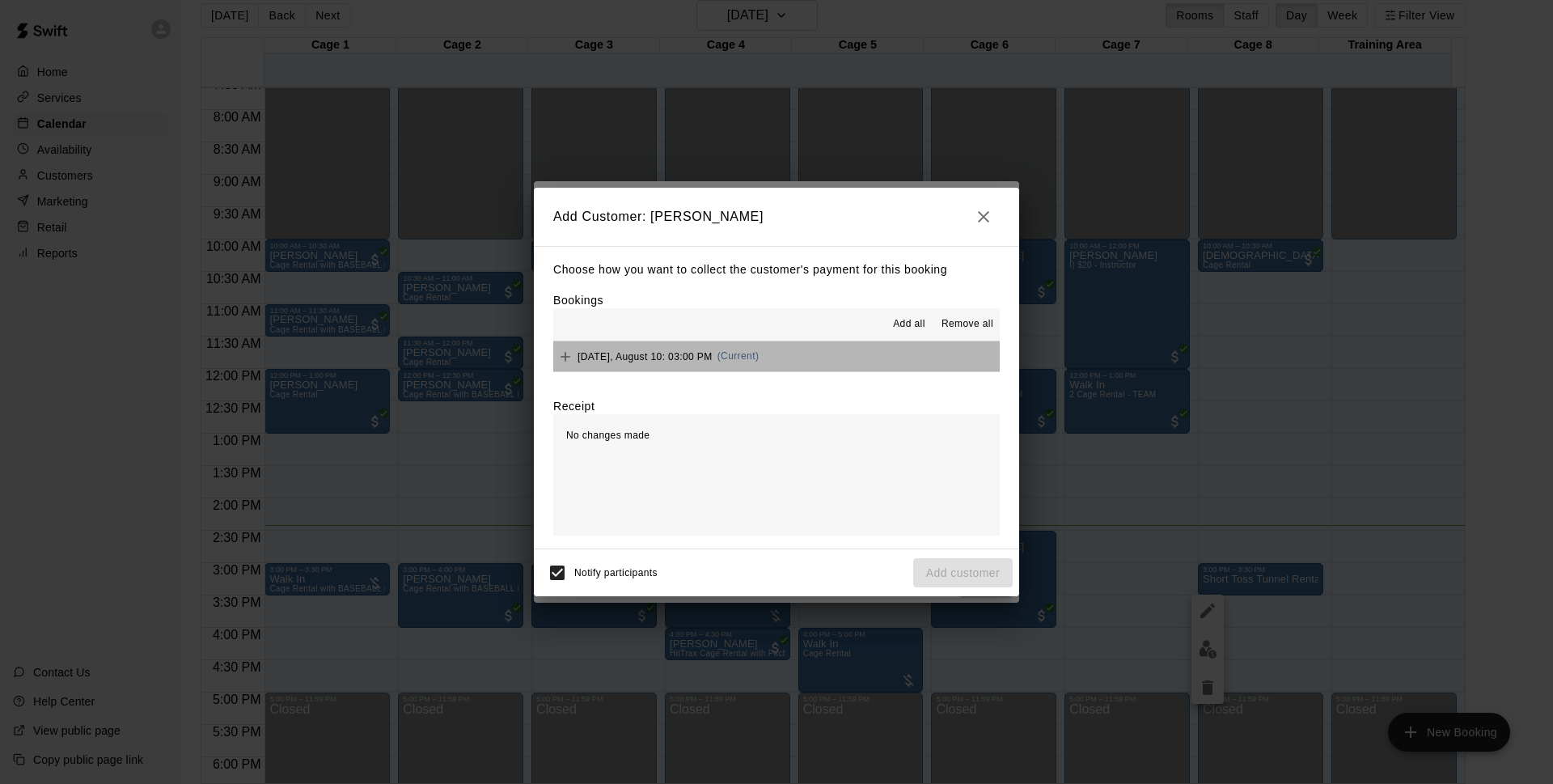
click at [841, 345] on button "[DATE], August 10: 03:00 PM (Current)" at bounding box center [776, 356] width 447 height 30
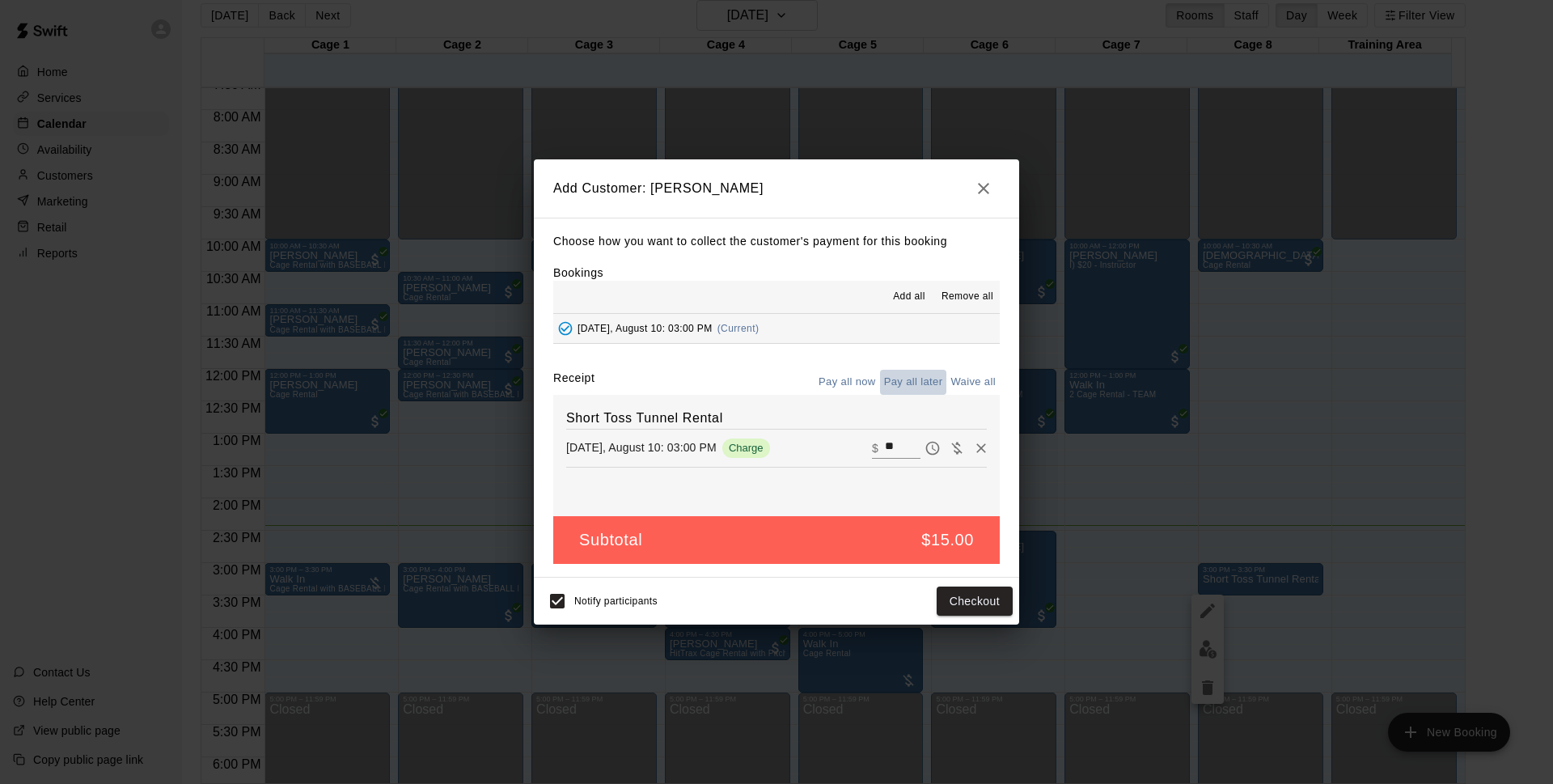
click at [917, 387] on button "Pay all later" at bounding box center [913, 382] width 67 height 25
click at [956, 597] on button "Add customer" at bounding box center [963, 601] width 99 height 30
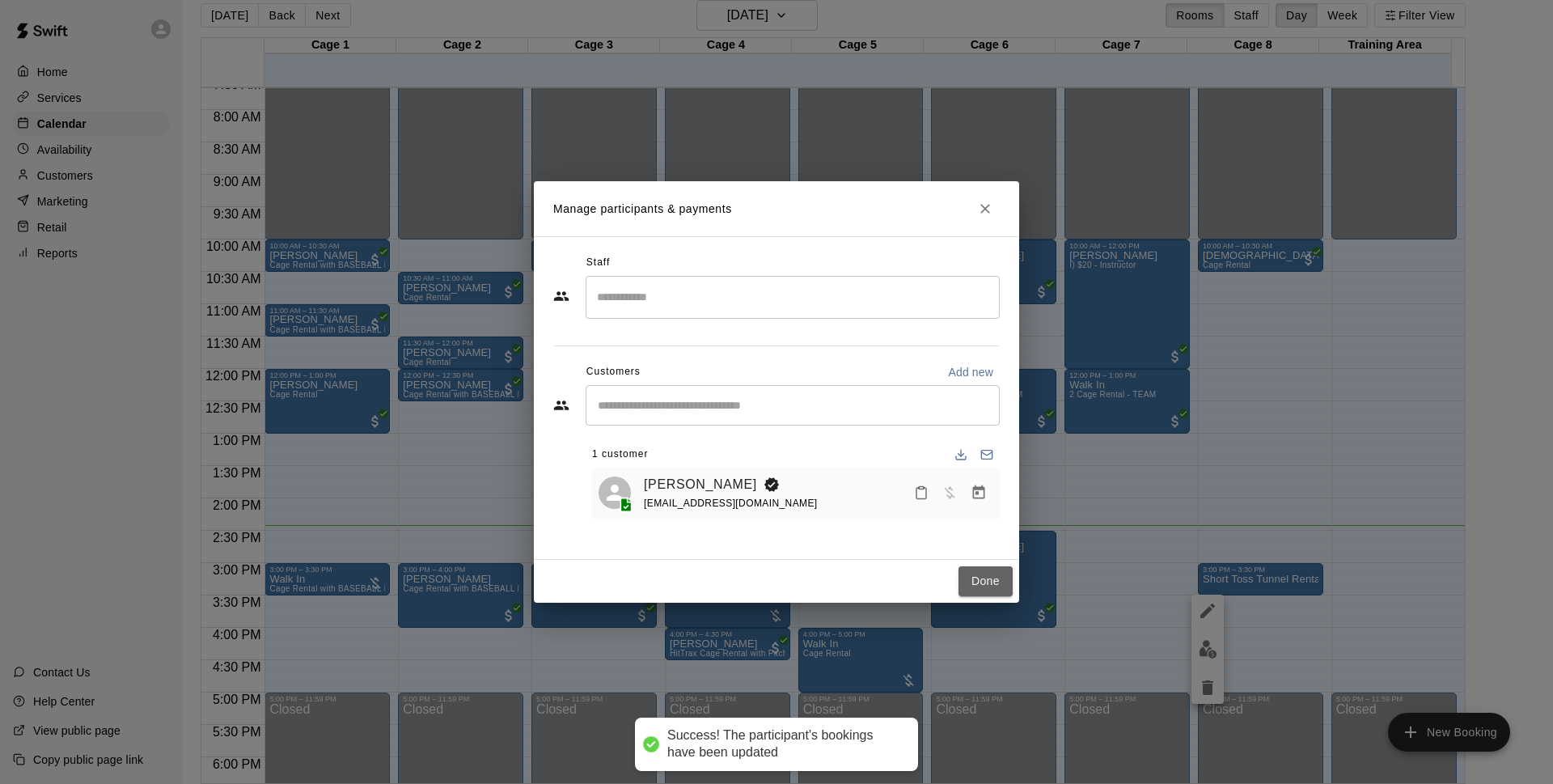
click at [988, 585] on button "Done" at bounding box center [985, 581] width 54 height 30
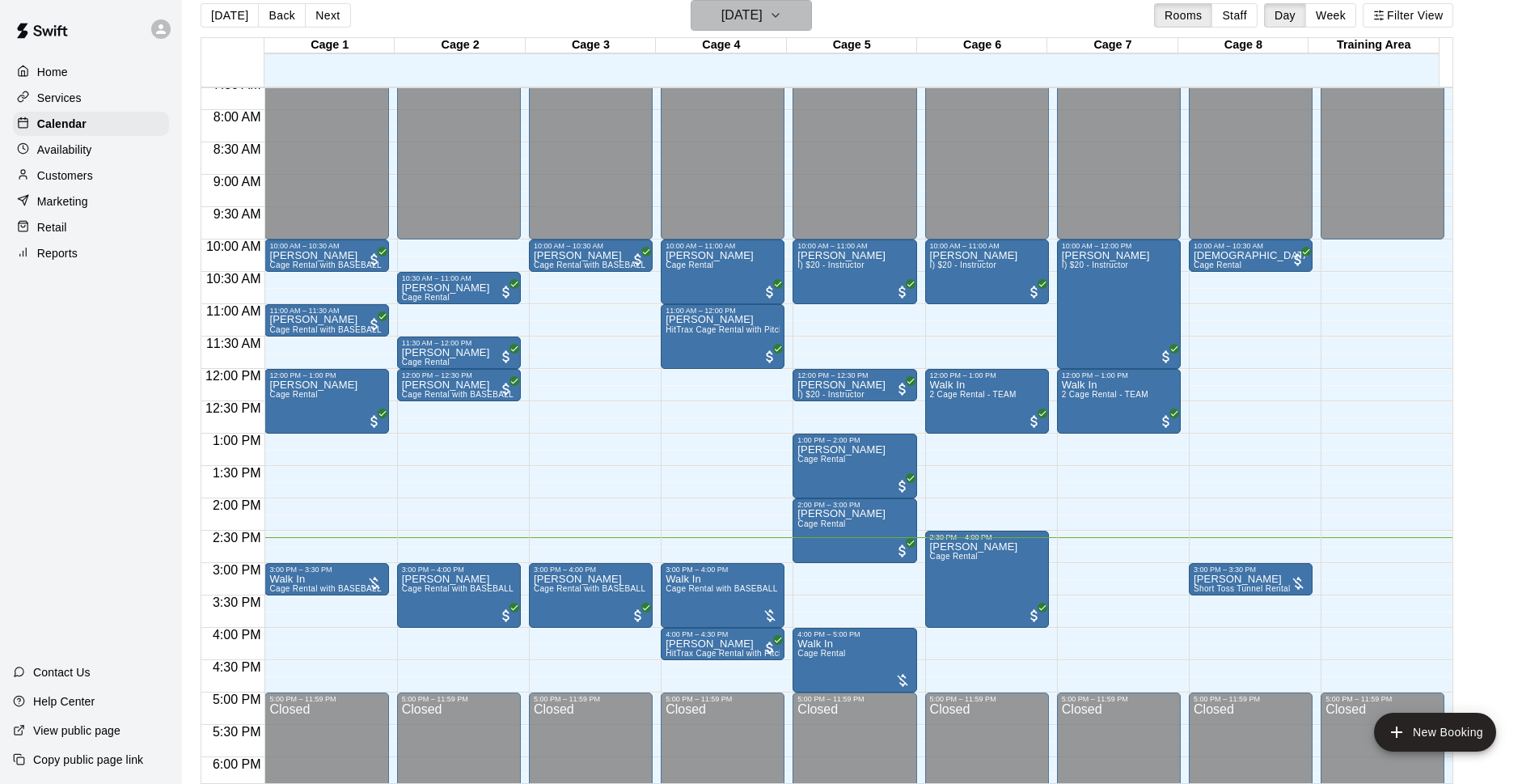
click at [763, 20] on h6 "[DATE]" at bounding box center [742, 15] width 41 height 23
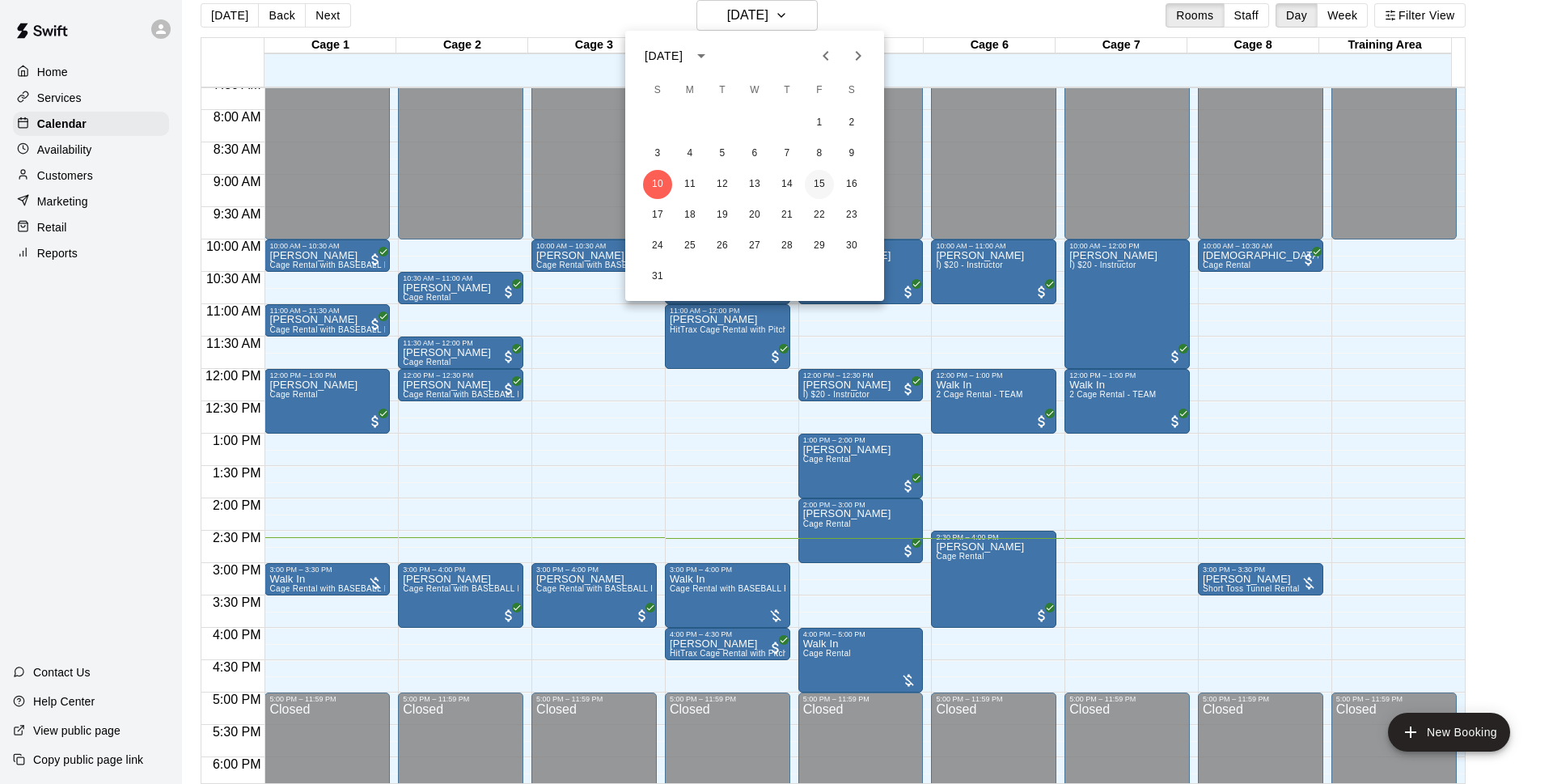
click at [825, 186] on button "15" at bounding box center [819, 184] width 29 height 29
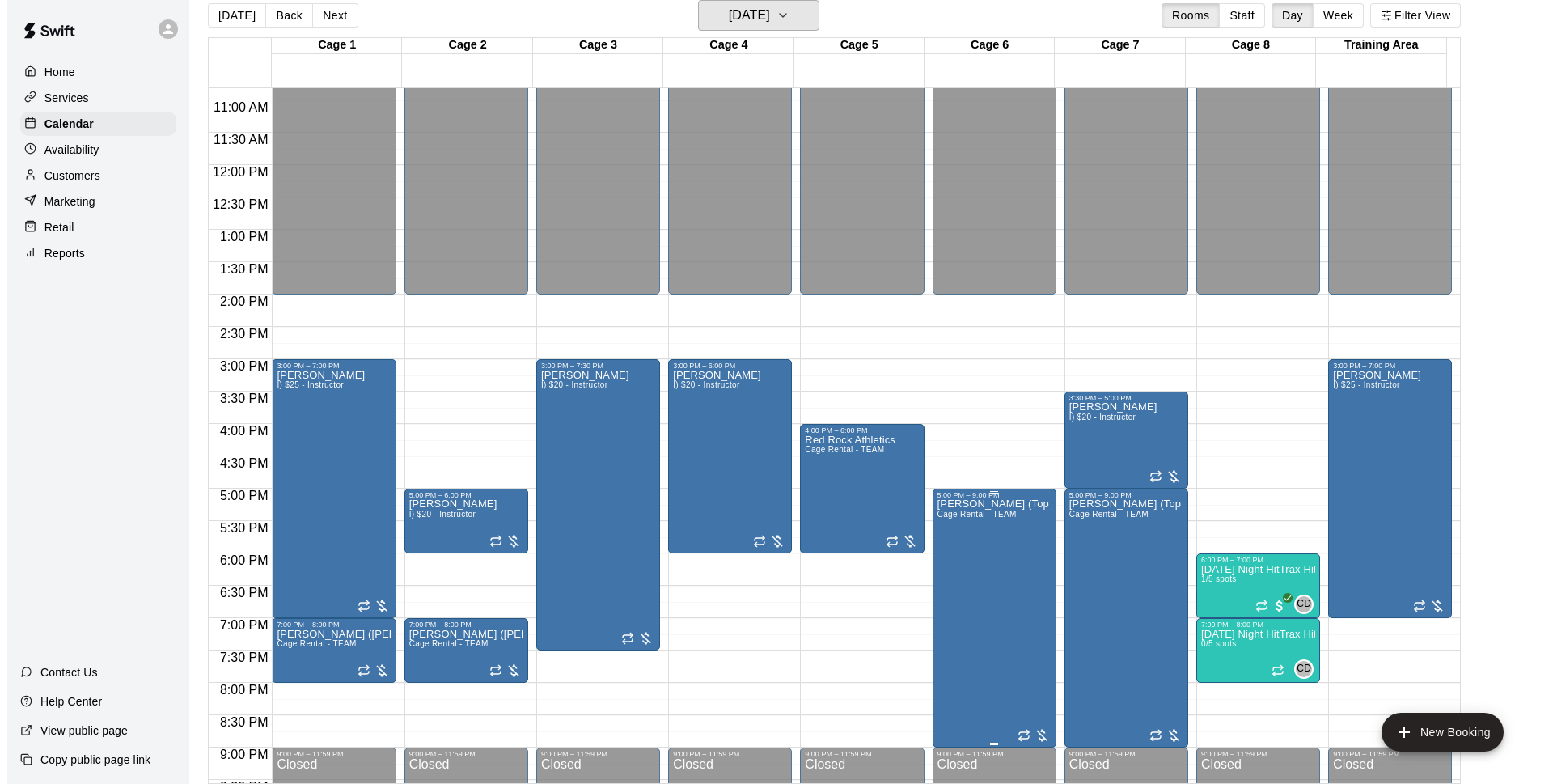
scroll to position [807, 0]
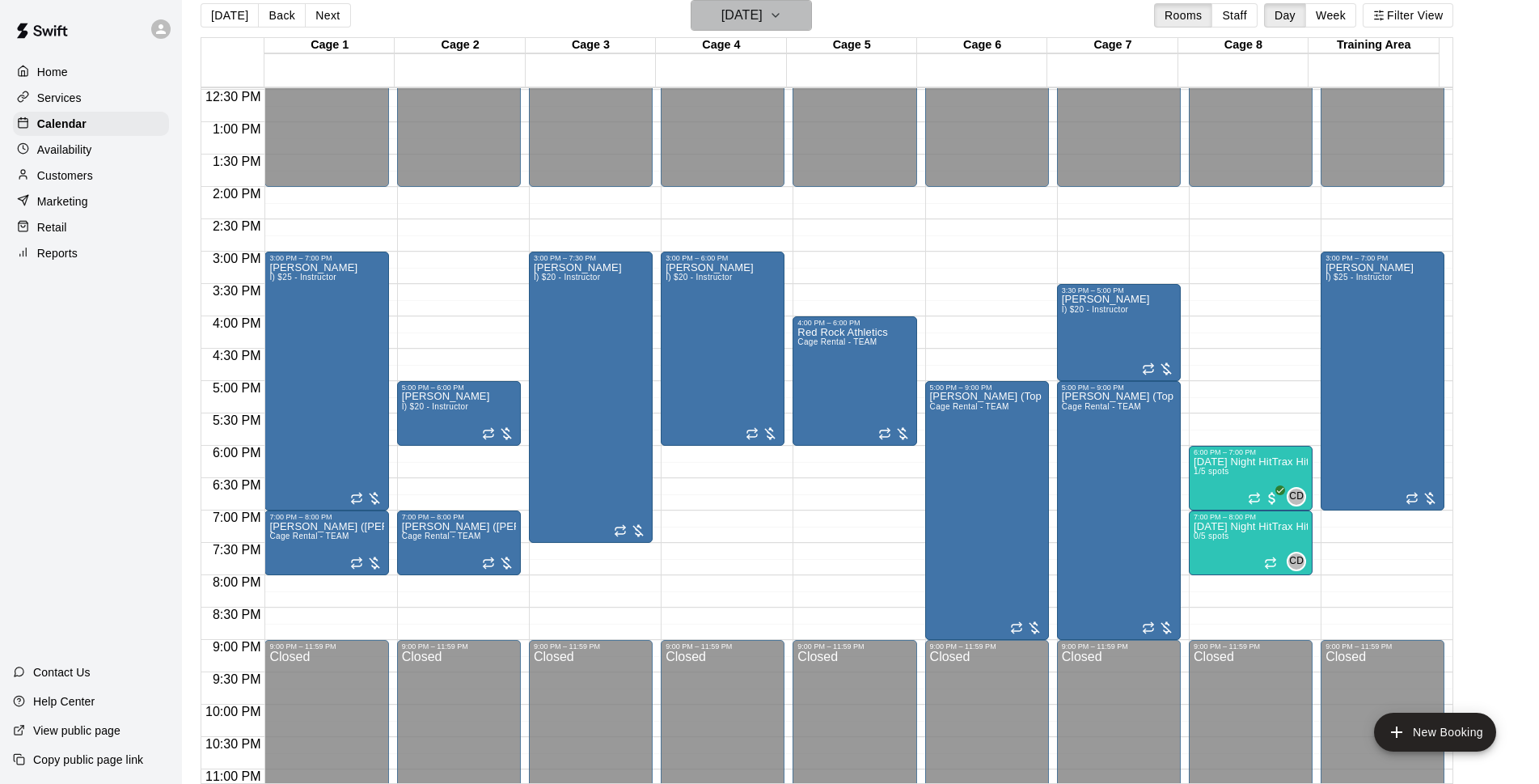
click at [762, 23] on h6 "[DATE]" at bounding box center [742, 15] width 41 height 23
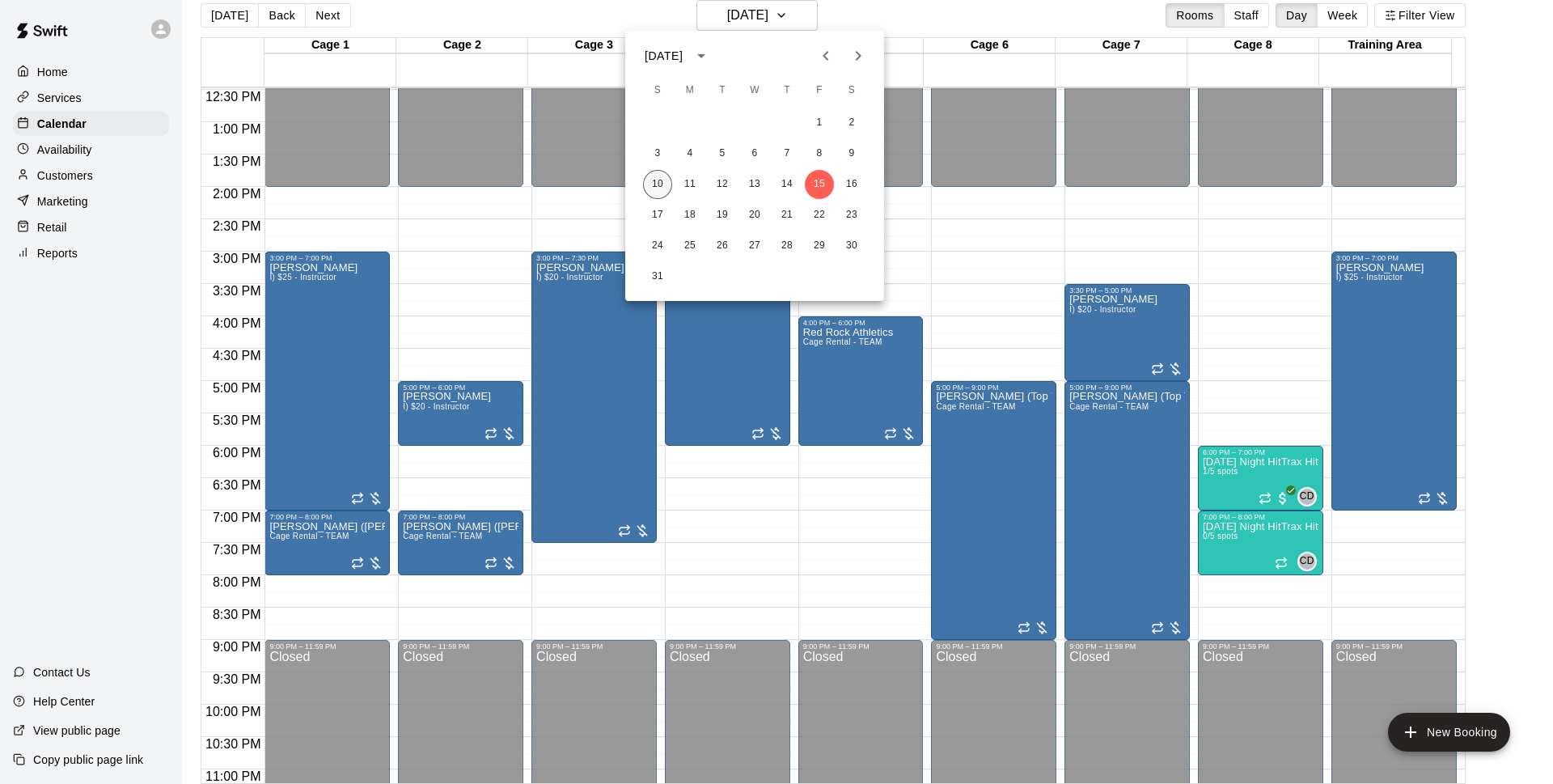
click at [665, 186] on button "10" at bounding box center [658, 184] width 29 height 29
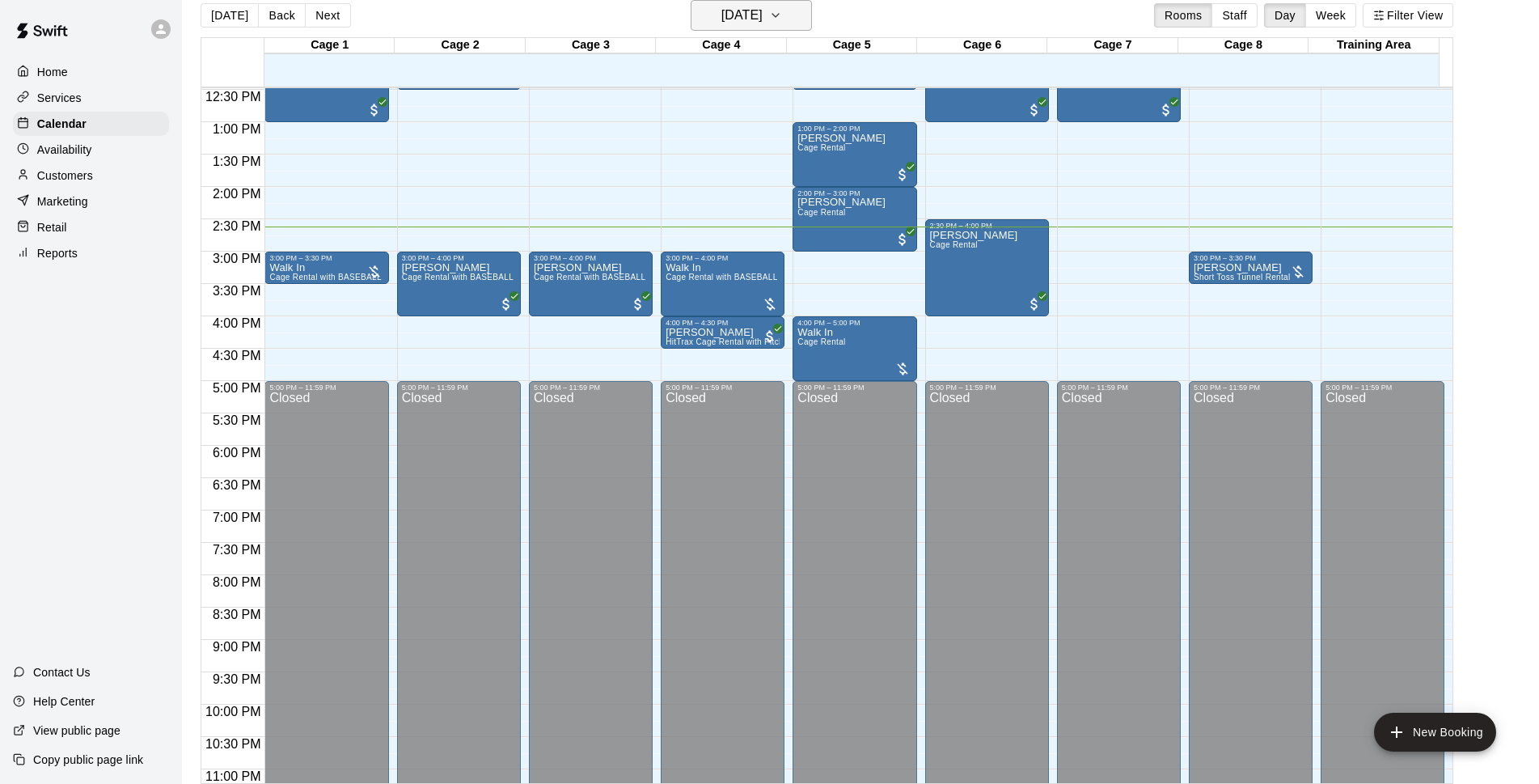
click at [747, 7] on h6 "[DATE]" at bounding box center [742, 15] width 41 height 23
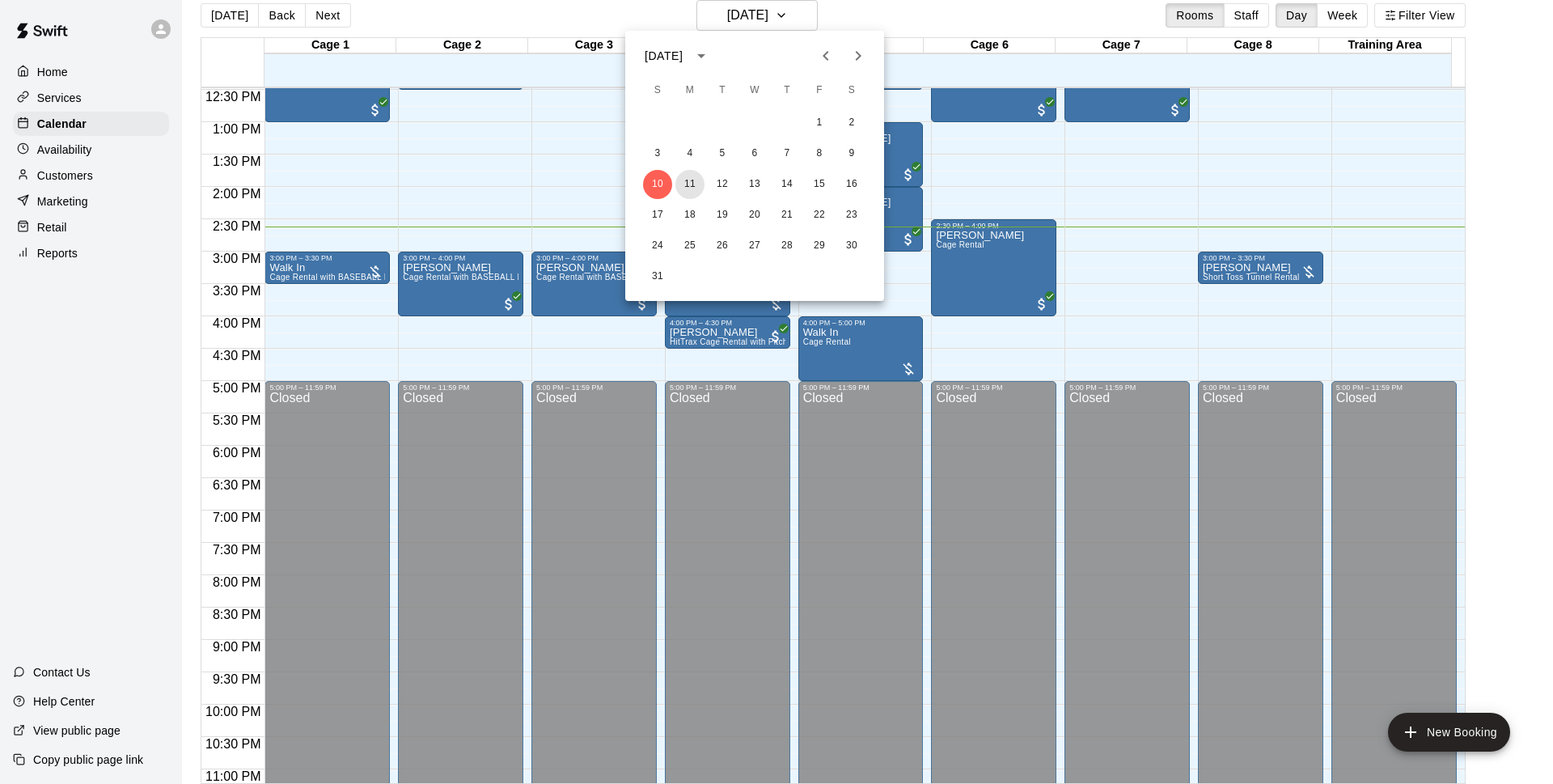
click at [695, 187] on button "11" at bounding box center [690, 184] width 29 height 29
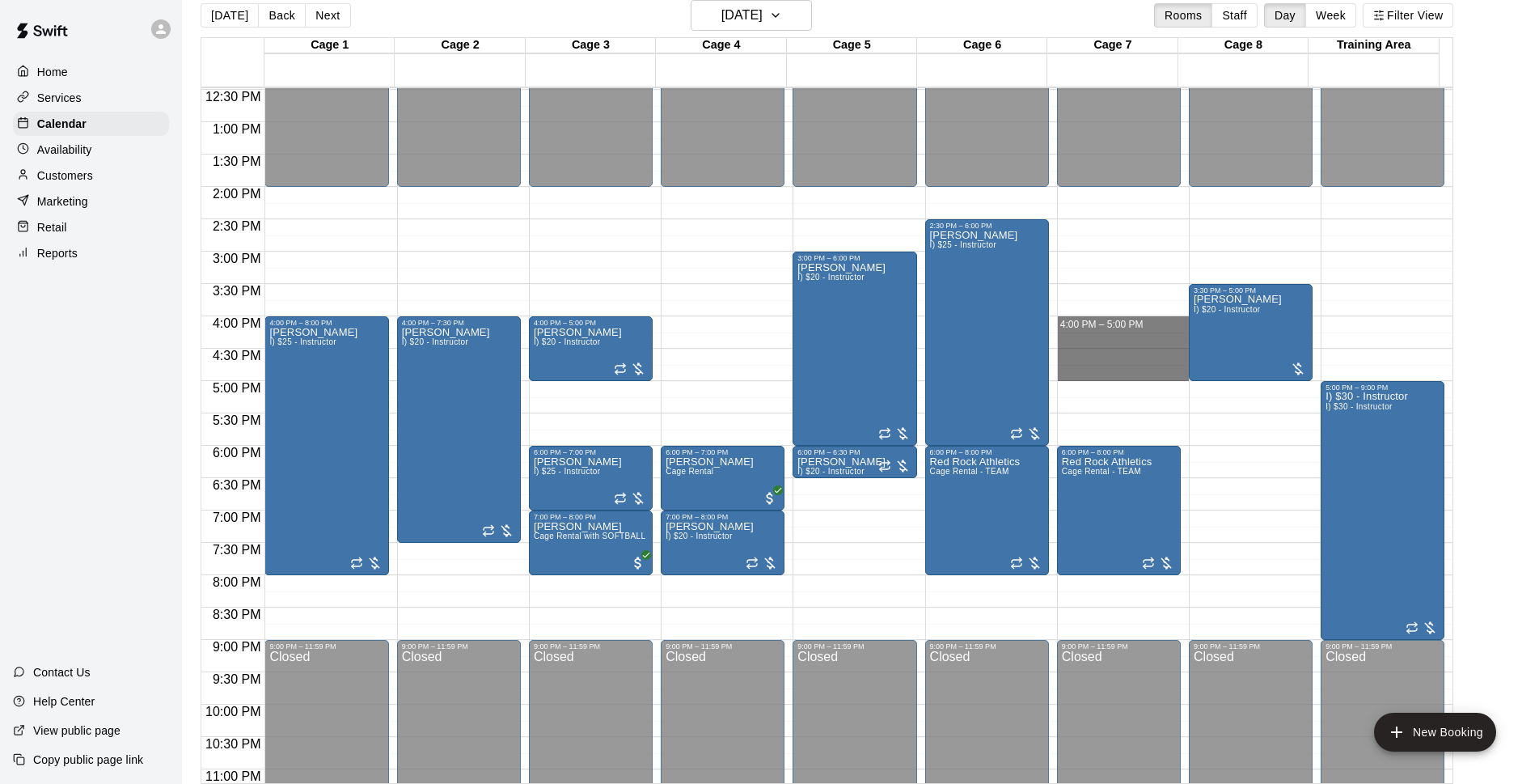
drag, startPoint x: 1116, startPoint y: 320, endPoint x: 1116, endPoint y: 367, distance: 47.0
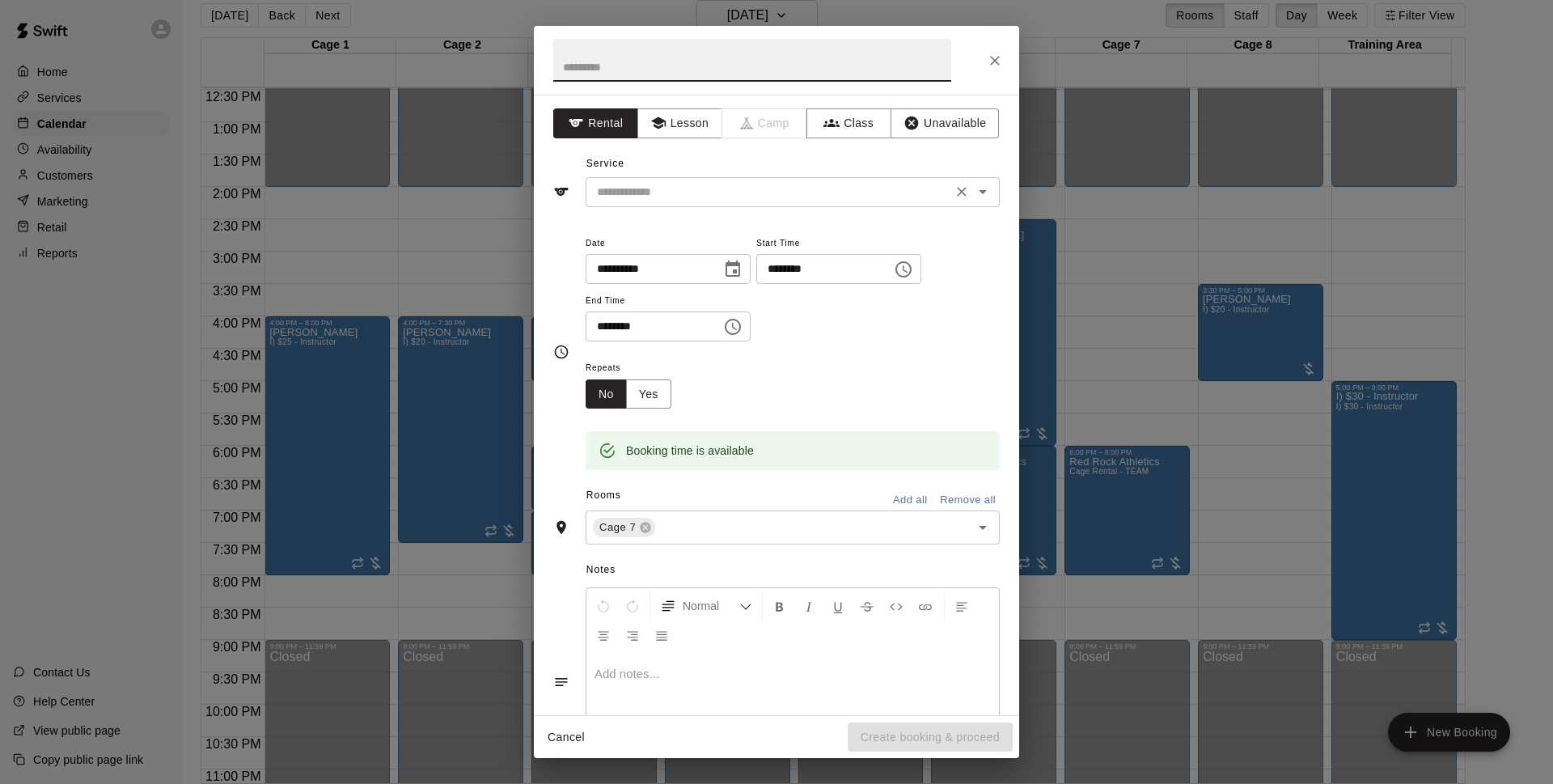
click at [654, 185] on input "text" at bounding box center [769, 192] width 357 height 20
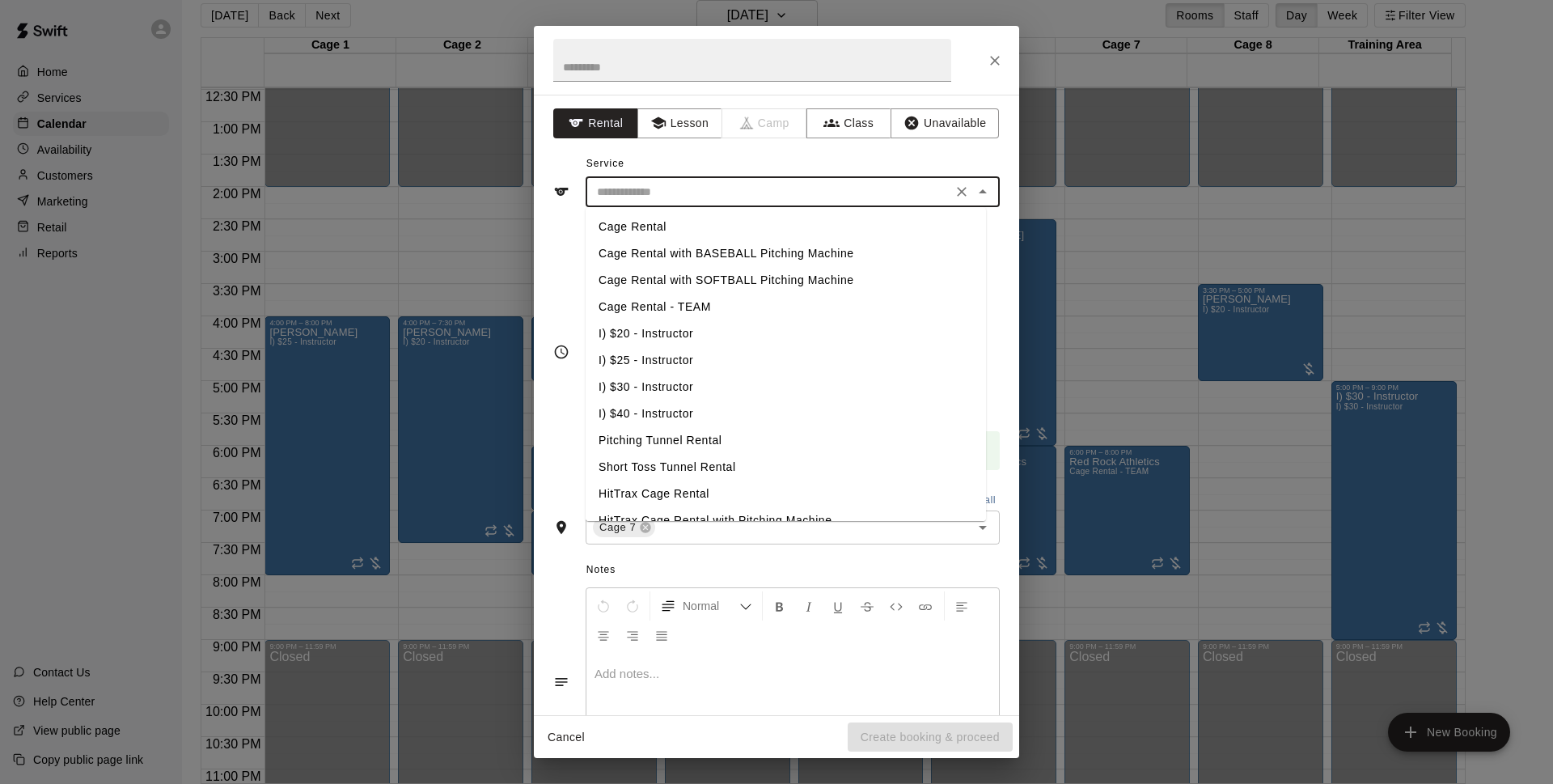
click at [683, 230] on li "Cage Rental" at bounding box center [786, 226] width 401 height 26
type input "**********"
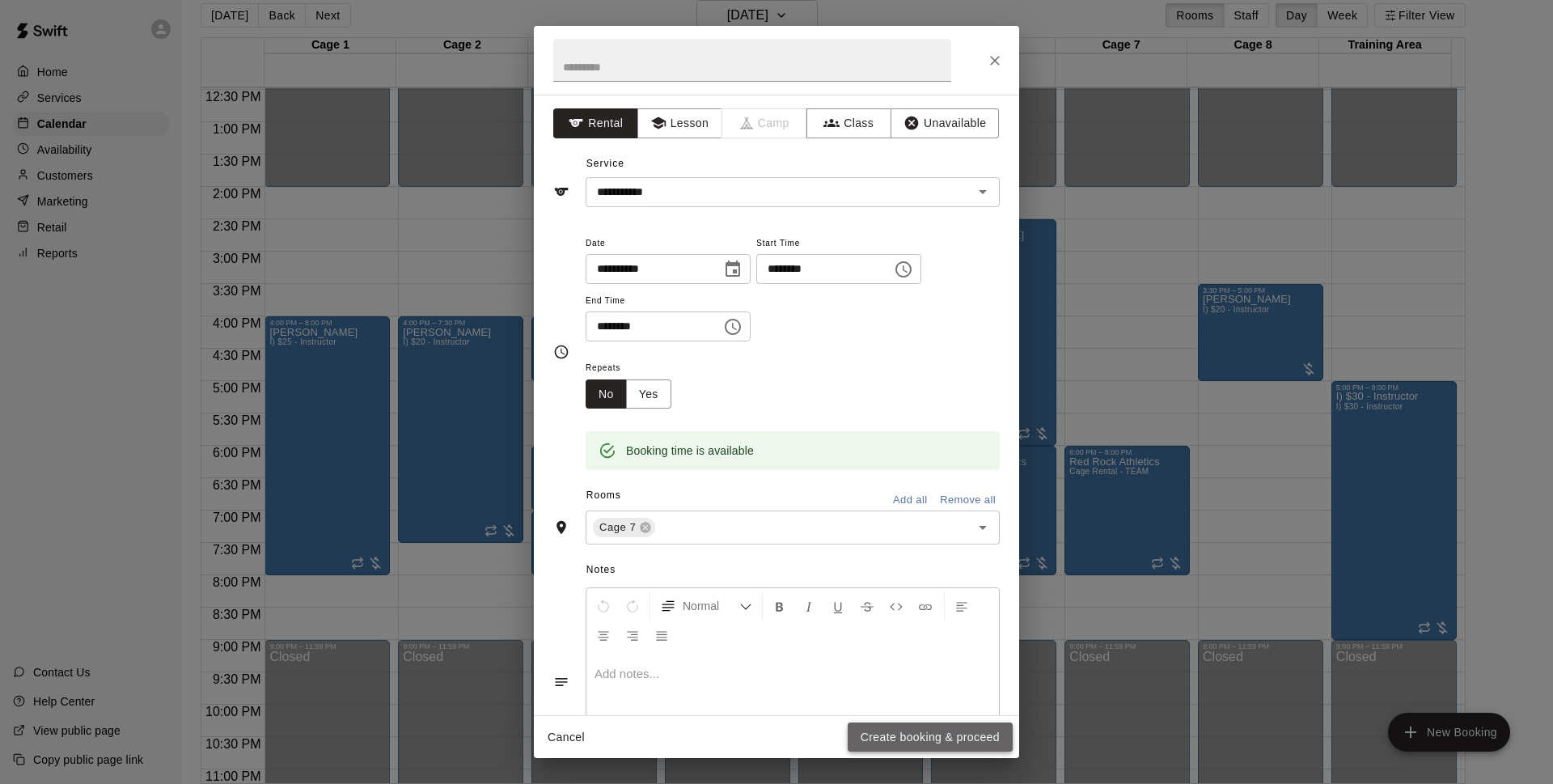
click at [918, 734] on button "Create booking & proceed" at bounding box center [930, 737] width 165 height 30
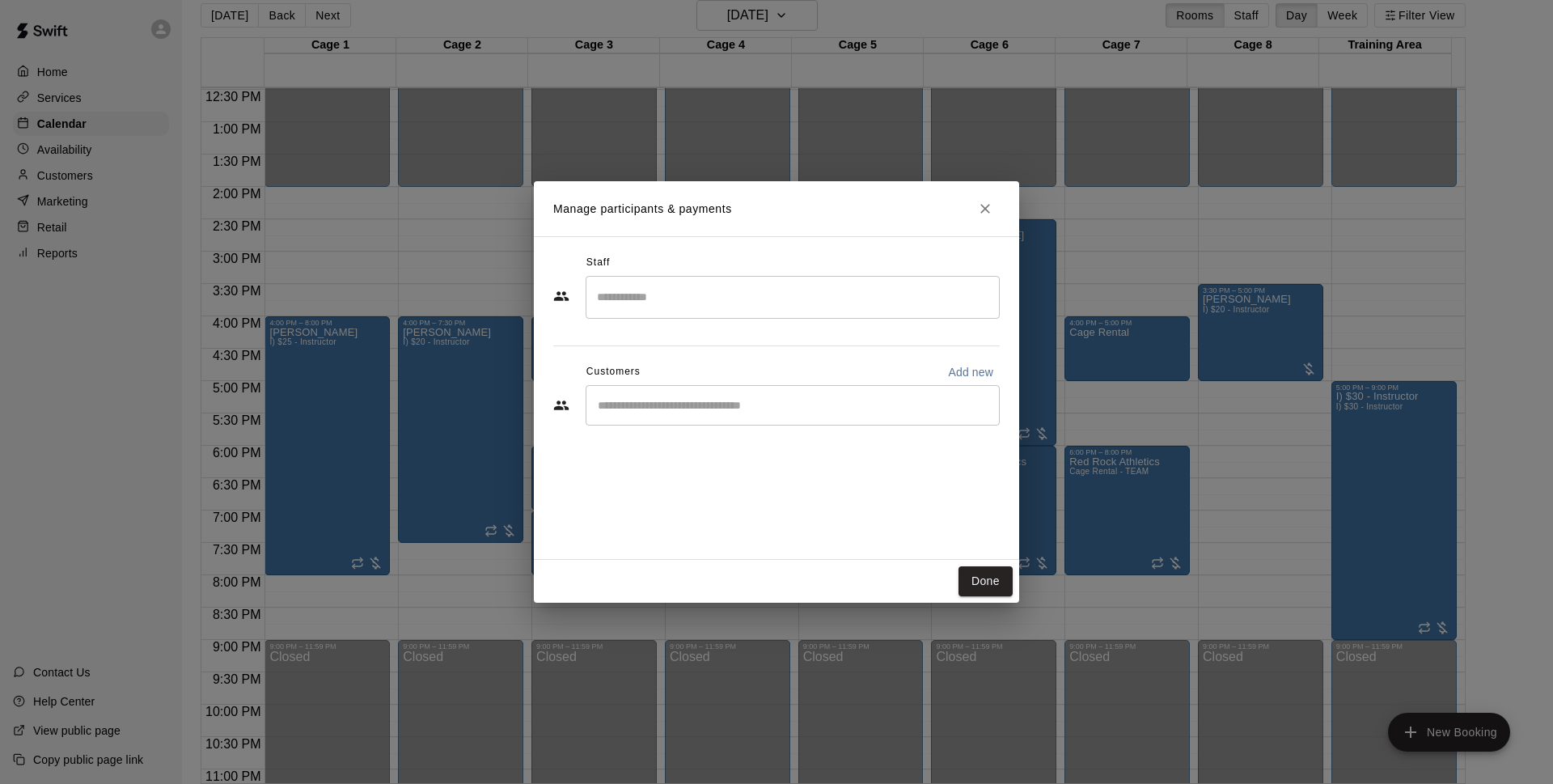
click at [728, 416] on div "​" at bounding box center [793, 405] width 414 height 40
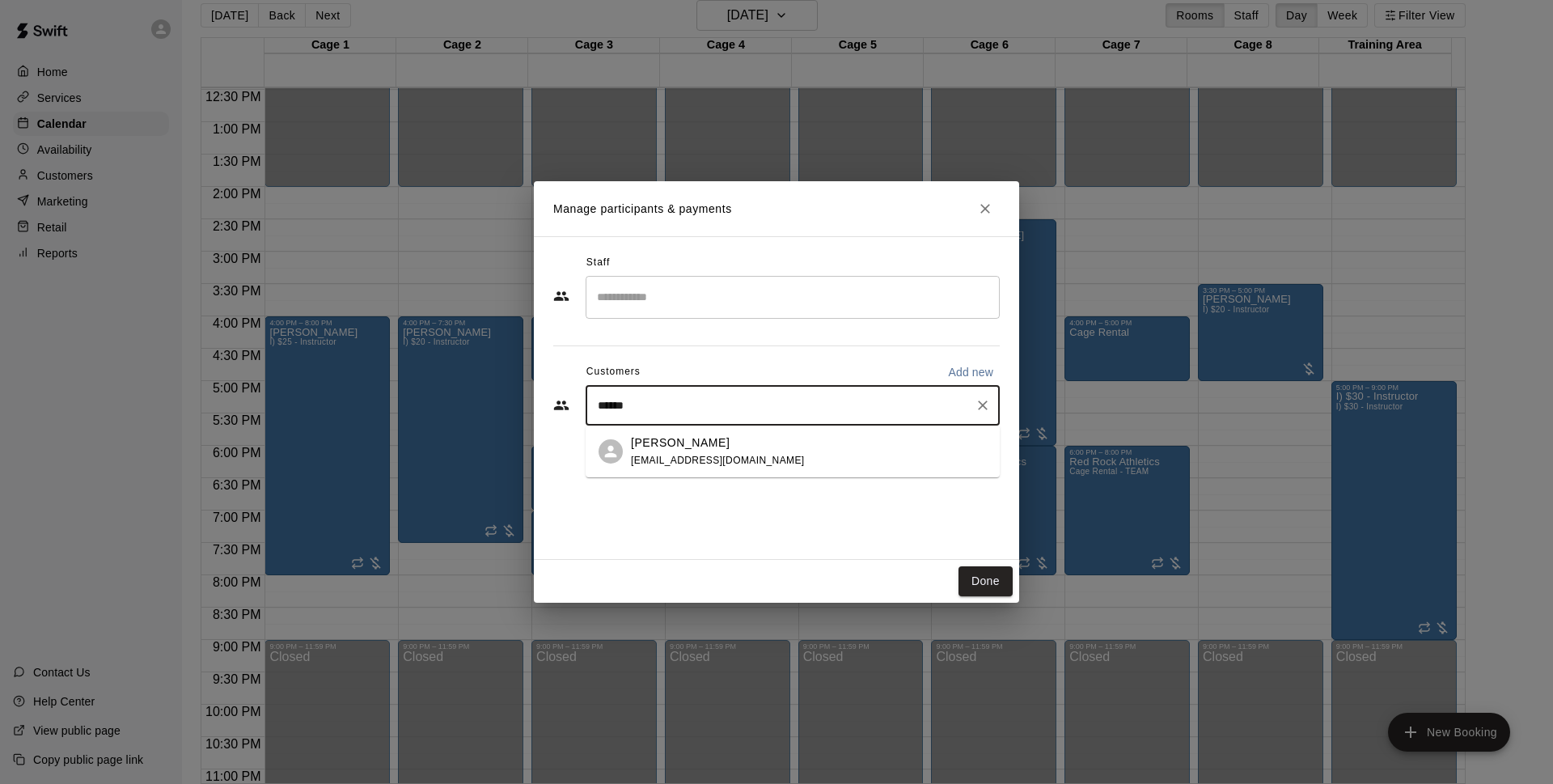
scroll to position [0, 0]
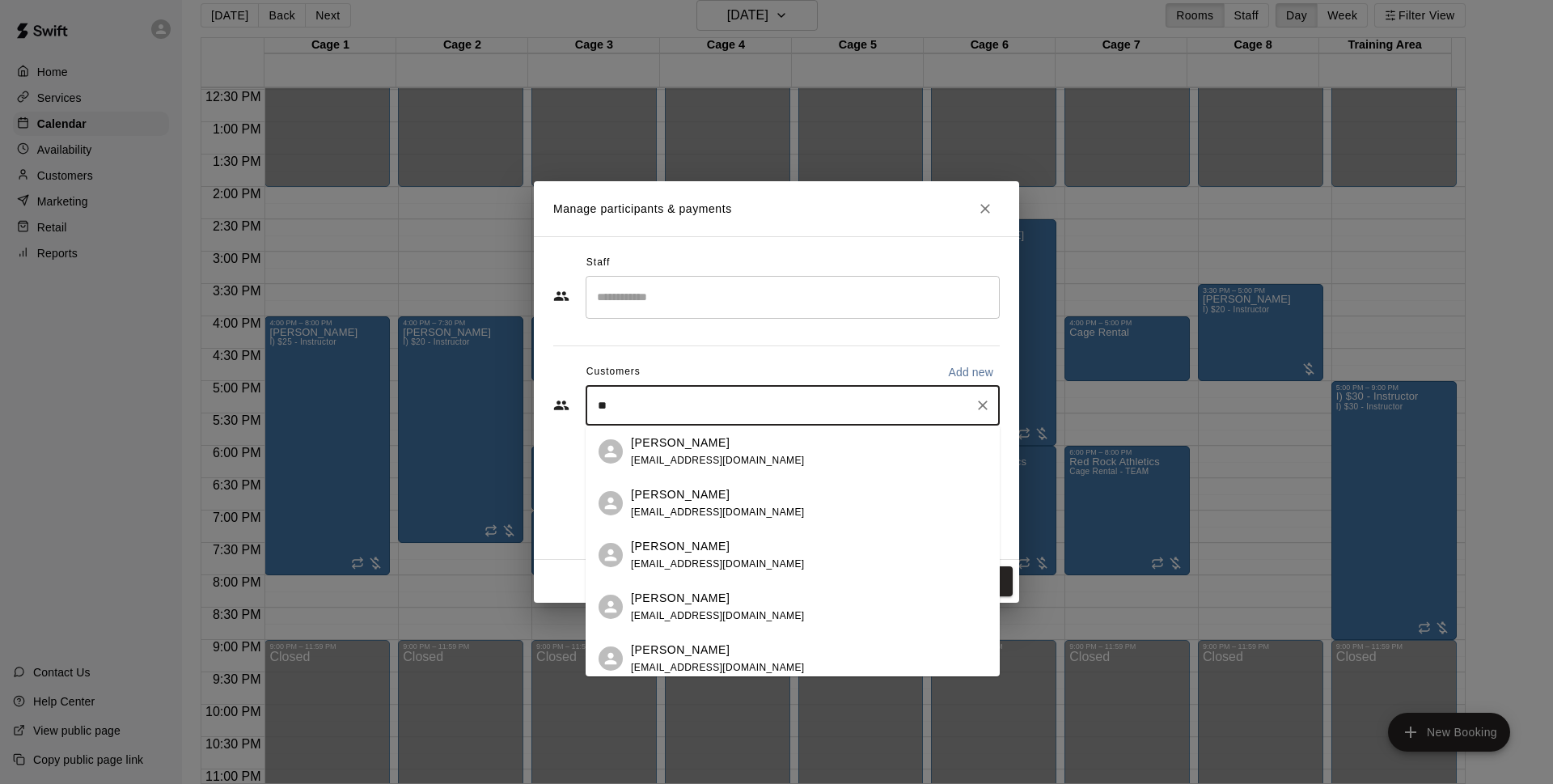
type input "*"
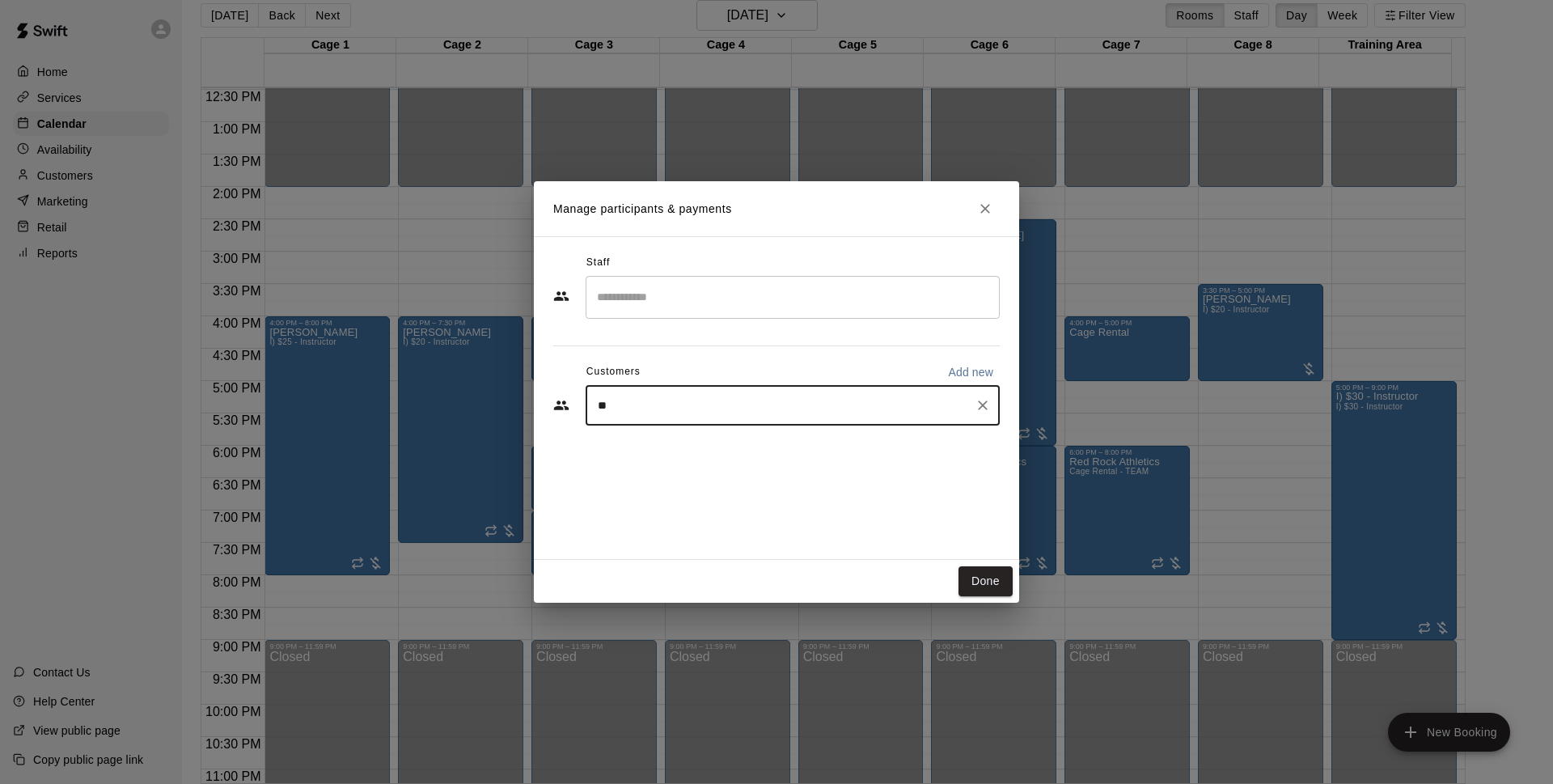
type input "*"
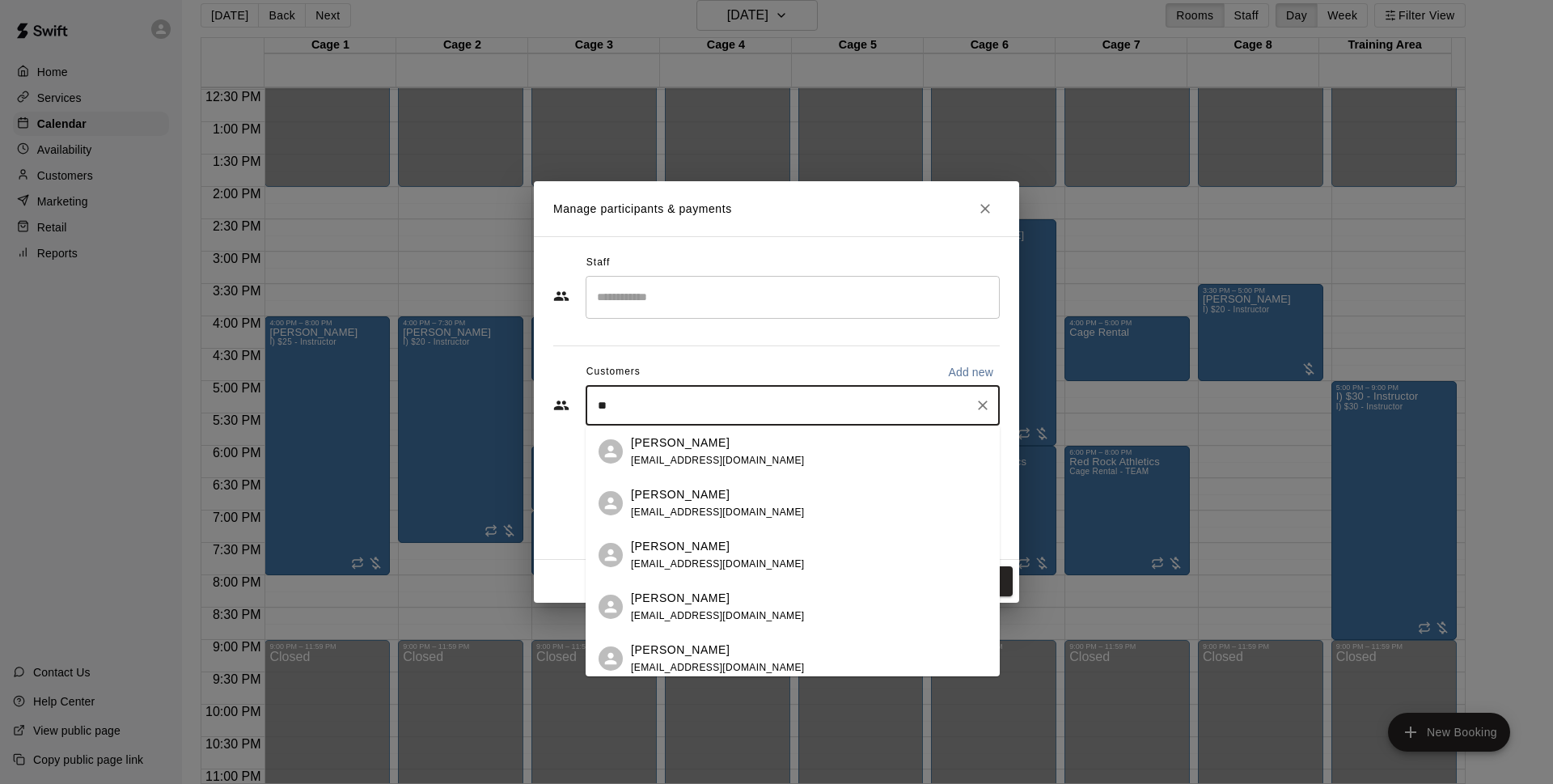
type input "*"
type input "****"
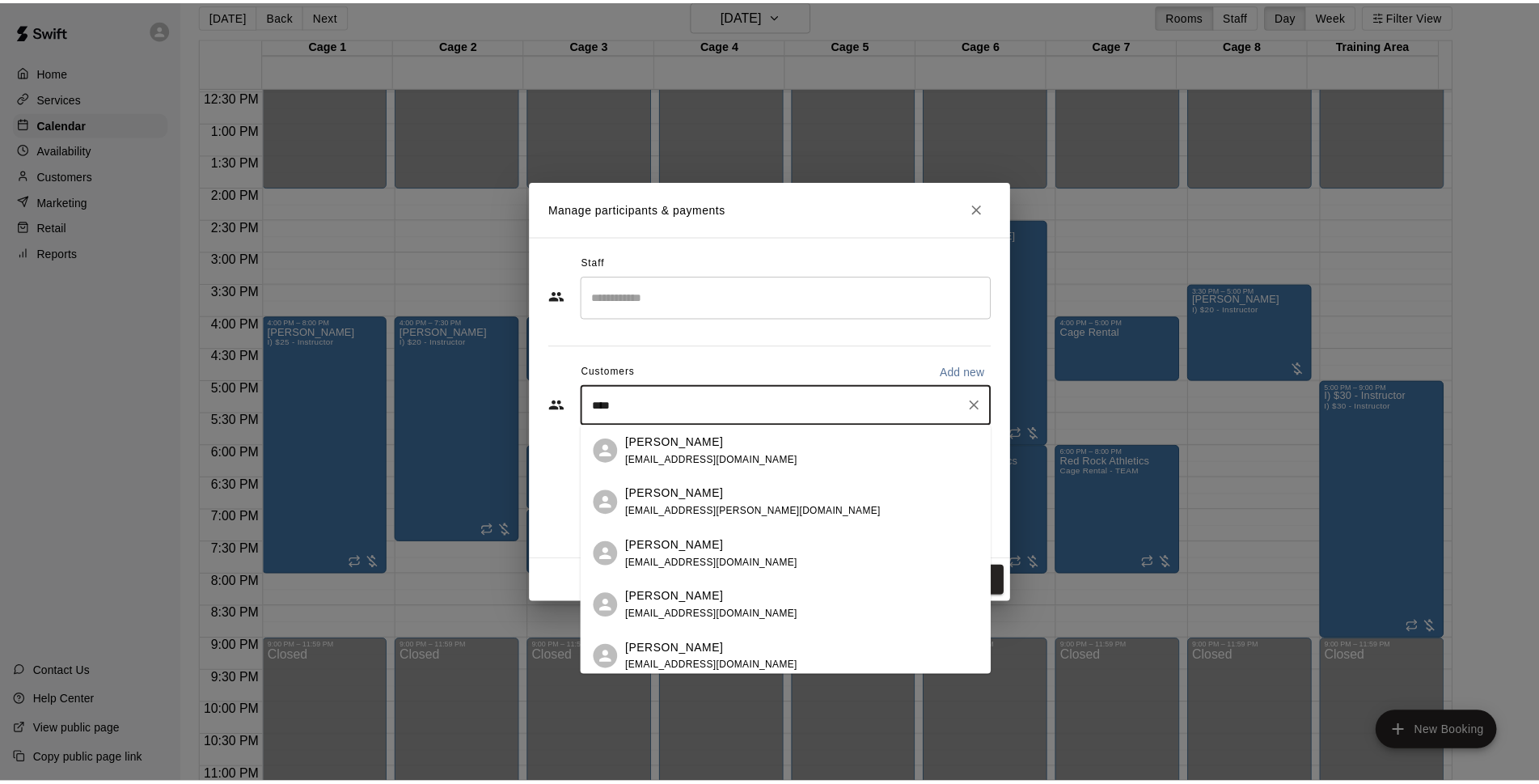
scroll to position [60, 0]
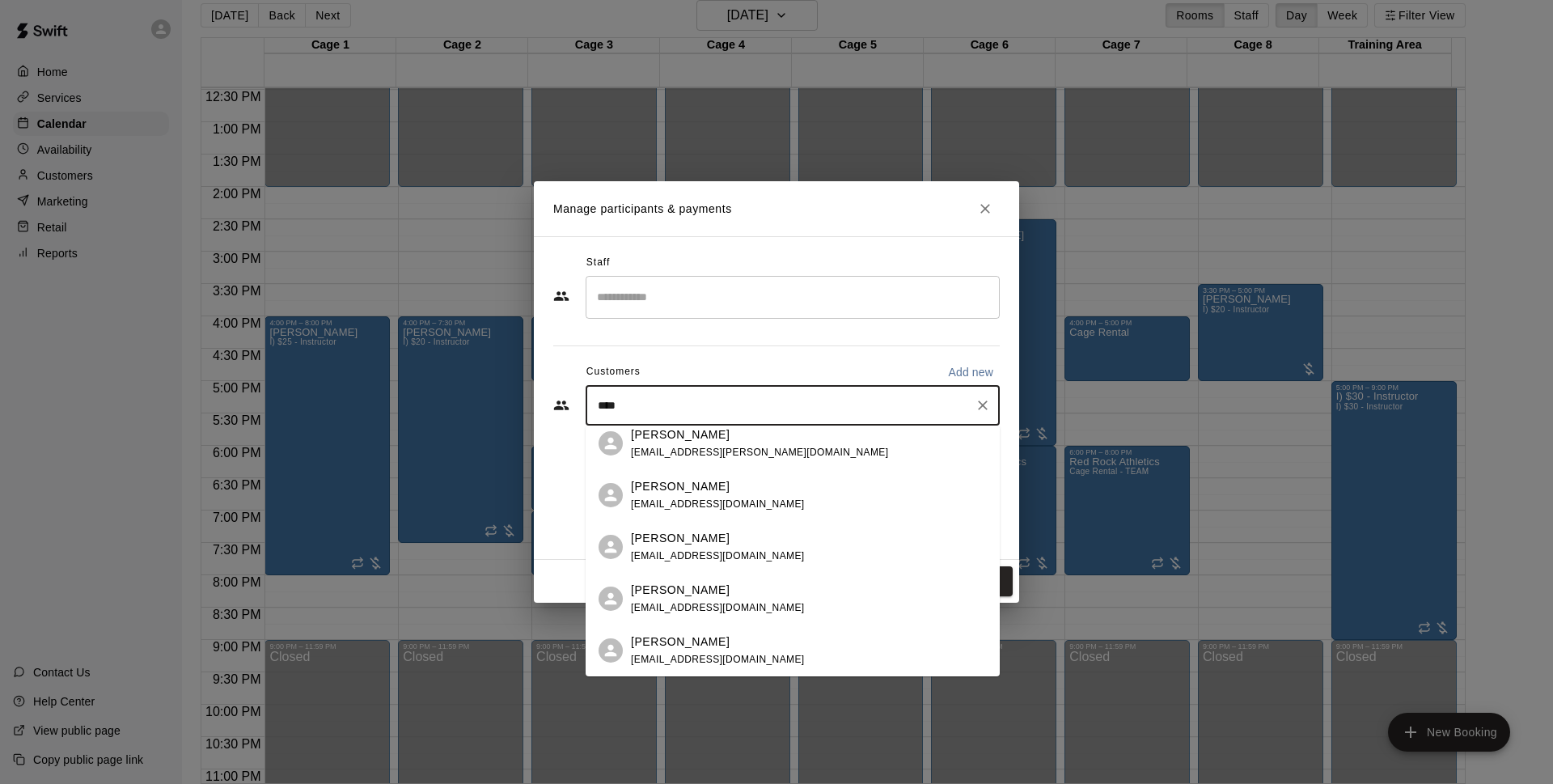
click at [983, 404] on icon "Clear" at bounding box center [982, 405] width 16 height 16
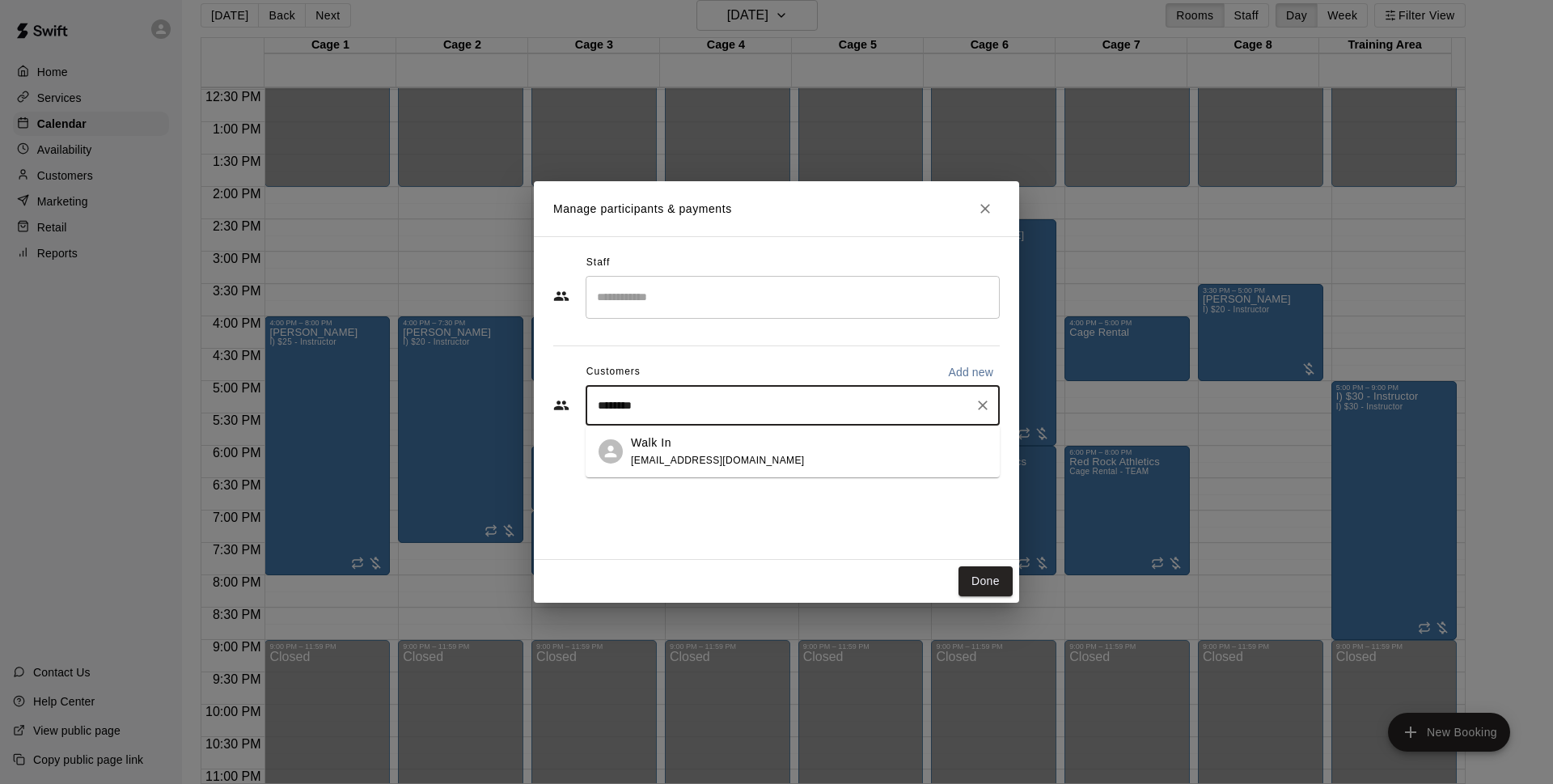
type input "*******"
click at [663, 450] on p "Walk In" at bounding box center [651, 443] width 40 height 17
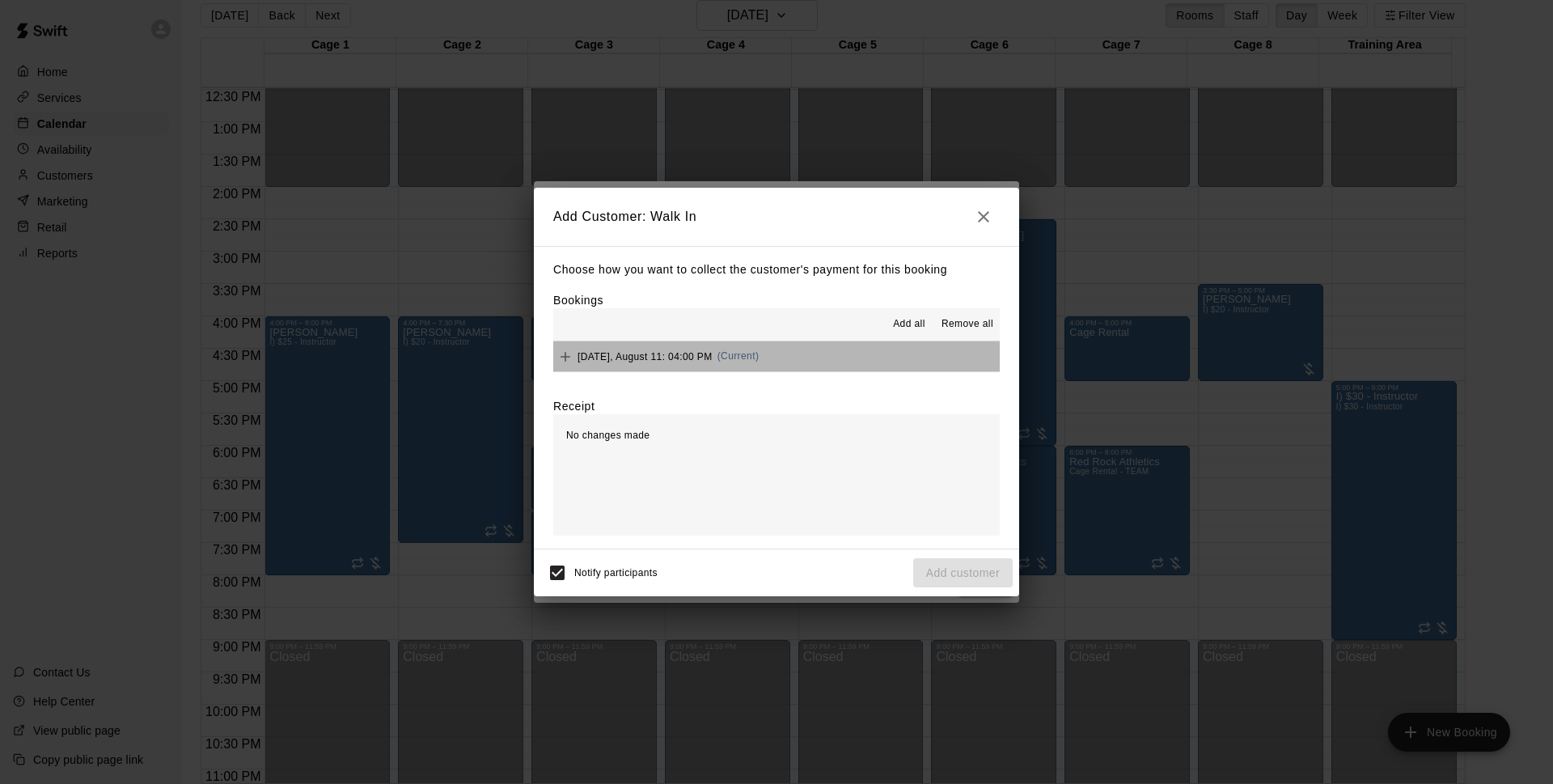
click at [817, 353] on button "[DATE], August 11: 04:00 PM (Current)" at bounding box center [776, 356] width 447 height 30
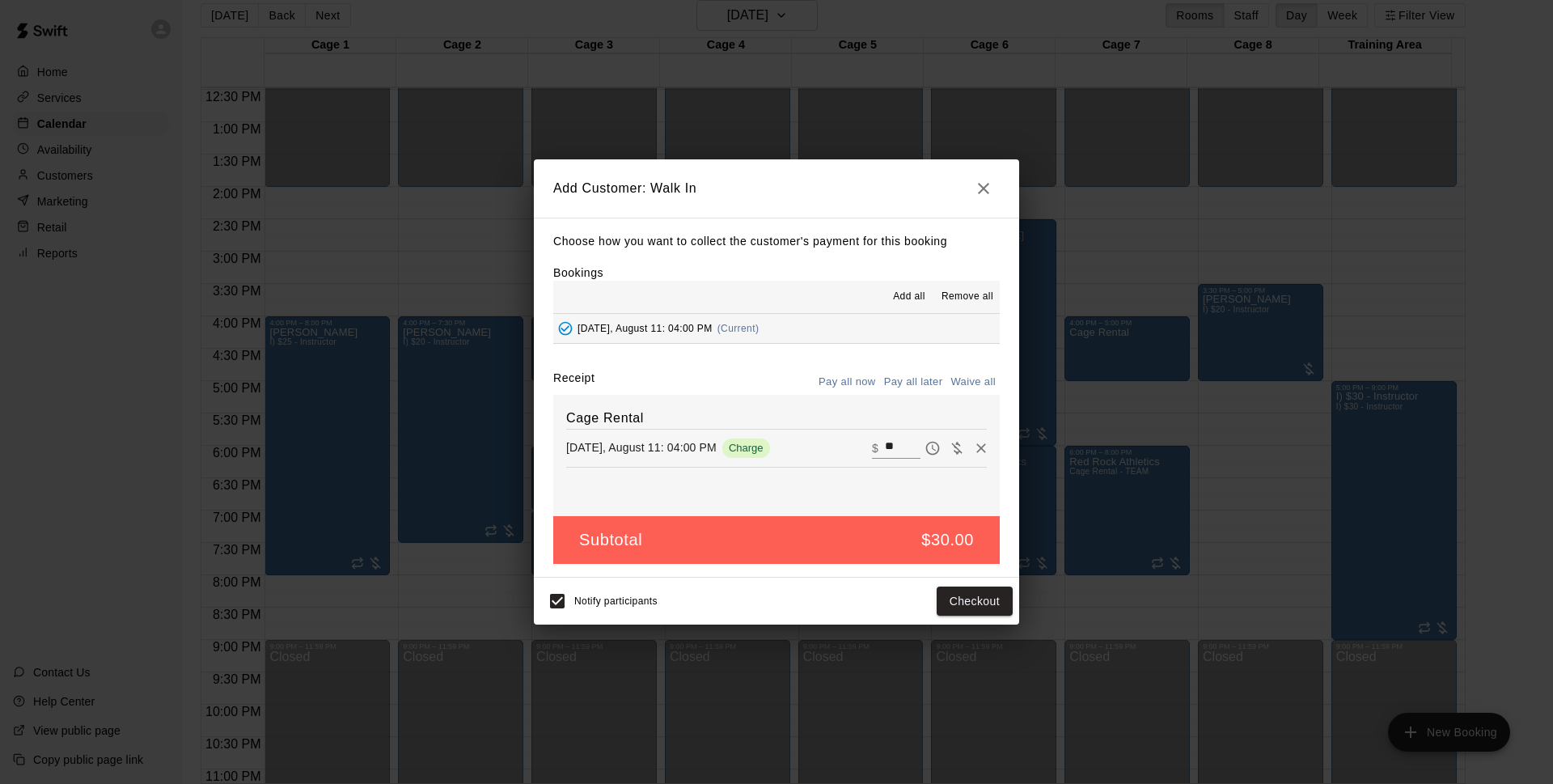
click at [920, 389] on button "Pay all later" at bounding box center [913, 382] width 67 height 25
click at [972, 600] on button "Add customer" at bounding box center [963, 601] width 99 height 30
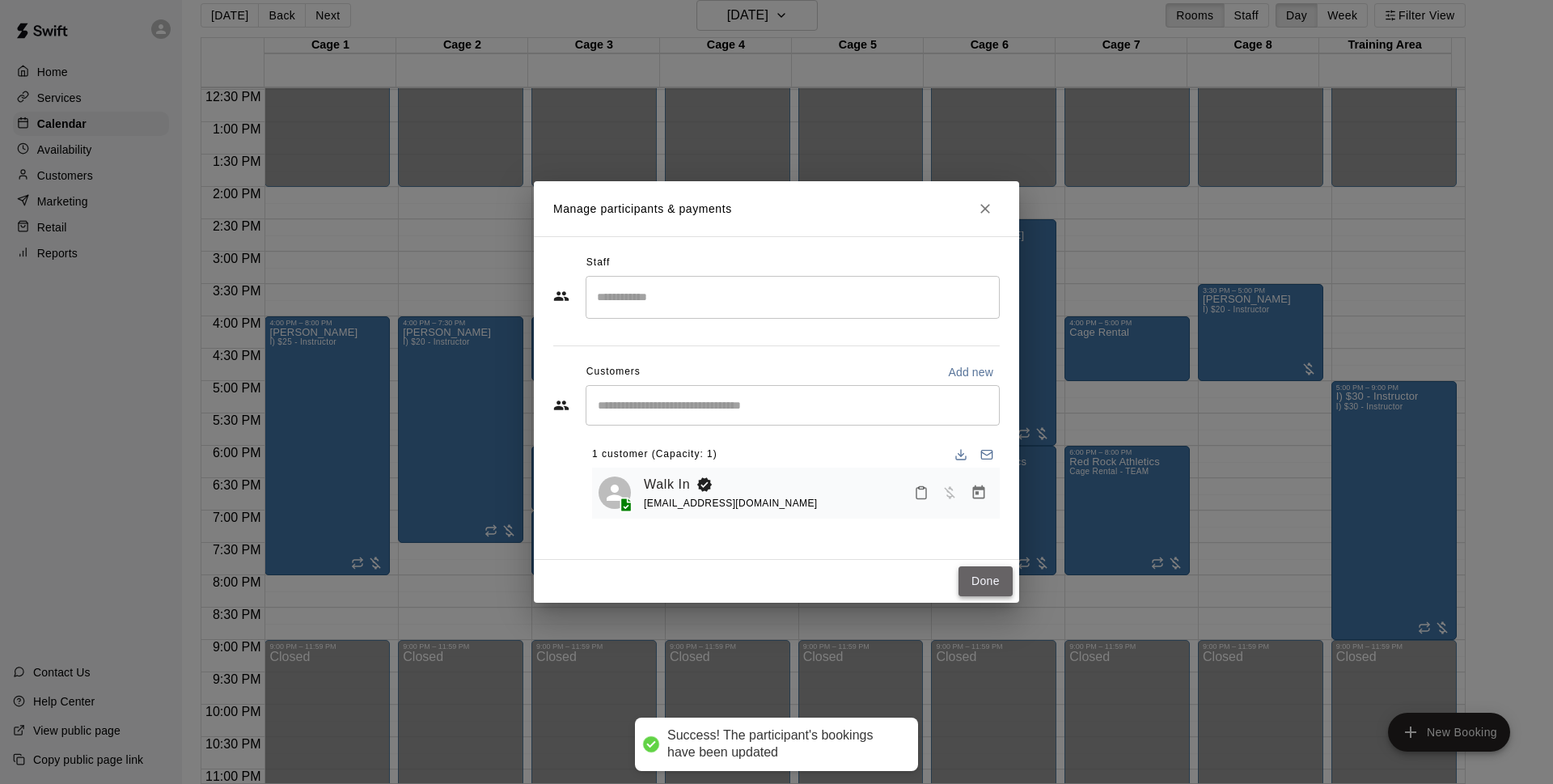
click at [973, 576] on button "Done" at bounding box center [985, 581] width 54 height 30
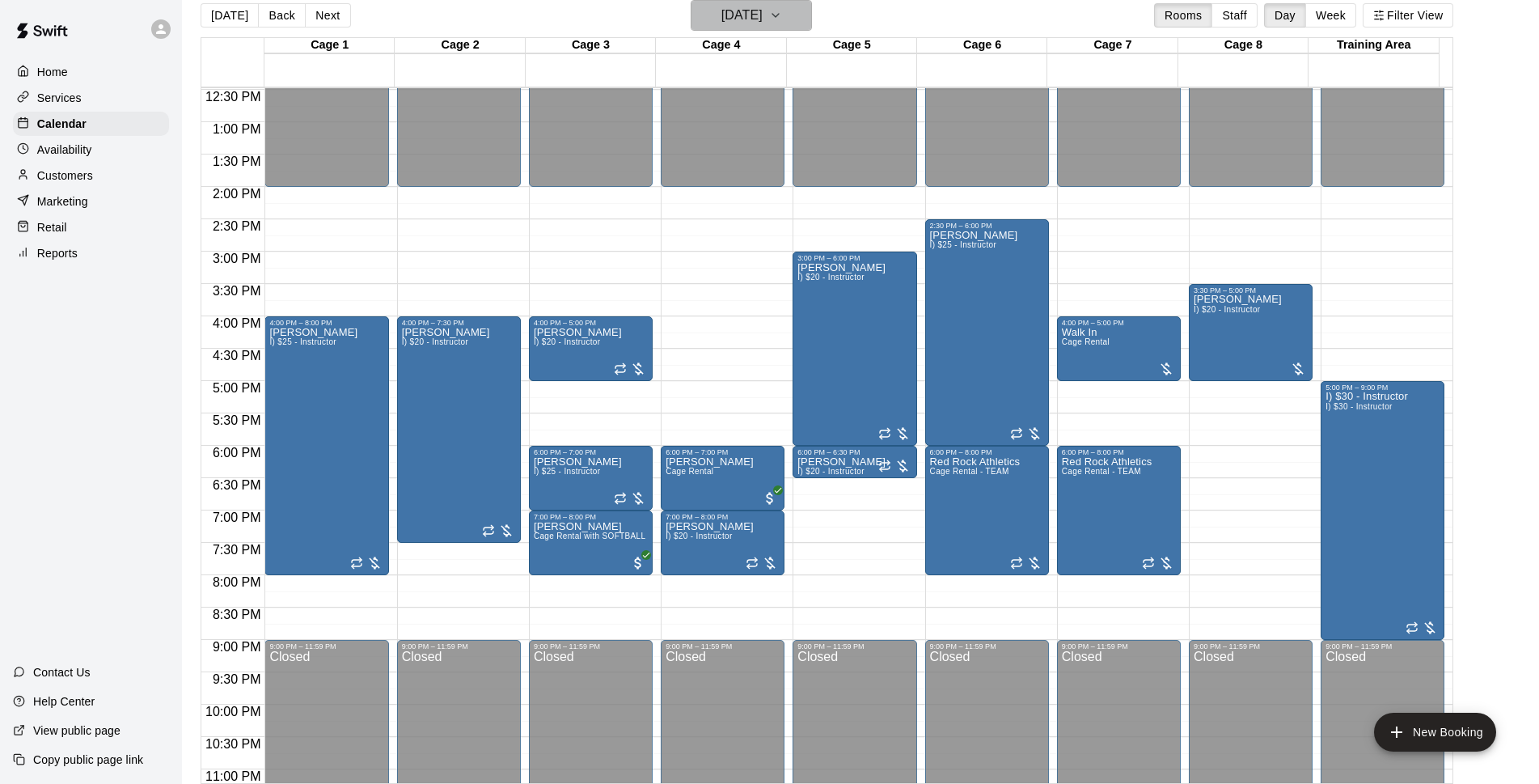
click at [758, 22] on h6 "[DATE]" at bounding box center [742, 15] width 41 height 23
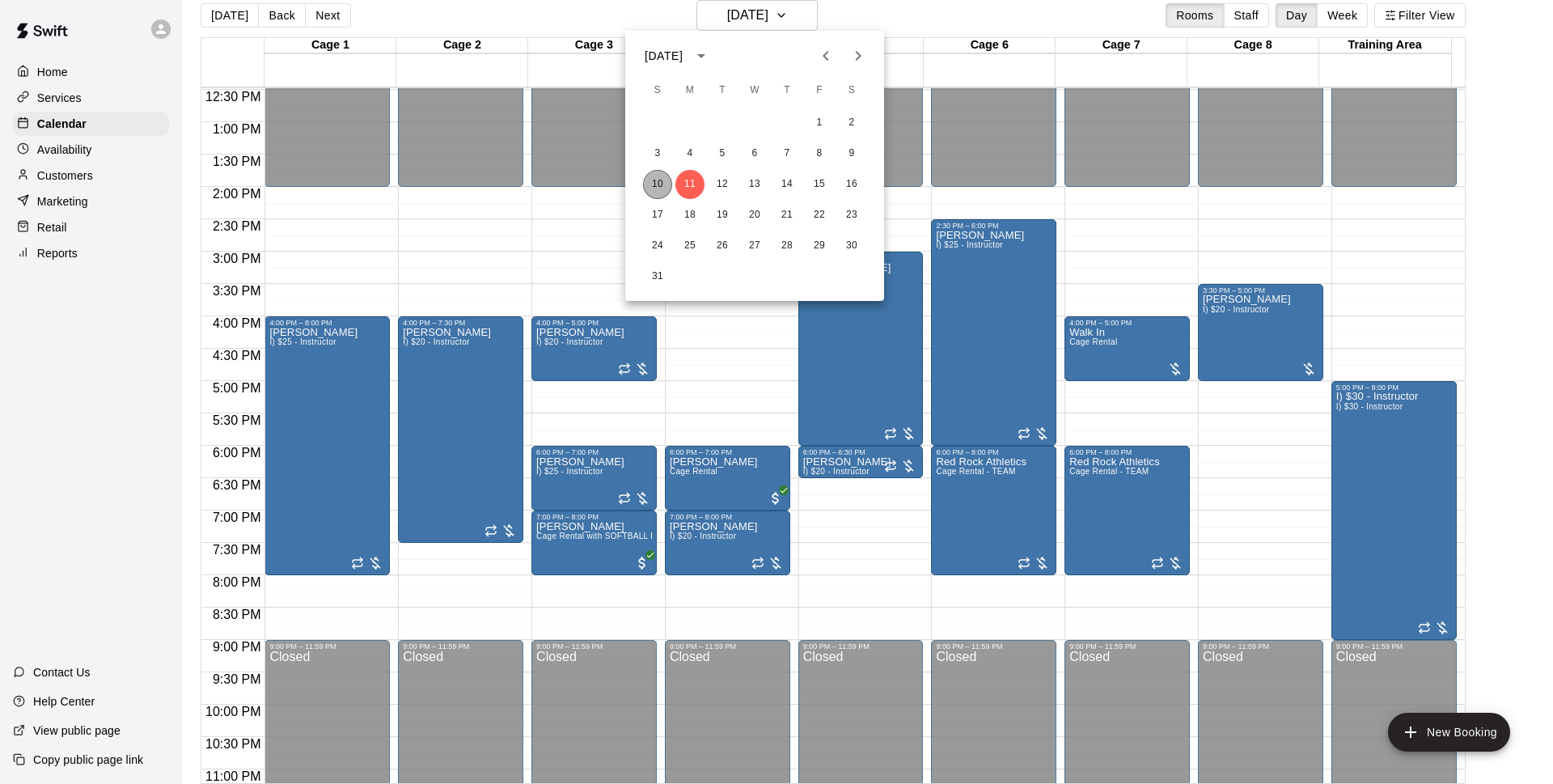
click at [665, 183] on button "10" at bounding box center [658, 184] width 29 height 29
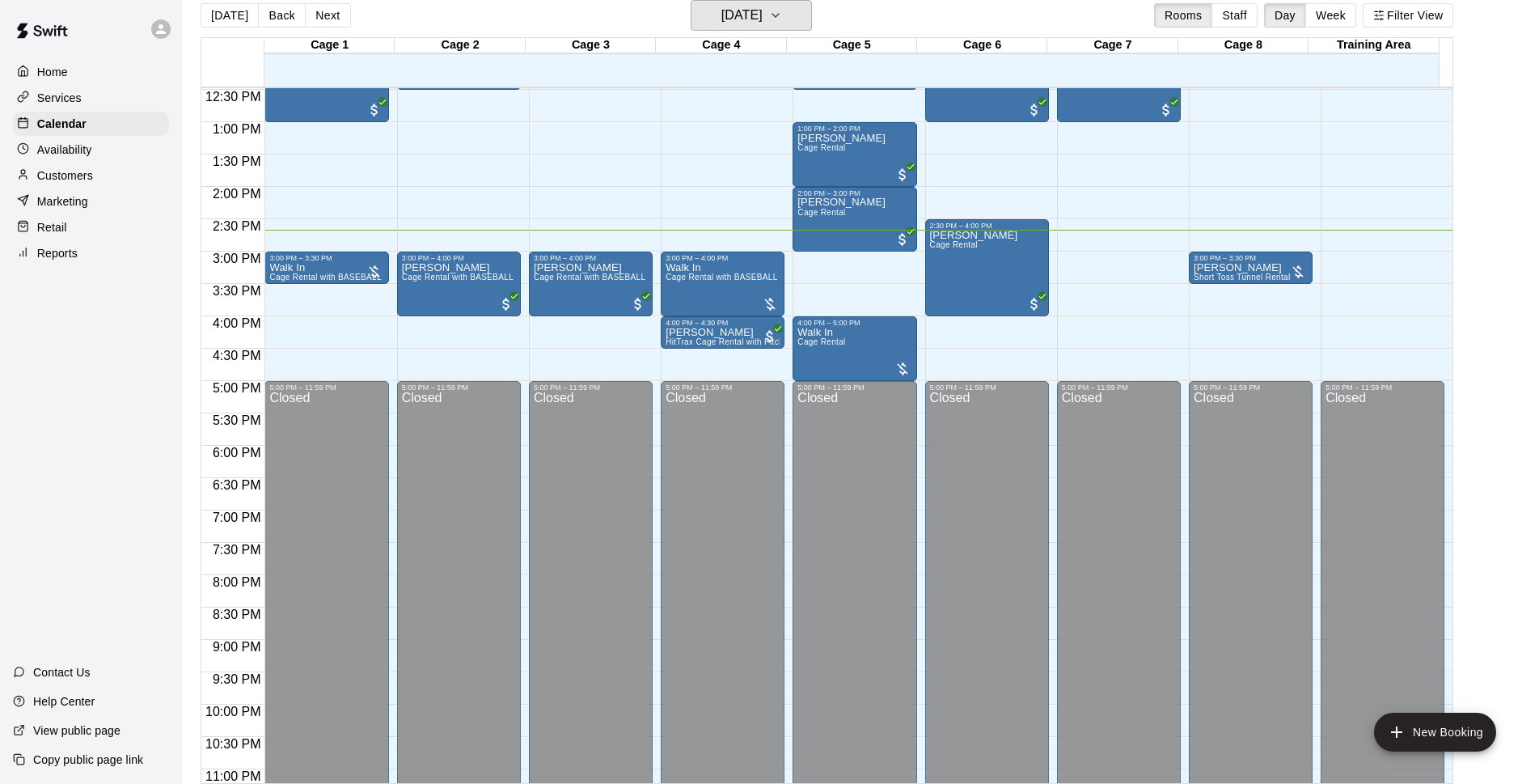
scroll to position [600, 0]
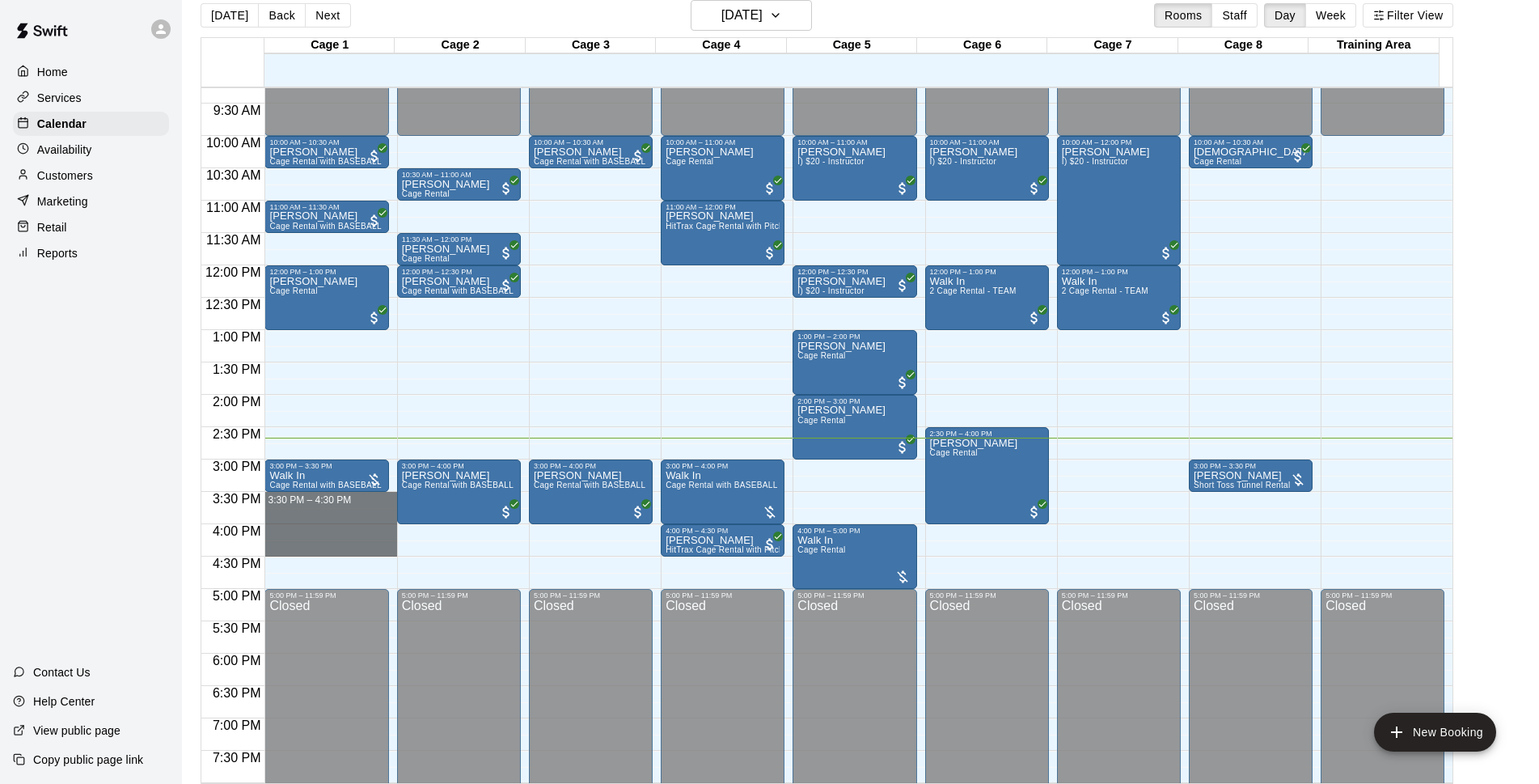
drag, startPoint x: 314, startPoint y: 496, endPoint x: 316, endPoint y: 542, distance: 46.0
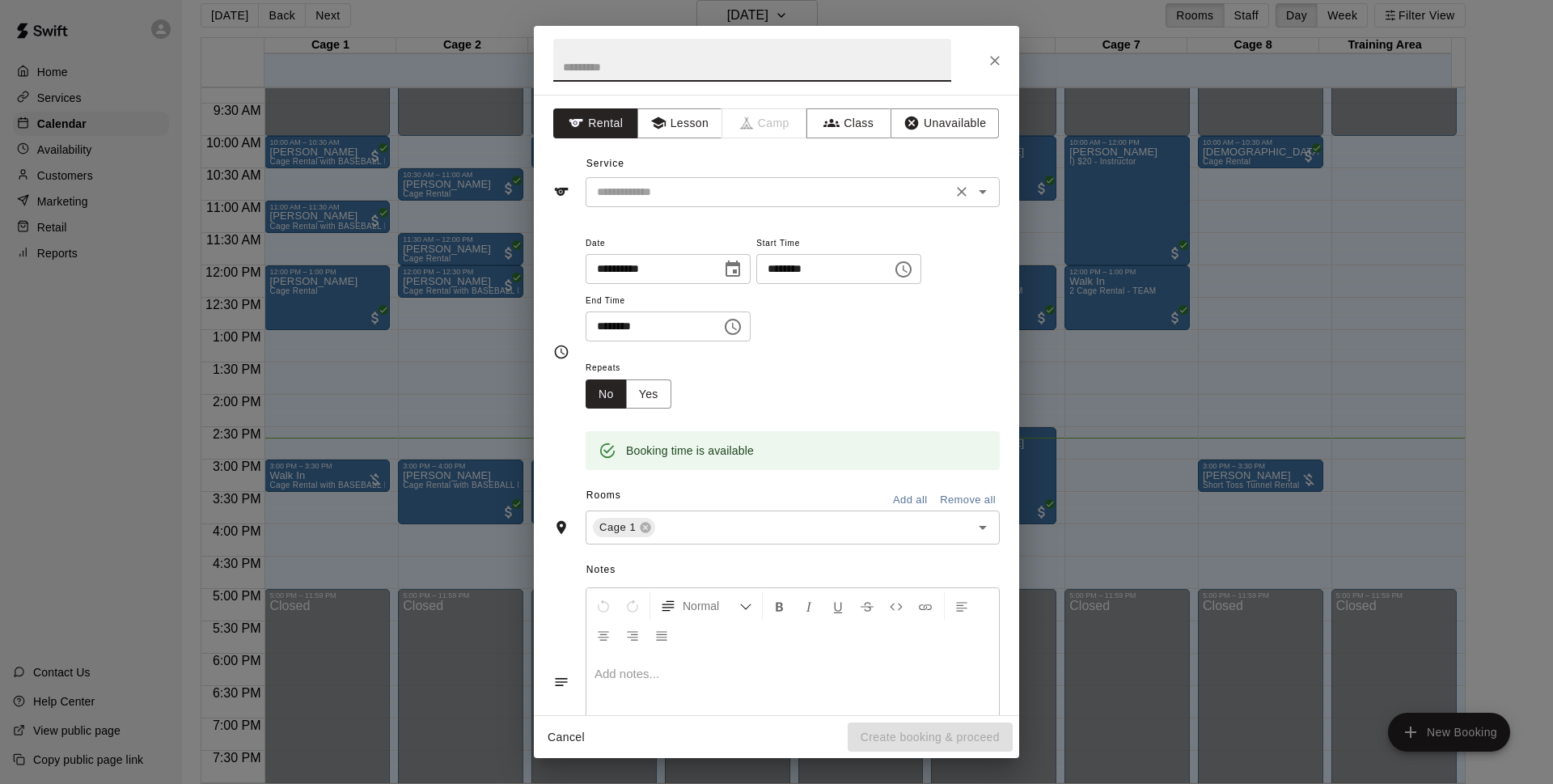
click at [787, 199] on input "text" at bounding box center [769, 192] width 357 height 20
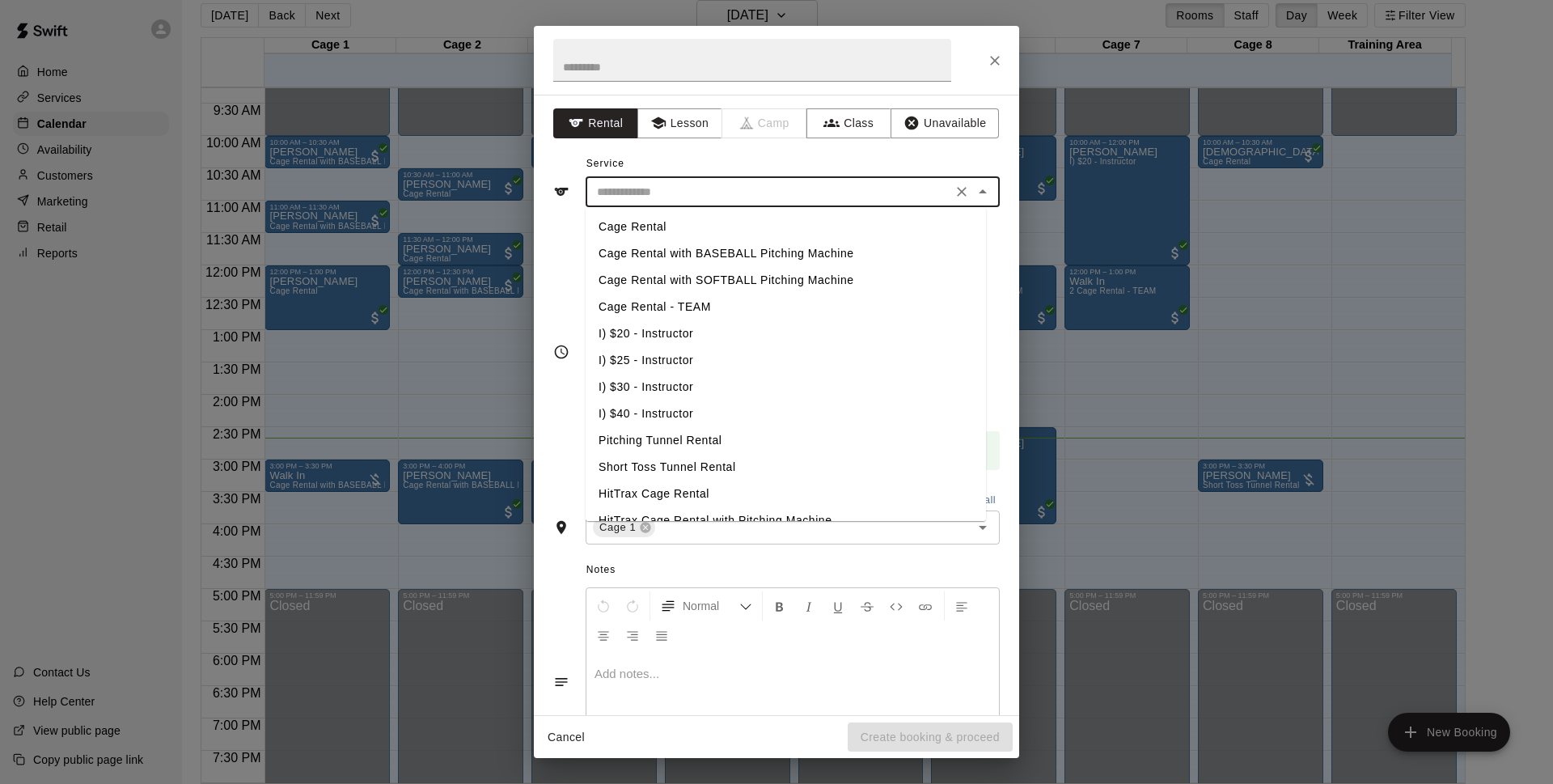
click at [711, 256] on li "Cage Rental with BASEBALL Pitching Machine" at bounding box center [786, 253] width 401 height 26
type input "**********"
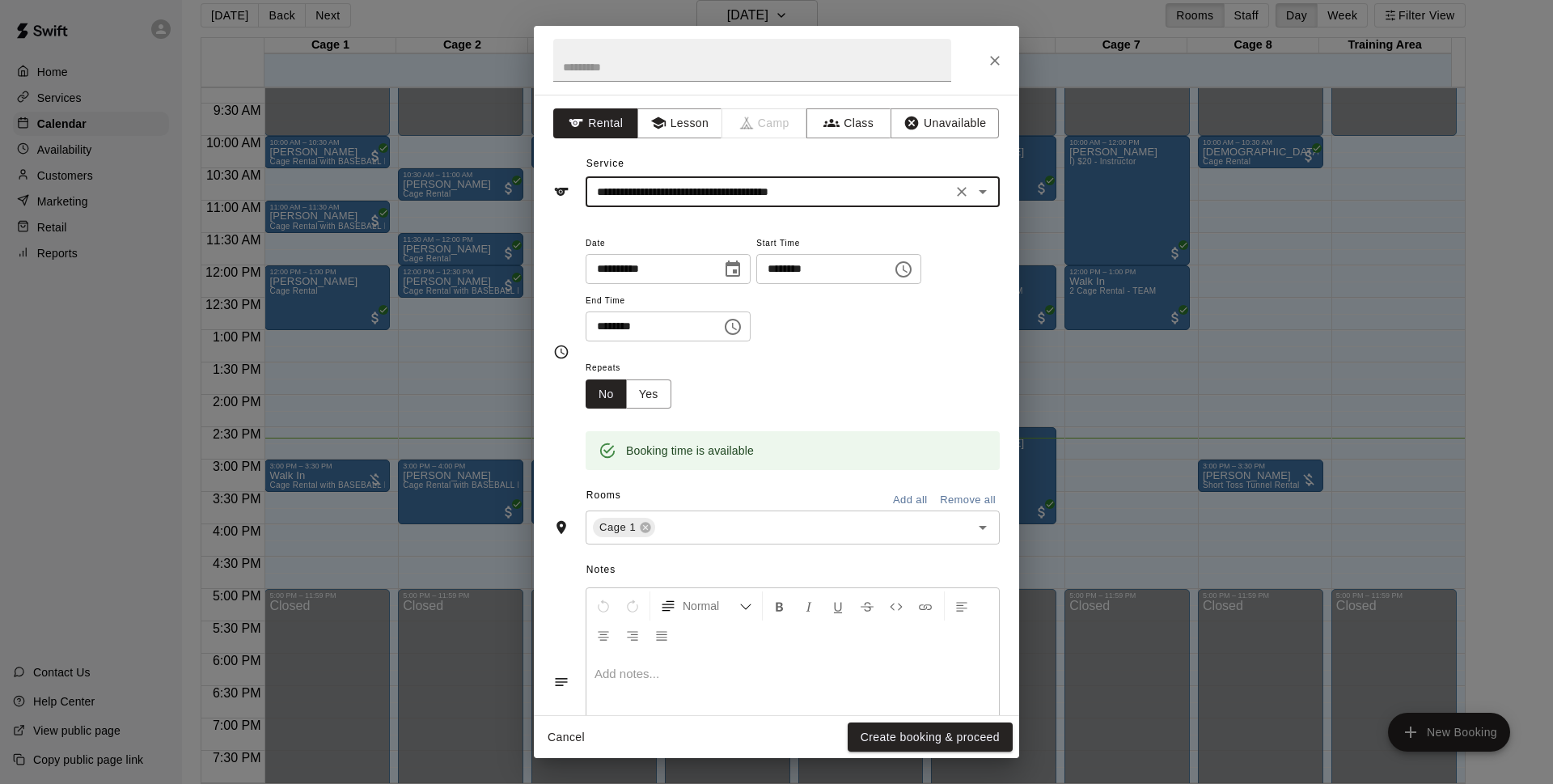
click at [895, 732] on button "Create booking & proceed" at bounding box center [930, 737] width 165 height 30
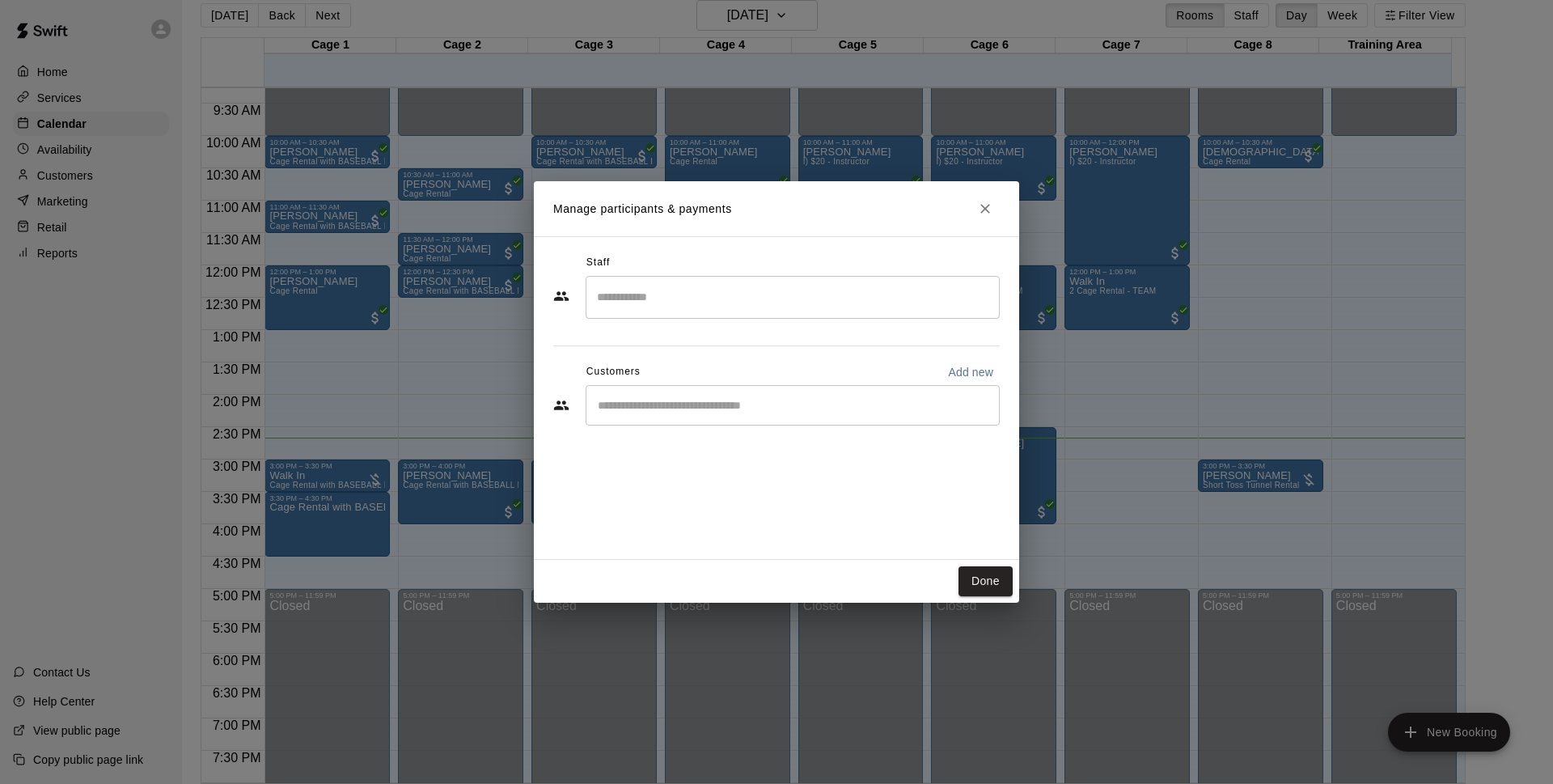
click at [719, 402] on input "Start typing to search customers..." at bounding box center [793, 405] width 400 height 16
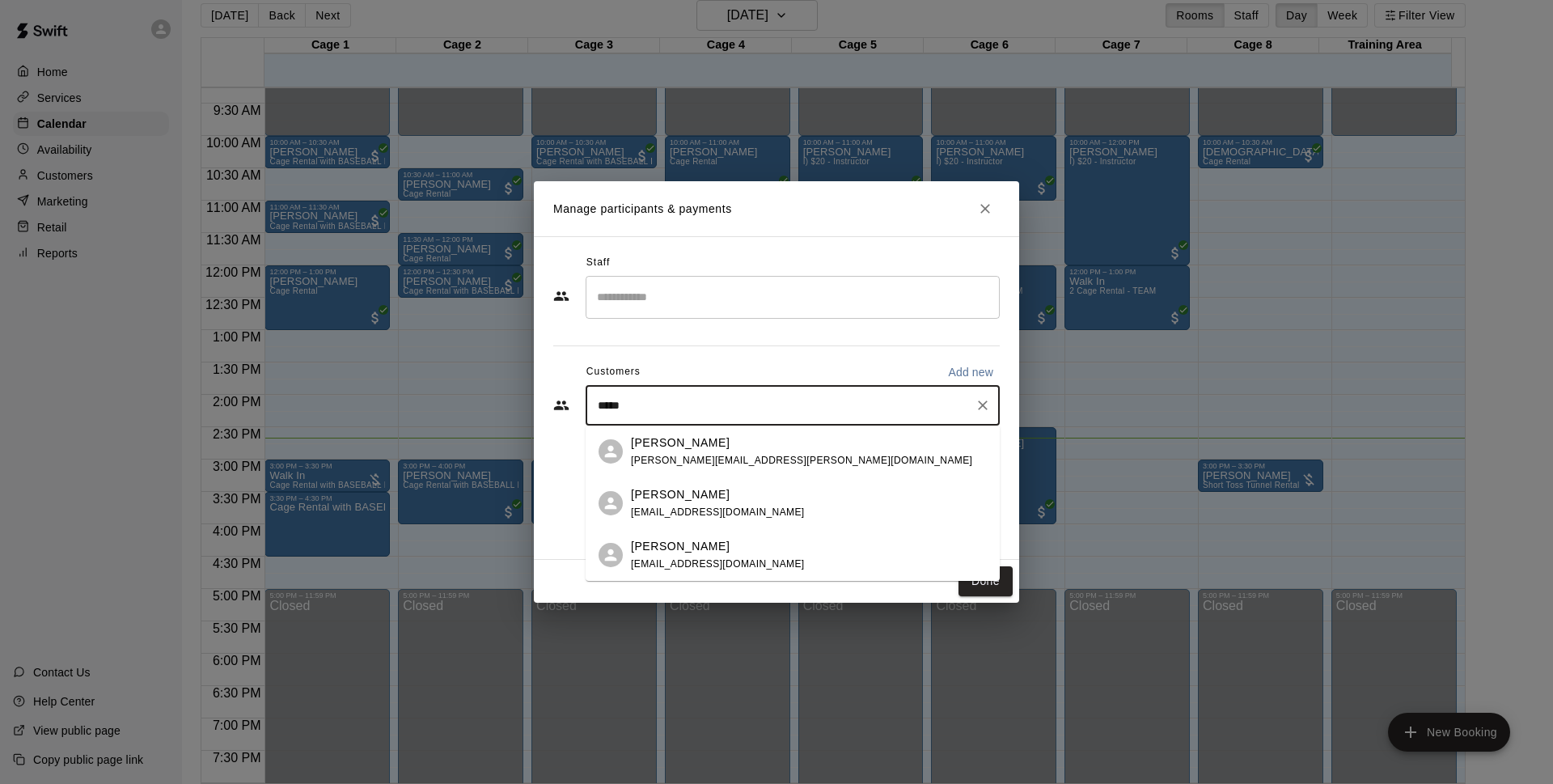
type input "******"
click at [679, 494] on p "[PERSON_NAME]" at bounding box center [681, 494] width 99 height 17
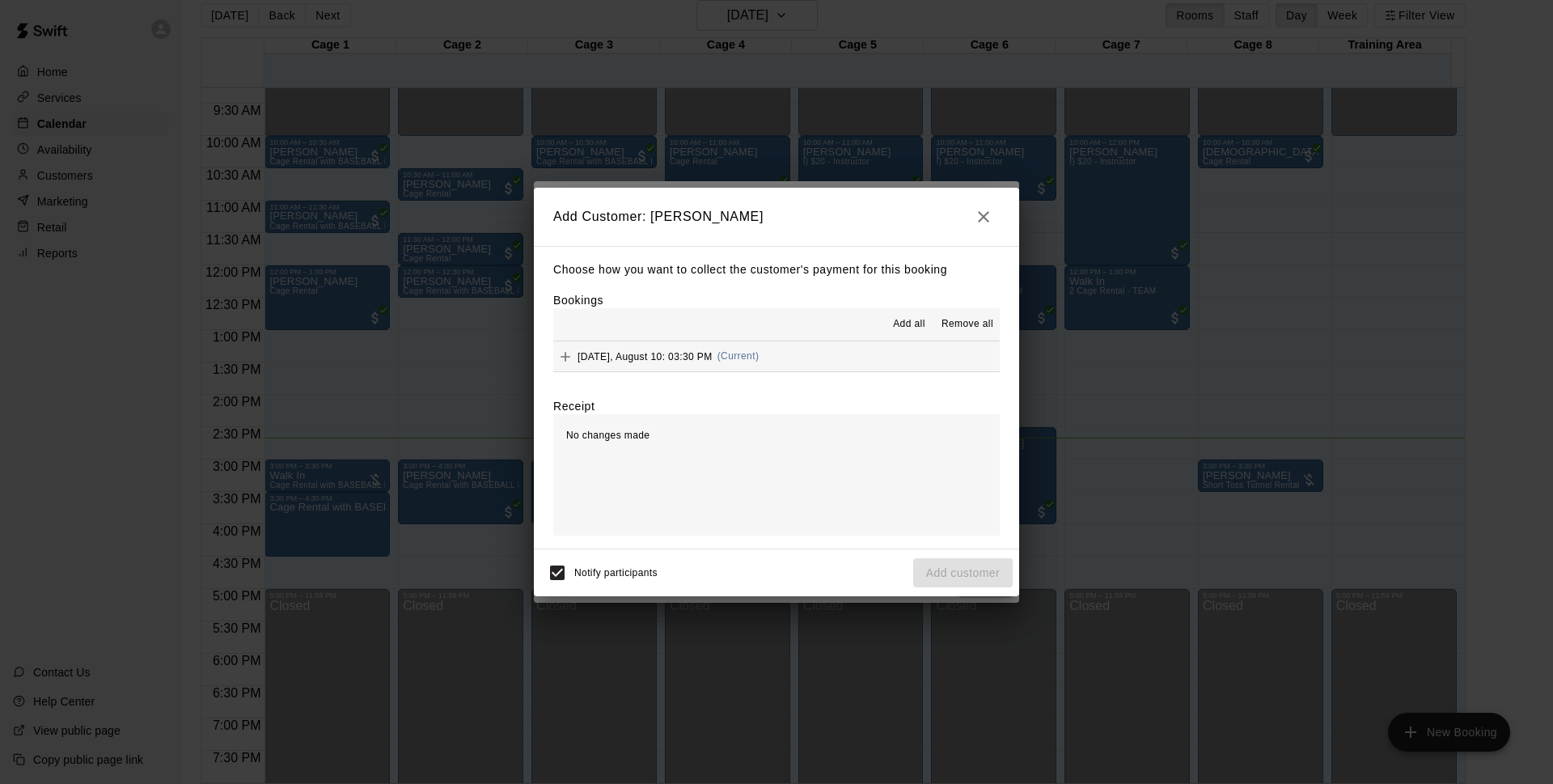
click at [787, 363] on button "[DATE], August 10: 03:30 PM (Current)" at bounding box center [776, 356] width 447 height 30
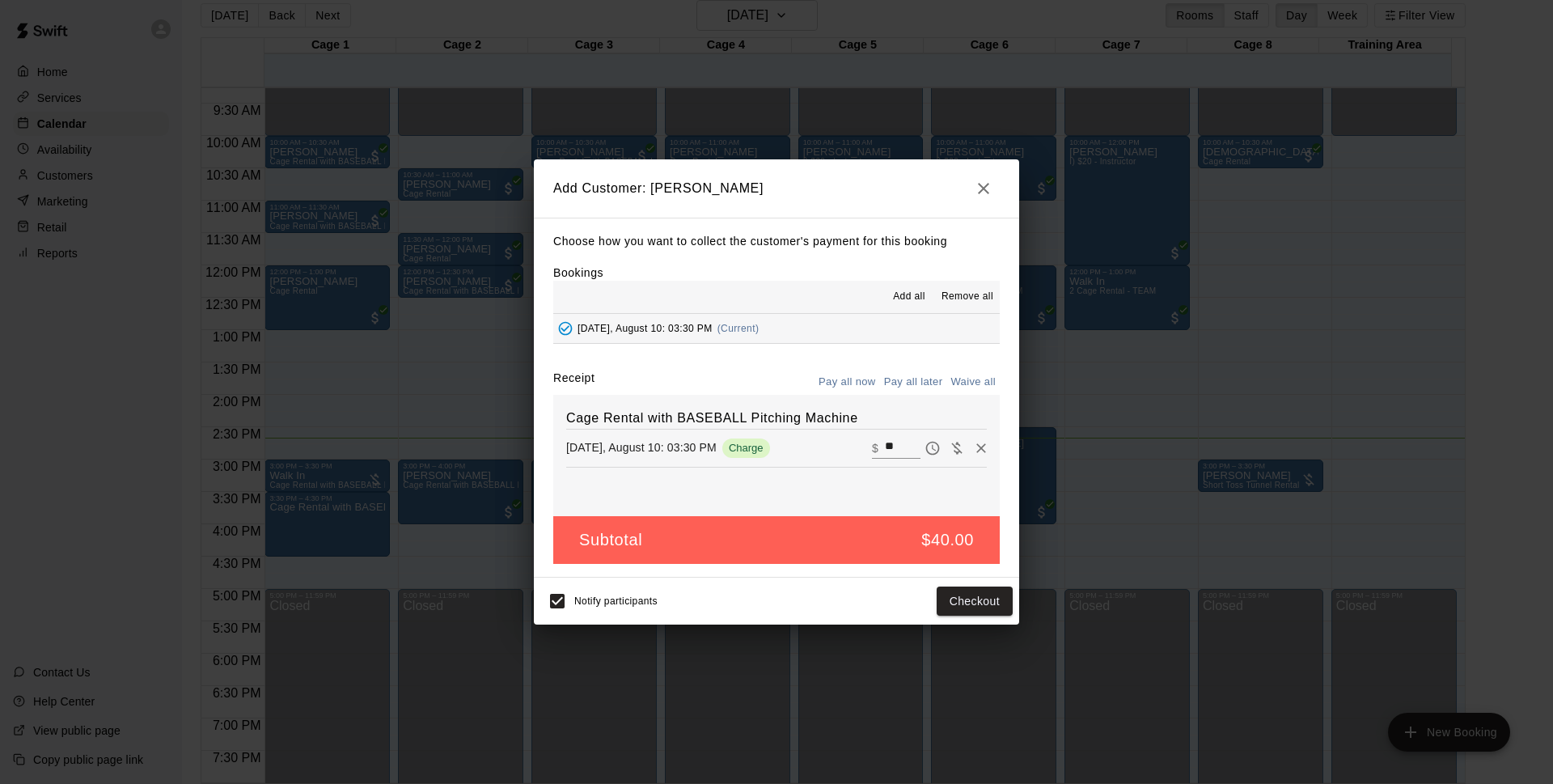
click at [920, 383] on button "Pay all later" at bounding box center [913, 382] width 67 height 25
click at [955, 601] on button "Add customer" at bounding box center [963, 601] width 99 height 30
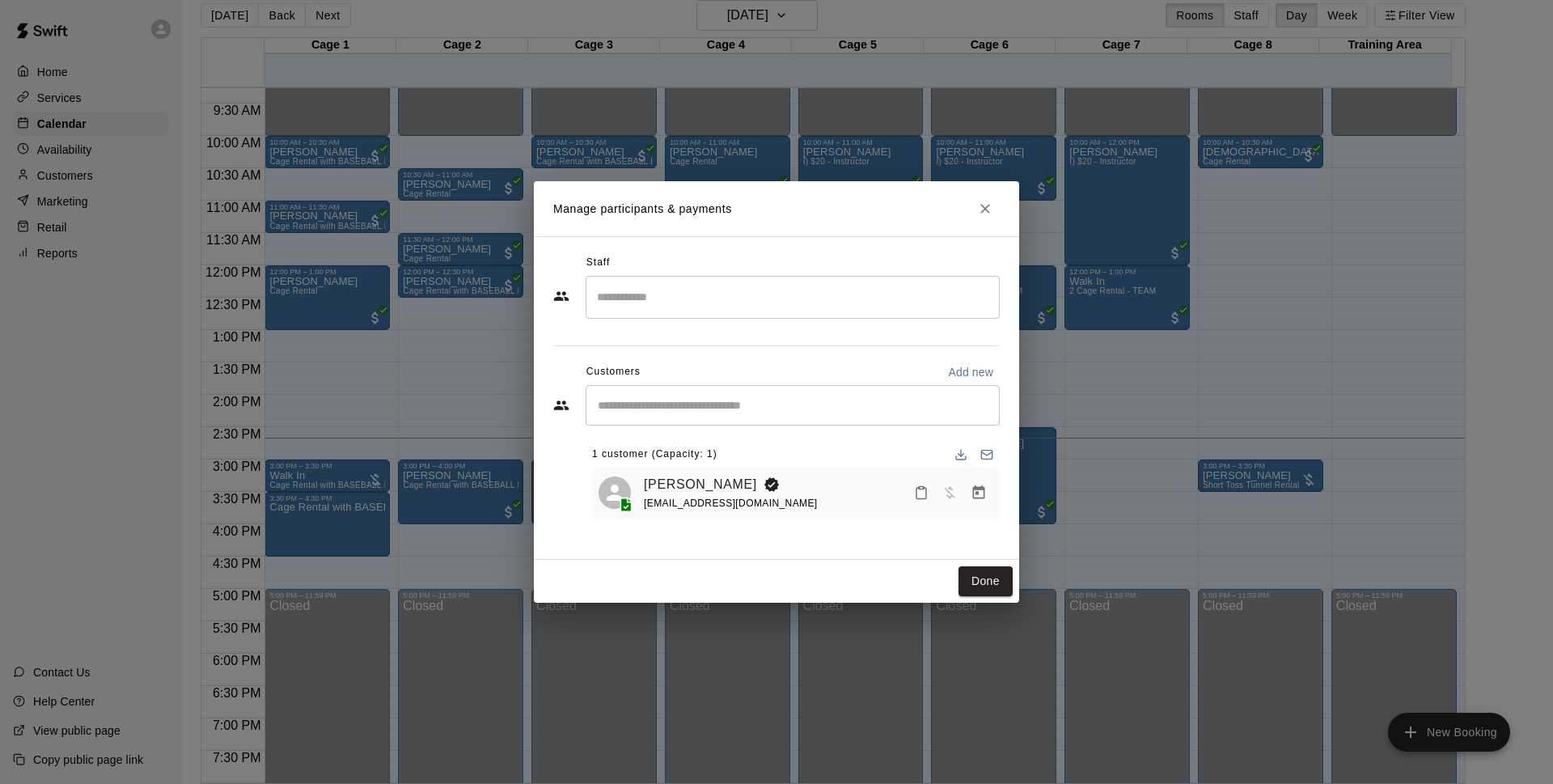
click at [1005, 562] on div "Done" at bounding box center [776, 581] width 485 height 43
click at [986, 573] on button "Done" at bounding box center [985, 581] width 54 height 30
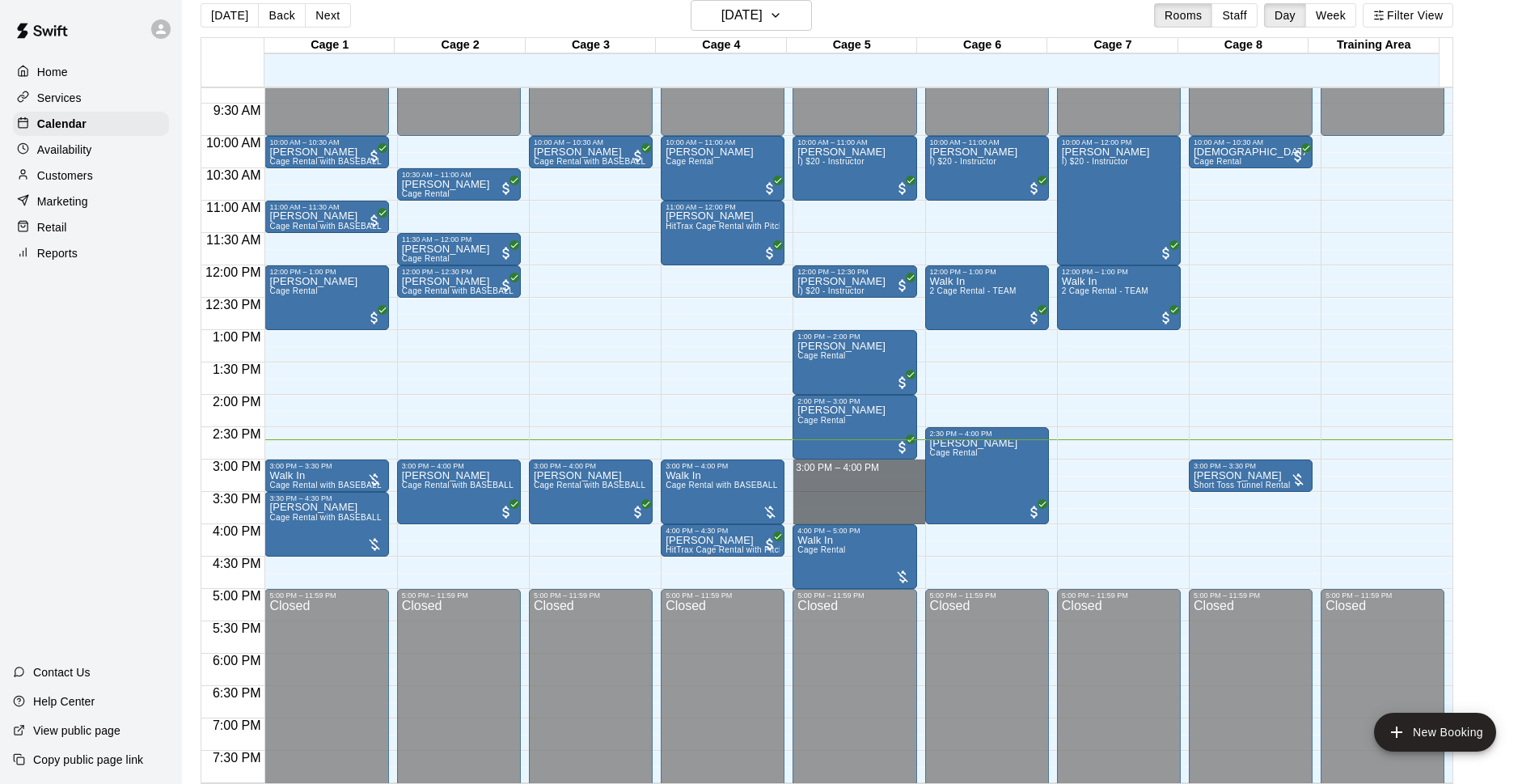
drag, startPoint x: 837, startPoint y: 465, endPoint x: 838, endPoint y: 520, distance: 55.0
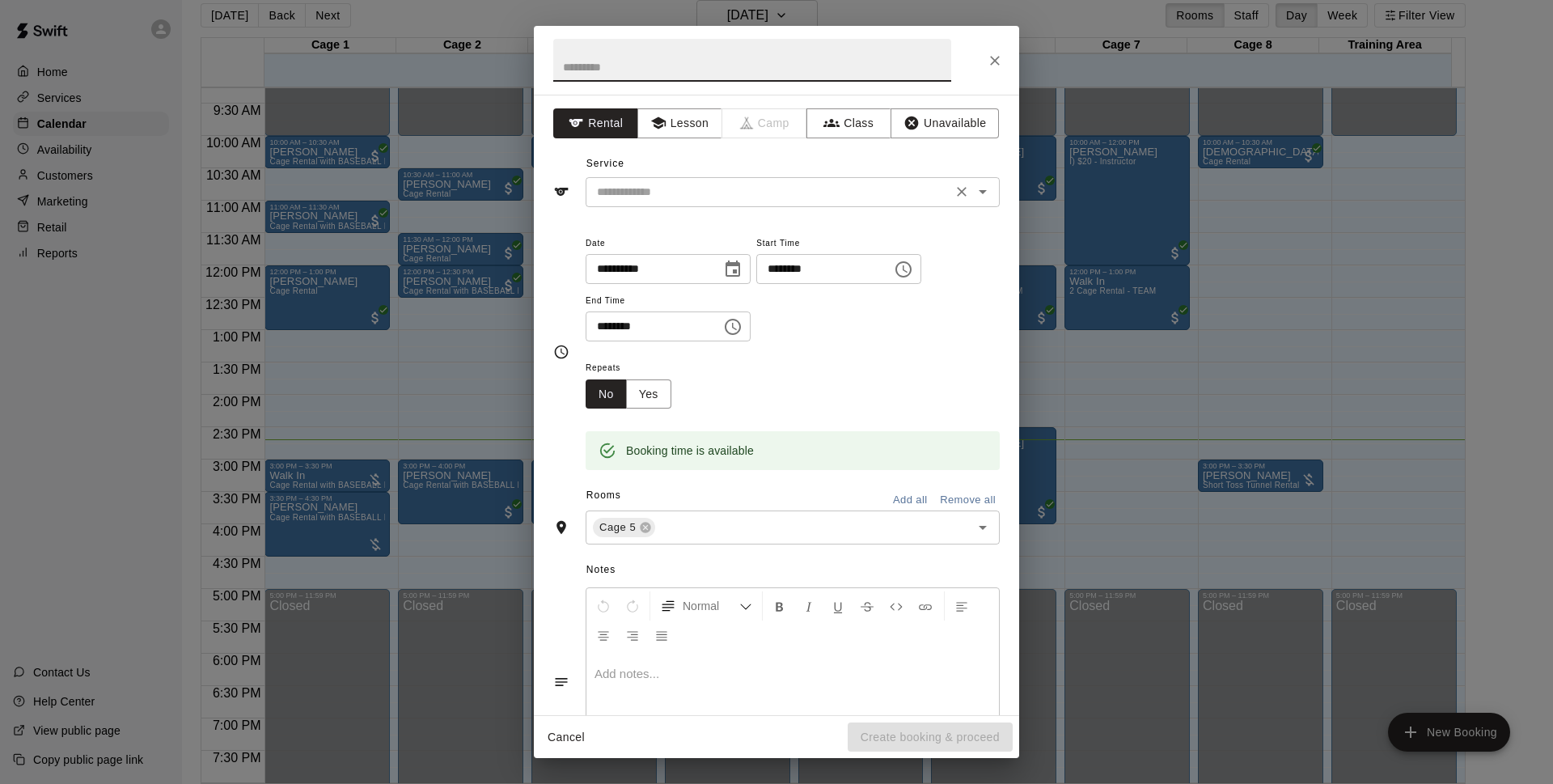
click at [794, 201] on input "text" at bounding box center [769, 192] width 357 height 20
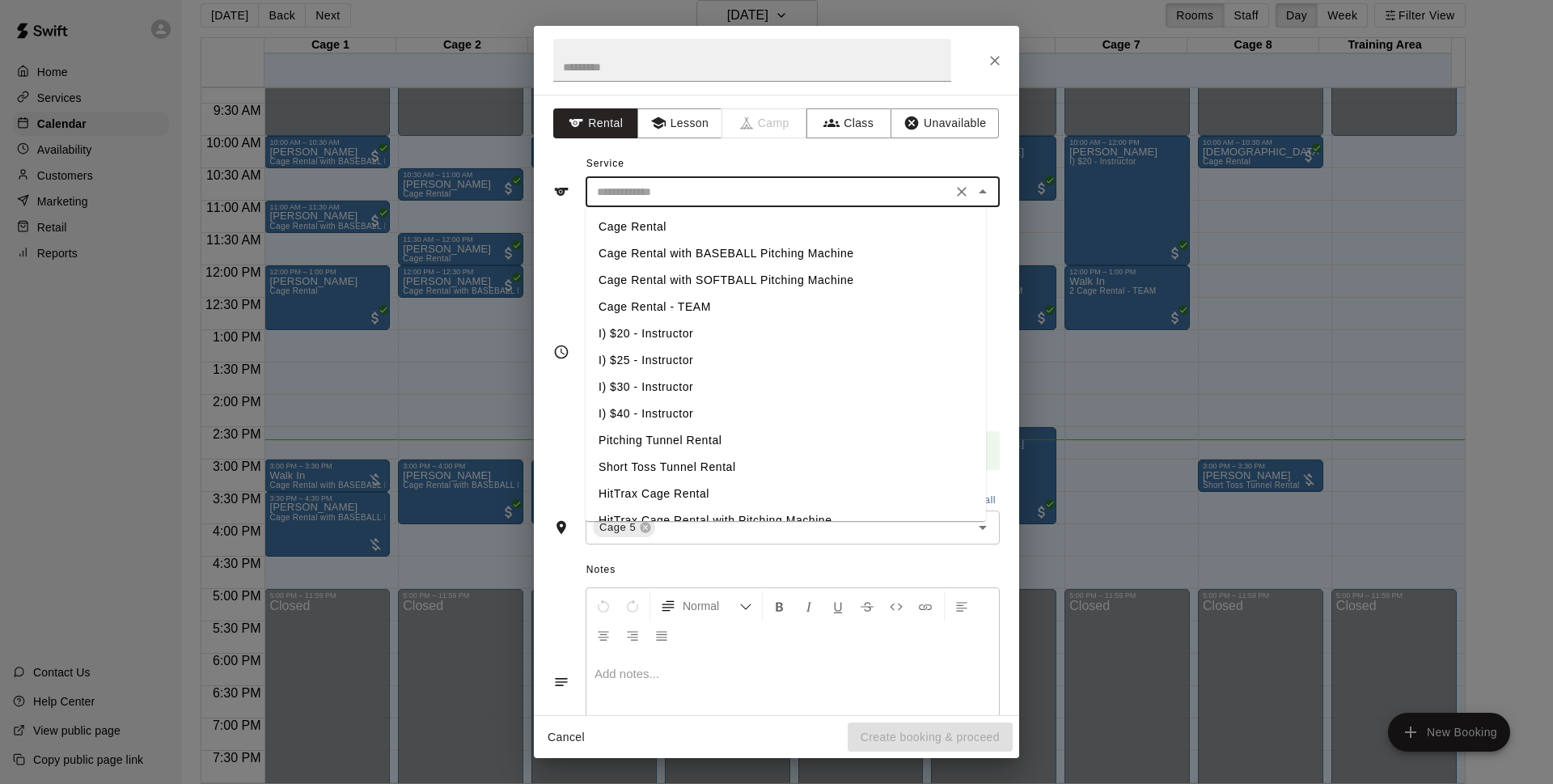
click at [726, 222] on li "Cage Rental" at bounding box center [786, 226] width 401 height 26
type input "**********"
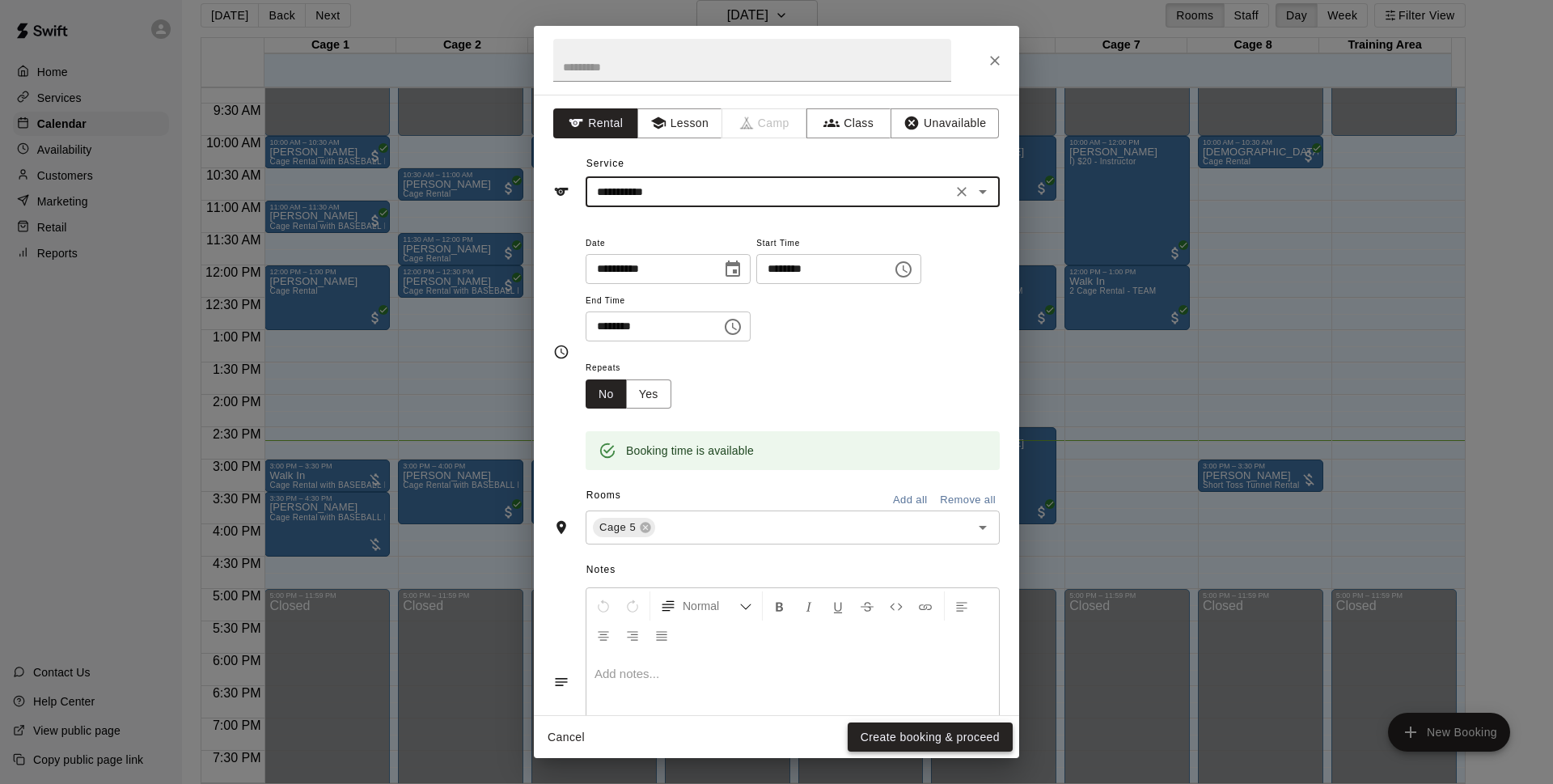
click at [899, 749] on button "Create booking & proceed" at bounding box center [930, 737] width 165 height 30
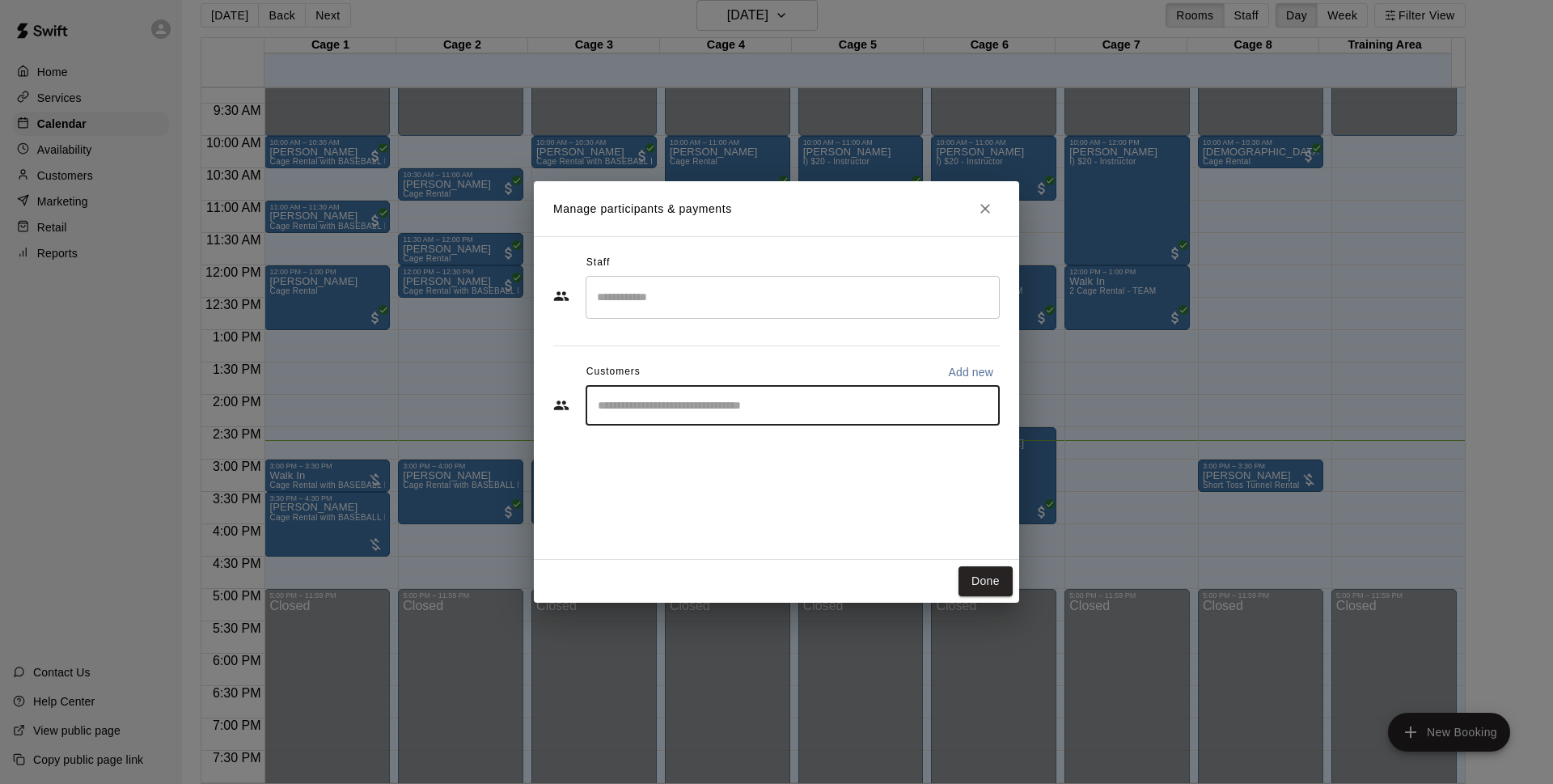
click at [721, 399] on input "Start typing to search customers..." at bounding box center [793, 405] width 400 height 16
type input "*******"
click at [768, 464] on div "Walk In [EMAIL_ADDRESS][DOMAIN_NAME]" at bounding box center [809, 452] width 356 height 35
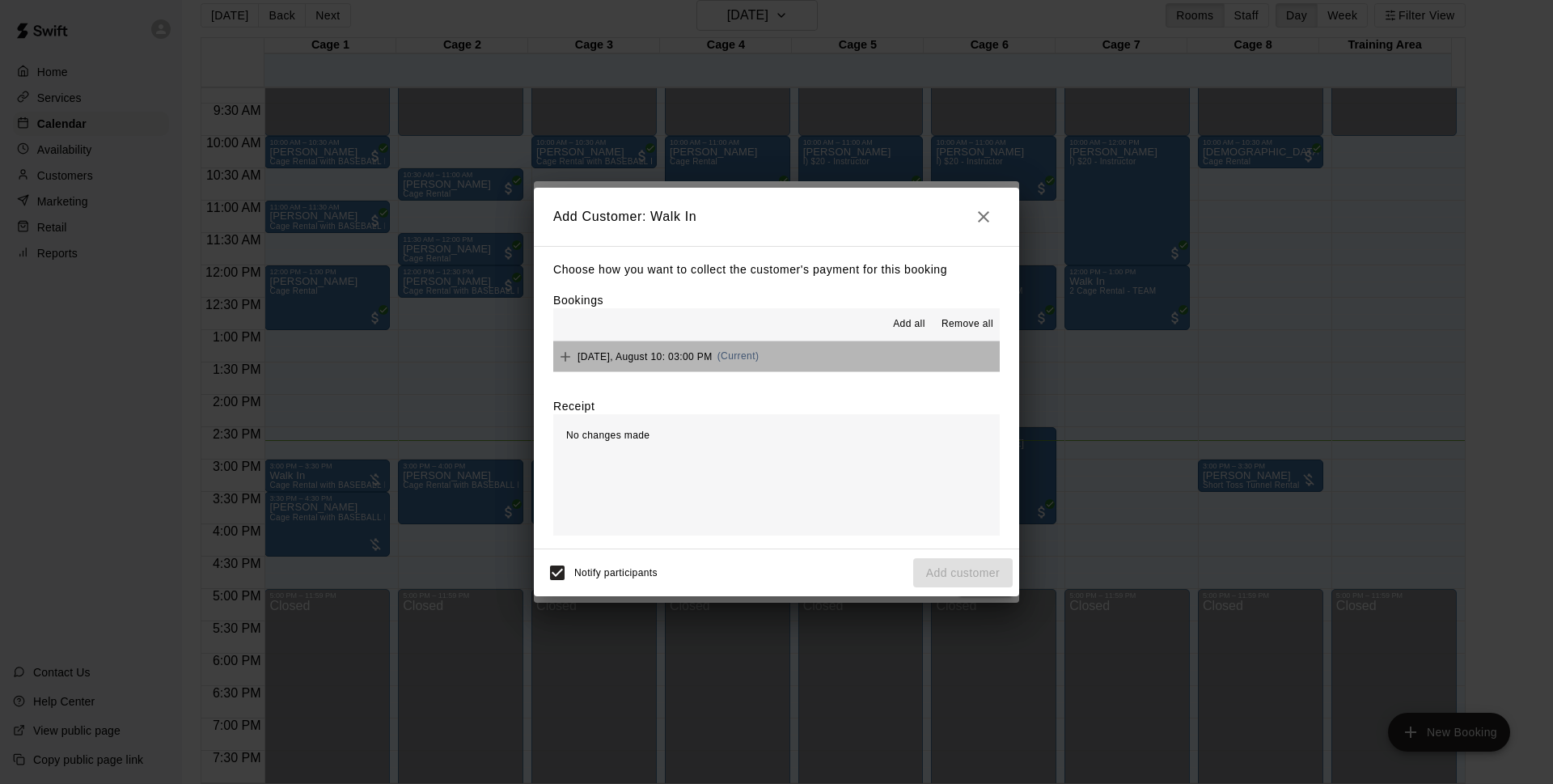
click at [844, 372] on button "[DATE], August 10: 03:00 PM (Current)" at bounding box center [776, 356] width 447 height 30
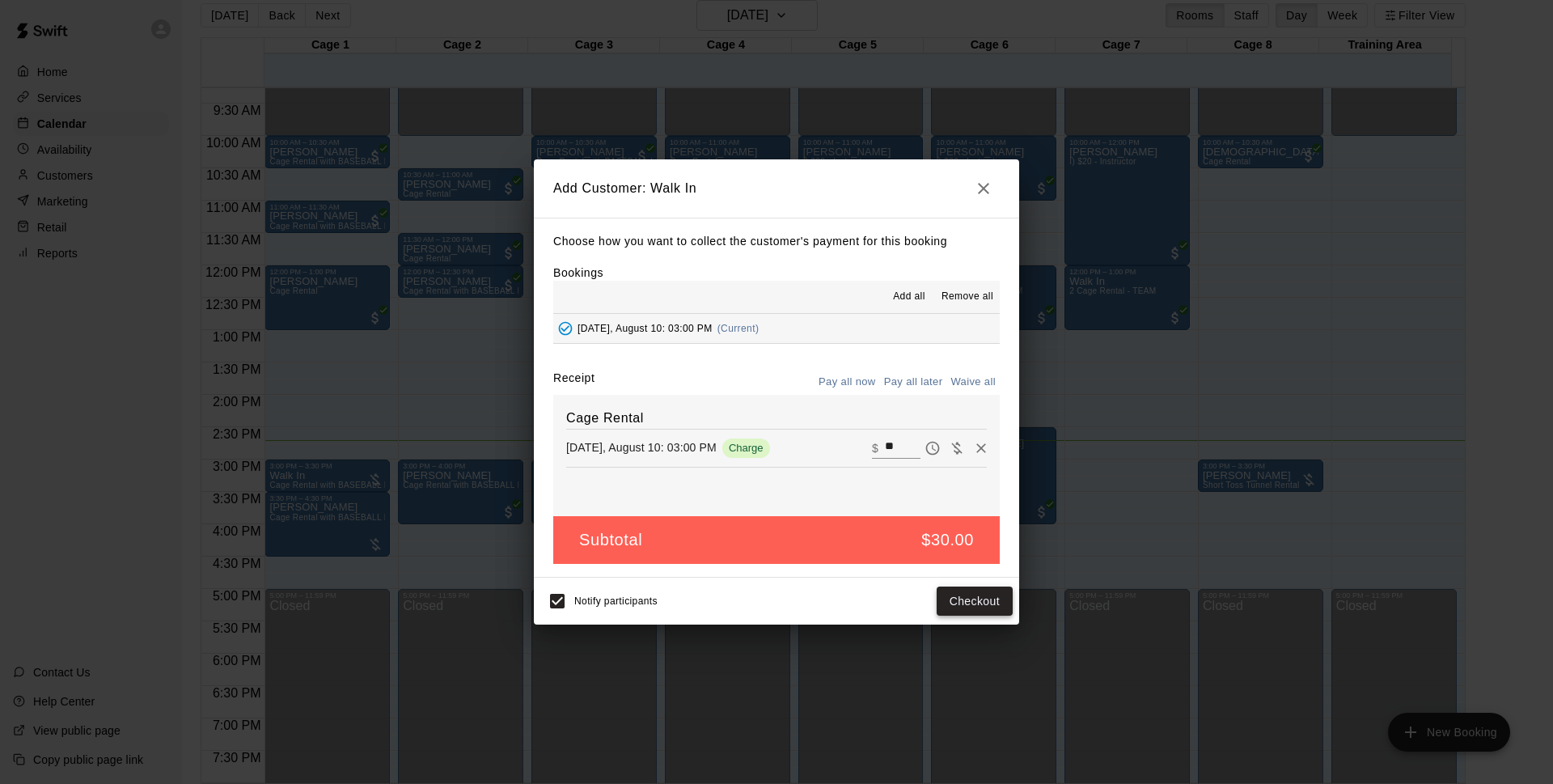
click at [955, 603] on button "Checkout" at bounding box center [975, 601] width 76 height 30
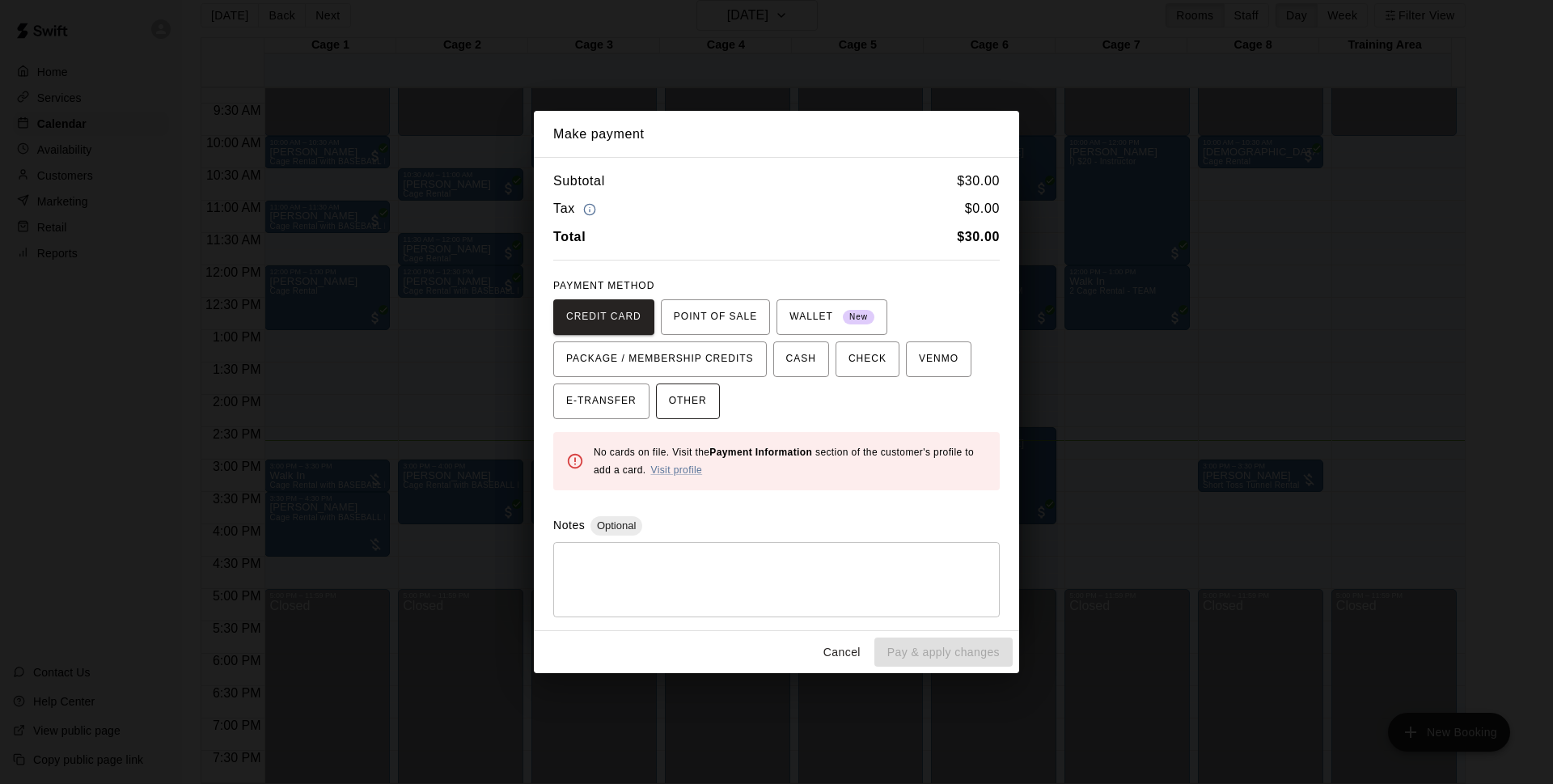
click at [695, 401] on span "OTHER" at bounding box center [688, 401] width 38 height 26
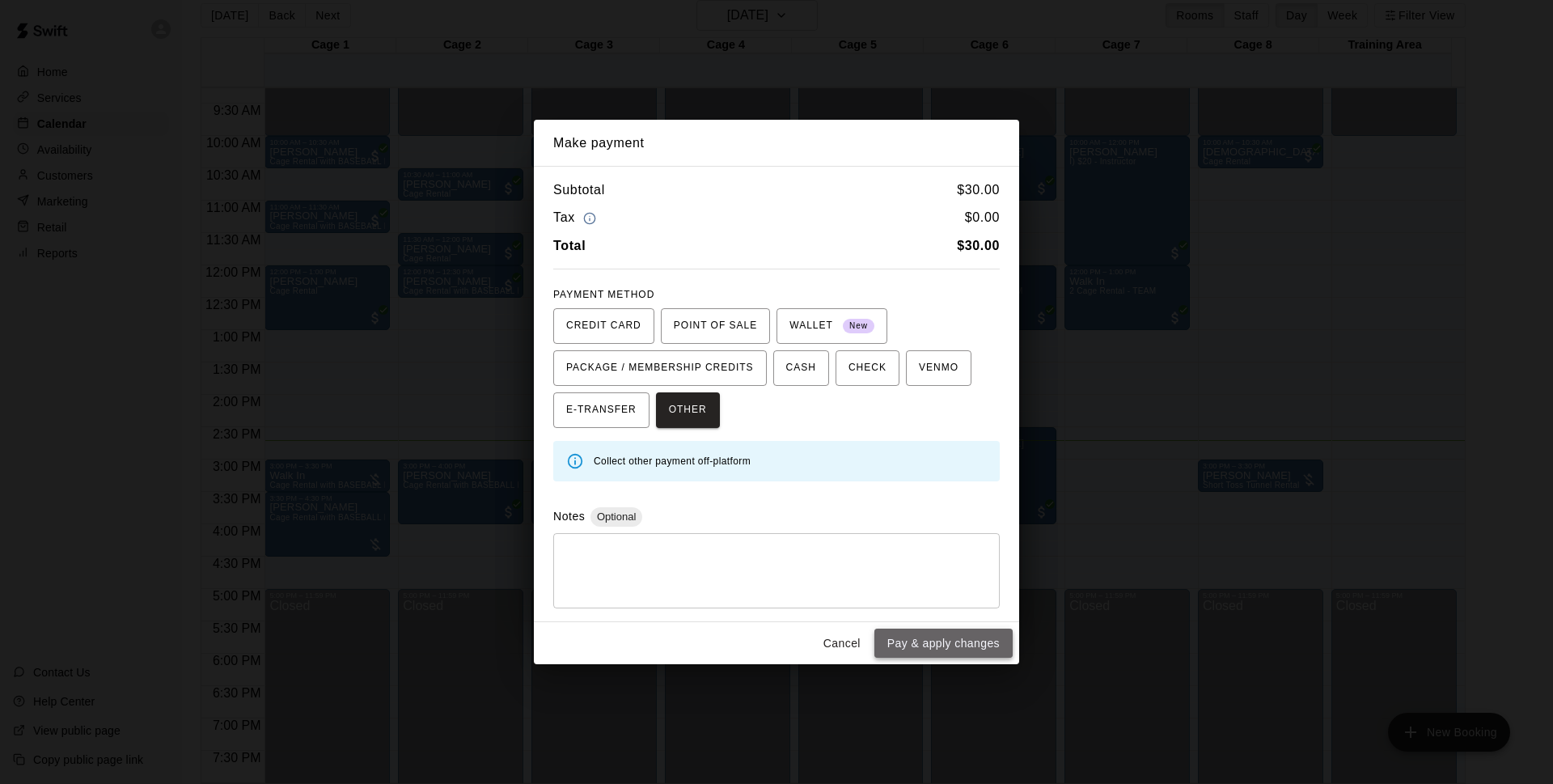
click at [934, 640] on button "Pay & apply changes" at bounding box center [944, 643] width 138 height 30
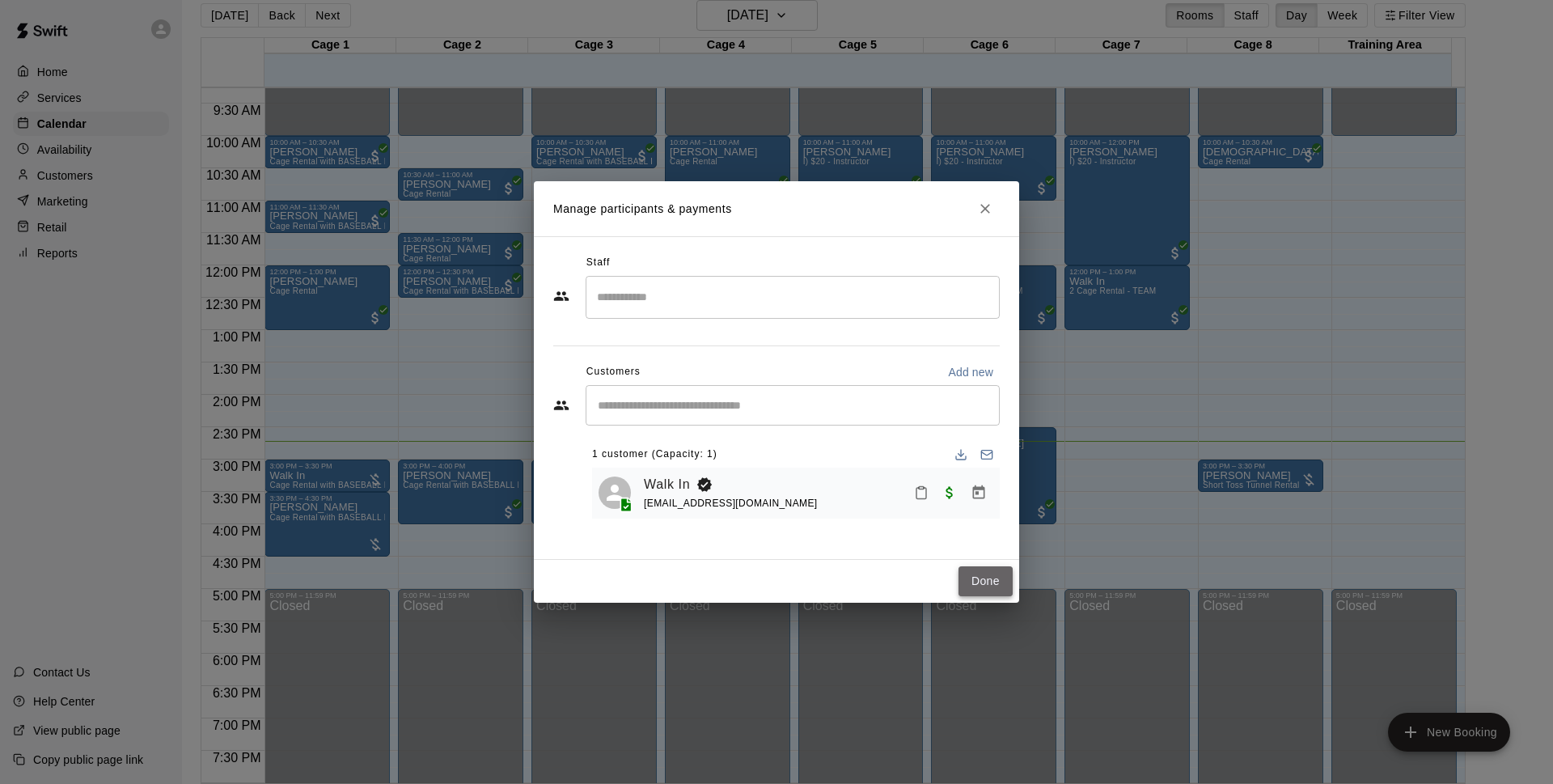
click at [993, 575] on button "Done" at bounding box center [985, 581] width 54 height 30
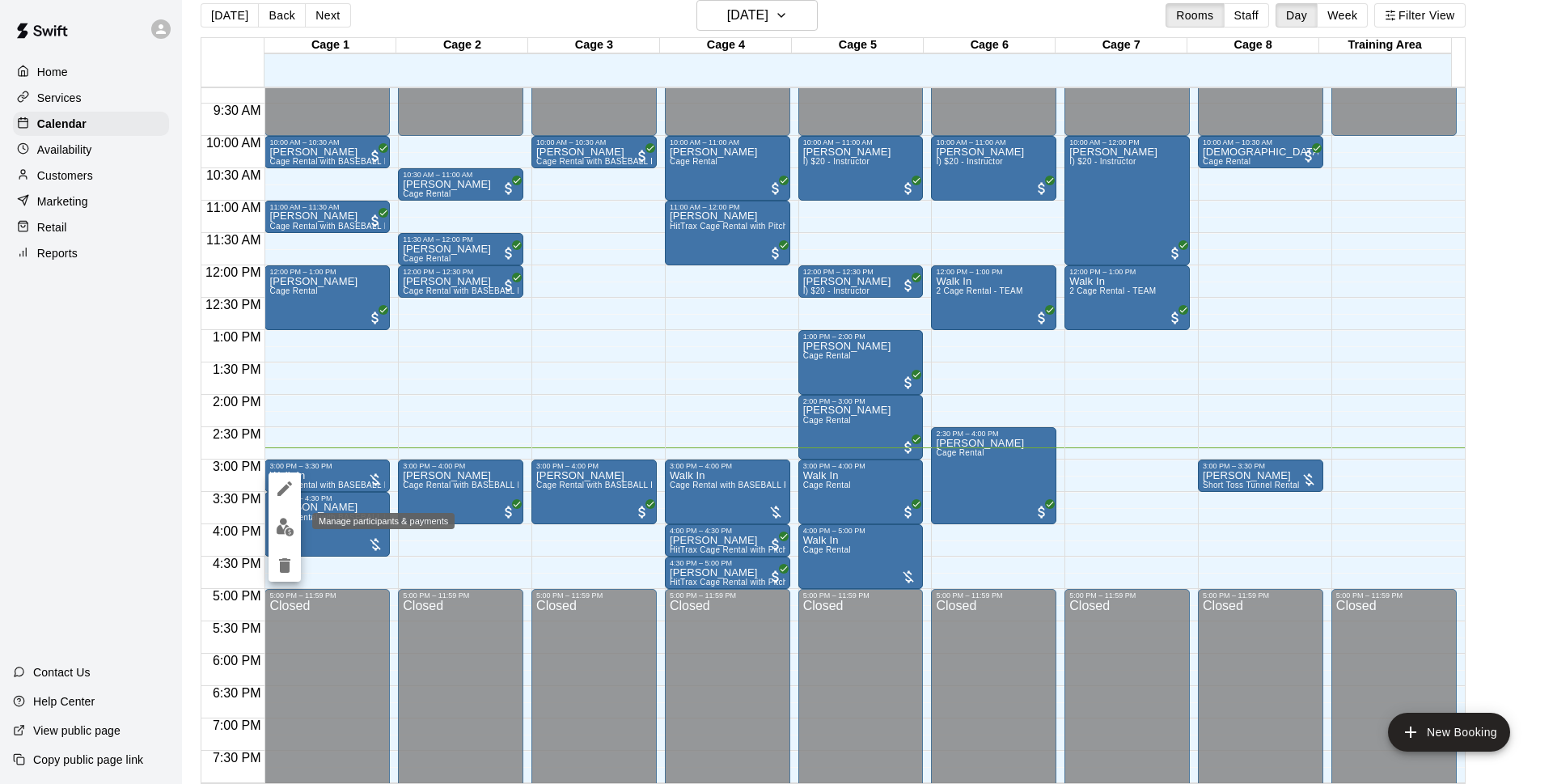
click at [294, 518] on img "edit" at bounding box center [285, 527] width 19 height 19
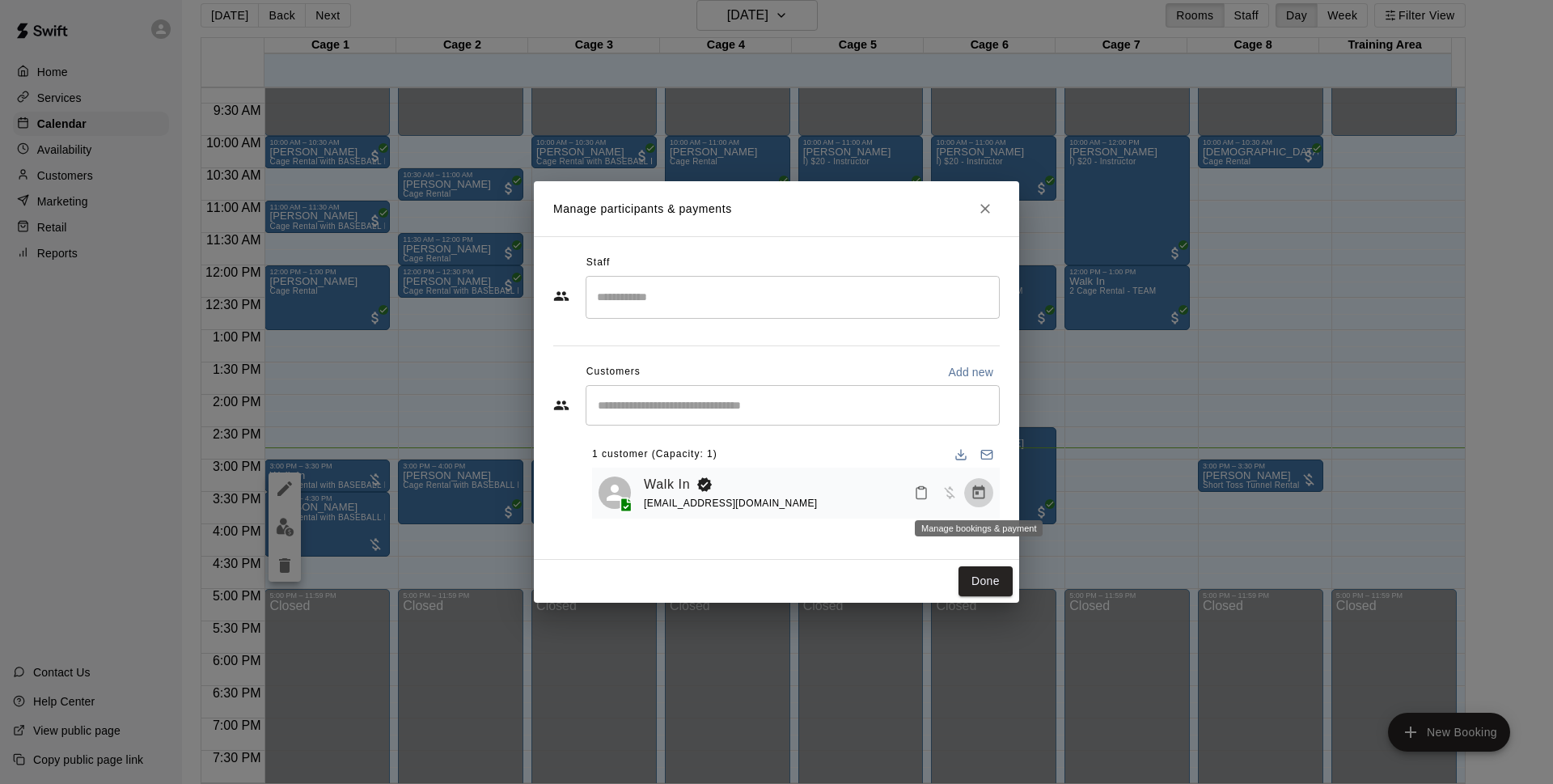
click at [984, 491] on icon "Manage bookings & payment" at bounding box center [979, 492] width 12 height 14
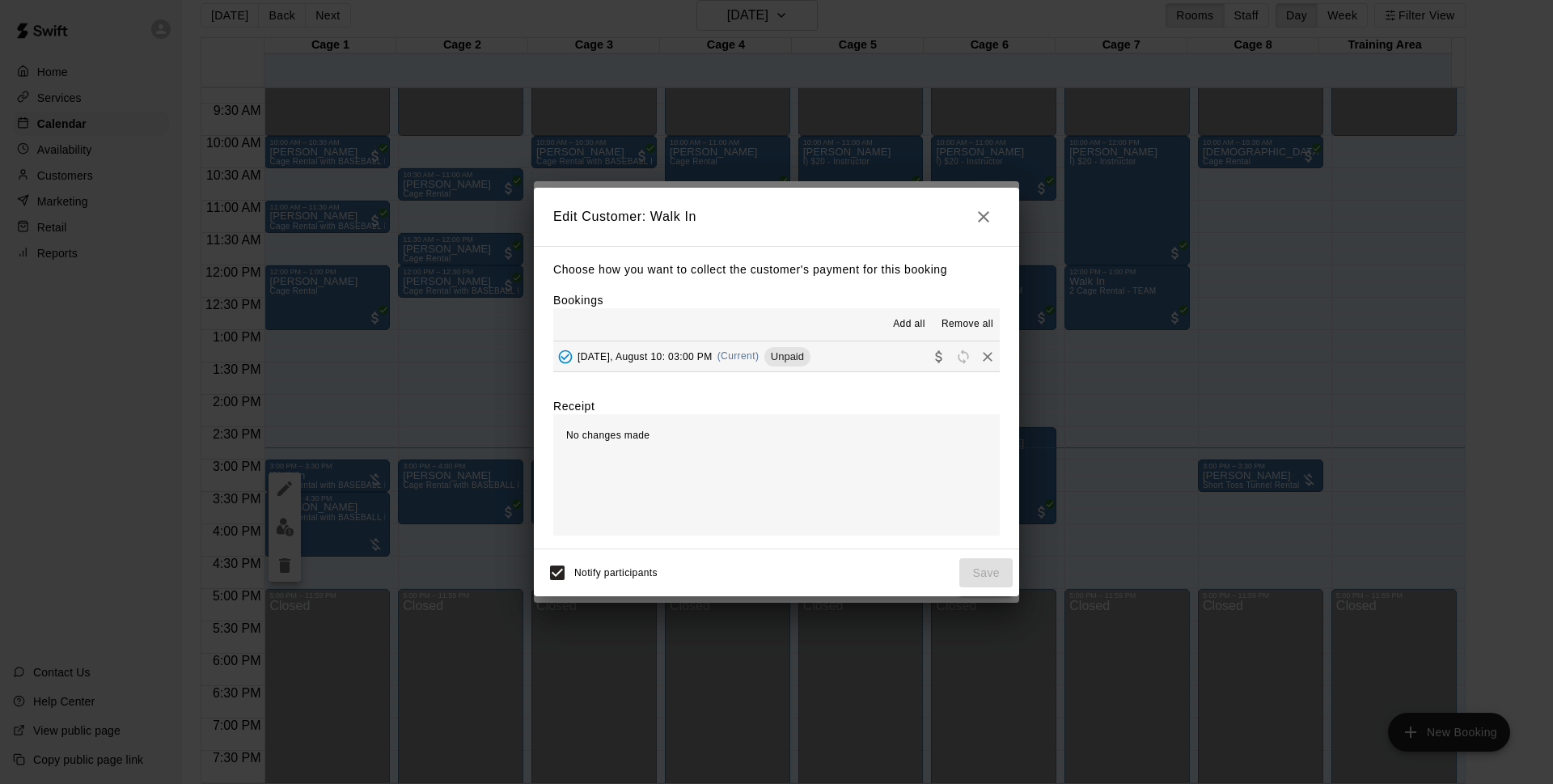
click at [993, 214] on icon "button" at bounding box center [983, 216] width 20 height 20
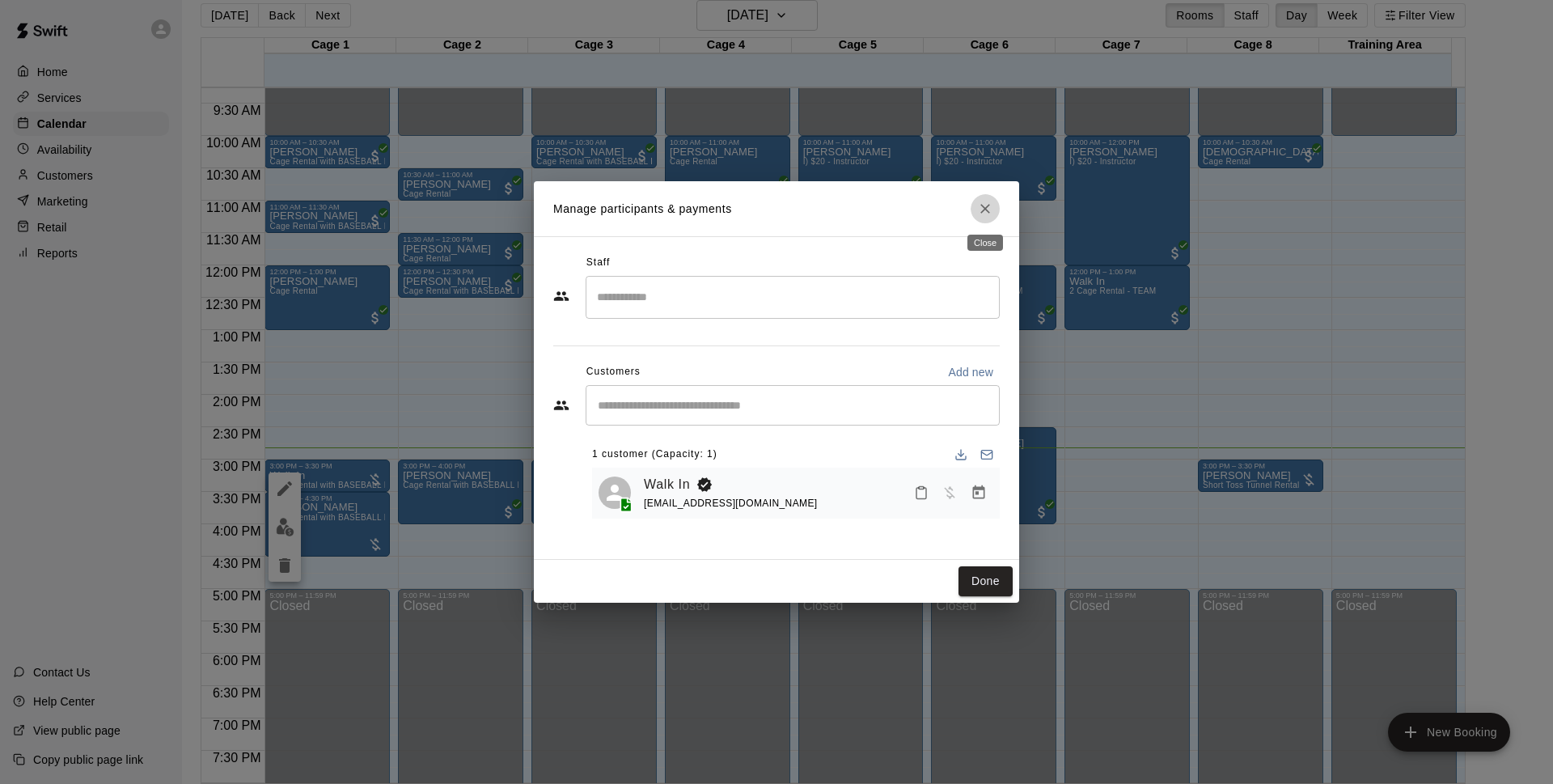
click at [988, 213] on icon "Close" at bounding box center [985, 208] width 9 height 9
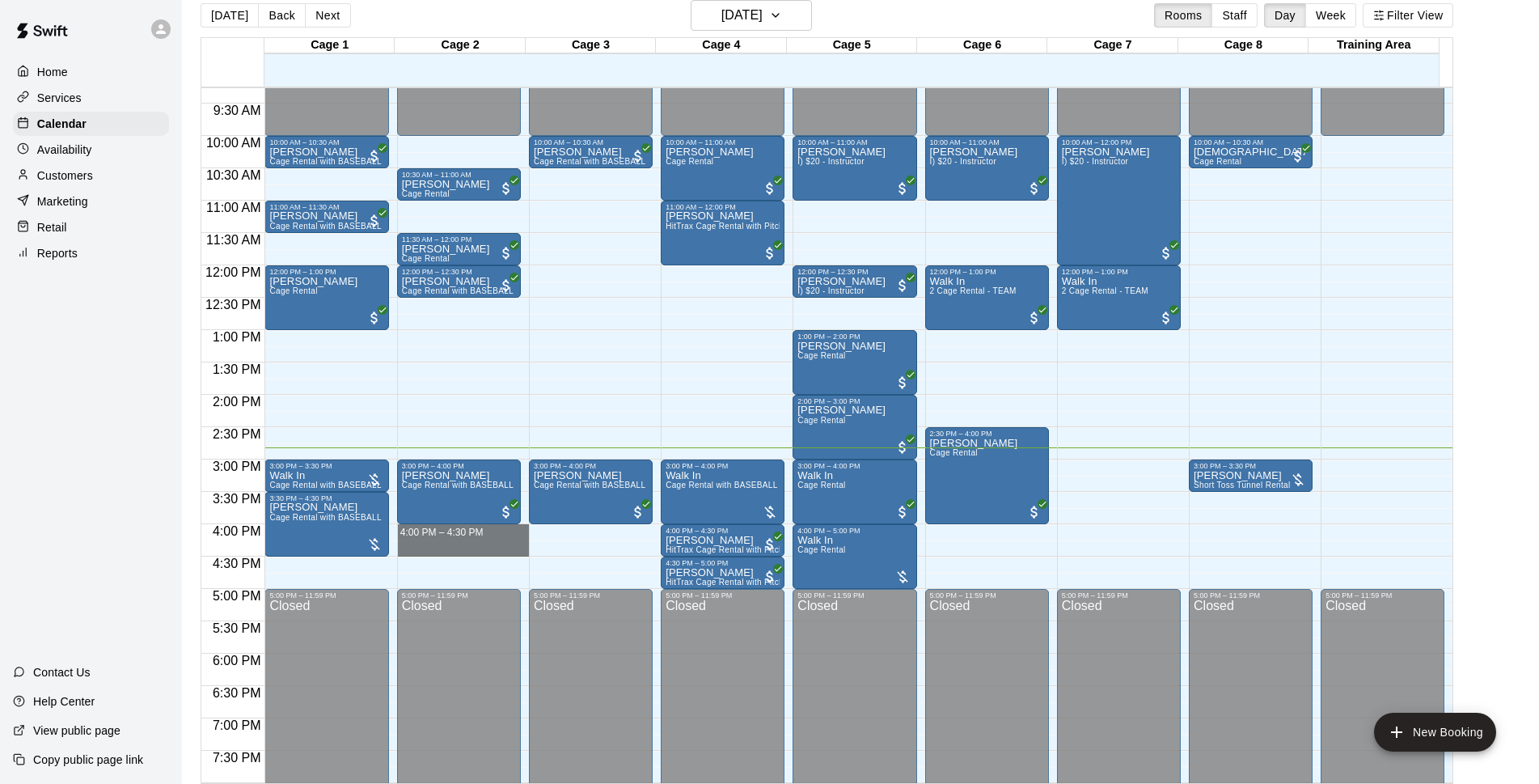
drag, startPoint x: 415, startPoint y: 526, endPoint x: 415, endPoint y: 548, distance: 22.0
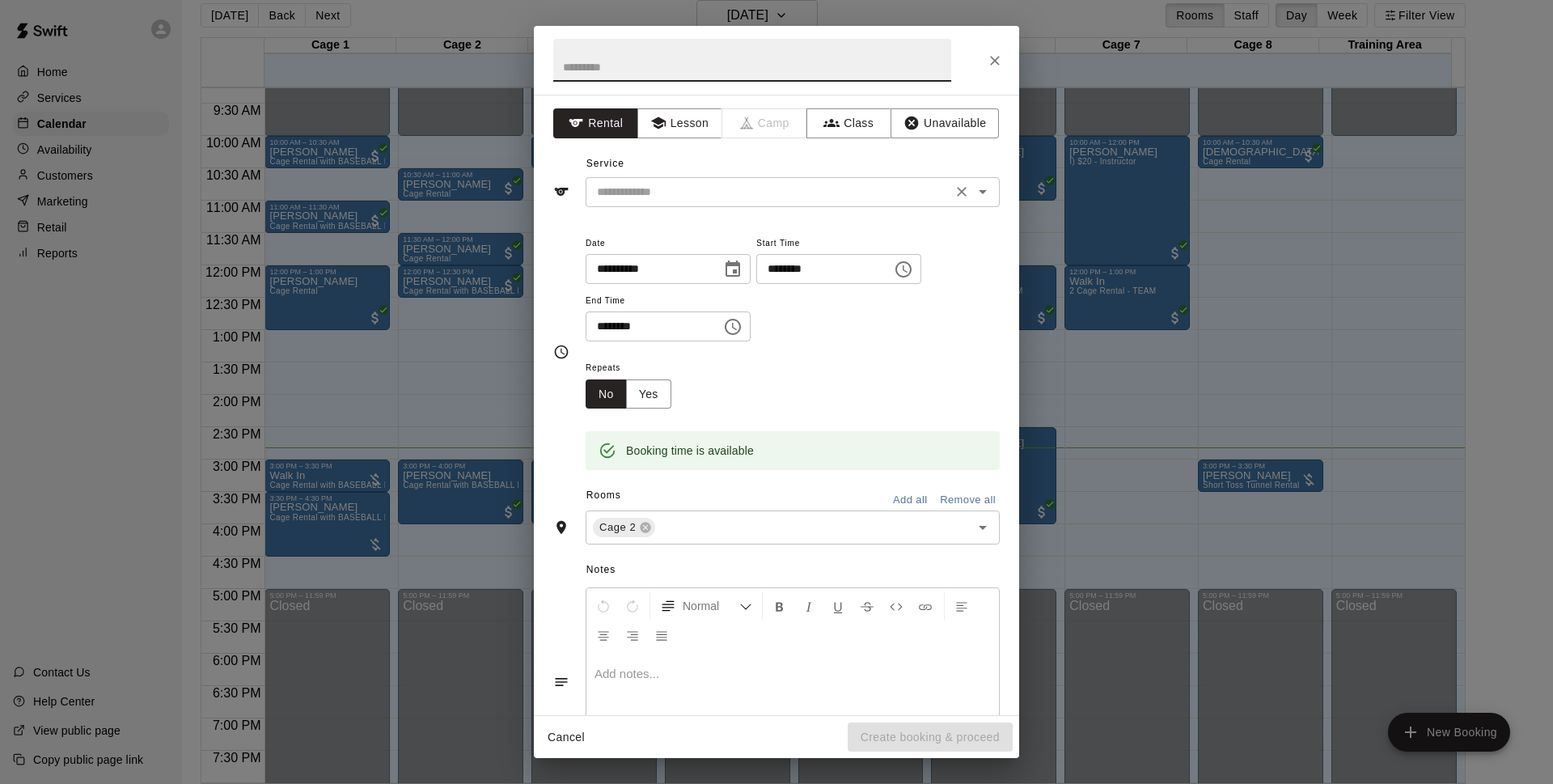
click at [712, 191] on input "text" at bounding box center [769, 192] width 357 height 20
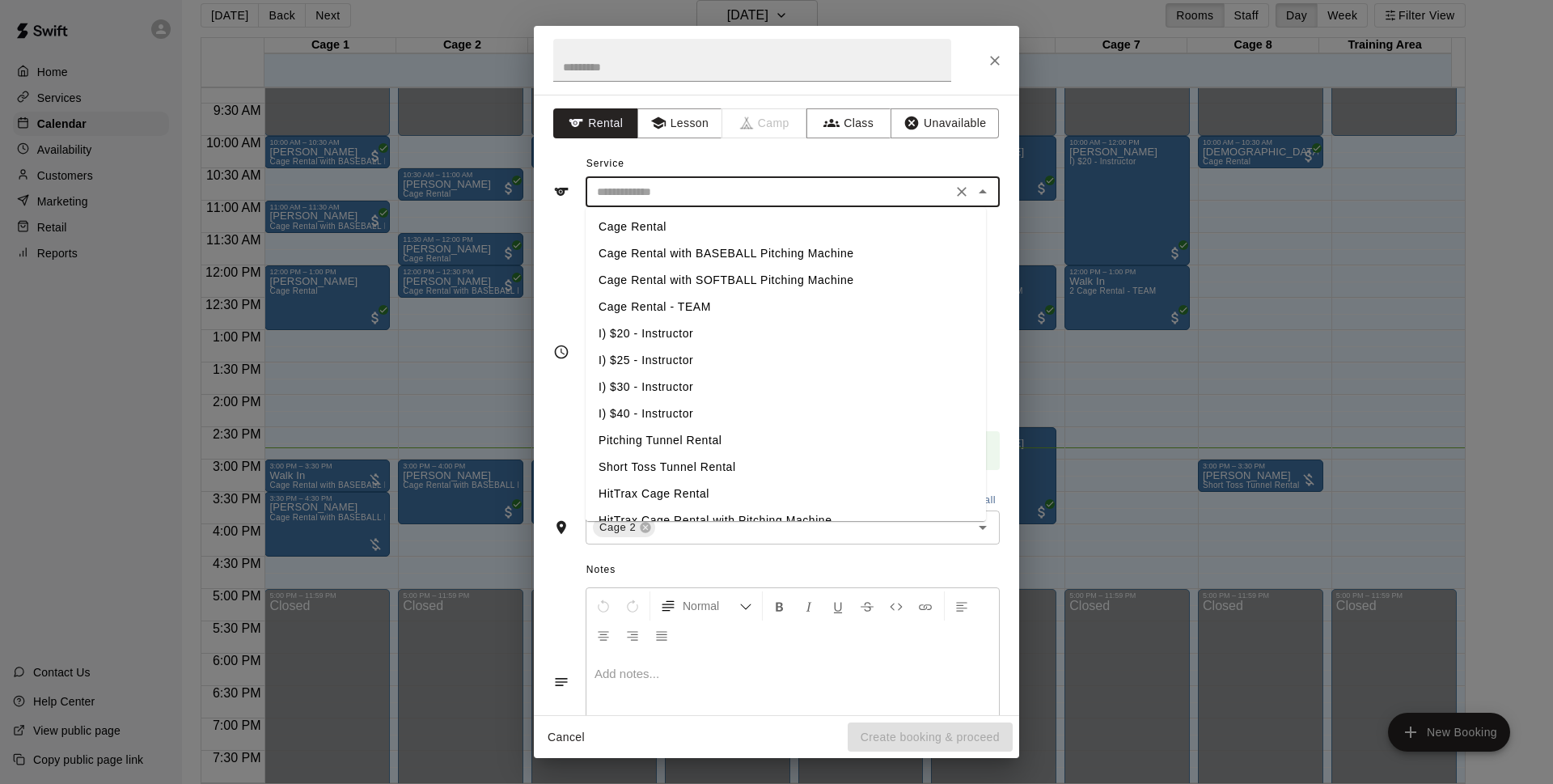
click at [691, 243] on li "Cage Rental with BASEBALL Pitching Machine" at bounding box center [786, 253] width 401 height 26
type input "**********"
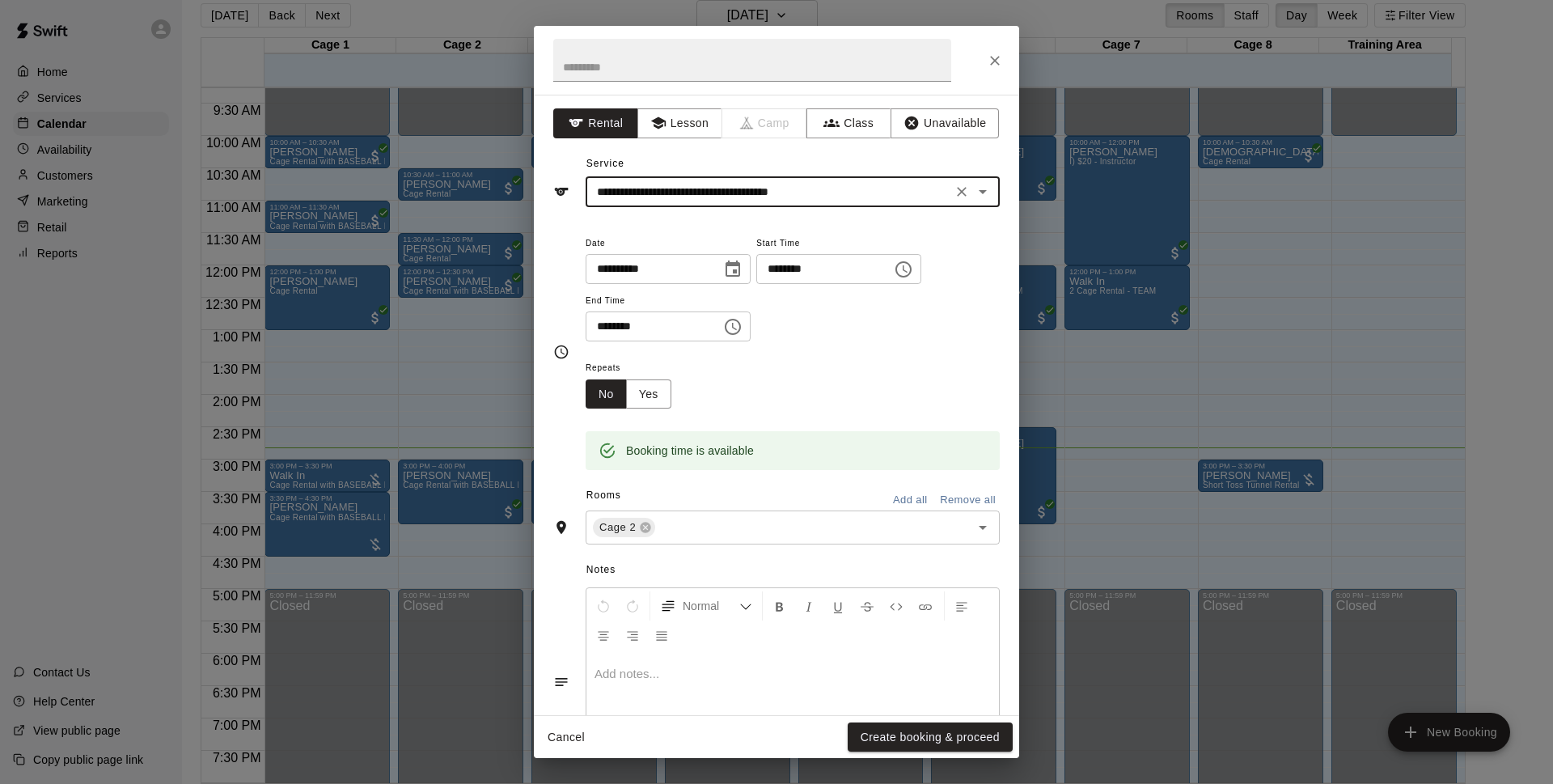
click at [893, 720] on div "Cancel Create booking & proceed" at bounding box center [776, 737] width 485 height 43
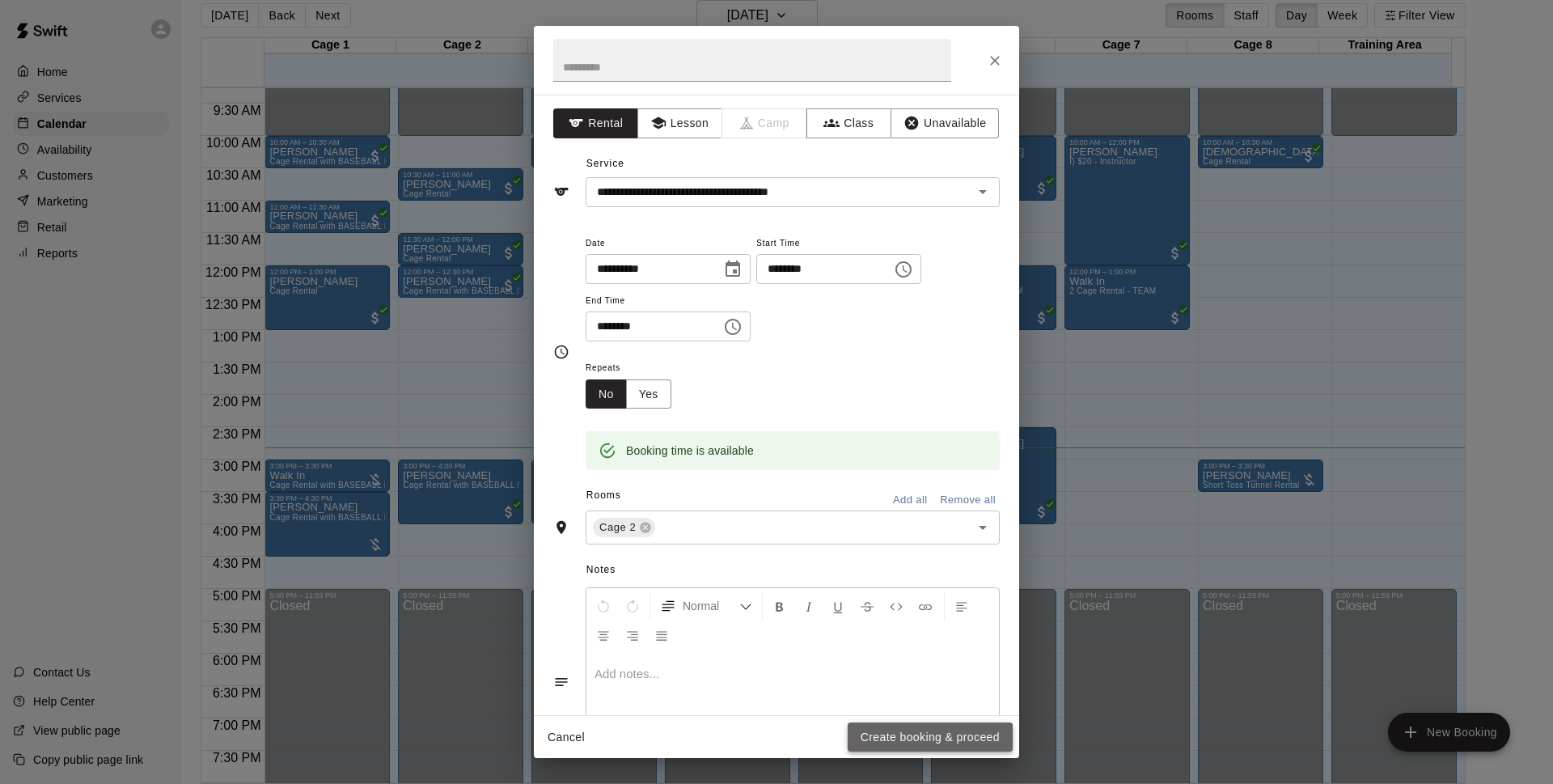
click at [894, 726] on button "Create booking & proceed" at bounding box center [930, 737] width 165 height 30
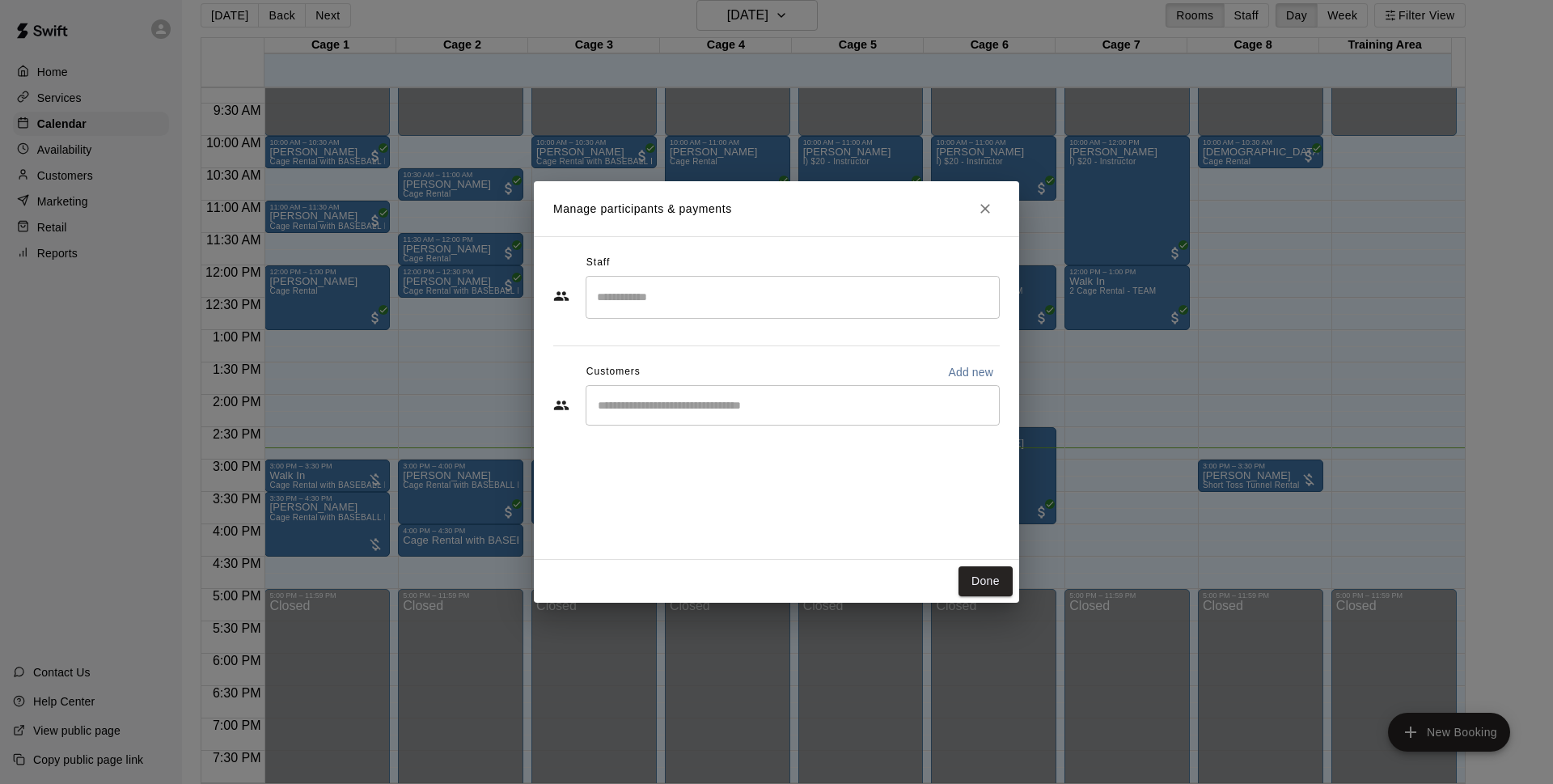
click at [710, 402] on input "Start typing to search customers..." at bounding box center [793, 405] width 400 height 16
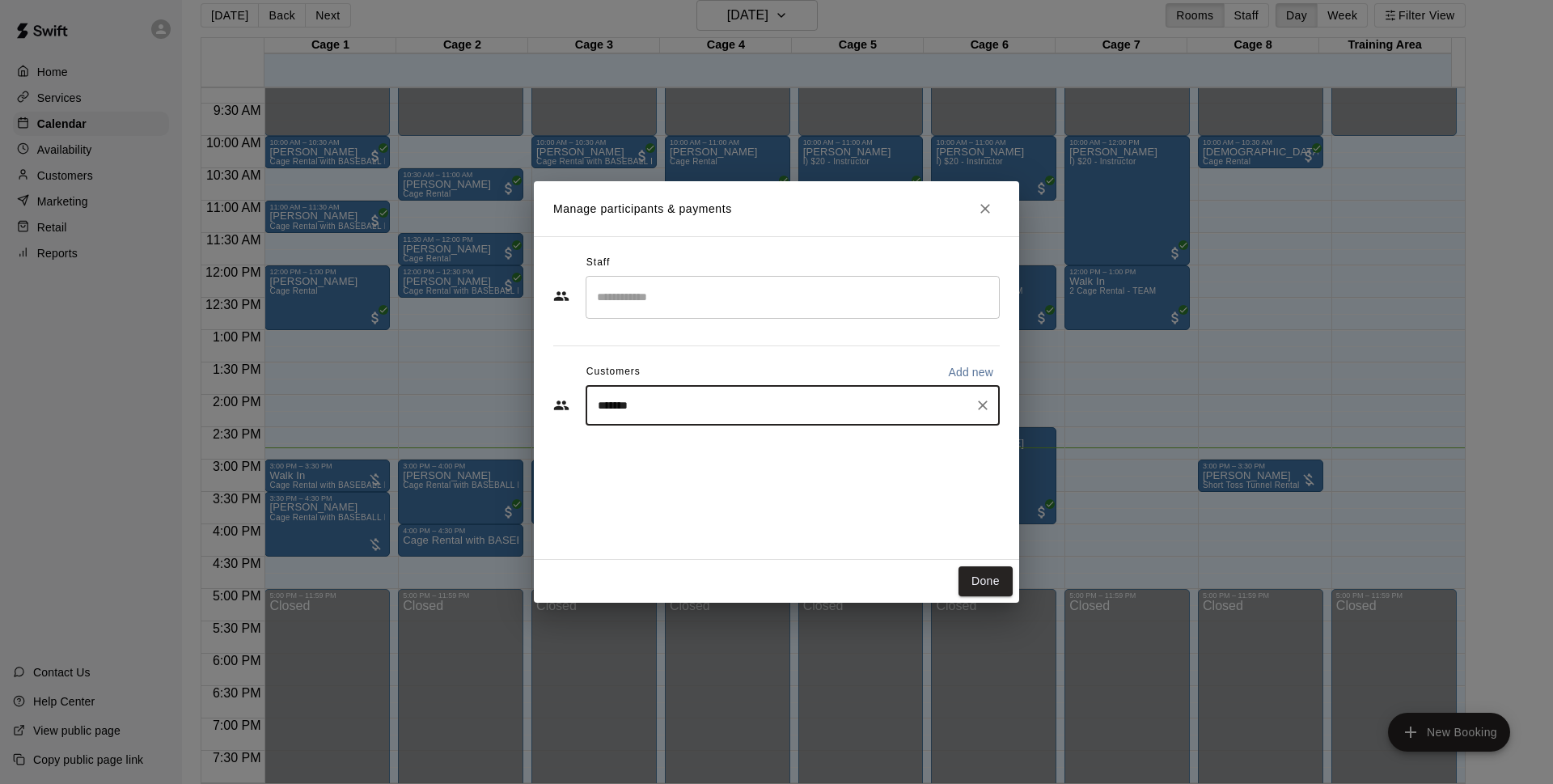
type input "*******"
click at [820, 457] on div "Walk In [EMAIL_ADDRESS][DOMAIN_NAME]" at bounding box center [809, 452] width 356 height 35
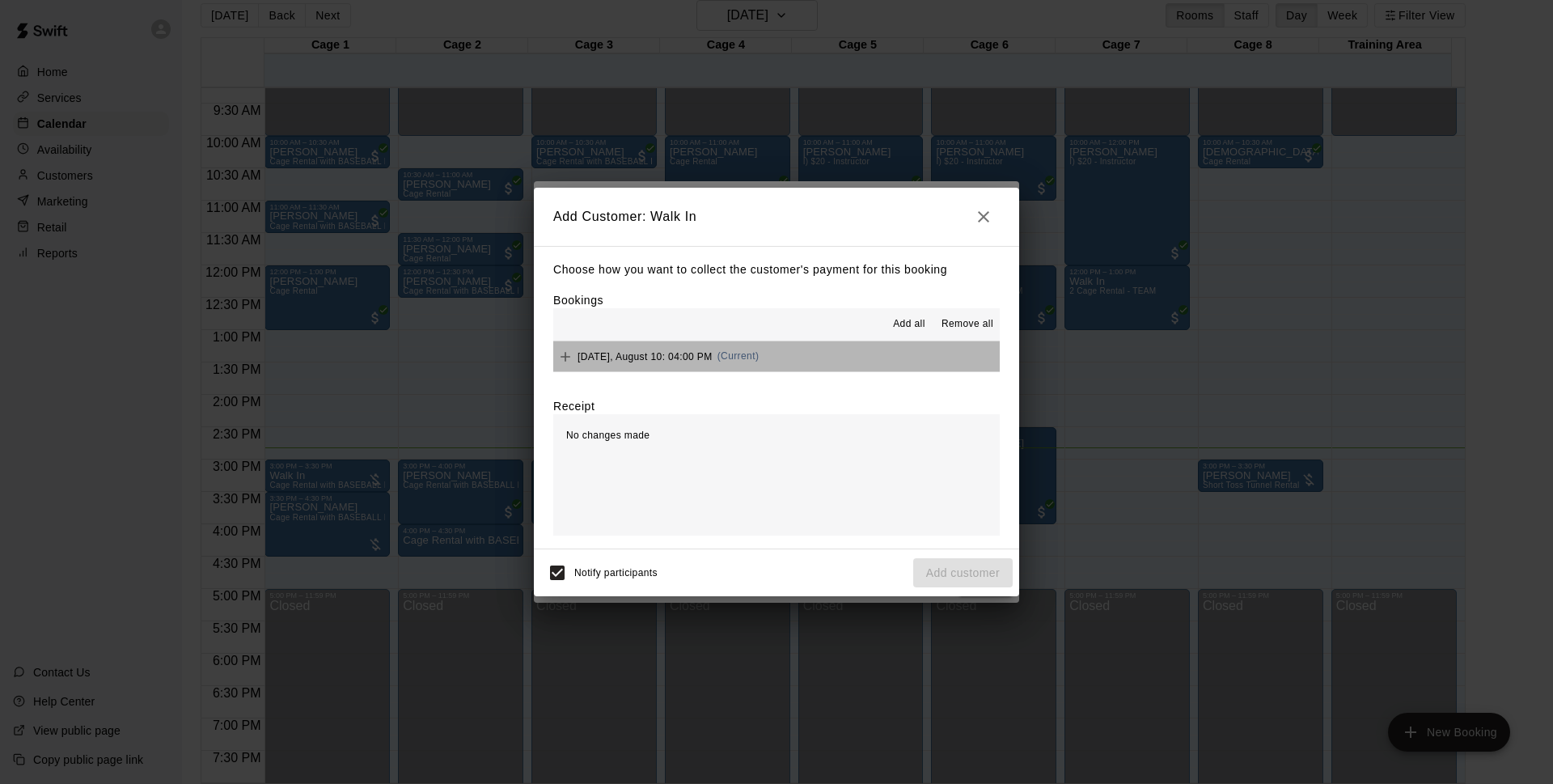
click at [843, 350] on button "[DATE], August 10: 04:00 PM (Current)" at bounding box center [776, 356] width 447 height 30
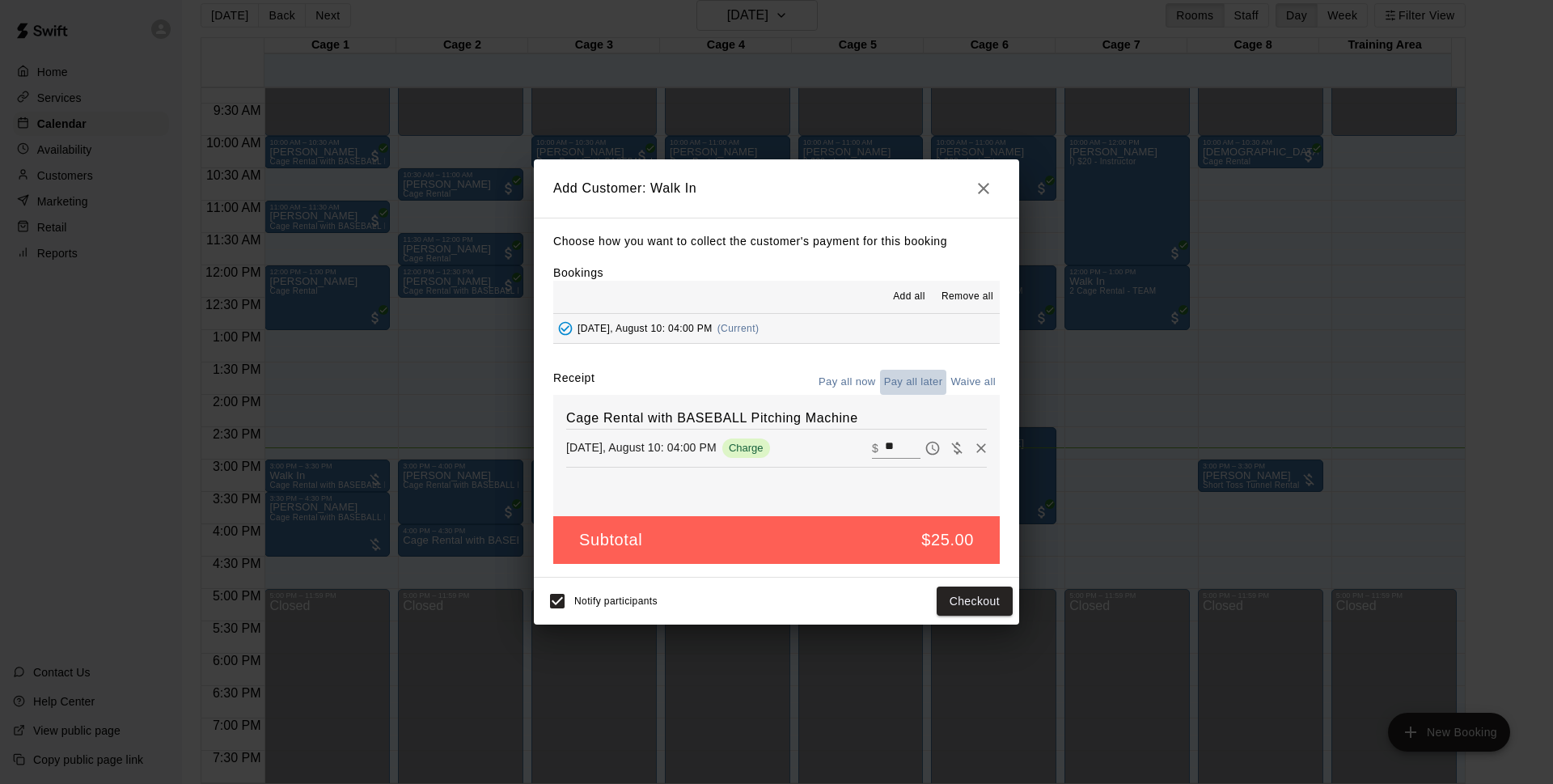
click at [917, 387] on button "Pay all later" at bounding box center [913, 382] width 67 height 25
click at [947, 603] on button "Add customer" at bounding box center [963, 601] width 99 height 30
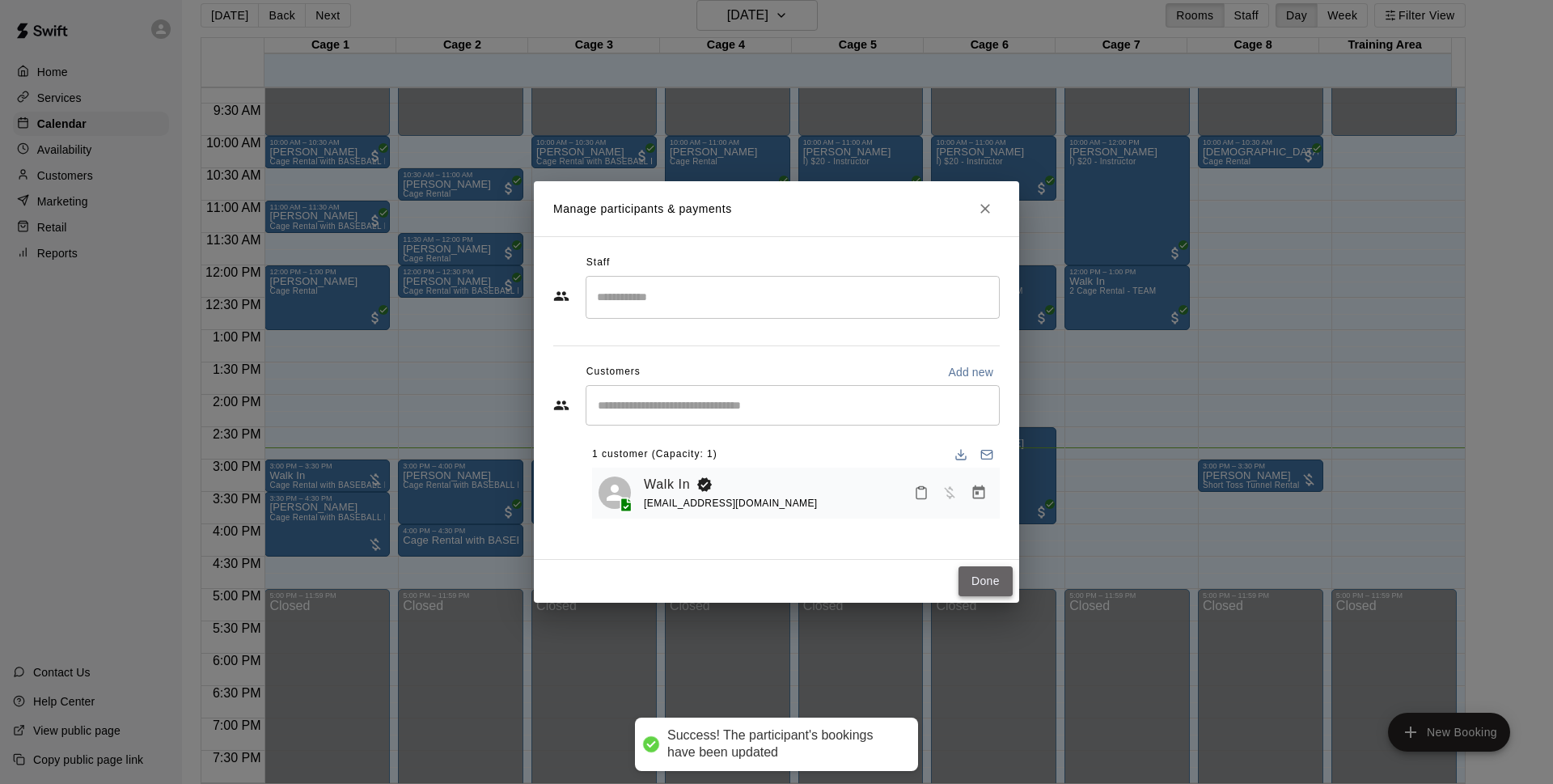
click at [973, 570] on button "Done" at bounding box center [985, 581] width 54 height 30
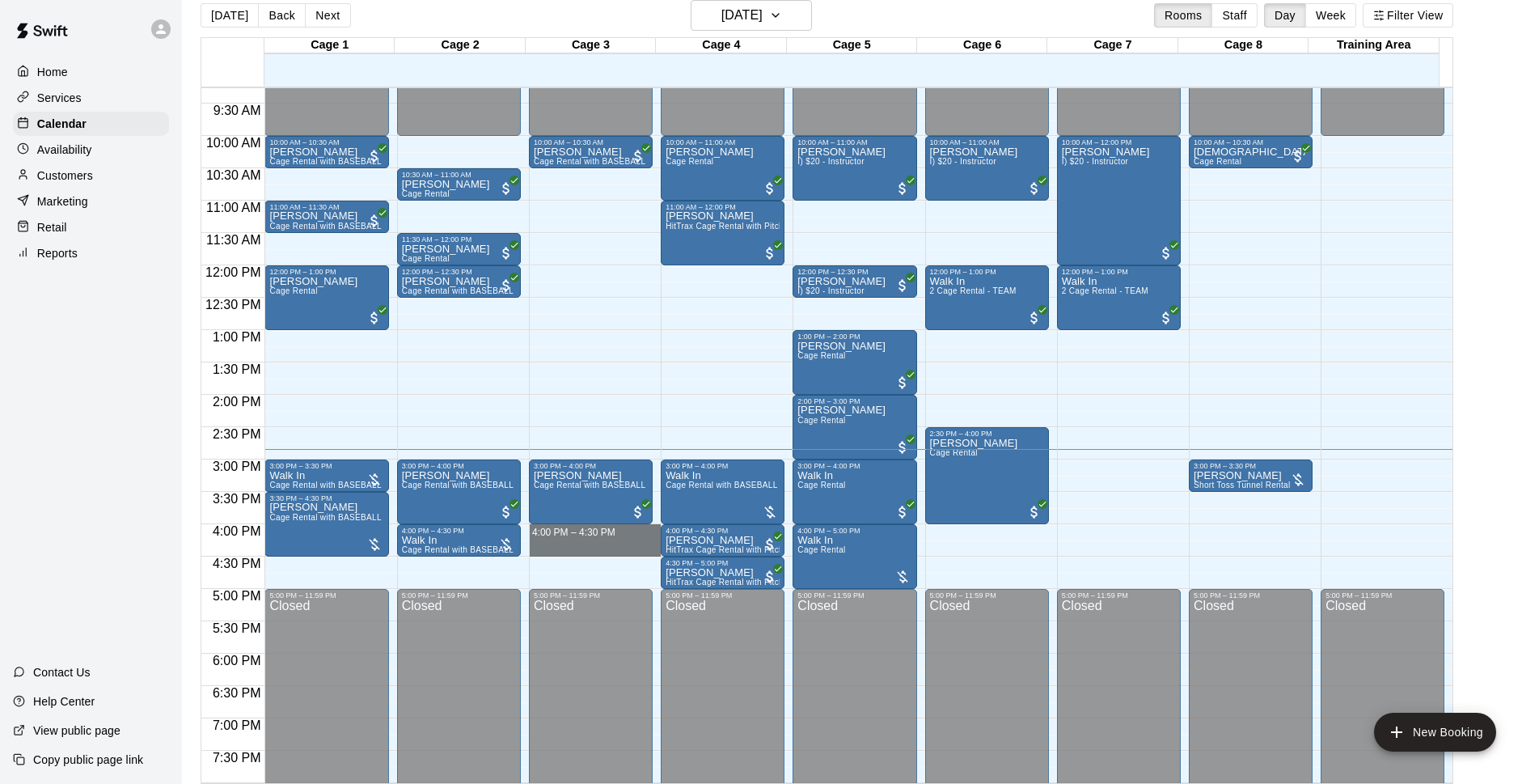
drag, startPoint x: 560, startPoint y: 528, endPoint x: 560, endPoint y: 547, distance: 19.0
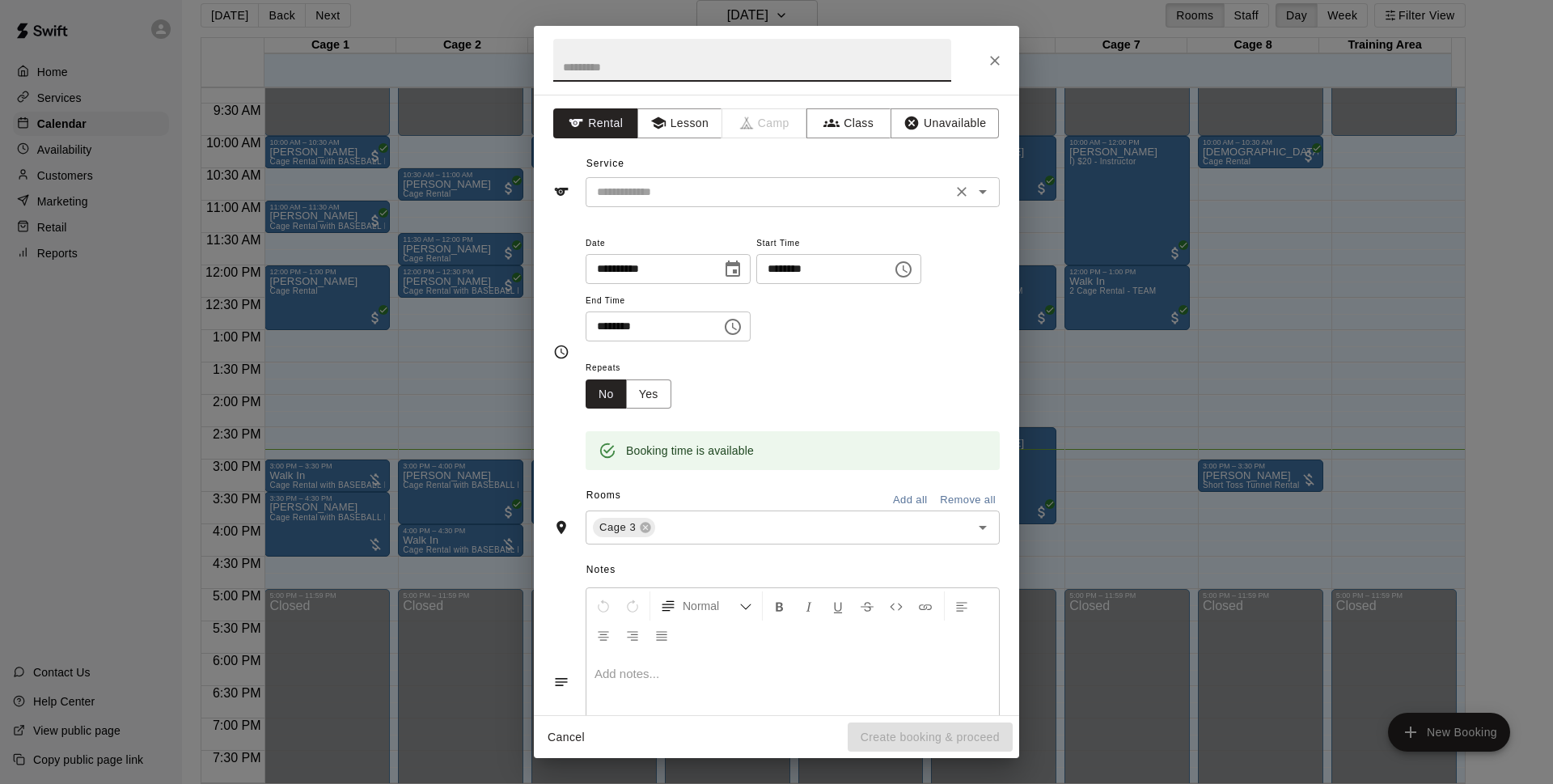
click at [730, 205] on div "​" at bounding box center [793, 191] width 414 height 30
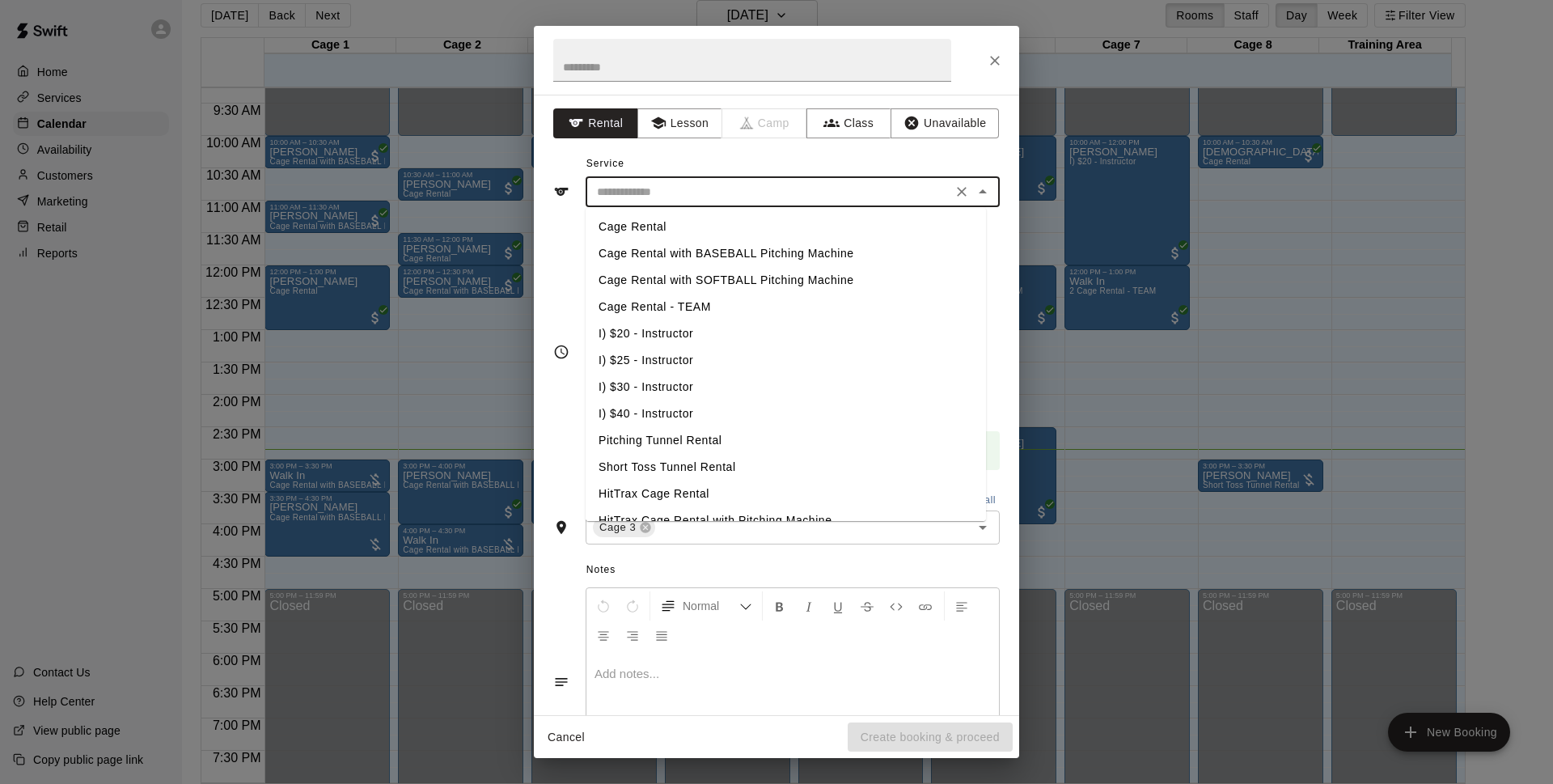
click at [745, 252] on li "Cage Rental with BASEBALL Pitching Machine" at bounding box center [786, 253] width 401 height 26
type input "**********"
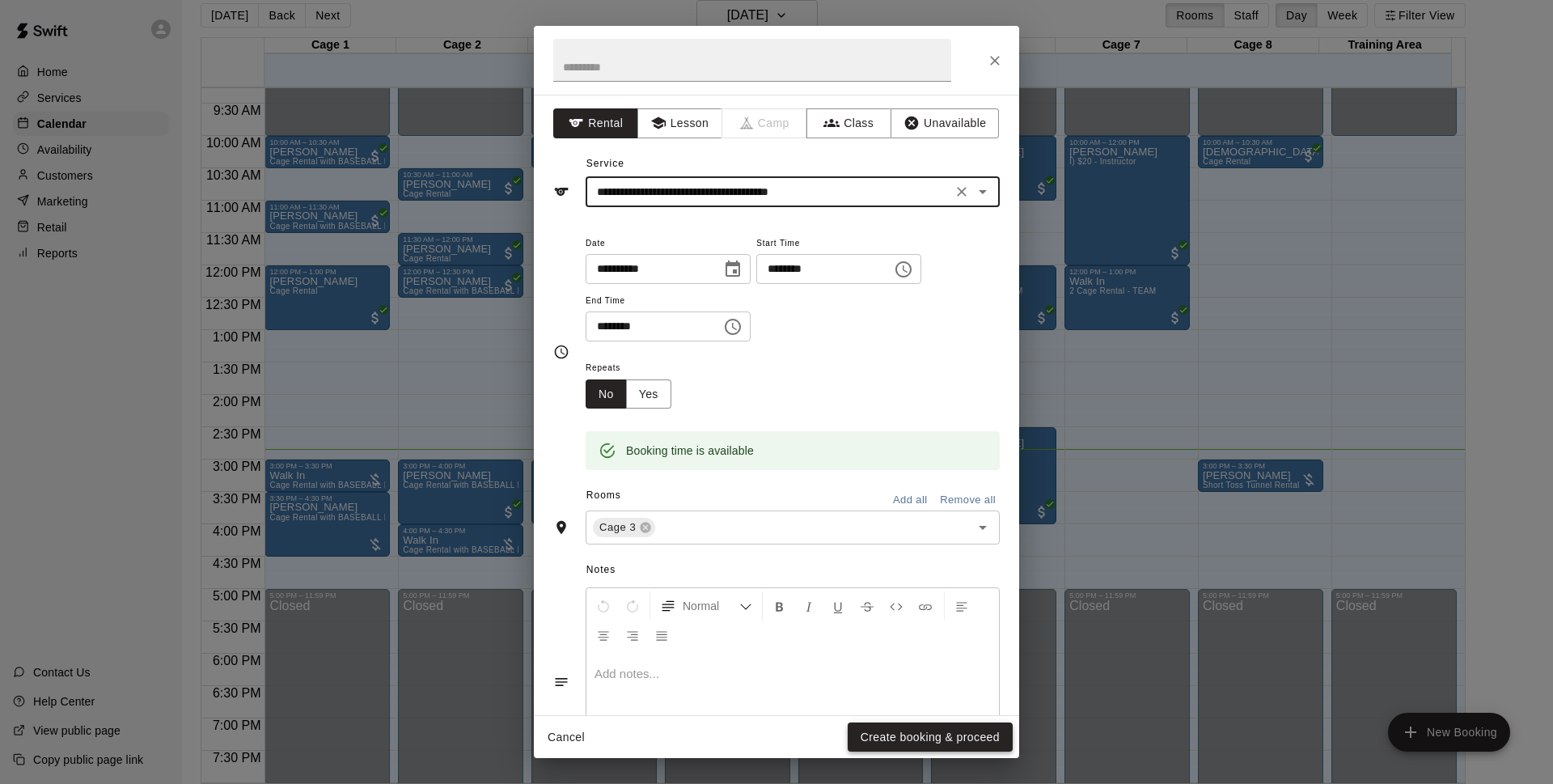
click at [910, 739] on button "Create booking & proceed" at bounding box center [930, 737] width 165 height 30
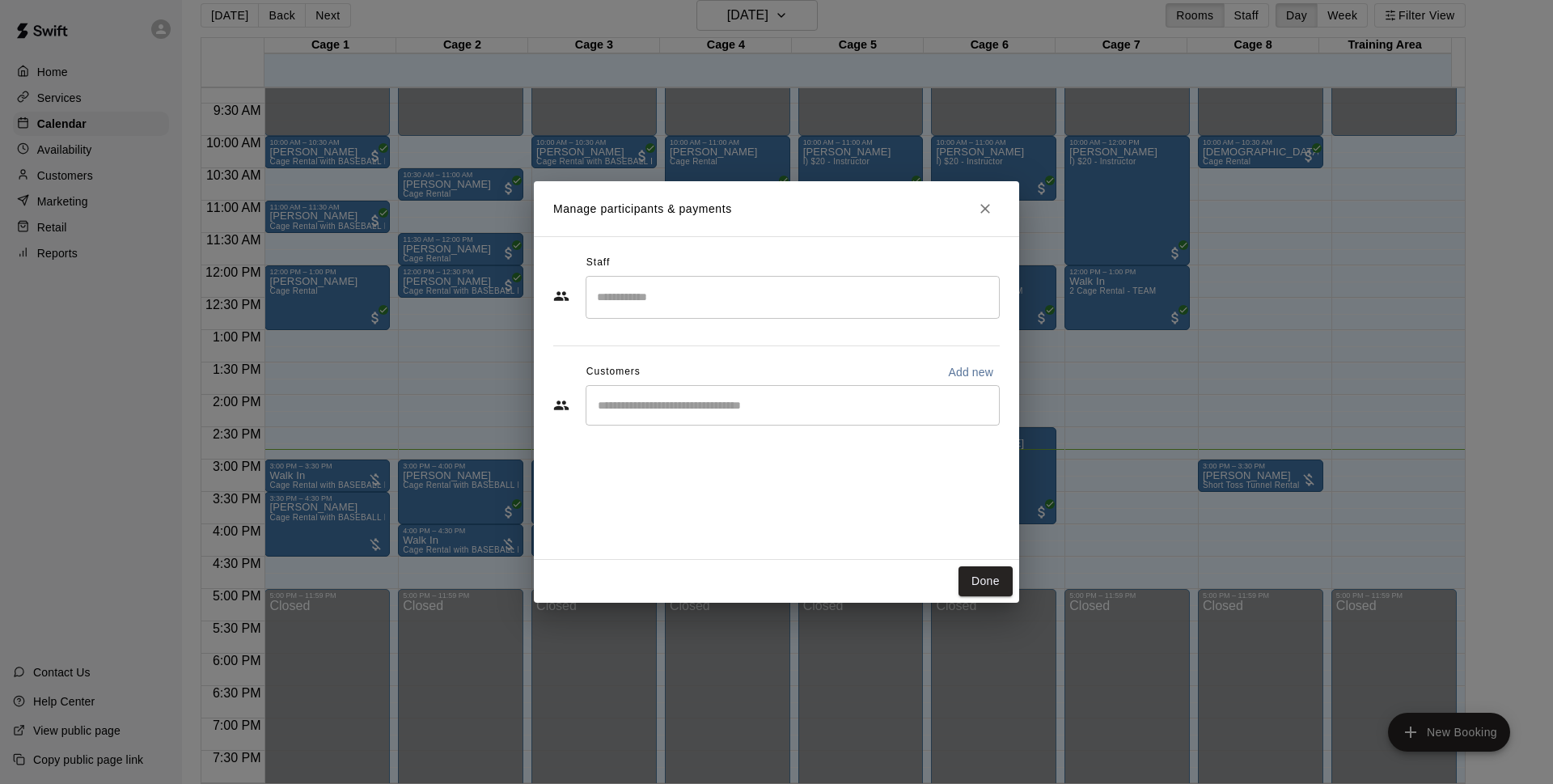
click at [718, 404] on input "Start typing to search customers..." at bounding box center [793, 405] width 400 height 16
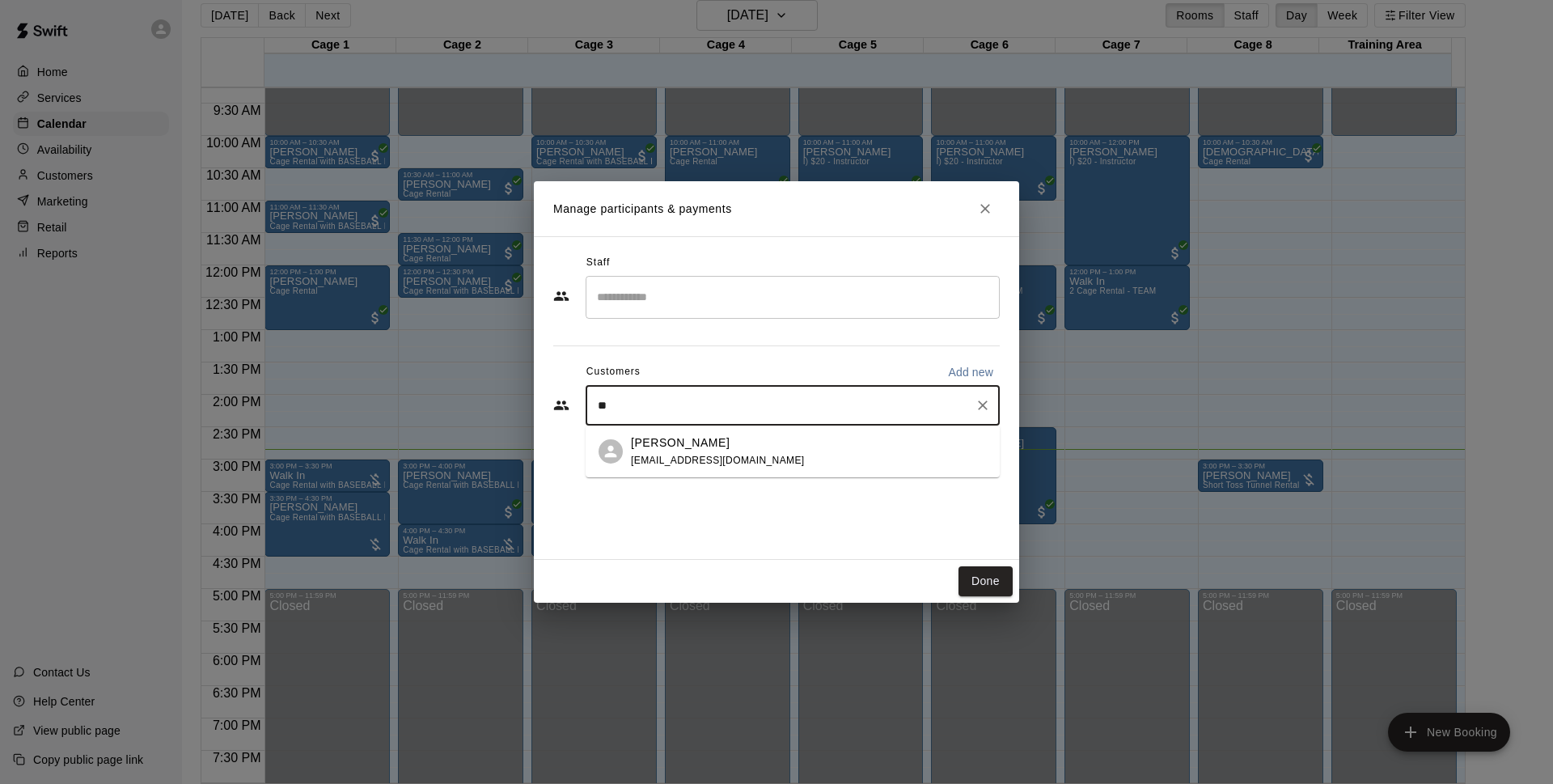
type input "*"
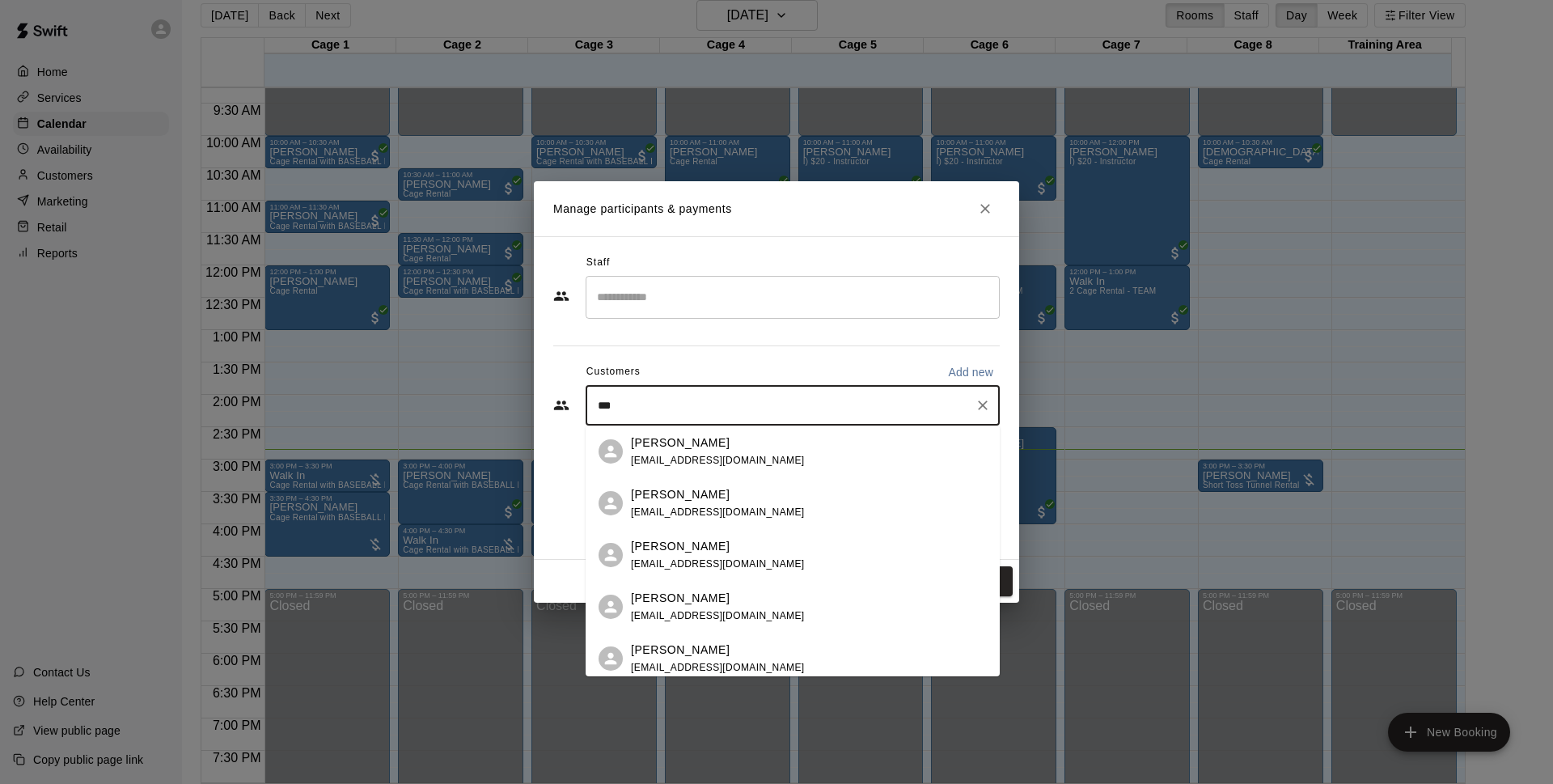
type input "***"
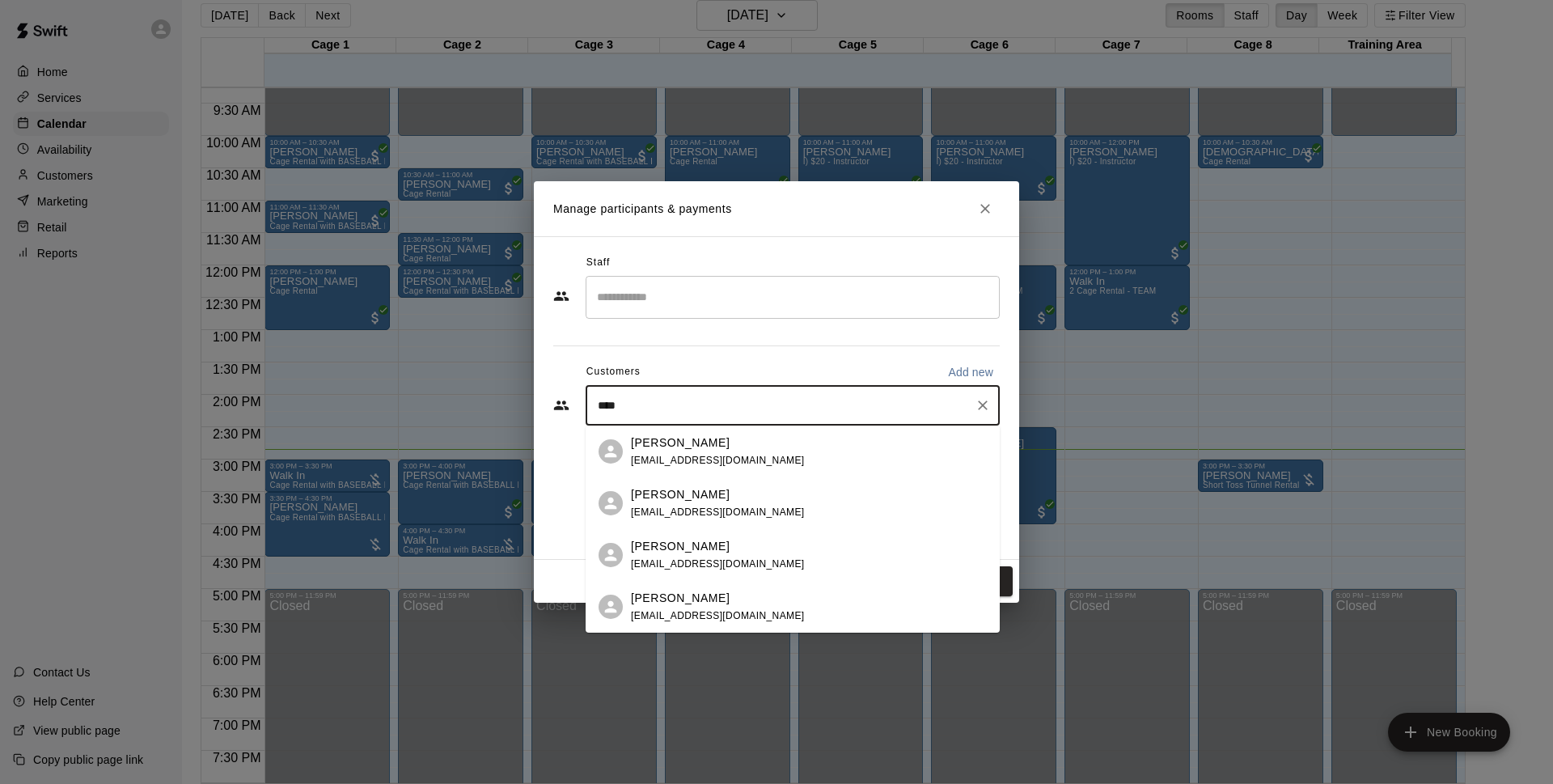
click at [699, 565] on span "[EMAIL_ADDRESS][DOMAIN_NAME]" at bounding box center [718, 563] width 174 height 11
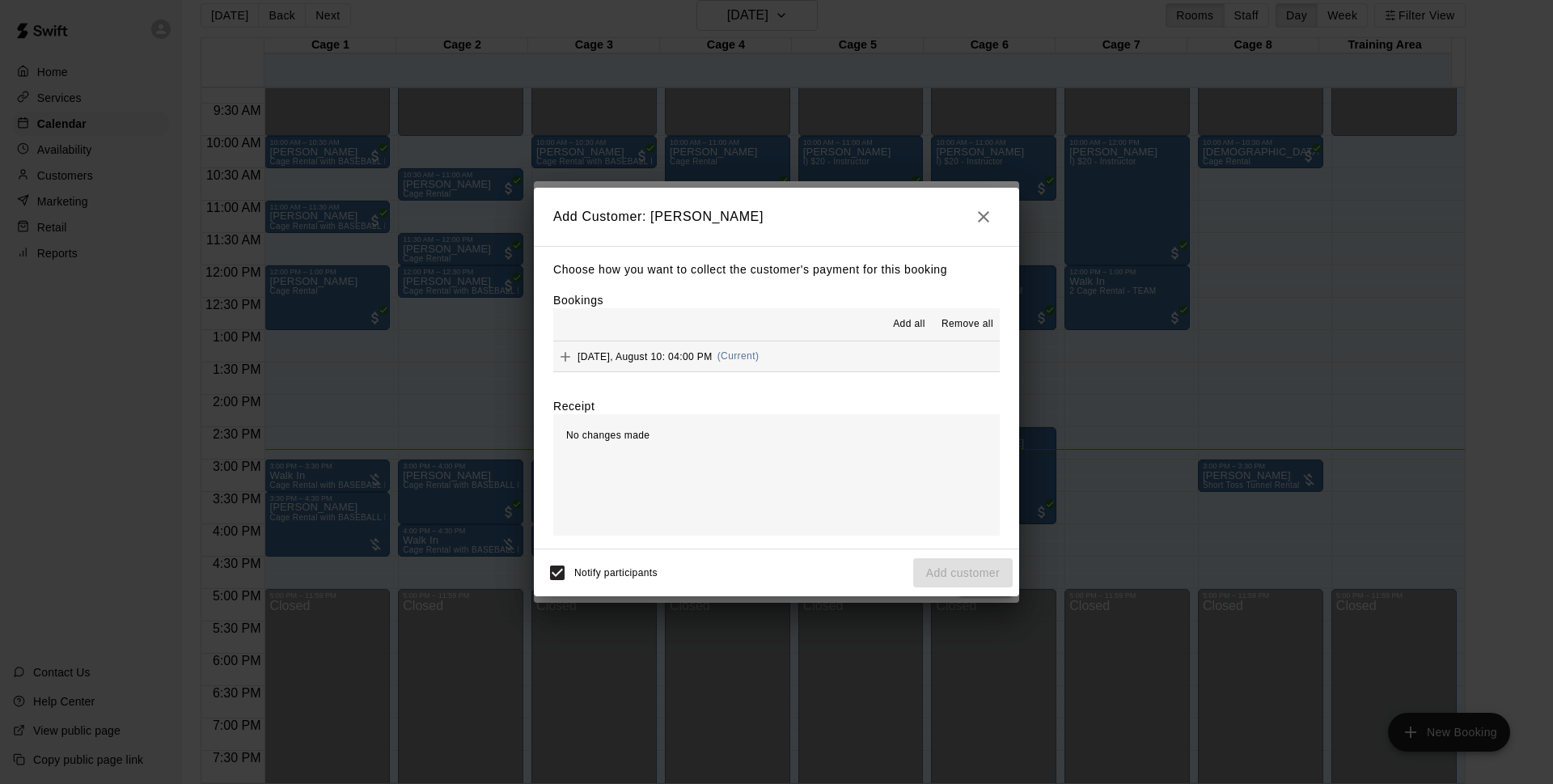
click at [823, 347] on button "[DATE], August 10: 04:00 PM (Current)" at bounding box center [776, 356] width 447 height 30
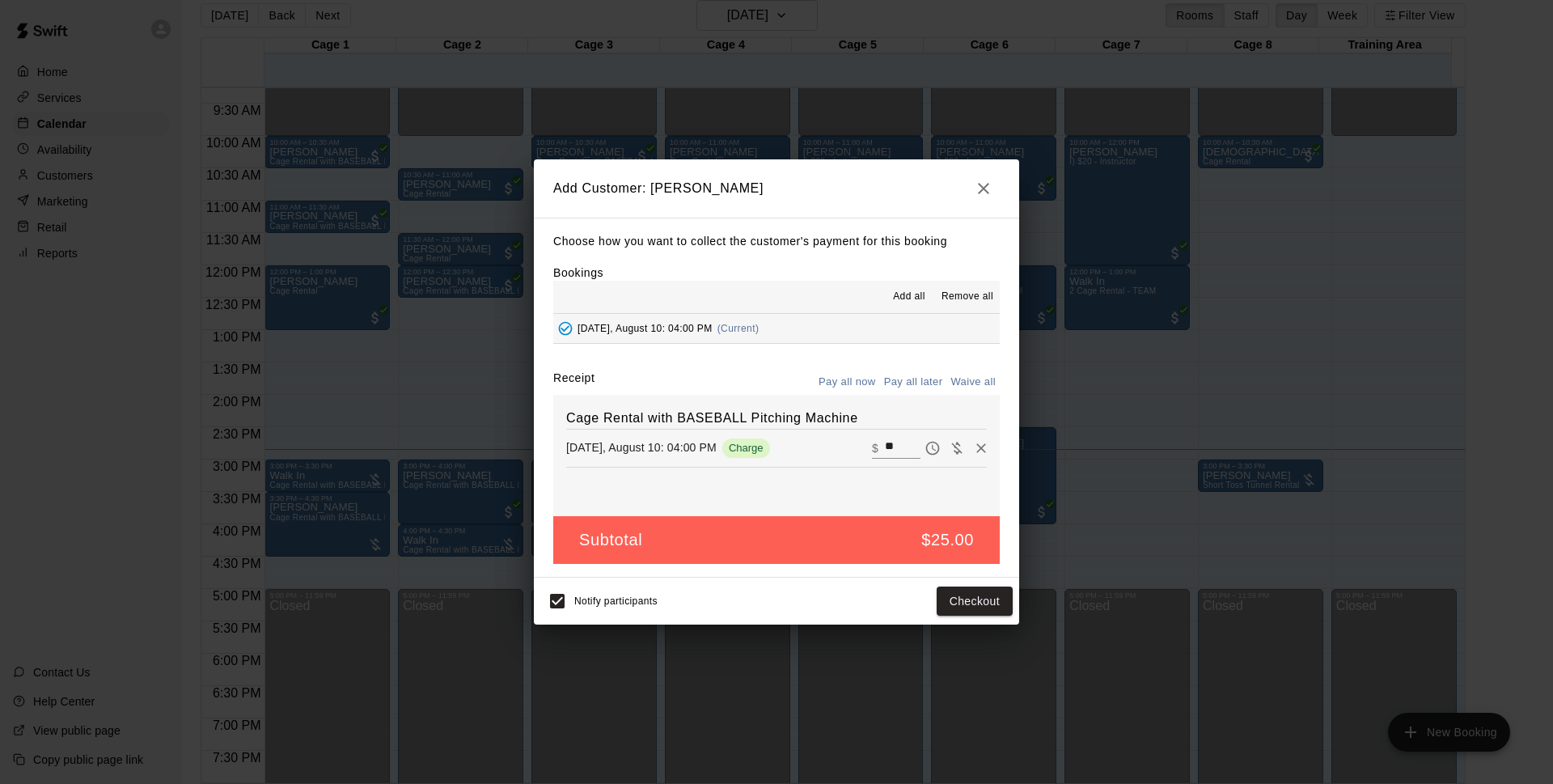
click at [917, 382] on button "Pay all later" at bounding box center [913, 382] width 67 height 25
click at [979, 600] on button "Add customer" at bounding box center [963, 601] width 99 height 30
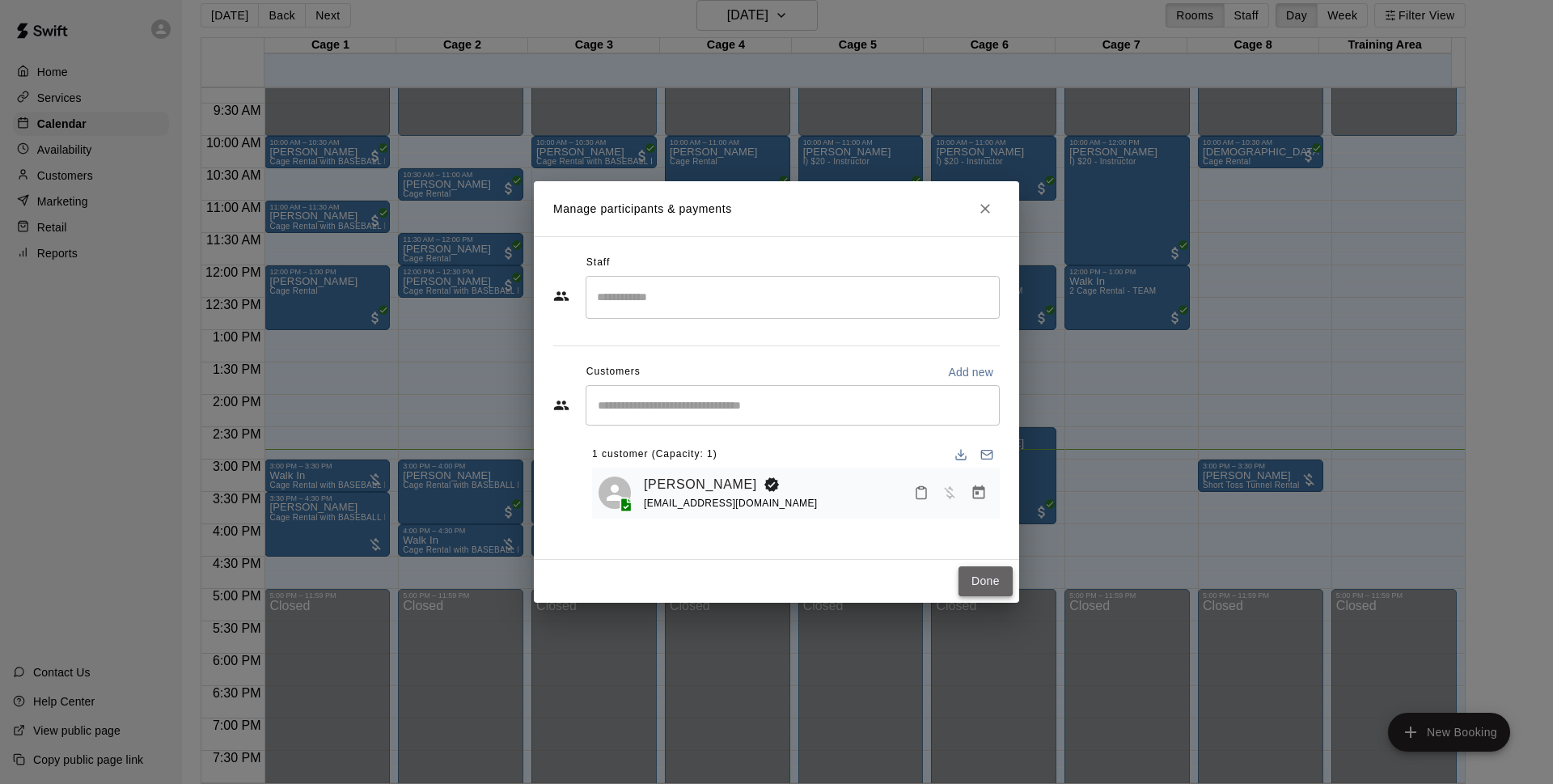
click at [1005, 585] on button "Done" at bounding box center [985, 581] width 54 height 30
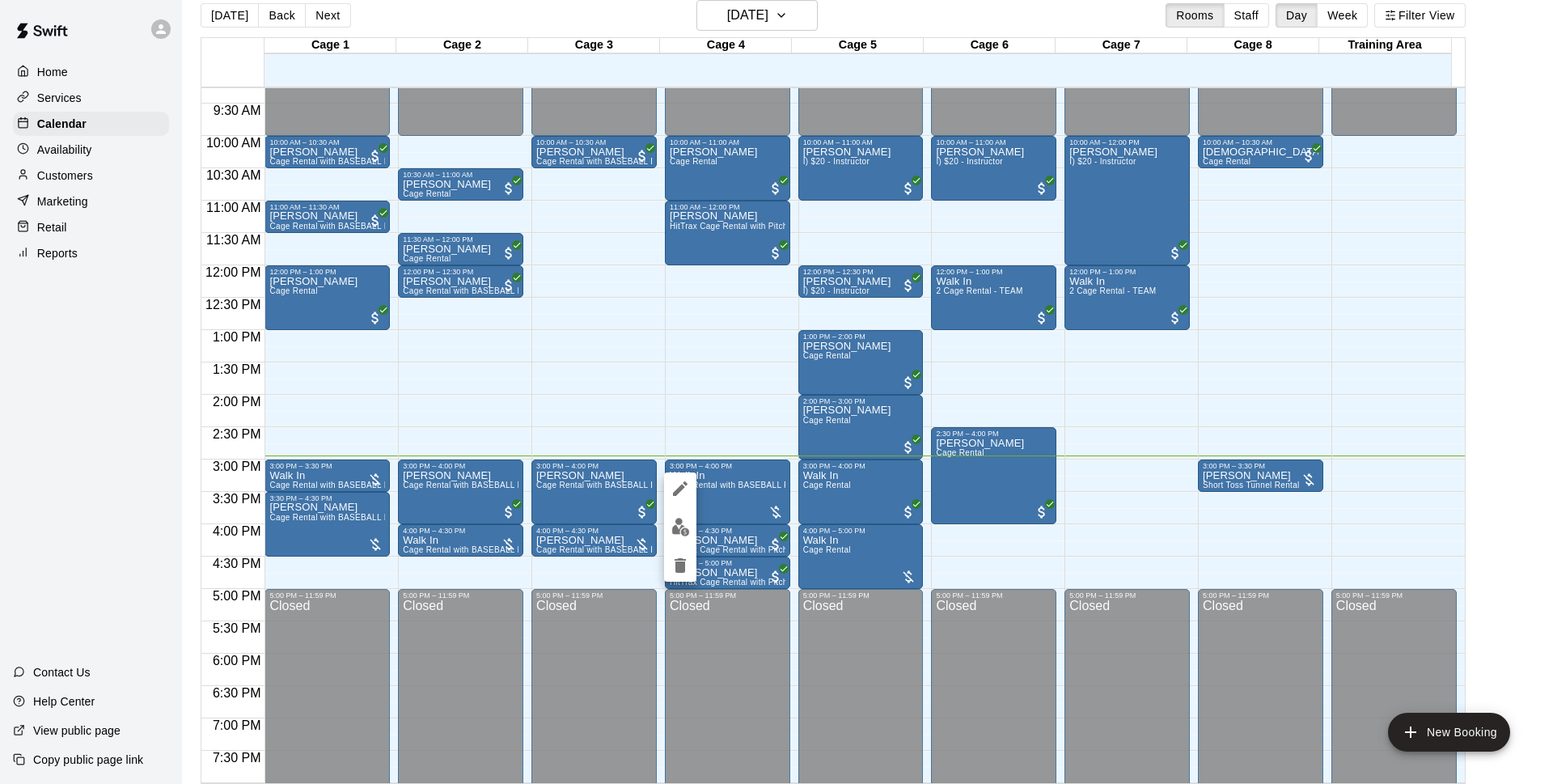
click at [662, 527] on div at bounding box center [776, 392] width 1553 height 784
click at [671, 529] on img "edit" at bounding box center [681, 527] width 19 height 19
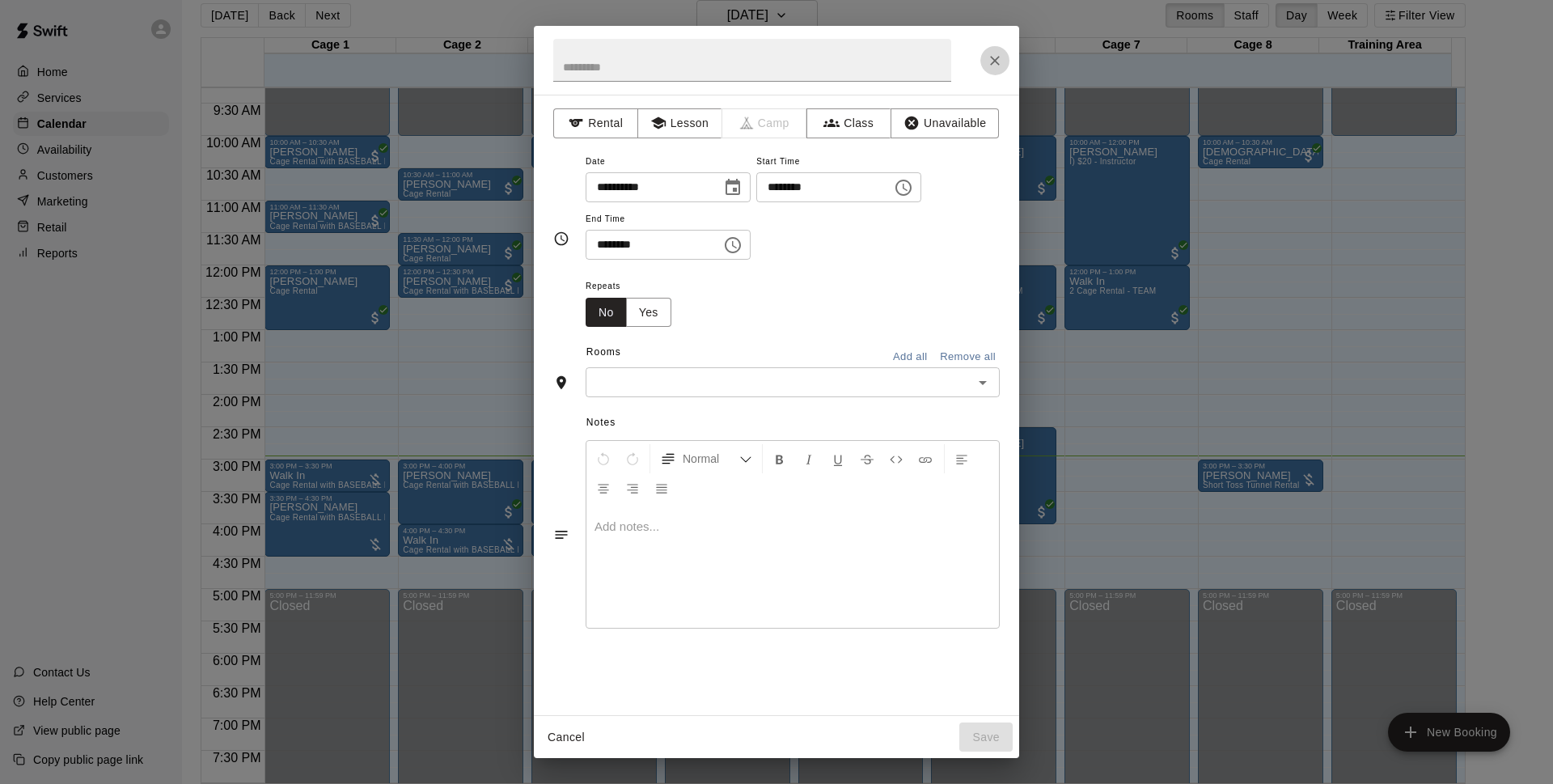
click at [991, 59] on icon "Close" at bounding box center [994, 61] width 16 height 16
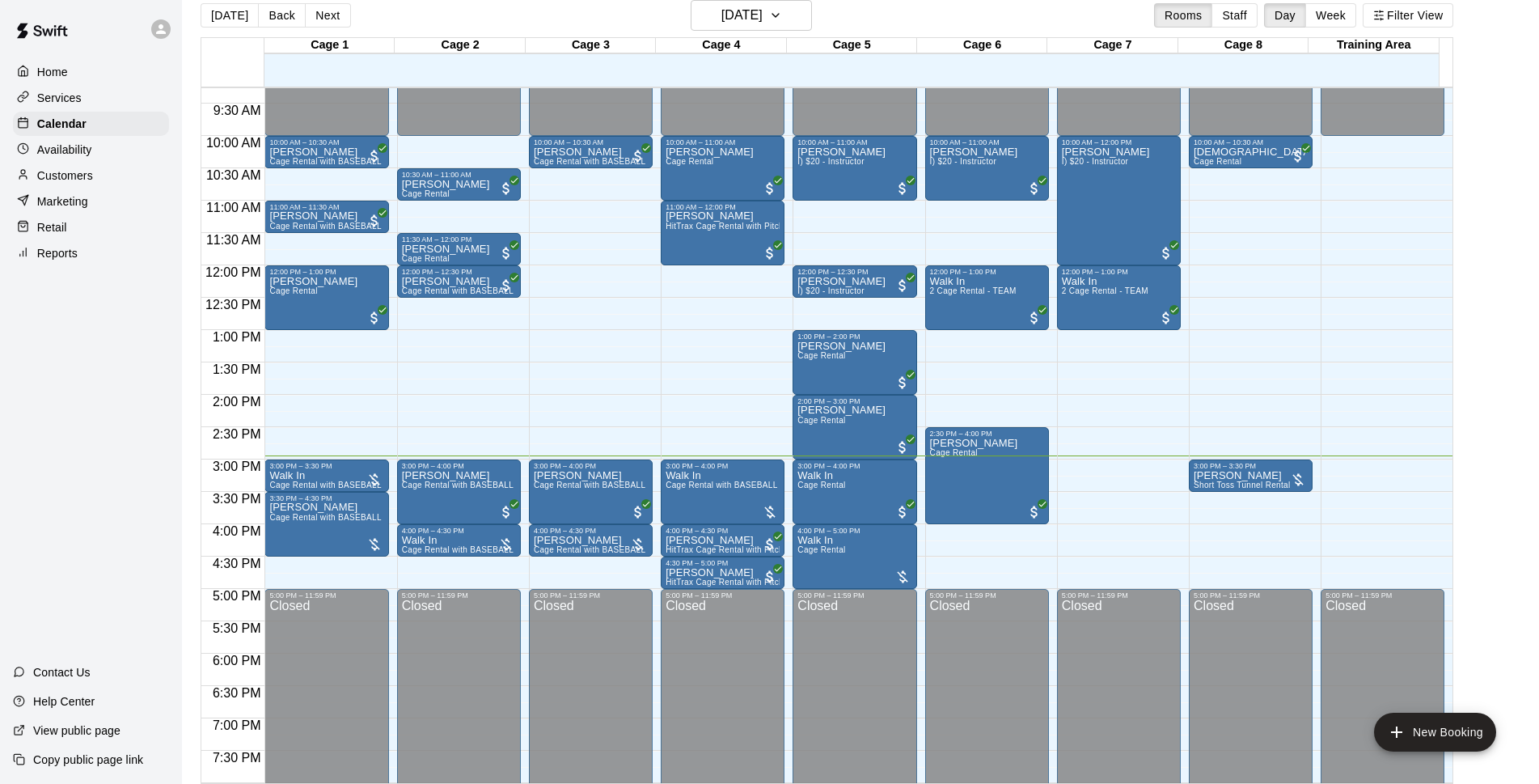
click at [754, 483] on span "Cage Rental with BASEBALL Pitching Machine" at bounding box center [755, 485] width 180 height 9
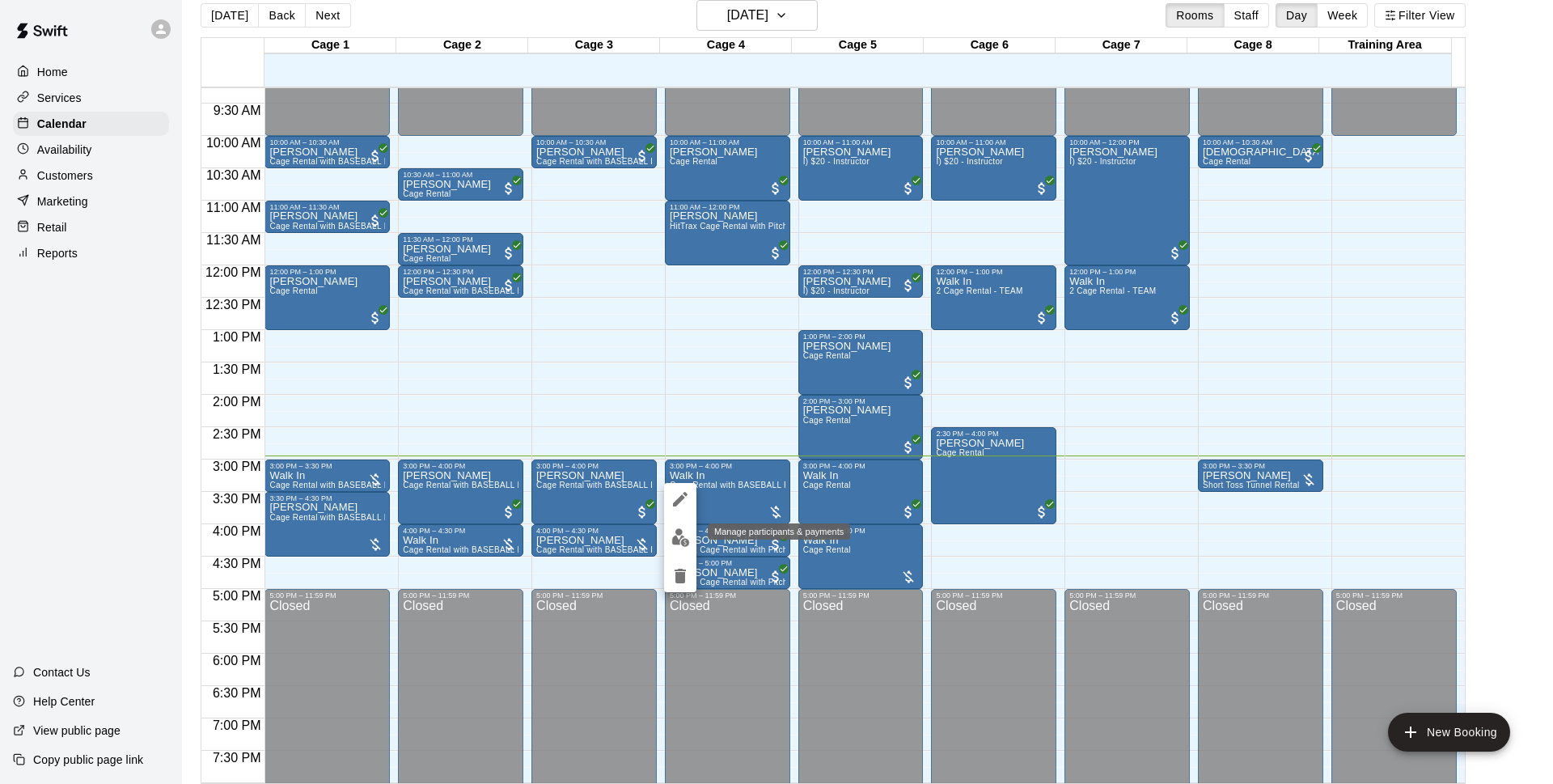
click at [670, 534] on button "edit" at bounding box center [681, 537] width 32 height 32
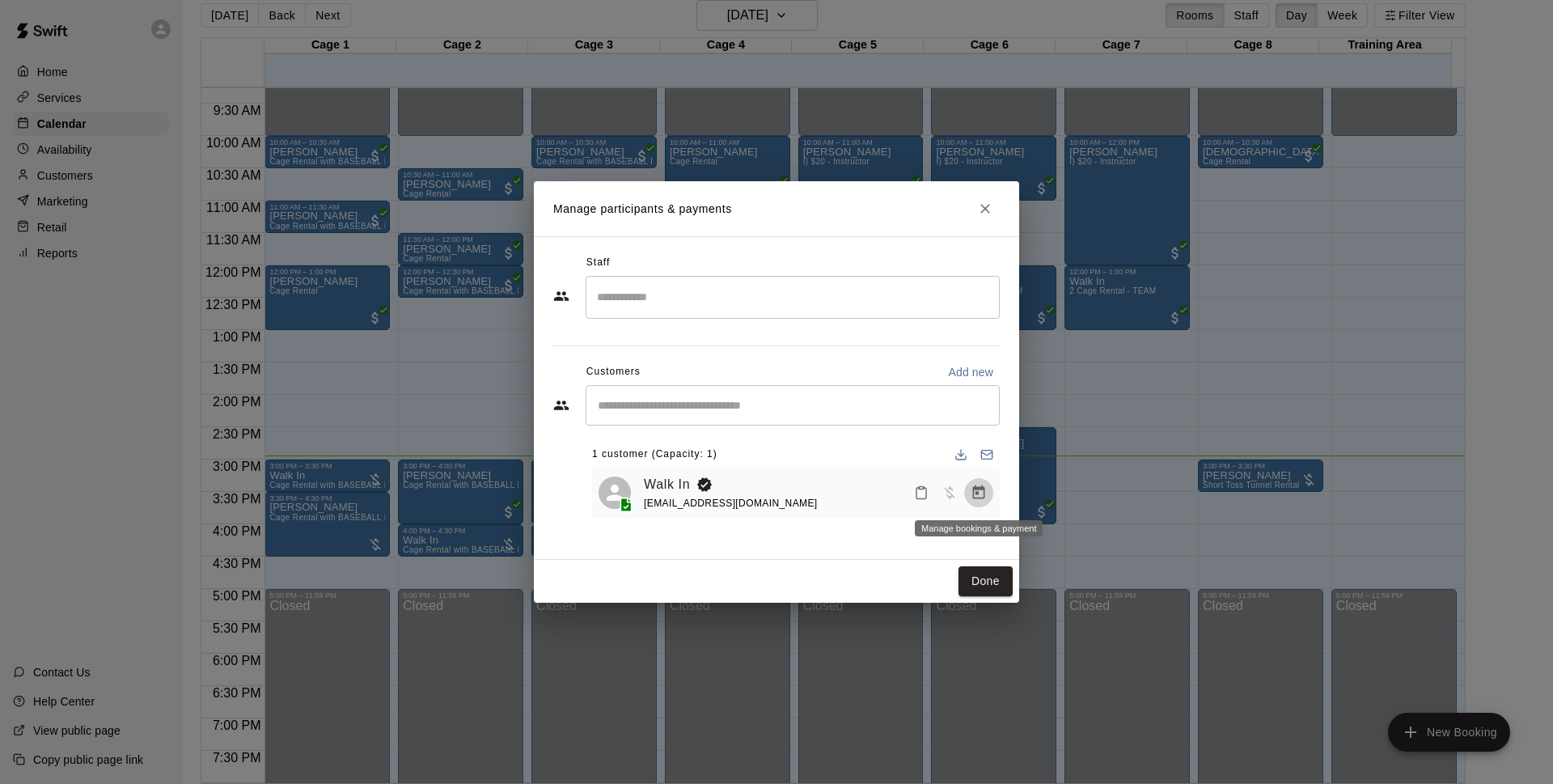
click at [976, 492] on icon "Manage bookings & payment" at bounding box center [978, 492] width 16 height 16
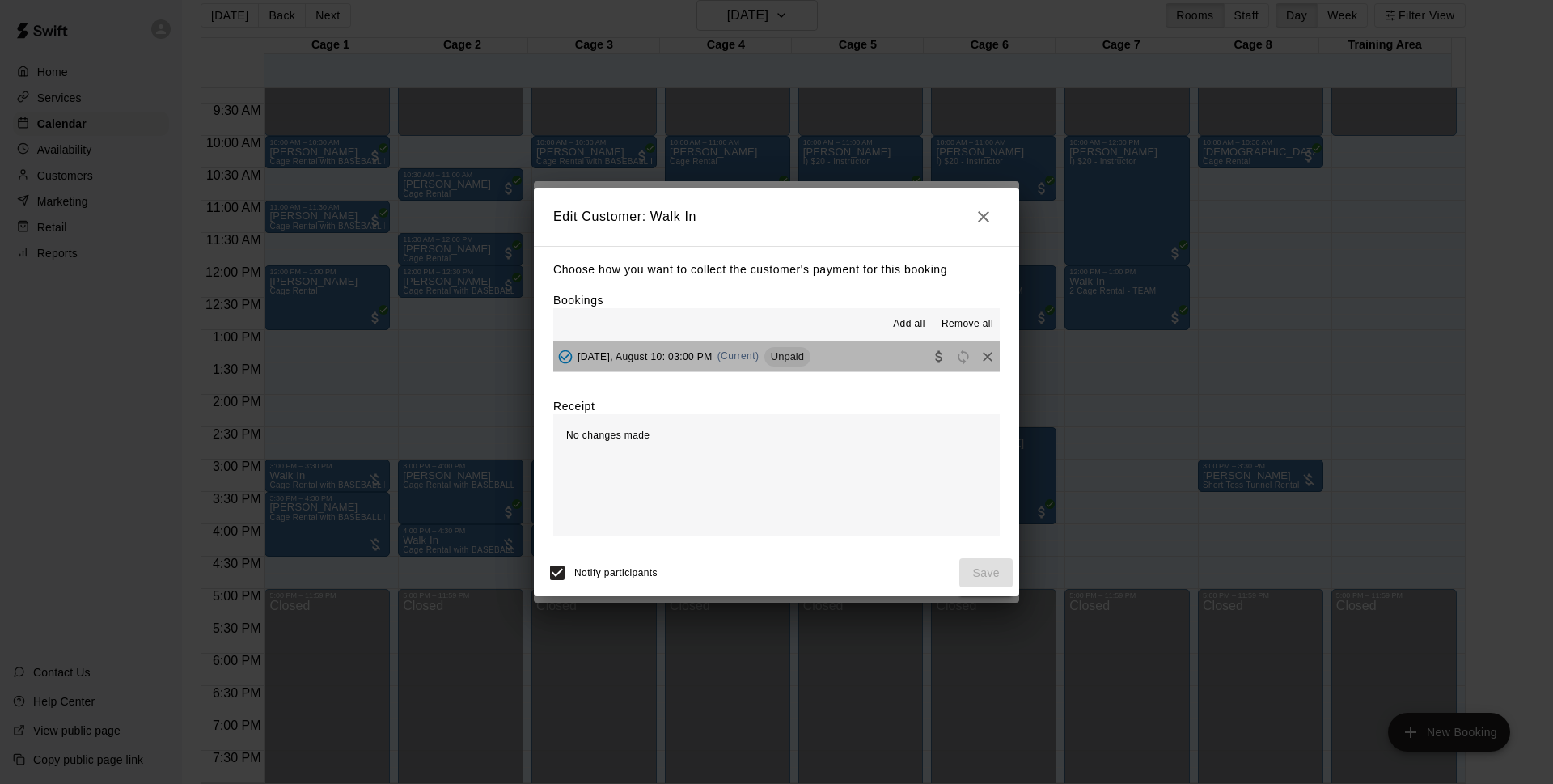
click at [793, 364] on div "Unpaid" at bounding box center [788, 356] width 46 height 20
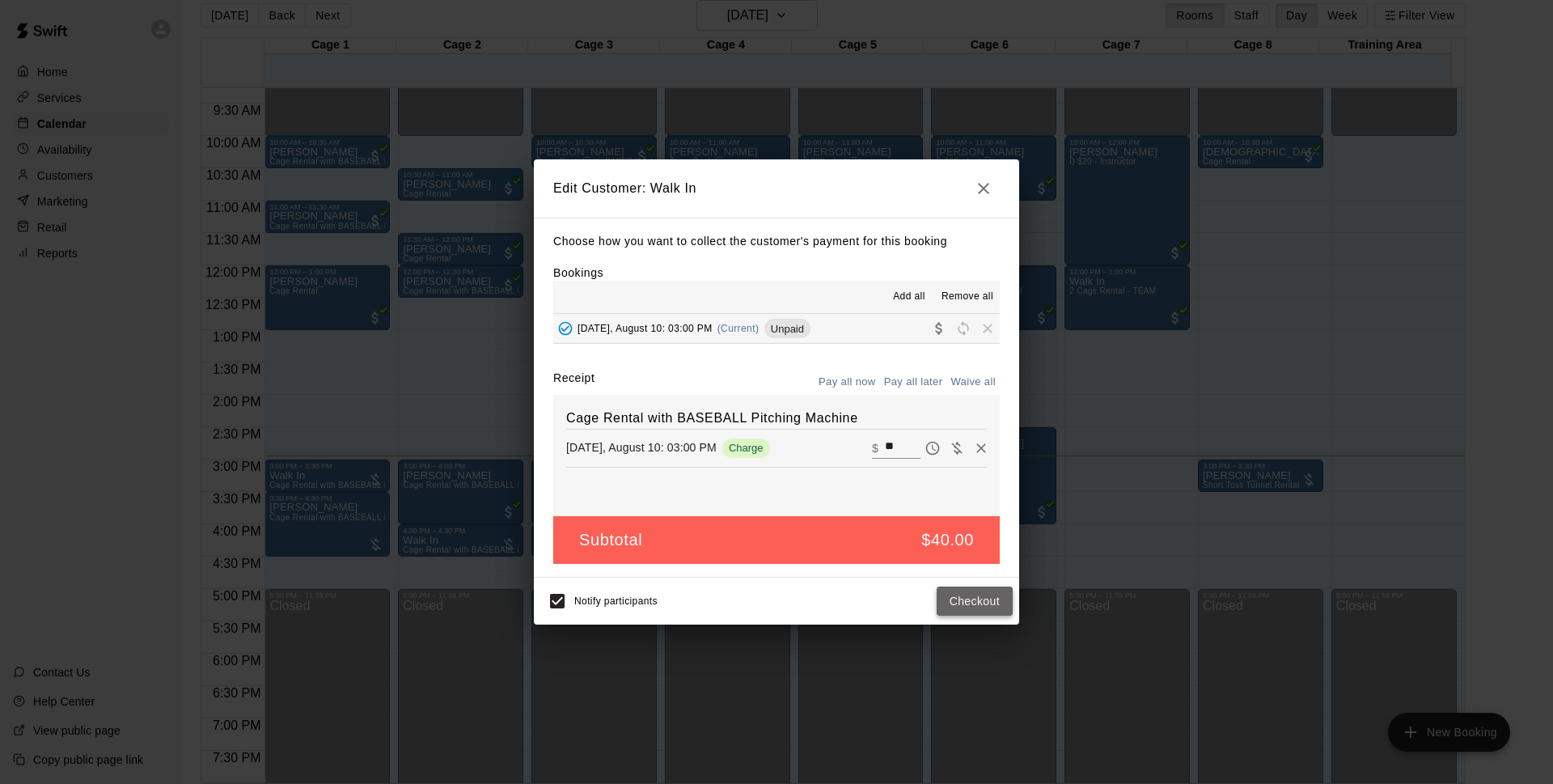
click at [1004, 611] on button "Checkout" at bounding box center [975, 601] width 76 height 30
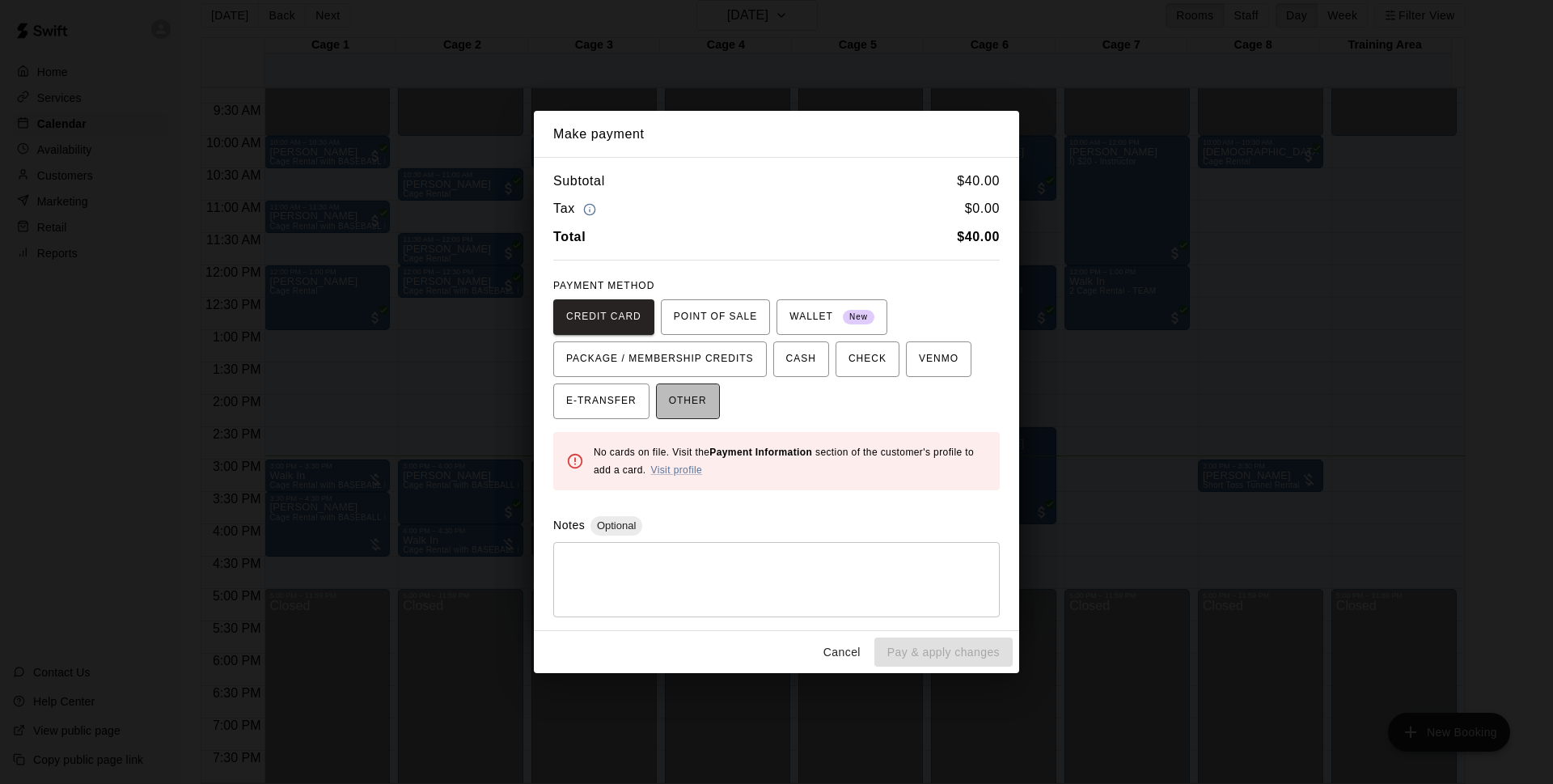
click at [692, 410] on span "OTHER" at bounding box center [688, 401] width 38 height 26
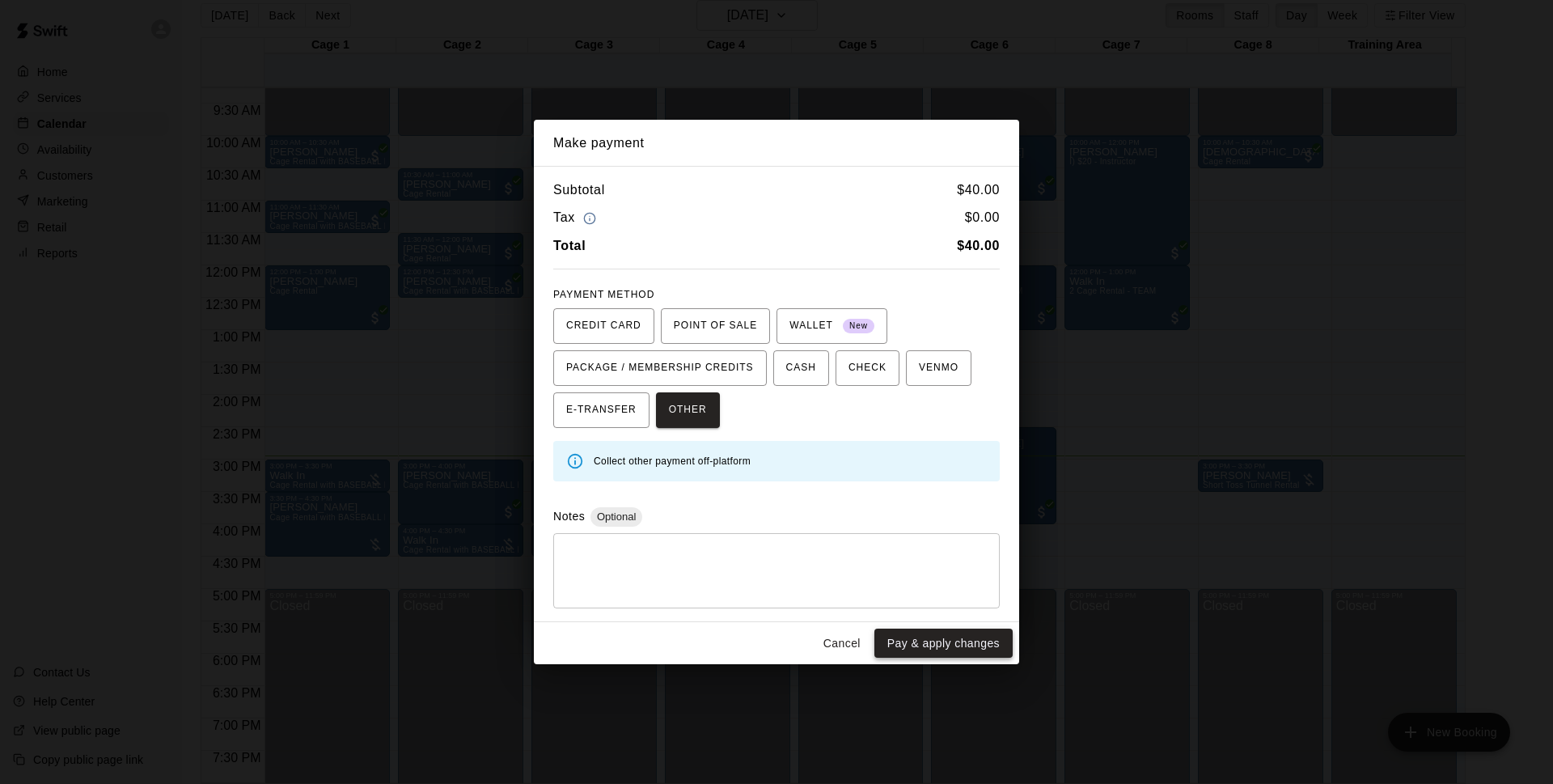
click at [974, 653] on button "Pay & apply changes" at bounding box center [944, 643] width 138 height 30
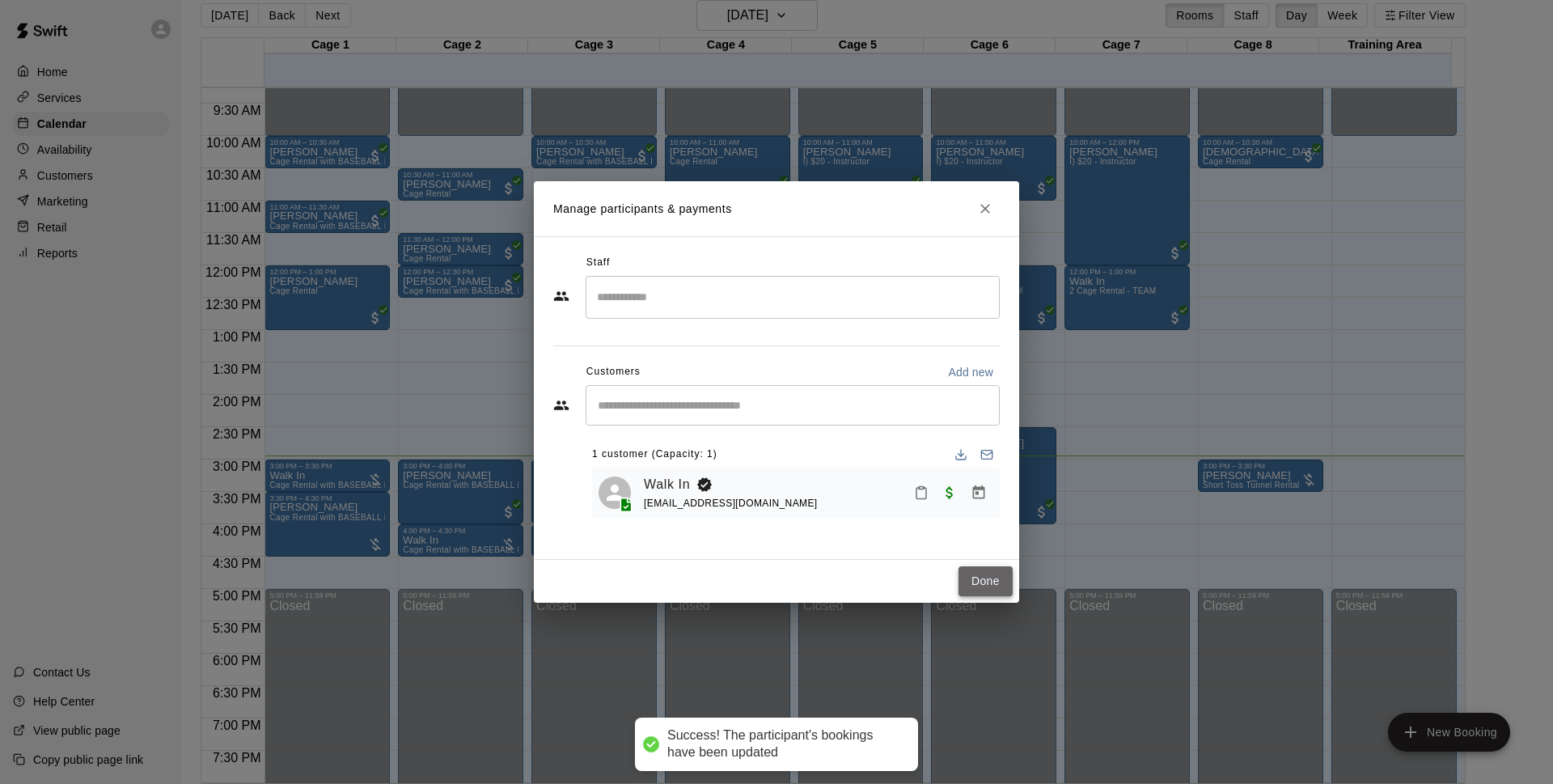
drag, startPoint x: 1007, startPoint y: 577, endPoint x: 999, endPoint y: 575, distance: 8.2
click at [1005, 577] on button "Done" at bounding box center [985, 581] width 54 height 30
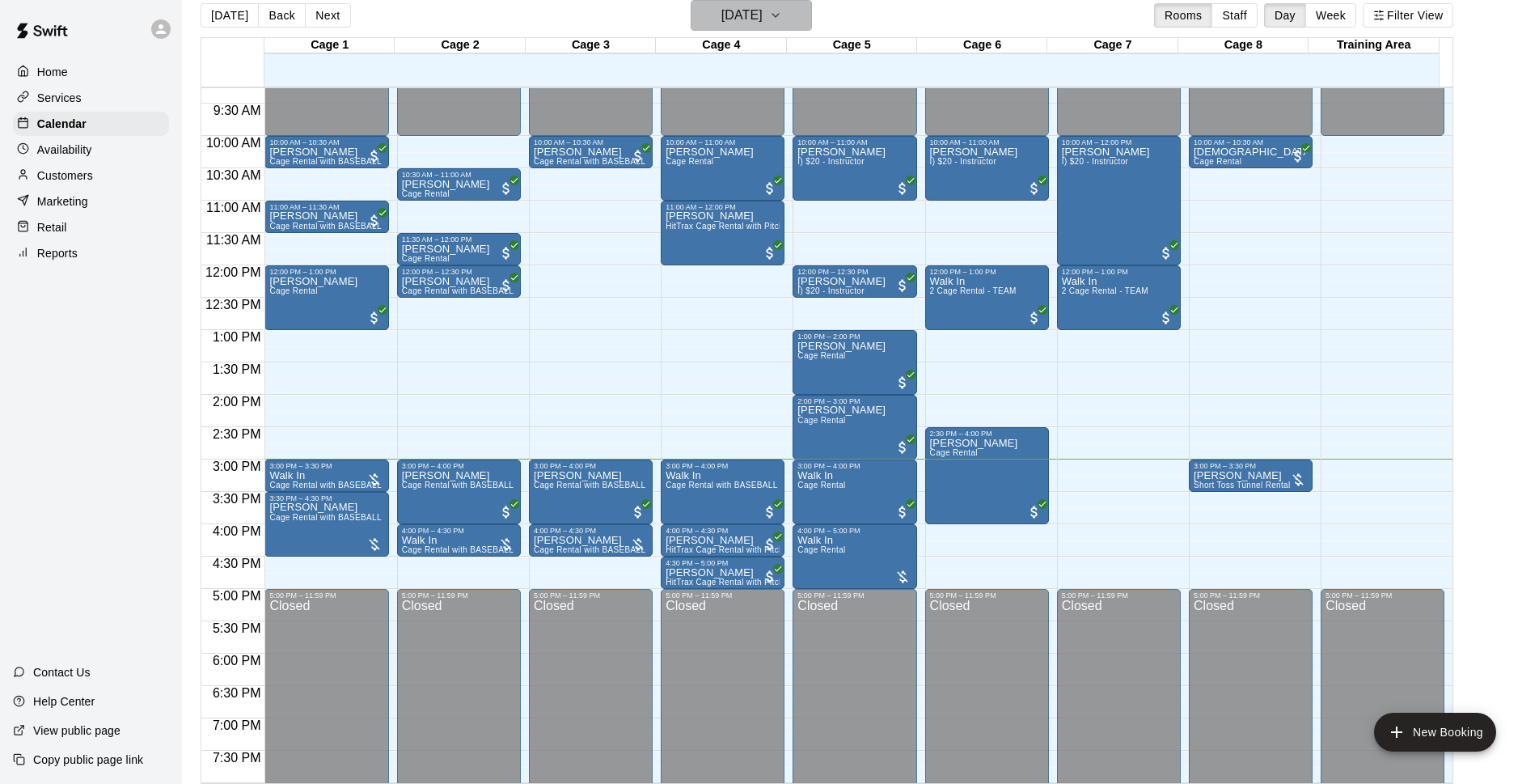
click at [729, 14] on h6 "[DATE]" at bounding box center [742, 15] width 41 height 23
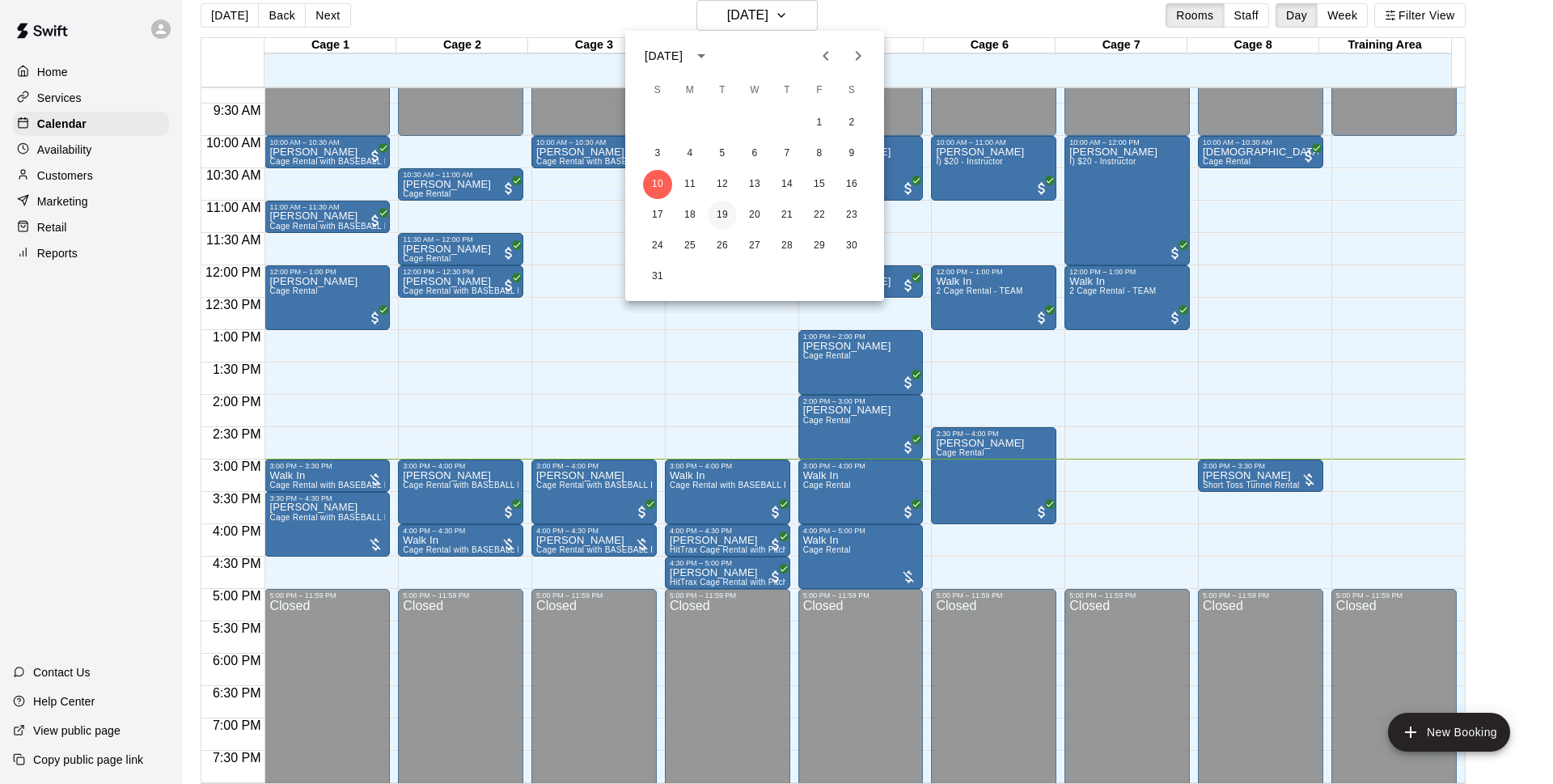
click at [721, 215] on button "19" at bounding box center [723, 215] width 29 height 29
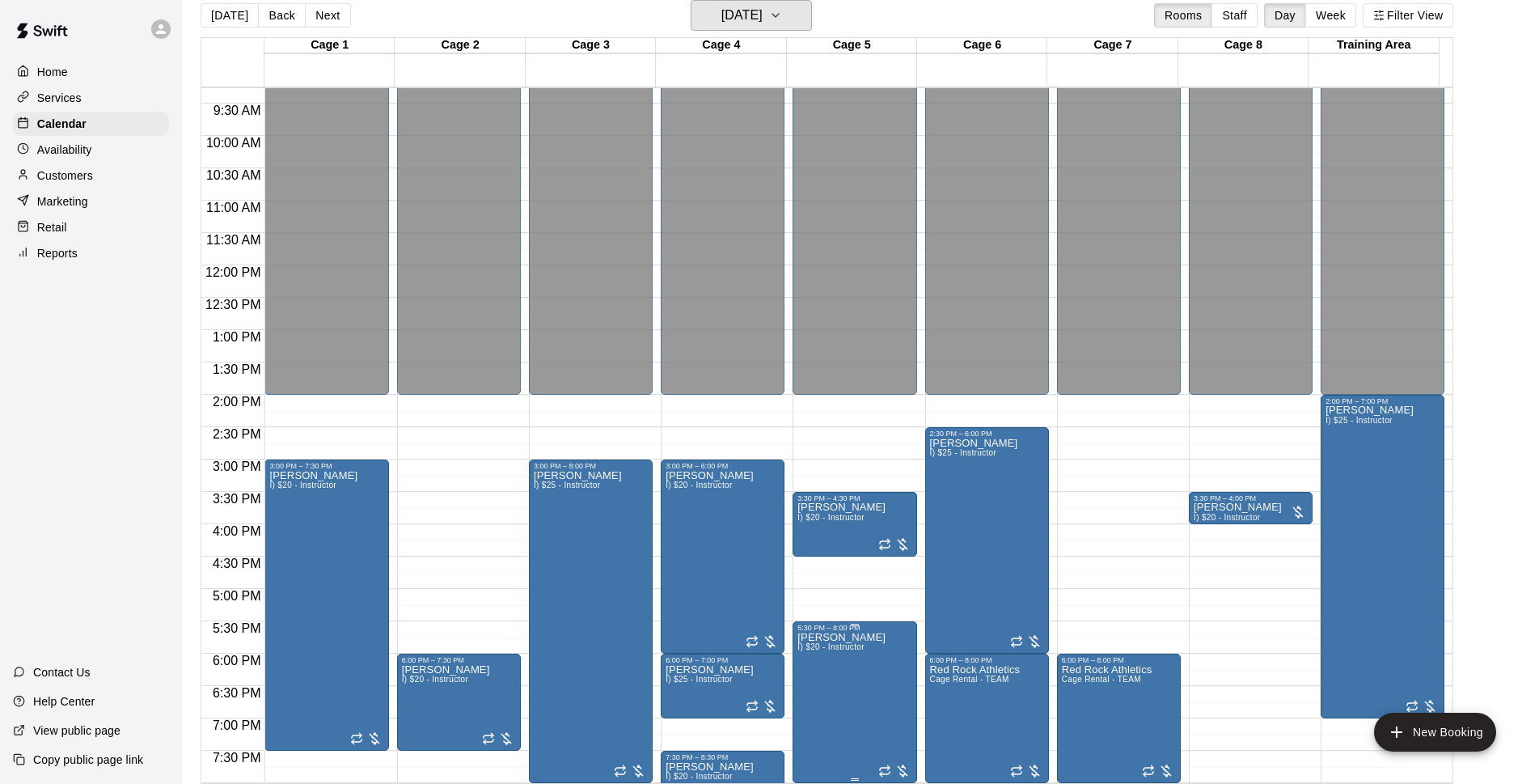
scroll to position [860, 0]
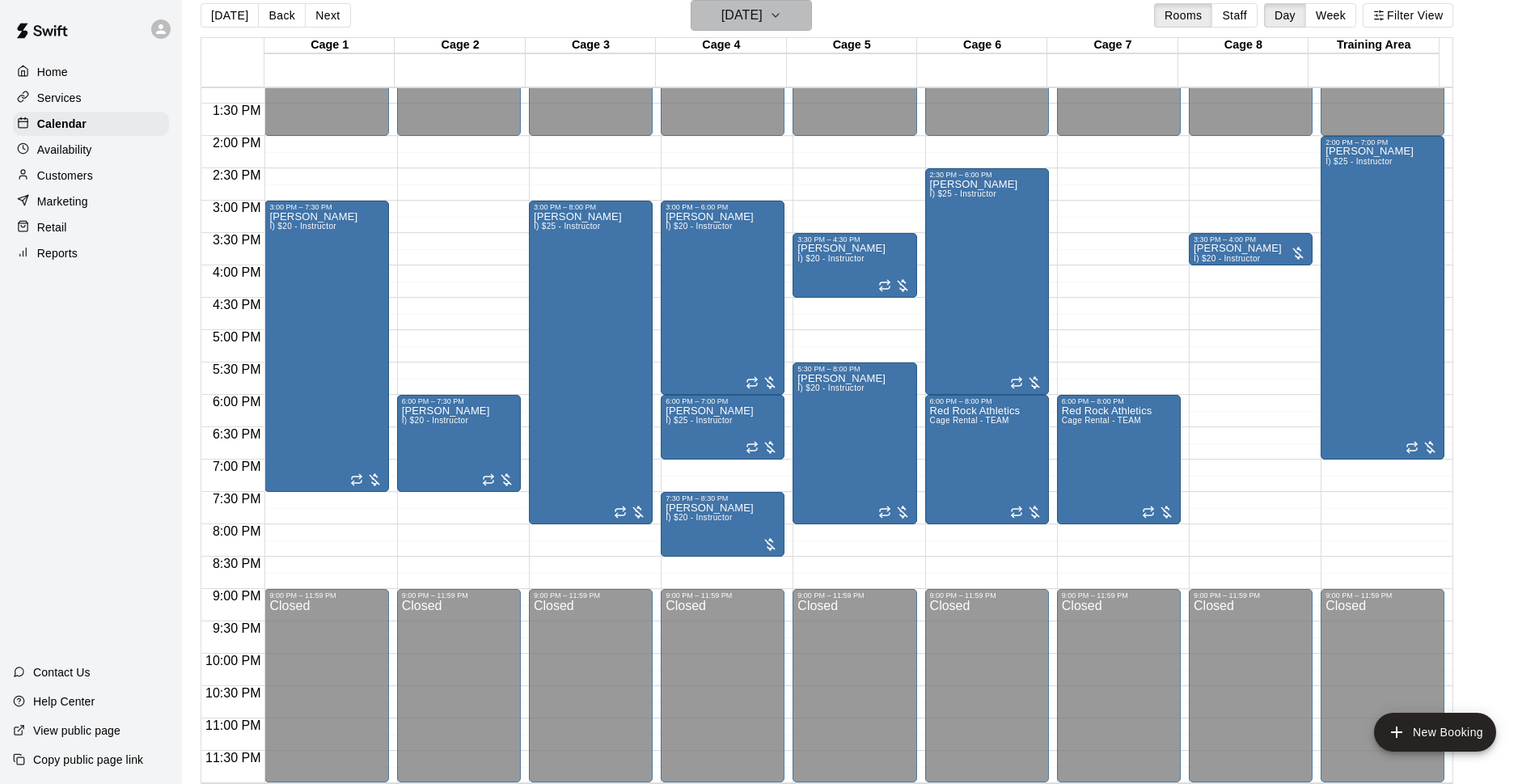
click at [752, 12] on h6 "[DATE]" at bounding box center [742, 15] width 41 height 23
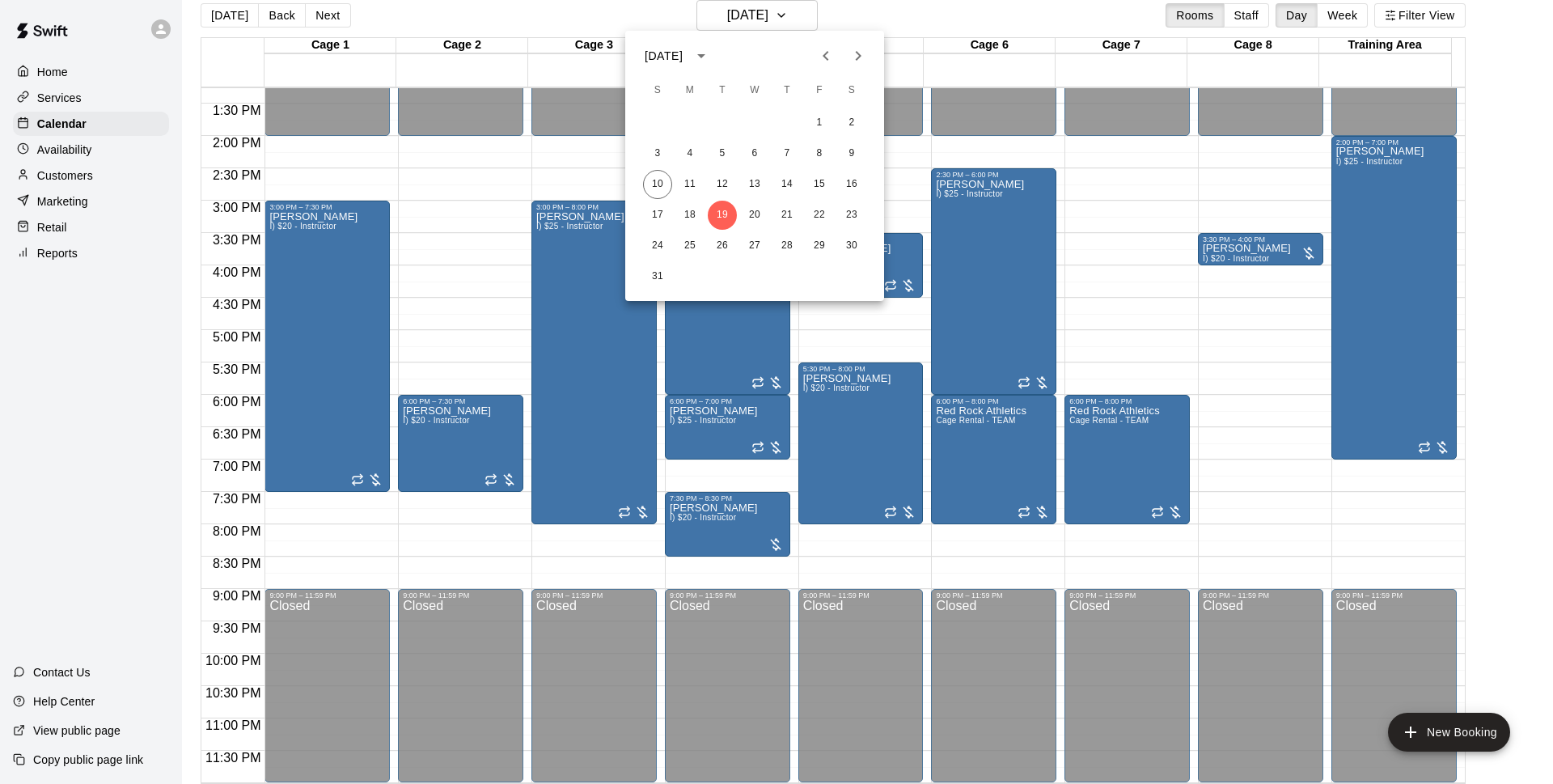
click at [1121, 166] on div at bounding box center [776, 392] width 1553 height 784
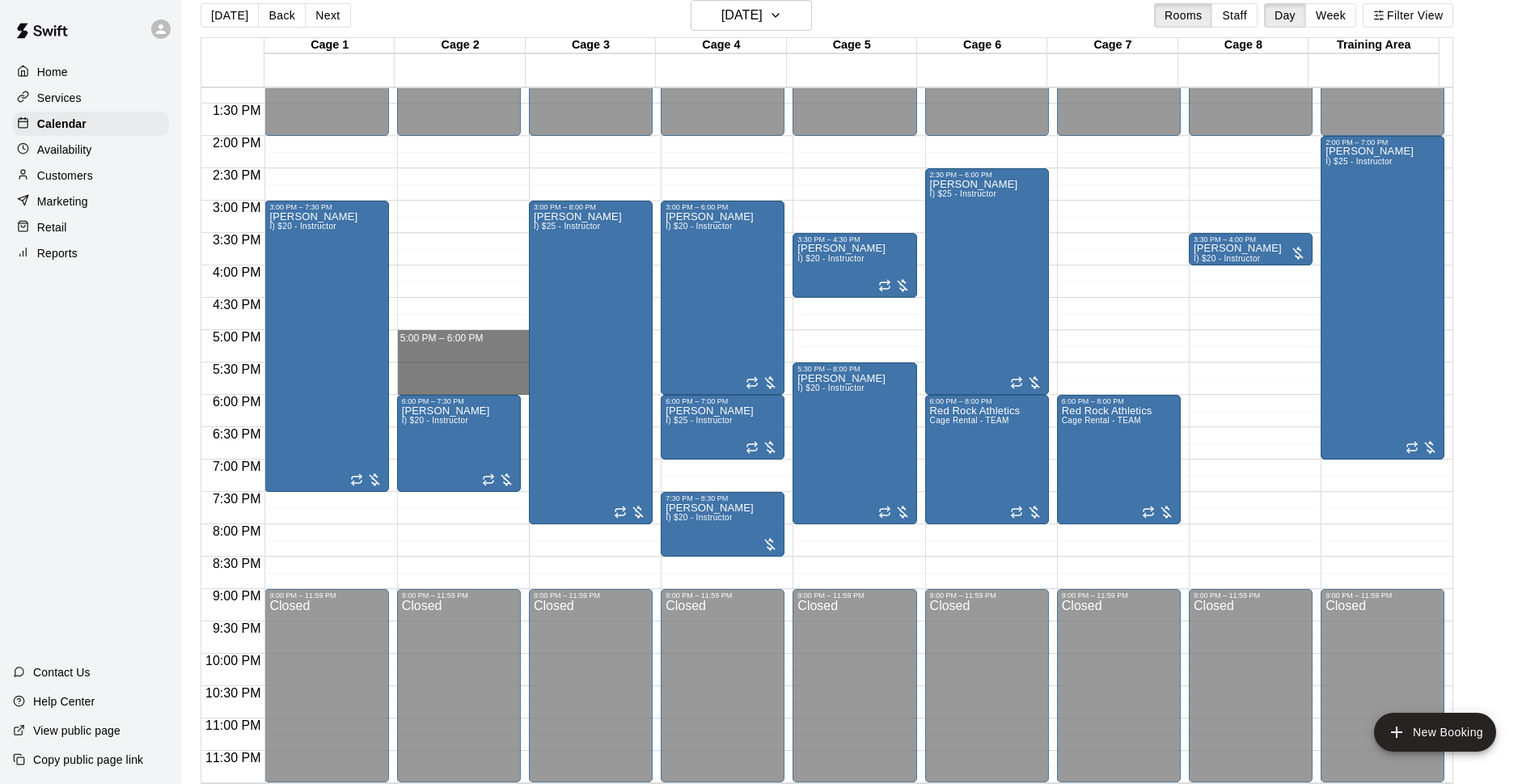
drag, startPoint x: 432, startPoint y: 332, endPoint x: 428, endPoint y: 388, distance: 56.1
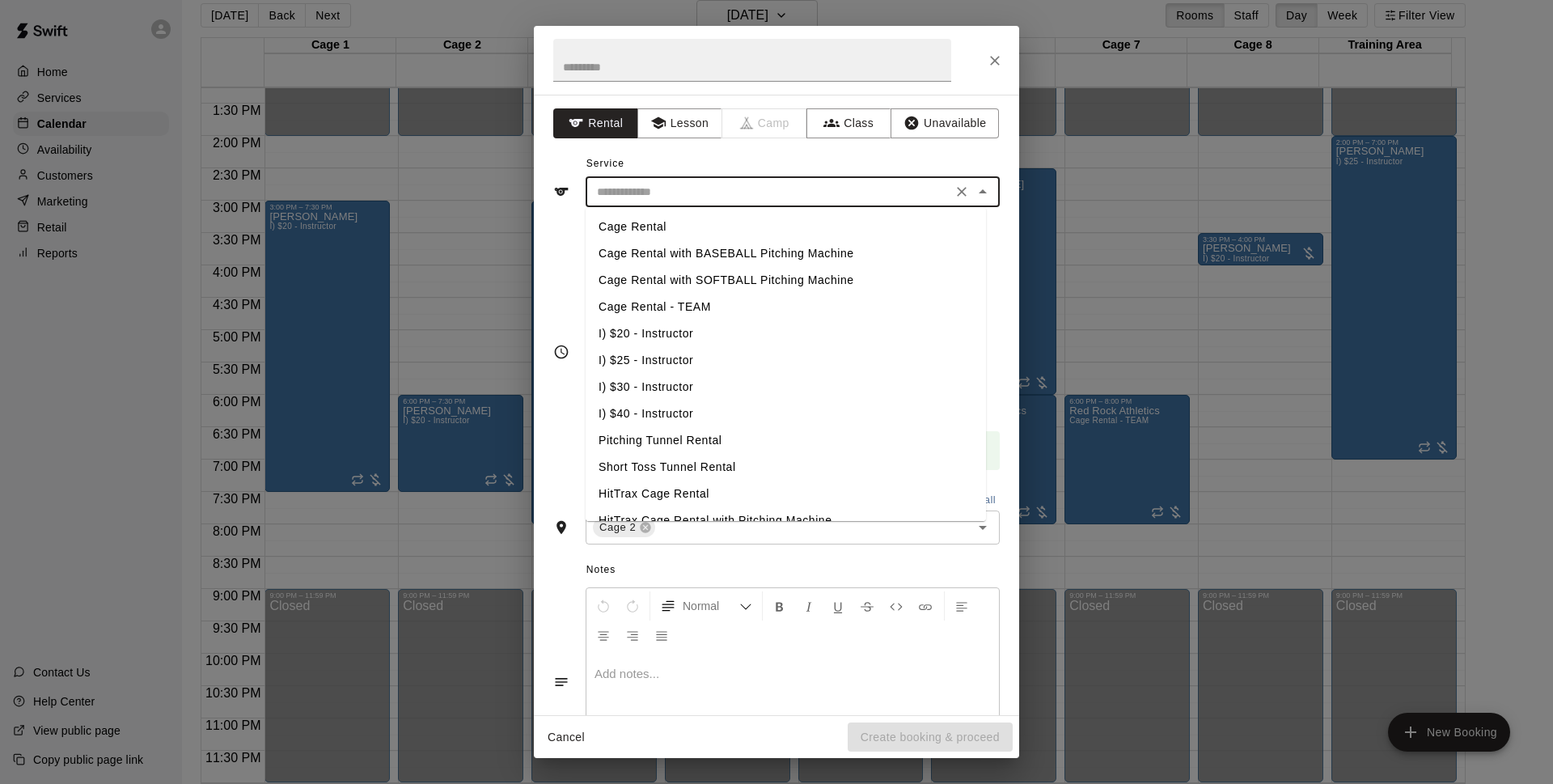
click at [788, 190] on input "text" at bounding box center [769, 192] width 357 height 20
click at [709, 228] on li "Cage Rental" at bounding box center [786, 226] width 401 height 26
type input "**********"
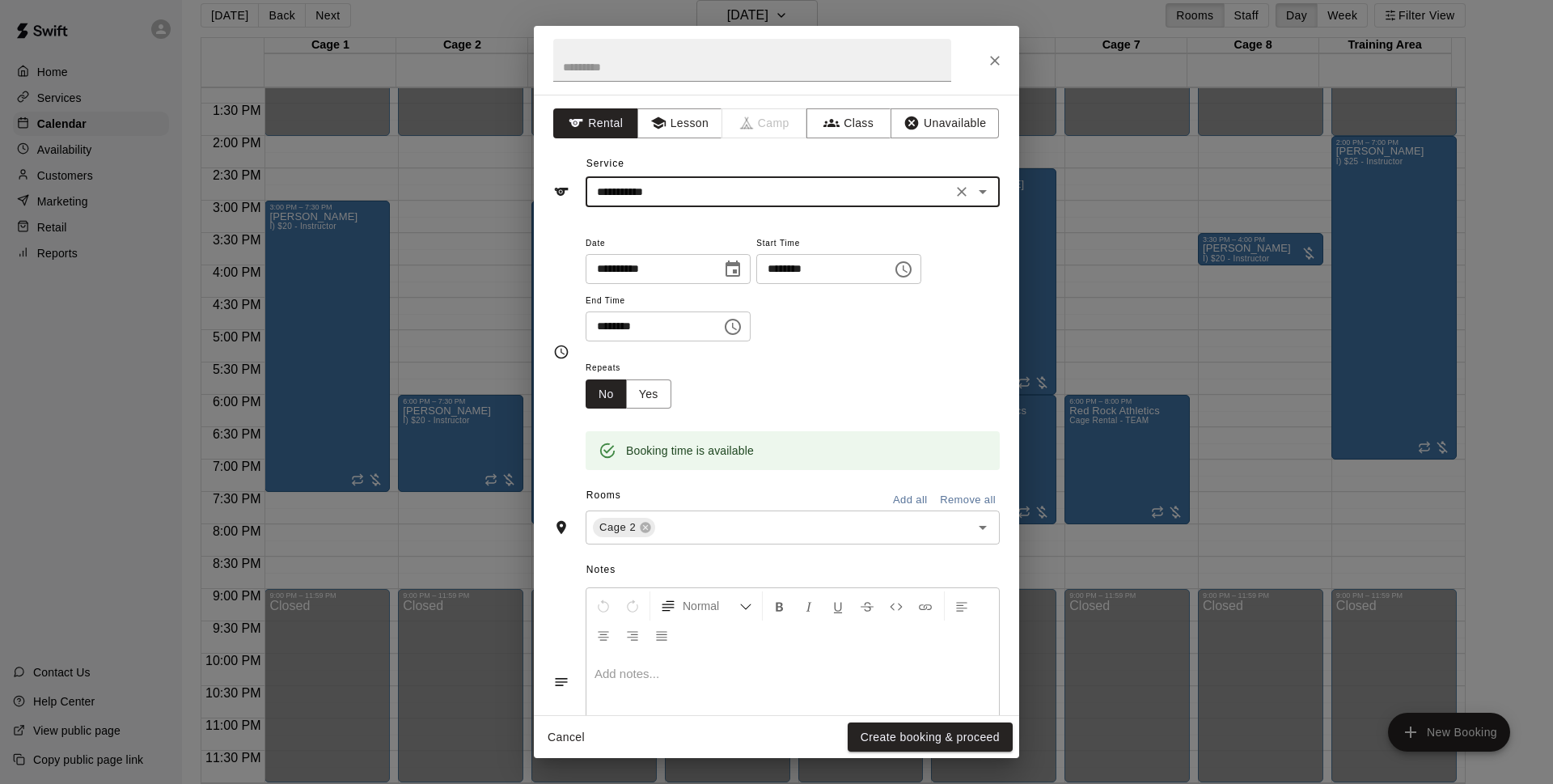
click at [940, 745] on button "Create booking & proceed" at bounding box center [930, 737] width 165 height 30
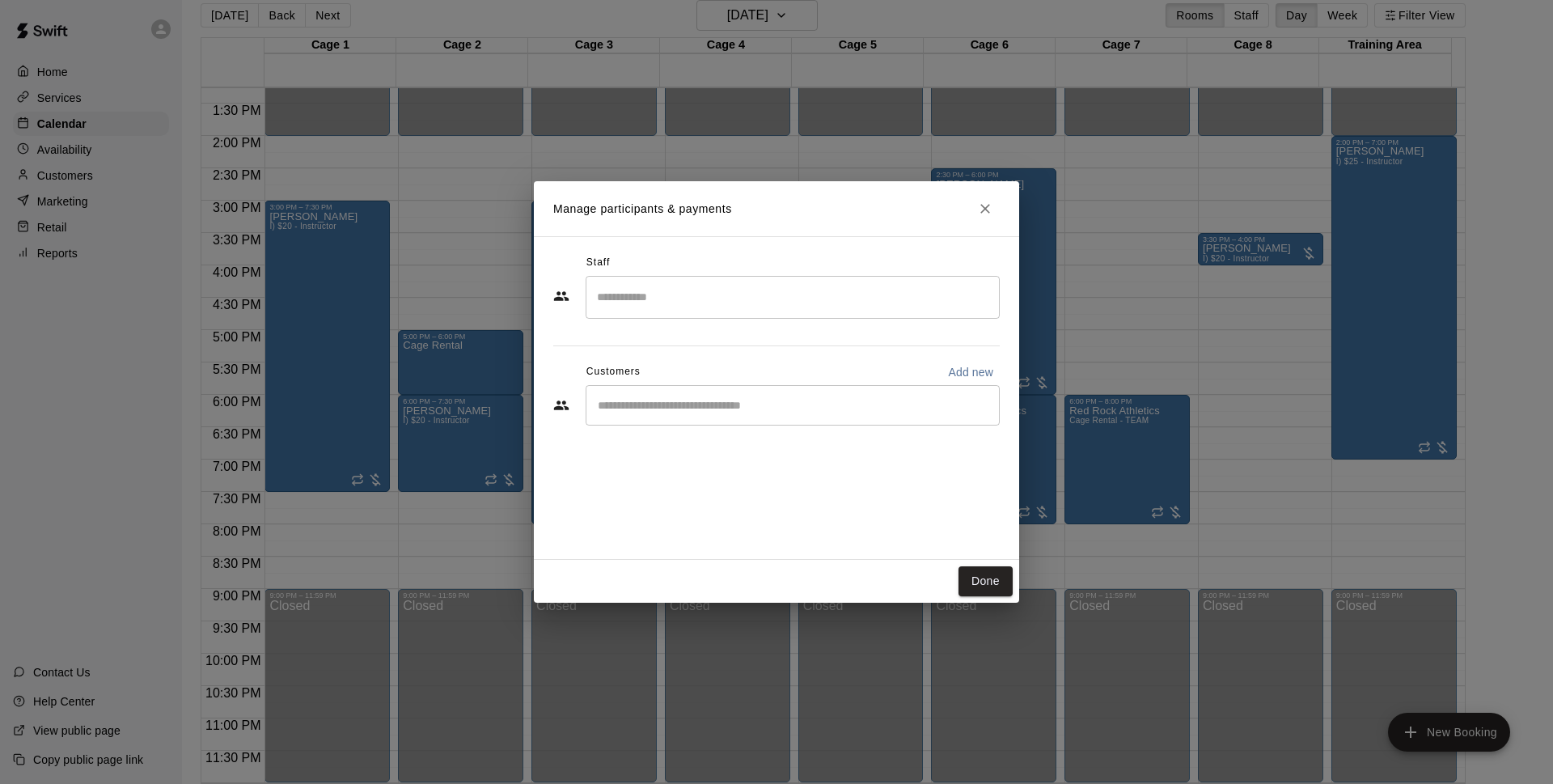
click at [747, 417] on div "​" at bounding box center [793, 405] width 414 height 40
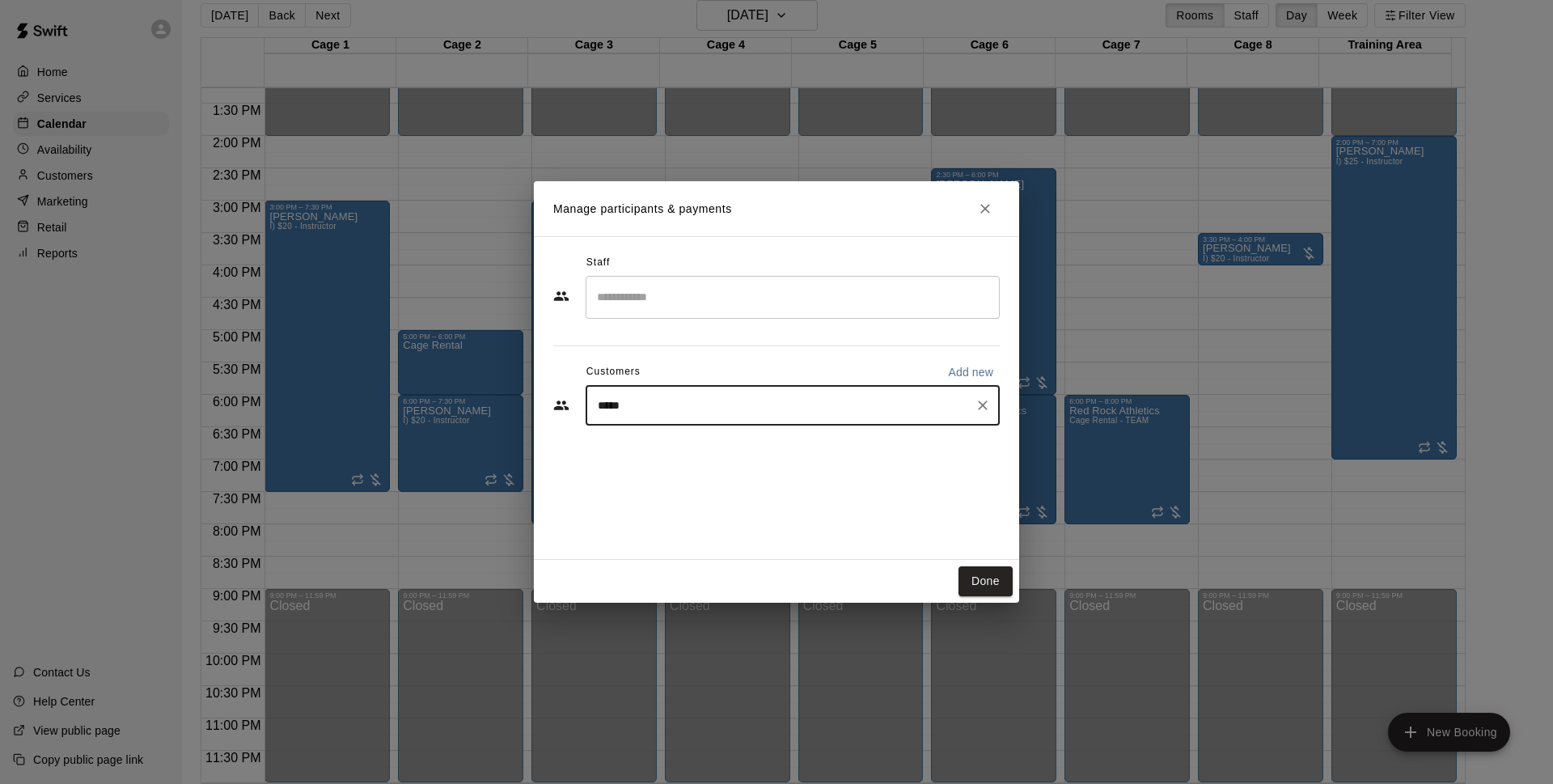
type input "******"
click at [725, 457] on span "[EMAIL_ADDRESS][DOMAIN_NAME]" at bounding box center [718, 459] width 174 height 11
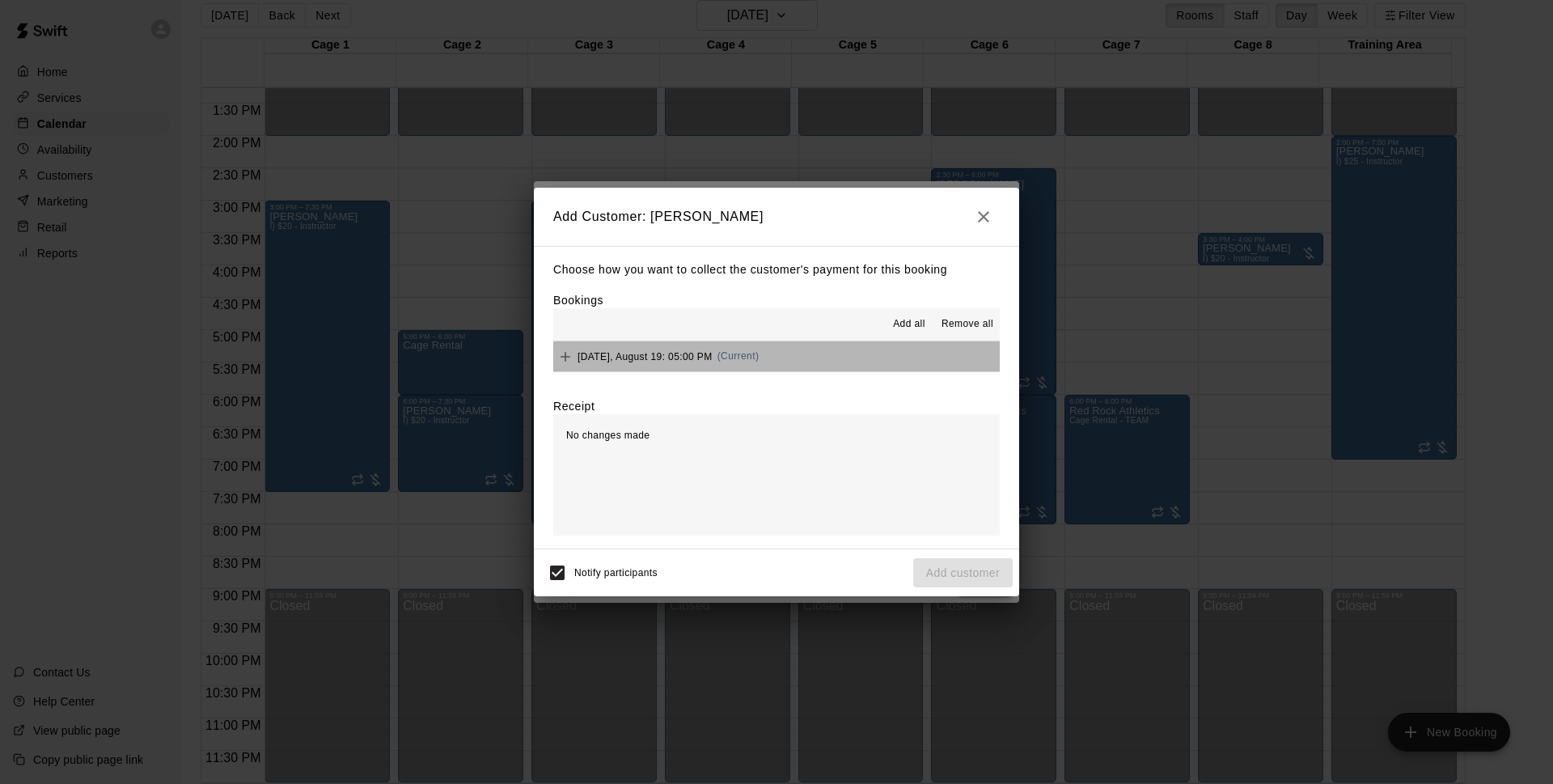
click at [802, 344] on button "[DATE], August 19: 05:00 PM (Current)" at bounding box center [776, 356] width 447 height 30
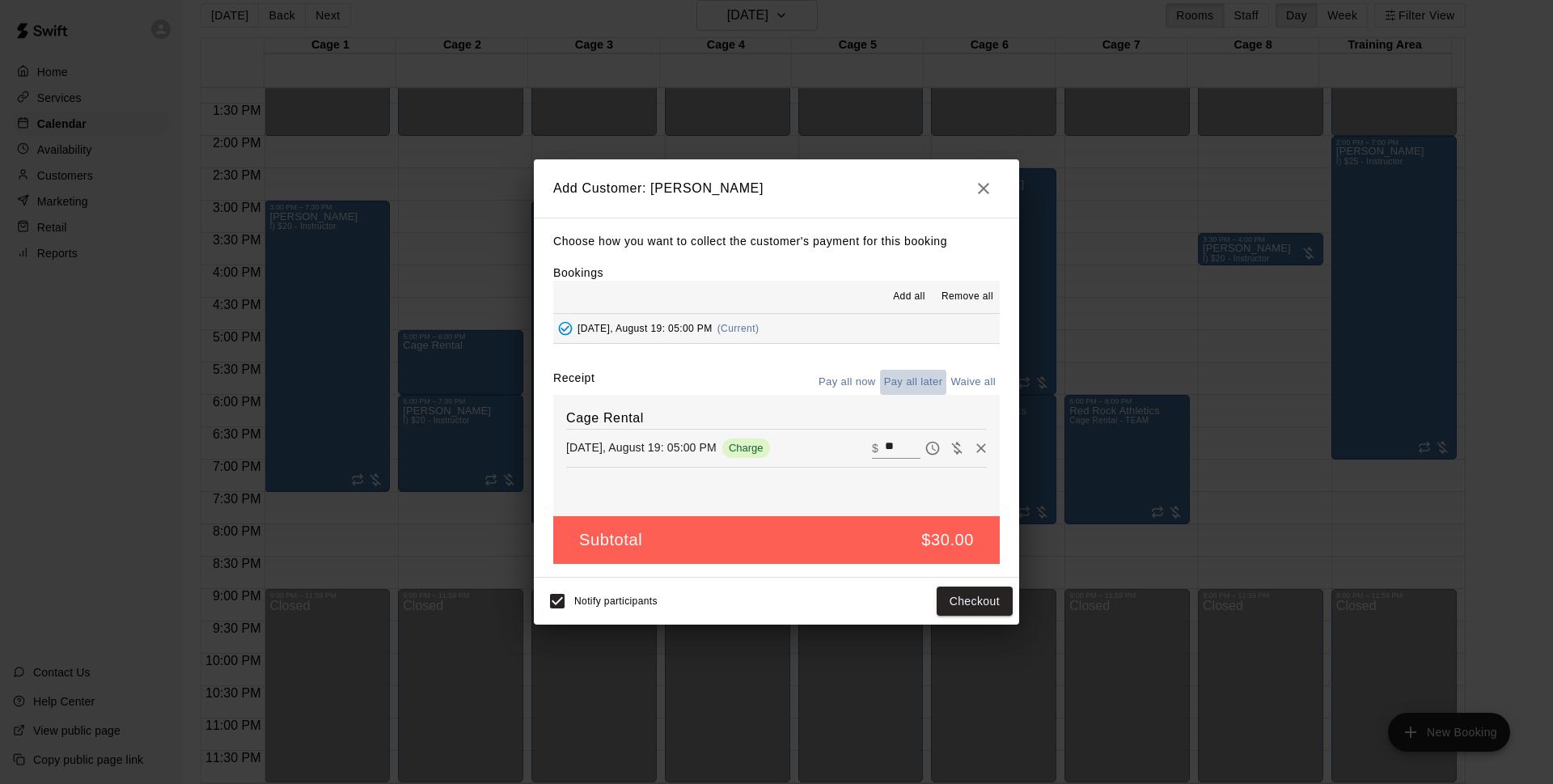
click at [921, 387] on button "Pay all later" at bounding box center [913, 382] width 67 height 25
click at [942, 610] on button "Add customer" at bounding box center [963, 601] width 99 height 30
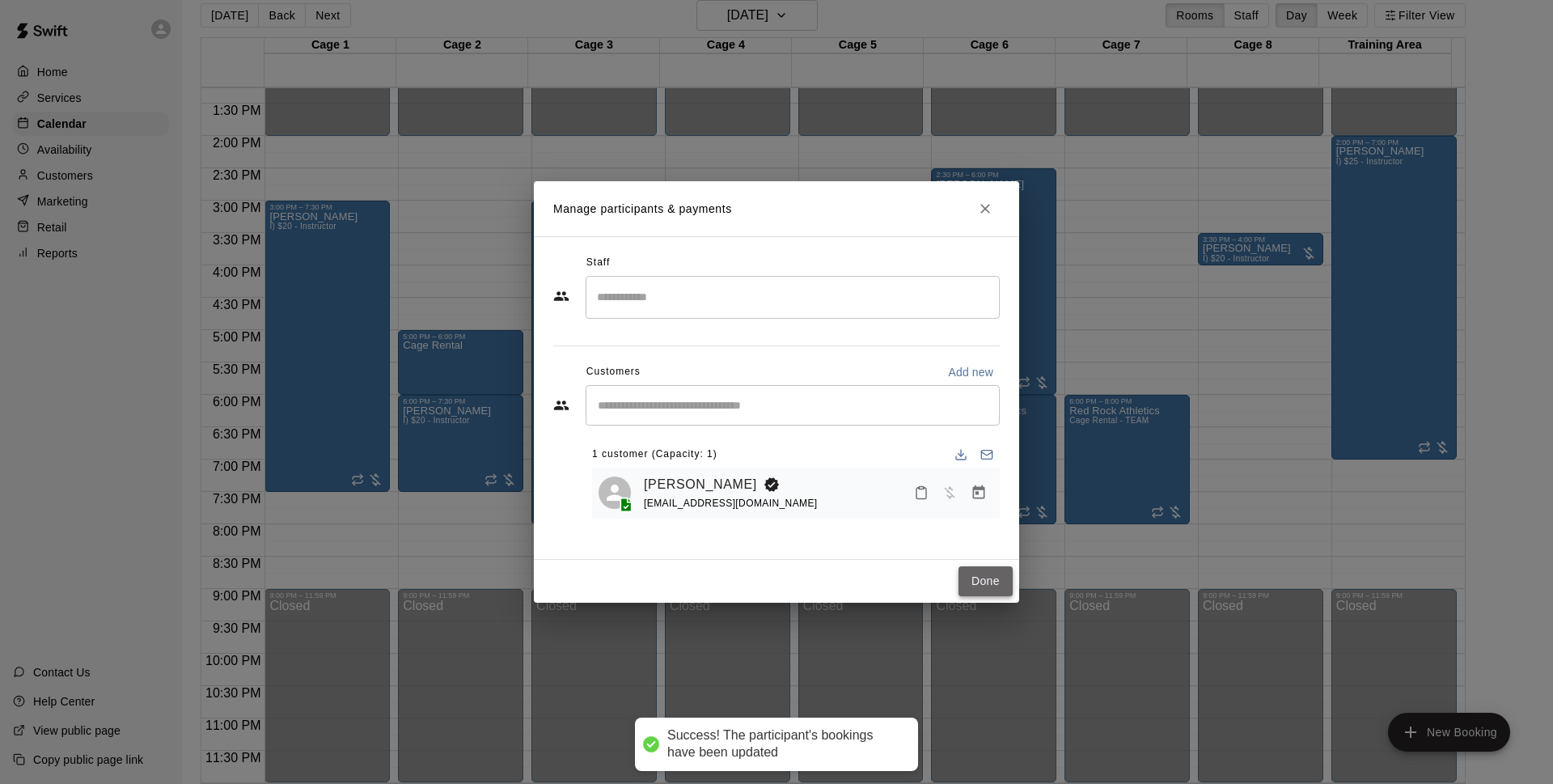
click at [982, 576] on button "Done" at bounding box center [985, 581] width 54 height 30
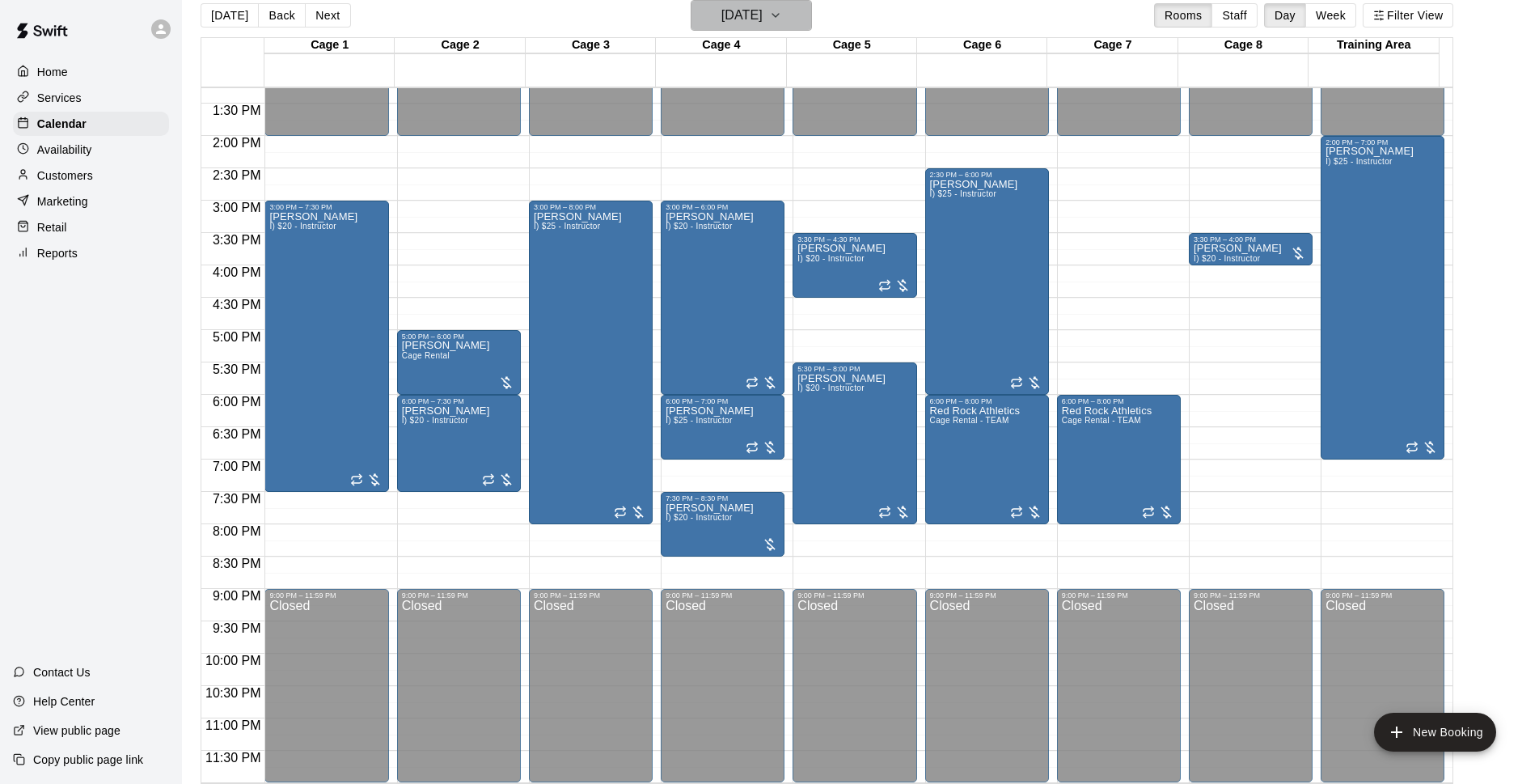
click at [722, 4] on h6 "[DATE]" at bounding box center [742, 15] width 41 height 23
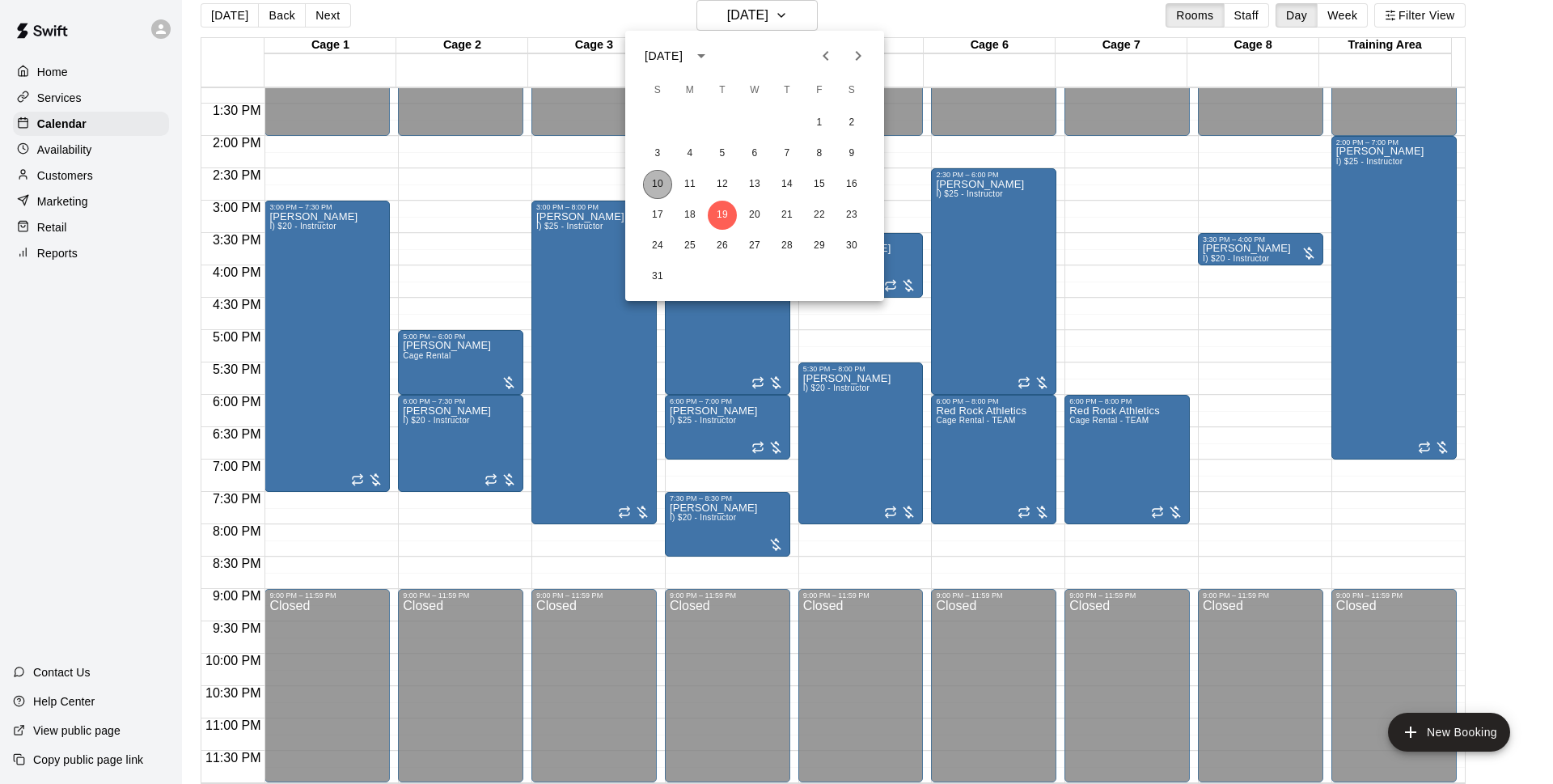
click at [665, 191] on button "10" at bounding box center [658, 184] width 29 height 29
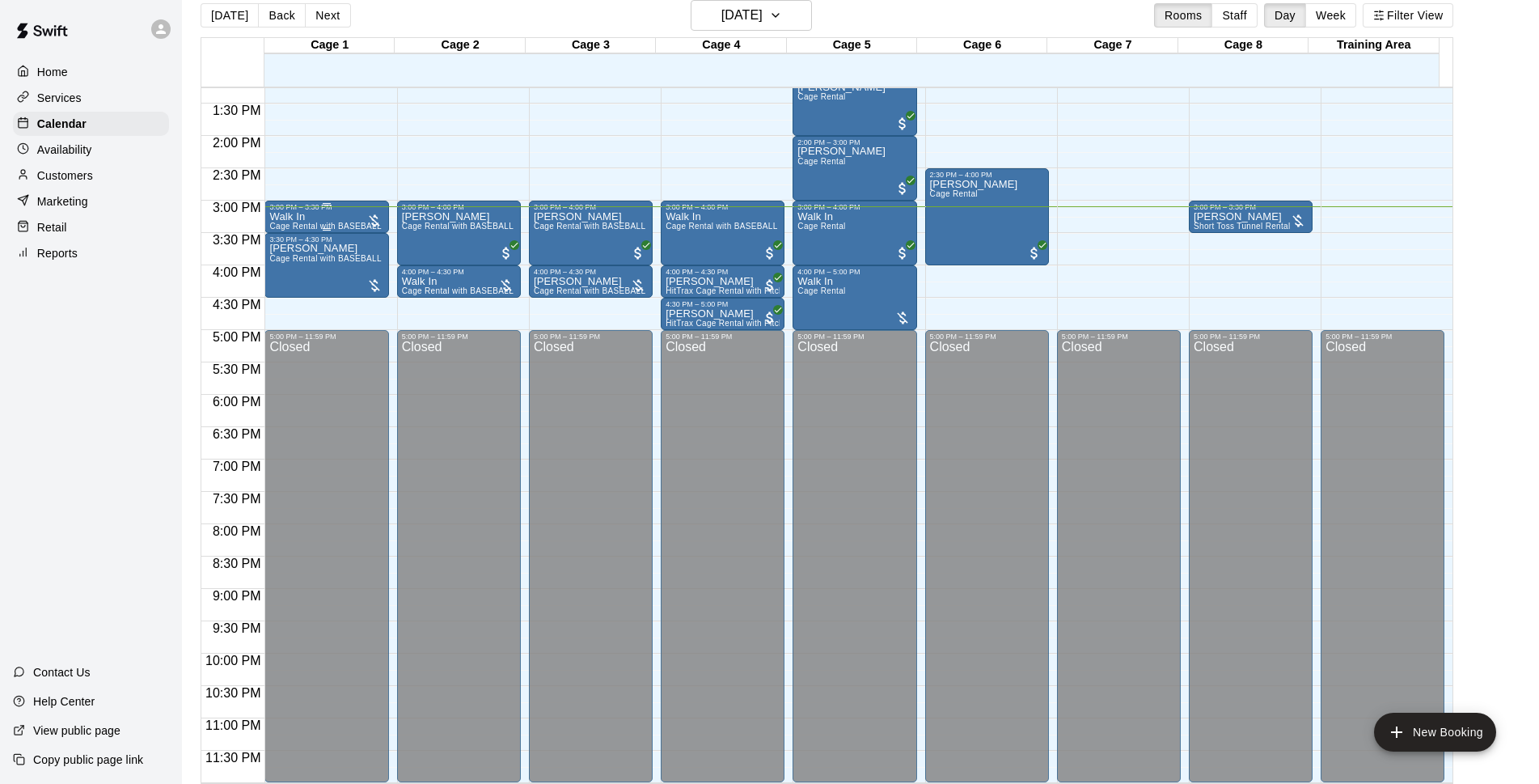
click at [343, 228] on div at bounding box center [326, 229] width 114 height 3
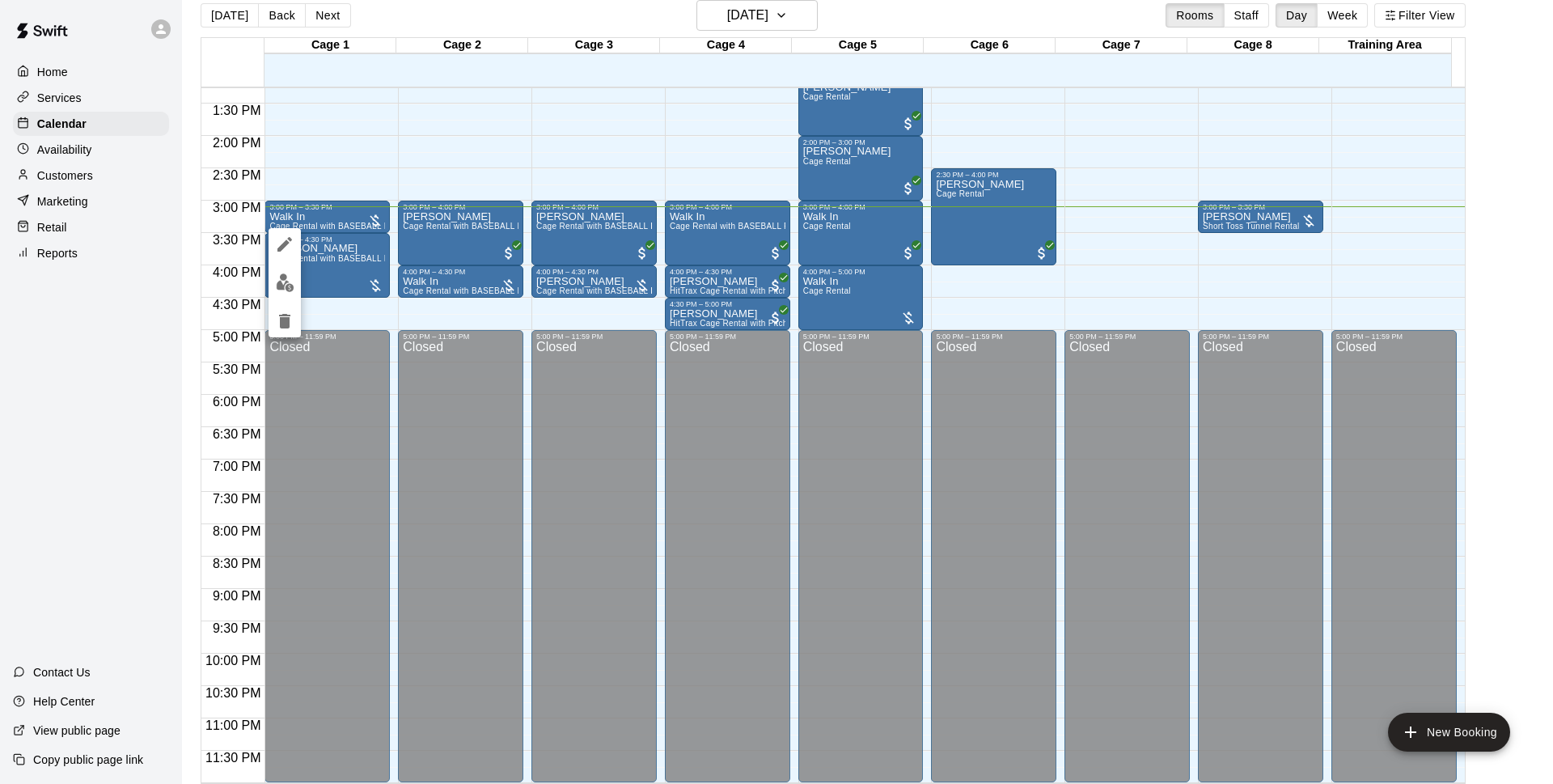
click at [279, 279] on img "edit" at bounding box center [285, 283] width 19 height 19
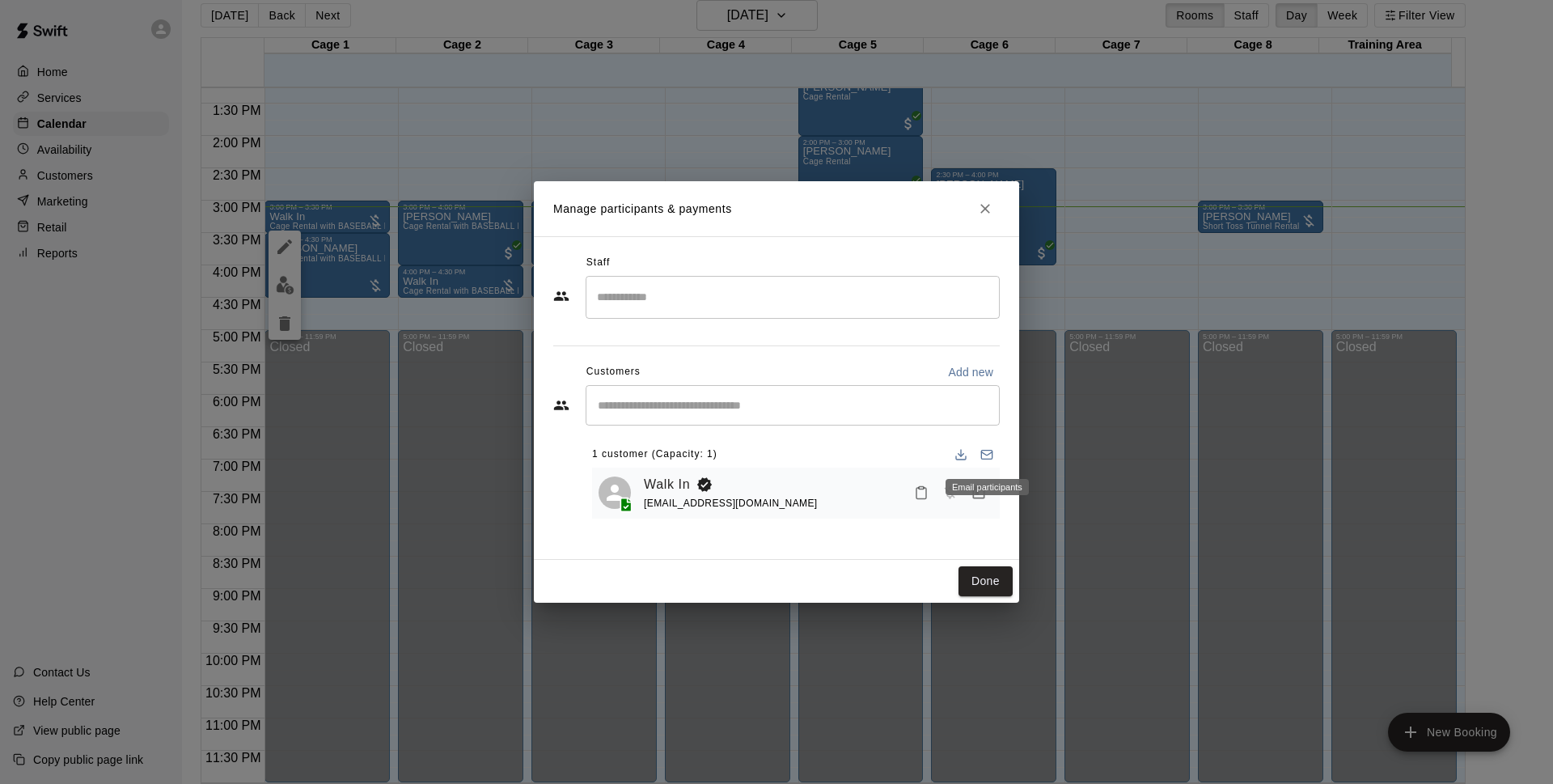
click at [973, 489] on div "Email participants" at bounding box center [987, 487] width 84 height 16
click at [976, 497] on icon "Manage bookings & payment" at bounding box center [978, 492] width 16 height 16
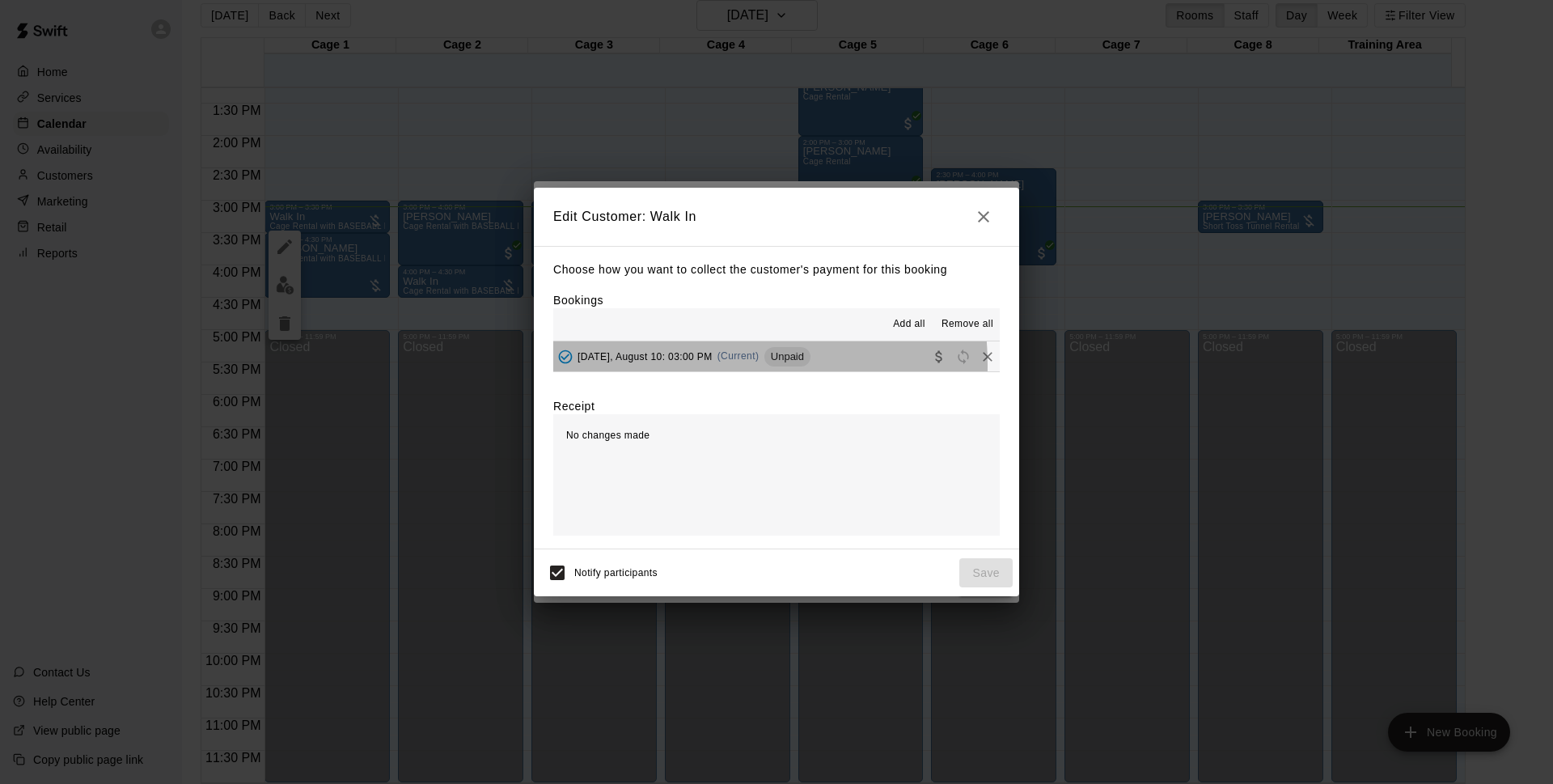
click at [675, 366] on div "[DATE], August 10: 03:00 PM (Current) Unpaid" at bounding box center [682, 356] width 257 height 24
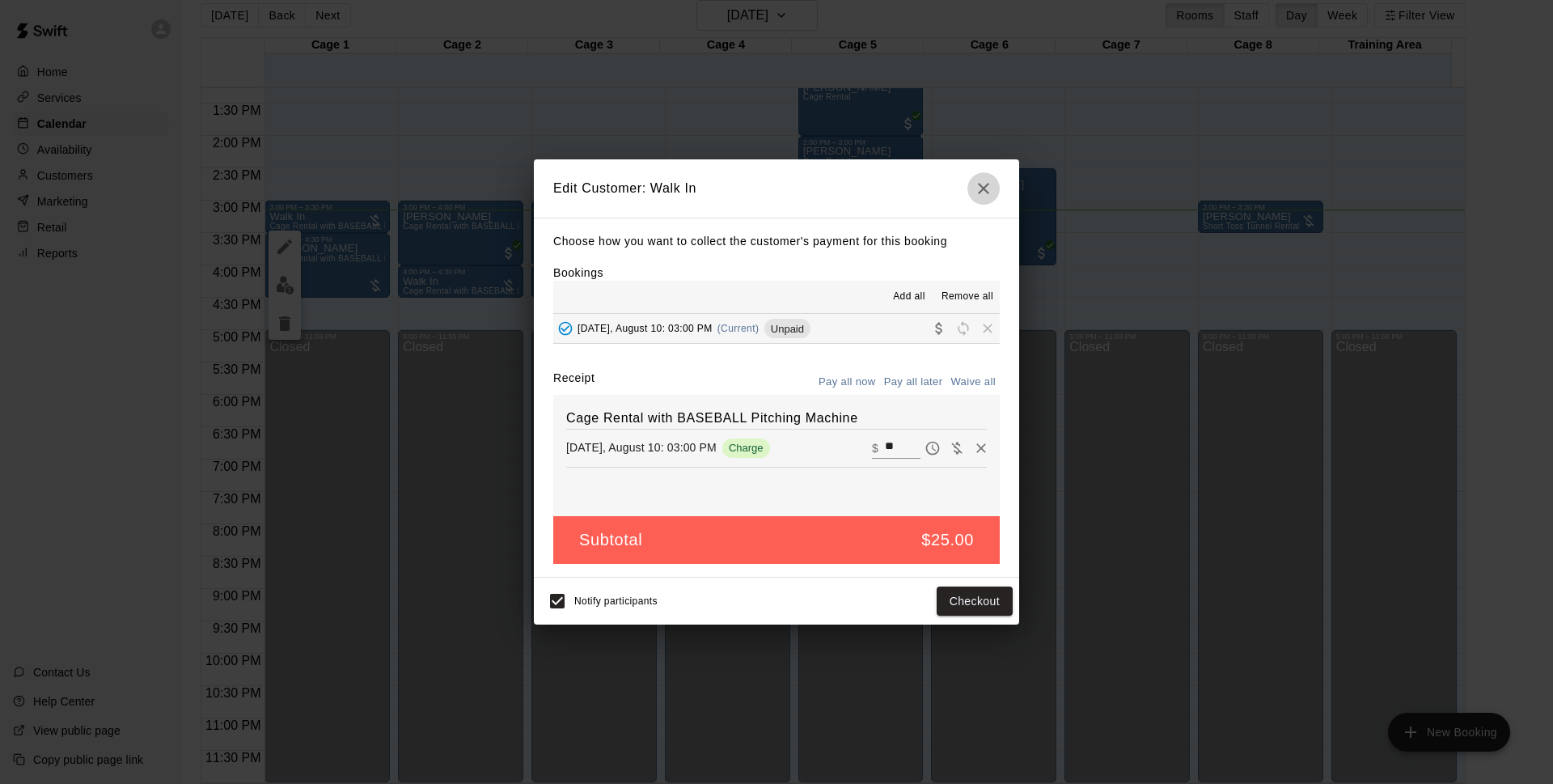
click at [980, 179] on icon "button" at bounding box center [983, 188] width 20 height 20
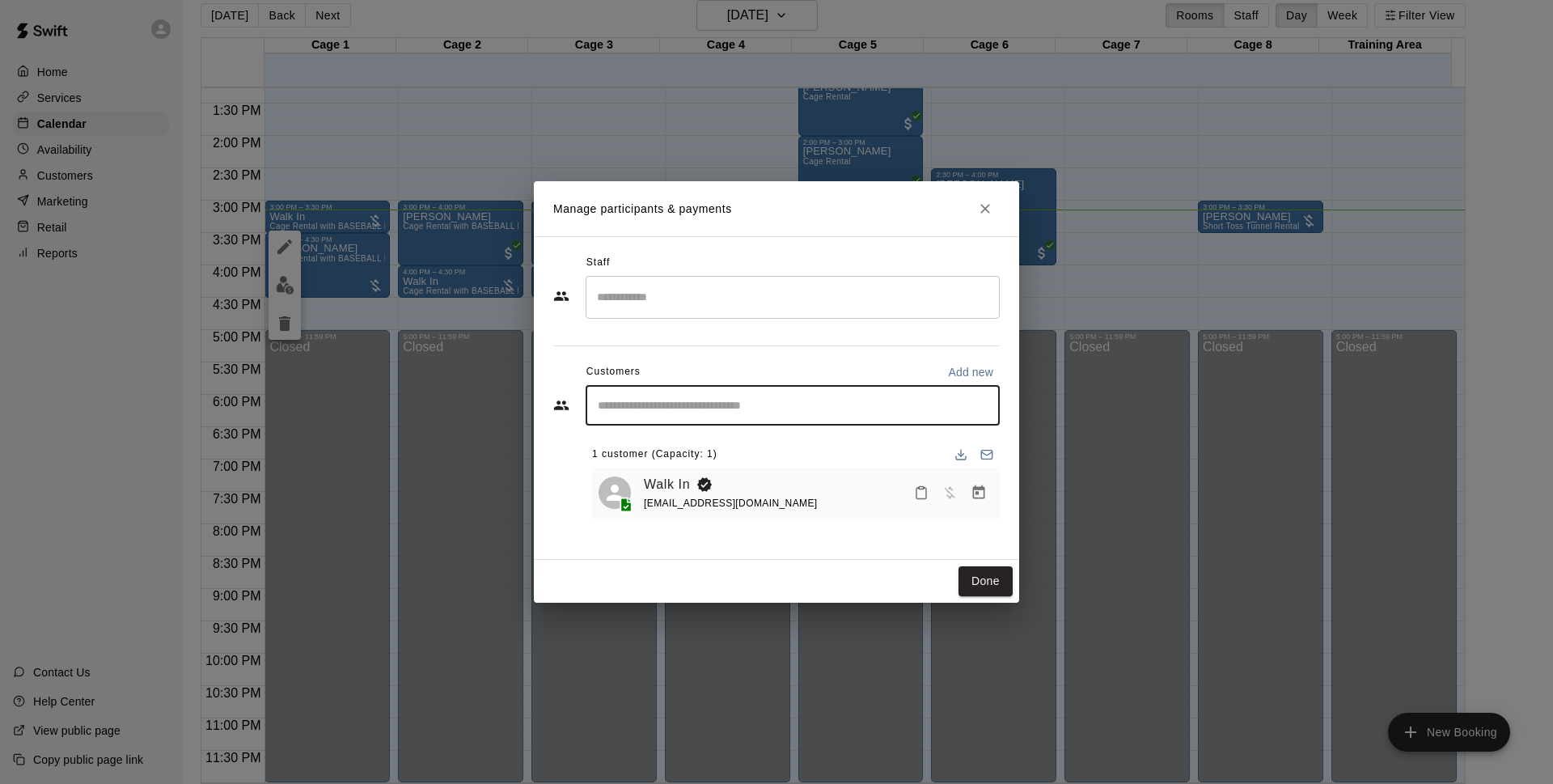
click at [950, 399] on input "Start typing to search customers..." at bounding box center [793, 405] width 400 height 16
type input "****"
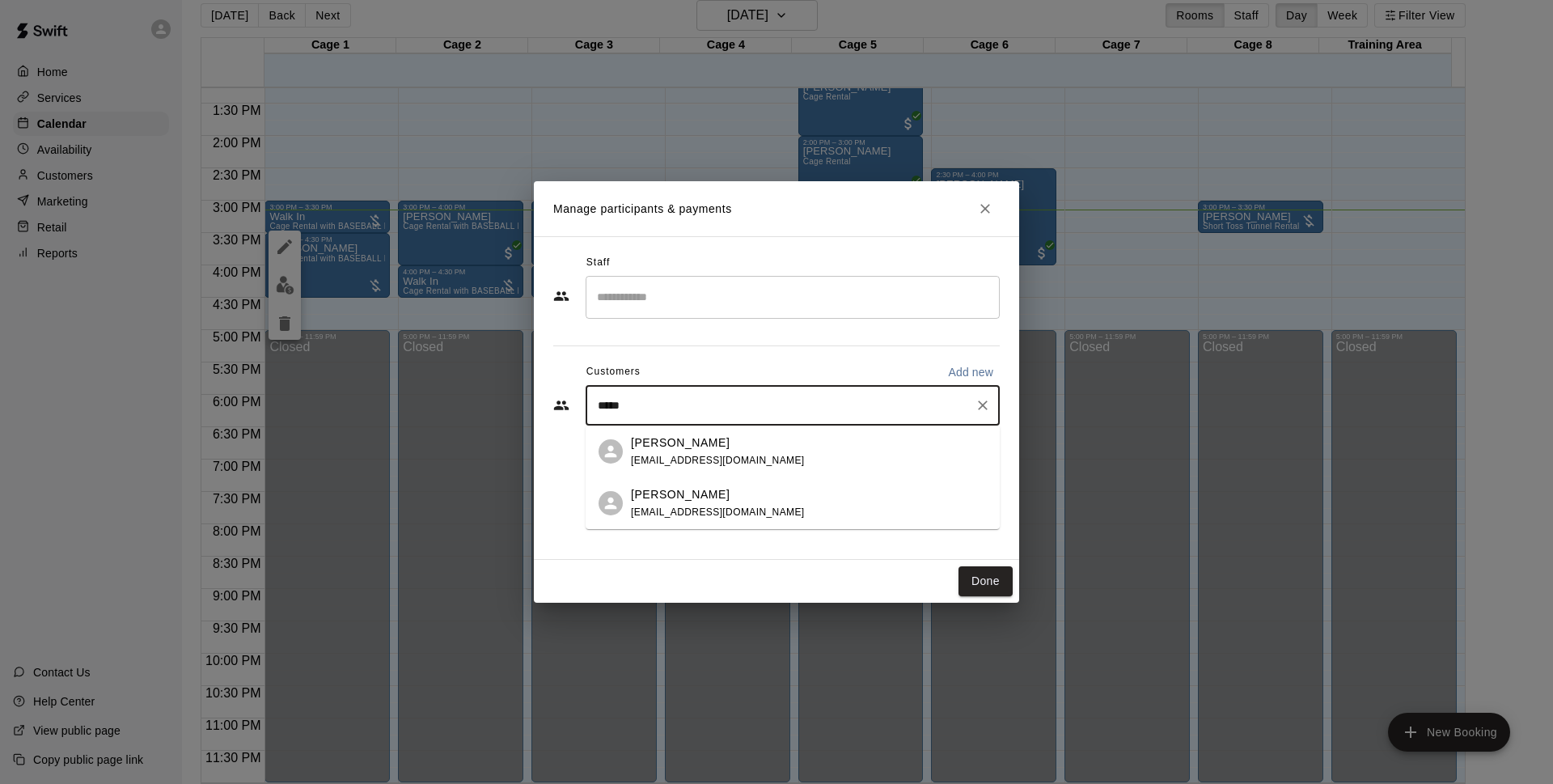
click at [807, 453] on div "[PERSON_NAME] [EMAIL_ADDRESS][DOMAIN_NAME]" at bounding box center [809, 452] width 356 height 35
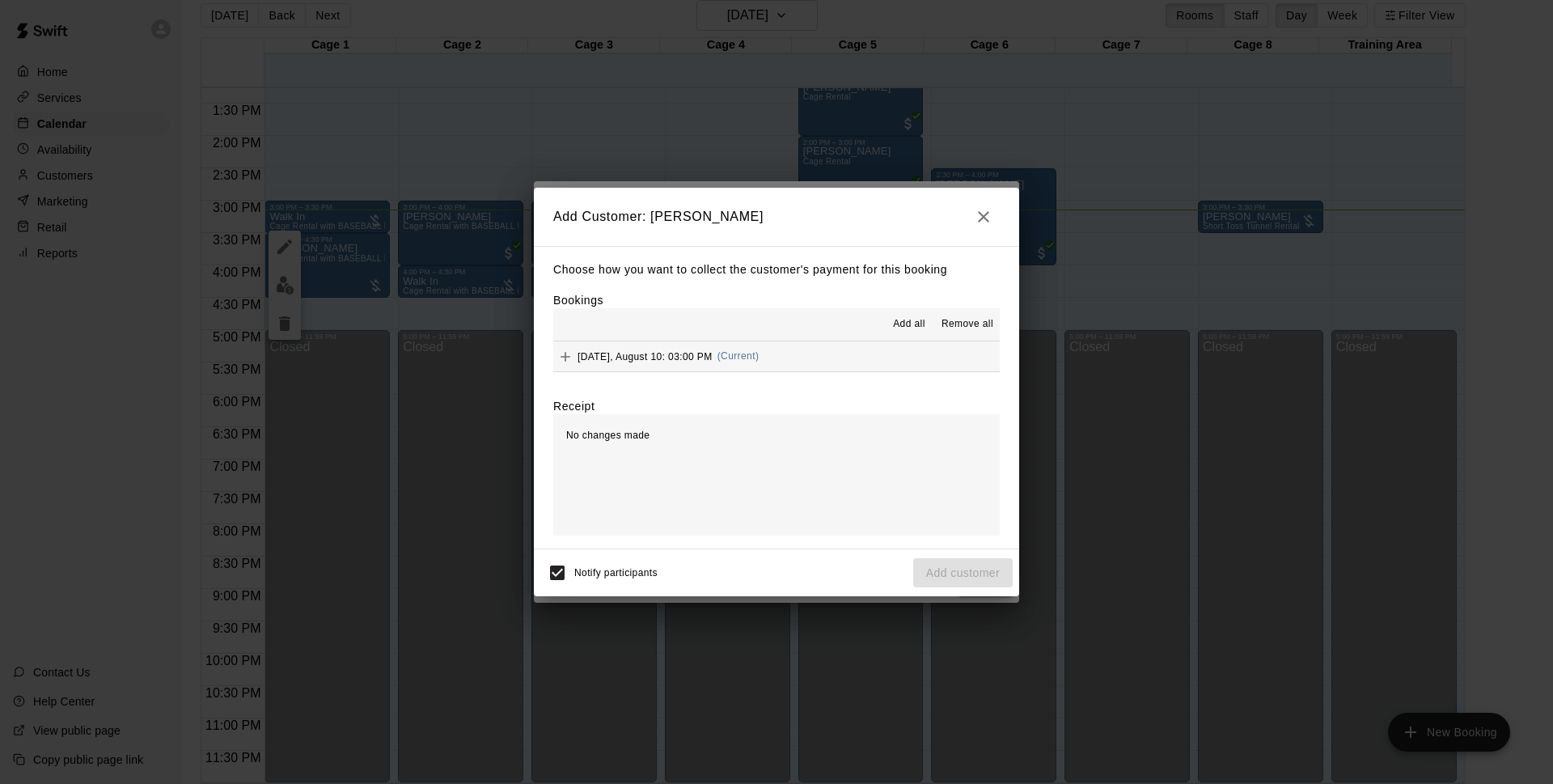
click at [822, 364] on button "[DATE], August 10: 03:00 PM (Current)" at bounding box center [776, 356] width 447 height 30
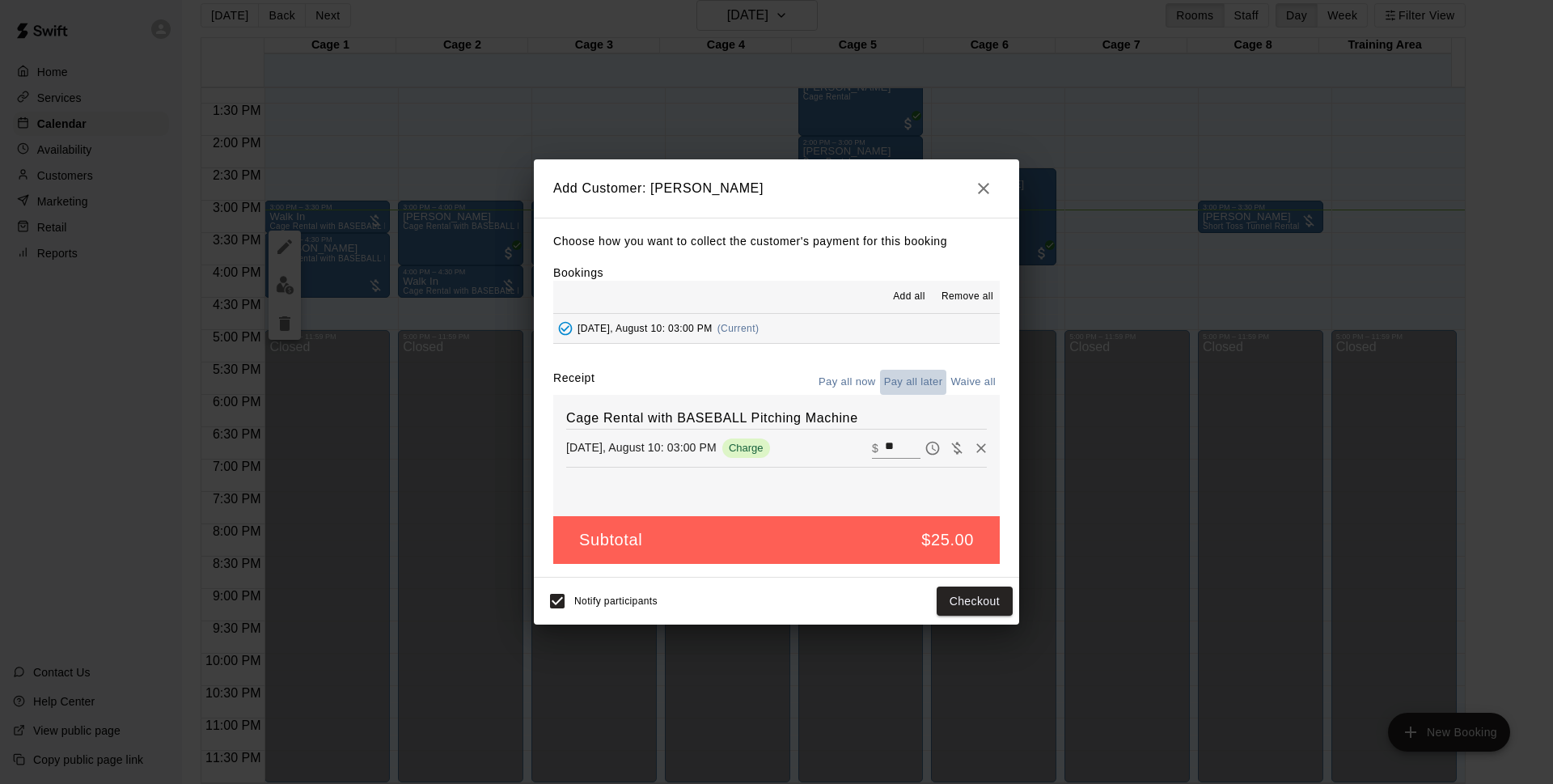
click at [894, 384] on button "Pay all later" at bounding box center [913, 382] width 67 height 25
click at [856, 391] on button "Pay all now" at bounding box center [847, 382] width 66 height 25
click at [955, 595] on button "Checkout" at bounding box center [975, 601] width 76 height 30
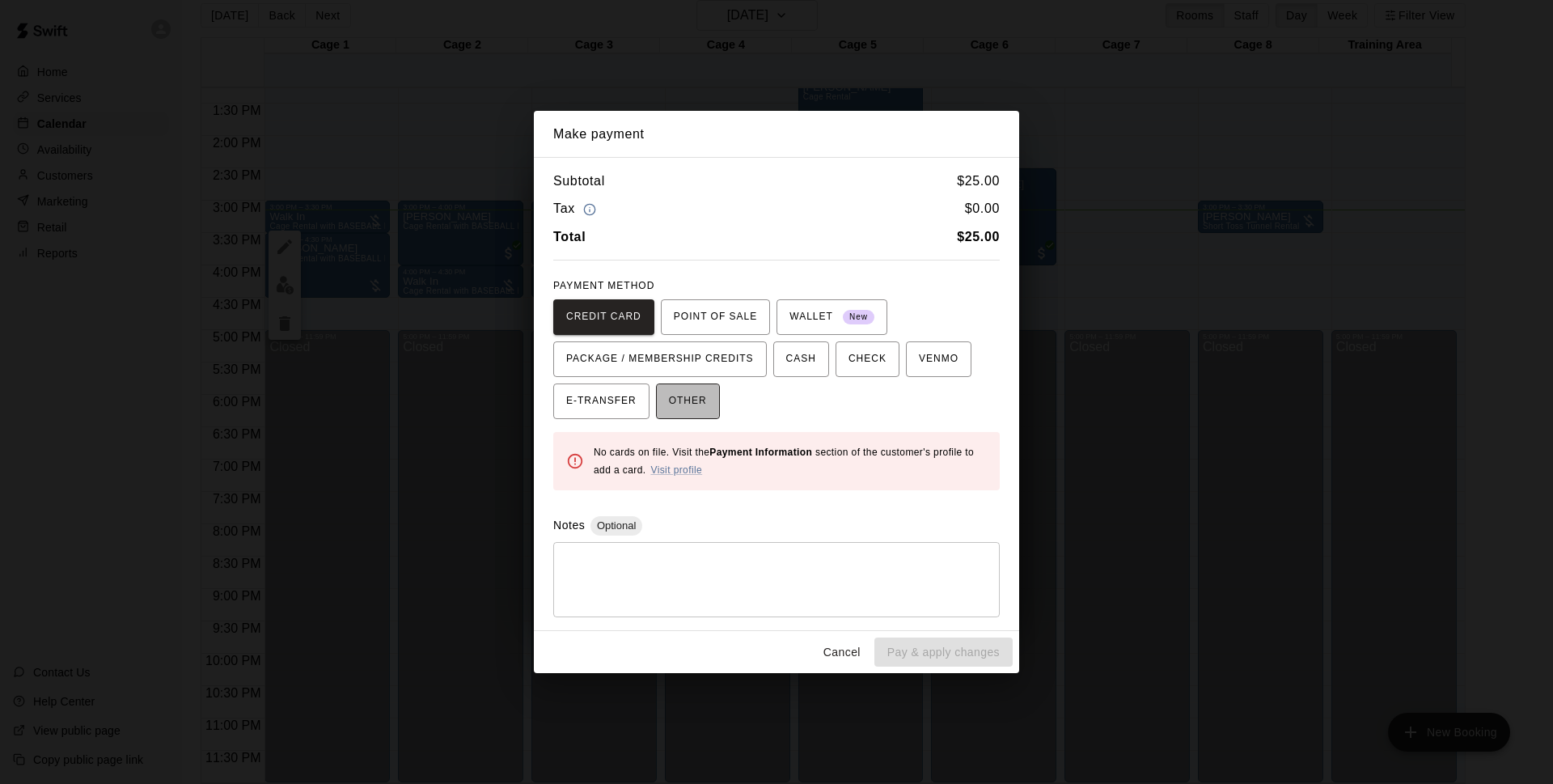
click at [703, 391] on span "OTHER" at bounding box center [688, 401] width 38 height 26
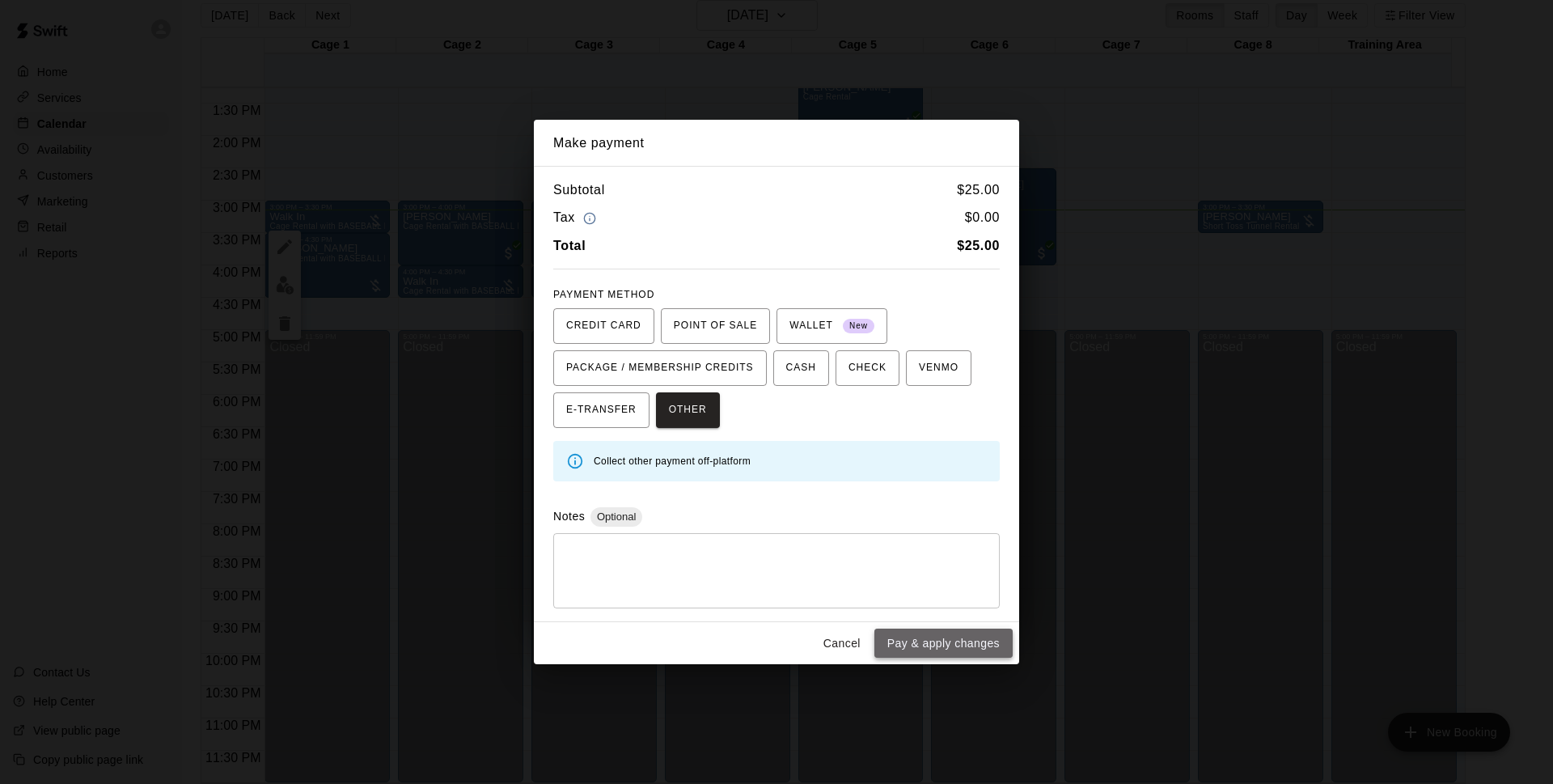
click at [979, 652] on button "Pay & apply changes" at bounding box center [944, 643] width 138 height 30
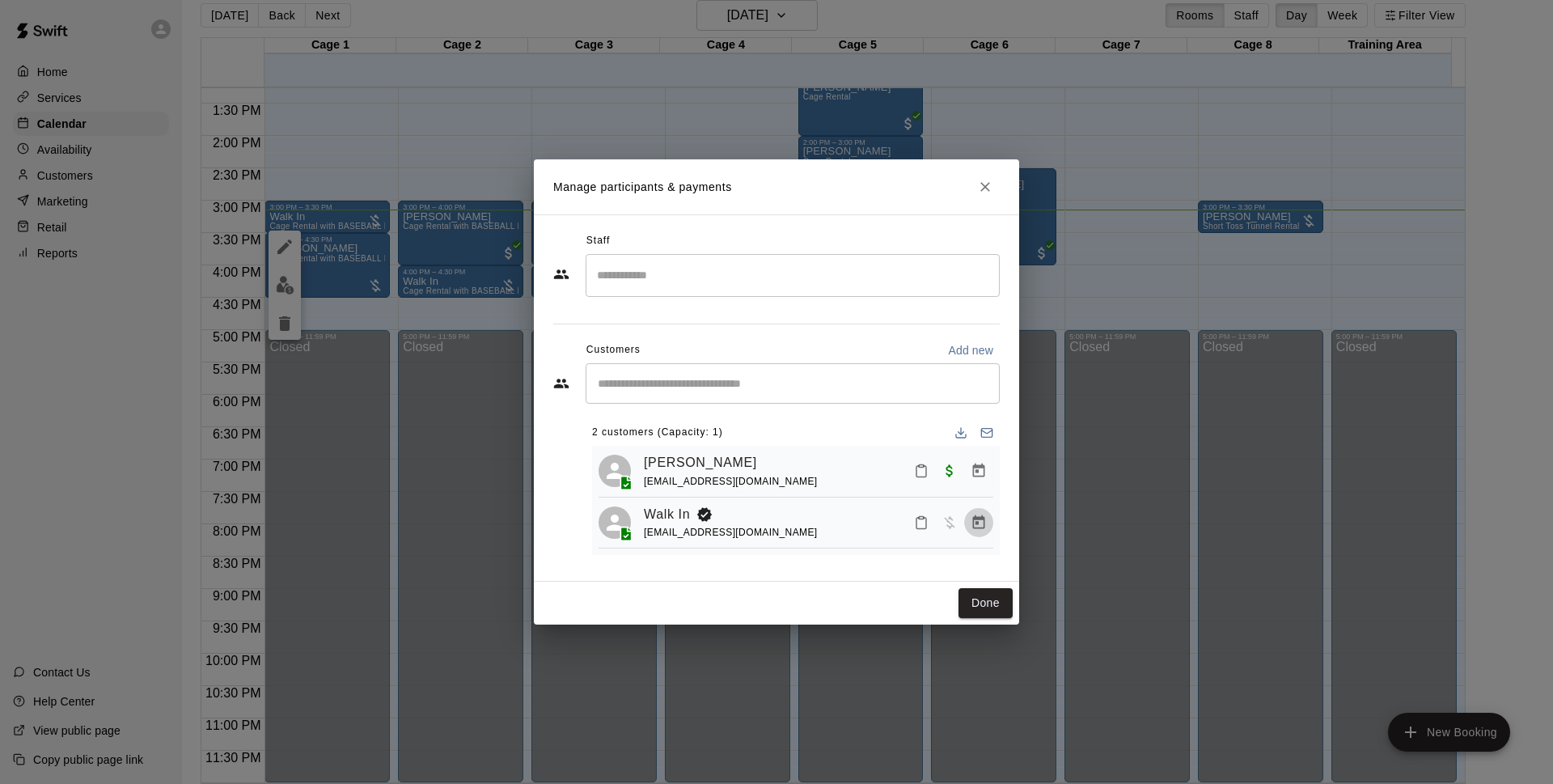
click at [986, 516] on icon "Manage bookings & payment" at bounding box center [978, 522] width 16 height 16
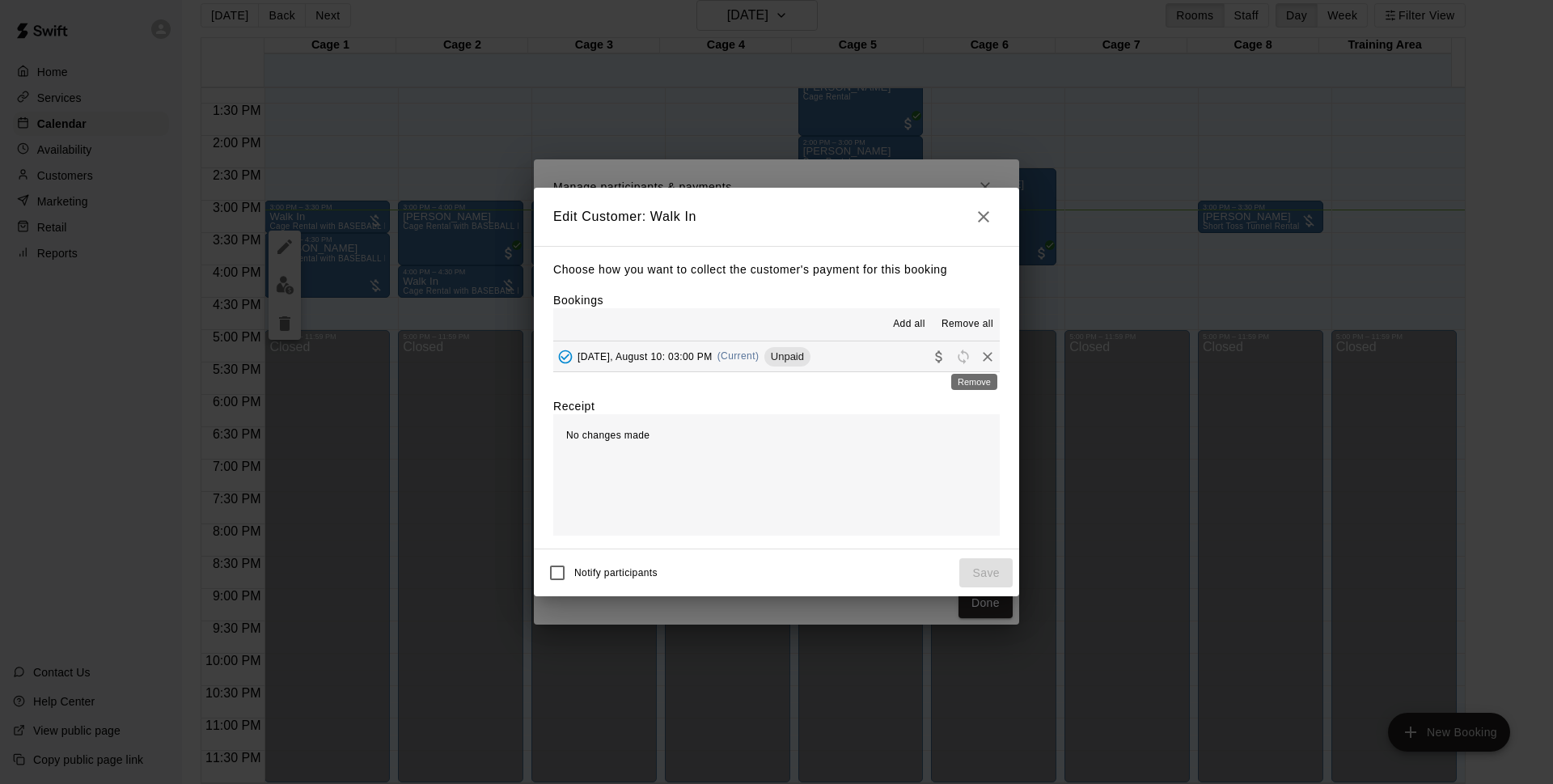
click at [980, 354] on icon "Remove" at bounding box center [987, 356] width 16 height 16
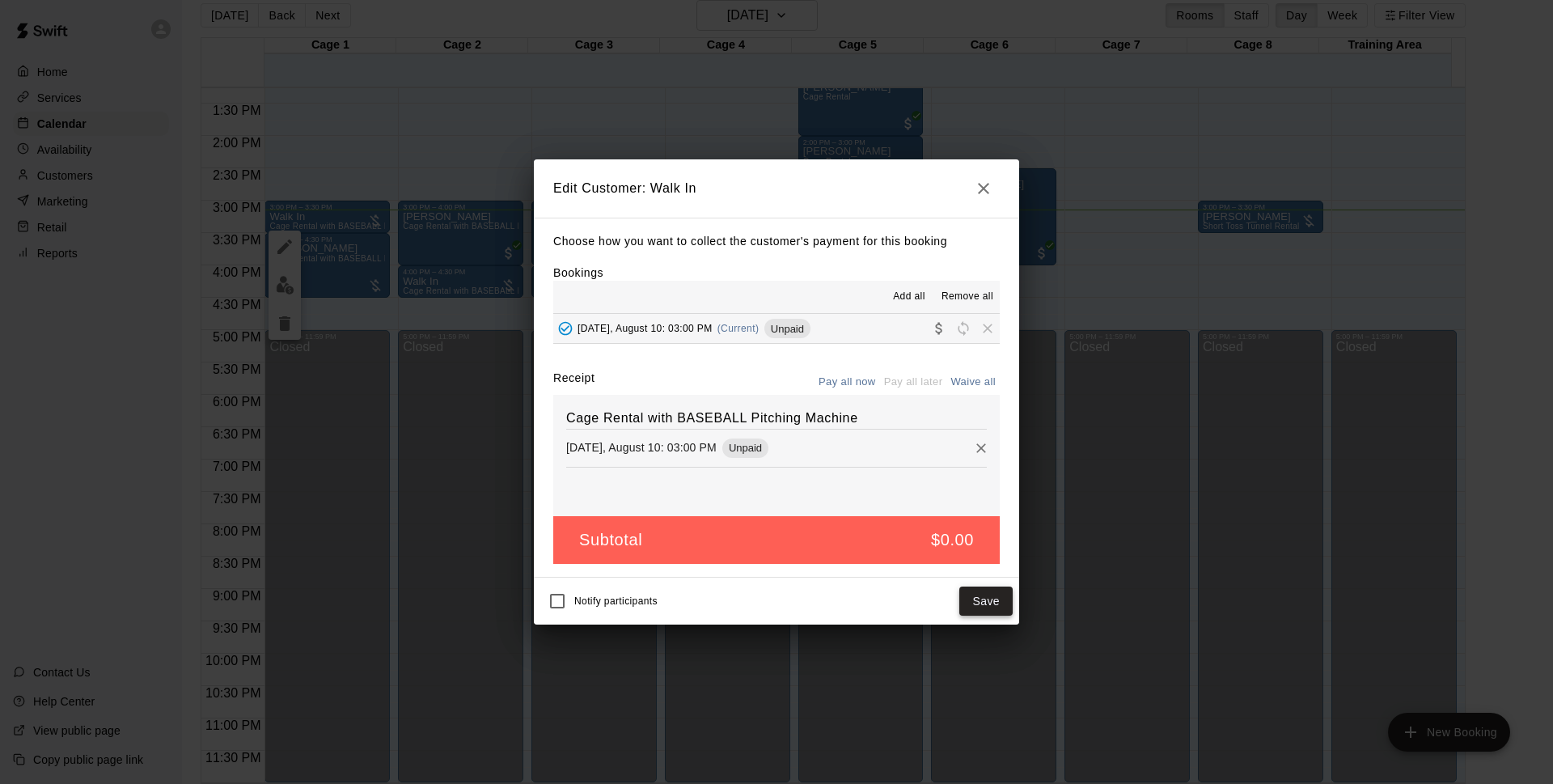
click at [970, 601] on button "Save" at bounding box center [986, 601] width 54 height 30
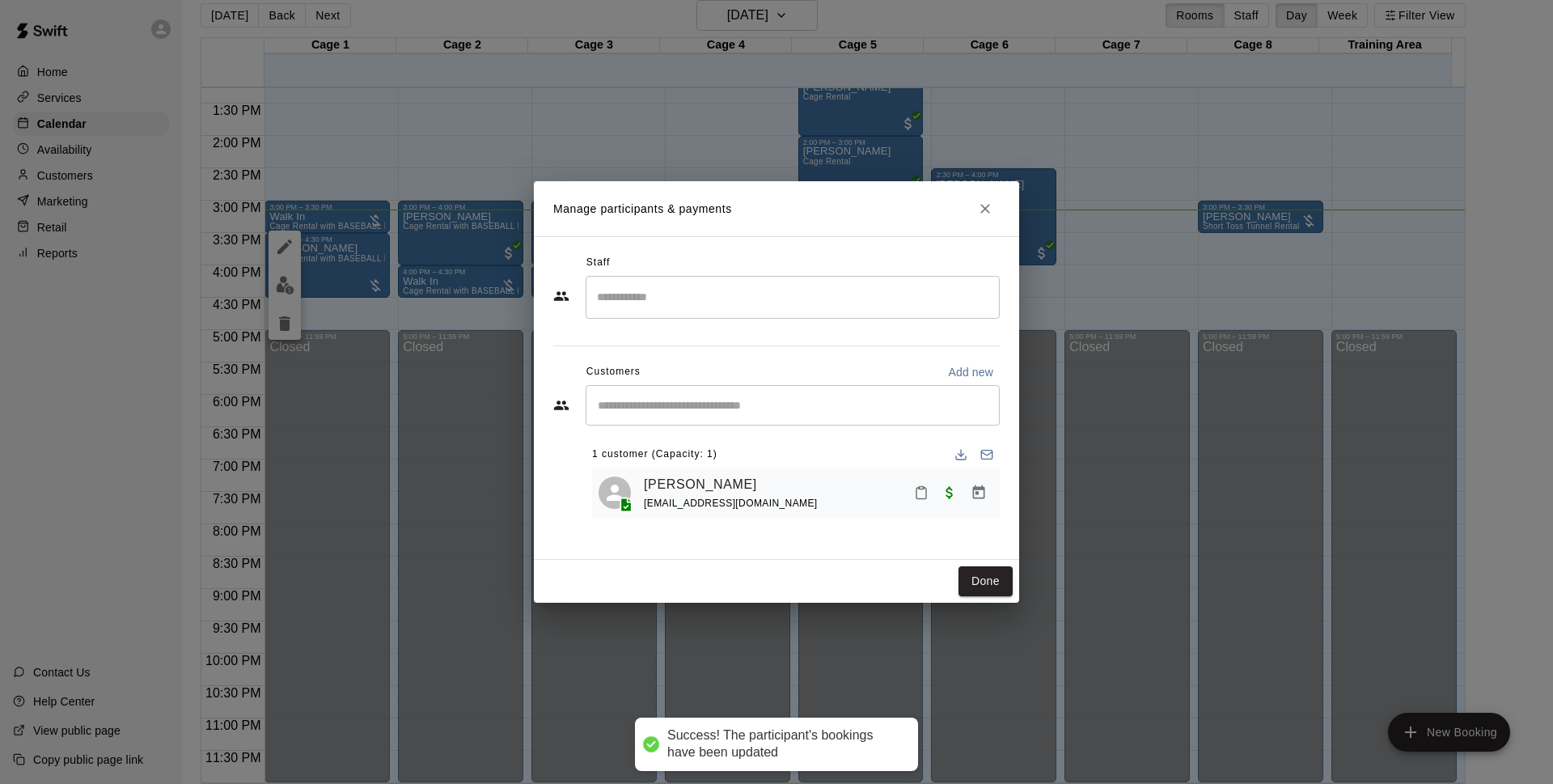
click at [976, 593] on button "Done" at bounding box center [985, 581] width 54 height 30
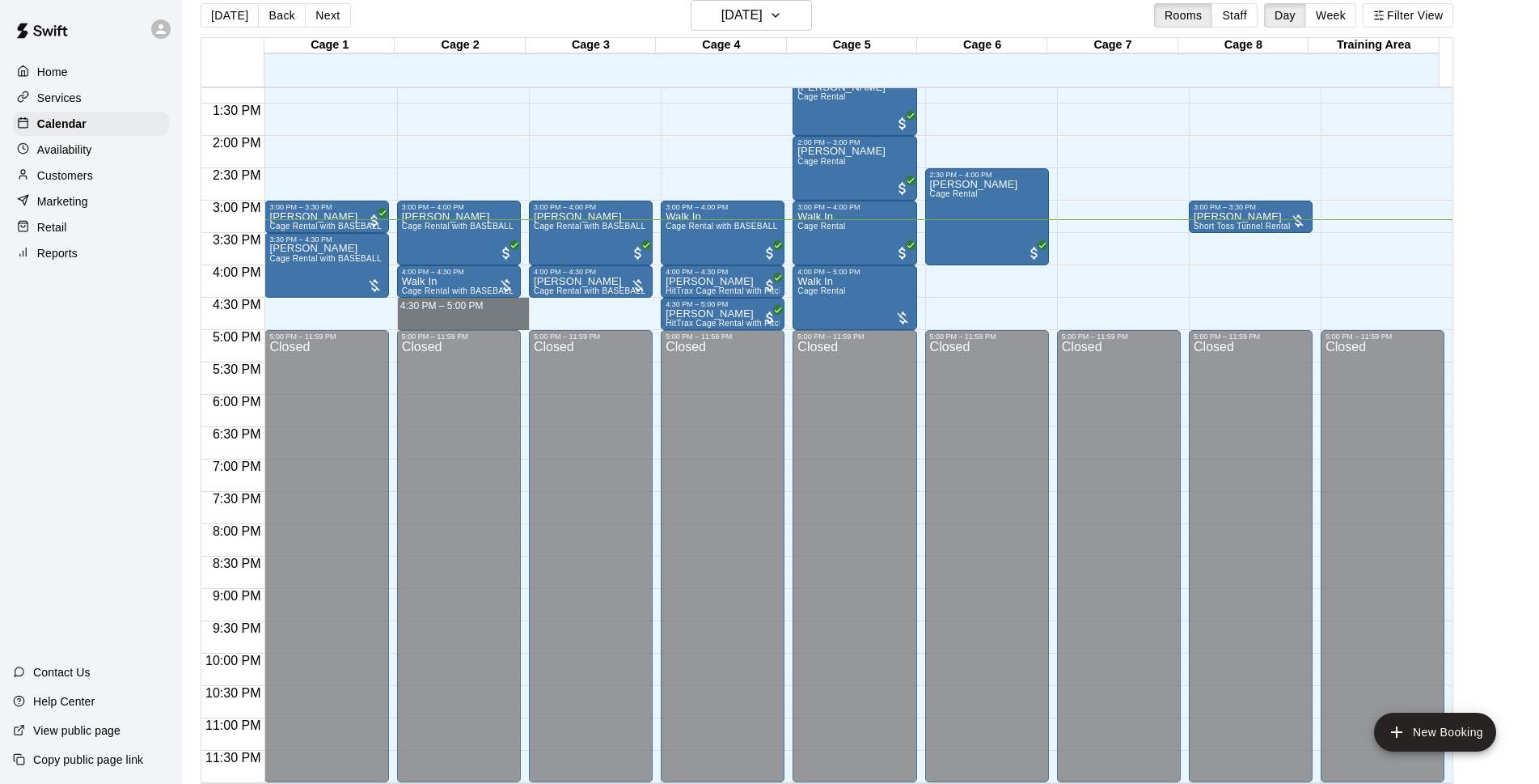
drag, startPoint x: 471, startPoint y: 302, endPoint x: 477, endPoint y: 325, distance: 23.8
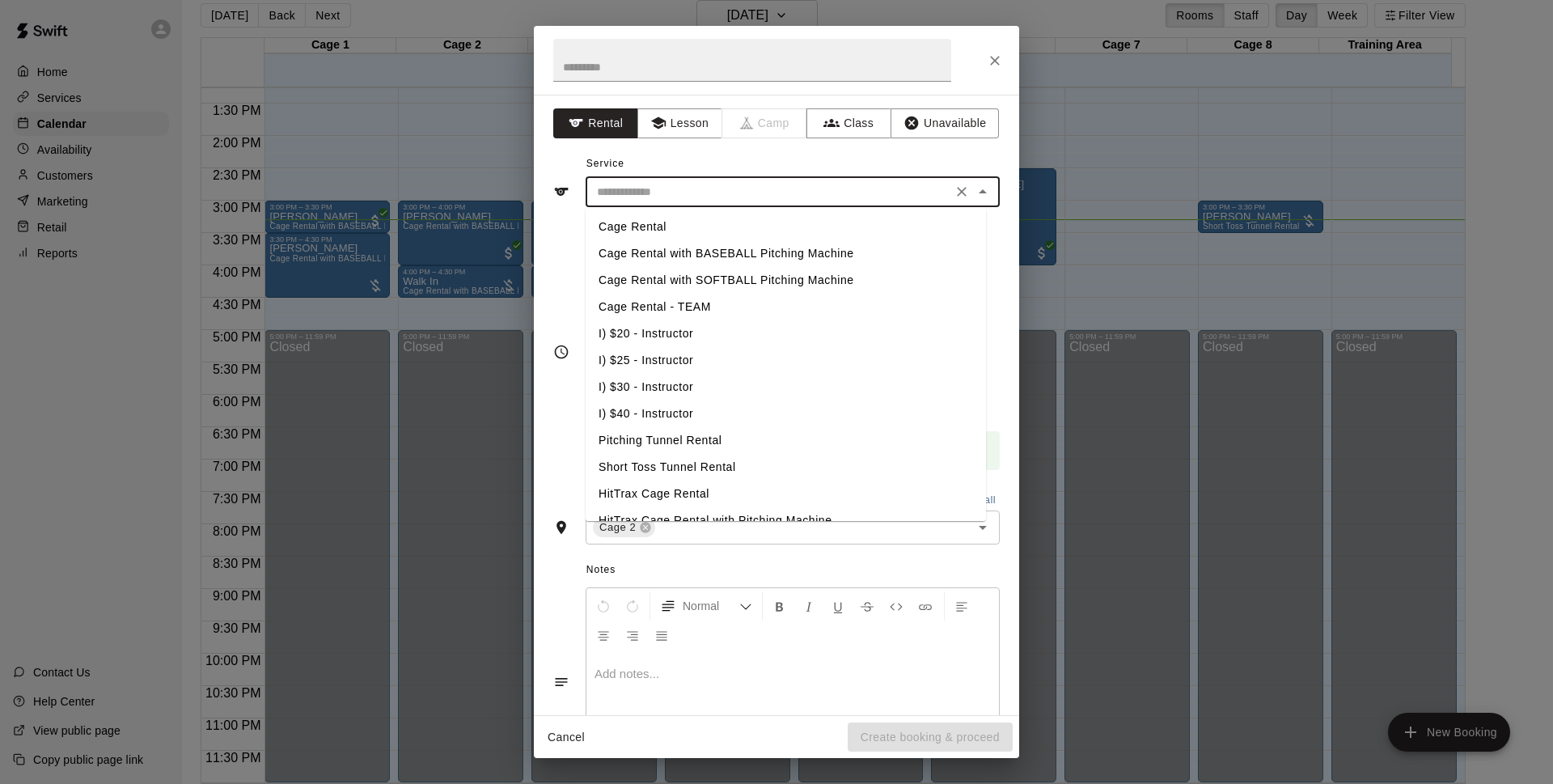
click at [794, 186] on input "text" at bounding box center [769, 192] width 357 height 20
click at [736, 252] on li "Cage Rental with BASEBALL Pitching Machine" at bounding box center [786, 253] width 401 height 26
type input "**********"
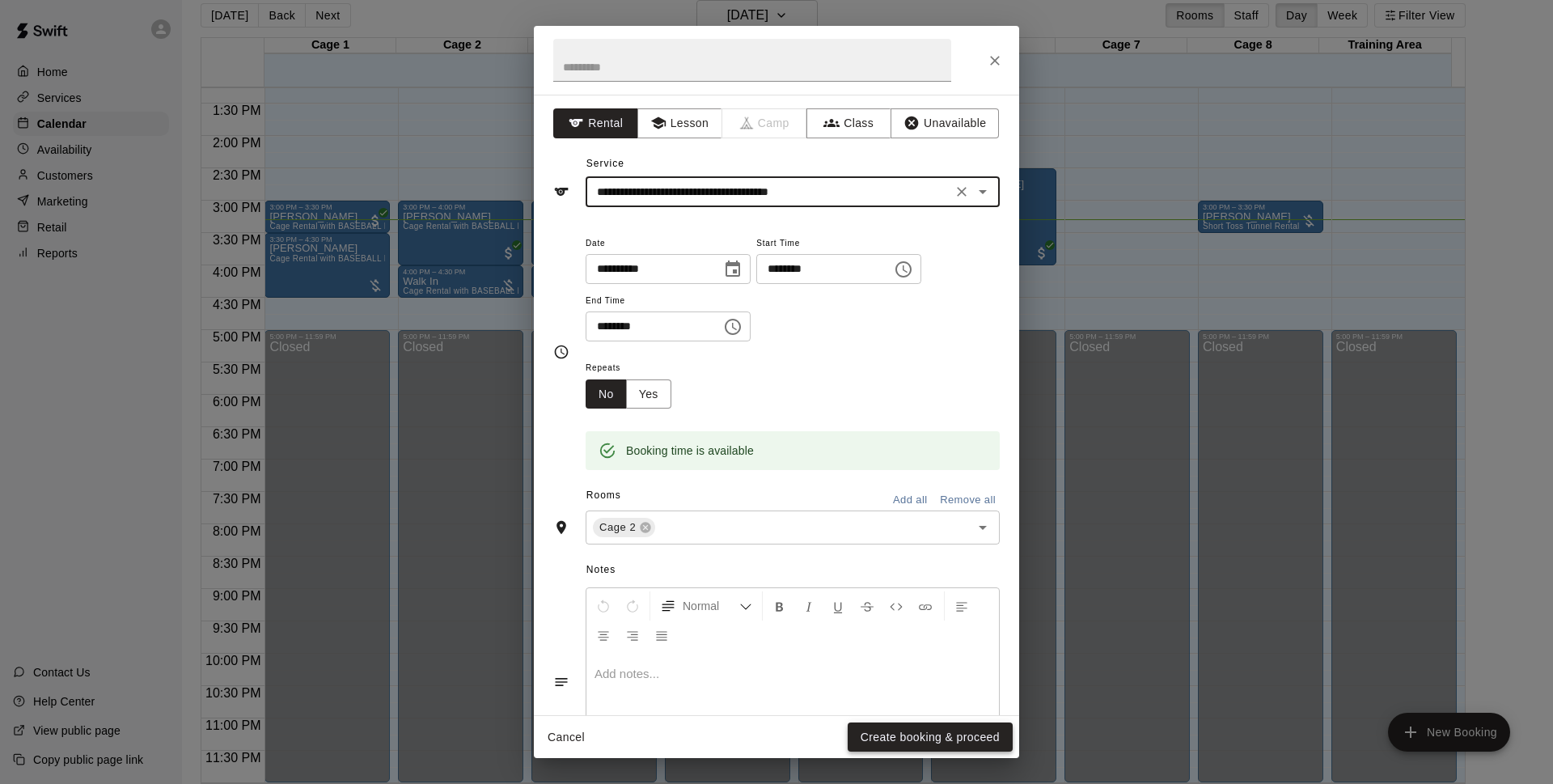
click at [927, 734] on button "Create booking & proceed" at bounding box center [930, 737] width 165 height 30
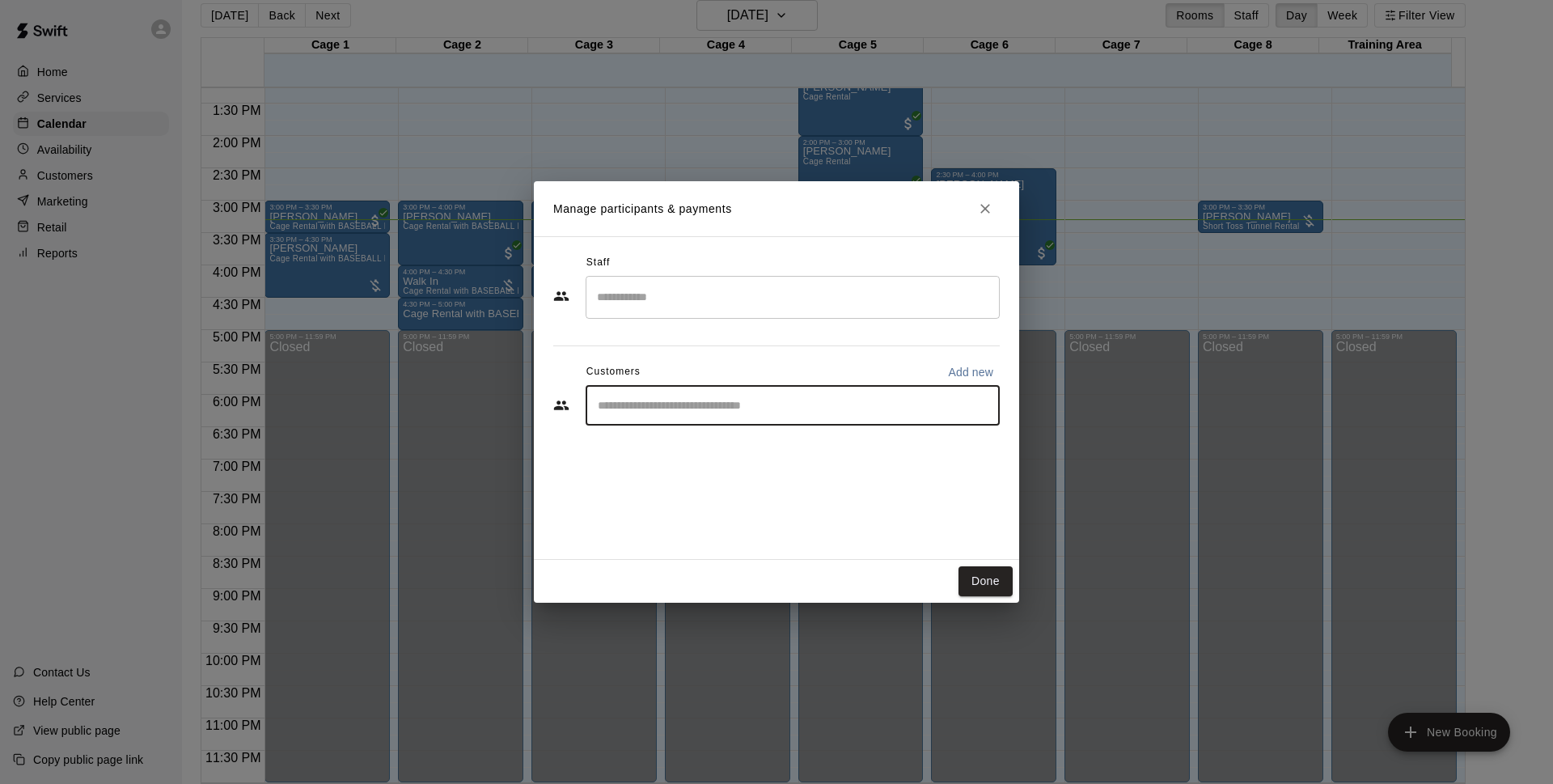
click at [743, 401] on input "Start typing to search customers..." at bounding box center [793, 405] width 400 height 16
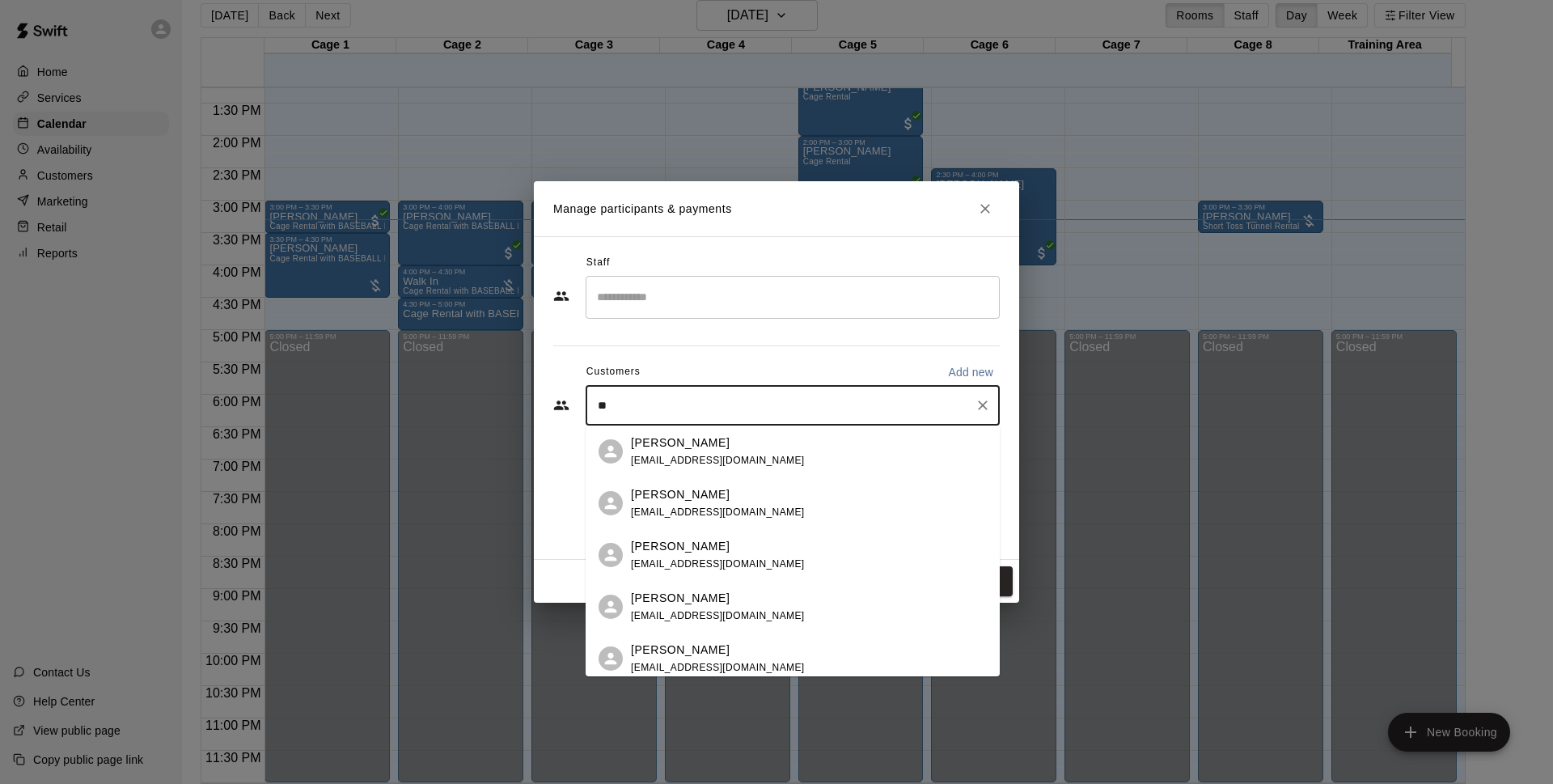
type input "*"
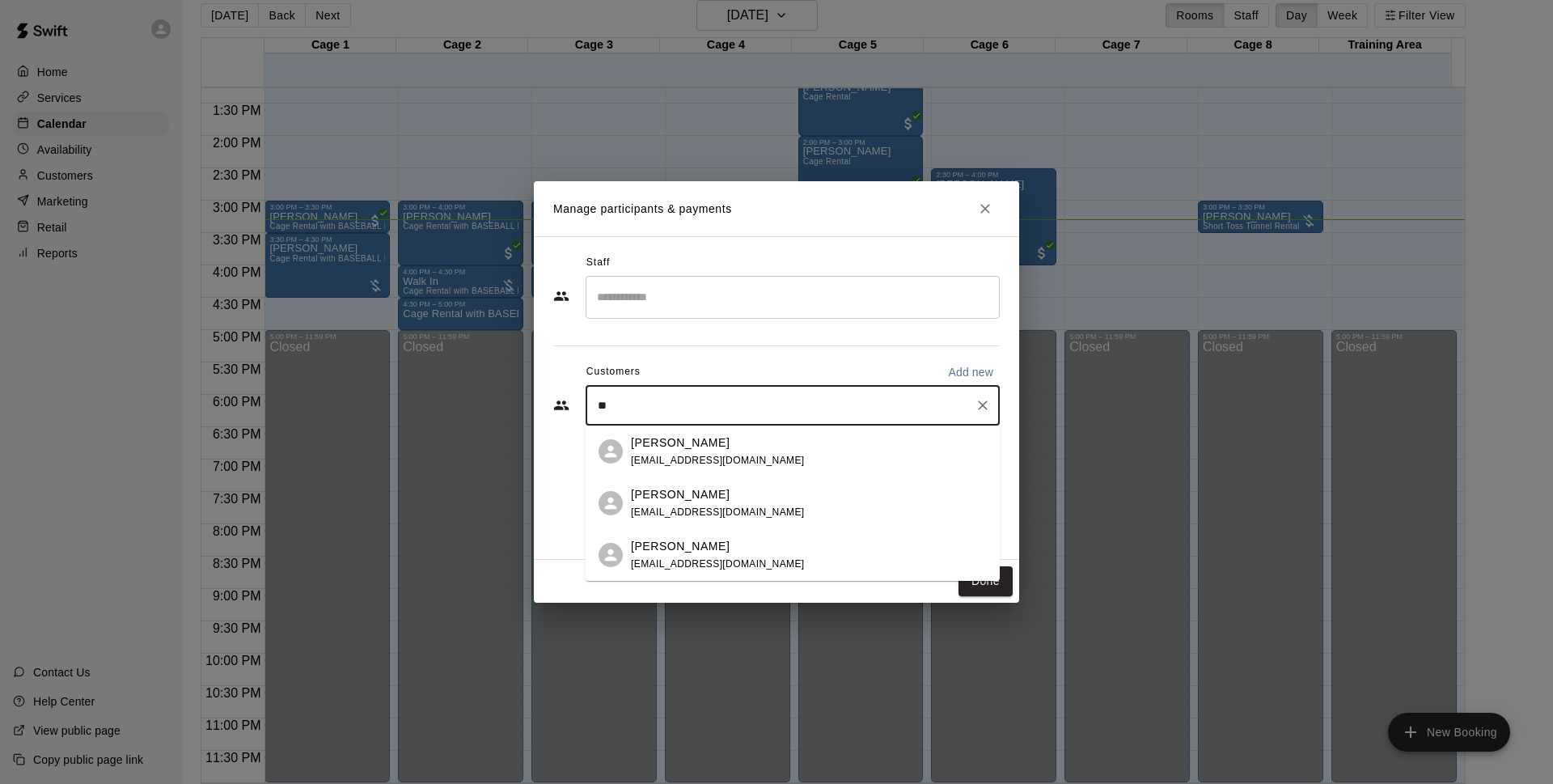
type input "*"
type input "*******"
click at [712, 459] on span "[EMAIL_ADDRESS][DOMAIN_NAME]" at bounding box center [718, 459] width 174 height 11
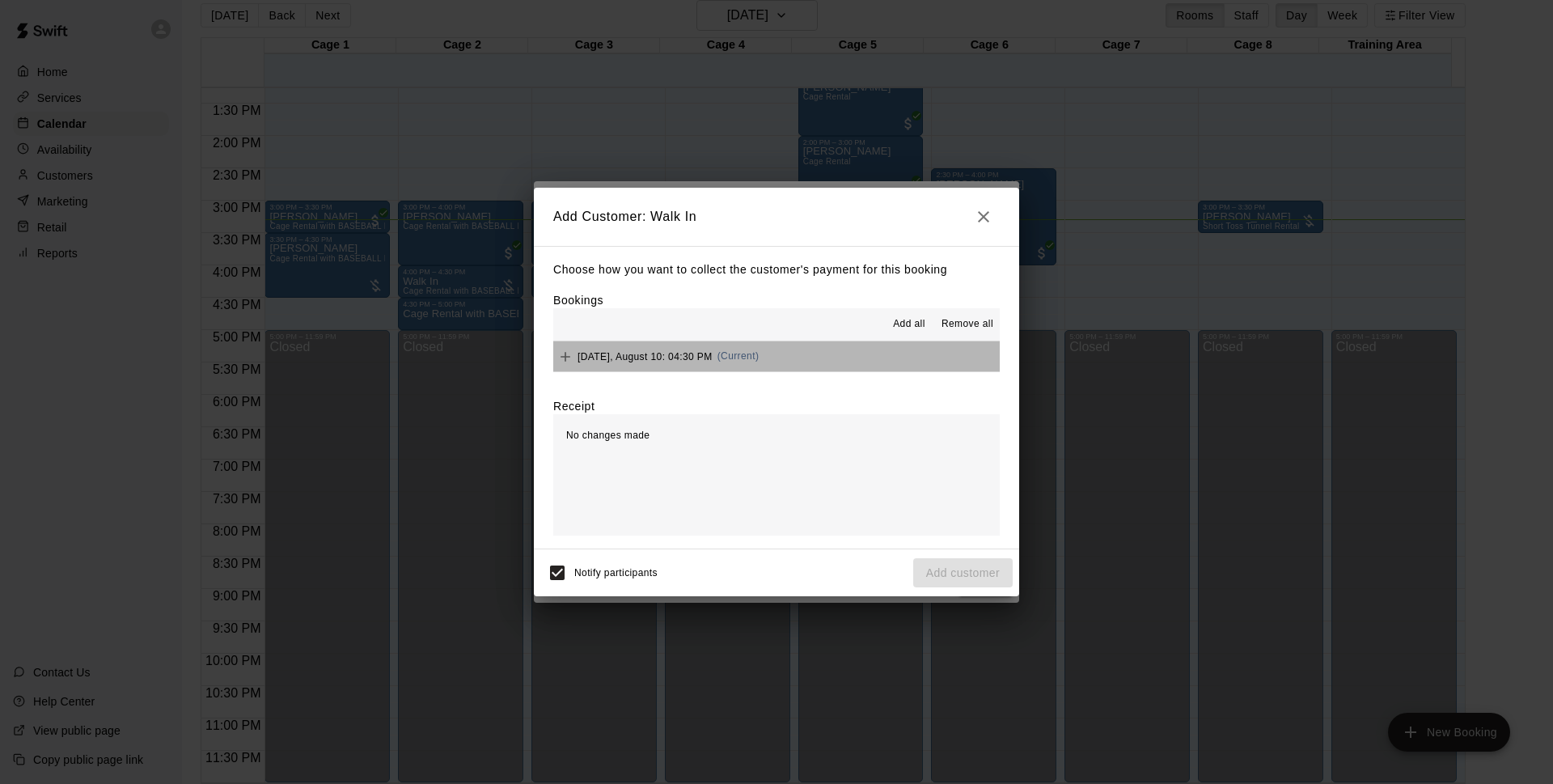
click at [867, 347] on button "[DATE], August 10: 04:30 PM (Current)" at bounding box center [776, 356] width 447 height 30
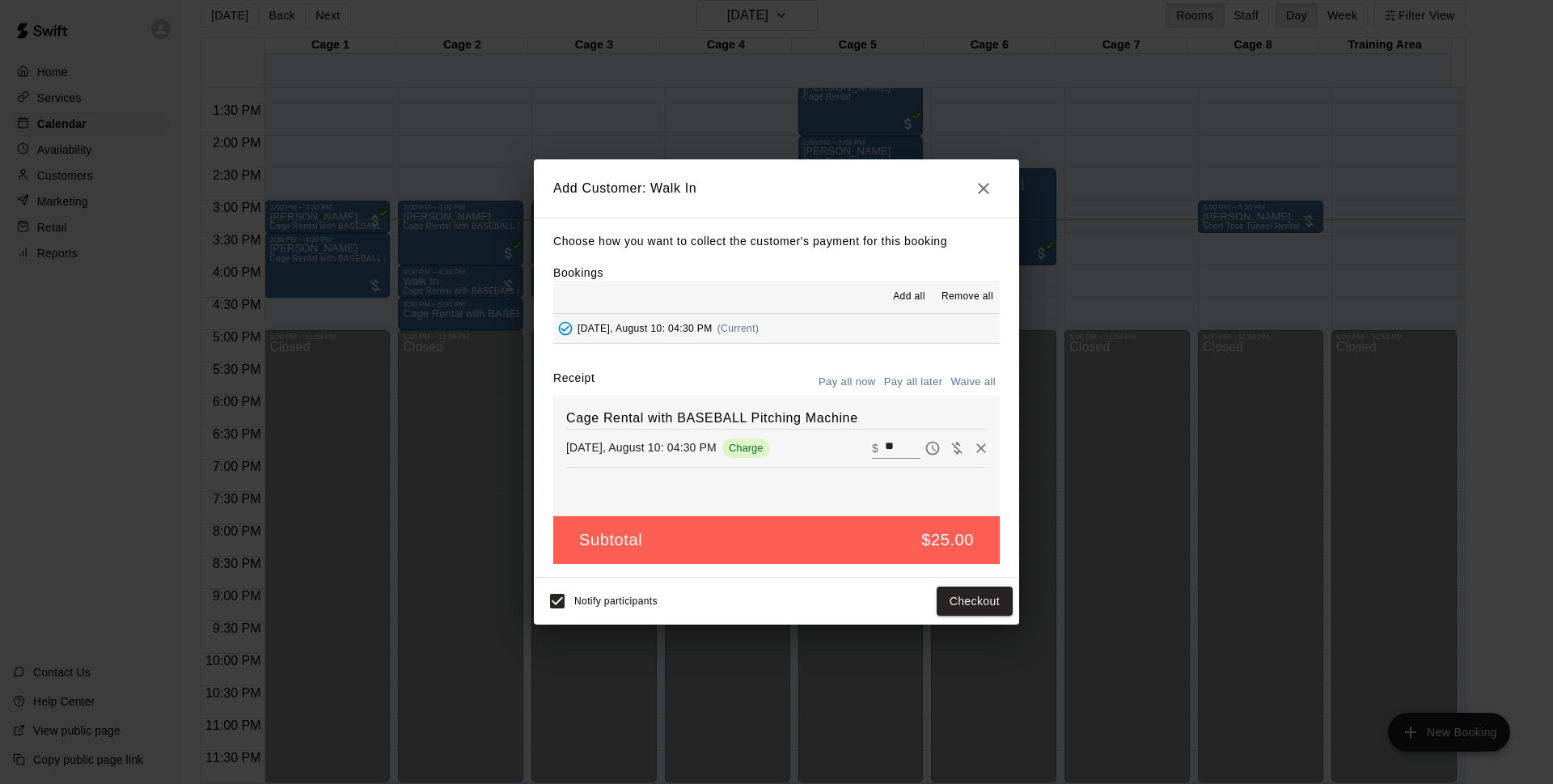
click at [894, 382] on button "Pay all later" at bounding box center [913, 382] width 67 height 25
click at [940, 605] on button "Add customer" at bounding box center [963, 601] width 99 height 30
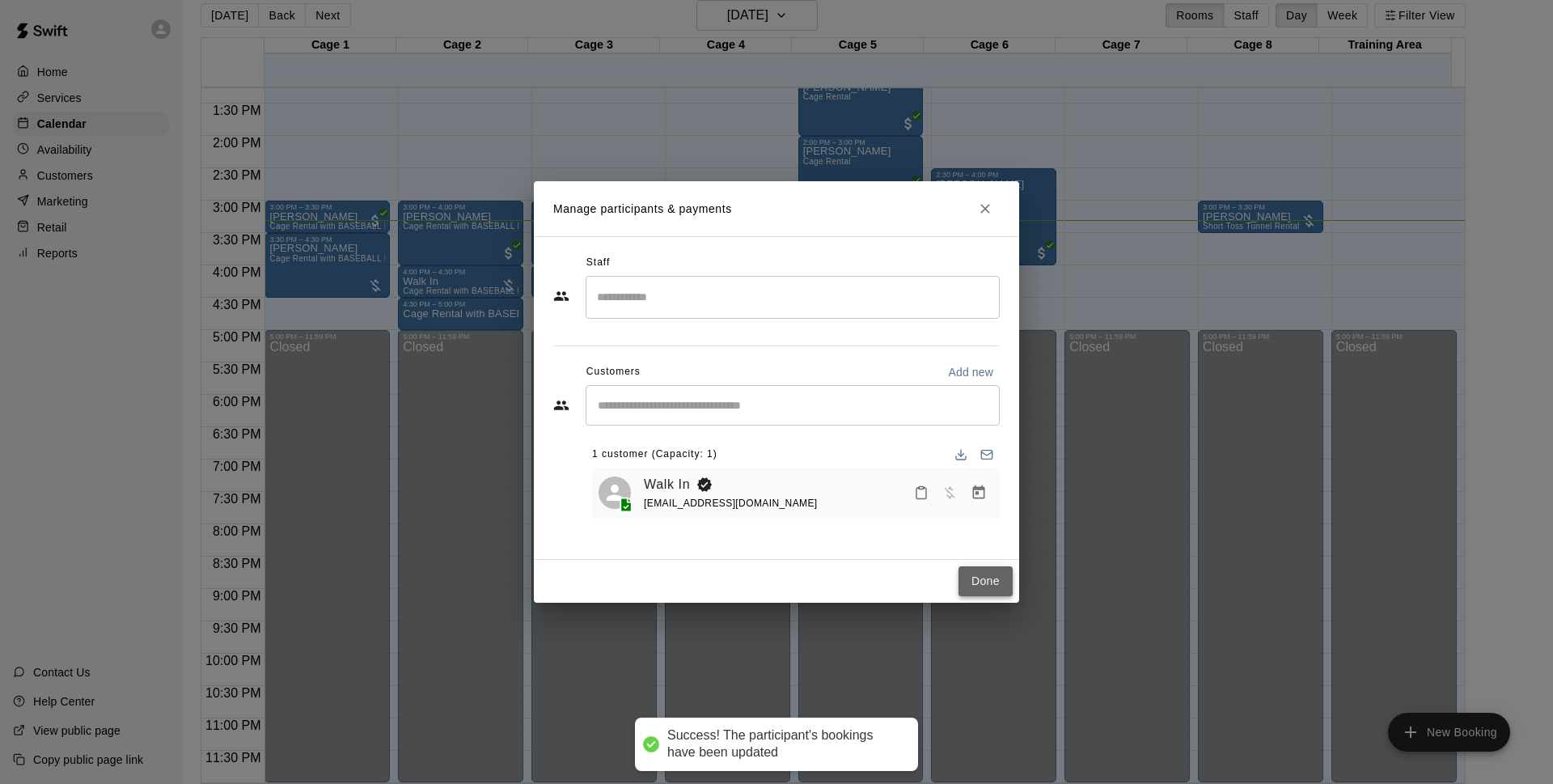
click at [973, 578] on button "Done" at bounding box center [985, 581] width 54 height 30
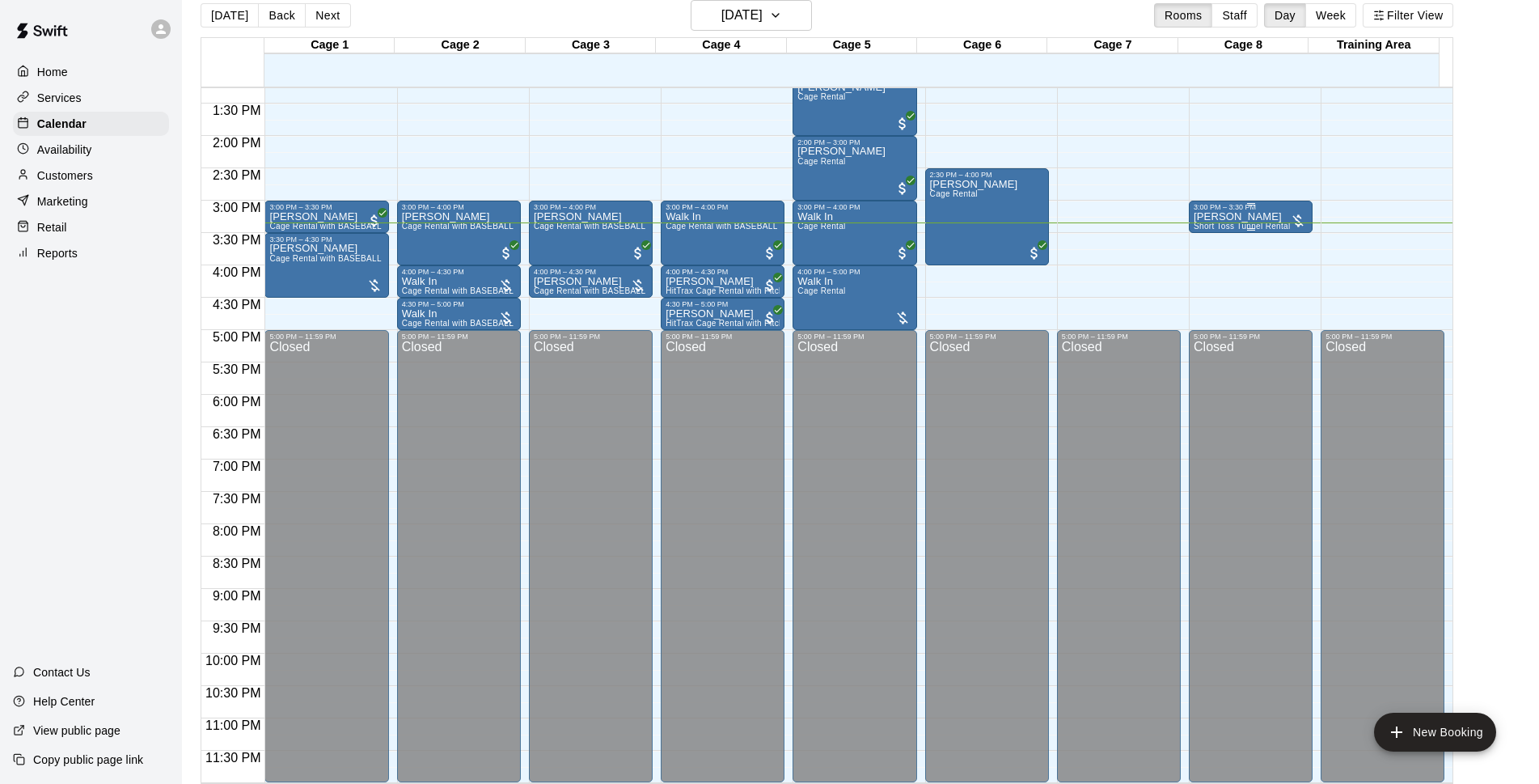
click at [1267, 210] on div "3:00 PM – 3:30 PM" at bounding box center [1251, 207] width 114 height 8
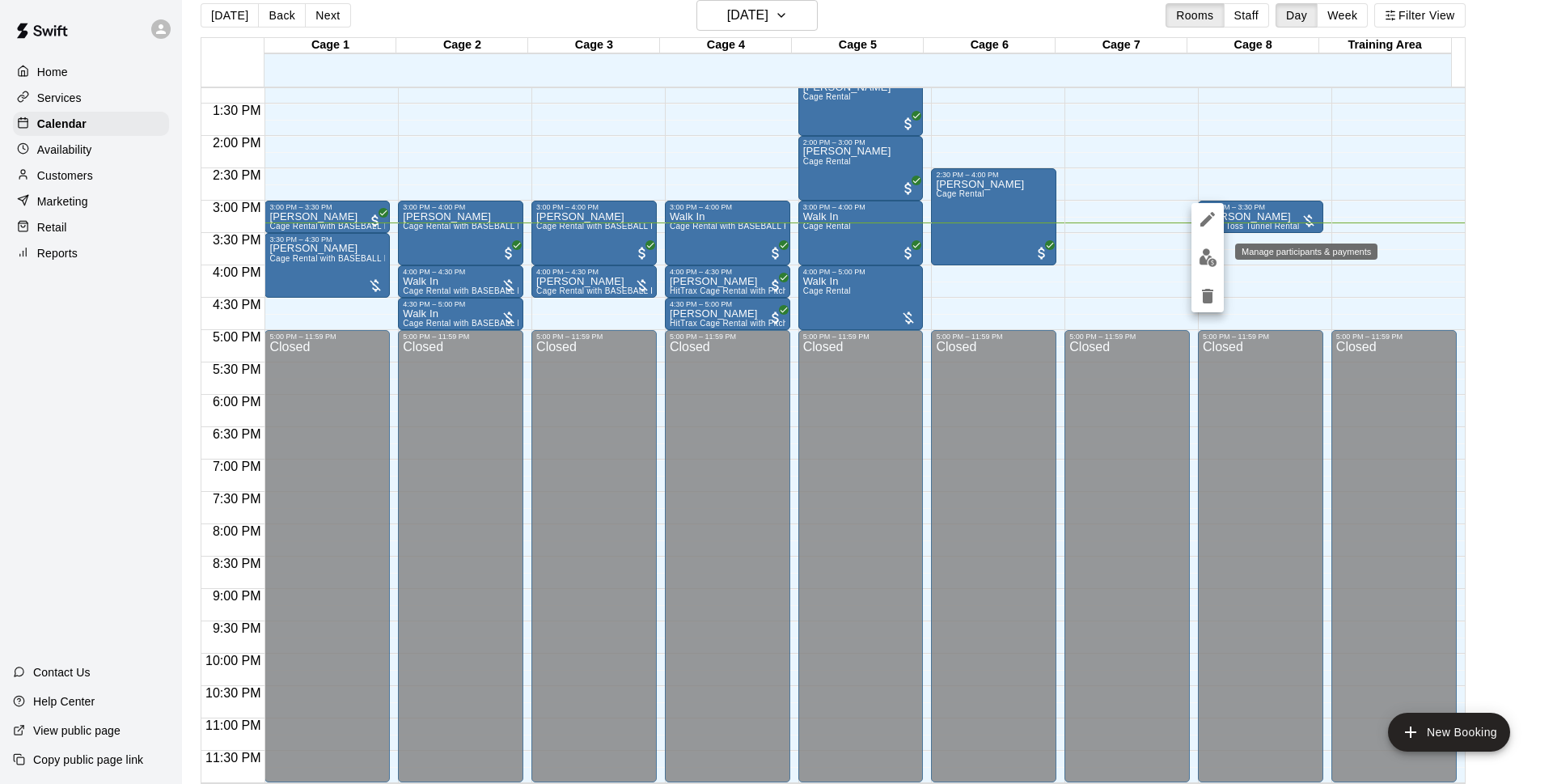
click at [1204, 249] on img "edit" at bounding box center [1209, 258] width 19 height 19
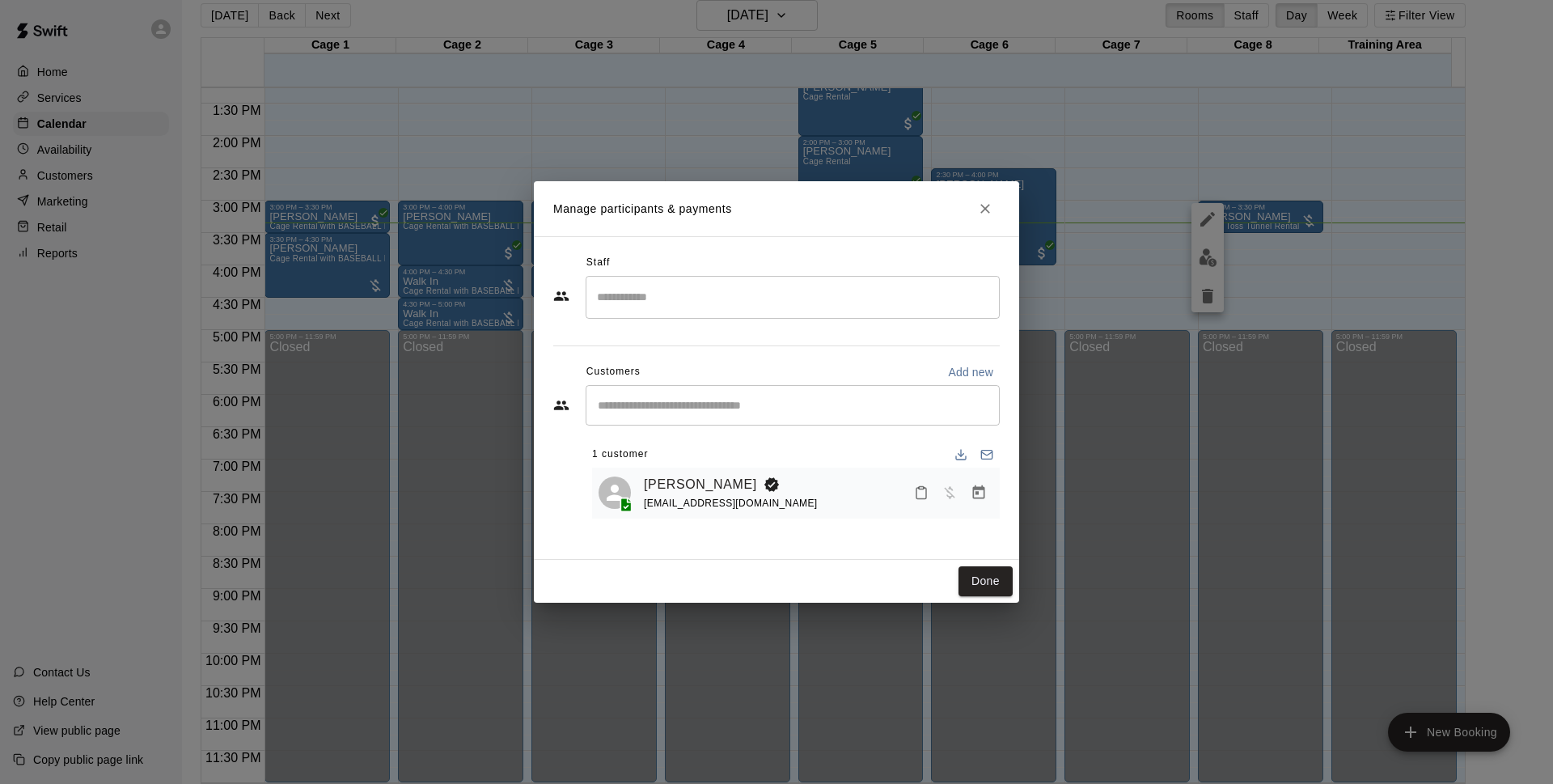
click at [978, 495] on icon "Manage bookings & payment" at bounding box center [979, 492] width 12 height 14
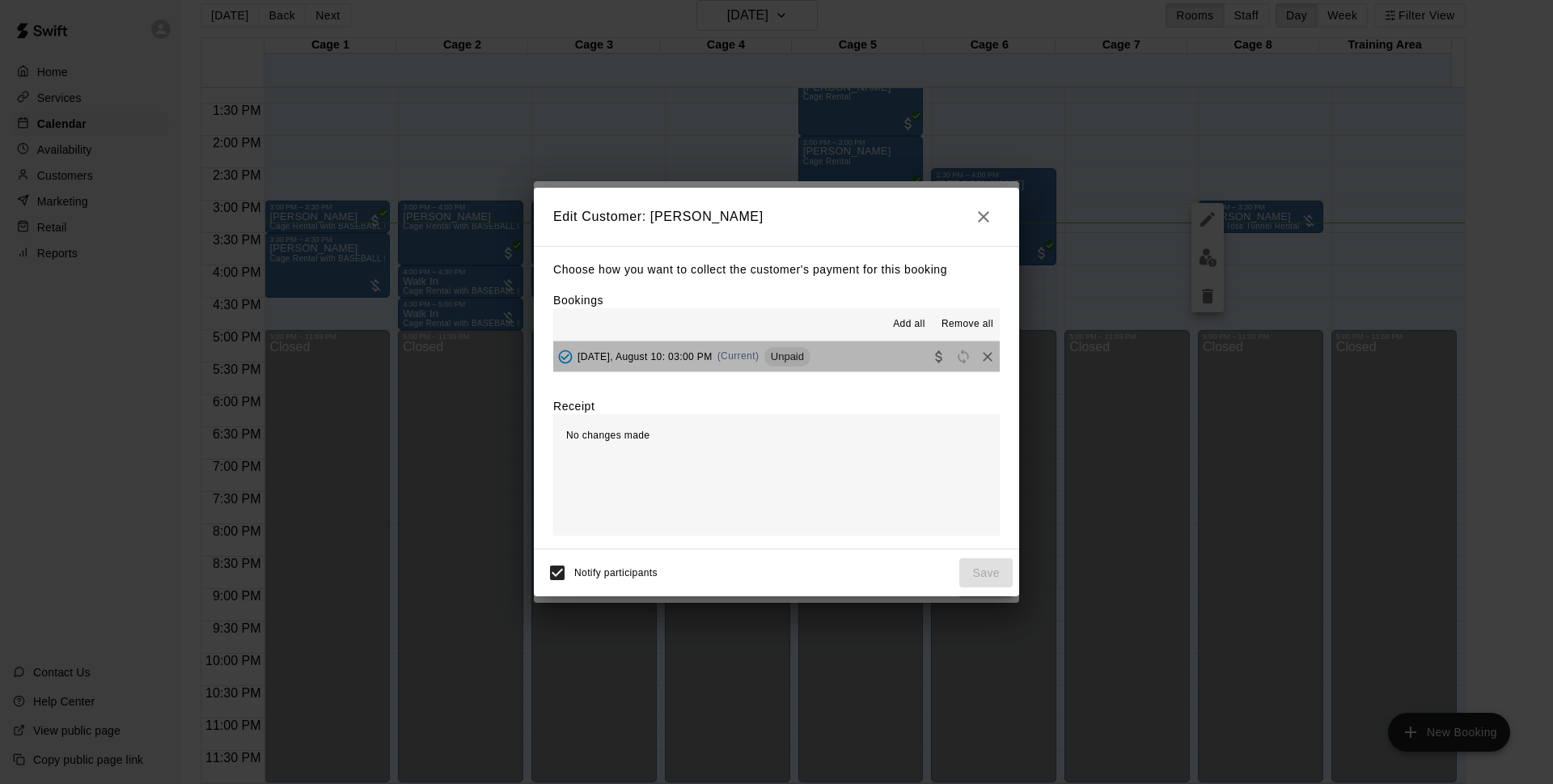
click at [850, 352] on button "[DATE], August 10: 03:00 PM (Current) Unpaid" at bounding box center [776, 356] width 447 height 30
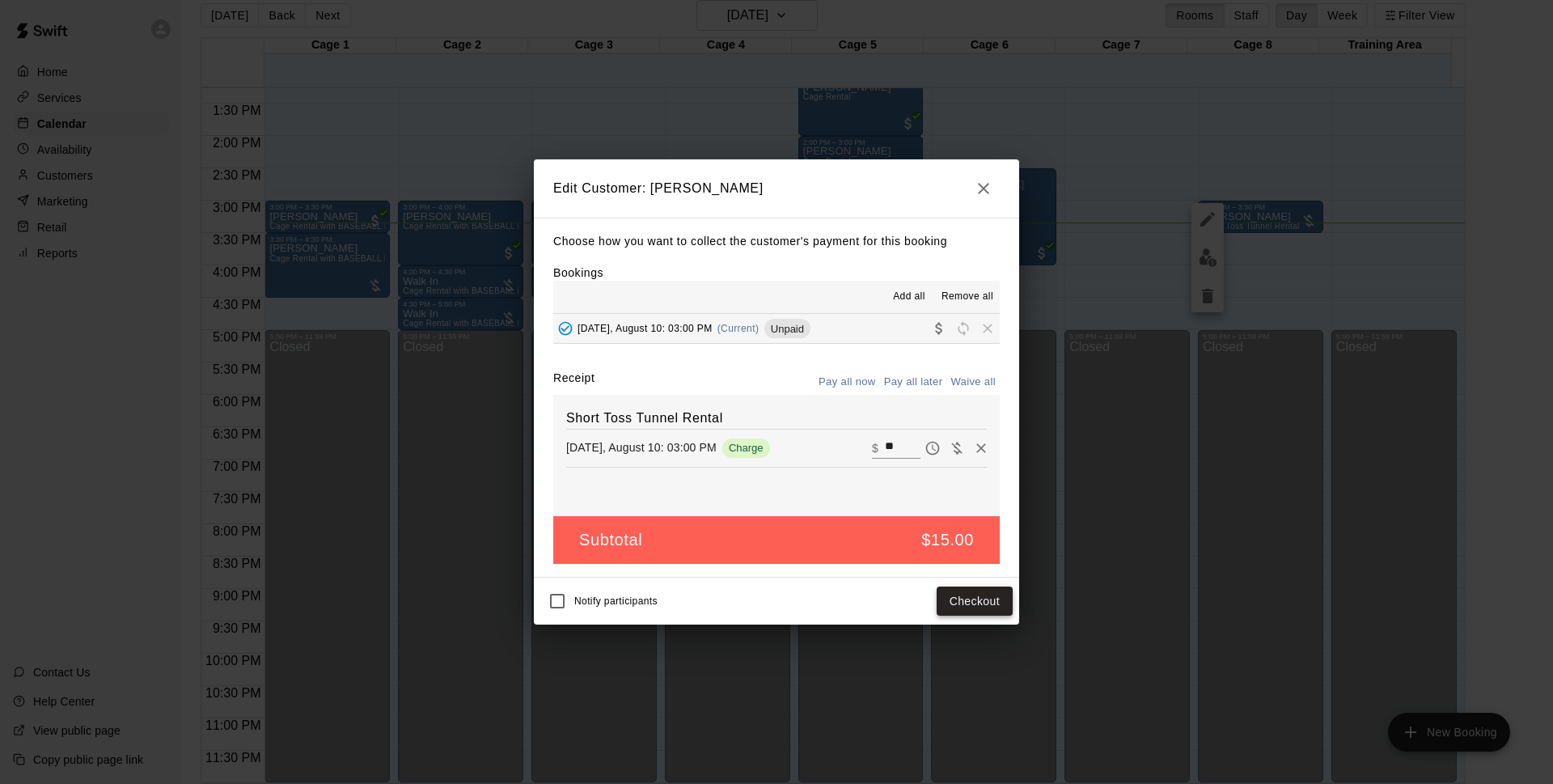
click at [970, 593] on button "Checkout" at bounding box center [975, 601] width 76 height 30
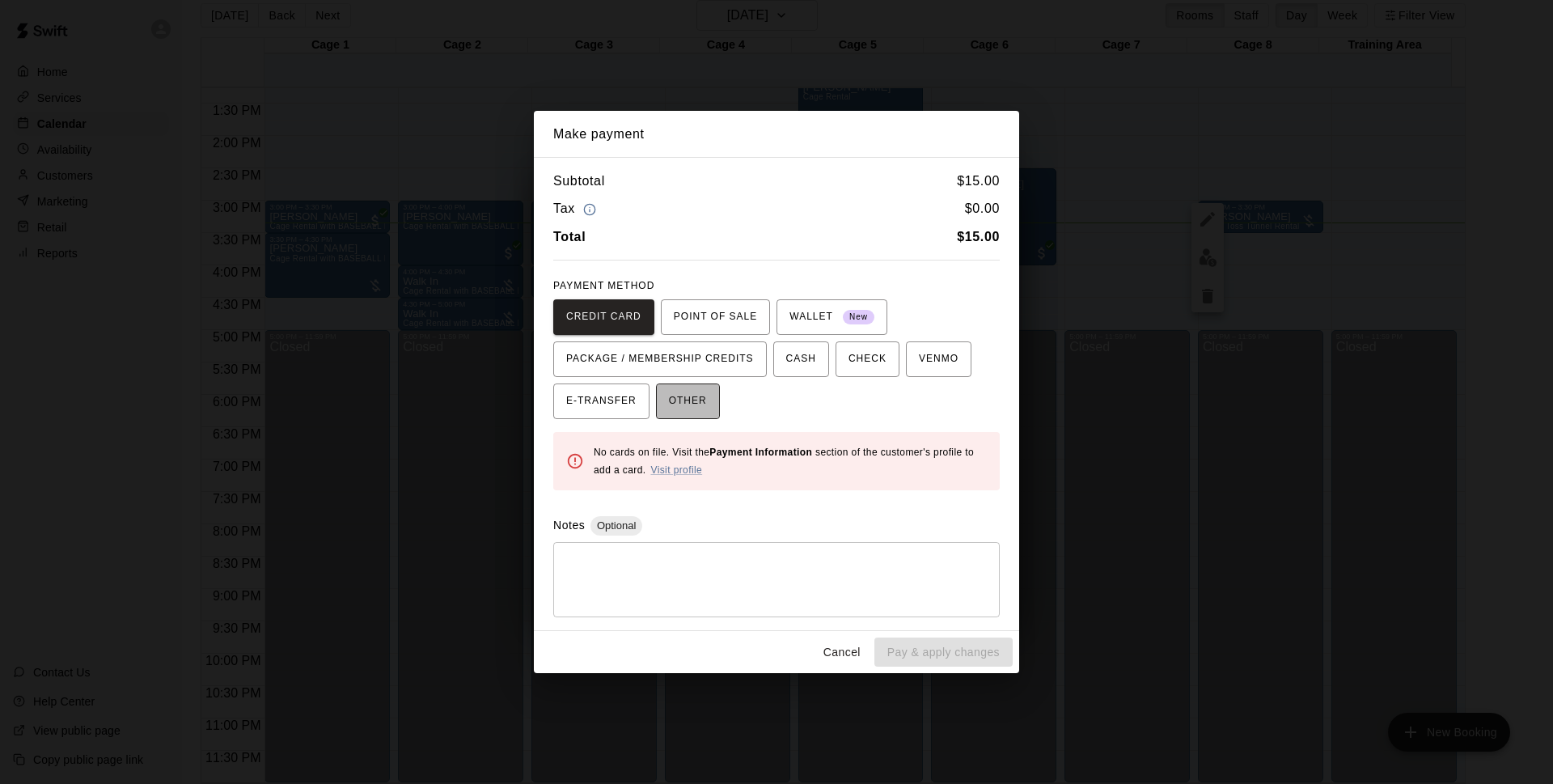
click at [705, 397] on span "OTHER" at bounding box center [688, 401] width 38 height 26
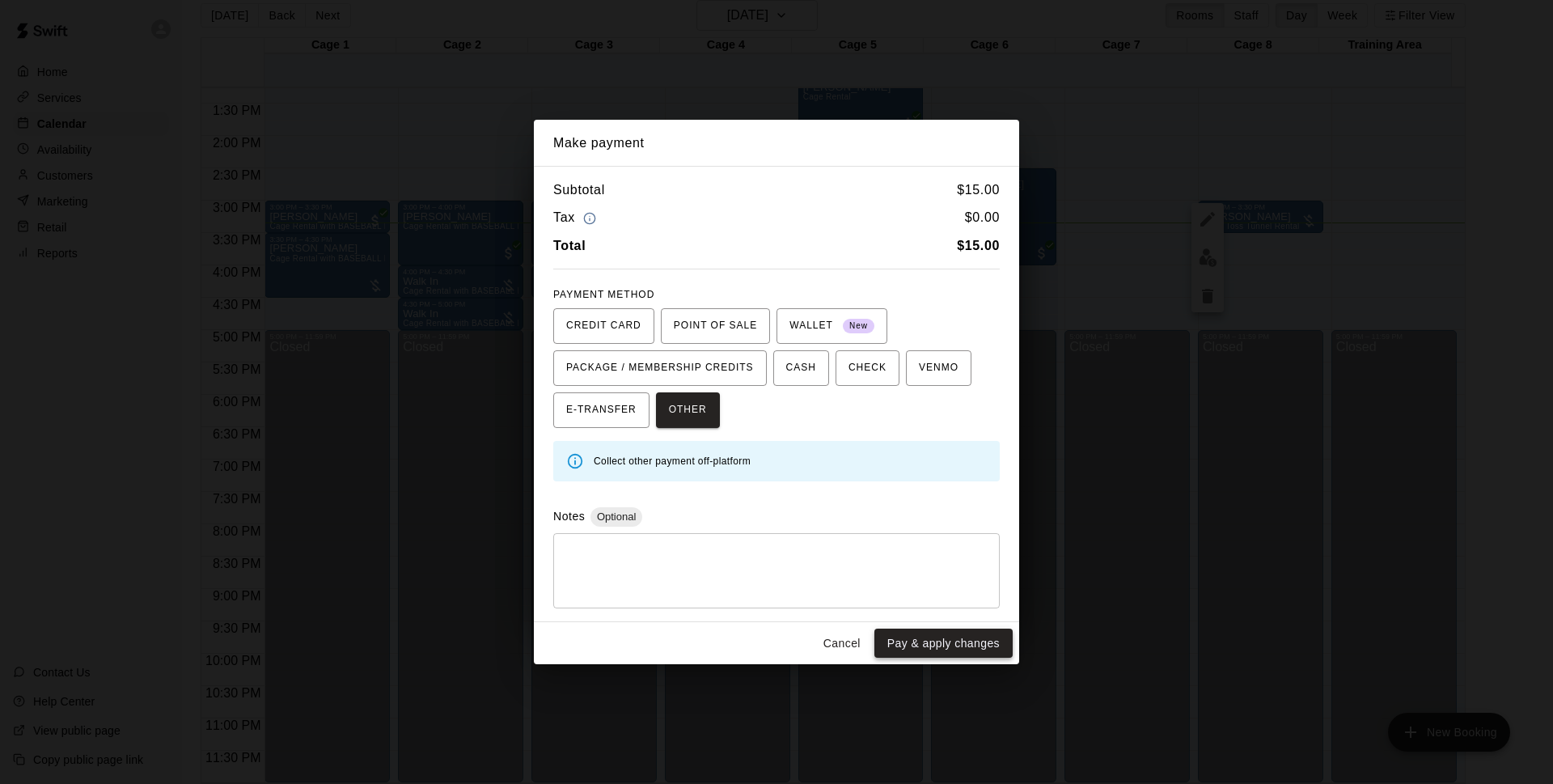
click at [930, 649] on button "Pay & apply changes" at bounding box center [944, 643] width 138 height 30
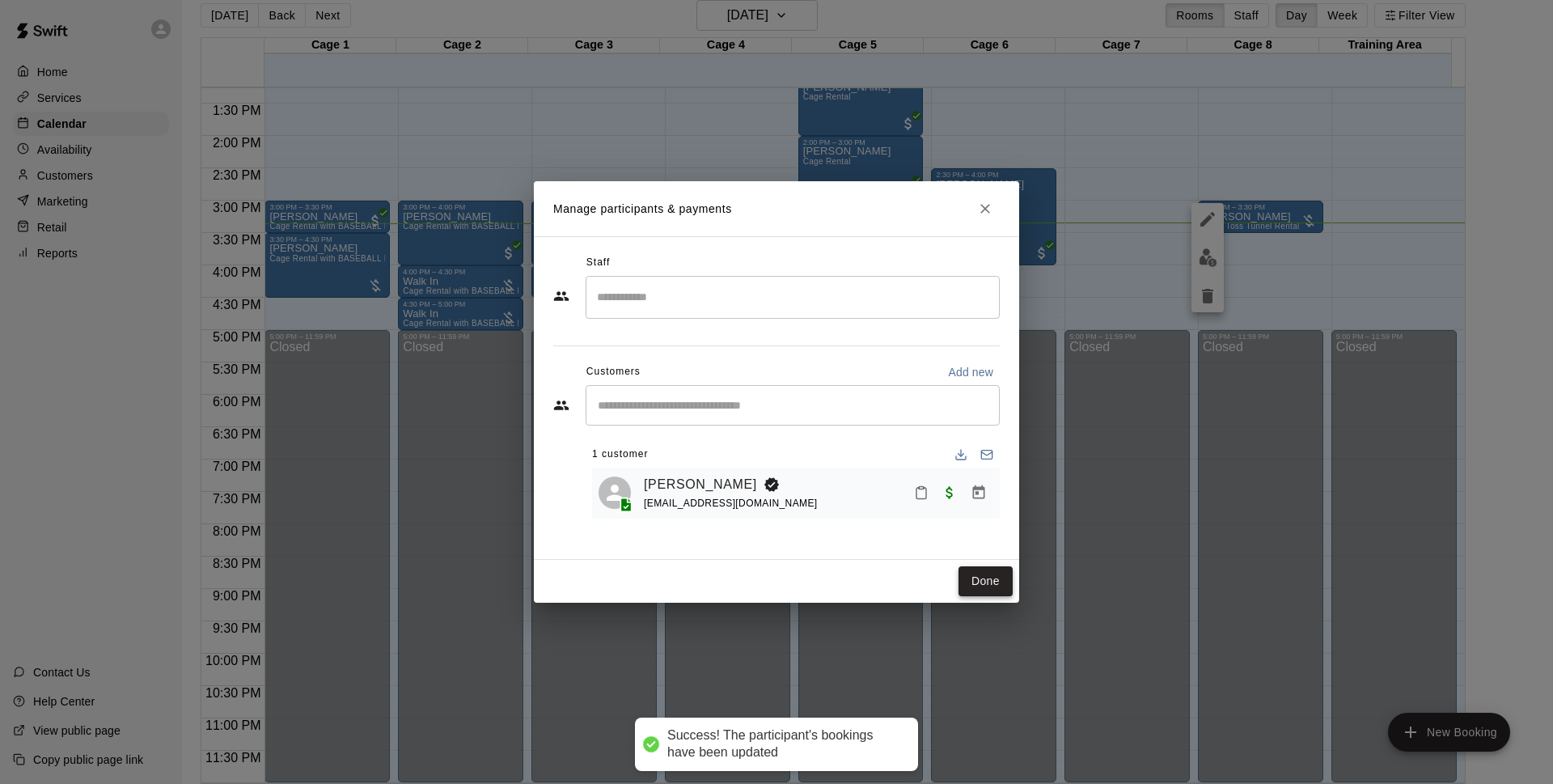
click at [997, 570] on button "Done" at bounding box center [985, 581] width 54 height 30
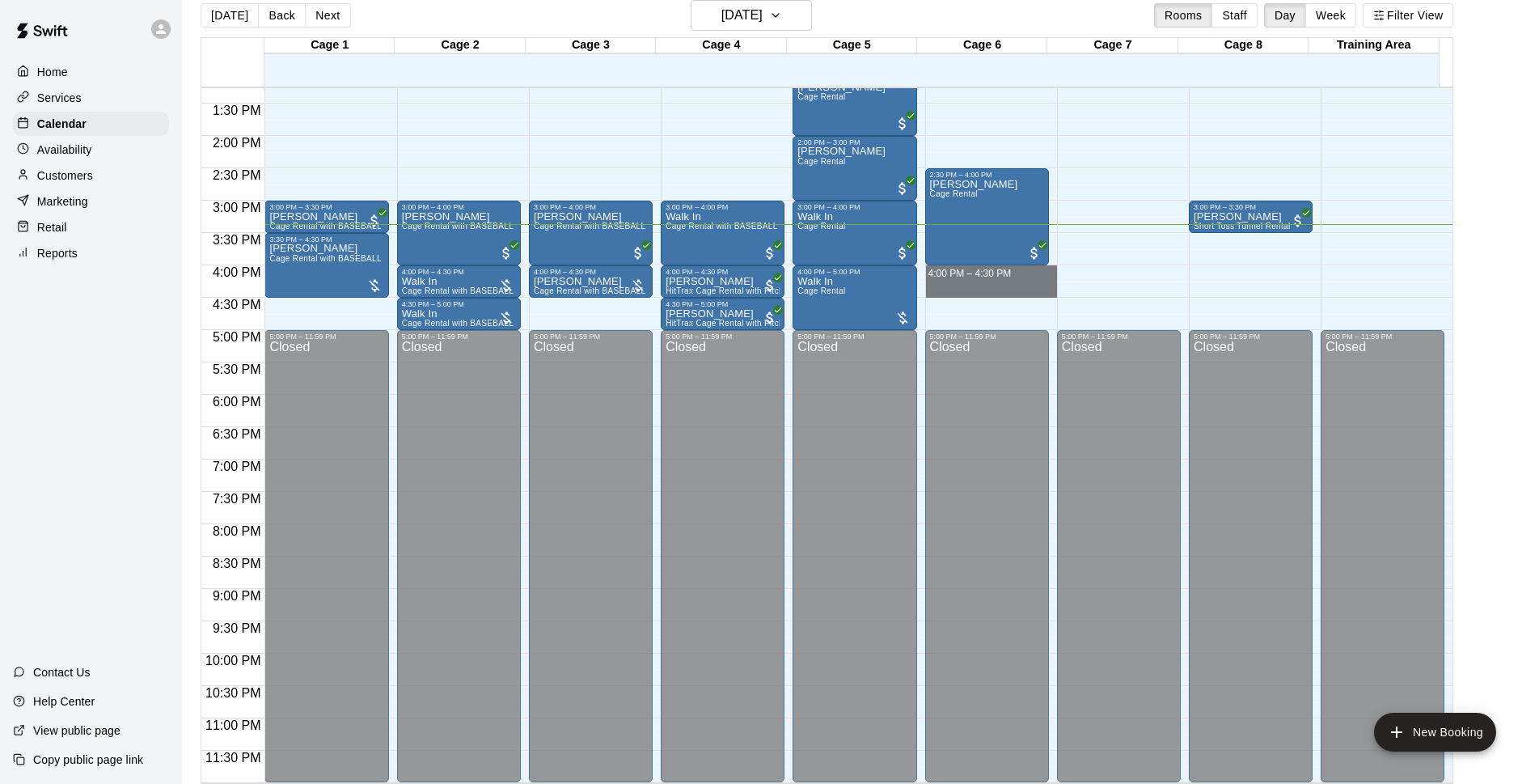
drag, startPoint x: 957, startPoint y: 267, endPoint x: 957, endPoint y: 283, distance: 16.0
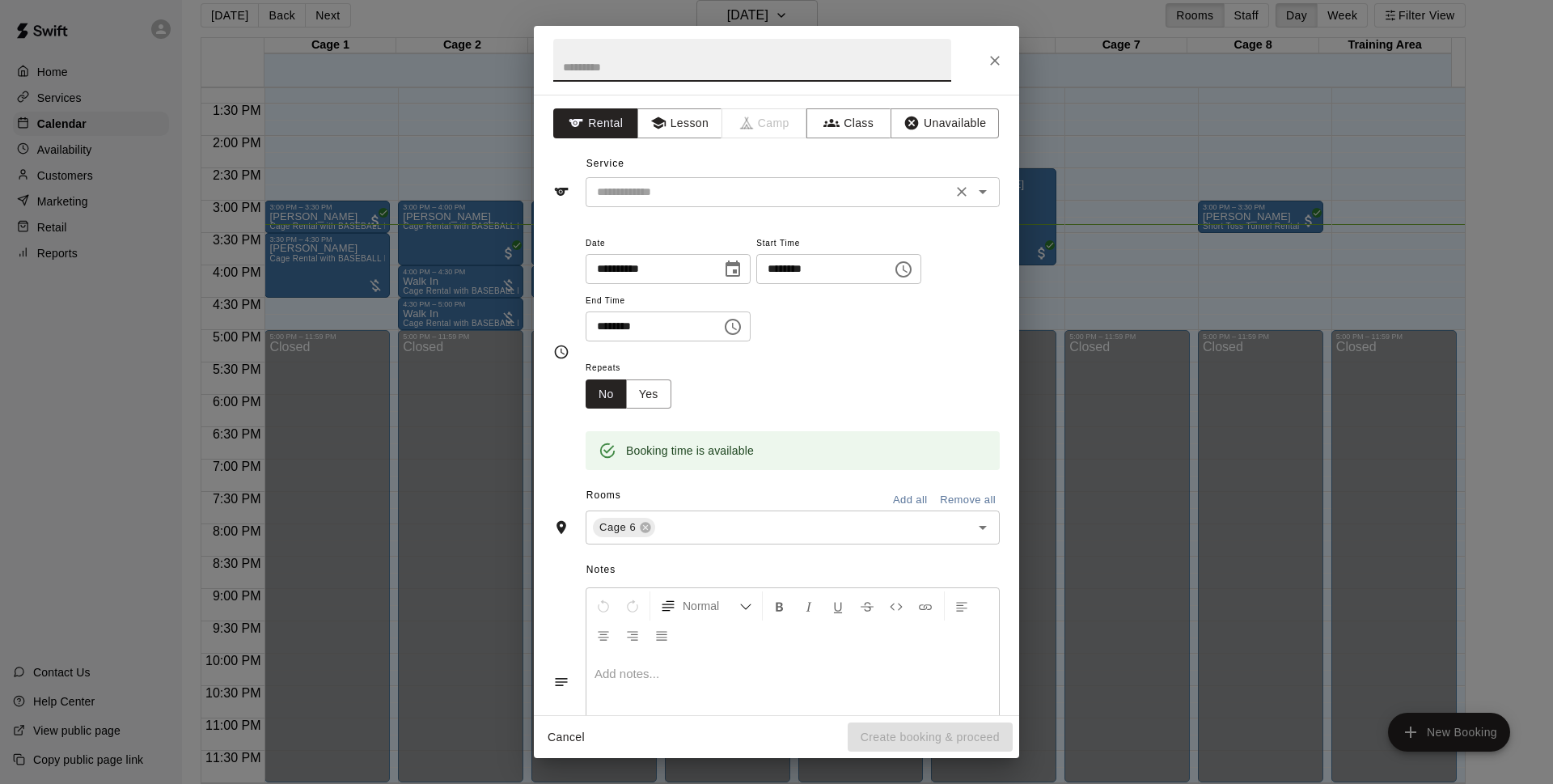
click at [795, 198] on input "text" at bounding box center [769, 192] width 357 height 20
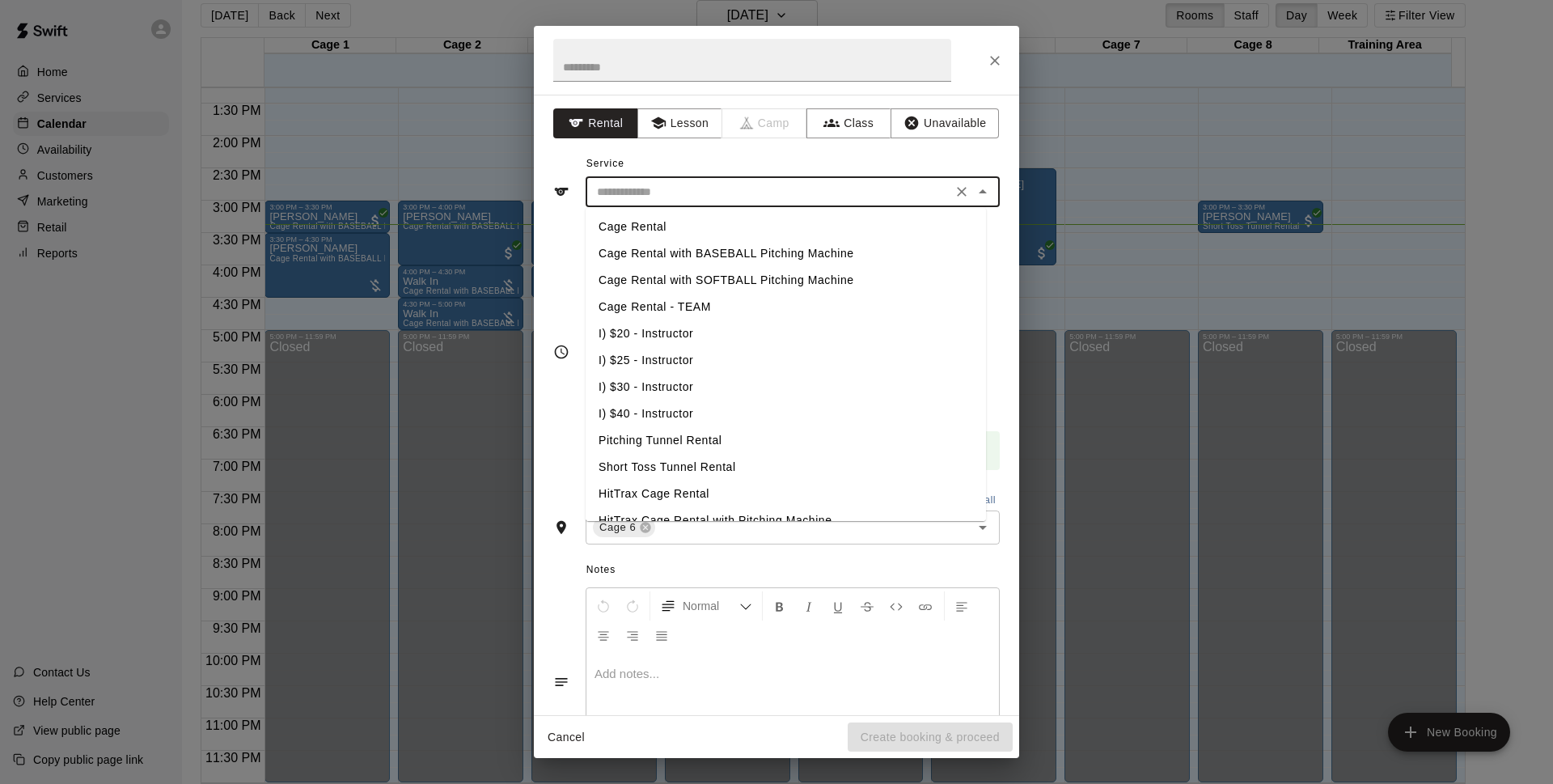
click at [752, 228] on li "Cage Rental" at bounding box center [786, 226] width 401 height 26
type input "**********"
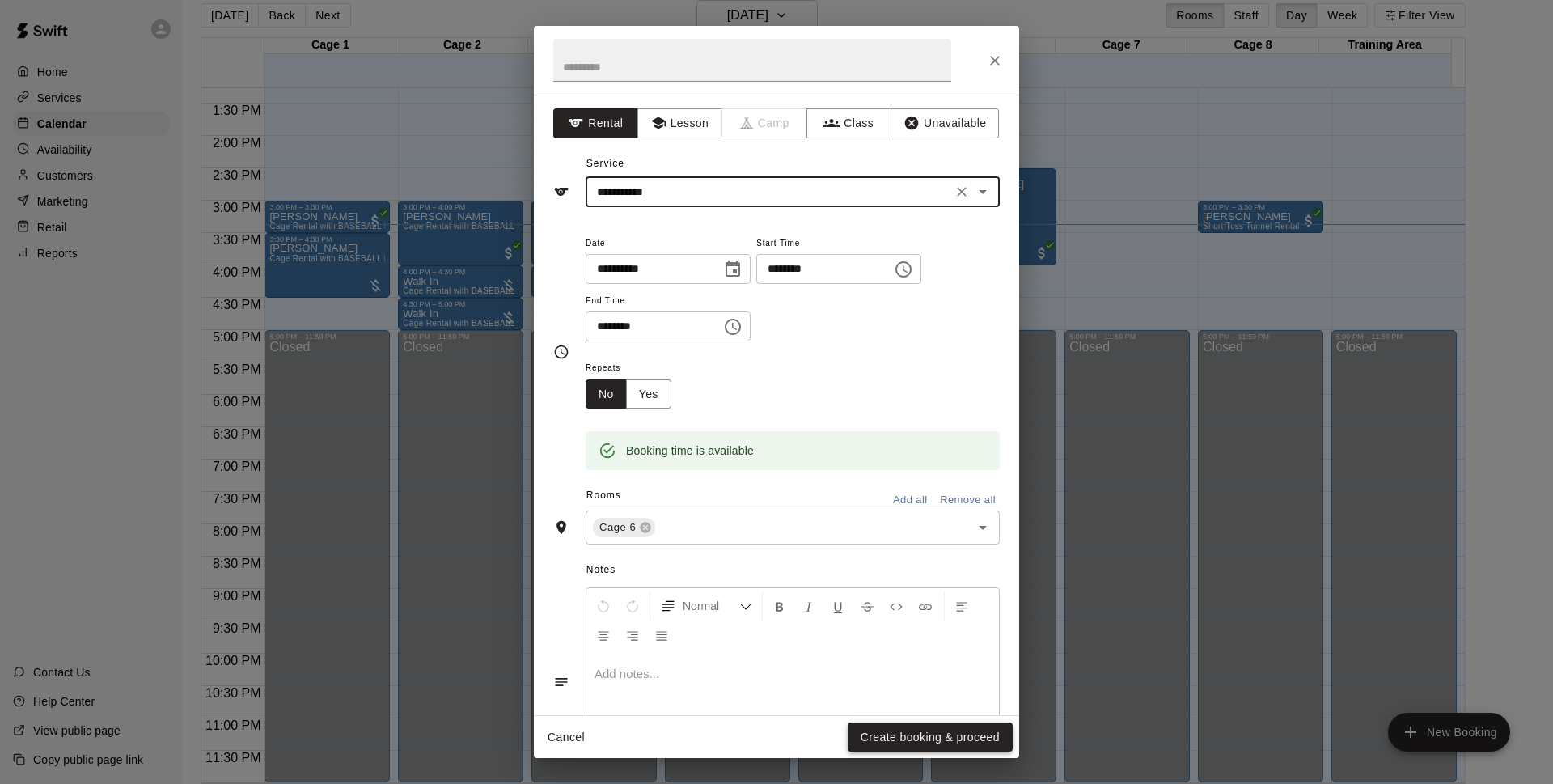
click at [870, 731] on button "Create booking & proceed" at bounding box center [930, 737] width 165 height 30
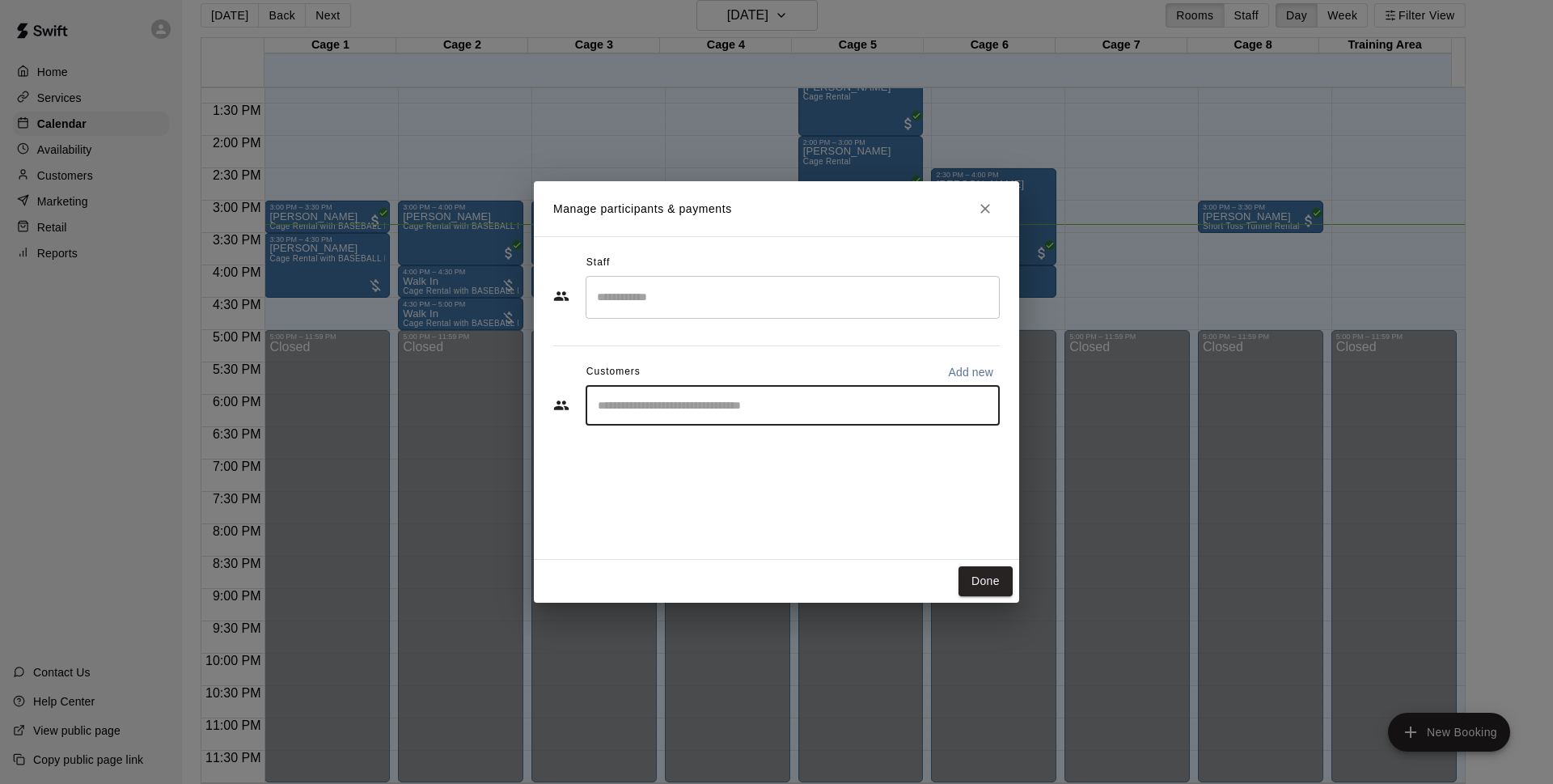
click at [697, 402] on input "Start typing to search customers..." at bounding box center [793, 405] width 400 height 16
type input "******"
click at [711, 447] on div "[PERSON_NAME]" at bounding box center [718, 443] width 174 height 17
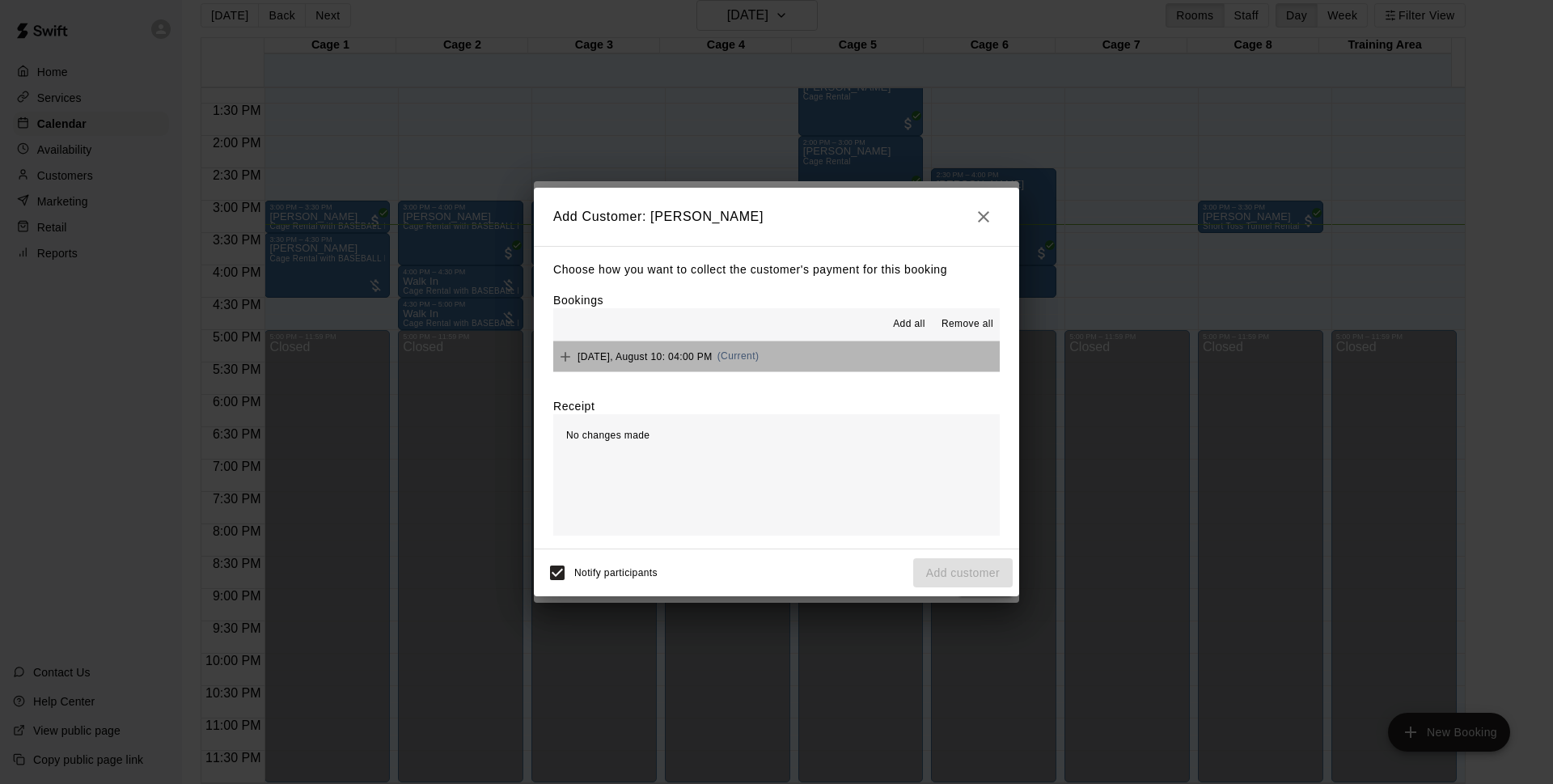
click at [803, 350] on button "[DATE], August 10: 04:00 PM (Current)" at bounding box center [776, 356] width 447 height 30
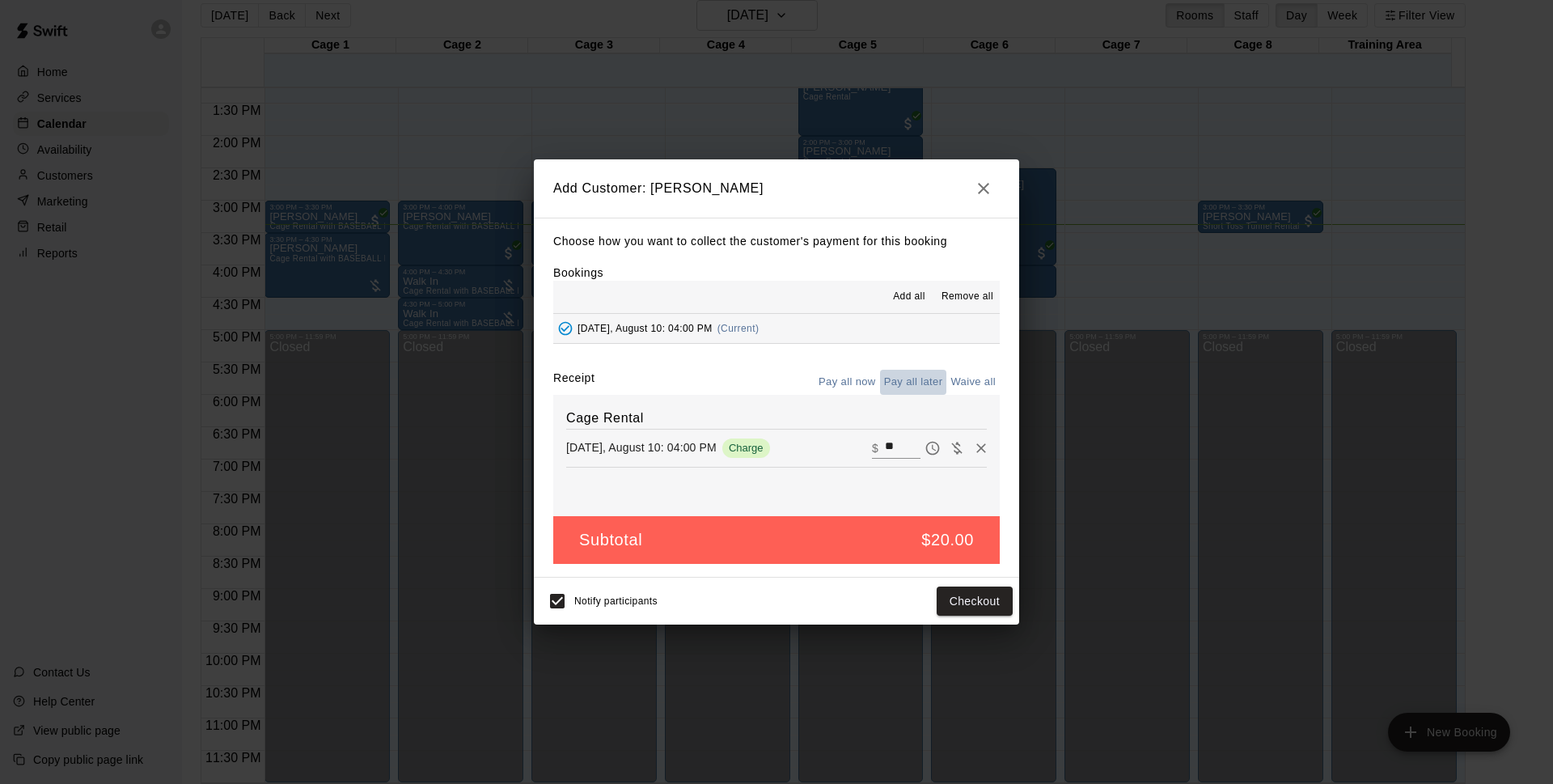
click at [901, 386] on button "Pay all later" at bounding box center [913, 382] width 67 height 25
click at [981, 597] on button "Add customer" at bounding box center [963, 601] width 99 height 30
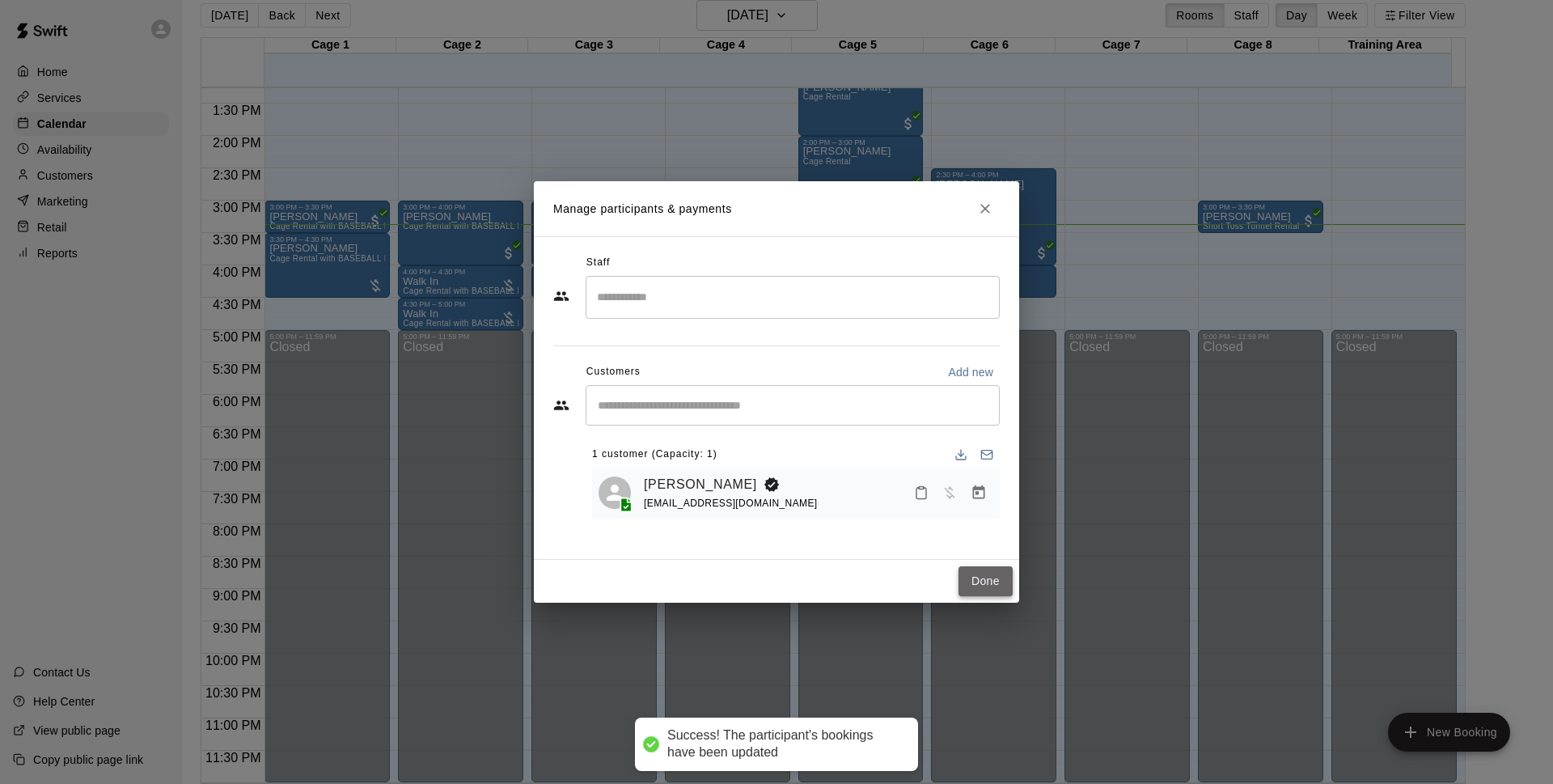
click at [1005, 587] on button "Done" at bounding box center [985, 581] width 54 height 30
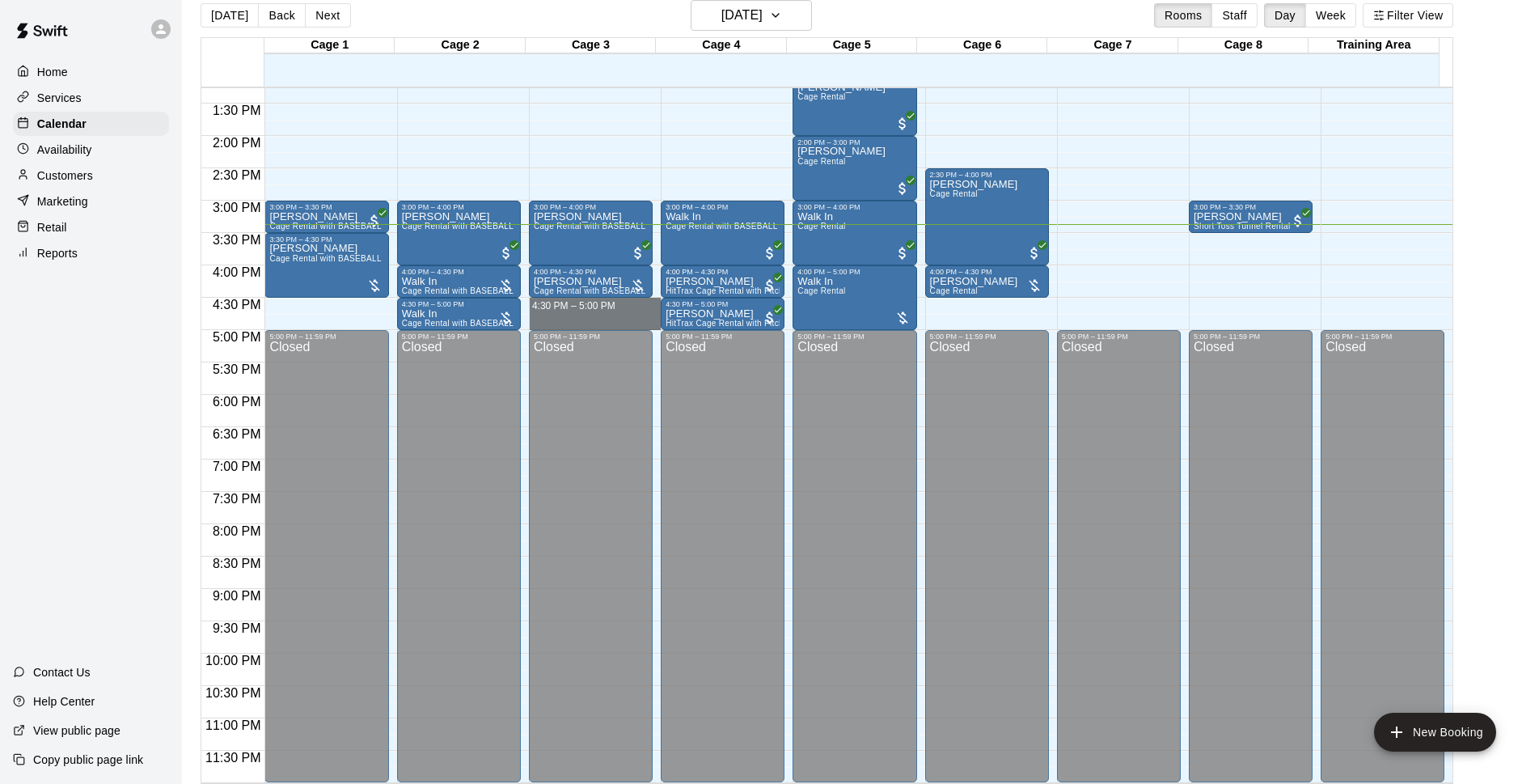
drag, startPoint x: 566, startPoint y: 300, endPoint x: 565, endPoint y: 323, distance: 23.0
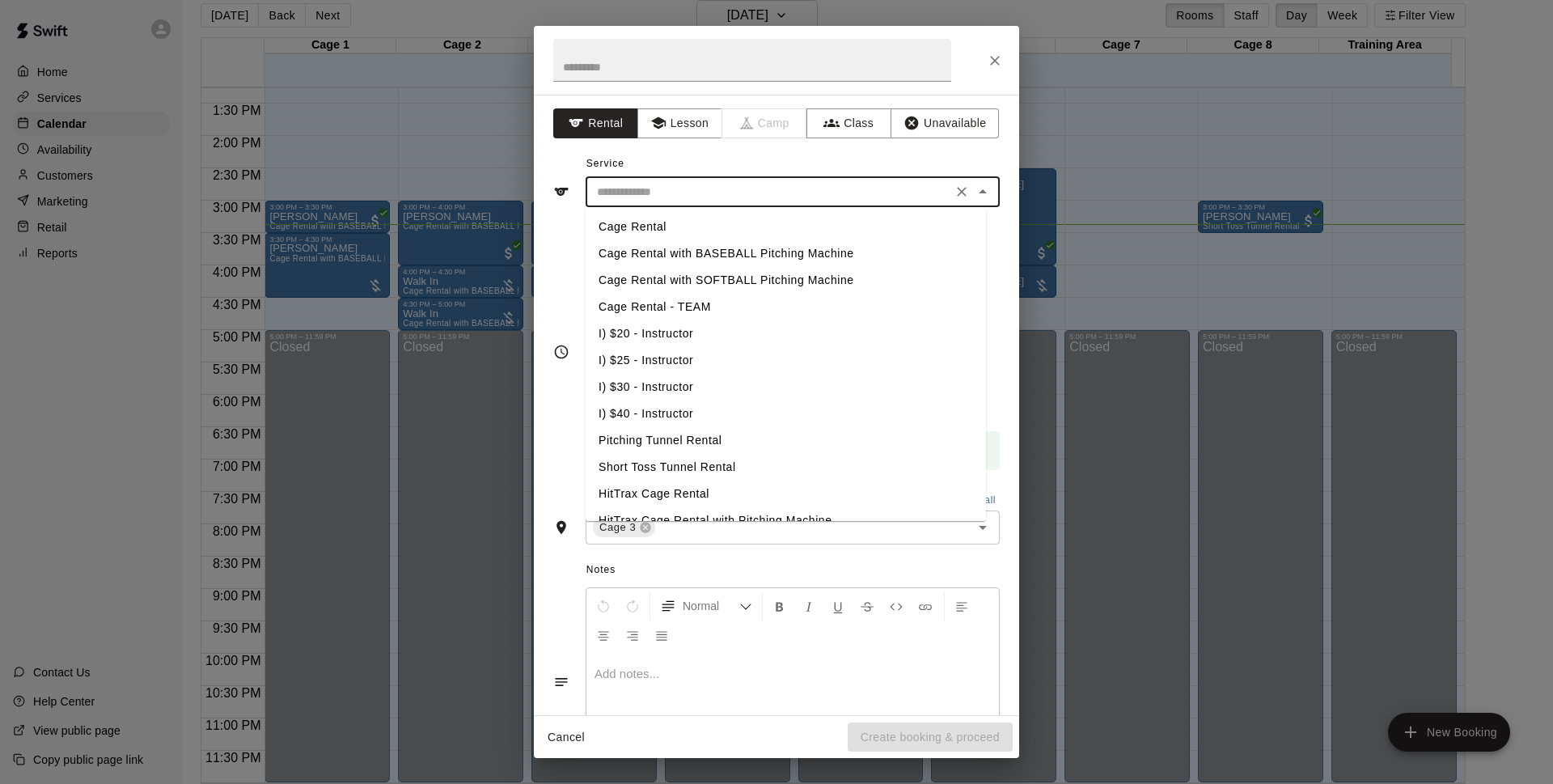
click at [782, 198] on input "text" at bounding box center [769, 192] width 357 height 20
click at [730, 260] on li "Cage Rental with BASEBALL Pitching Machine" at bounding box center [786, 253] width 401 height 26
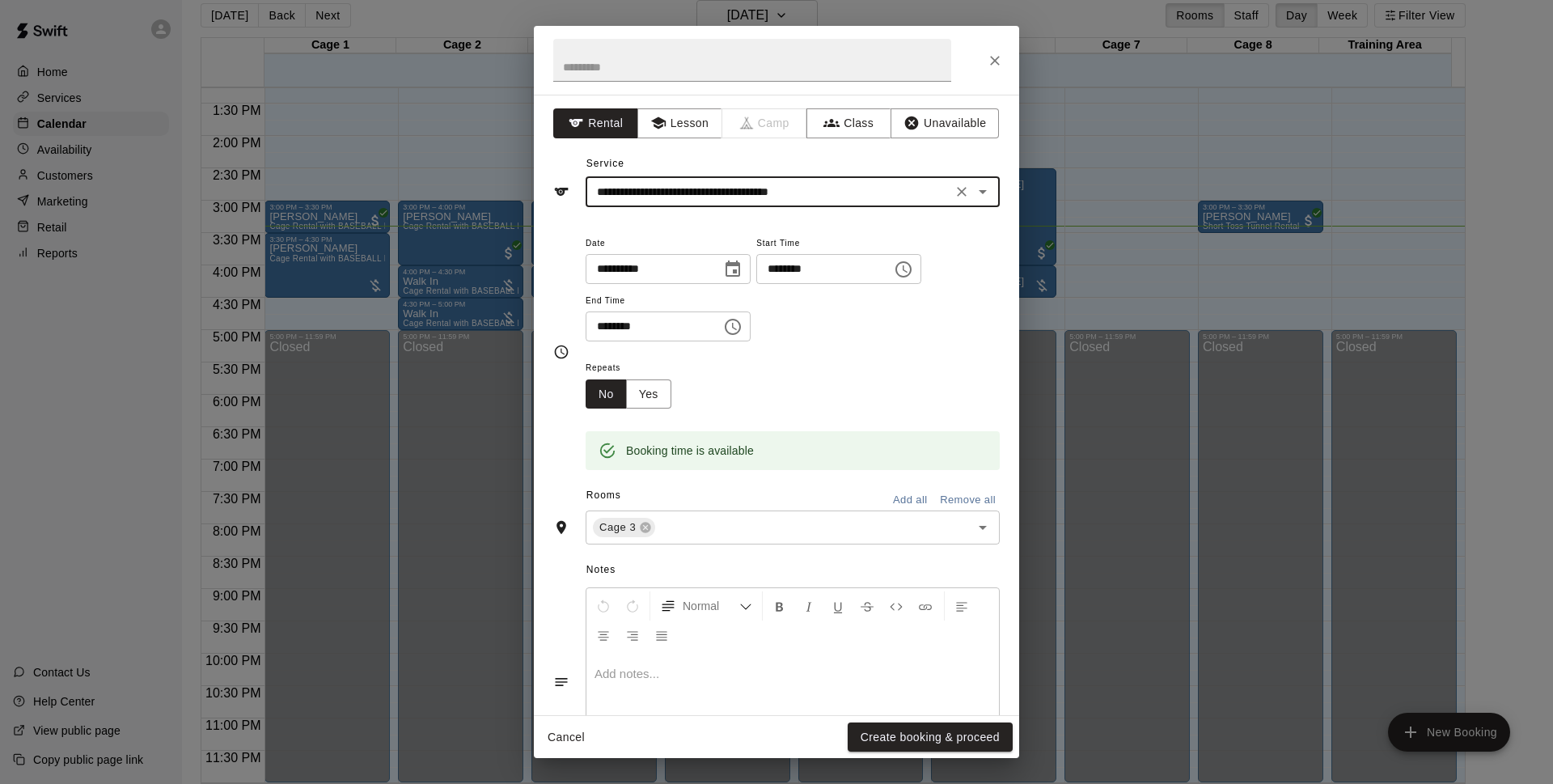
type input "**********"
click at [871, 725] on button "Create booking & proceed" at bounding box center [930, 737] width 165 height 30
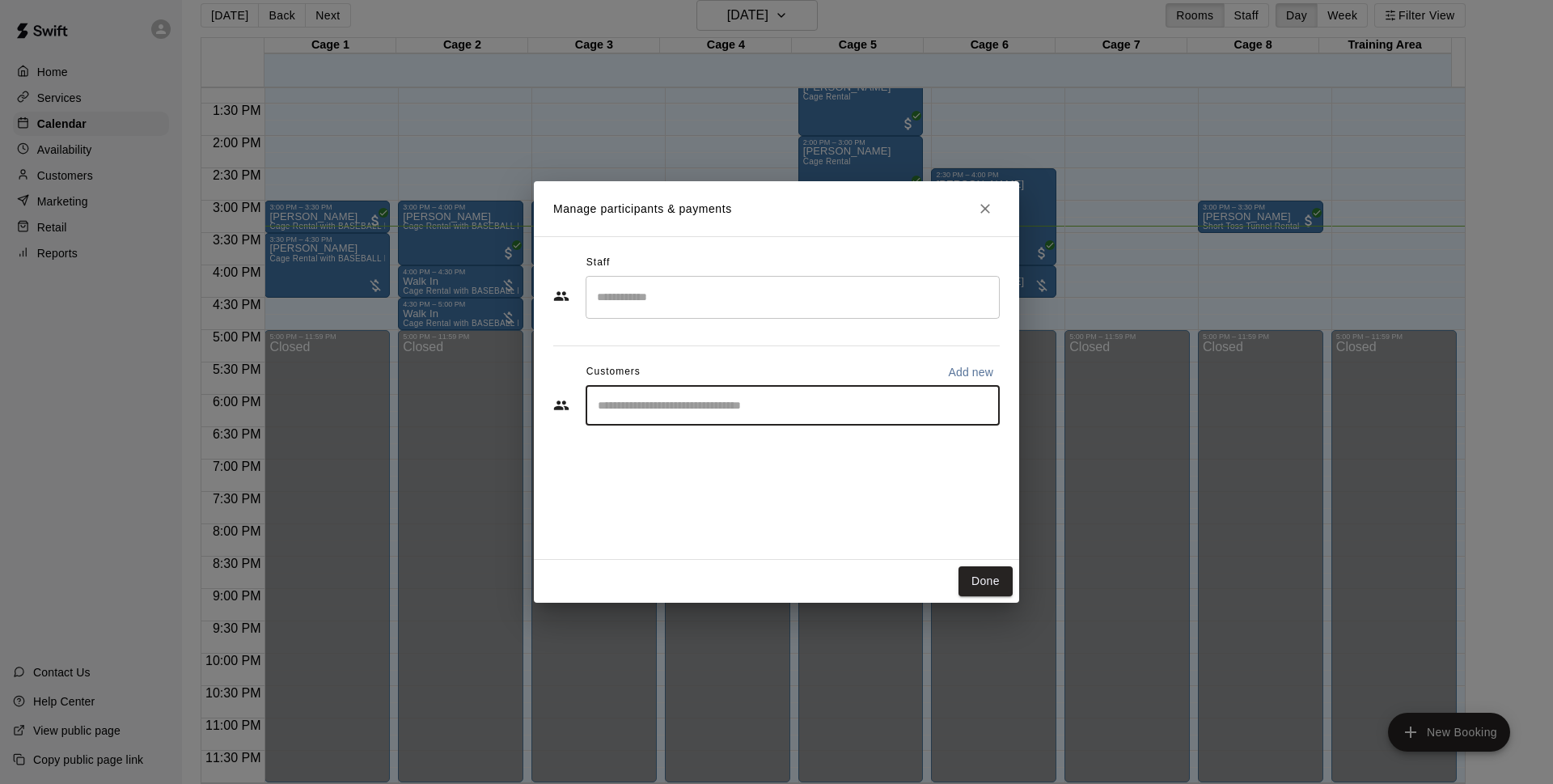
click at [921, 405] on input "Start typing to search customers..." at bounding box center [793, 405] width 400 height 16
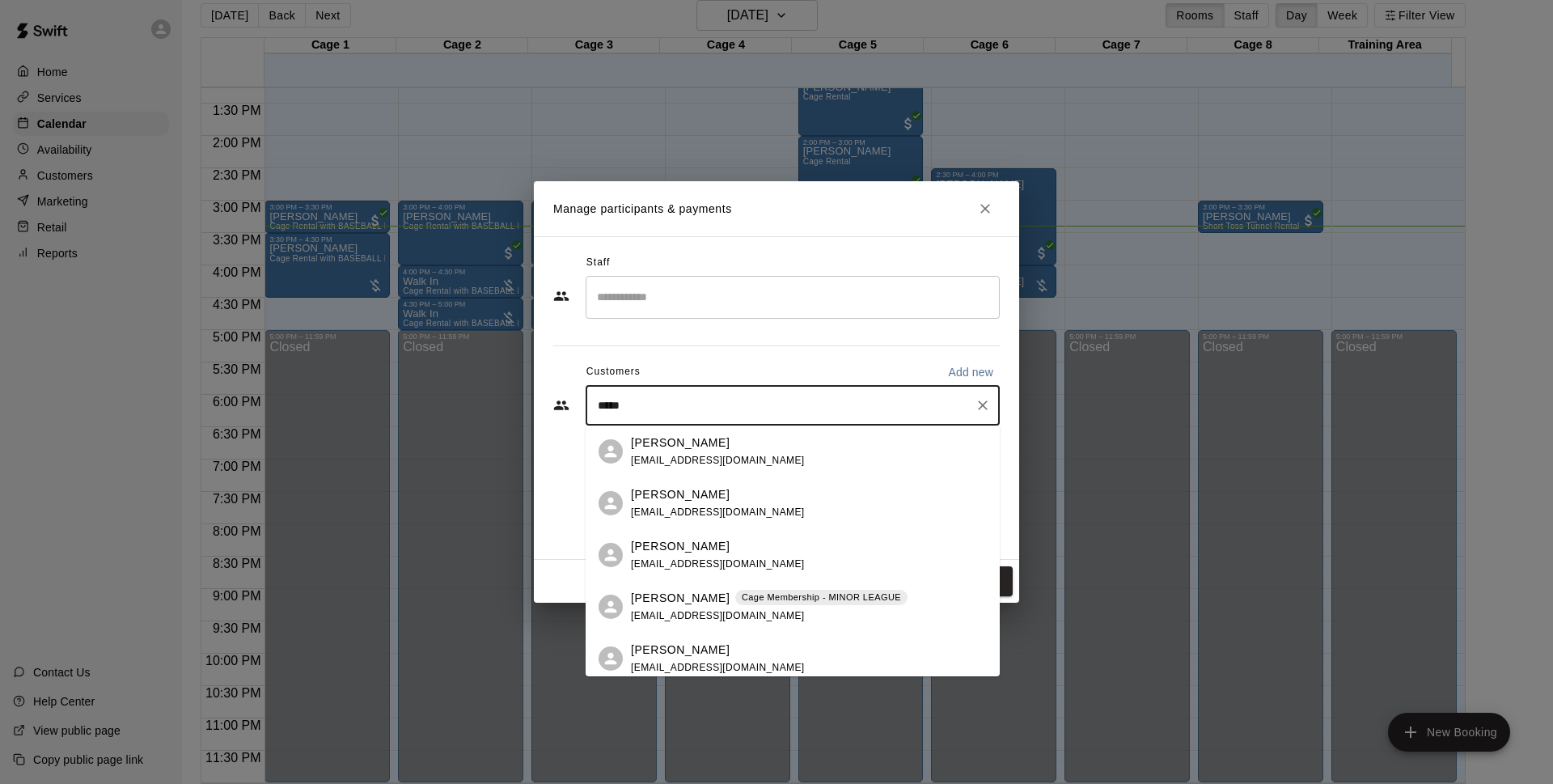
type input "******"
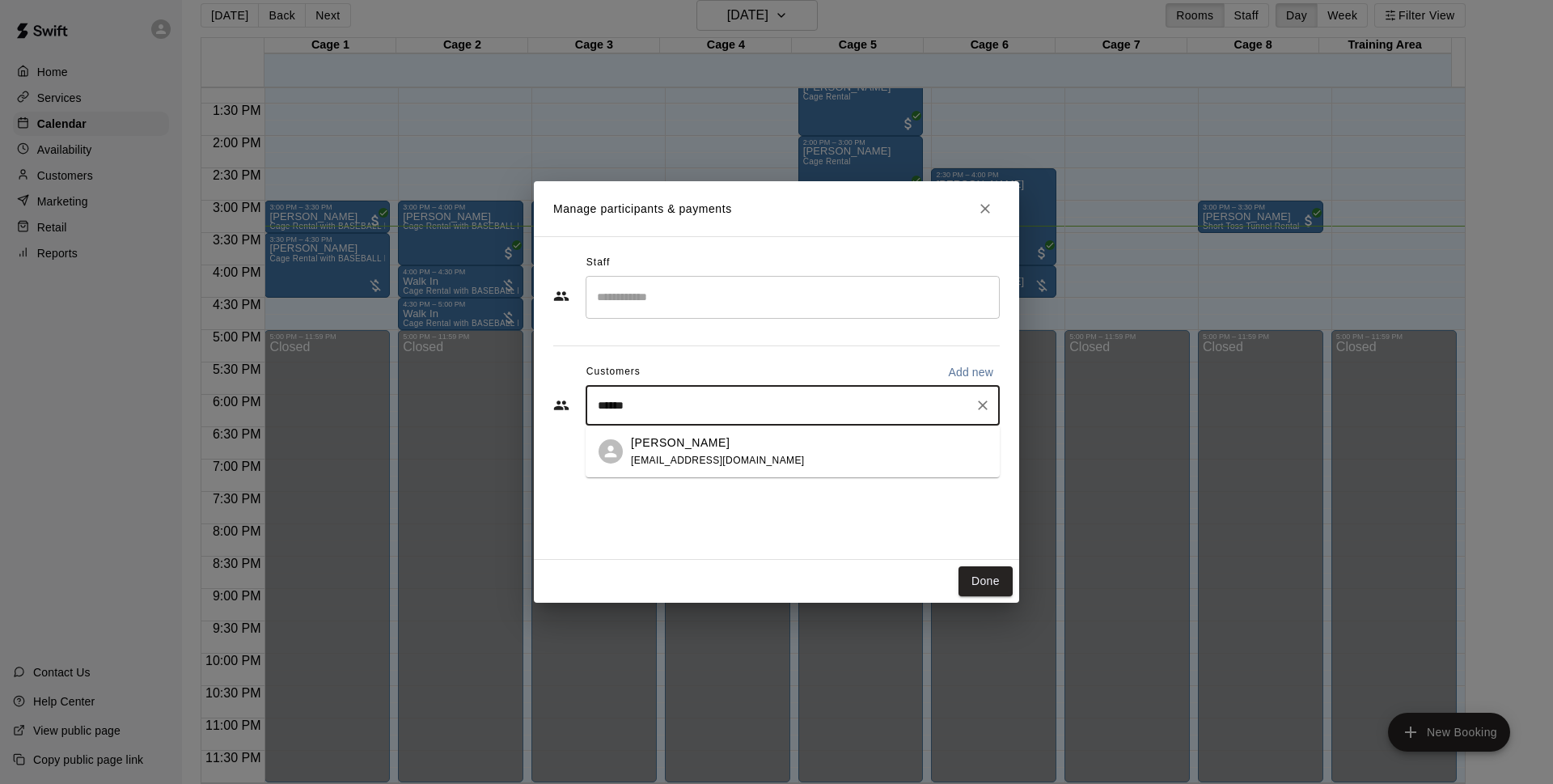
click at [797, 448] on div "[PERSON_NAME] [EMAIL_ADDRESS][DOMAIN_NAME]" at bounding box center [809, 452] width 356 height 35
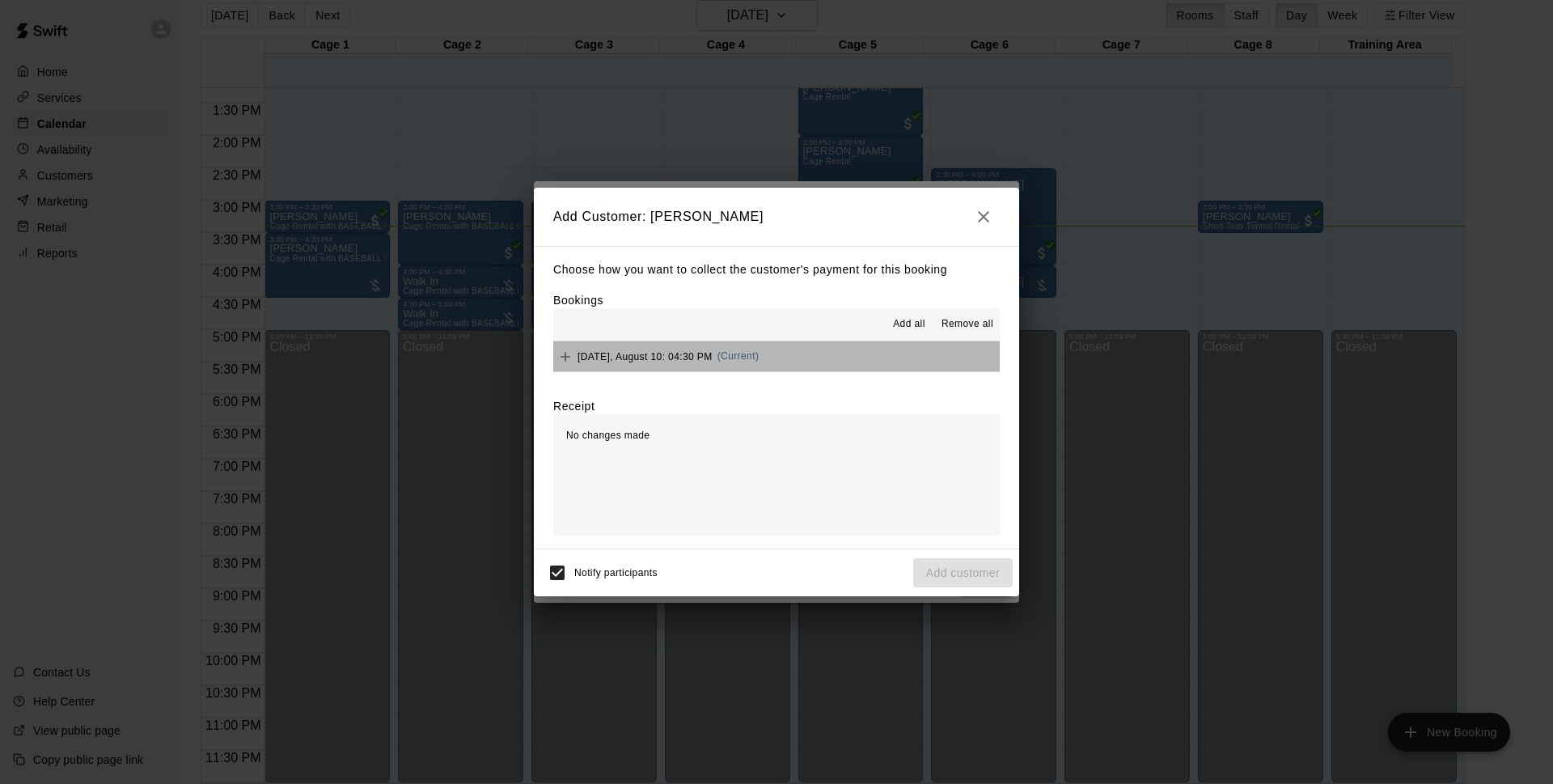
click at [802, 356] on button "[DATE], August 10: 04:30 PM (Current)" at bounding box center [776, 356] width 447 height 30
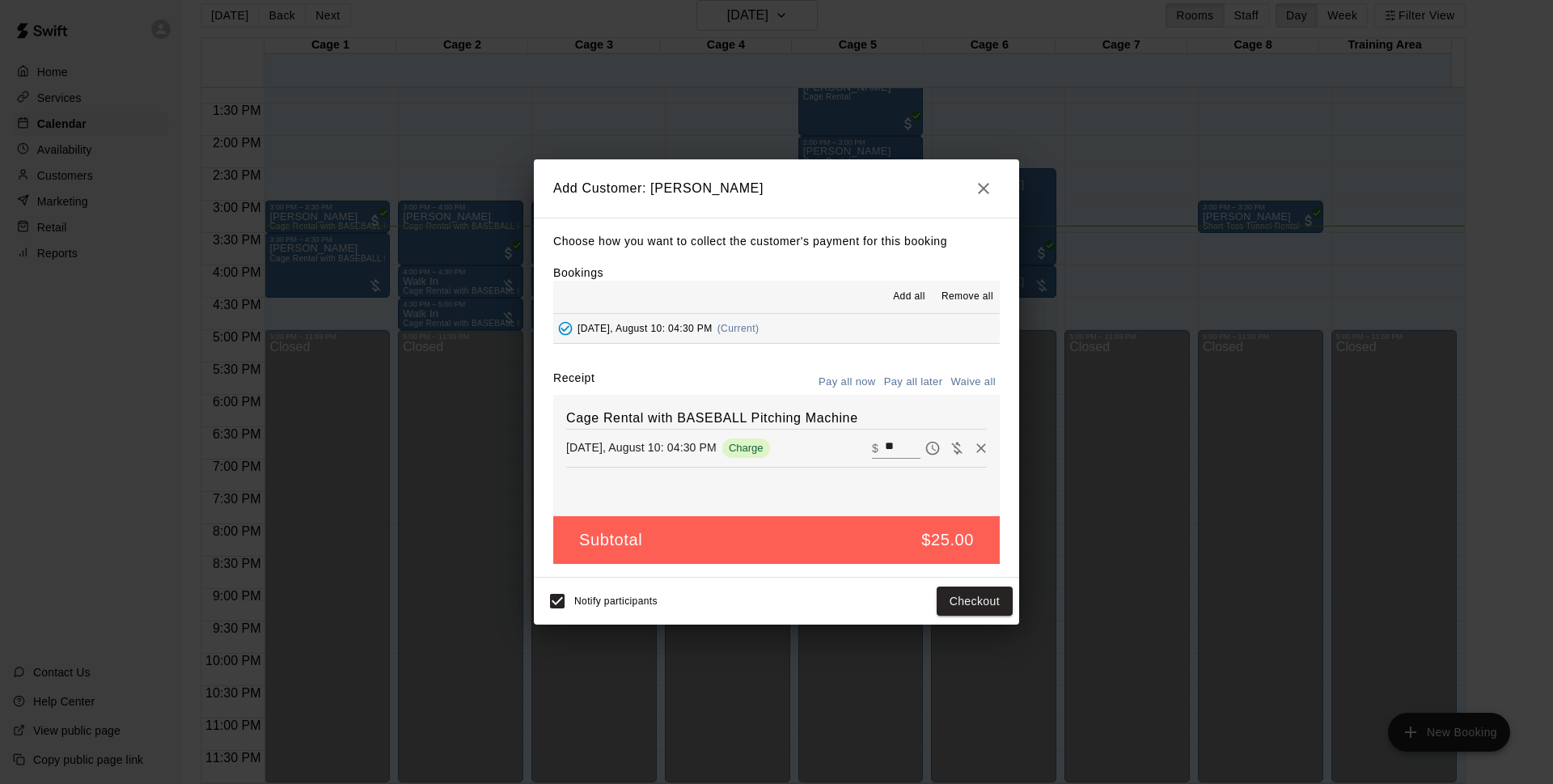
drag, startPoint x: 896, startPoint y: 389, endPoint x: 704, endPoint y: 558, distance: 255.8
click at [896, 389] on button "Pay all later" at bounding box center [913, 382] width 67 height 25
click at [936, 603] on button "Add customer" at bounding box center [963, 601] width 99 height 30
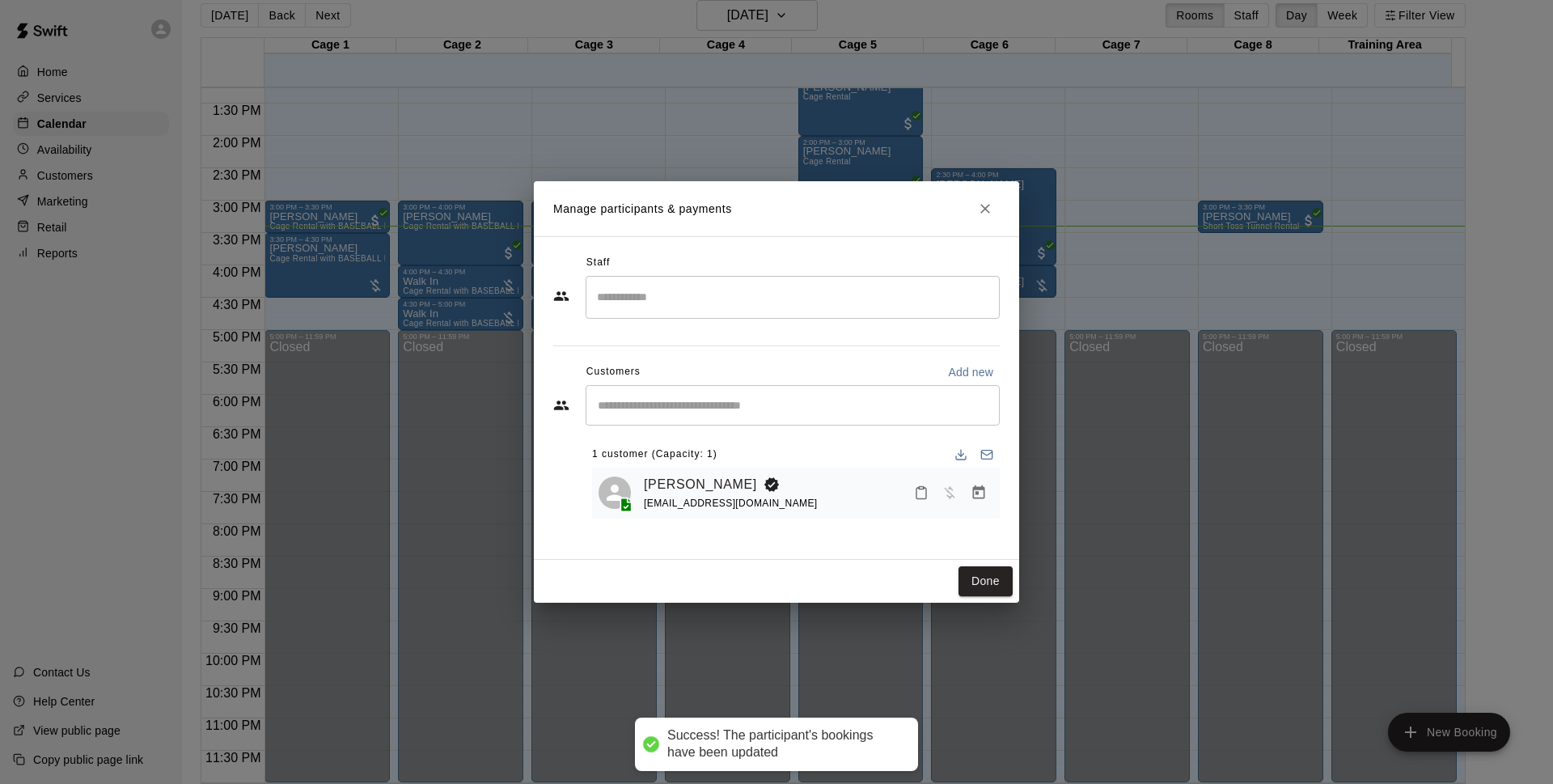
click at [964, 574] on button "Done" at bounding box center [985, 581] width 54 height 30
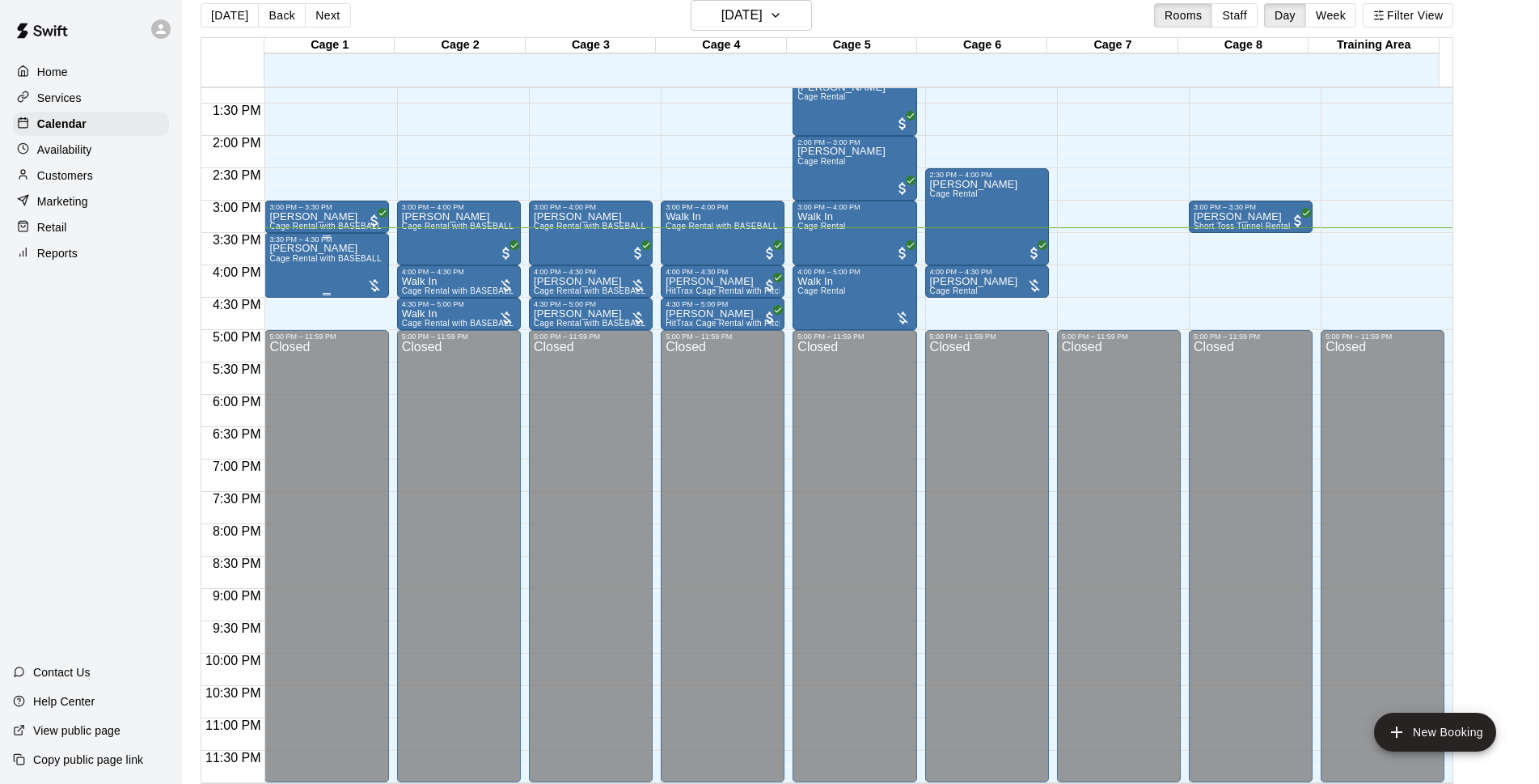
click at [300, 276] on div "[PERSON_NAME] Cage Rental with BASEBALL Pitching Machine" at bounding box center [326, 635] width 114 height 784
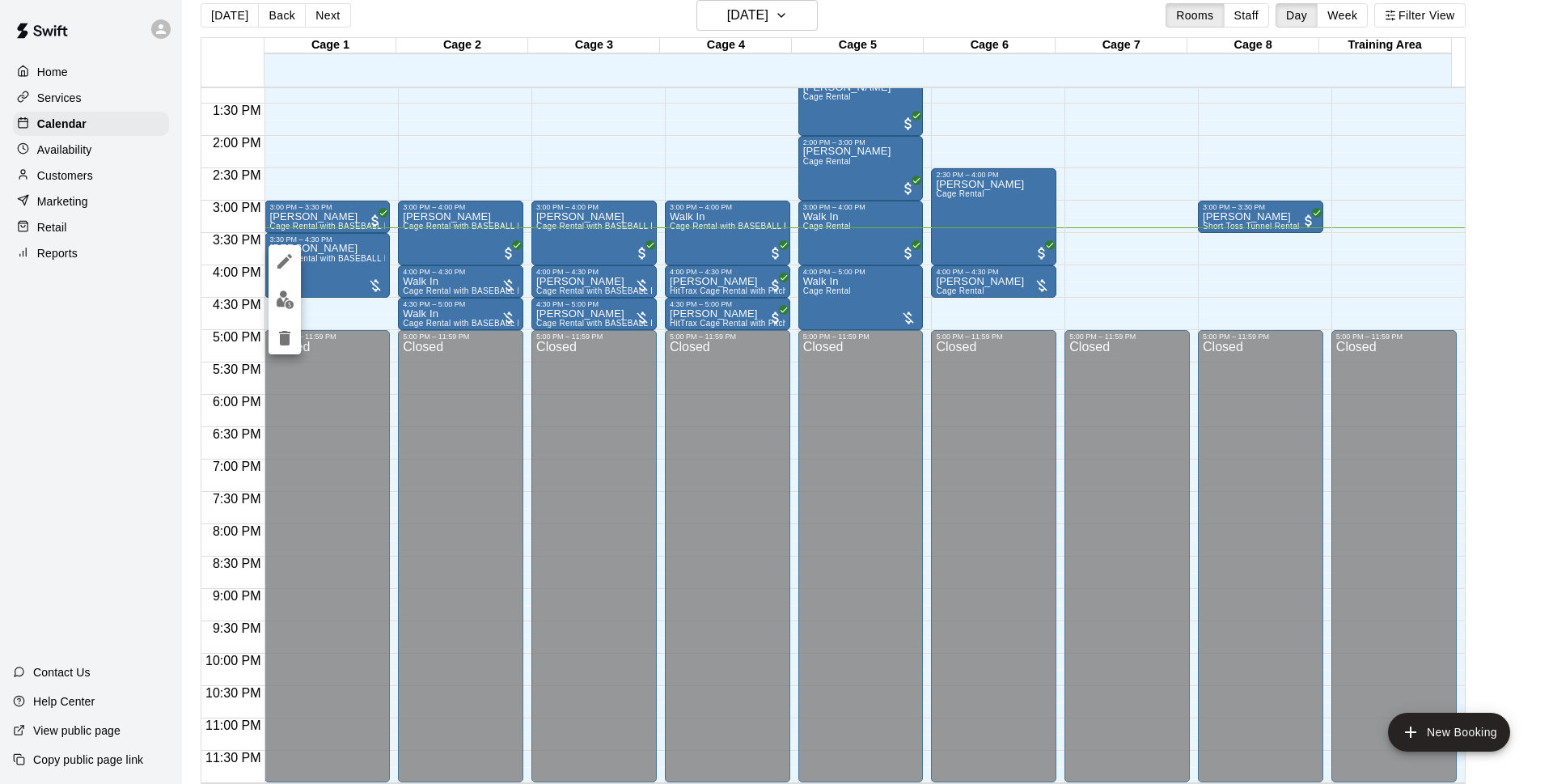
click at [281, 291] on img "edit" at bounding box center [285, 300] width 19 height 19
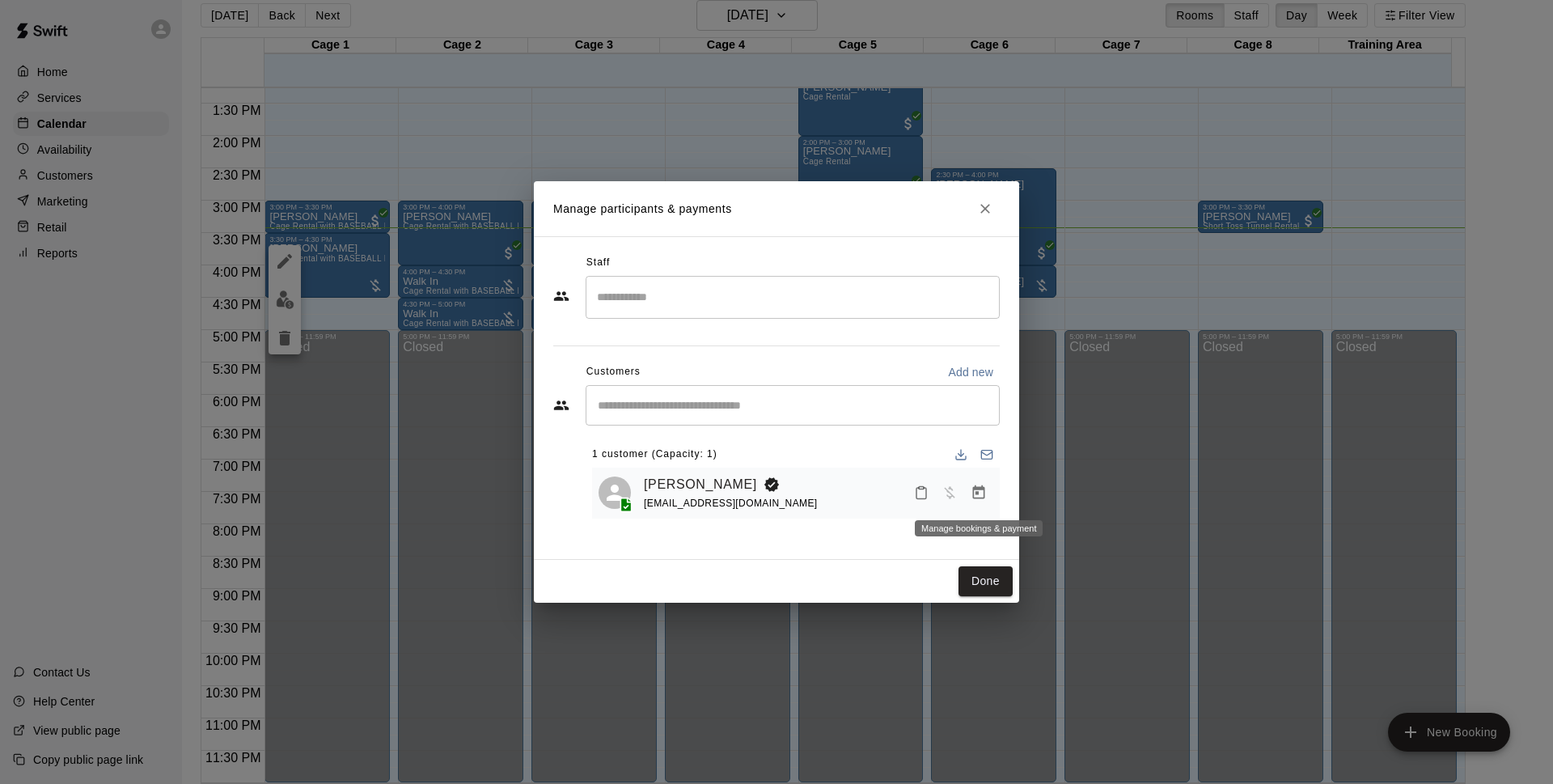
click at [969, 491] on button "Manage bookings & payment" at bounding box center [979, 493] width 29 height 29
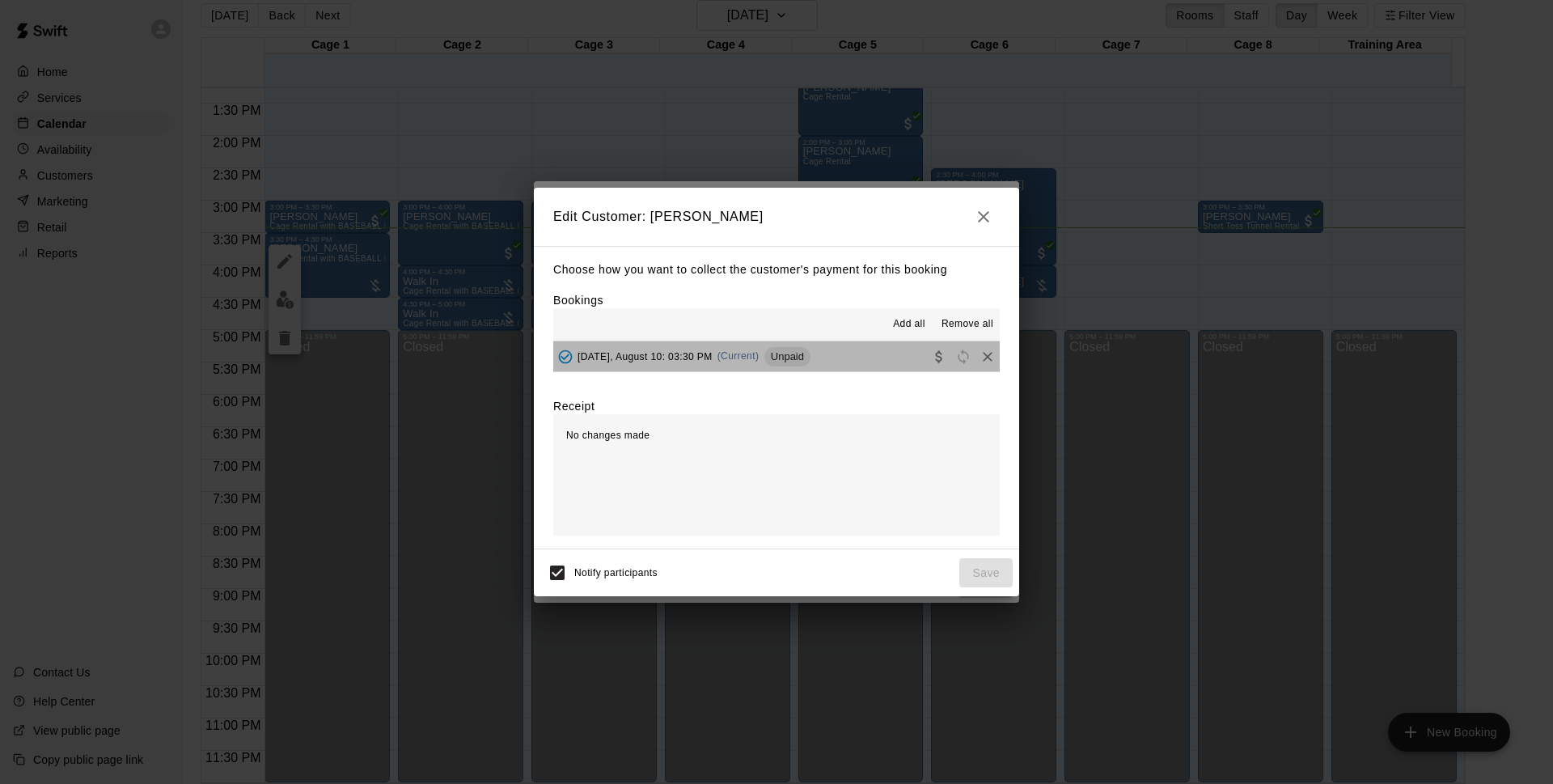
click at [843, 359] on button "[DATE], August 10: 03:30 PM (Current) Unpaid" at bounding box center [776, 356] width 447 height 30
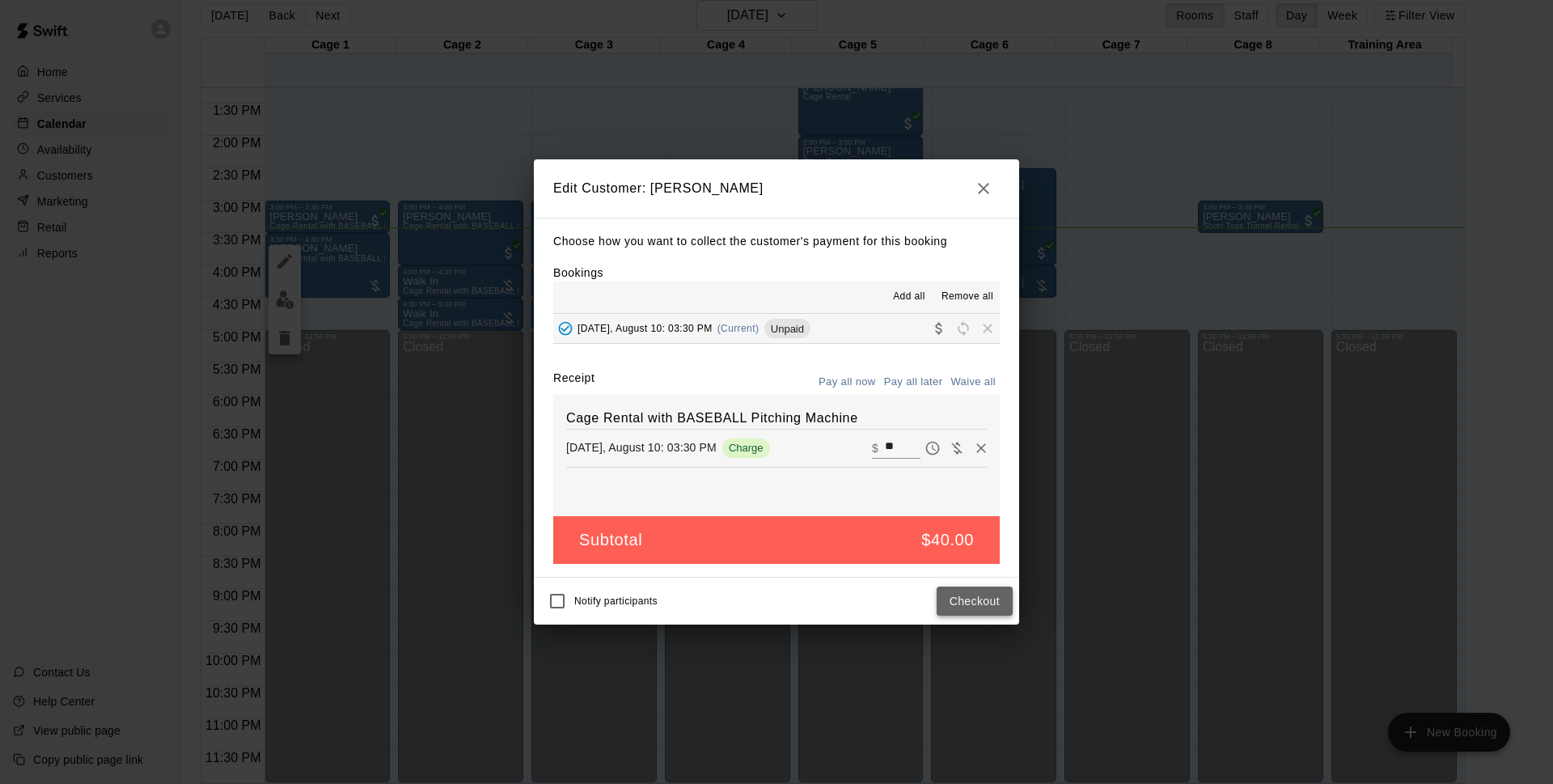
click at [952, 595] on button "Checkout" at bounding box center [975, 601] width 76 height 30
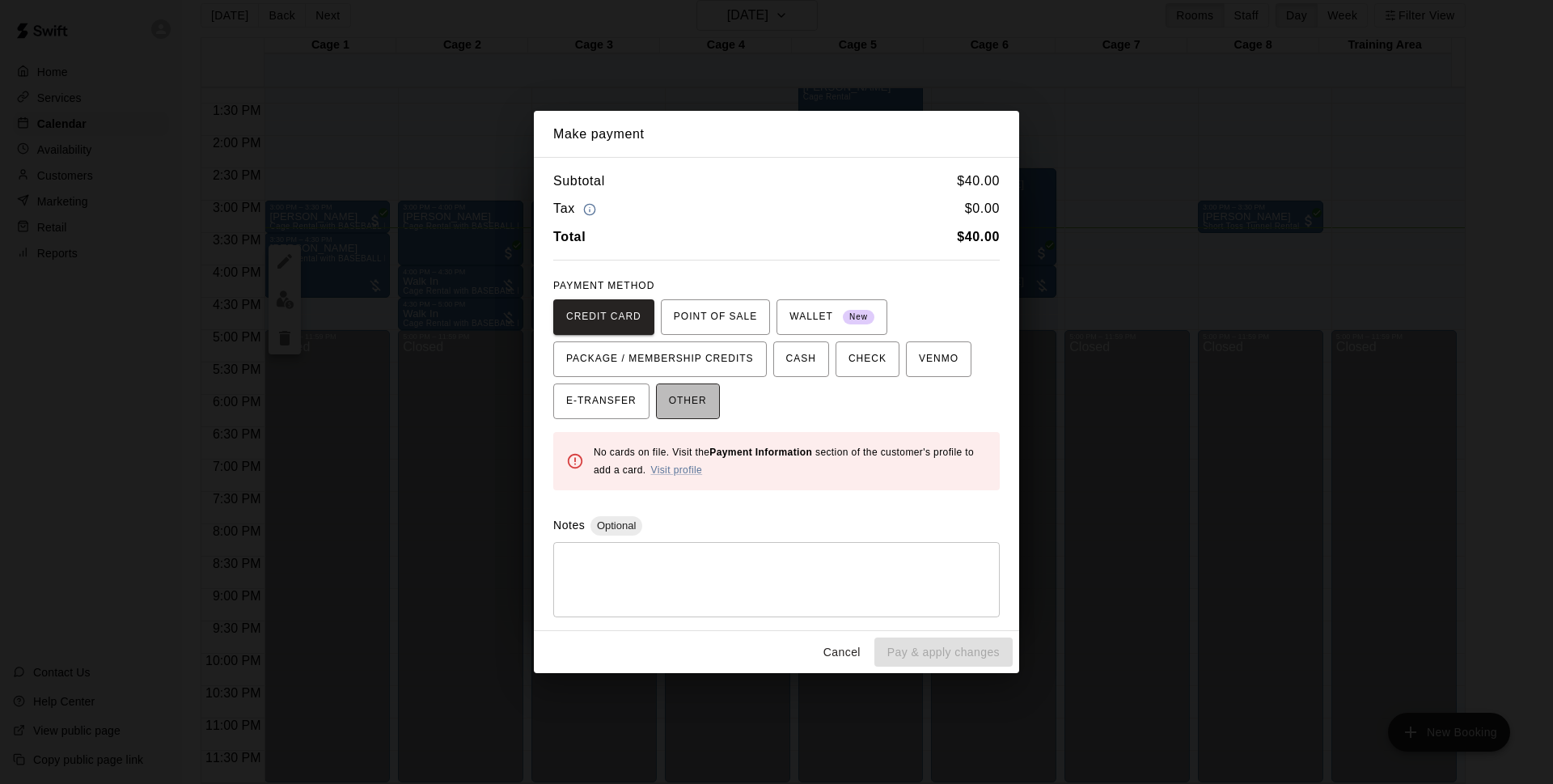
click at [708, 401] on button "OTHER" at bounding box center [688, 401] width 64 height 36
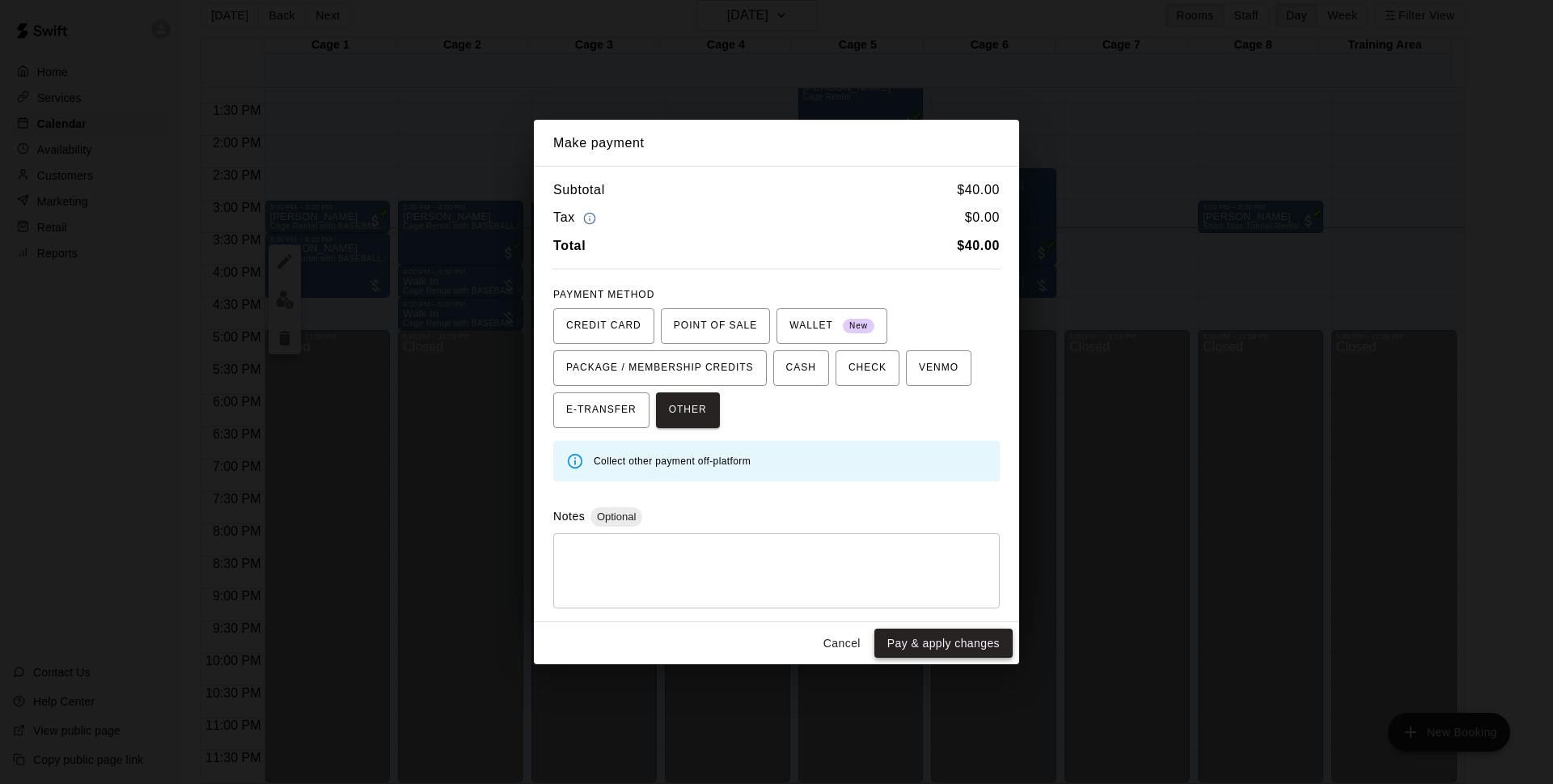
click at [947, 645] on button "Pay & apply changes" at bounding box center [944, 643] width 138 height 30
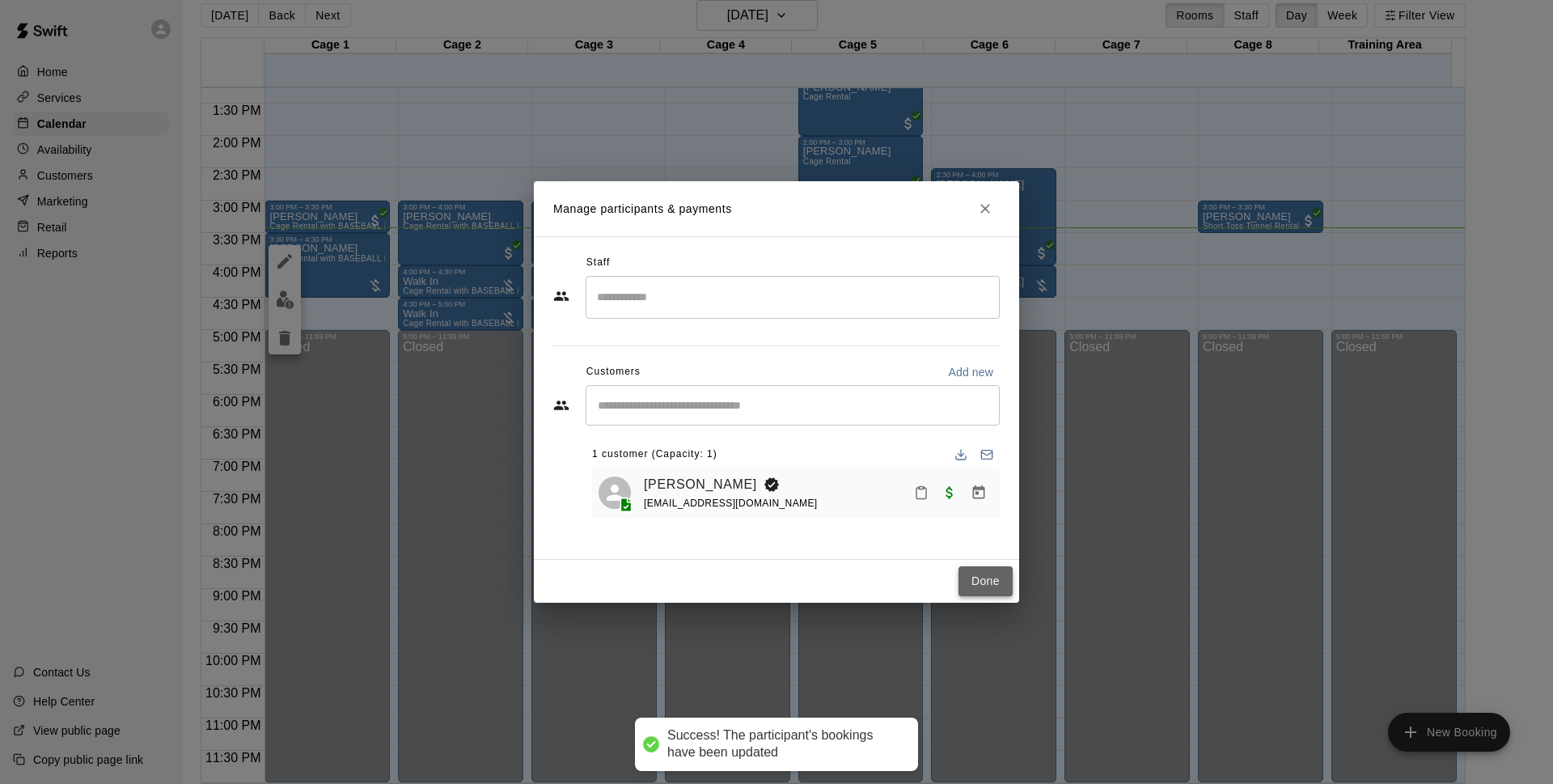
click at [978, 581] on button "Done" at bounding box center [985, 581] width 54 height 30
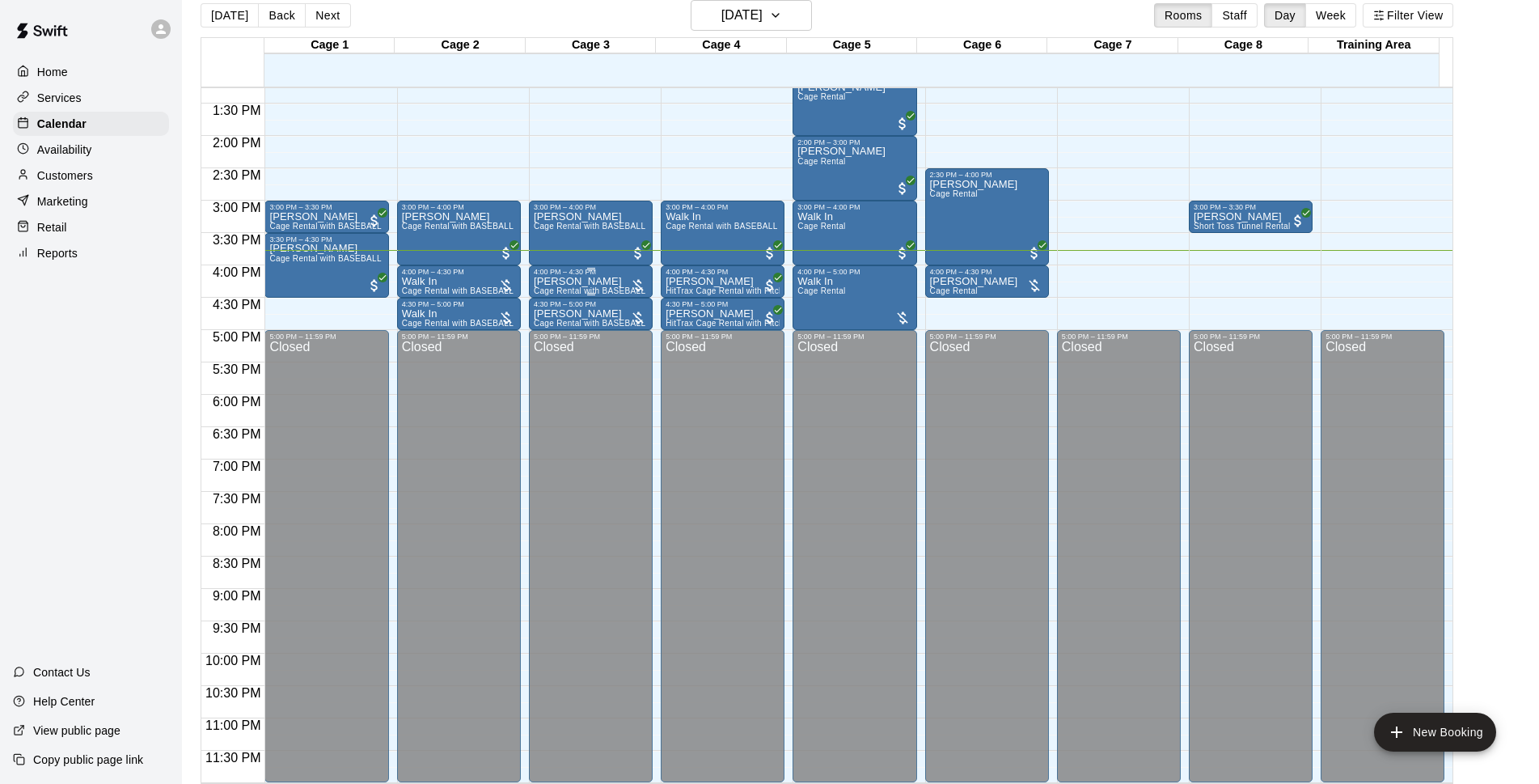
click at [603, 279] on div "[PERSON_NAME] Cage Rental with BASEBALL Pitching Machine" at bounding box center [591, 668] width 114 height 784
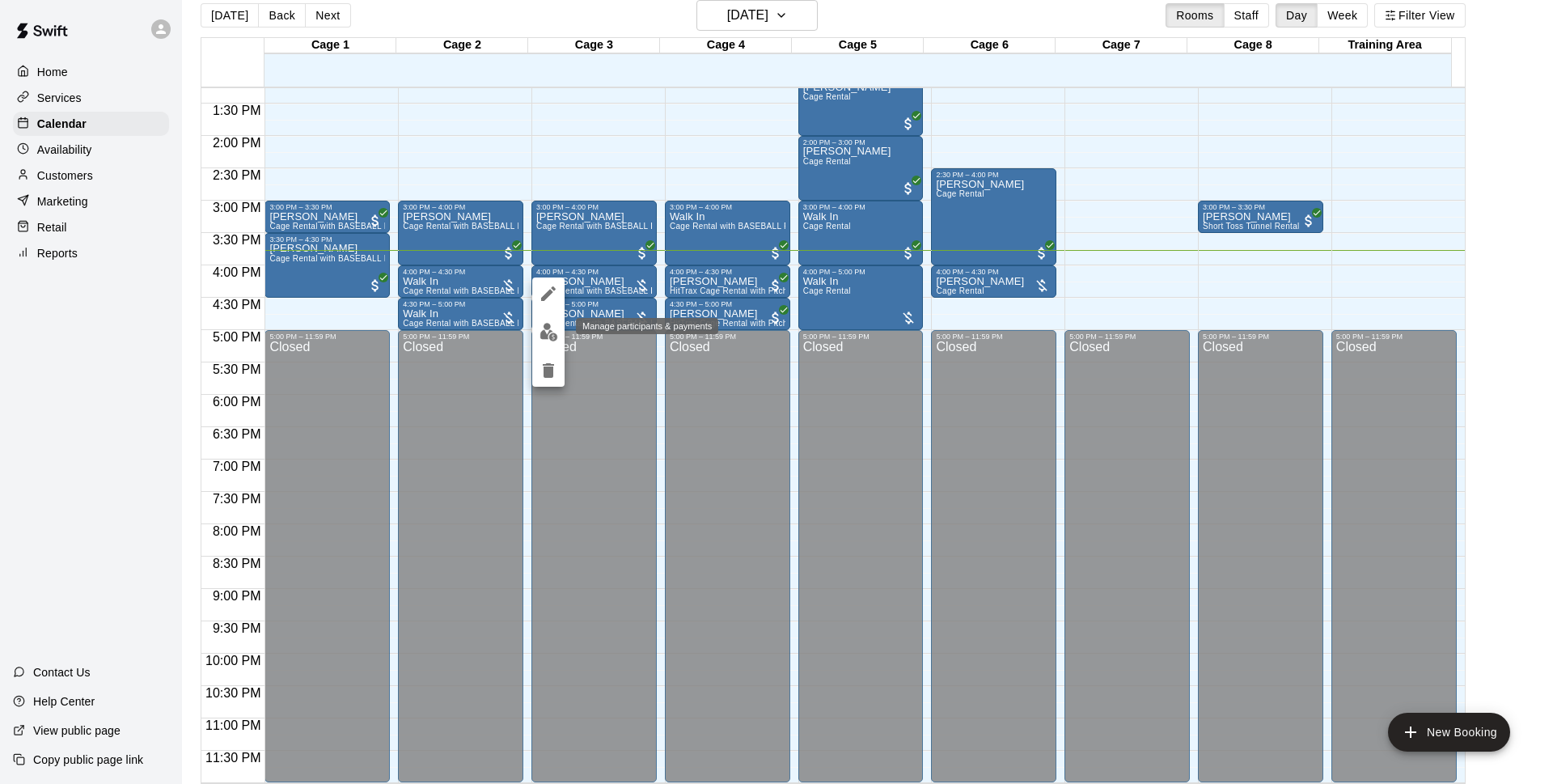
click at [549, 329] on img "edit" at bounding box center [549, 332] width 19 height 19
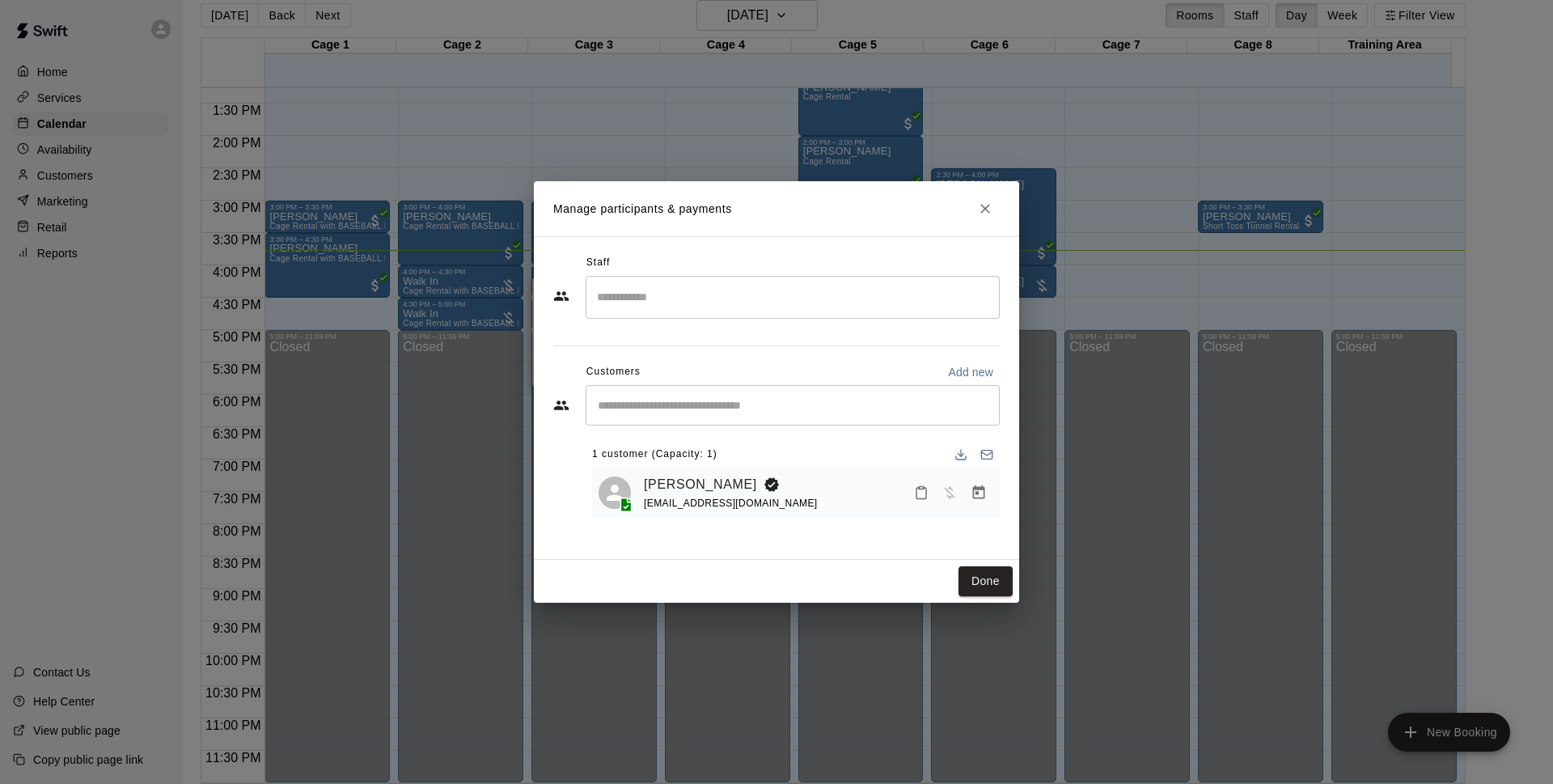
click at [988, 497] on button "Manage bookings & payment" at bounding box center [979, 493] width 29 height 29
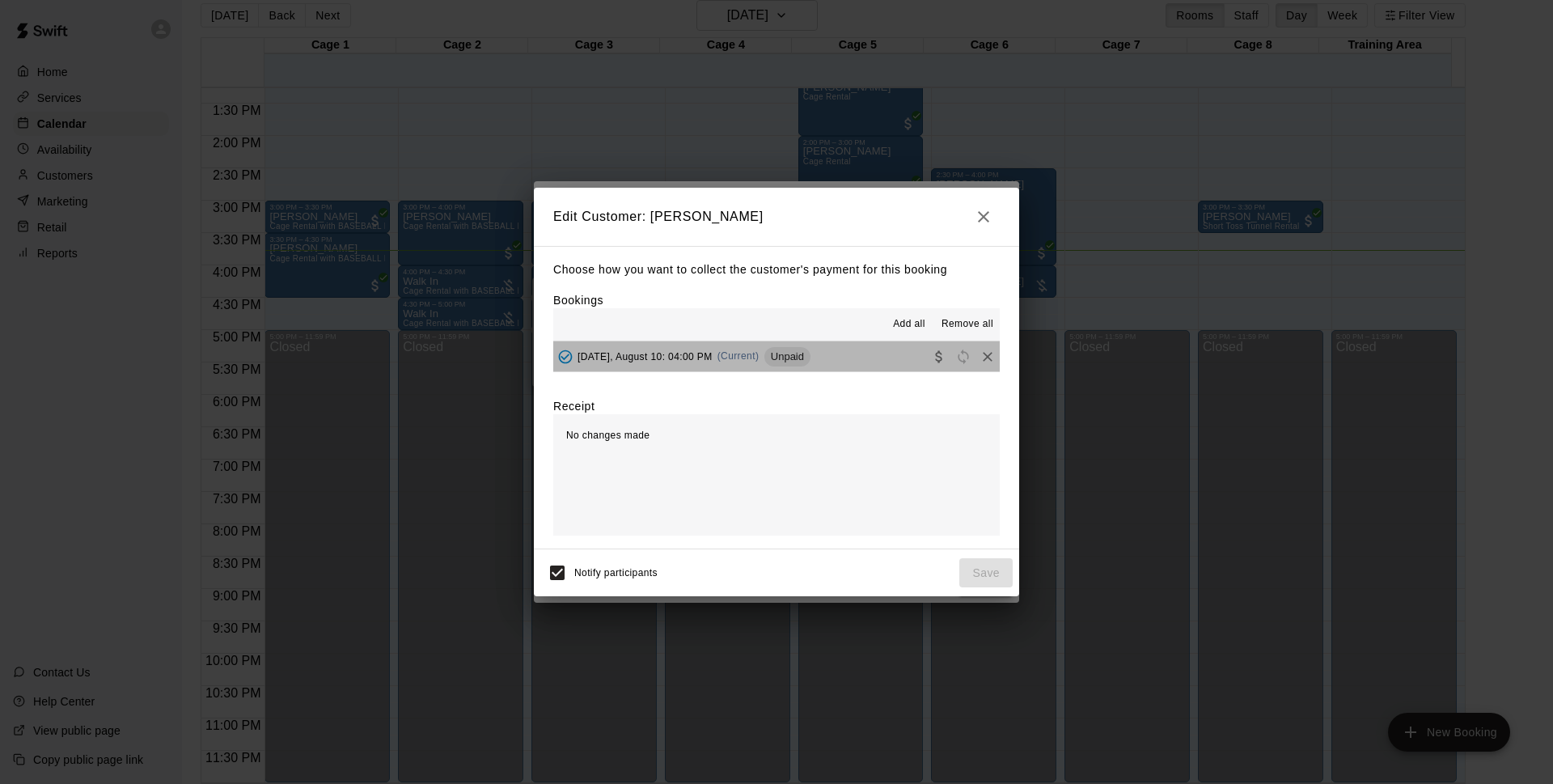
click at [828, 367] on button "[DATE], August 10: 04:00 PM (Current) Unpaid" at bounding box center [776, 356] width 447 height 30
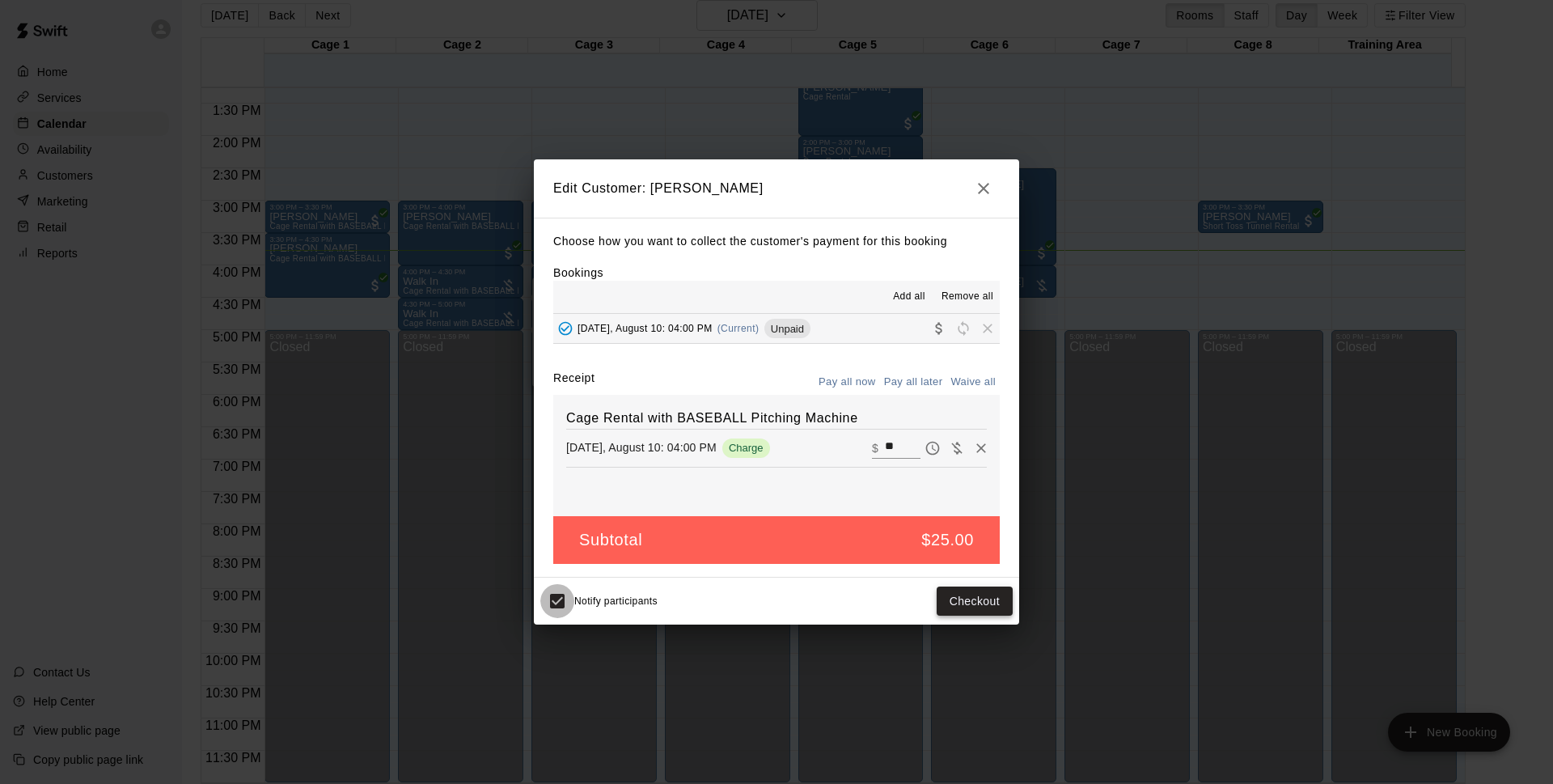
click at [992, 605] on button "Checkout" at bounding box center [975, 601] width 76 height 30
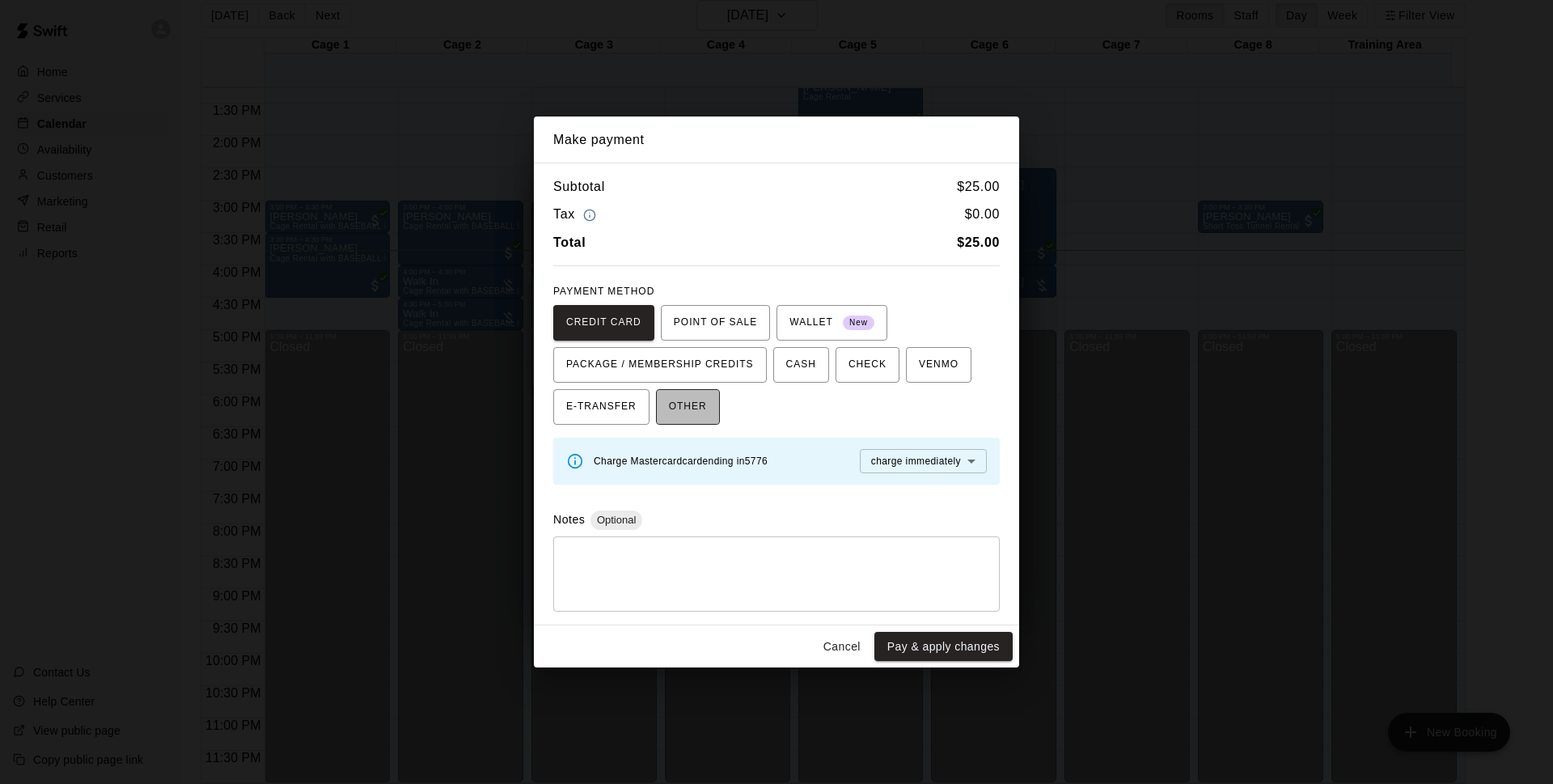
click at [712, 400] on button "OTHER" at bounding box center [688, 407] width 64 height 36
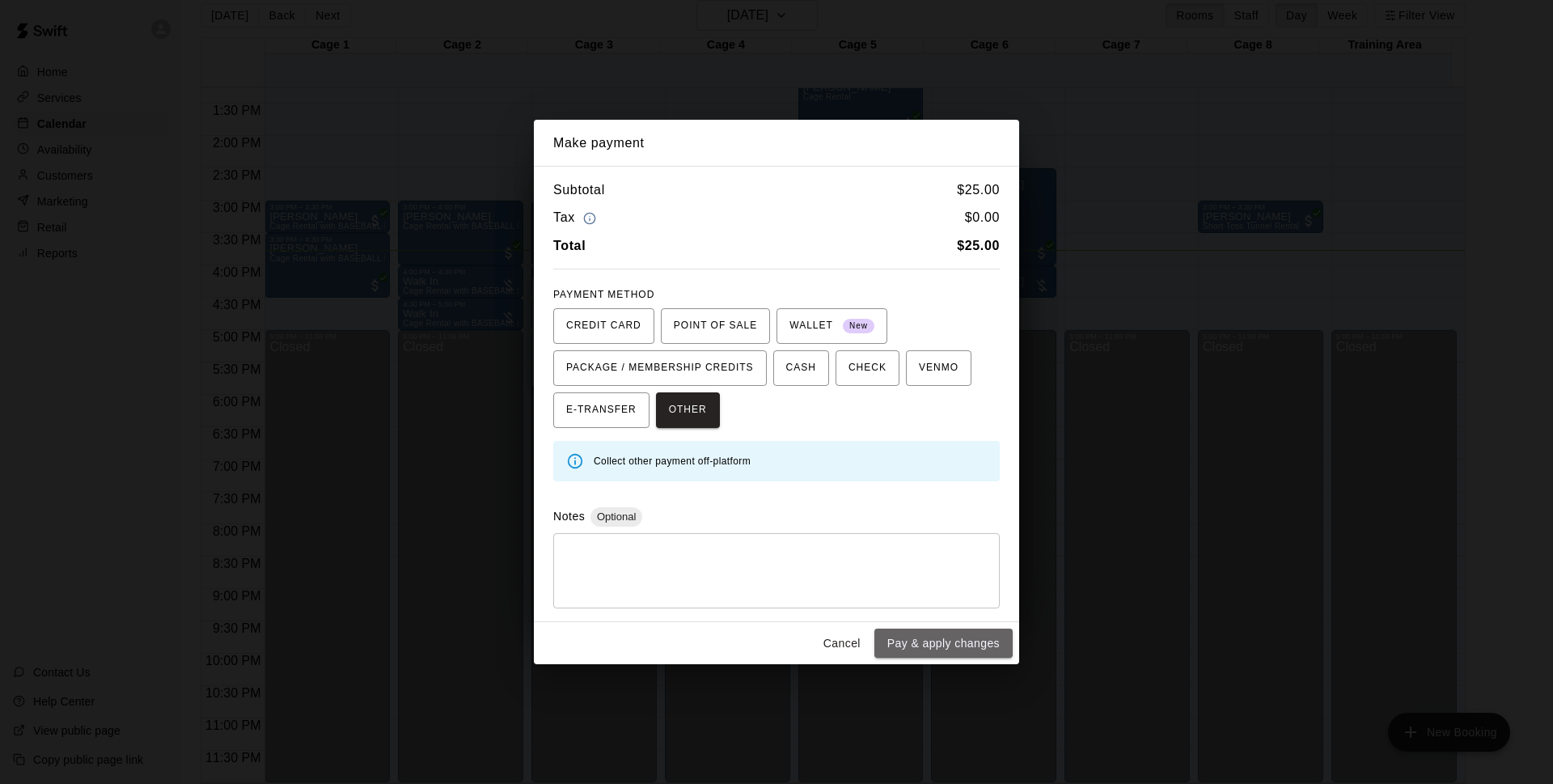
click at [911, 645] on button "Pay & apply changes" at bounding box center [944, 643] width 138 height 30
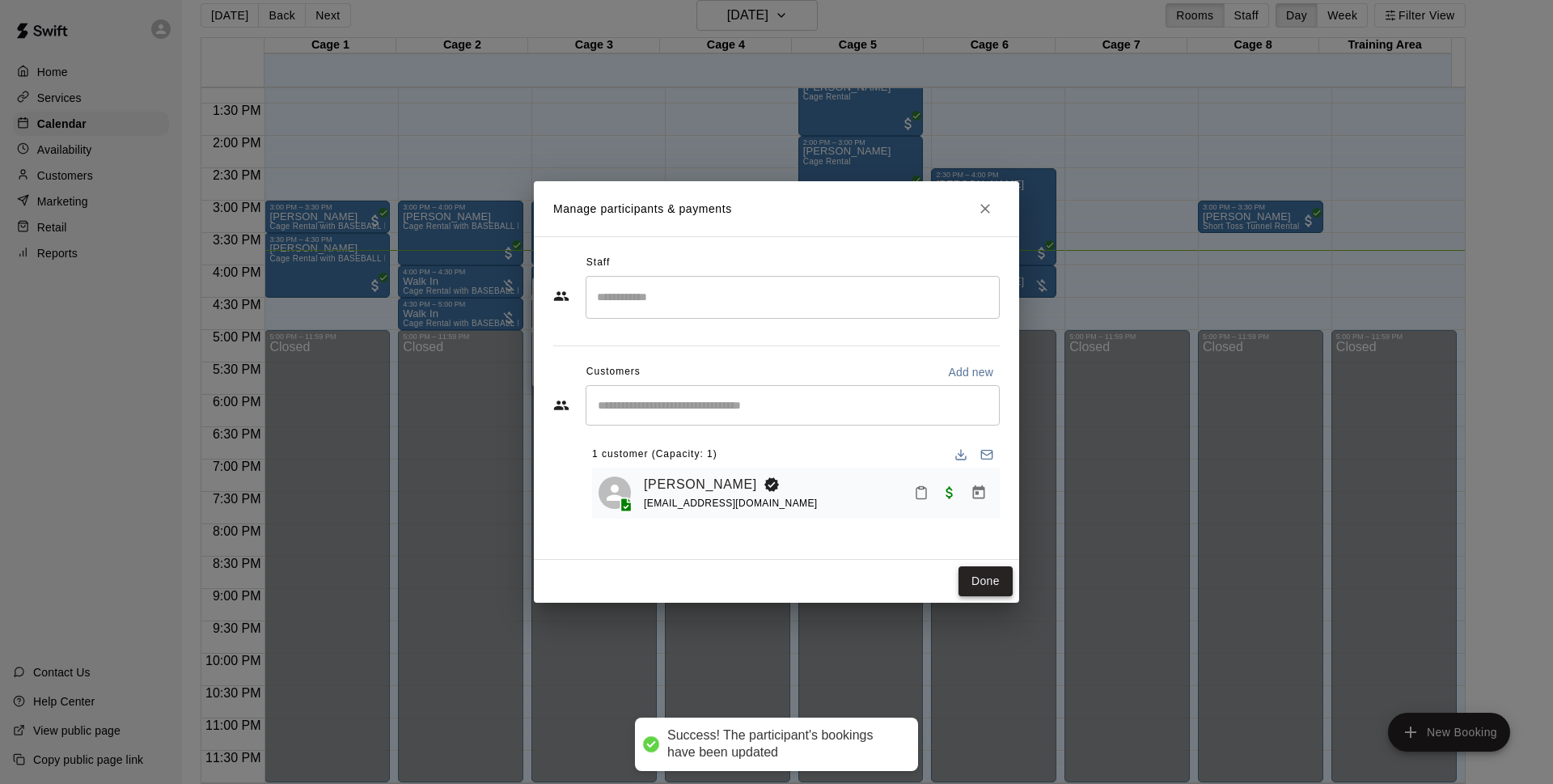
click at [980, 588] on button "Done" at bounding box center [985, 581] width 54 height 30
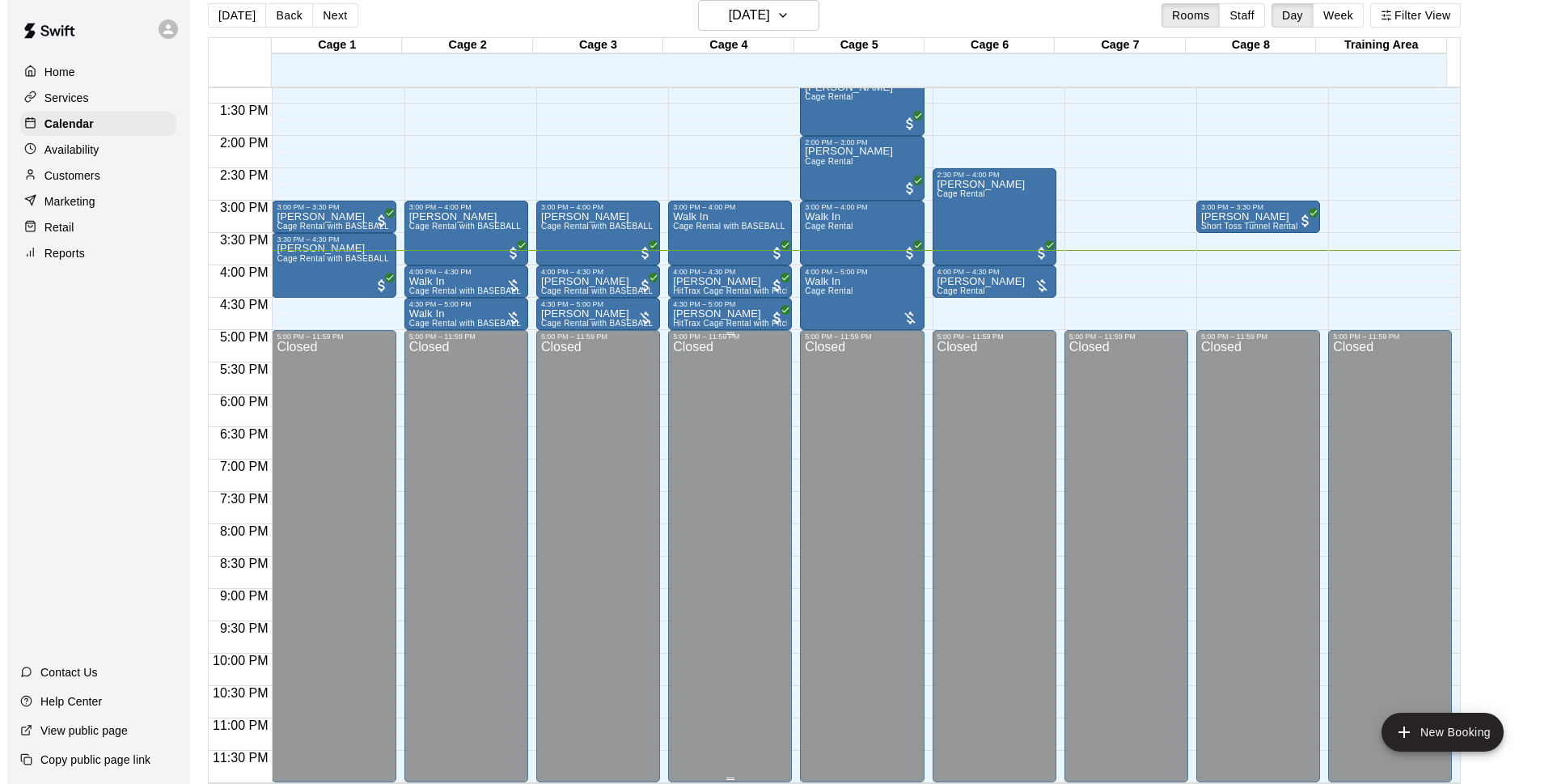
scroll to position [756, 0]
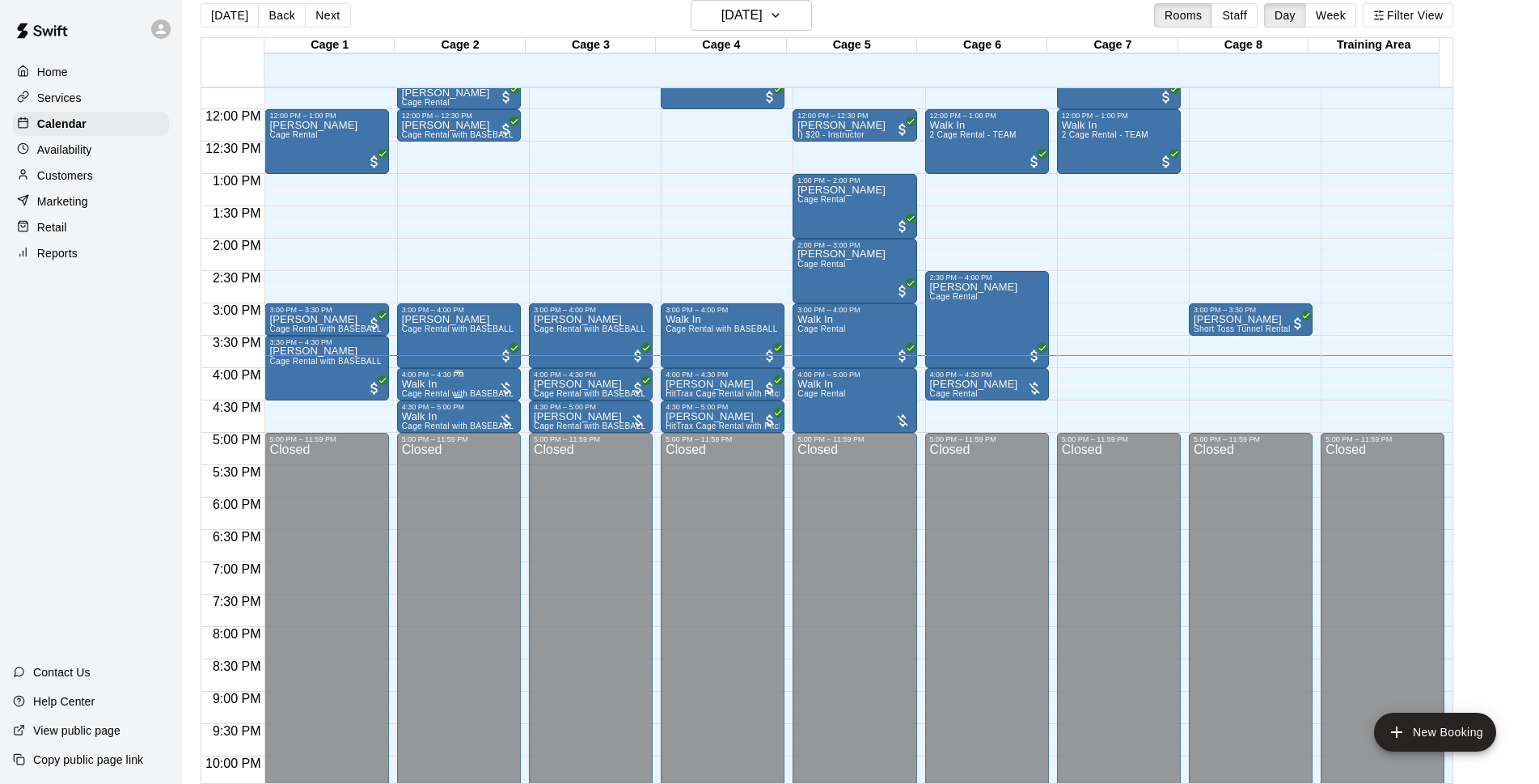
click at [473, 389] on div "Walk In Cage Rental with BASEBALL Pitching Machine" at bounding box center [459, 770] width 114 height 784
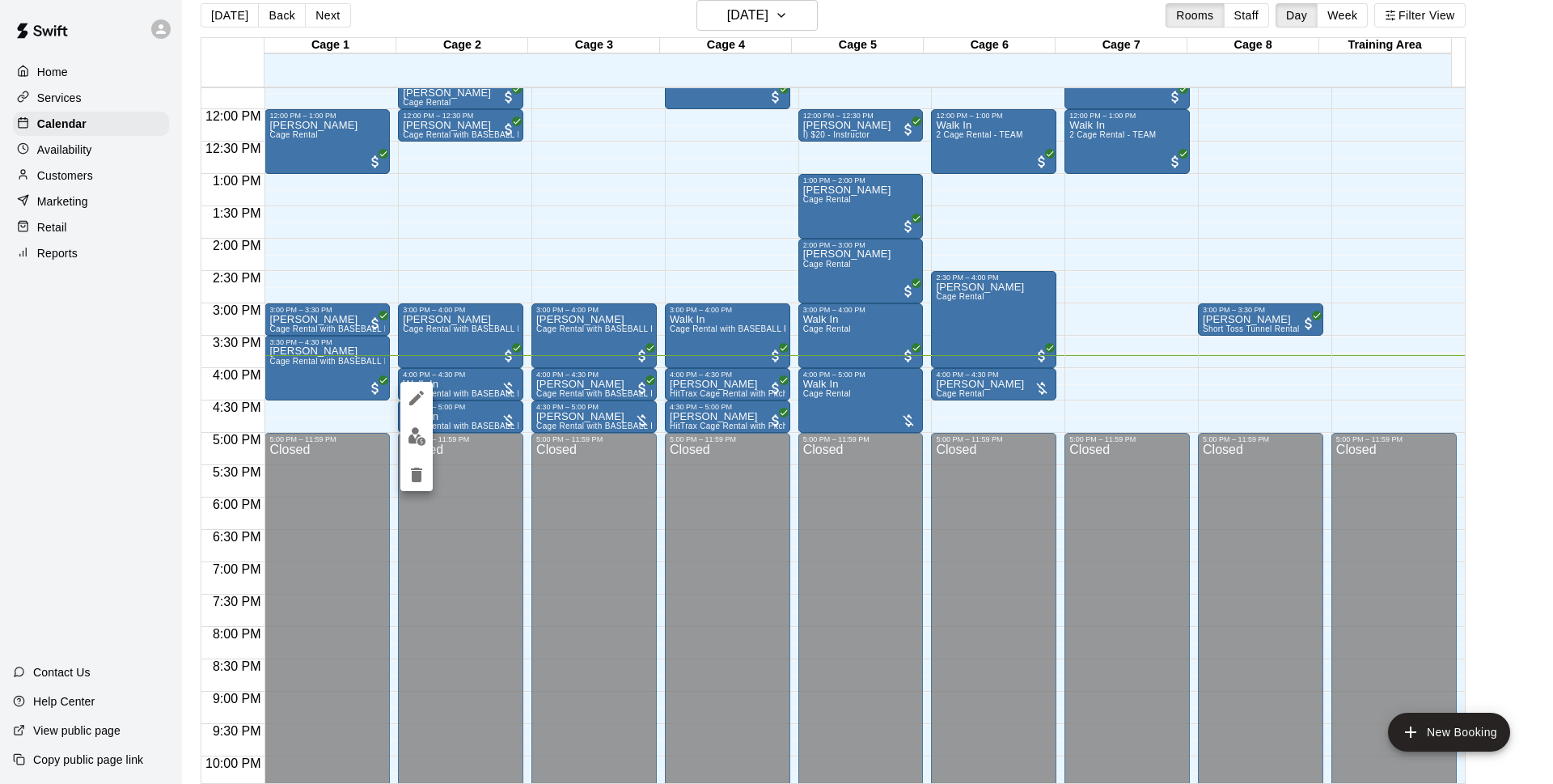
click at [410, 433] on img "edit" at bounding box center [417, 436] width 19 height 19
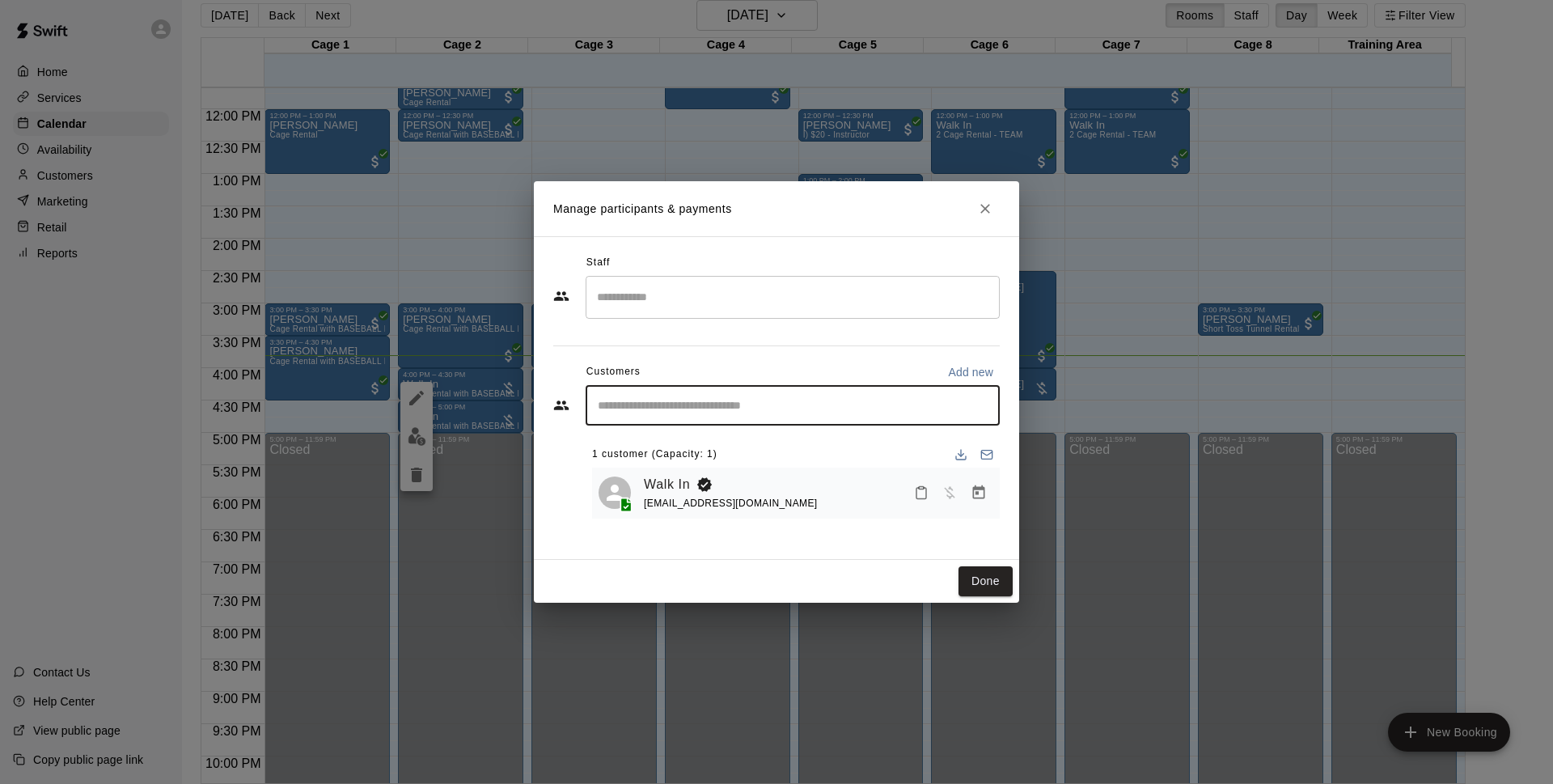
click at [724, 404] on input "Start typing to search customers..." at bounding box center [793, 405] width 400 height 16
click at [720, 396] on div "​" at bounding box center [793, 405] width 414 height 40
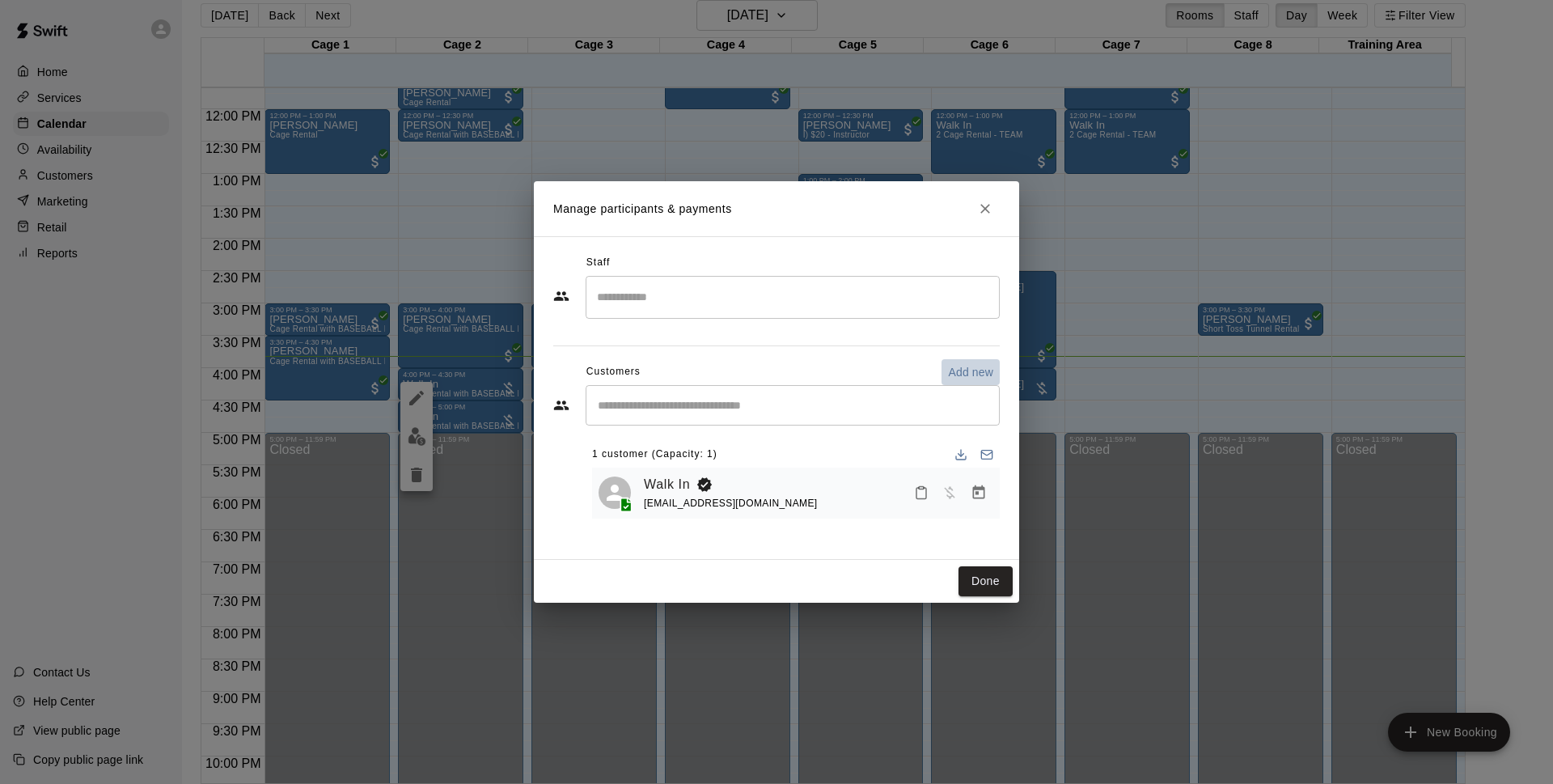
click at [969, 367] on p "Add new" at bounding box center [970, 372] width 45 height 16
select select "**"
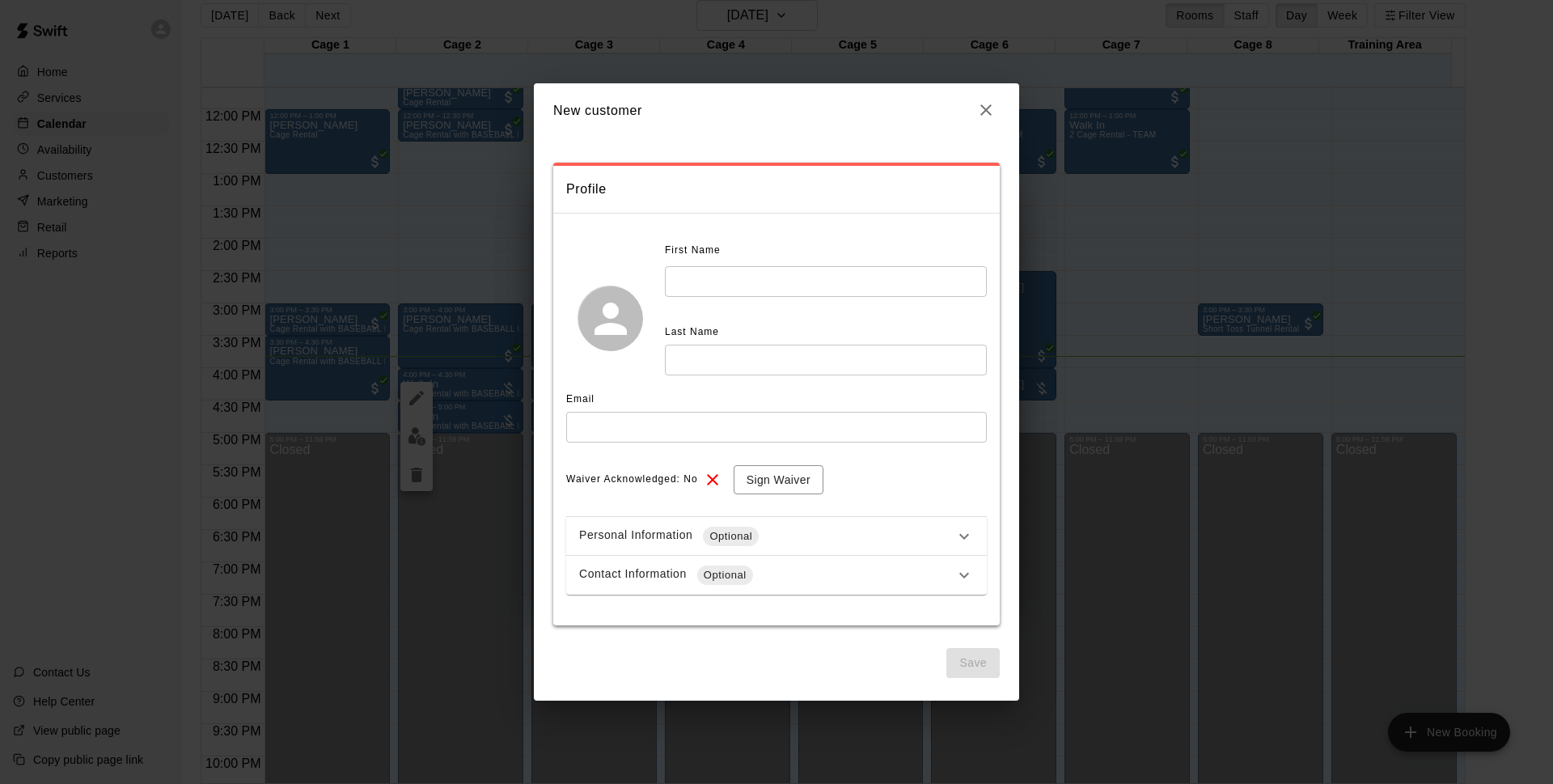
click at [779, 278] on input "text" at bounding box center [825, 281] width 322 height 30
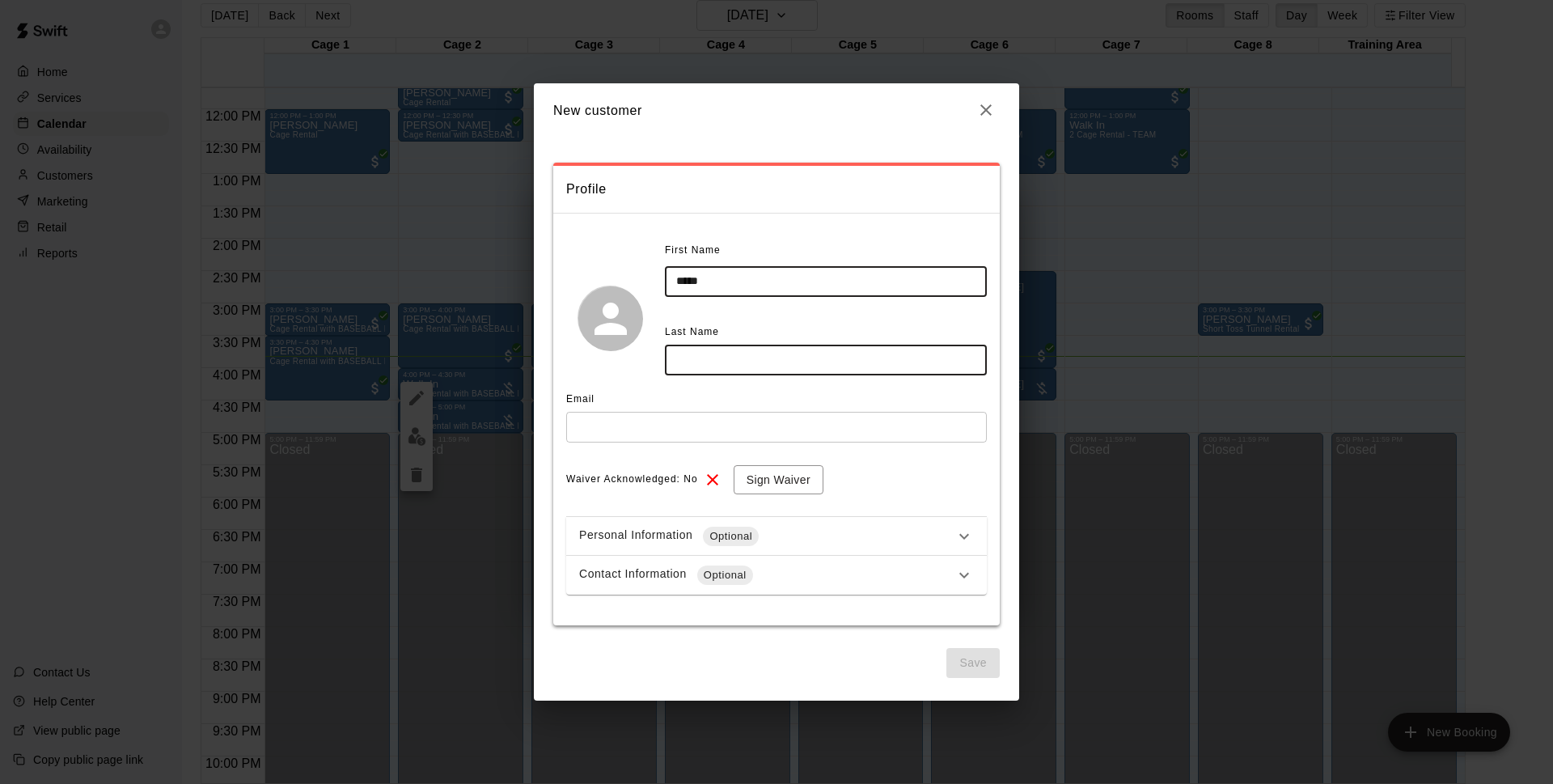
type input "*****"
click at [749, 363] on input "text" at bounding box center [825, 359] width 322 height 30
type input "****"
click at [682, 422] on input "text" at bounding box center [776, 426] width 420 height 30
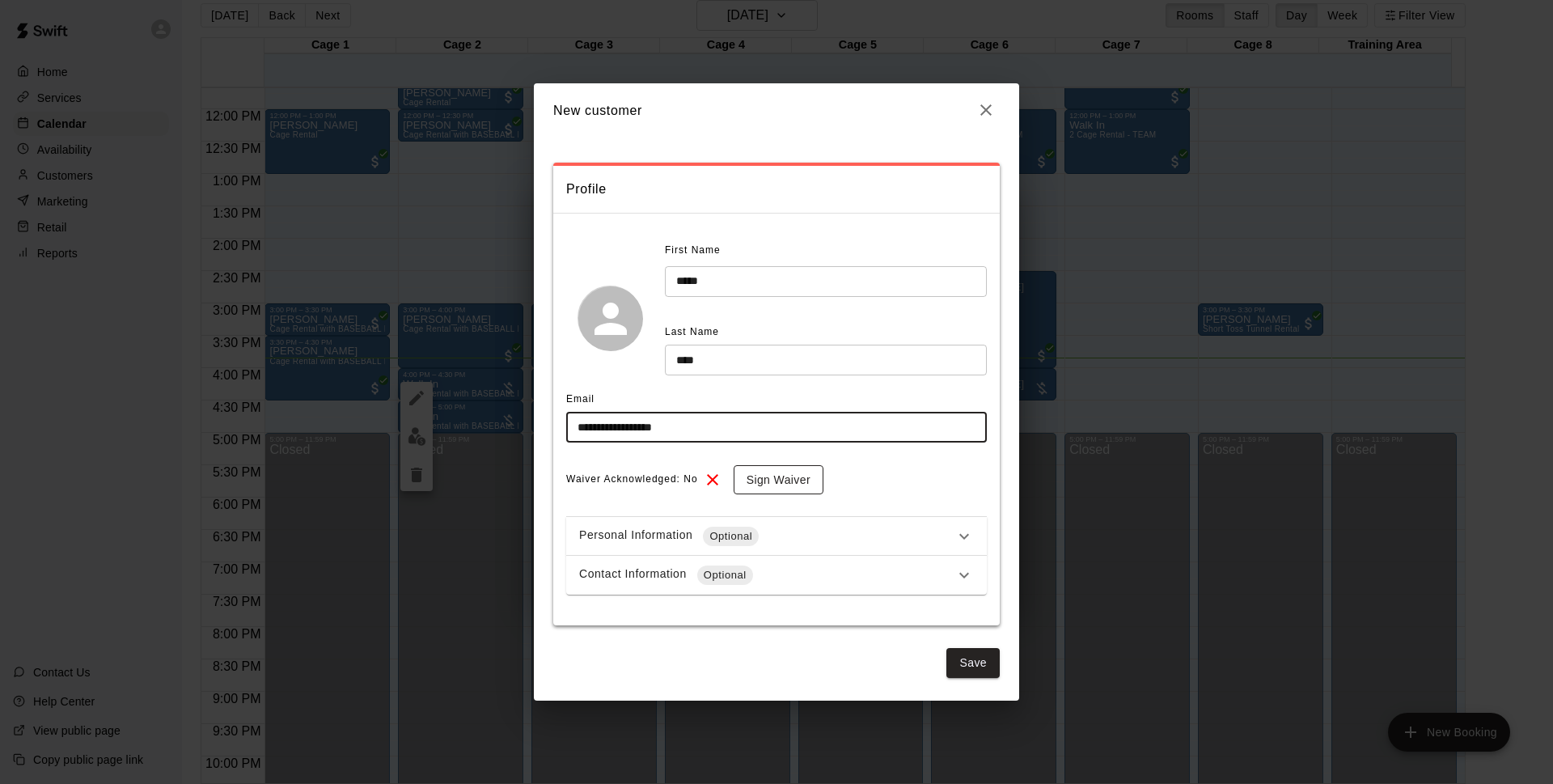
type input "**********"
click at [800, 493] on button "Sign Waiver" at bounding box center [778, 480] width 90 height 30
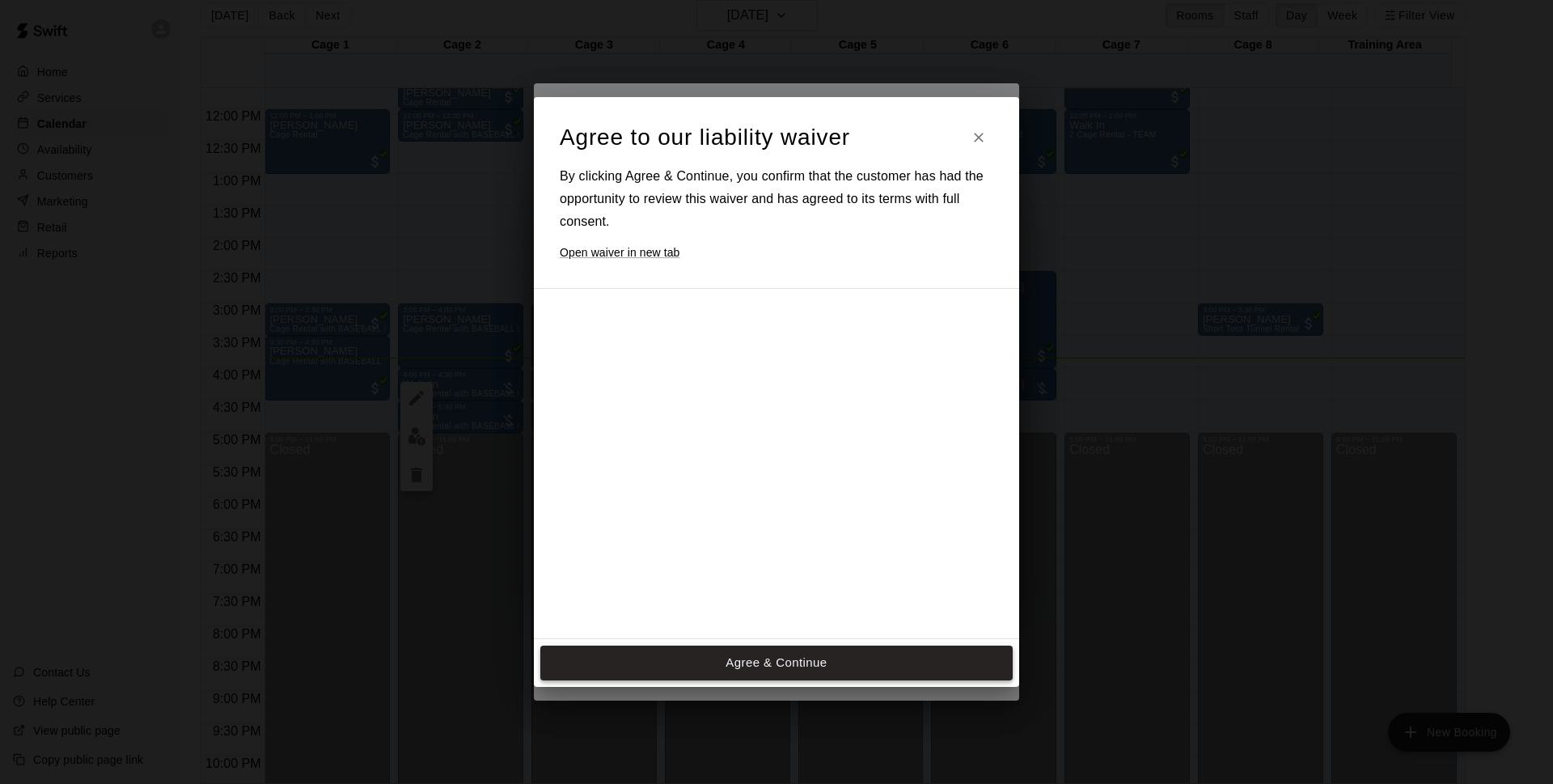
drag, startPoint x: 807, startPoint y: 656, endPoint x: 822, endPoint y: 658, distance: 15.1
click at [807, 655] on button "Agree & Continue" at bounding box center [776, 663] width 472 height 34
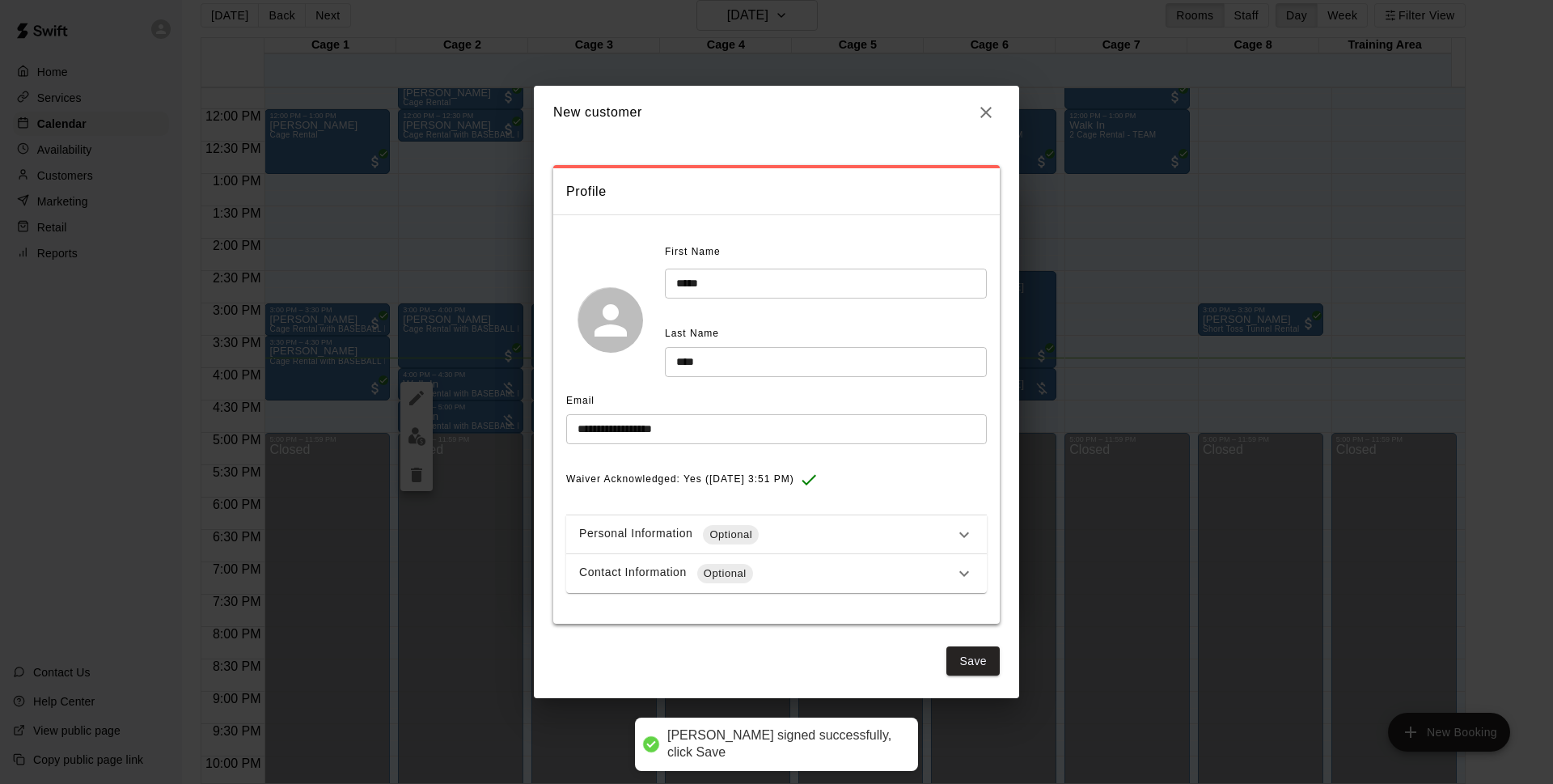
click at [802, 576] on div "Contact Information Optional" at bounding box center [766, 573] width 375 height 20
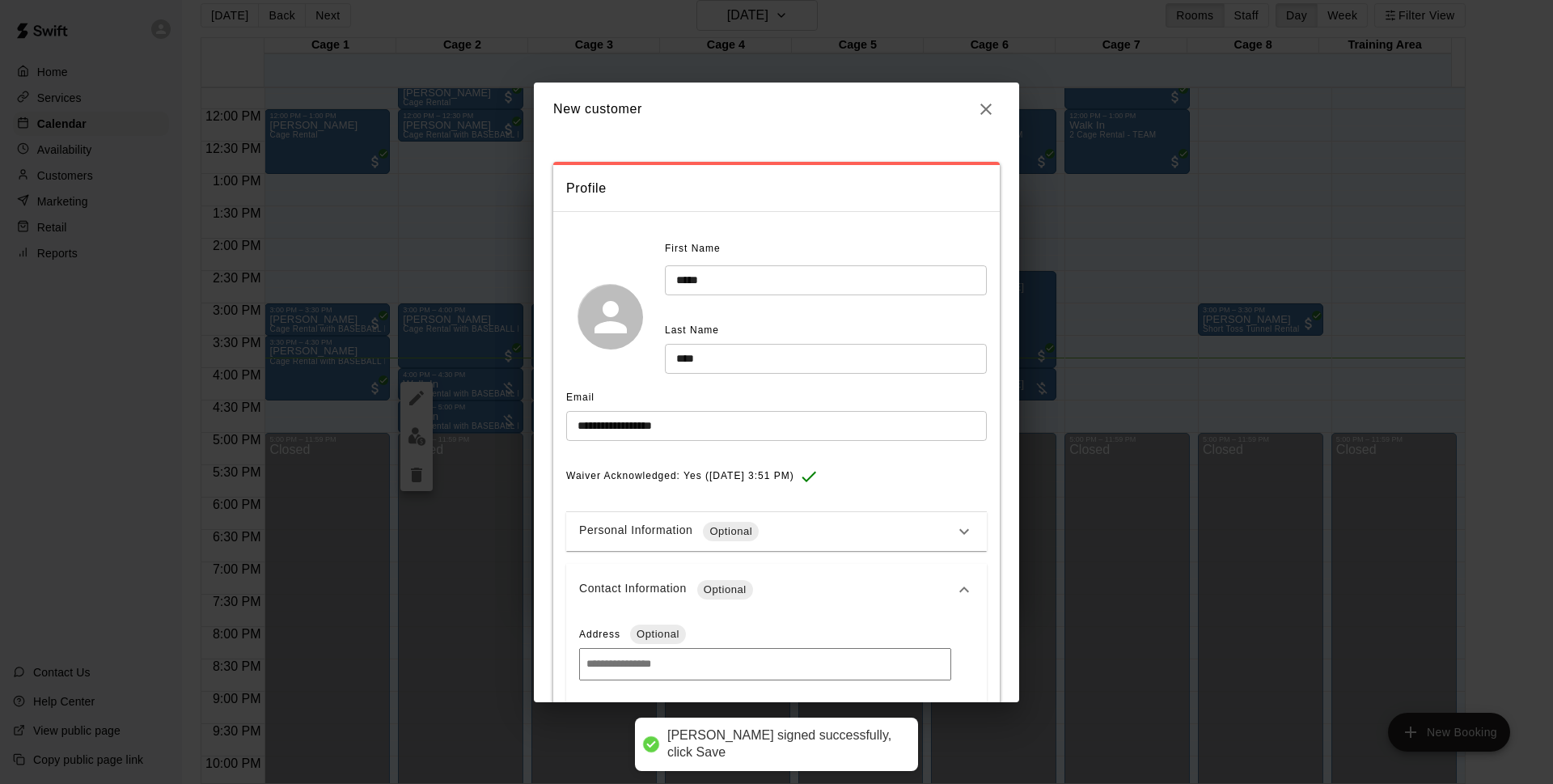
scroll to position [340, 0]
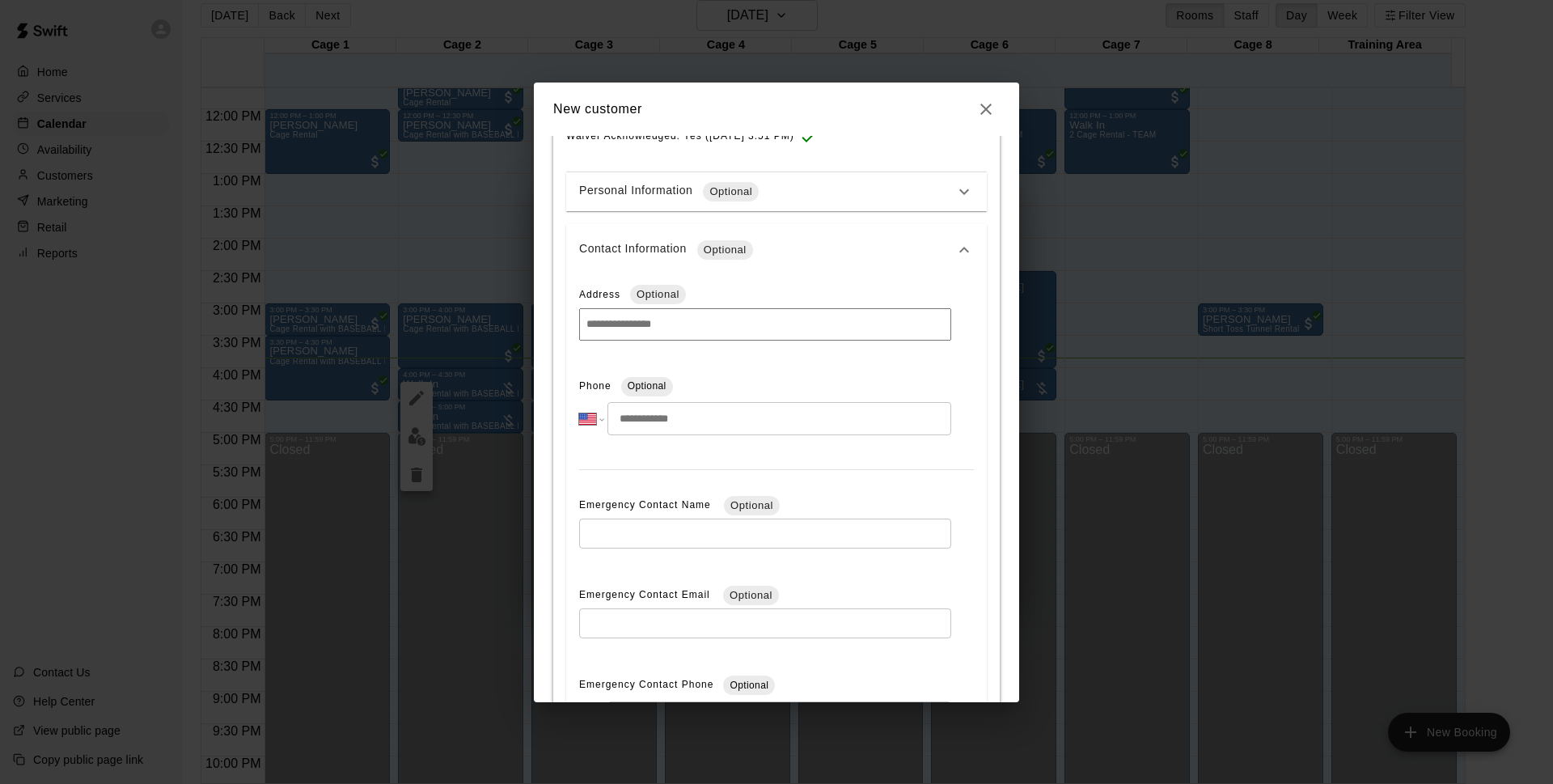
click at [728, 441] on div "**********" at bounding box center [765, 410] width 372 height 73
click at [704, 428] on input "tel" at bounding box center [779, 418] width 344 height 33
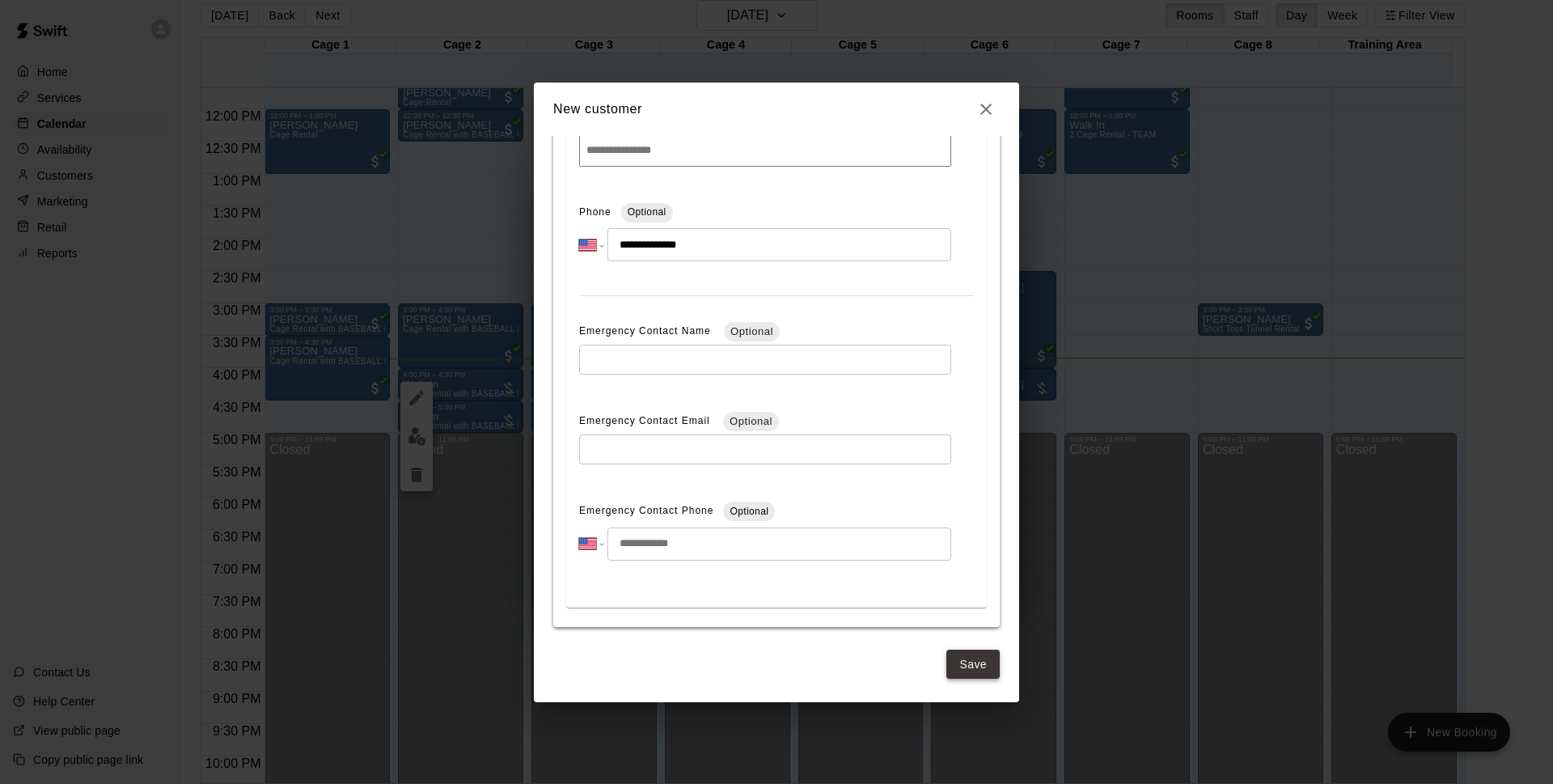
type input "**********"
click at [942, 680] on div "**********" at bounding box center [776, 418] width 485 height 566
click at [957, 668] on button "Save" at bounding box center [973, 664] width 54 height 30
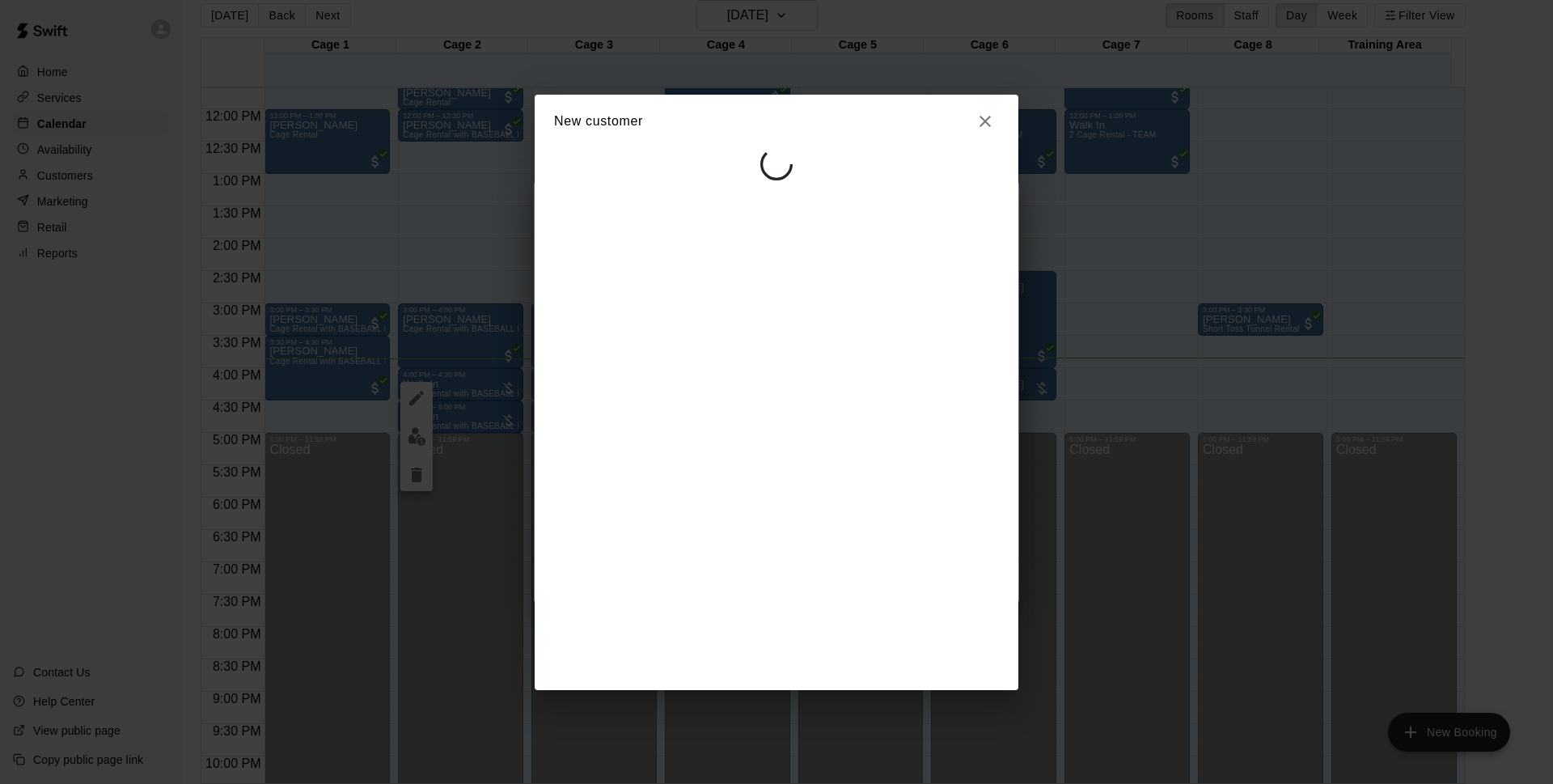
scroll to position [0, 0]
select select "**"
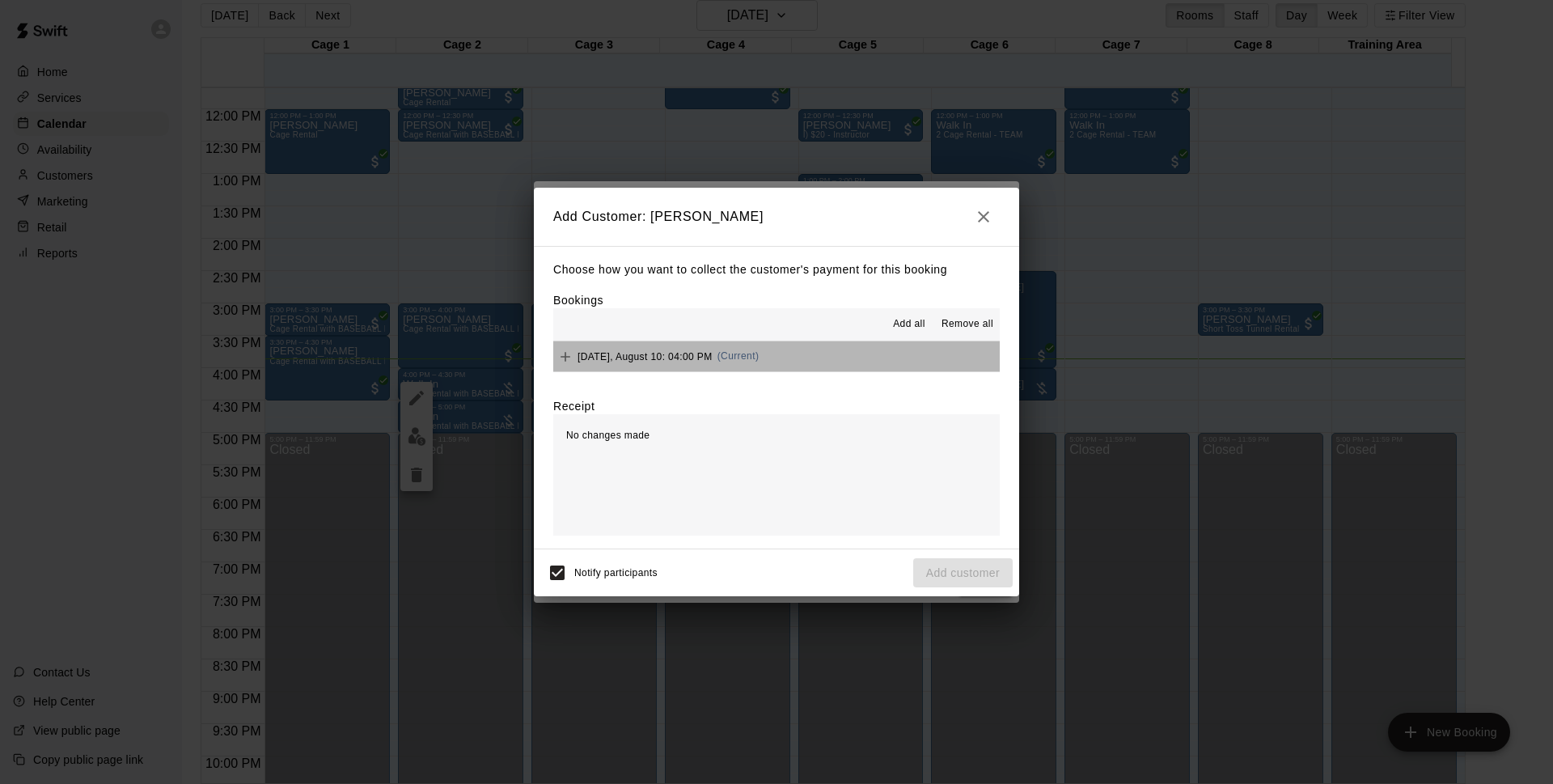
click at [883, 354] on button "[DATE], August 10: 04:00 PM (Current)" at bounding box center [776, 356] width 447 height 30
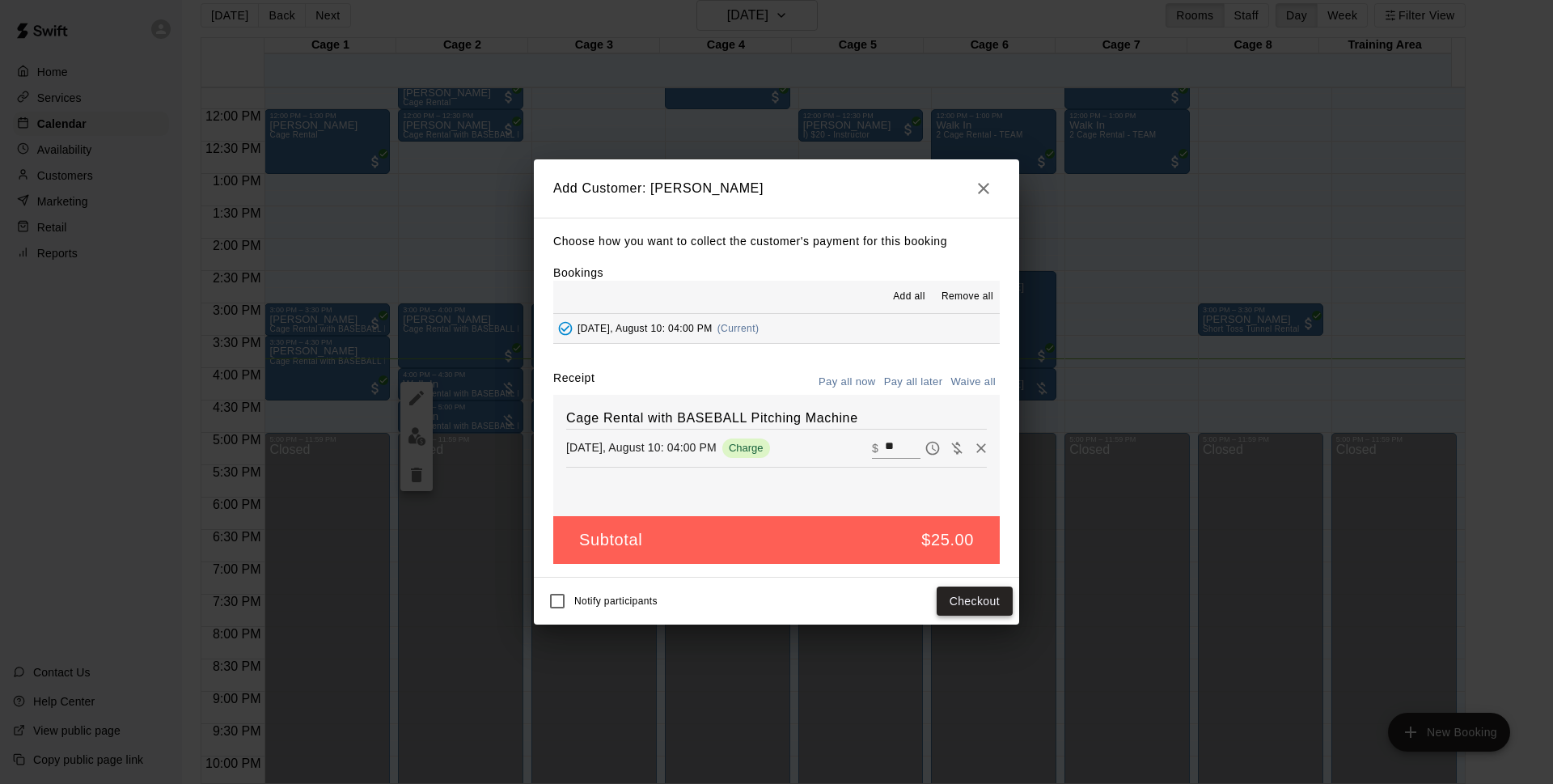
click at [952, 606] on button "Checkout" at bounding box center [975, 601] width 76 height 30
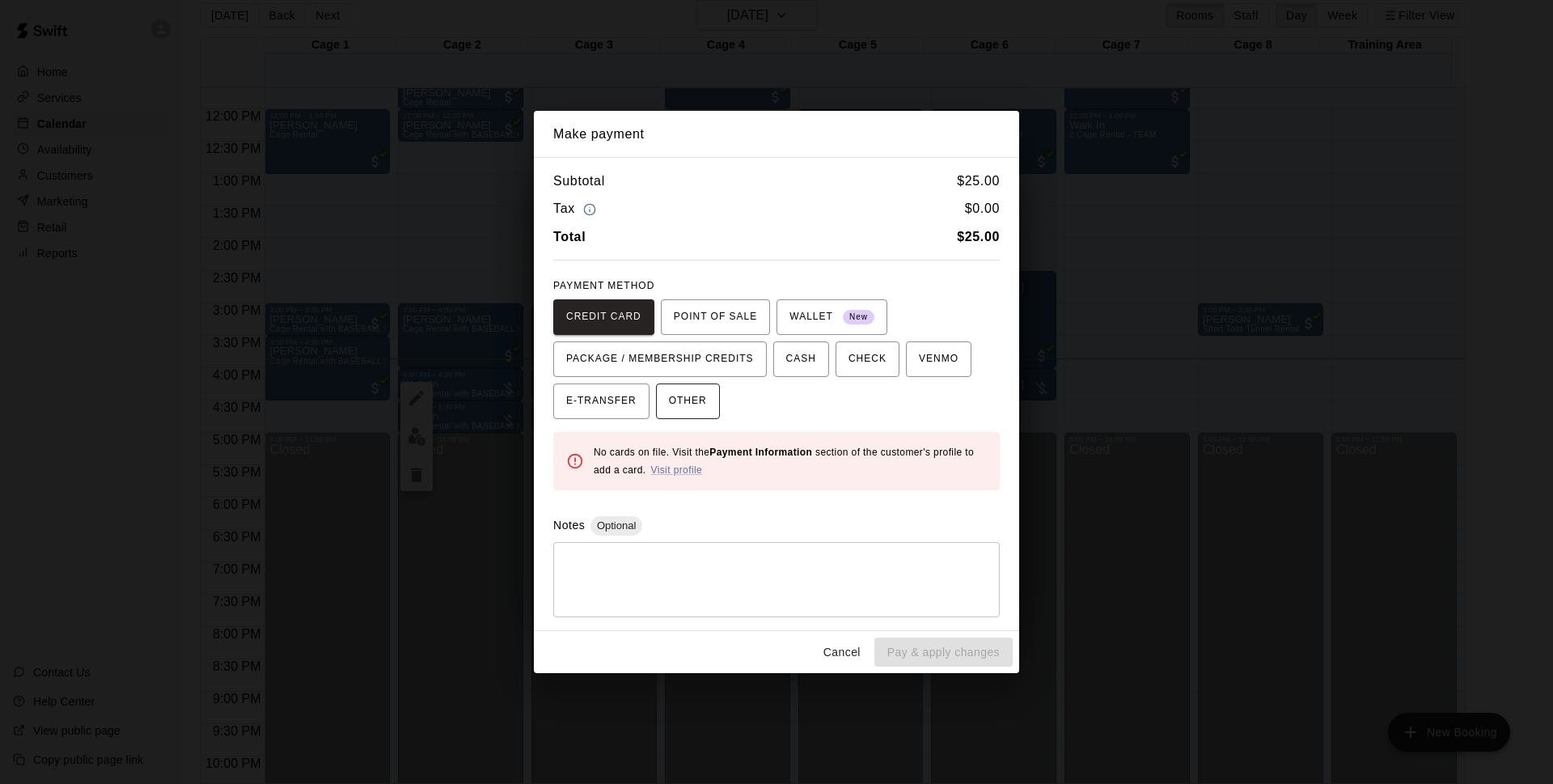
click at [689, 401] on span "OTHER" at bounding box center [688, 401] width 38 height 26
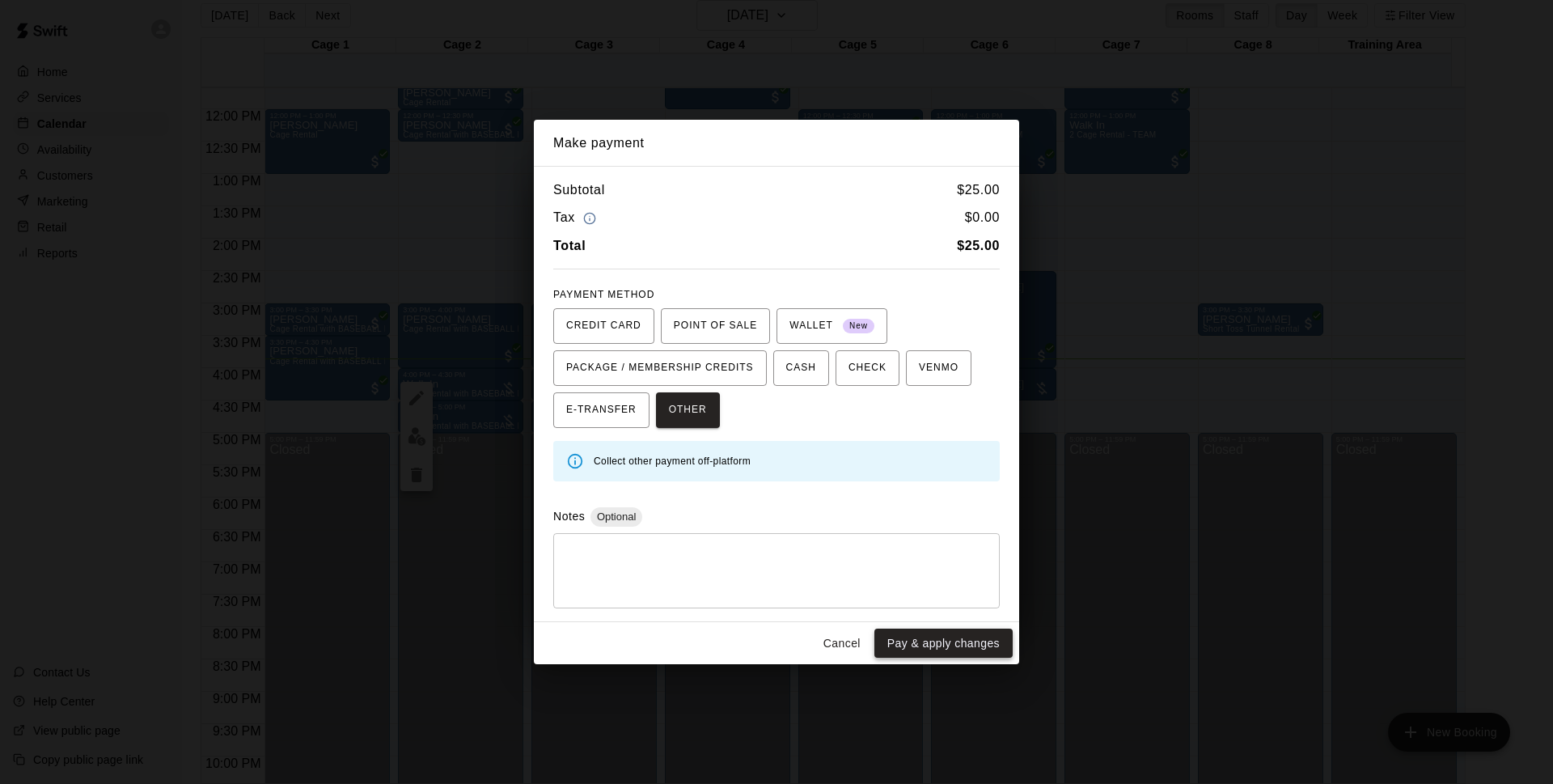
click at [935, 639] on button "Pay & apply changes" at bounding box center [944, 643] width 138 height 30
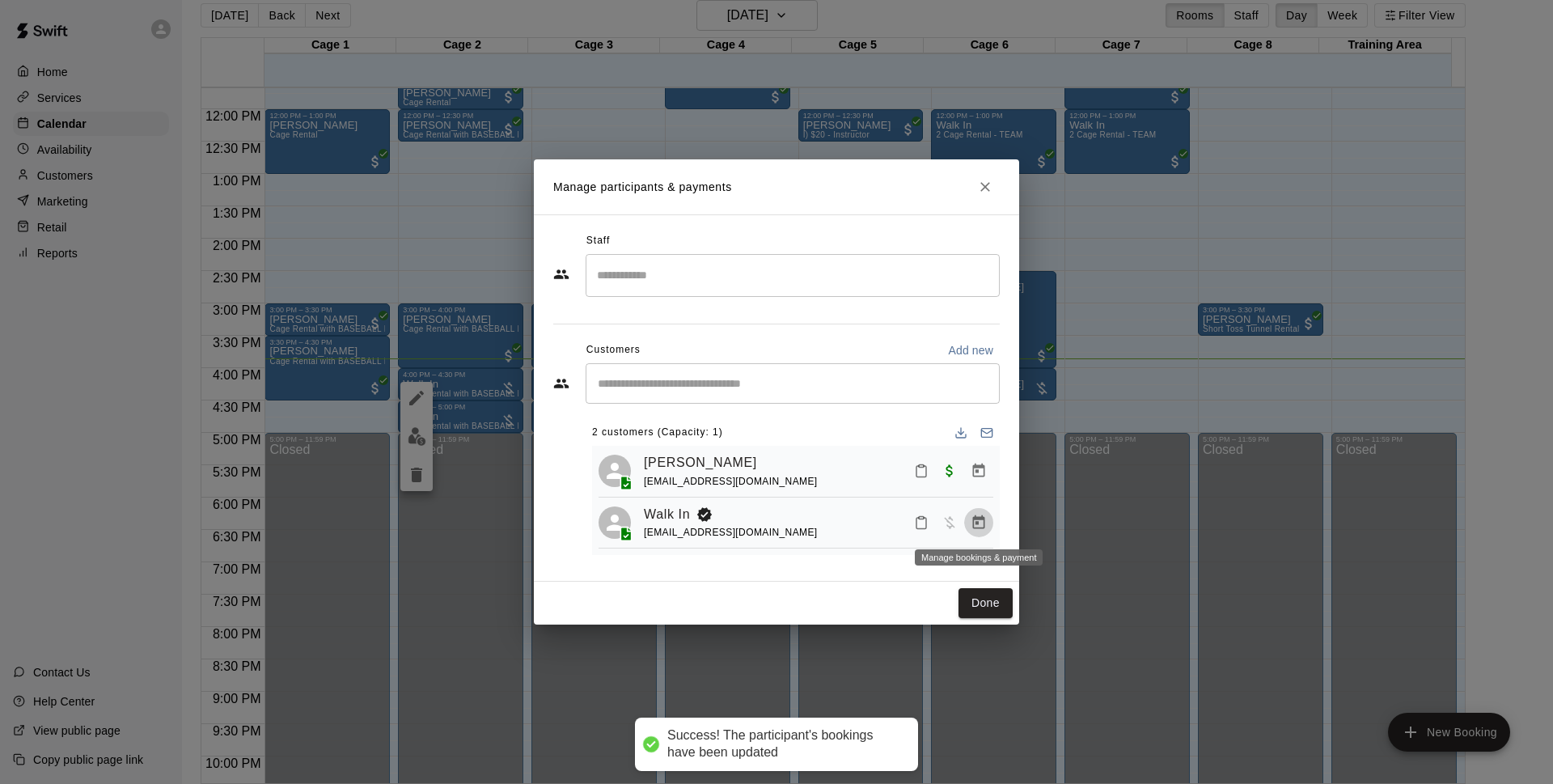
click at [983, 524] on icon "Manage bookings & payment" at bounding box center [978, 522] width 16 height 16
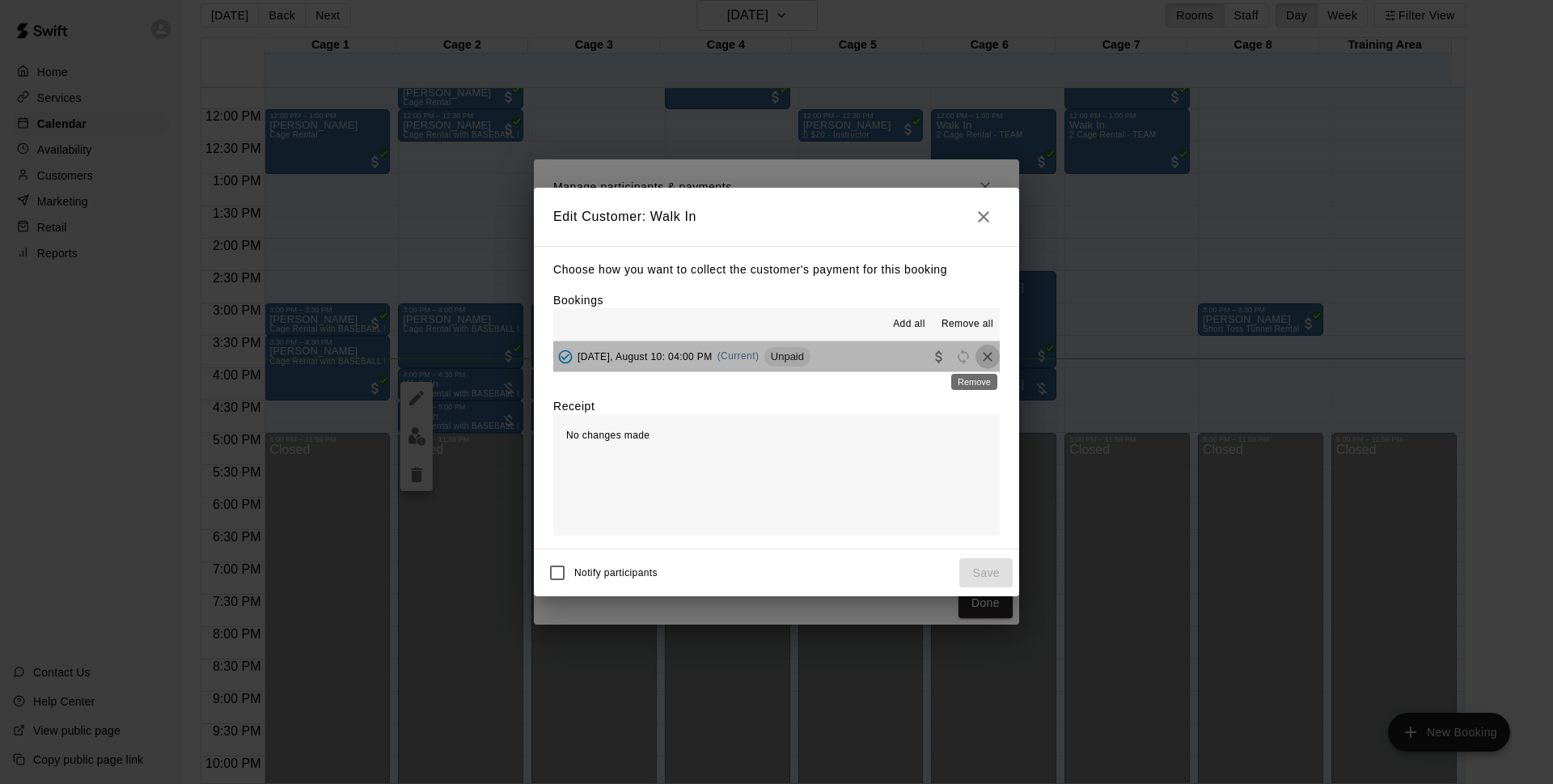
click at [980, 356] on icon "Remove" at bounding box center [987, 356] width 16 height 16
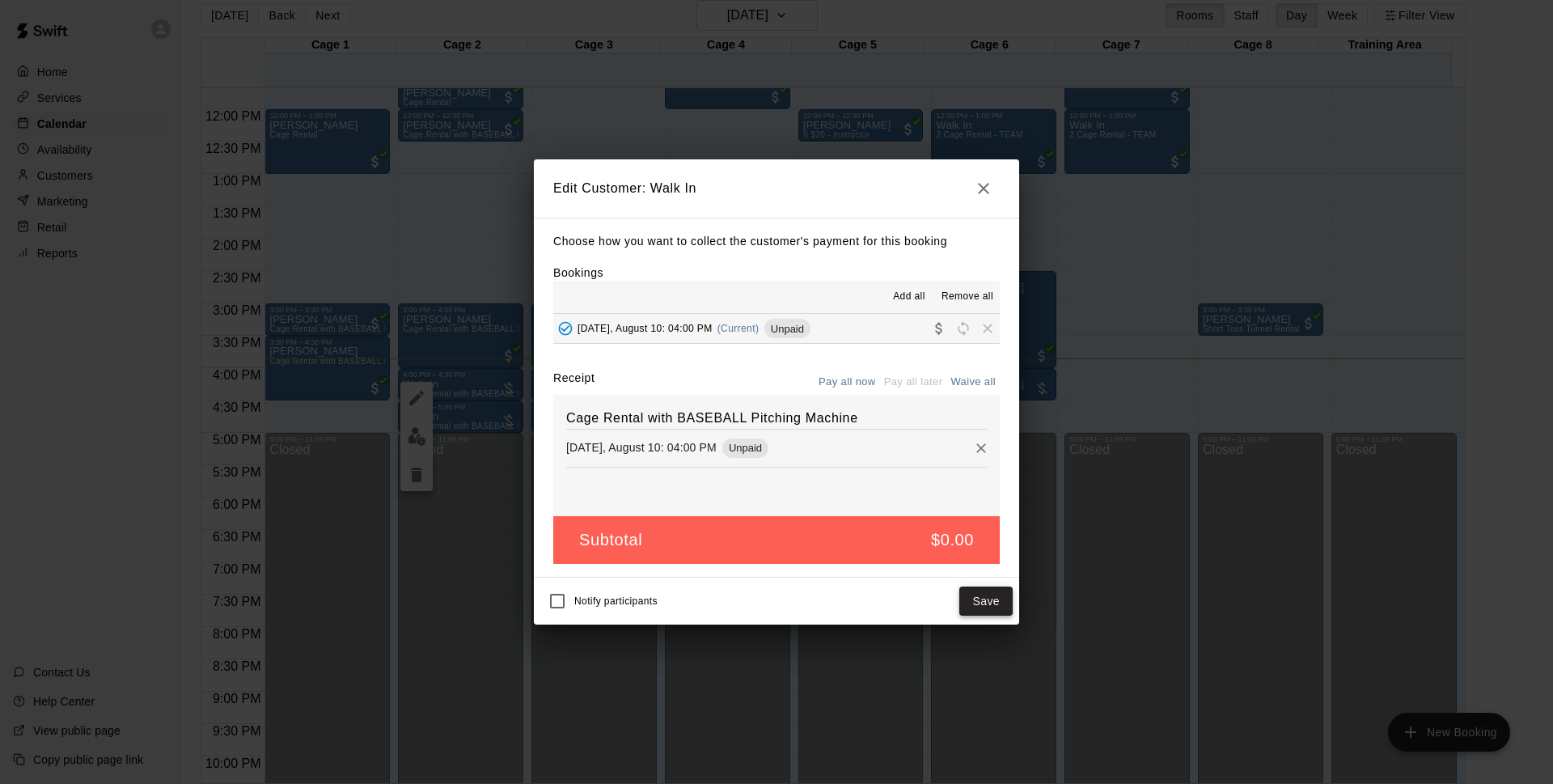
click at [993, 600] on button "Save" at bounding box center [986, 601] width 54 height 30
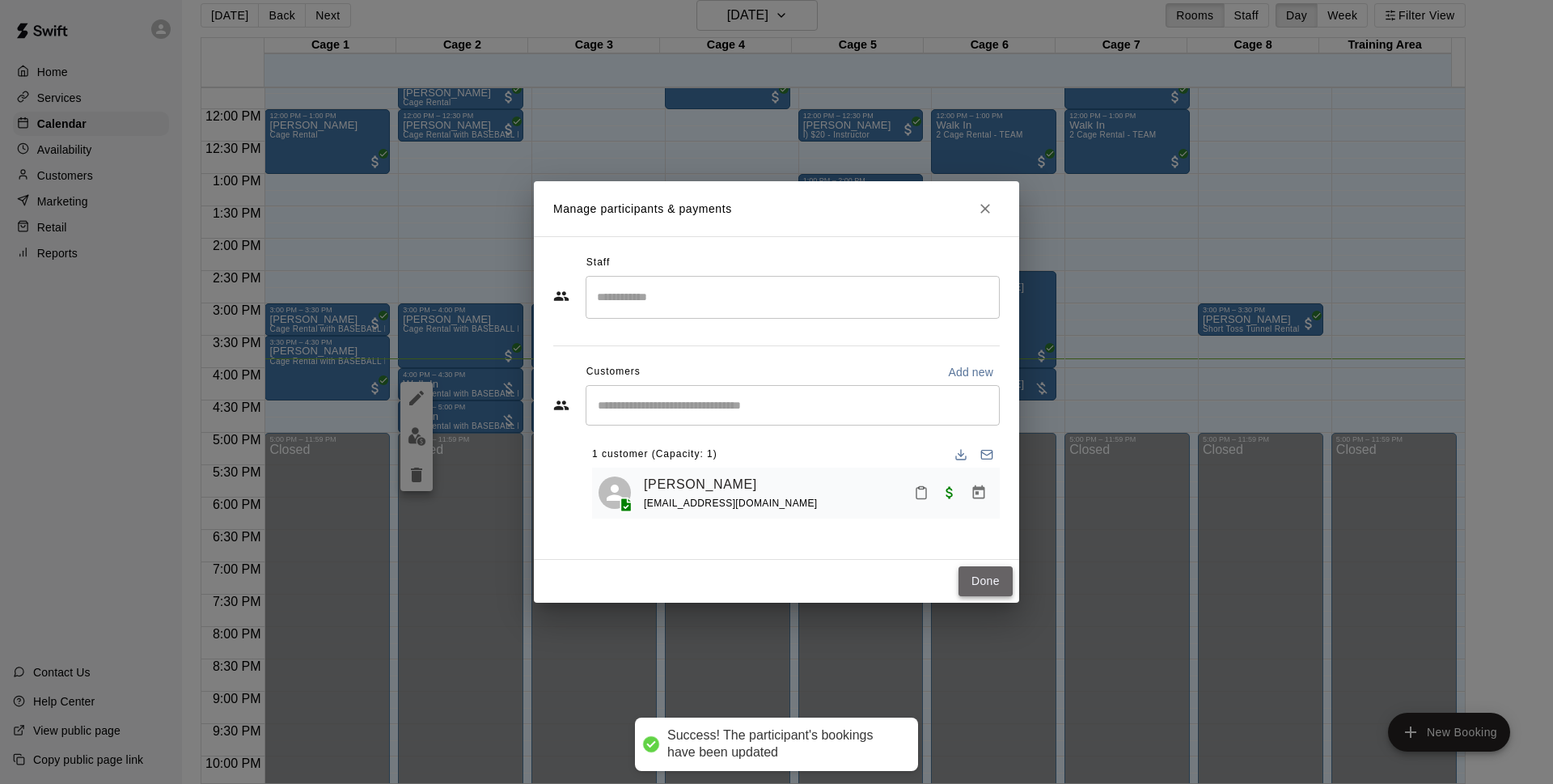
click at [982, 572] on button "Done" at bounding box center [985, 581] width 54 height 30
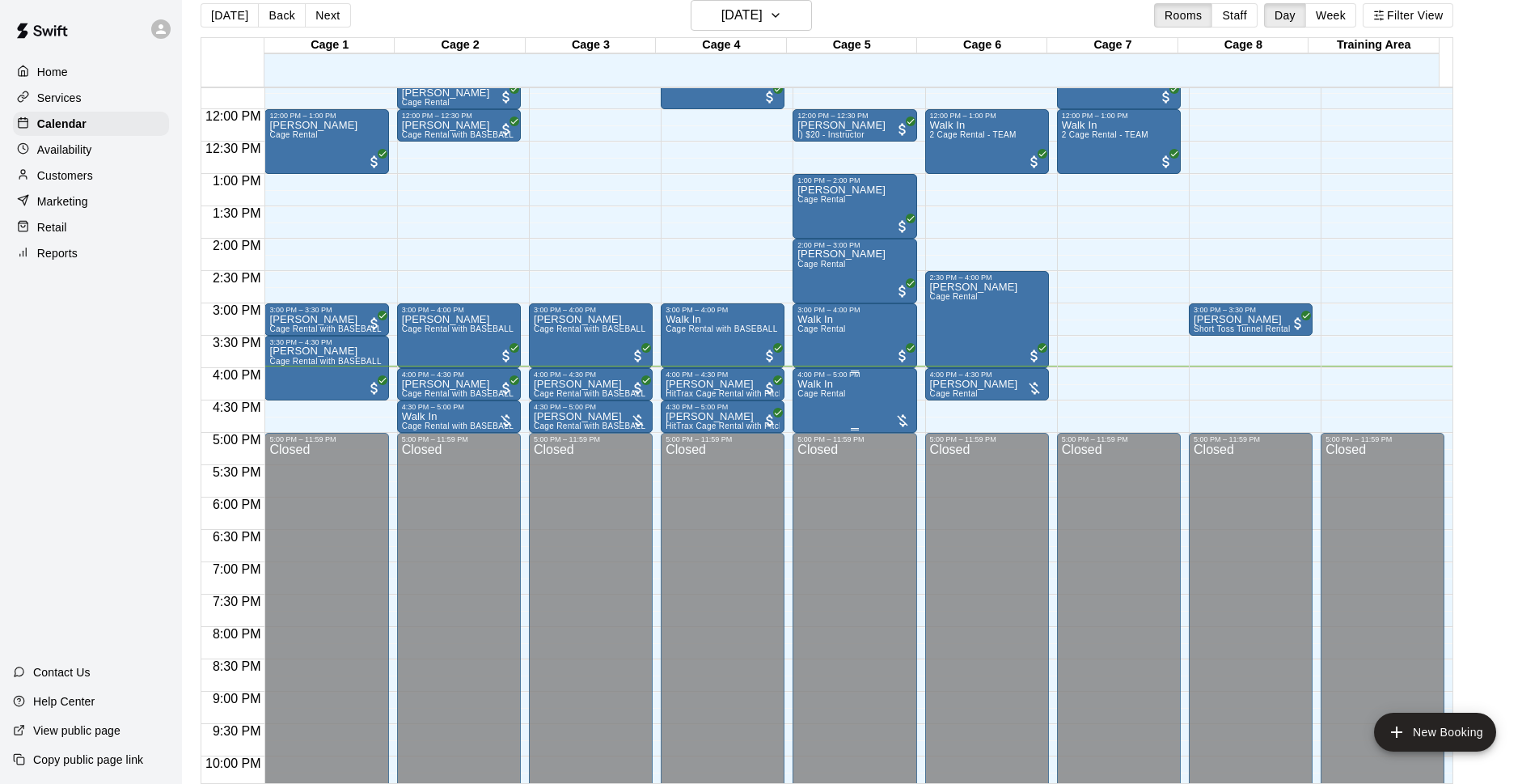
click at [834, 396] on span "Cage Rental" at bounding box center [822, 394] width 48 height 9
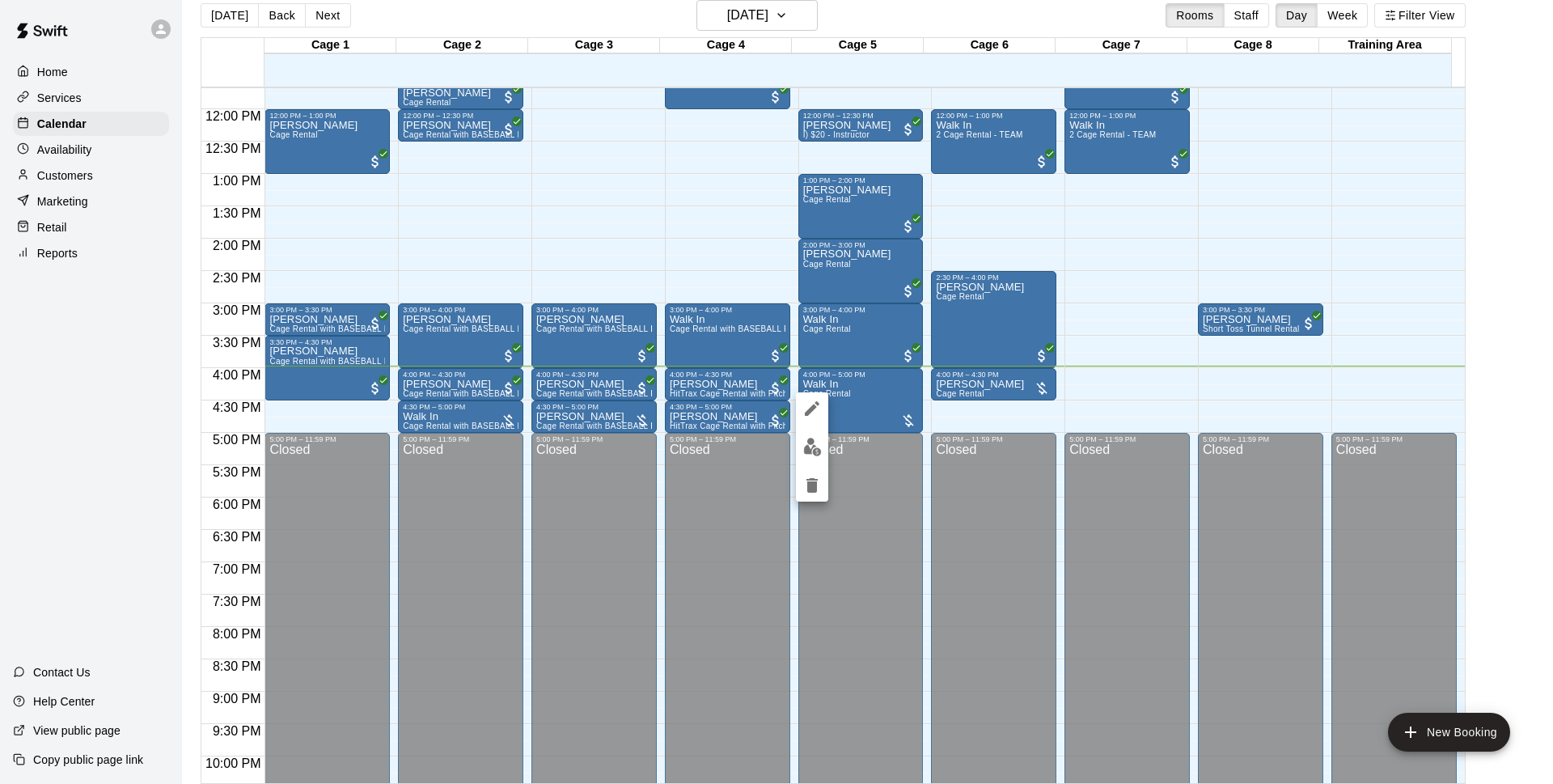
click at [809, 452] on img "edit" at bounding box center [812, 447] width 19 height 19
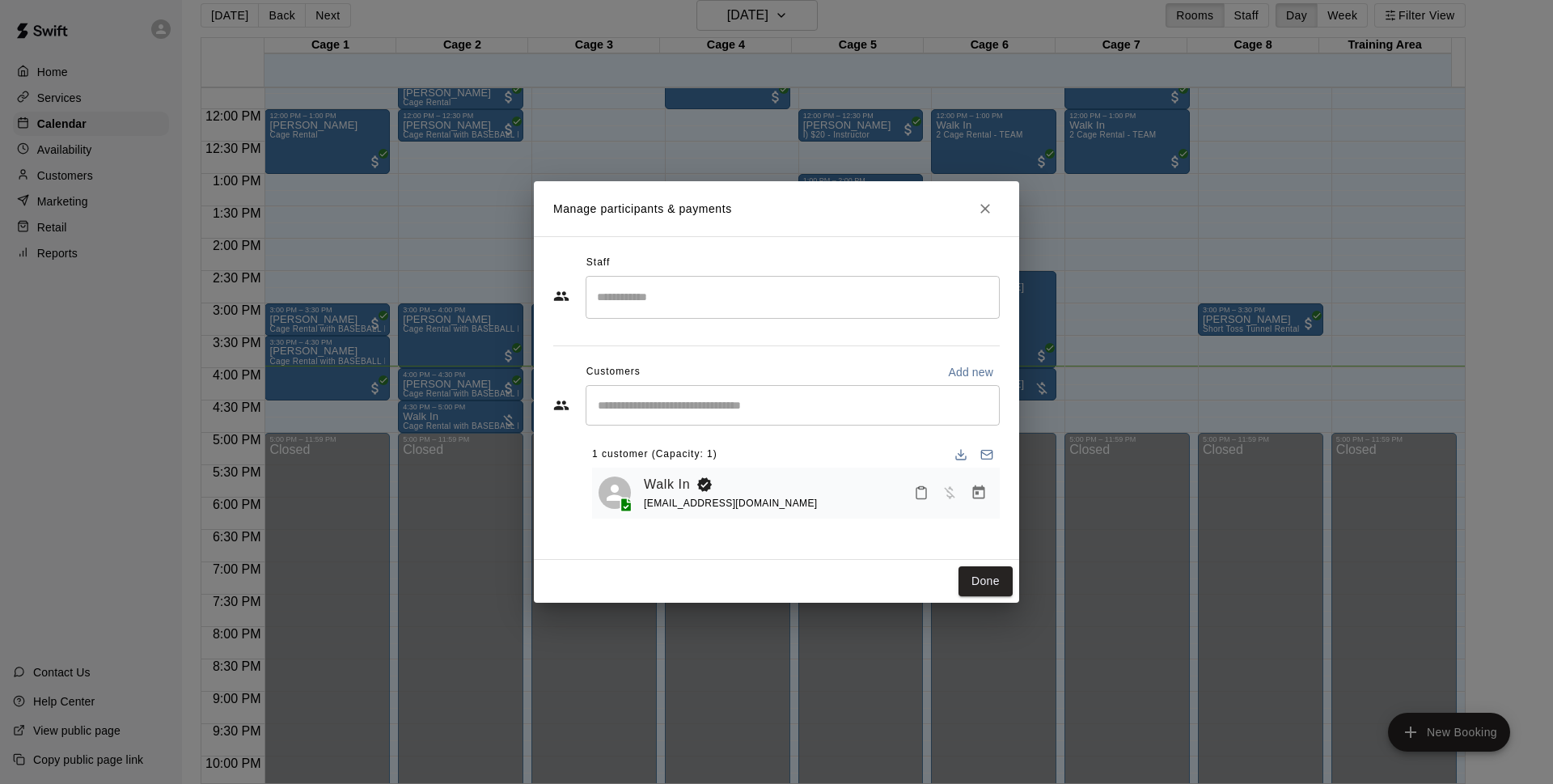
click at [750, 410] on input "Start typing to search customers..." at bounding box center [793, 405] width 400 height 16
click at [977, 489] on icon "Manage bookings & payment" at bounding box center [979, 492] width 12 height 14
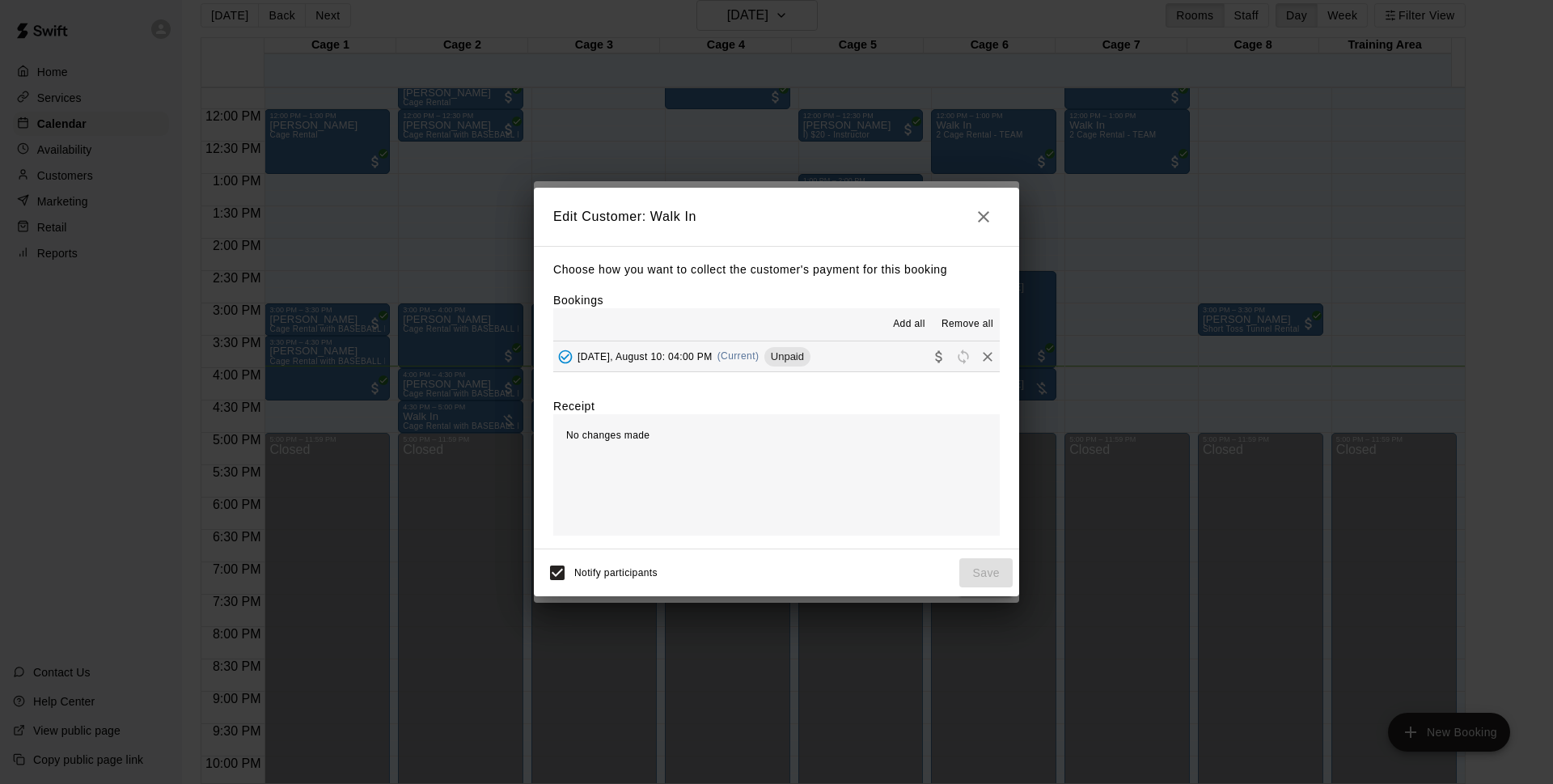
click at [833, 366] on button "[DATE], August 10: 04:00 PM (Current) Unpaid" at bounding box center [776, 356] width 447 height 30
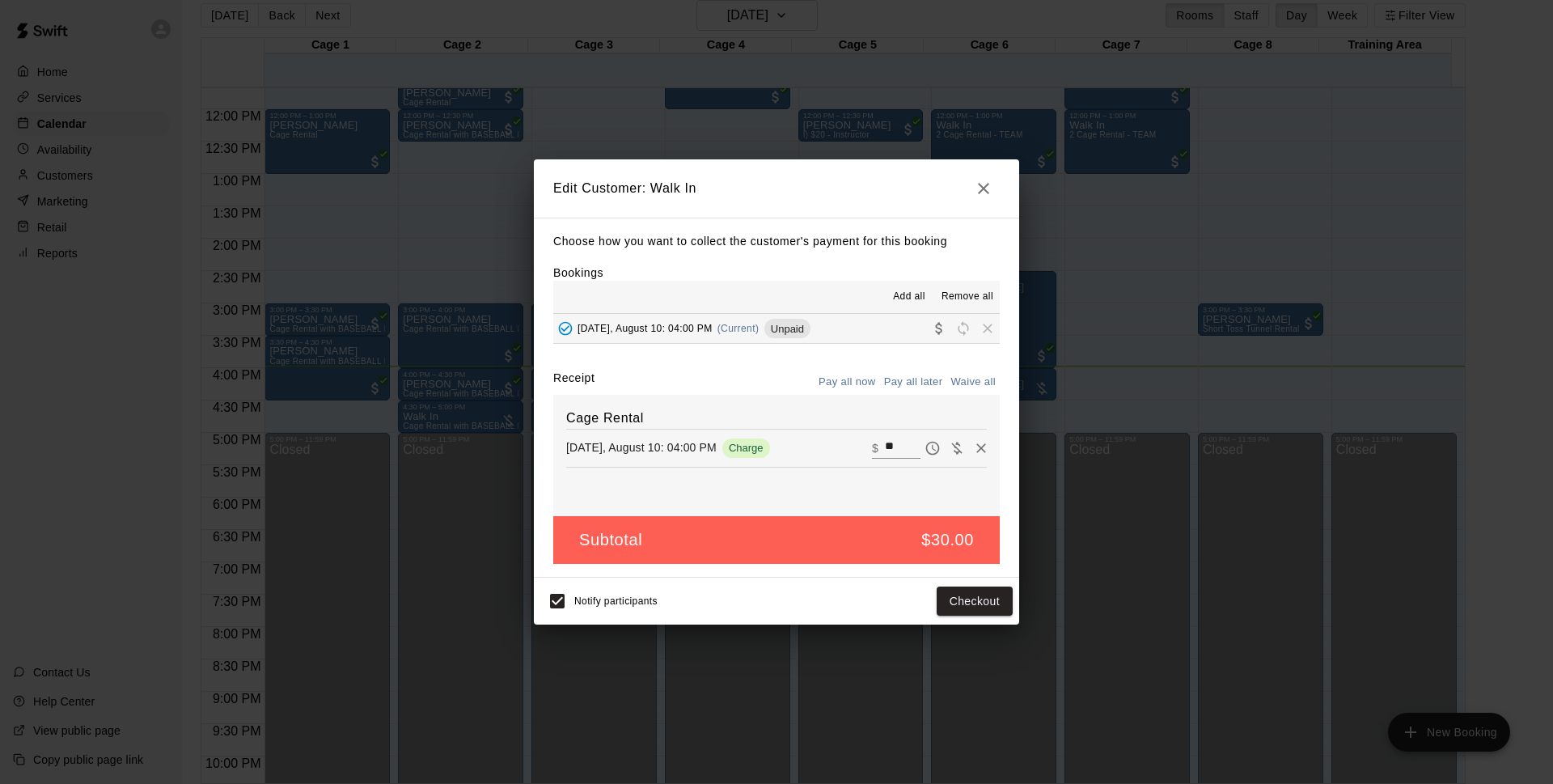
click at [993, 184] on button "button" at bounding box center [984, 189] width 32 height 32
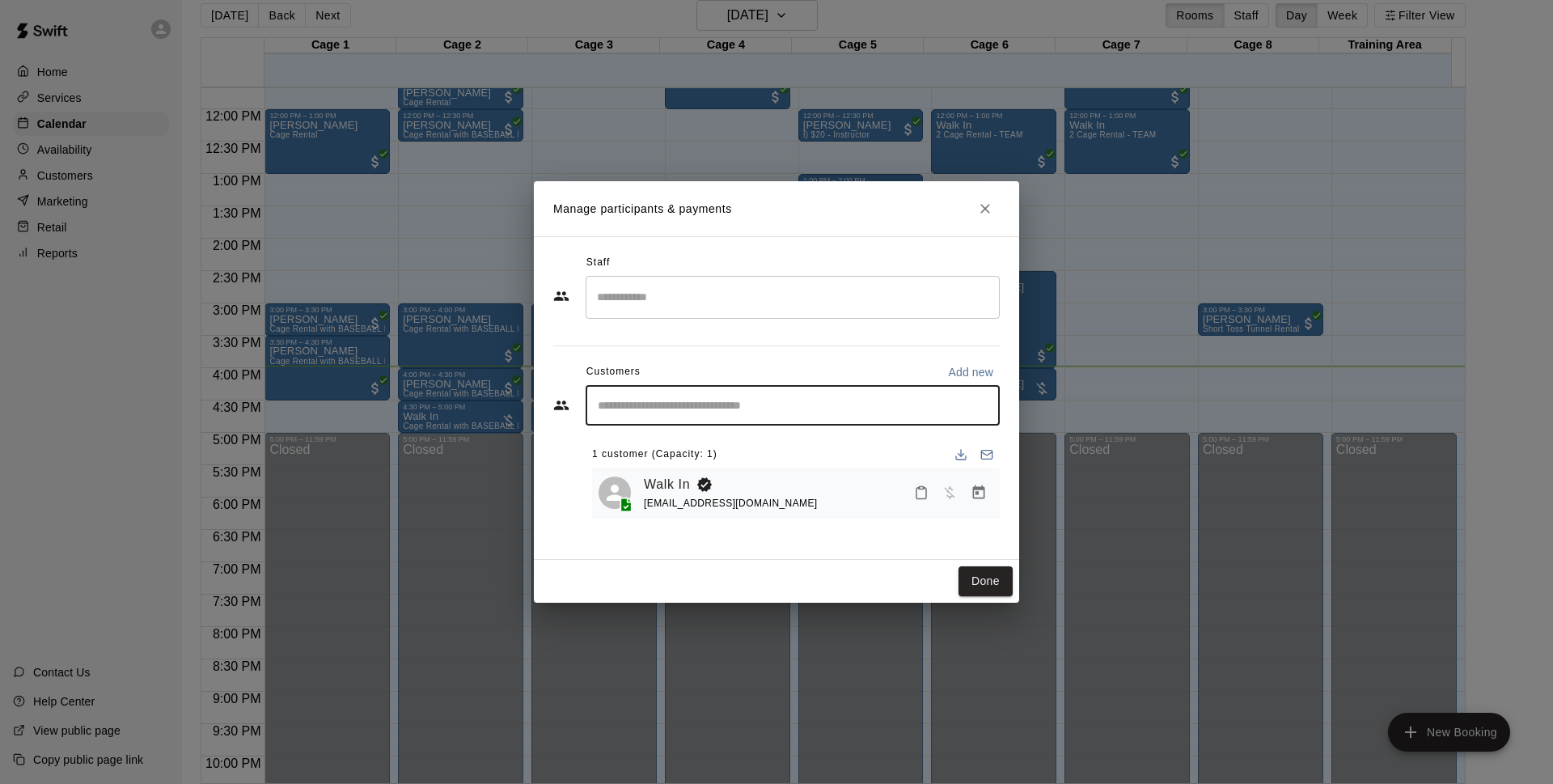
drag, startPoint x: 852, startPoint y: 407, endPoint x: 858, endPoint y: 399, distance: 10.0
click at [852, 405] on input "Start typing to search customers..." at bounding box center [793, 405] width 400 height 16
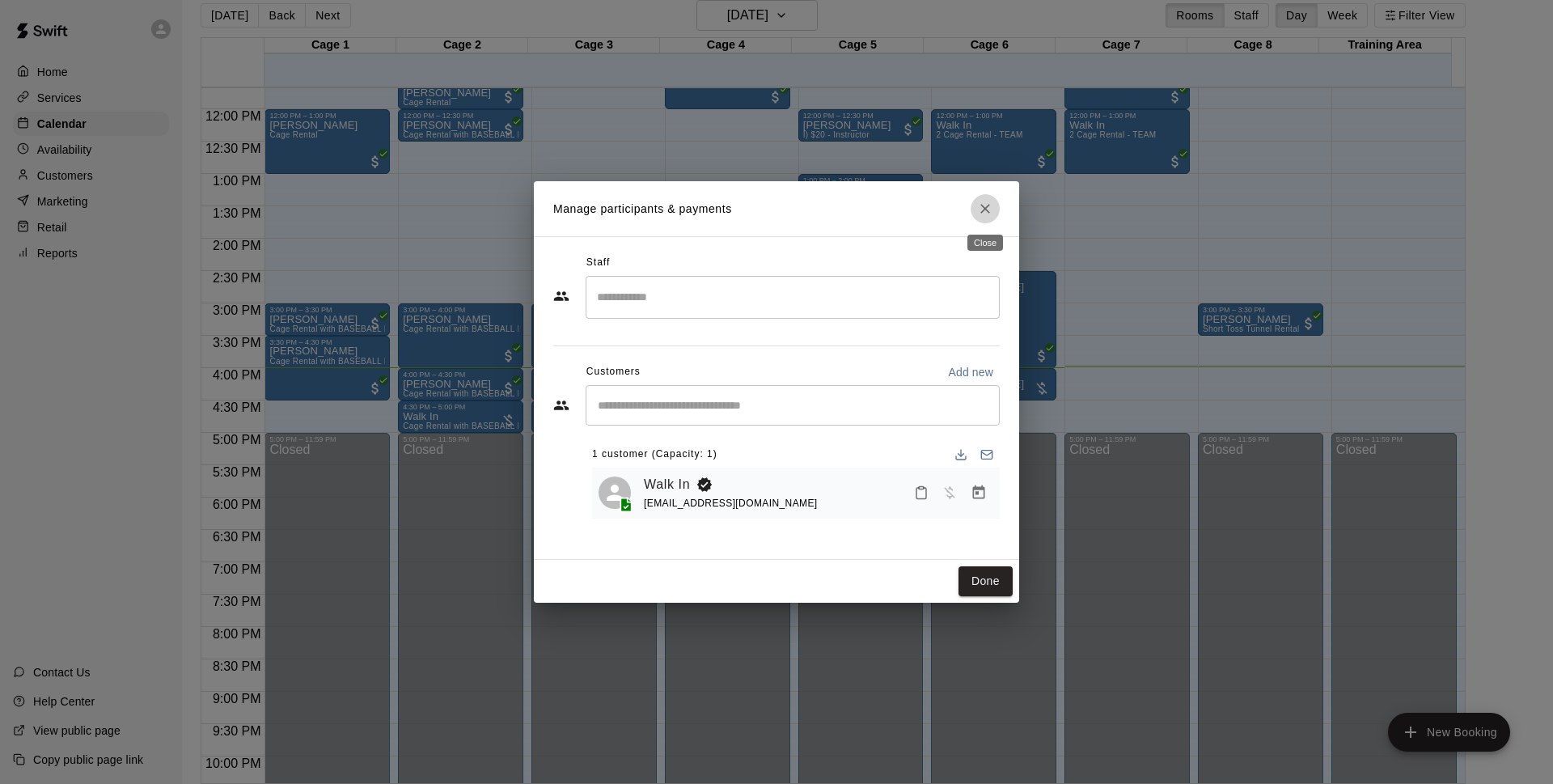
click at [984, 201] on icon "Close" at bounding box center [985, 208] width 16 height 16
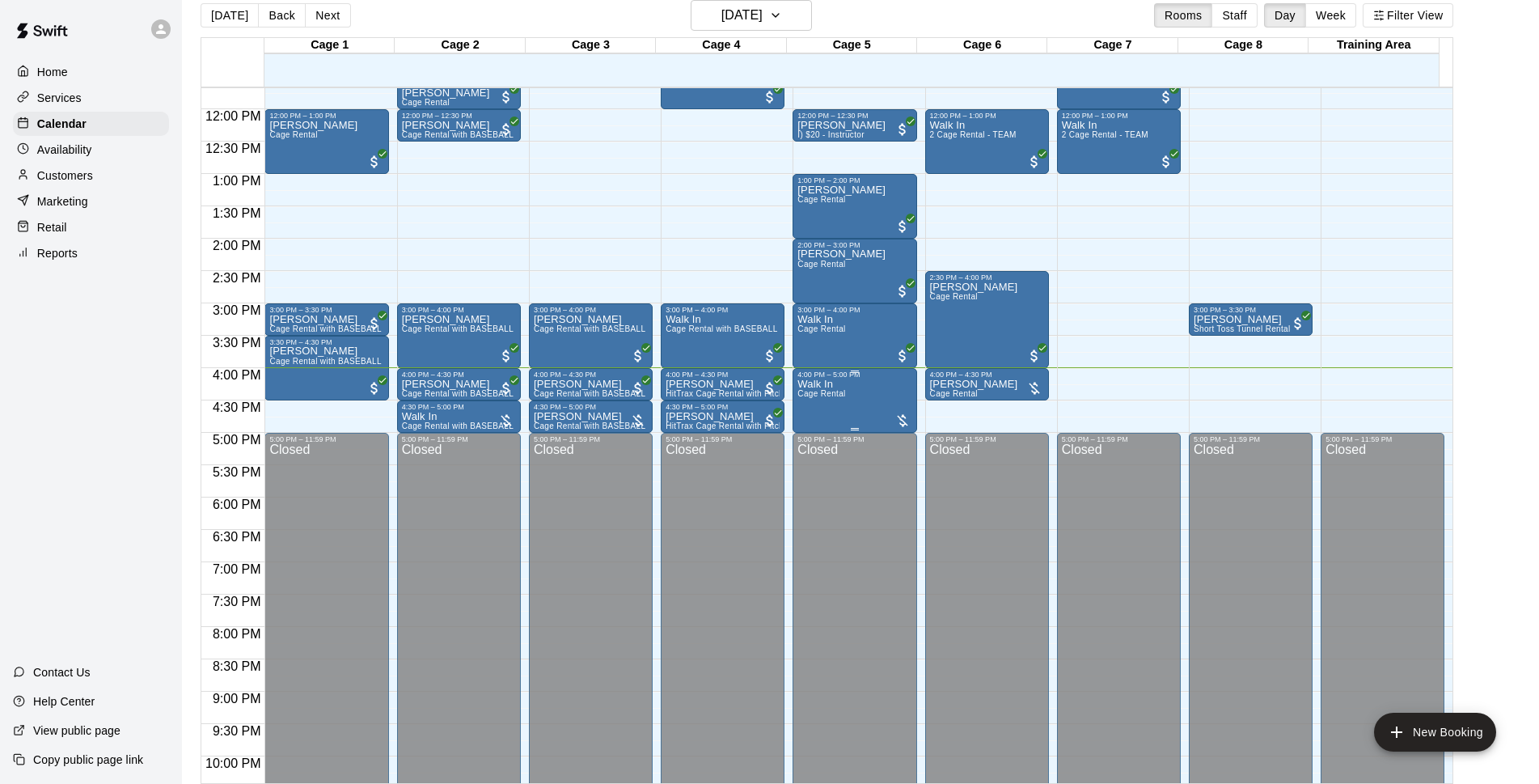
click at [854, 402] on div "Walk In Cage Rental" at bounding box center [855, 770] width 114 height 784
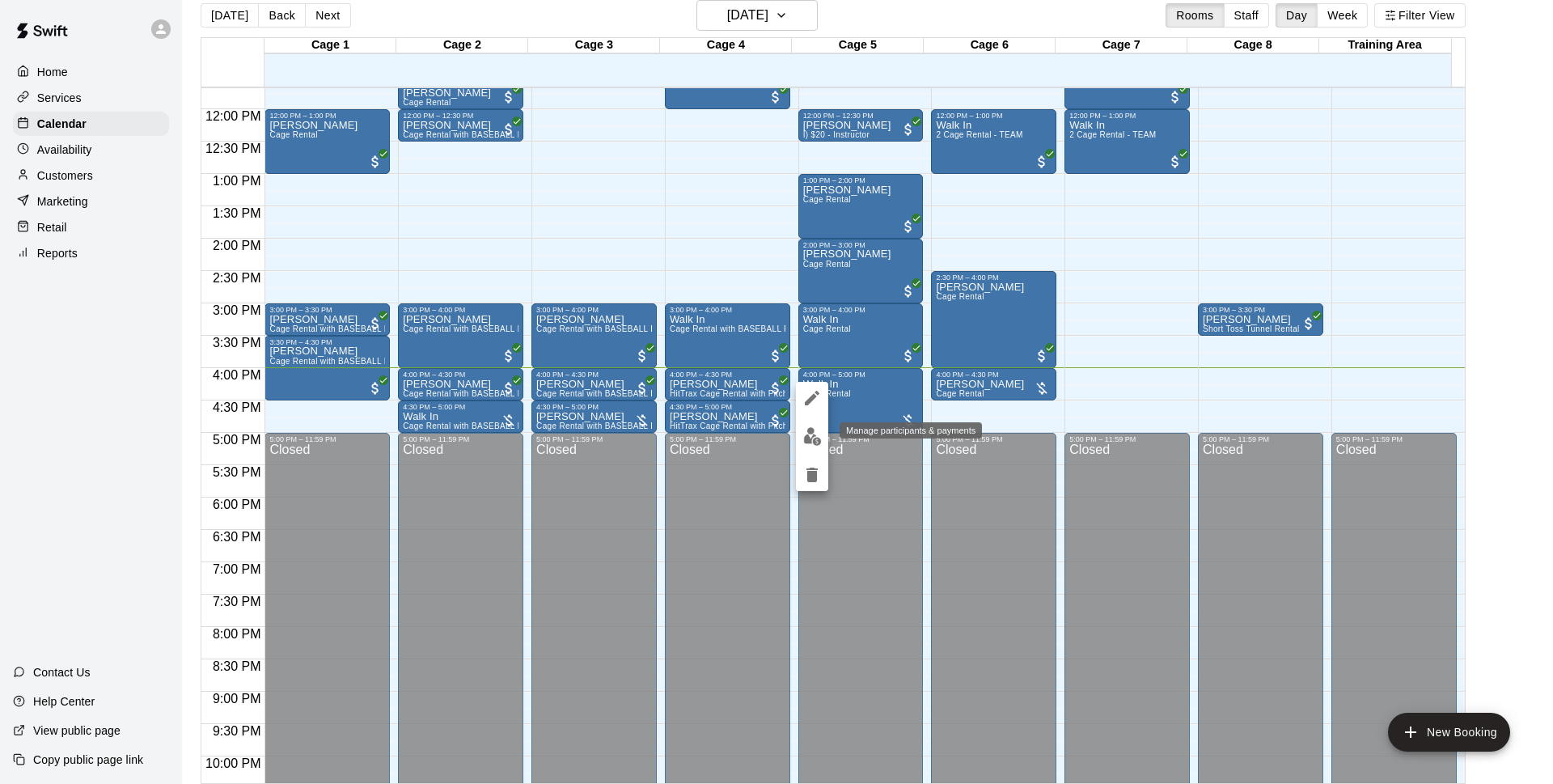
click at [814, 430] on img "edit" at bounding box center [812, 436] width 19 height 19
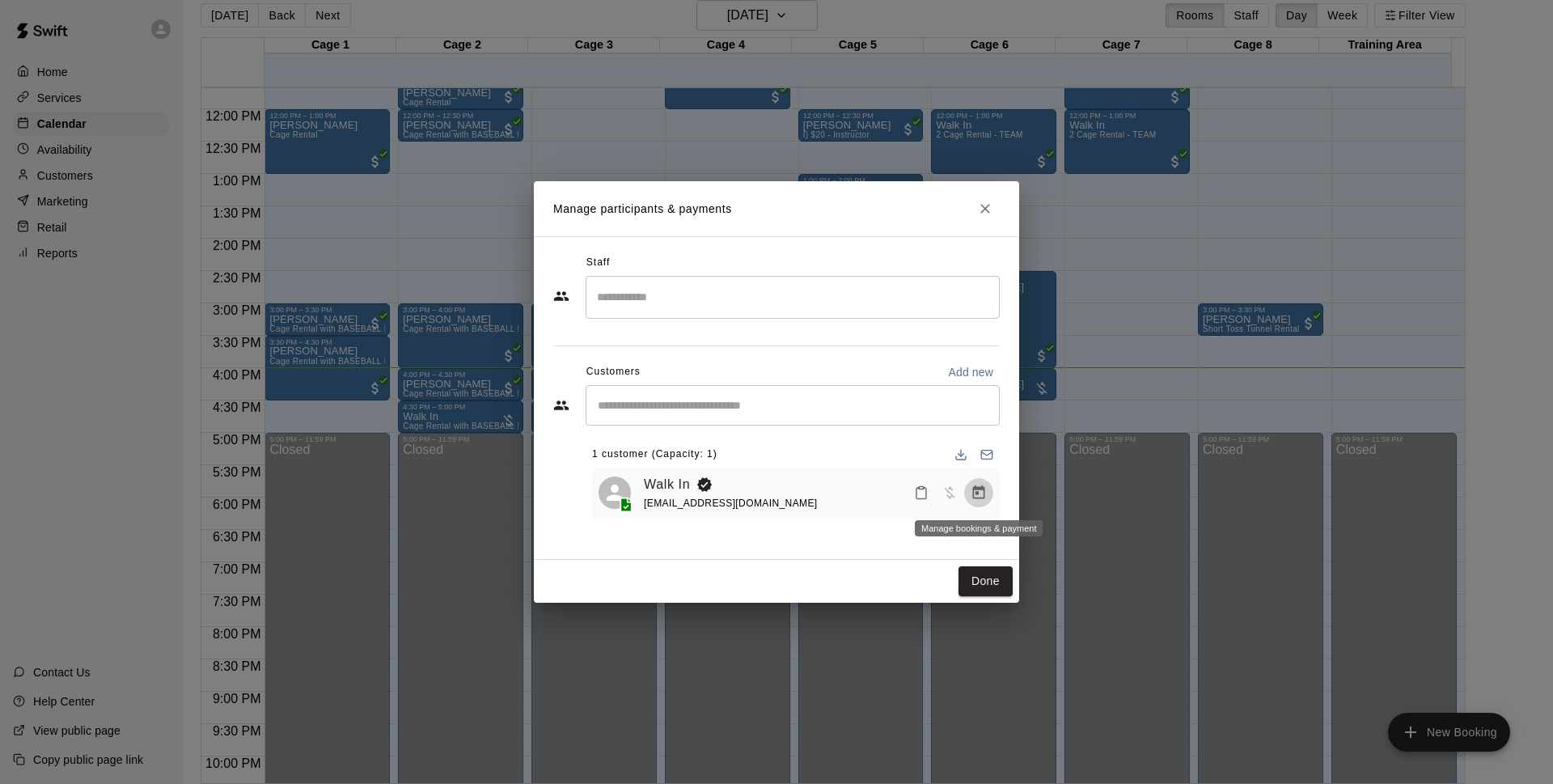
click at [973, 486] on icon "Manage bookings & payment" at bounding box center [978, 492] width 16 height 16
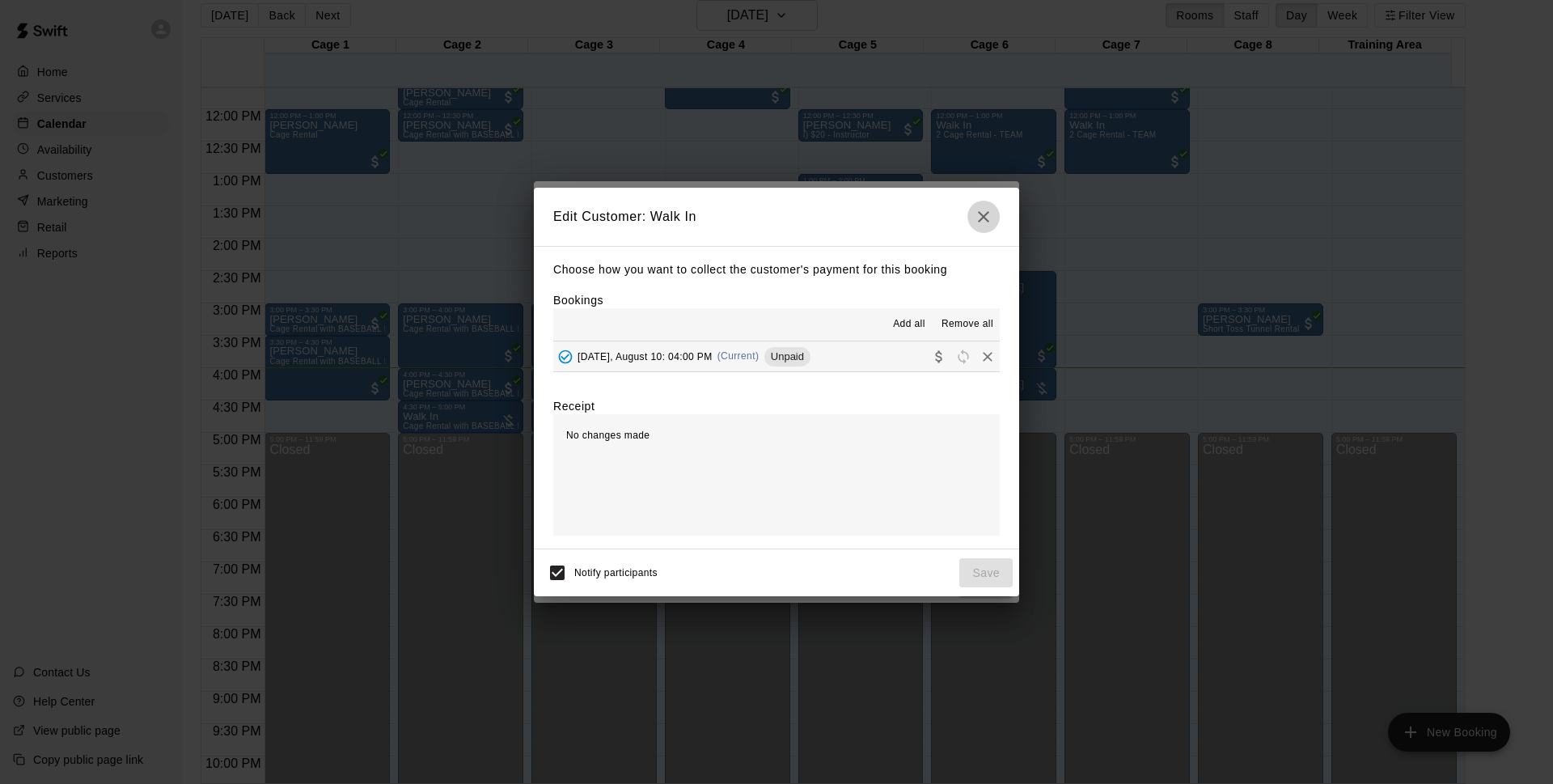
click at [974, 210] on icon "button" at bounding box center [983, 216] width 20 height 20
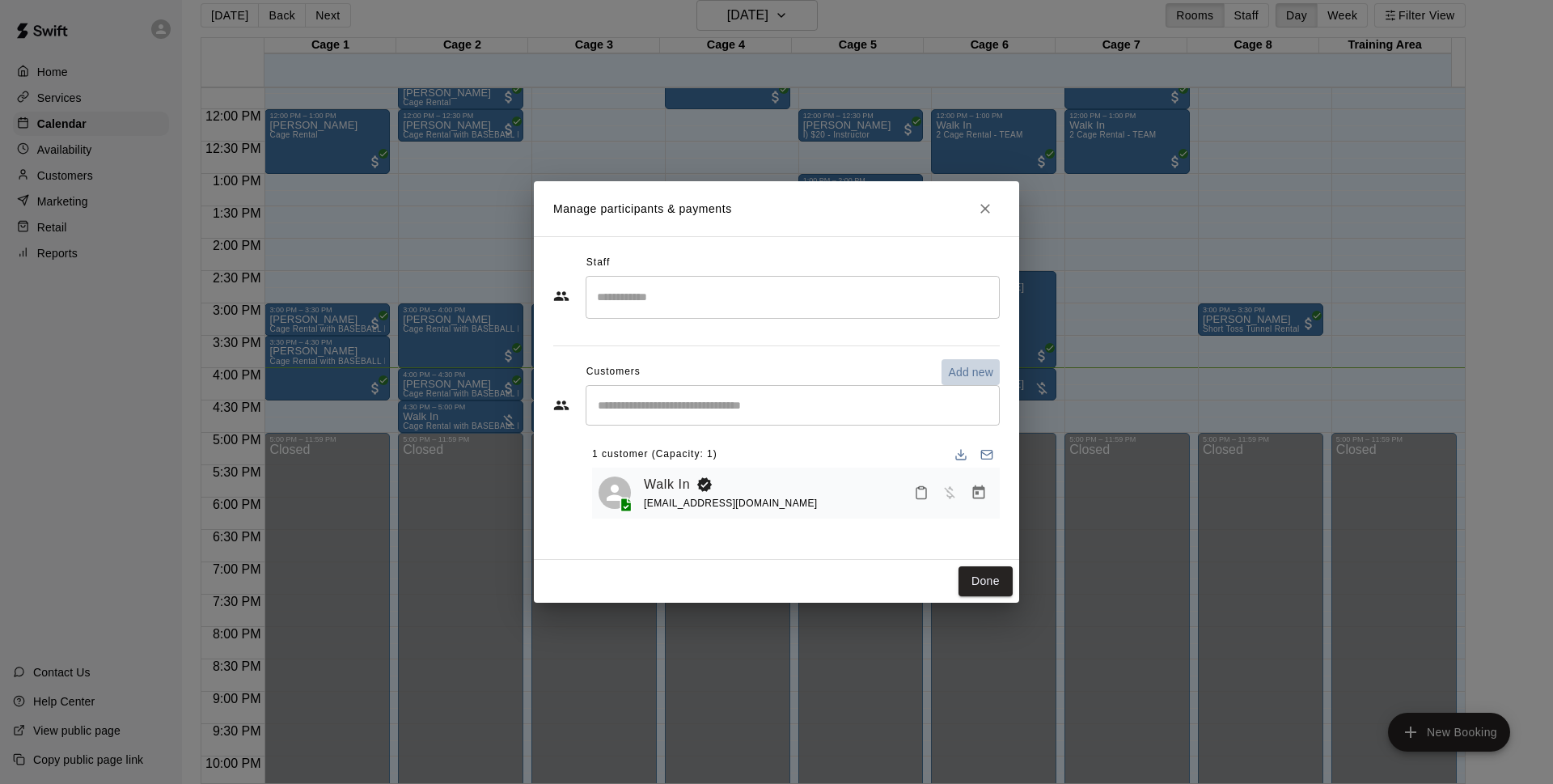
click at [970, 377] on p "Add new" at bounding box center [970, 372] width 45 height 16
select select "**"
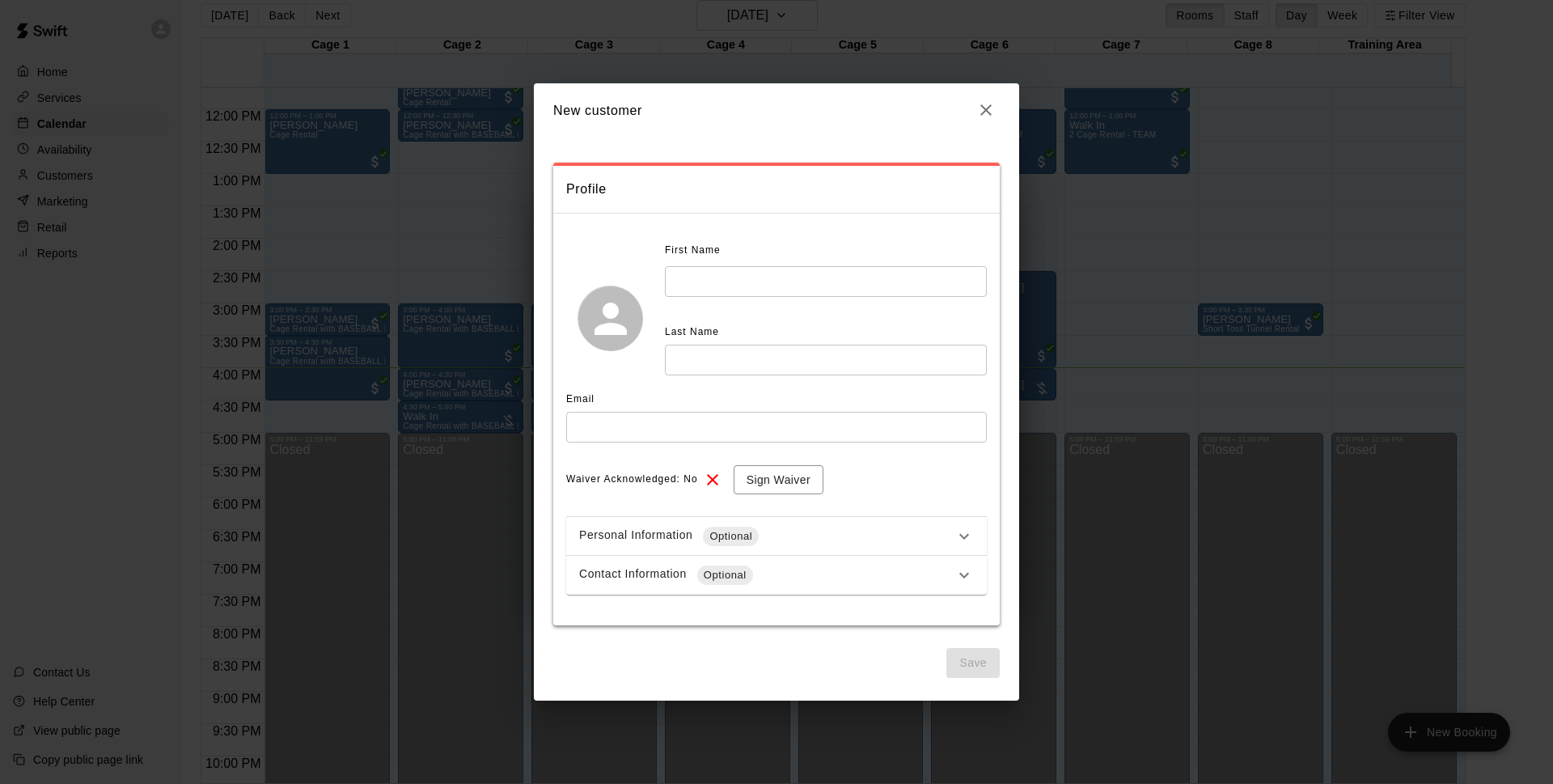
click at [716, 284] on input "text" at bounding box center [825, 281] width 322 height 30
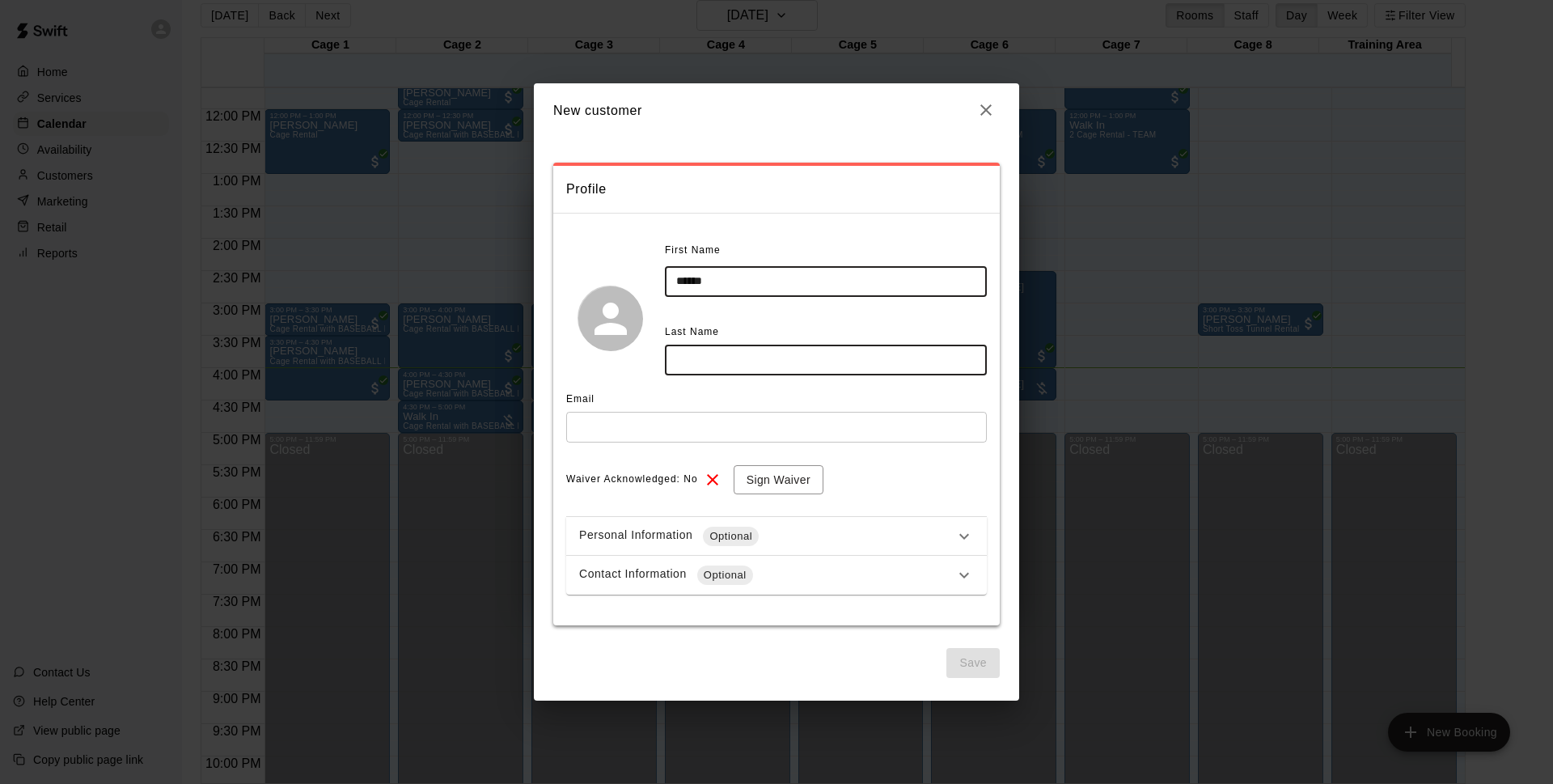
type input "******"
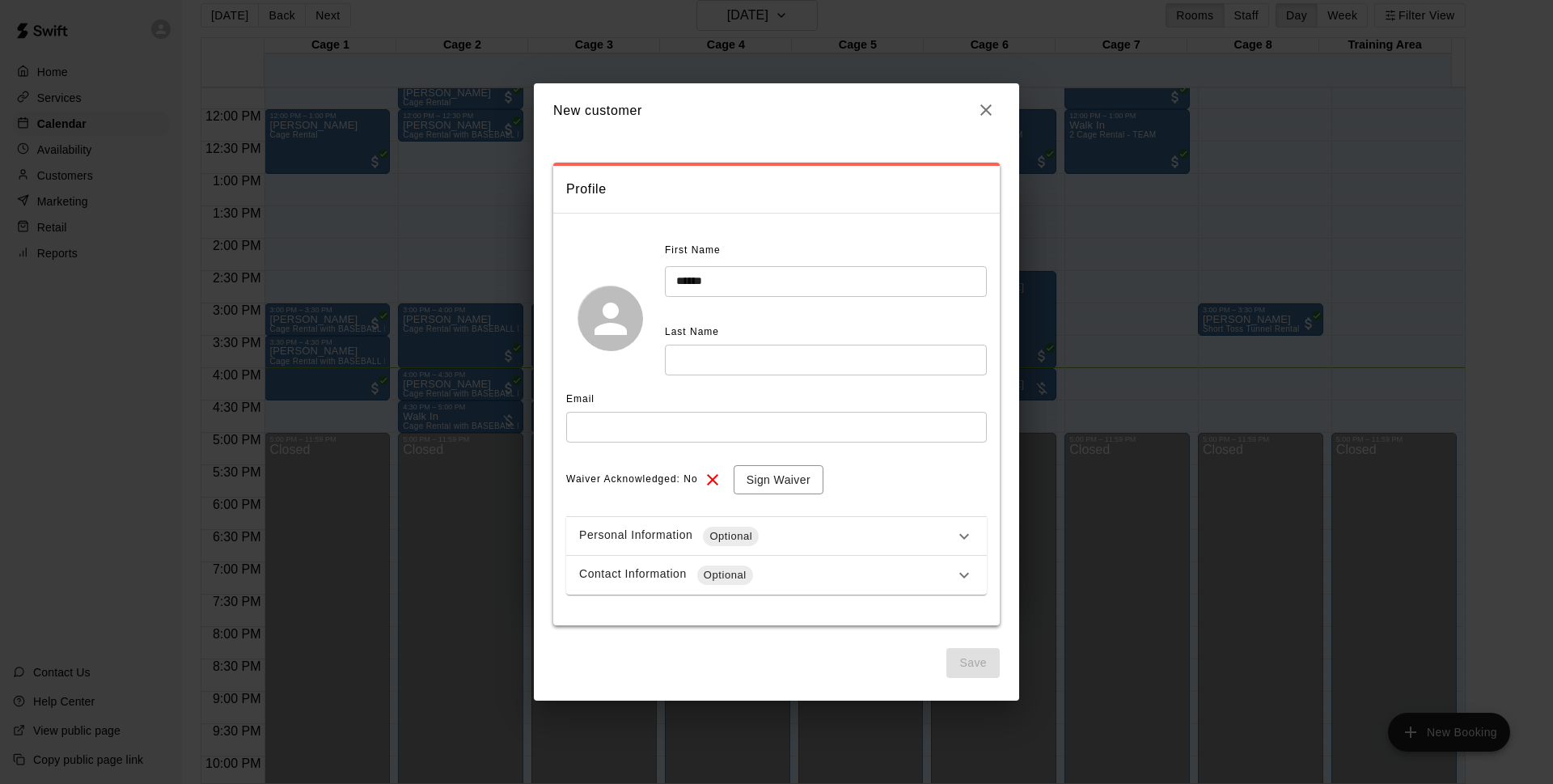
click at [765, 381] on div "First Name ****** ​ Last Name ​" at bounding box center [776, 318] width 420 height 161
click at [763, 372] on input "text" at bounding box center [825, 359] width 322 height 30
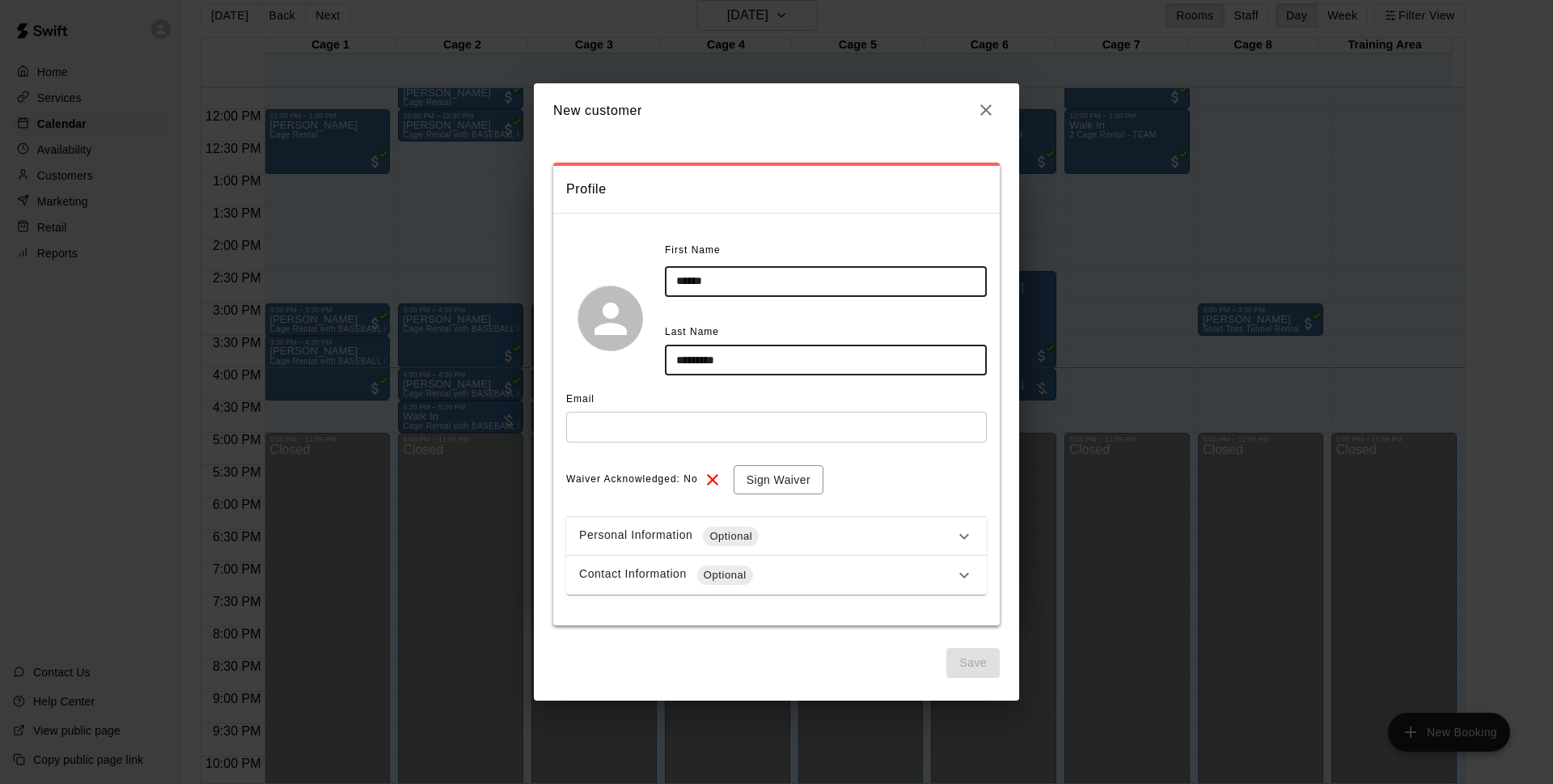
type input "*********"
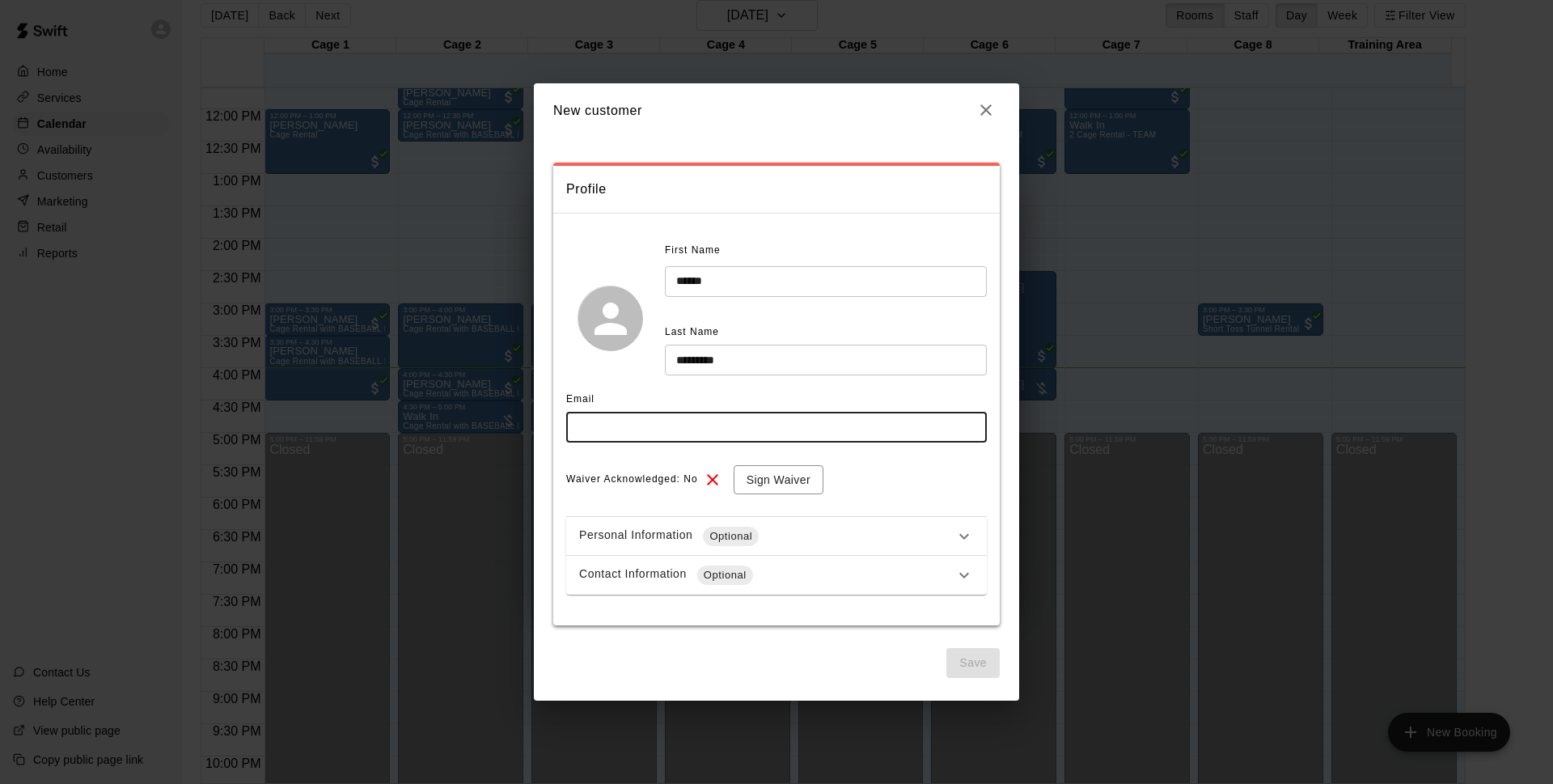
click at [762, 415] on input "text" at bounding box center [776, 426] width 420 height 30
type input "**********"
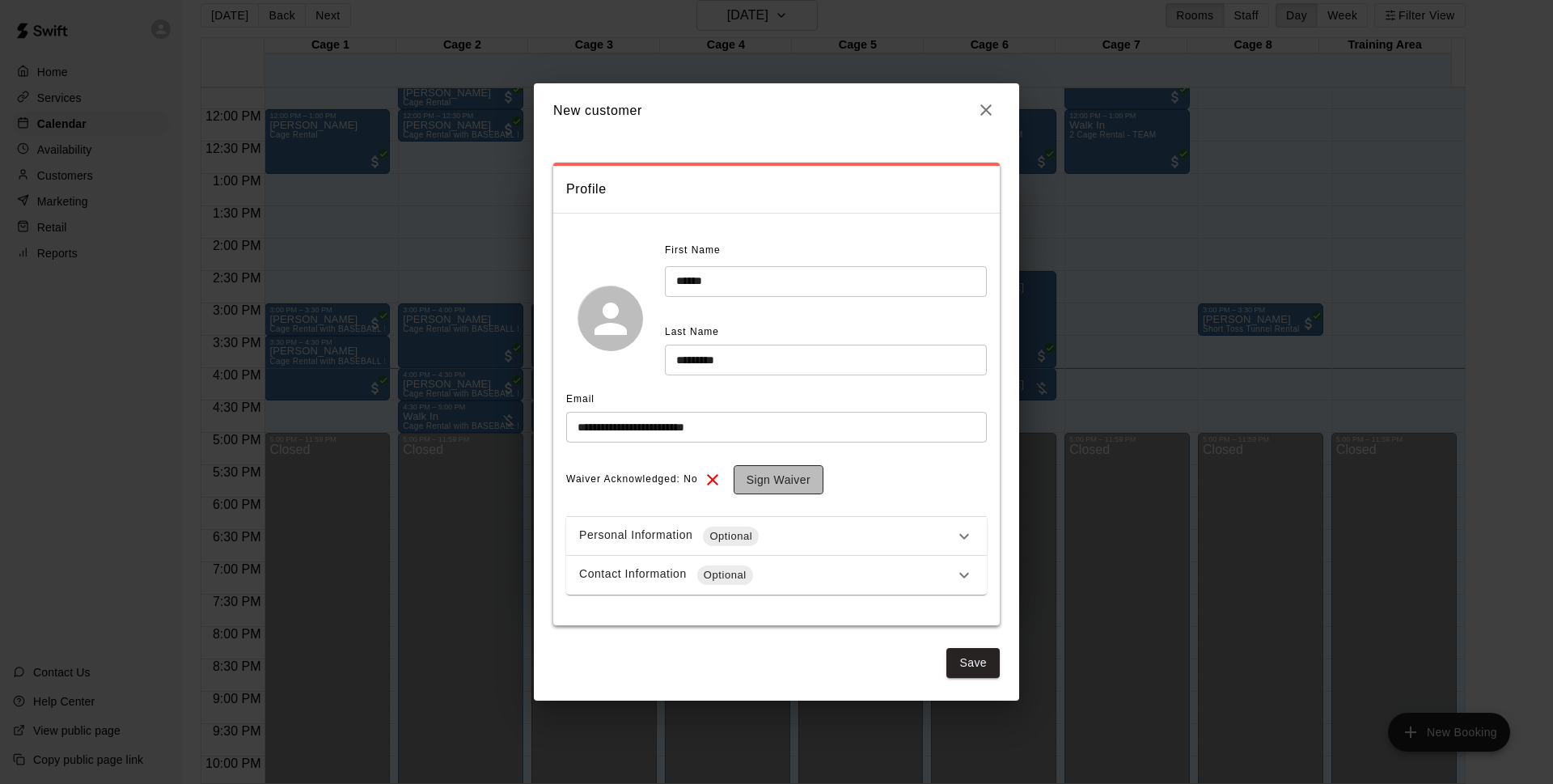
click at [771, 485] on button "Sign Waiver" at bounding box center [778, 480] width 90 height 30
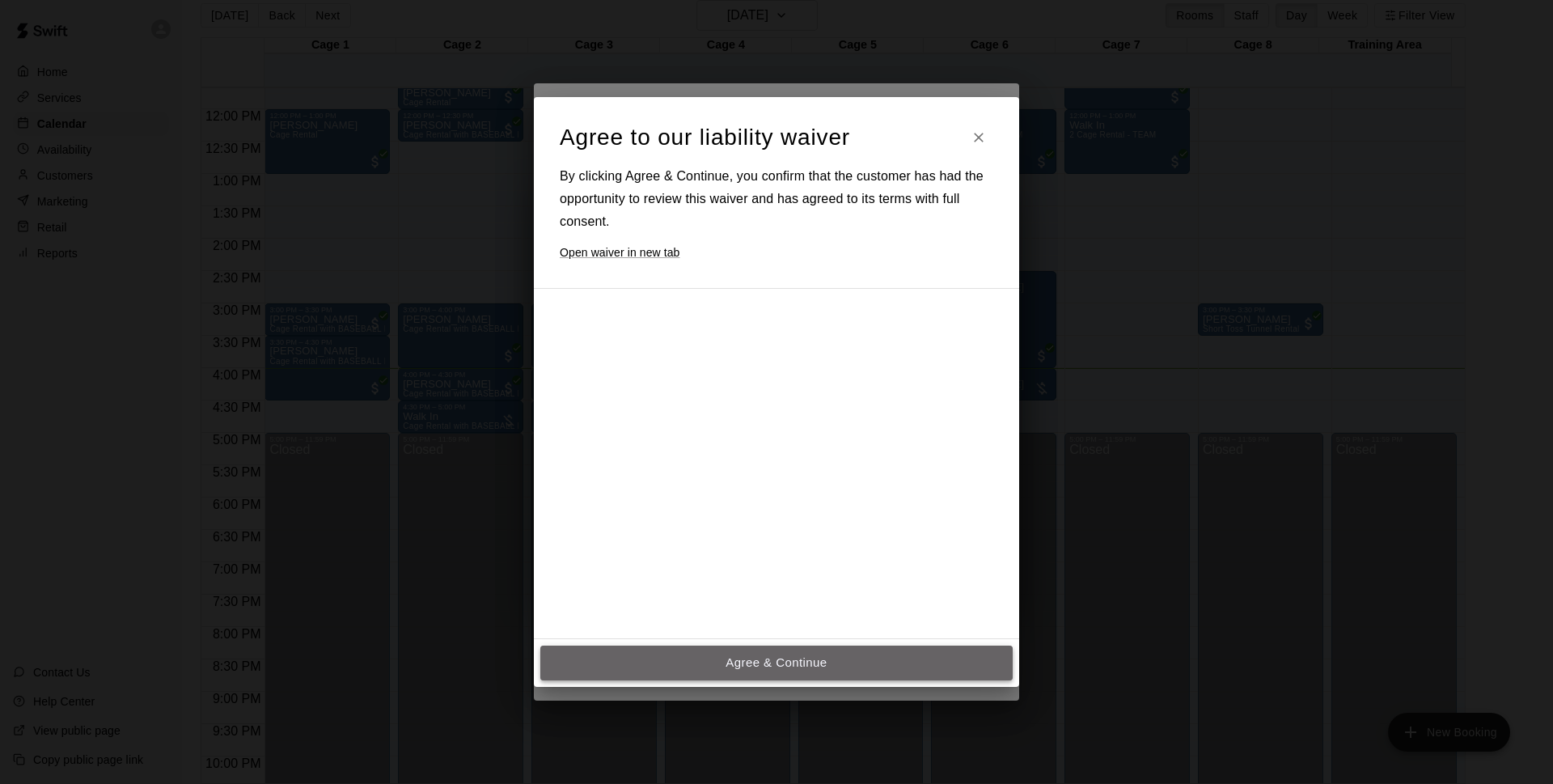
click at [778, 656] on button "Agree & Continue" at bounding box center [776, 663] width 472 height 34
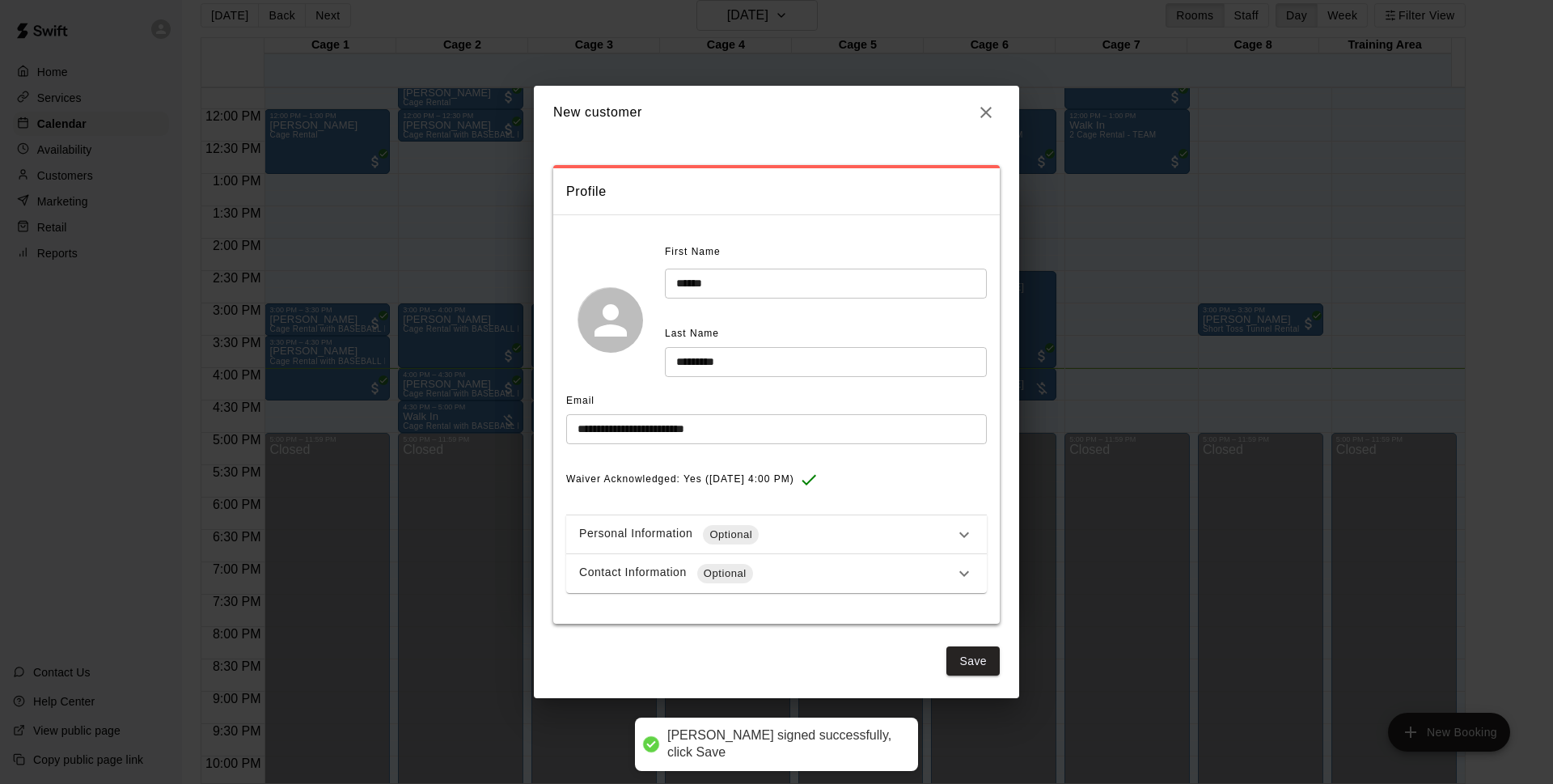
click at [837, 545] on div "Personal Information Optional" at bounding box center [776, 534] width 420 height 38
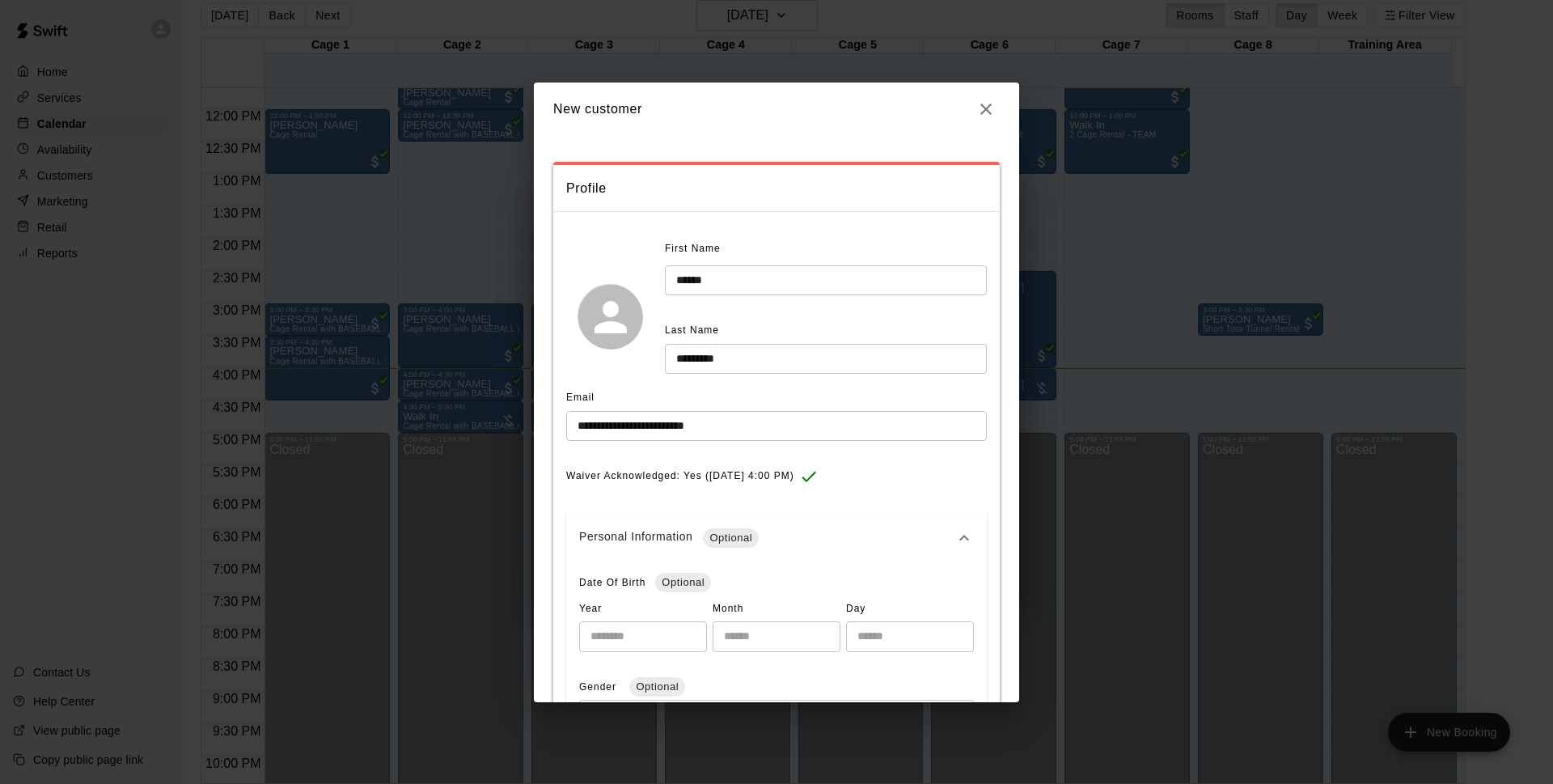
click at [848, 538] on div "Personal Information Optional" at bounding box center [766, 537] width 375 height 20
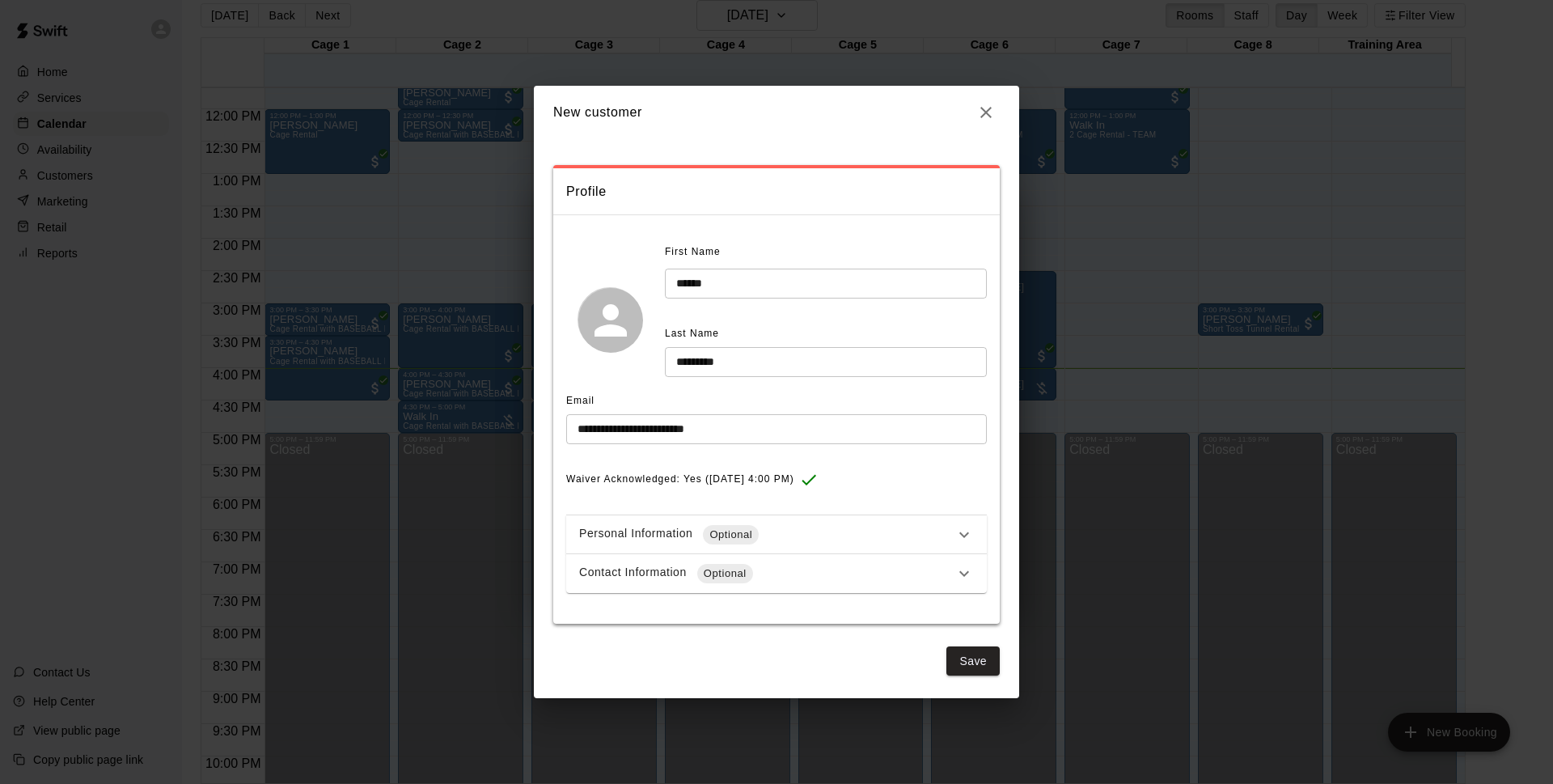
click at [837, 573] on div "Contact Information Optional" at bounding box center [766, 573] width 375 height 20
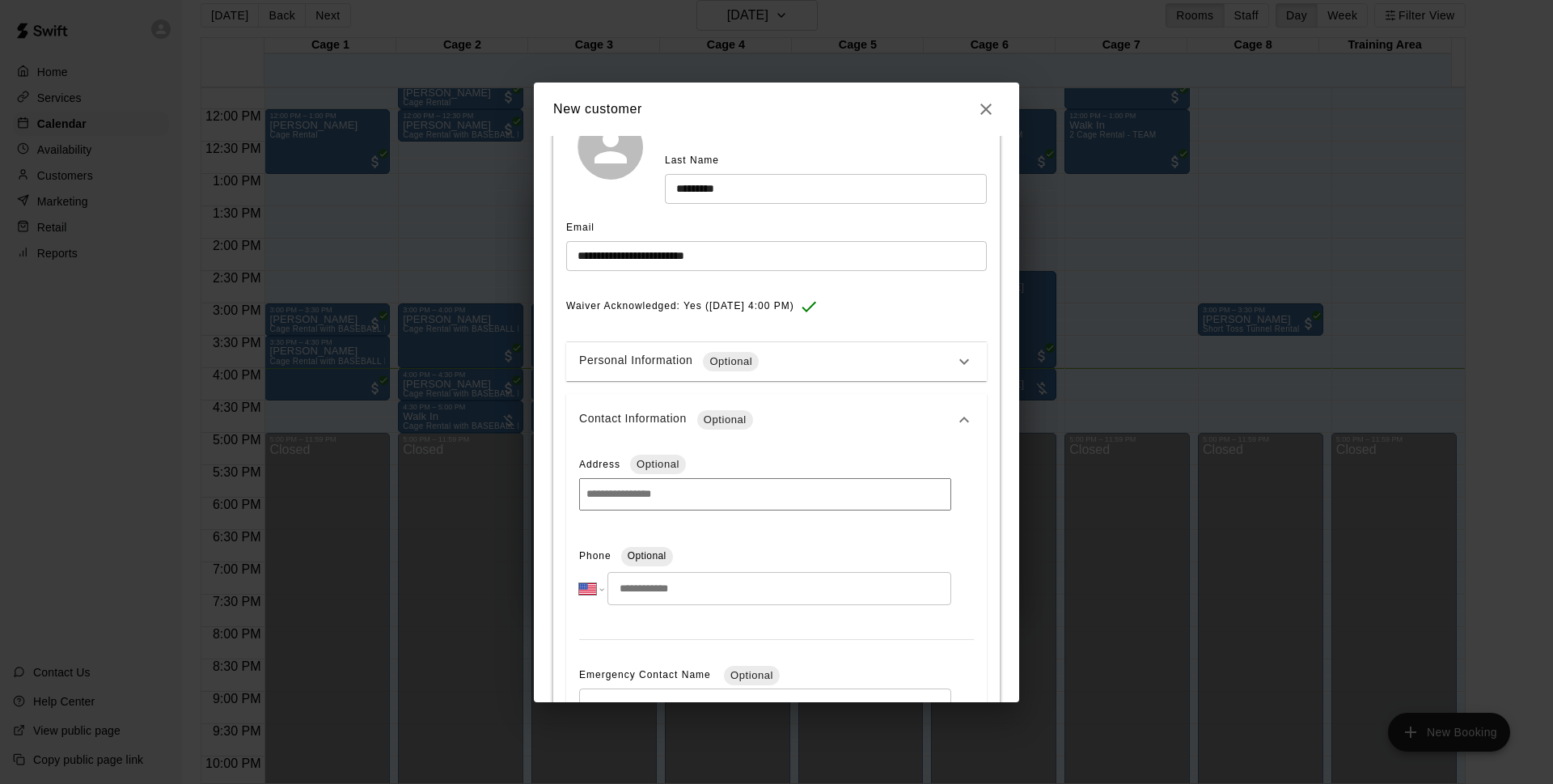
scroll to position [255, 0]
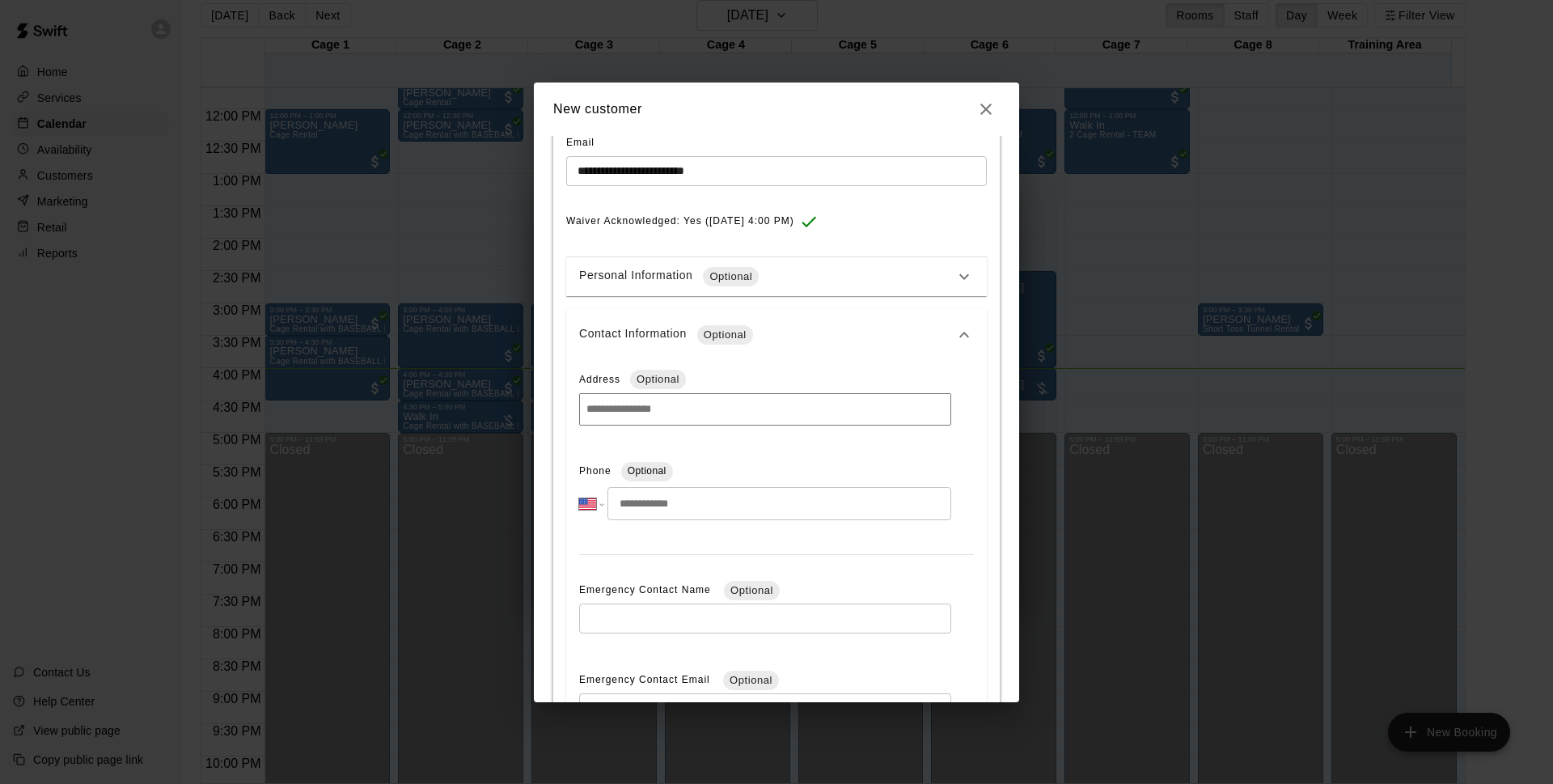
click at [728, 497] on input "tel" at bounding box center [779, 503] width 344 height 33
type input "**********"
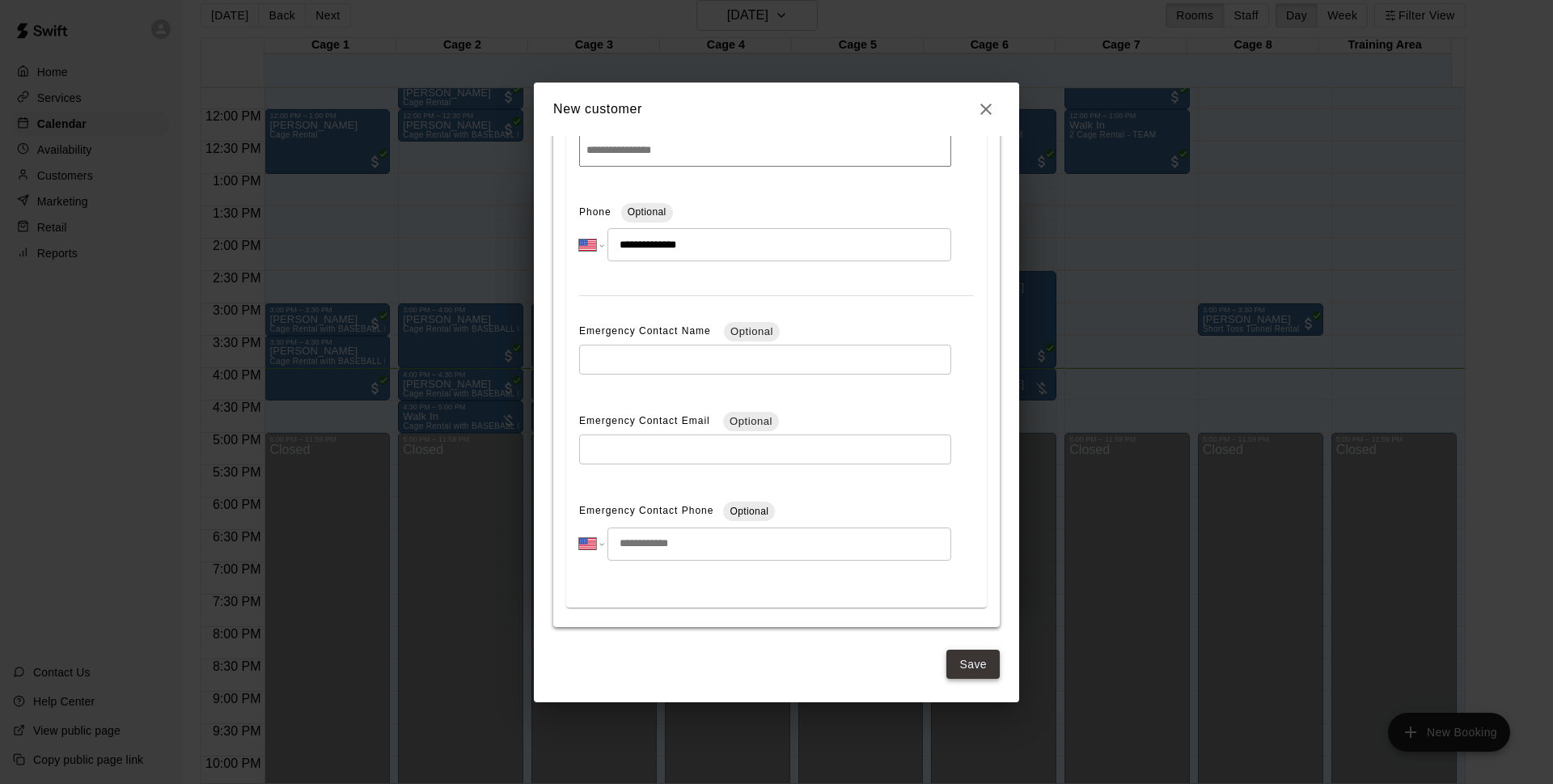
click at [981, 658] on button "Save" at bounding box center [973, 664] width 54 height 30
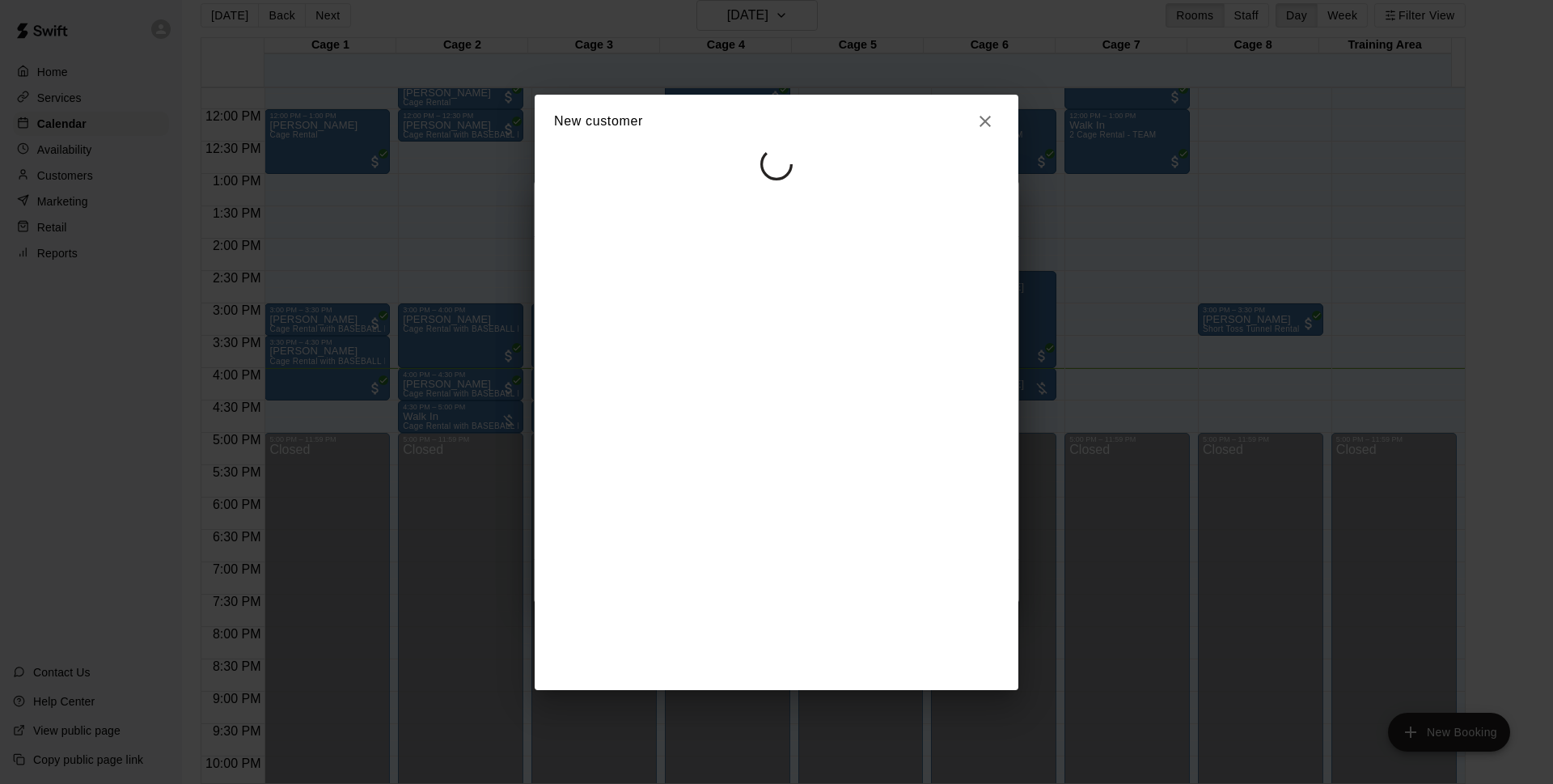
scroll to position [0, 0]
select select "**"
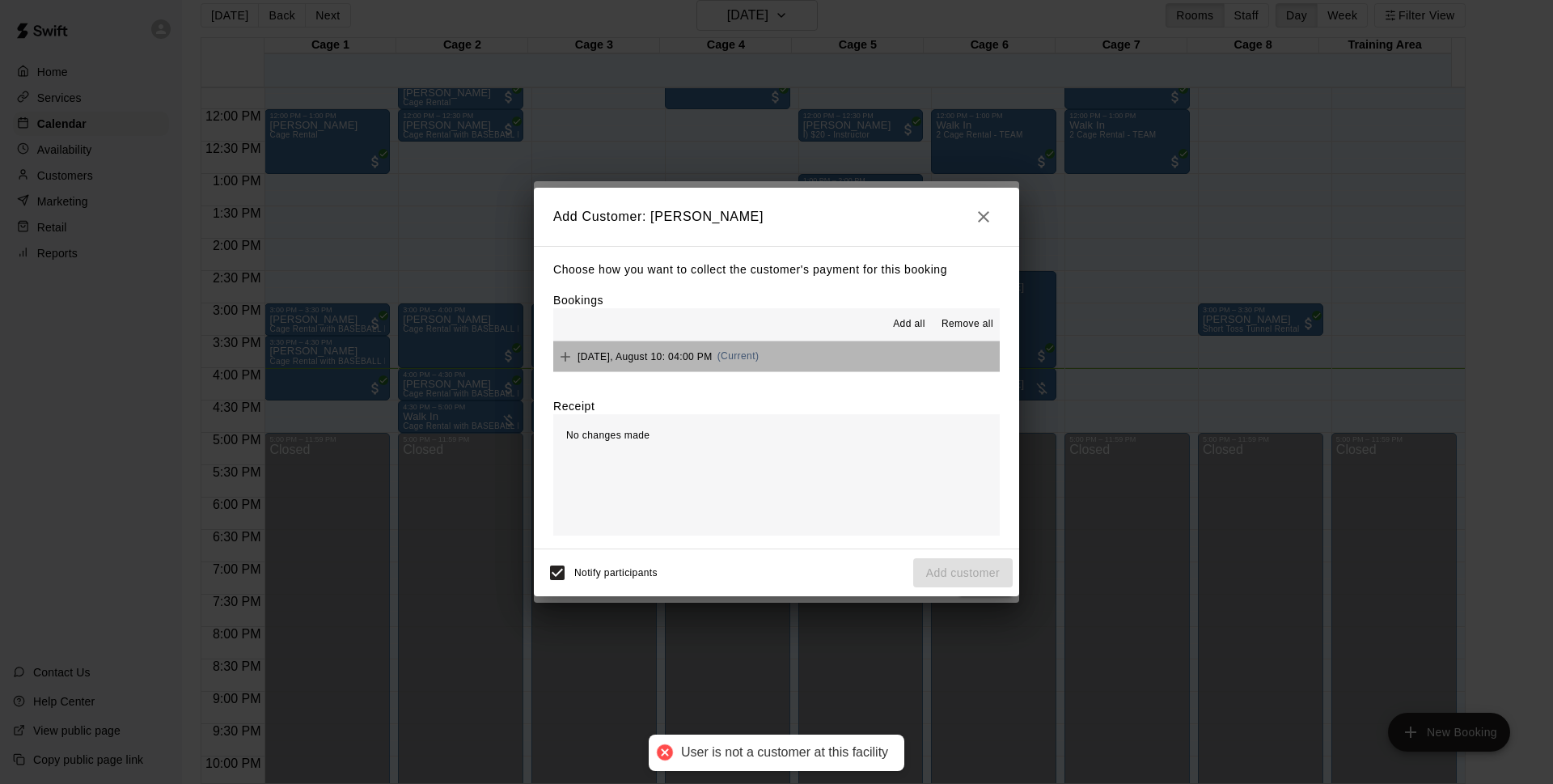
click at [883, 358] on button "[DATE], August 10: 04:00 PM (Current)" at bounding box center [776, 356] width 447 height 30
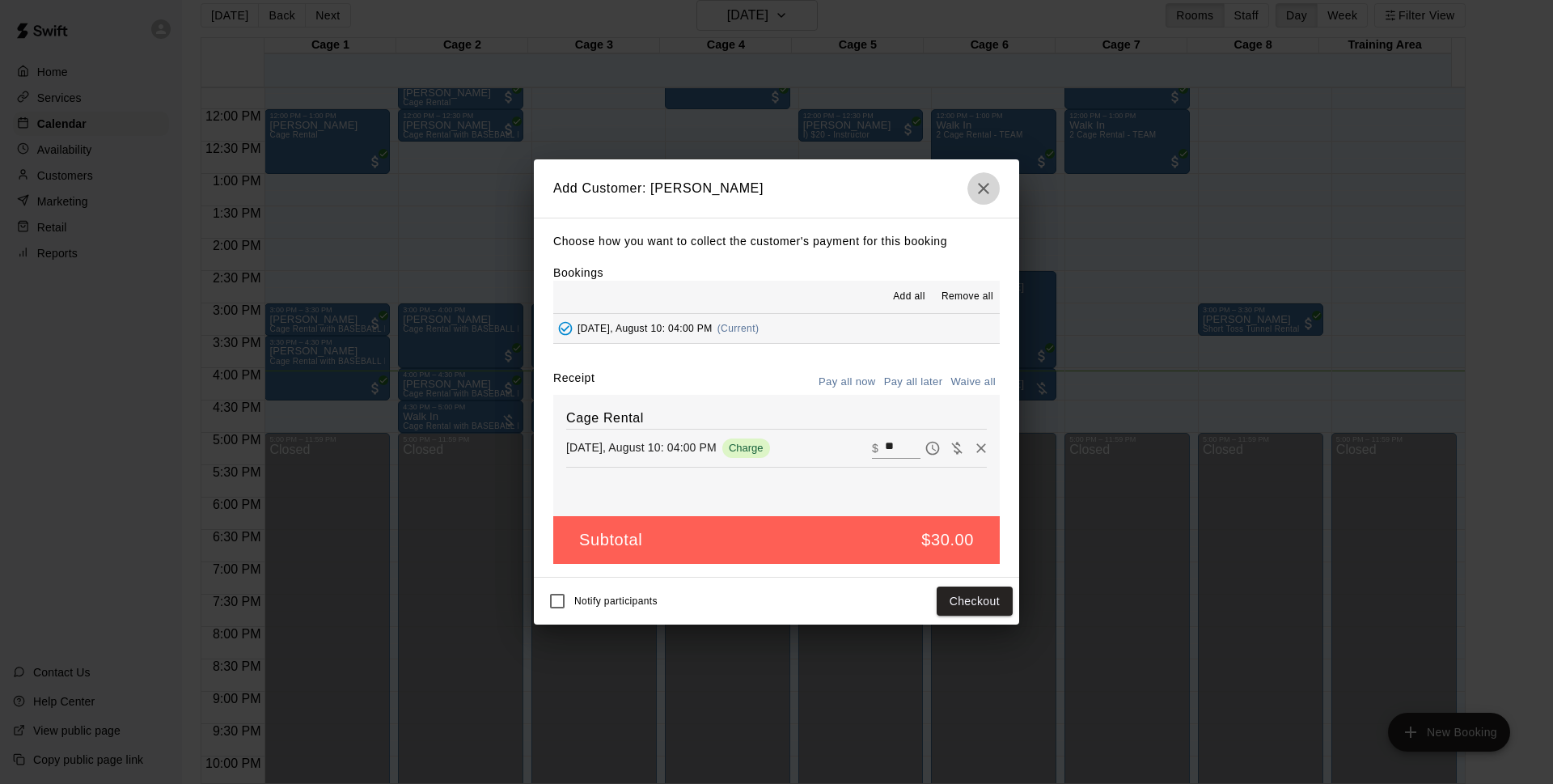
click at [977, 191] on icon "button" at bounding box center [983, 188] width 20 height 20
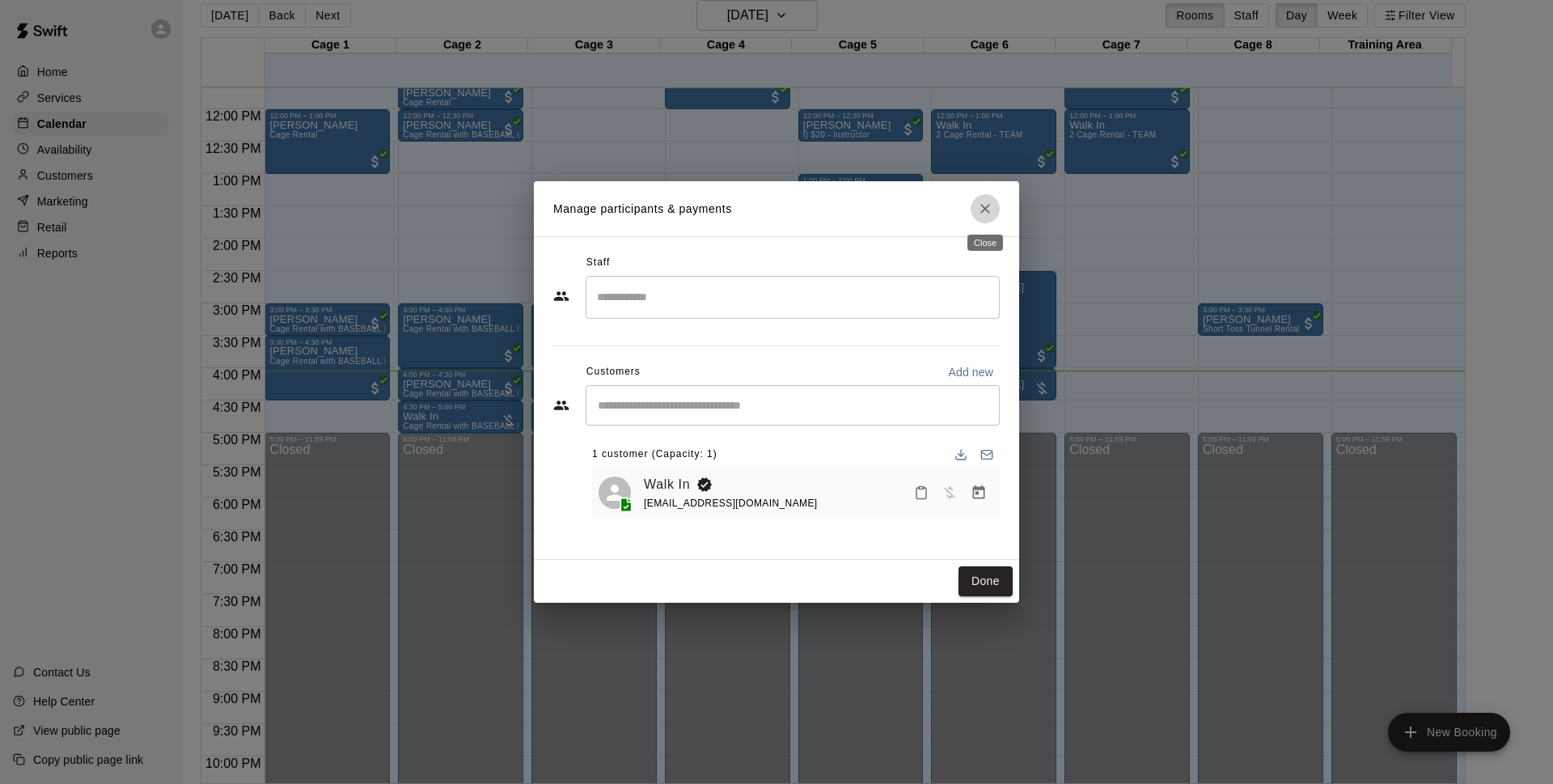
click at [986, 211] on icon "Close" at bounding box center [985, 208] width 16 height 16
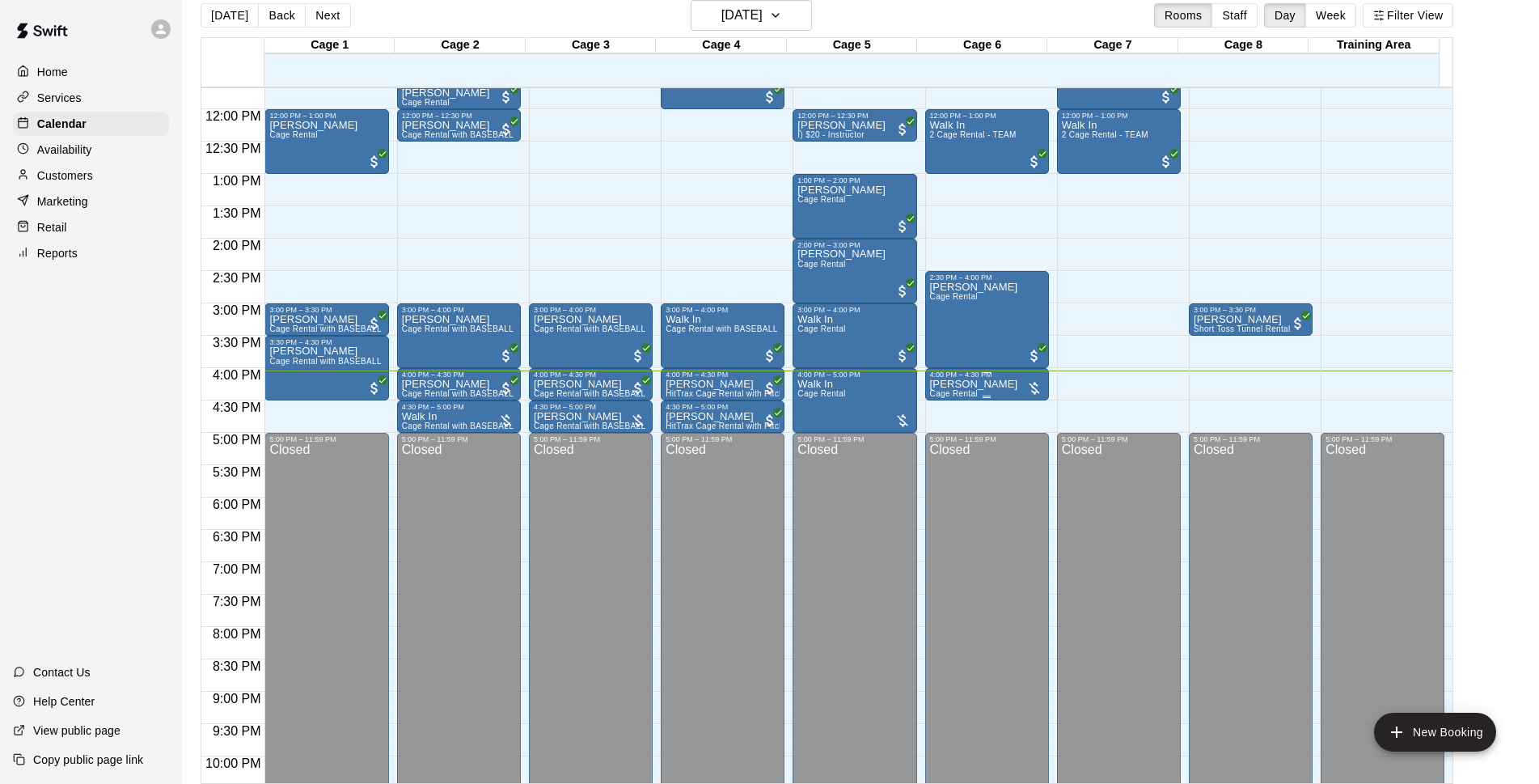
click at [1036, 392] on div at bounding box center [1034, 388] width 16 height 16
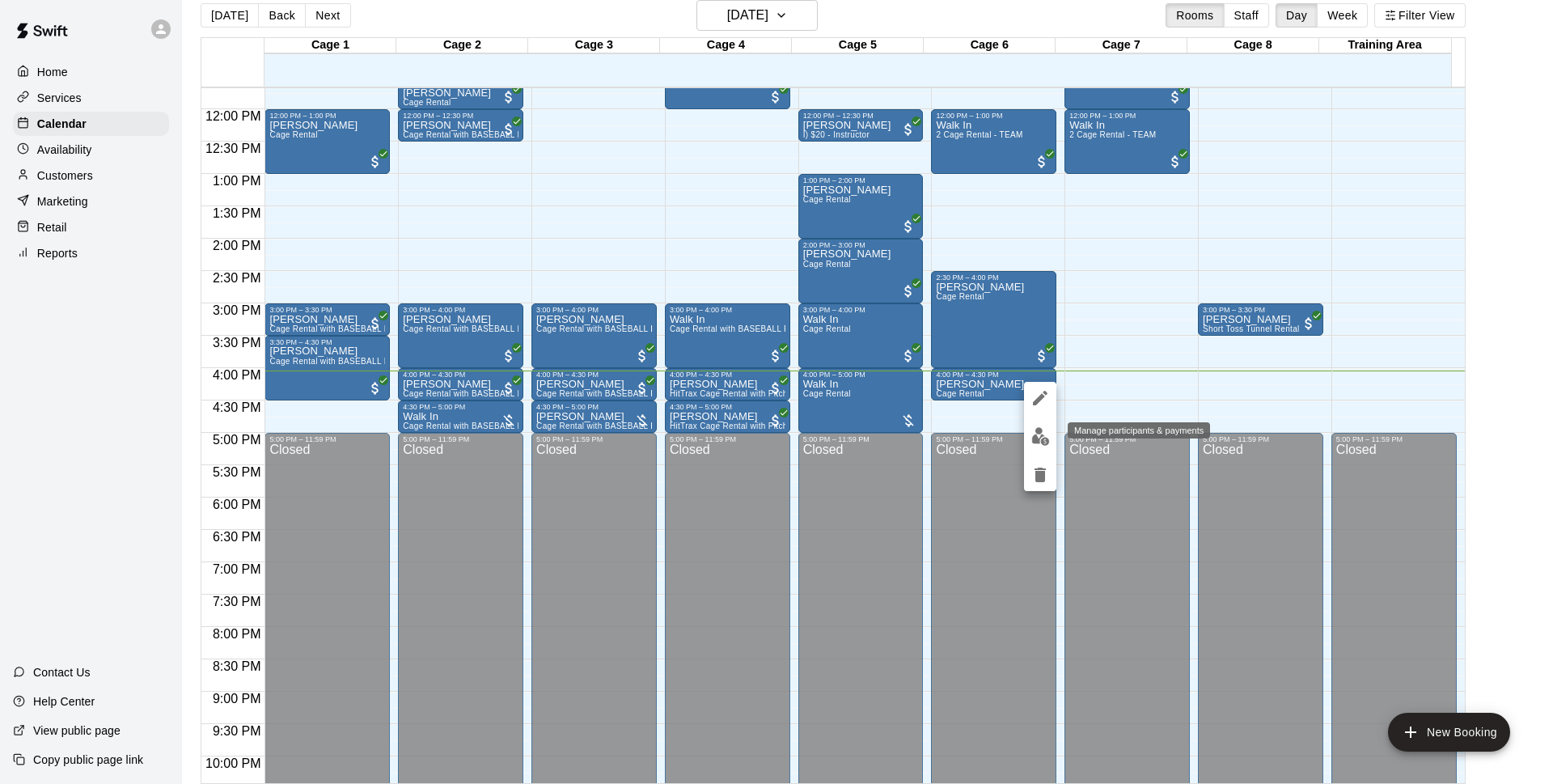
click at [1040, 442] on img "edit" at bounding box center [1041, 436] width 19 height 19
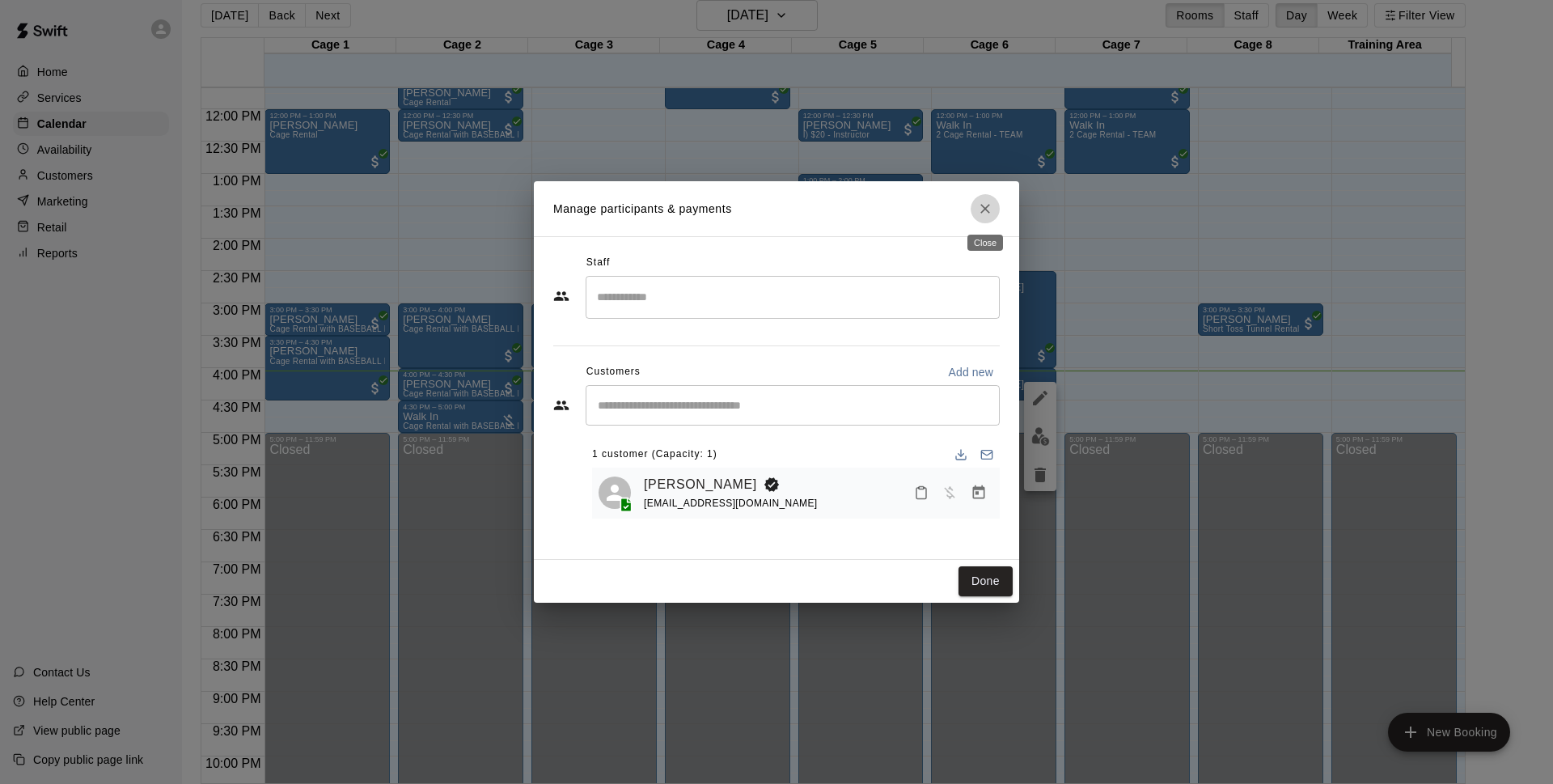
click at [990, 208] on icon "Close" at bounding box center [985, 208] width 16 height 16
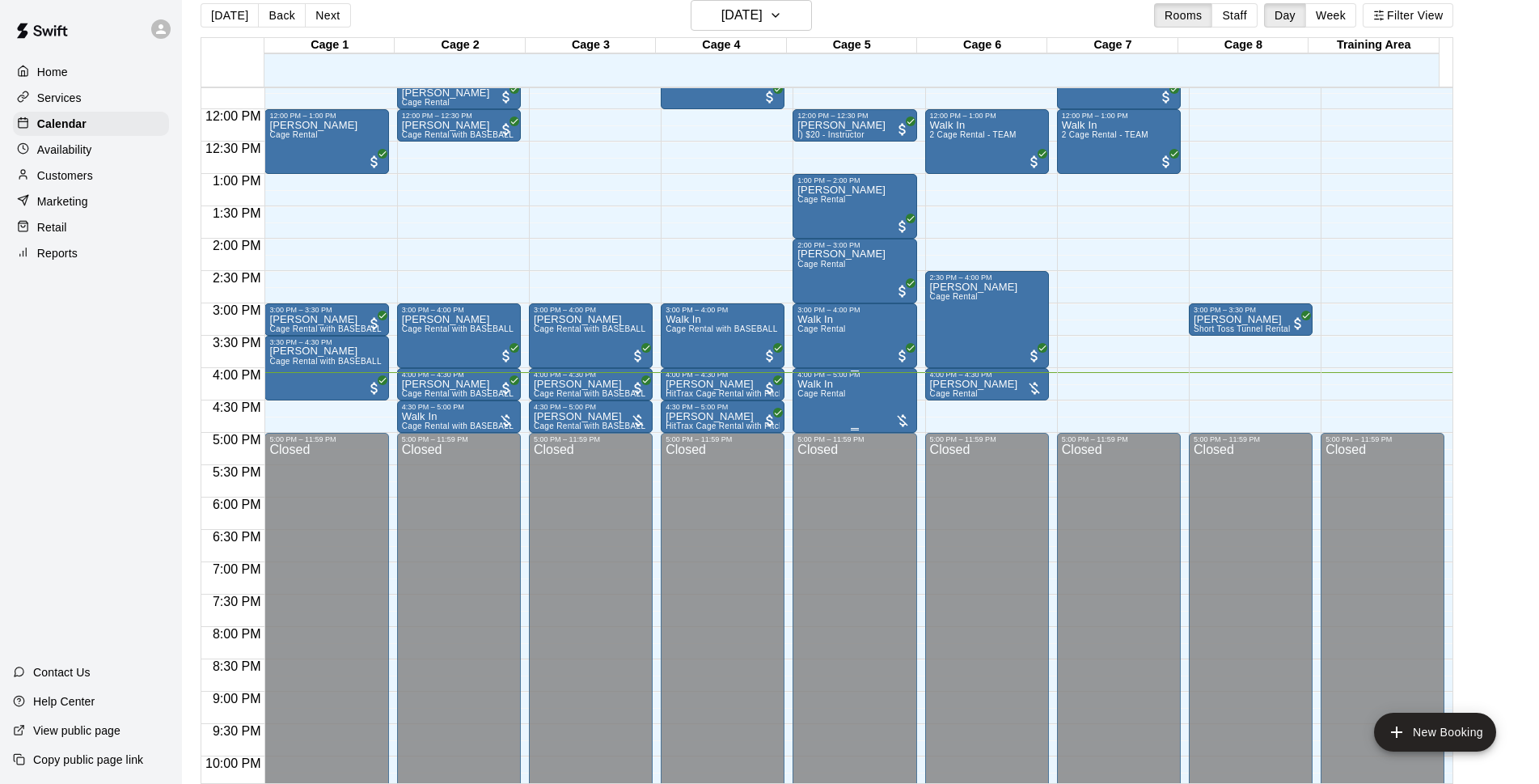
click at [860, 398] on div "Walk In Cage Rental" at bounding box center [855, 770] width 114 height 784
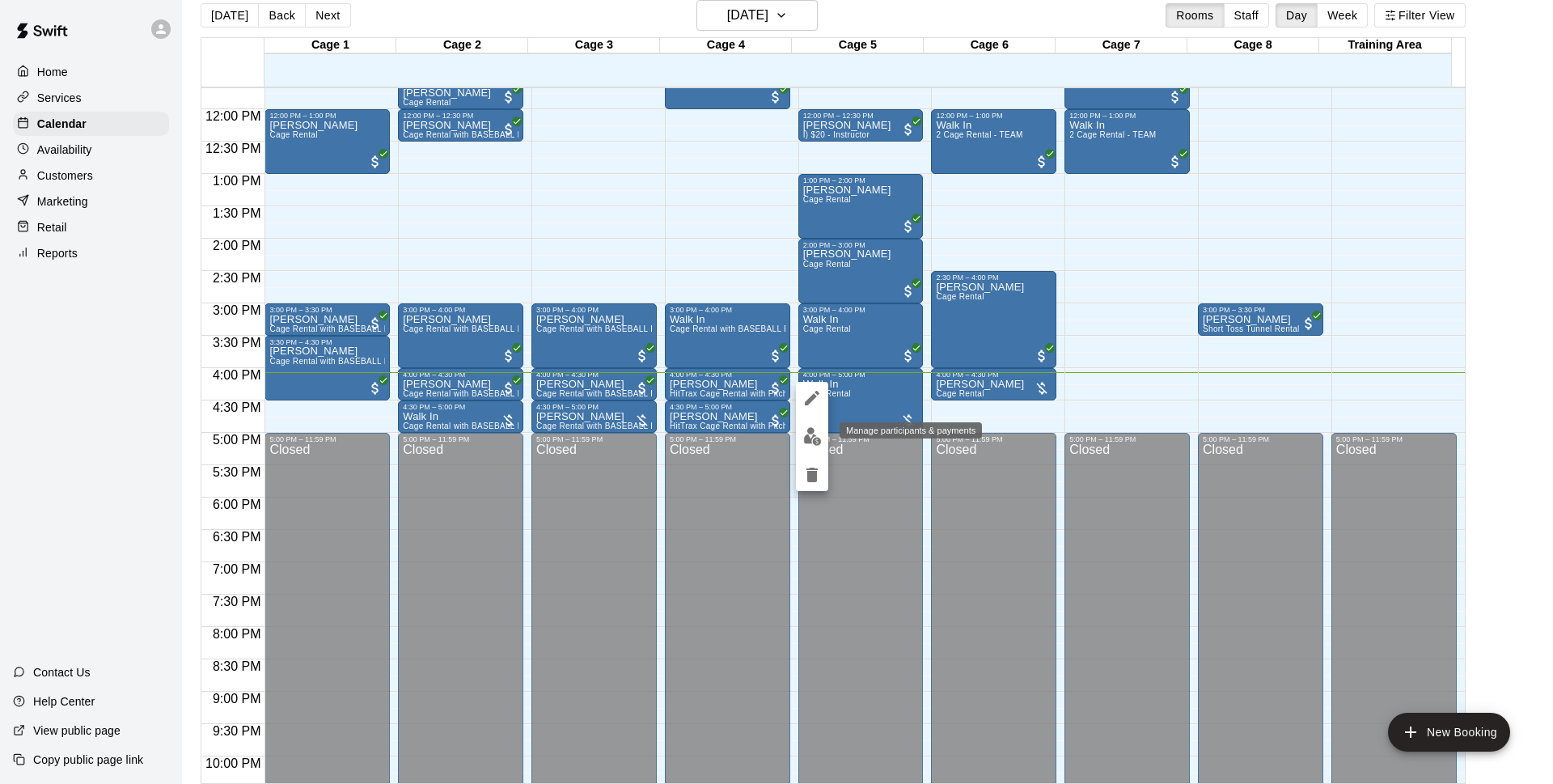
click at [823, 438] on button "edit" at bounding box center [812, 436] width 32 height 32
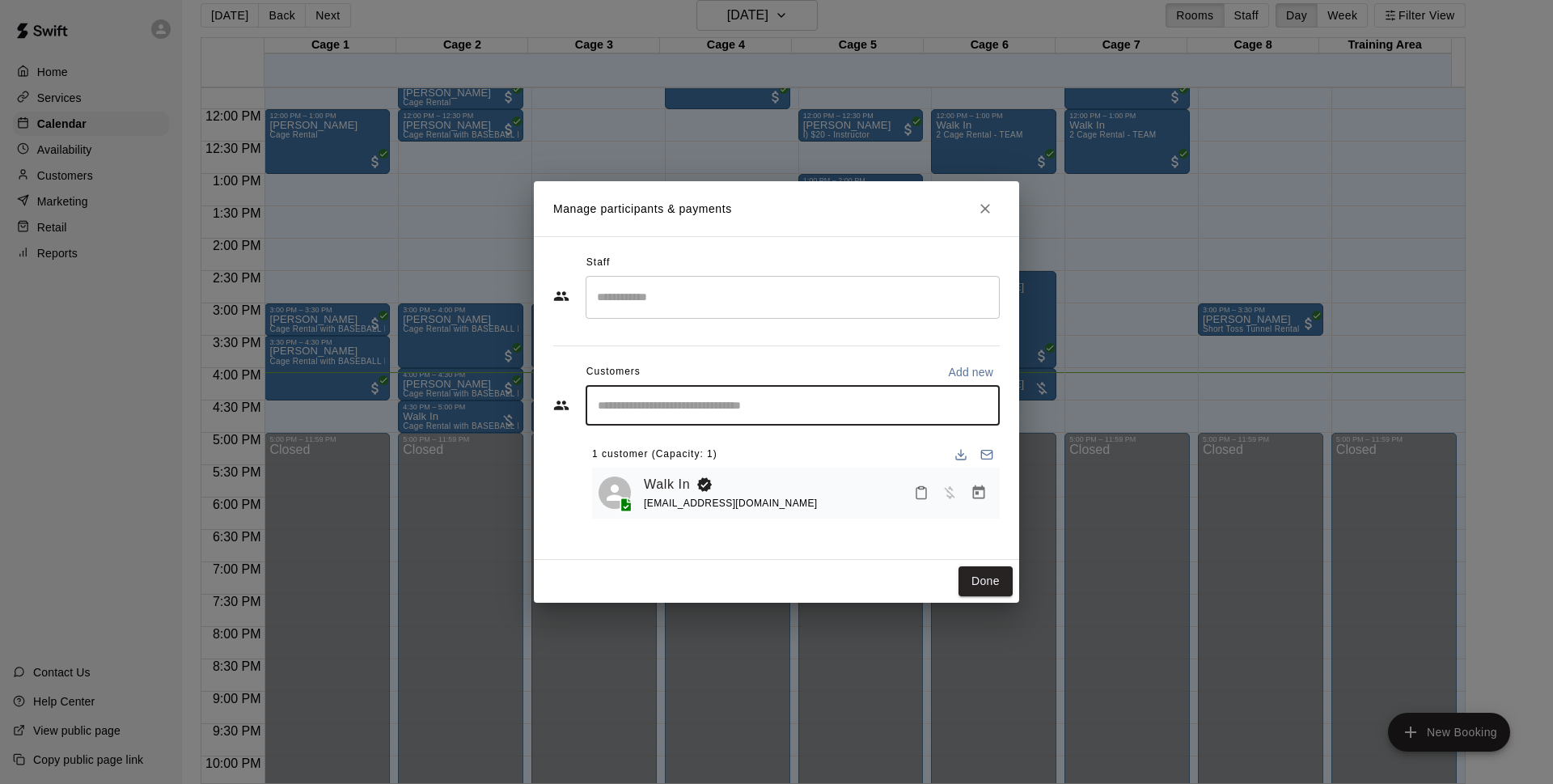
click at [818, 400] on input "Start typing to search customers..." at bounding box center [793, 405] width 400 height 16
type input "******"
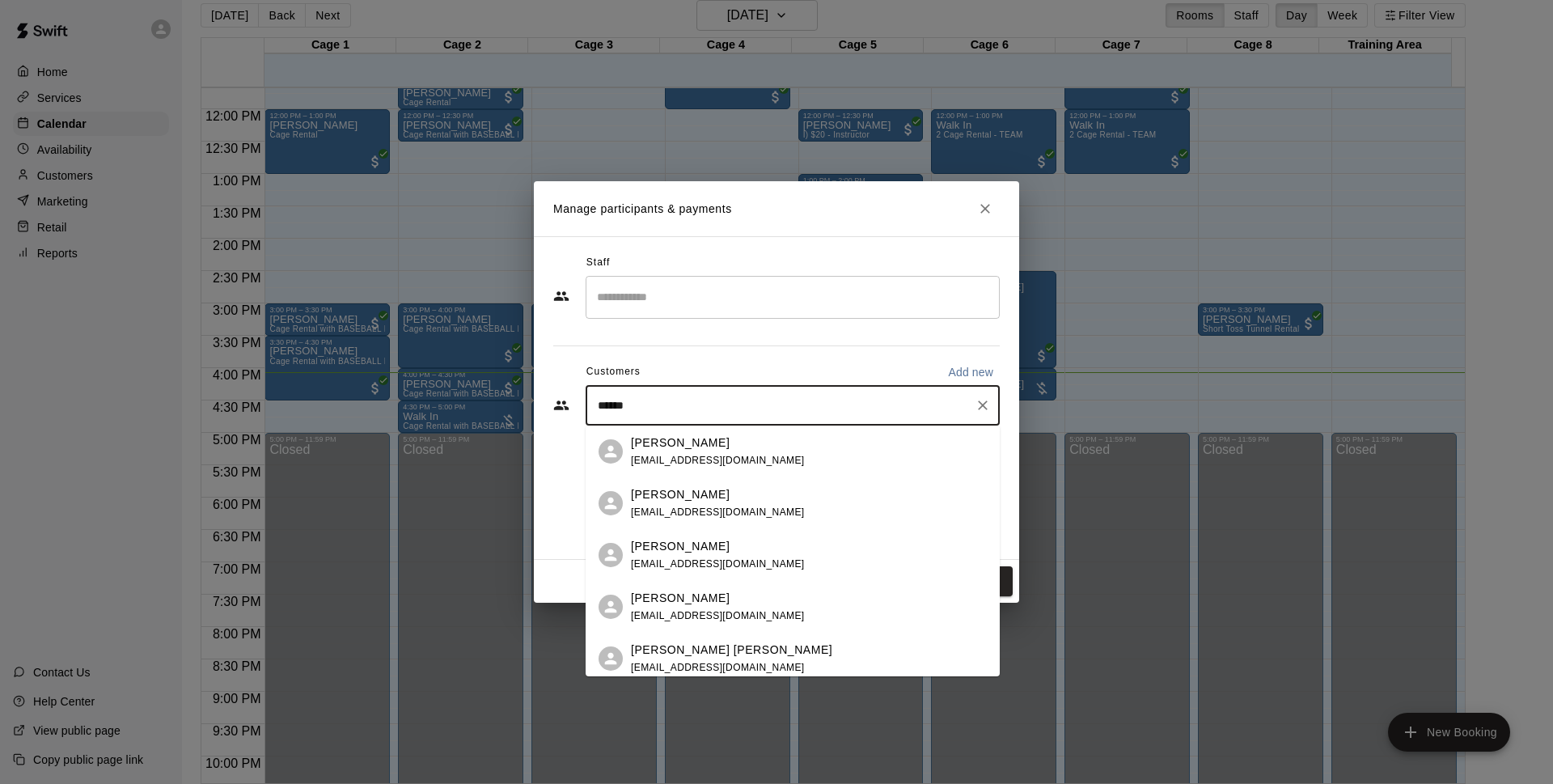
click at [712, 460] on span "[EMAIL_ADDRESS][DOMAIN_NAME]" at bounding box center [718, 459] width 174 height 11
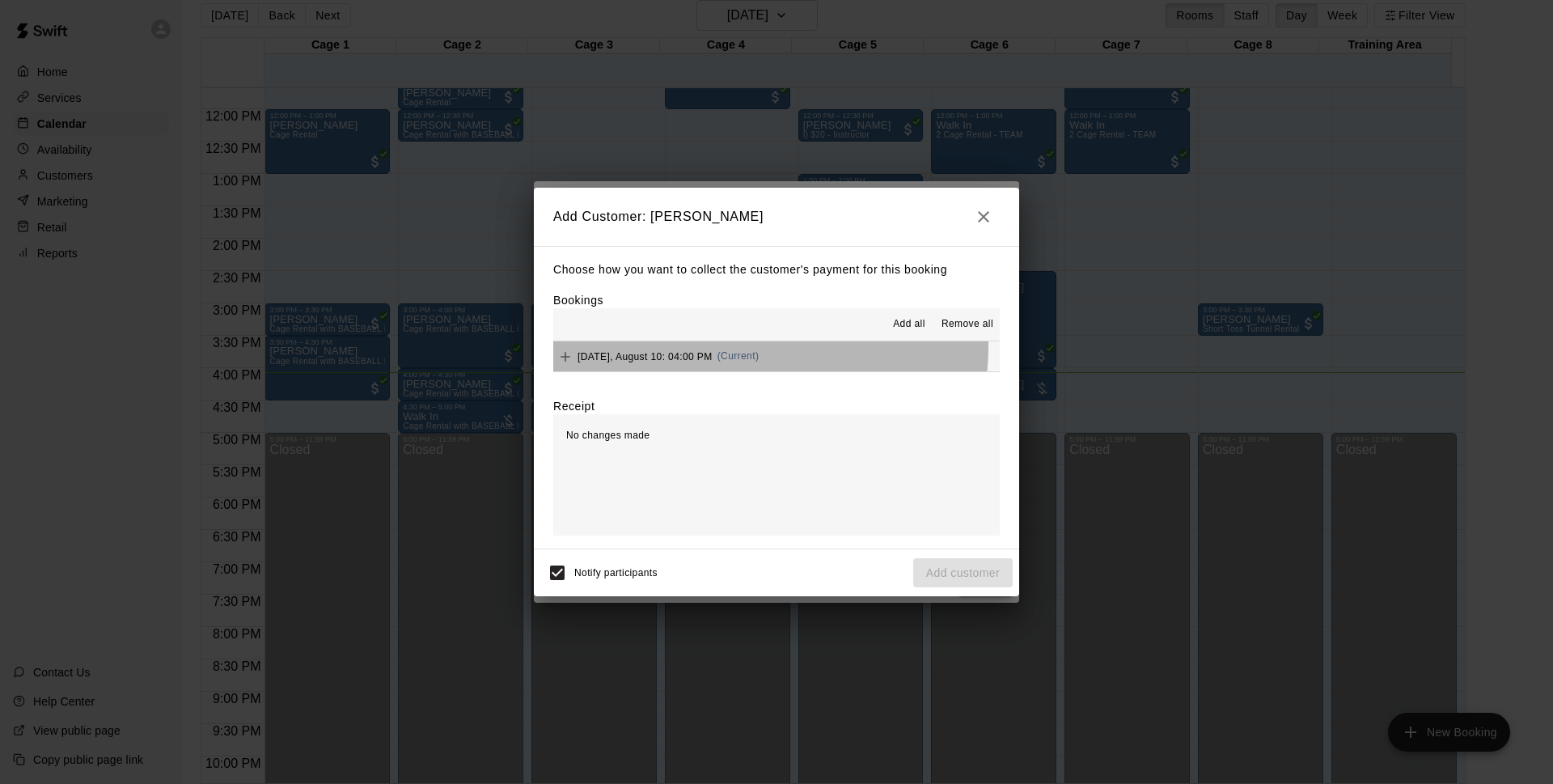
click at [765, 348] on button "[DATE], August 10: 04:00 PM (Current)" at bounding box center [776, 356] width 447 height 30
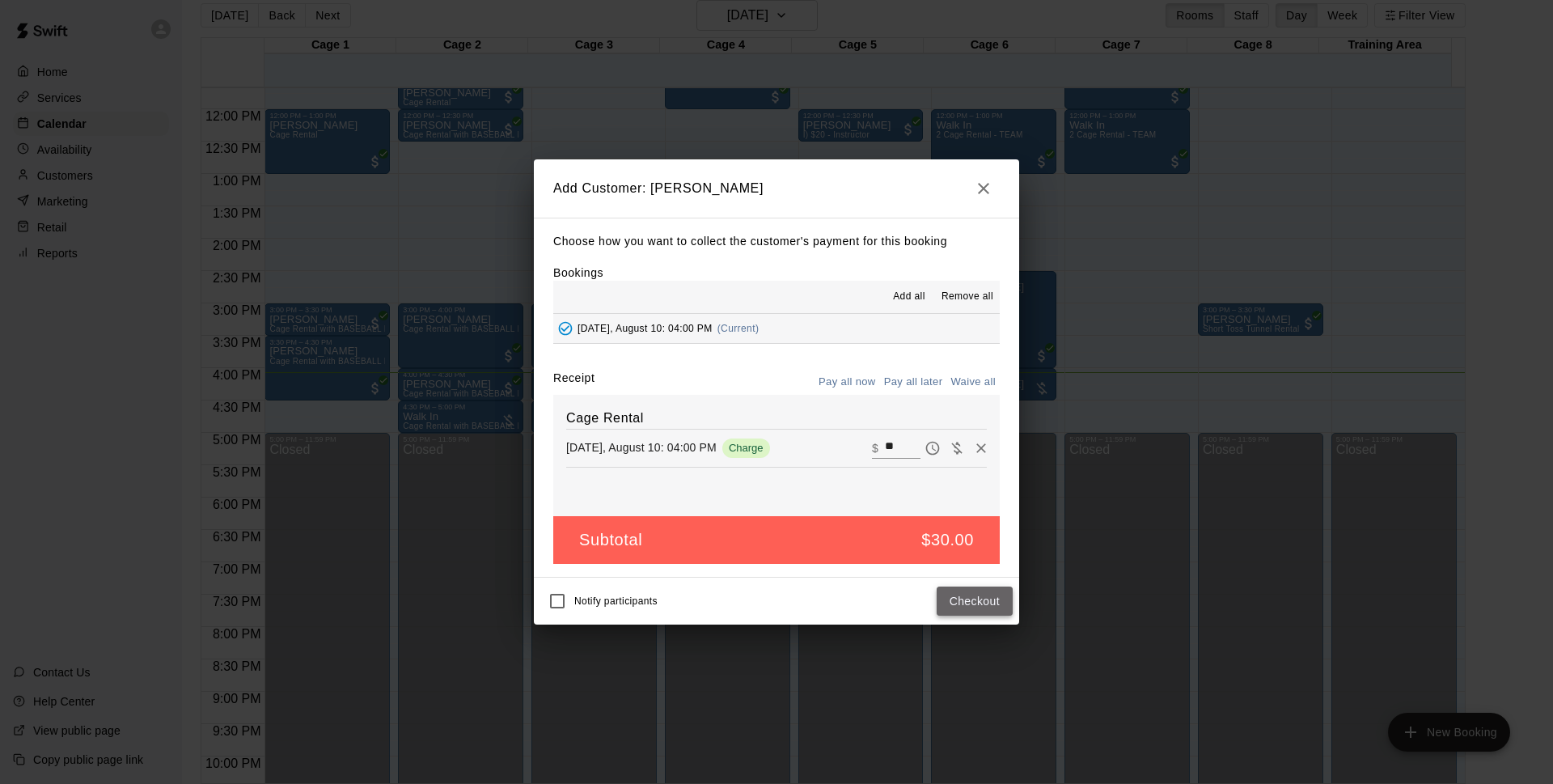
click at [965, 596] on button "Checkout" at bounding box center [975, 601] width 76 height 30
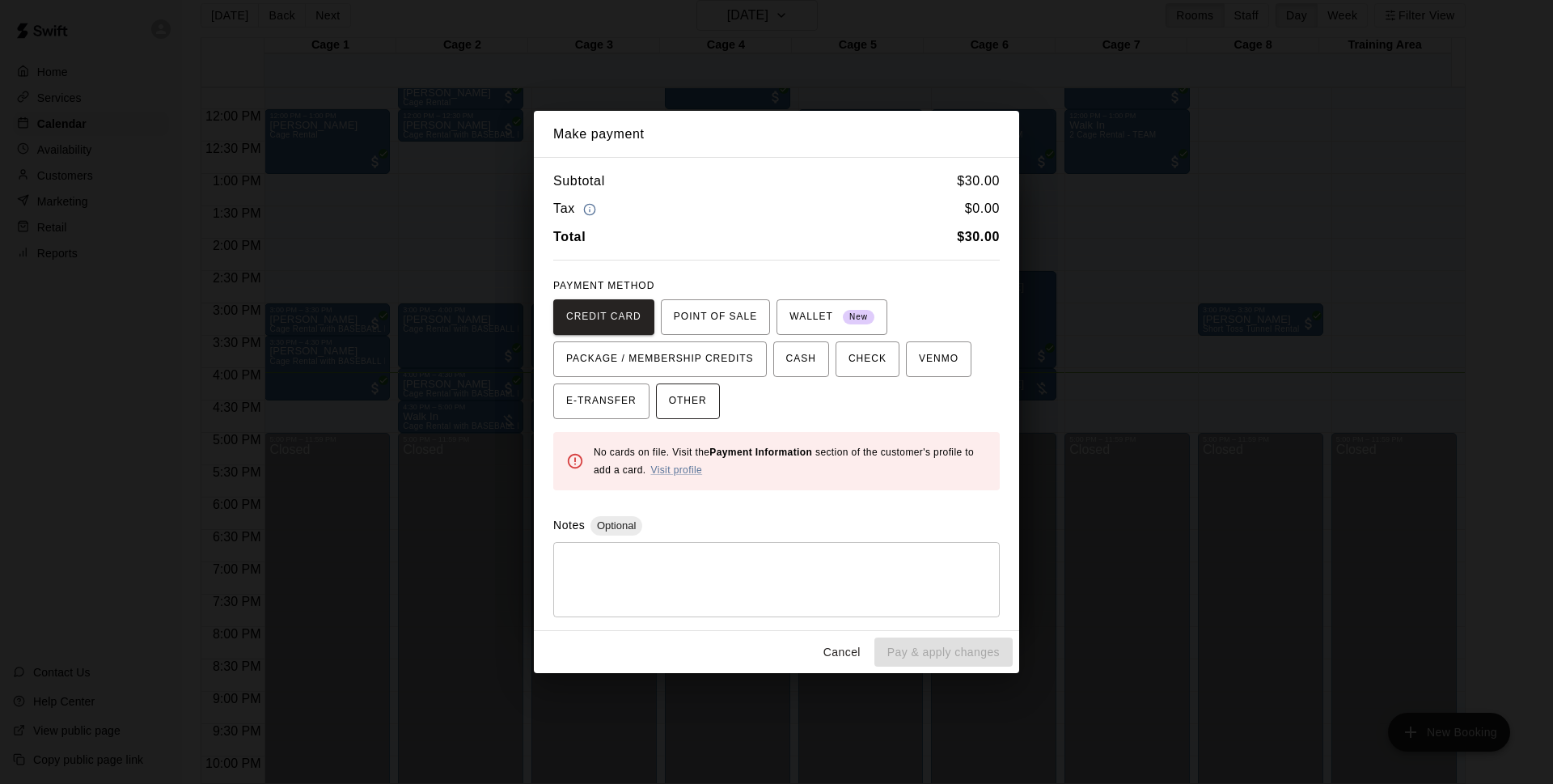
click at [677, 412] on span "OTHER" at bounding box center [688, 401] width 38 height 26
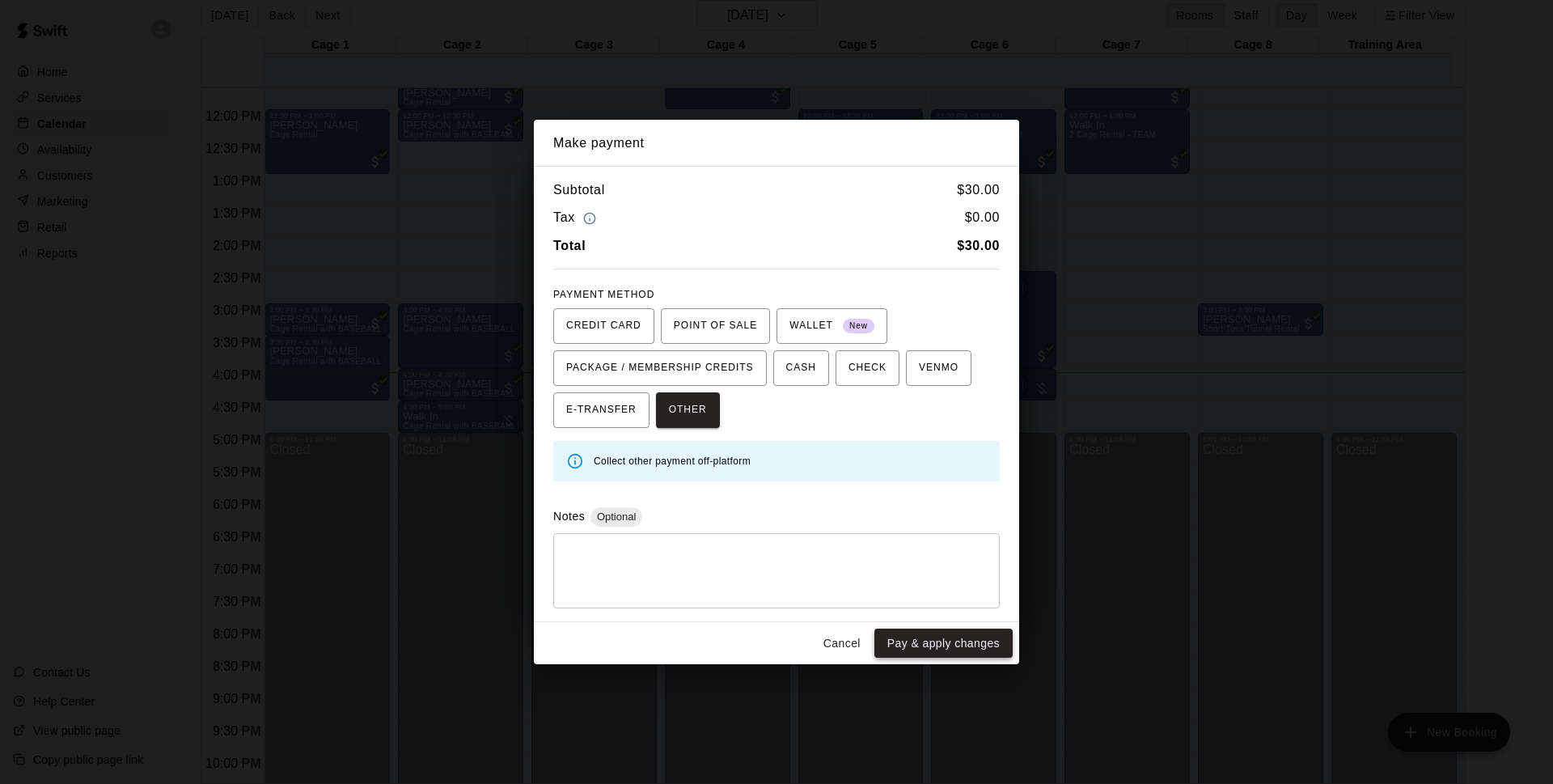
click at [914, 644] on button "Pay & apply changes" at bounding box center [944, 643] width 138 height 30
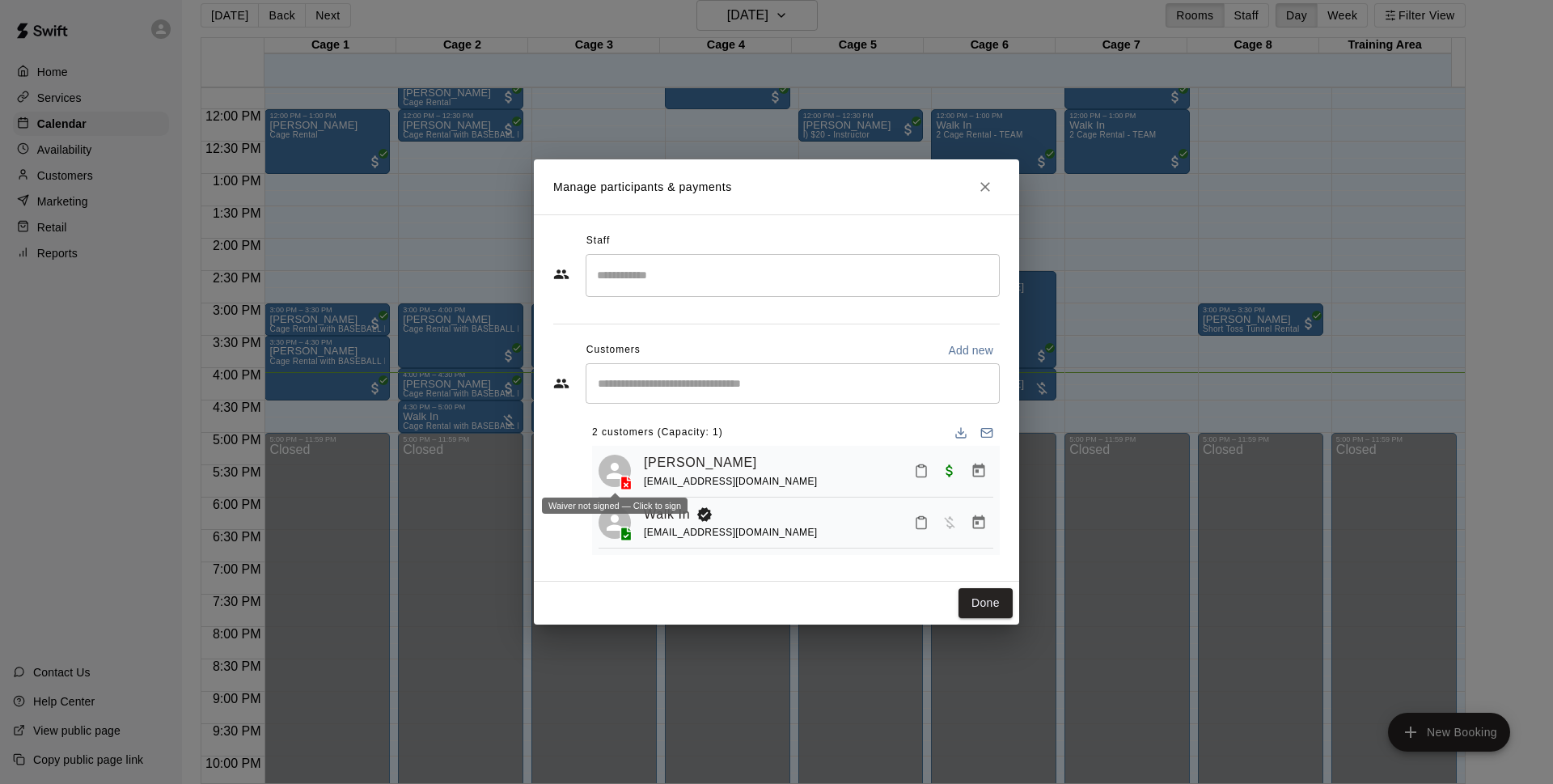
click at [634, 481] on icon at bounding box center [626, 483] width 16 height 16
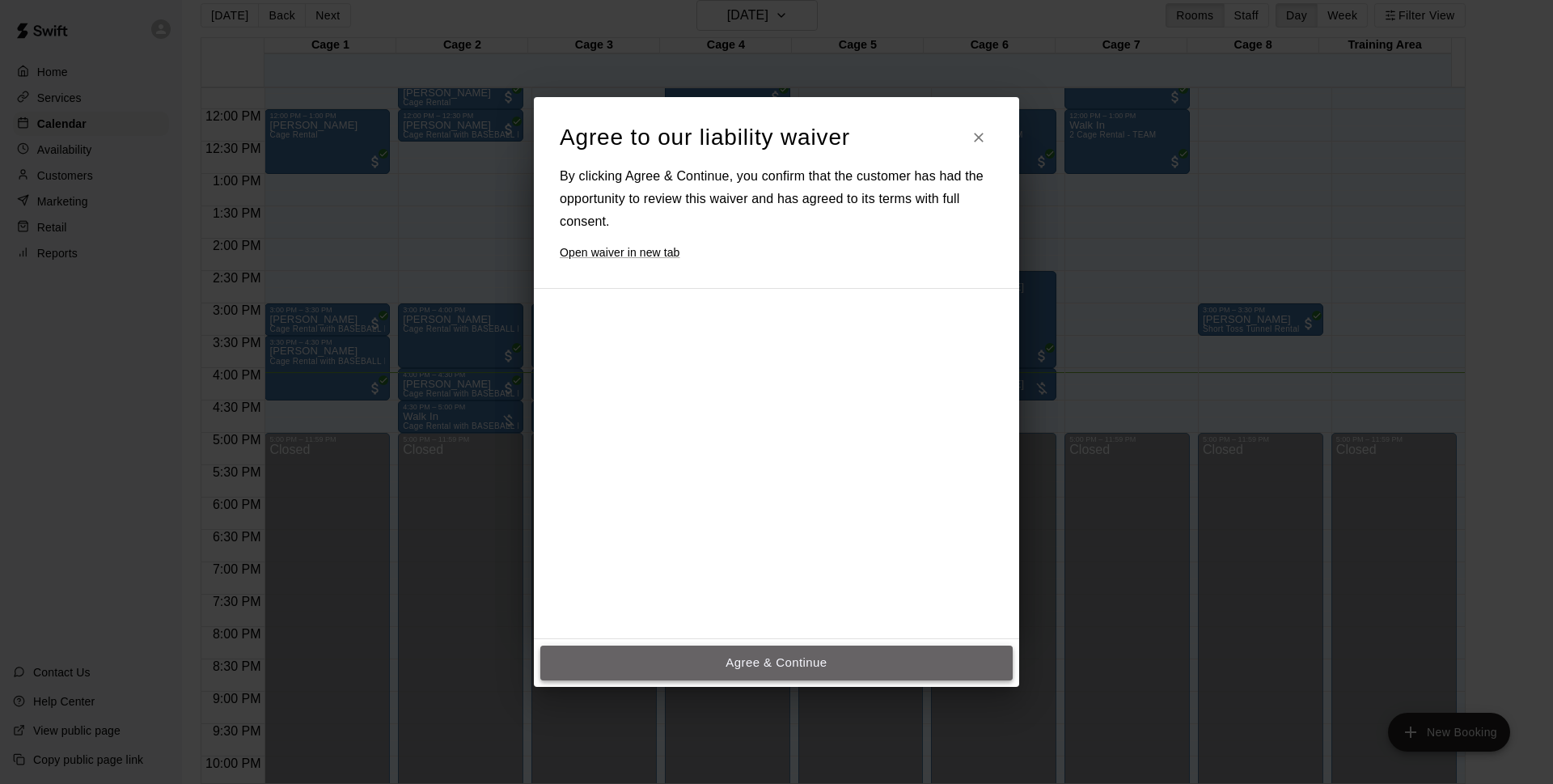
click at [818, 648] on button "Agree & Continue" at bounding box center [776, 663] width 472 height 34
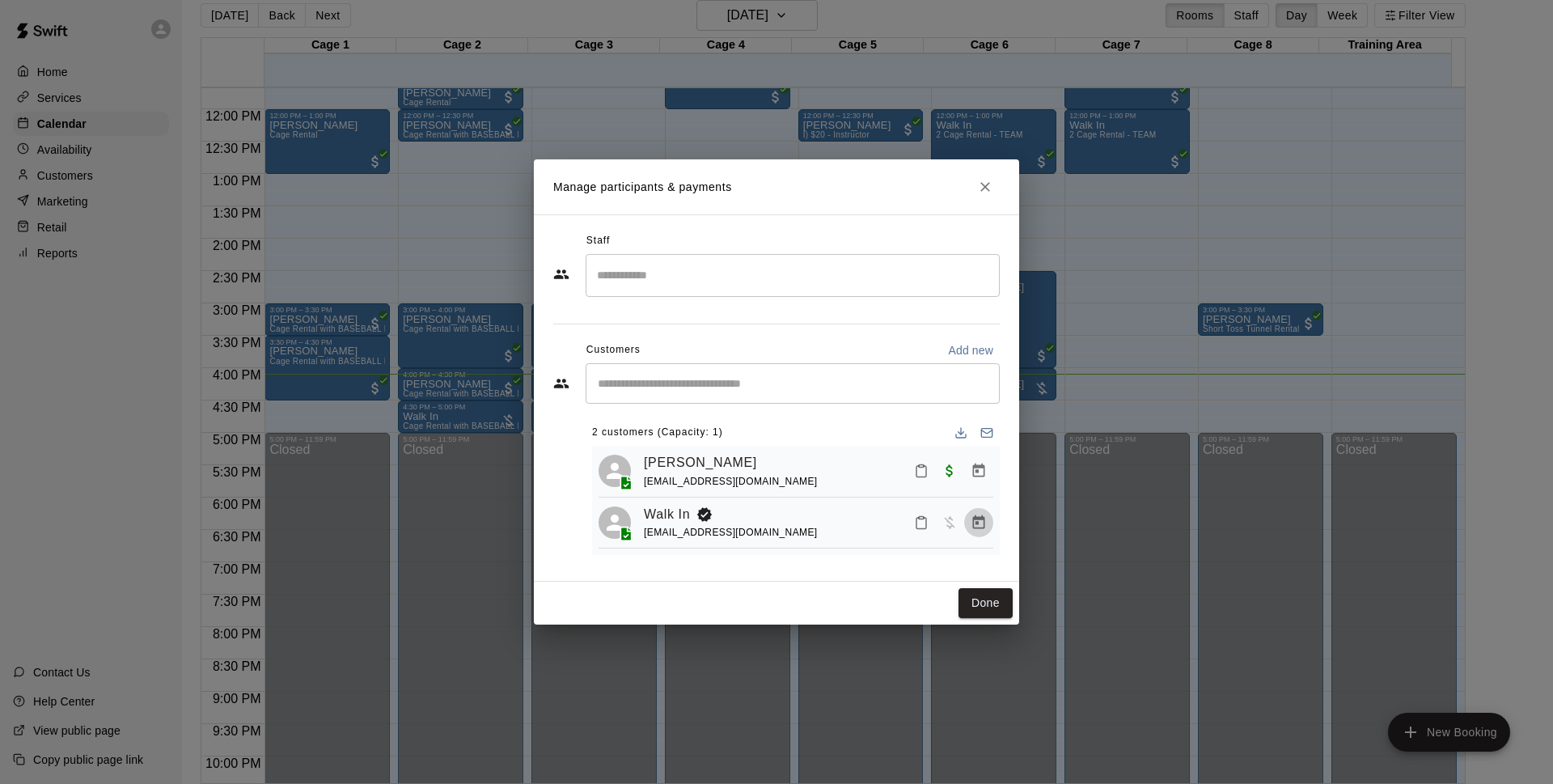
click at [987, 524] on button "Manage bookings & payment" at bounding box center [979, 523] width 29 height 29
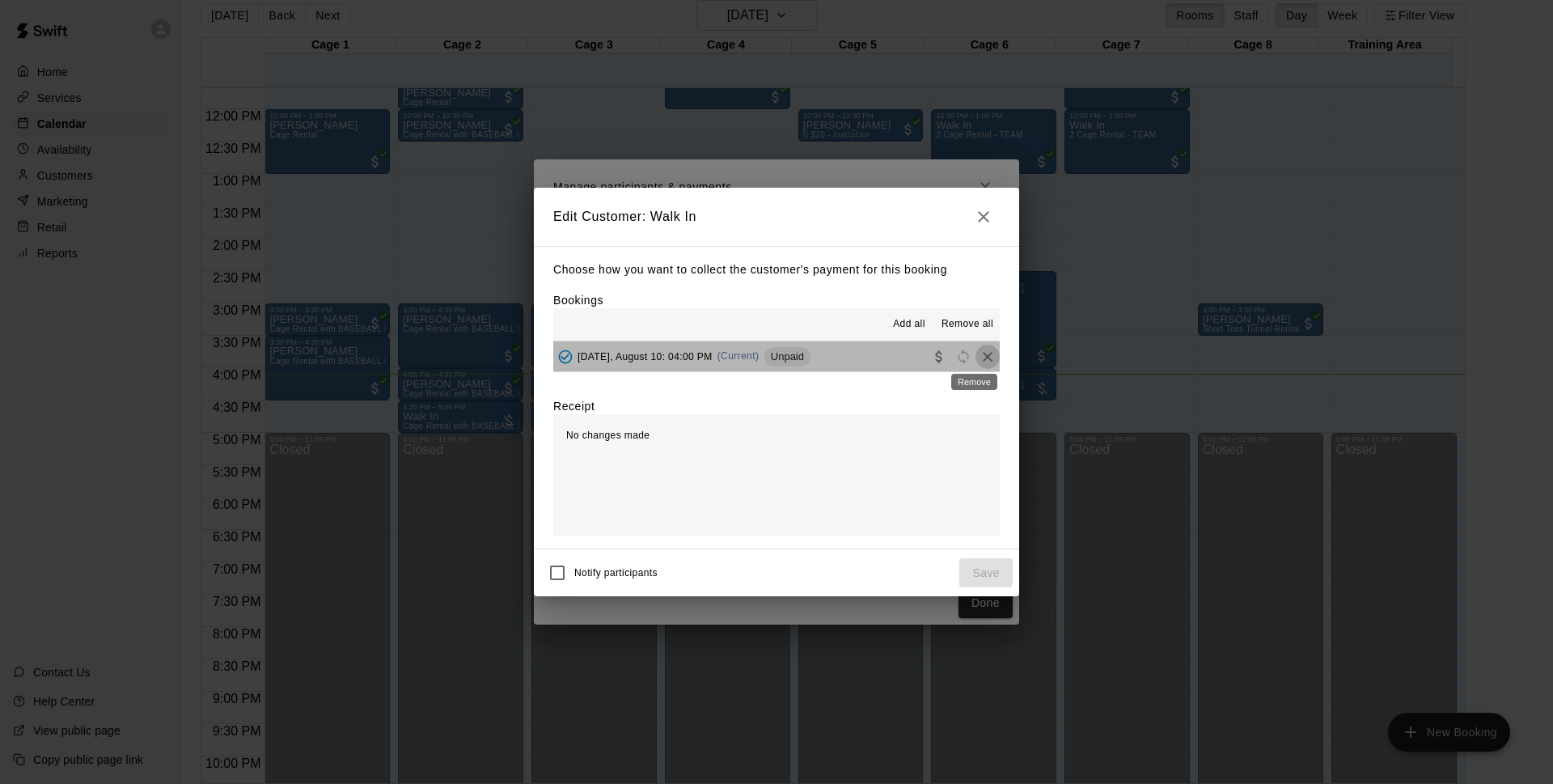
click at [983, 354] on icon "Remove" at bounding box center [987, 356] width 9 height 9
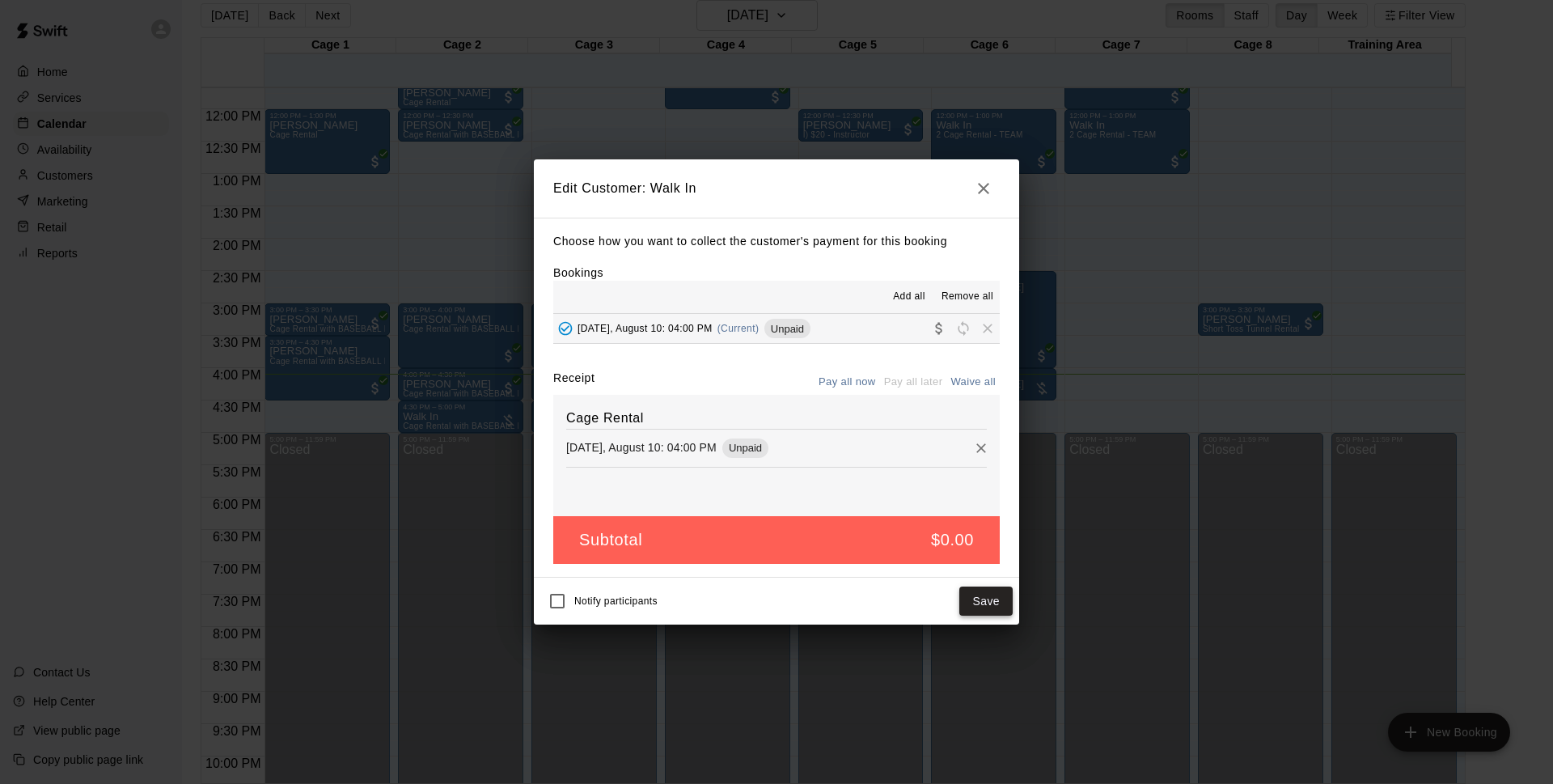
click at [984, 605] on button "Save" at bounding box center [986, 601] width 54 height 30
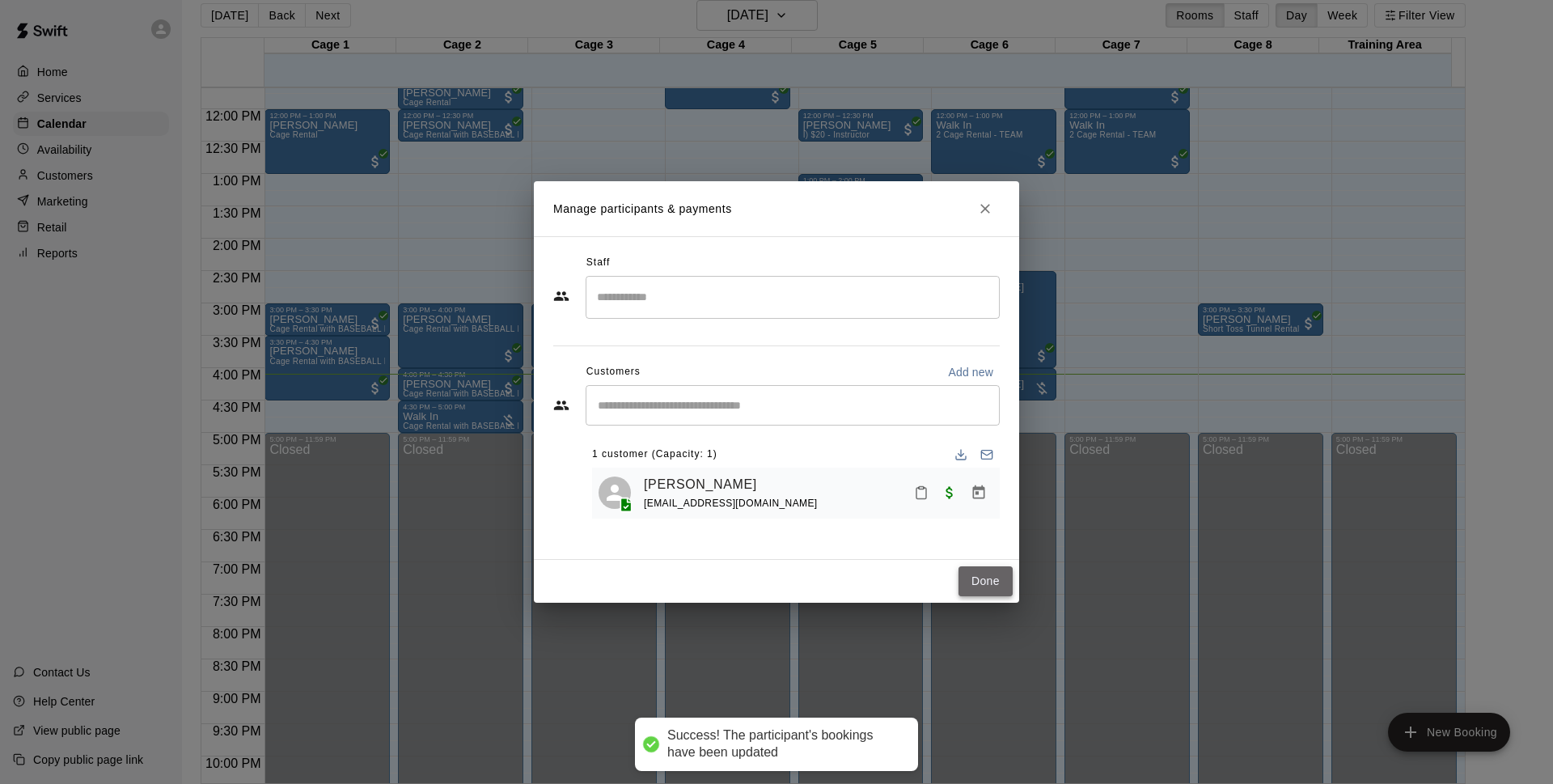
click at [978, 592] on button "Done" at bounding box center [985, 581] width 54 height 30
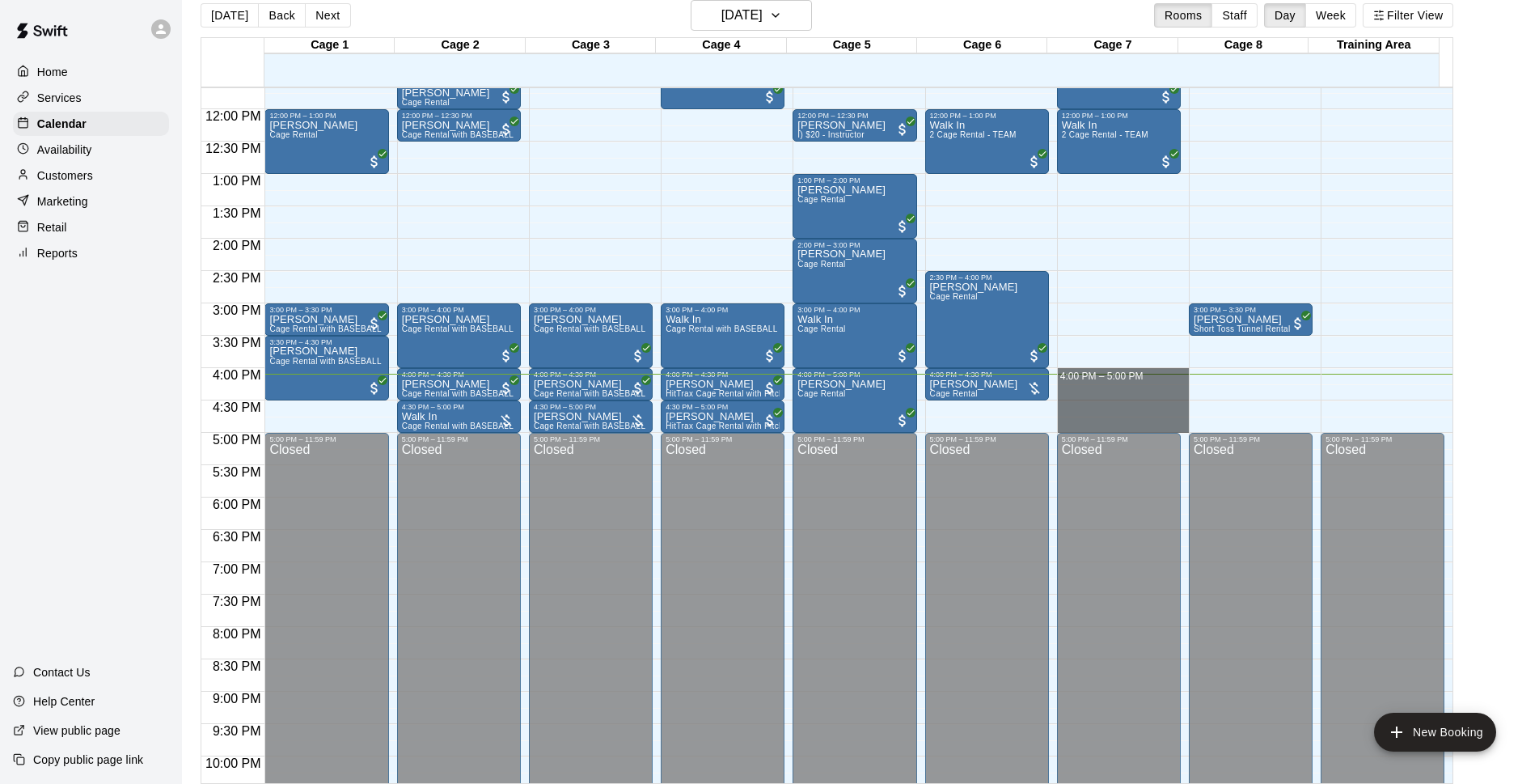
drag, startPoint x: 1070, startPoint y: 374, endPoint x: 1074, endPoint y: 418, distance: 44.2
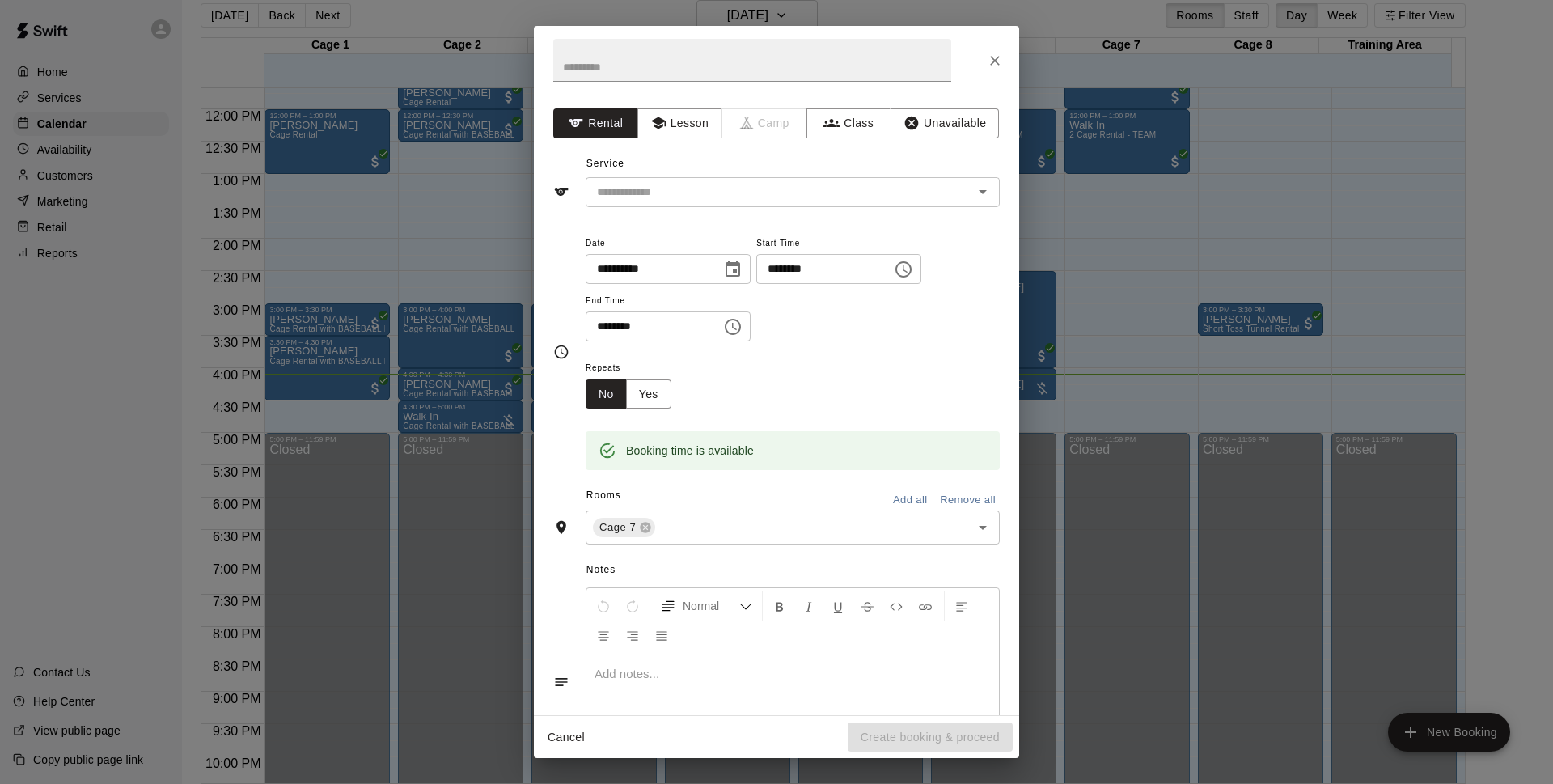
click at [789, 208] on div "**********" at bounding box center [776, 405] width 485 height 620
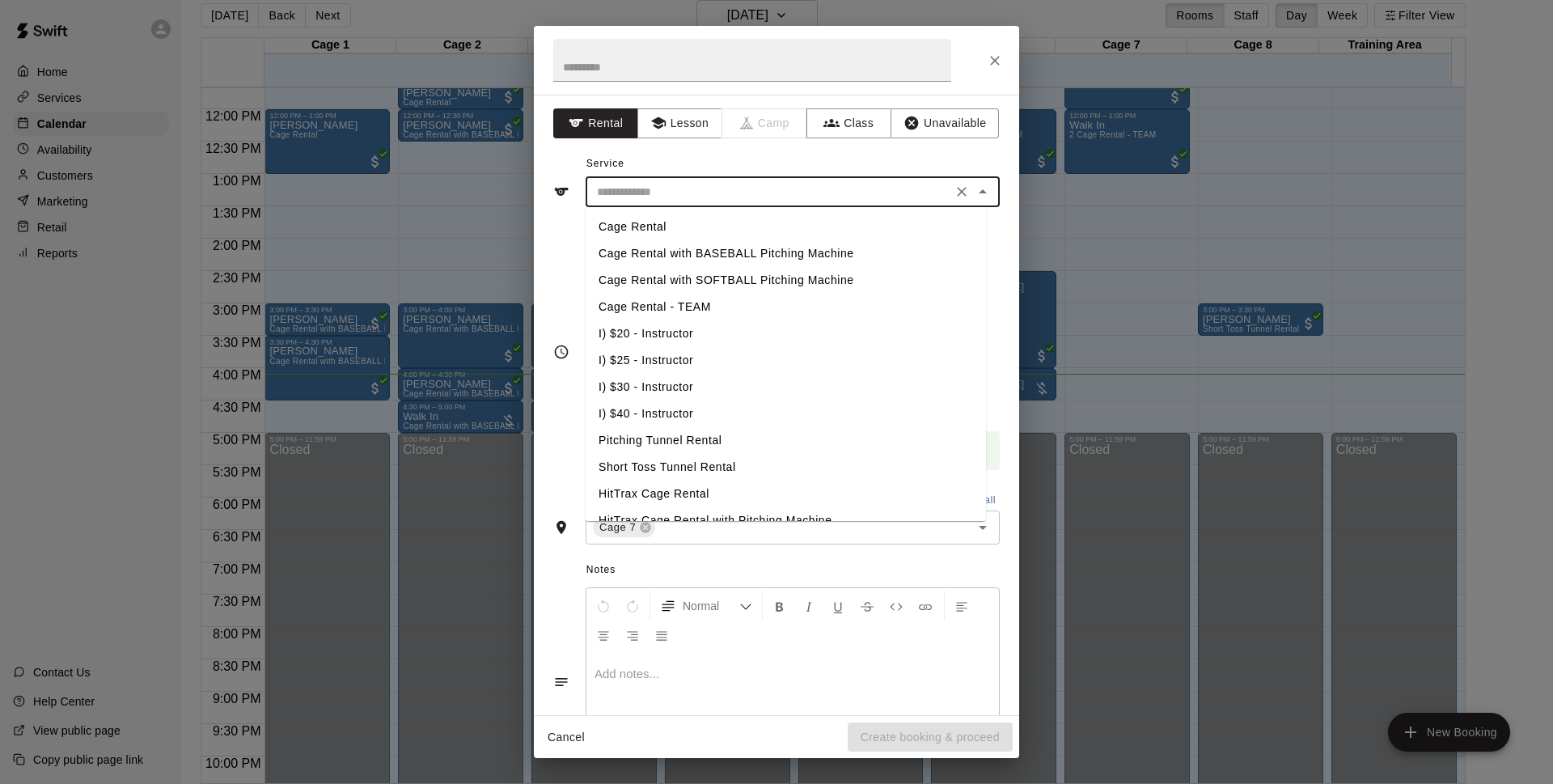
click at [784, 193] on input "text" at bounding box center [769, 192] width 357 height 20
click at [769, 257] on li "Cage Rental with BASEBALL Pitching Machine" at bounding box center [786, 253] width 401 height 26
type input "**********"
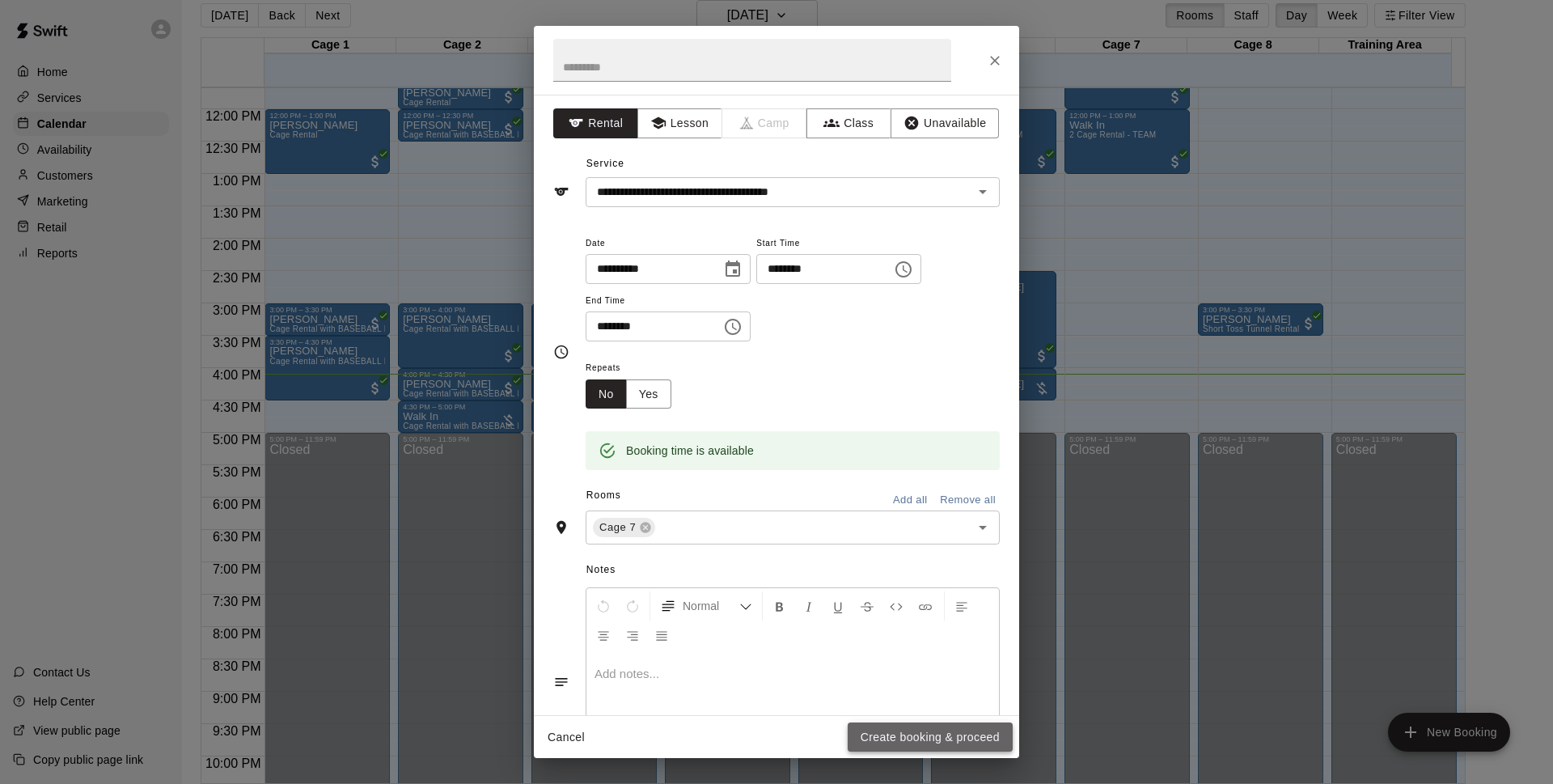
drag, startPoint x: 897, startPoint y: 735, endPoint x: 1005, endPoint y: 307, distance: 441.4
click at [900, 735] on button "Create booking & proceed" at bounding box center [930, 737] width 165 height 30
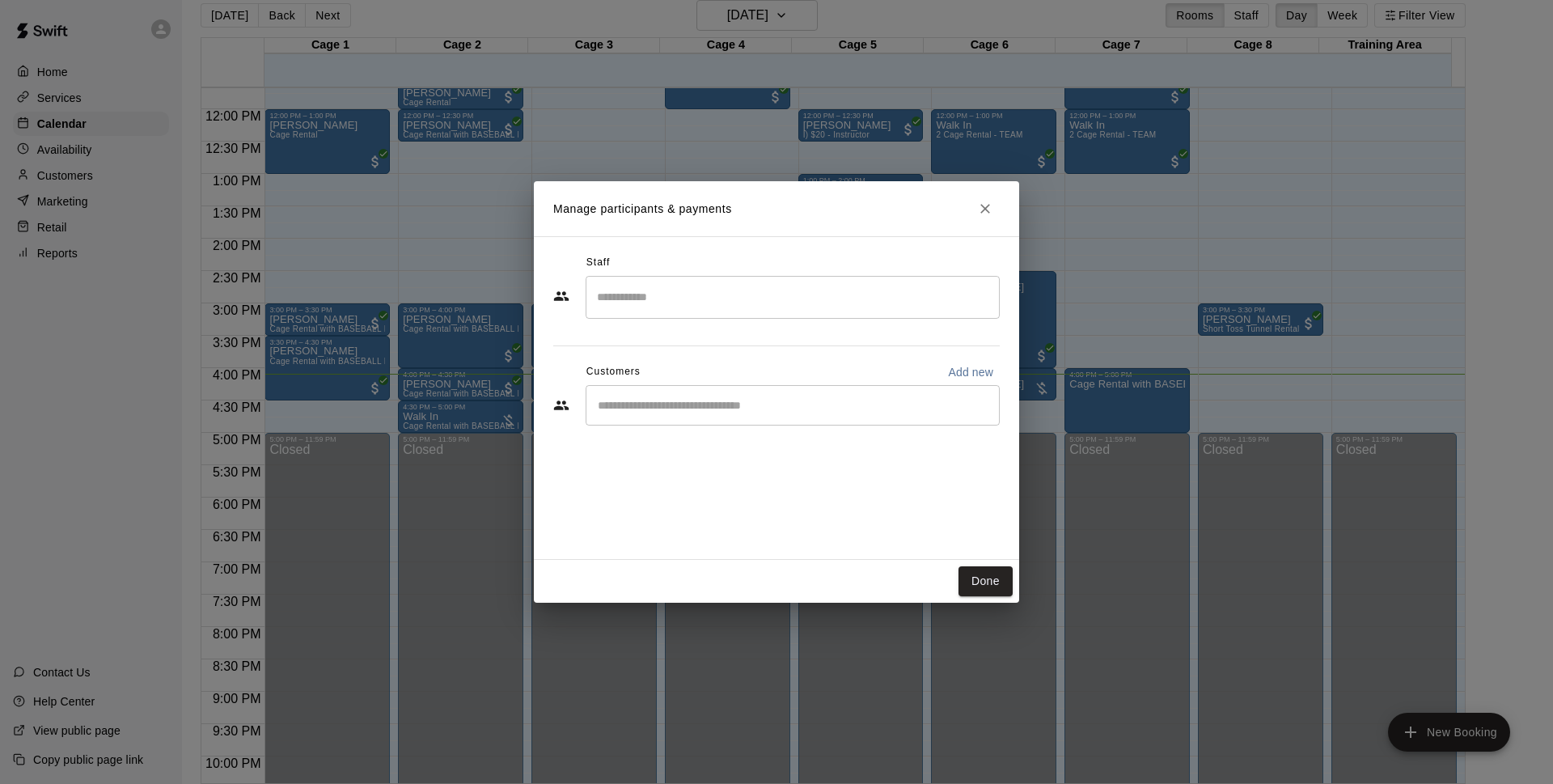
click at [713, 421] on div "​" at bounding box center [793, 405] width 414 height 40
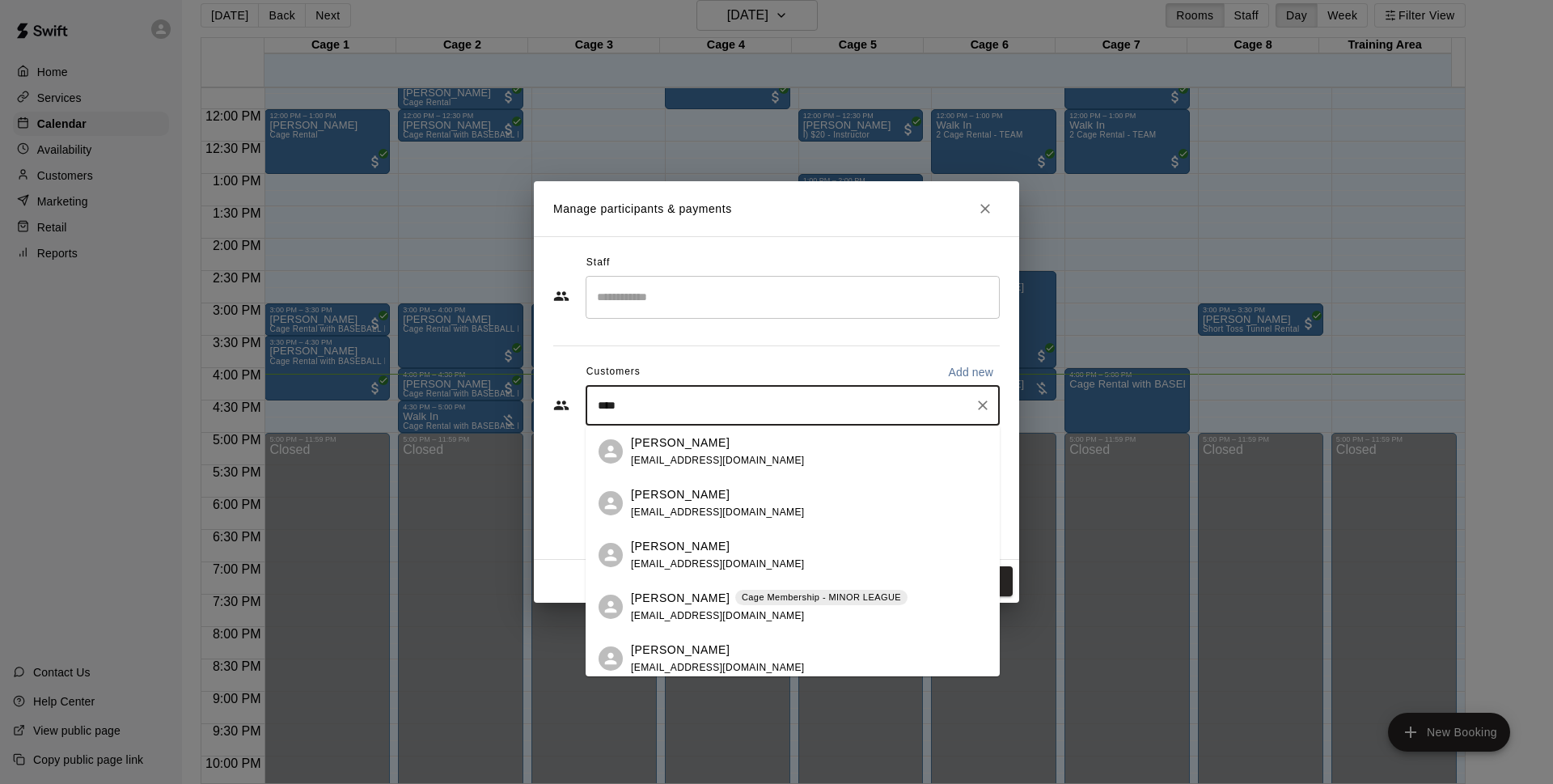
type input "****"
click at [729, 656] on div "[PERSON_NAME]" at bounding box center [718, 650] width 174 height 17
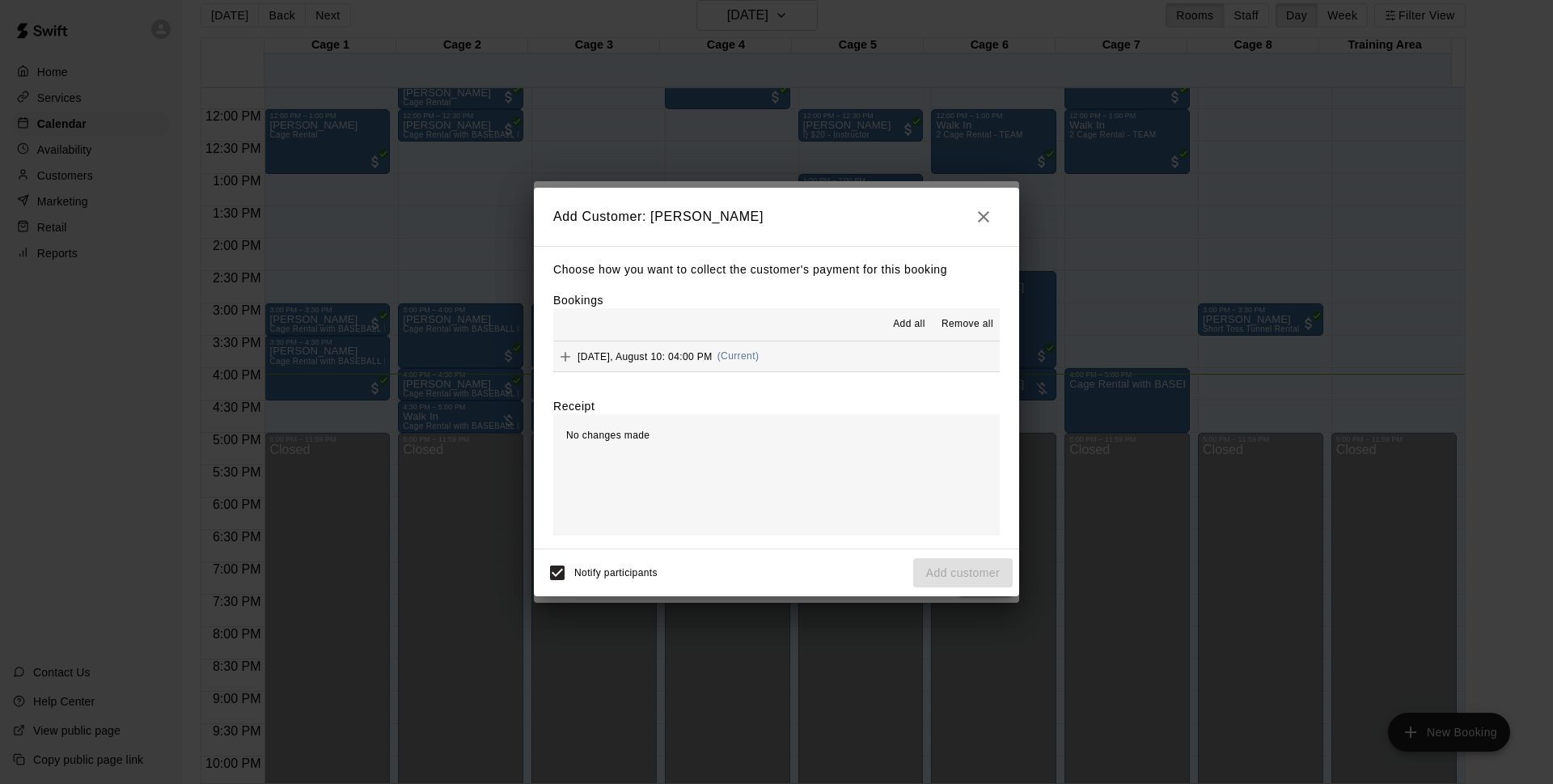
click at [794, 365] on button "[DATE], August 10: 04:00 PM (Current)" at bounding box center [776, 356] width 447 height 30
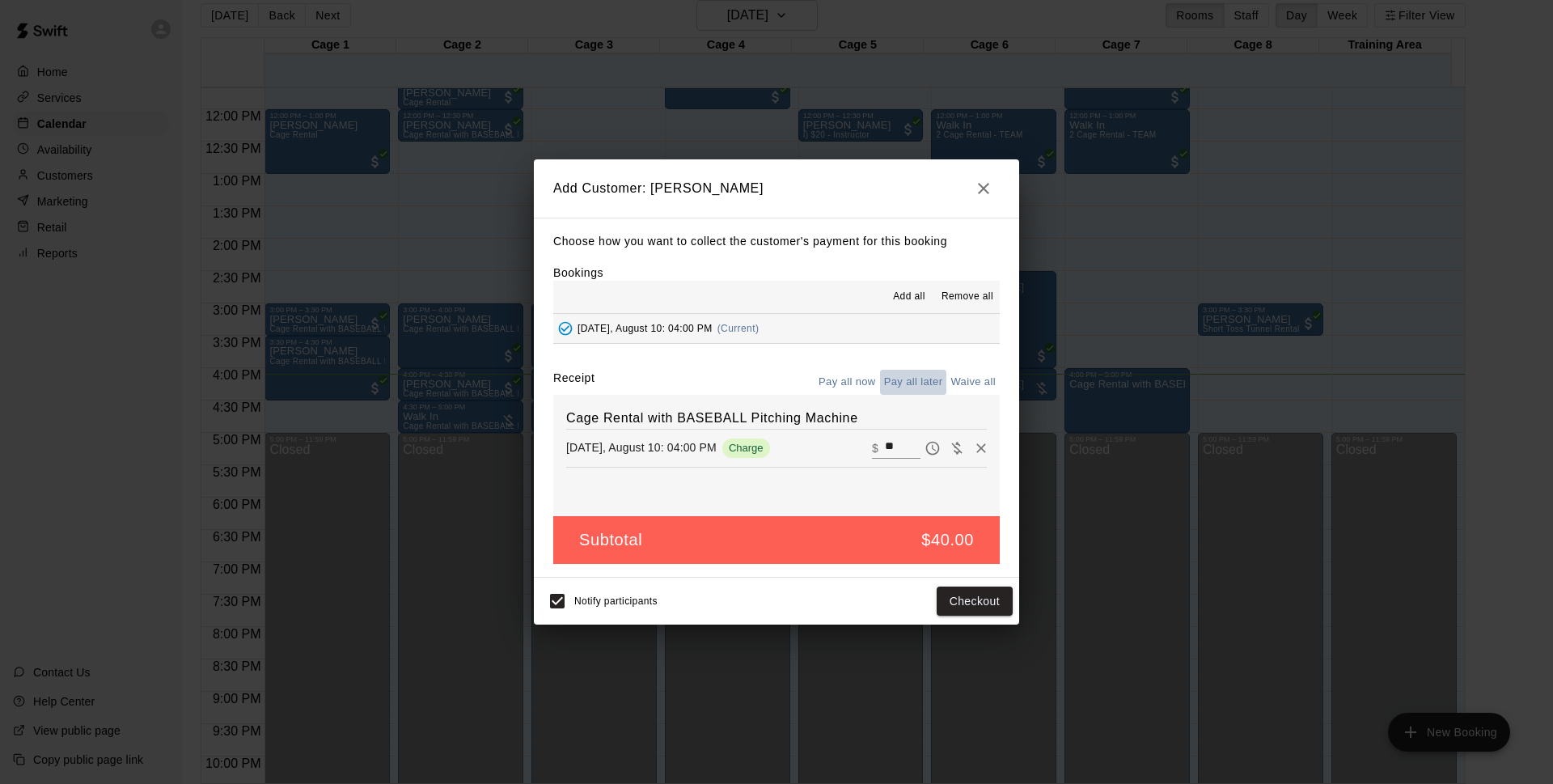
click at [911, 388] on button "Pay all later" at bounding box center [913, 382] width 67 height 25
click at [859, 383] on button "Pay all now" at bounding box center [847, 382] width 66 height 25
click at [994, 594] on button "Checkout" at bounding box center [975, 601] width 76 height 30
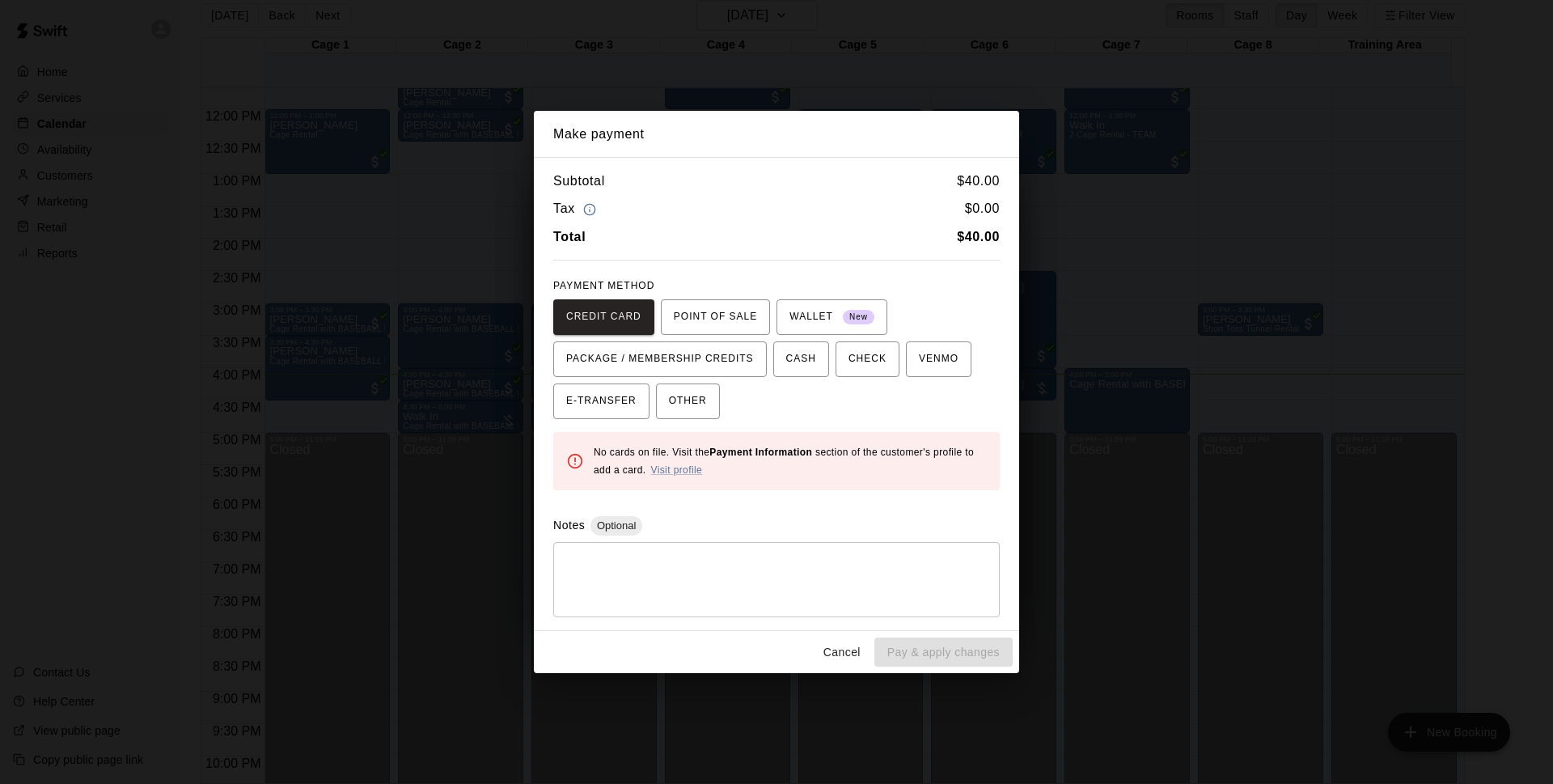
click at [652, 397] on div "CREDIT CARD POINT OF SALE WALLET New PACKAGE / MEMBERSHIP CREDITS CASH CHECK VE…" at bounding box center [776, 359] width 447 height 120
click at [677, 397] on span "OTHER" at bounding box center [688, 401] width 38 height 26
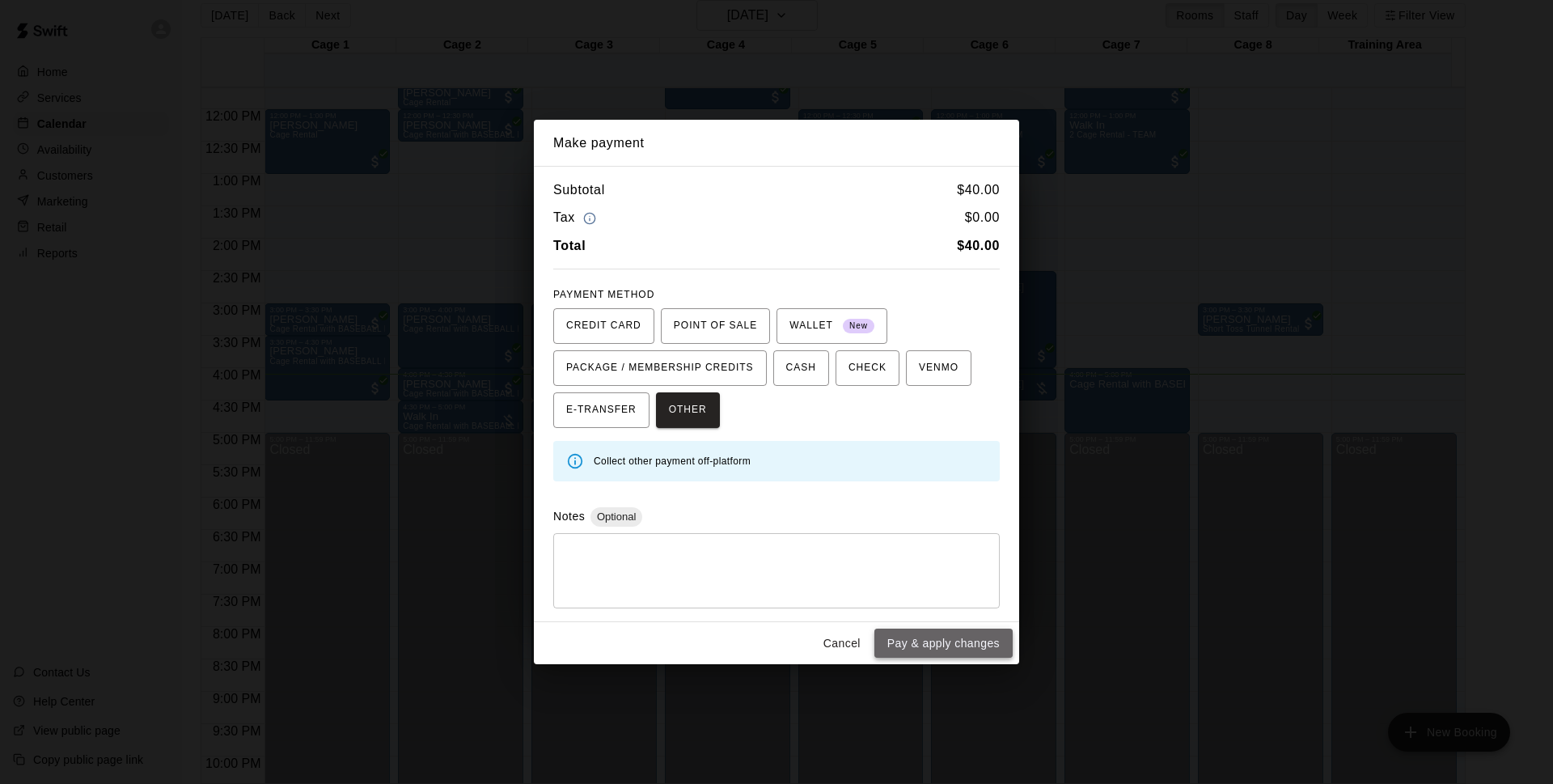
click at [948, 647] on button "Pay & apply changes" at bounding box center [944, 643] width 138 height 30
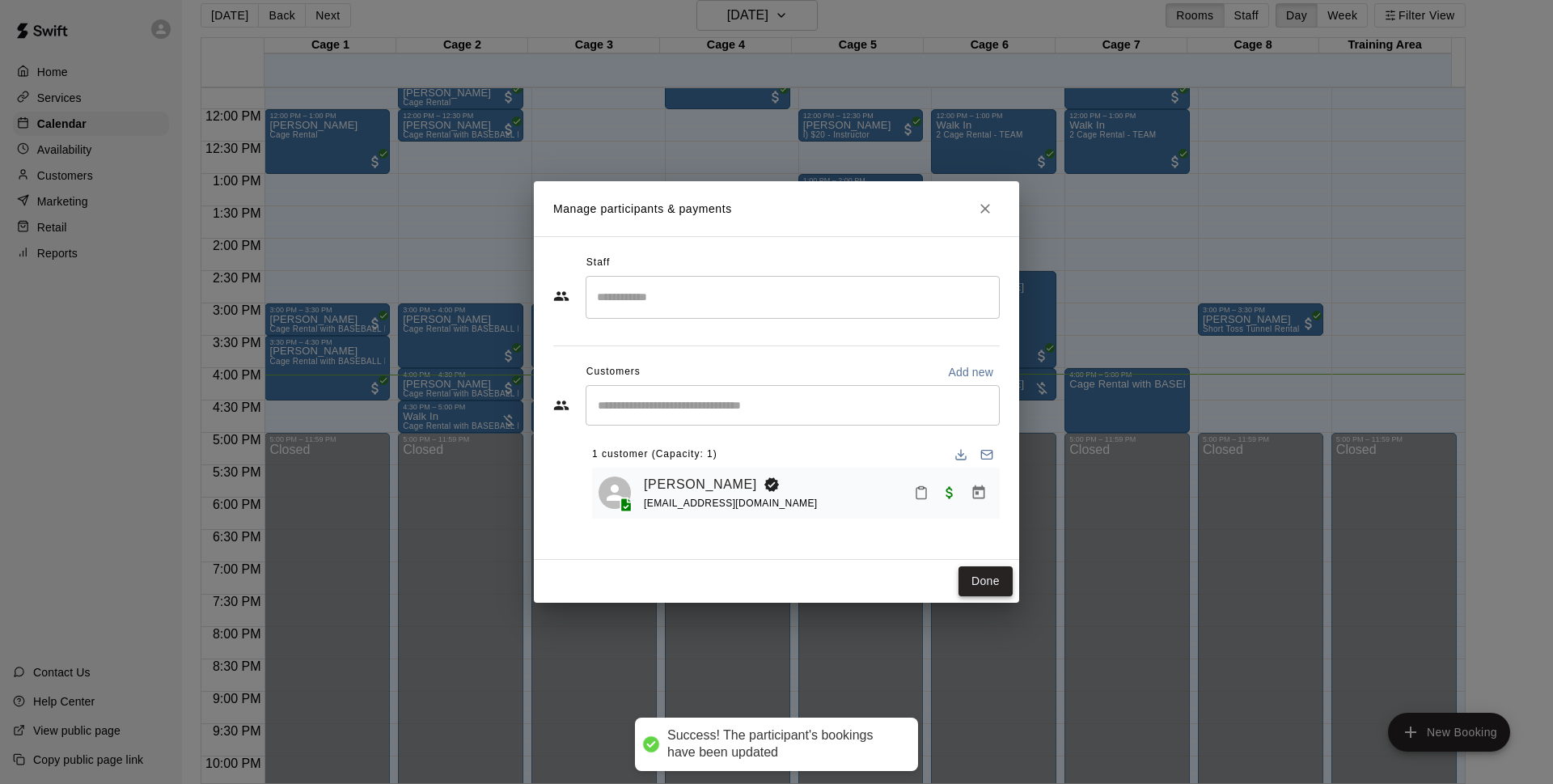
click at [993, 589] on button "Done" at bounding box center [985, 581] width 54 height 30
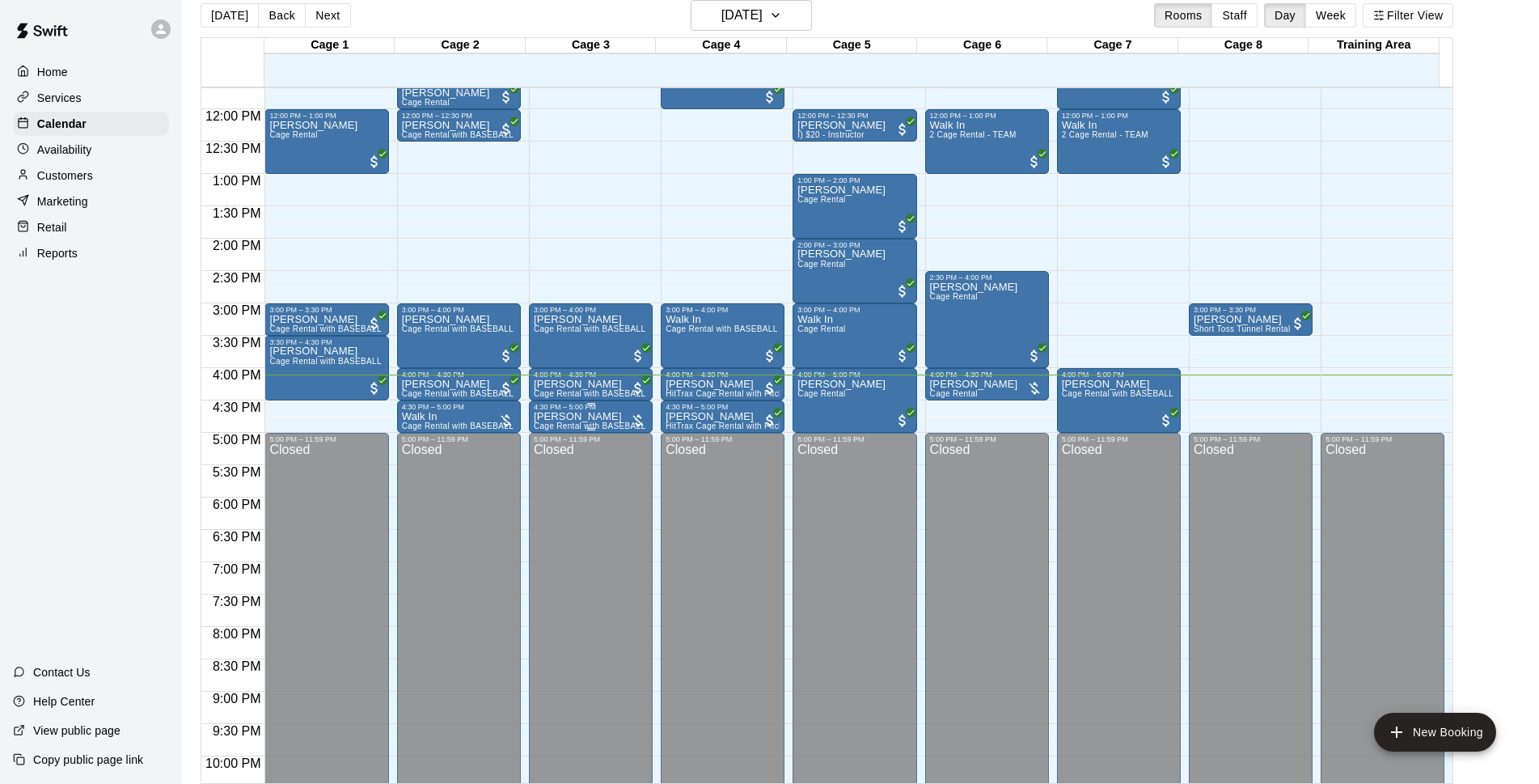
click at [588, 417] on p "[PERSON_NAME]" at bounding box center [591, 417] width 114 height 0
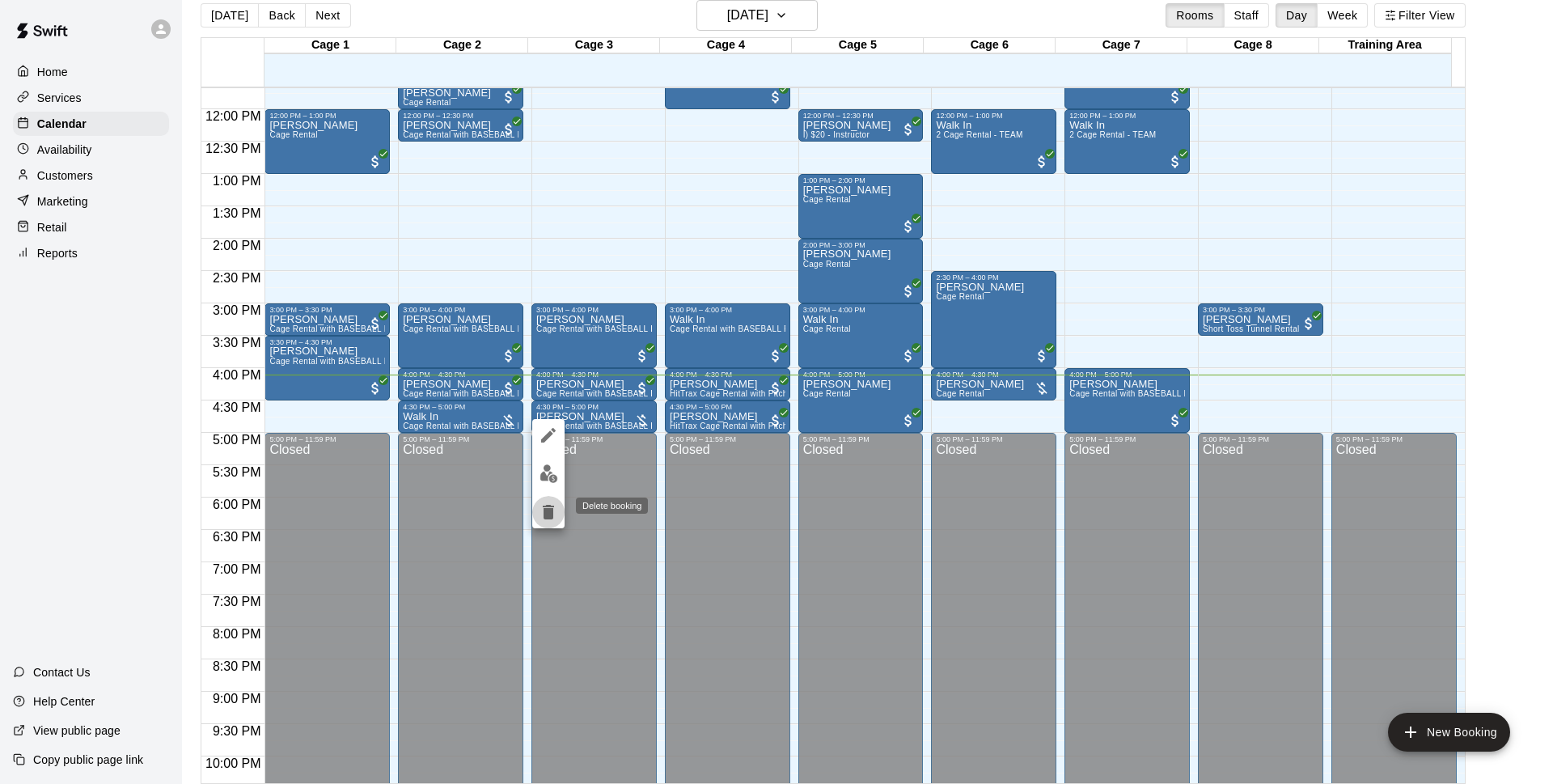
click at [538, 515] on button "delete" at bounding box center [548, 512] width 32 height 32
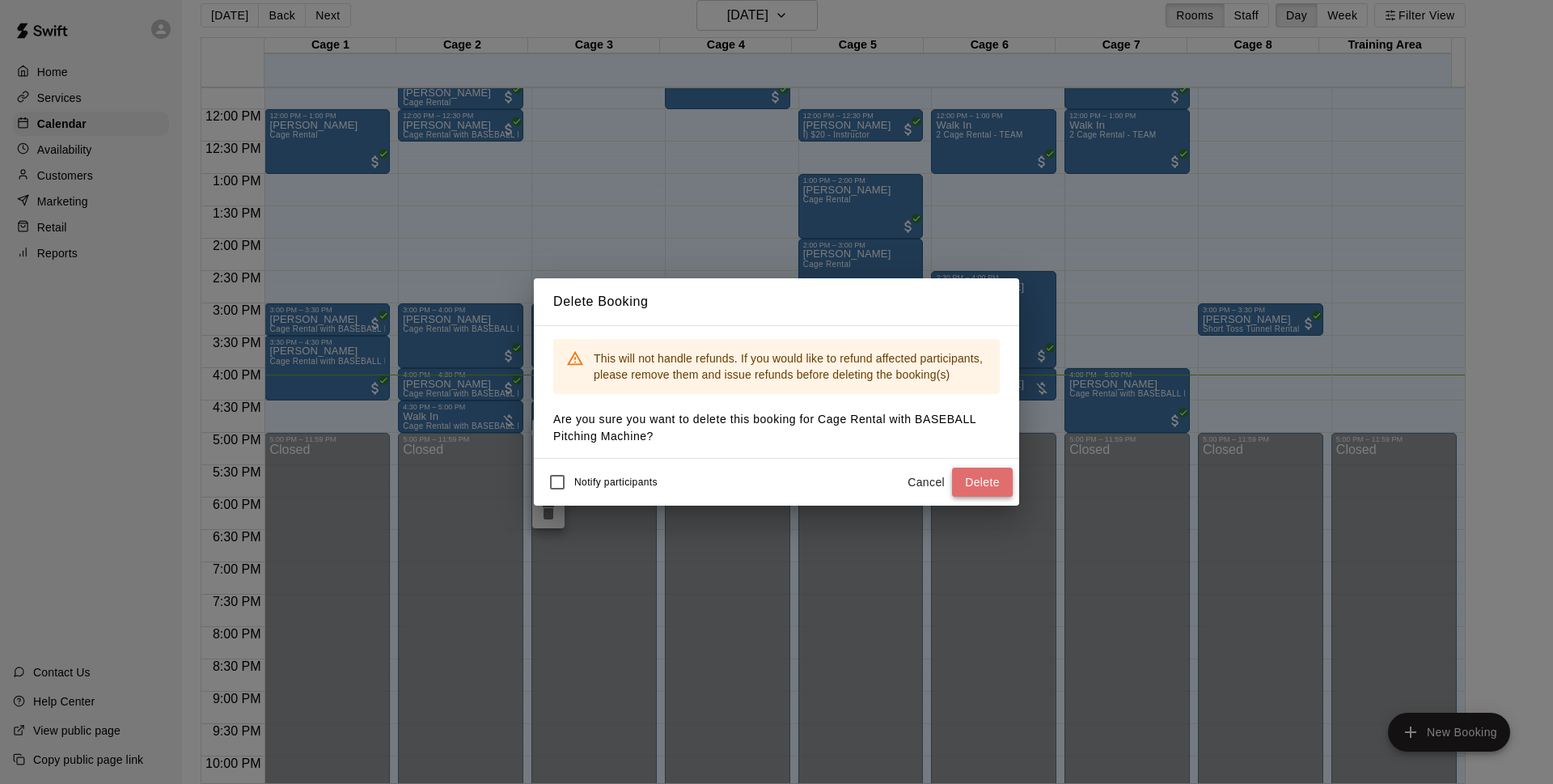
click at [994, 483] on button "Delete" at bounding box center [982, 482] width 61 height 30
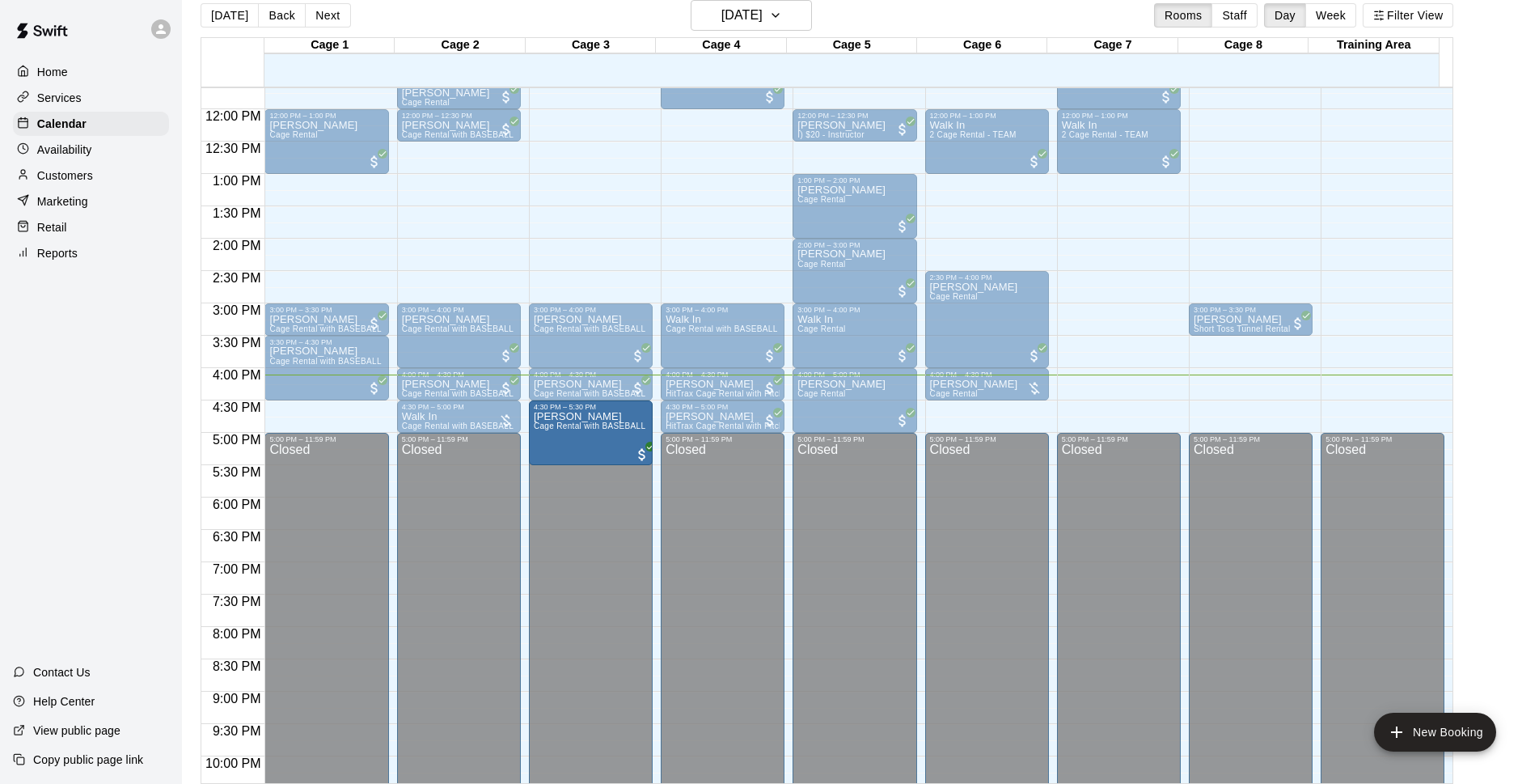
drag, startPoint x: 623, startPoint y: 414, endPoint x: 587, endPoint y: 450, distance: 50.9
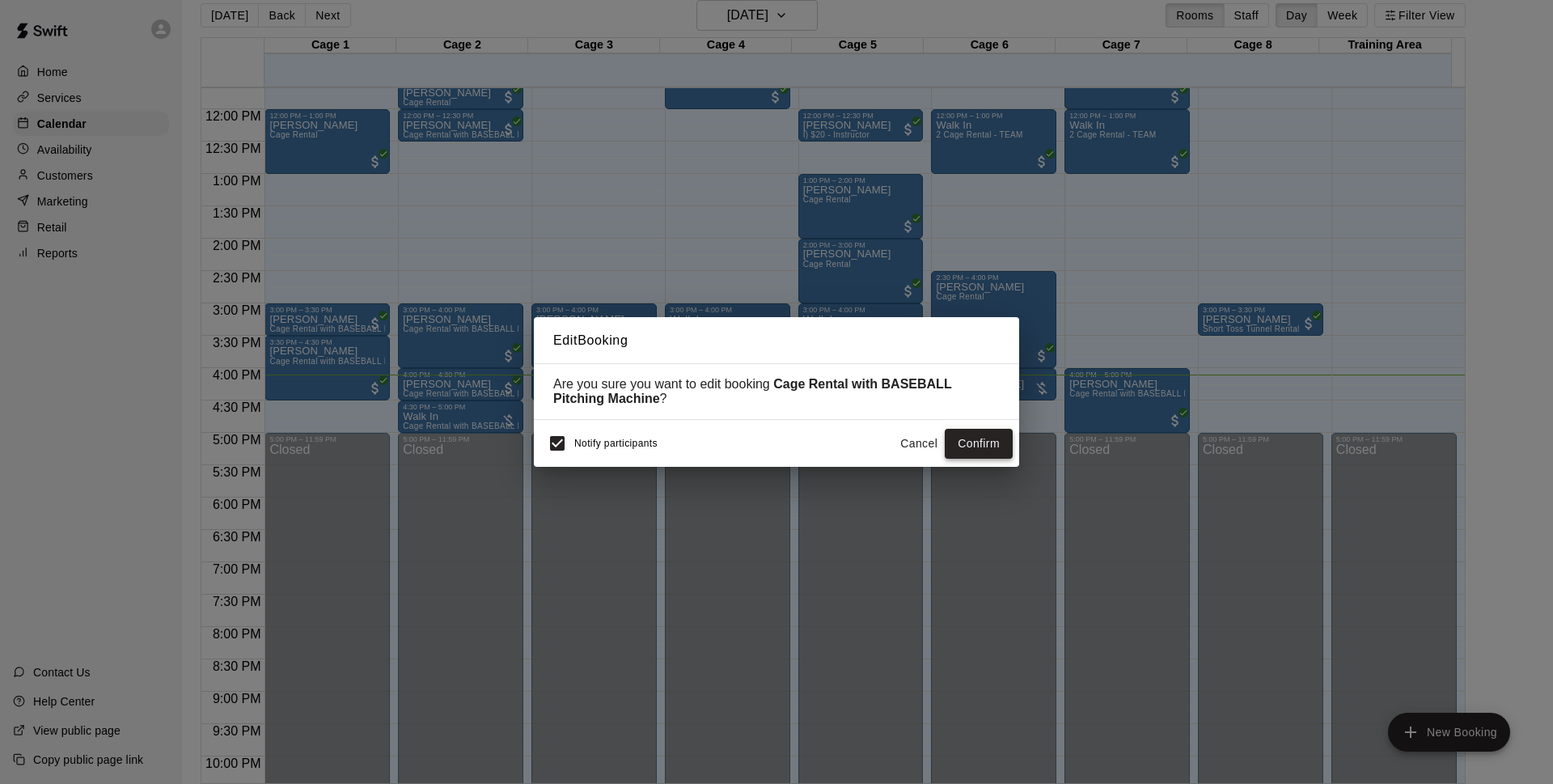
click at [979, 454] on button "Confirm" at bounding box center [979, 443] width 68 height 30
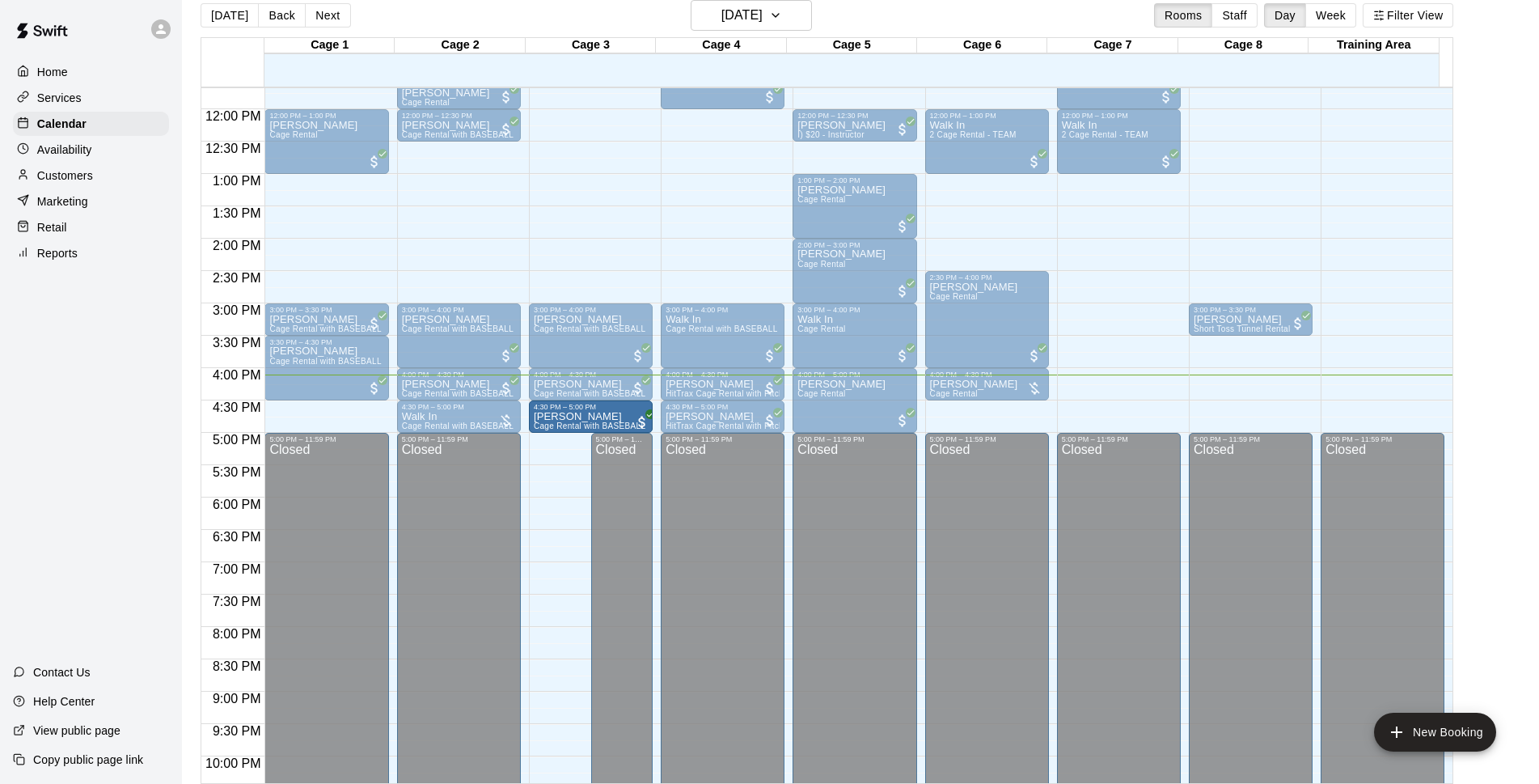
drag, startPoint x: 579, startPoint y: 464, endPoint x: 579, endPoint y: 439, distance: 25.0
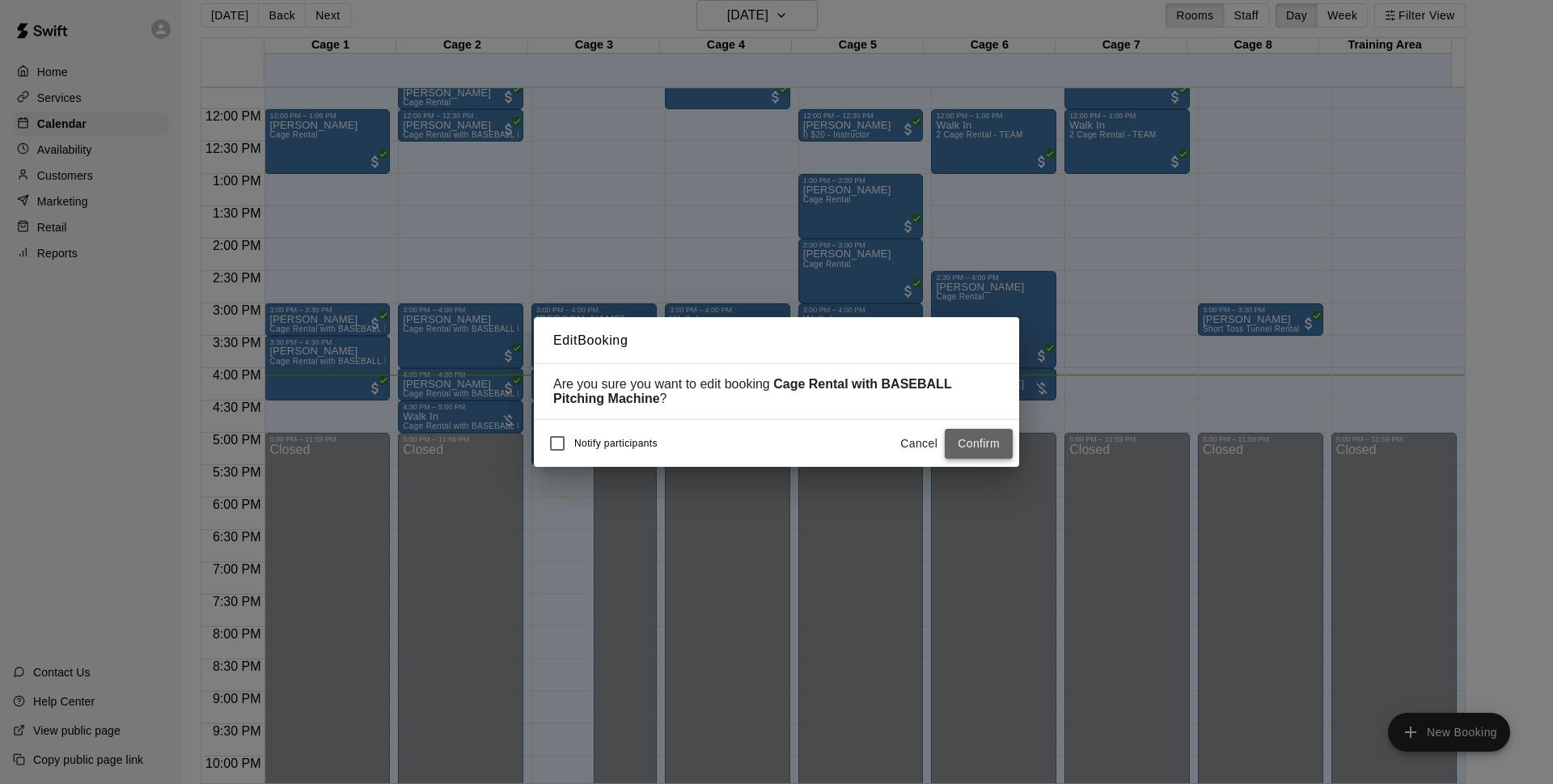
click at [979, 452] on button "Confirm" at bounding box center [979, 443] width 68 height 30
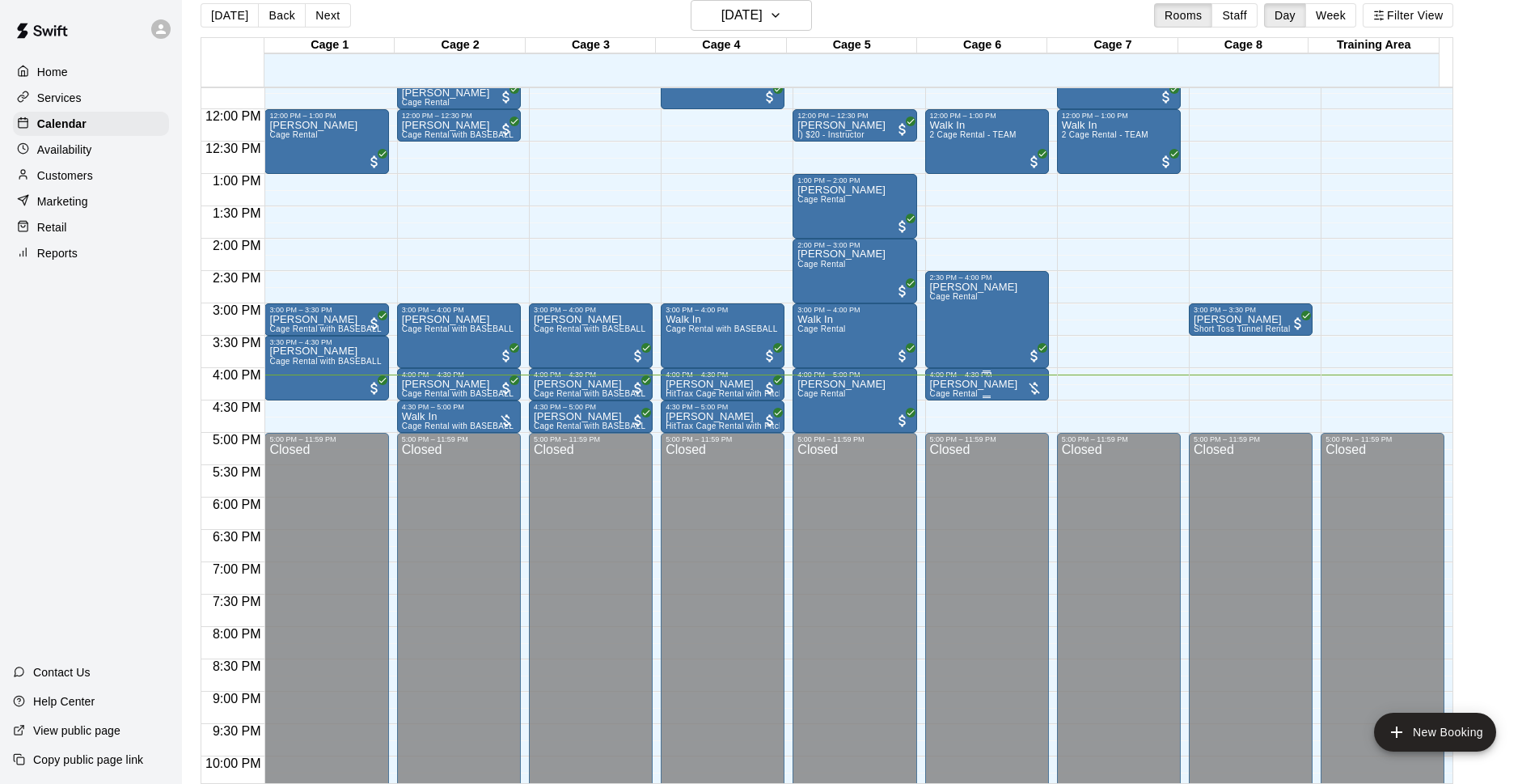
click at [996, 393] on div "[PERSON_NAME] Cage Rental" at bounding box center [987, 770] width 114 height 784
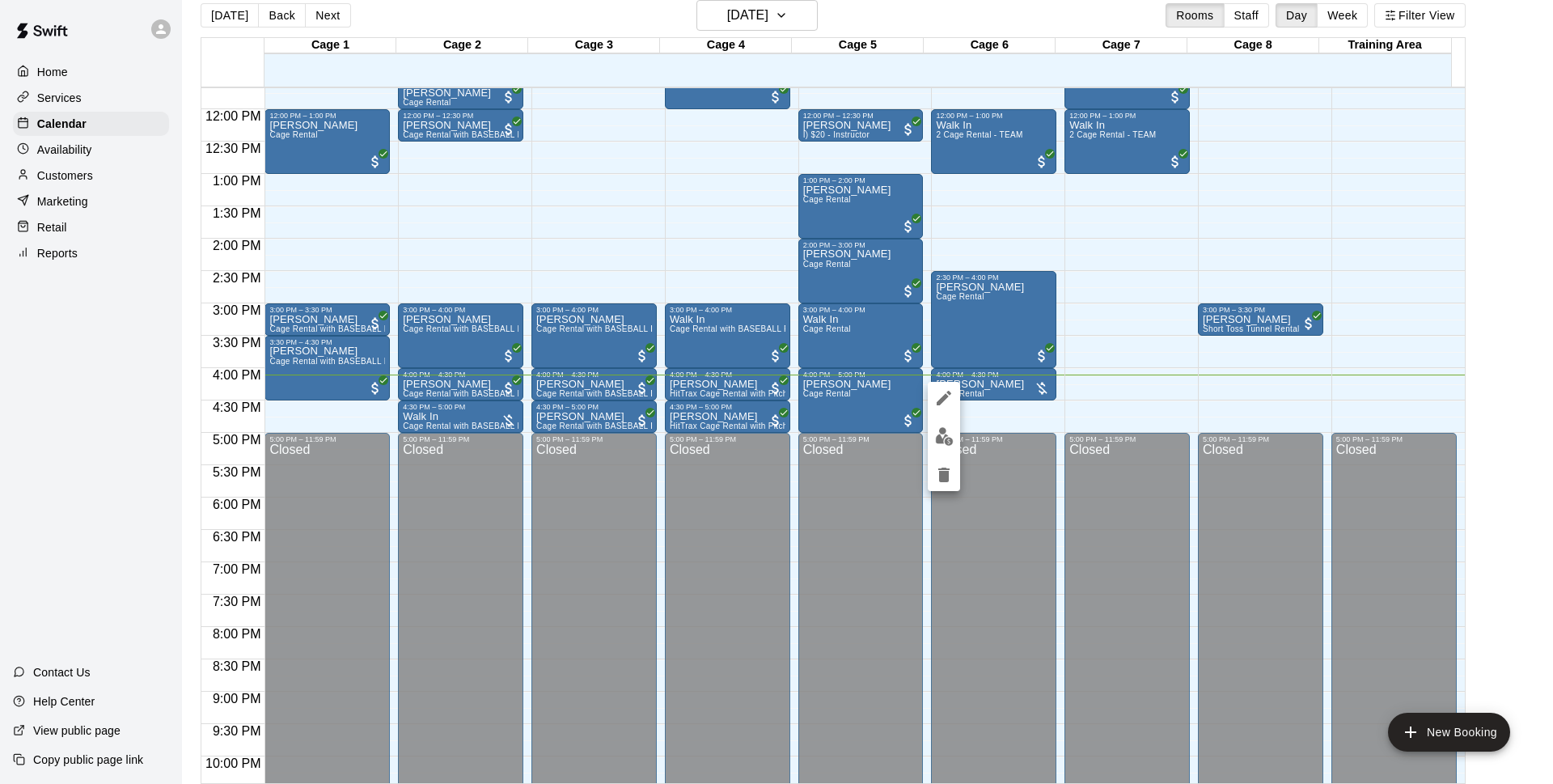
click at [1045, 398] on div at bounding box center [776, 392] width 1553 height 784
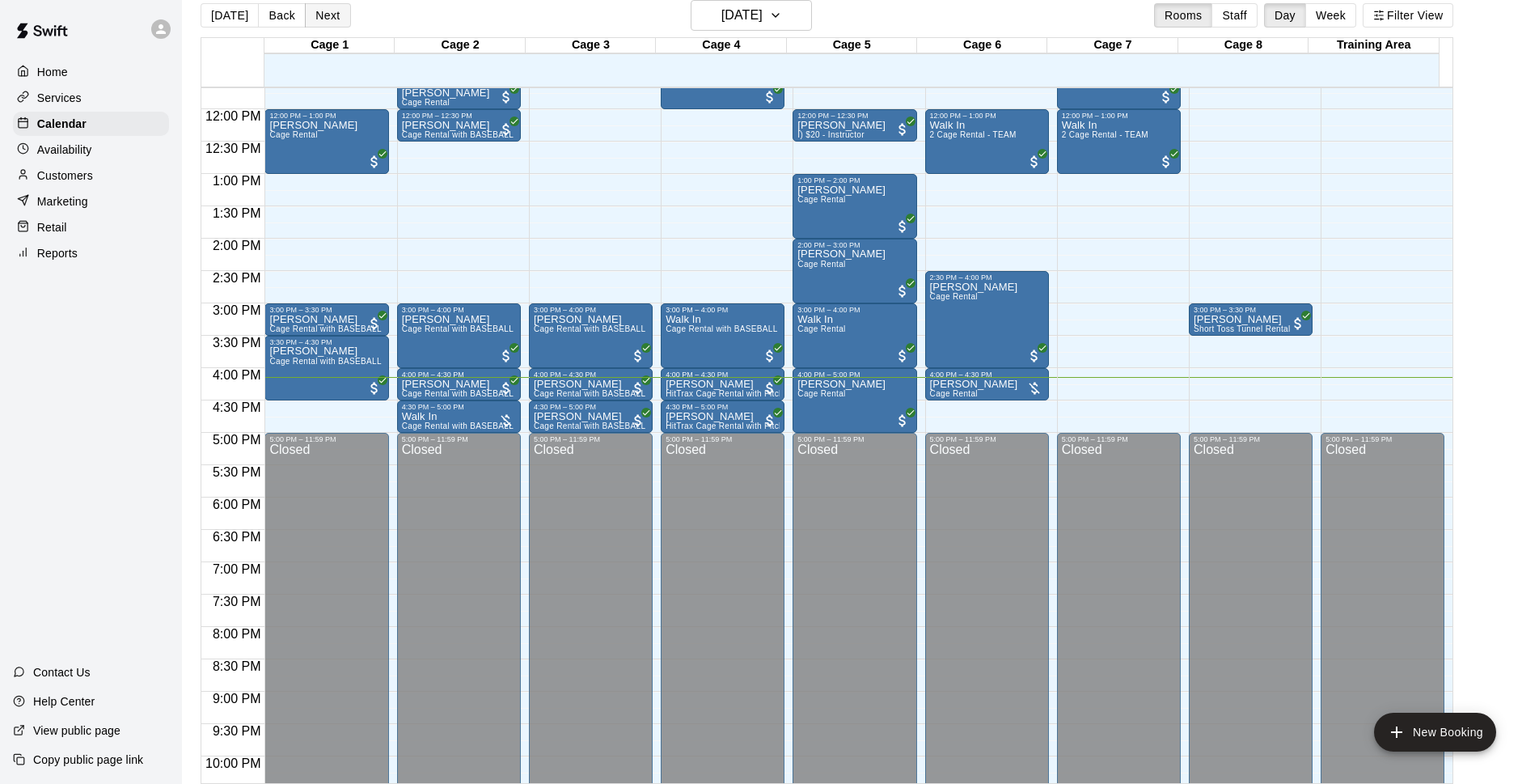
click at [319, 13] on button "Next" at bounding box center [327, 15] width 45 height 24
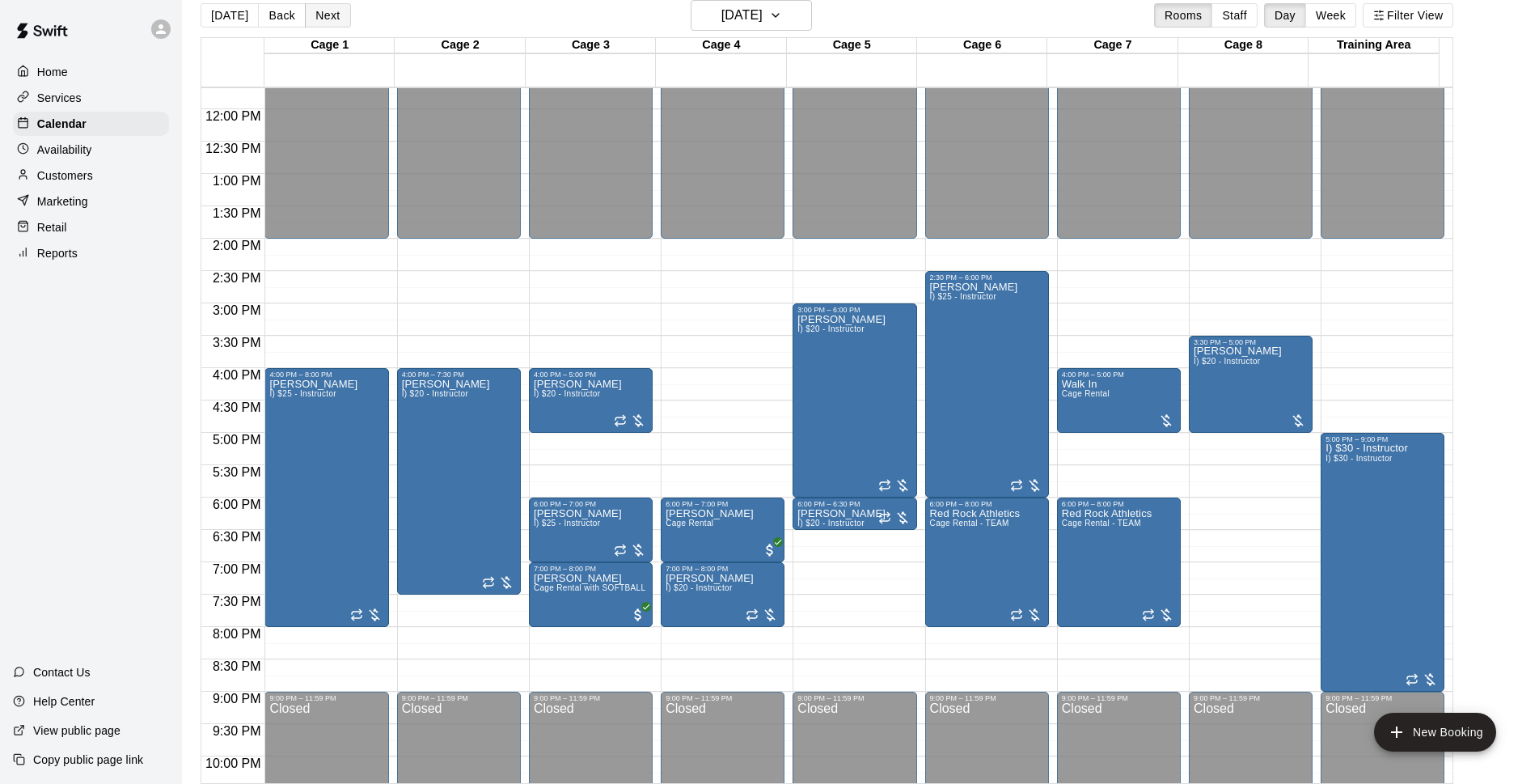
click at [322, 13] on button "Next" at bounding box center [327, 15] width 45 height 24
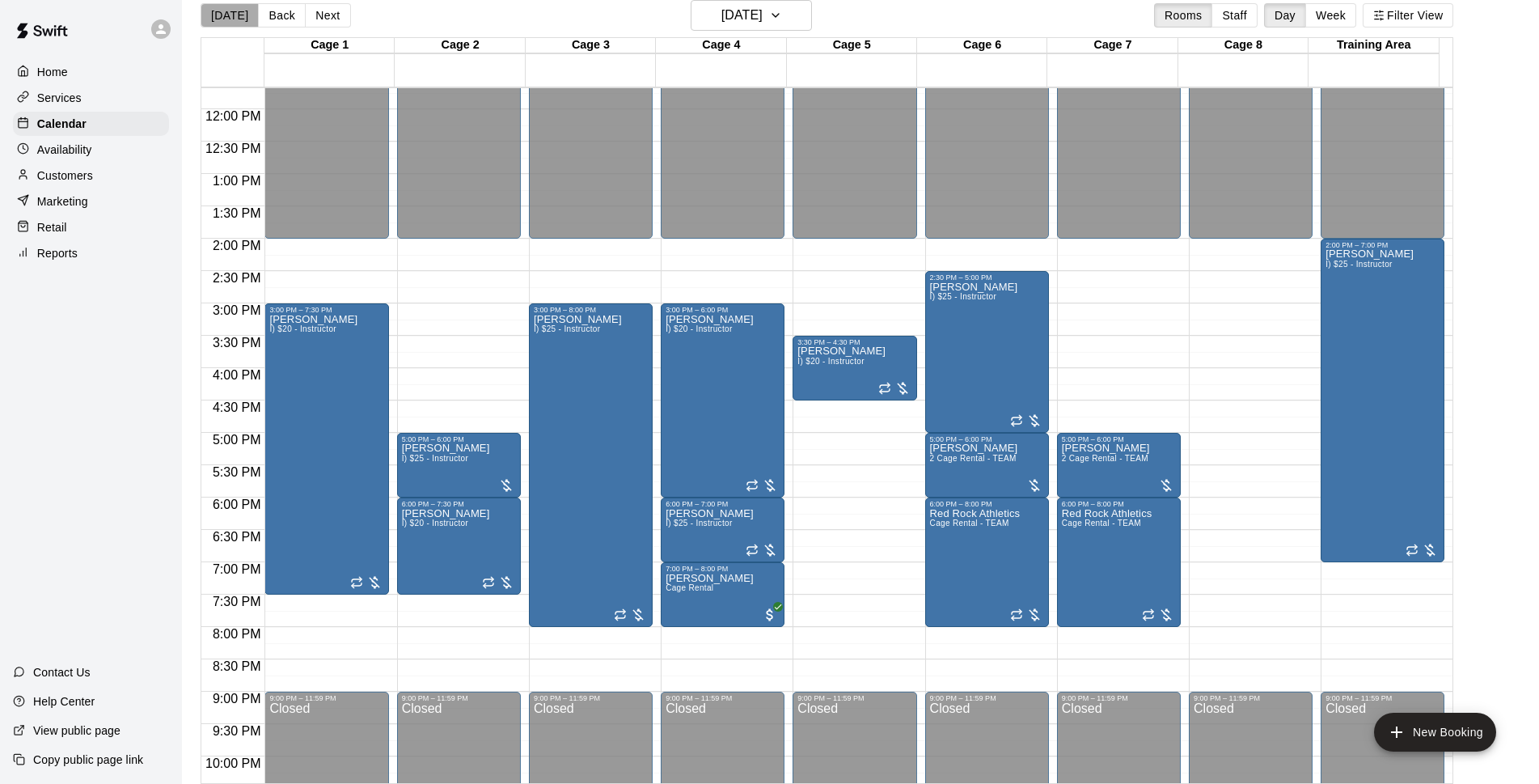
click at [230, 13] on button "[DATE]" at bounding box center [230, 15] width 58 height 24
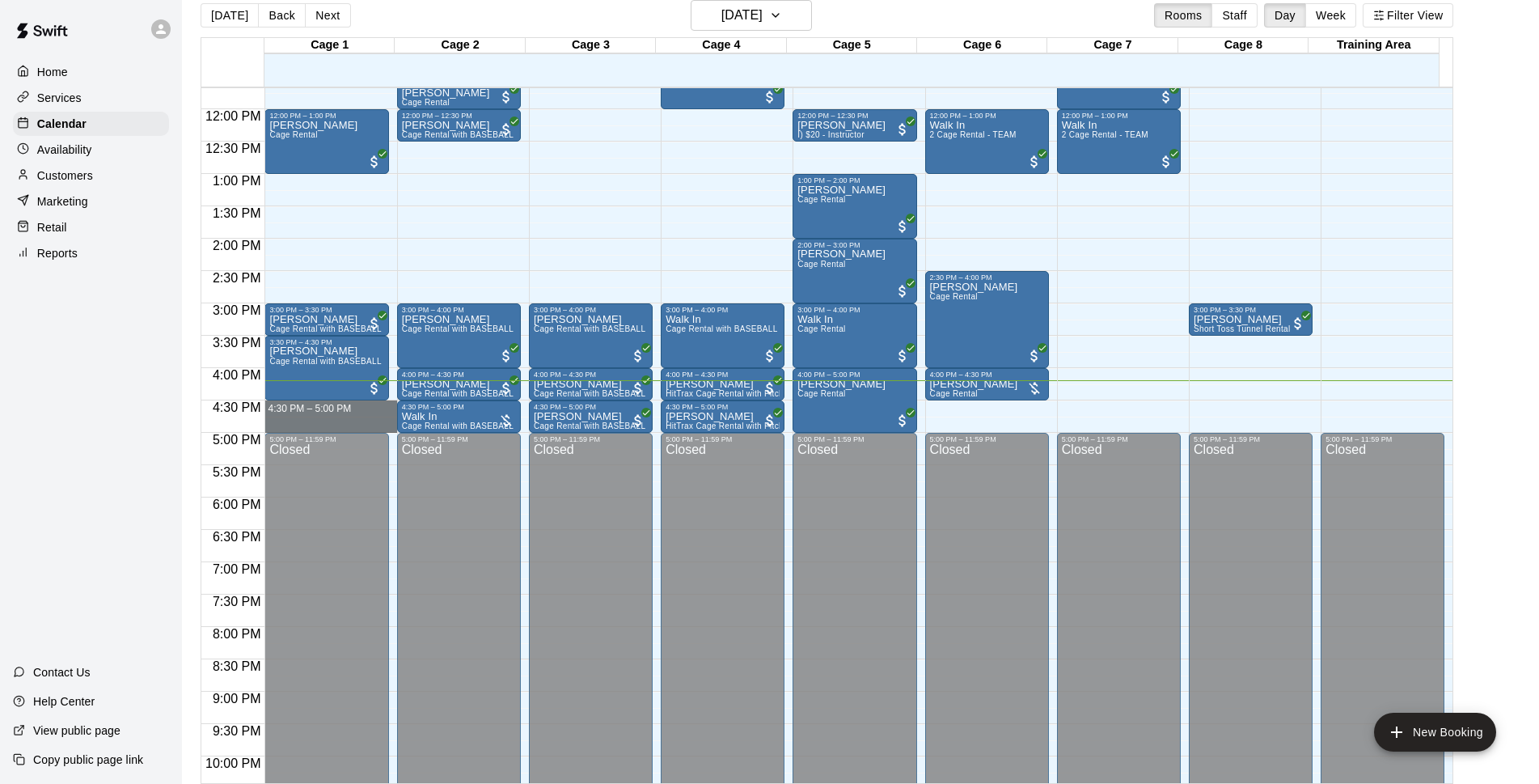
drag, startPoint x: 309, startPoint y: 406, endPoint x: 310, endPoint y: 430, distance: 24.0
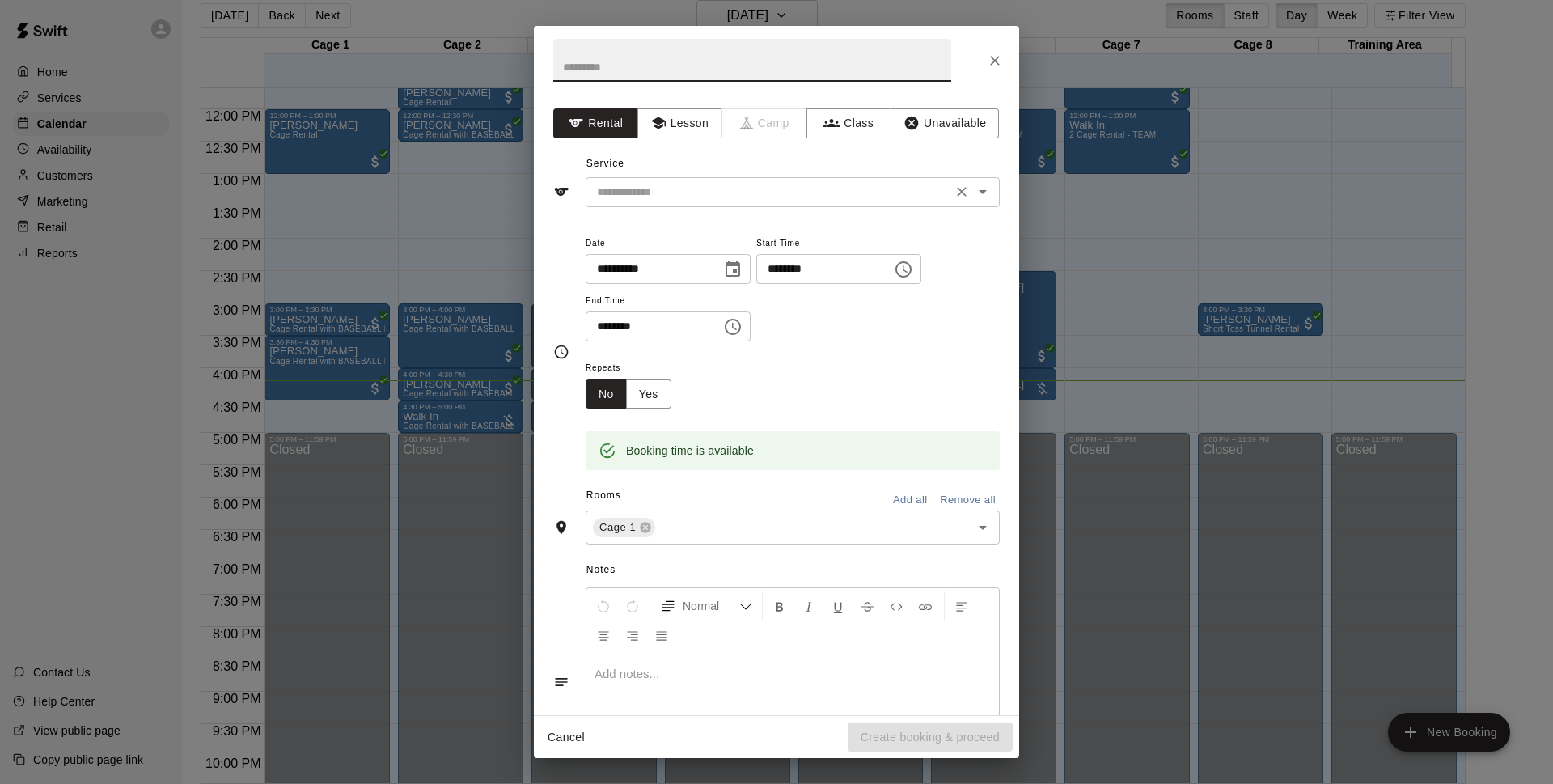
click at [731, 192] on input "text" at bounding box center [769, 192] width 357 height 20
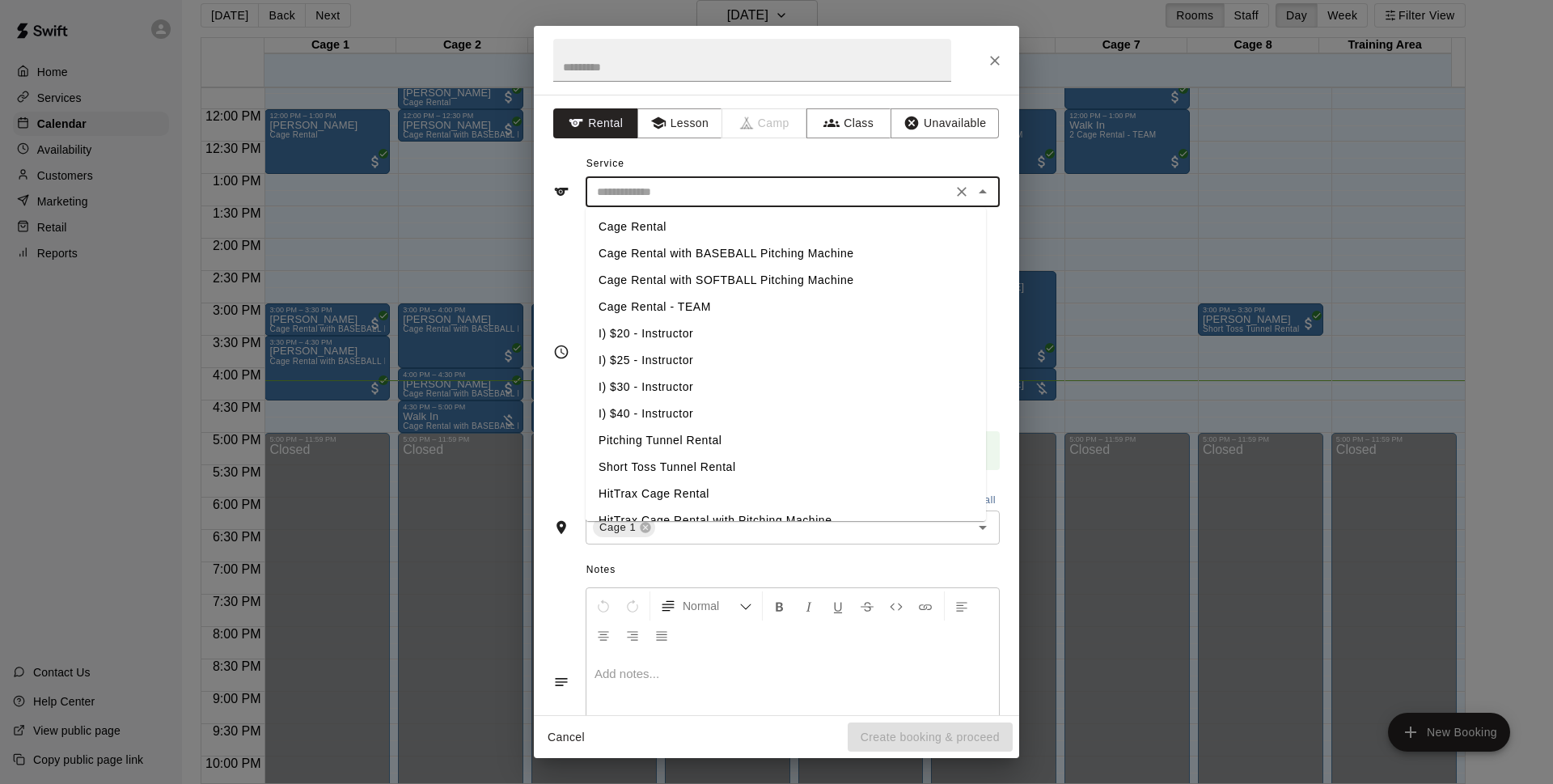
click at [720, 231] on li "Cage Rental" at bounding box center [786, 226] width 401 height 26
type input "**********"
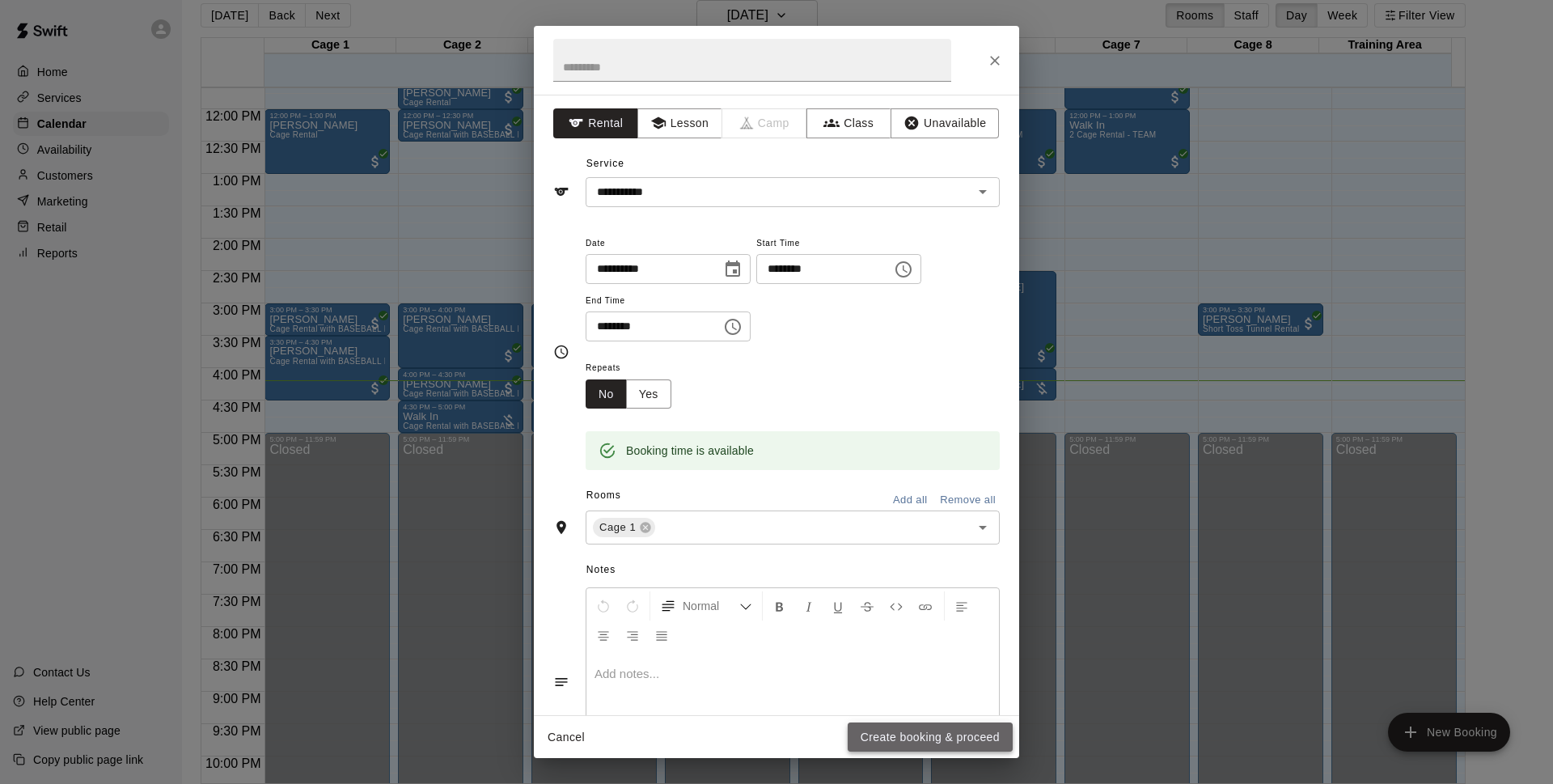
click at [896, 741] on button "Create booking & proceed" at bounding box center [930, 737] width 165 height 30
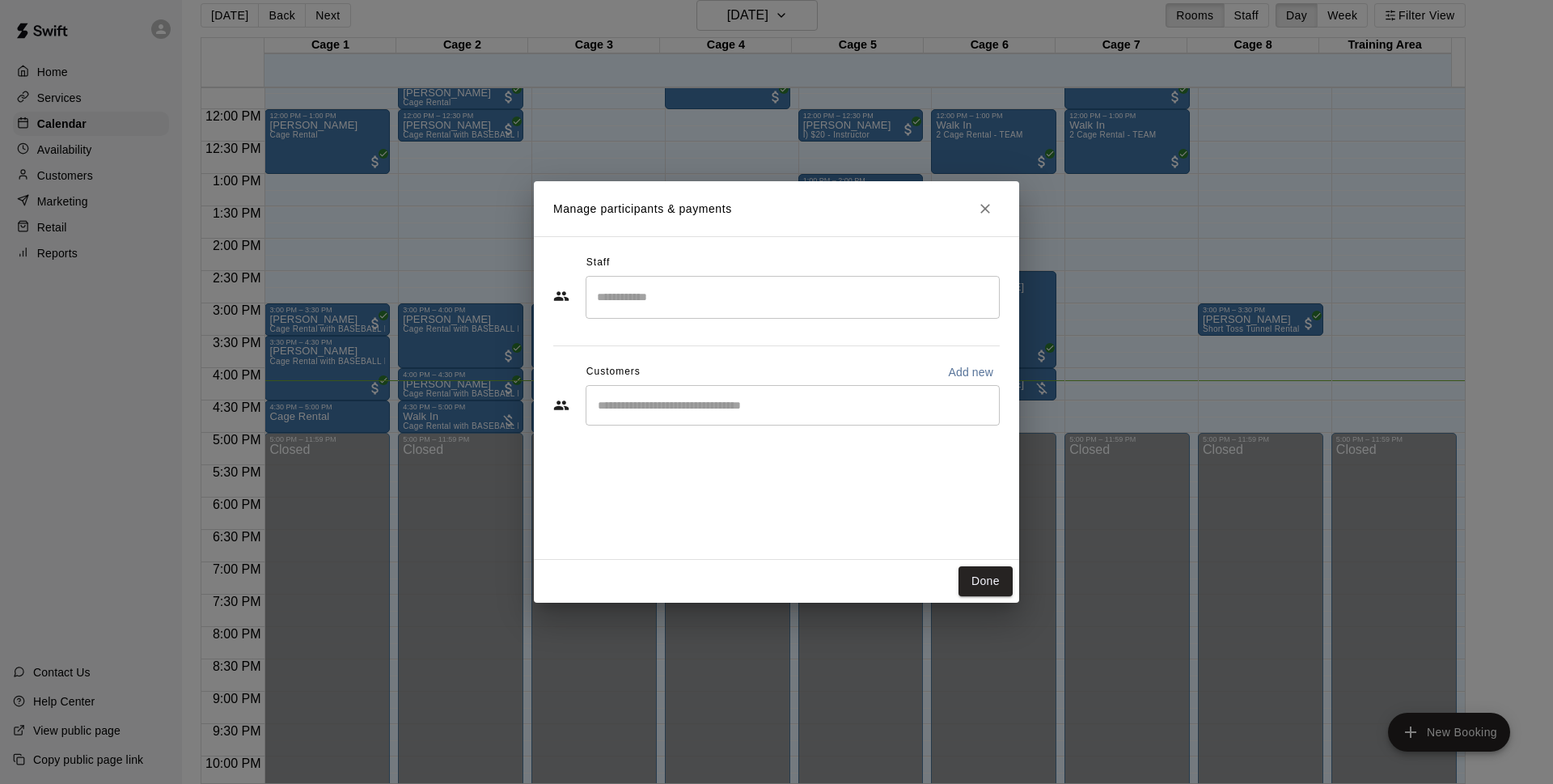
click at [723, 415] on div "​" at bounding box center [793, 405] width 414 height 40
click at [979, 204] on icon "Close" at bounding box center [985, 208] width 16 height 16
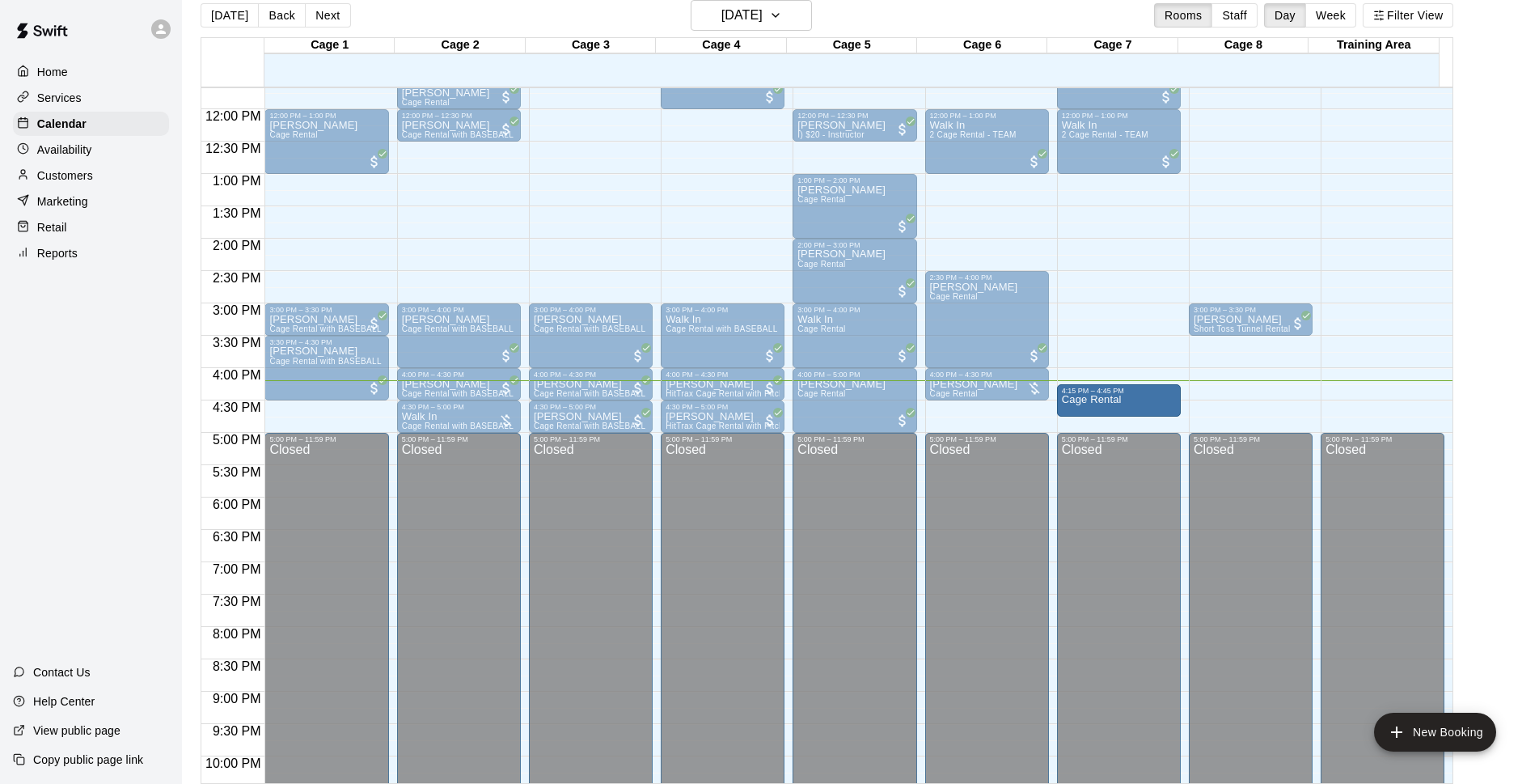
drag, startPoint x: 1091, startPoint y: 443, endPoint x: 1095, endPoint y: 407, distance: 36.2
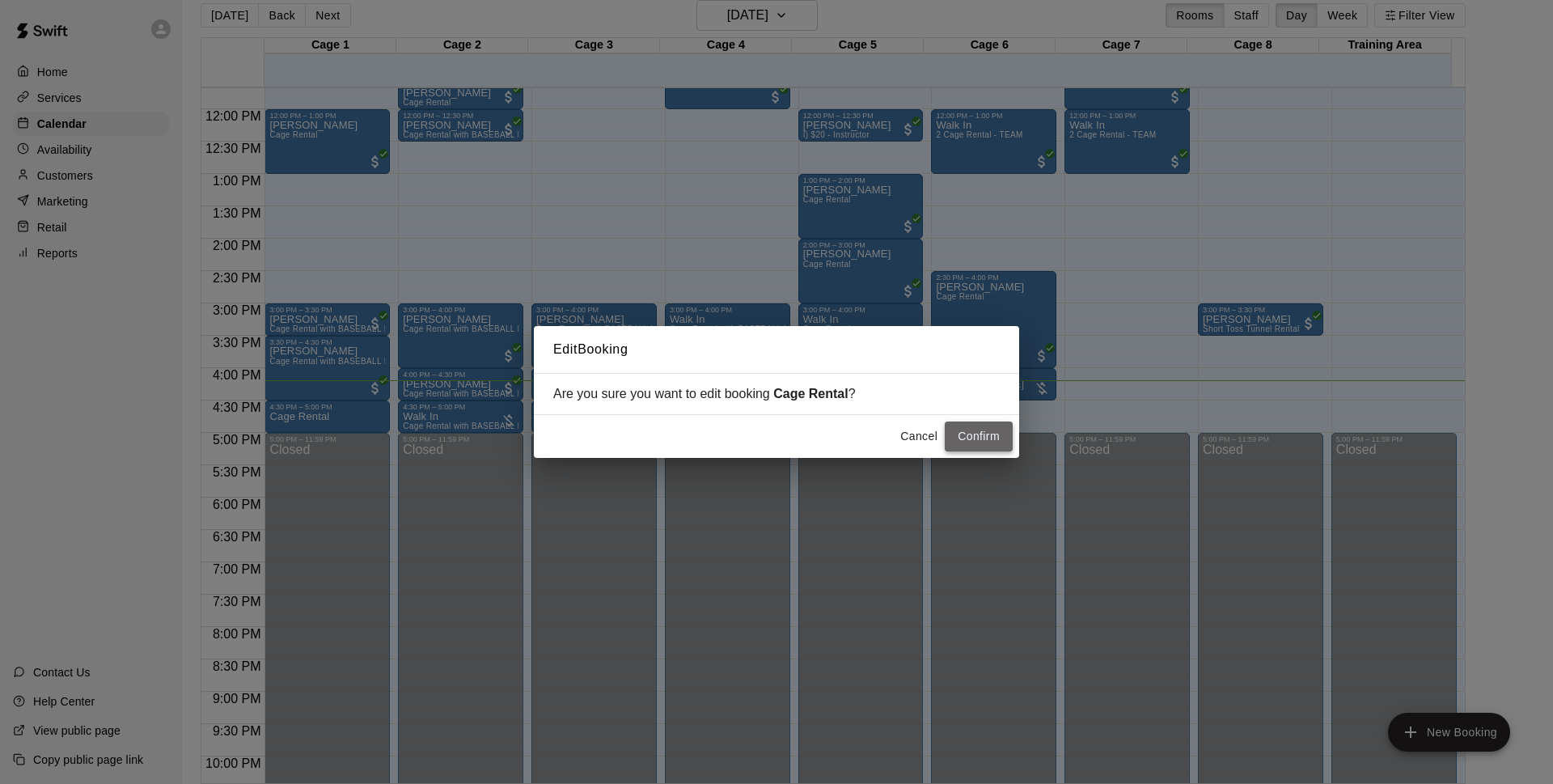
click at [958, 431] on button "Confirm" at bounding box center [979, 436] width 68 height 30
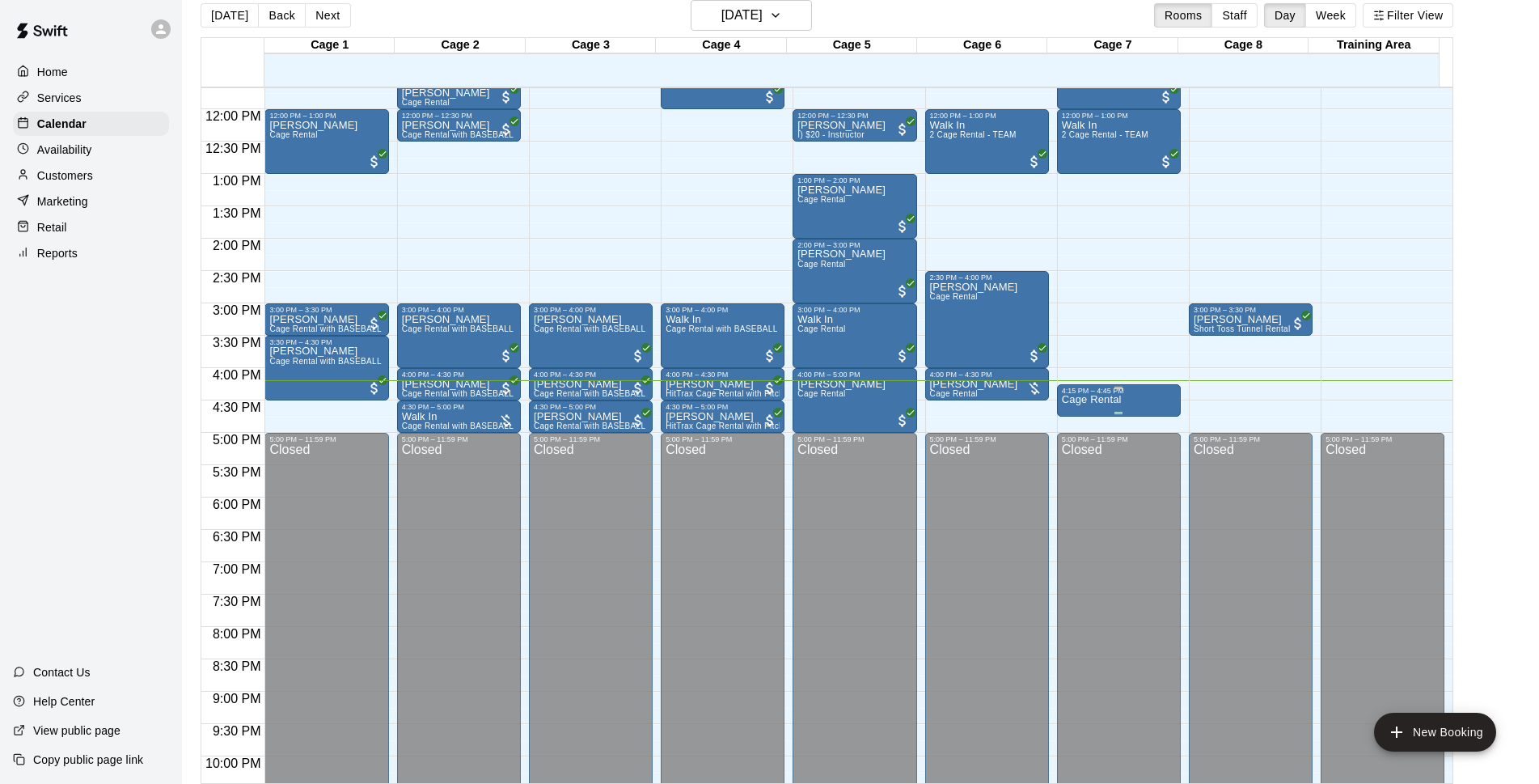
click at [1099, 400] on p "Cage Rental" at bounding box center [1092, 400] width 60 height 0
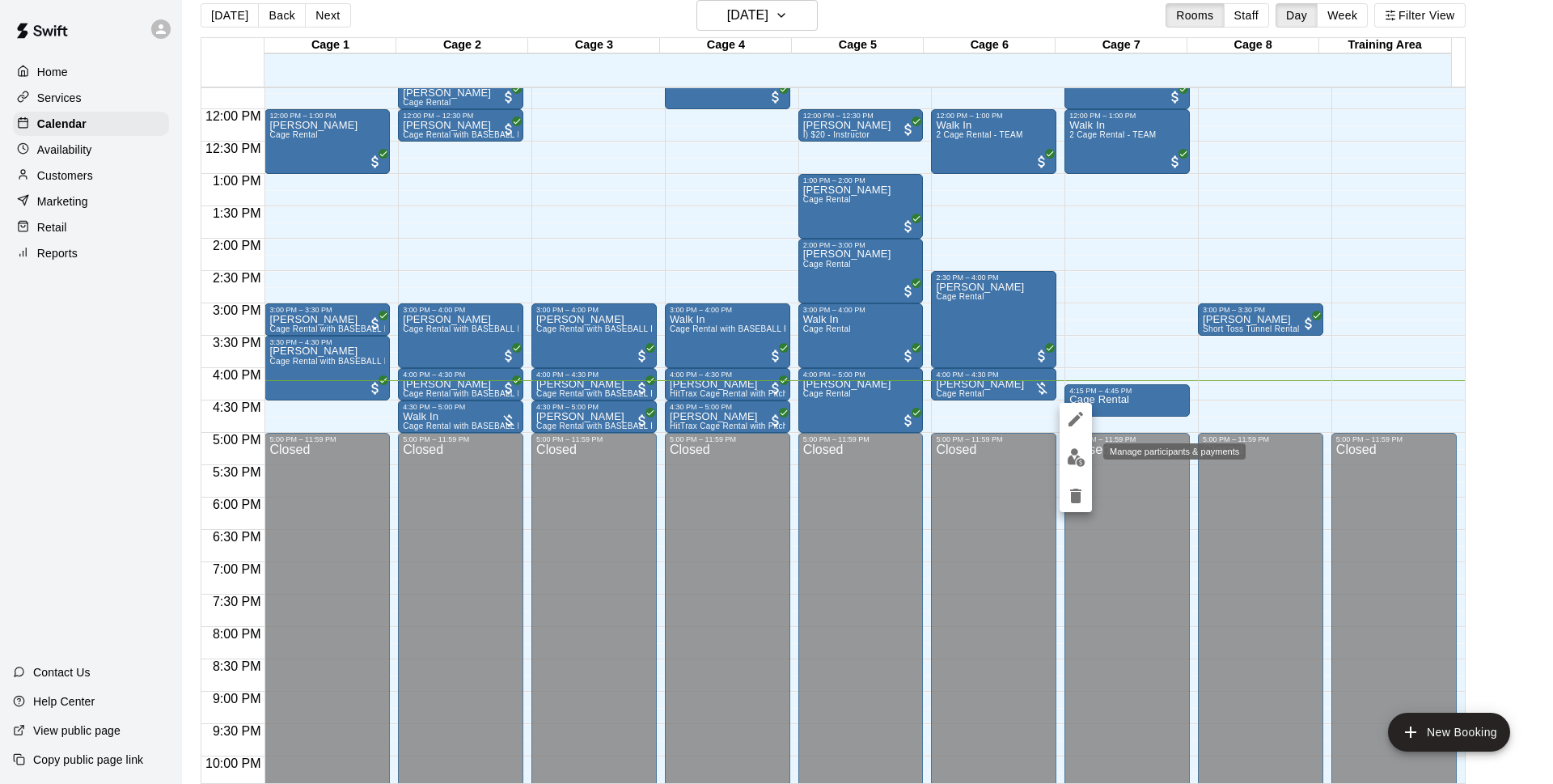
click at [1073, 451] on img "edit" at bounding box center [1076, 458] width 19 height 19
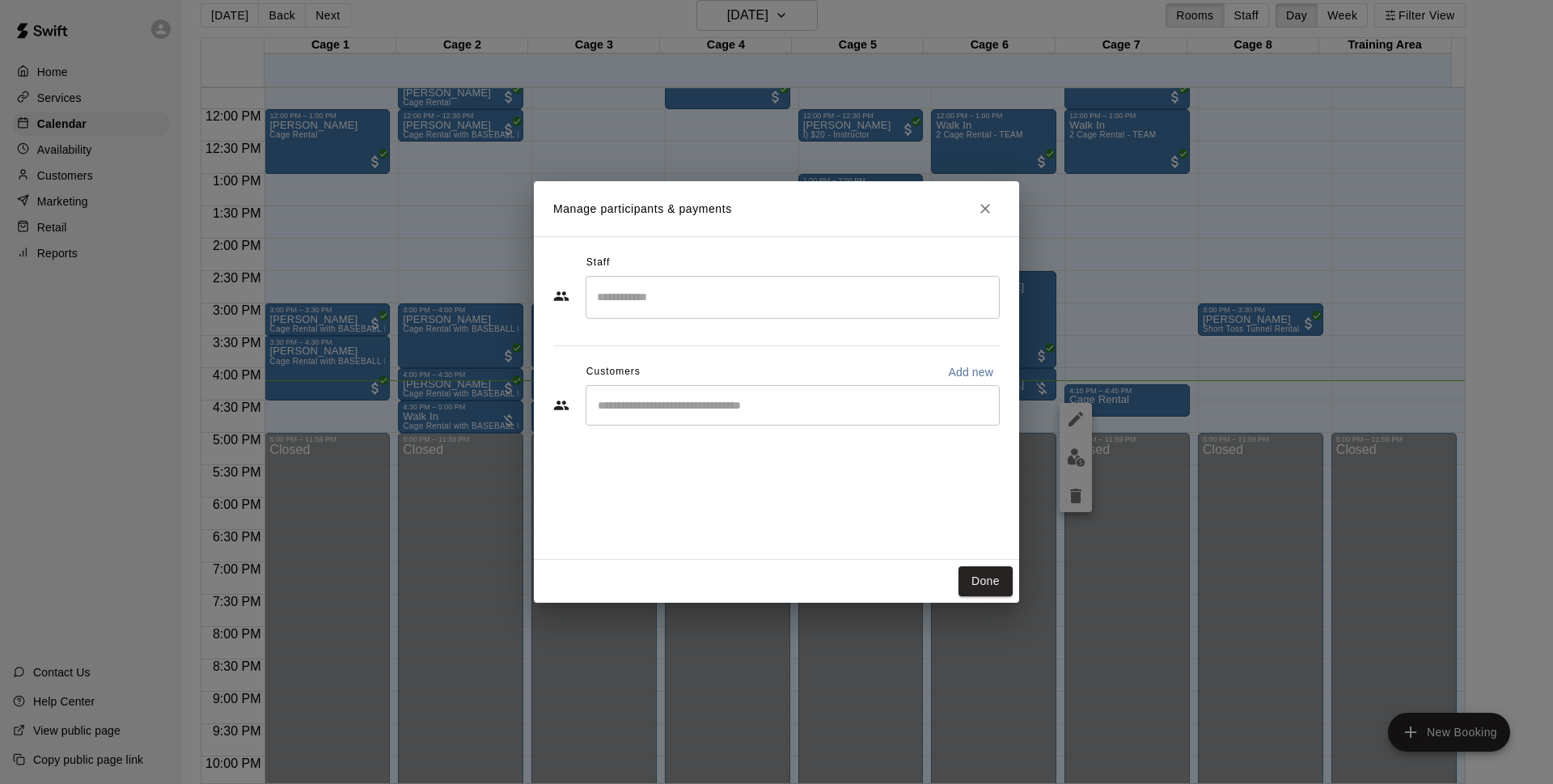
click at [736, 402] on input "Start typing to search customers..." at bounding box center [793, 405] width 400 height 16
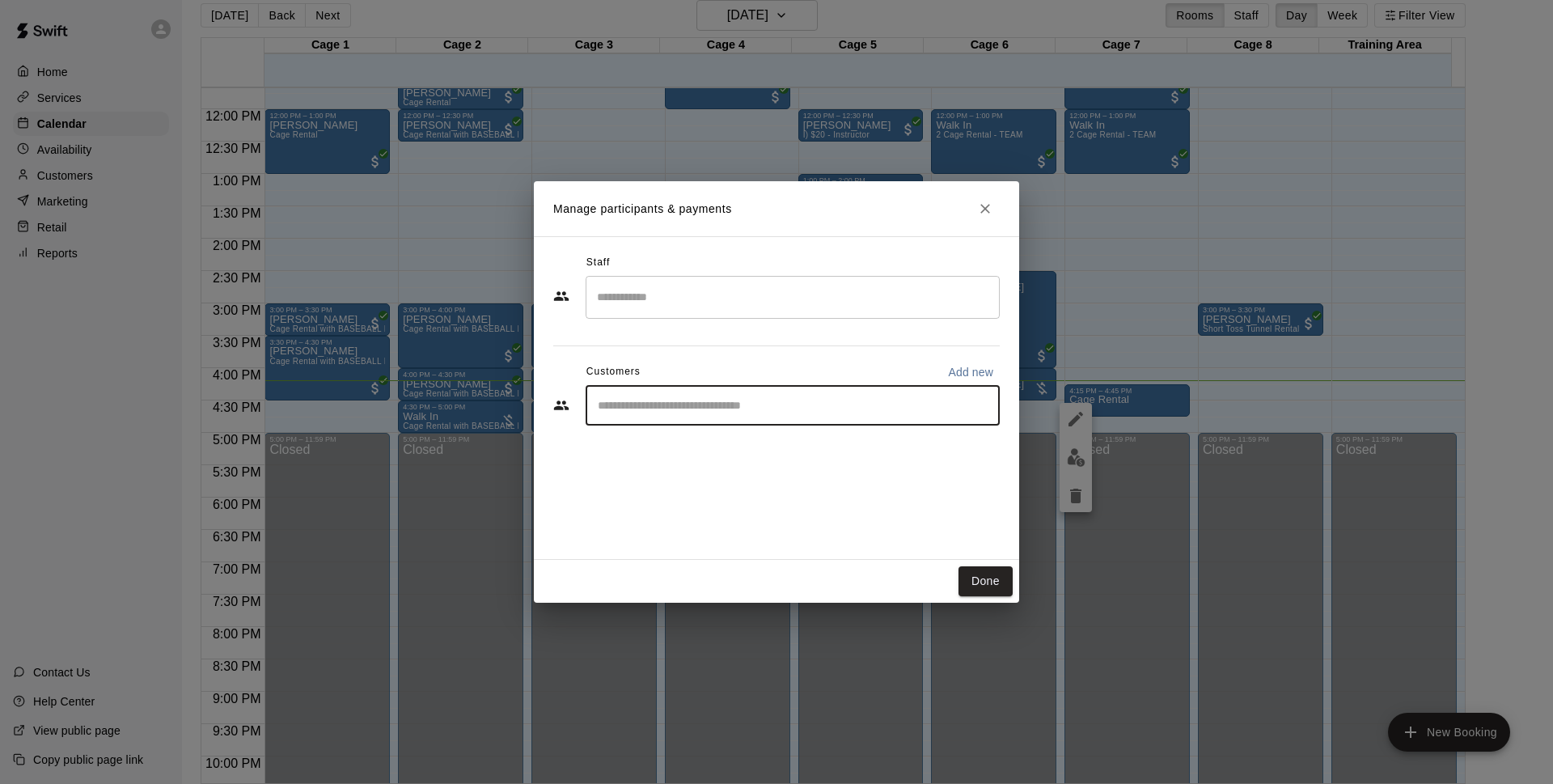
click at [970, 370] on p "Add new" at bounding box center [970, 372] width 45 height 16
select select "**"
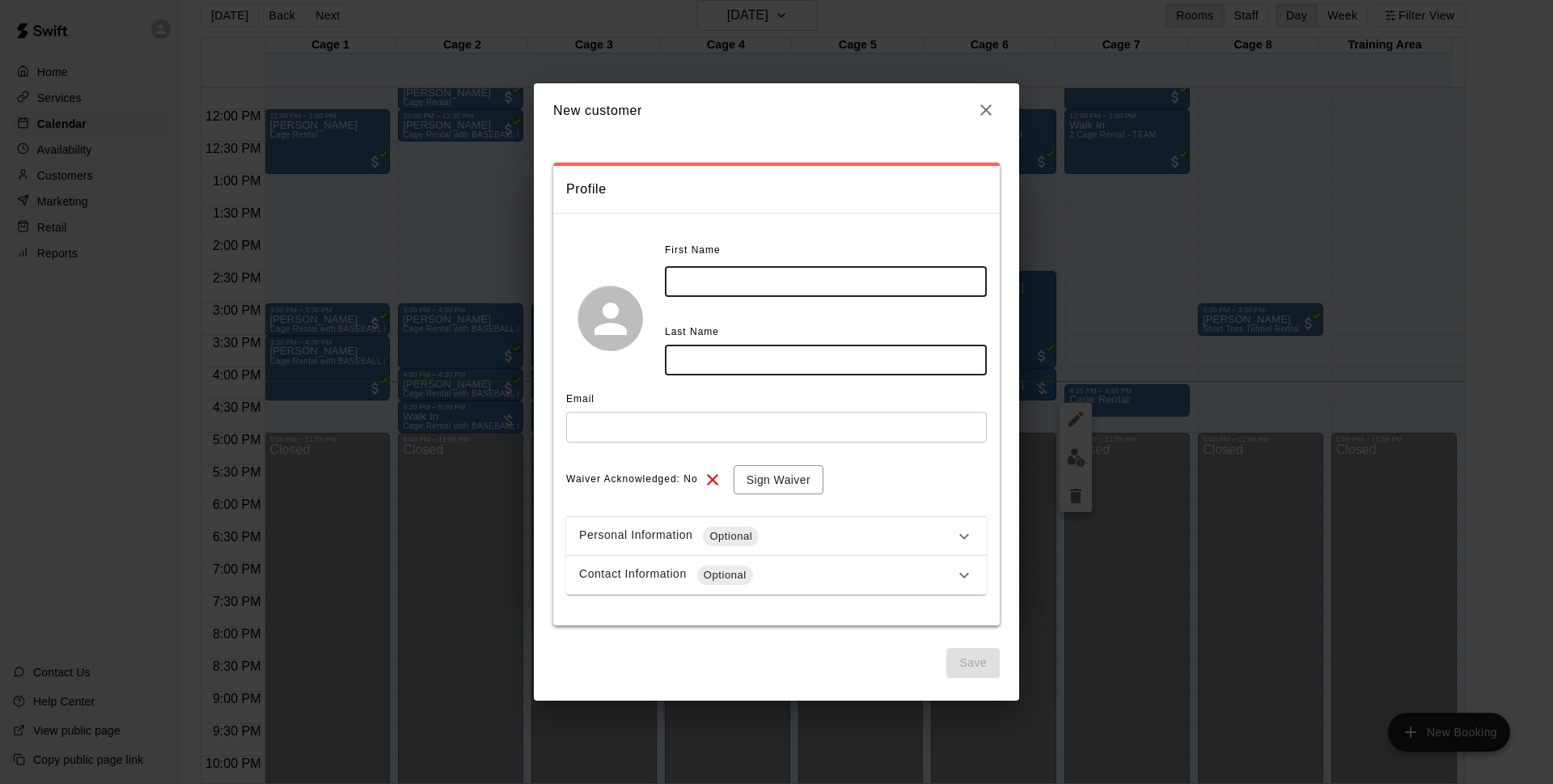
click at [744, 286] on input "text" at bounding box center [825, 281] width 322 height 30
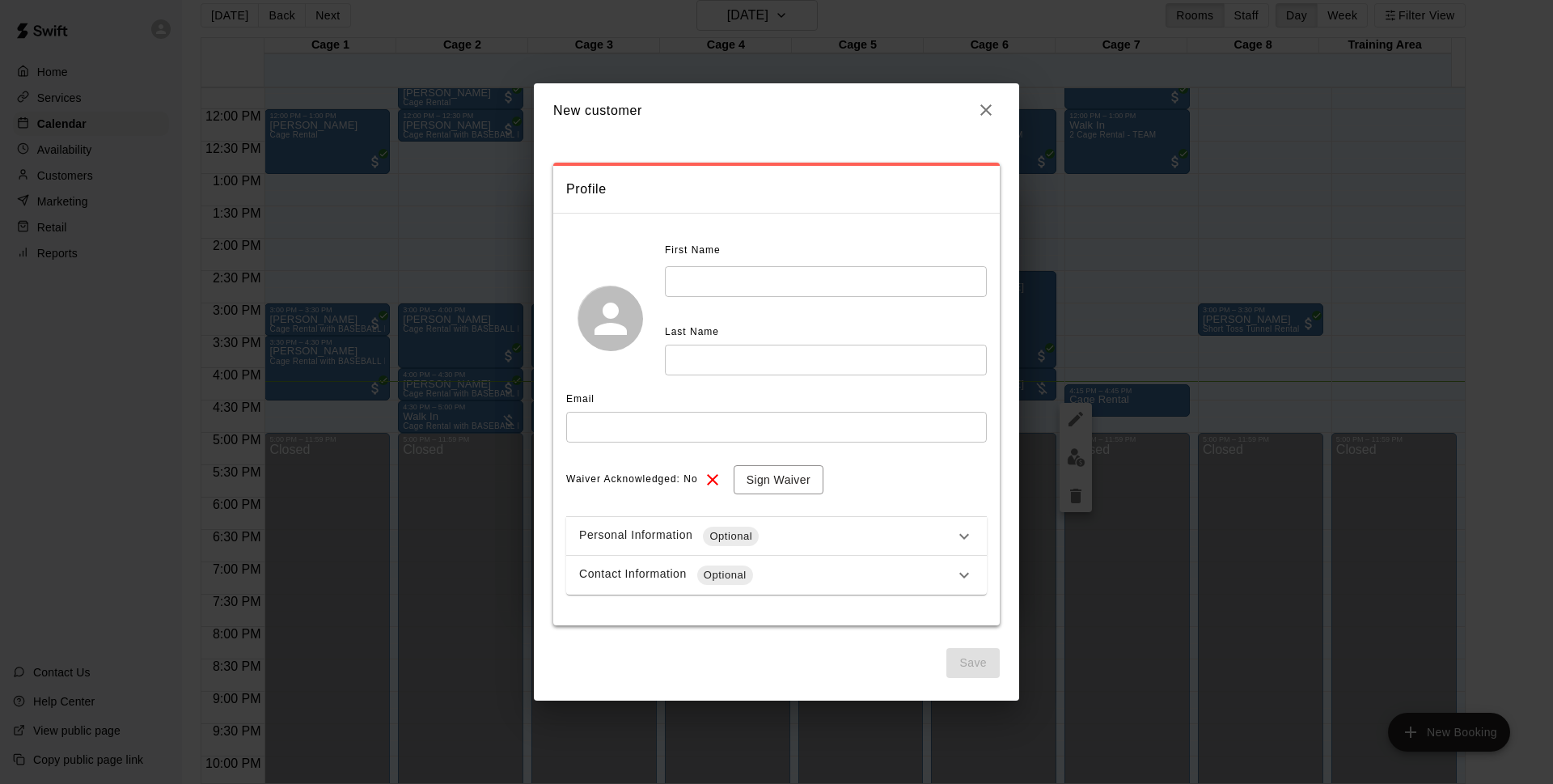
click at [800, 219] on div "**********" at bounding box center [776, 394] width 447 height 463
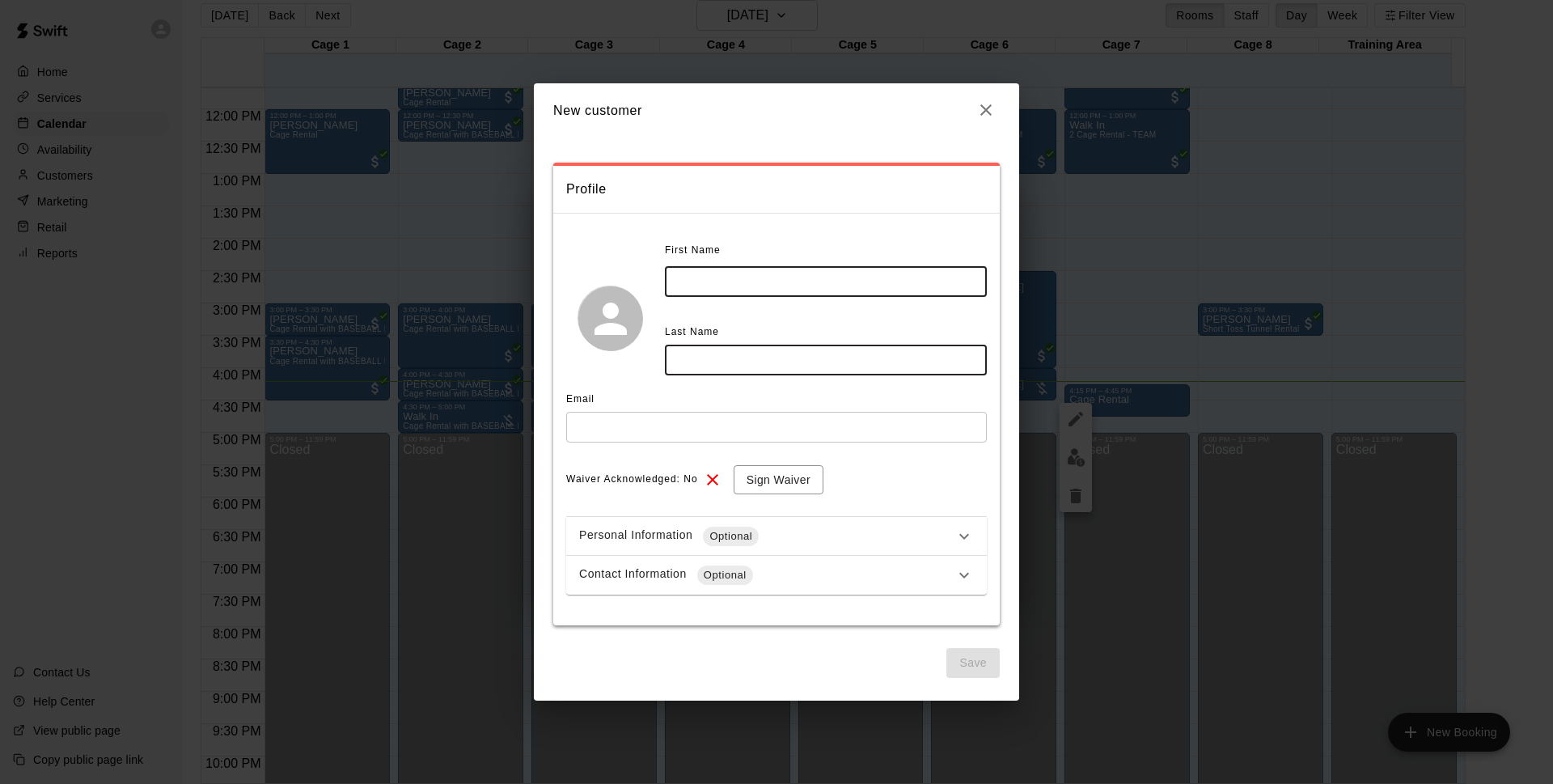
click at [747, 283] on input "text" at bounding box center [825, 281] width 322 height 30
type input "******"
click at [758, 359] on input "text" at bounding box center [825, 359] width 322 height 30
type input "*********"
click at [633, 464] on div "**********" at bounding box center [776, 416] width 420 height 357
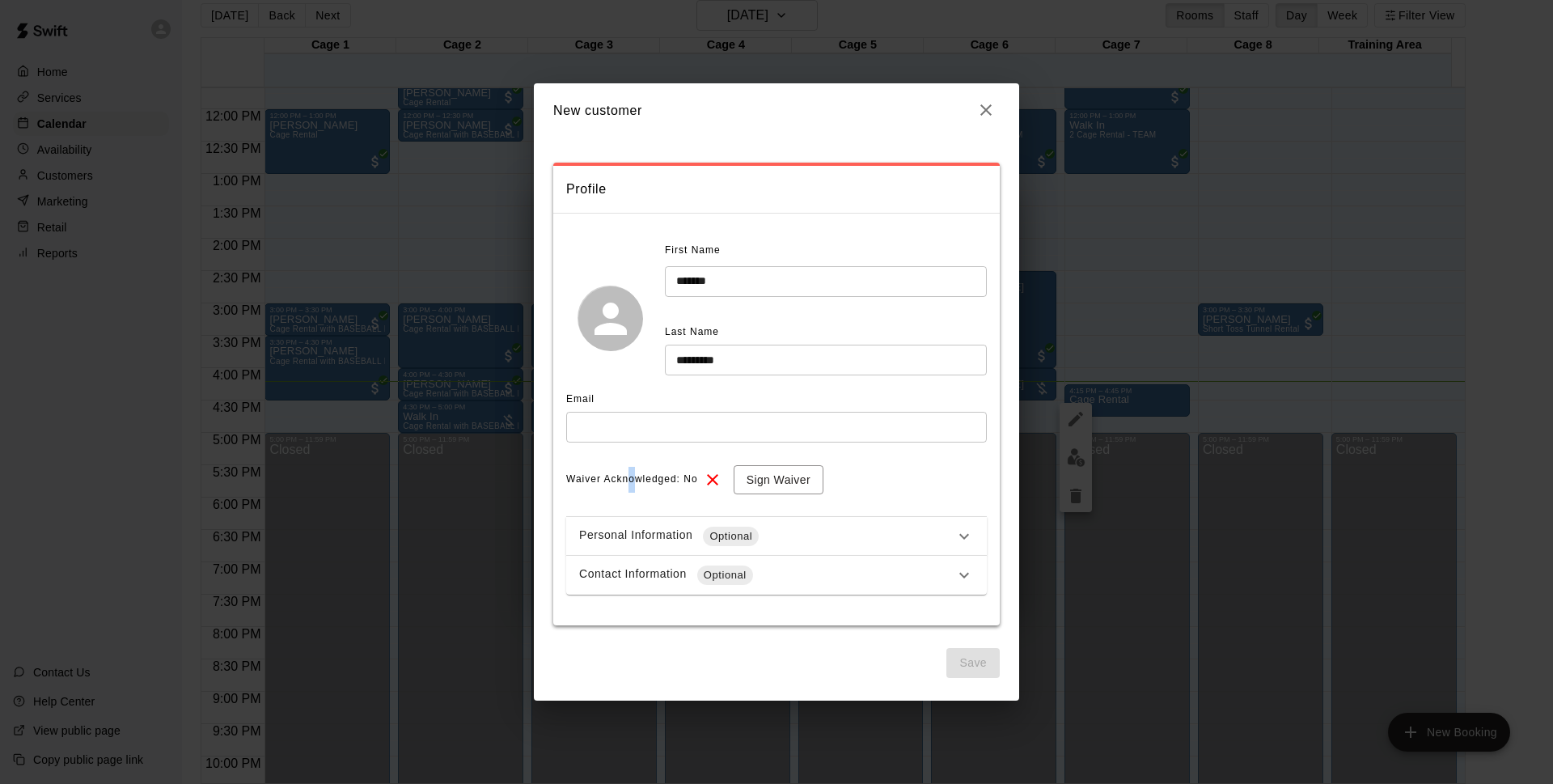
drag, startPoint x: 633, startPoint y: 464, endPoint x: 619, endPoint y: 410, distance: 55.8
click at [628, 430] on input "text" at bounding box center [776, 426] width 420 height 30
click at [619, 410] on div "Email" at bounding box center [776, 400] width 420 height 26
click at [619, 418] on input "text" at bounding box center [776, 426] width 420 height 30
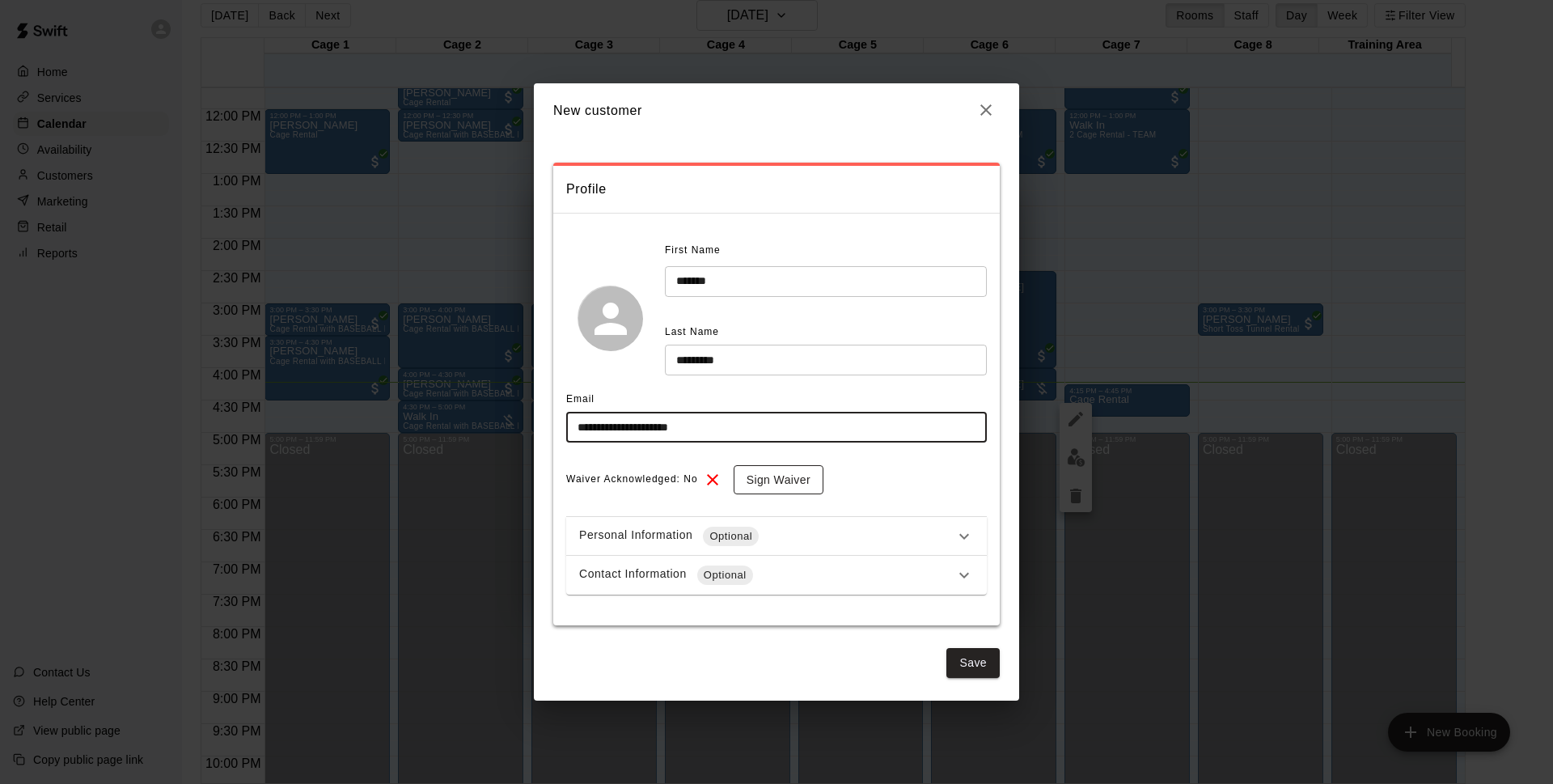
type input "**********"
click at [794, 485] on button "Sign Waiver" at bounding box center [778, 480] width 90 height 30
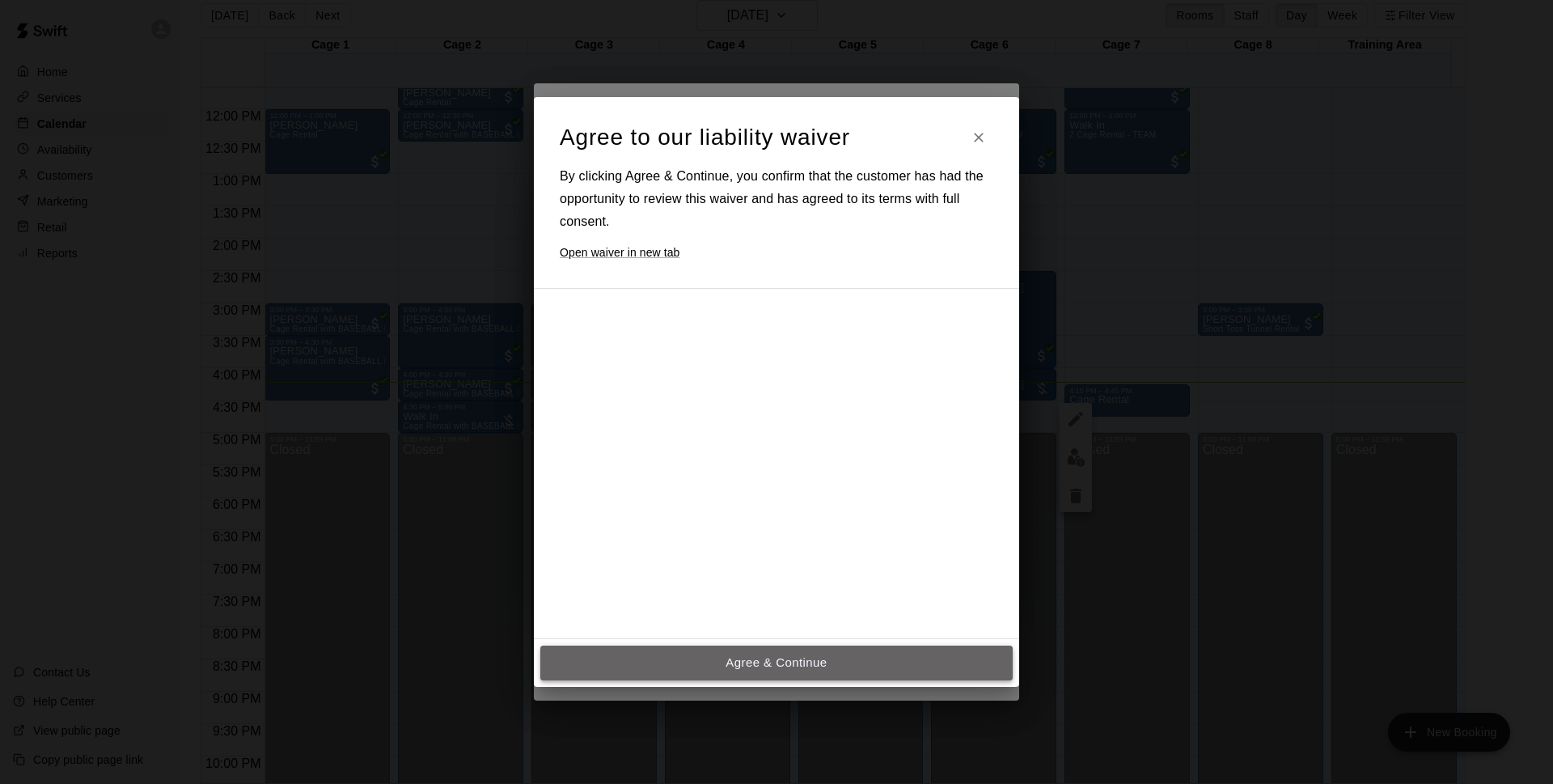
click at [731, 658] on button "Agree & Continue" at bounding box center [776, 663] width 472 height 34
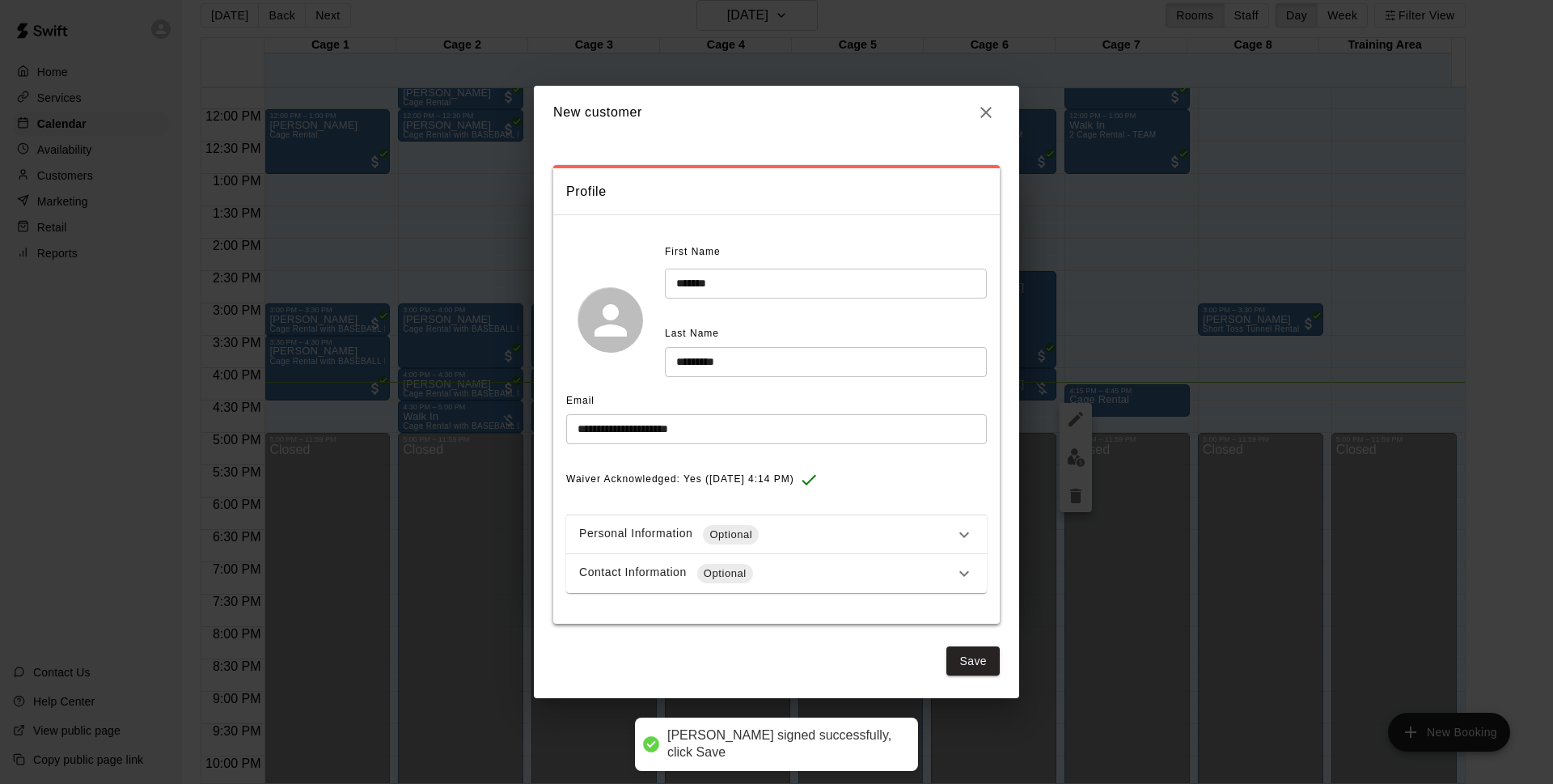
click at [787, 582] on div "Contact Information Optional" at bounding box center [766, 573] width 375 height 20
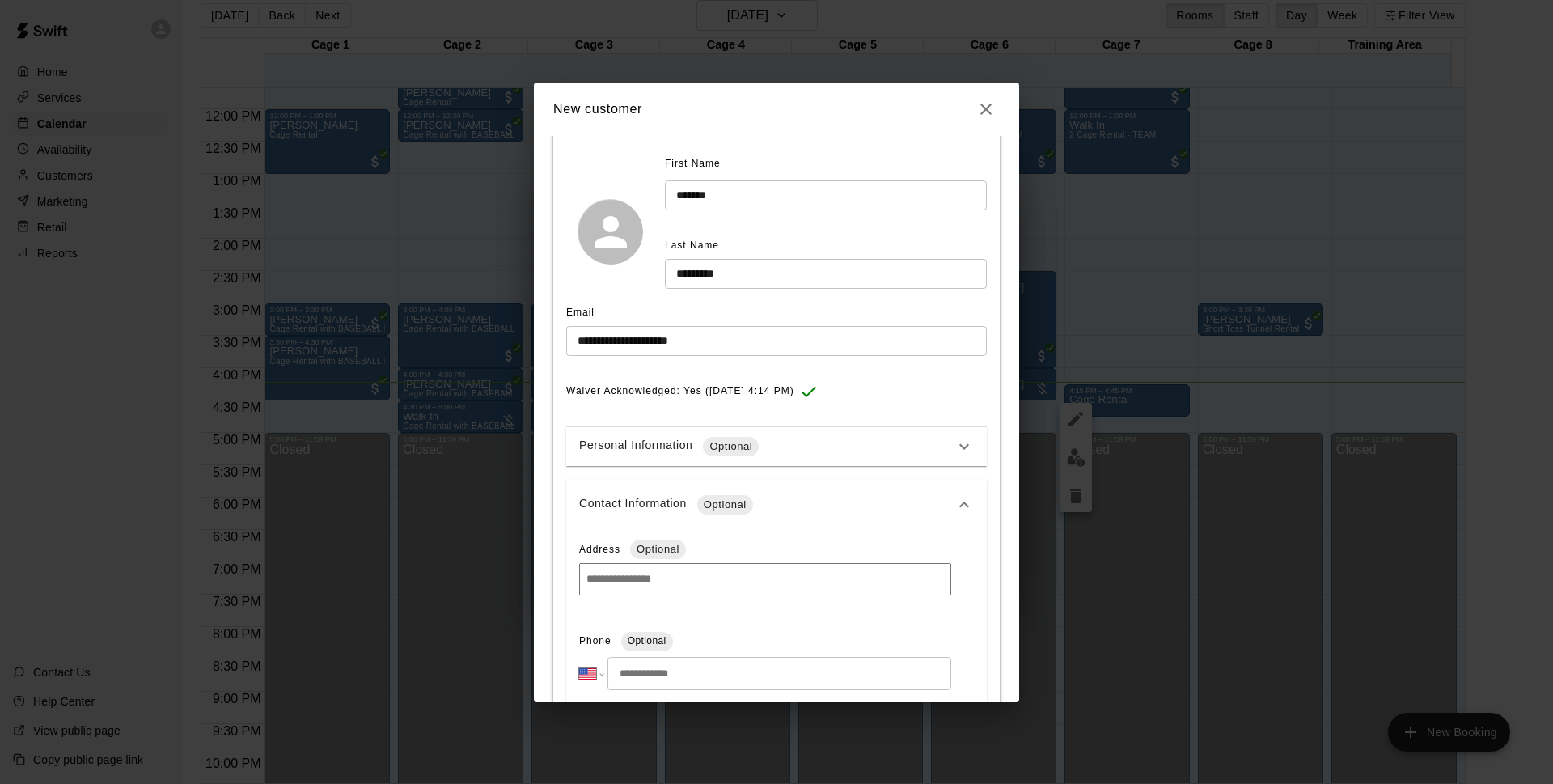
scroll to position [340, 0]
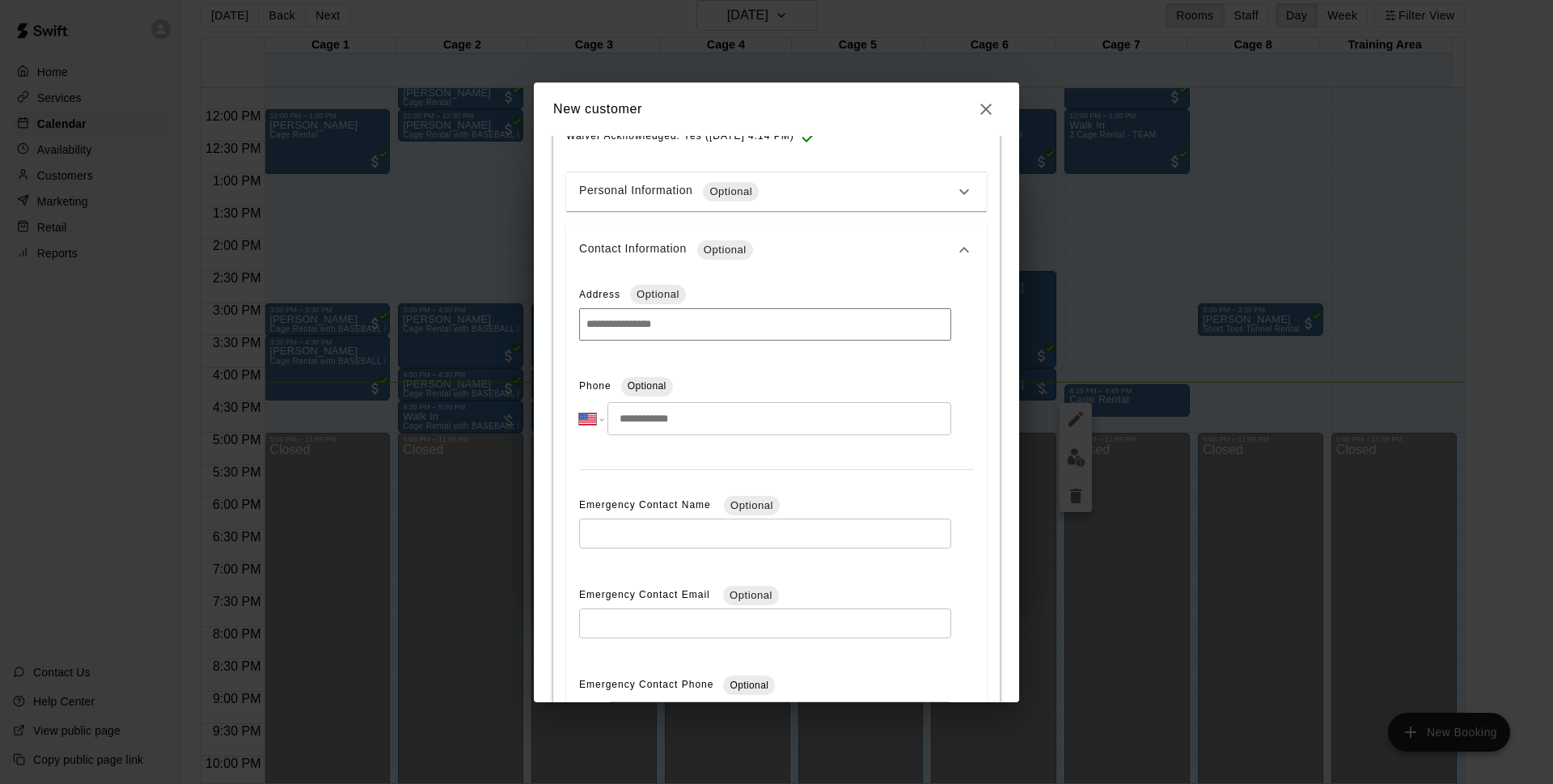
click at [704, 422] on input "tel" at bounding box center [779, 418] width 344 height 33
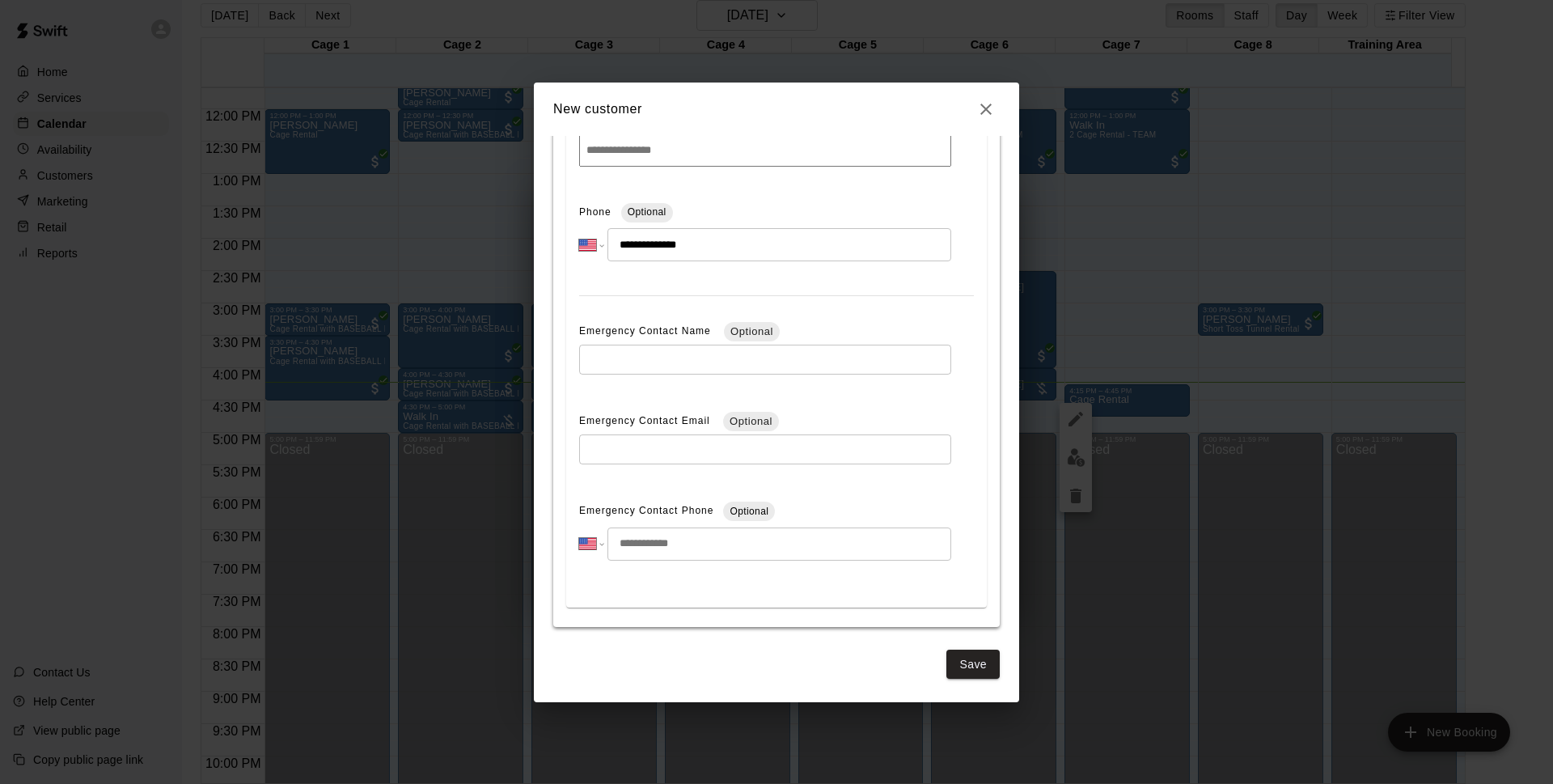
type input "**********"
click at [995, 676] on div "**********" at bounding box center [776, 418] width 485 height 566
click at [946, 662] on button "Save" at bounding box center [973, 664] width 54 height 30
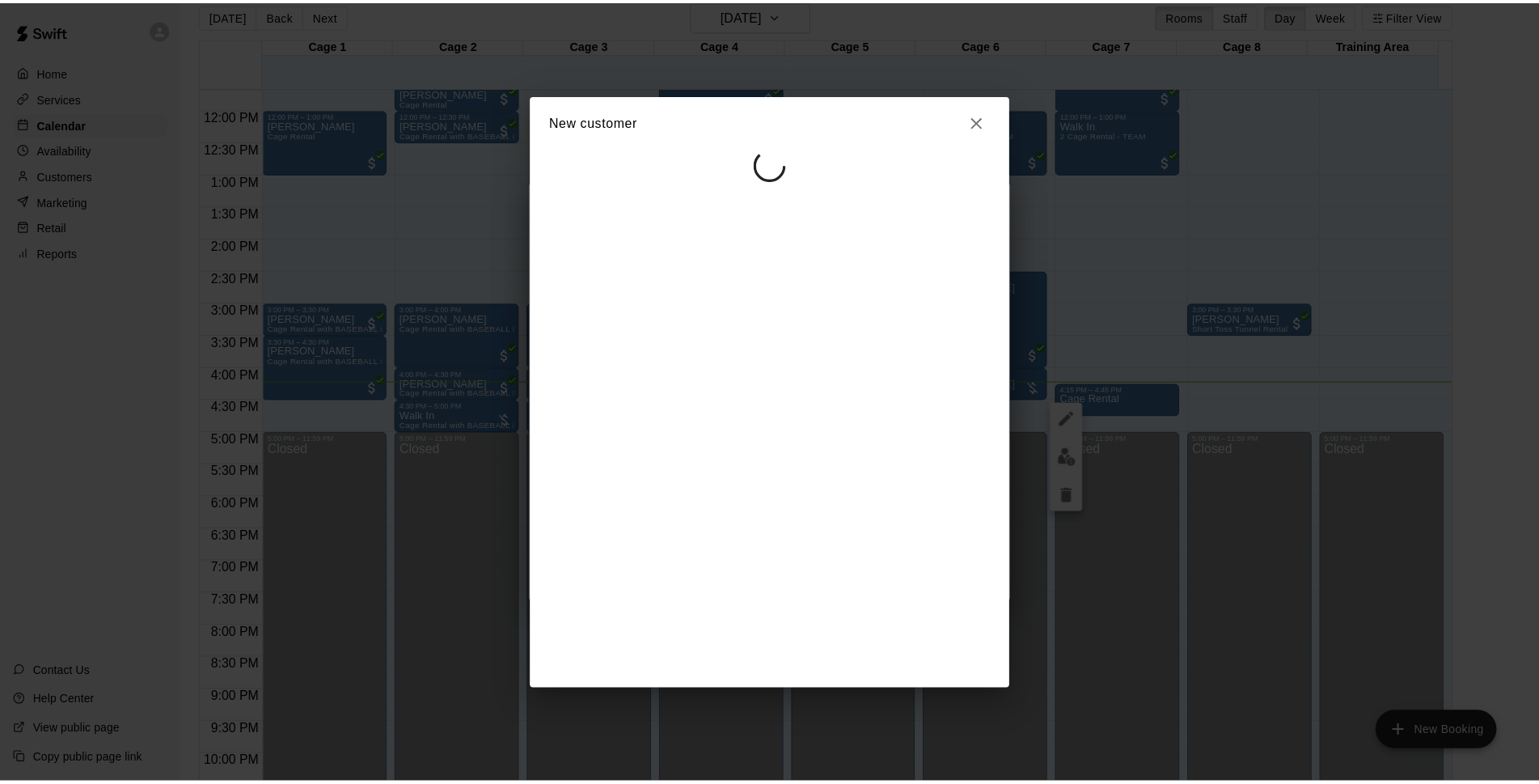
scroll to position [0, 0]
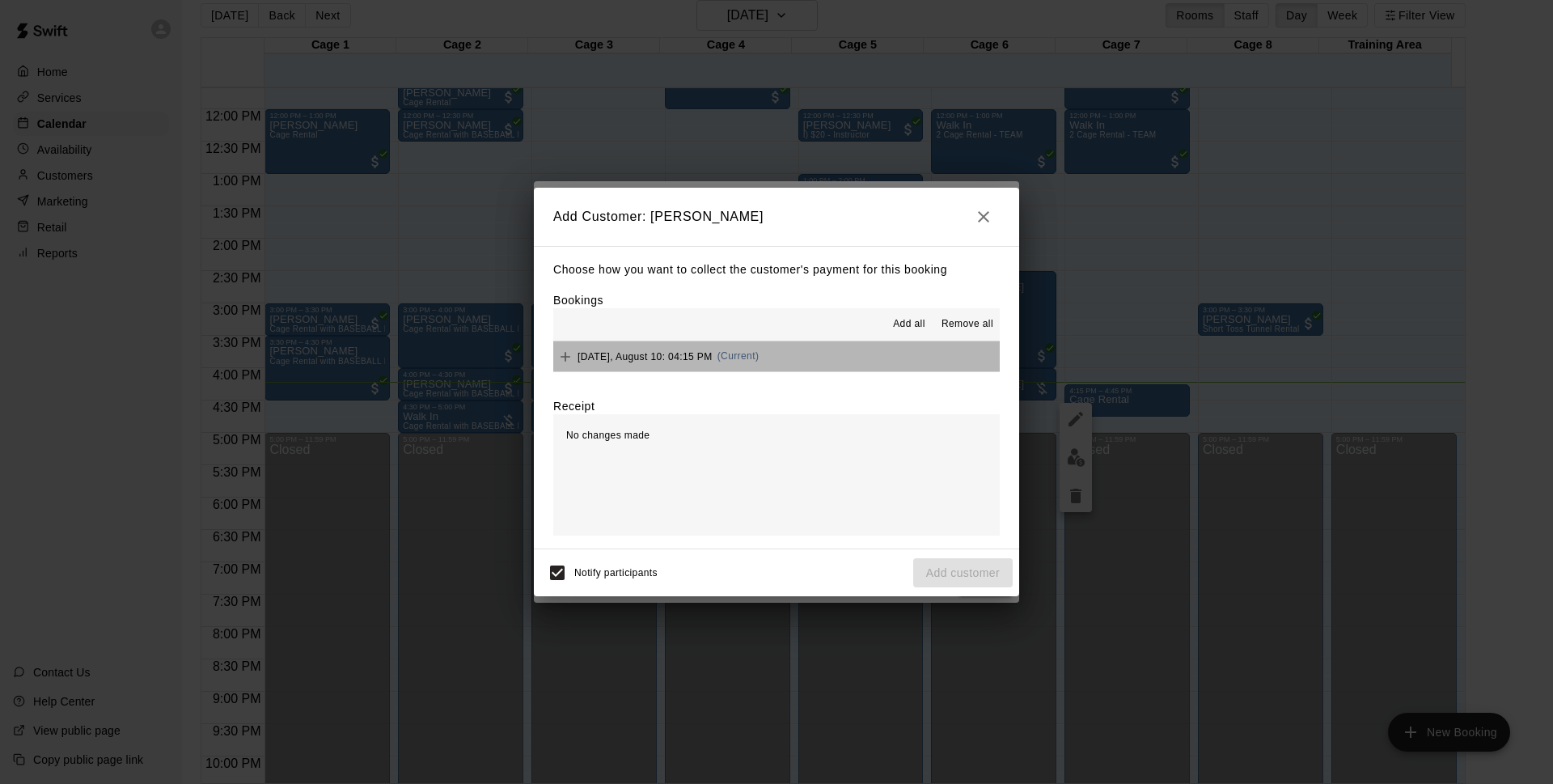
click at [817, 363] on button "[DATE], August 10: 04:15 PM (Current)" at bounding box center [776, 356] width 447 height 30
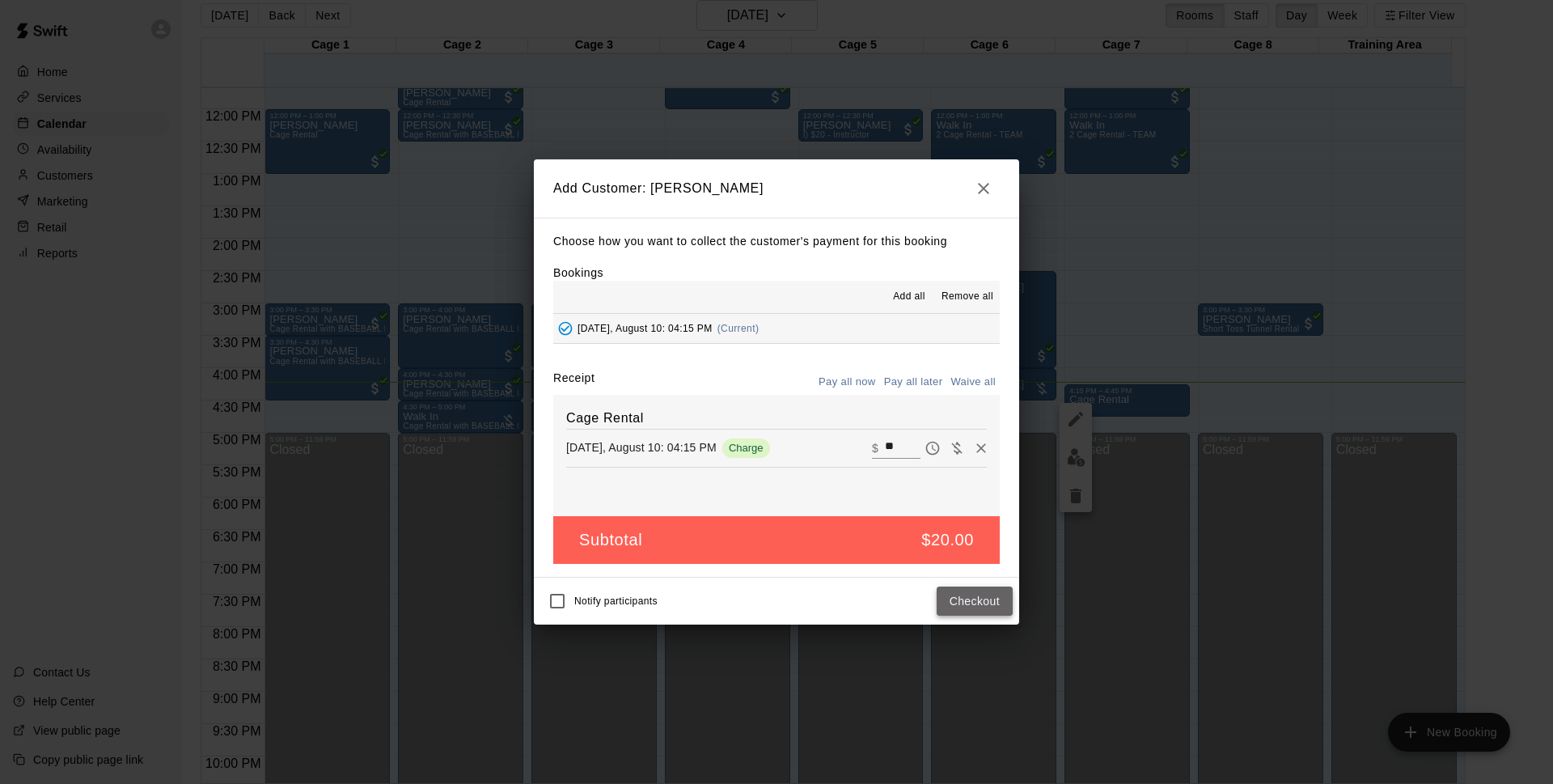
click at [1003, 600] on button "Checkout" at bounding box center [975, 601] width 76 height 30
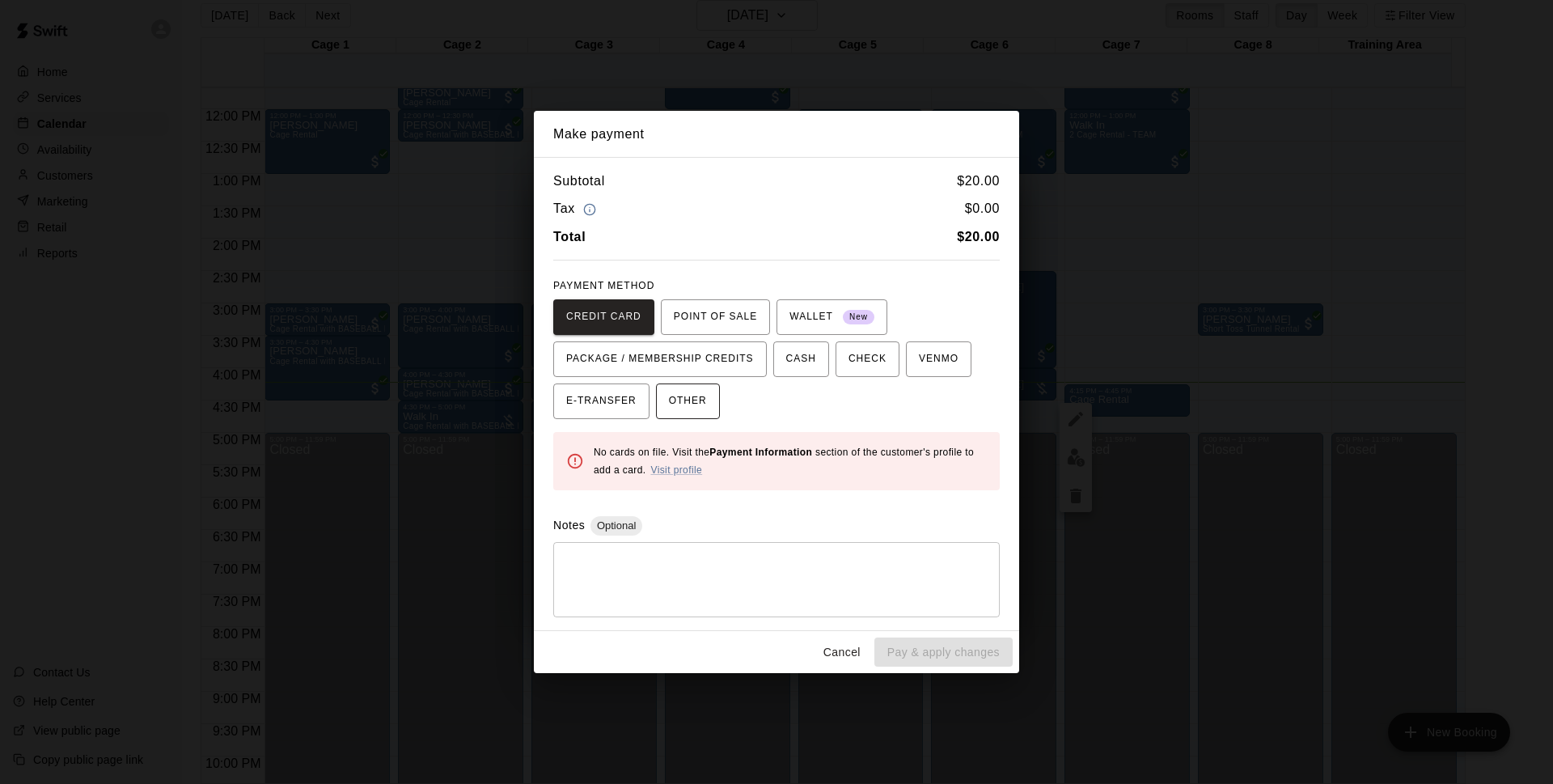
click at [704, 389] on span "OTHER" at bounding box center [688, 401] width 38 height 26
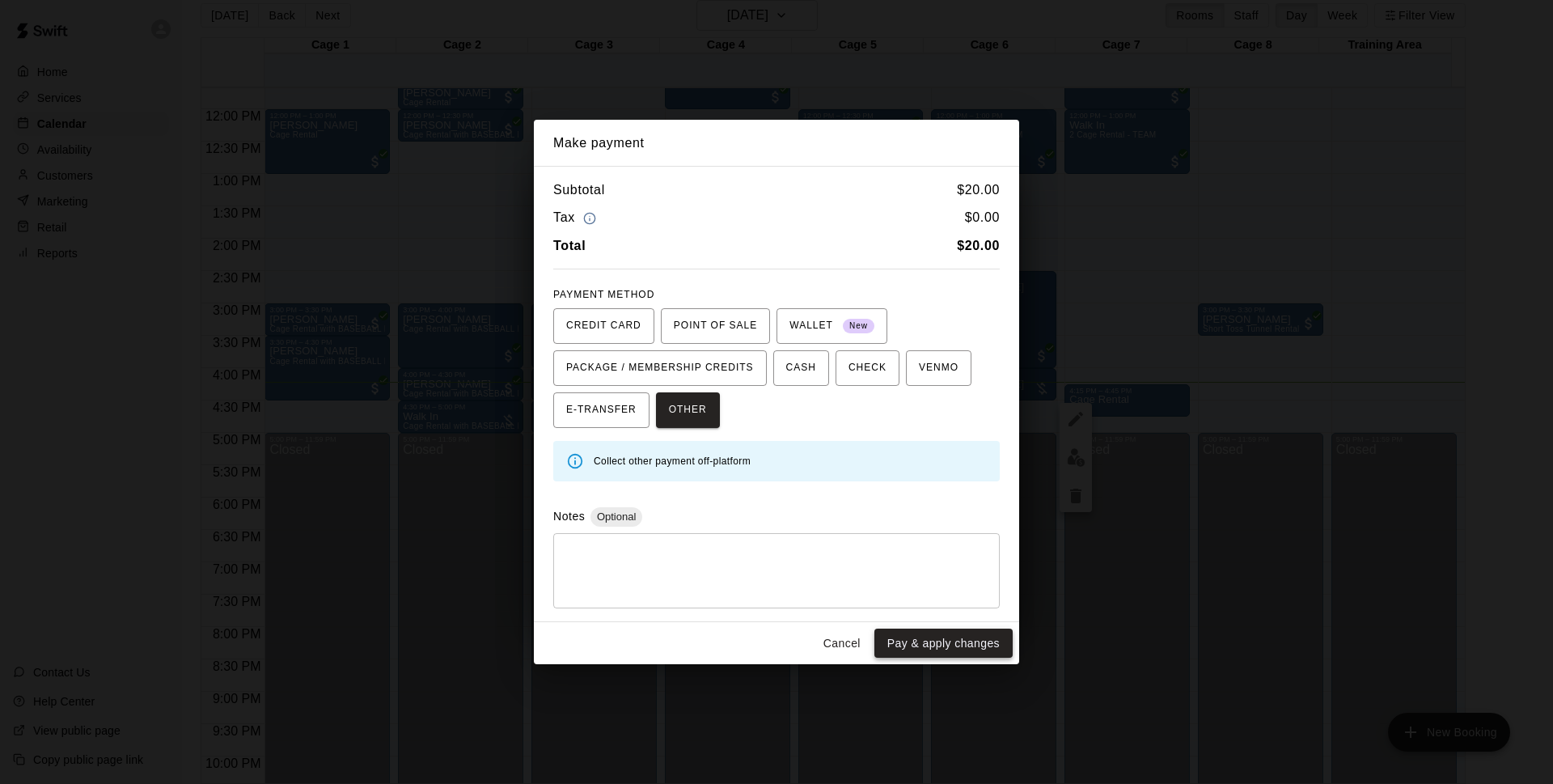
click at [951, 646] on button "Pay & apply changes" at bounding box center [944, 643] width 138 height 30
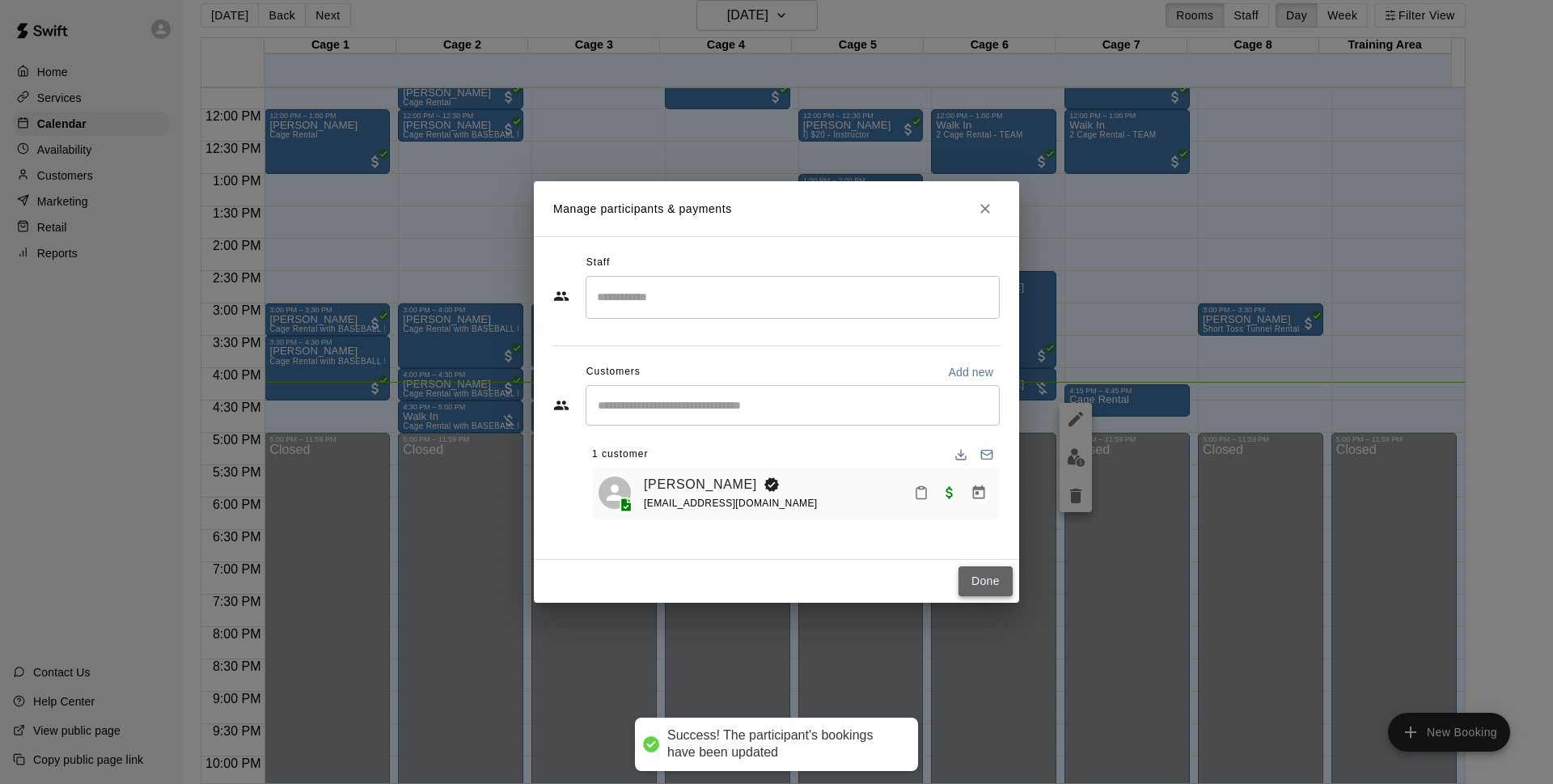
click at [986, 583] on button "Done" at bounding box center [985, 581] width 54 height 30
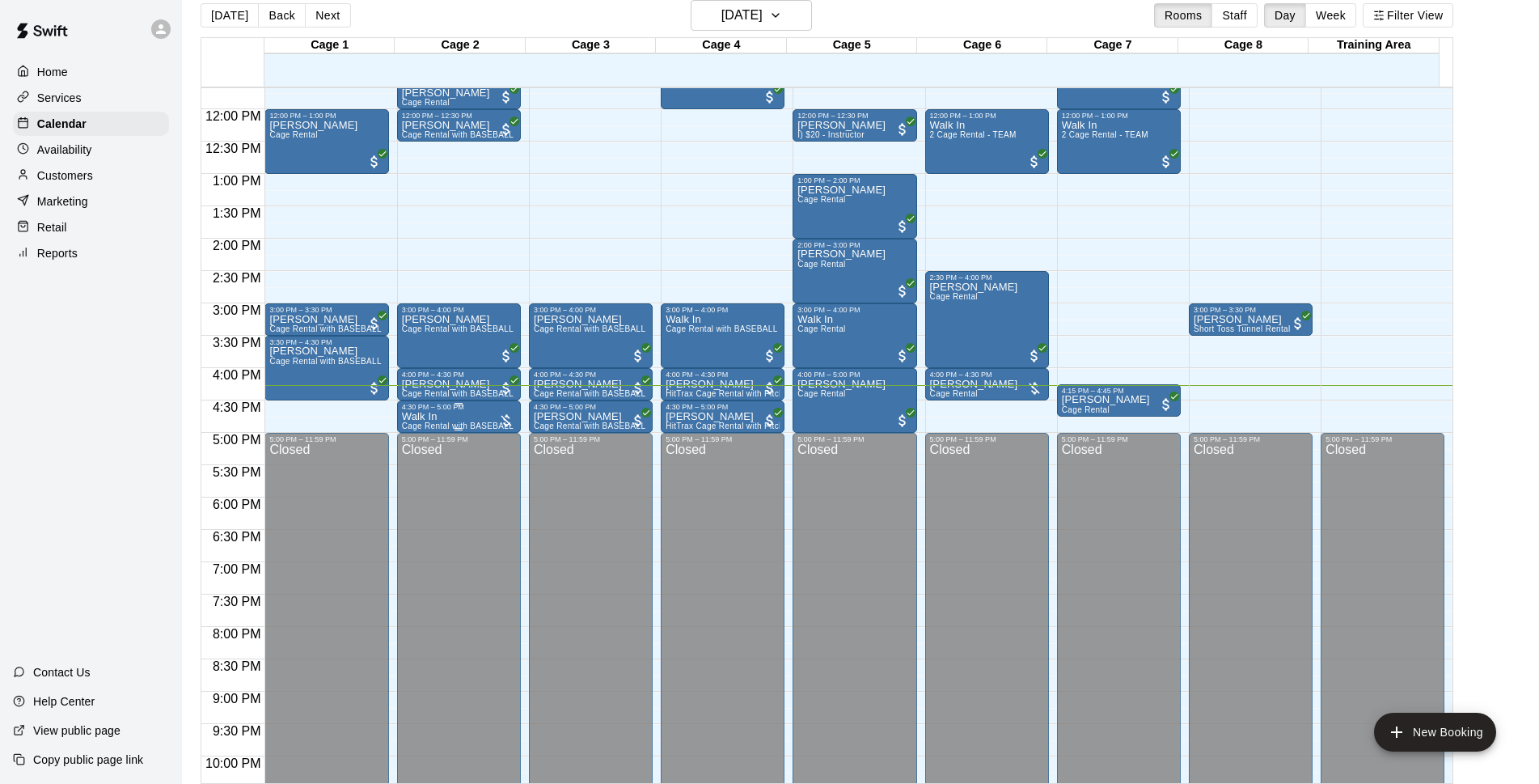
click at [409, 425] on span "Cage Rental with BASEBALL Pitching Machine" at bounding box center [492, 425] width 180 height 9
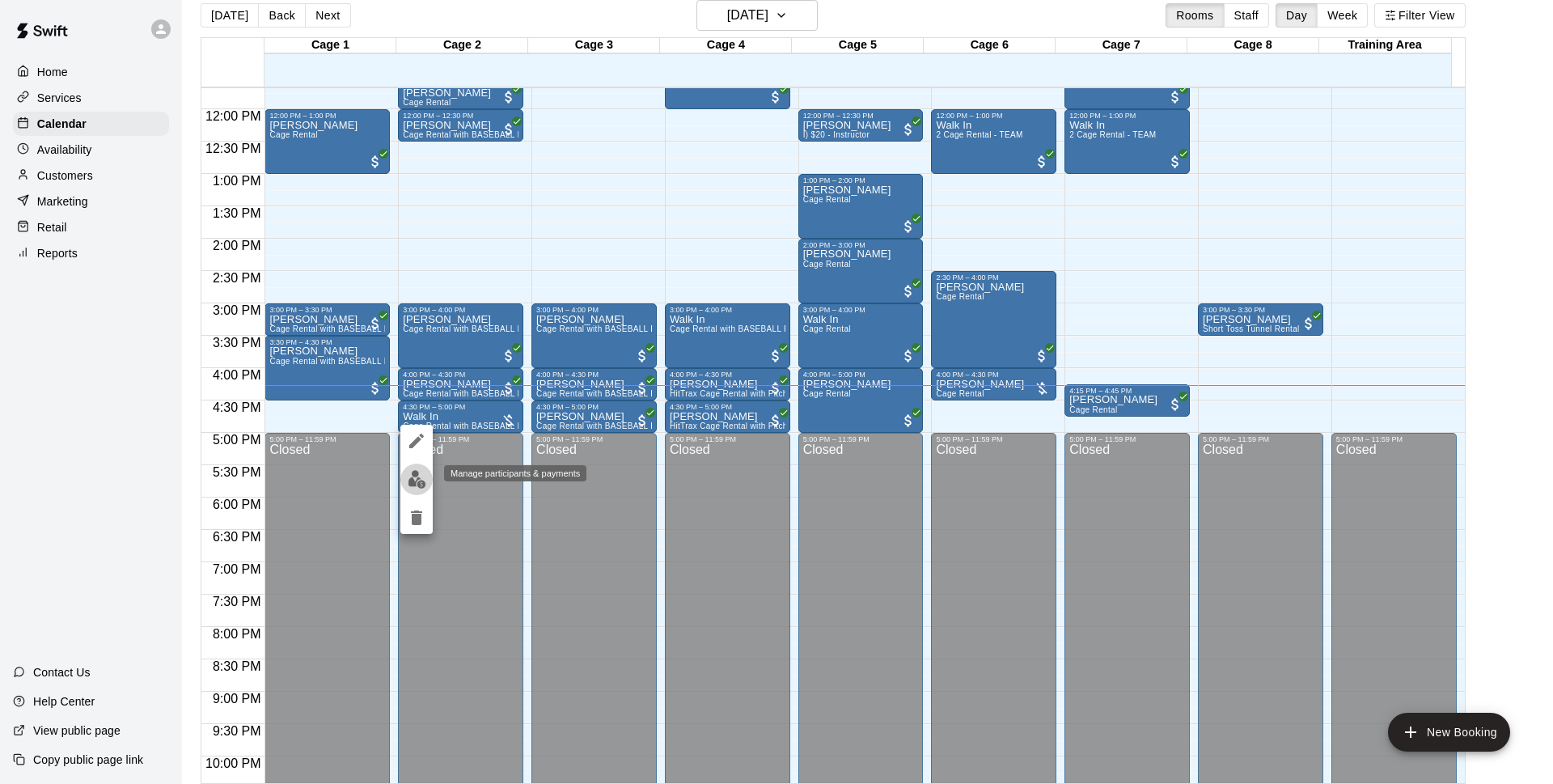
click at [403, 483] on button "edit" at bounding box center [417, 479] width 32 height 32
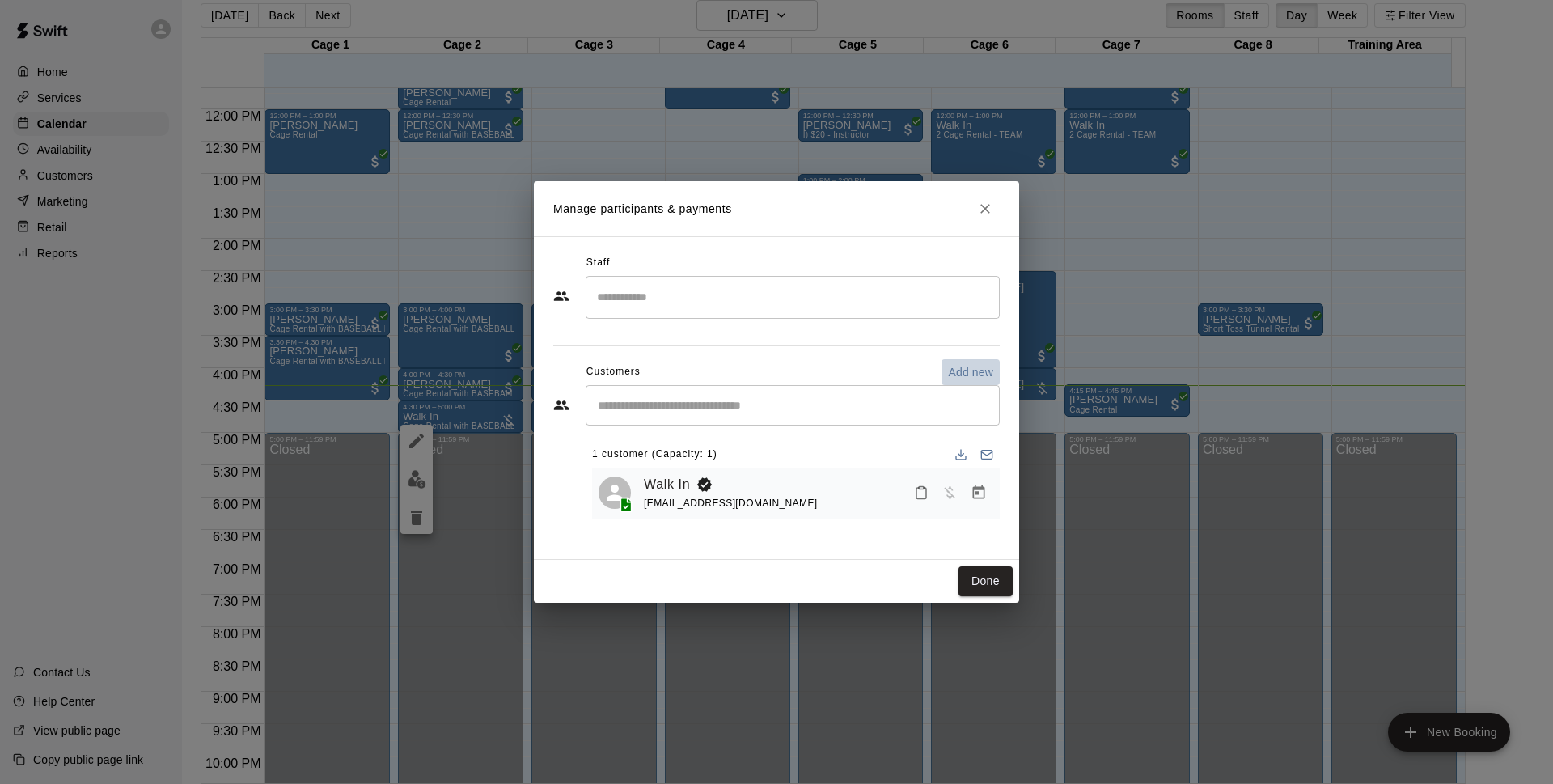
click at [979, 369] on p "Add new" at bounding box center [970, 372] width 45 height 16
select select "**"
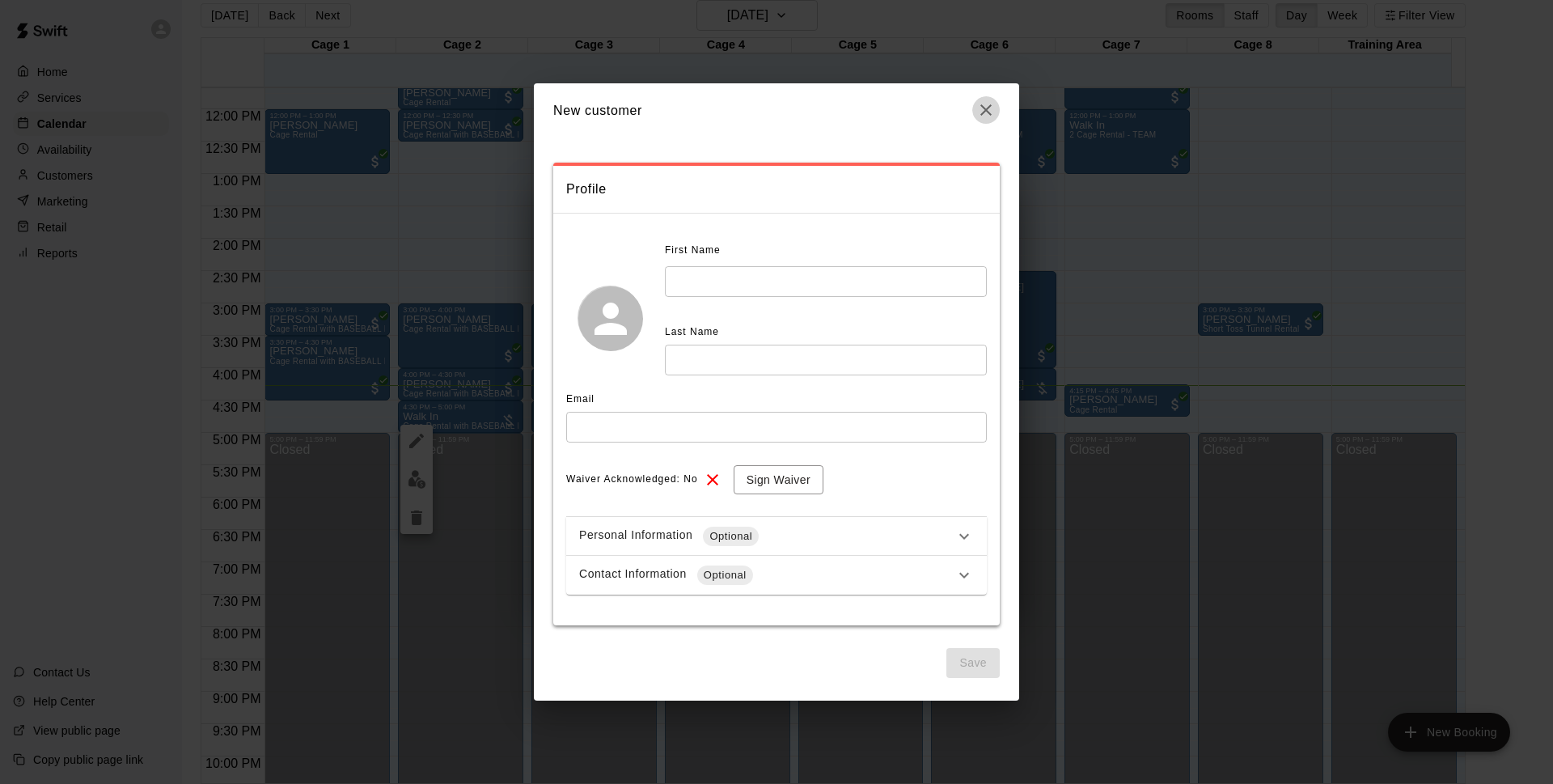
click at [986, 118] on icon "button" at bounding box center [986, 109] width 20 height 20
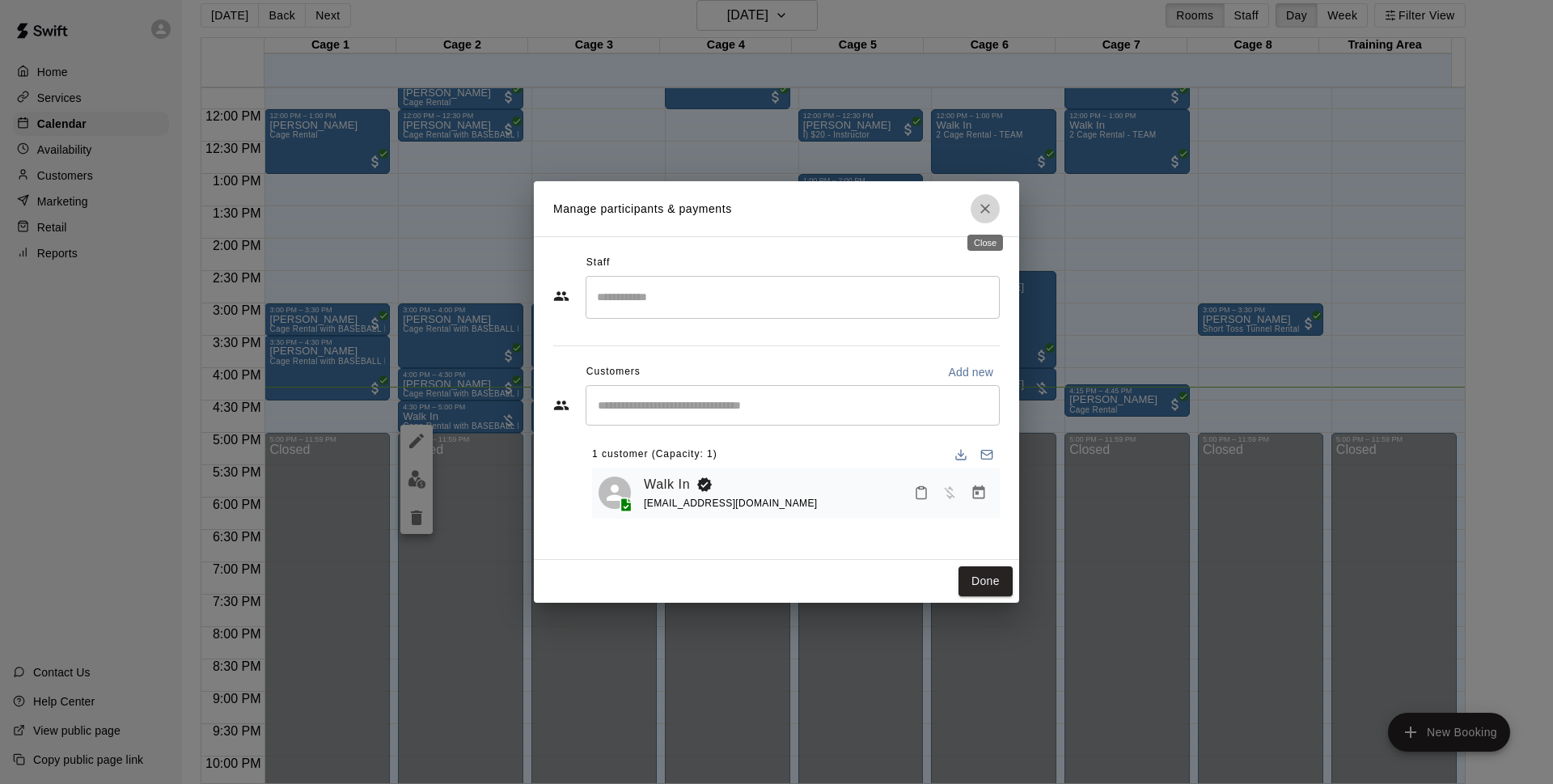
click at [981, 214] on icon "Close" at bounding box center [985, 208] width 16 height 16
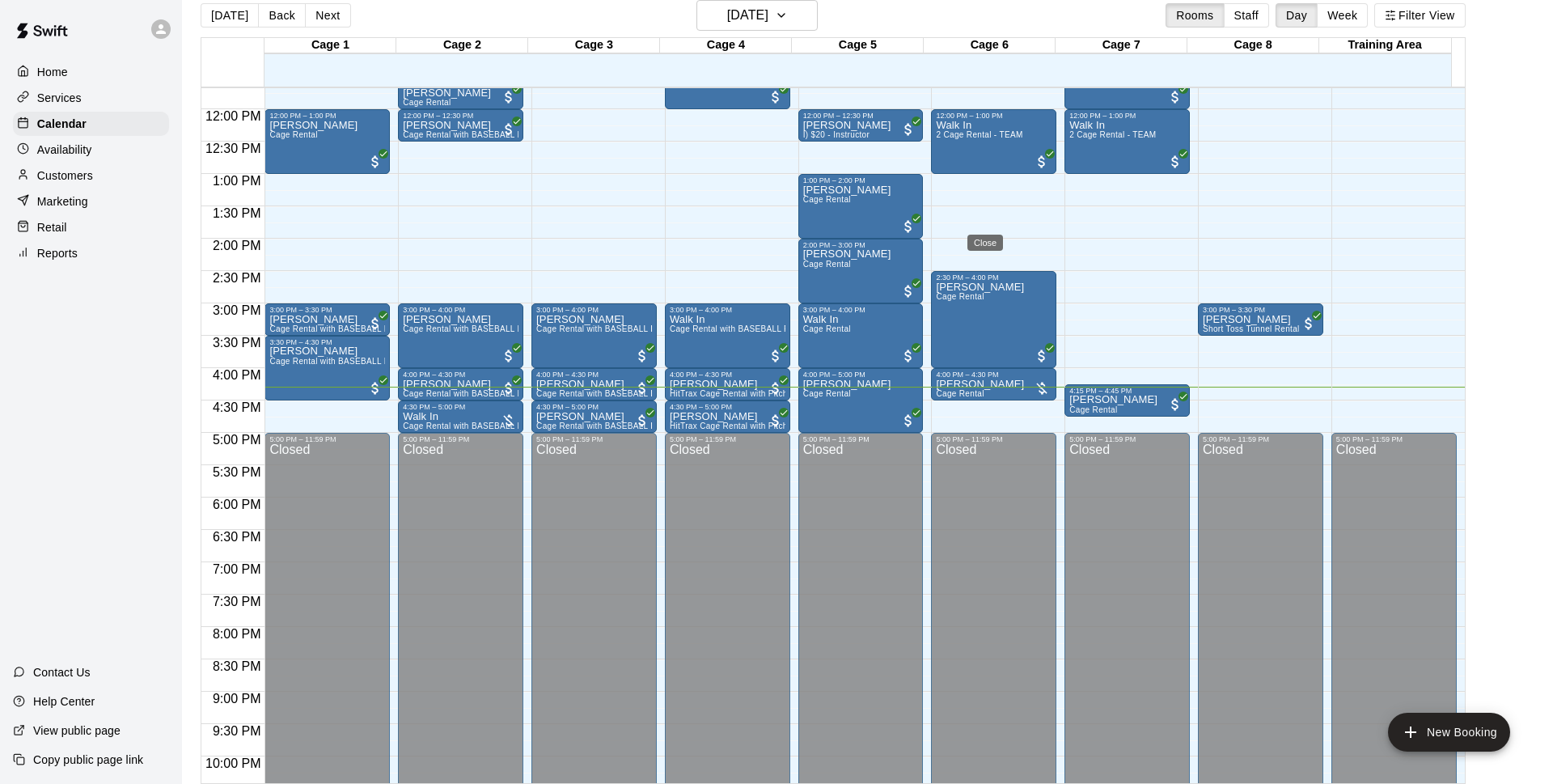
click at [981, 214] on icon "Close" at bounding box center [985, 208] width 16 height 16
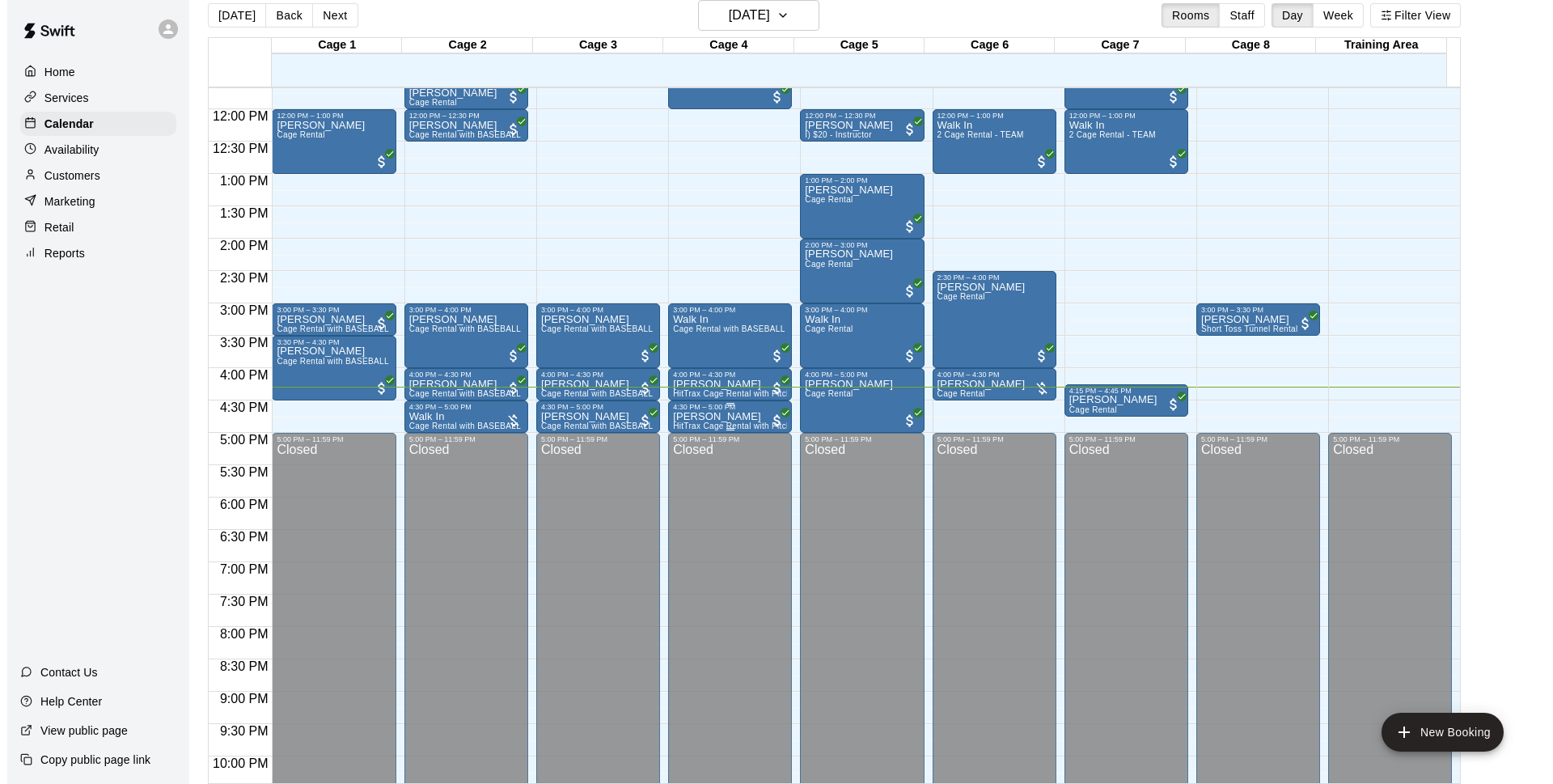
scroll to position [651, 0]
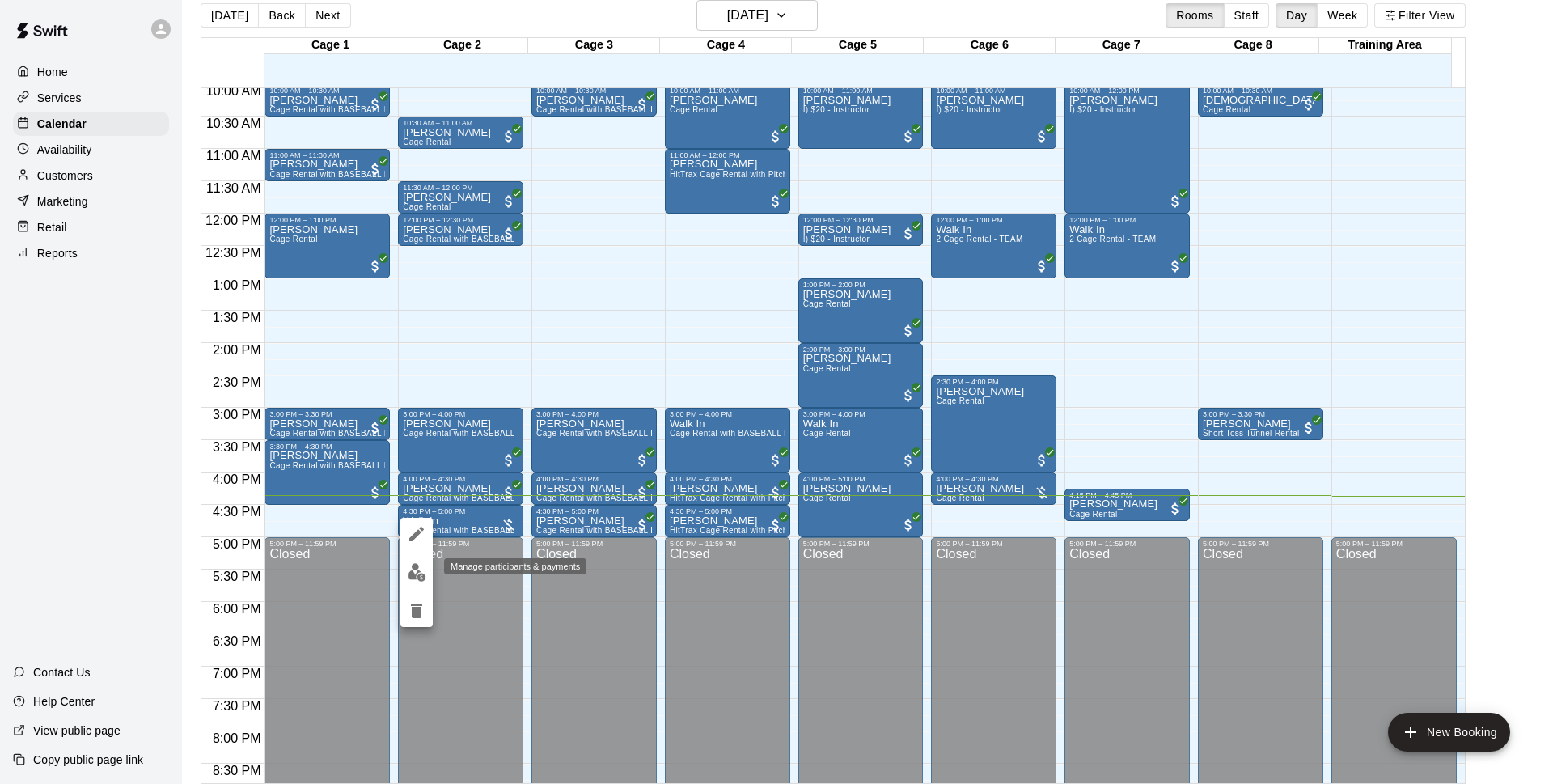
click at [409, 569] on img "edit" at bounding box center [417, 572] width 19 height 19
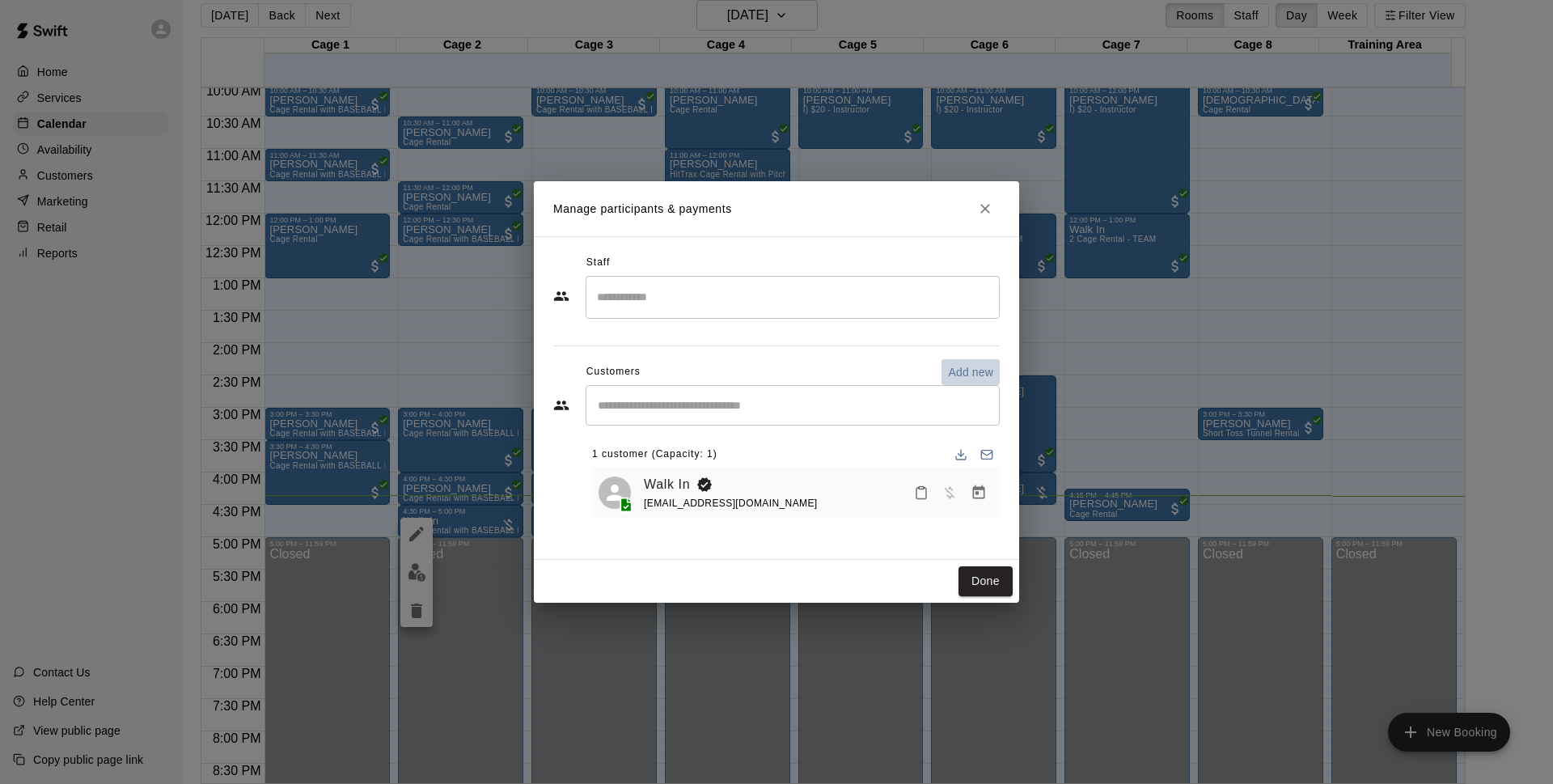
click at [973, 376] on p "Add new" at bounding box center [970, 372] width 45 height 16
select select "**"
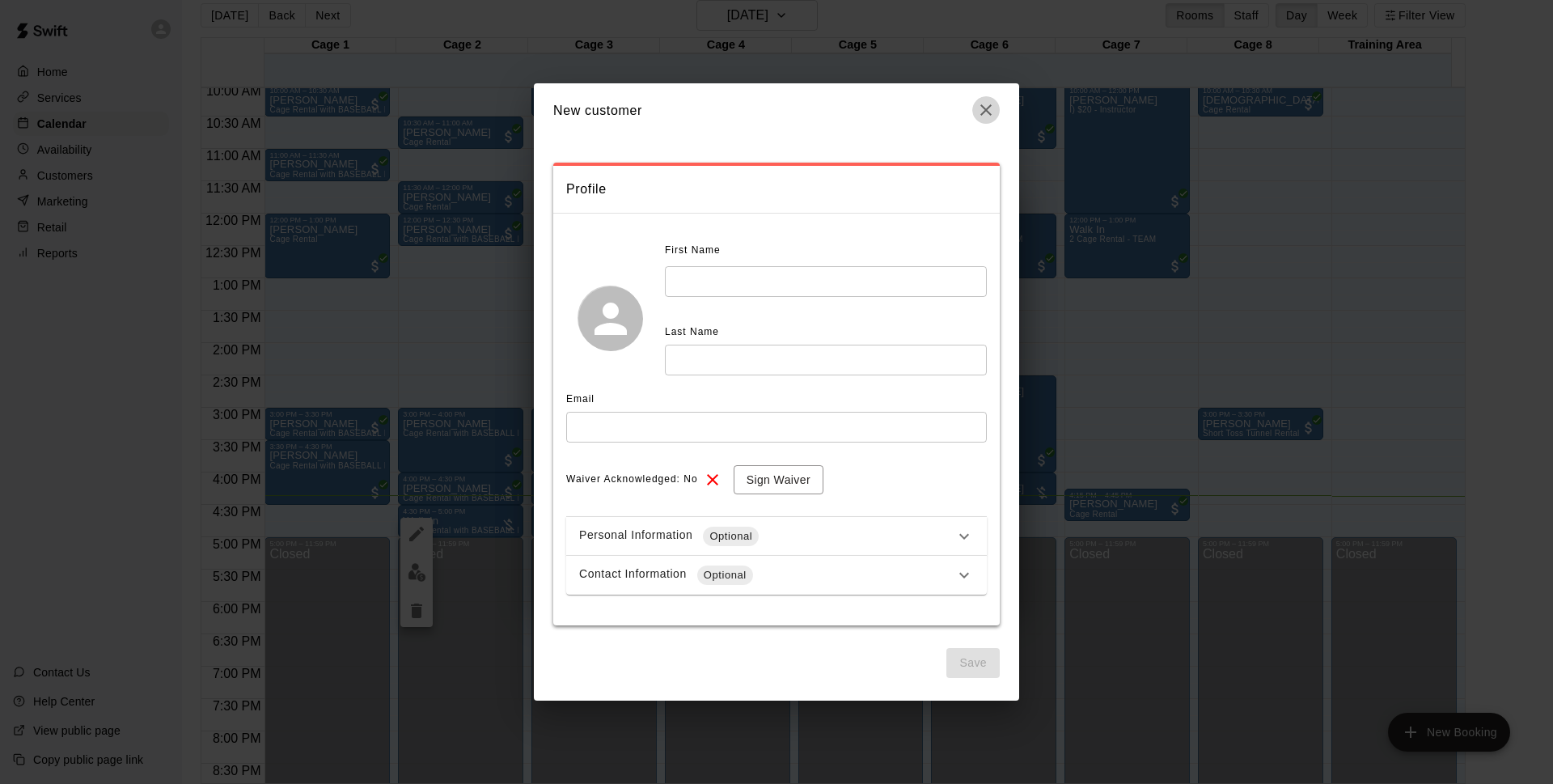
click at [994, 109] on icon "button" at bounding box center [986, 109] width 20 height 20
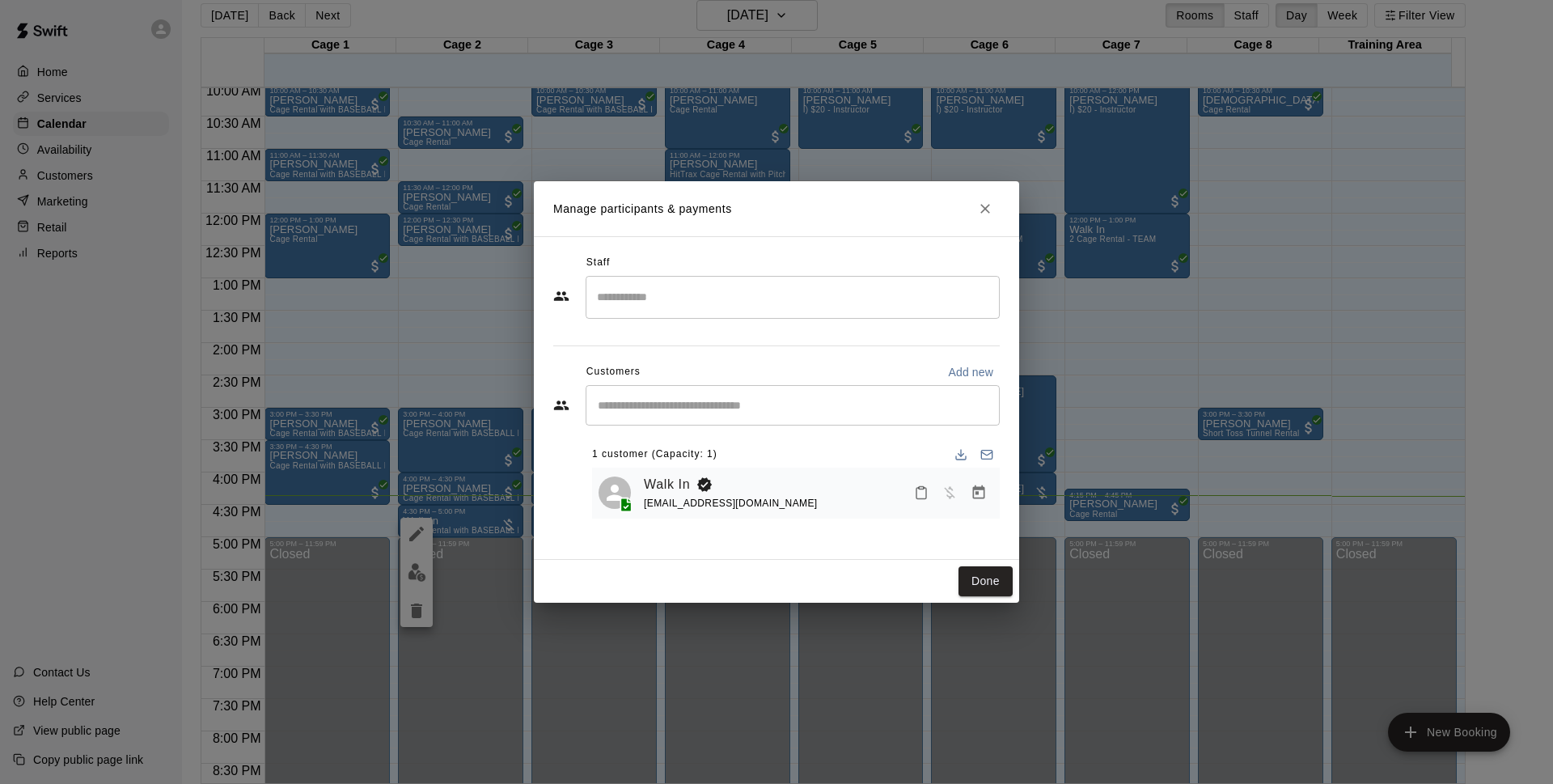
click at [1143, 389] on div "Manage participants & payments Staff ​ Customers Add new ​ 1 customer (Capacity…" at bounding box center [776, 392] width 1553 height 784
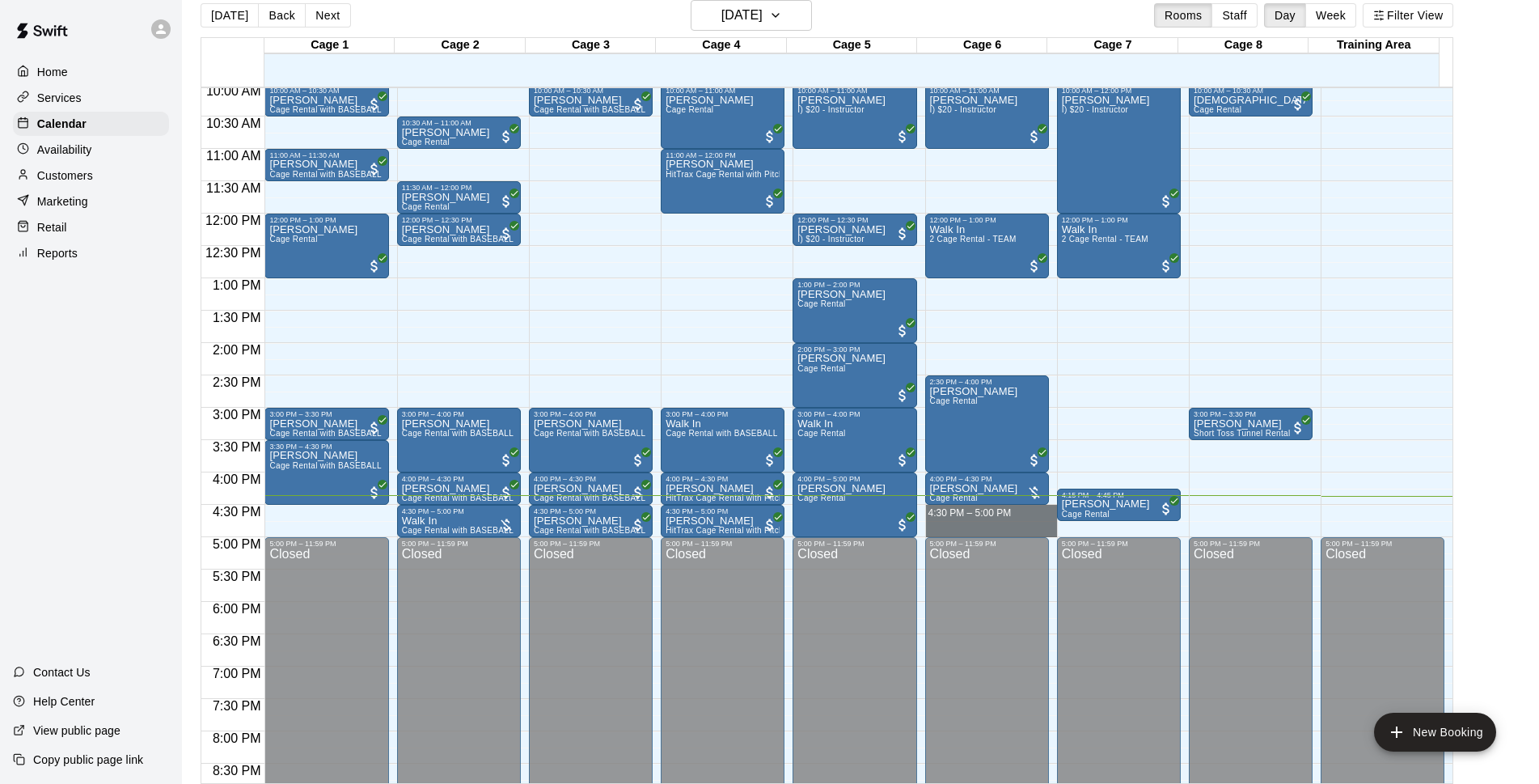
drag, startPoint x: 946, startPoint y: 508, endPoint x: 950, endPoint y: 531, distance: 23.3
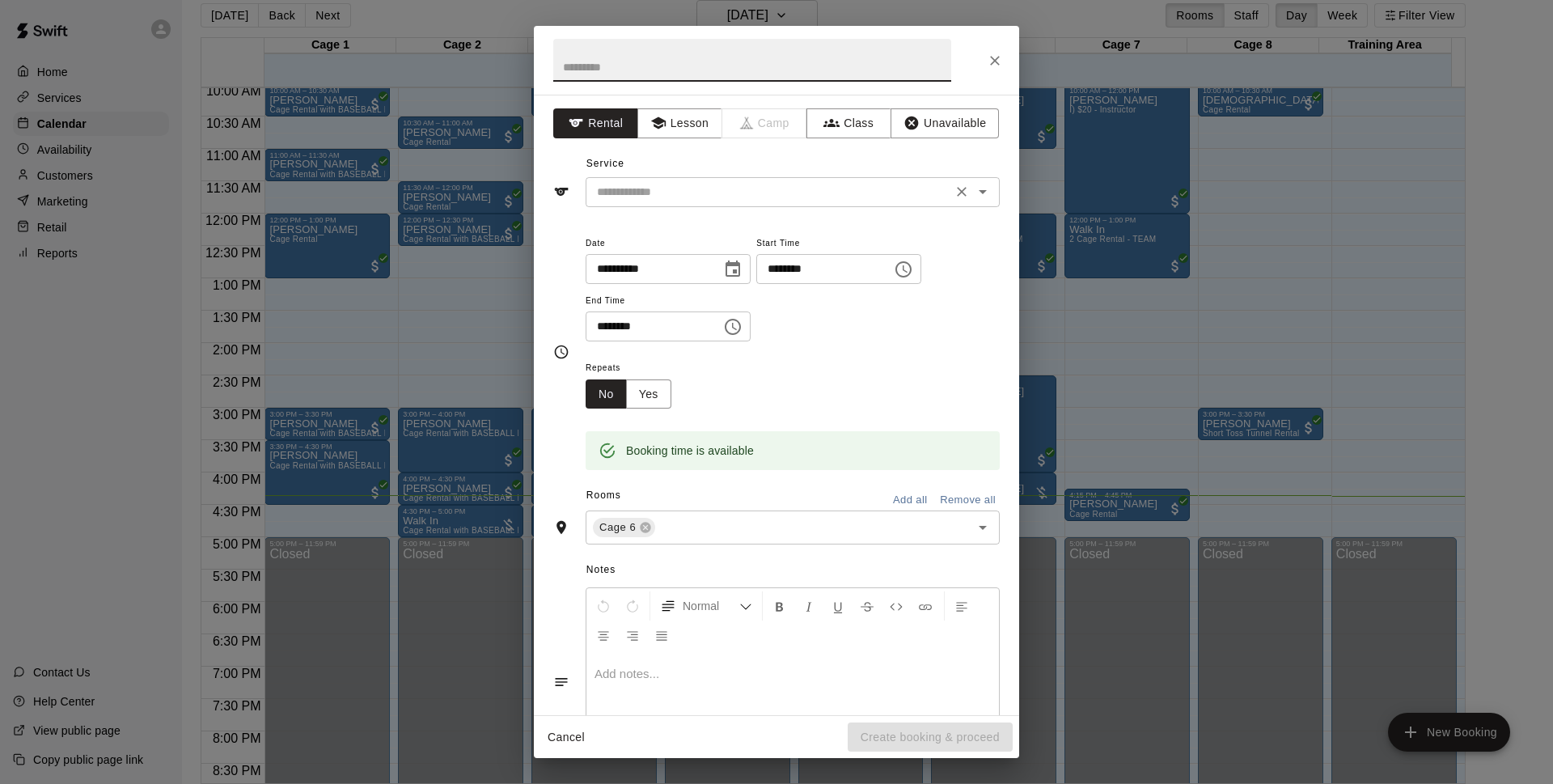
click at [759, 200] on input "text" at bounding box center [769, 192] width 357 height 20
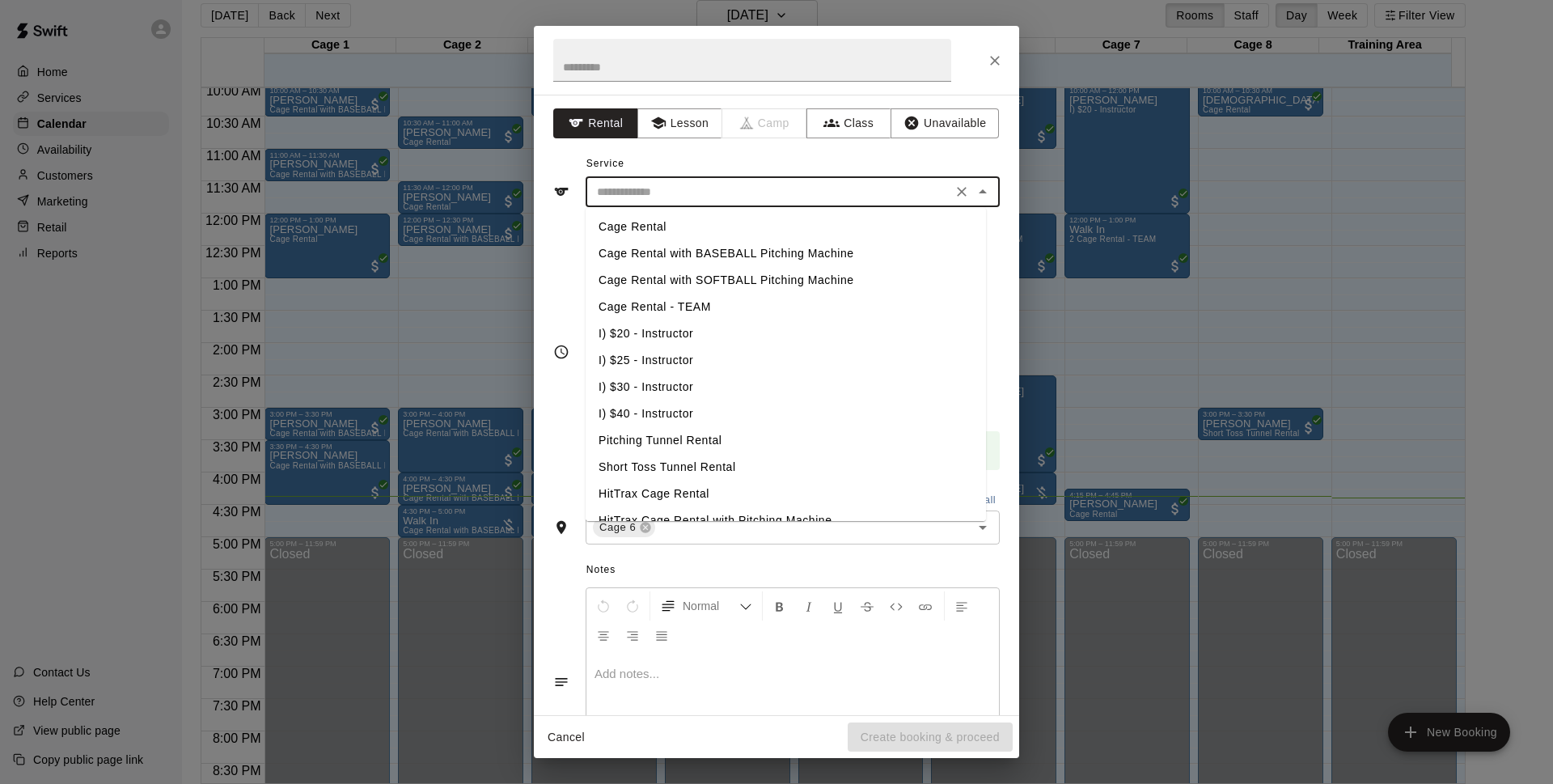
click at [700, 219] on li "Cage Rental" at bounding box center [786, 226] width 401 height 26
type input "**********"
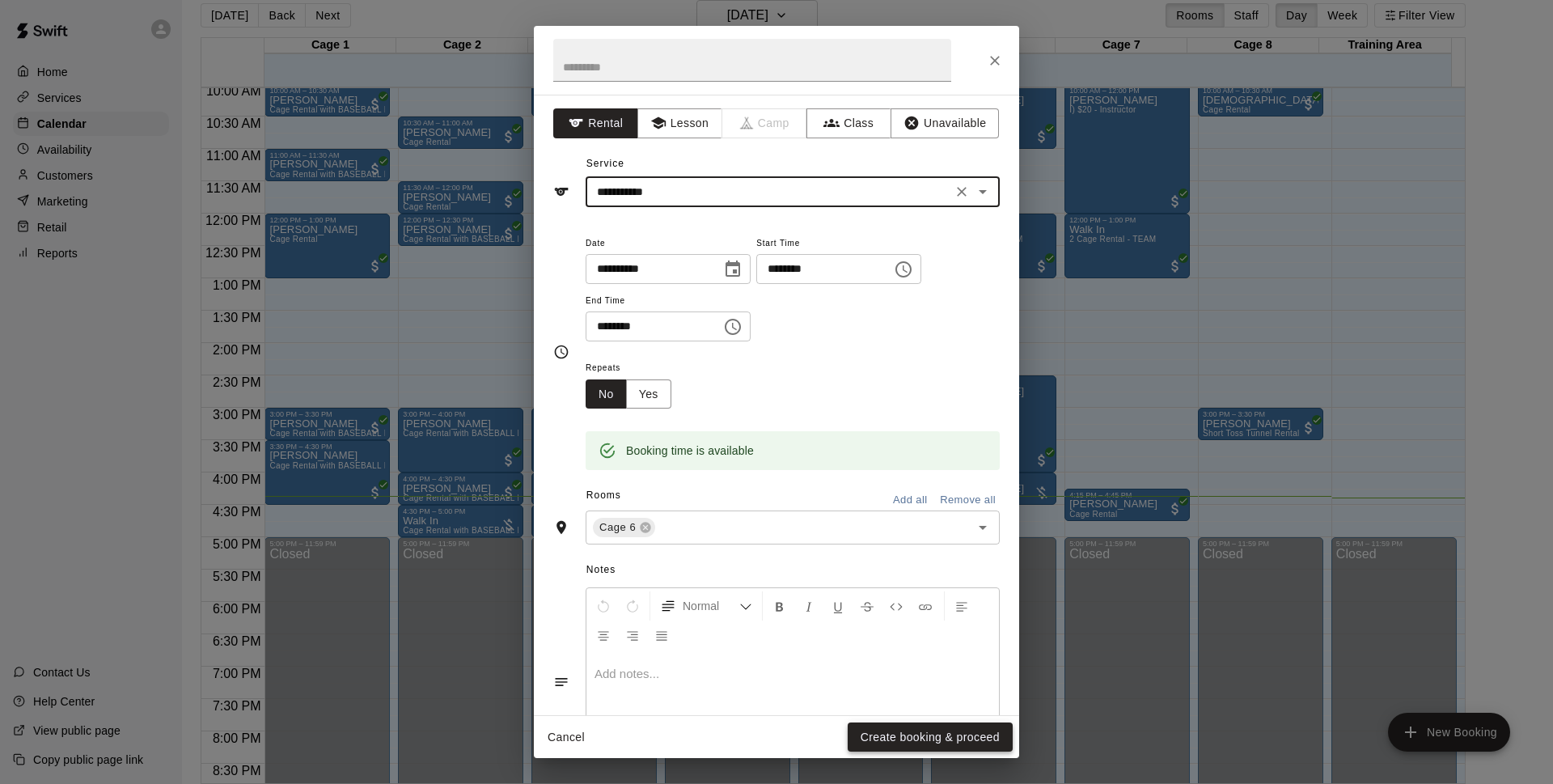
click at [892, 725] on button "Create booking & proceed" at bounding box center [930, 737] width 165 height 30
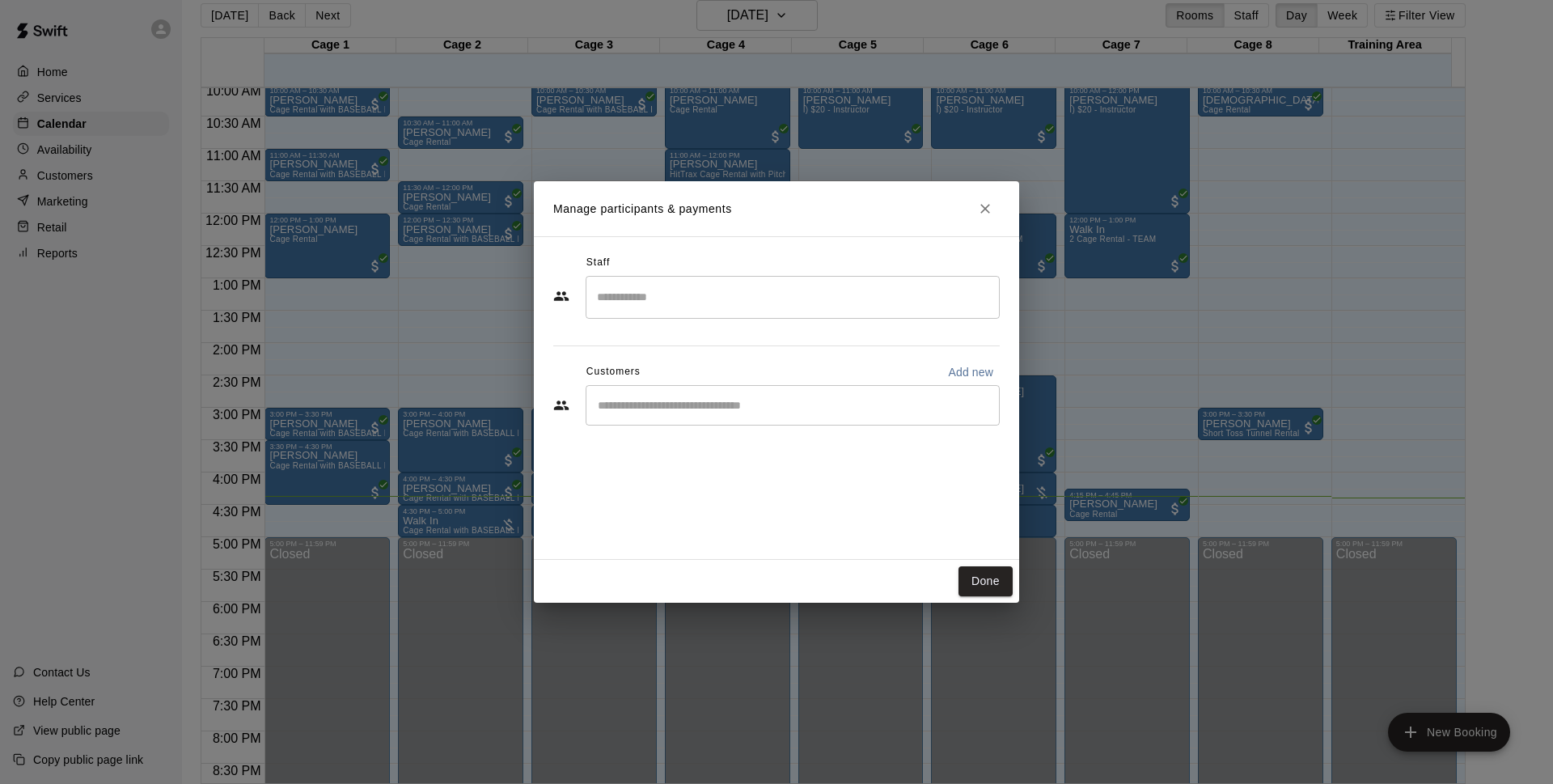
click at [959, 371] on p "Add new" at bounding box center [970, 372] width 45 height 16
select select "**"
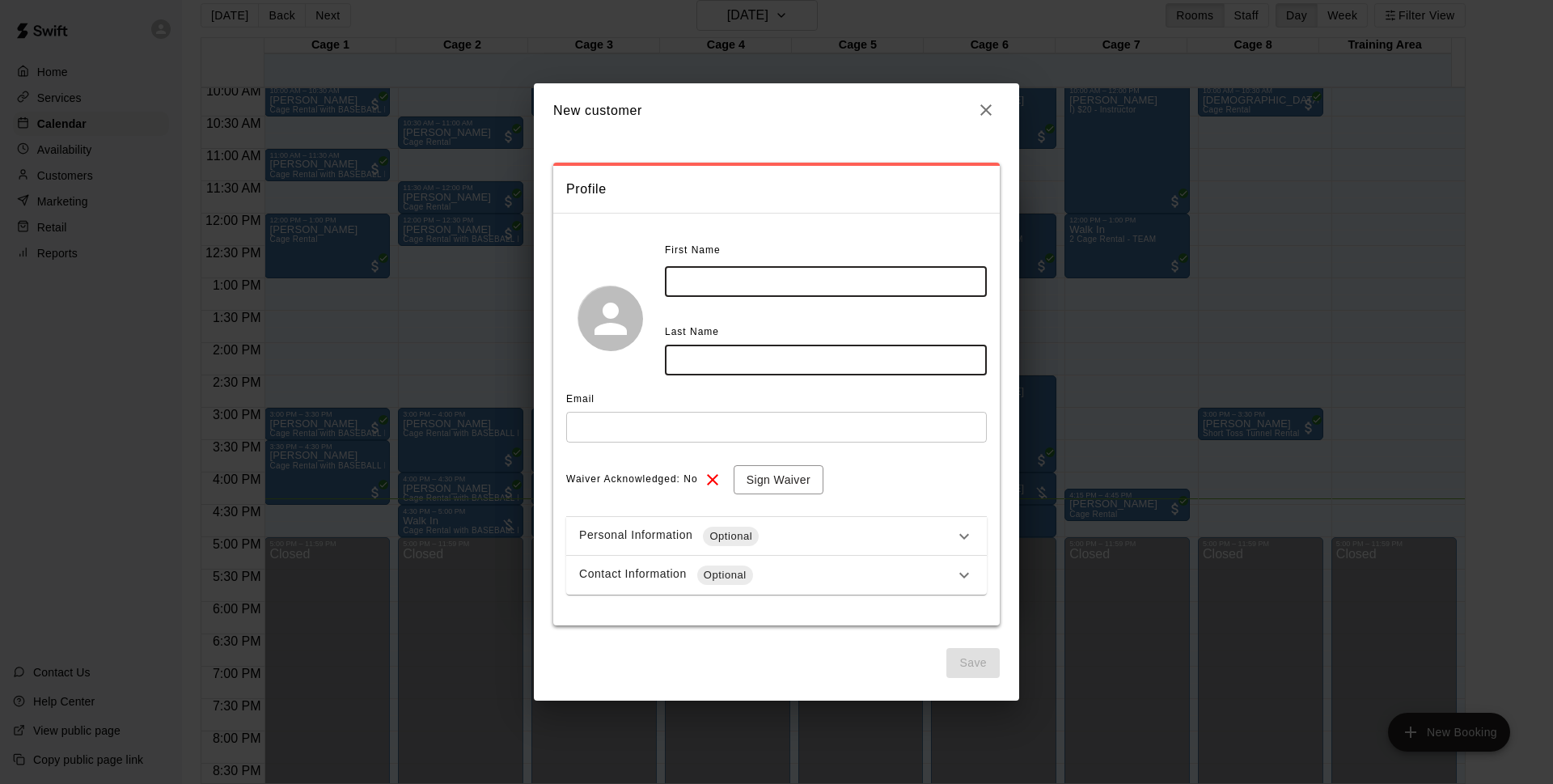
click at [773, 290] on input "text" at bounding box center [825, 281] width 322 height 30
click at [806, 161] on div "**********" at bounding box center [776, 407] width 447 height 541
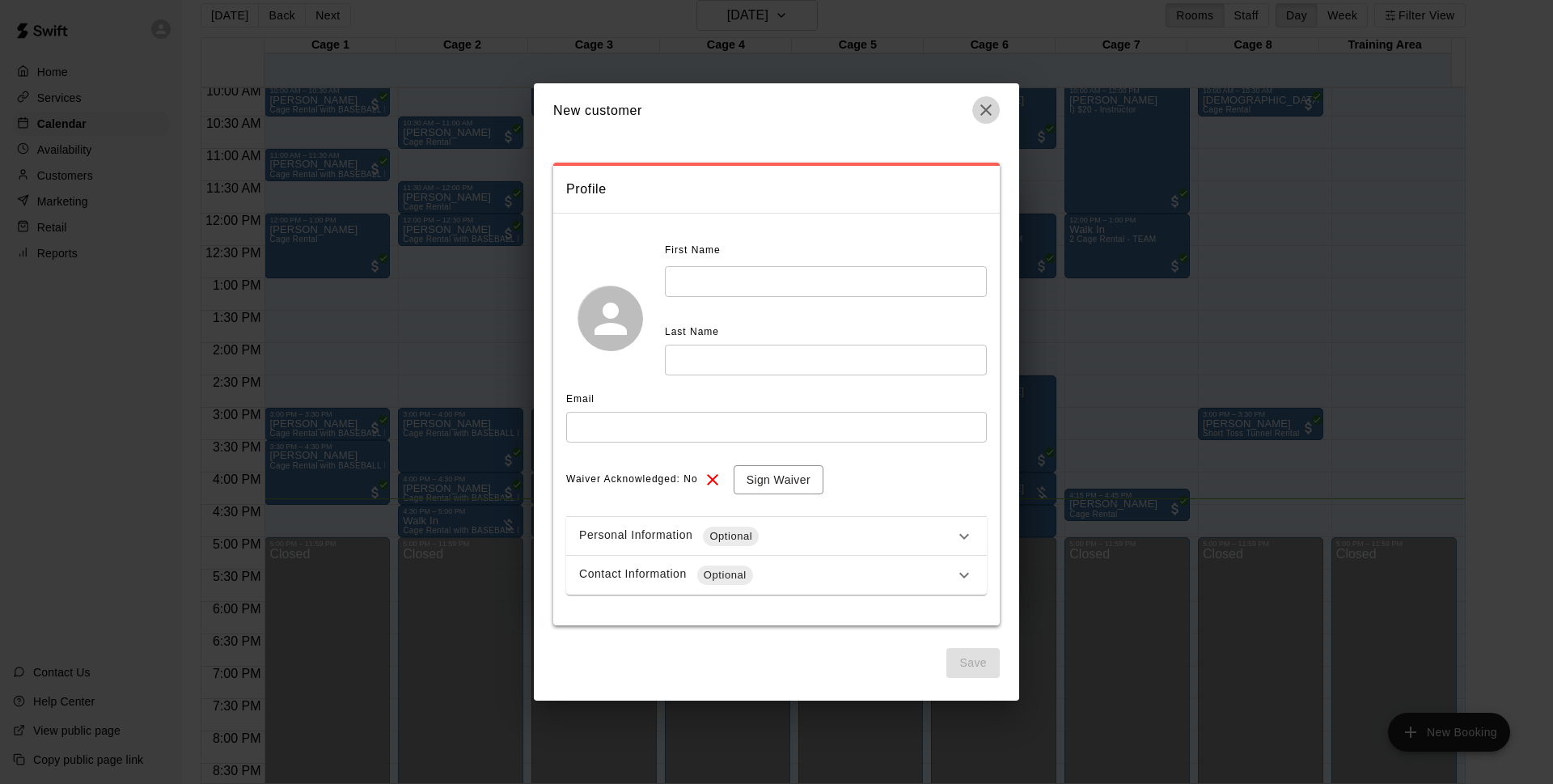
click at [983, 114] on icon "button" at bounding box center [986, 109] width 11 height 11
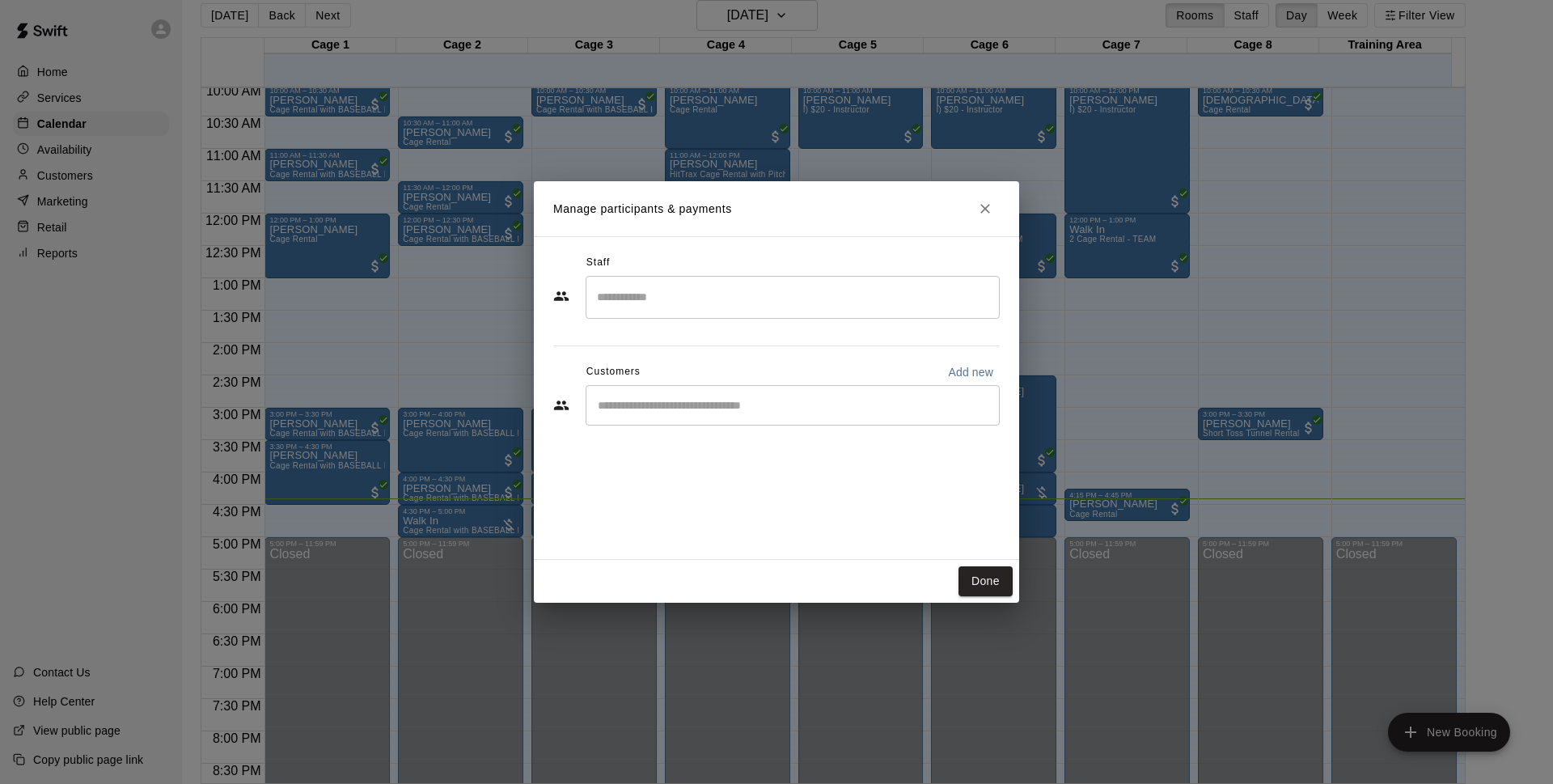
click at [726, 311] on input "Search staff" at bounding box center [793, 296] width 400 height 28
click at [753, 241] on div "Staff ​ Customers Add new ​" at bounding box center [776, 398] width 485 height 324
click at [1004, 210] on h2 "Manage participants & payments" at bounding box center [776, 208] width 485 height 55
click at [987, 213] on icon "Close" at bounding box center [985, 208] width 16 height 16
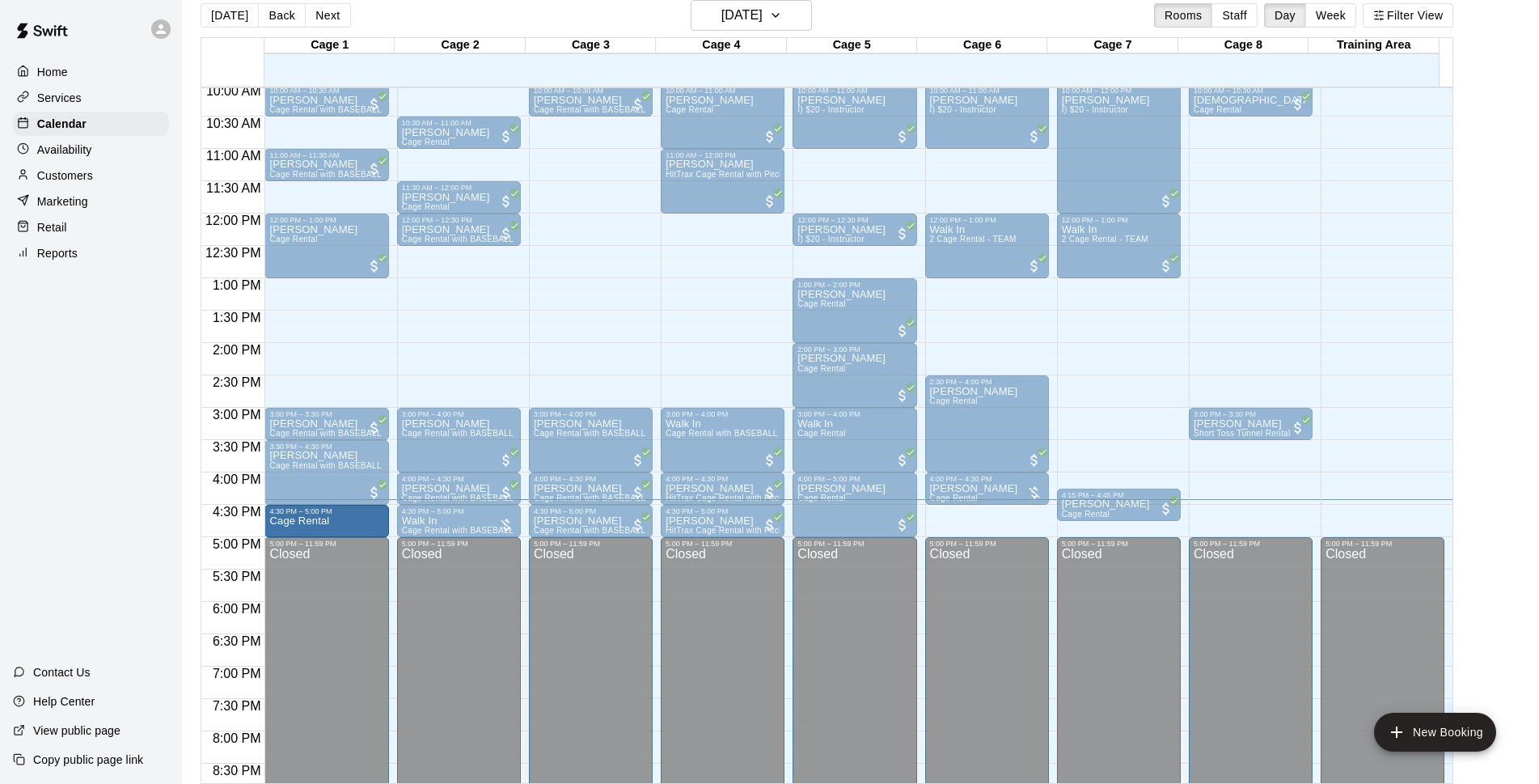
drag, startPoint x: 966, startPoint y: 512, endPoint x: 334, endPoint y: 527, distance: 632.2
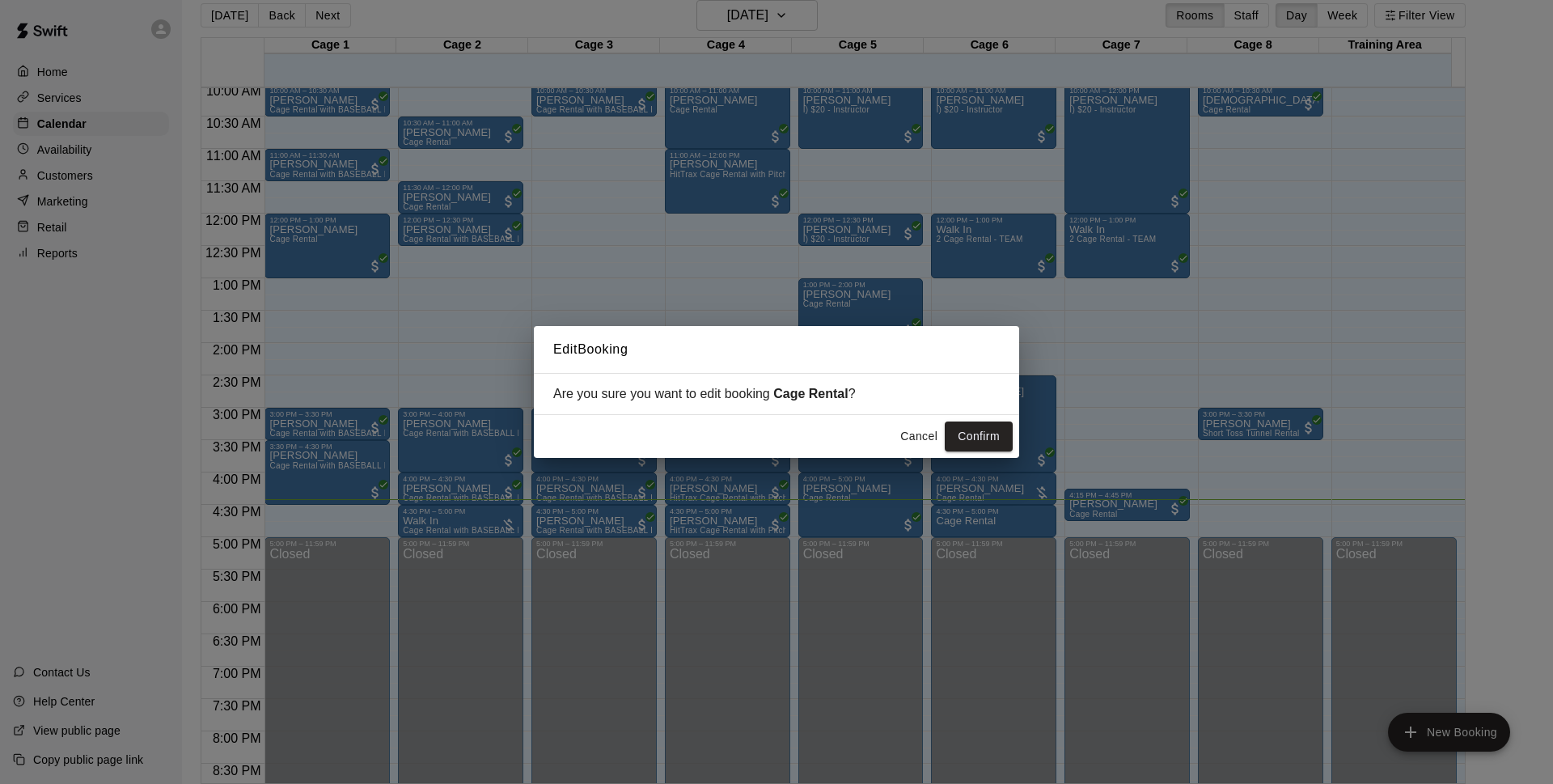
drag, startPoint x: 969, startPoint y: 432, endPoint x: 999, endPoint y: 578, distance: 149.1
click at [970, 432] on button "Confirm" at bounding box center [979, 436] width 68 height 30
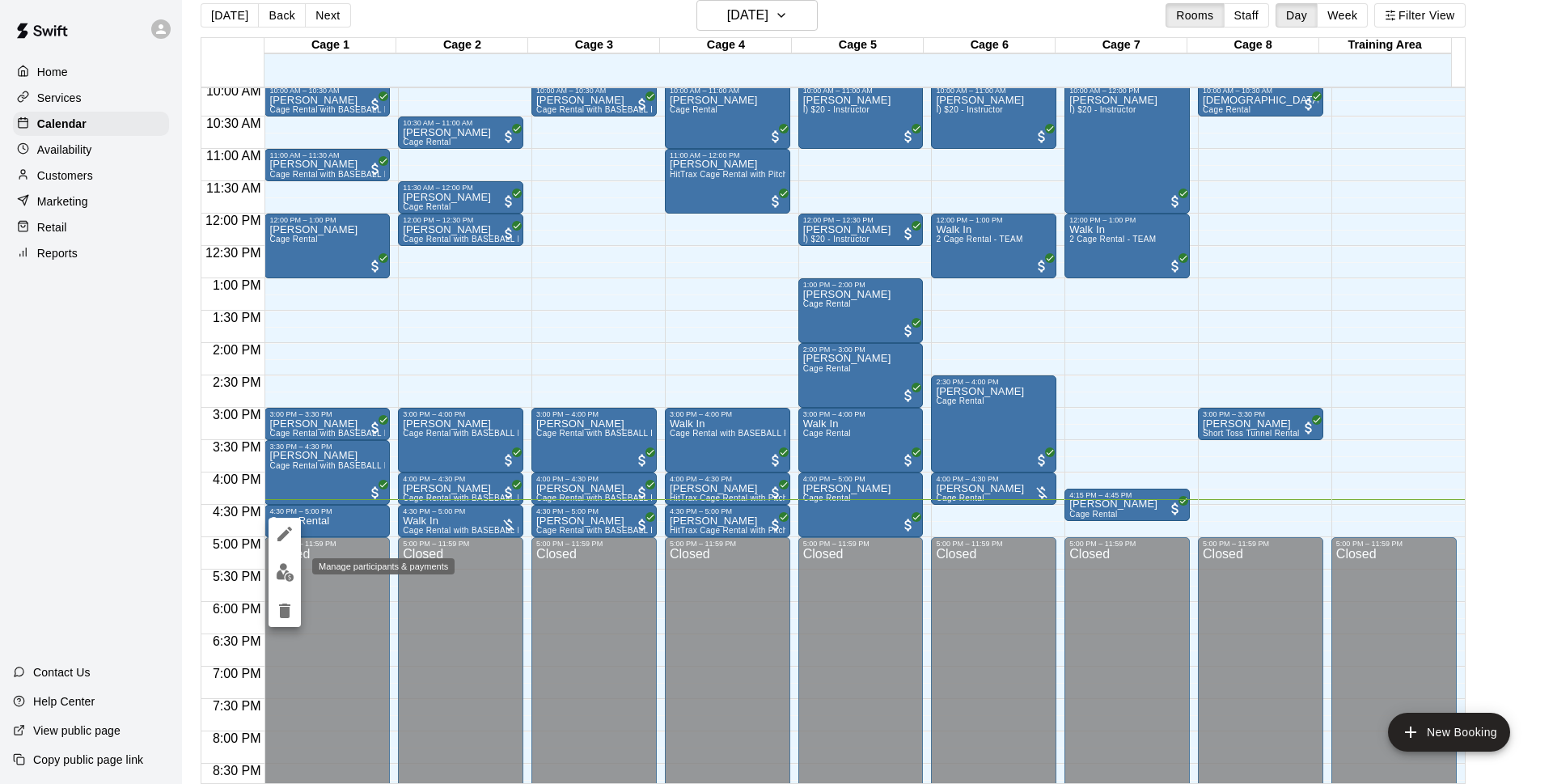
click at [284, 570] on img "edit" at bounding box center [285, 572] width 19 height 19
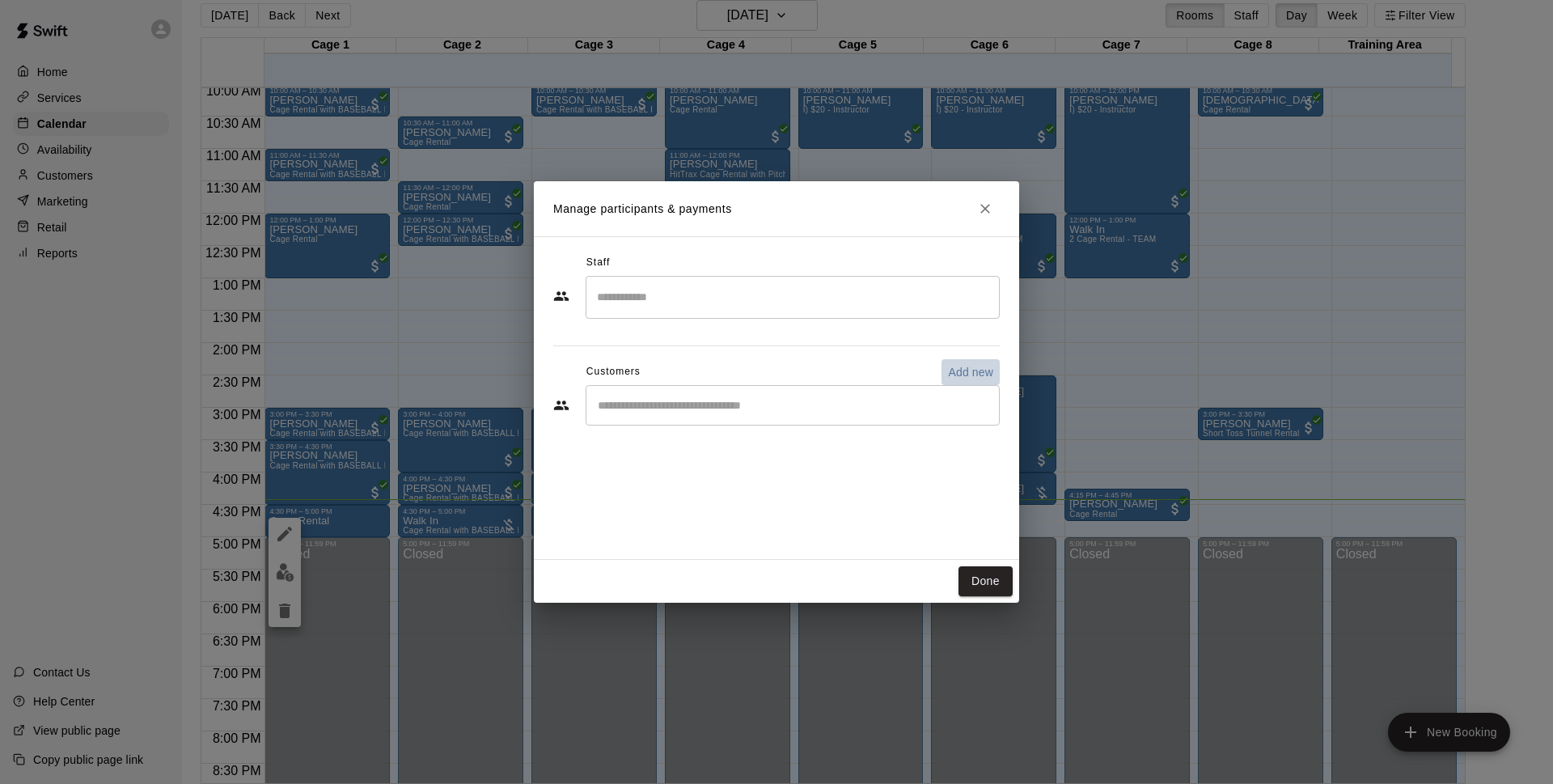
click at [956, 369] on p "Add new" at bounding box center [970, 372] width 45 height 16
select select "**"
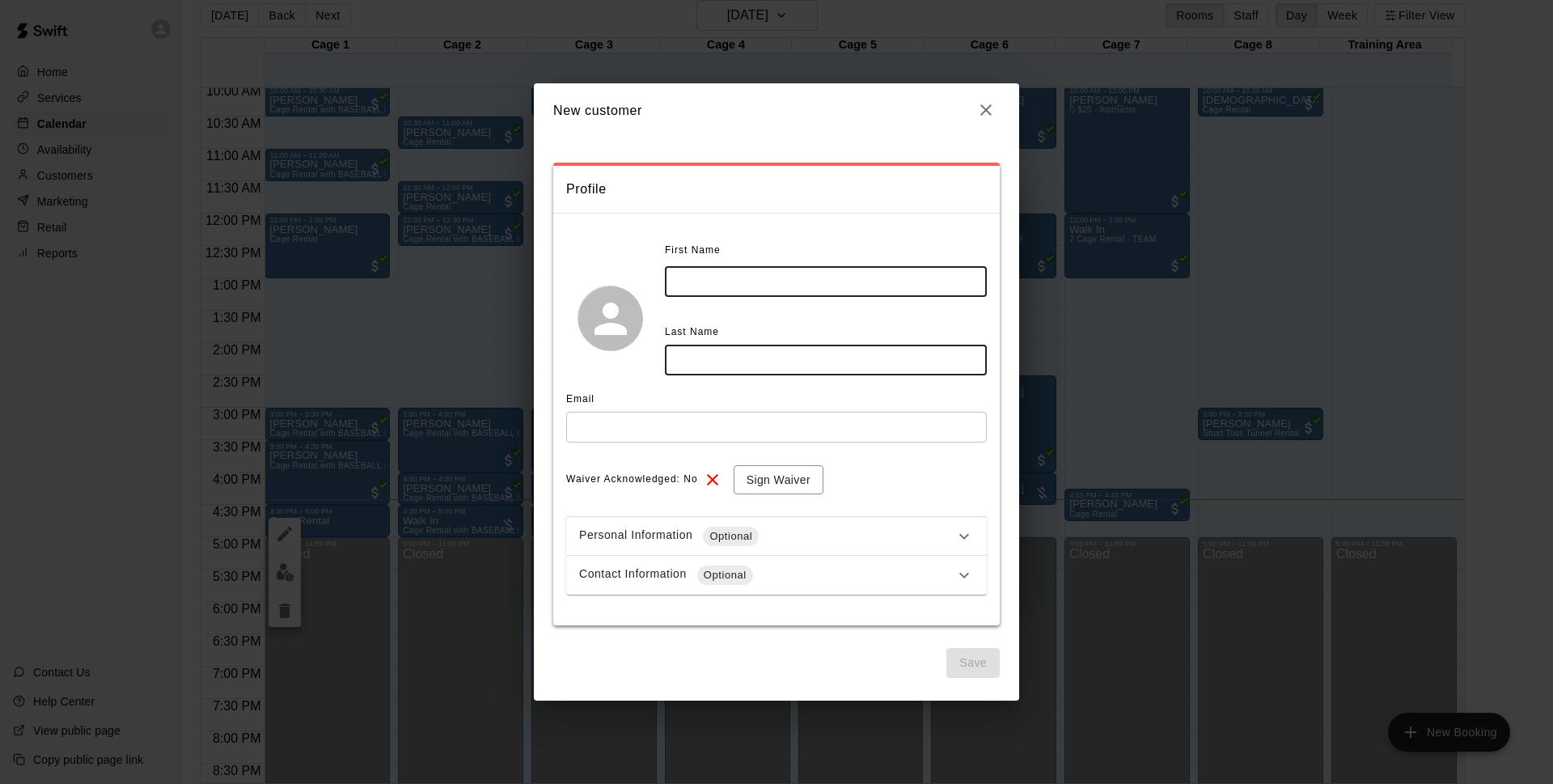
click at [747, 280] on input "text" at bounding box center [825, 281] width 322 height 30
type input "******"
click at [707, 361] on input "text" at bounding box center [825, 359] width 322 height 30
type input "****"
click at [666, 430] on input "text" at bounding box center [776, 426] width 420 height 30
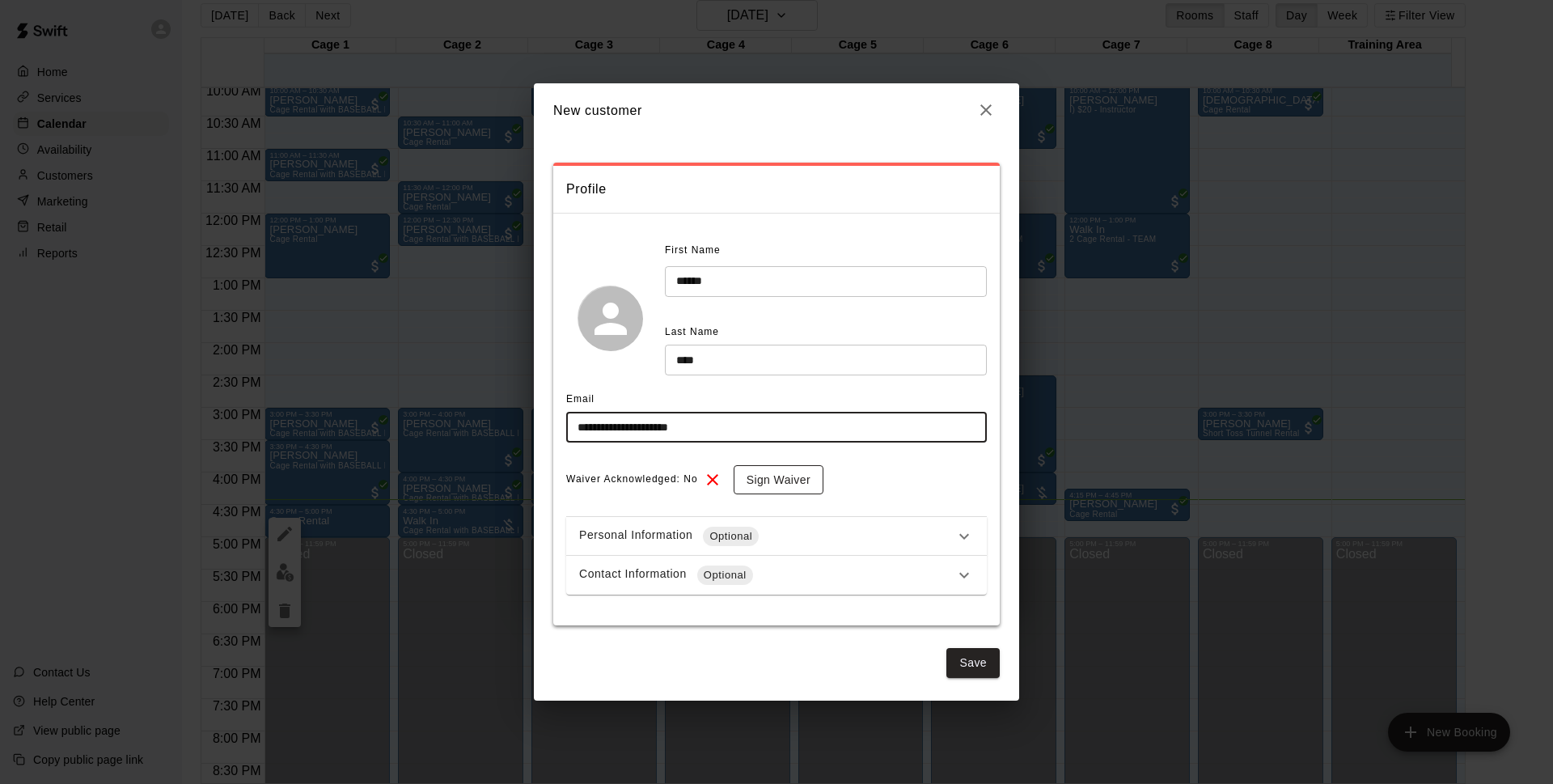
type input "**********"
click at [771, 481] on button "Sign Waiver" at bounding box center [778, 480] width 90 height 30
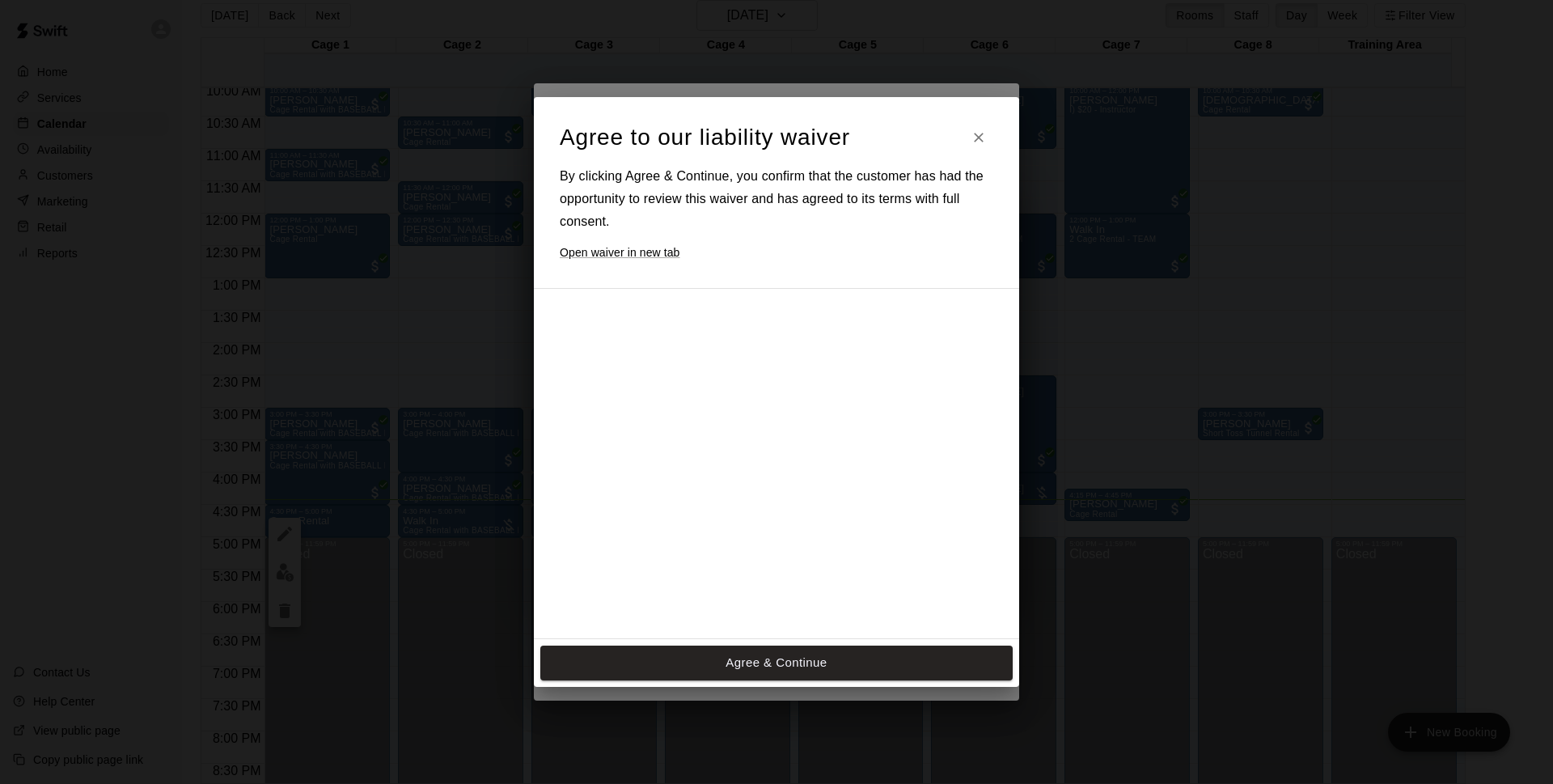
click at [797, 674] on button "Agree & Continue" at bounding box center [776, 663] width 472 height 34
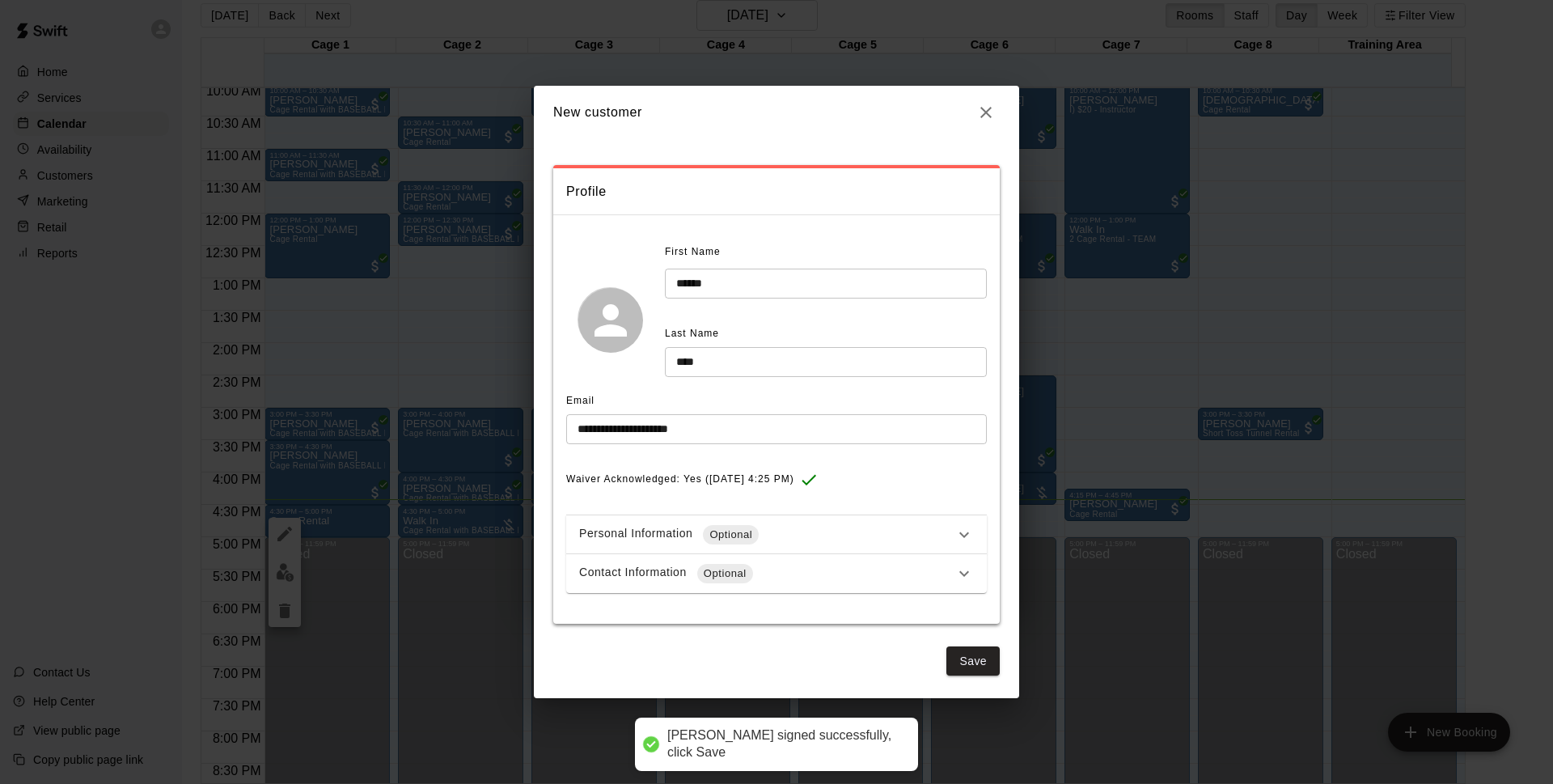
click at [829, 564] on div "Contact Information Optional" at bounding box center [766, 573] width 375 height 20
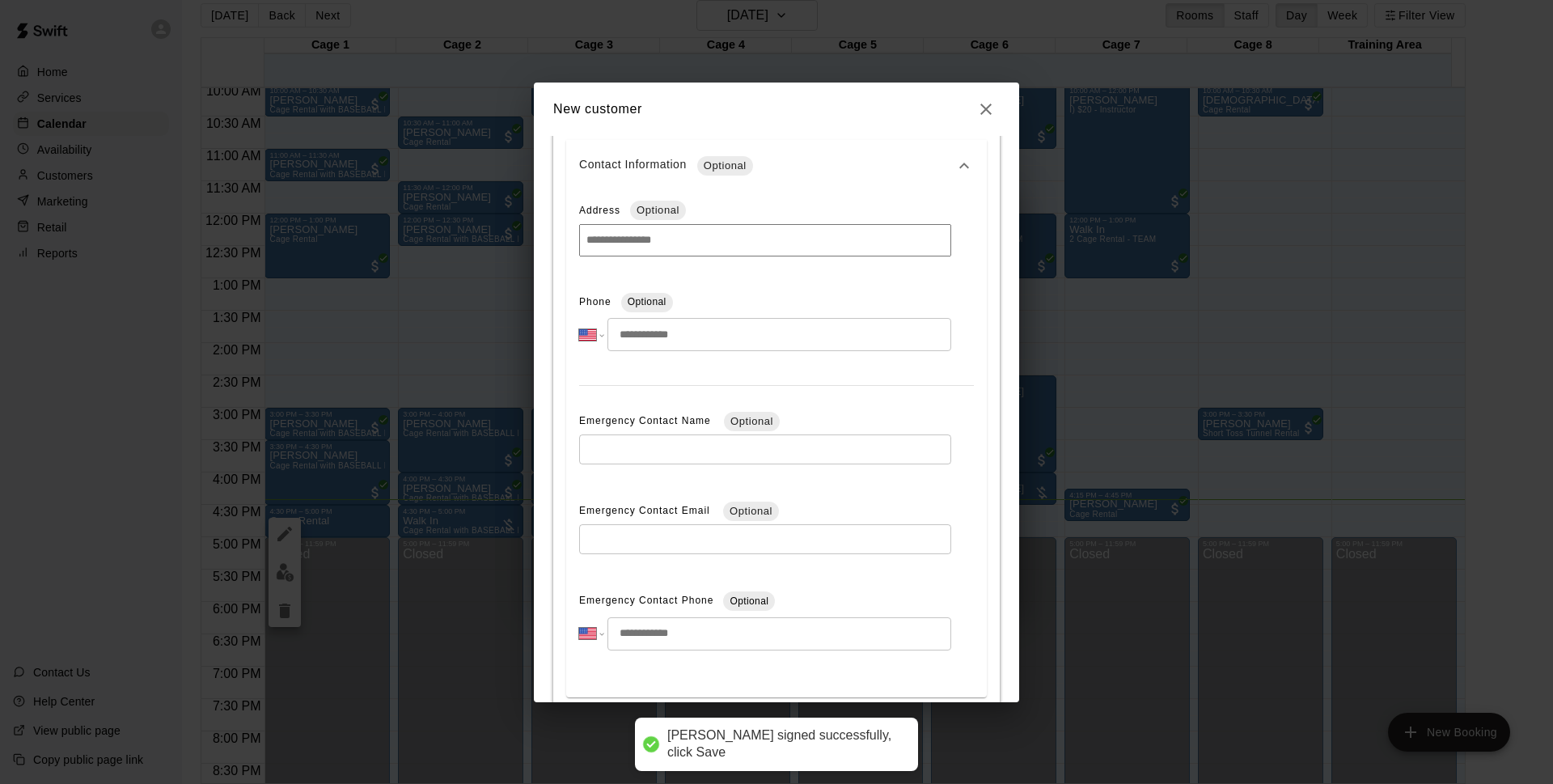
scroll to position [424, 0]
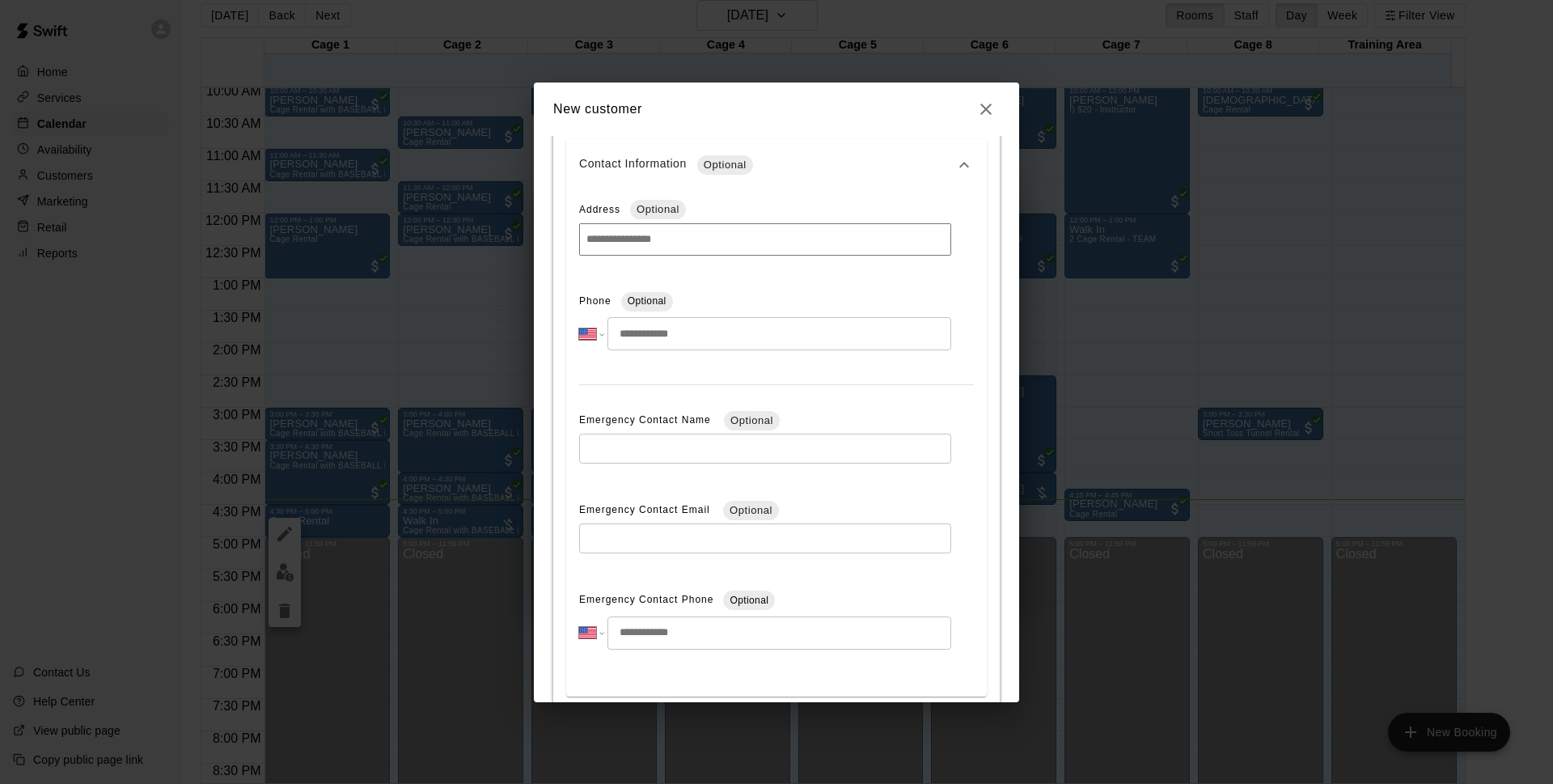
click at [711, 330] on input "tel" at bounding box center [779, 333] width 344 height 33
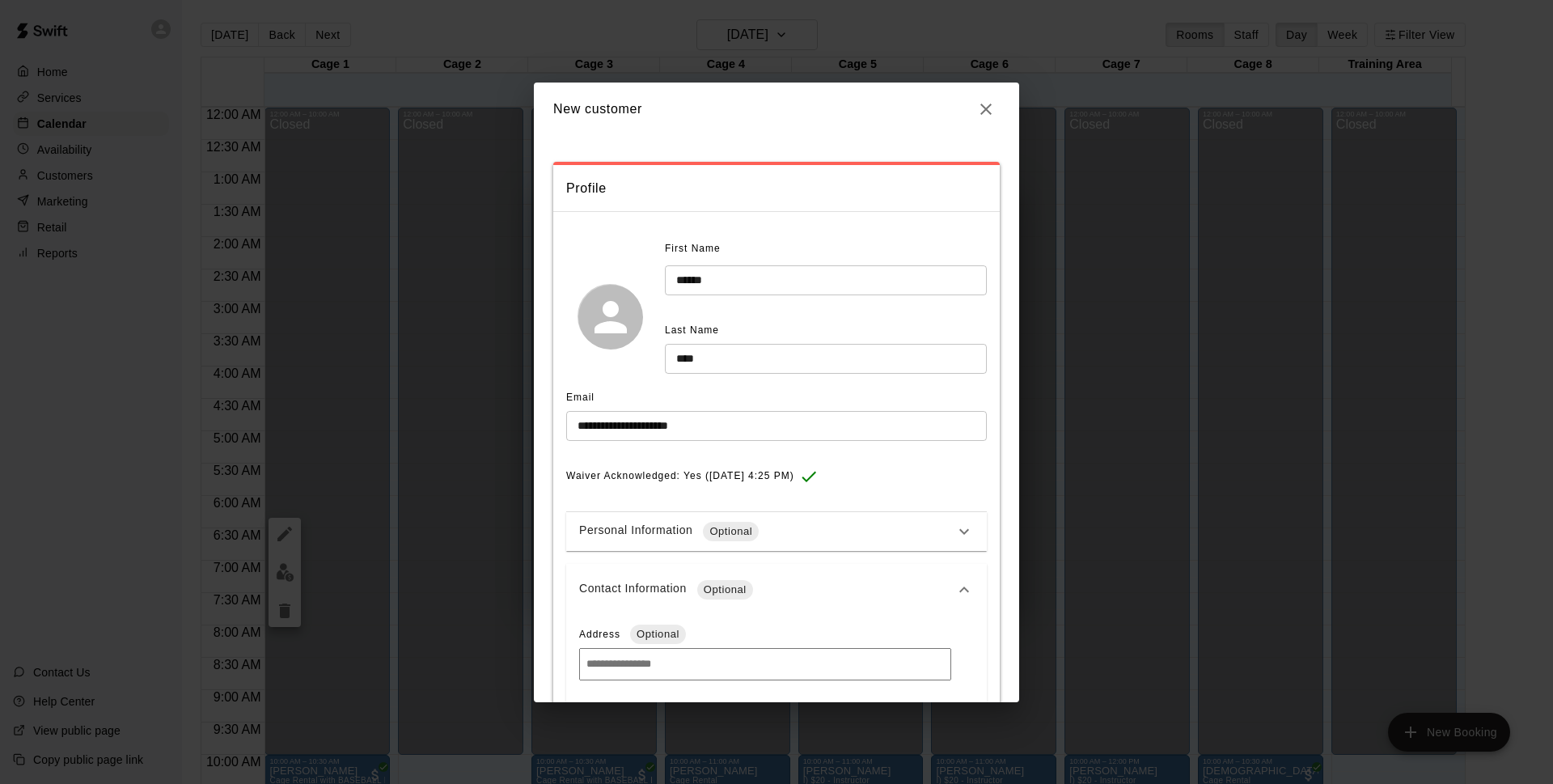
select select "**"
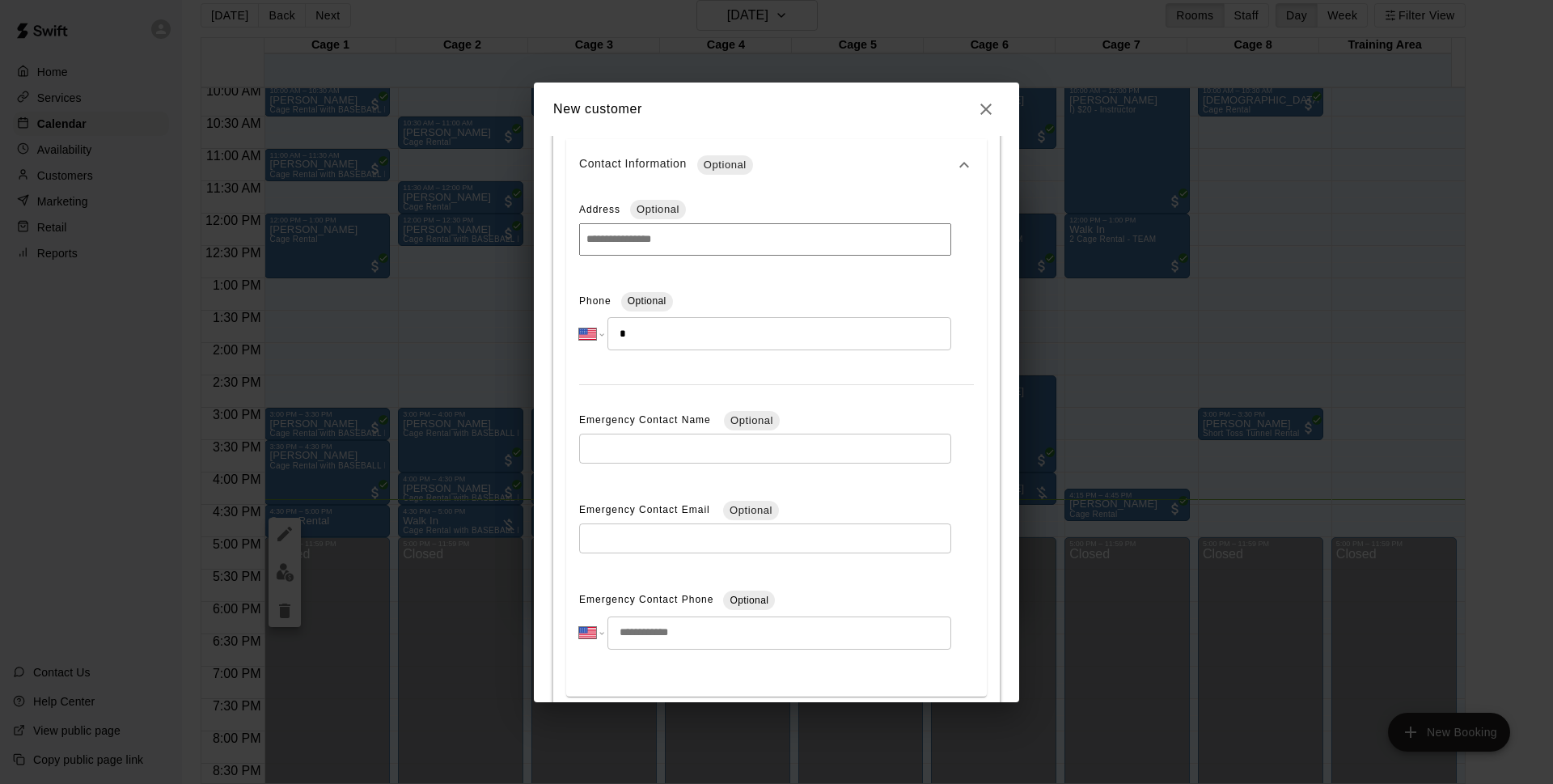
scroll to position [424, 0]
type input "**********"
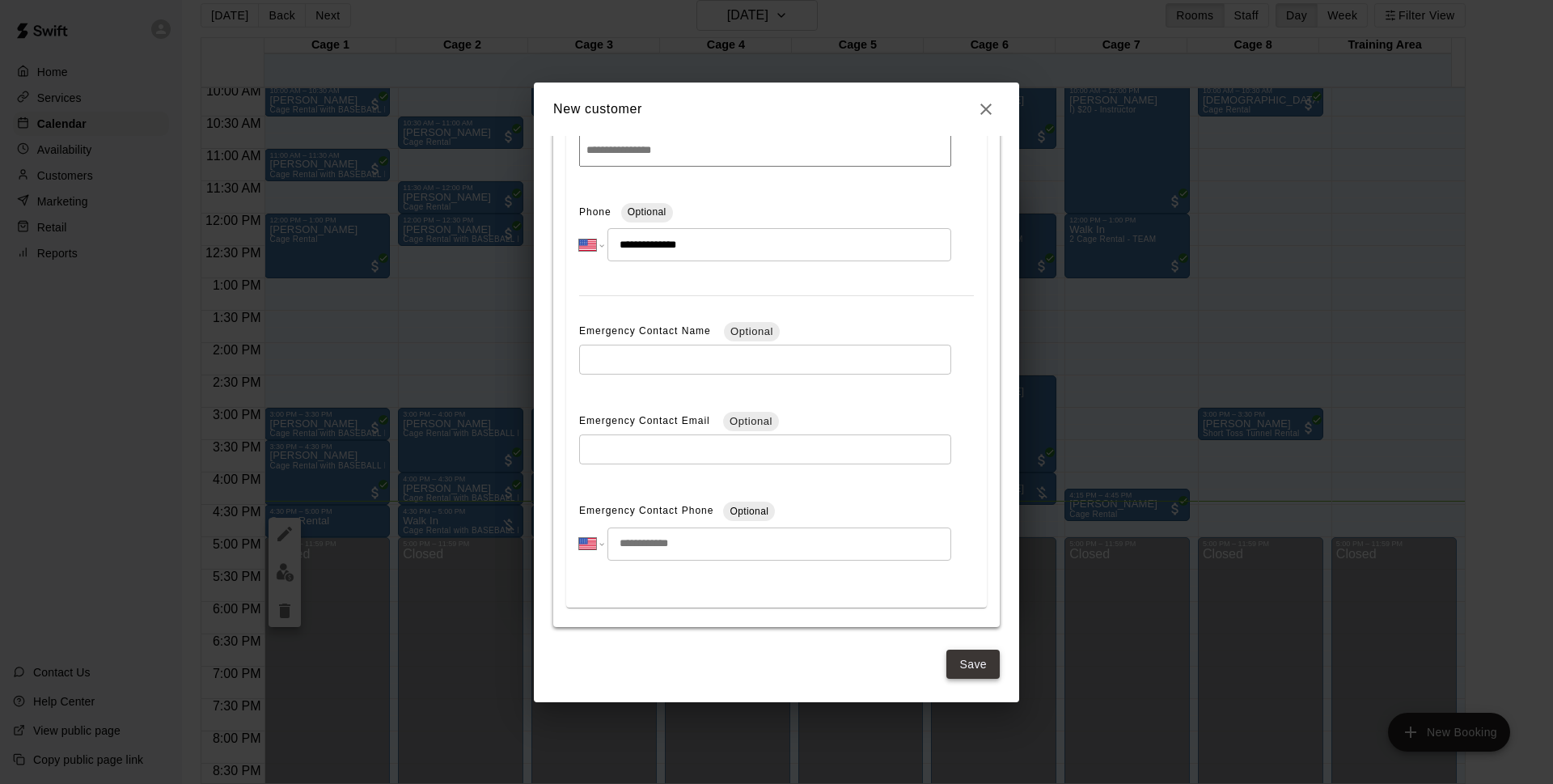
click at [946, 664] on button "Save" at bounding box center [973, 664] width 54 height 30
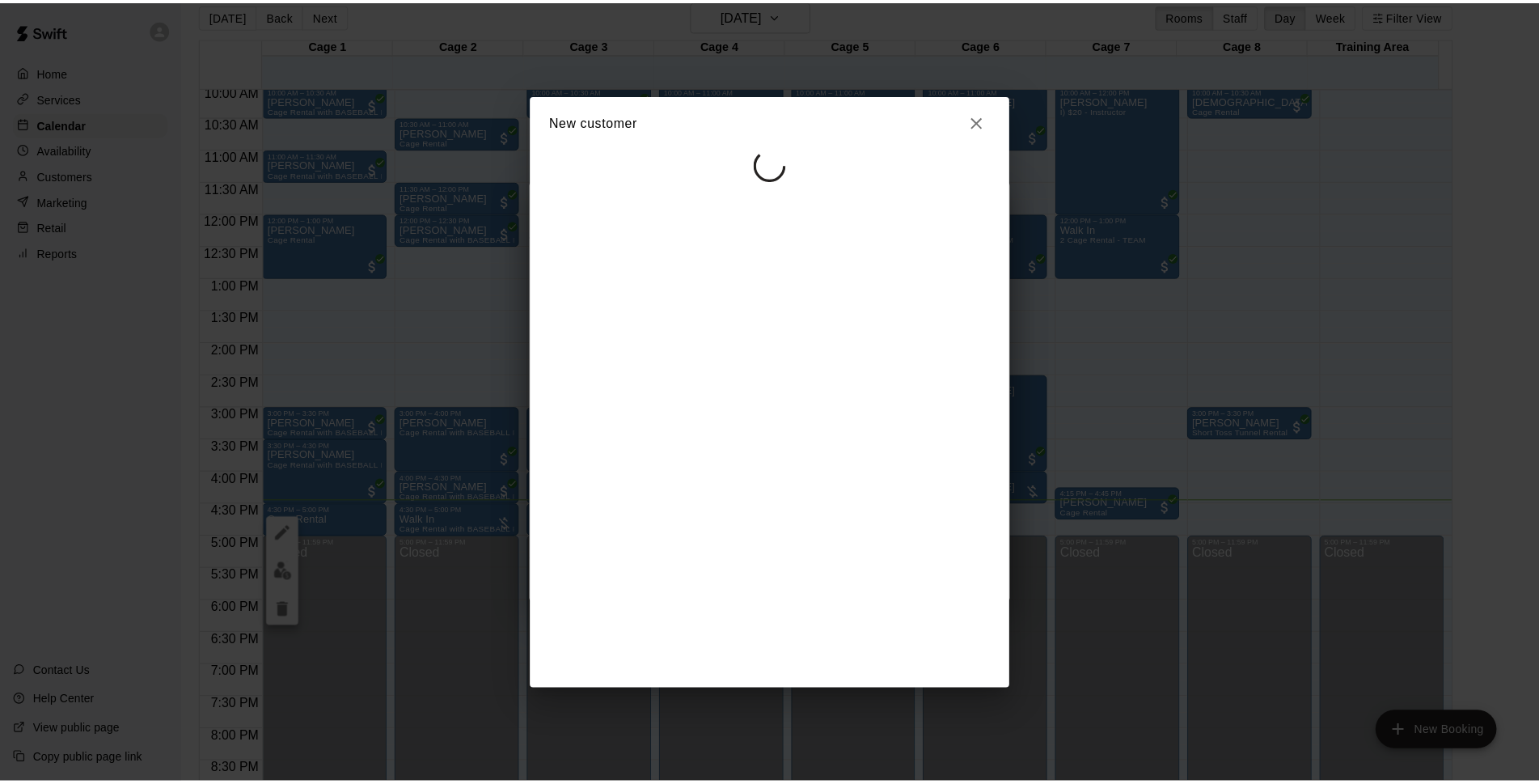
scroll to position [0, 0]
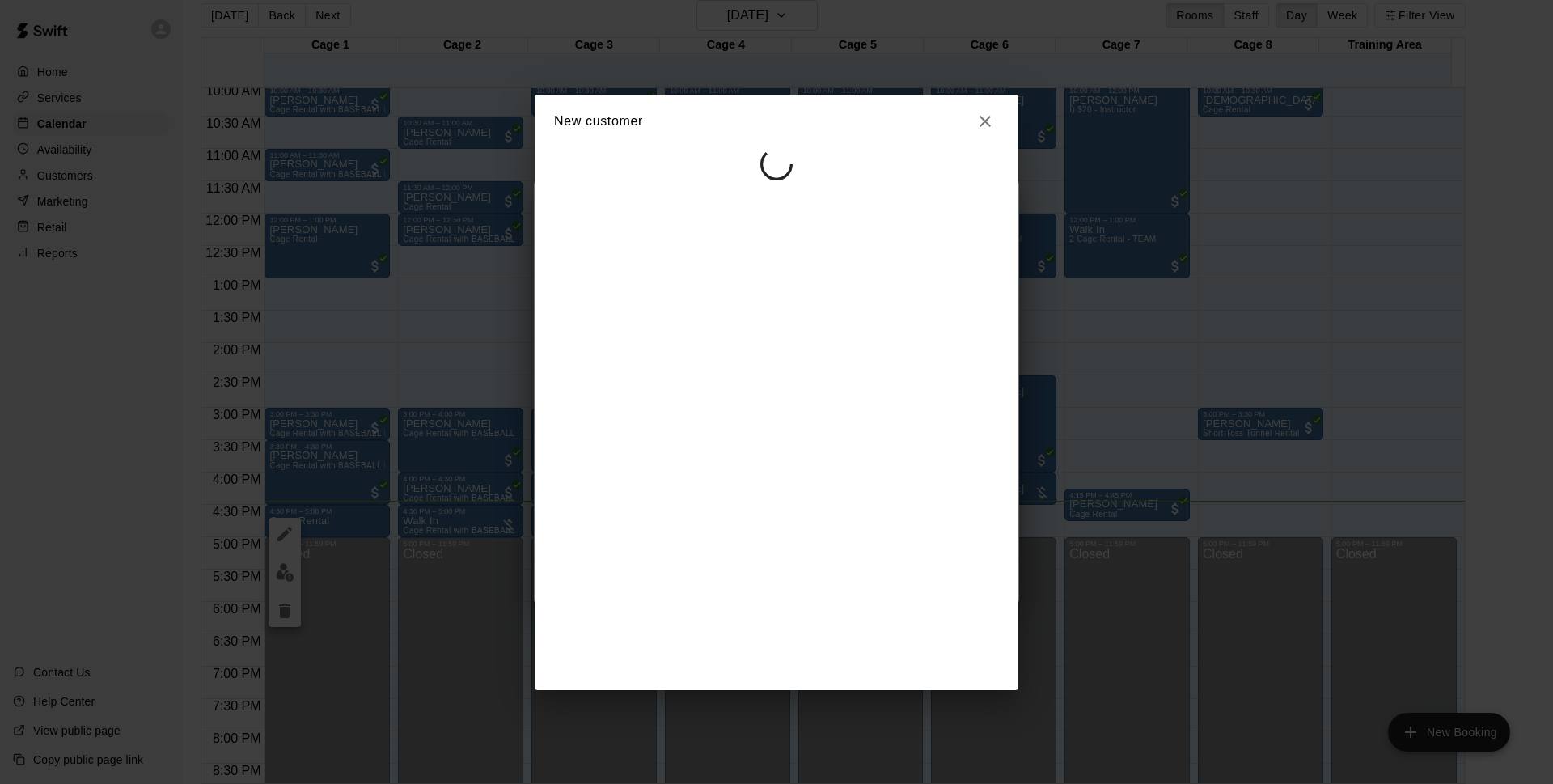
select select "**"
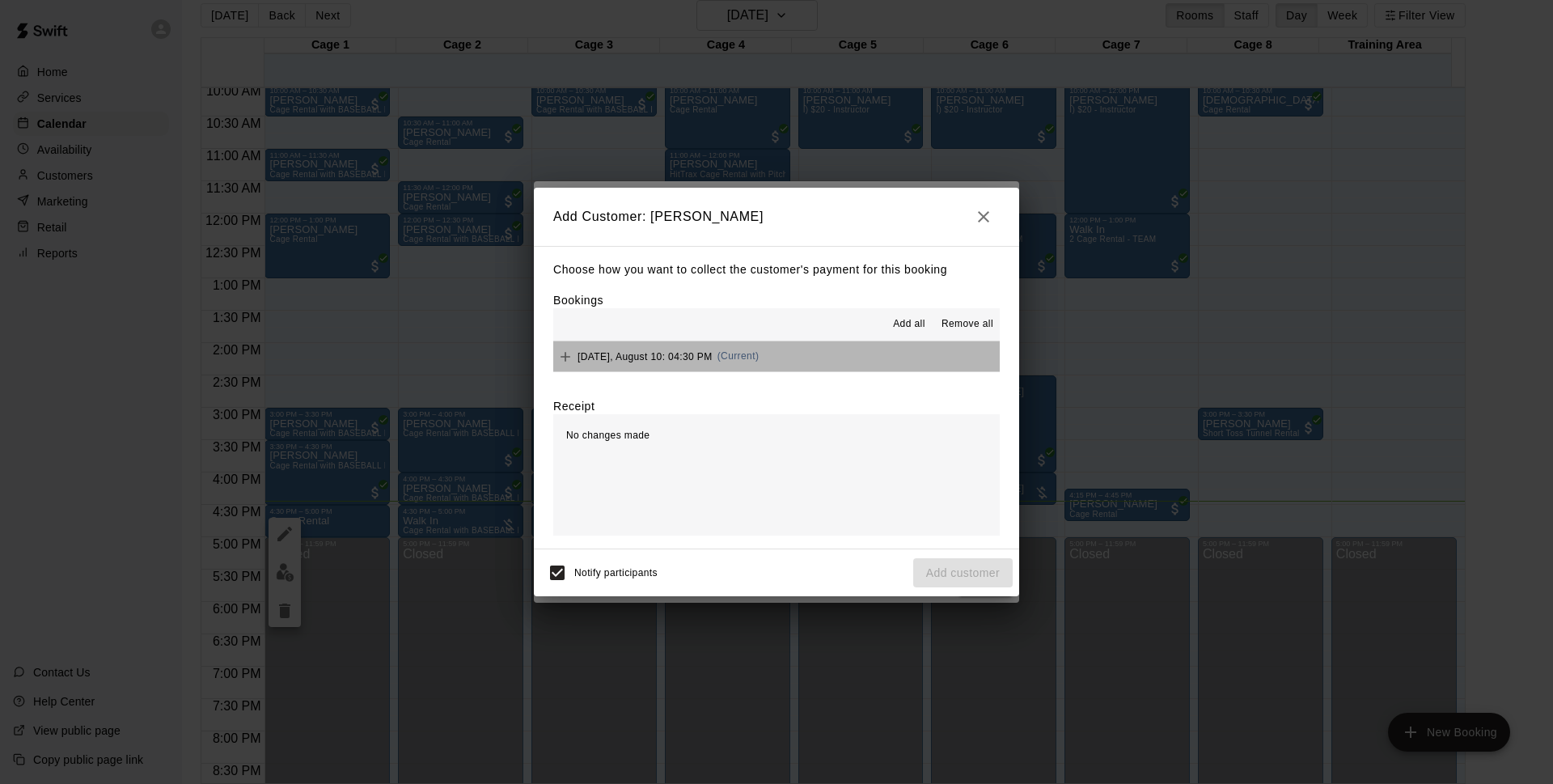
click at [812, 348] on button "[DATE], August 10: 04:30 PM (Current)" at bounding box center [776, 356] width 447 height 30
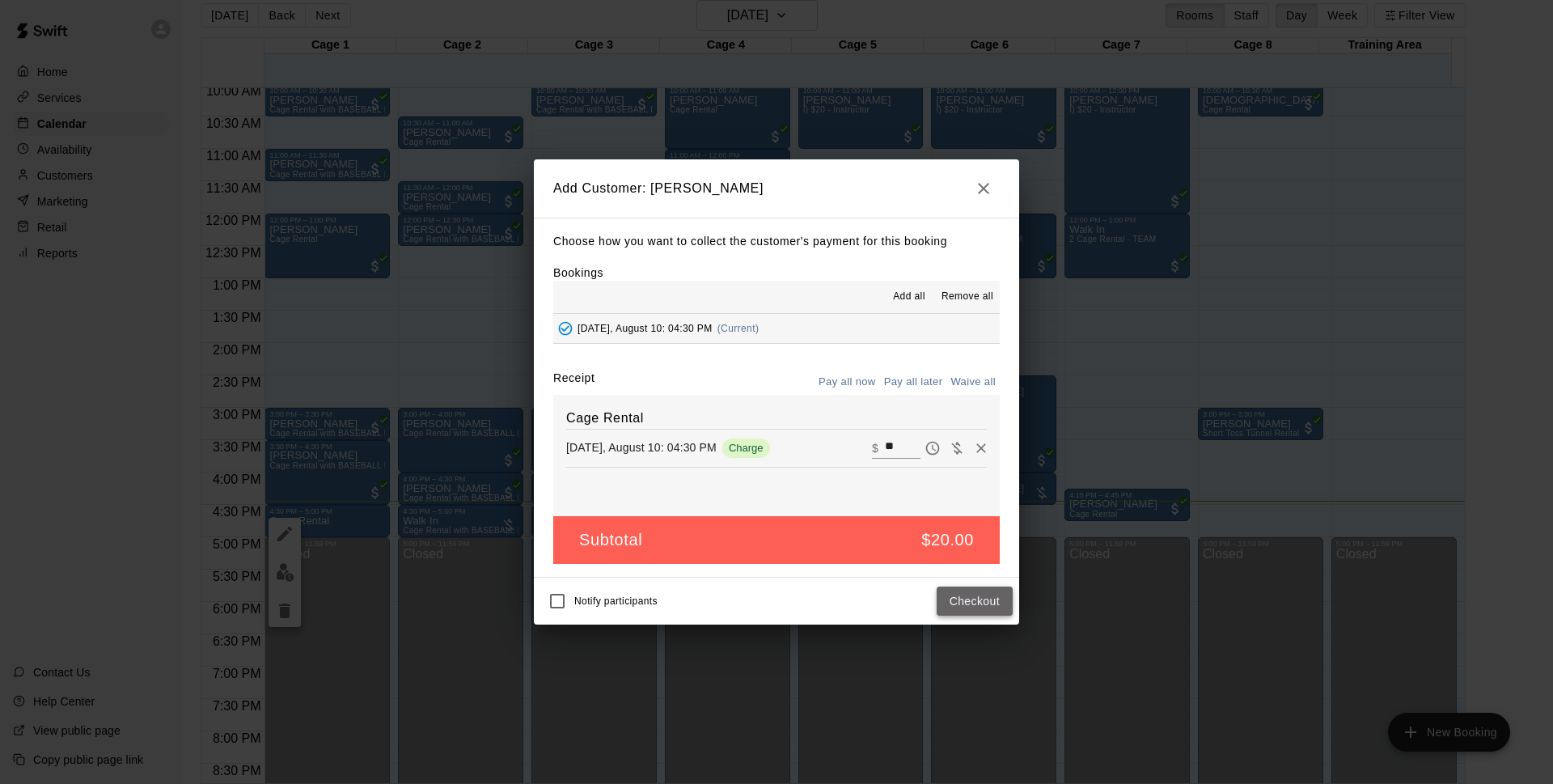
click at [990, 605] on button "Checkout" at bounding box center [975, 601] width 76 height 30
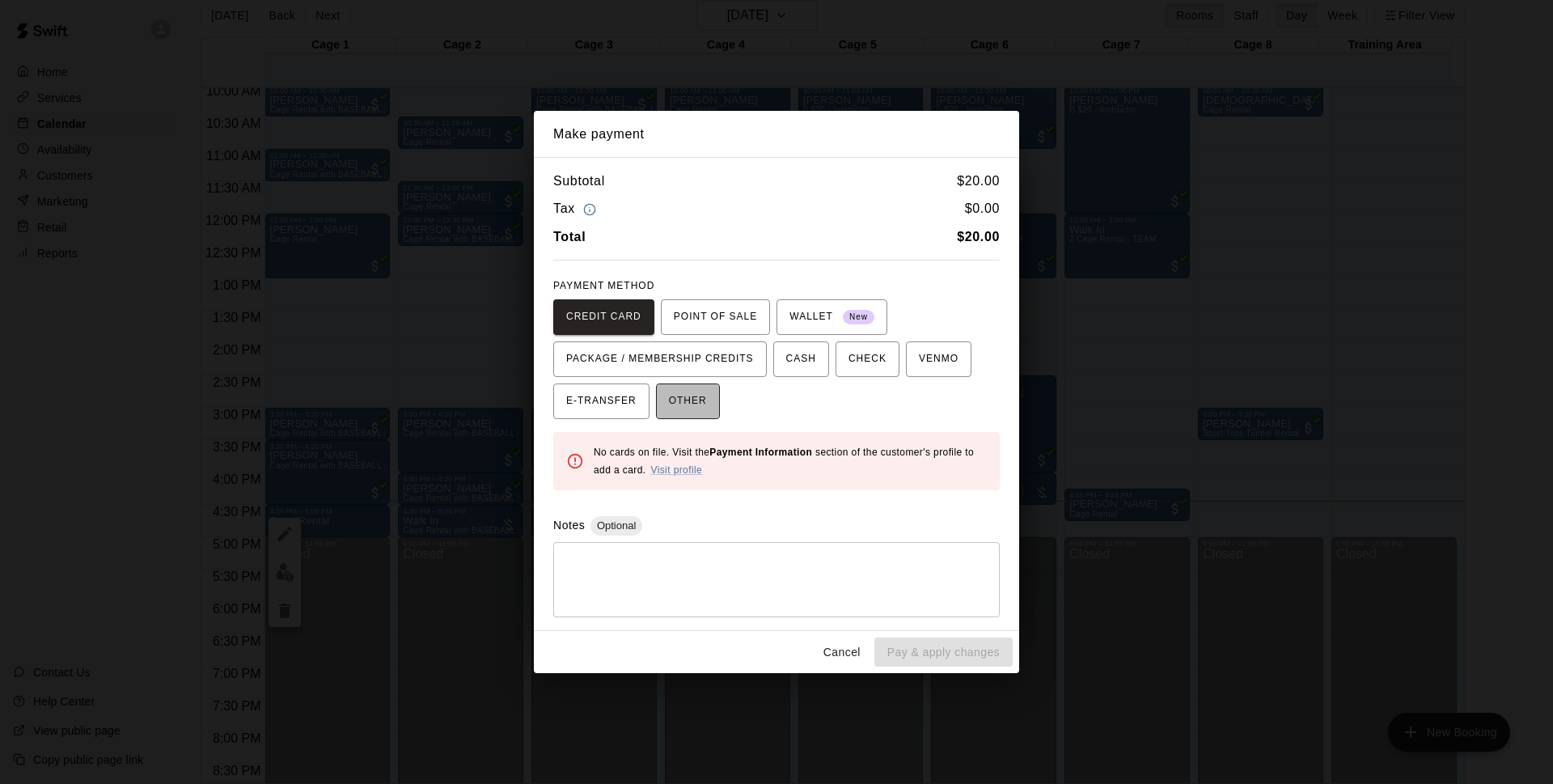
click at [680, 389] on span "OTHER" at bounding box center [688, 401] width 38 height 26
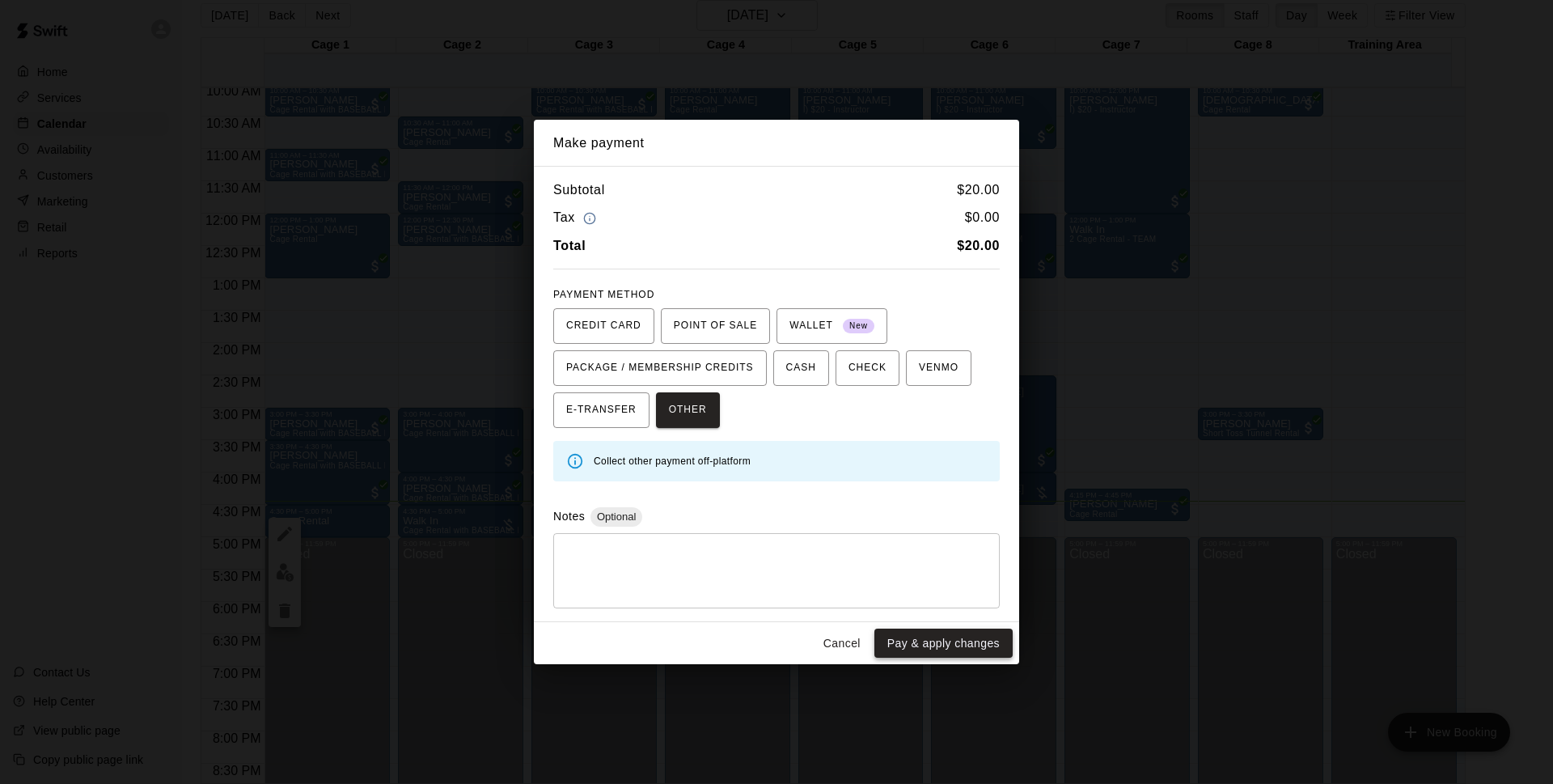
click at [936, 647] on button "Pay & apply changes" at bounding box center [944, 643] width 138 height 30
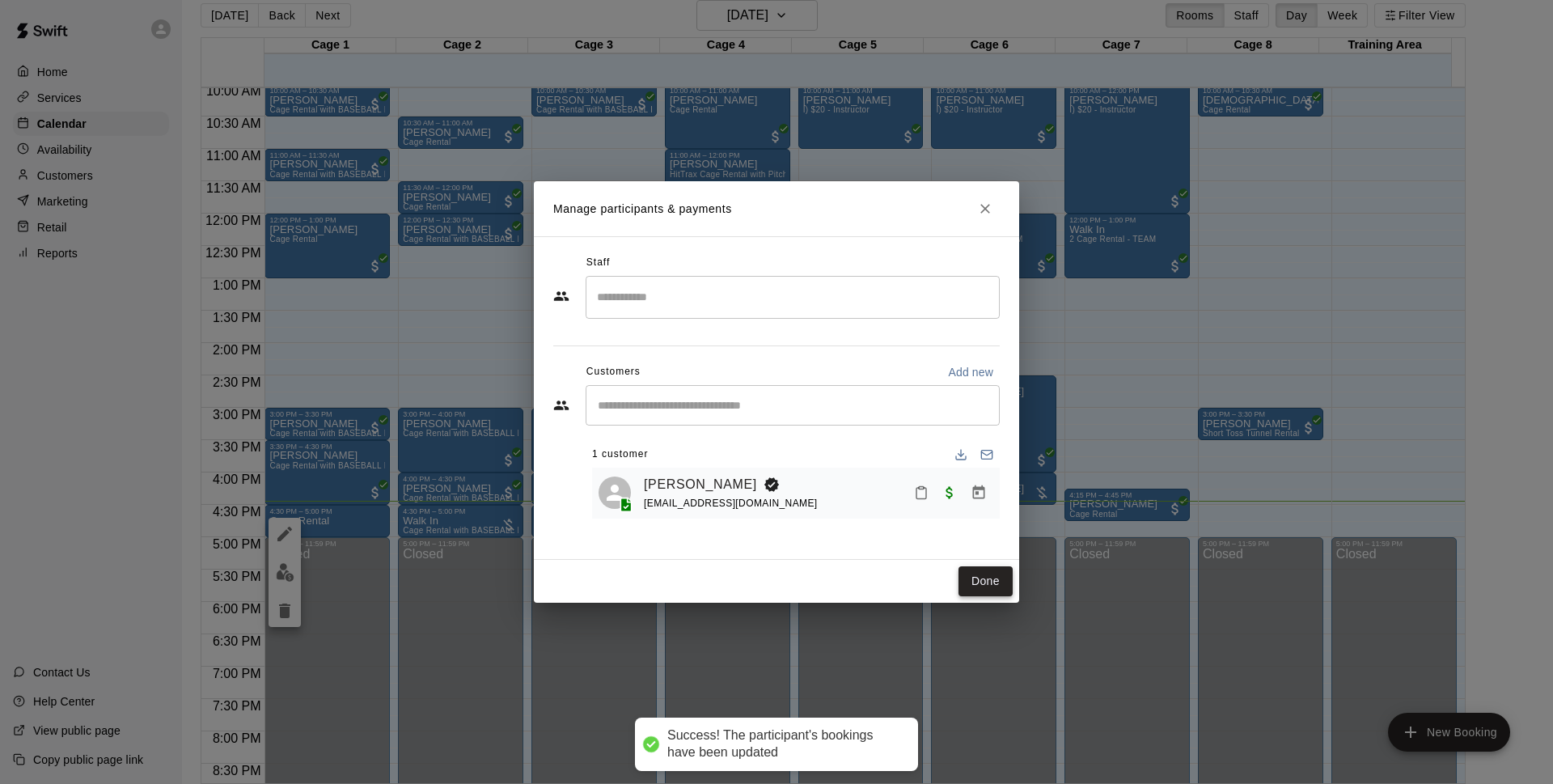
click at [982, 581] on button "Done" at bounding box center [985, 581] width 54 height 30
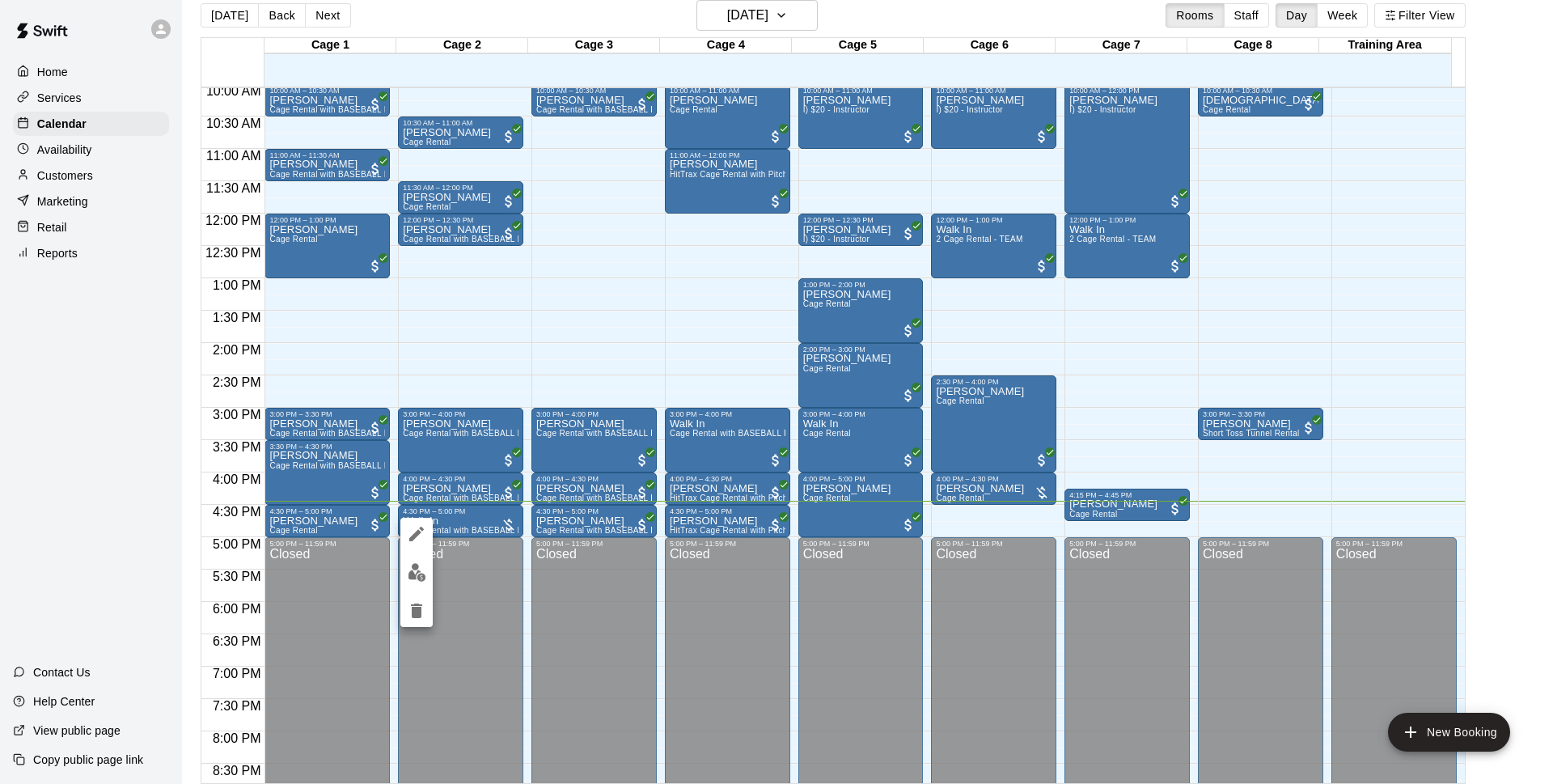
click at [423, 570] on img "edit" at bounding box center [417, 572] width 19 height 19
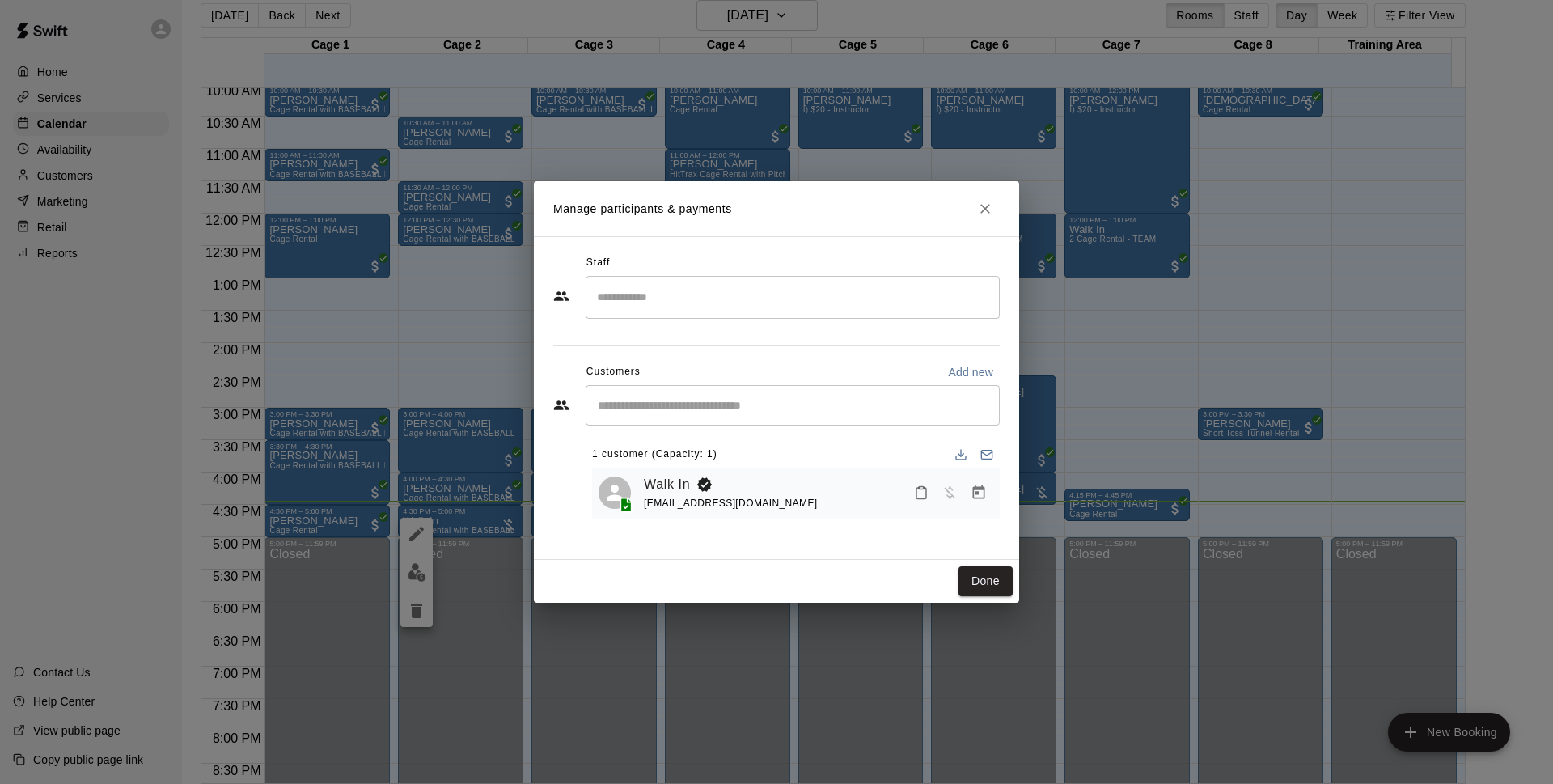
click at [757, 401] on input "Start typing to search customers..." at bounding box center [793, 405] width 400 height 16
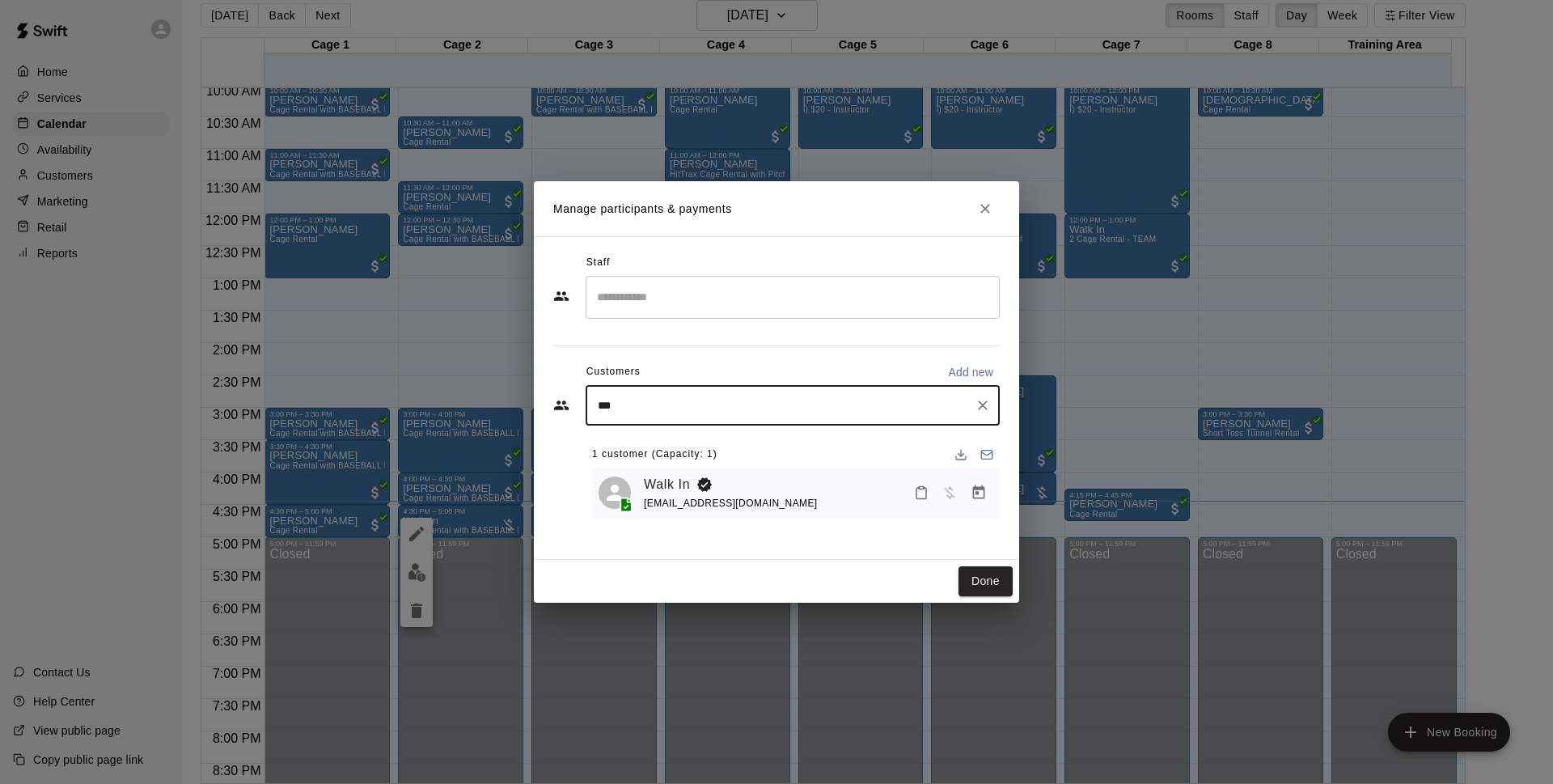
type input "****"
click at [741, 454] on span "wsarena@rocketmail.com" at bounding box center [718, 459] width 174 height 11
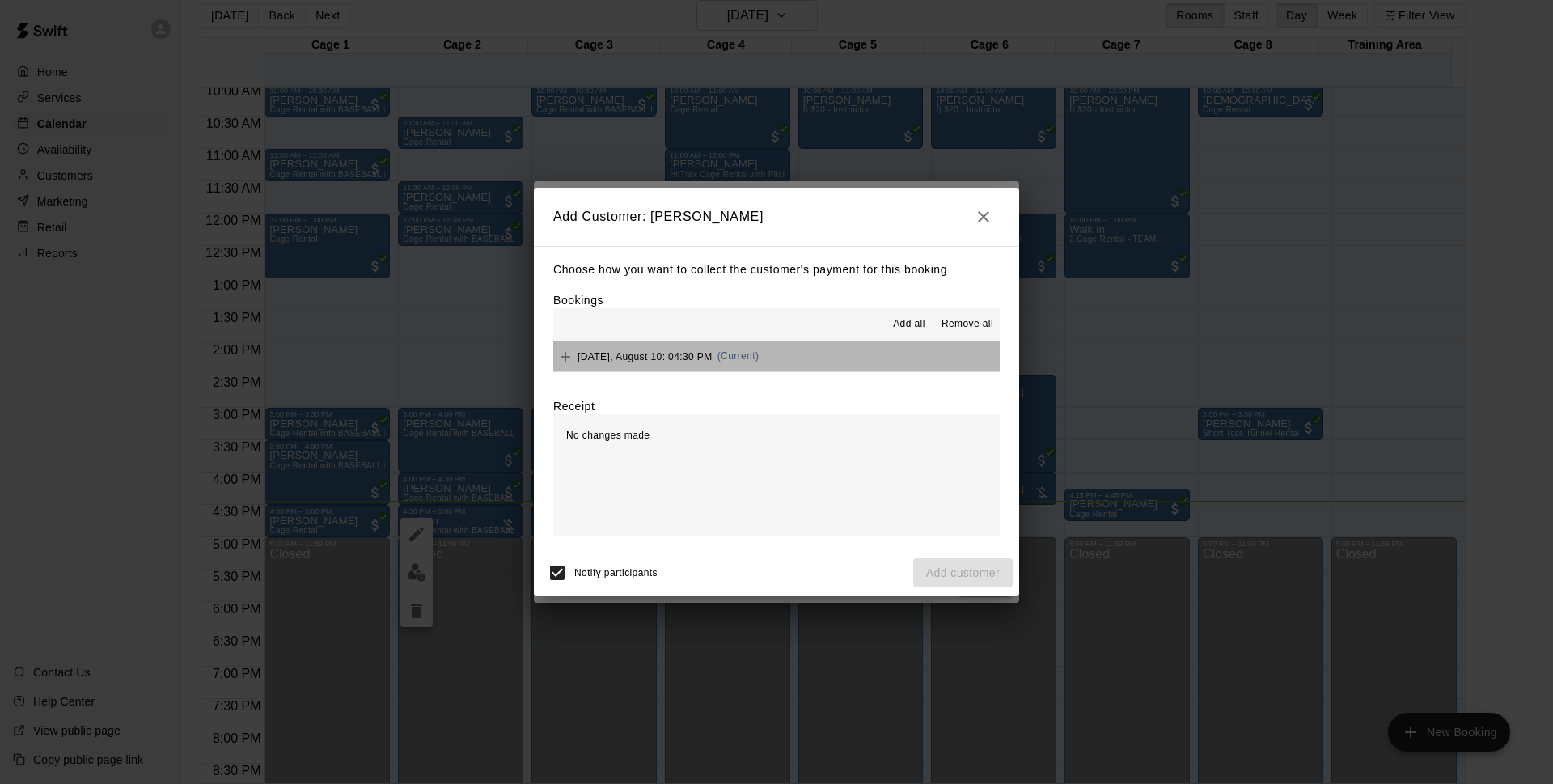
click at [801, 357] on button "[DATE], August 10: 04:30 PM (Current)" at bounding box center [776, 356] width 447 height 30
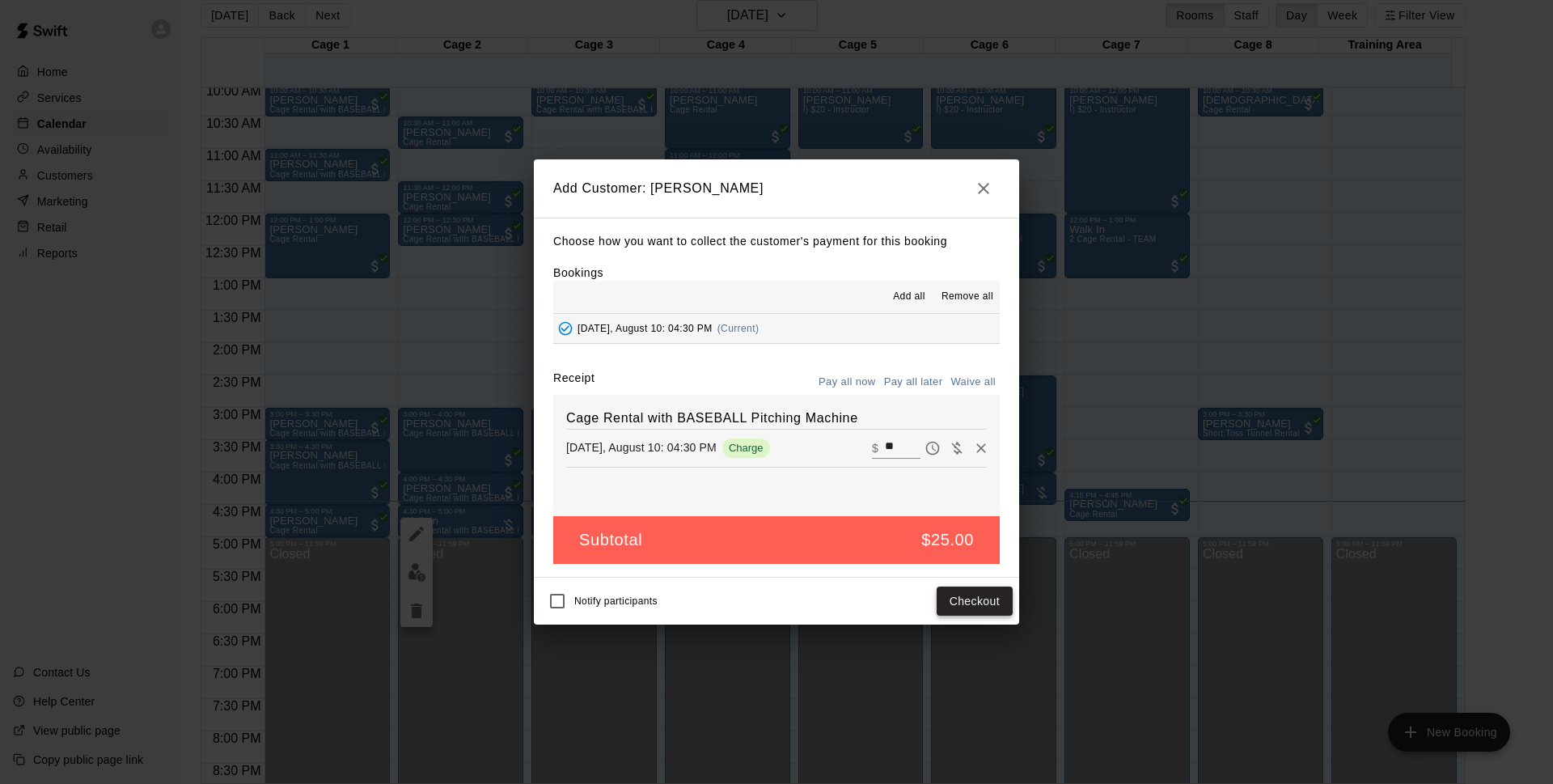
click at [999, 593] on button "Checkout" at bounding box center [975, 601] width 76 height 30
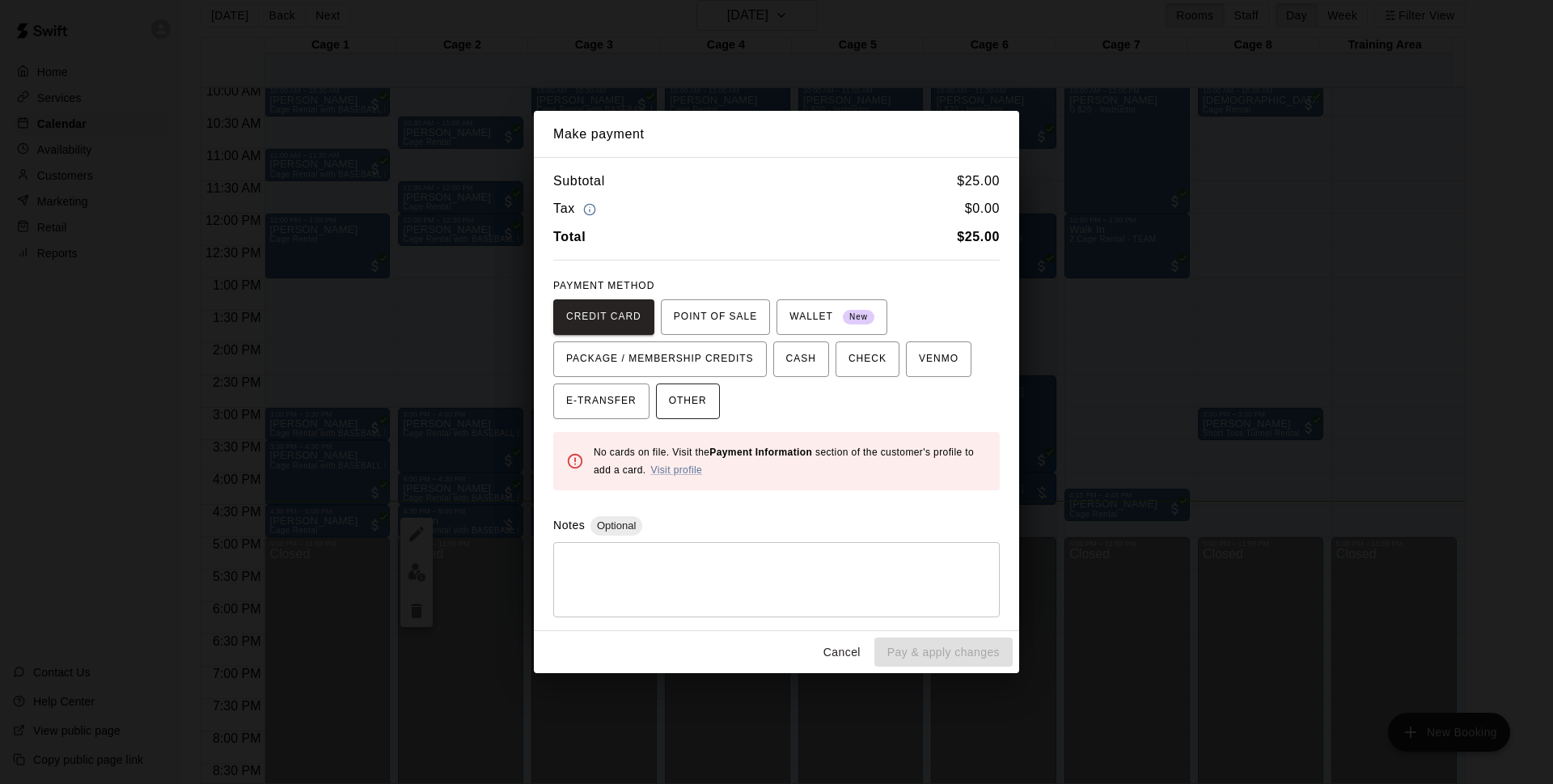
click at [705, 398] on span "OTHER" at bounding box center [688, 401] width 38 height 26
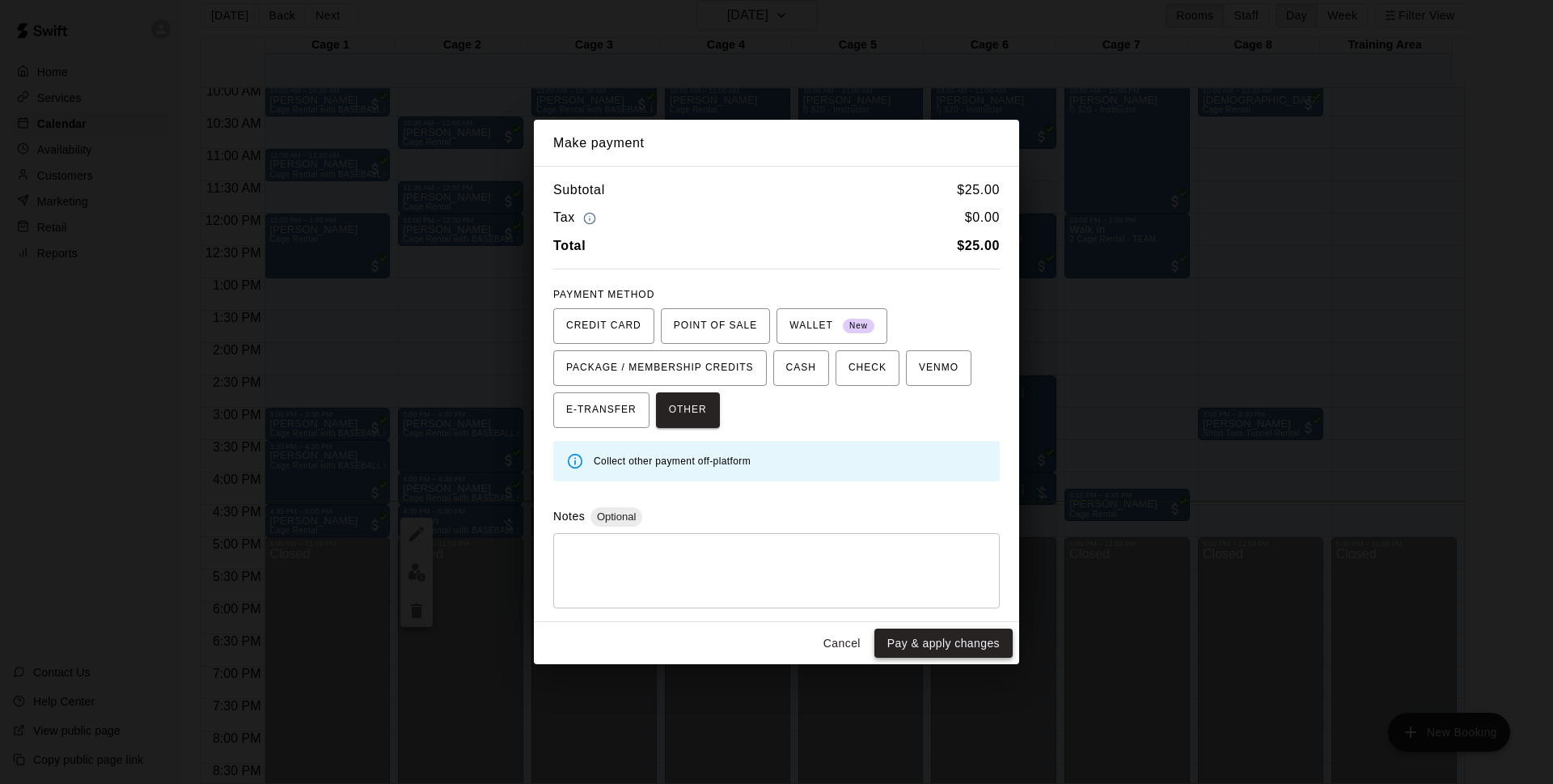
click at [939, 635] on button "Pay & apply changes" at bounding box center [944, 643] width 138 height 30
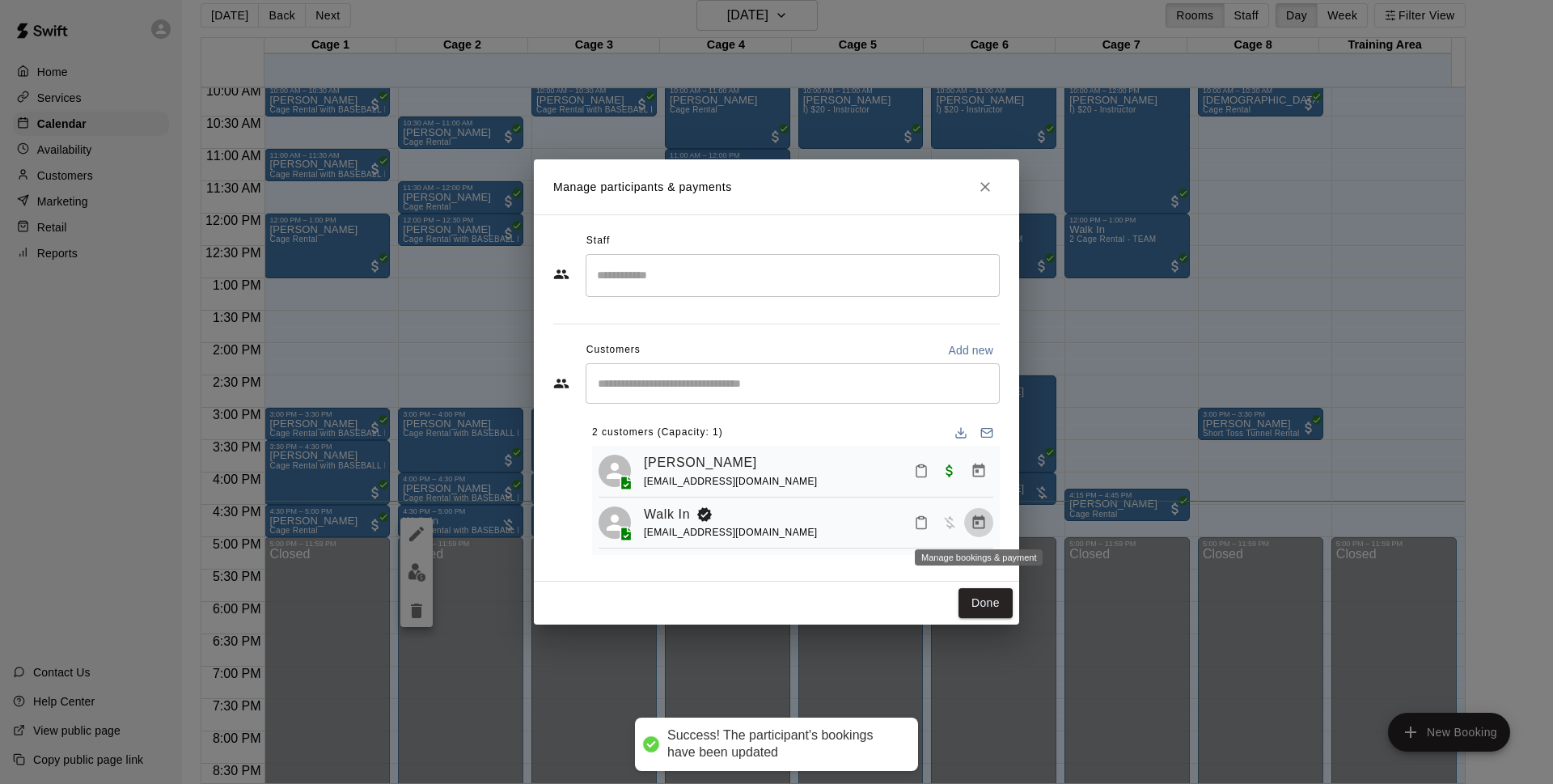
click at [976, 521] on icon "Manage bookings & payment" at bounding box center [979, 522] width 12 height 14
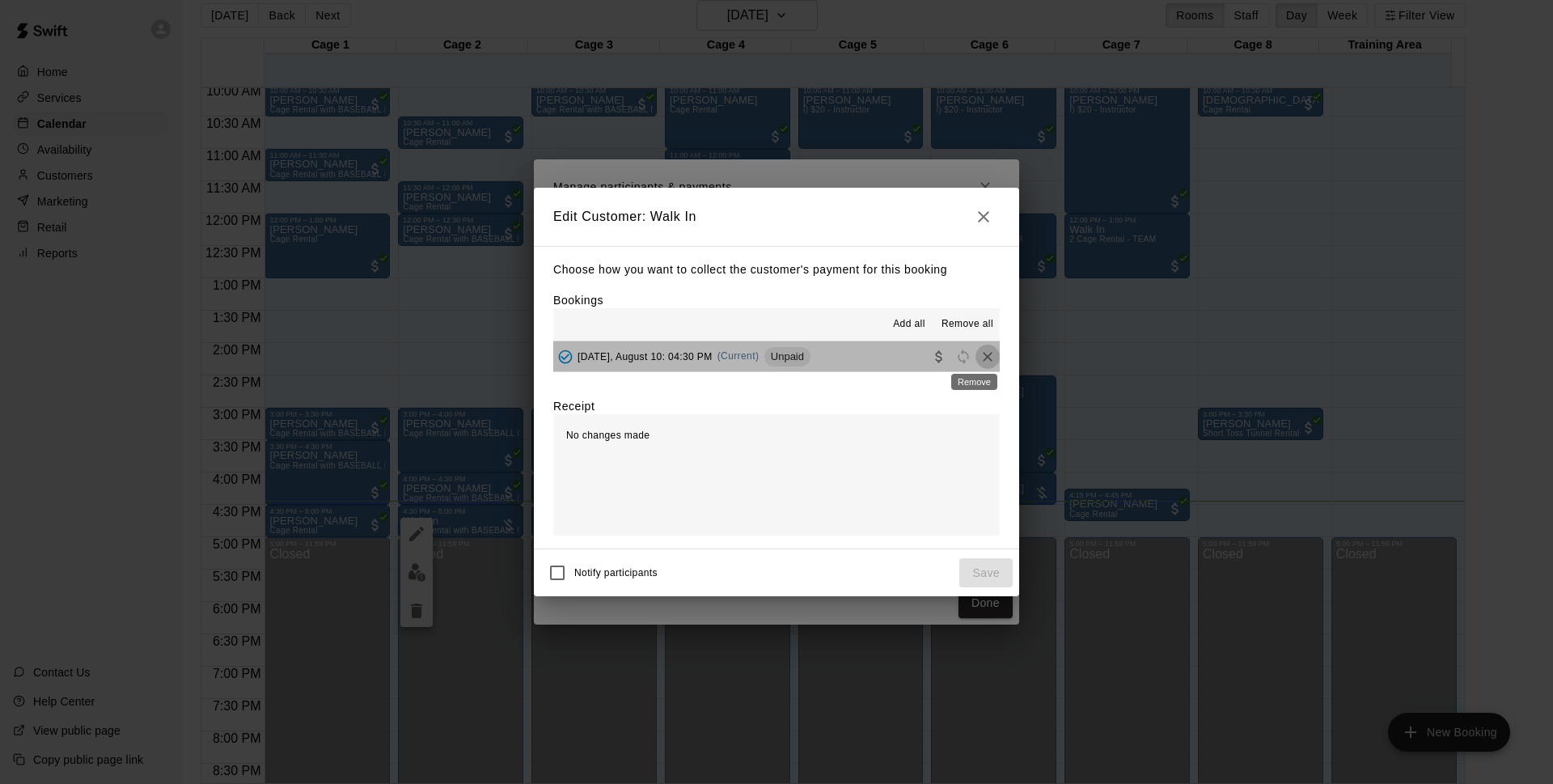
click at [980, 359] on icon "Remove" at bounding box center [987, 356] width 16 height 16
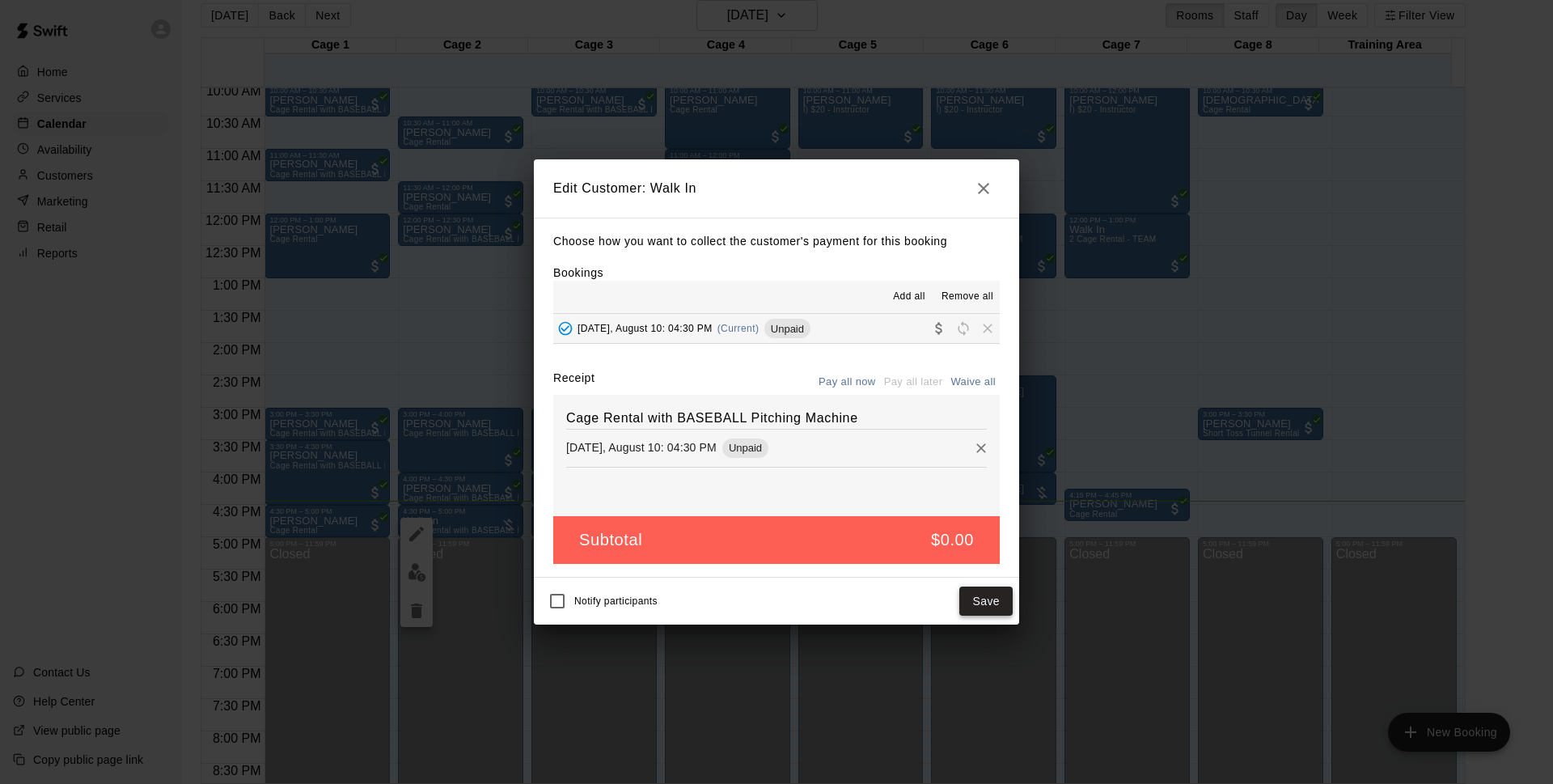
click at [983, 600] on button "Save" at bounding box center [986, 601] width 54 height 30
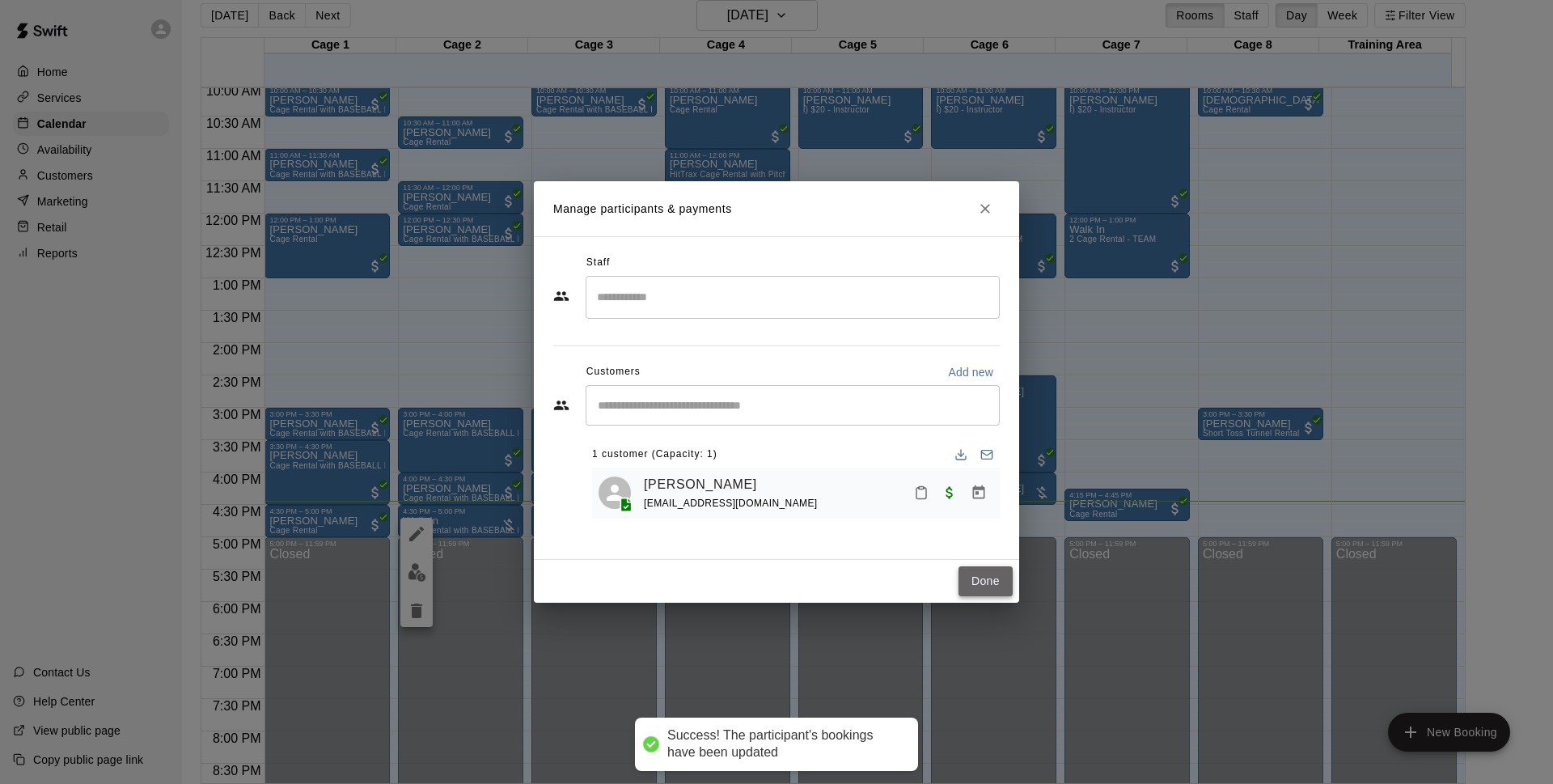
click at [978, 588] on button "Done" at bounding box center [985, 581] width 54 height 30
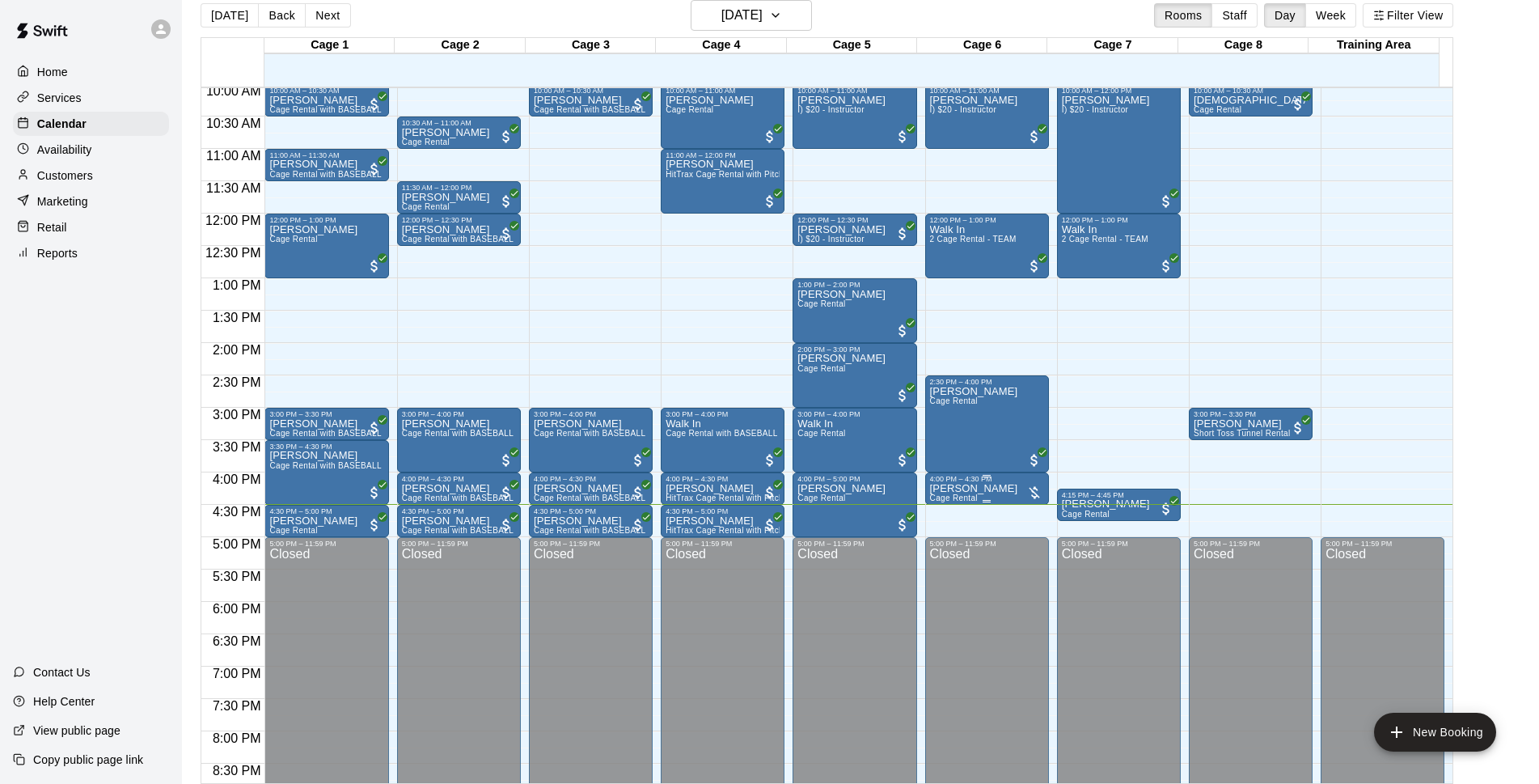
click at [973, 483] on div "4:00 PM – 4:30 PM" at bounding box center [987, 478] width 114 height 8
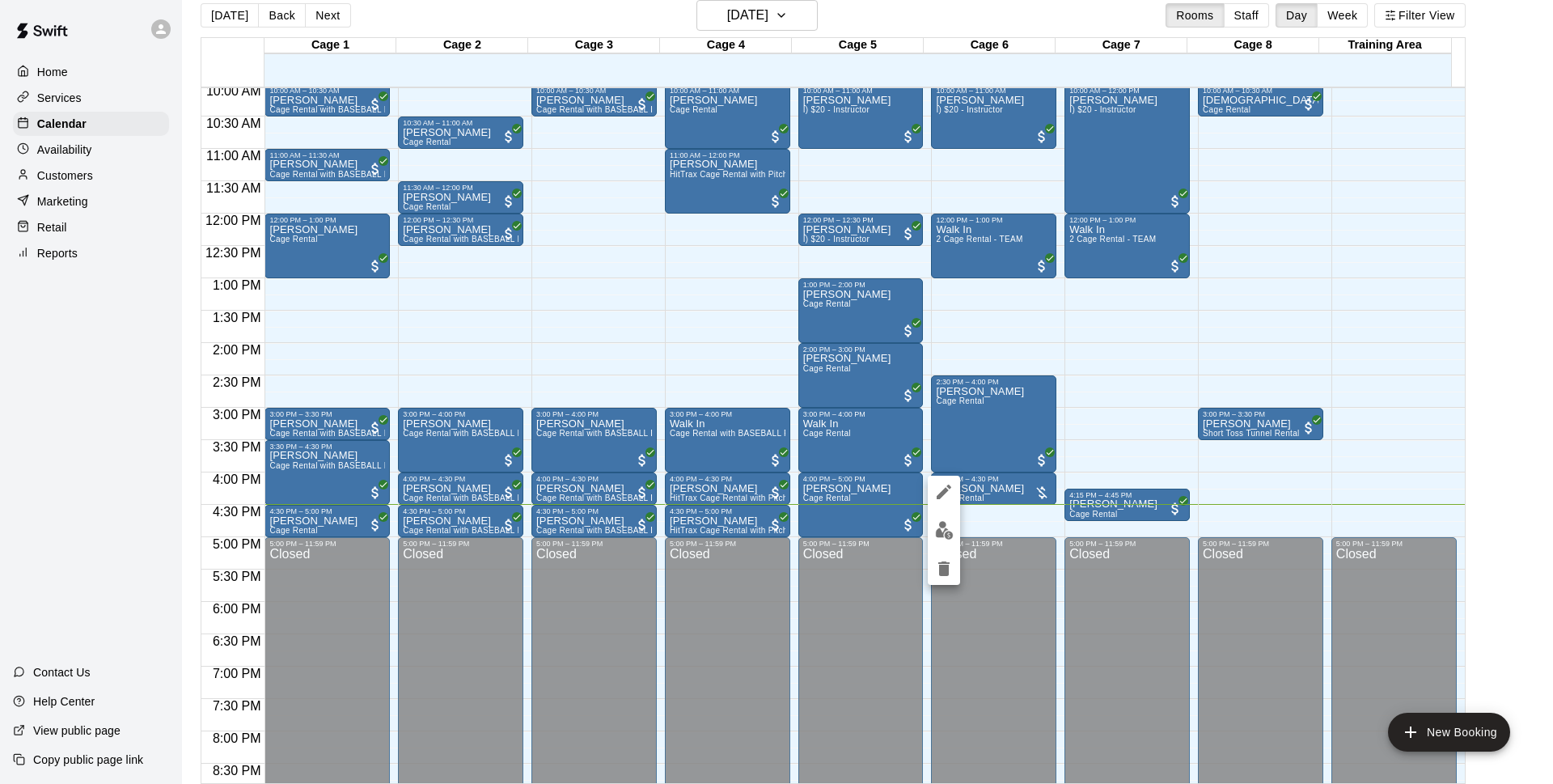
click at [944, 557] on button "delete" at bounding box center [944, 569] width 32 height 32
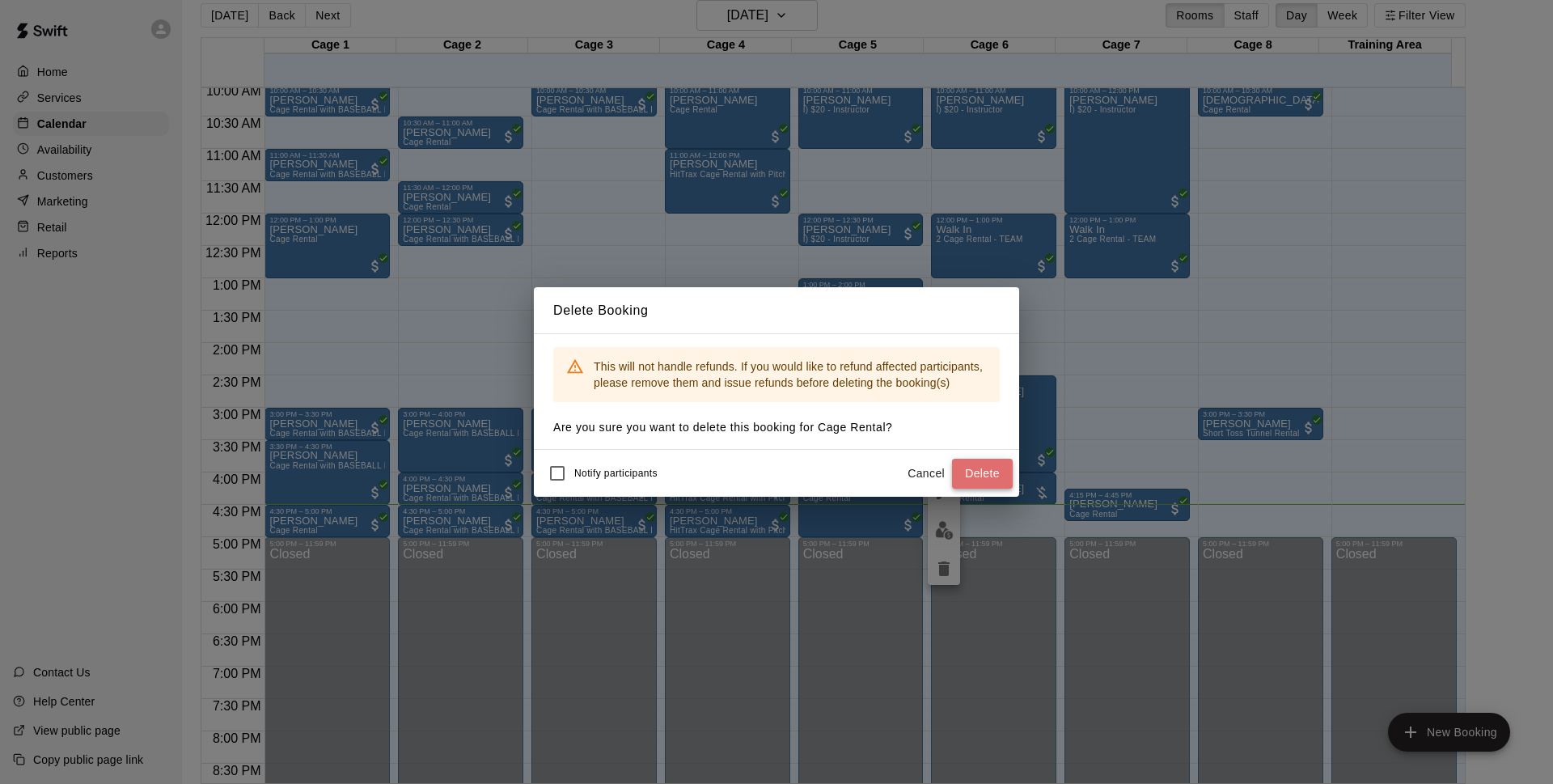
click at [984, 471] on button "Delete" at bounding box center [982, 473] width 61 height 30
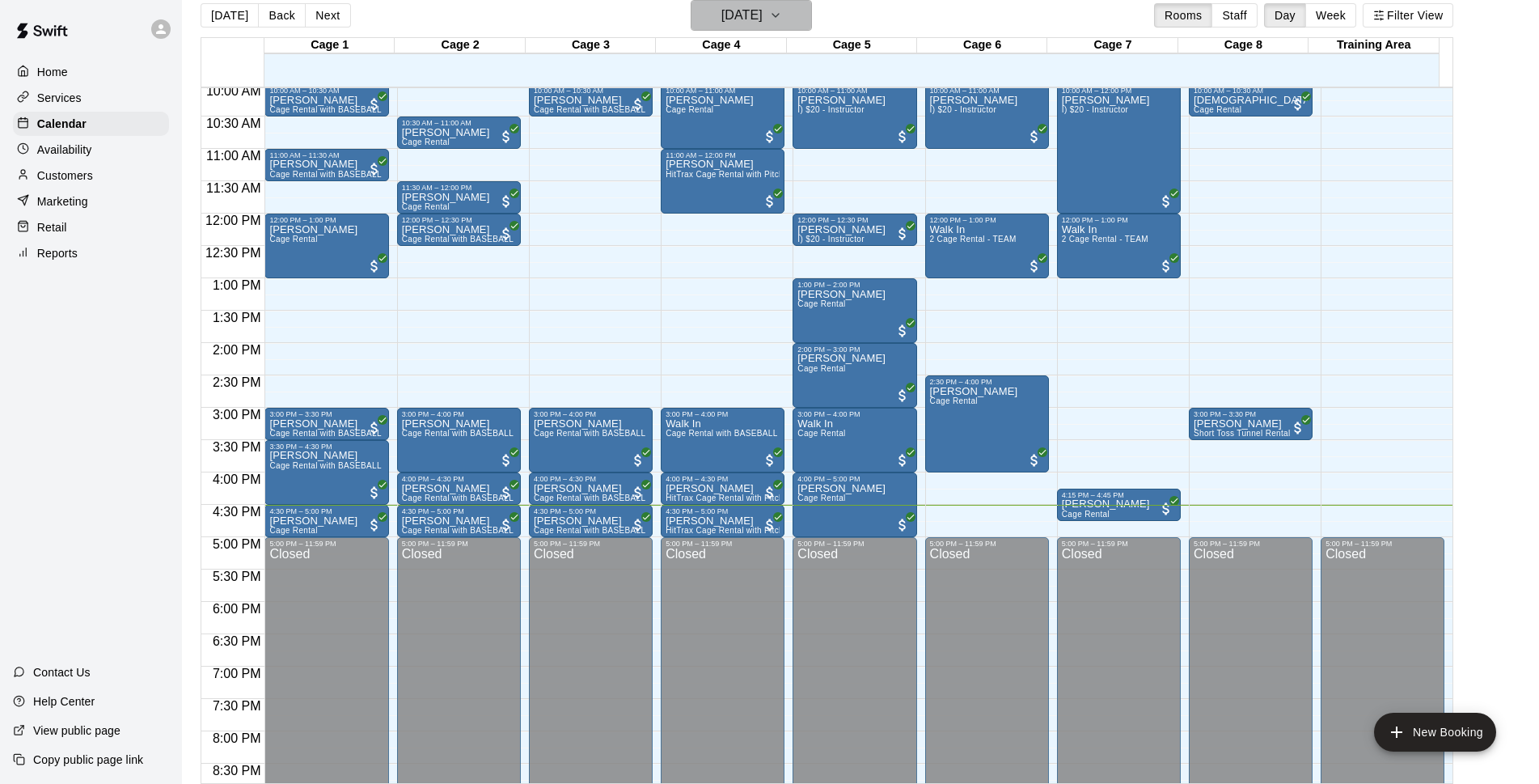
click at [748, 26] on h6 "[DATE]" at bounding box center [742, 15] width 41 height 23
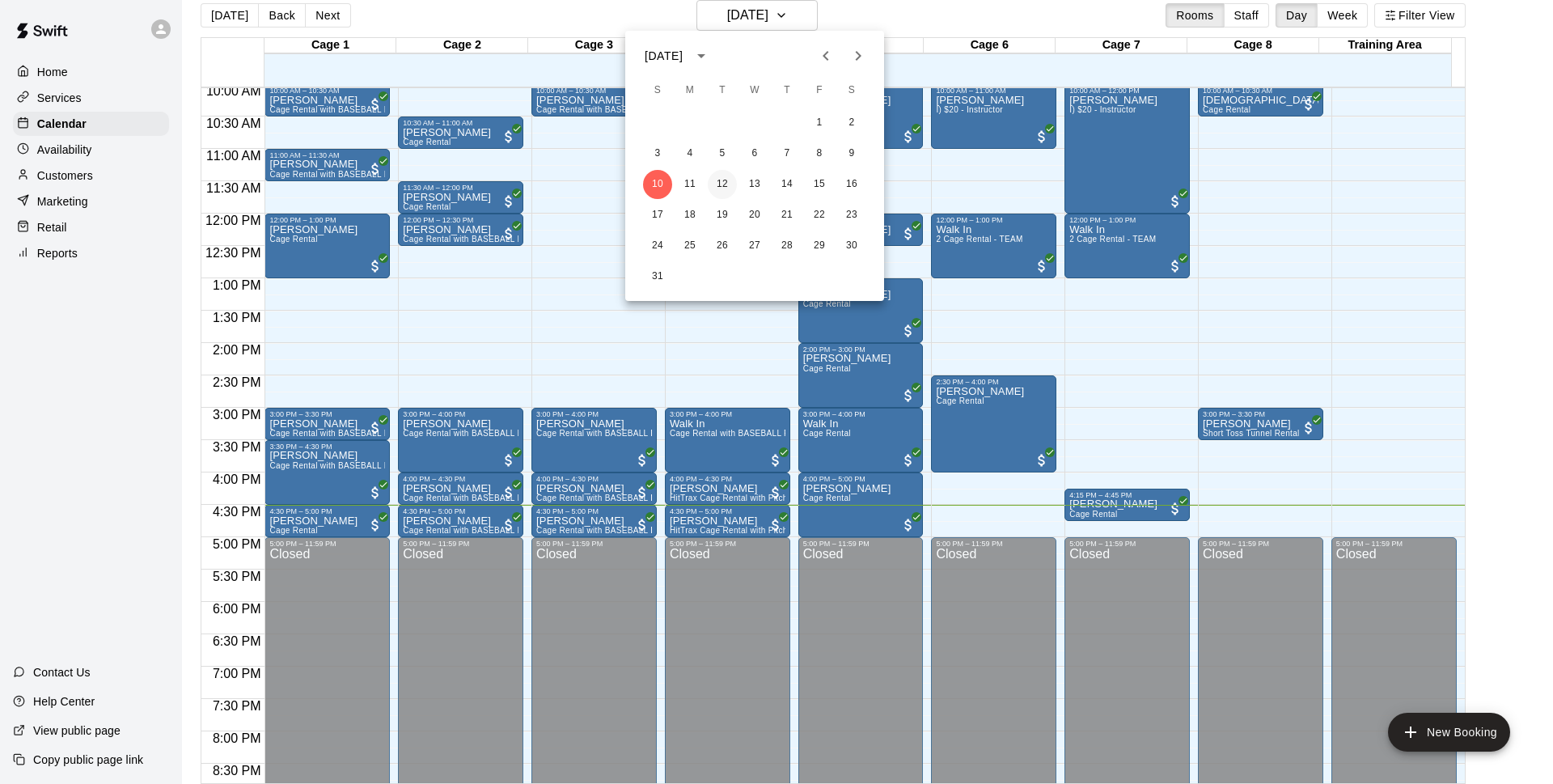
click at [717, 183] on button "12" at bounding box center [723, 184] width 29 height 29
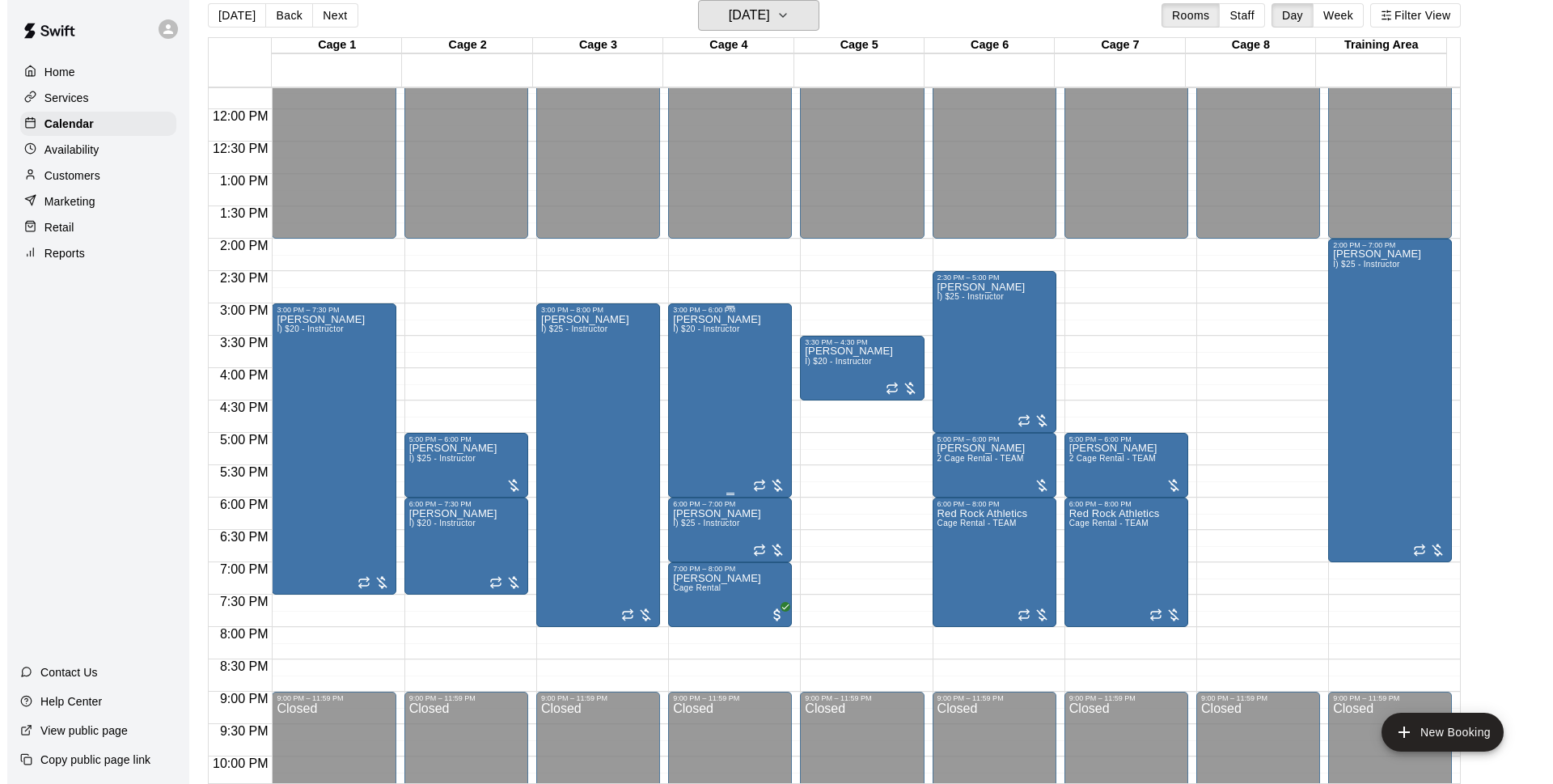
scroll to position [860, 0]
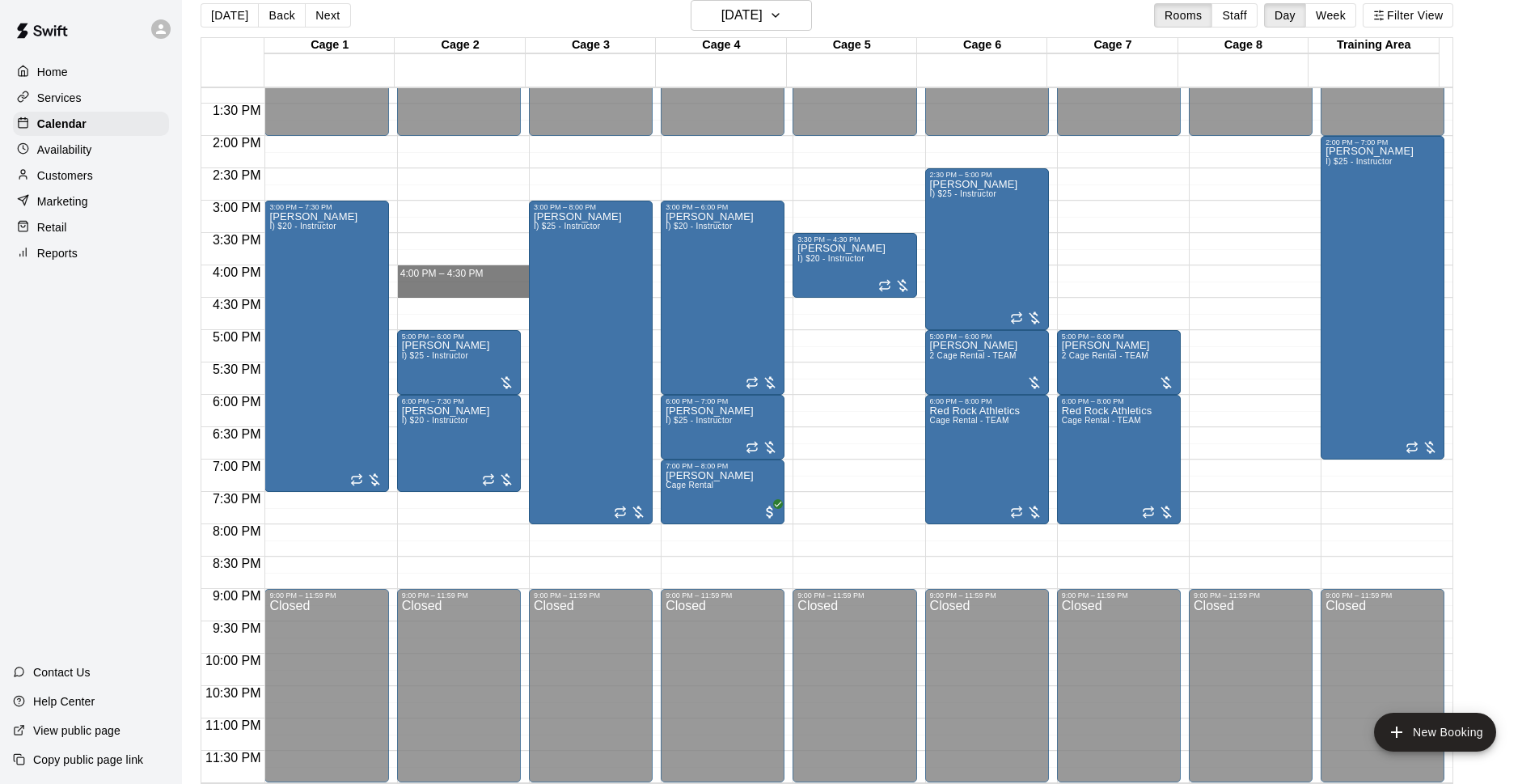
drag, startPoint x: 474, startPoint y: 267, endPoint x: 472, endPoint y: 292, distance: 25.1
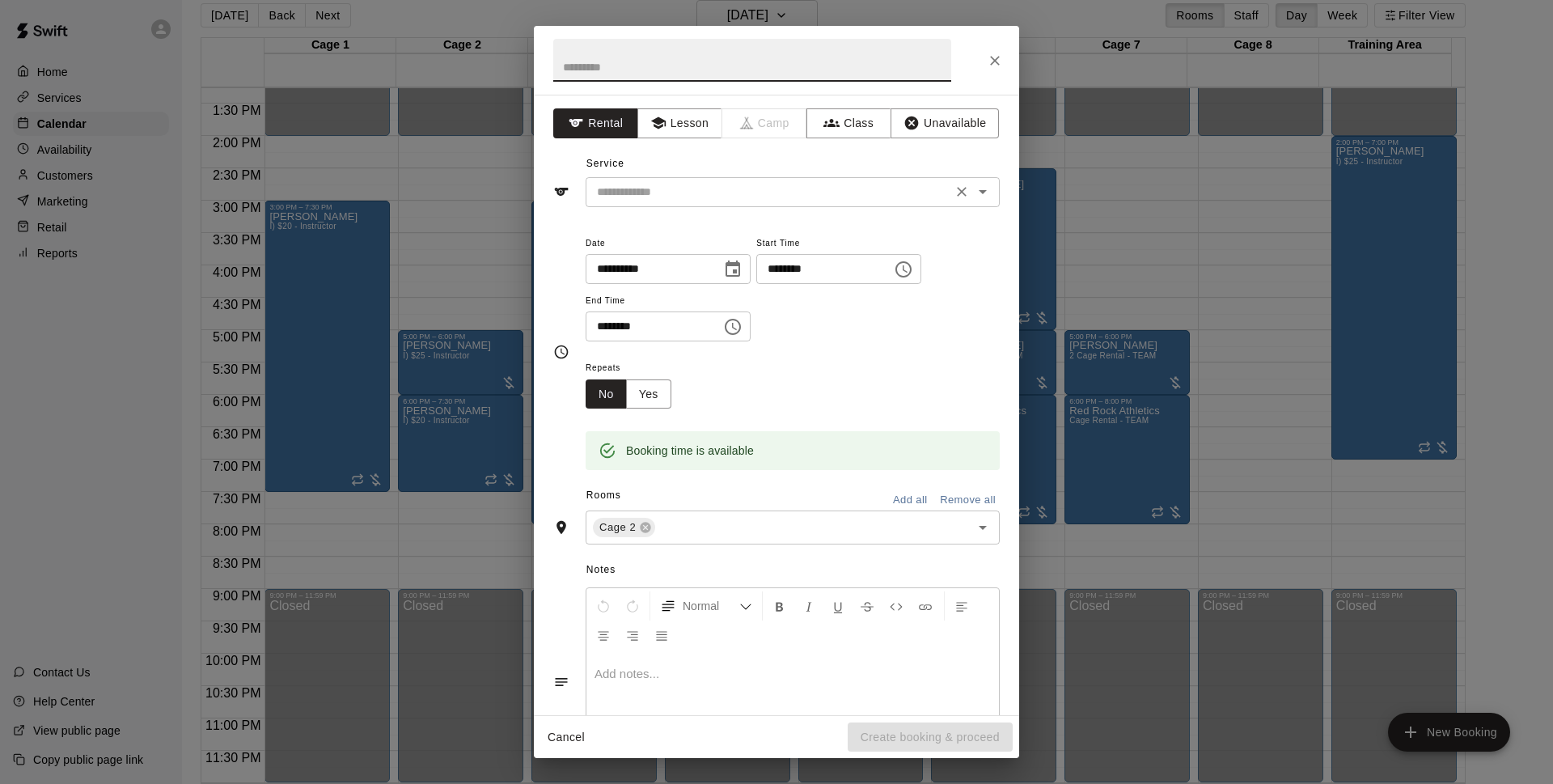
click at [694, 191] on input "text" at bounding box center [769, 192] width 357 height 20
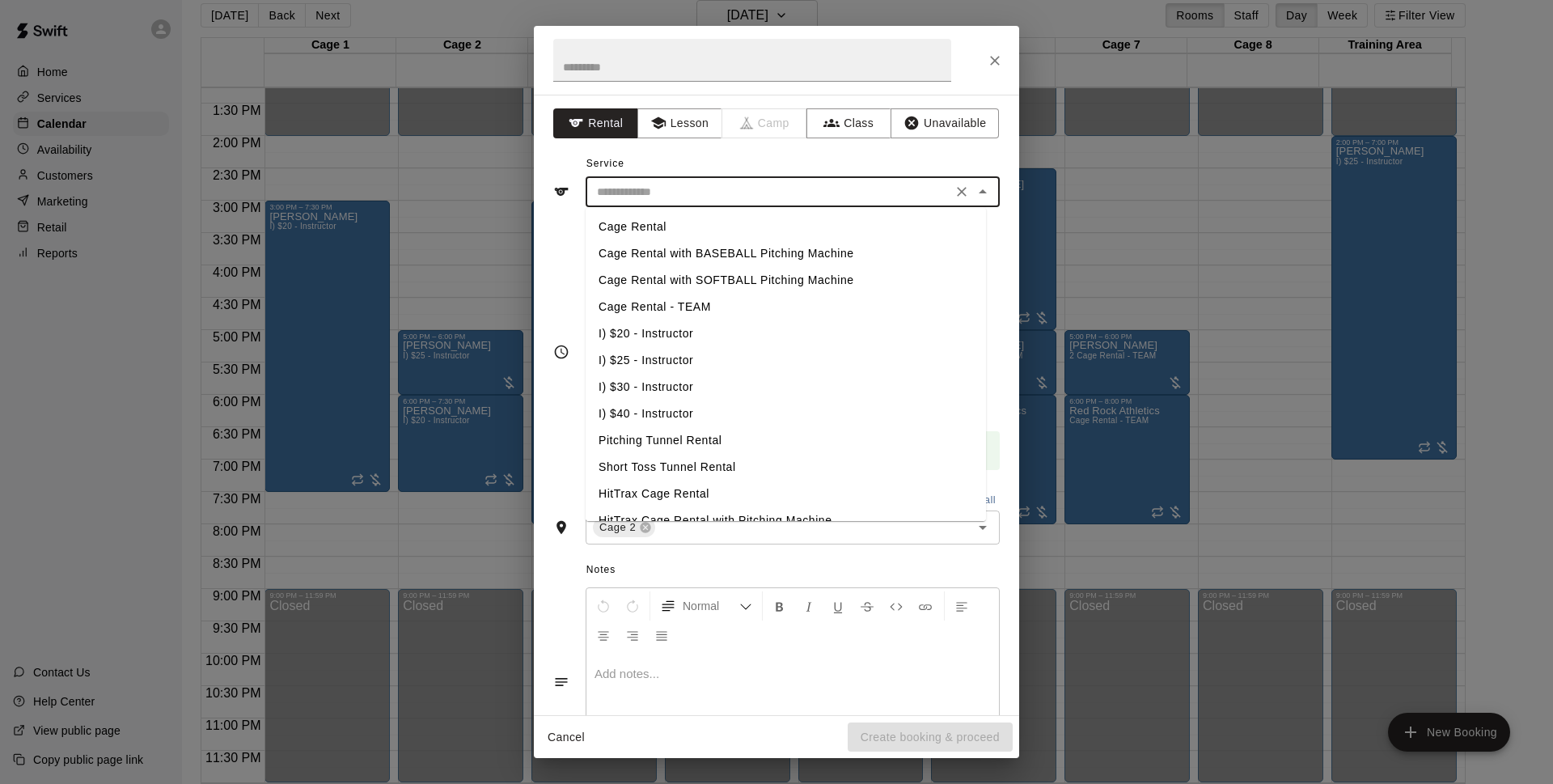
click at [693, 227] on li "Cage Rental" at bounding box center [786, 226] width 401 height 26
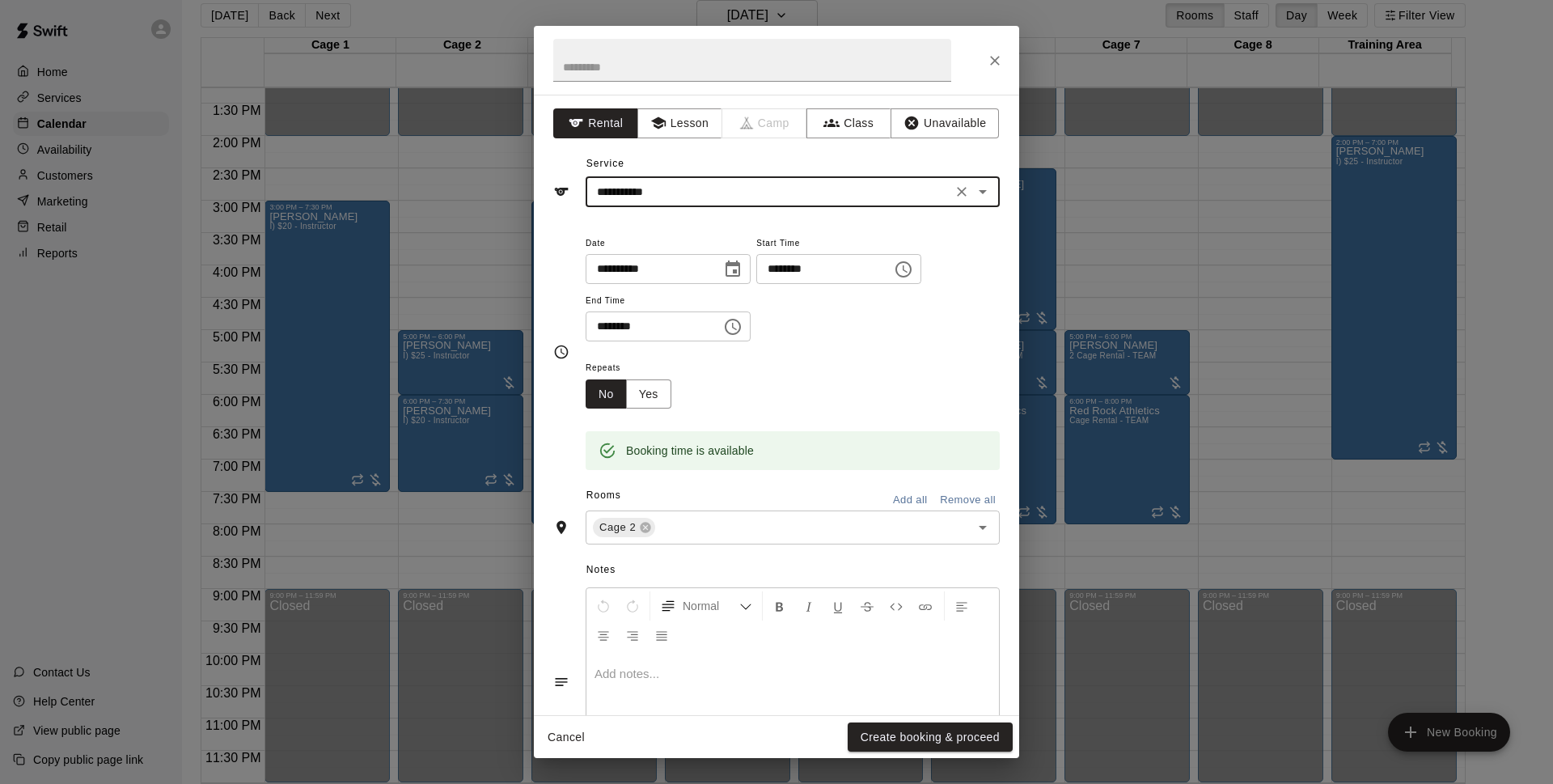
click at [686, 193] on input "**********" at bounding box center [769, 192] width 357 height 20
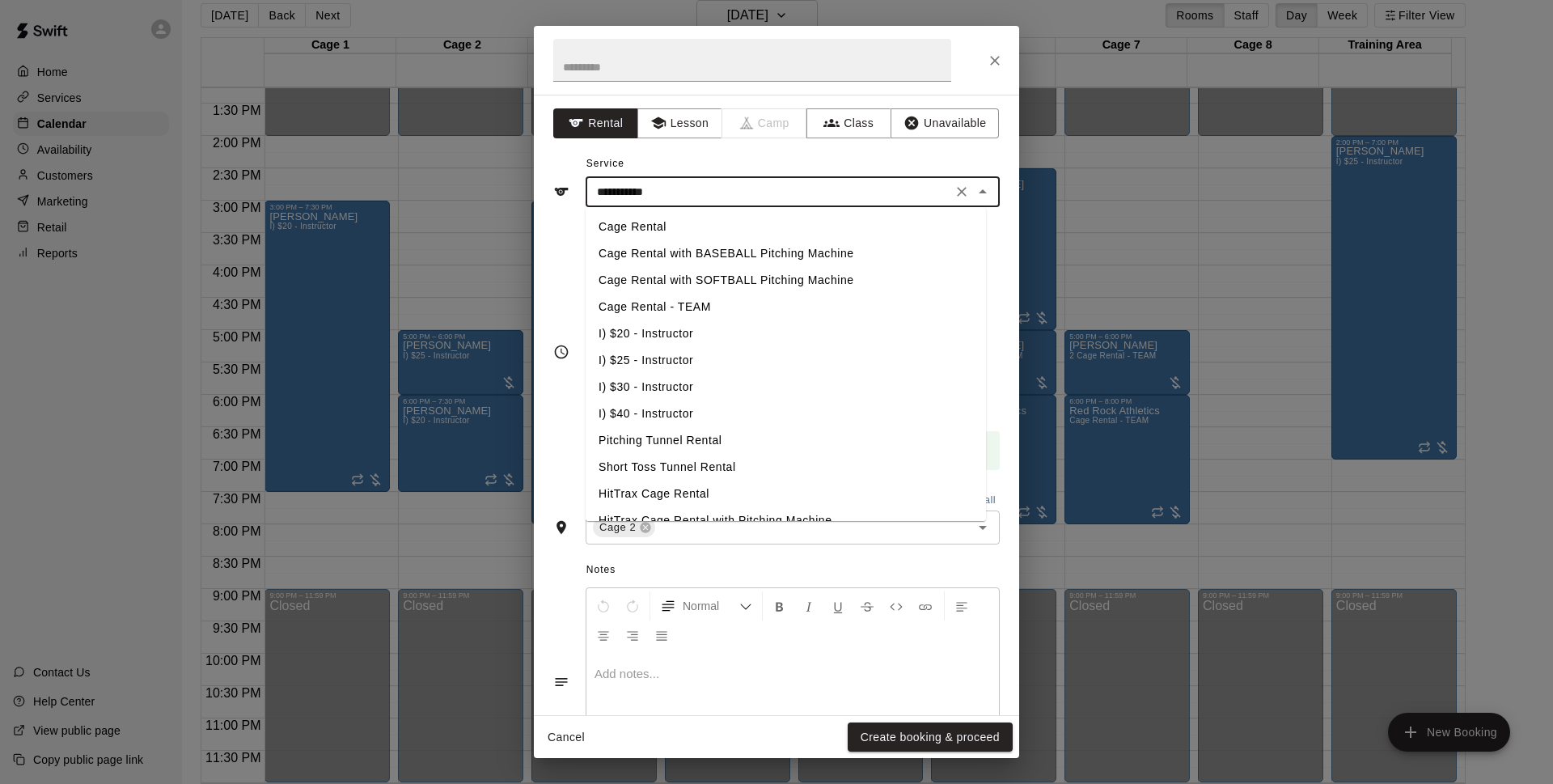
click at [666, 361] on li "I) $25 - Instructor" at bounding box center [786, 360] width 401 height 26
type input "**********"
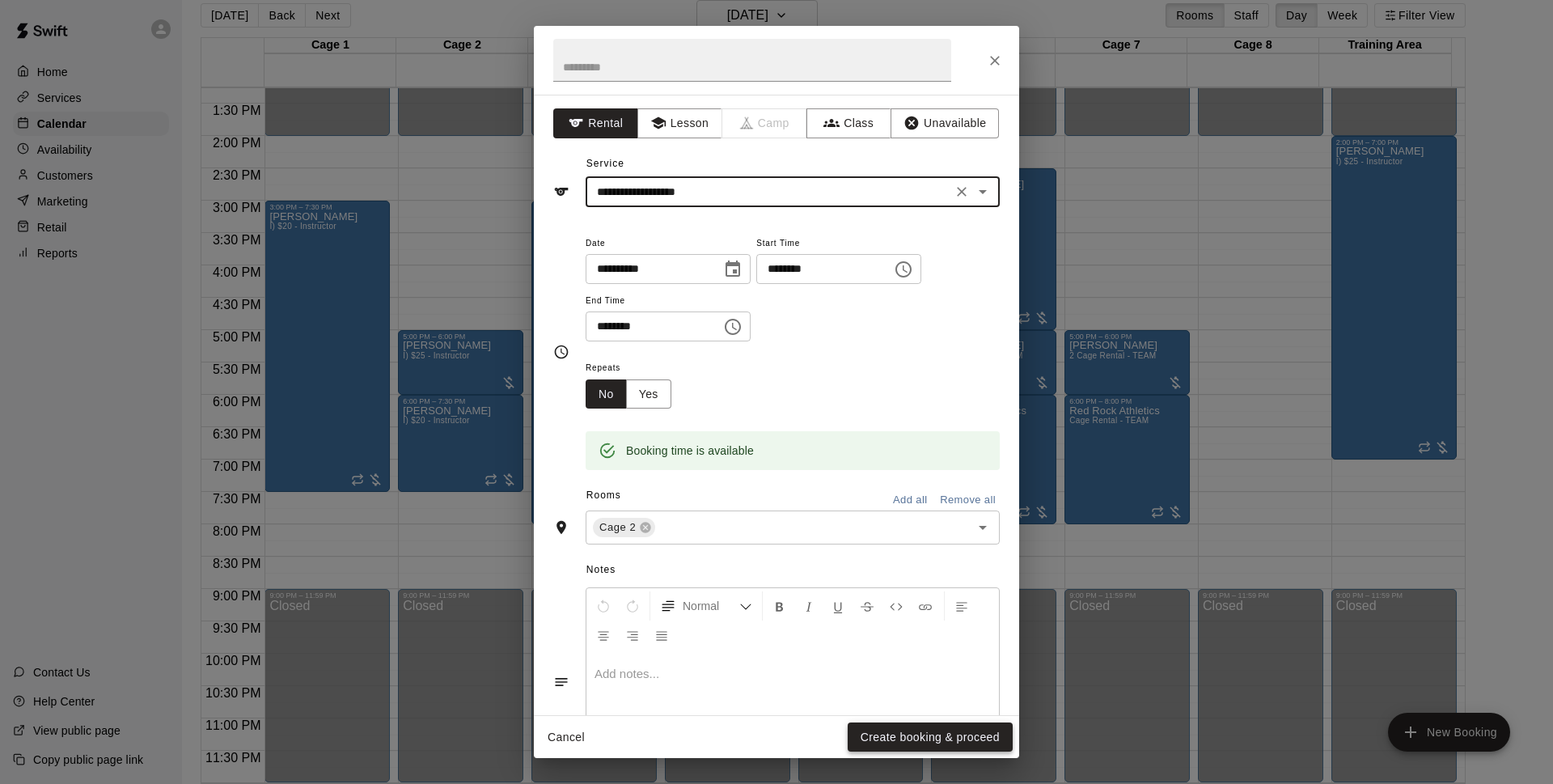
click at [892, 742] on button "Create booking & proceed" at bounding box center [930, 737] width 165 height 30
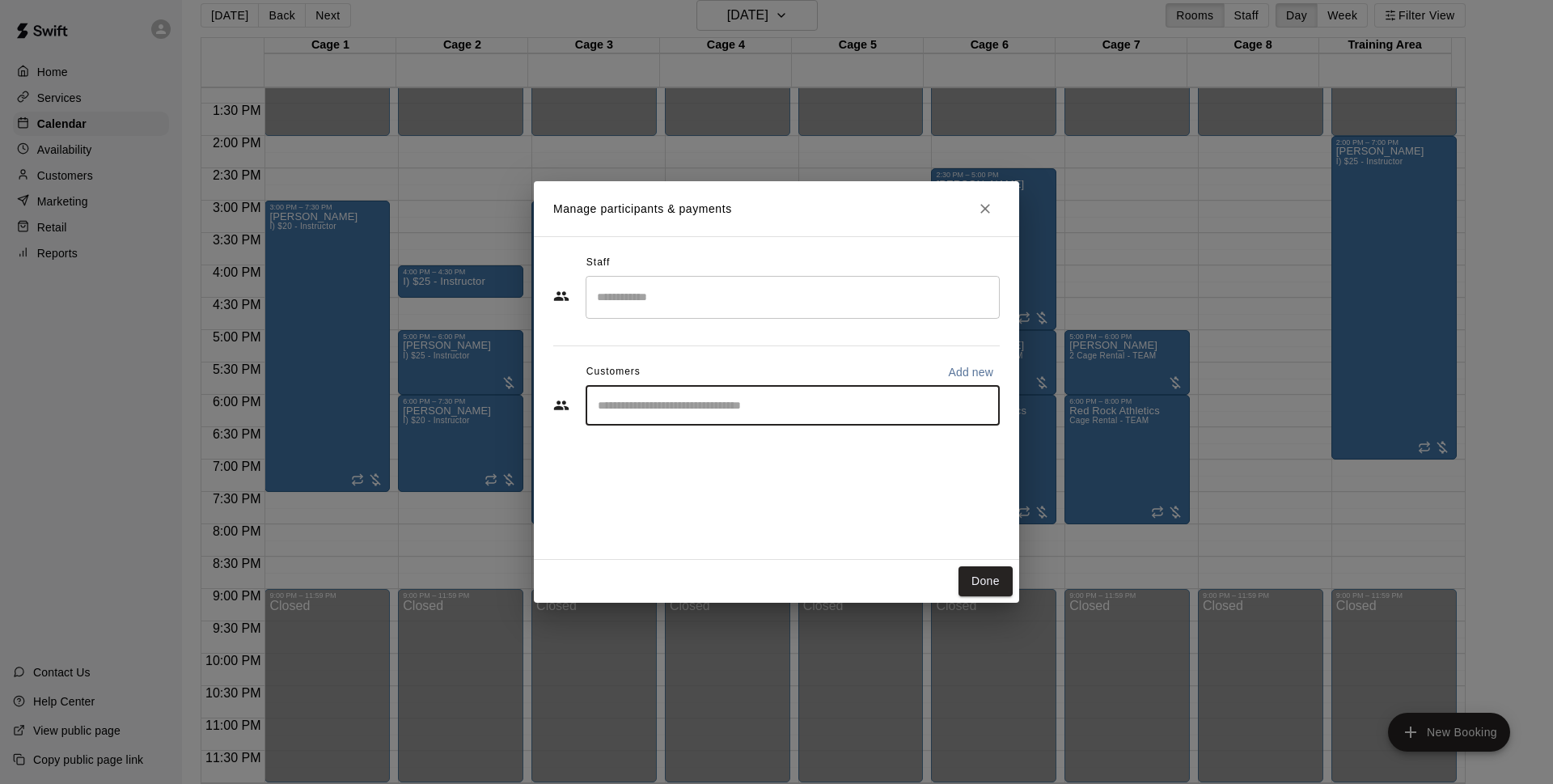
click at [714, 401] on input "Start typing to search customers..." at bounding box center [793, 405] width 400 height 16
type input "***"
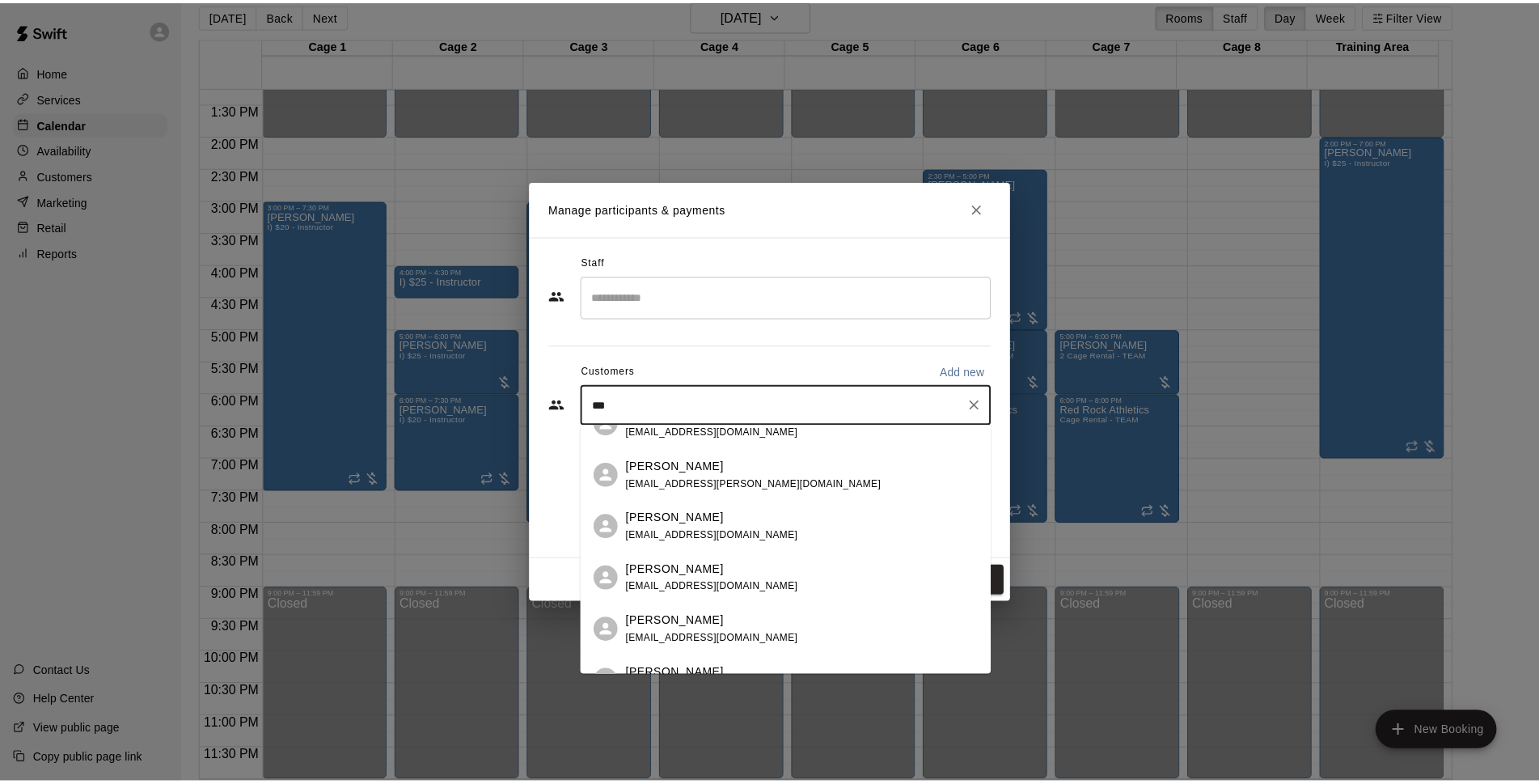
scroll to position [413, 0]
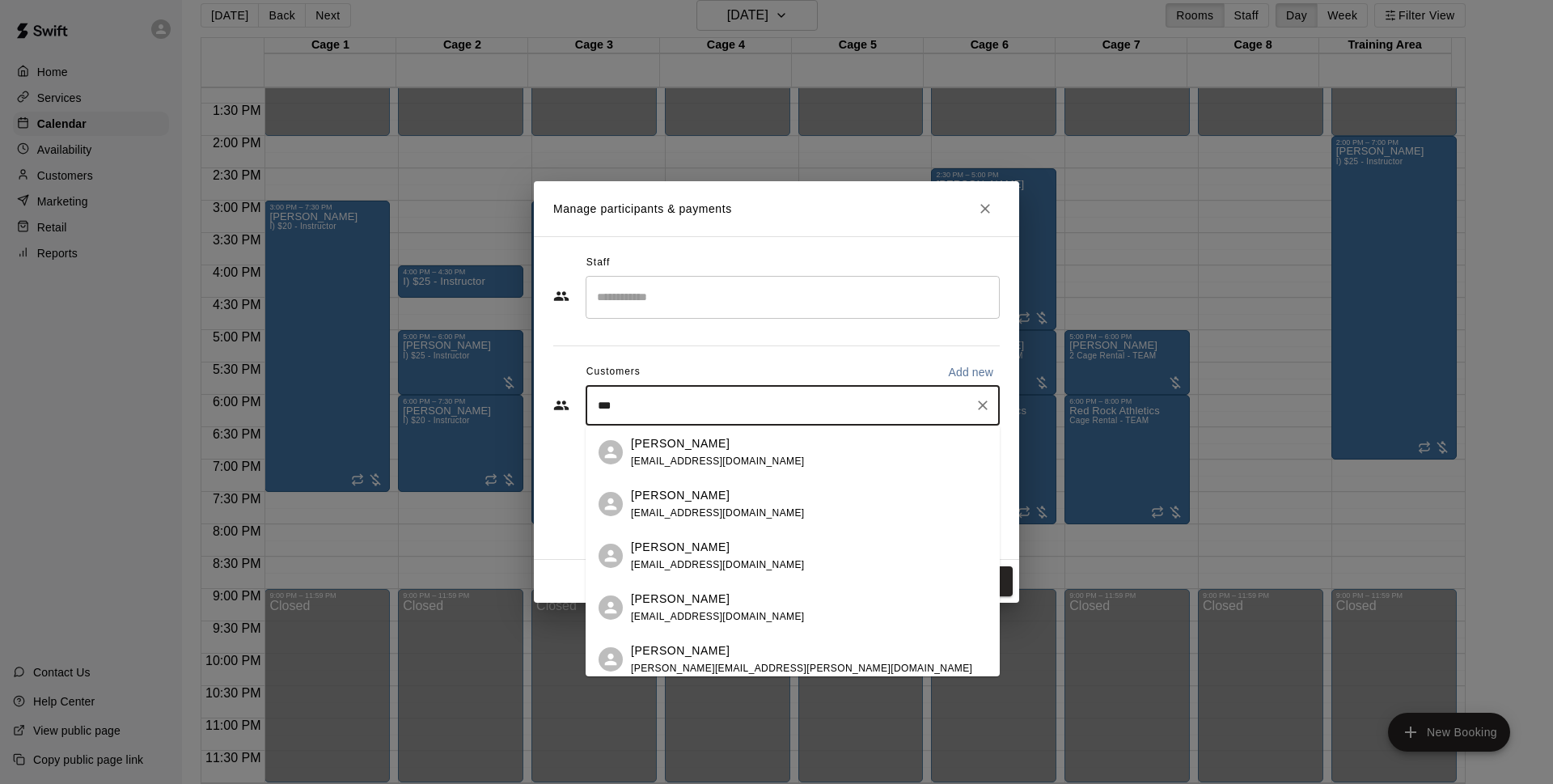
click at [715, 504] on div "Tiare Lee tiarelee04@gmail.com" at bounding box center [718, 504] width 174 height 35
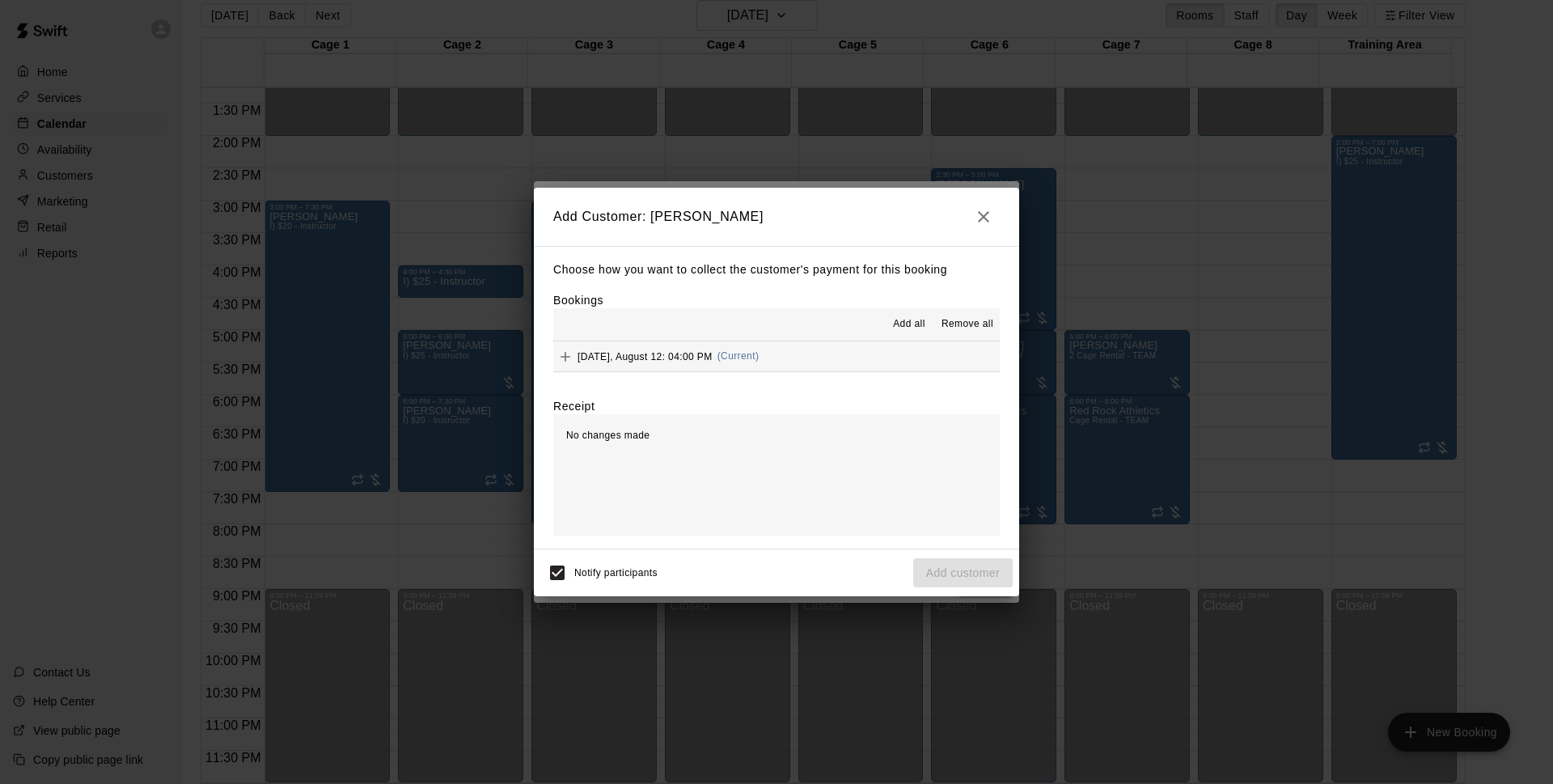
click at [810, 354] on button "Tuesday, August 12: 04:00 PM (Current)" at bounding box center [776, 356] width 447 height 30
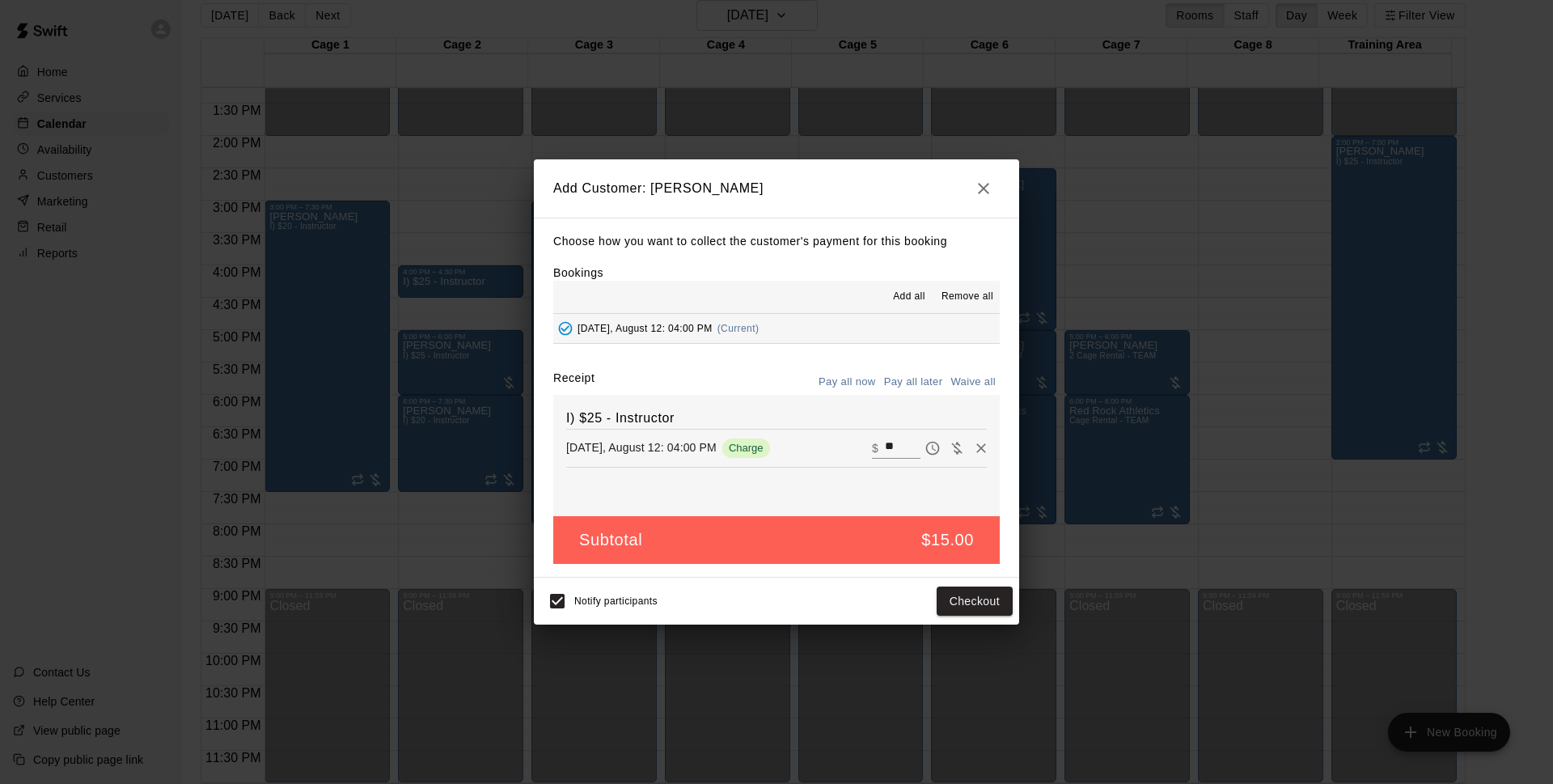
click at [899, 385] on button "Pay all later" at bounding box center [913, 382] width 67 height 25
click at [975, 594] on button "Add customer" at bounding box center [963, 601] width 99 height 30
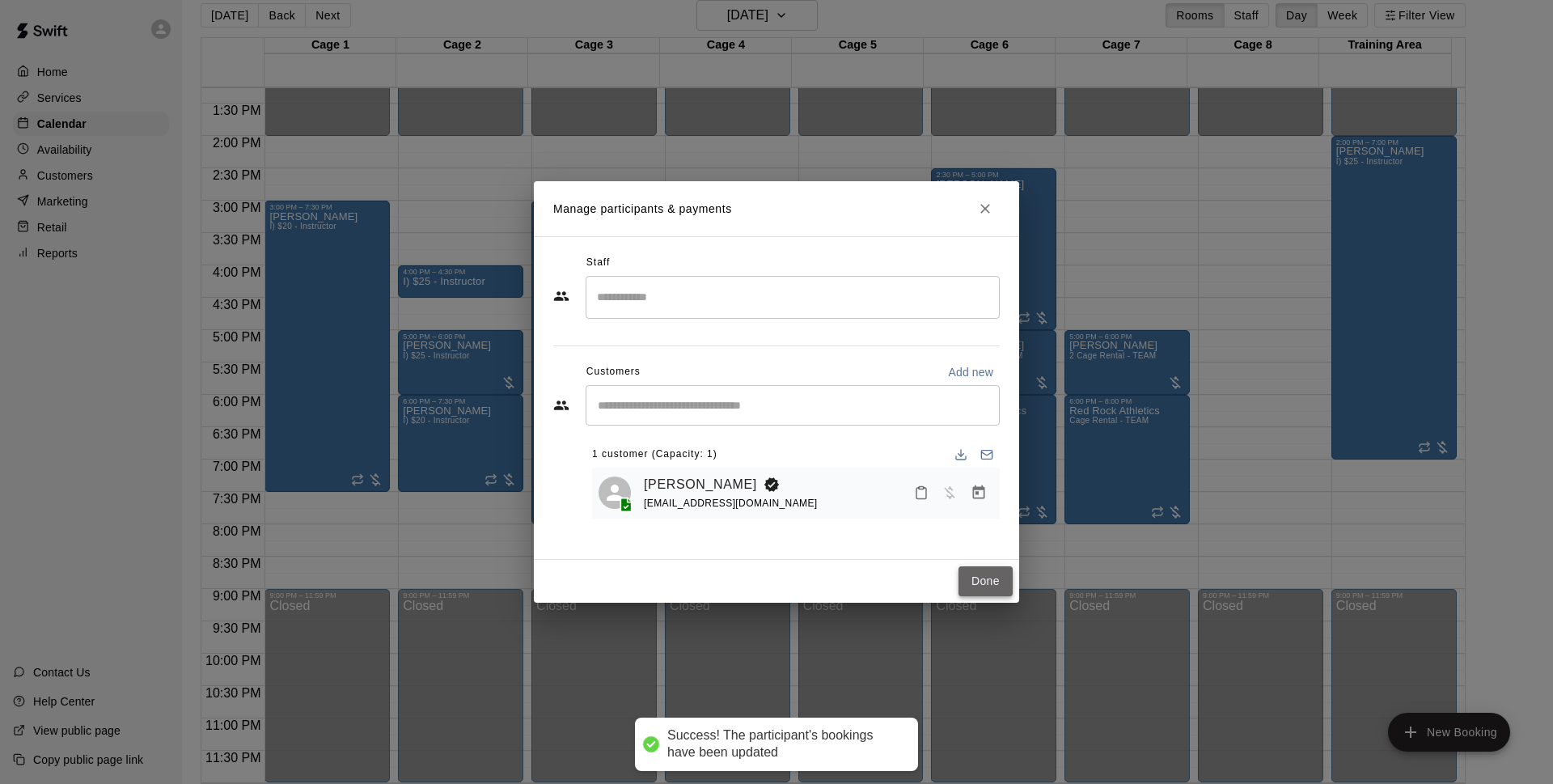
click at [973, 575] on button "Done" at bounding box center [985, 581] width 54 height 30
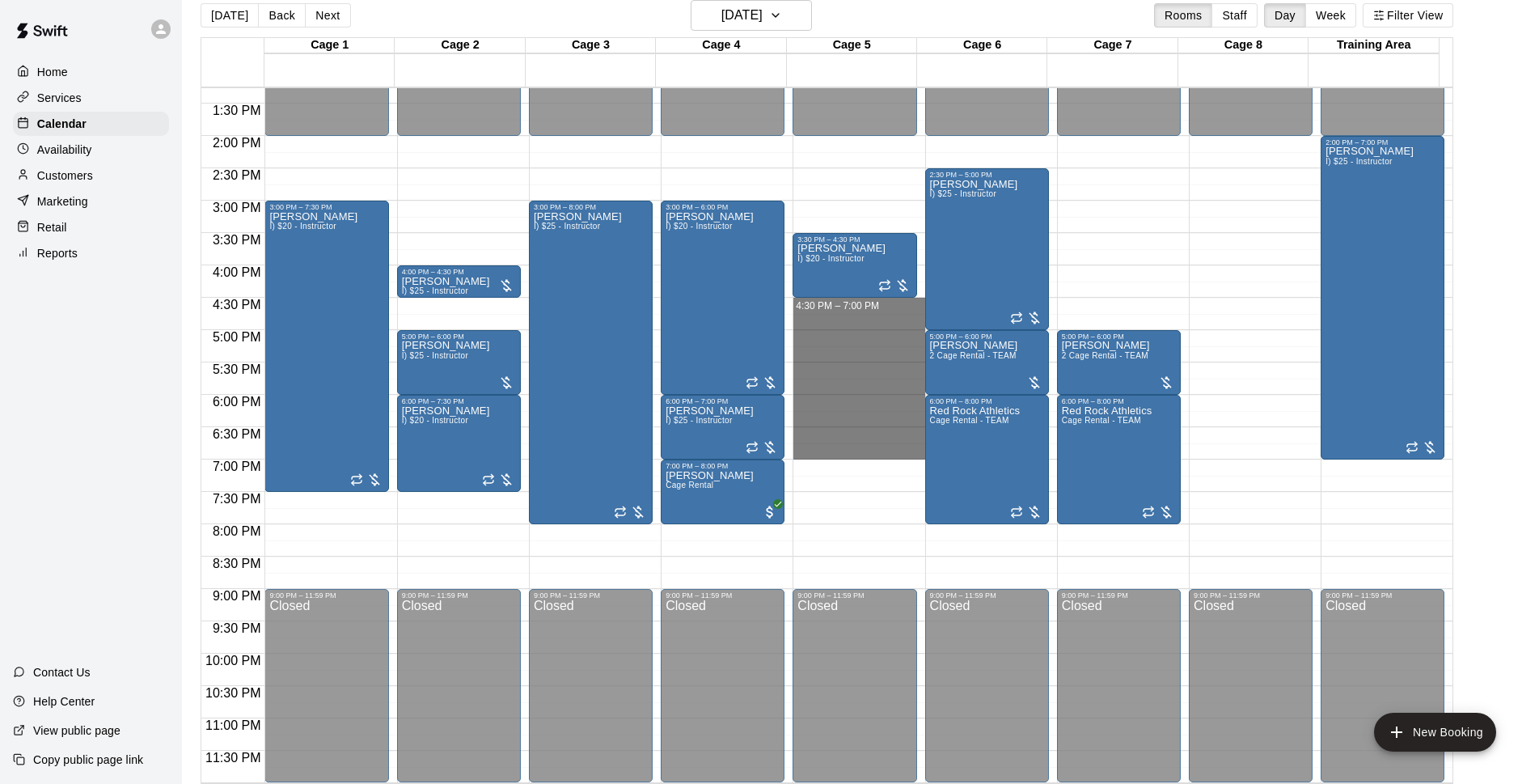
drag, startPoint x: 821, startPoint y: 300, endPoint x: 846, endPoint y: 444, distance: 146.2
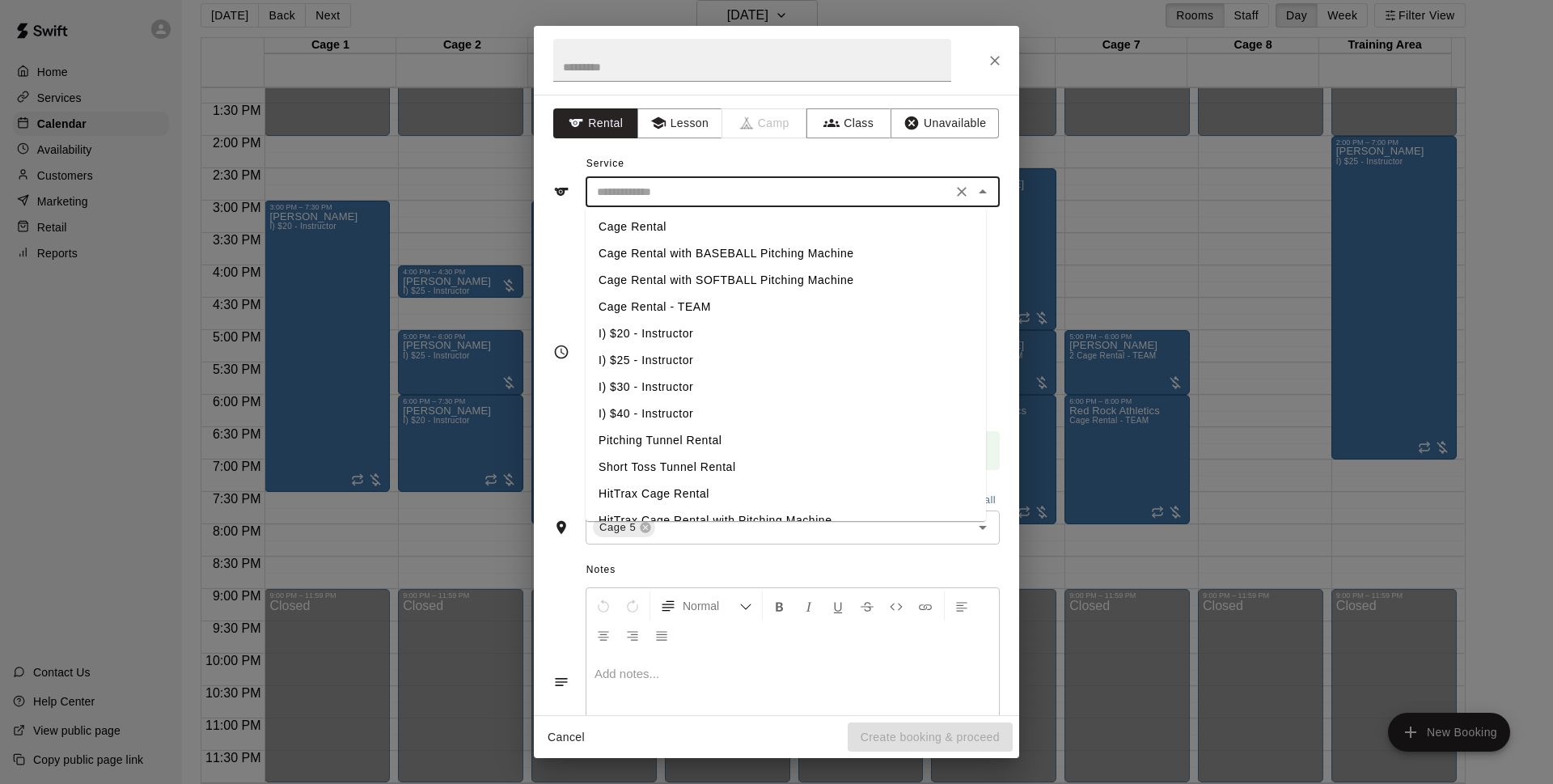
click at [773, 191] on input "text" at bounding box center [769, 192] width 357 height 20
click at [689, 360] on li "I) $25 - Instructor" at bounding box center [786, 360] width 401 height 26
type input "**********"
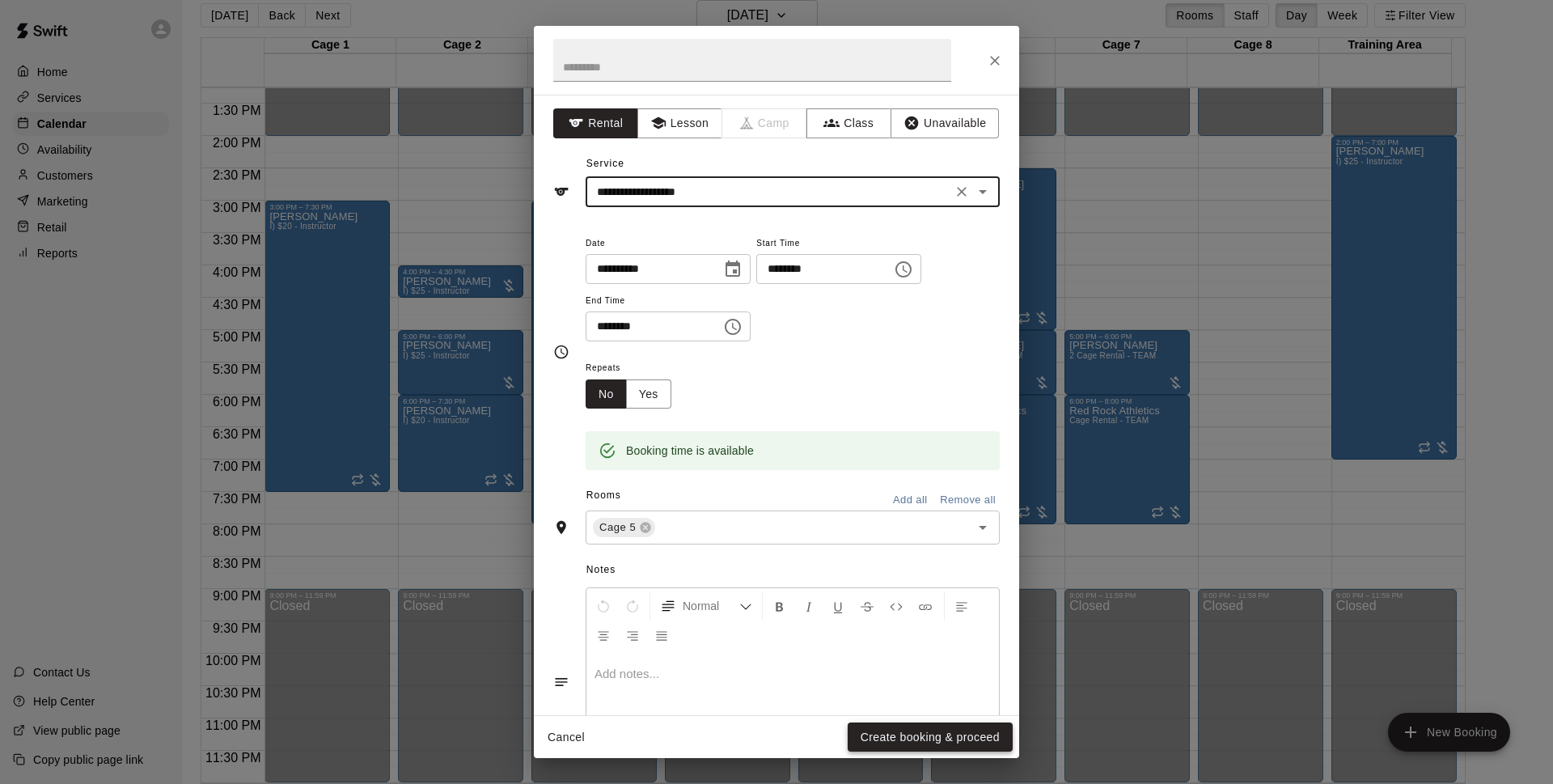
click at [920, 733] on button "Create booking & proceed" at bounding box center [930, 737] width 165 height 30
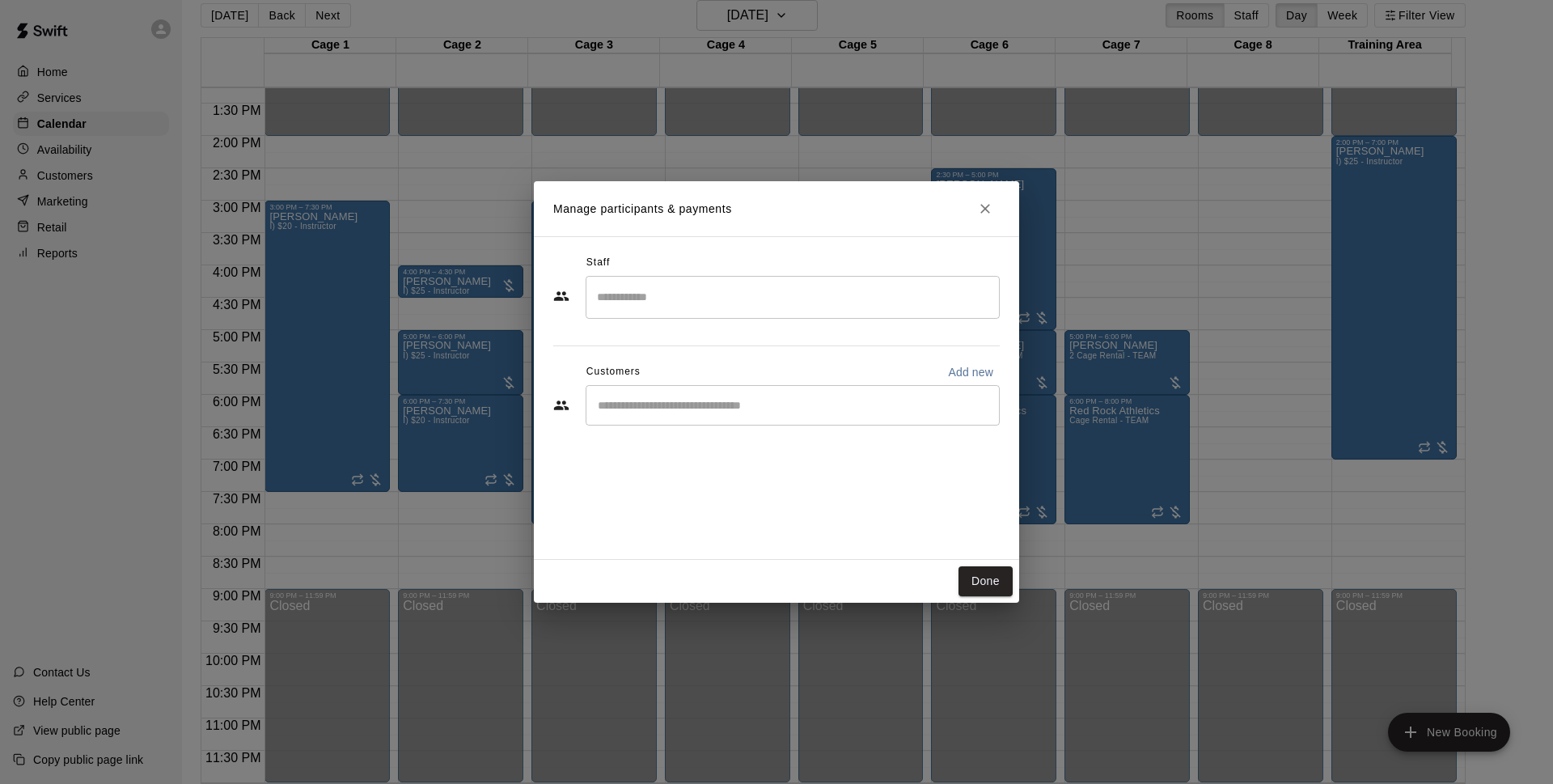
click at [720, 417] on div "​" at bounding box center [793, 405] width 414 height 40
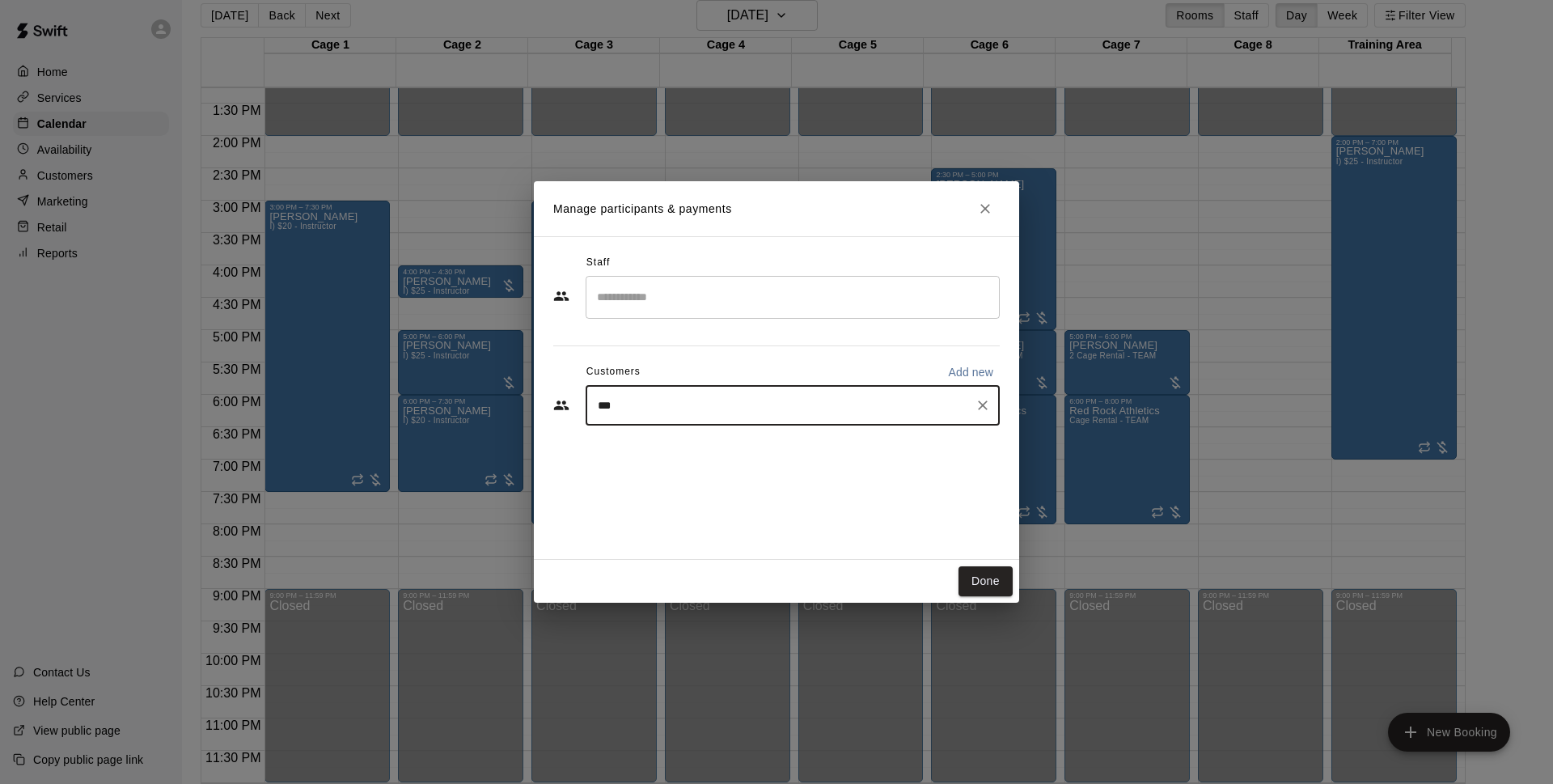
type input "****"
click at [686, 454] on span "tiarelee04@gmail.com" at bounding box center [718, 459] width 174 height 11
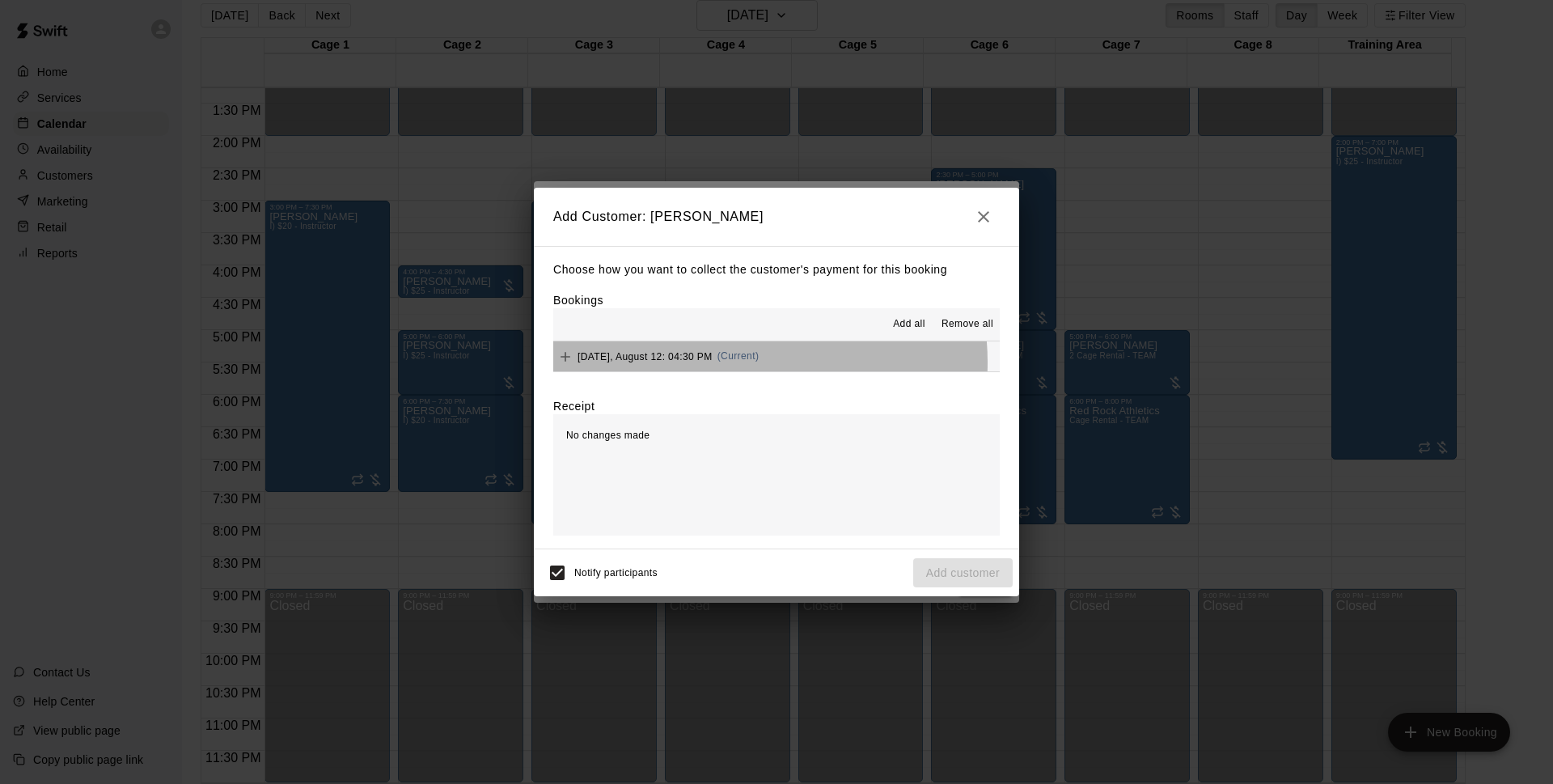
click at [753, 362] on div "Tuesday, August 12: 04:30 PM (Current)" at bounding box center [656, 356] width 206 height 24
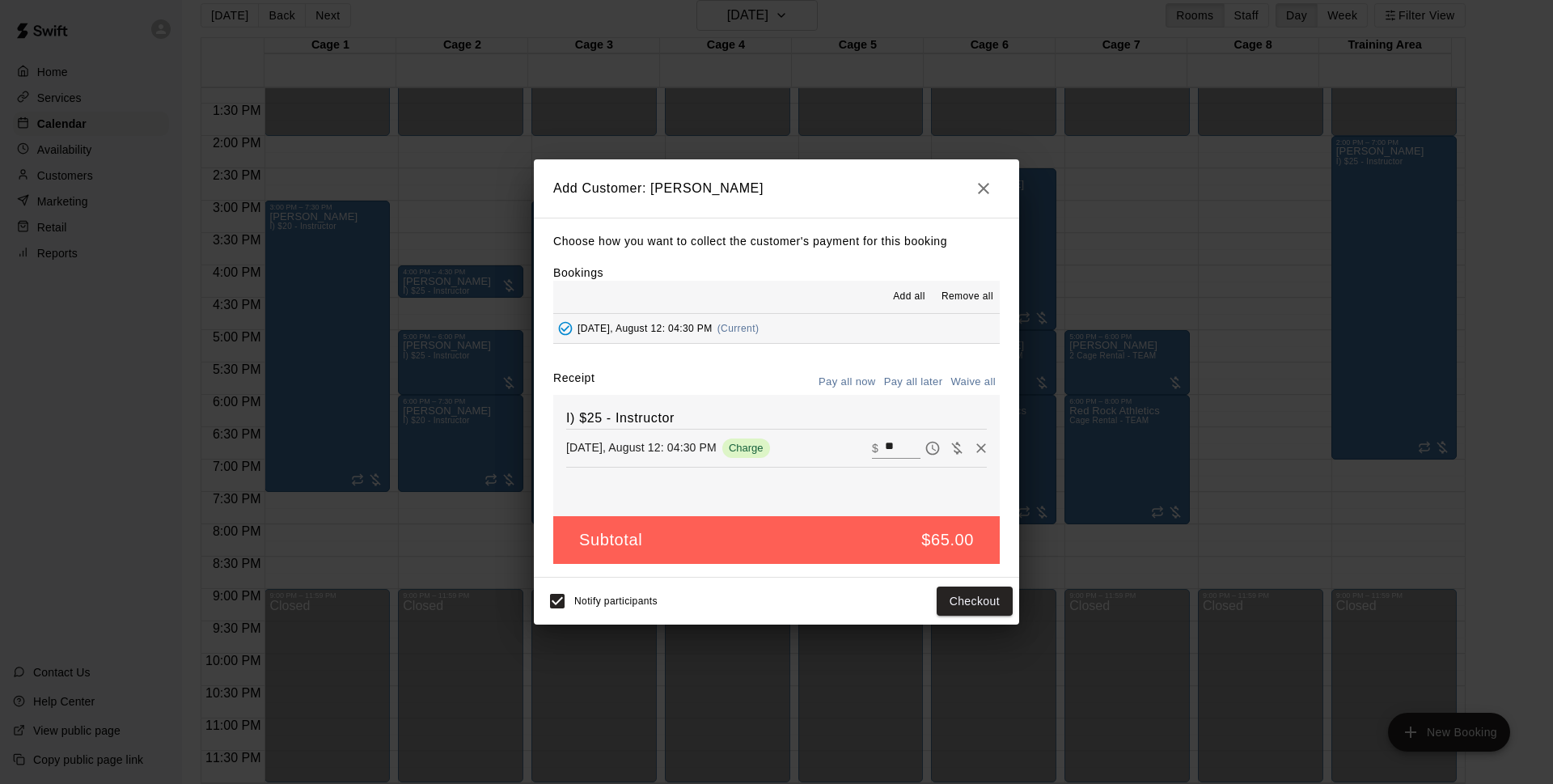
click at [903, 382] on button "Pay all later" at bounding box center [913, 382] width 67 height 25
click at [973, 597] on button "Add customer" at bounding box center [963, 601] width 99 height 30
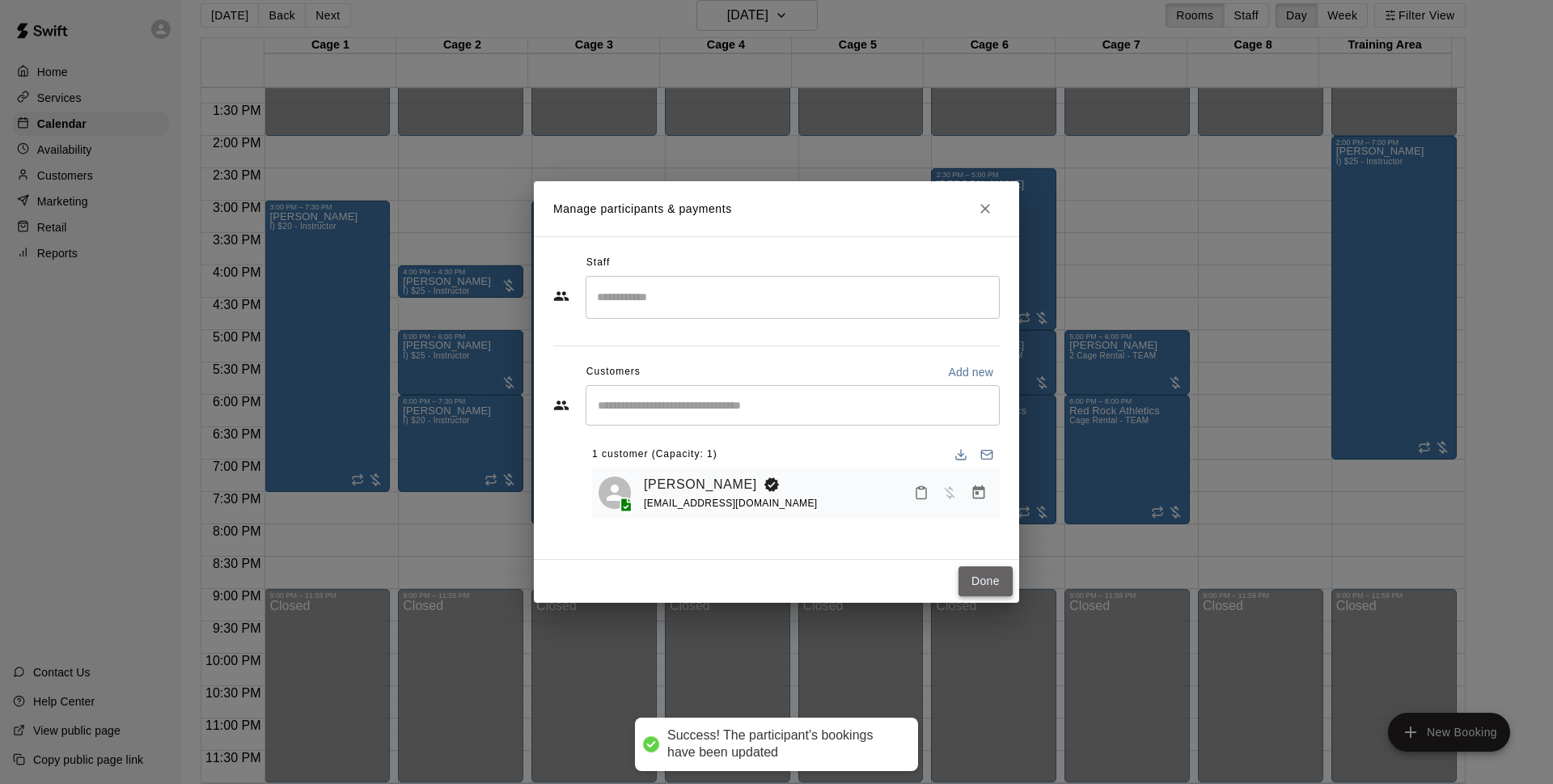
click at [983, 582] on button "Done" at bounding box center [985, 581] width 54 height 30
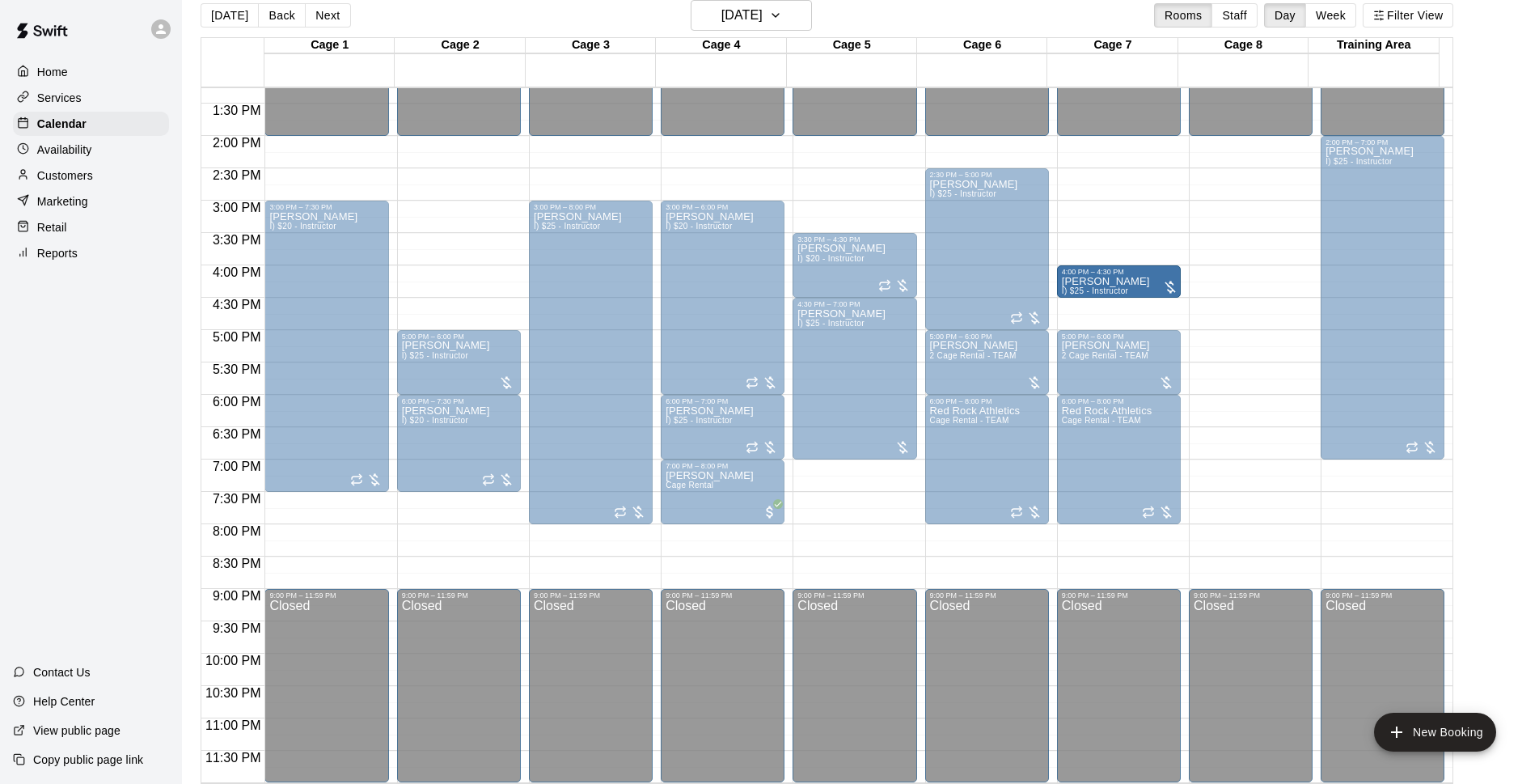
drag, startPoint x: 463, startPoint y: 274, endPoint x: 1173, endPoint y: 283, distance: 710.1
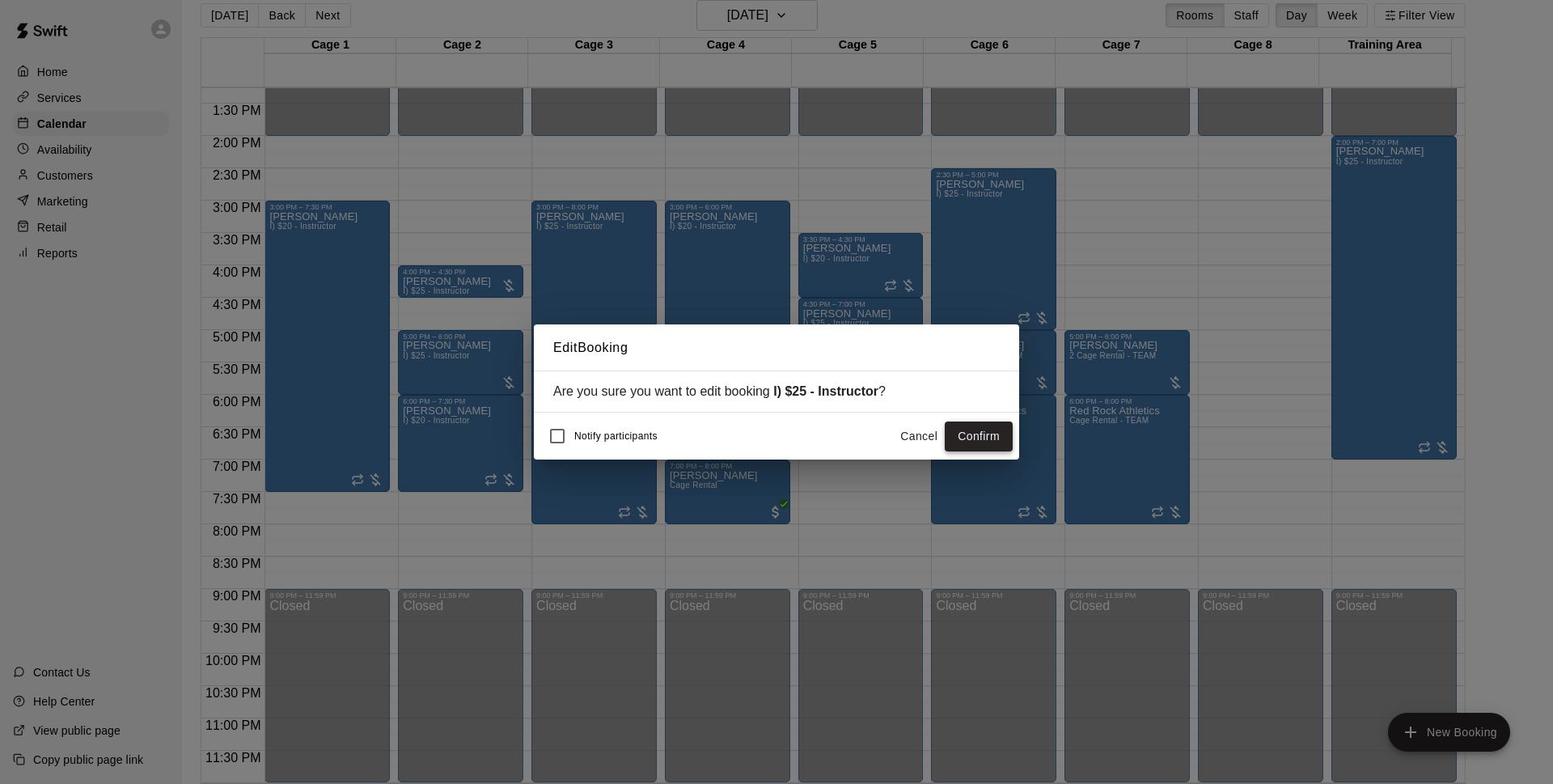
click at [974, 438] on button "Confirm" at bounding box center [979, 436] width 68 height 30
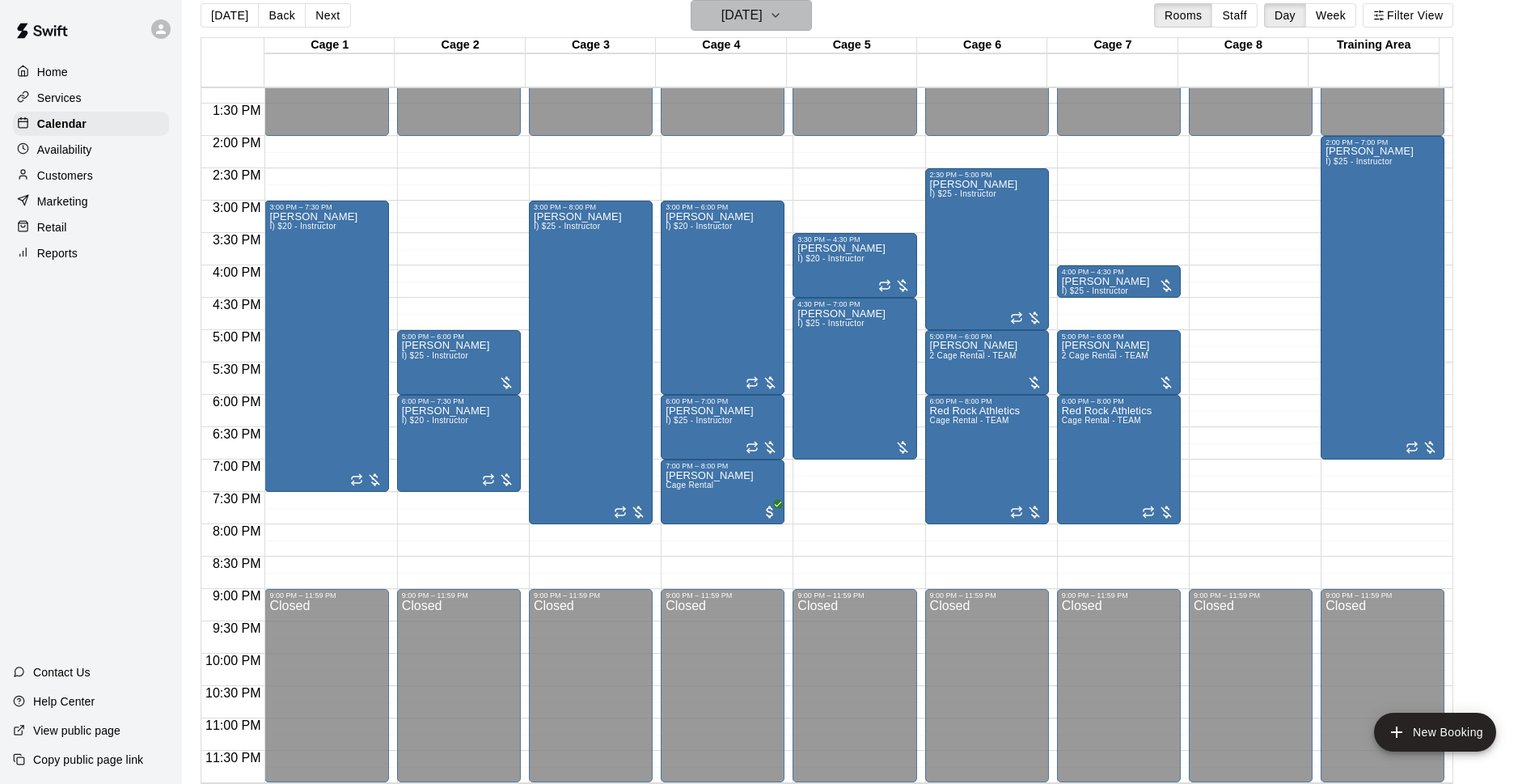
click at [737, 21] on h6 "[DATE]" at bounding box center [742, 15] width 41 height 23
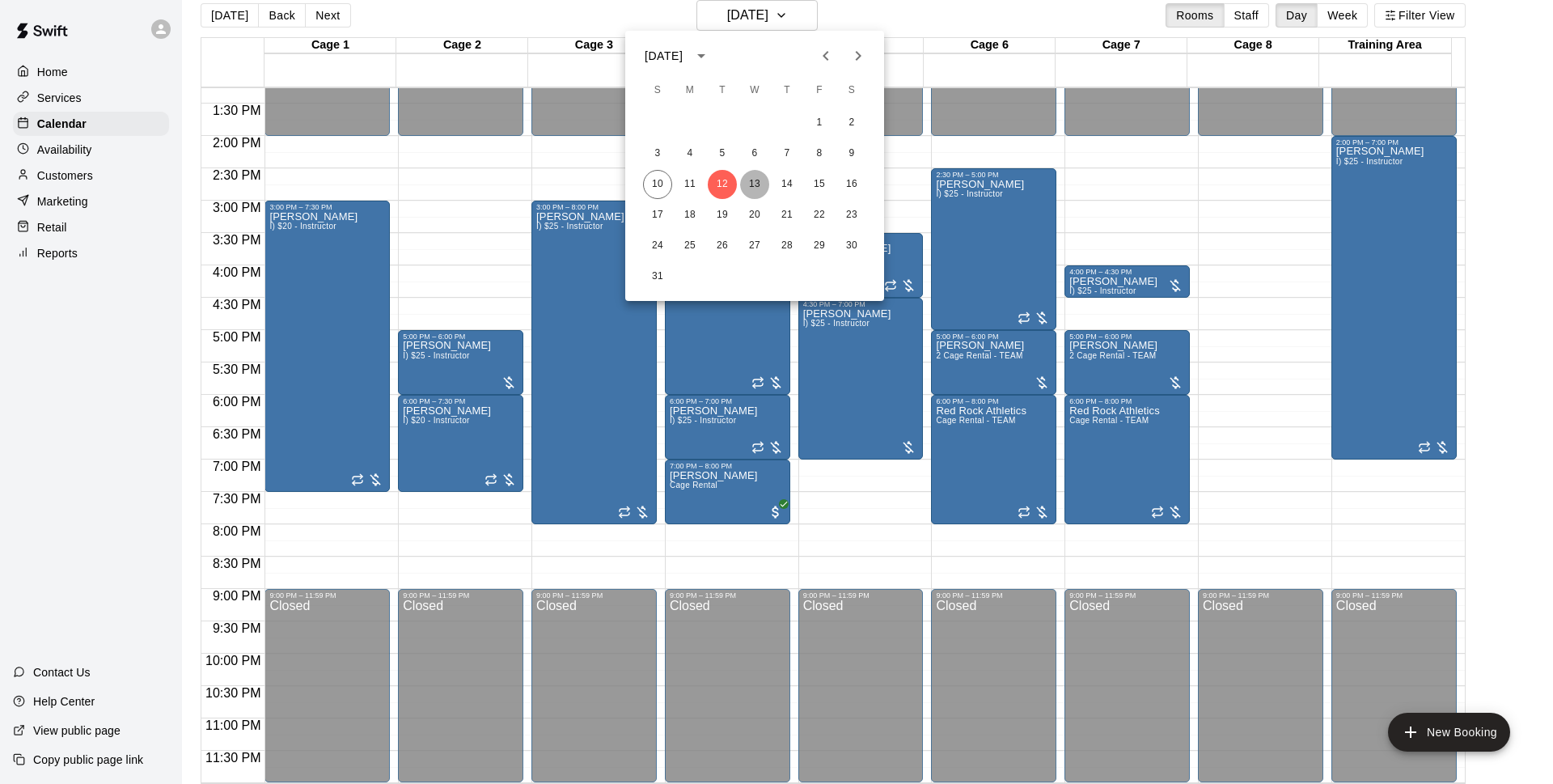
click at [752, 188] on button "13" at bounding box center [755, 184] width 29 height 29
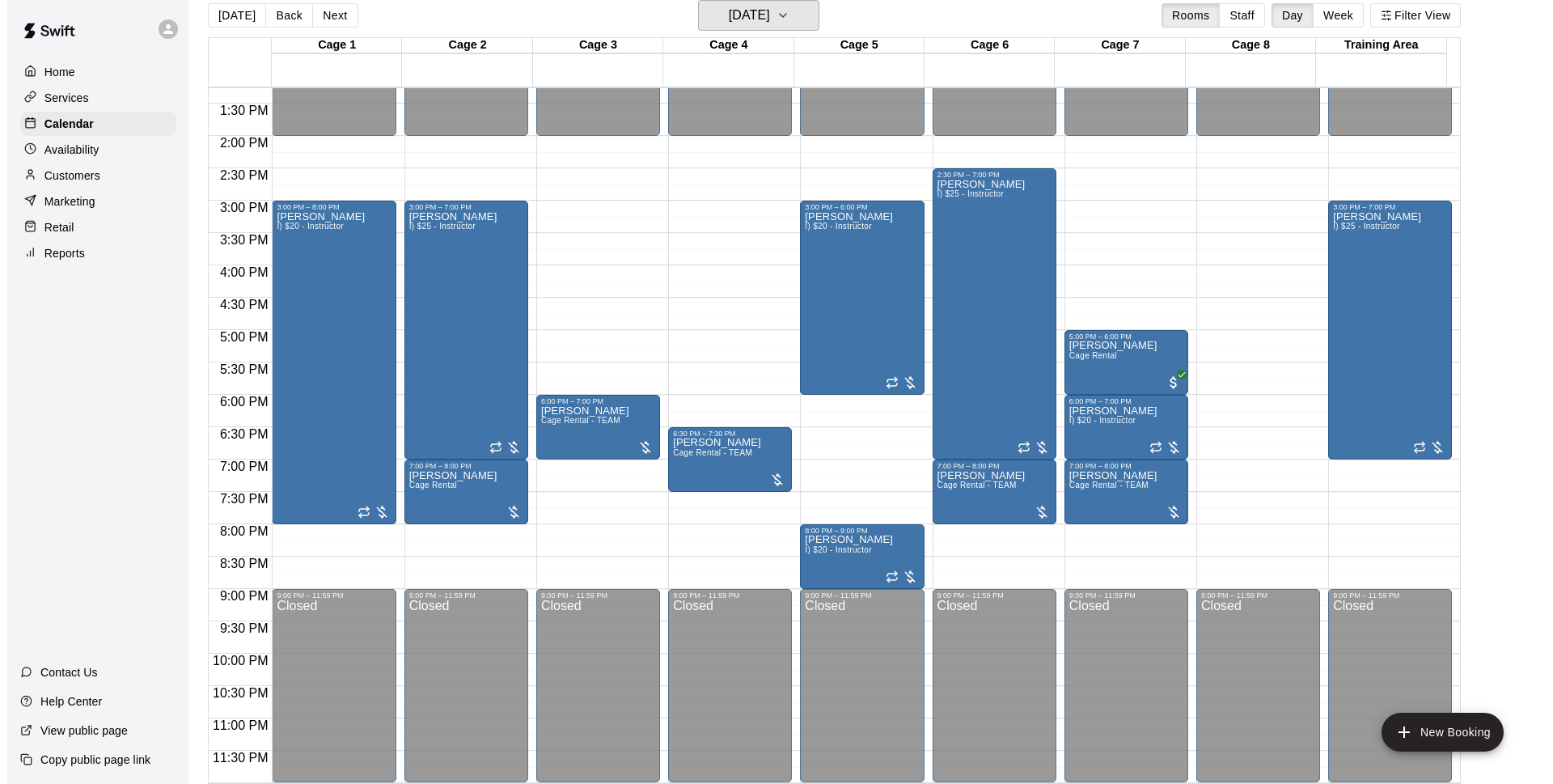
scroll to position [26, 0]
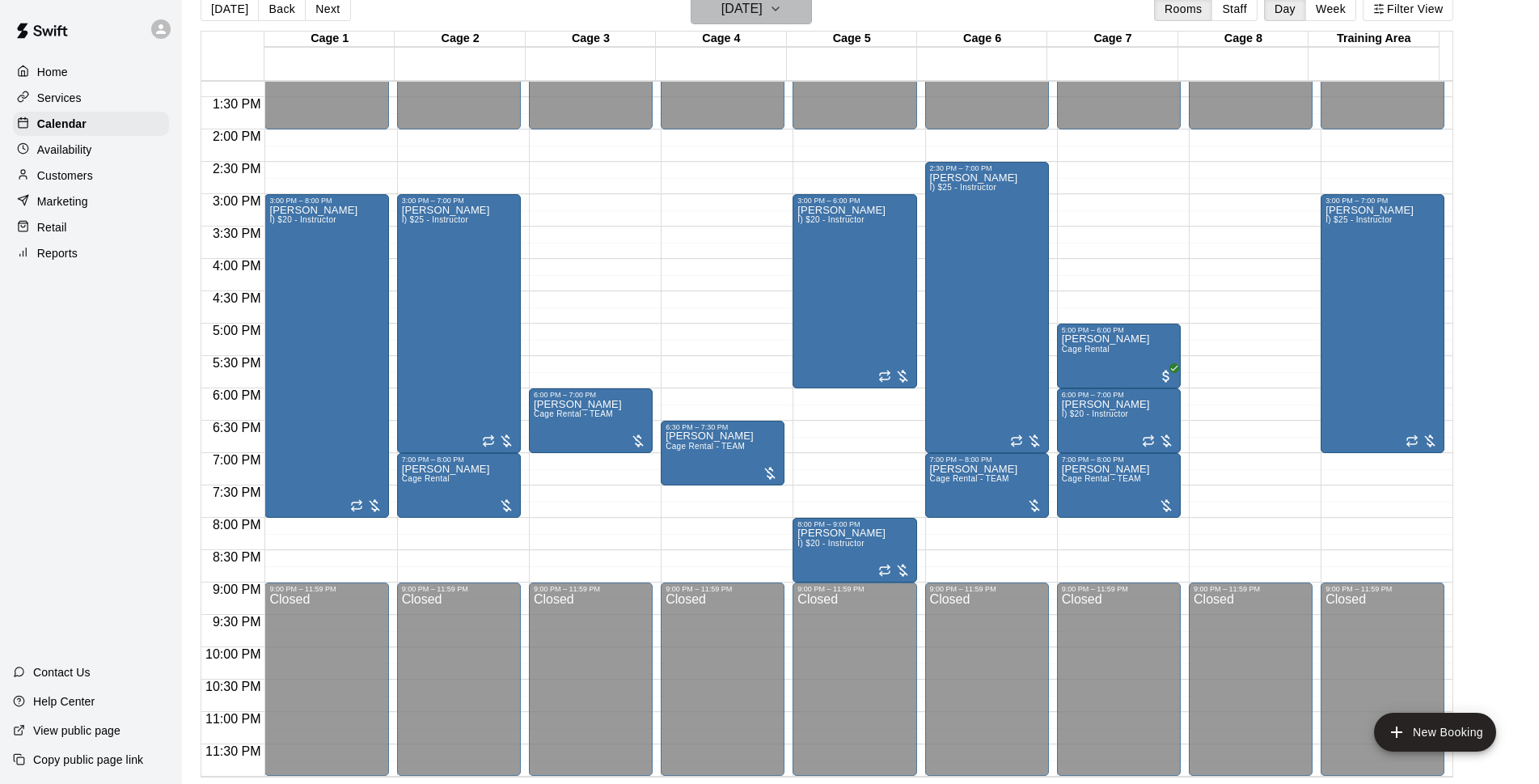
click at [763, 15] on h6 "[DATE]" at bounding box center [742, 9] width 41 height 23
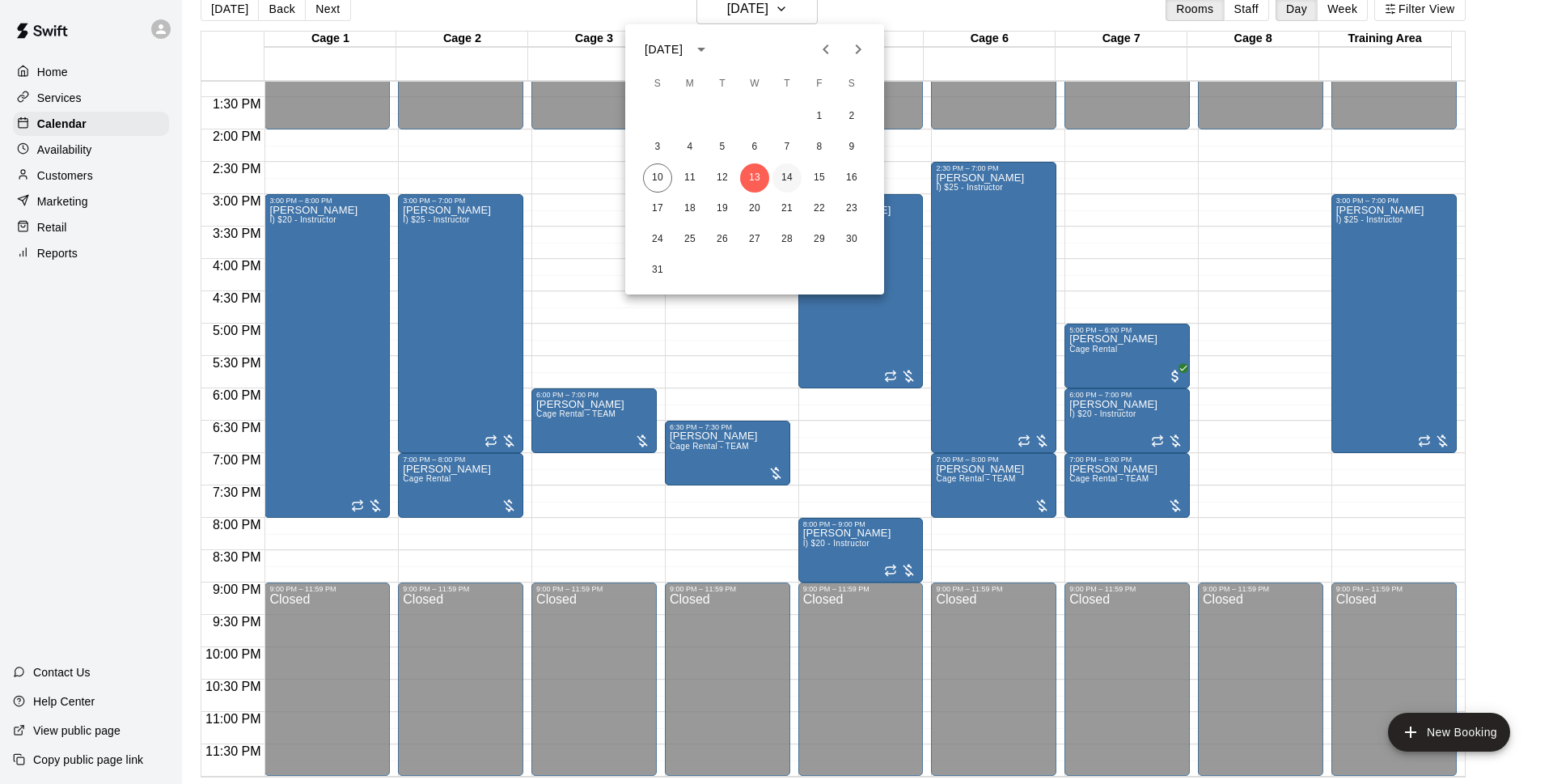
click at [791, 181] on button "14" at bounding box center [787, 178] width 29 height 29
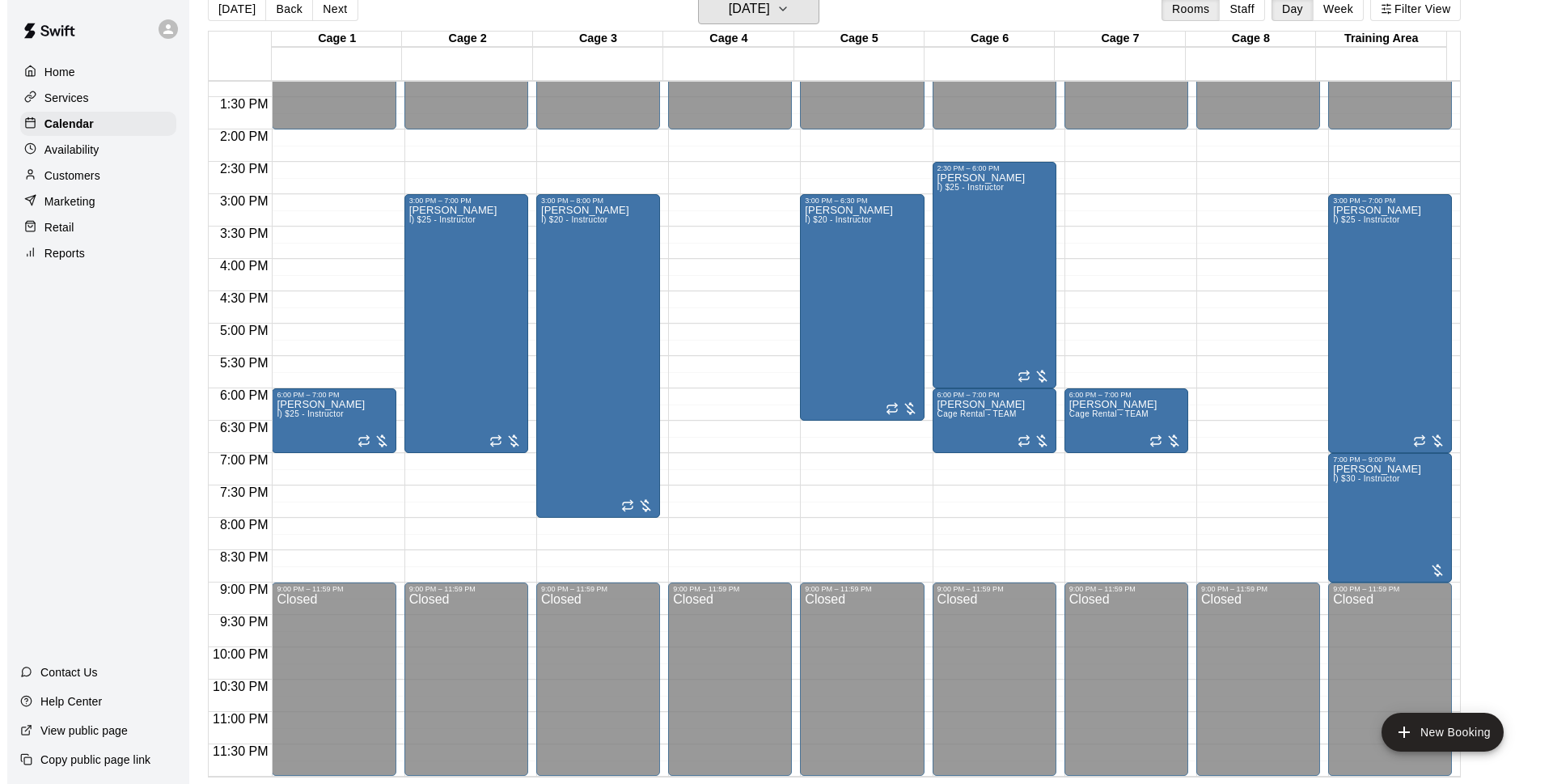
scroll to position [756, 0]
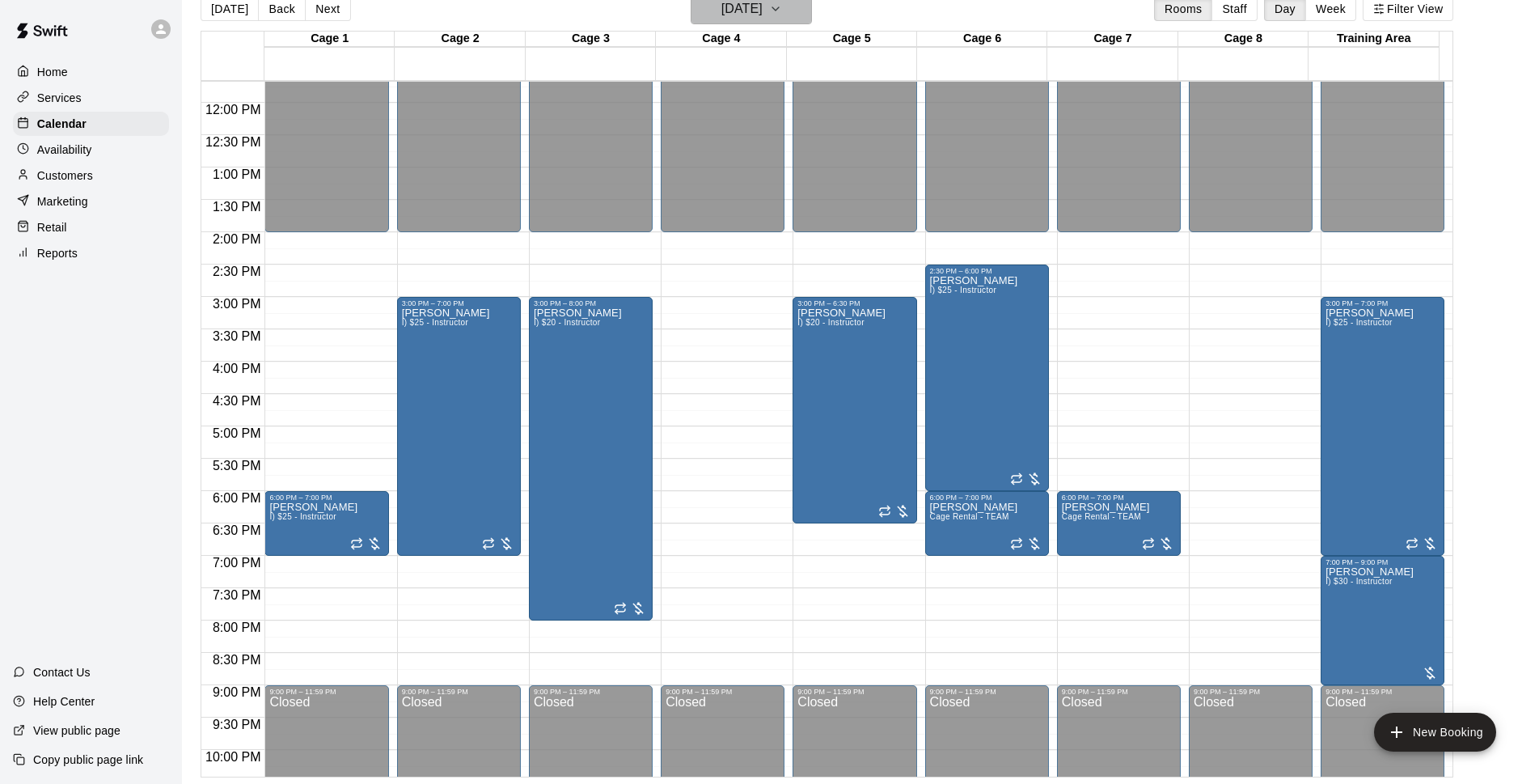
click at [763, 10] on h6 "[DATE]" at bounding box center [742, 9] width 41 height 23
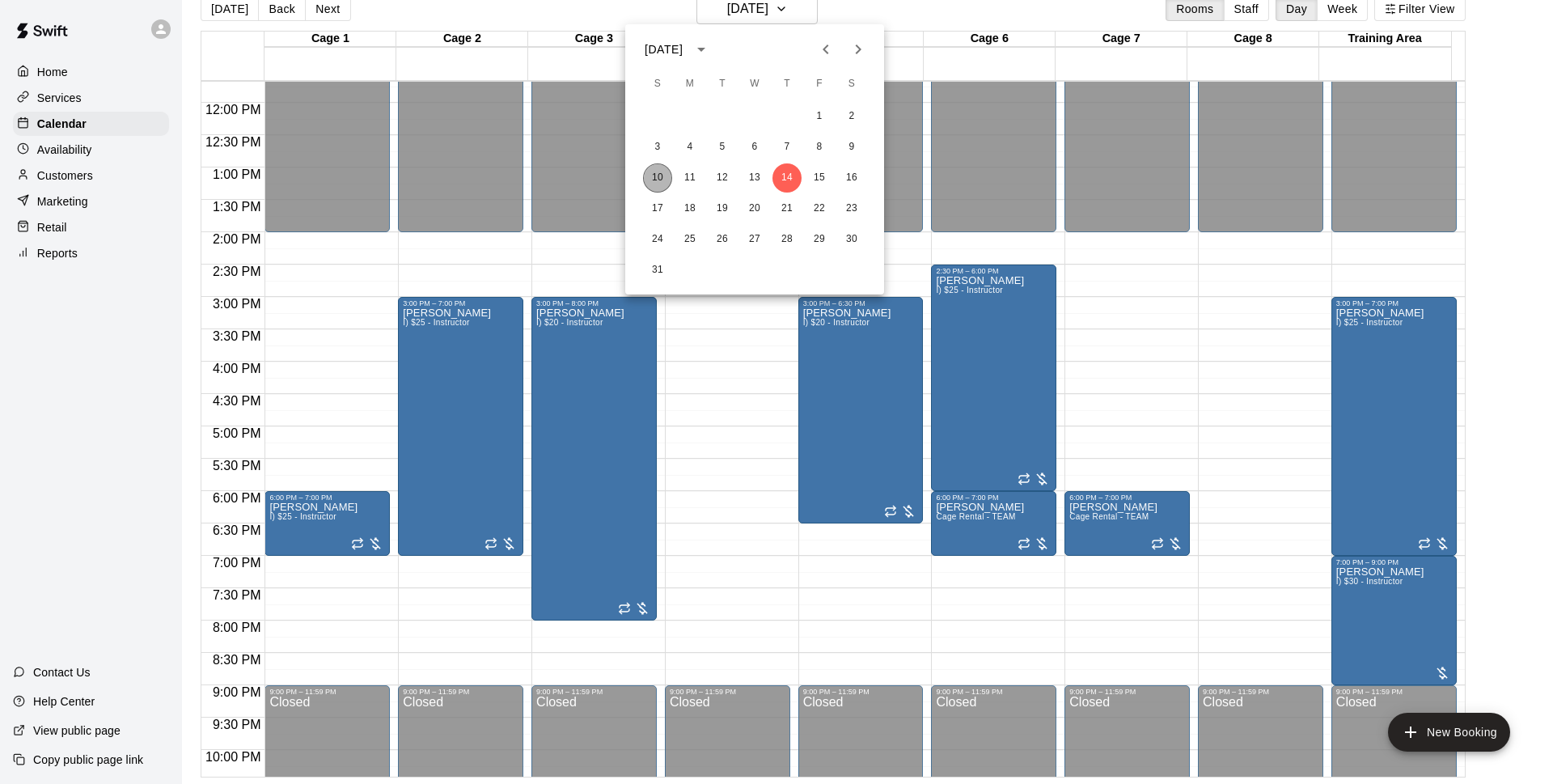
click at [669, 169] on button "10" at bounding box center [658, 178] width 29 height 29
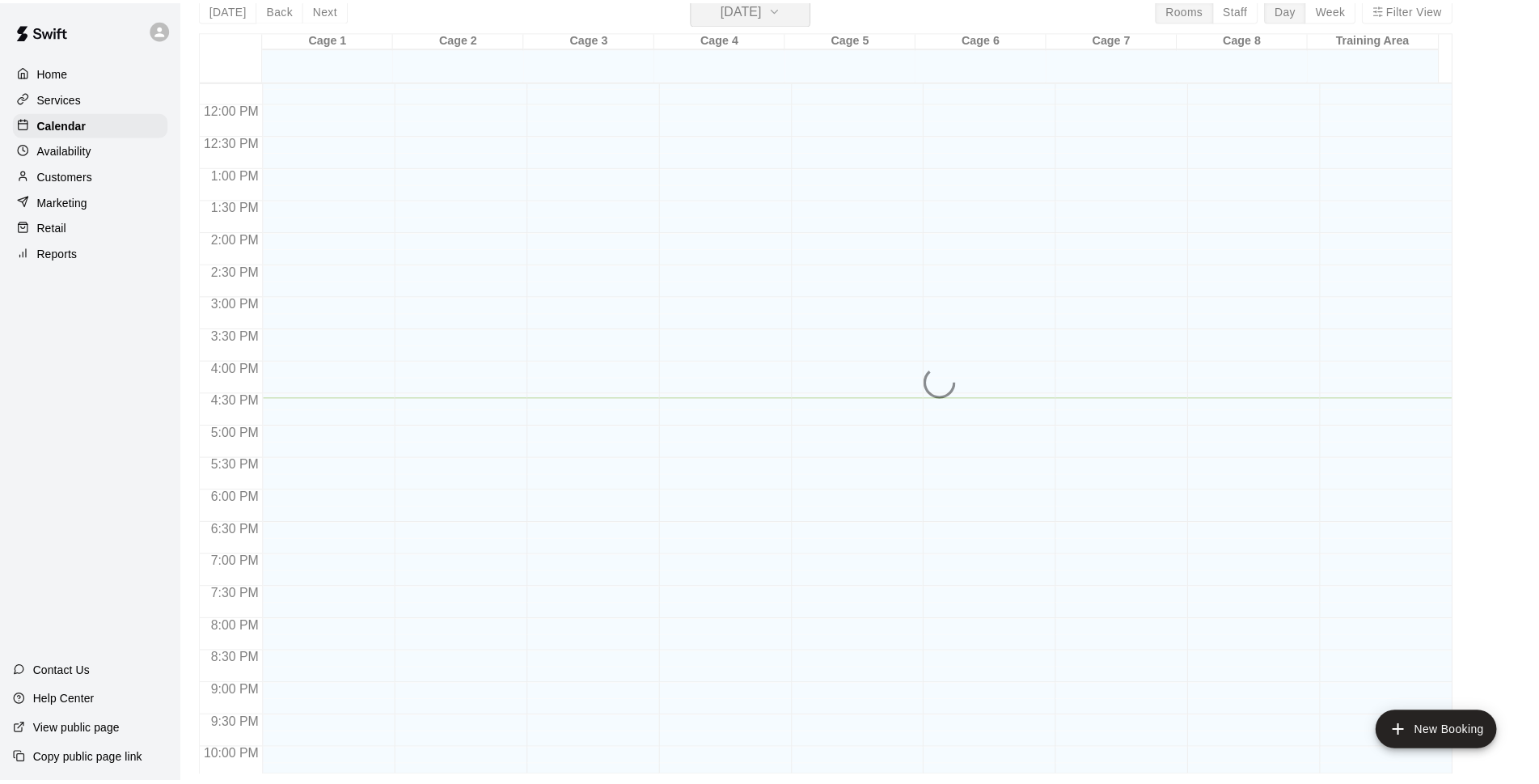
scroll to position [20, 0]
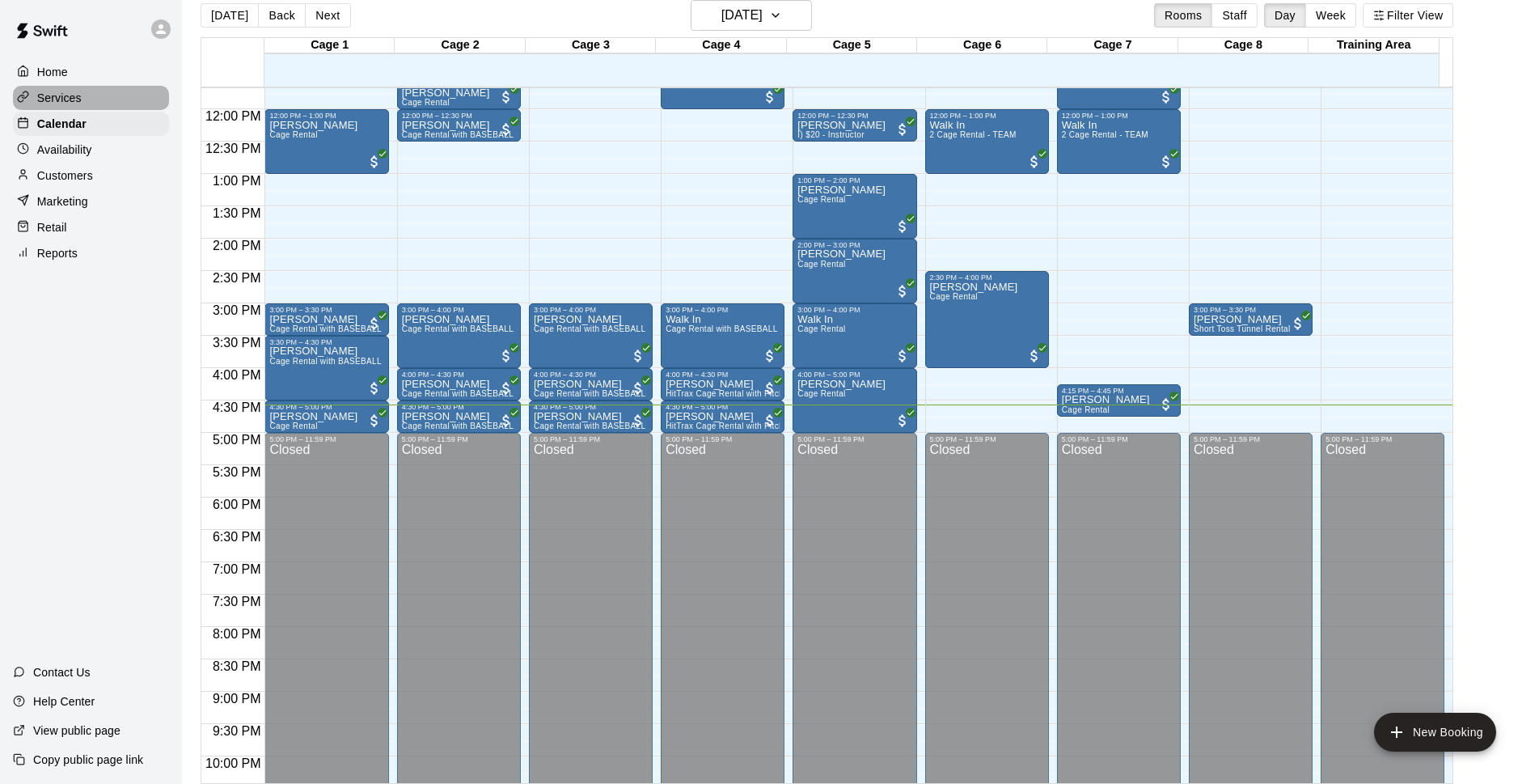
click at [103, 105] on div "Services" at bounding box center [91, 97] width 156 height 24
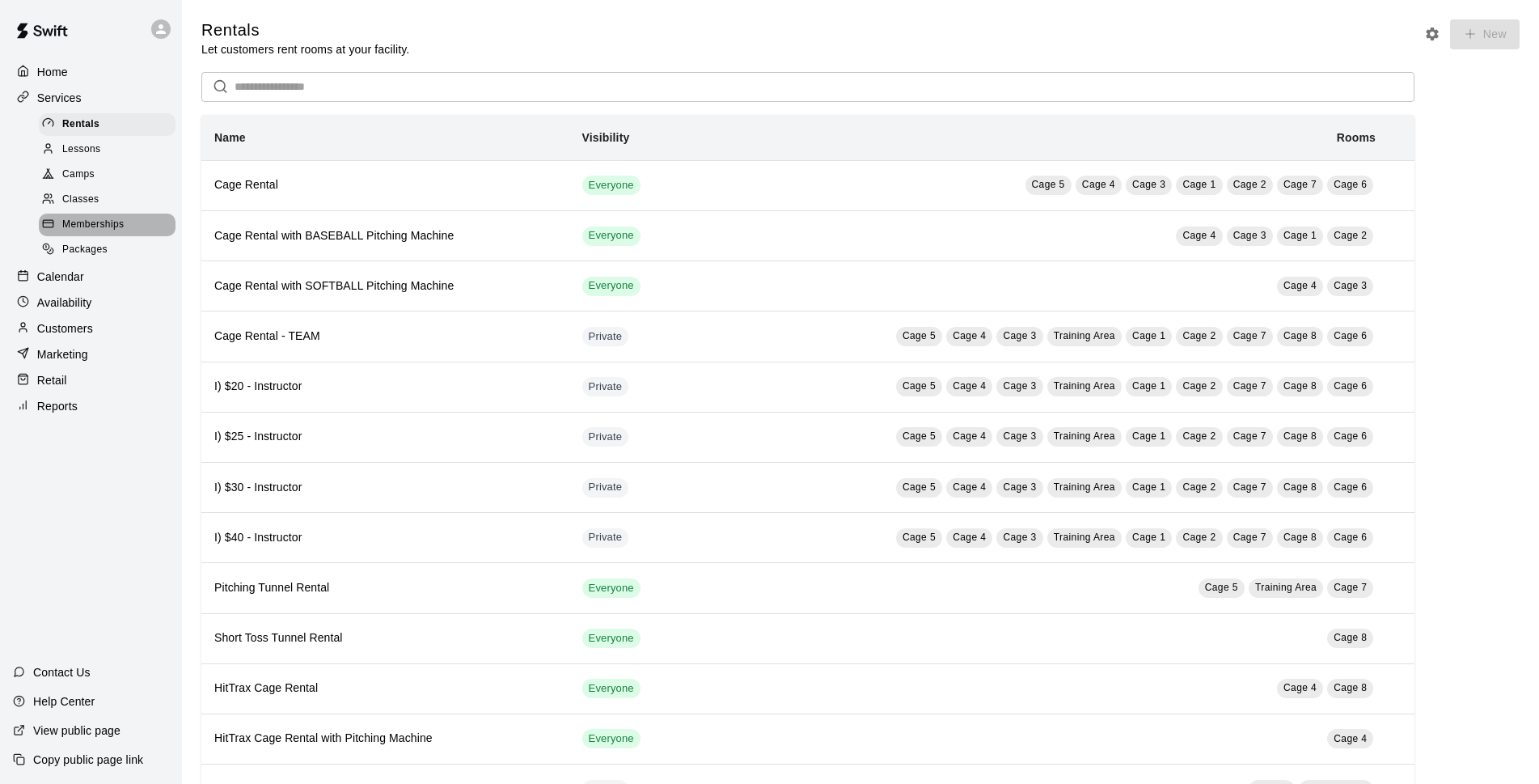
click at [101, 231] on span "Memberships" at bounding box center [93, 225] width 61 height 16
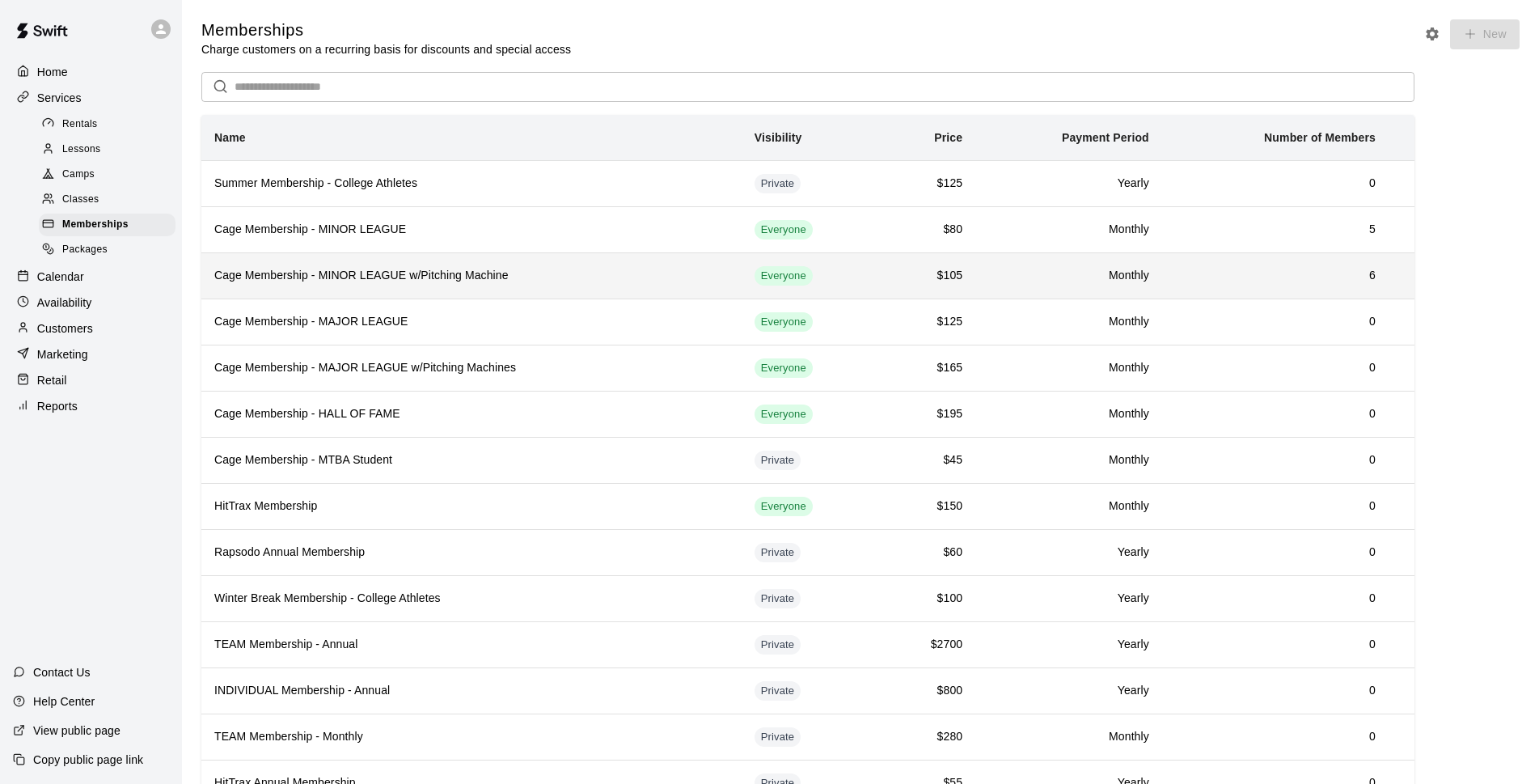
scroll to position [69, 0]
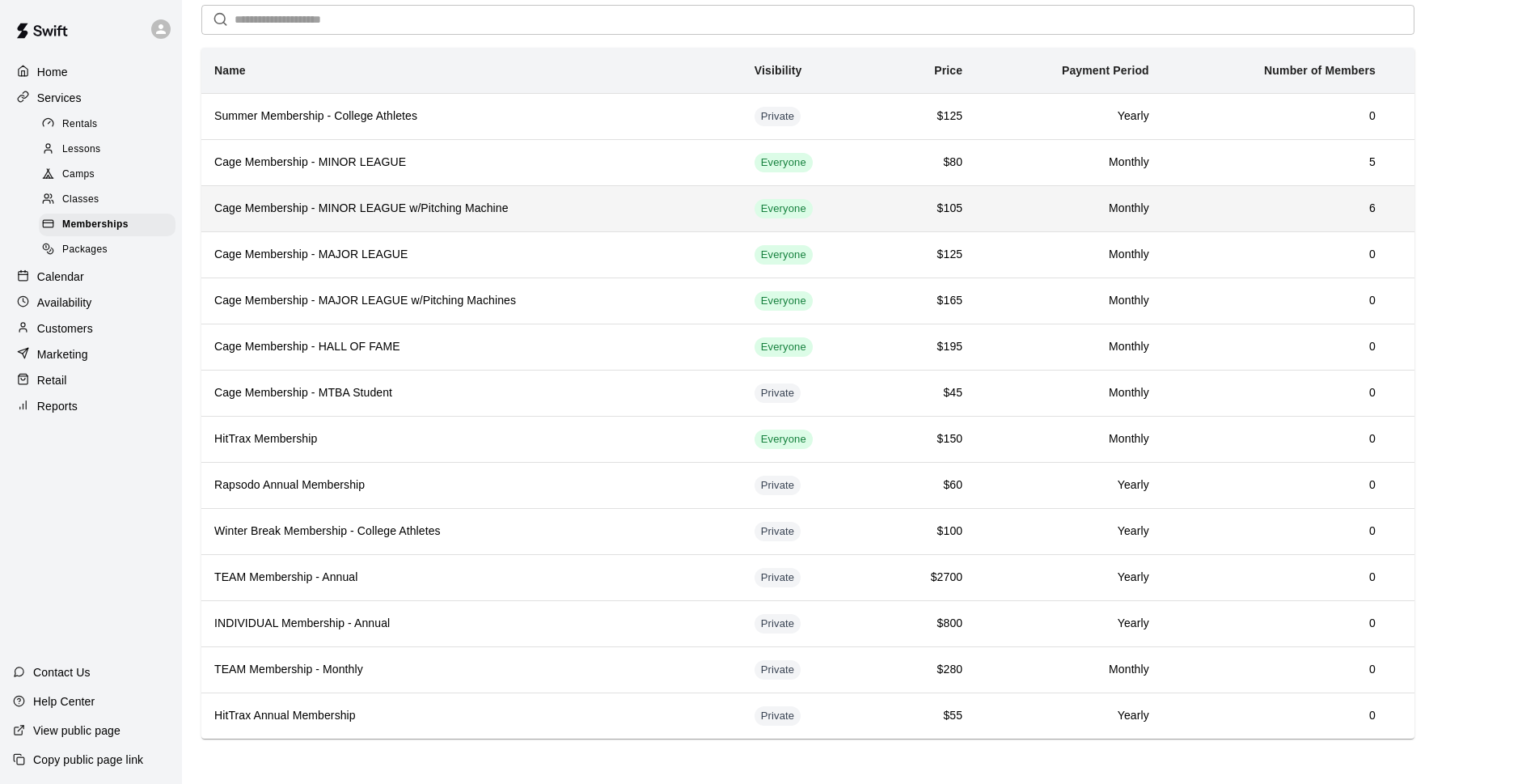
click at [535, 207] on h6 "Cage Membership - MINOR LEAGUE w/Pitching Machine" at bounding box center [471, 208] width 514 height 18
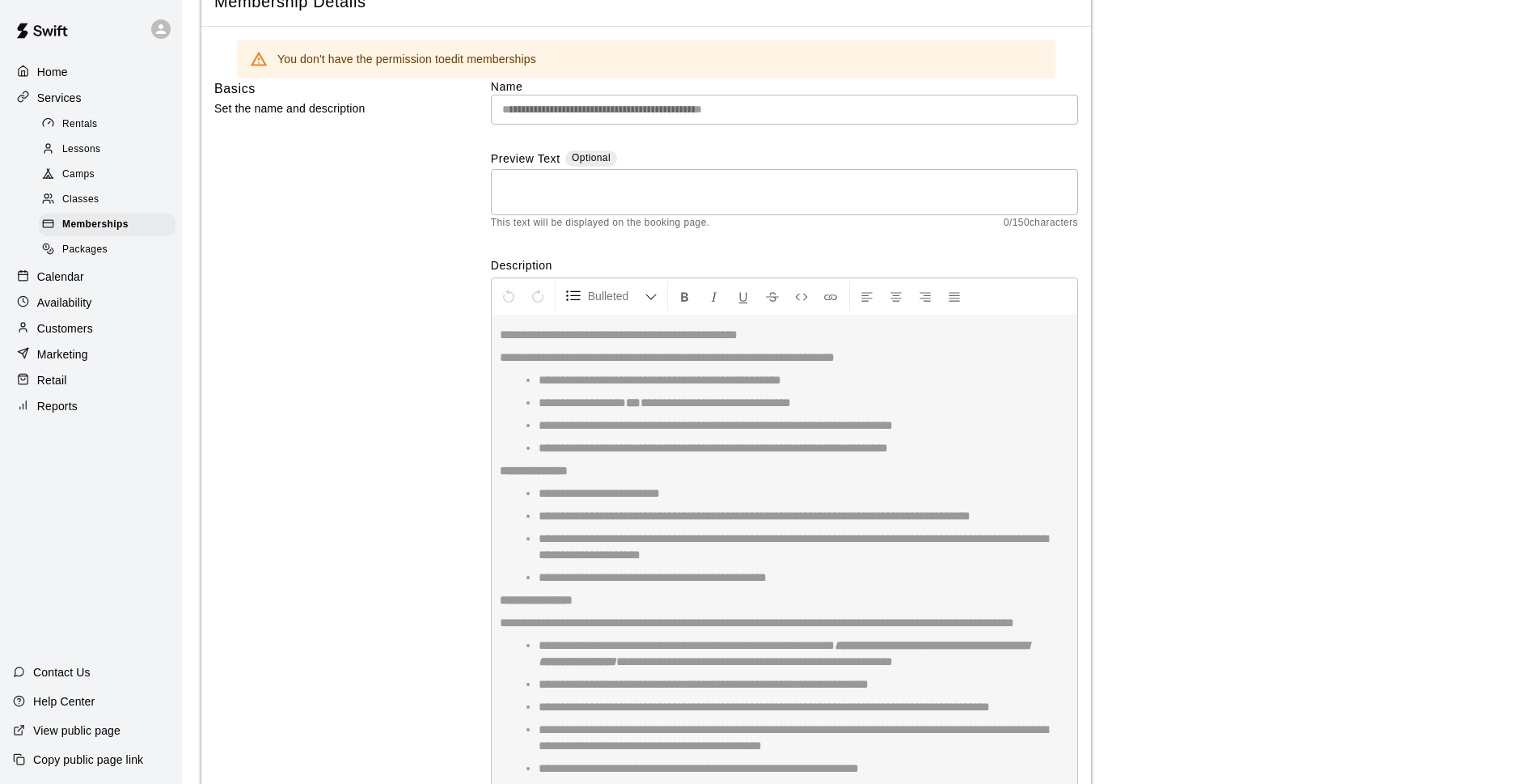
scroll to position [117, 0]
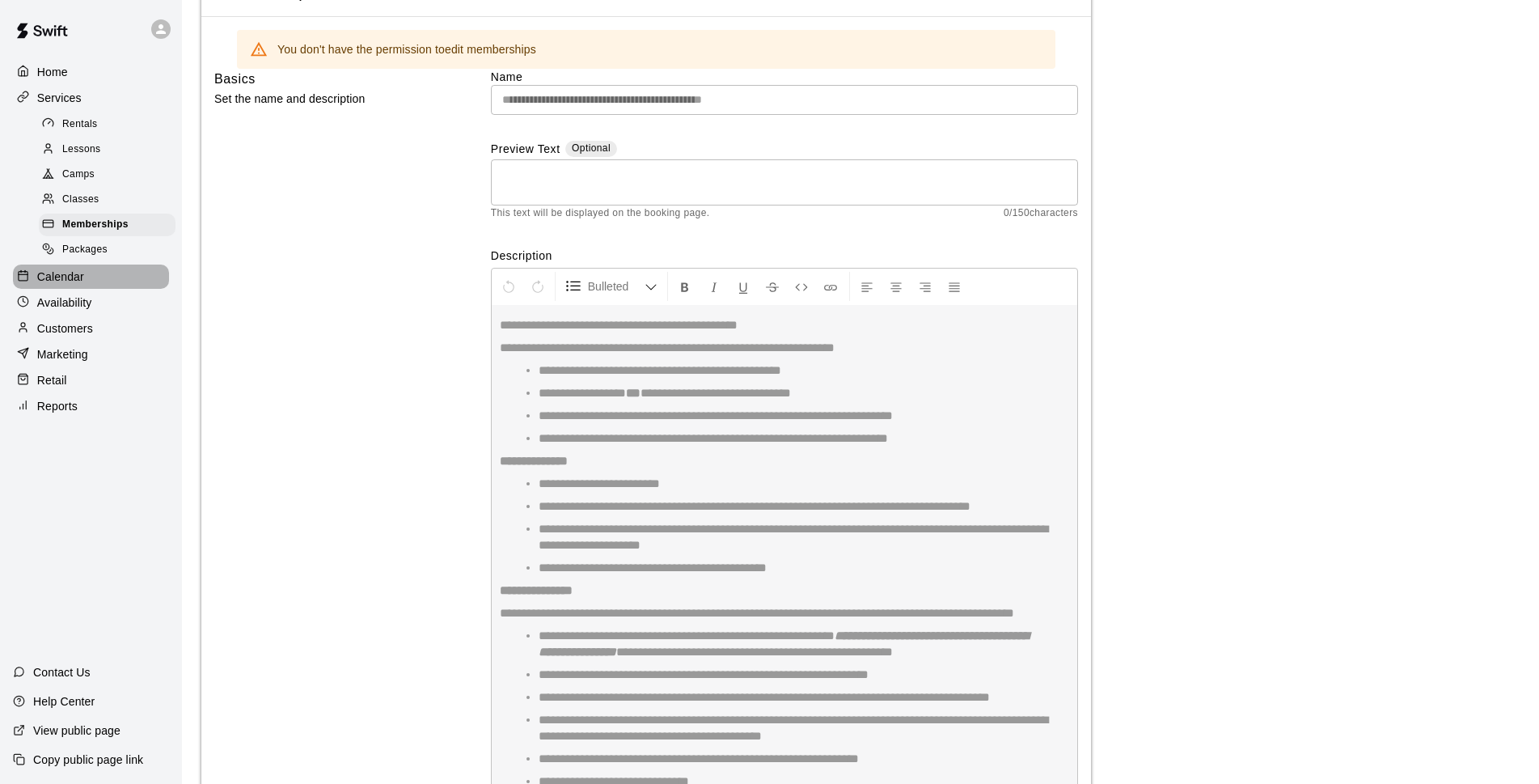
click at [85, 289] on div "Calendar" at bounding box center [91, 277] width 156 height 24
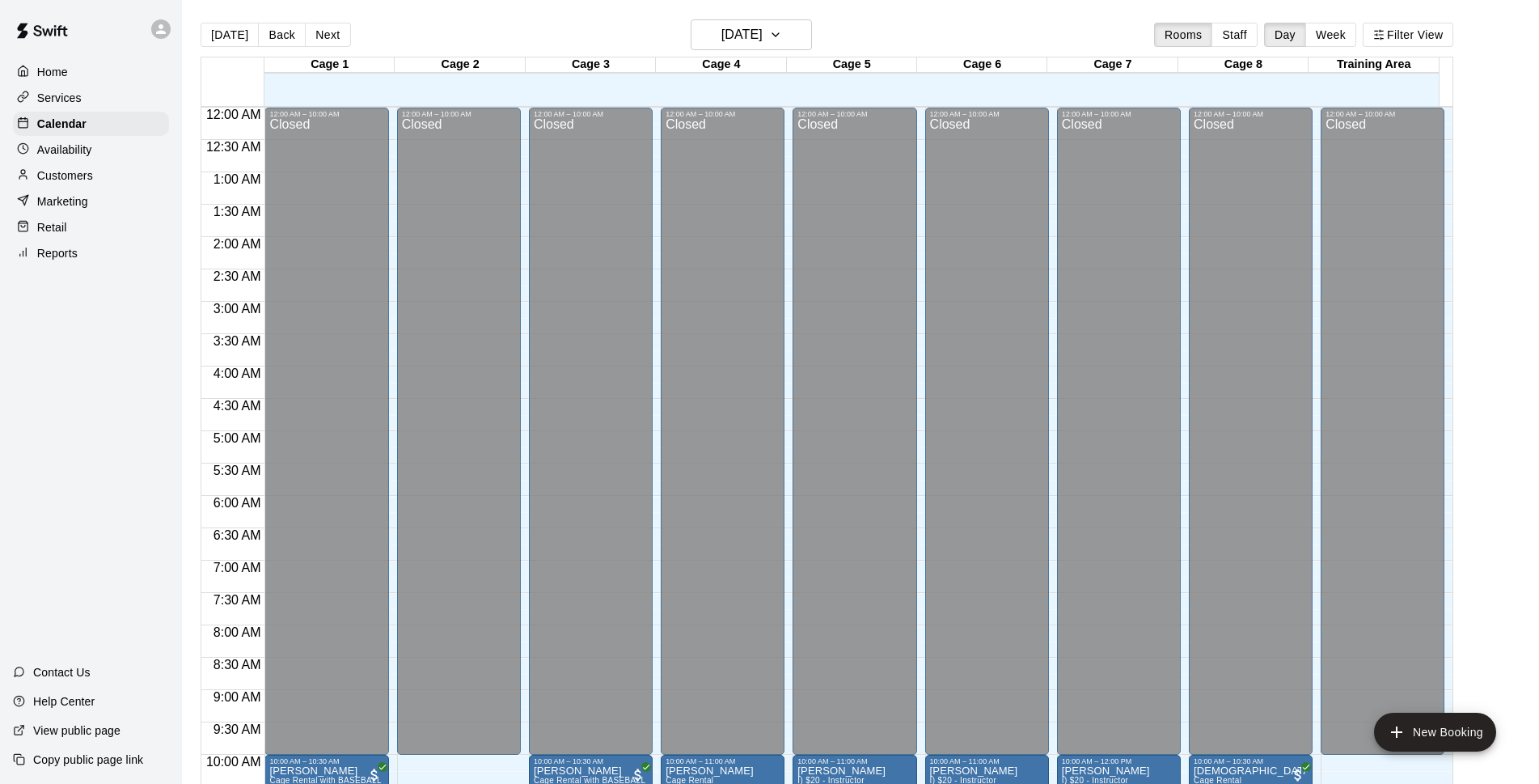
scroll to position [705, 0]
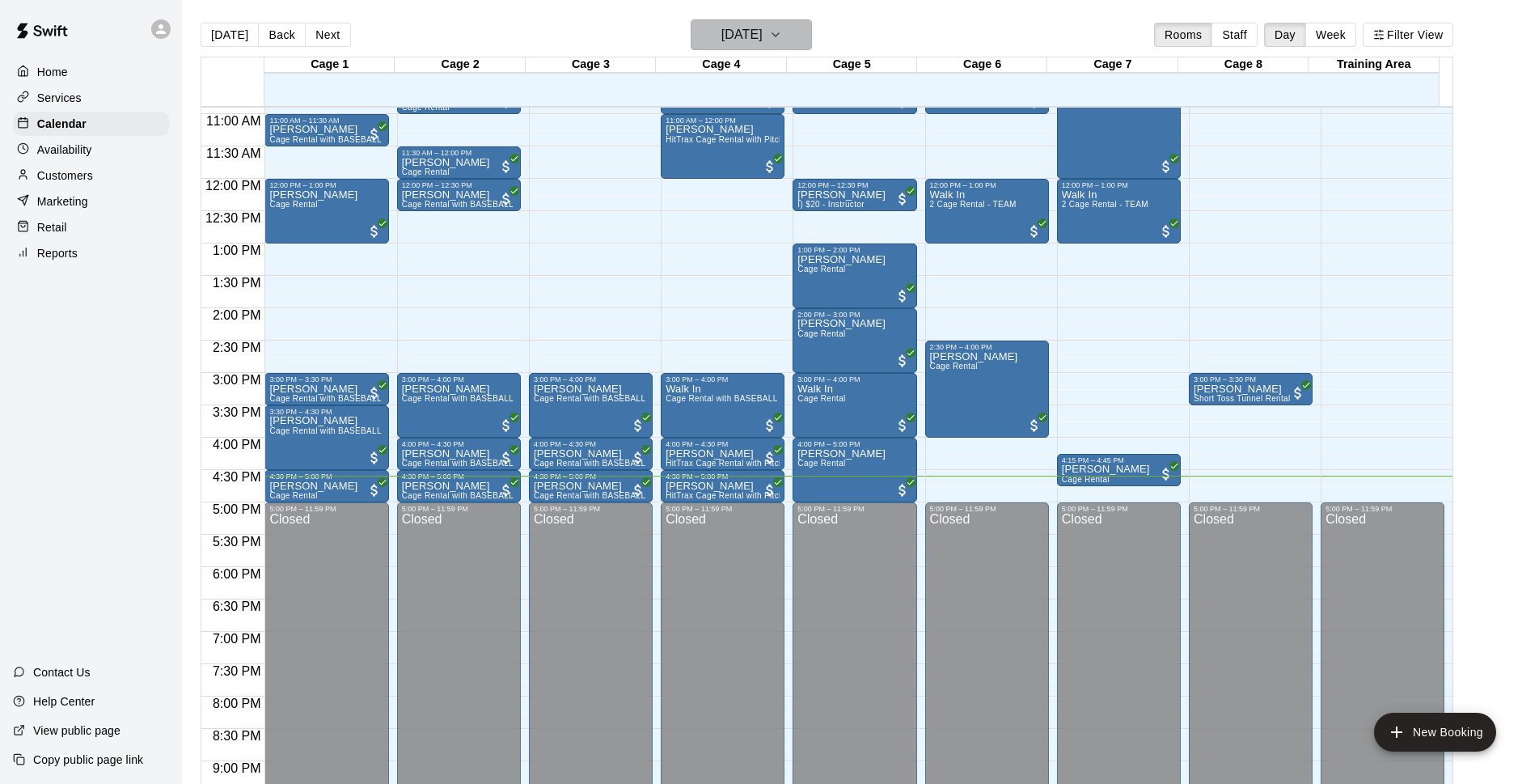
click at [744, 20] on button "[DATE]" at bounding box center [752, 35] width 121 height 31
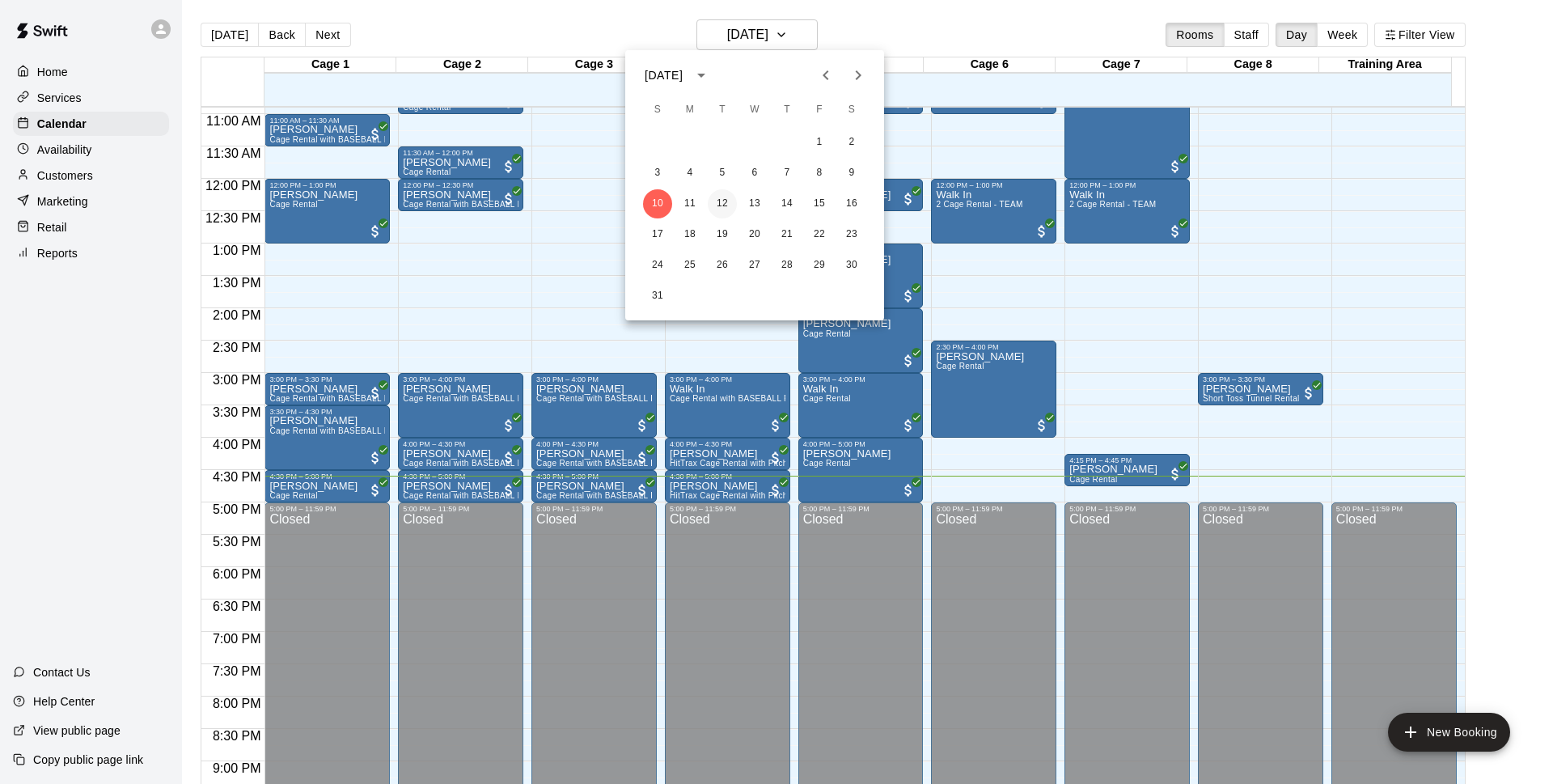
click at [724, 201] on button "12" at bounding box center [723, 204] width 29 height 29
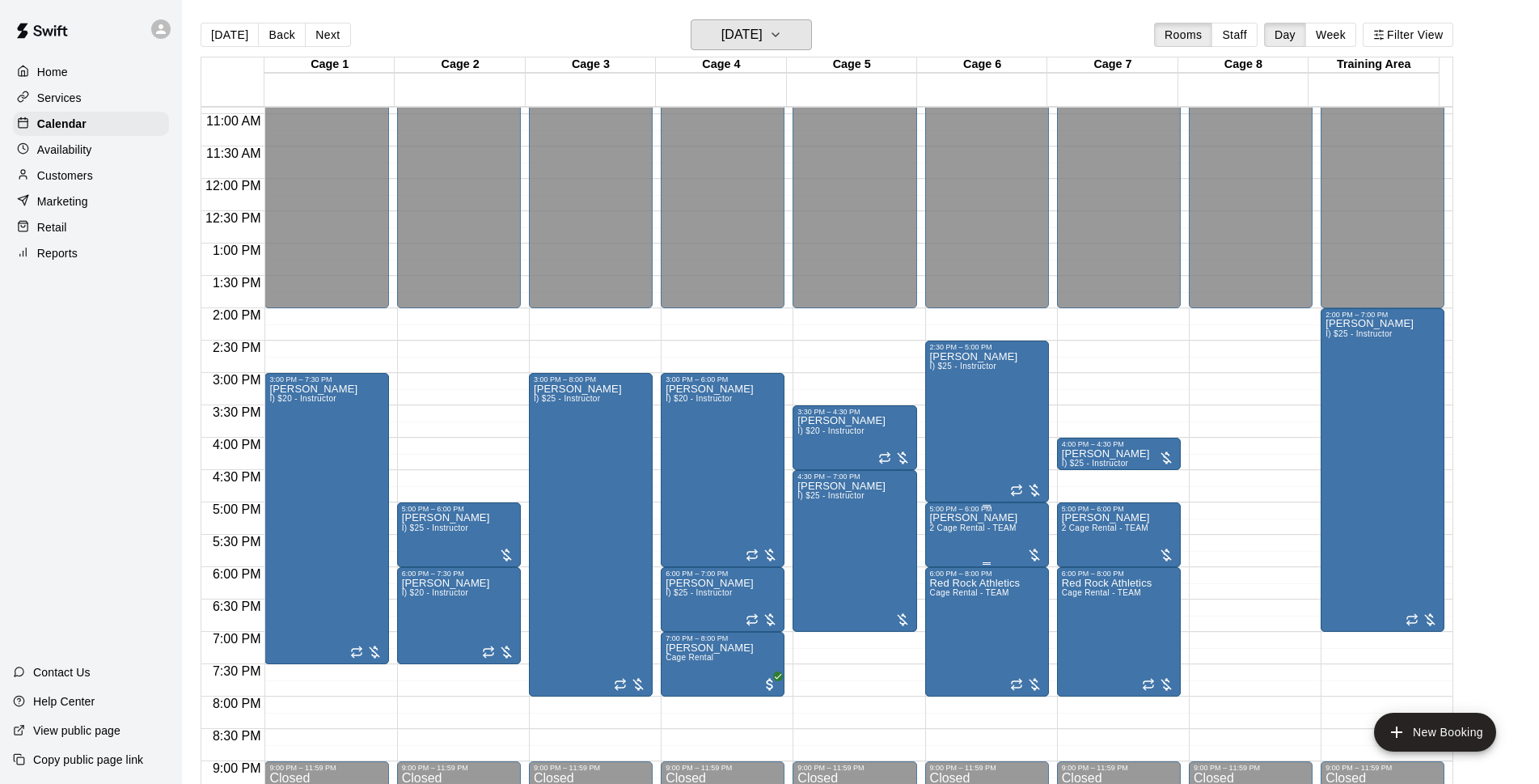
scroll to position [810, 0]
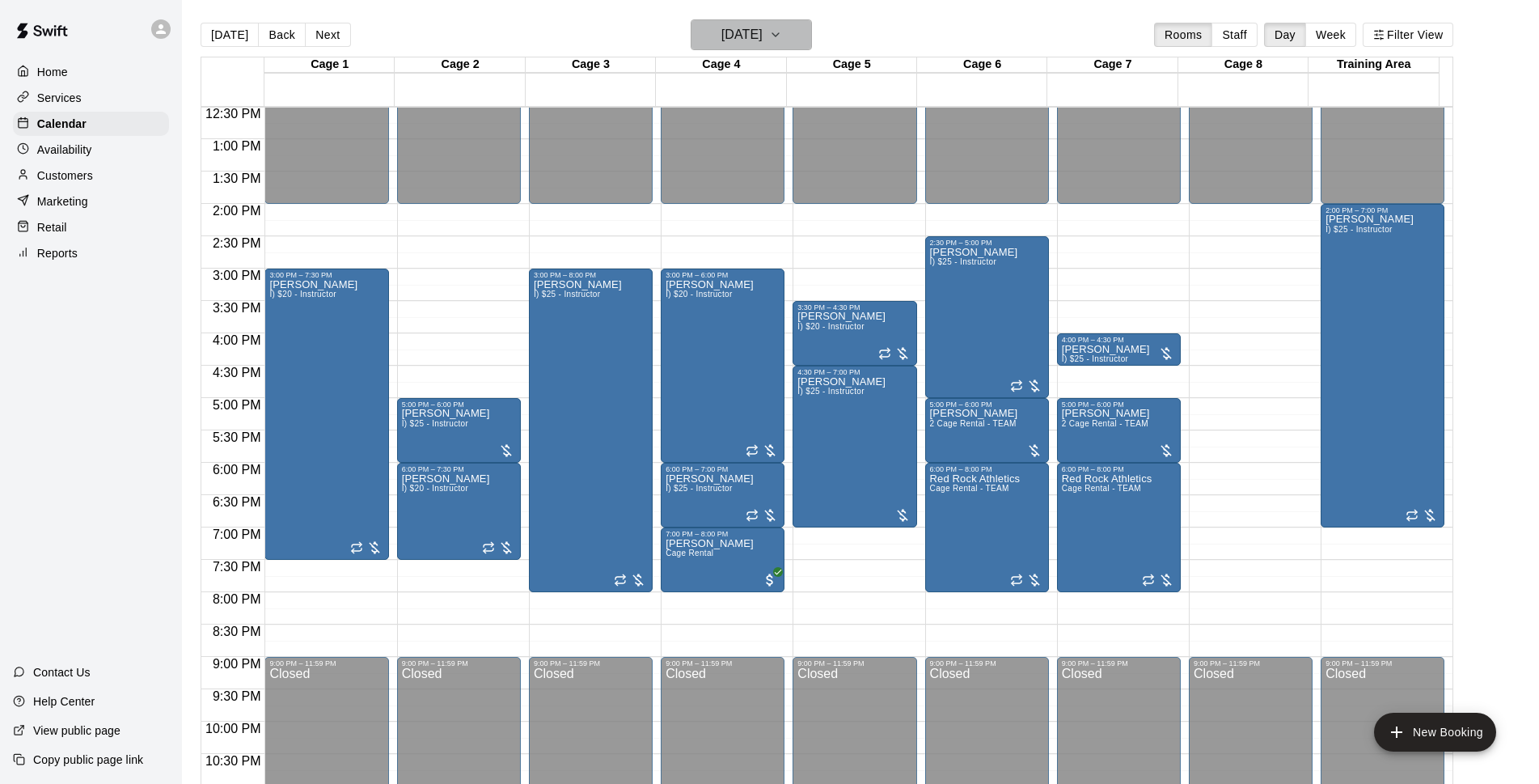
click at [799, 48] on button "[DATE]" at bounding box center [752, 35] width 121 height 31
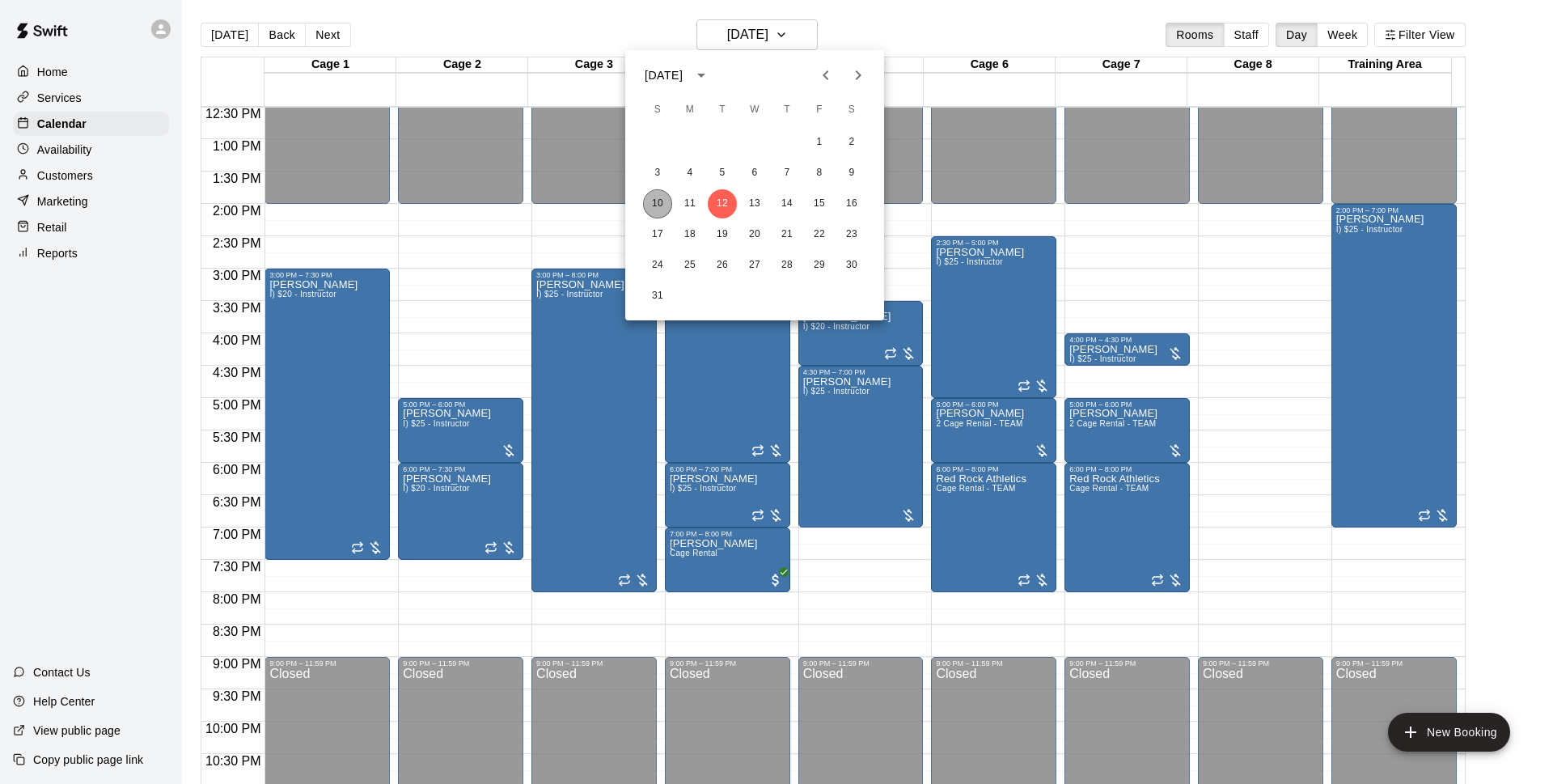
click at [665, 207] on button "10" at bounding box center [658, 204] width 29 height 29
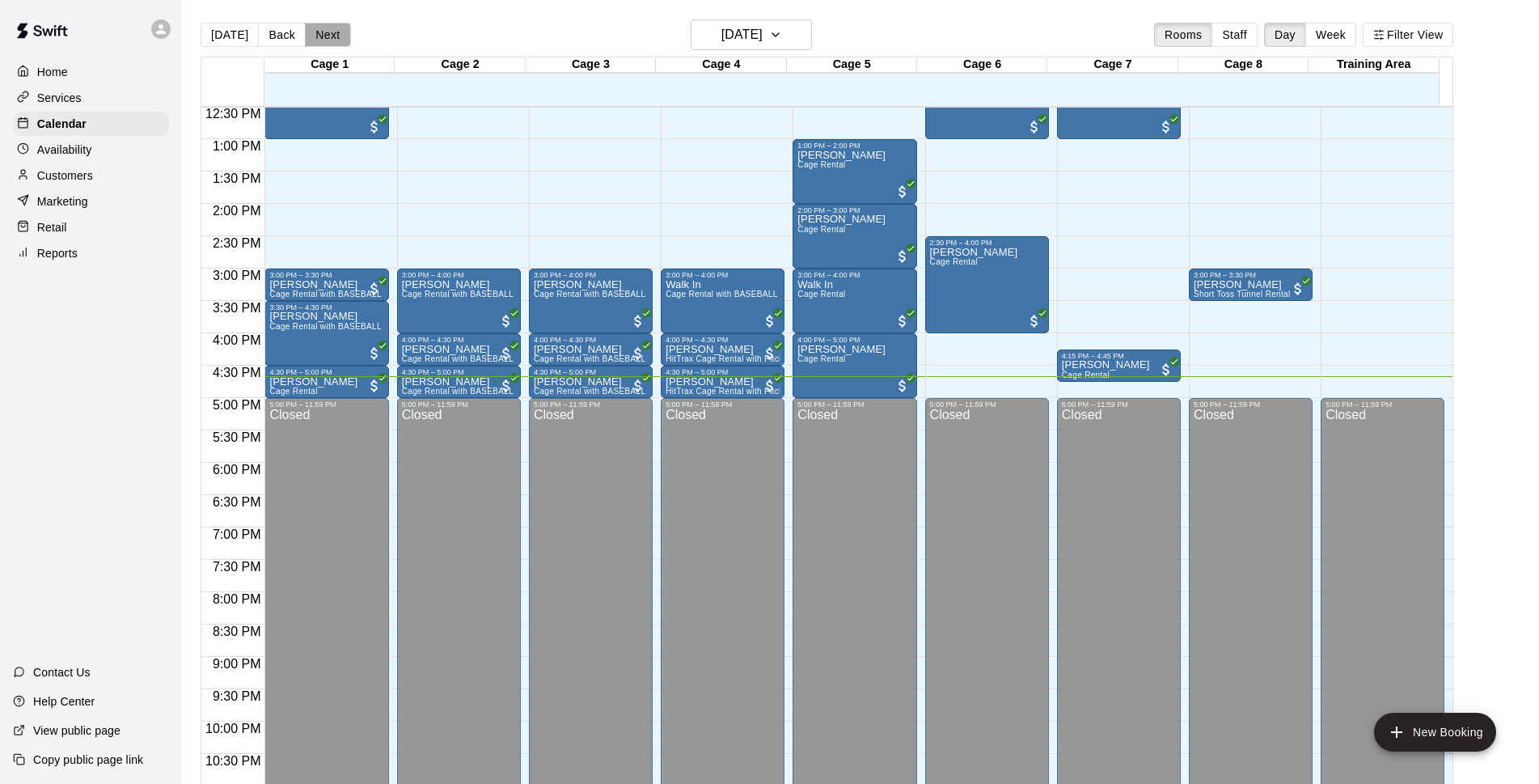
click at [315, 42] on button "Next" at bounding box center [327, 35] width 45 height 24
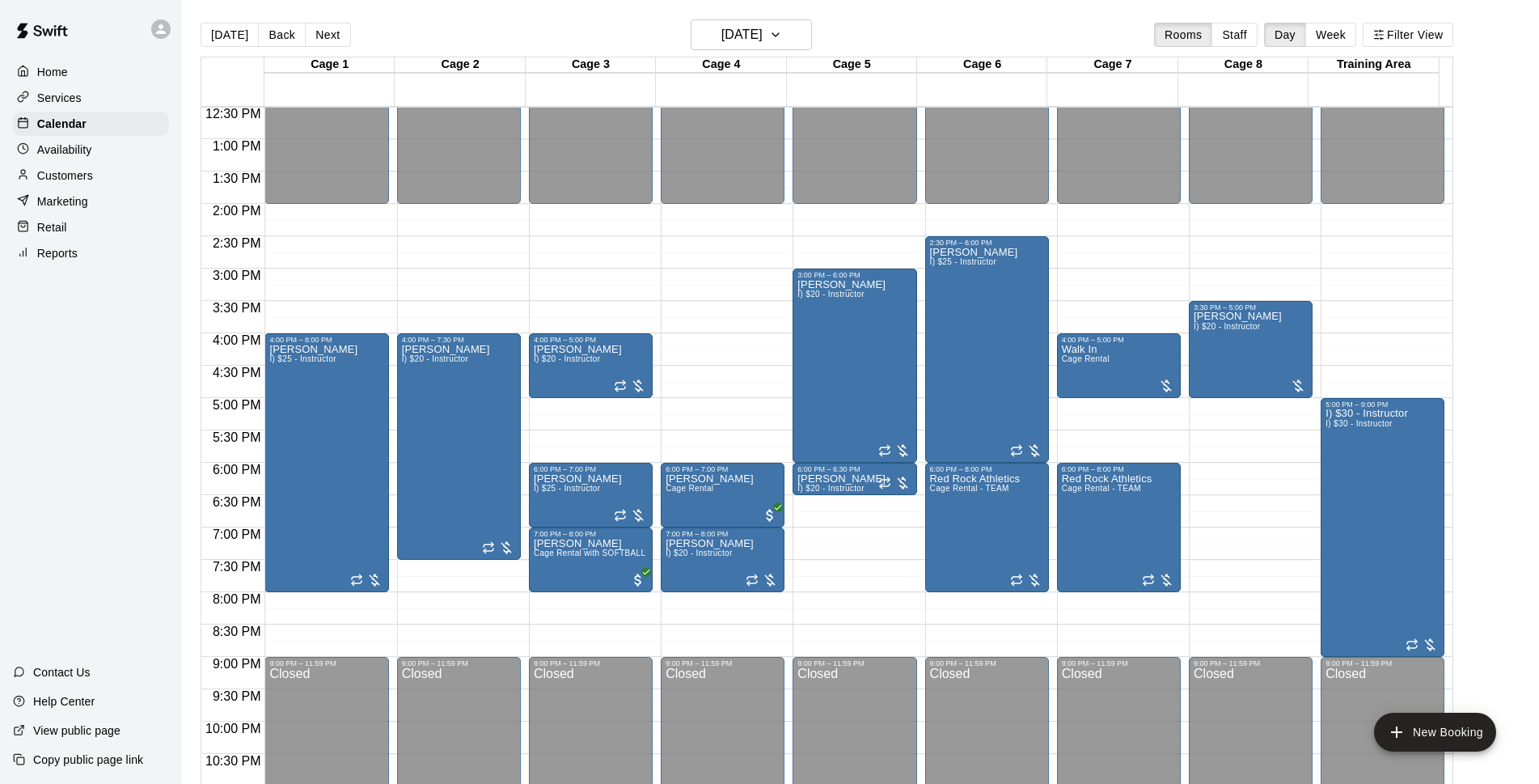
scroll to position [705, 0]
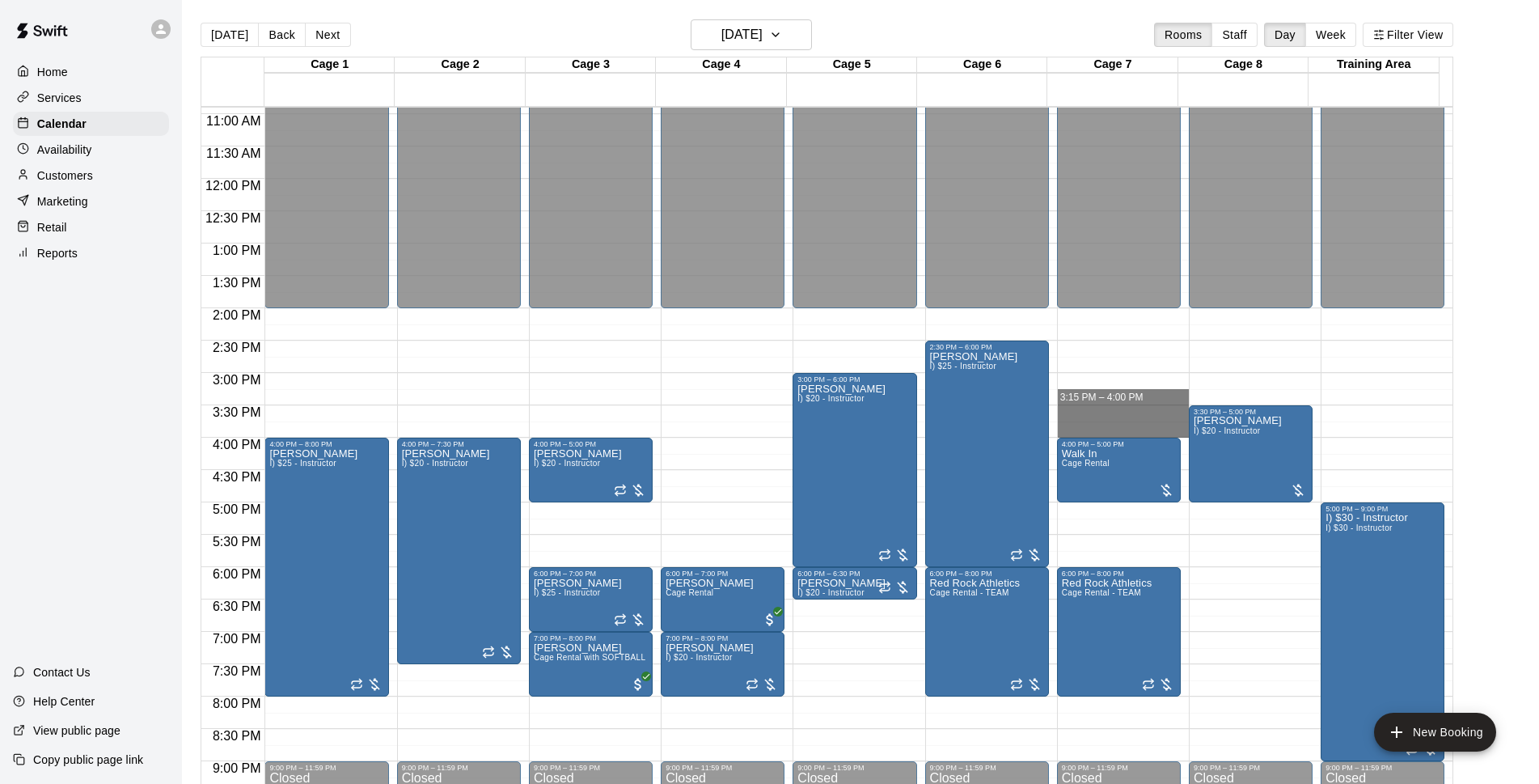
drag, startPoint x: 1083, startPoint y: 406, endPoint x: 1084, endPoint y: 424, distance: 18.0
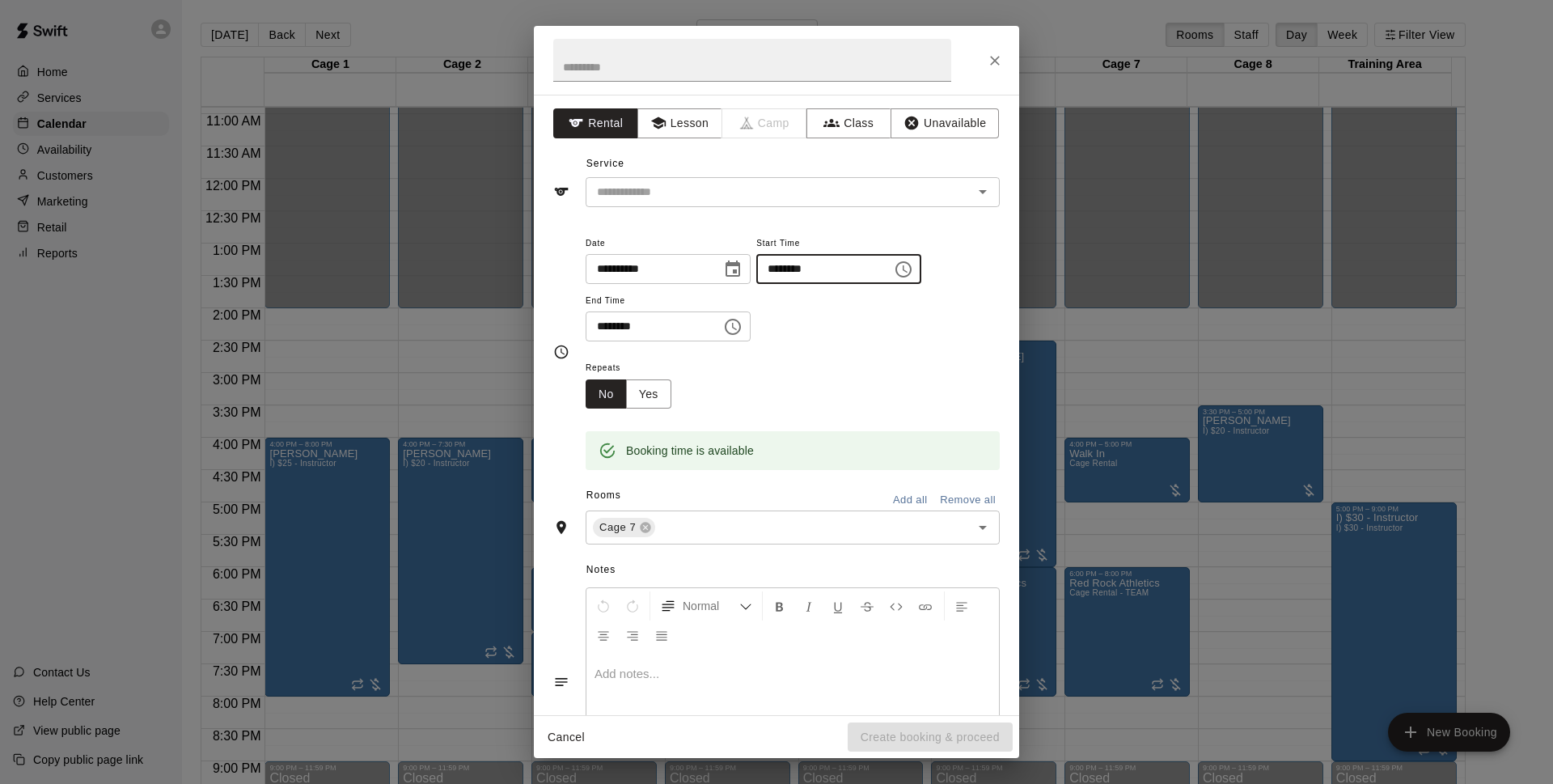
click at [826, 270] on input "********" at bounding box center [819, 268] width 125 height 30
click at [819, 270] on input "********" at bounding box center [819, 268] width 125 height 30
type input "********"
click at [862, 326] on div "**********" at bounding box center [793, 288] width 414 height 109
click at [751, 198] on input "text" at bounding box center [769, 192] width 357 height 20
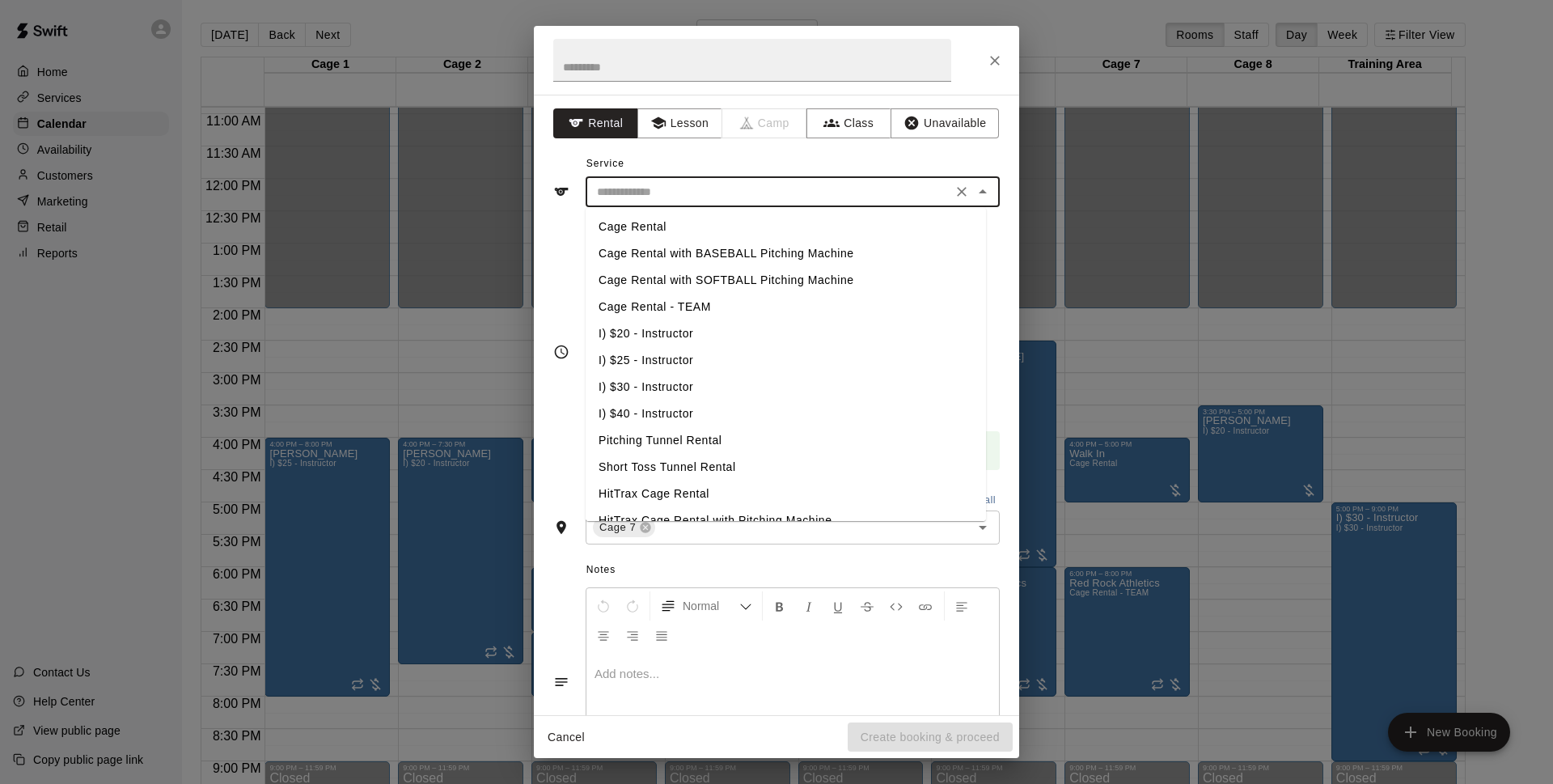
click at [747, 237] on li "Cage Rental" at bounding box center [786, 226] width 401 height 26
type input "**********"
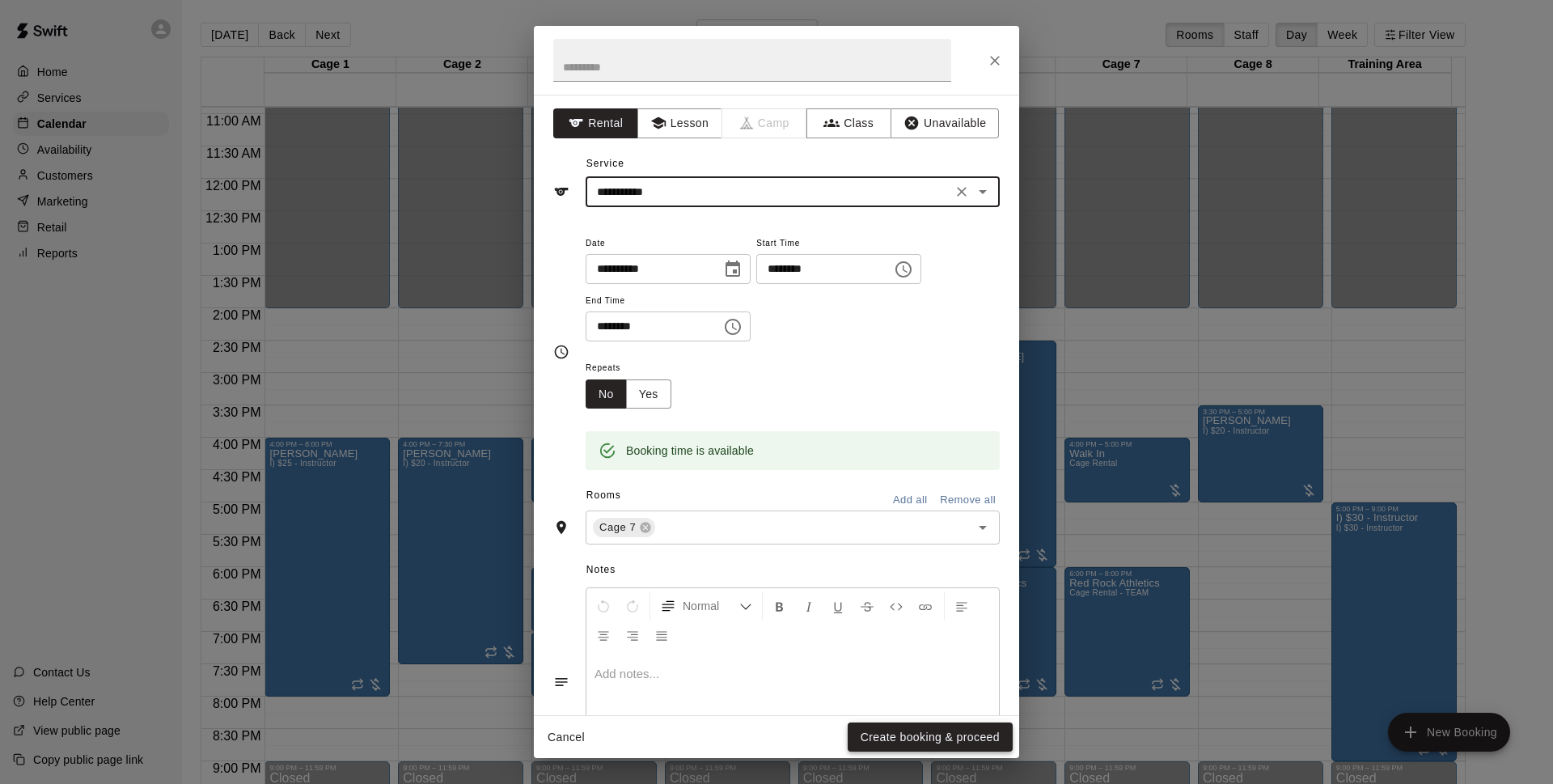
click at [931, 731] on button "Create booking & proceed" at bounding box center [930, 737] width 165 height 30
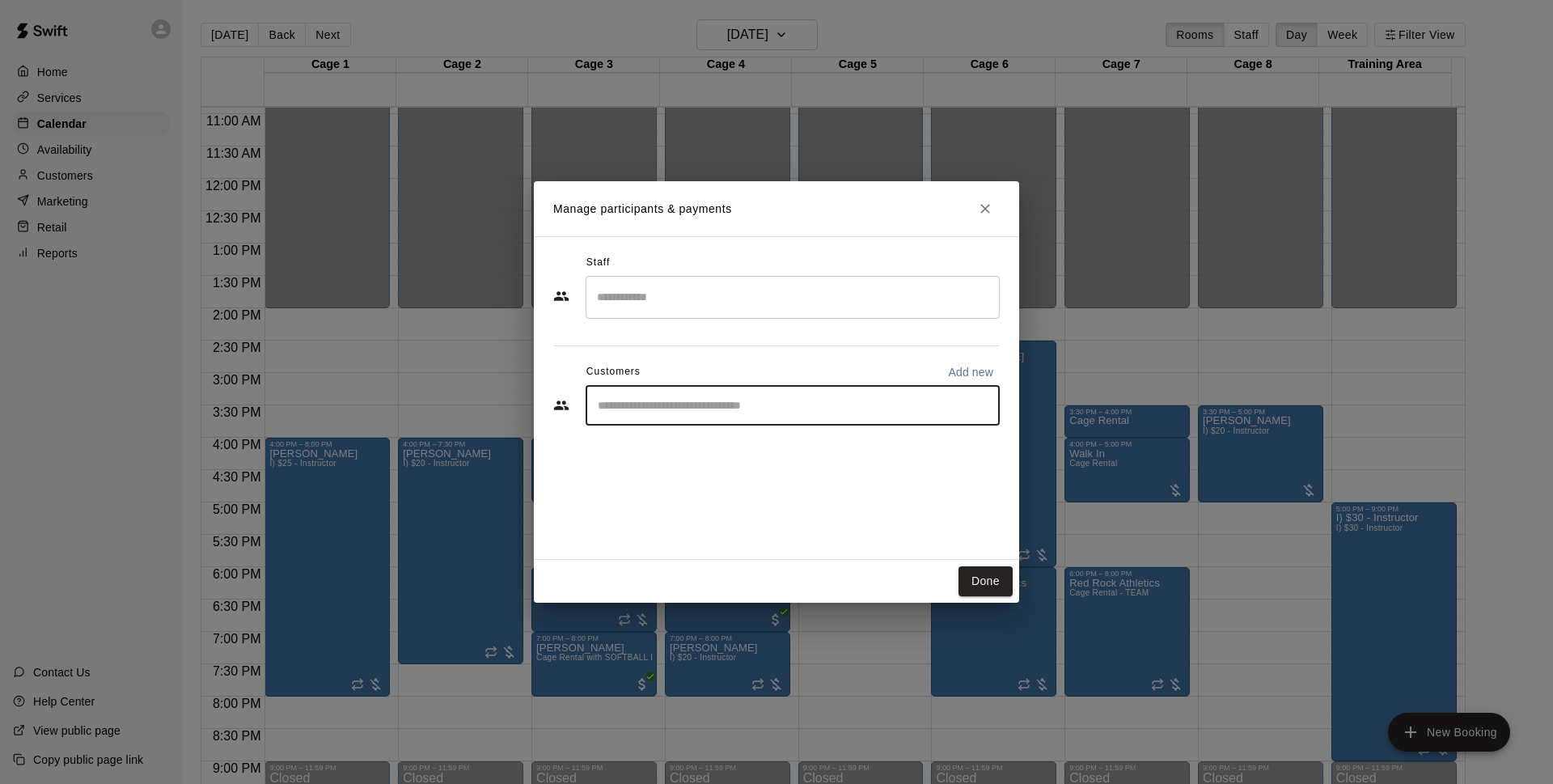
click at [685, 405] on input "Start typing to search customers..." at bounding box center [793, 405] width 400 height 16
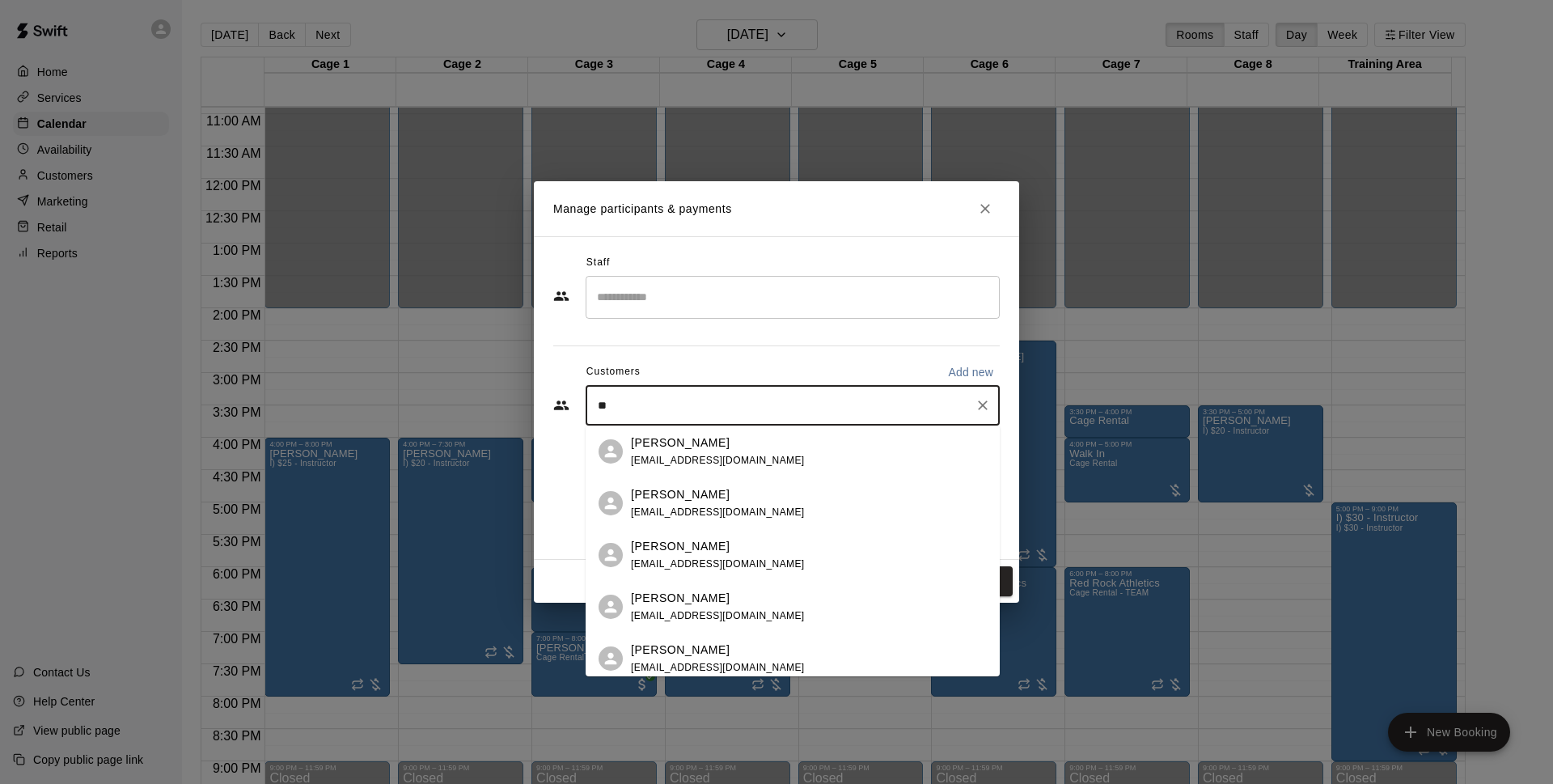
type input "*"
type input "*****"
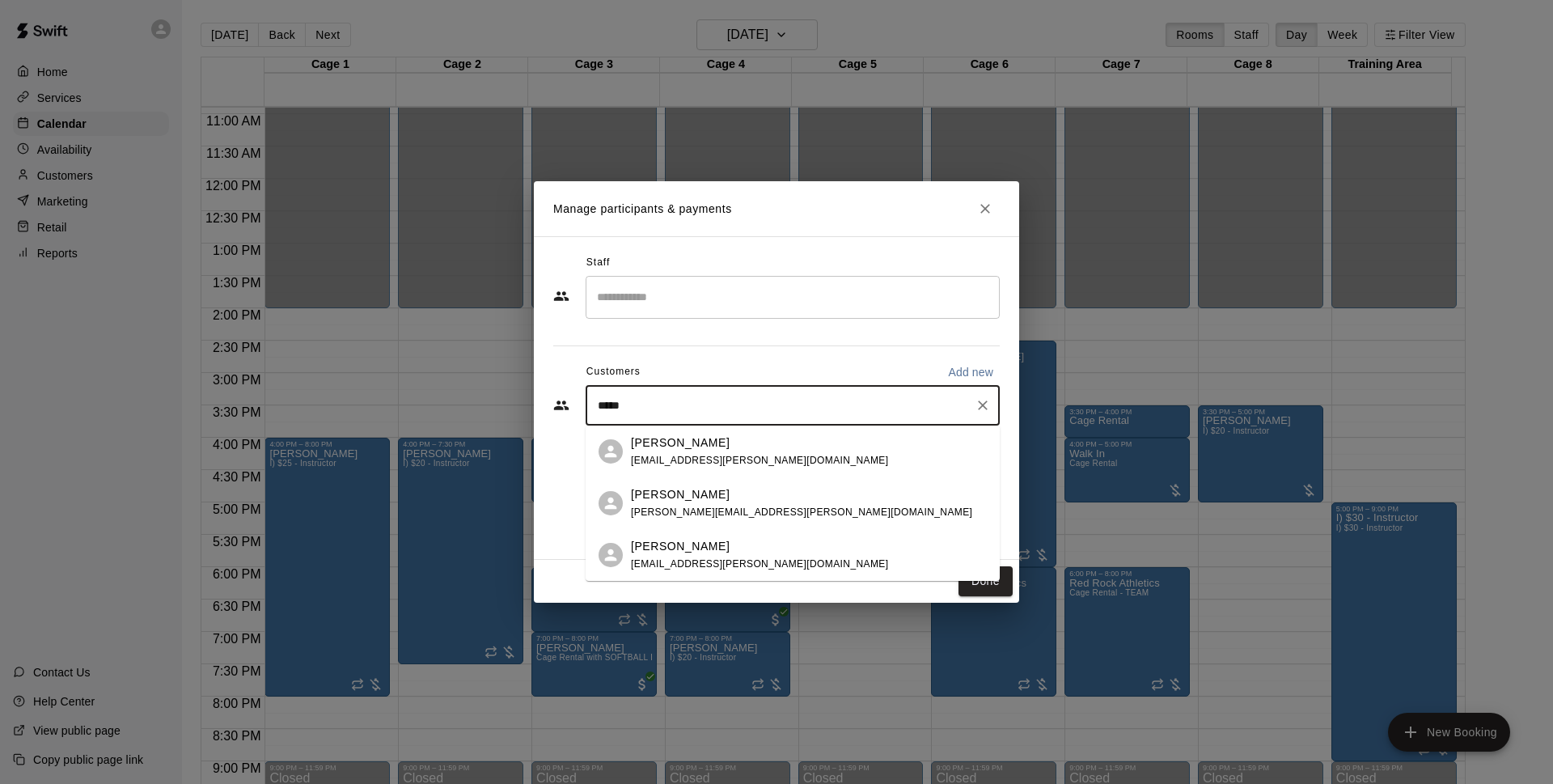
click at [755, 488] on div "Shawn Pitts pitts.shawn@gmail.com" at bounding box center [809, 503] width 356 height 35
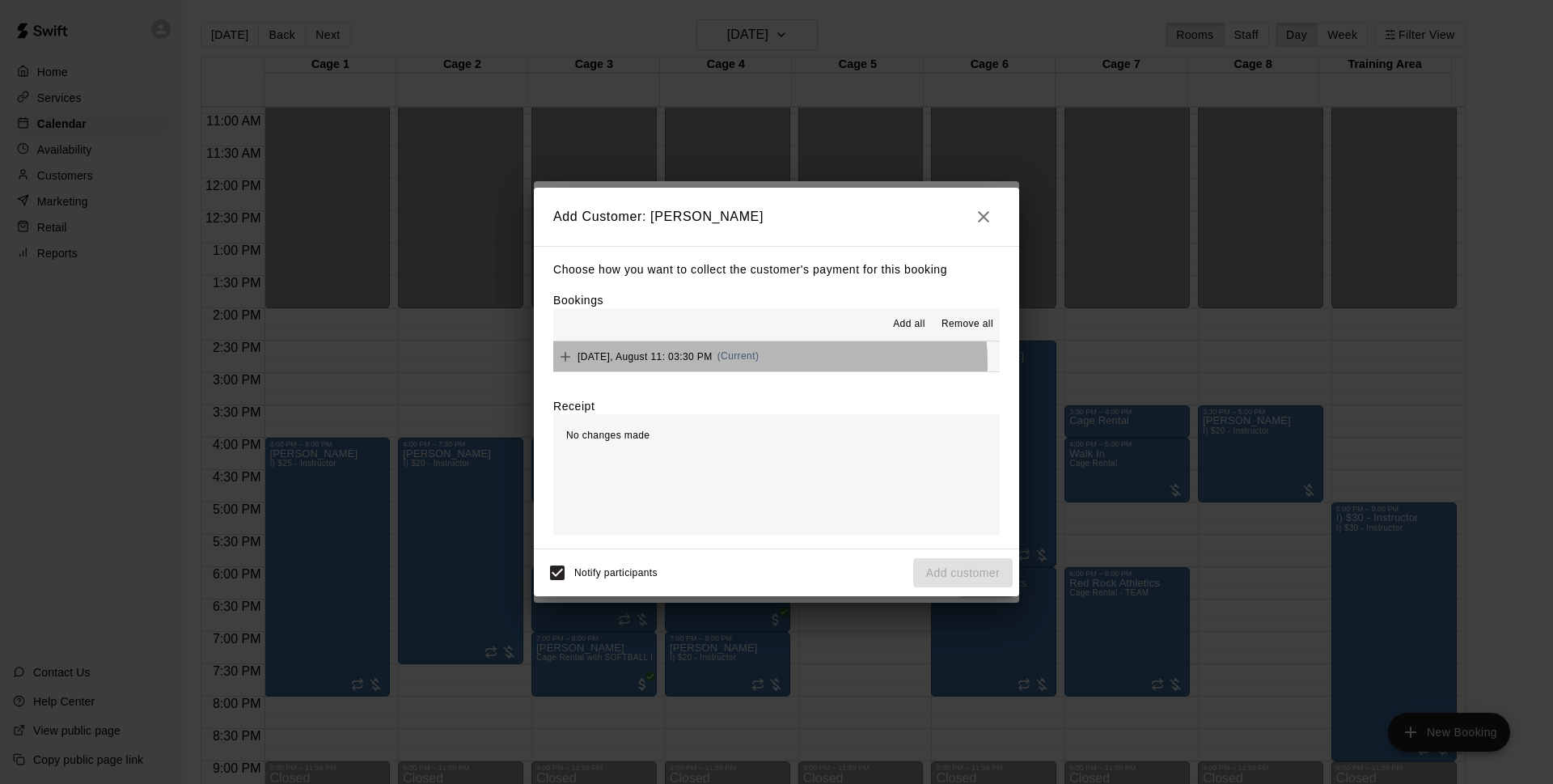
click at [764, 363] on button "Monday, August 11: 03:30 PM (Current)" at bounding box center [776, 356] width 447 height 30
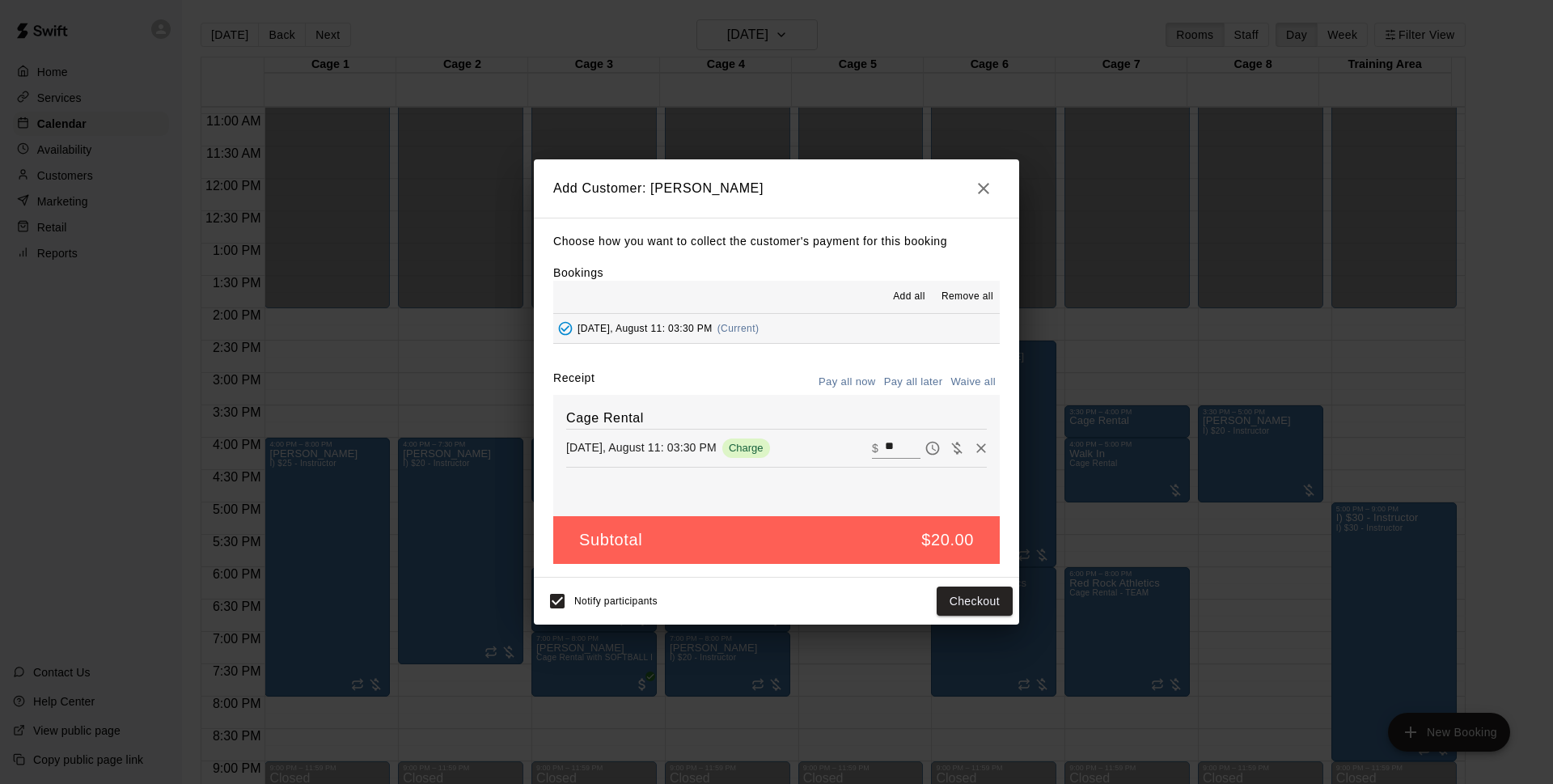
click at [898, 384] on button "Pay all later" at bounding box center [913, 382] width 67 height 25
click at [939, 606] on button "Add customer" at bounding box center [963, 601] width 99 height 30
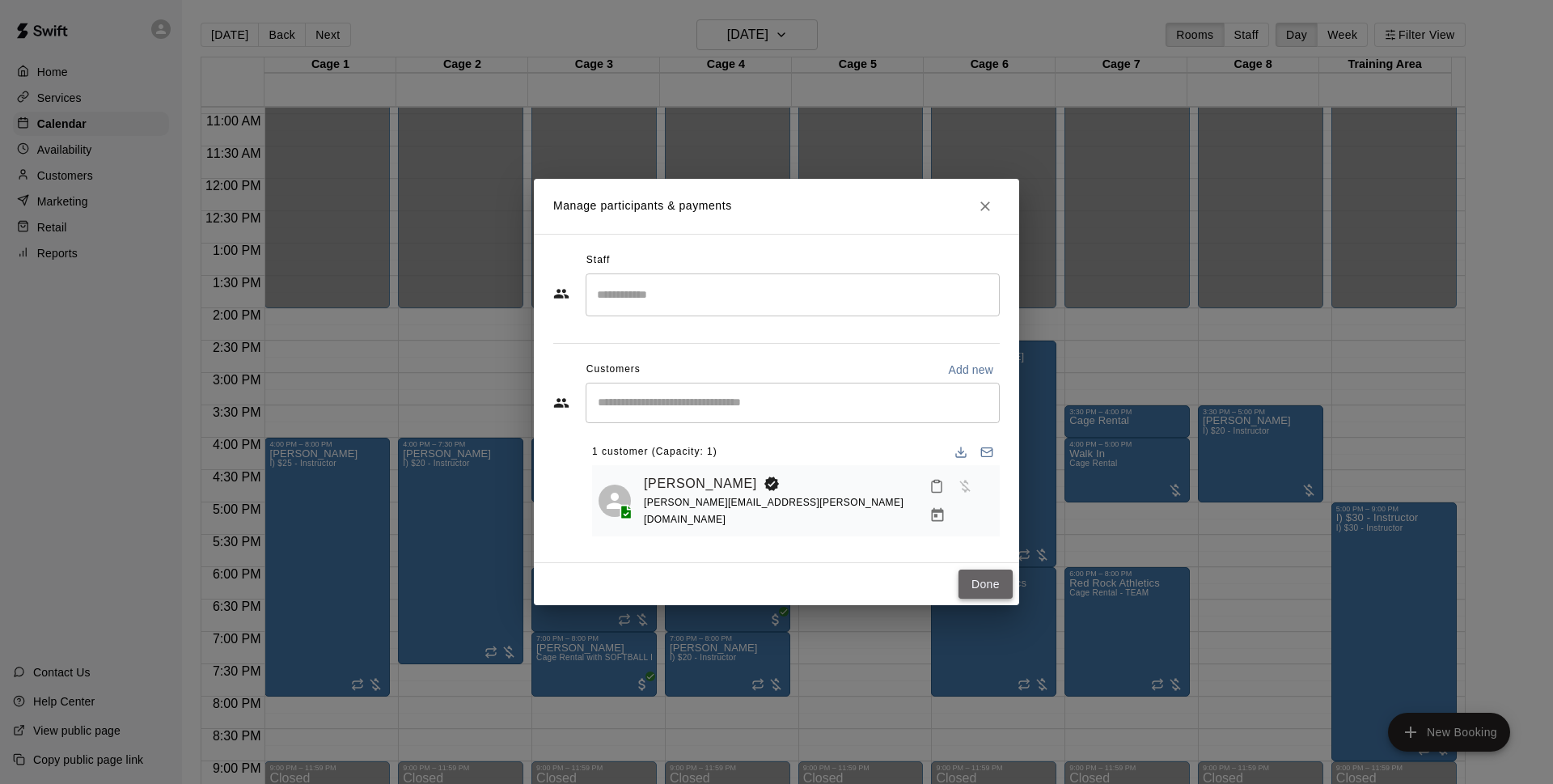
click at [965, 572] on button "Done" at bounding box center [985, 584] width 54 height 30
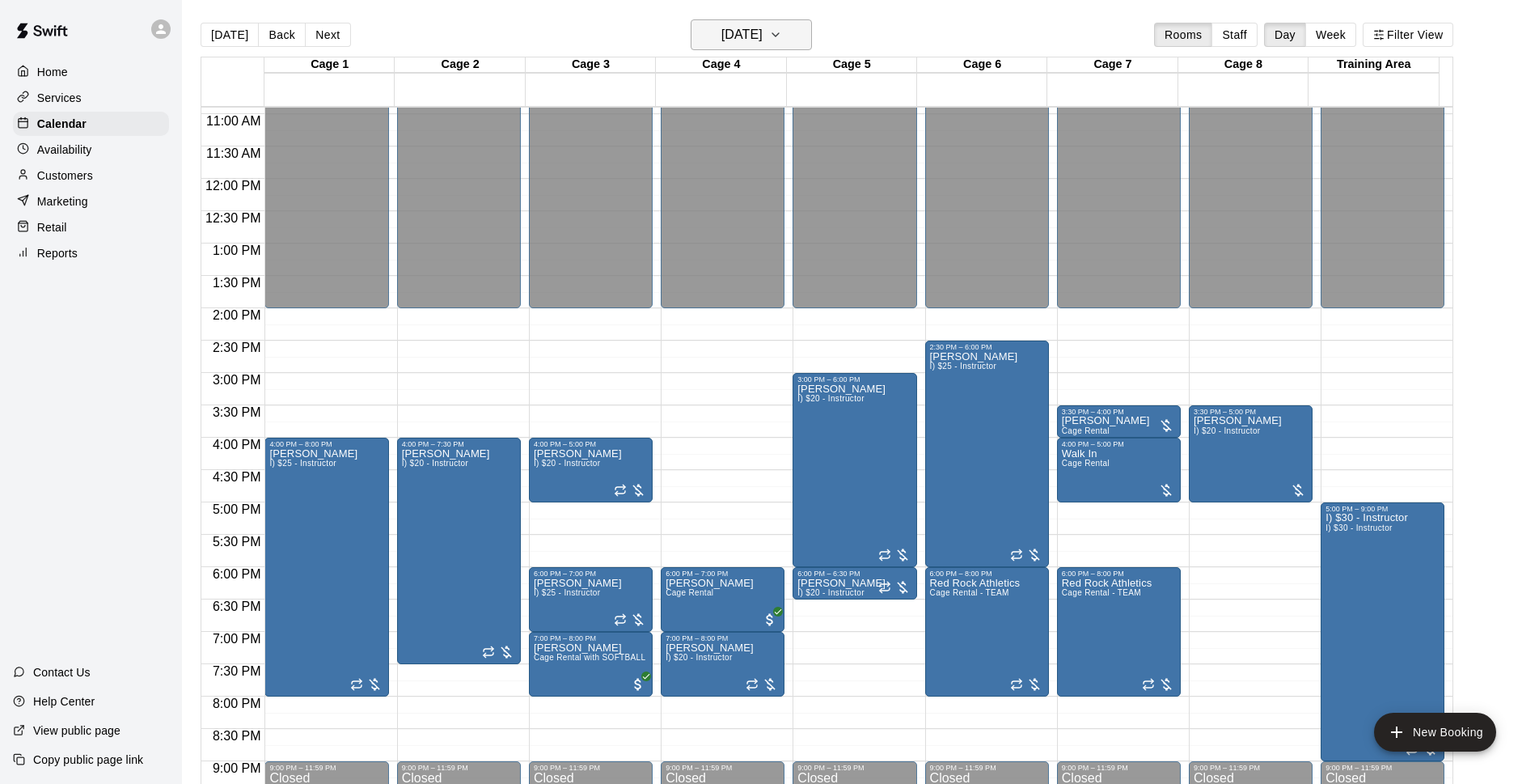
click at [734, 38] on h6 "[DATE]" at bounding box center [742, 34] width 41 height 23
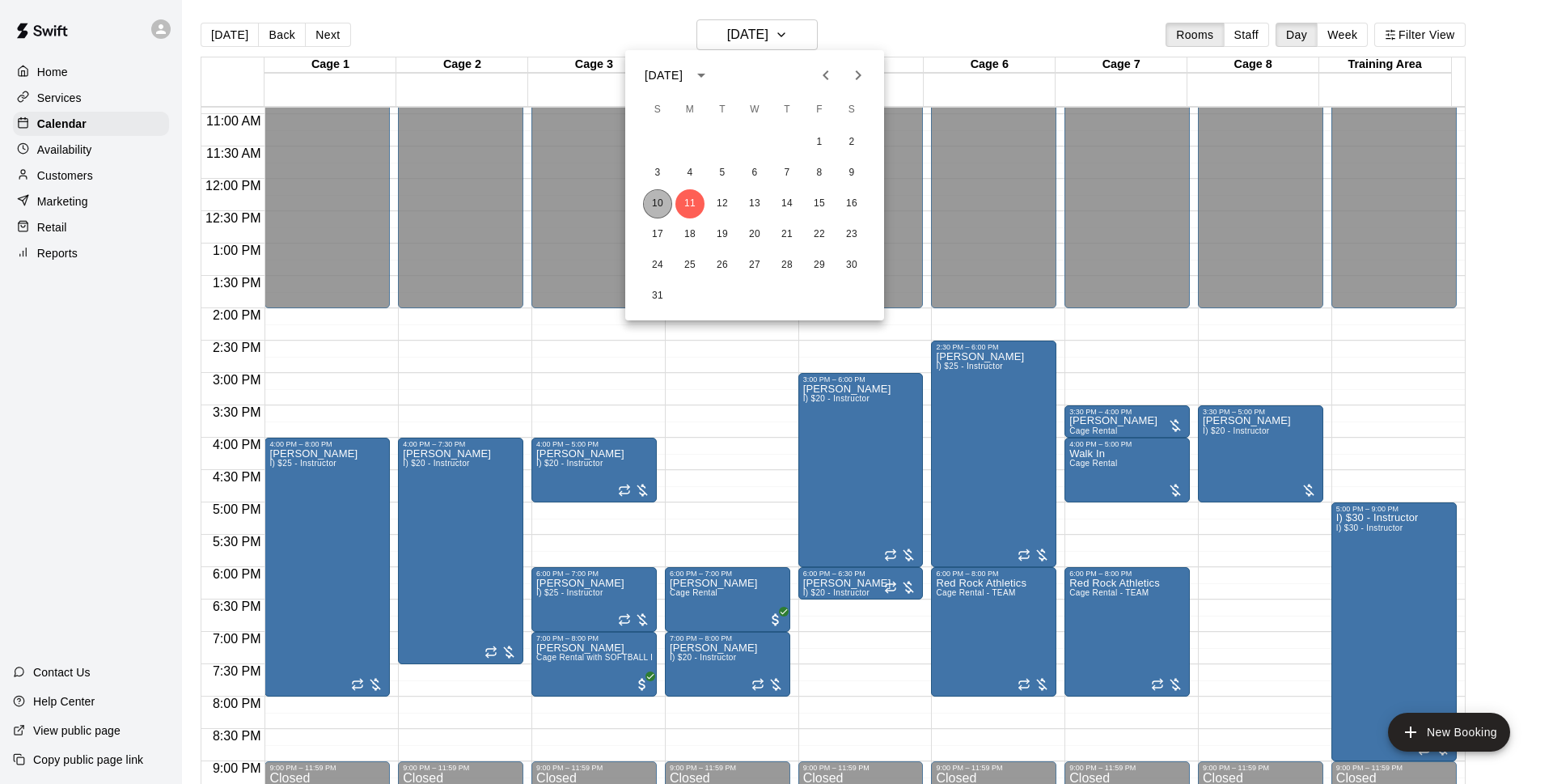
click at [657, 204] on button "10" at bounding box center [658, 204] width 29 height 29
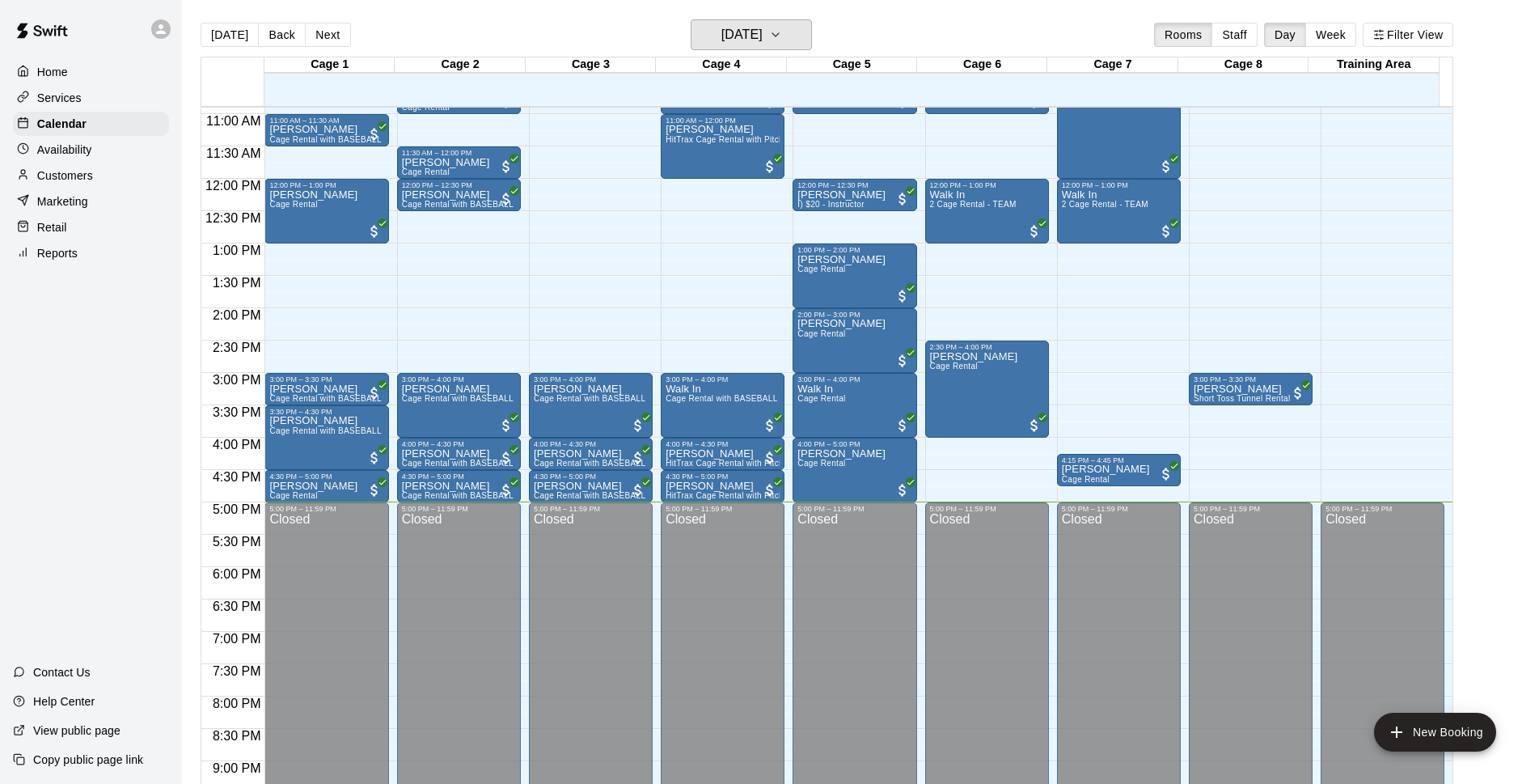
scroll to position [601, 0]
